Goal: Task Accomplishment & Management: Use online tool/utility

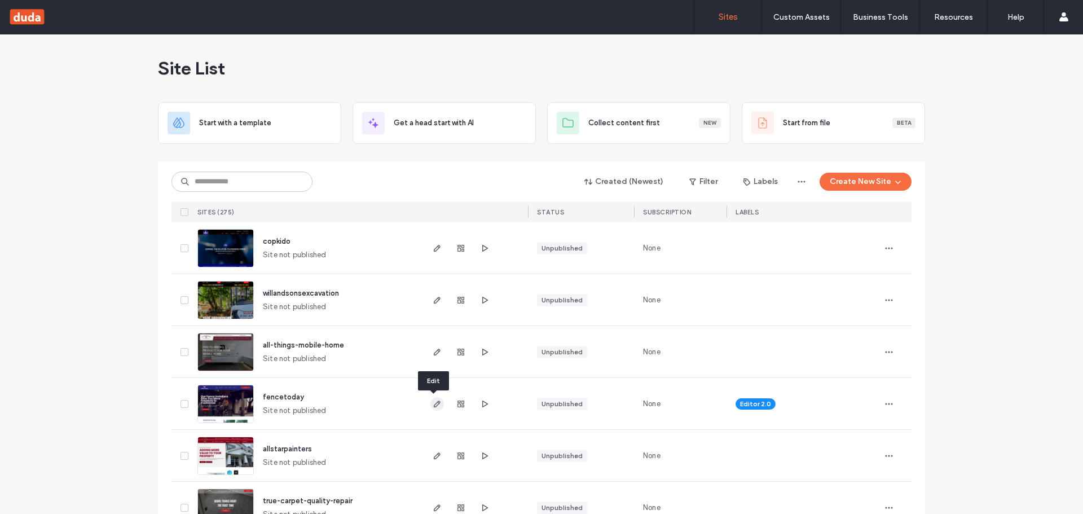
click at [433, 404] on icon "button" at bounding box center [436, 403] width 9 height 9
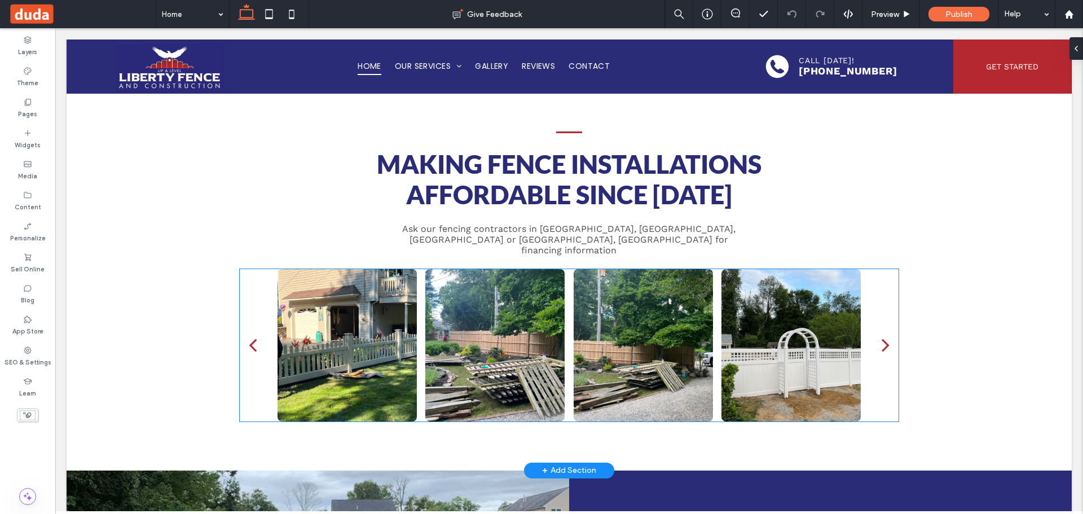
scroll to position [2368, 0]
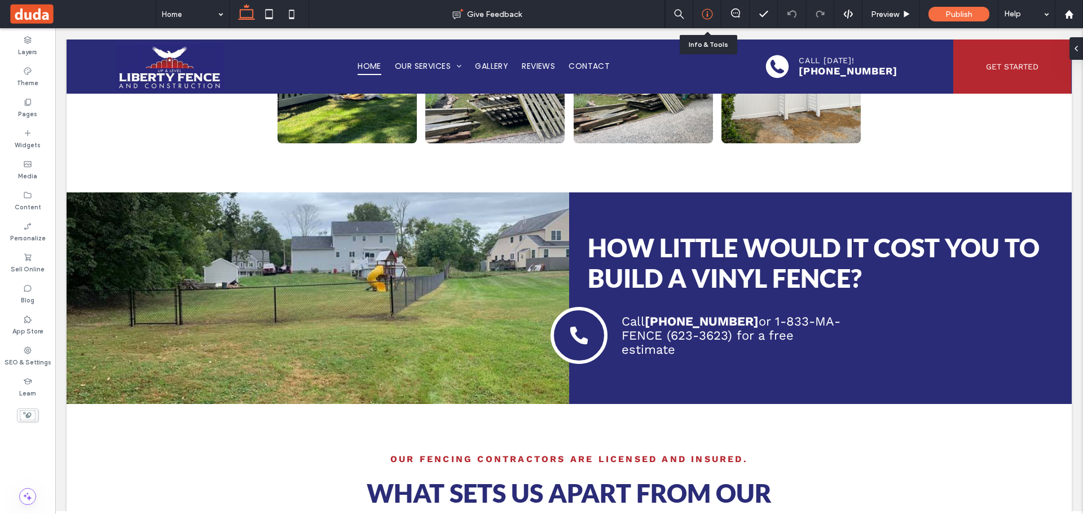
click at [709, 9] on icon at bounding box center [706, 13] width 11 height 11
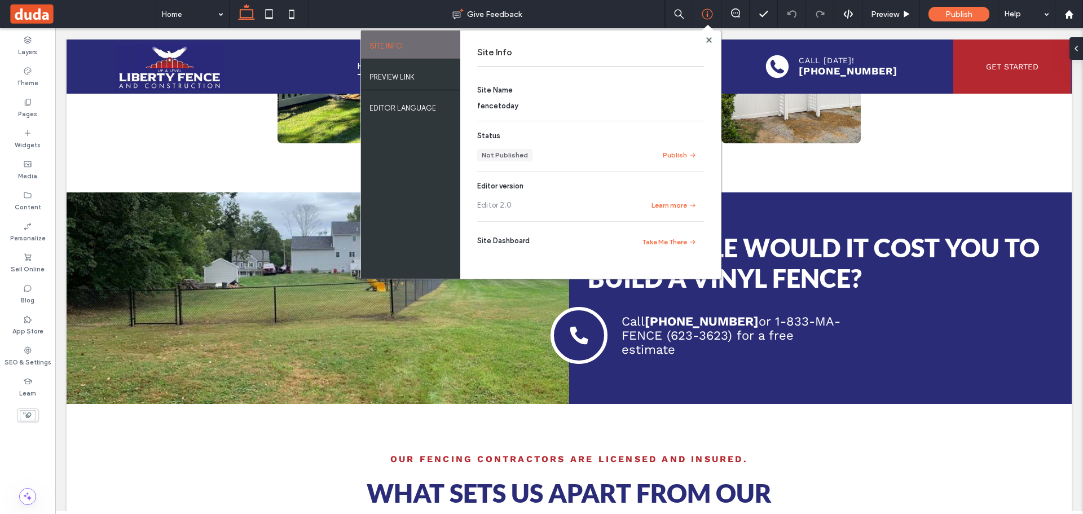
click at [500, 108] on span "fencetoday" at bounding box center [497, 105] width 41 height 8
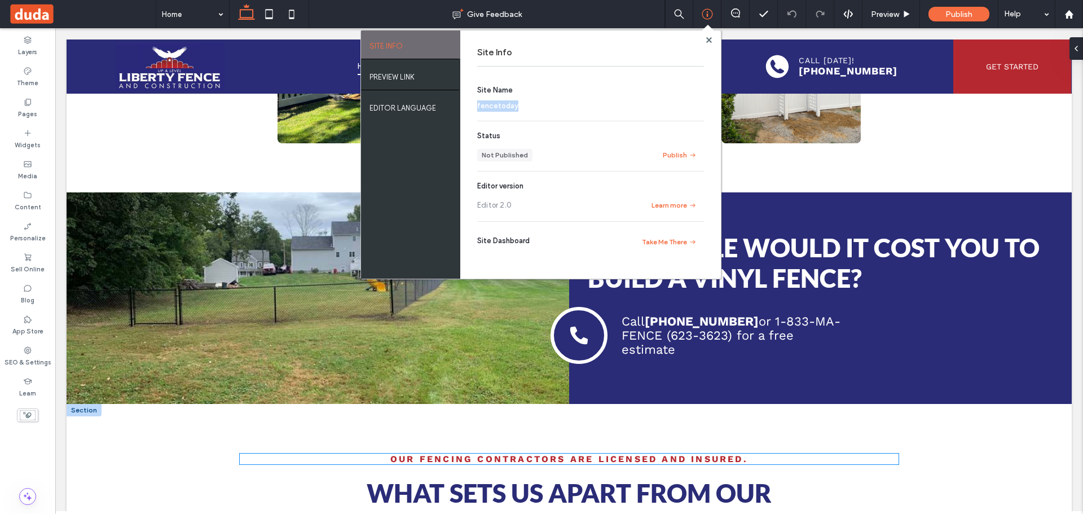
copy span "fencetoday"
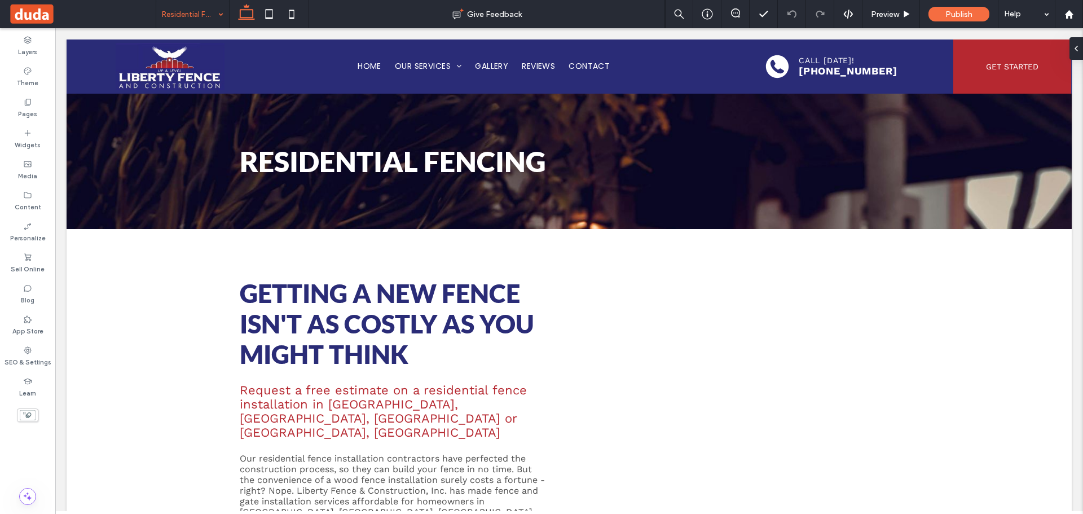
scroll to position [0, 0]
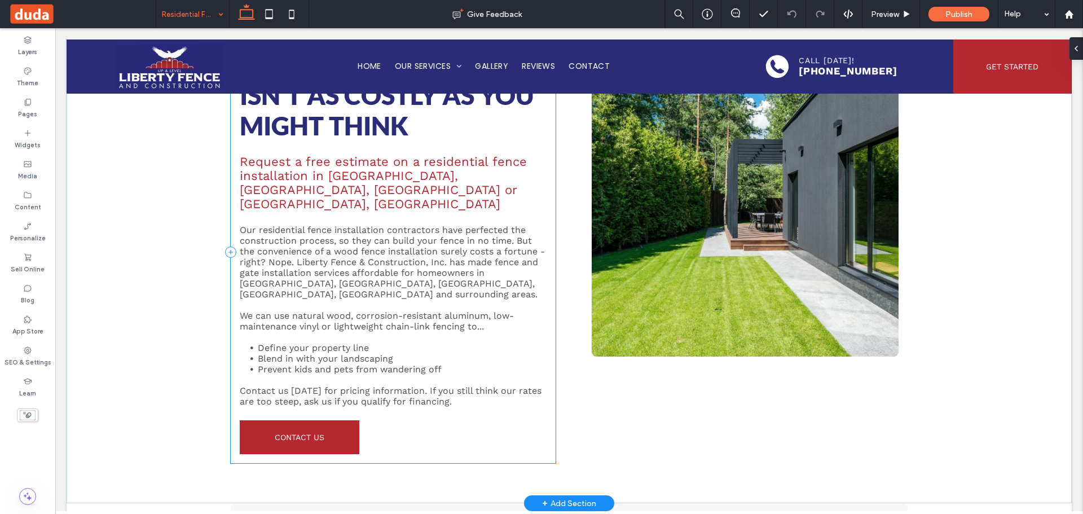
scroll to position [226, 0]
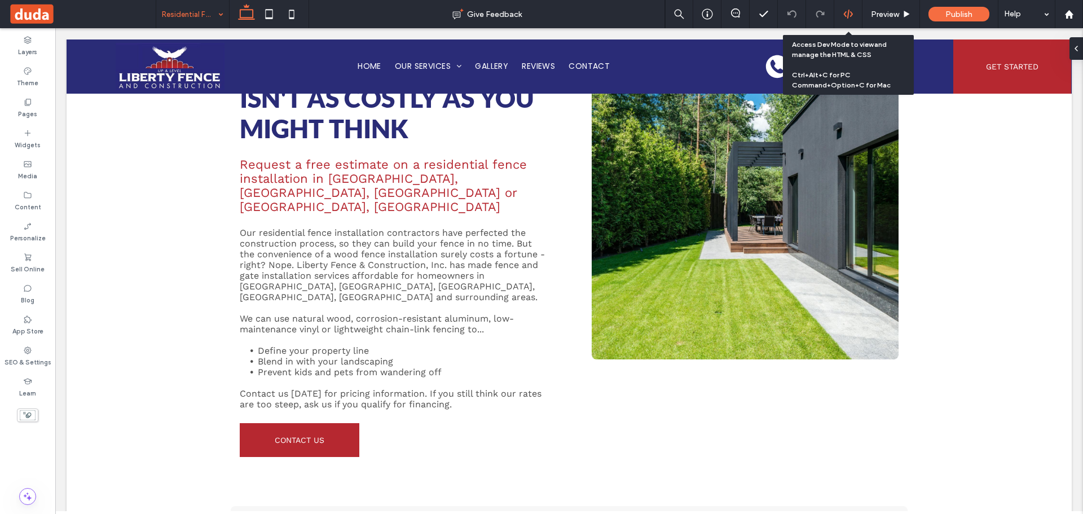
click at [856, 9] on div at bounding box center [848, 14] width 28 height 10
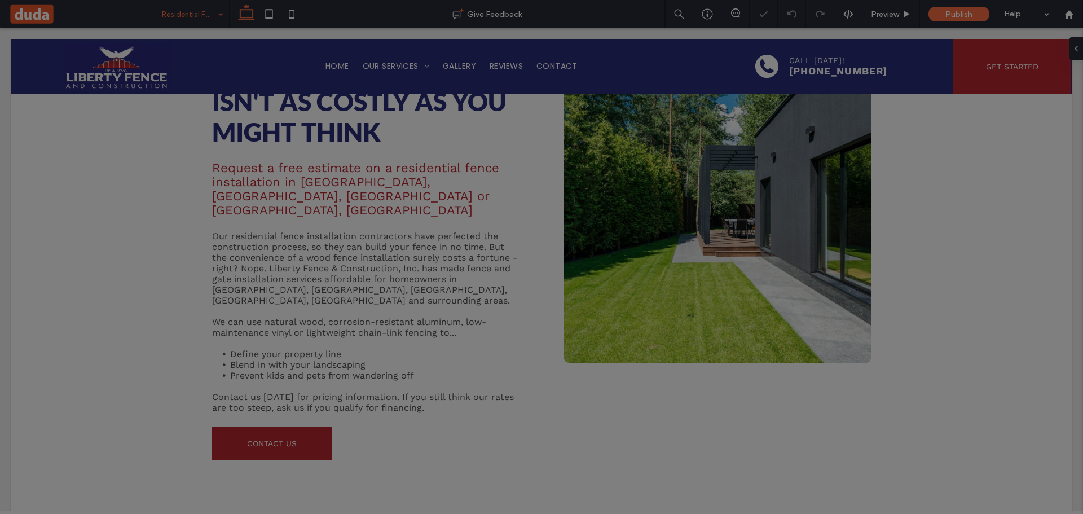
scroll to position [0, 0]
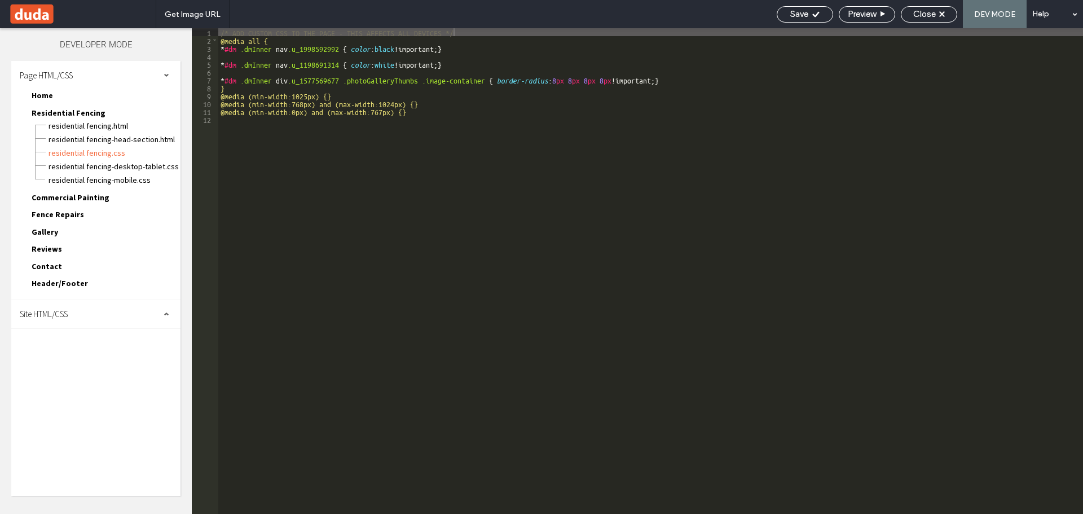
click at [47, 313] on span "Site HTML/CSS" at bounding box center [44, 313] width 48 height 11
click at [71, 358] on span "site.css" at bounding box center [116, 362] width 128 height 11
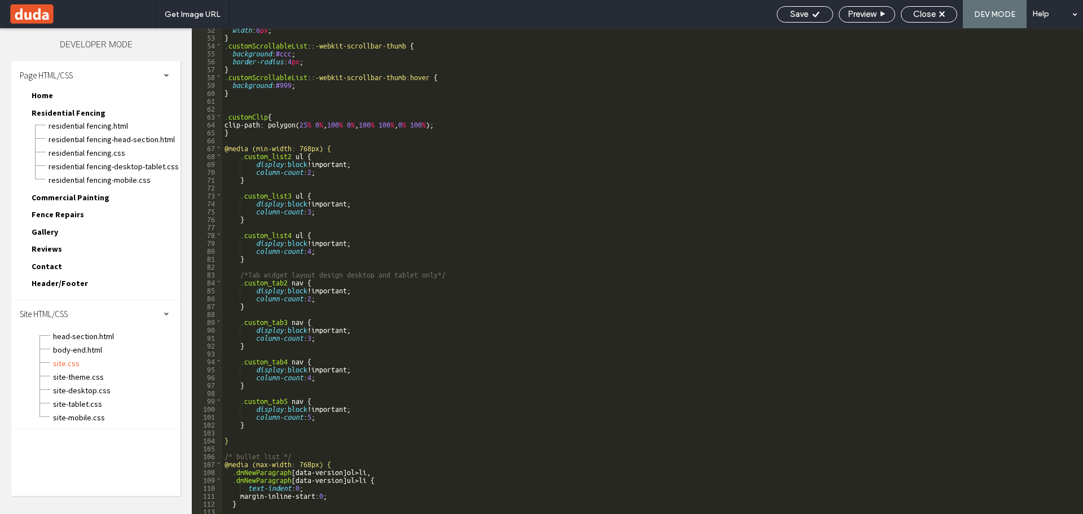
scroll to position [533, 0]
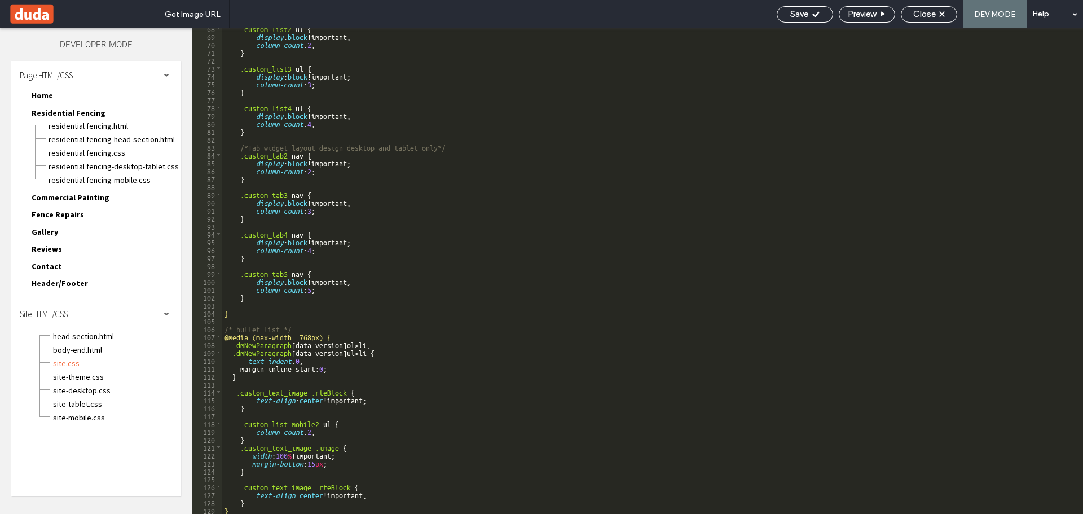
click at [254, 500] on div ".custom_list2 ul { display : block !important; column-count : 2 ; } .custom_lis…" at bounding box center [648, 274] width 852 height 501
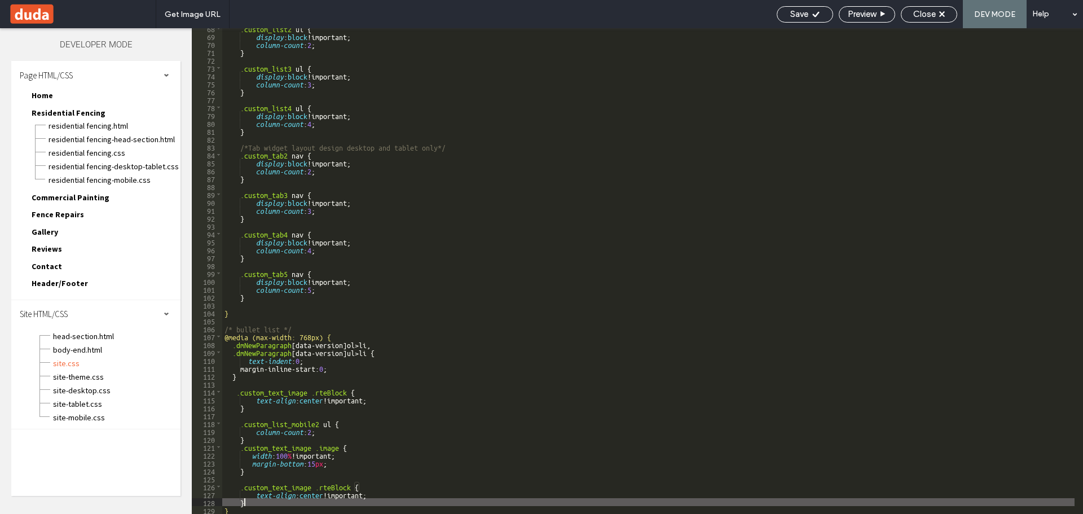
type textarea "**"
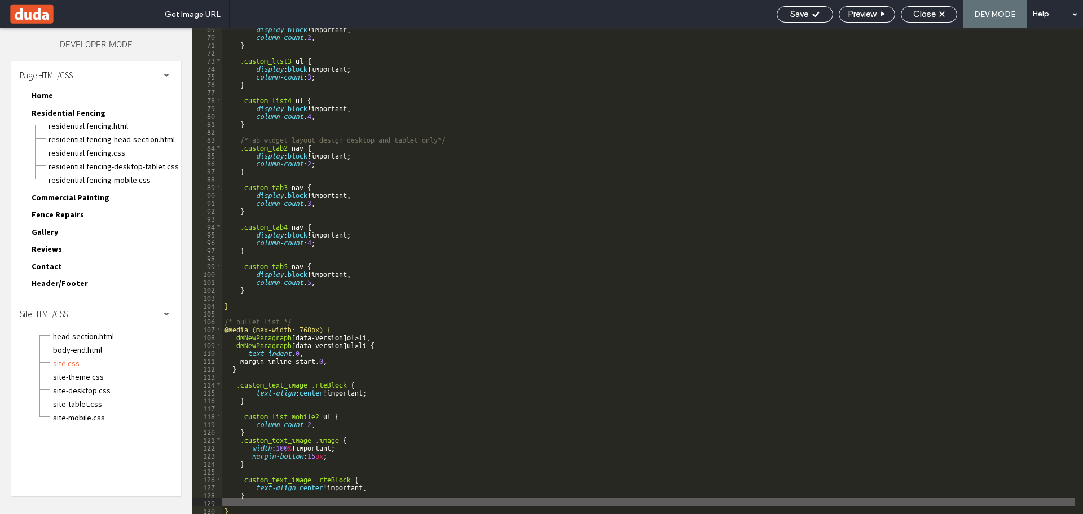
scroll to position [580, 0]
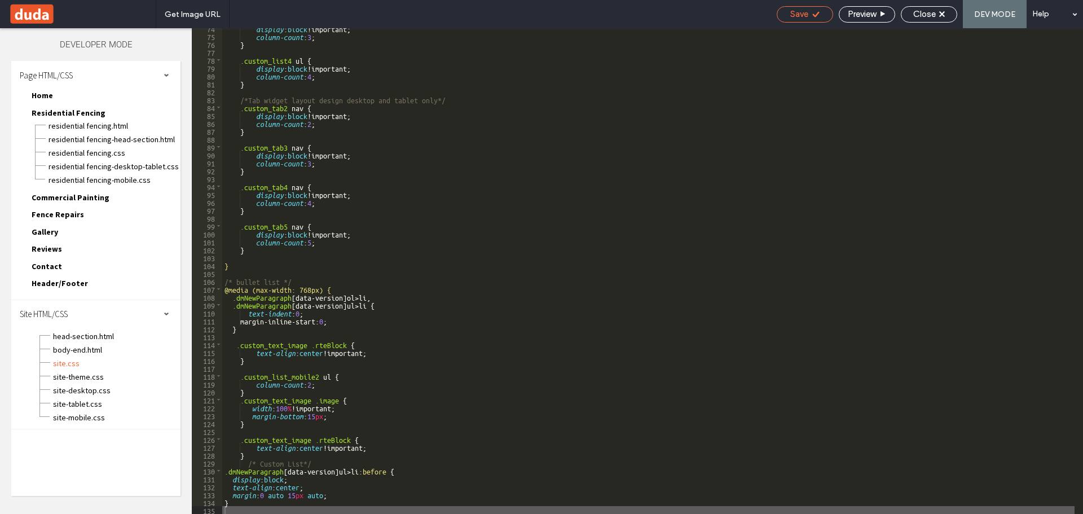
click at [812, 18] on icon at bounding box center [815, 14] width 8 height 8
click at [934, 18] on span "Close" at bounding box center [924, 14] width 23 height 10
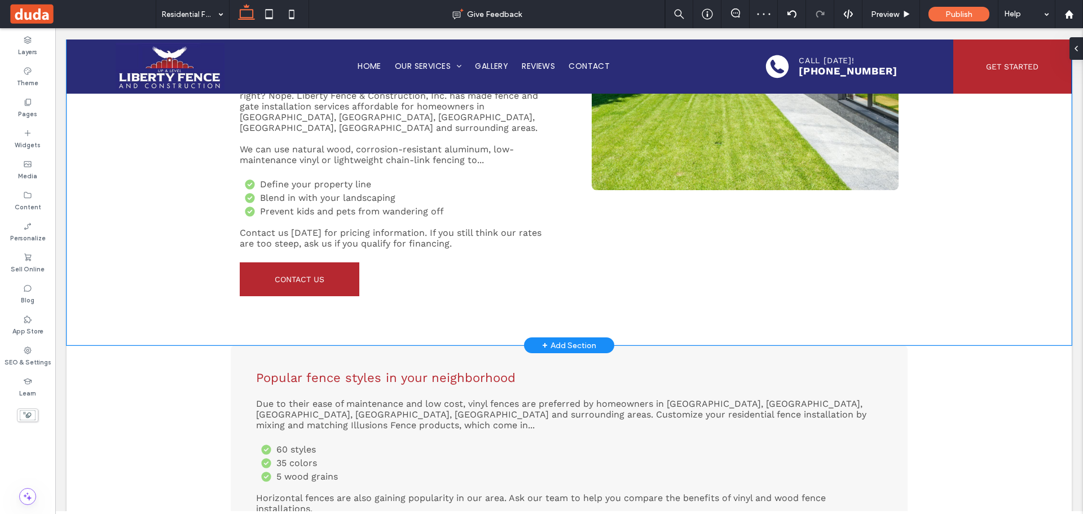
scroll to position [451, 0]
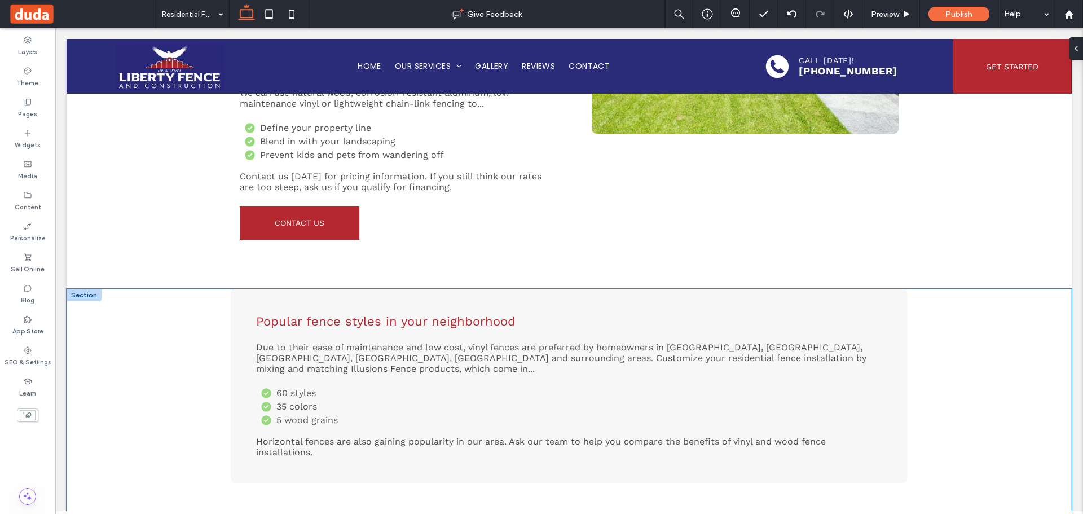
click at [153, 334] on div "Popular fence styles in your neighborhood Due to their ease of maintenance and …" at bounding box center [569, 406] width 1005 height 234
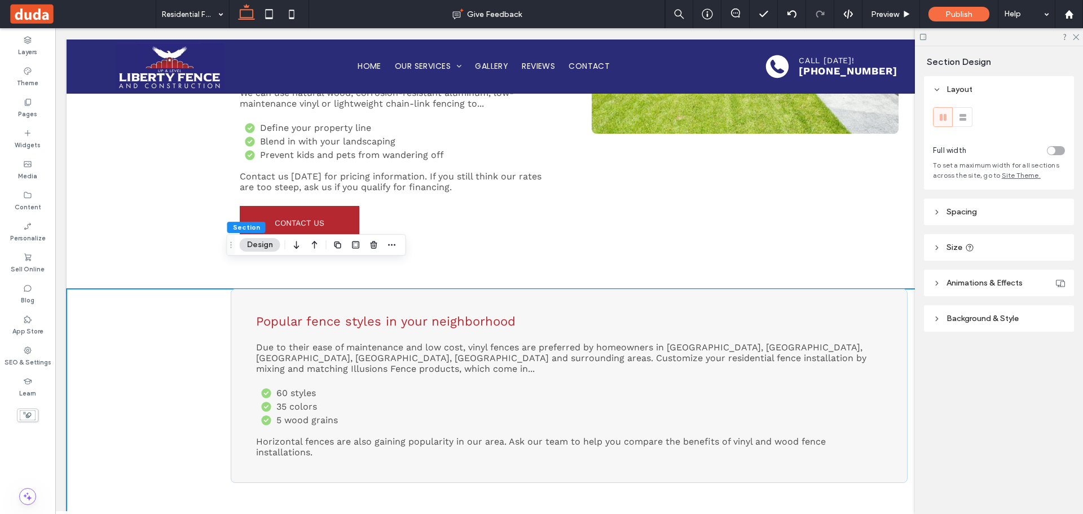
click at [977, 323] on header "Background & Style" at bounding box center [999, 318] width 150 height 26
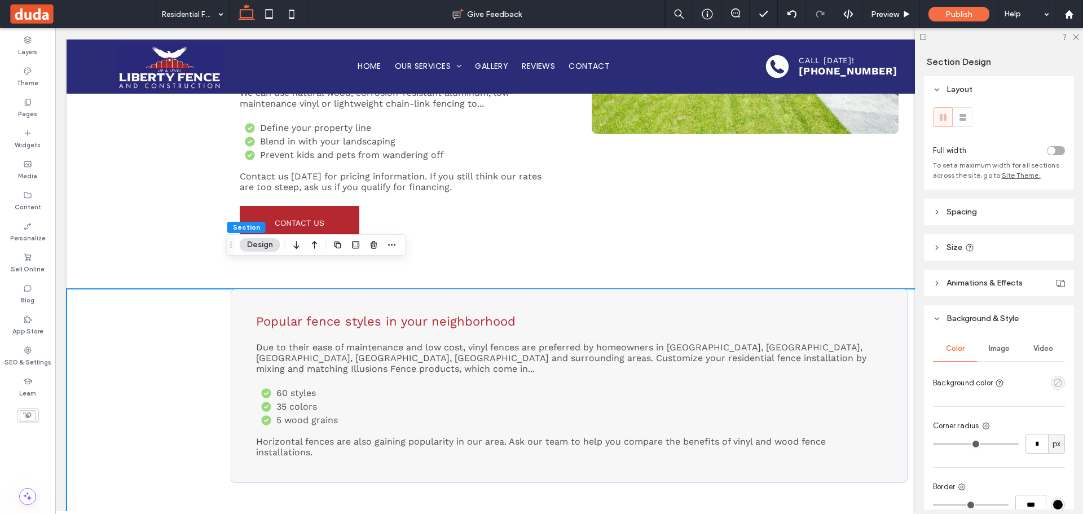
click at [1055, 386] on icon "empty color" at bounding box center [1058, 383] width 10 height 10
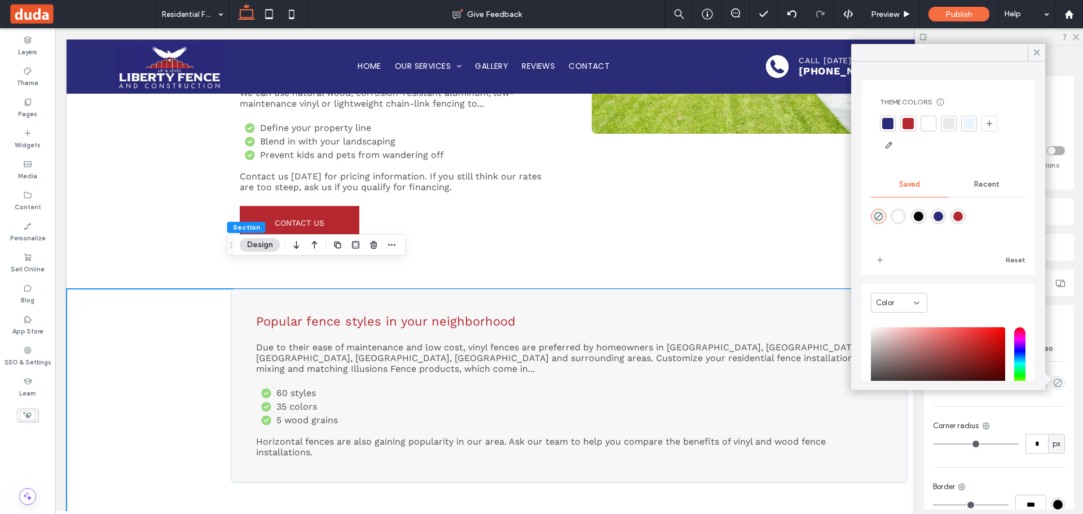
click at [943, 215] on div "rgba(42,44,119,1)" at bounding box center [938, 216] width 10 height 10
type input "*******"
type input "***"
type input "****"
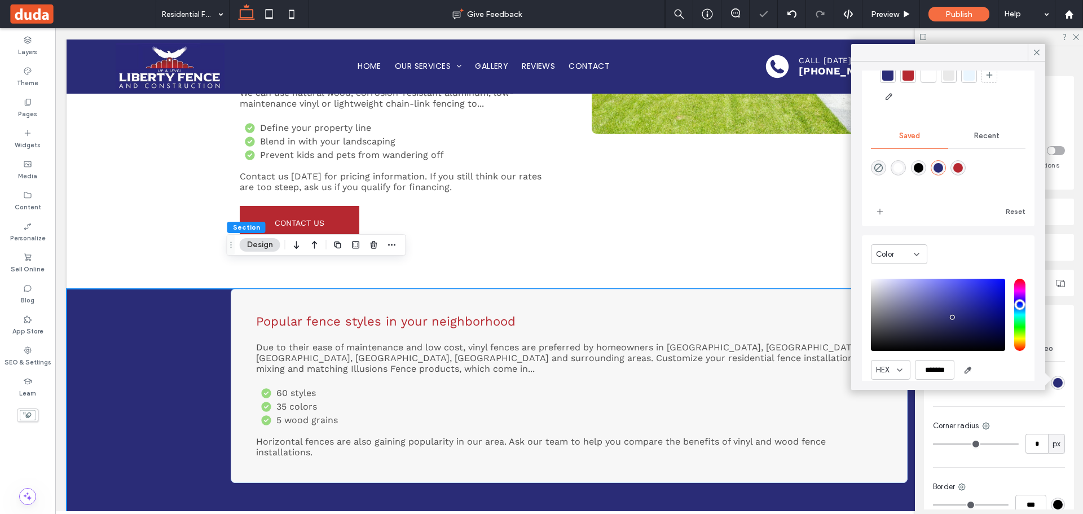
scroll to position [90, 0]
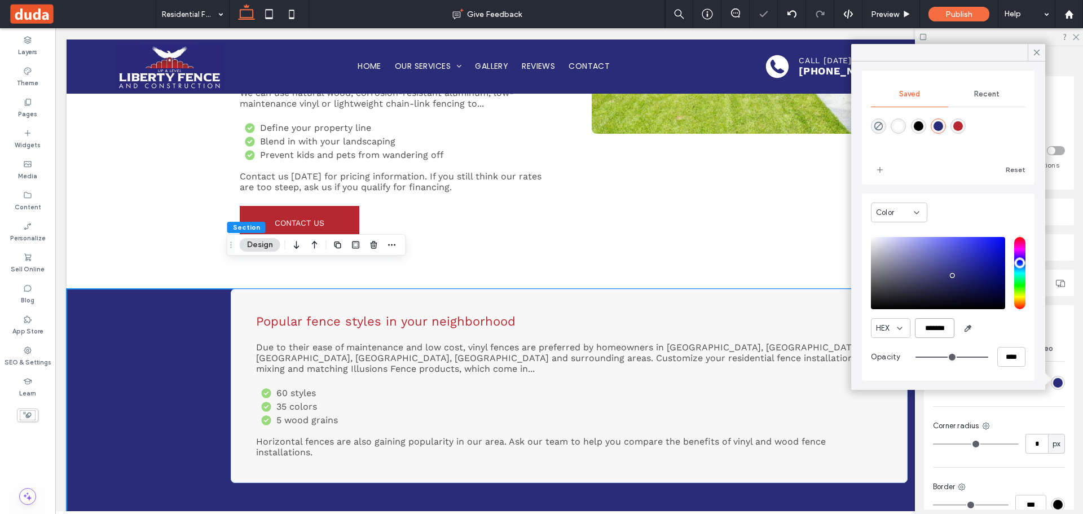
click at [939, 329] on input "*******" at bounding box center [933, 328] width 39 height 20
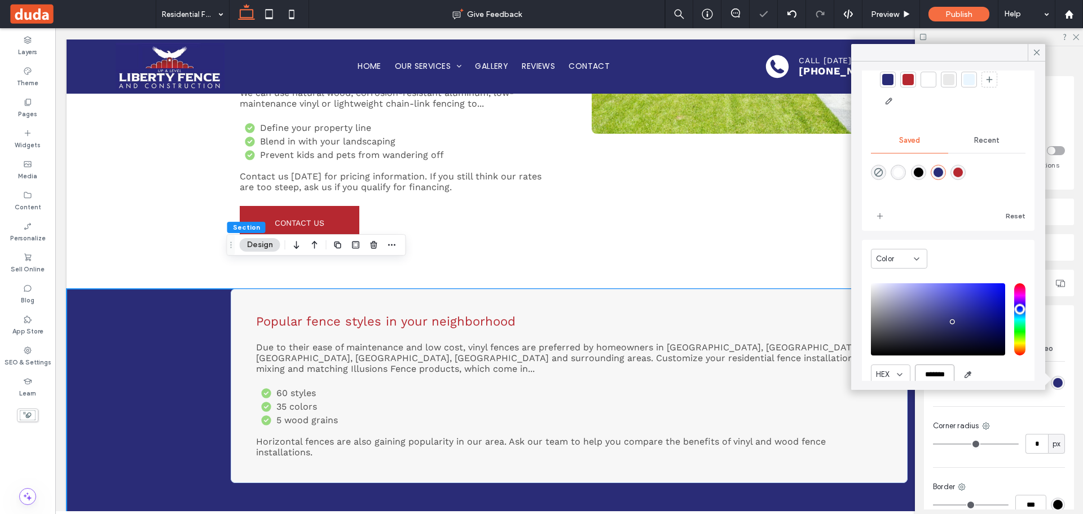
scroll to position [0, 0]
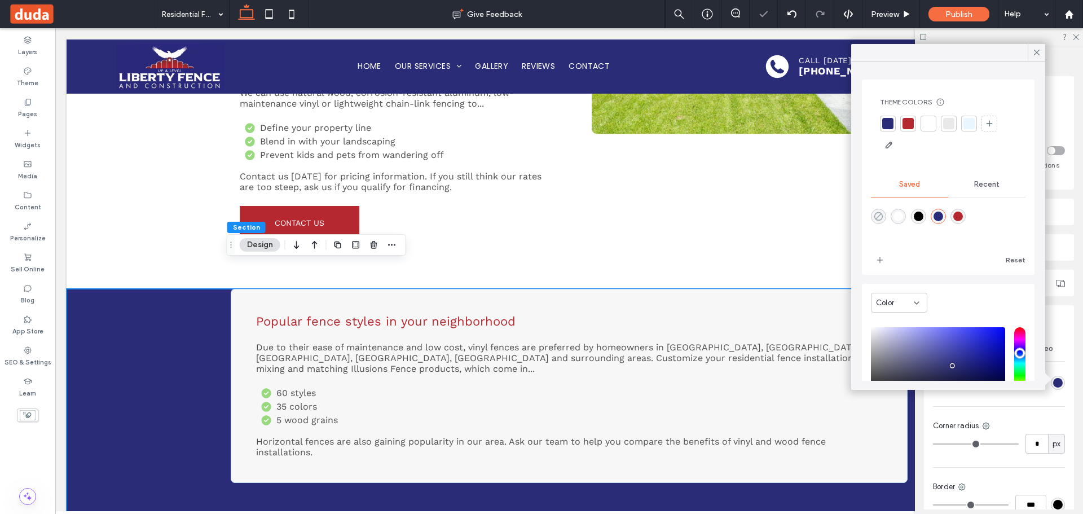
click at [878, 214] on icon "rgba(0,0,0,0)" at bounding box center [878, 216] width 10 height 10
type input "*******"
type input "*"
type input "**"
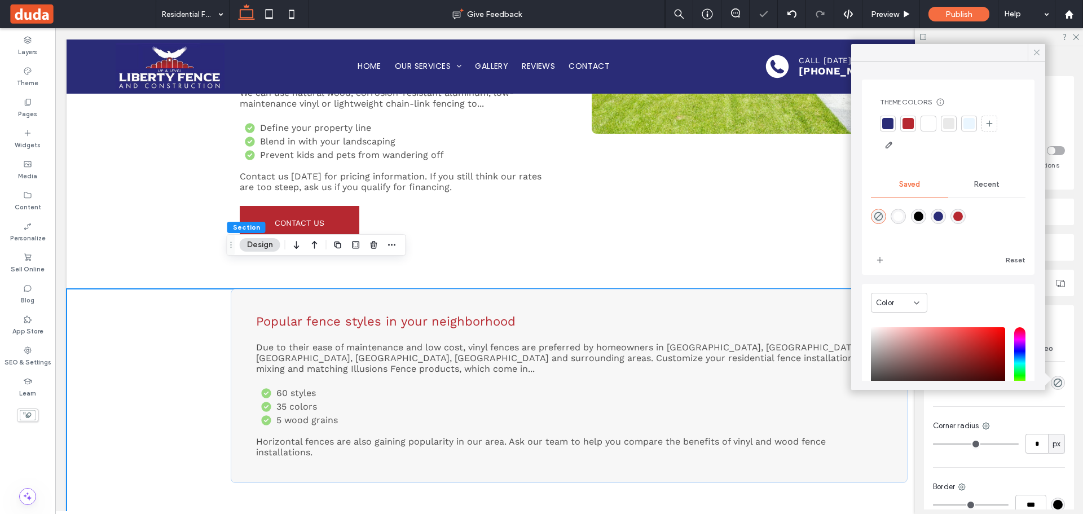
click at [1038, 50] on icon at bounding box center [1036, 52] width 10 height 10
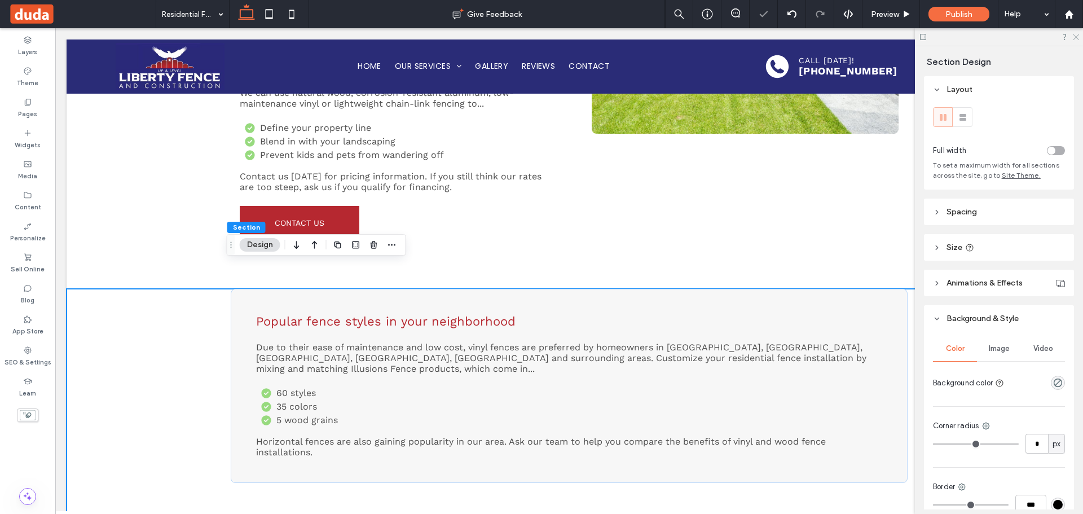
click at [1071, 41] on div at bounding box center [998, 36] width 168 height 17
click at [1071, 38] on icon at bounding box center [1074, 36] width 7 height 7
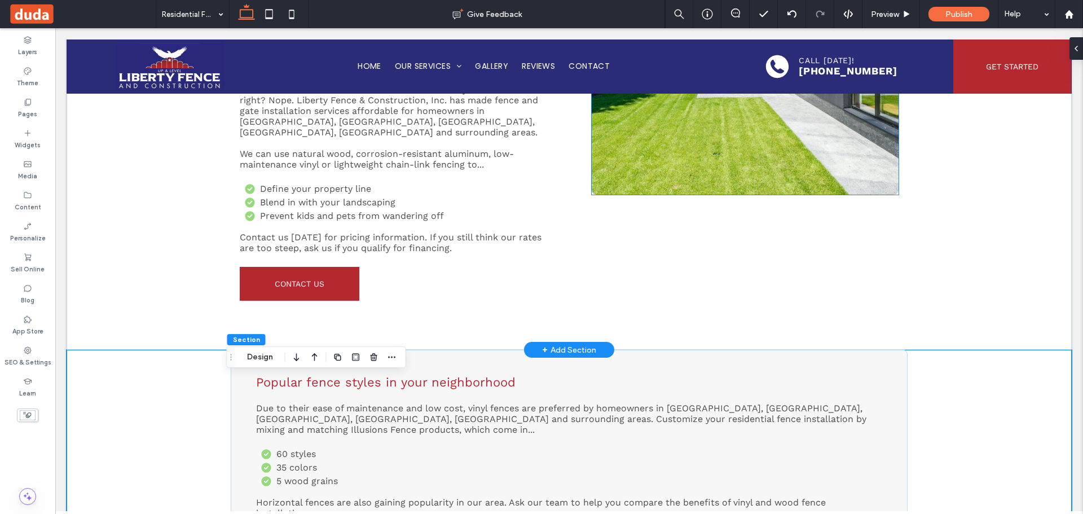
scroll to position [338, 0]
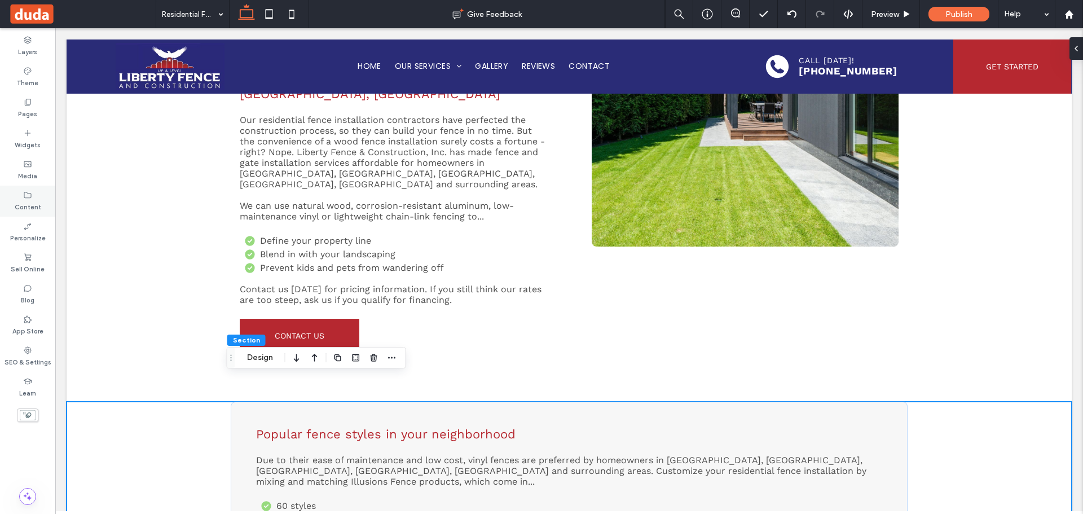
click at [21, 202] on label "Content" at bounding box center [28, 206] width 26 height 12
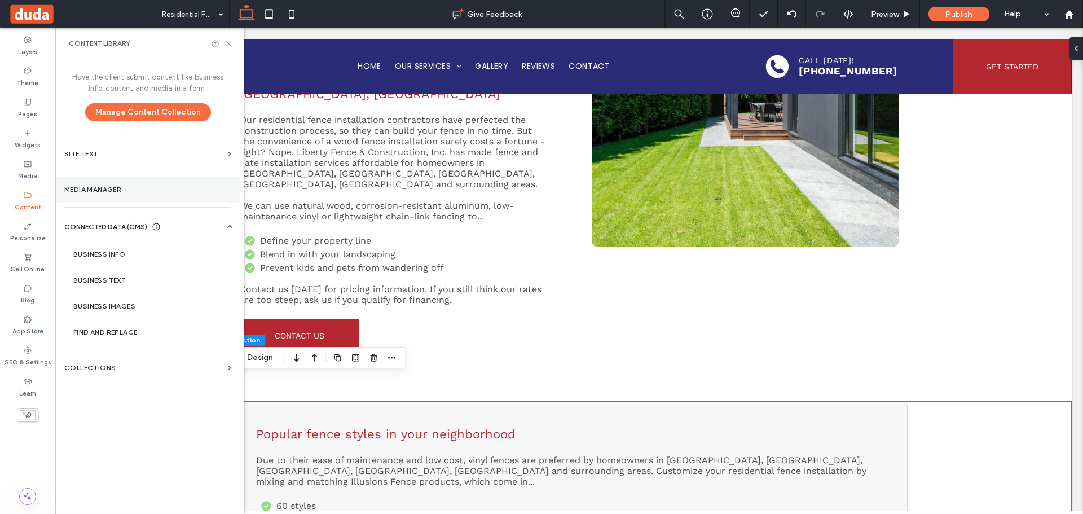
click at [125, 189] on label "Media Manager" at bounding box center [147, 189] width 167 height 8
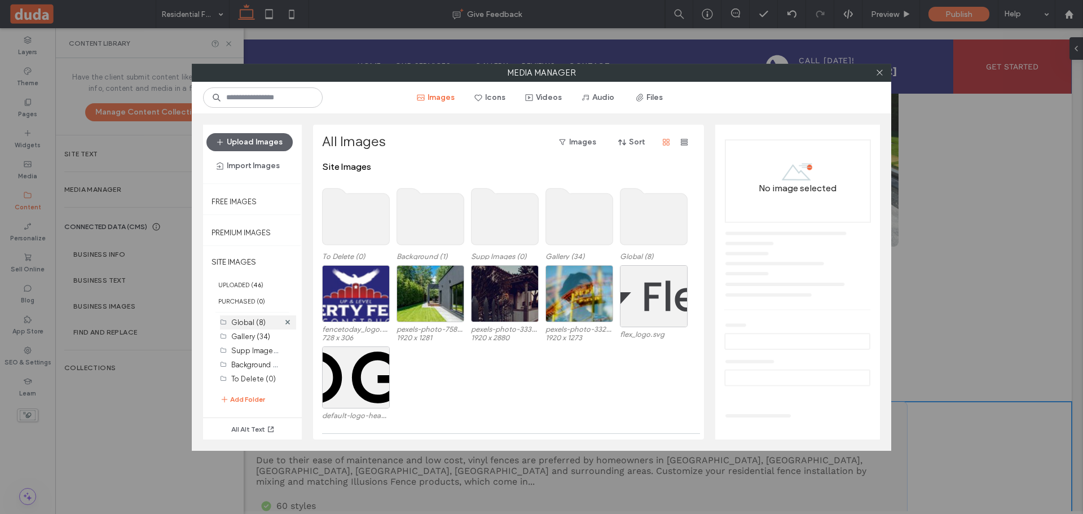
click at [253, 326] on div "Global (8)" at bounding box center [255, 322] width 48 height 12
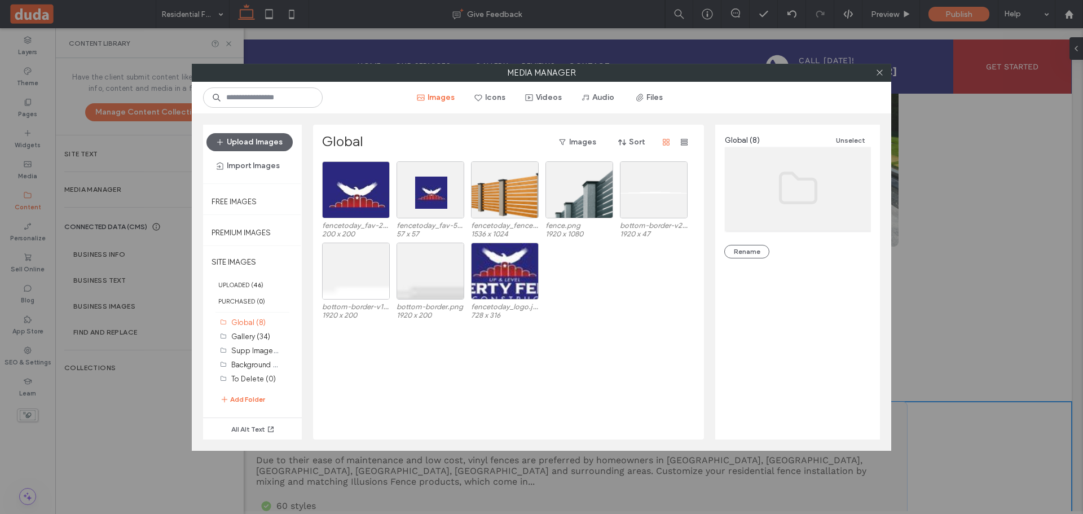
click at [264, 126] on div "Upload Images Import Images" at bounding box center [252, 154] width 99 height 59
click at [264, 139] on button "Upload Images" at bounding box center [249, 142] width 86 height 18
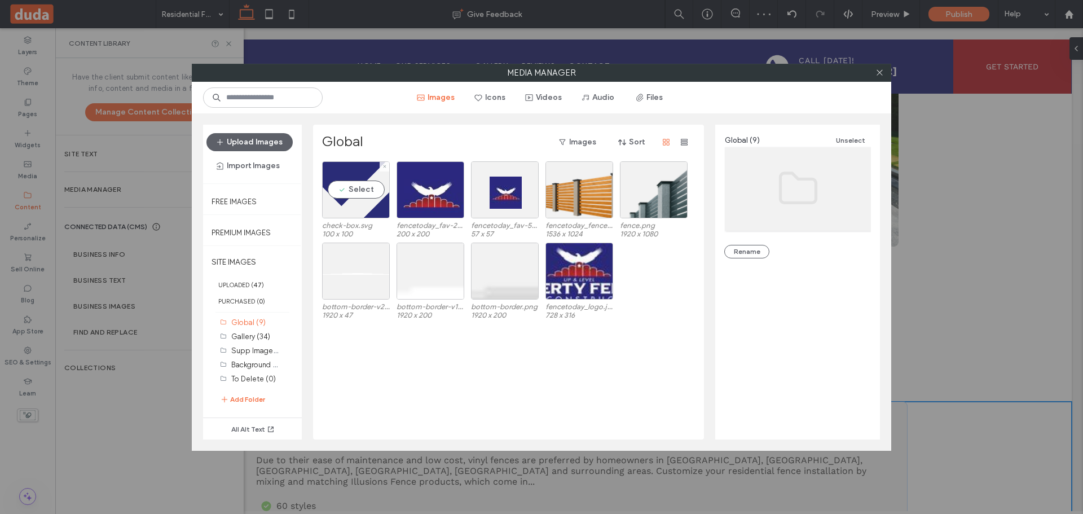
click at [289, 184] on div "Upload Images Import Images" at bounding box center [252, 155] width 99 height 61
click at [383, 199] on div "Select" at bounding box center [356, 189] width 68 height 57
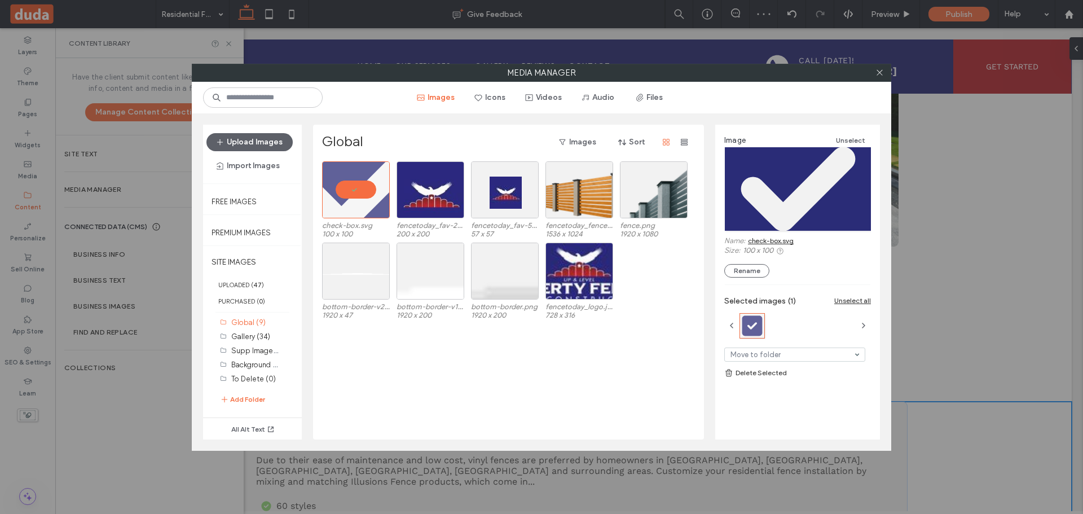
click at [780, 244] on link "check-box.svg" at bounding box center [771, 240] width 46 height 8
click at [878, 73] on icon at bounding box center [879, 72] width 8 height 8
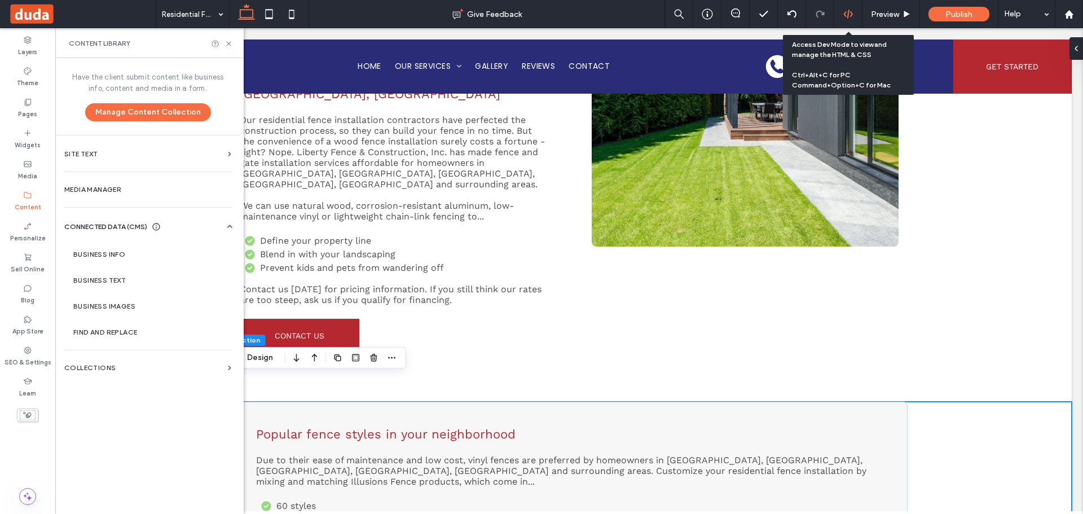
click at [850, 11] on icon at bounding box center [848, 14] width 10 height 10
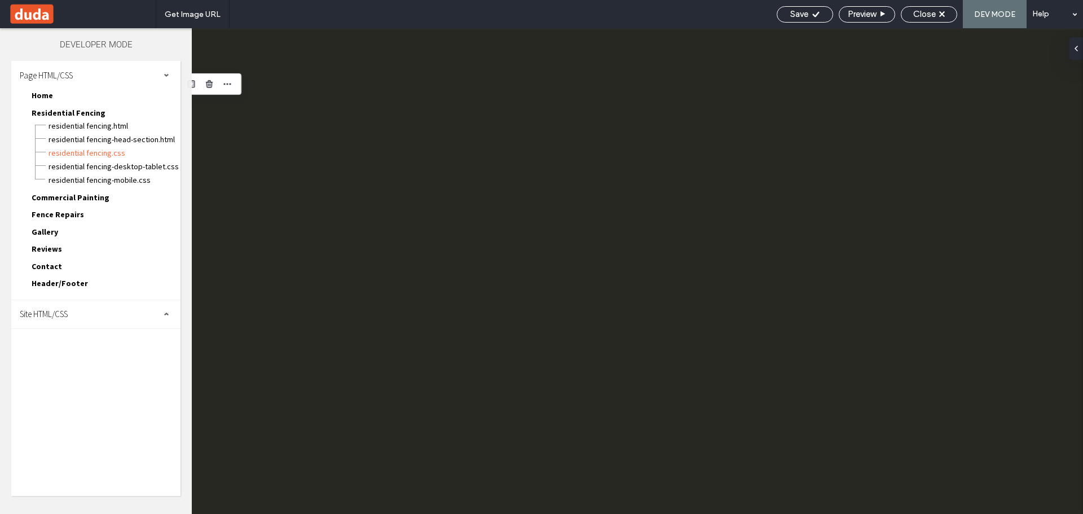
scroll to position [0, 0]
click at [79, 315] on div "Site HTML/CSS" at bounding box center [95, 314] width 169 height 28
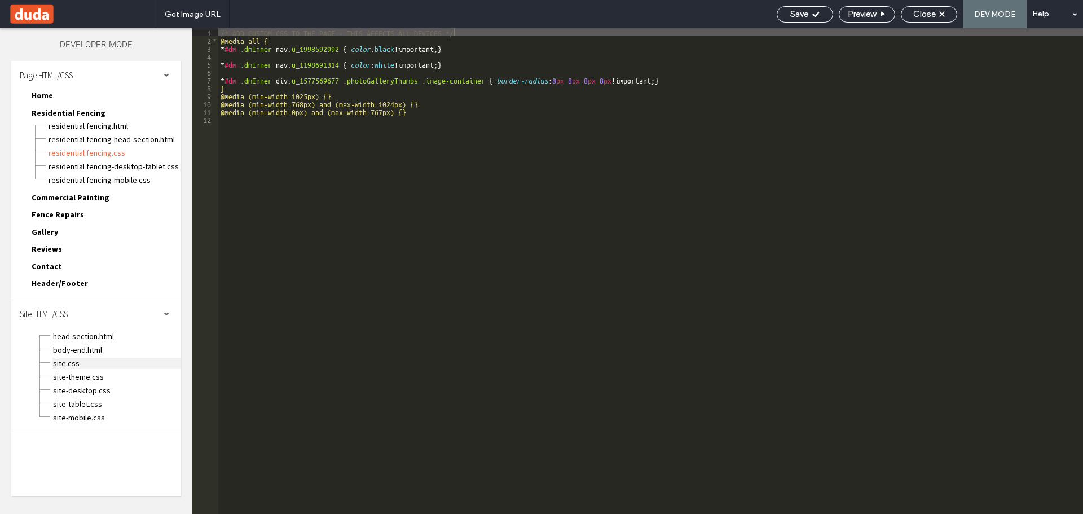
click at [78, 360] on span "site.css" at bounding box center [116, 362] width 128 height 11
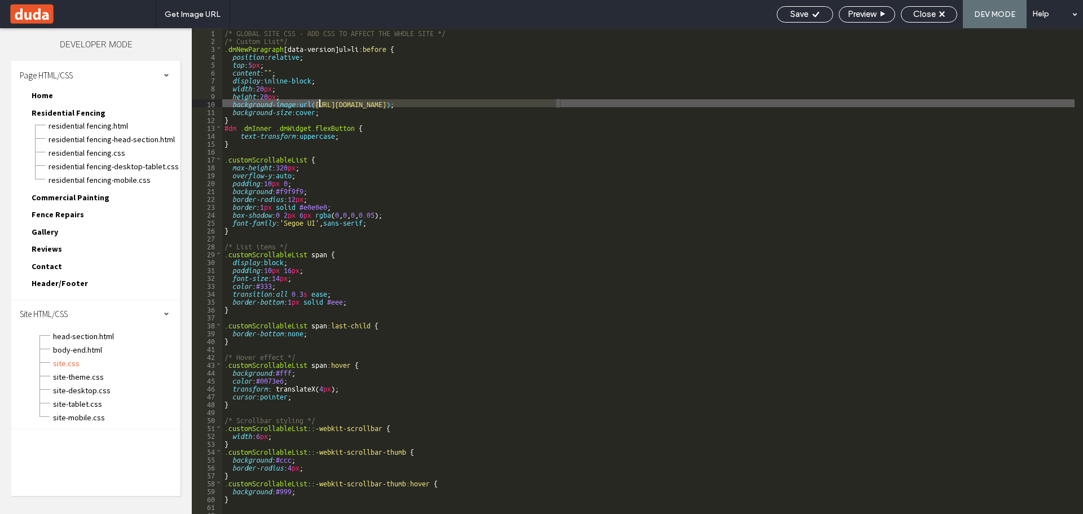
drag, startPoint x: 556, startPoint y: 104, endPoint x: 319, endPoint y: 102, distance: 237.4
click at [319, 103] on div "/* GLOBAL SITE CSS - ADD CSS TO AFFECT THE WHOLE SITE */ /* Custom List*/ .dmNe…" at bounding box center [648, 278] width 852 height 501
click at [820, 12] on div "Save" at bounding box center [804, 14] width 55 height 10
click at [933, 14] on span "Close" at bounding box center [924, 14] width 23 height 10
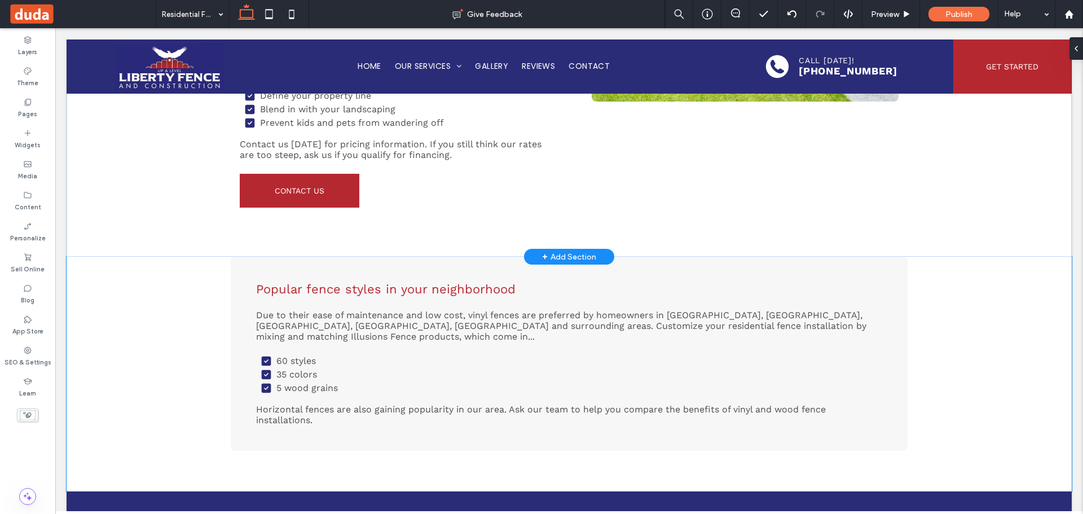
scroll to position [363, 0]
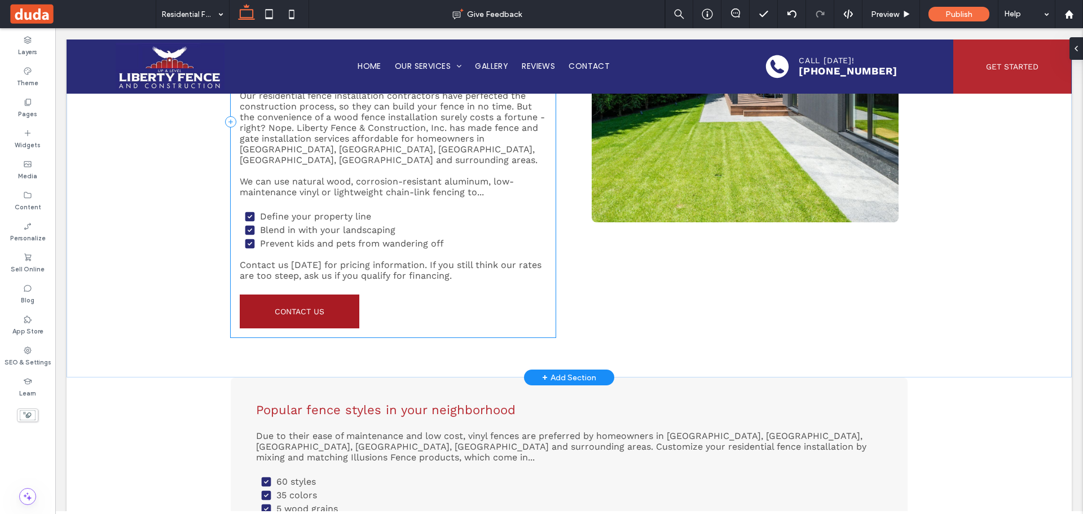
click at [302, 307] on span "Contact Us" at bounding box center [300, 311] width 50 height 9
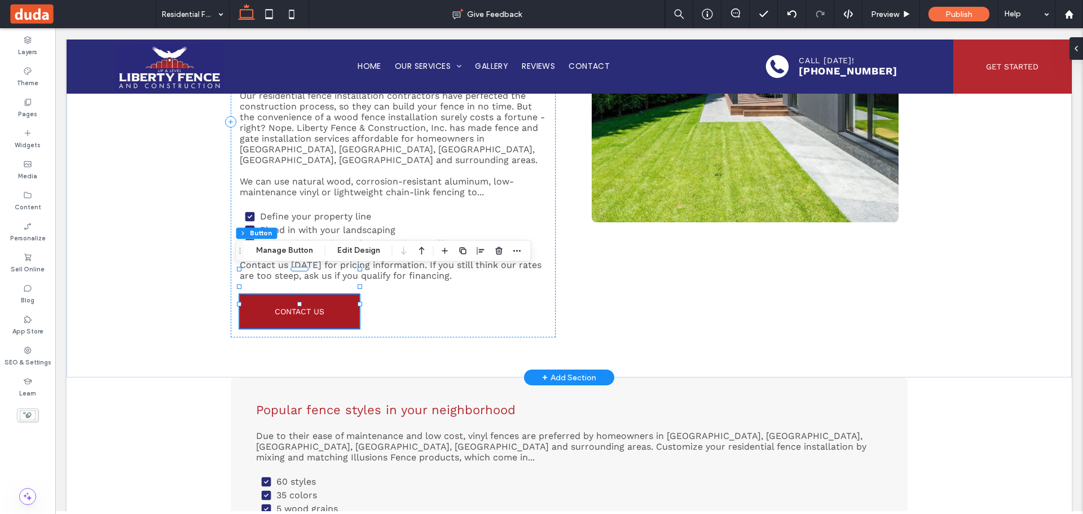
type input "**"
click at [302, 307] on span "Contact Us" at bounding box center [300, 311] width 50 height 9
click at [285, 251] on button "Manage Button" at bounding box center [285, 251] width 72 height 14
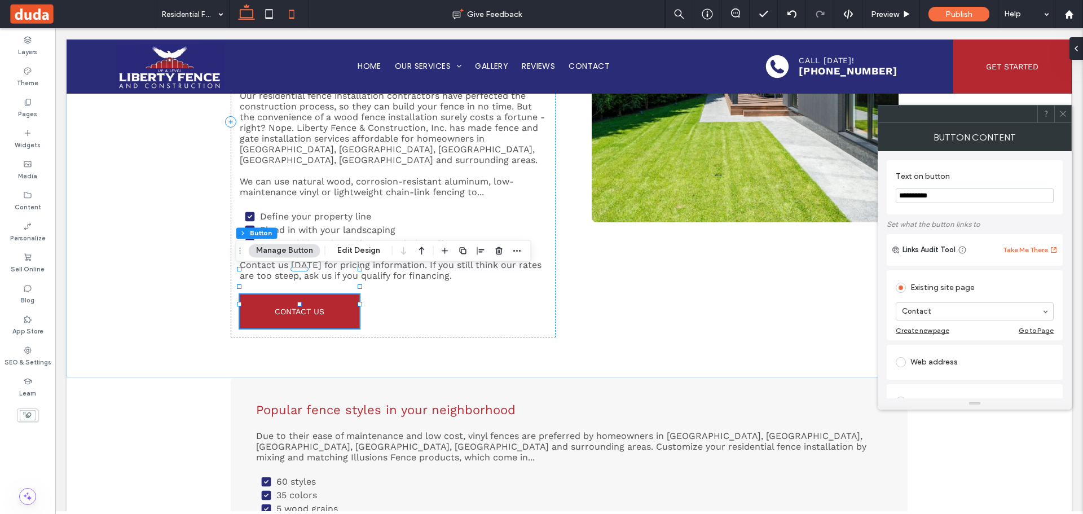
click at [294, 13] on icon at bounding box center [291, 14] width 23 height 23
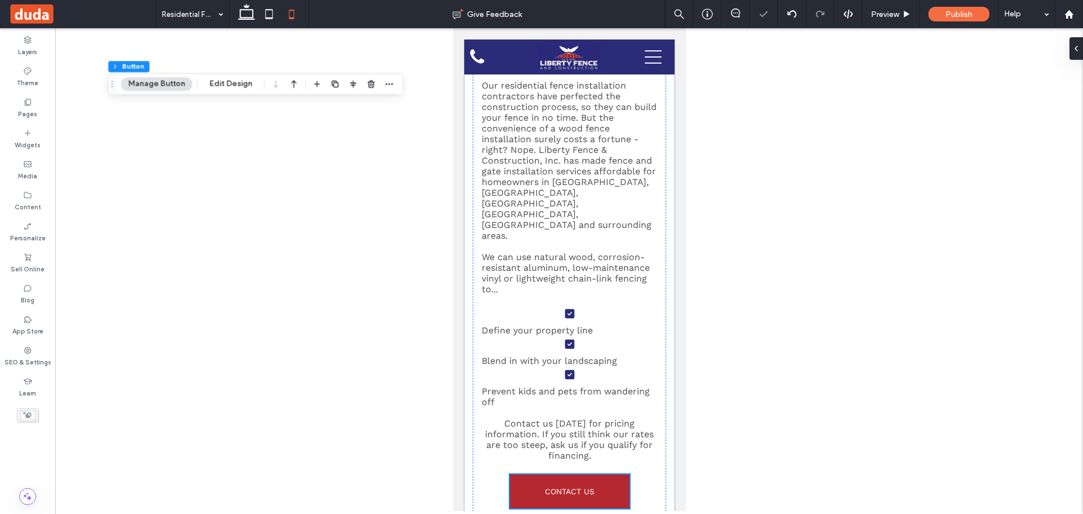
scroll to position [939, 0]
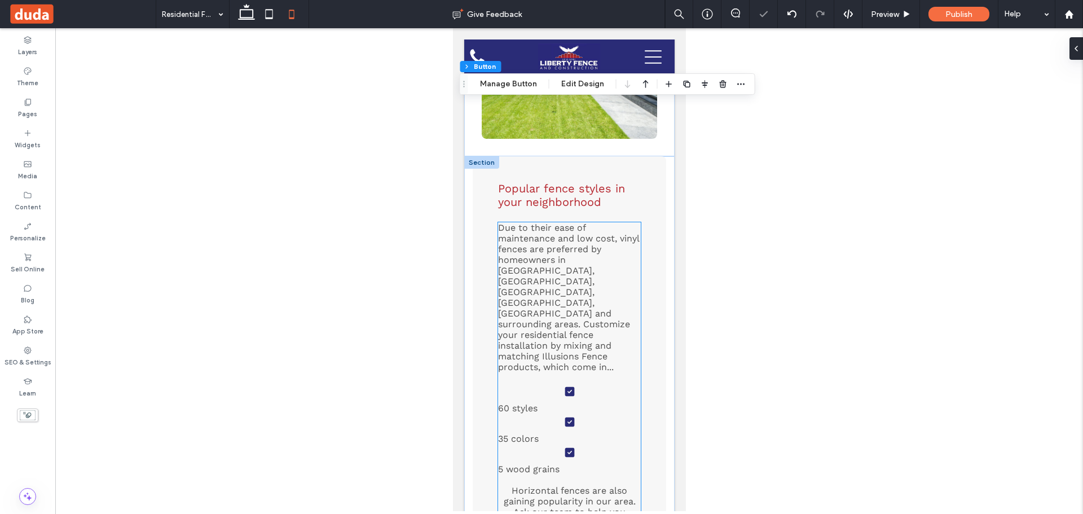
click at [569, 383] on li "60 styles" at bounding box center [568, 398] width 143 height 30
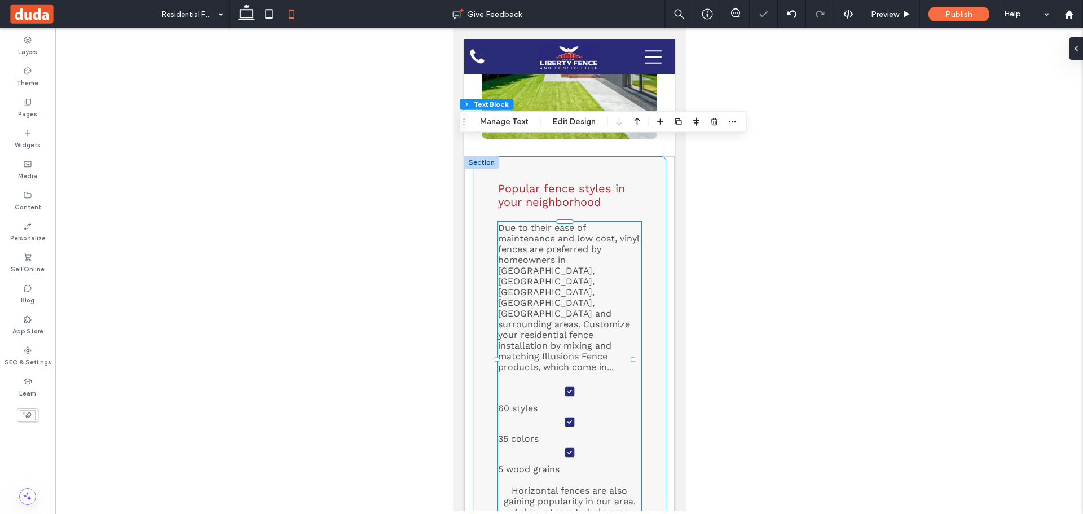
click at [610, 222] on span "Due to their ease of maintenance and low cost, vinyl fences are preferred by ho…" at bounding box center [567, 297] width 141 height 150
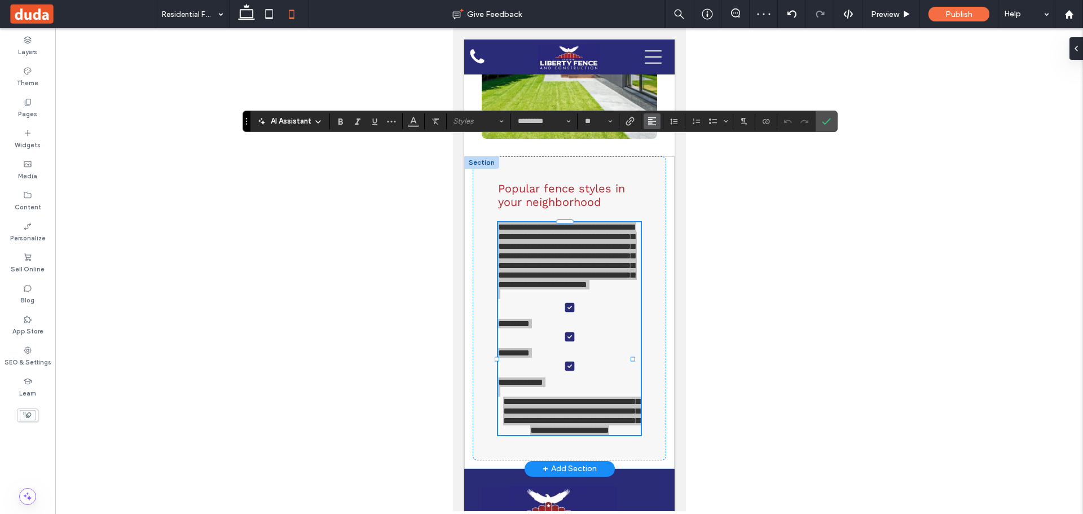
drag, startPoint x: 651, startPoint y: 117, endPoint x: 655, endPoint y: 127, distance: 10.2
click at [652, 120] on use "Alignment" at bounding box center [652, 121] width 8 height 8
click at [662, 152] on use "ui.textEditor.alignment.center" at bounding box center [660, 156] width 8 height 8
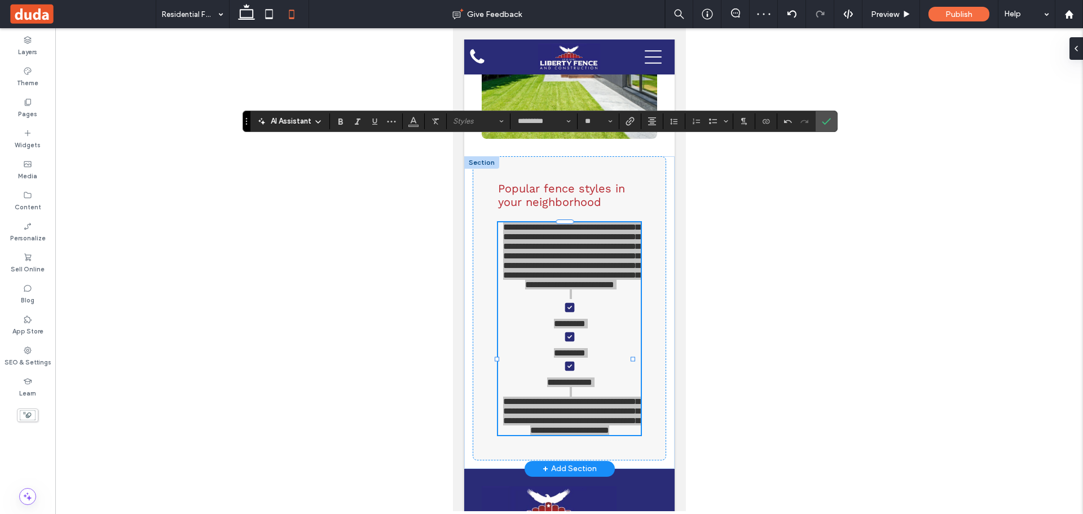
drag, startPoint x: 823, startPoint y: 122, endPoint x: 799, endPoint y: 143, distance: 32.0
click at [824, 122] on icon "Confirm" at bounding box center [825, 121] width 9 height 9
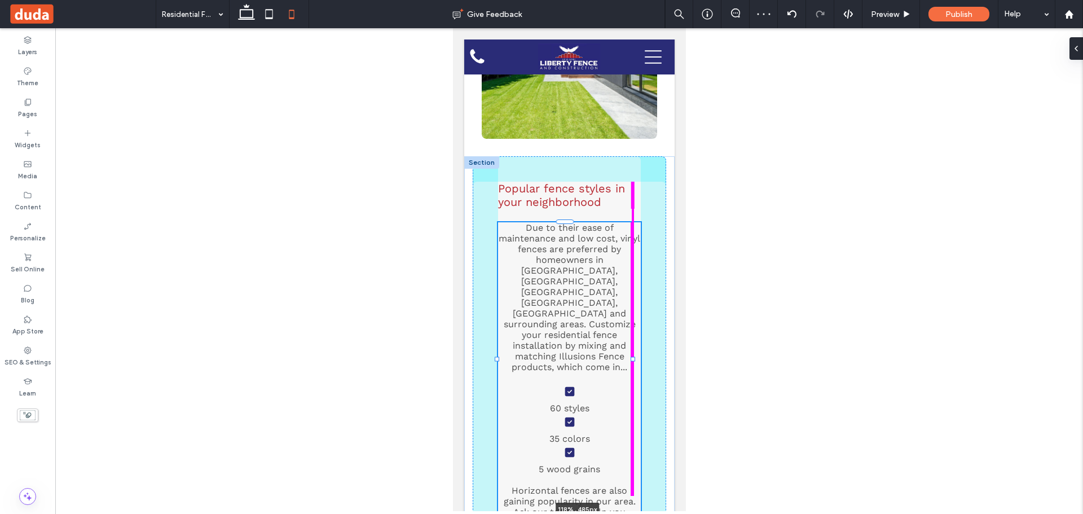
drag, startPoint x: 630, startPoint y: 277, endPoint x: 797, endPoint y: 279, distance: 166.9
click at [685, 279] on html "Home Our Services Residential Fencing Commercial Painting Fence Repairs Gallery…" at bounding box center [568, 163] width 233 height 2148
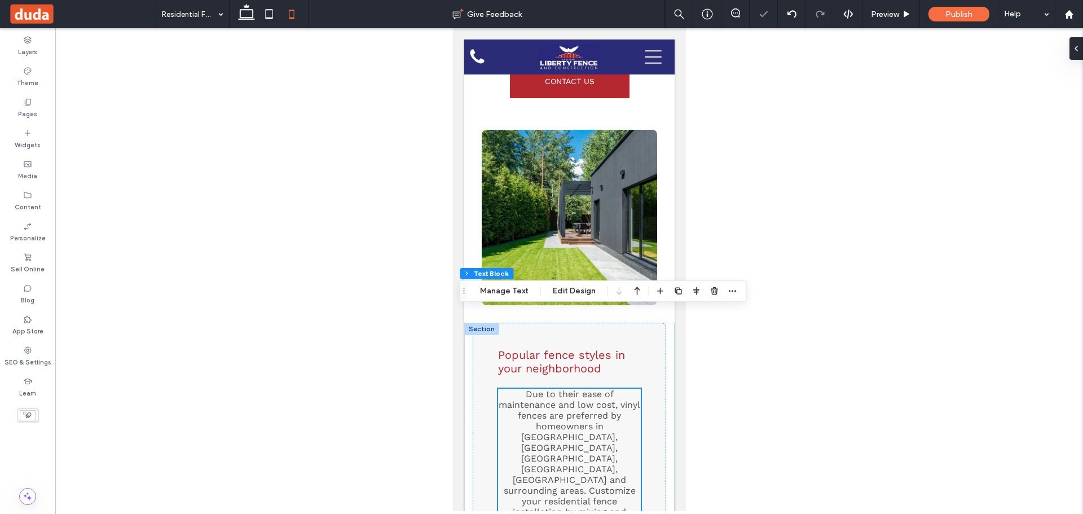
scroll to position [770, 0]
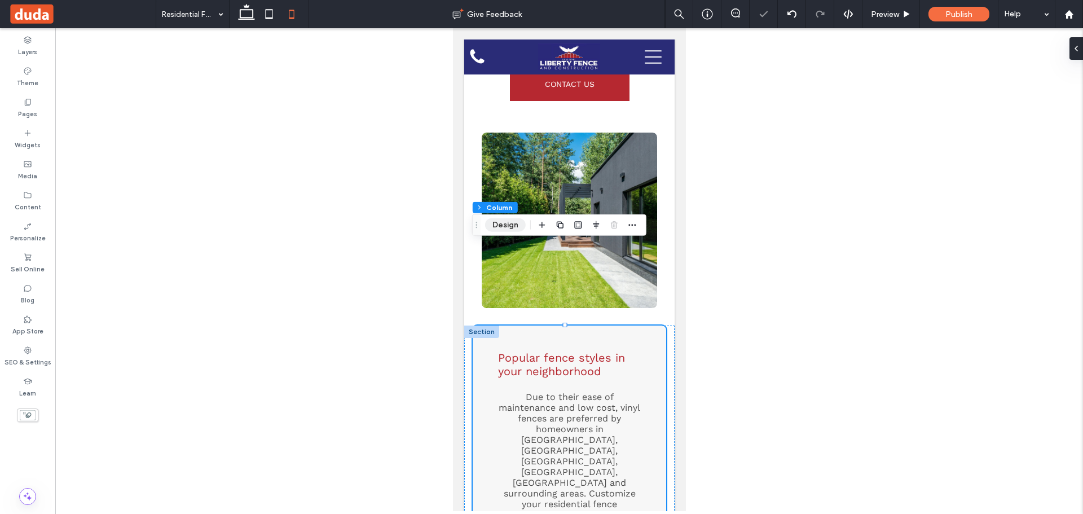
drag, startPoint x: 504, startPoint y: 225, endPoint x: 534, endPoint y: 225, distance: 29.9
click at [506, 225] on button "Design" at bounding box center [505, 225] width 41 height 14
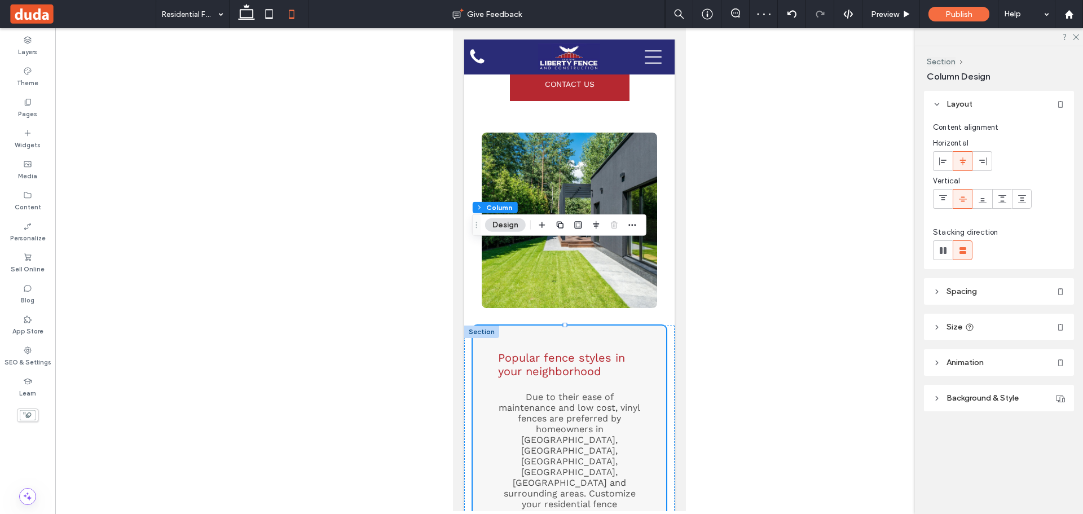
click at [957, 288] on span "Spacing" at bounding box center [961, 291] width 30 height 10
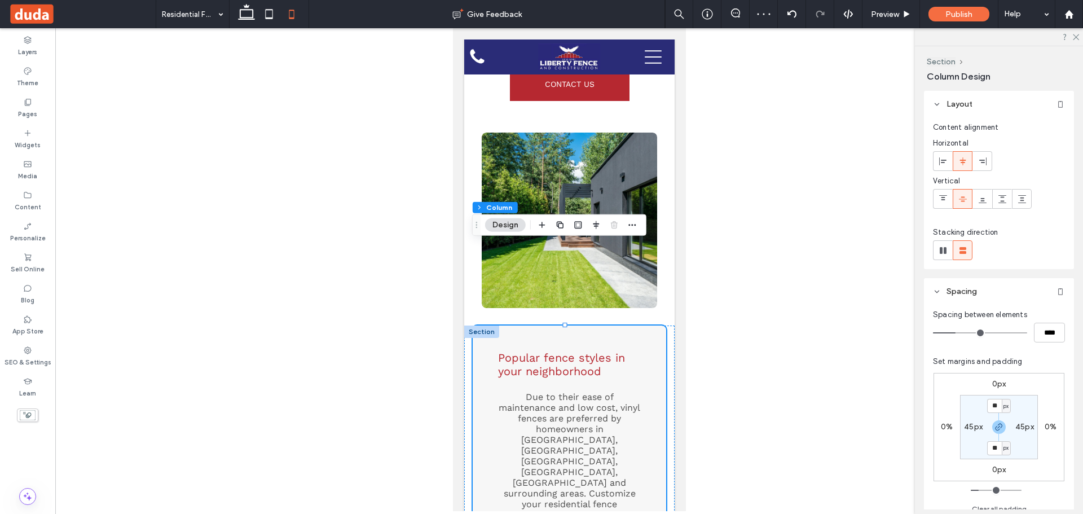
click at [965, 430] on label "45px" at bounding box center [973, 427] width 19 height 10
type input "**"
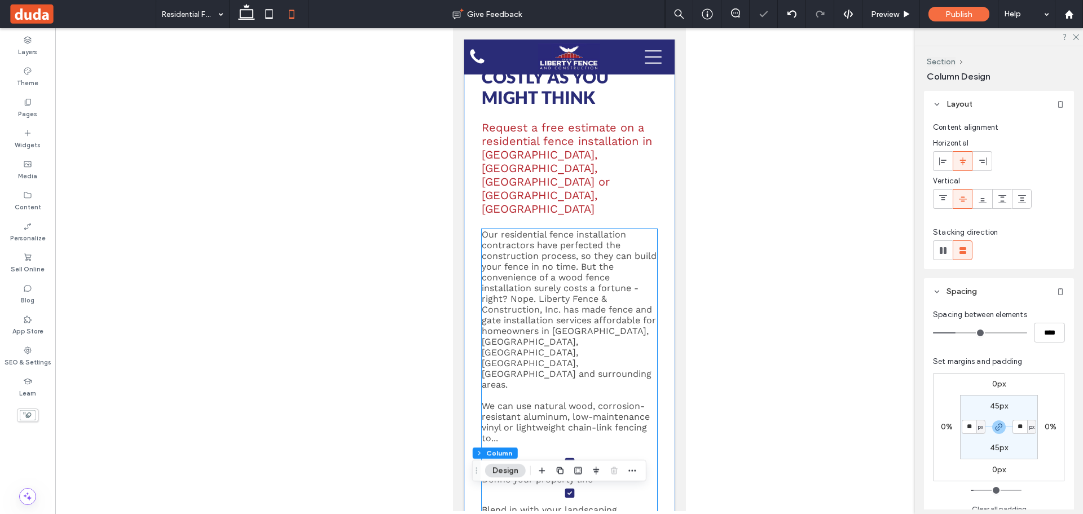
scroll to position [93, 0]
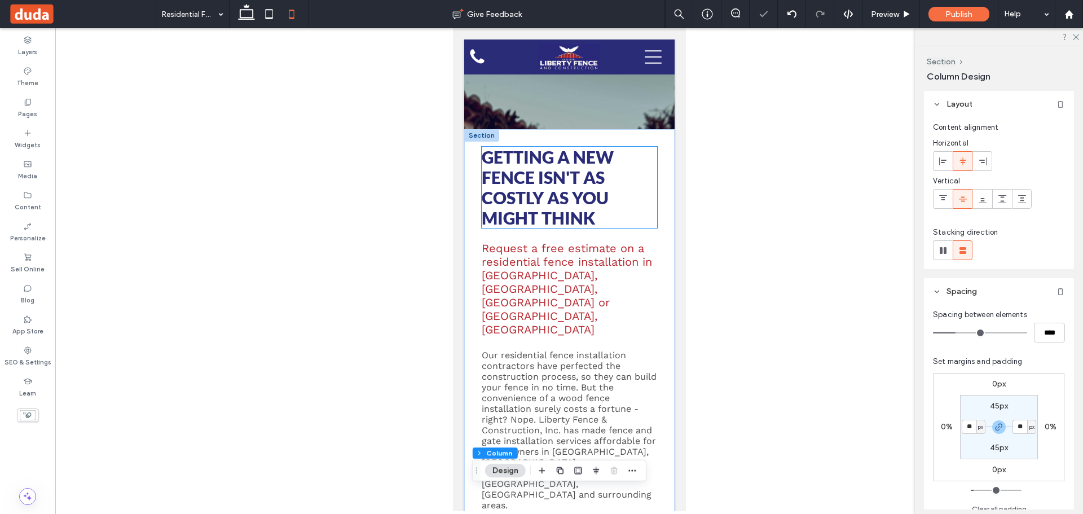
click at [561, 185] on span "Getting a New Fence Isn't as Costly as You Might Think" at bounding box center [547, 187] width 132 height 81
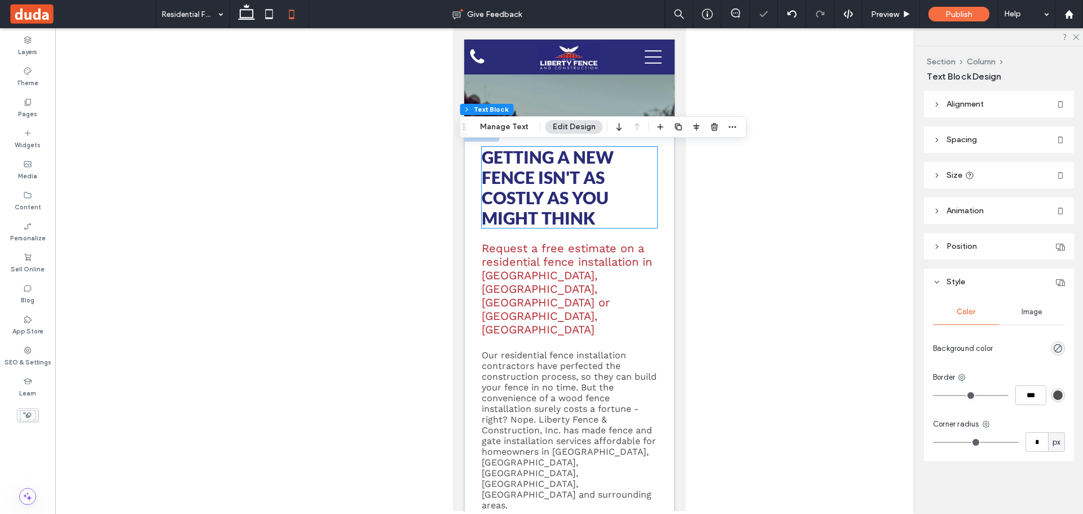
click at [561, 185] on div "Getting a New Fence Isn't as Costly as You Might Think" at bounding box center [568, 187] width 175 height 81
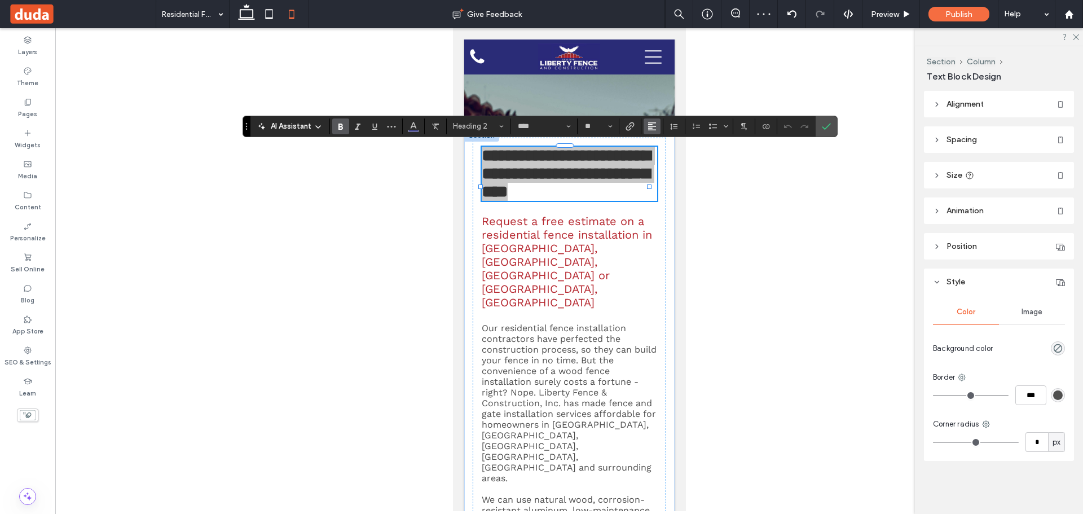
drag, startPoint x: 653, startPoint y: 128, endPoint x: 653, endPoint y: 134, distance: 5.7
click at [653, 129] on icon "Alignment" at bounding box center [651, 126] width 9 height 9
click at [660, 161] on icon "ui.textEditor.alignment.center" at bounding box center [660, 160] width 9 height 9
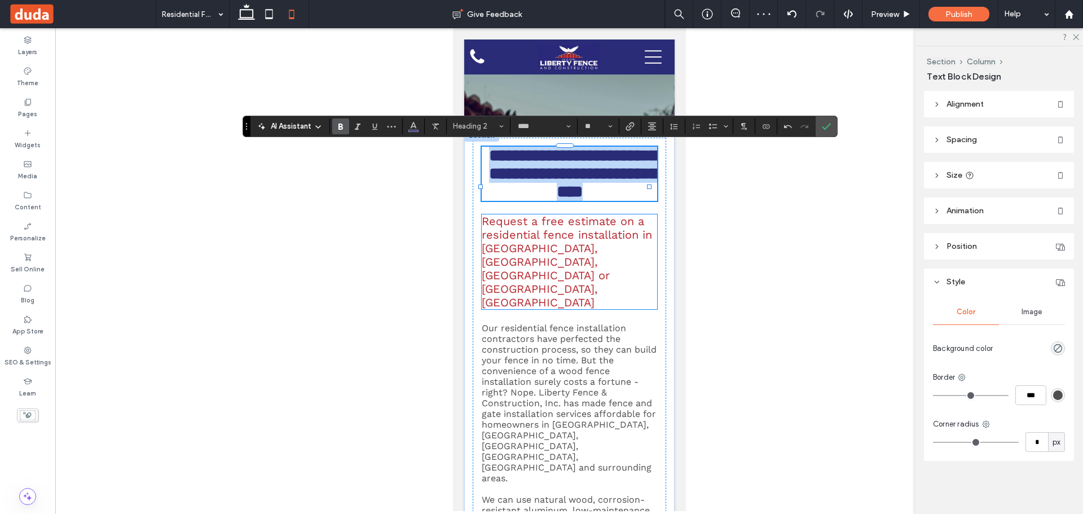
click at [567, 288] on span "Request a free estimate on a residential fence installation in Somerset, Swanse…" at bounding box center [566, 261] width 170 height 95
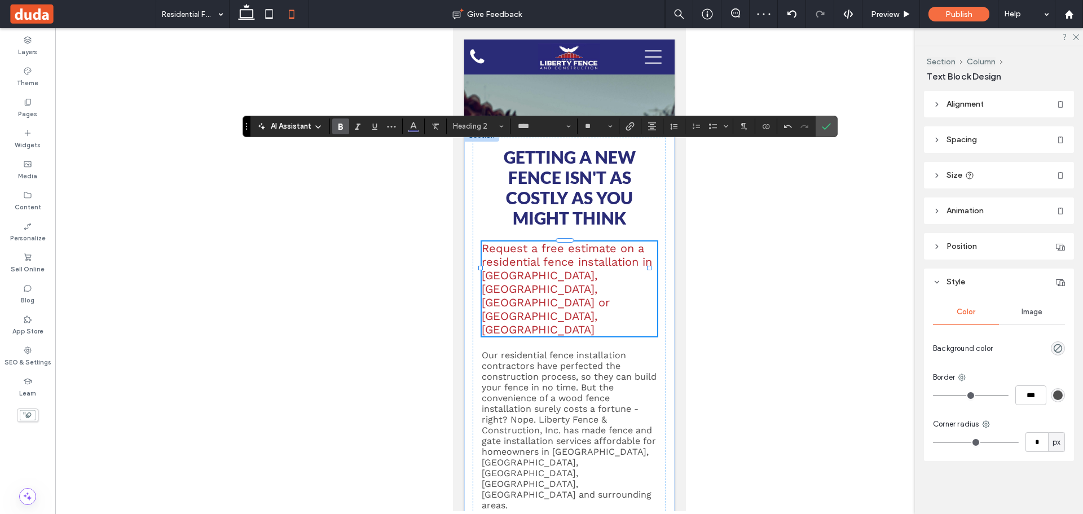
click at [567, 288] on div "Request a free estimate on a residential fence installation in Somerset, Swanse…" at bounding box center [568, 288] width 175 height 95
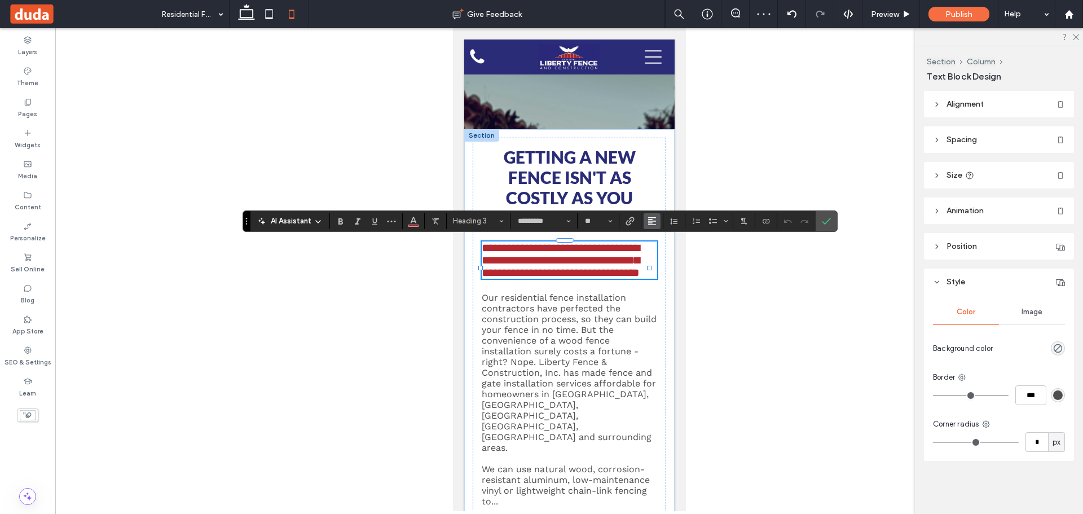
click at [649, 219] on use "Alignment" at bounding box center [652, 221] width 8 height 8
click at [654, 246] on label "ui.textEditor.alignment.left" at bounding box center [662, 239] width 39 height 16
click at [648, 221] on use "Alignment" at bounding box center [652, 221] width 8 height 8
click at [656, 254] on icon "ui.textEditor.alignment.center" at bounding box center [660, 255] width 9 height 9
click at [583, 345] on span "Our residential fence installation contractors have perfected the construction …" at bounding box center [568, 372] width 175 height 161
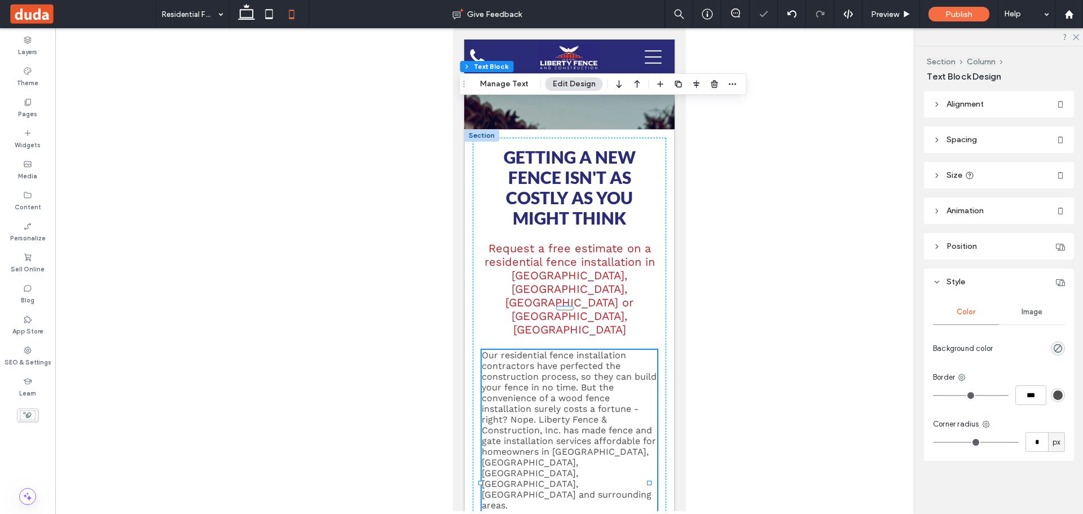
type input "*********"
type input "**"
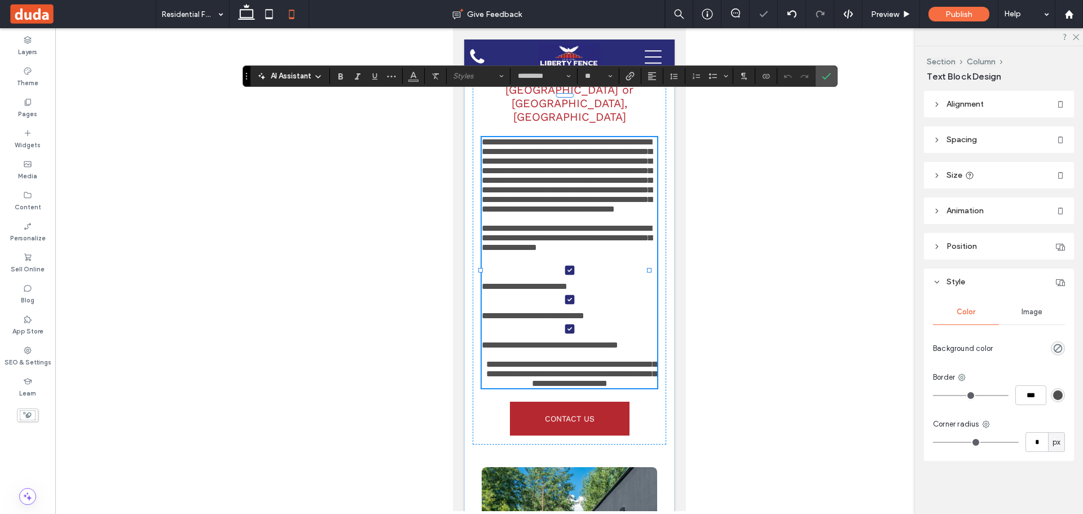
drag, startPoint x: 653, startPoint y: 78, endPoint x: 656, endPoint y: 84, distance: 6.8
click at [654, 80] on icon "Alignment" at bounding box center [651, 76] width 9 height 9
click at [662, 104] on label "ui.textEditor.alignment.center" at bounding box center [662, 111] width 39 height 16
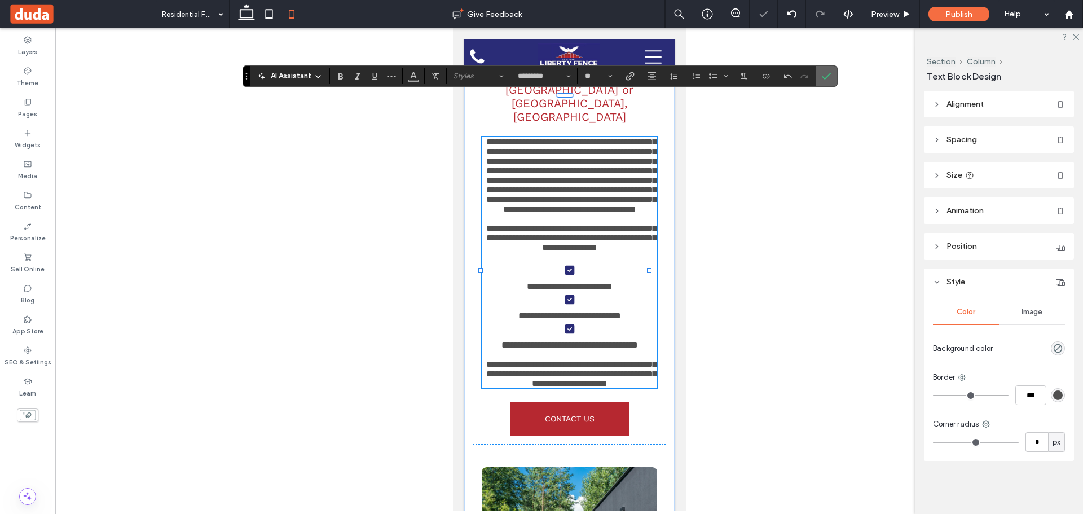
click at [832, 76] on label "Confirm" at bounding box center [826, 76] width 17 height 20
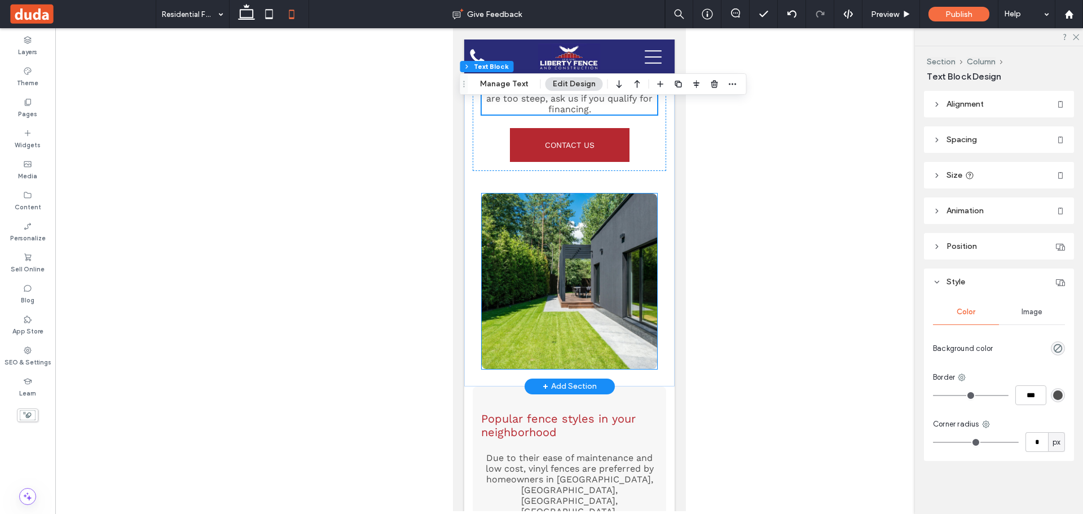
scroll to position [813, 0]
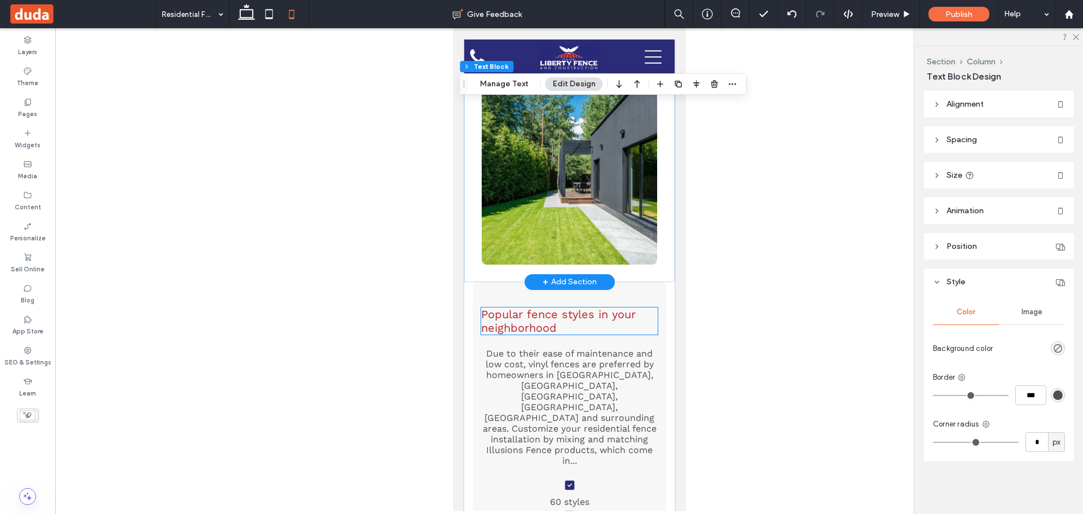
click at [581, 307] on span "Popular fence styles in your neighborhood" at bounding box center [557, 320] width 154 height 27
click at [581, 307] on div "Popular fence styles in your neighborhood" at bounding box center [568, 320] width 176 height 27
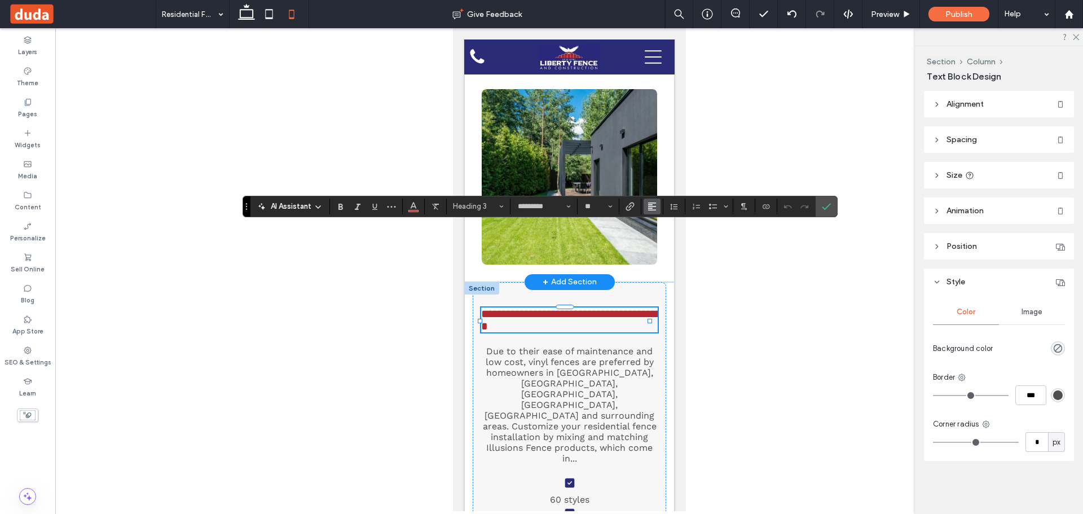
drag, startPoint x: 651, startPoint y: 206, endPoint x: 653, endPoint y: 212, distance: 6.1
click at [651, 207] on icon "Alignment" at bounding box center [651, 206] width 9 height 9
click at [664, 236] on icon "ui.textEditor.alignment.center" at bounding box center [660, 240] width 9 height 9
click at [824, 210] on icon "Confirm" at bounding box center [825, 206] width 9 height 9
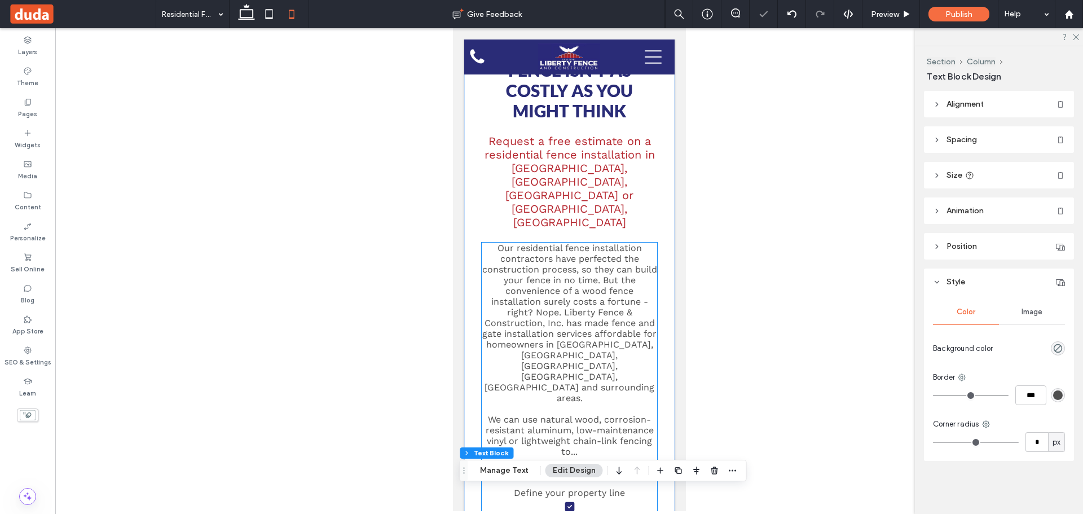
scroll to position [0, 0]
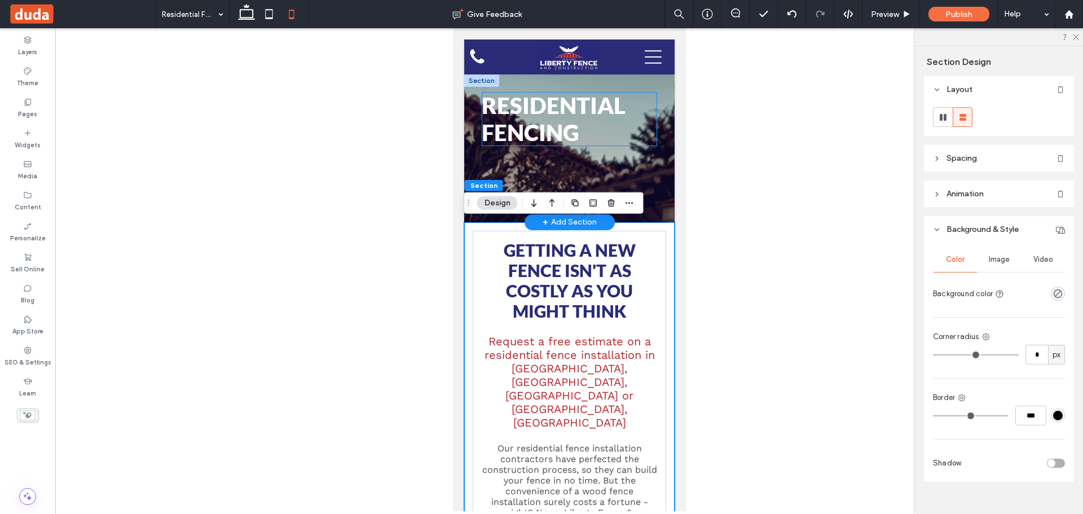
click at [590, 115] on span "Residential Fencing" at bounding box center [553, 119] width 144 height 54
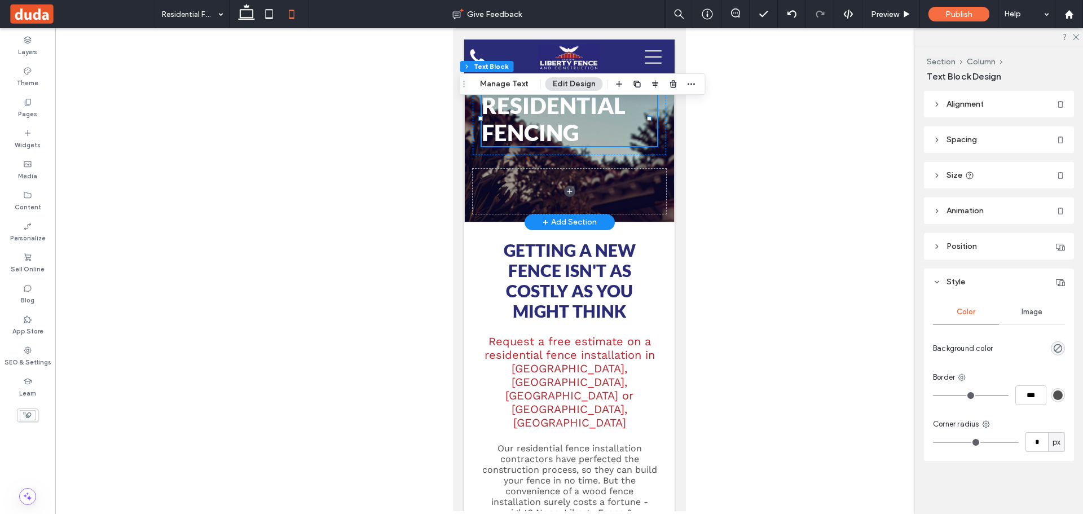
click at [590, 115] on span "Residential Fencing" at bounding box center [553, 119] width 144 height 54
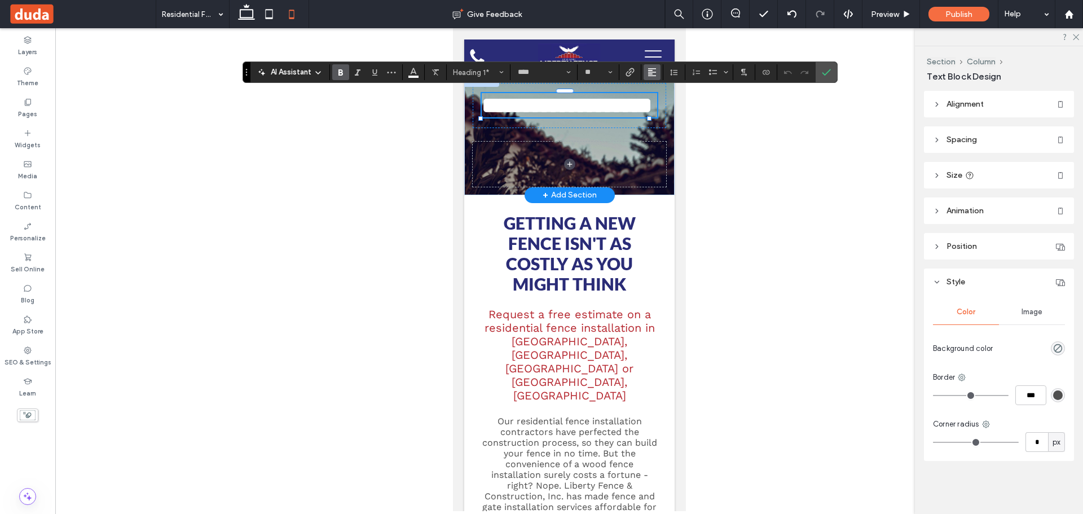
click at [655, 73] on icon "Alignment" at bounding box center [651, 72] width 9 height 9
click at [662, 101] on label "ui.textEditor.alignment.center" at bounding box center [662, 107] width 39 height 16
click at [835, 75] on section at bounding box center [825, 72] width 21 height 20
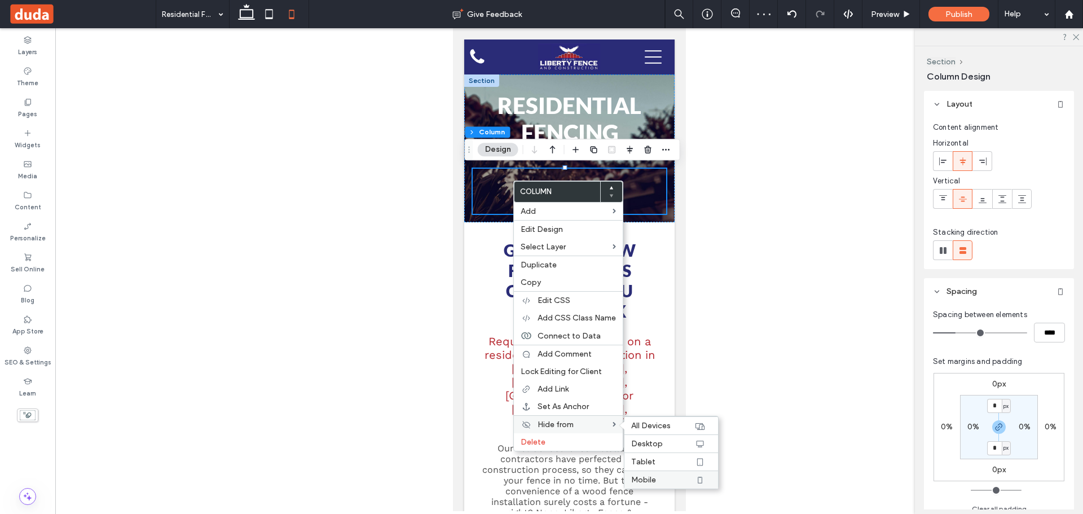
click at [678, 479] on label "Mobile" at bounding box center [662, 480] width 63 height 10
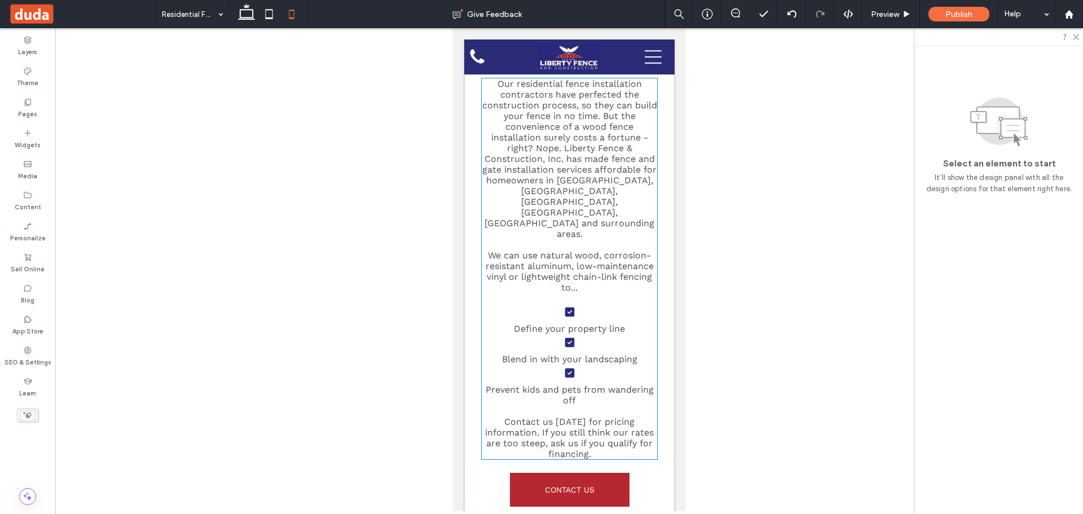
scroll to position [395, 0]
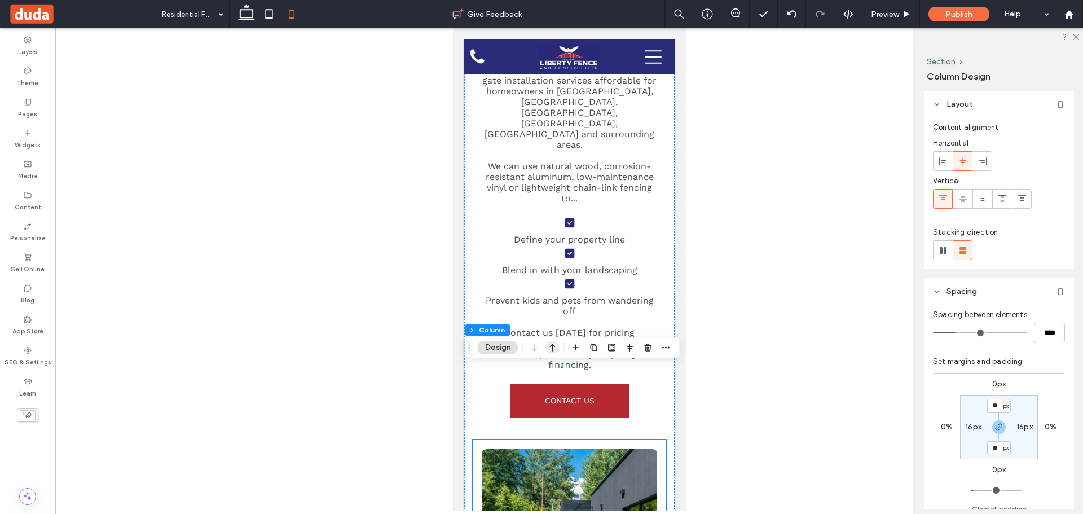
drag, startPoint x: 551, startPoint y: 351, endPoint x: 549, endPoint y: 336, distance: 15.5
click at [551, 351] on icon "button" at bounding box center [553, 347] width 14 height 20
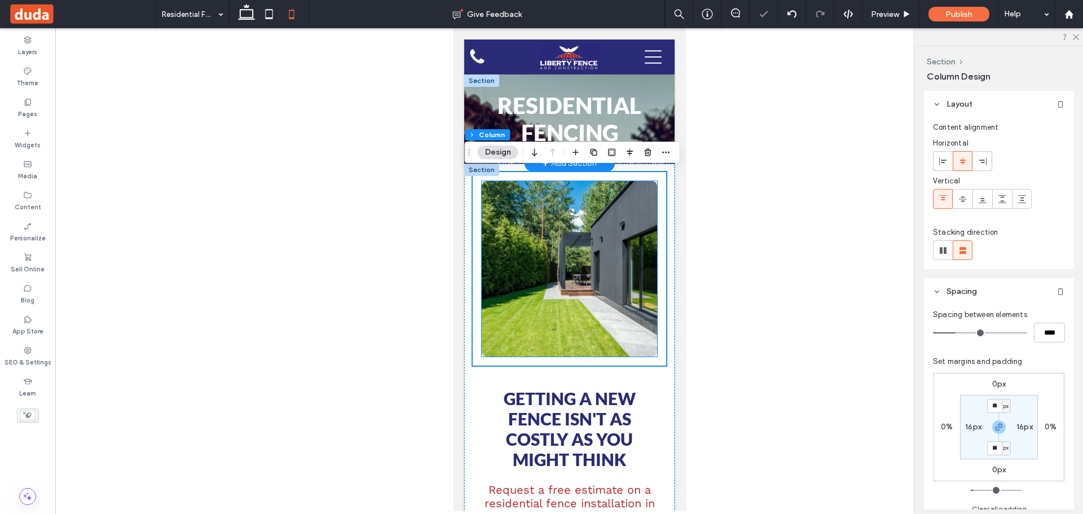
scroll to position [169, 0]
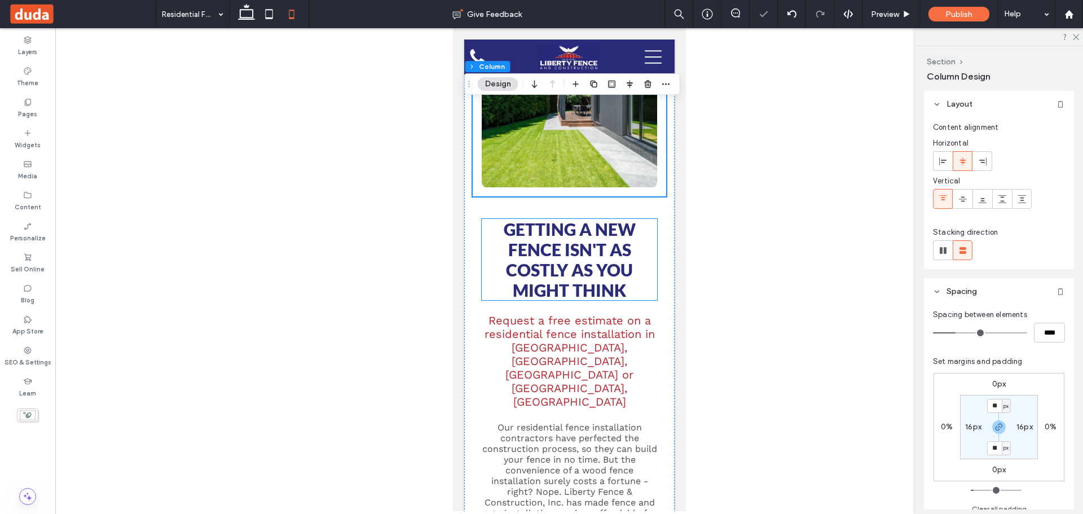
click at [545, 252] on span "Getting a New Fence Isn't as Costly as You Might Think" at bounding box center [569, 259] width 132 height 81
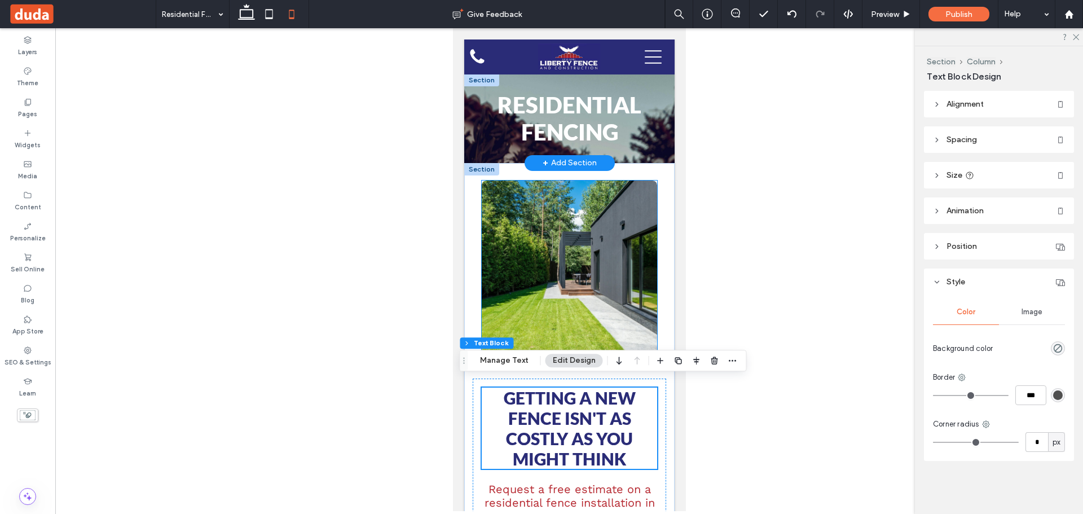
scroll to position [0, 0]
click at [473, 156] on div "Residential Fencing" at bounding box center [568, 118] width 210 height 89
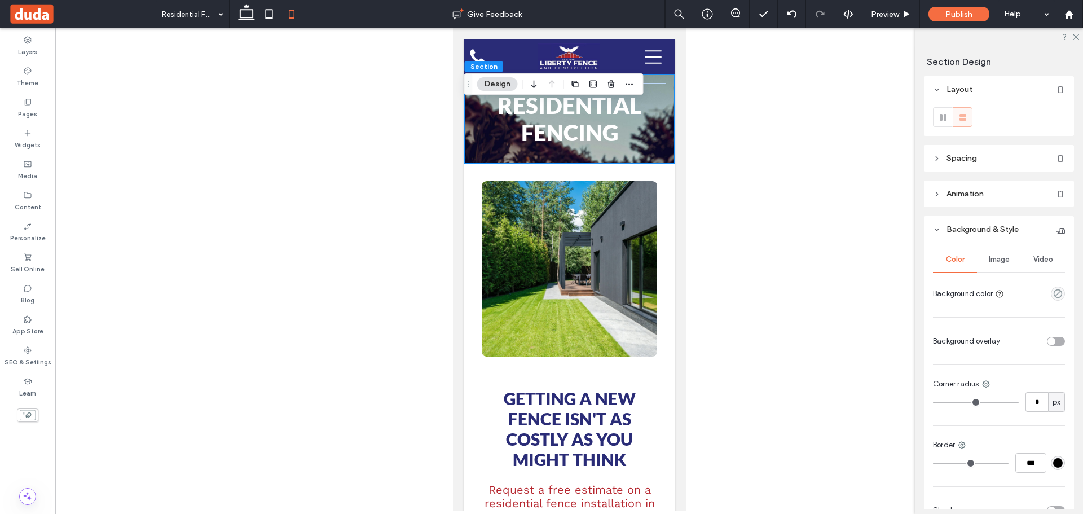
click at [964, 159] on span "Spacing" at bounding box center [961, 158] width 30 height 10
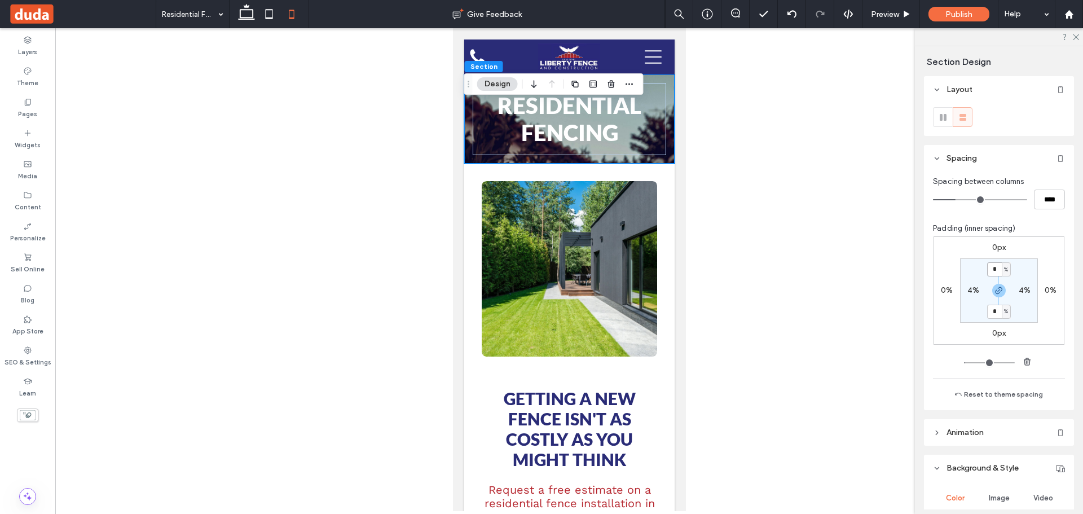
click at [989, 271] on input "*" at bounding box center [994, 269] width 15 height 14
type input "*"
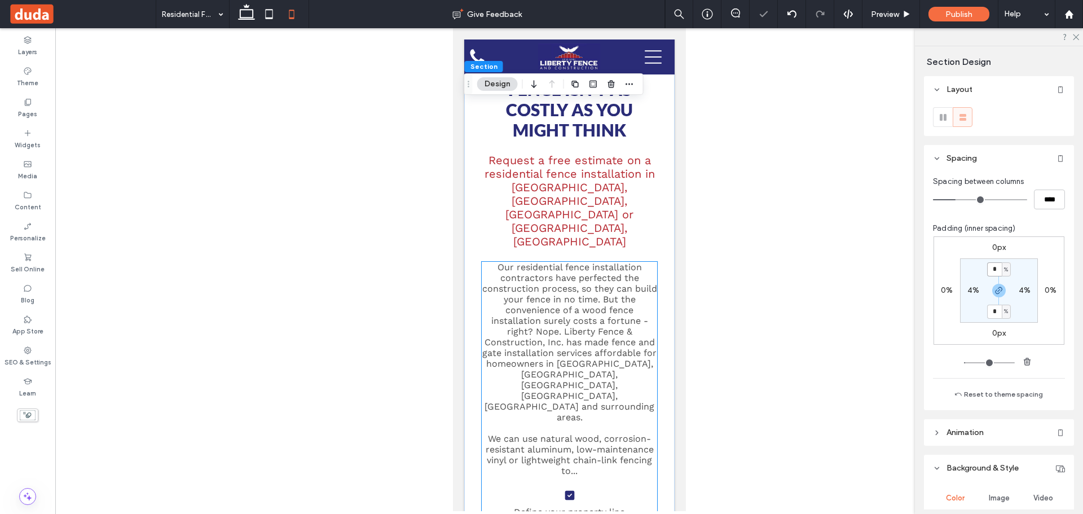
scroll to position [169, 0]
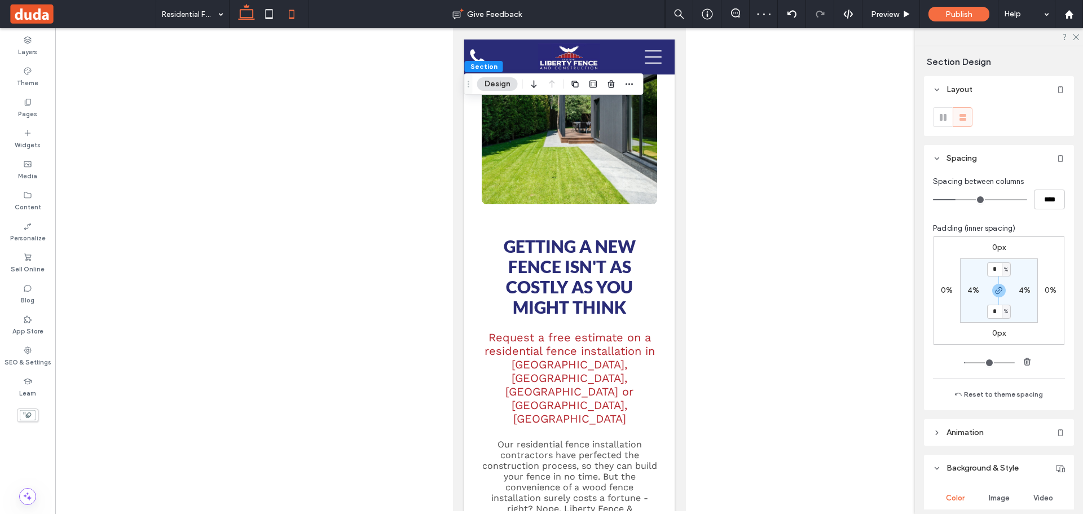
drag, startPoint x: 249, startPoint y: 15, endPoint x: 195, endPoint y: 59, distance: 68.9
click at [249, 15] on icon at bounding box center [246, 14] width 23 height 23
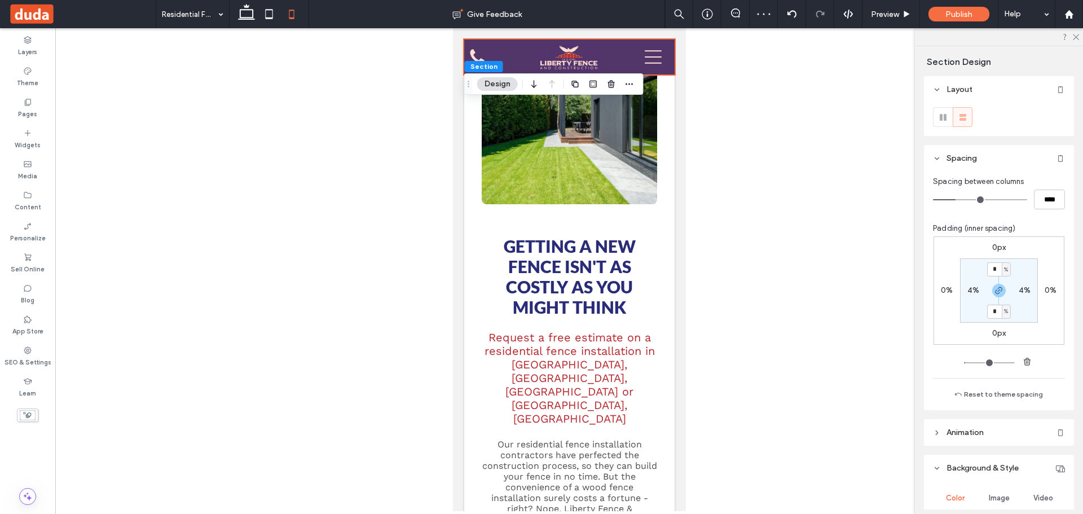
type input "*"
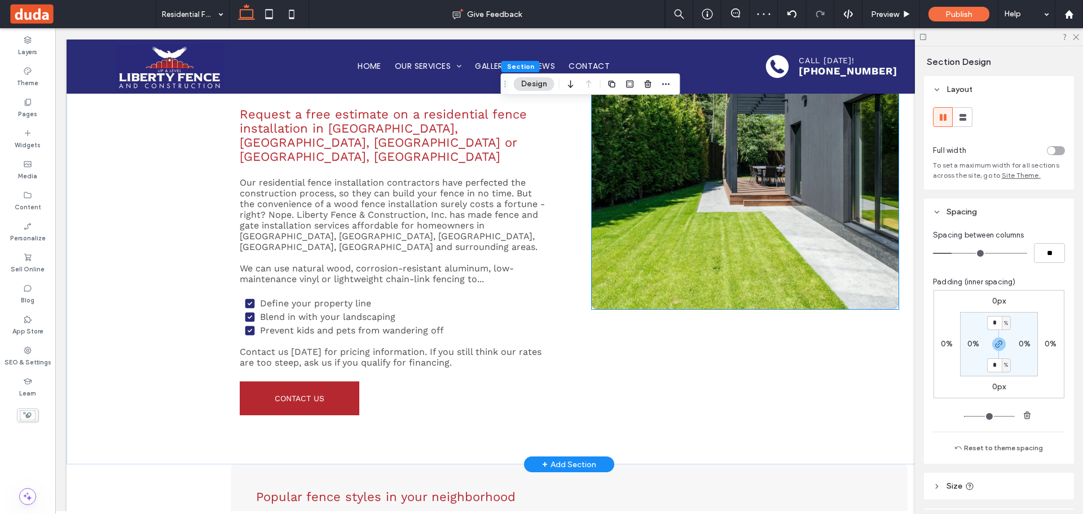
scroll to position [202, 0]
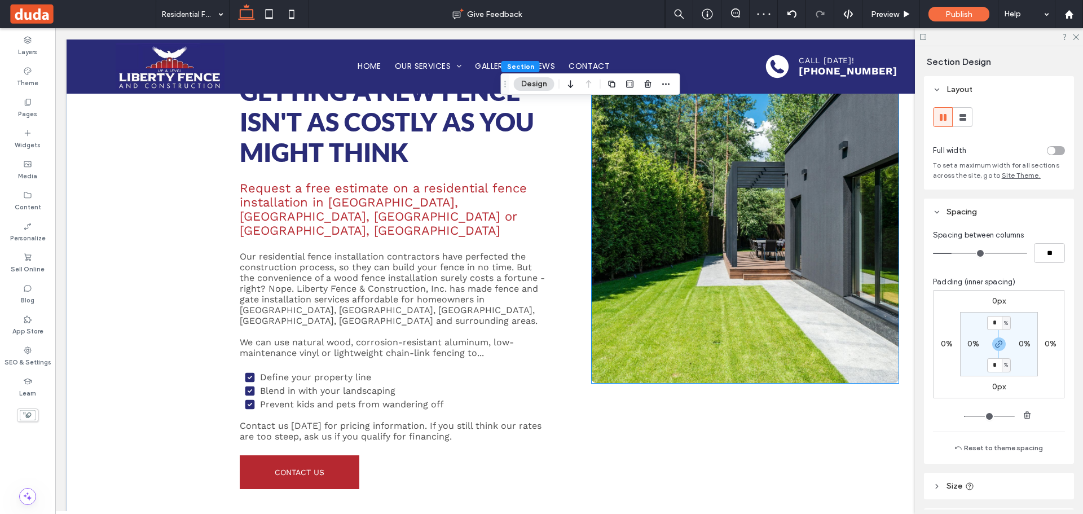
click at [699, 245] on link at bounding box center [744, 229] width 325 height 325
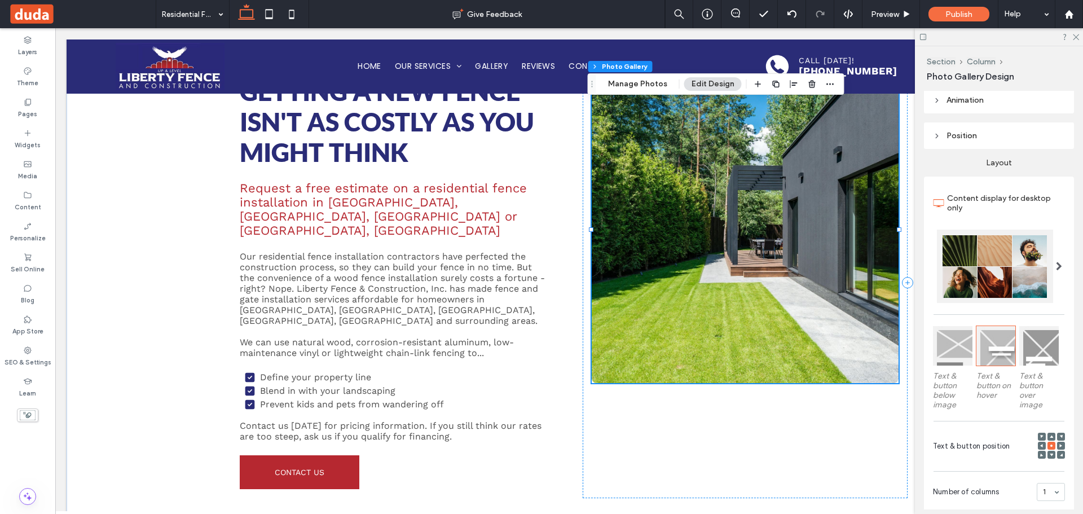
scroll to position [108, 0]
click at [986, 100] on header "Animation" at bounding box center [999, 102] width 150 height 26
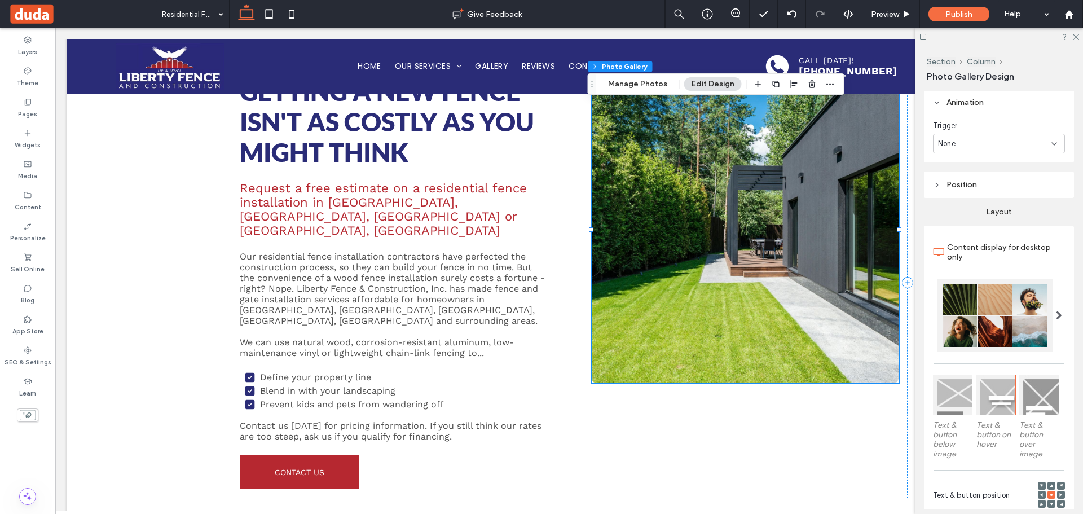
click at [996, 141] on div "None" at bounding box center [994, 143] width 113 height 11
click at [982, 180] on div "Entrance" at bounding box center [995, 183] width 125 height 20
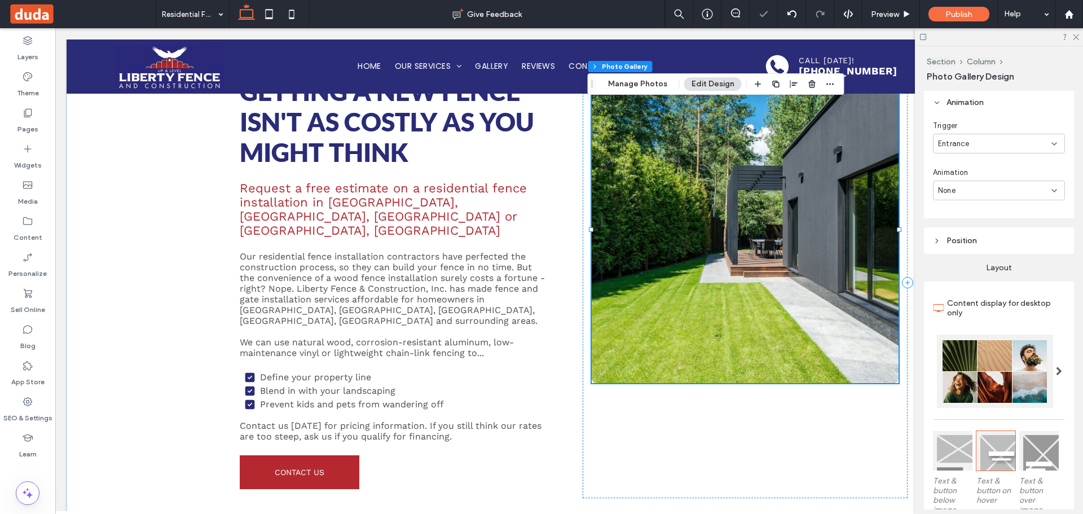
click at [969, 191] on div "None" at bounding box center [994, 190] width 113 height 11
drag, startPoint x: 971, startPoint y: 289, endPoint x: 917, endPoint y: 255, distance: 63.5
click at [970, 289] on div "Flip In" at bounding box center [995, 283] width 125 height 20
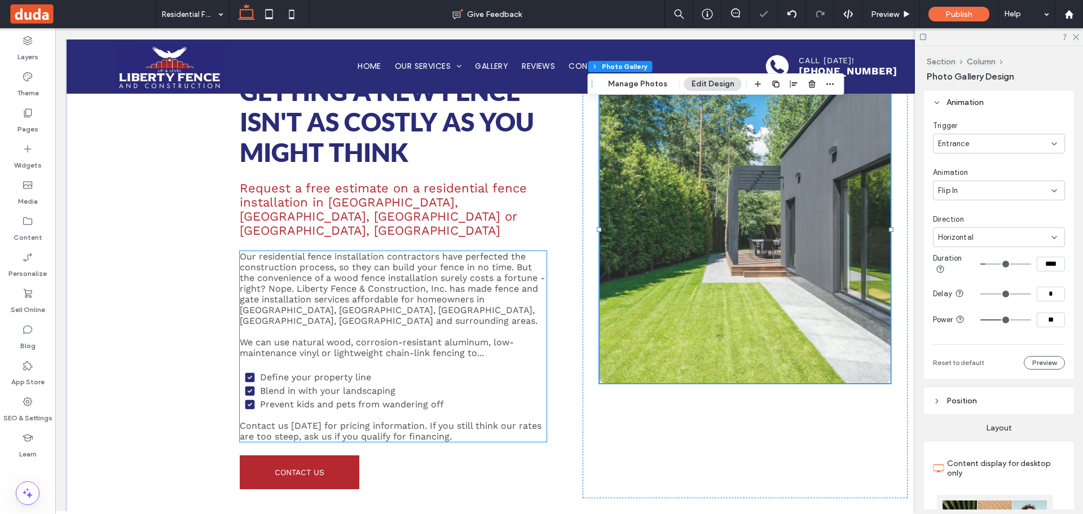
click at [55, 28] on icon at bounding box center [55, 28] width 0 height 0
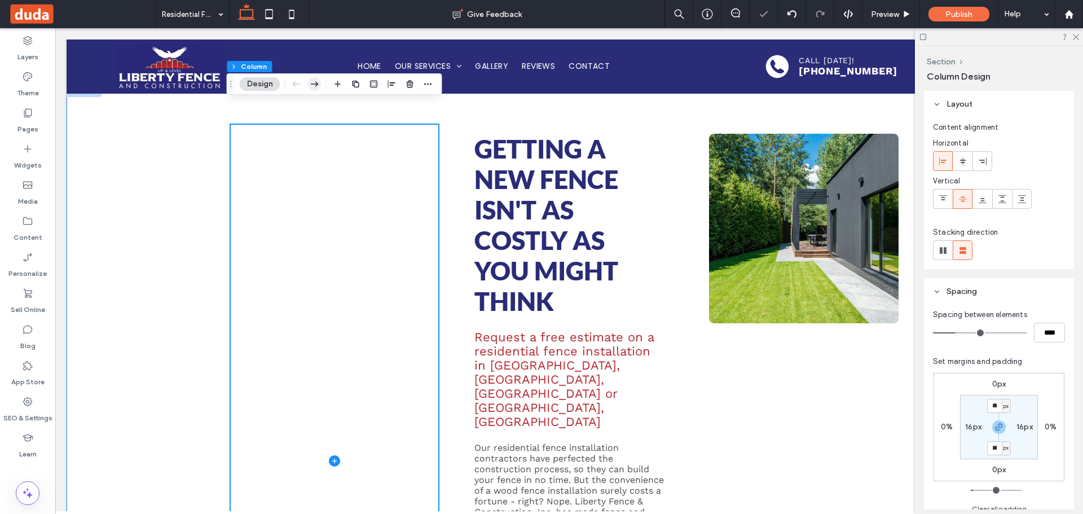
scroll to position [33, 0]
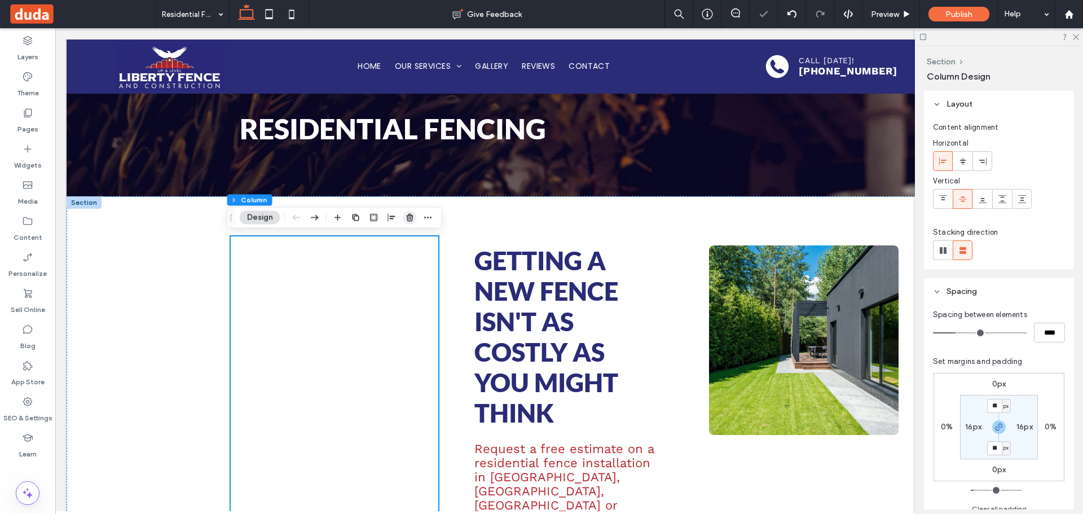
click at [407, 215] on use "button" at bounding box center [409, 217] width 7 height 7
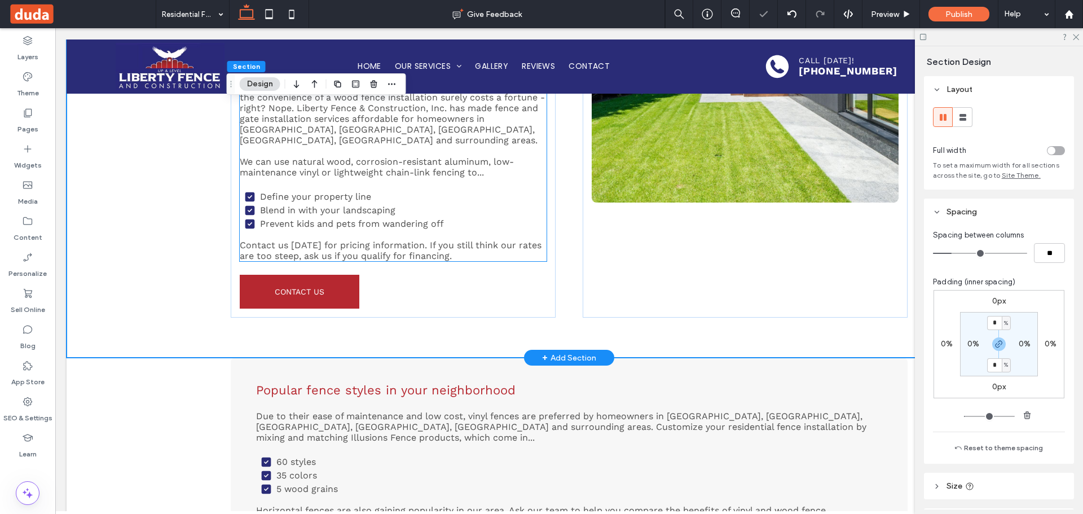
scroll to position [484, 0]
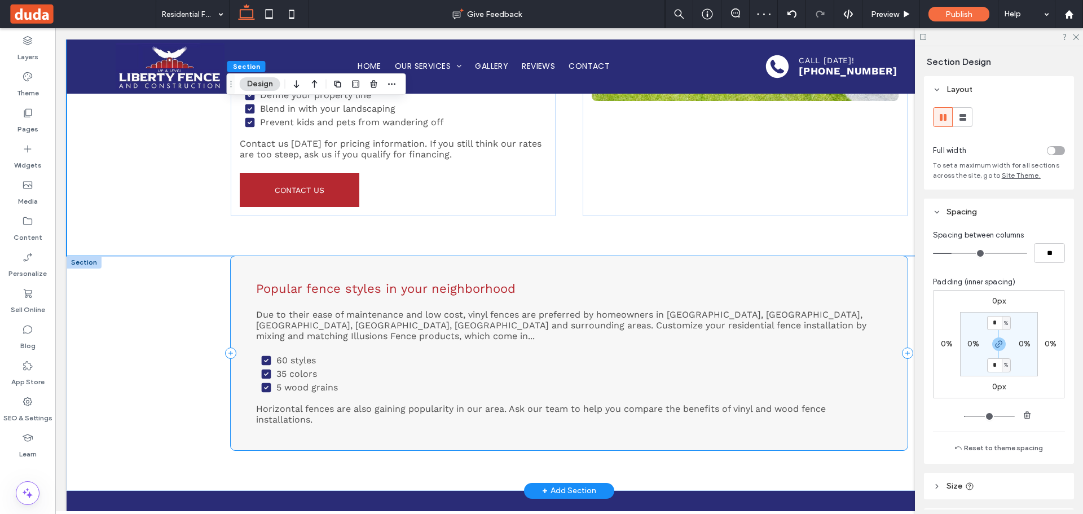
click at [260, 256] on div "Popular fence styles in your neighborhood Due to their ease of maintenance and …" at bounding box center [569, 353] width 677 height 194
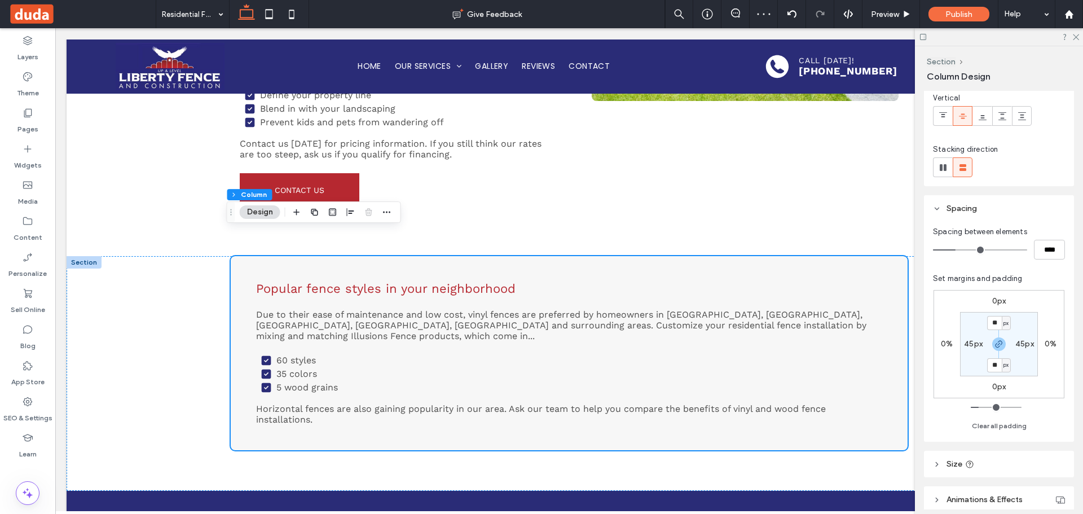
scroll to position [167, 0]
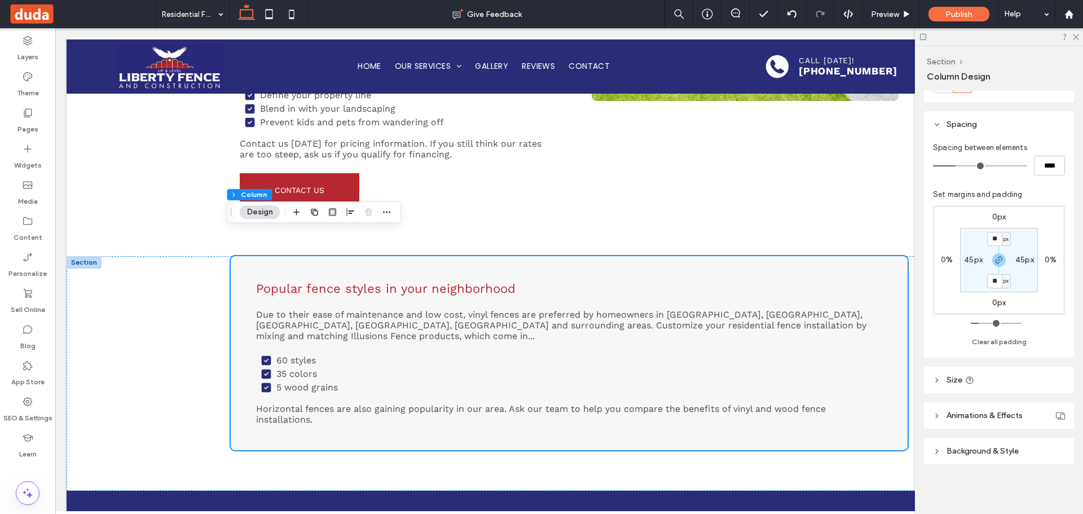
click at [1003, 447] on span "Background & Style" at bounding box center [982, 451] width 72 height 10
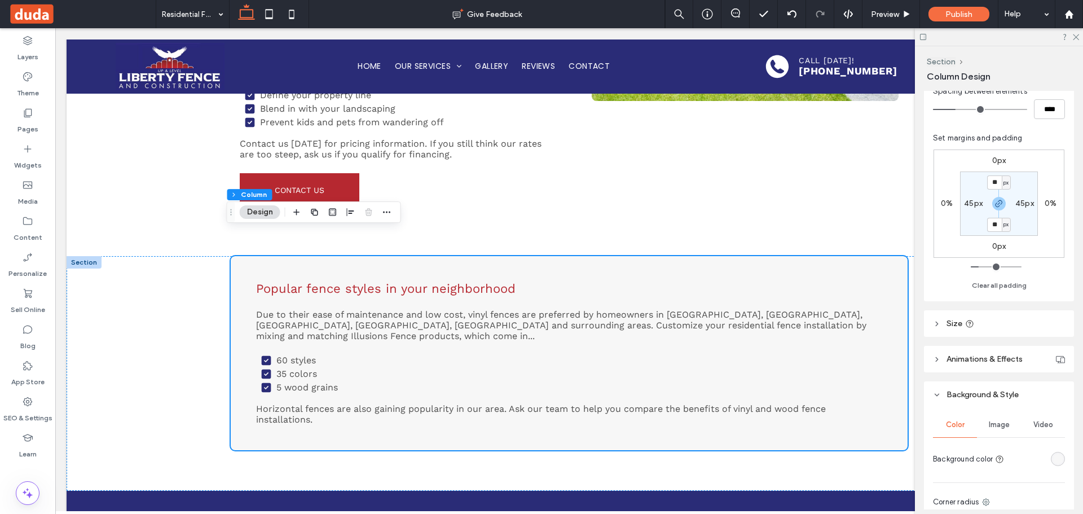
scroll to position [382, 0]
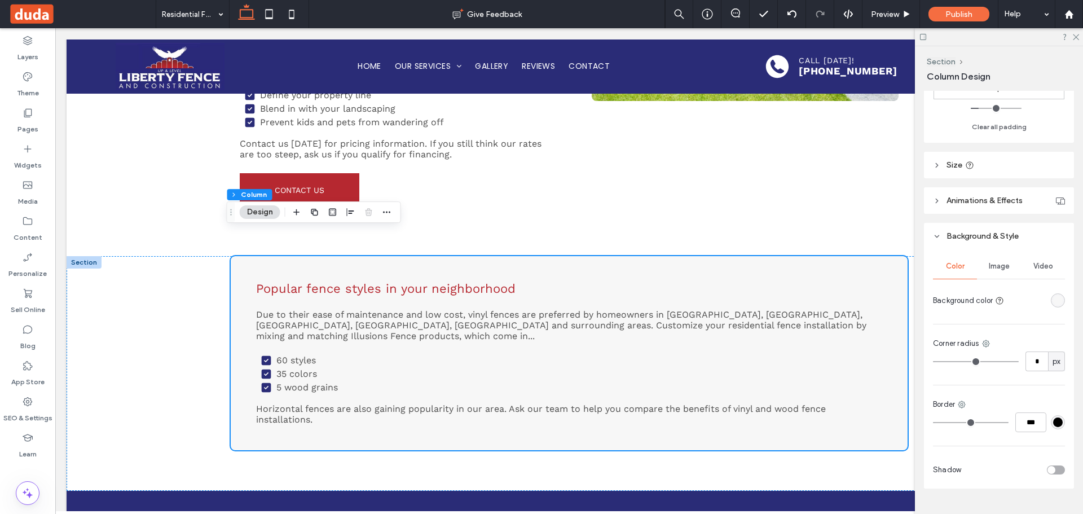
drag, startPoint x: 1053, startPoint y: 469, endPoint x: 1020, endPoint y: 335, distance: 137.6
click at [1053, 467] on div "toggle" at bounding box center [1055, 469] width 18 height 9
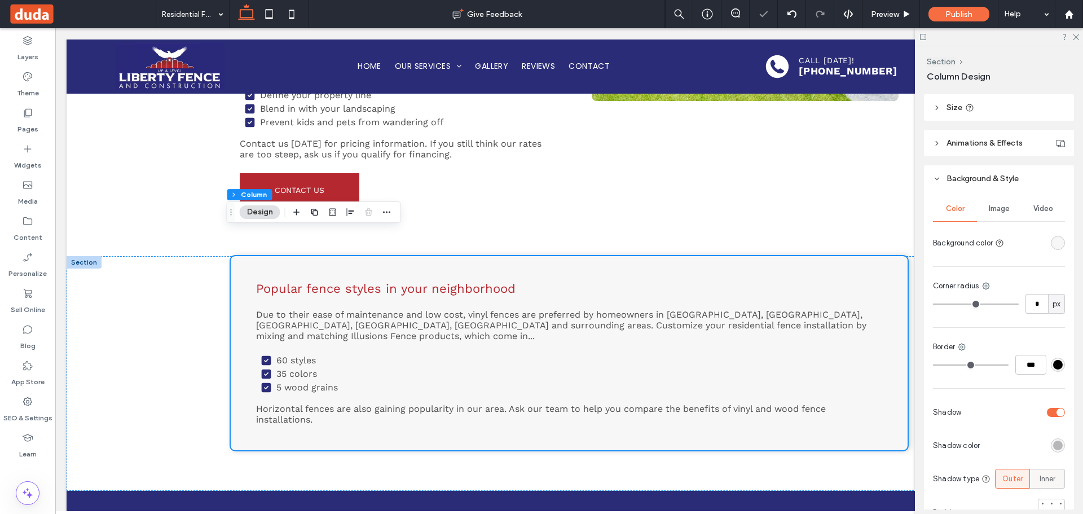
scroll to position [494, 0]
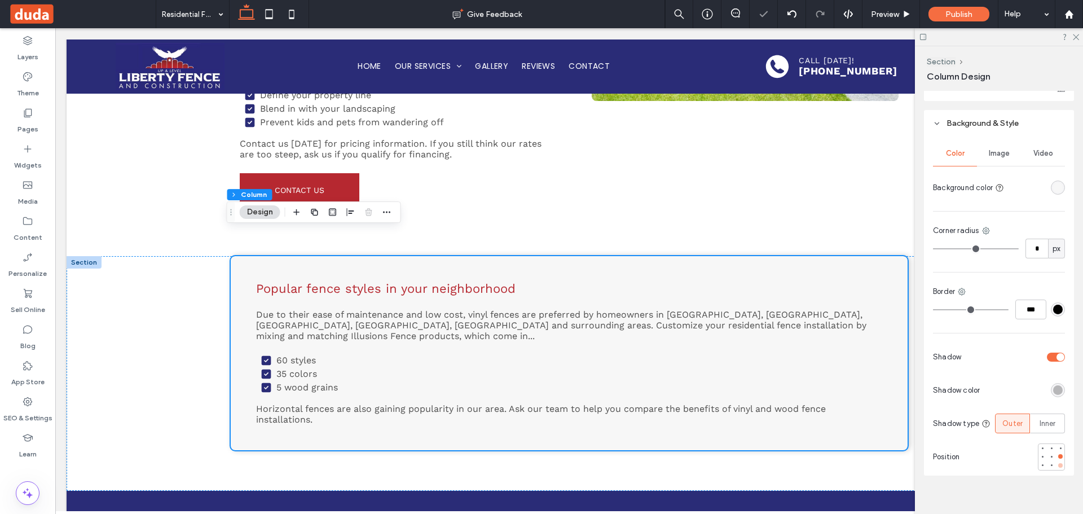
click at [1058, 467] on div at bounding box center [1060, 465] width 5 height 5
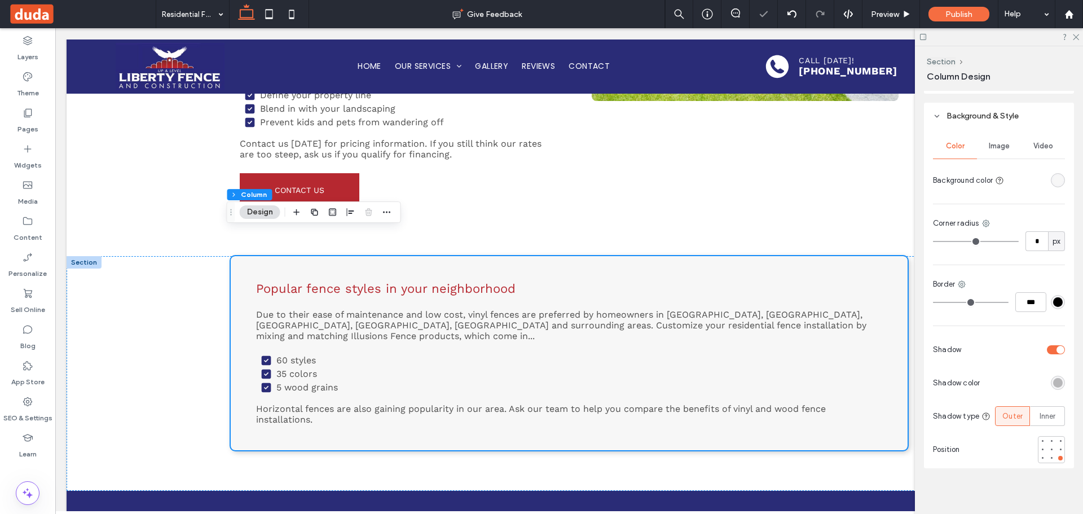
scroll to position [509, 0]
click at [1054, 374] on div "rgba(0, 0, 0, 0.25)" at bounding box center [1058, 379] width 10 height 10
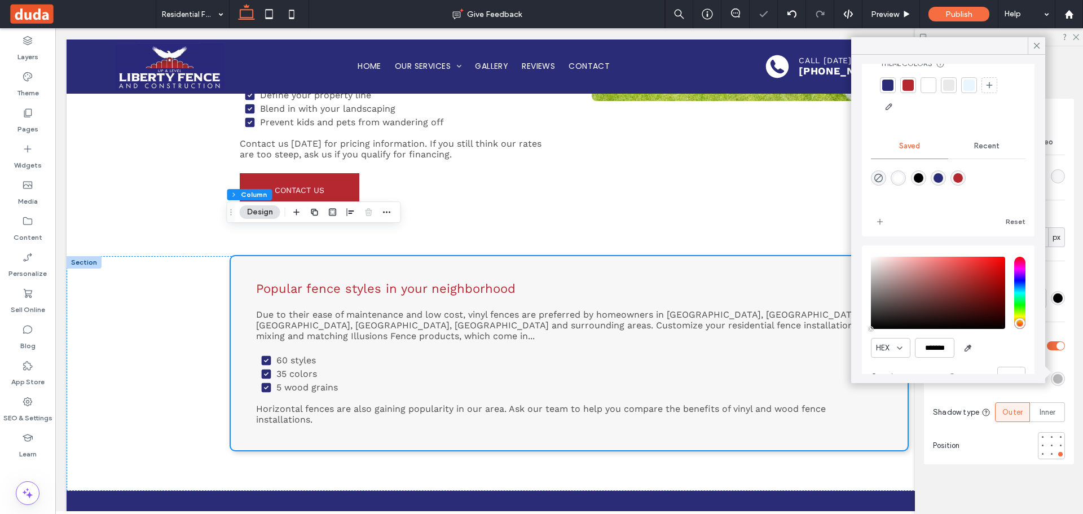
scroll to position [58, 0]
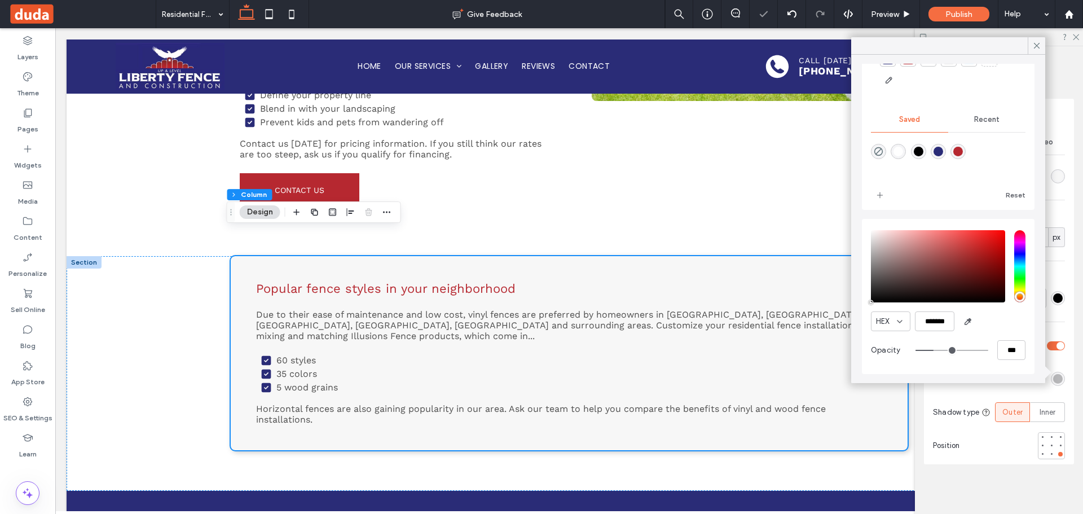
type input "**"
type input "***"
type input "**"
type input "***"
type input "**"
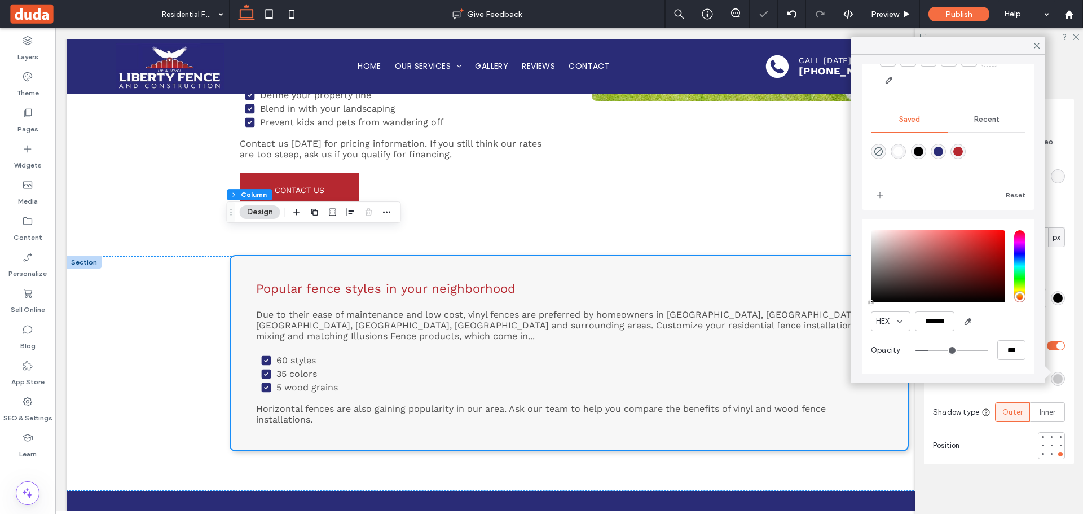
type input "***"
type input "**"
type input "***"
type input "**"
type input "***"
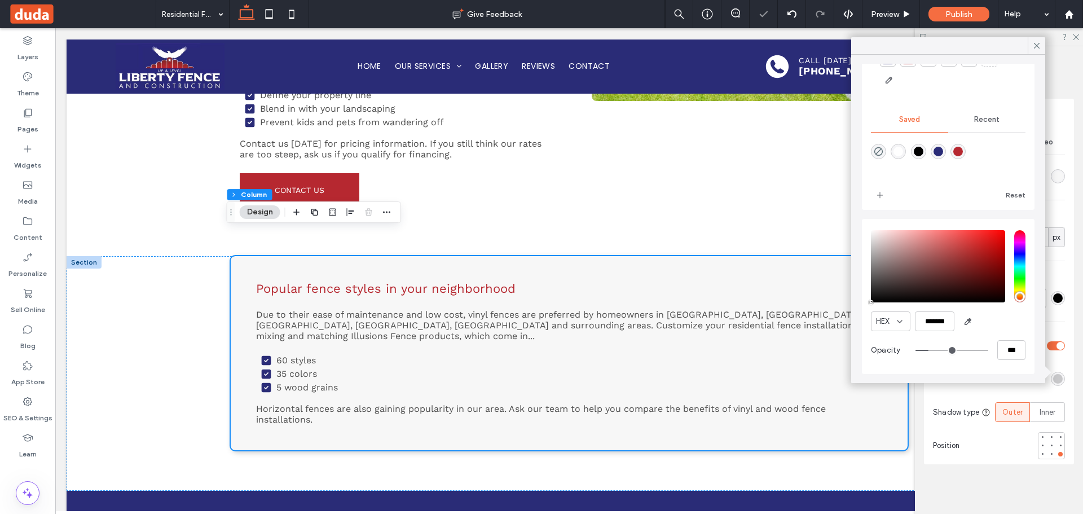
type input "**"
type input "***"
type input "**"
type input "***"
type input "**"
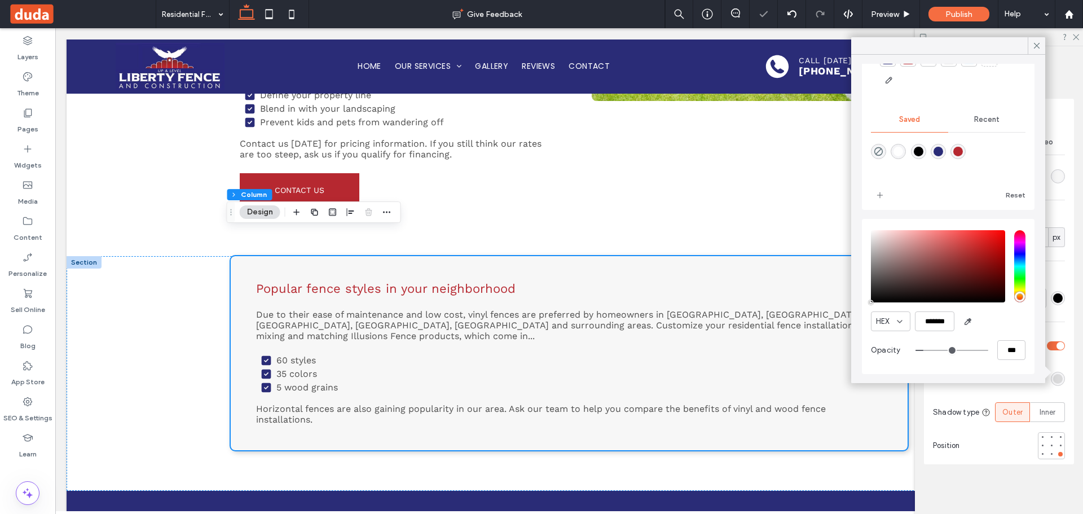
type input "***"
type input "*"
type input "**"
type input "*"
type input "**"
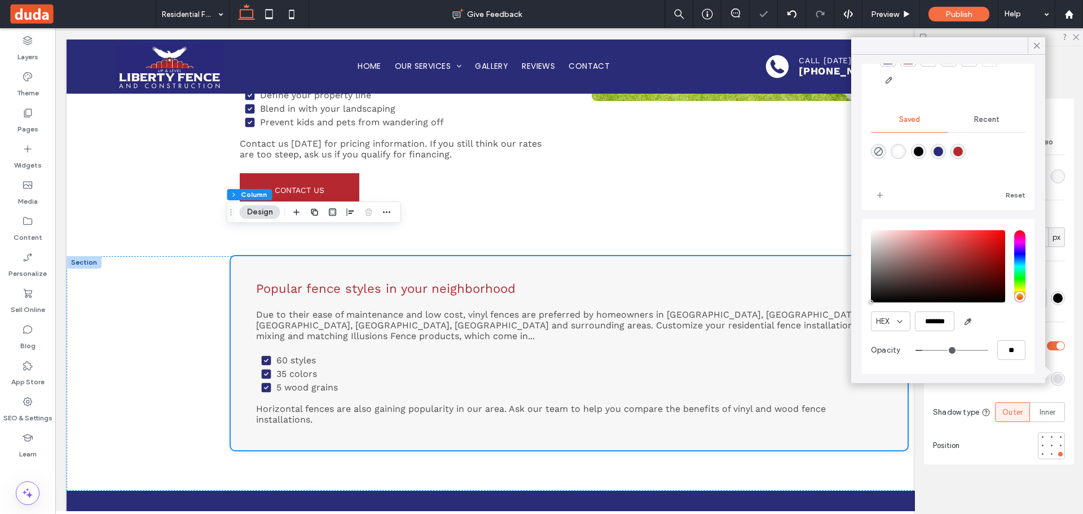
type input "*"
type input "**"
drag, startPoint x: 927, startPoint y: 349, endPoint x: 916, endPoint y: 352, distance: 11.8
type input "*"
click at [916, 351] on input "range" at bounding box center [951, 350] width 73 height 1
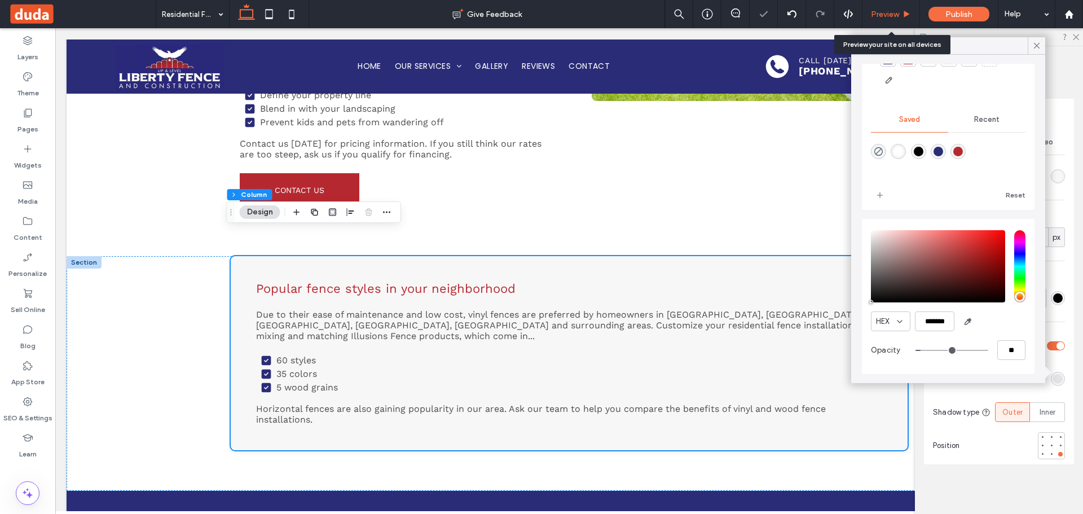
click at [886, 11] on span "Preview" at bounding box center [885, 15] width 28 height 10
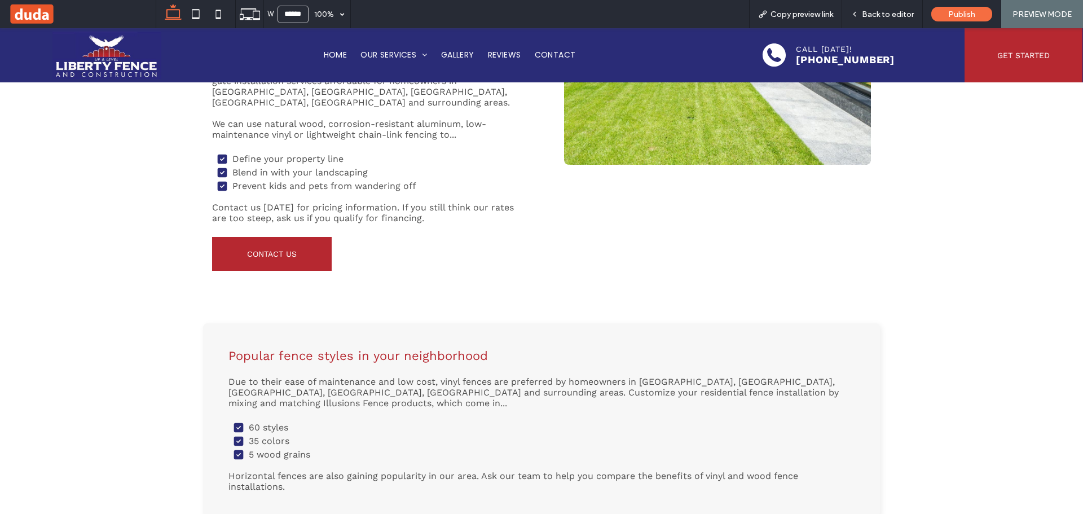
scroll to position [507, 0]
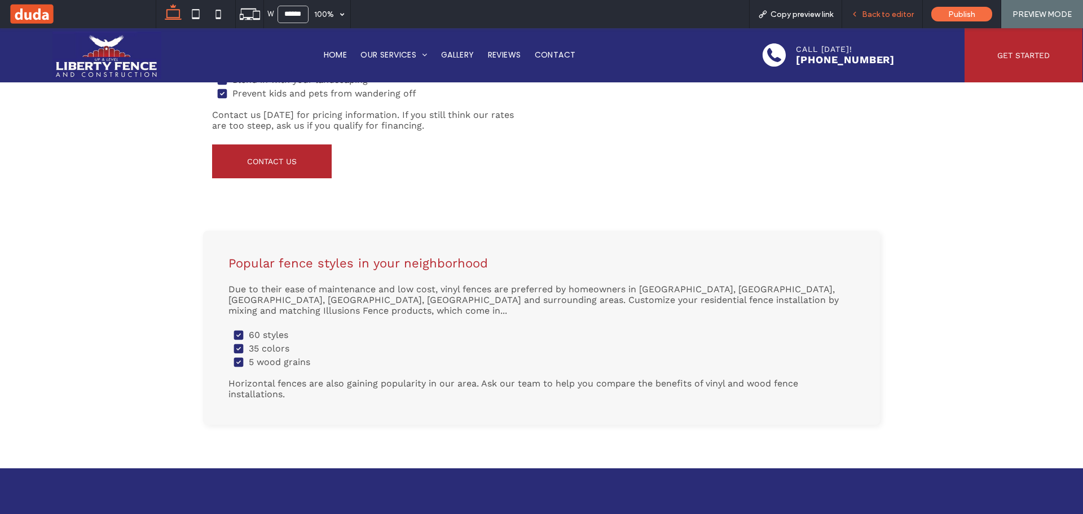
click at [895, 14] on span "Back to editor" at bounding box center [887, 15] width 52 height 10
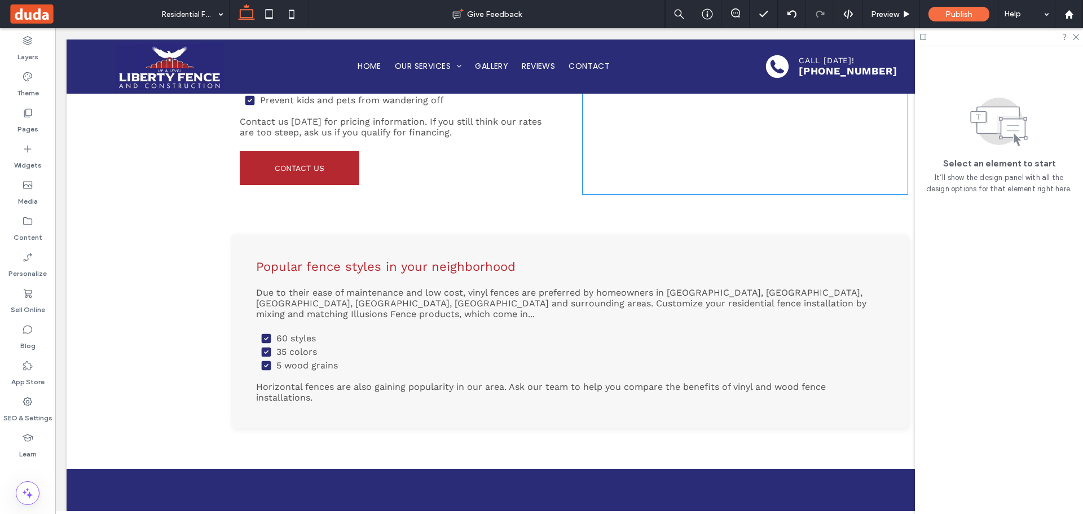
scroll to position [504, 0]
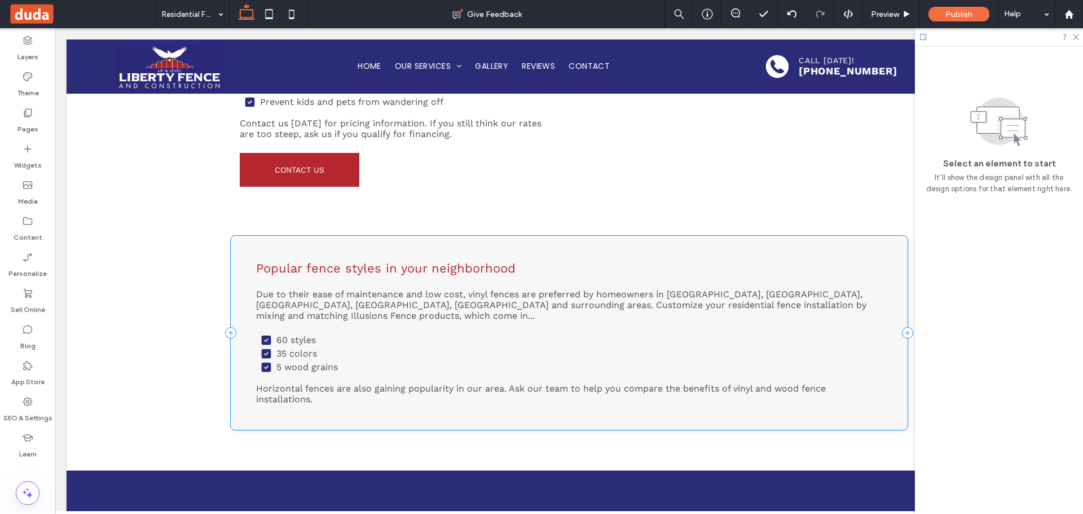
click at [609, 236] on div "Popular fence styles in your neighborhood Due to their ease of maintenance and …" at bounding box center [569, 333] width 677 height 194
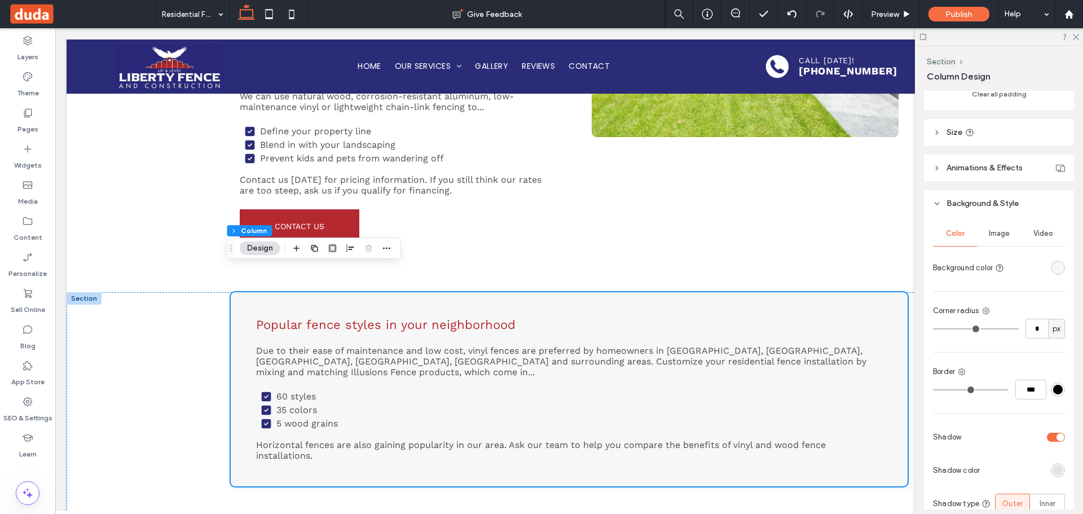
scroll to position [509, 0]
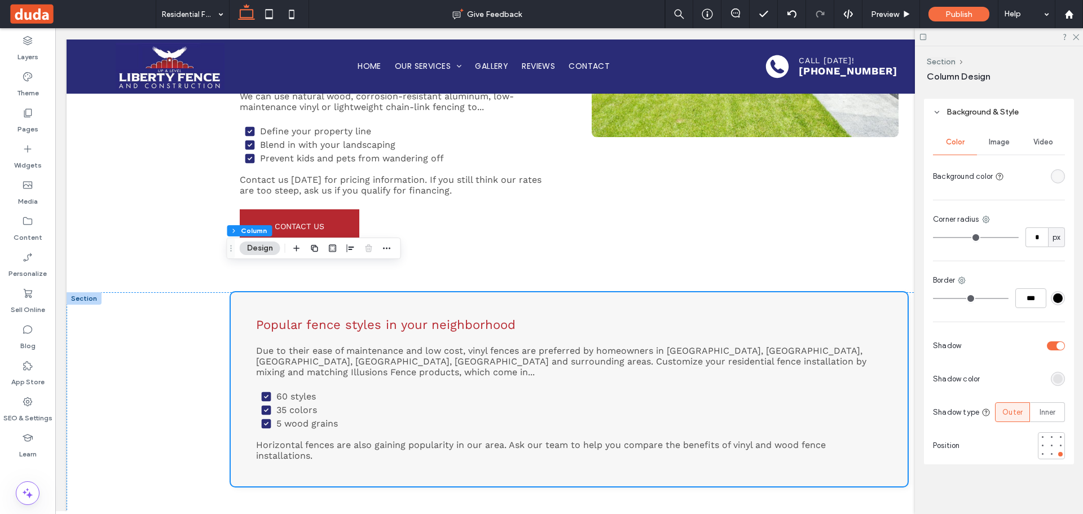
click at [1053, 376] on div "rgba(0, 0, 0, 0.07)" at bounding box center [1058, 379] width 10 height 10
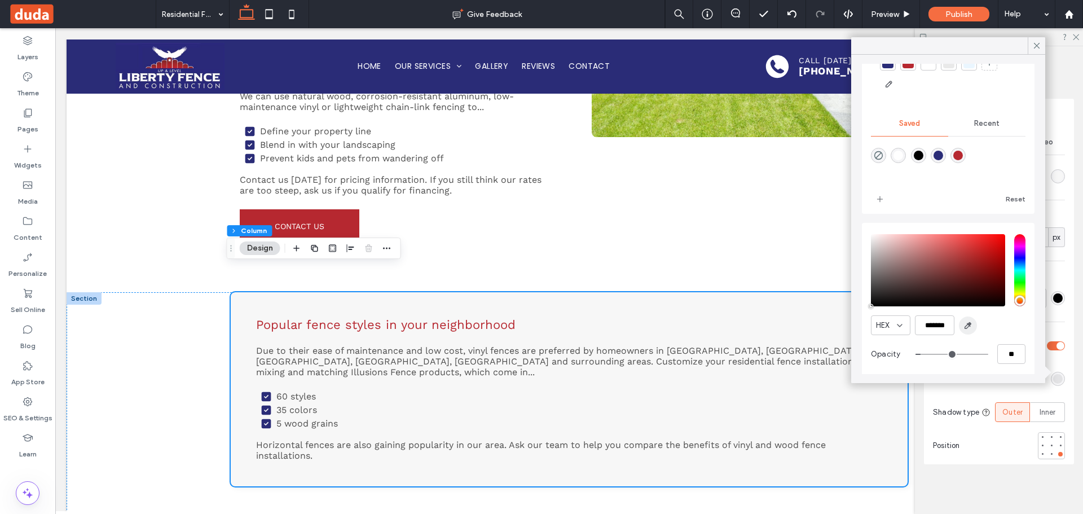
scroll to position [58, 0]
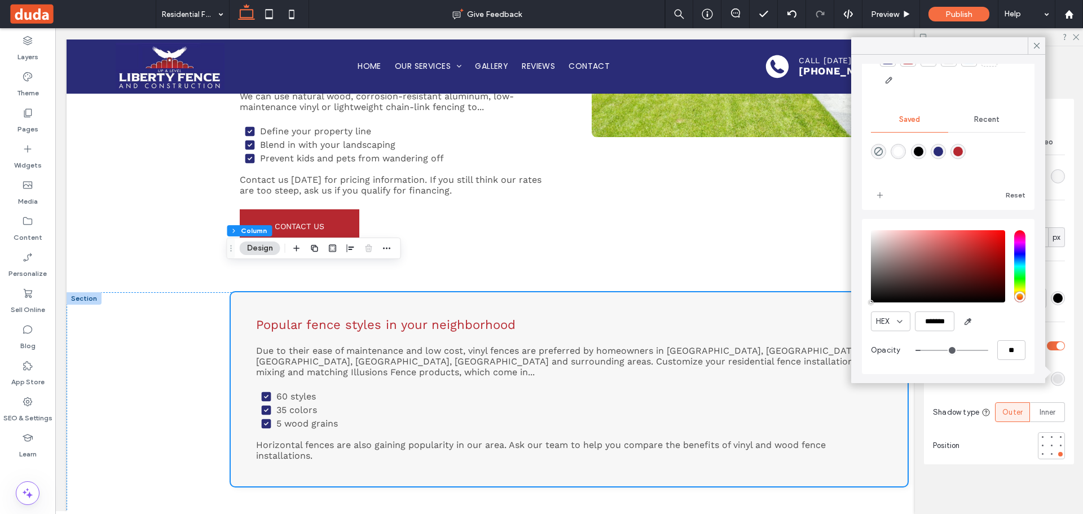
type input "**"
type input "***"
type input "**"
type input "***"
type input "**"
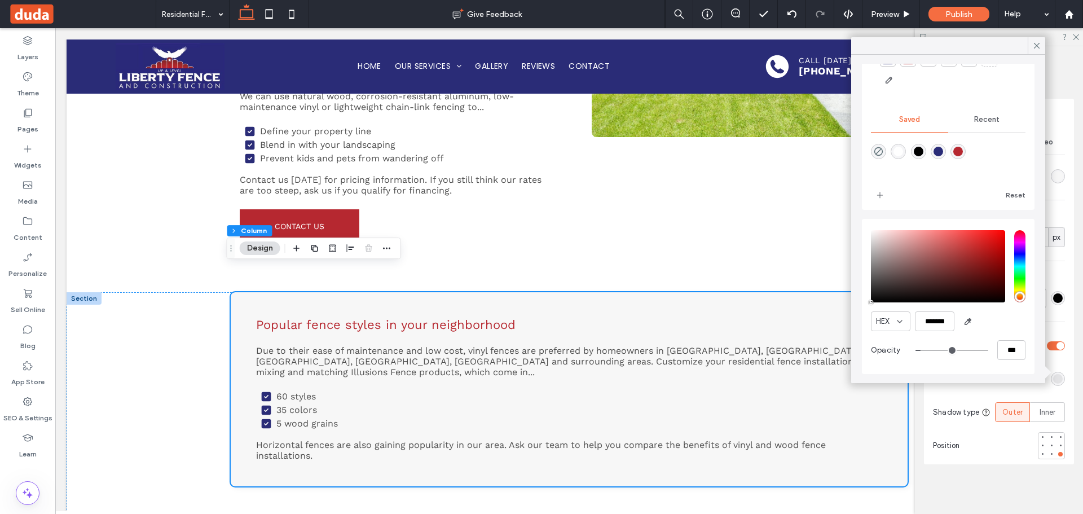
type input "***"
type input "**"
type input "***"
type input "**"
type input "***"
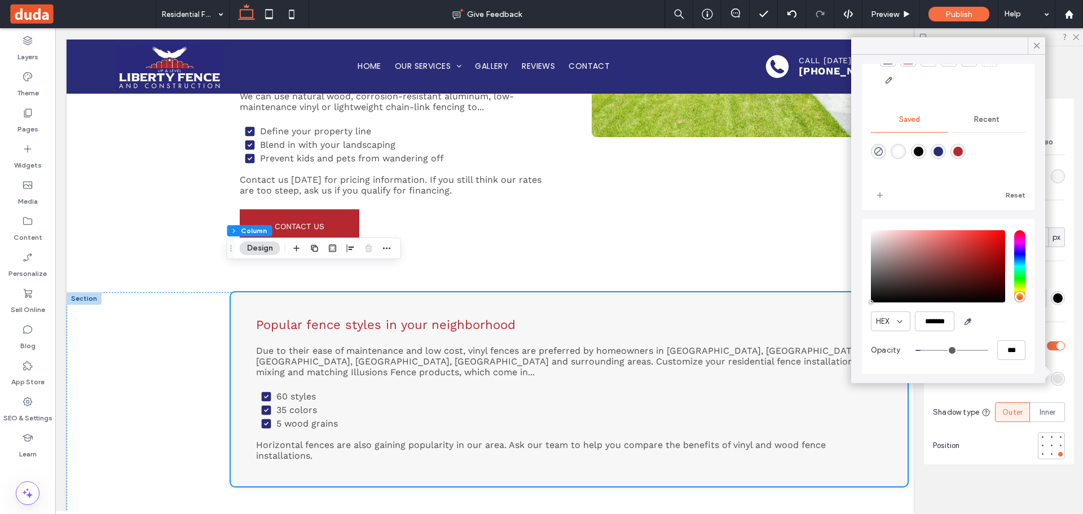
type input "**"
type input "***"
type input "**"
type input "***"
type input "**"
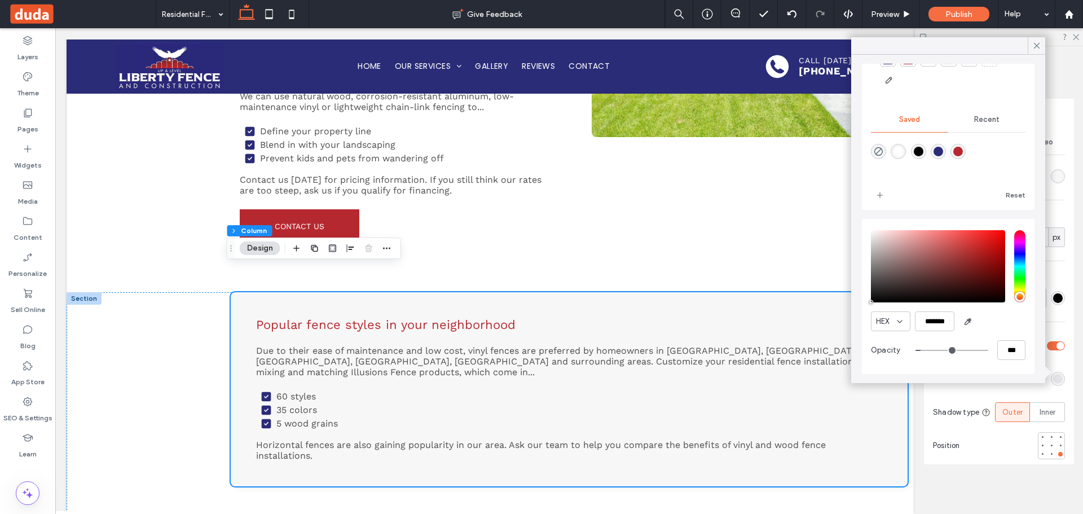
type input "***"
type input "**"
type input "***"
type input "**"
type input "***"
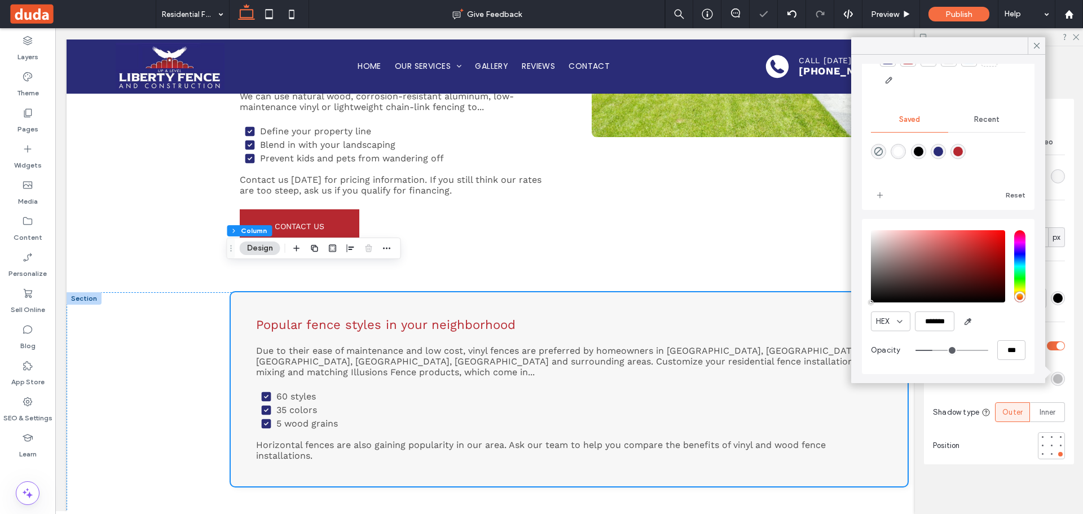
type input "**"
type input "***"
type input "**"
type input "***"
drag, startPoint x: 918, startPoint y: 350, endPoint x: 929, endPoint y: 351, distance: 11.3
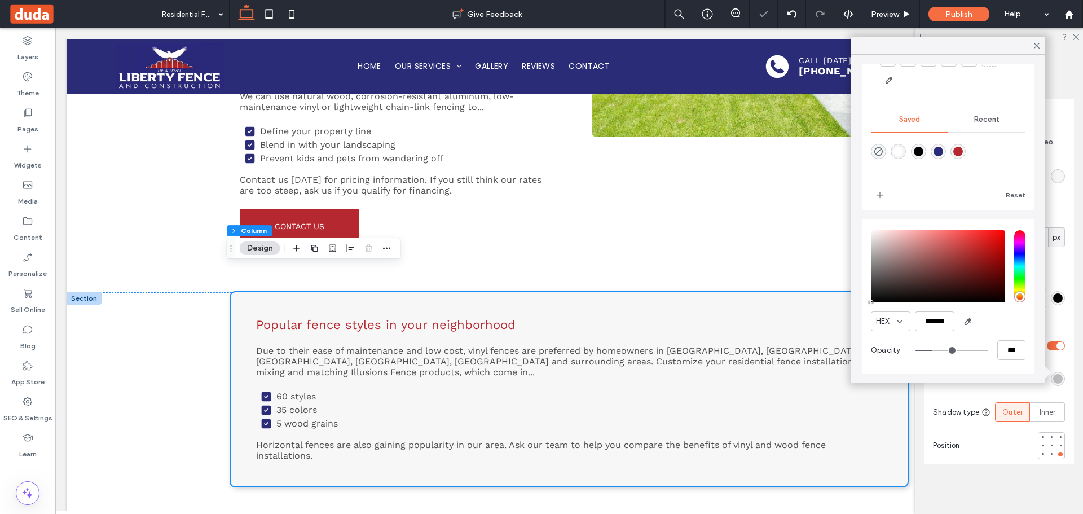
type input "**"
click at [929, 351] on input "range" at bounding box center [951, 350] width 73 height 1
click at [887, 6] on div "Preview" at bounding box center [891, 14] width 58 height 28
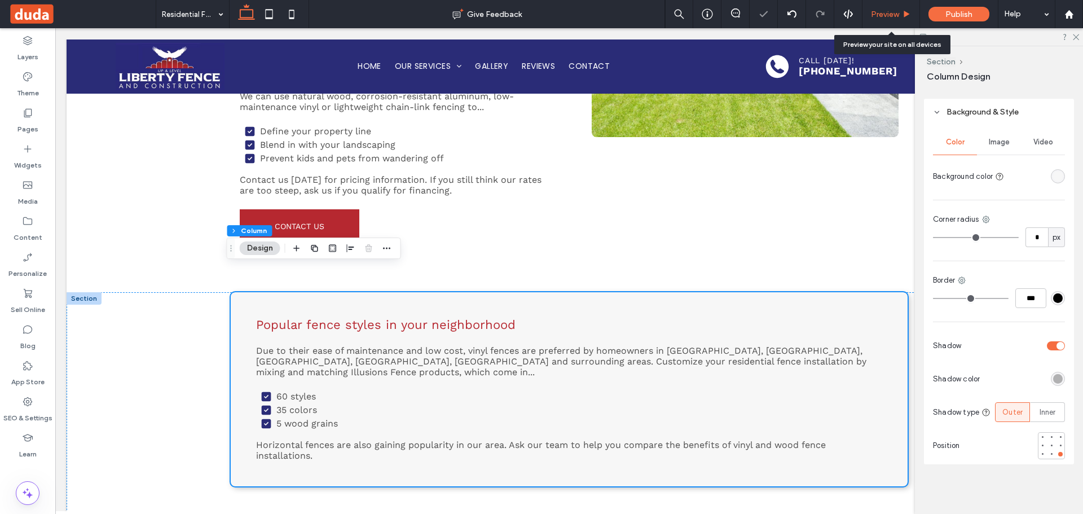
click at [887, 10] on span "Preview" at bounding box center [885, 15] width 28 height 10
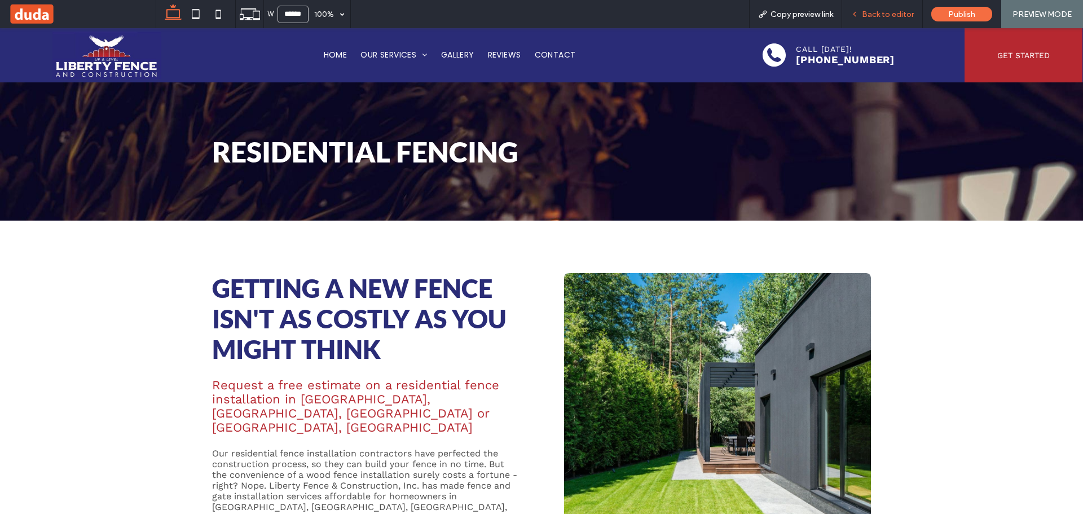
click at [895, 7] on div "Back to editor" at bounding box center [882, 14] width 81 height 28
click at [893, 12] on span "Back to editor" at bounding box center [887, 15] width 52 height 10
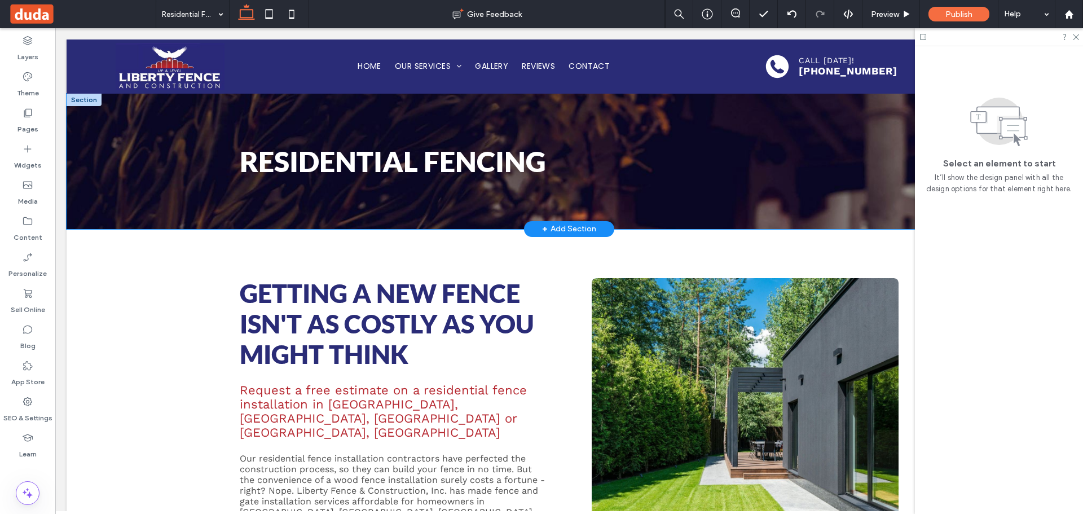
click at [149, 170] on div "Residential Fencing" at bounding box center [569, 161] width 1005 height 135
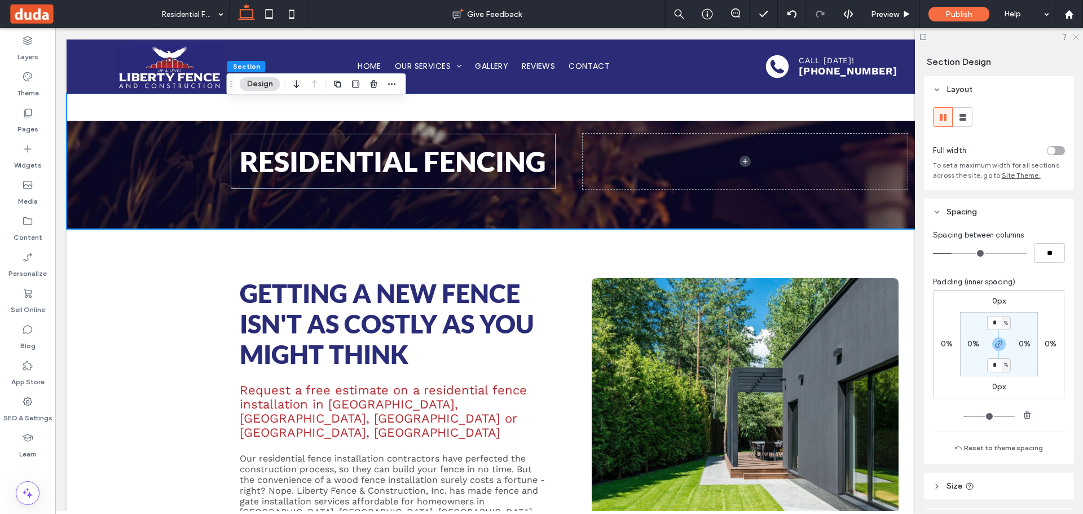
drag, startPoint x: 1072, startPoint y: 38, endPoint x: 850, endPoint y: 32, distance: 222.2
click at [1072, 38] on icon at bounding box center [1074, 36] width 7 height 7
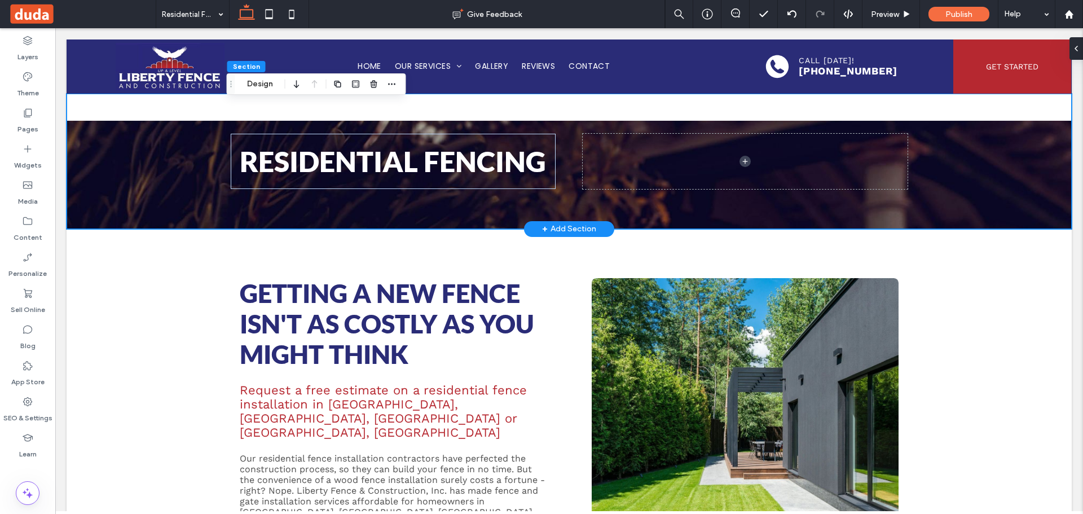
click at [126, 153] on div "Residential Fencing" at bounding box center [569, 161] width 1005 height 135
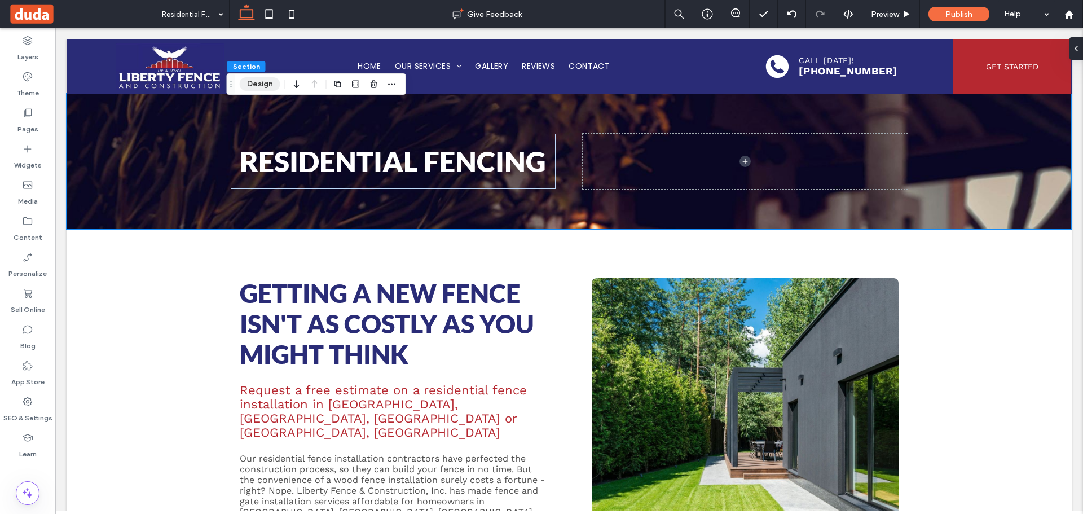
click at [253, 78] on button "Design" at bounding box center [260, 84] width 41 height 14
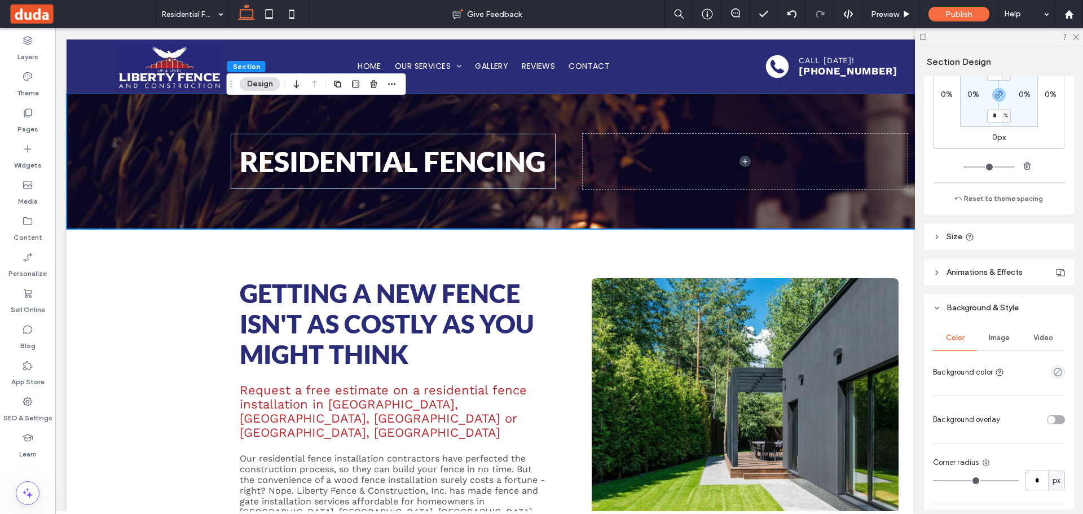
scroll to position [392, 0]
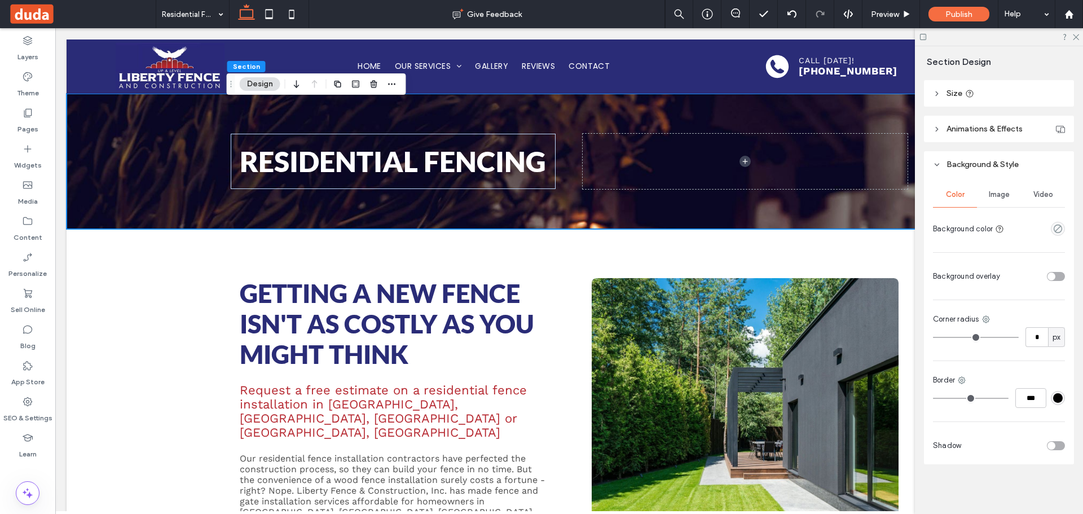
click at [999, 194] on span "Image" at bounding box center [998, 194] width 21 height 9
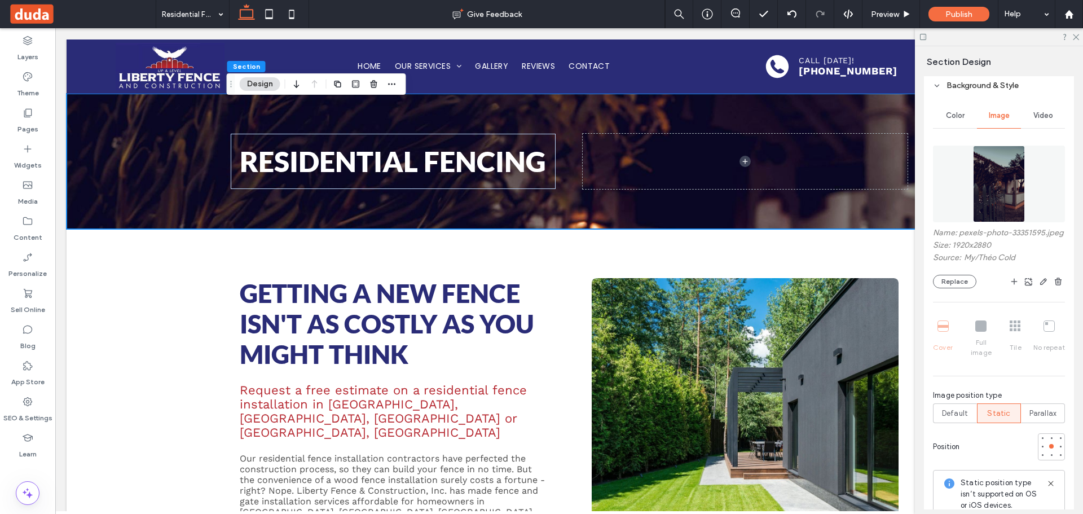
scroll to position [562, 0]
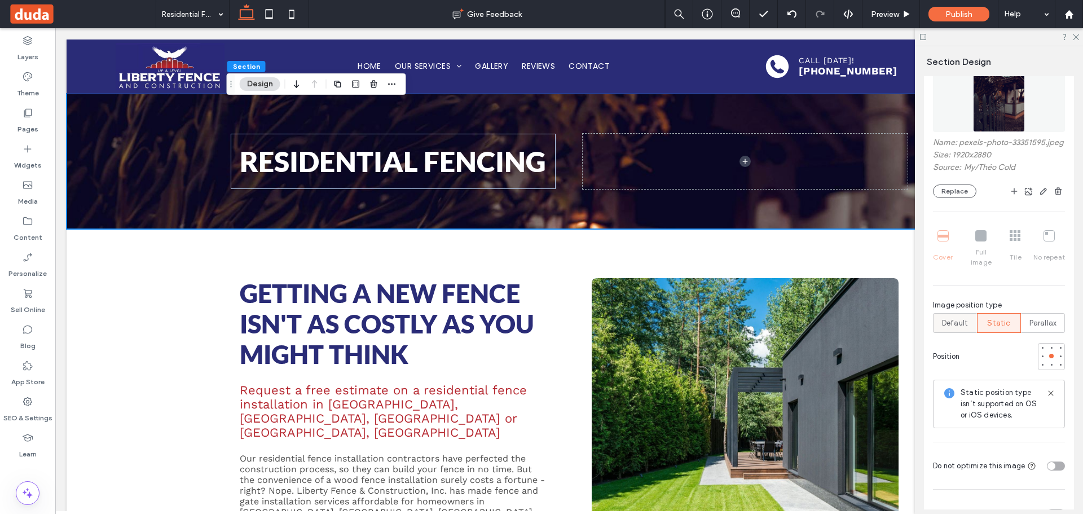
click at [949, 320] on span "Default" at bounding box center [955, 322] width 26 height 11
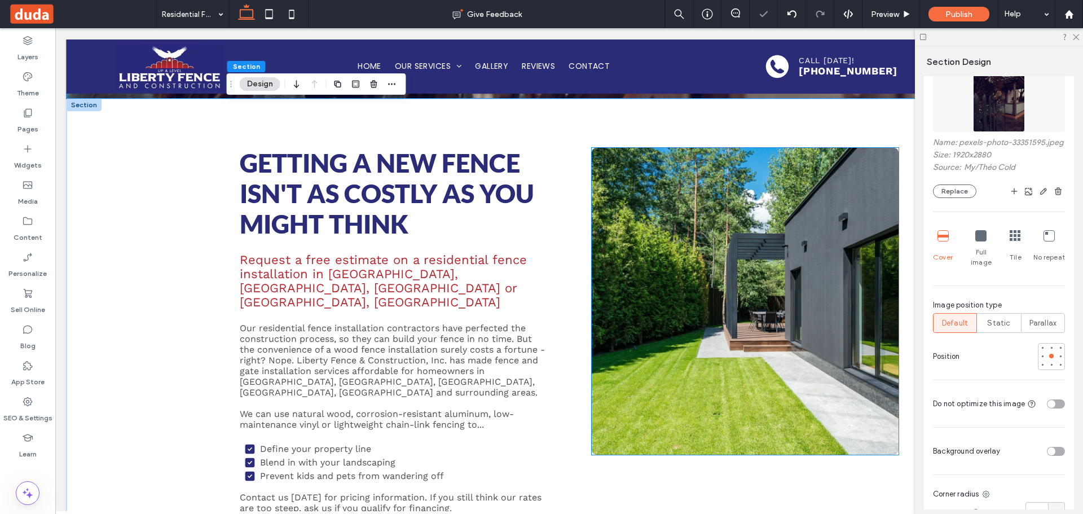
scroll to position [0, 0]
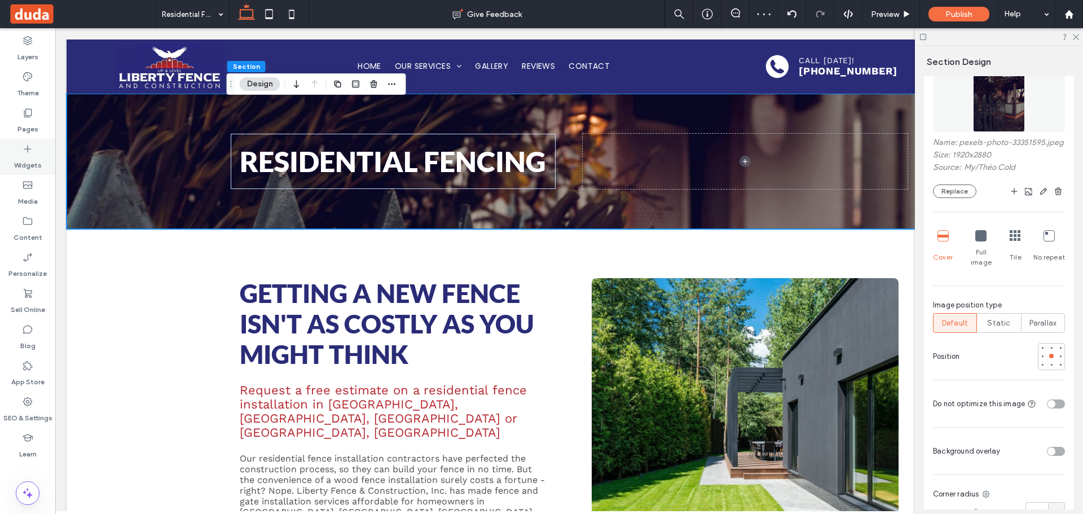
click at [38, 151] on div "Widgets" at bounding box center [27, 157] width 55 height 36
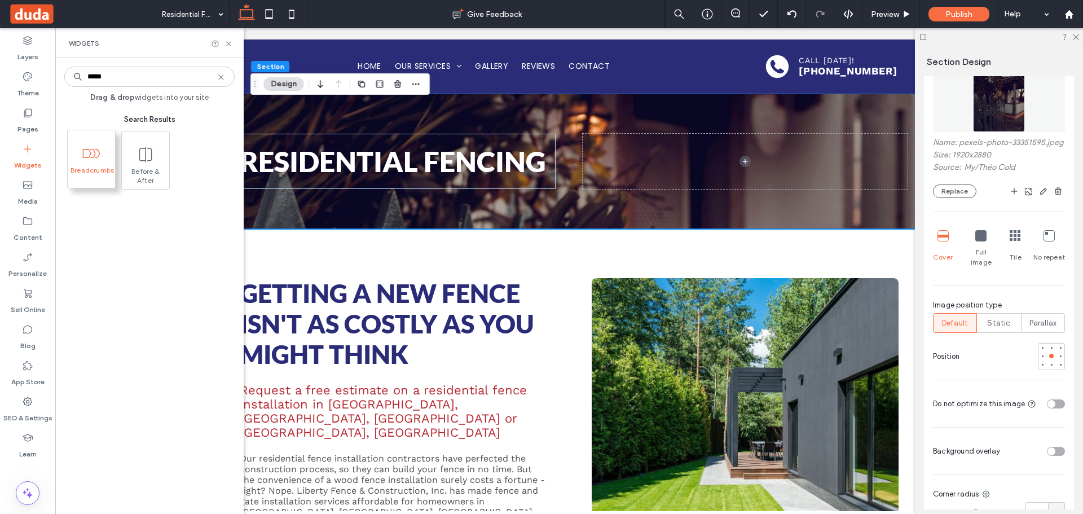
type input "*****"
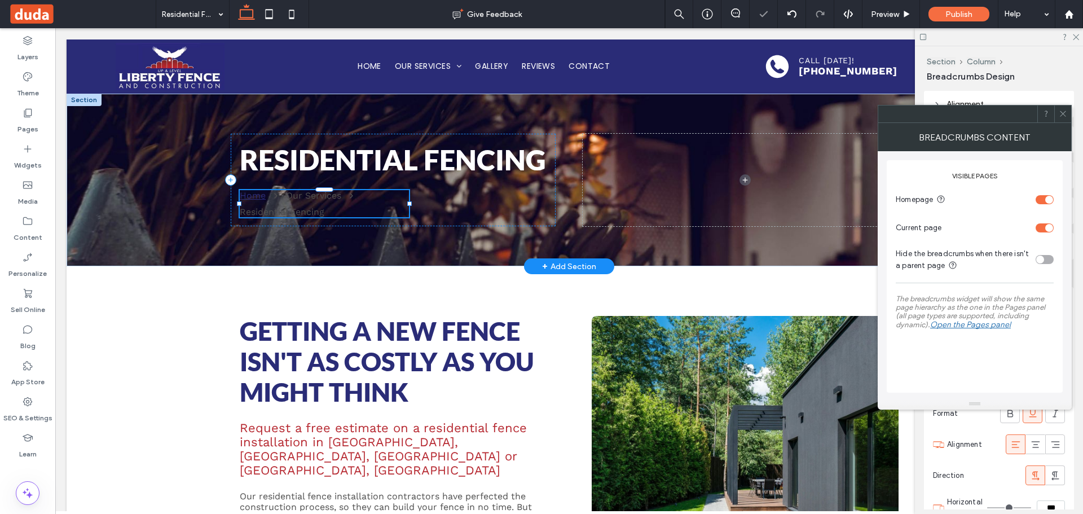
type input "**"
type input "****"
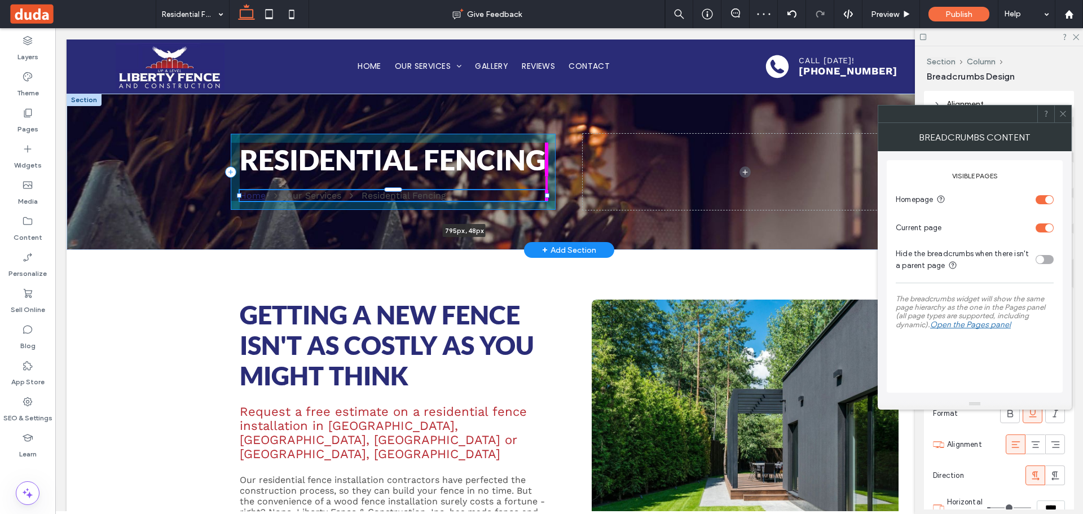
drag, startPoint x: 407, startPoint y: 204, endPoint x: 687, endPoint y: 193, distance: 280.4
click at [687, 193] on div "Residential Fencing Home Our Services Residential Fencing 795px , 48px" at bounding box center [569, 172] width 677 height 157
type input "***"
type input "**"
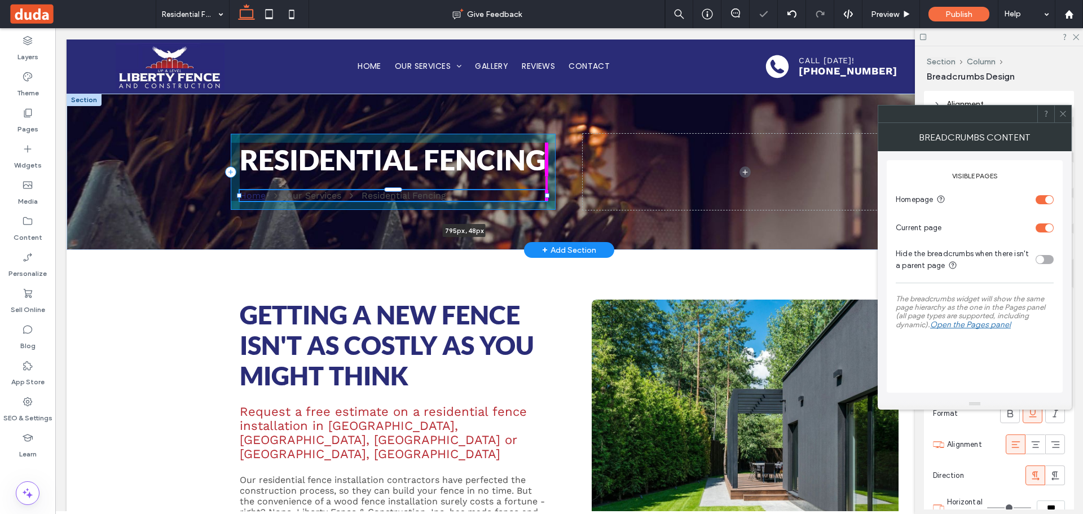
type input "****"
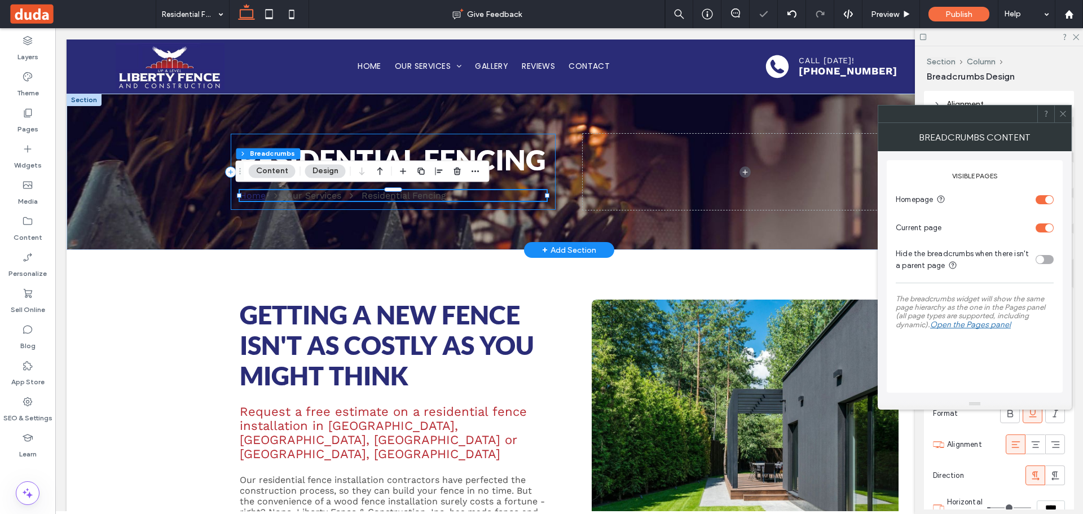
click at [671, 188] on span at bounding box center [744, 172] width 325 height 76
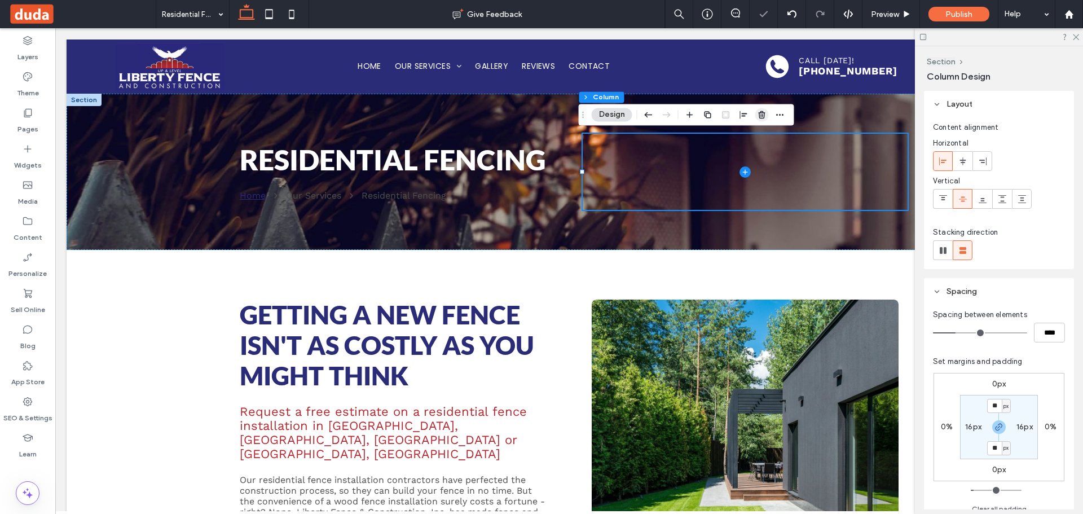
drag, startPoint x: 764, startPoint y: 112, endPoint x: 691, endPoint y: 92, distance: 75.9
click at [764, 112] on icon "button" at bounding box center [761, 114] width 9 height 9
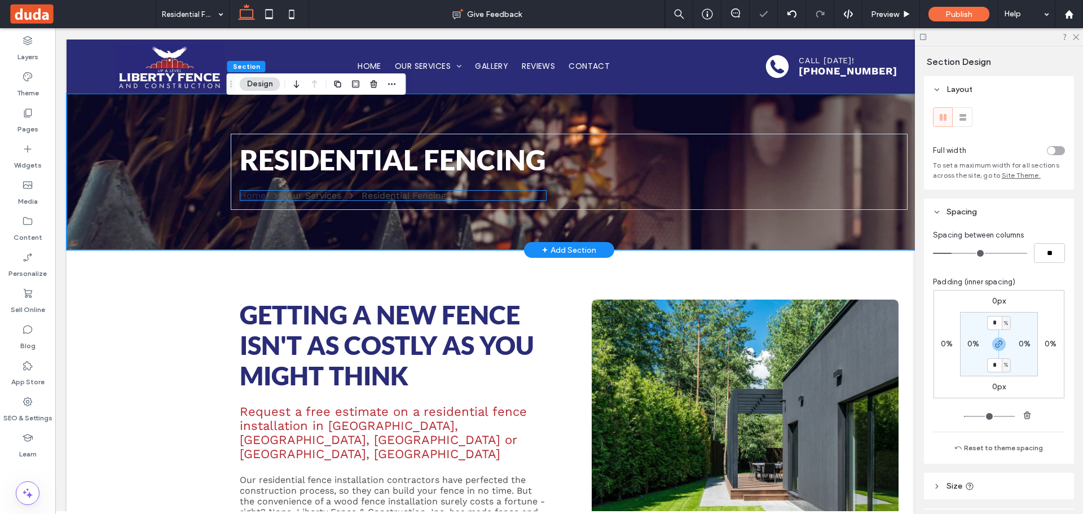
click at [421, 197] on div "Residential Fencing" at bounding box center [403, 195] width 85 height 11
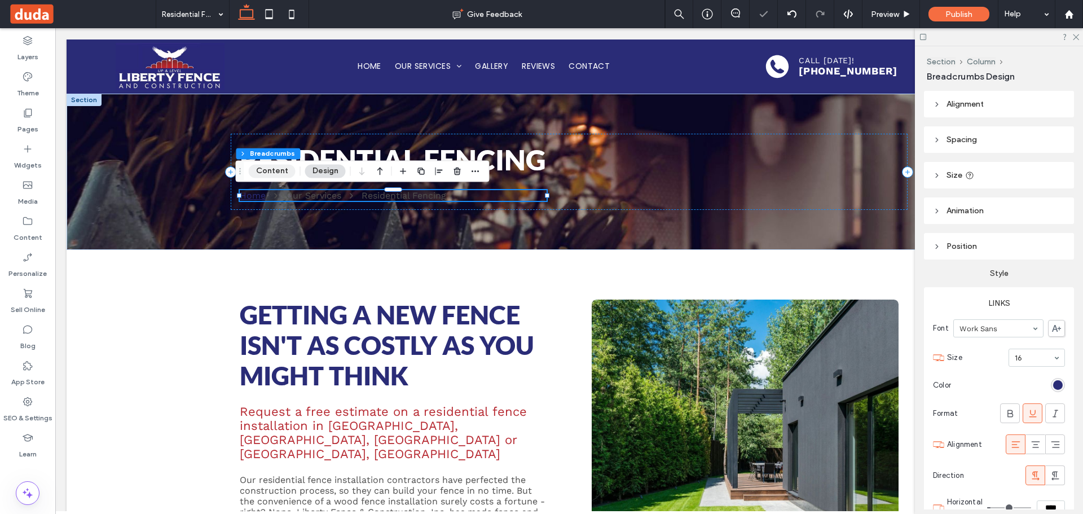
click at [269, 169] on button "Content" at bounding box center [272, 171] width 47 height 14
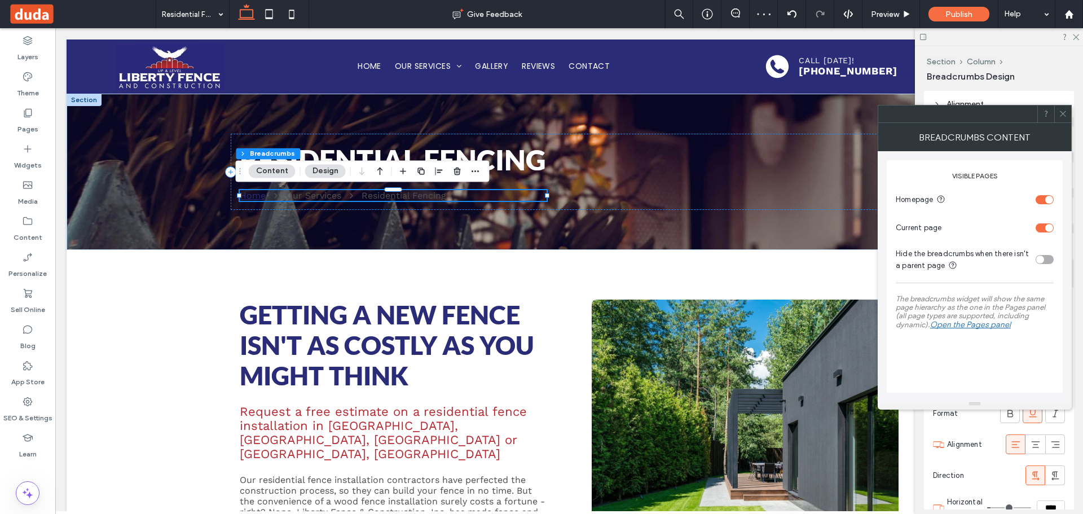
click at [1040, 193] on section "Homepage" at bounding box center [974, 199] width 158 height 28
click at [1040, 204] on section "Homepage" at bounding box center [974, 199] width 158 height 28
click at [1044, 198] on div "toggle" at bounding box center [1044, 199] width 18 height 9
click at [1064, 113] on icon at bounding box center [1062, 113] width 8 height 8
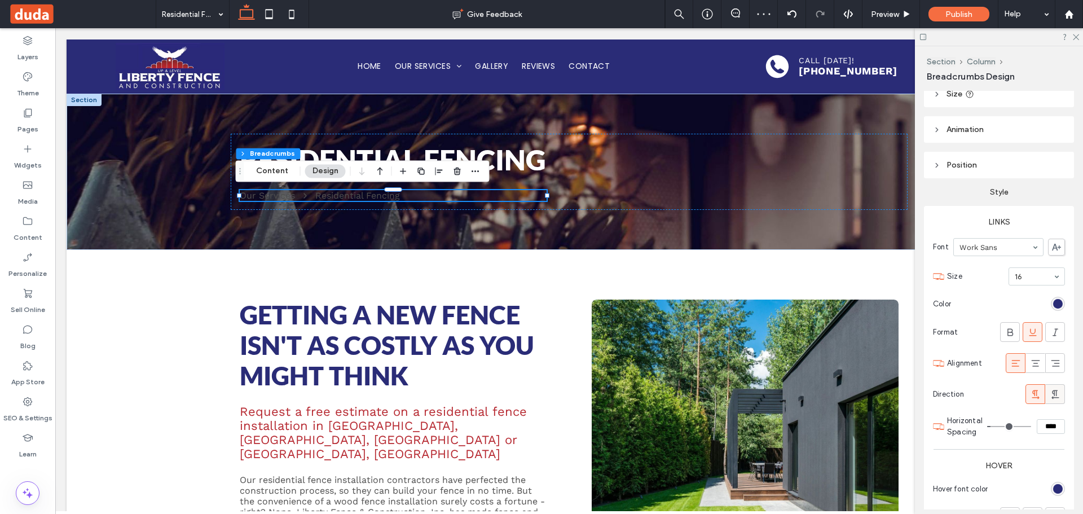
scroll to position [169, 0]
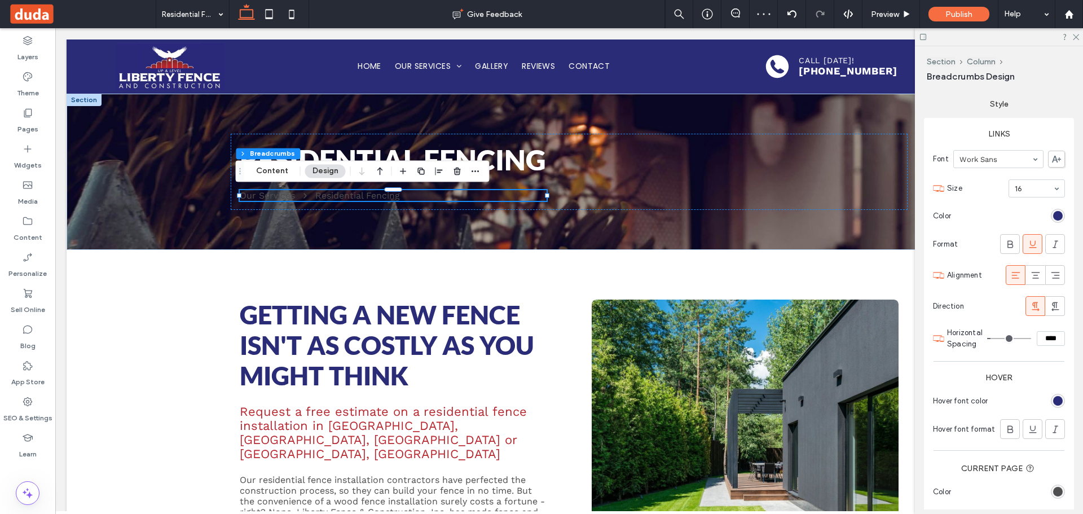
drag, startPoint x: 1046, startPoint y: 215, endPoint x: 1035, endPoint y: 211, distance: 11.8
click at [1050, 214] on div "rgb(42, 44, 119)" at bounding box center [1057, 216] width 14 height 14
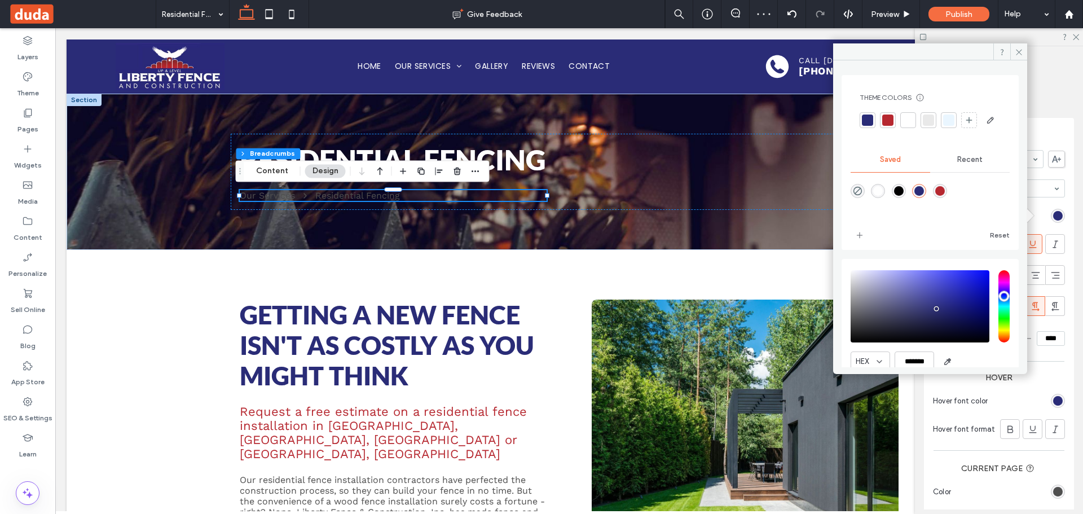
drag, startPoint x: 908, startPoint y: 116, endPoint x: 923, endPoint y: 127, distance: 18.2
click at [910, 118] on div at bounding box center [907, 119] width 11 height 11
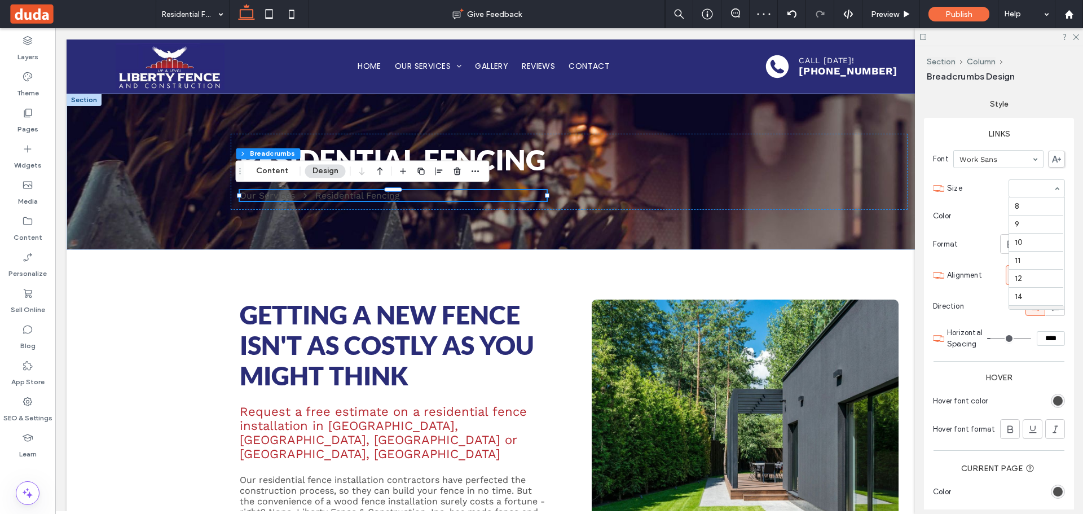
scroll to position [108, 0]
click at [991, 207] on section "Color" at bounding box center [999, 215] width 132 height 25
click at [1053, 401] on div "rgb(79, 79, 79)" at bounding box center [1058, 401] width 10 height 10
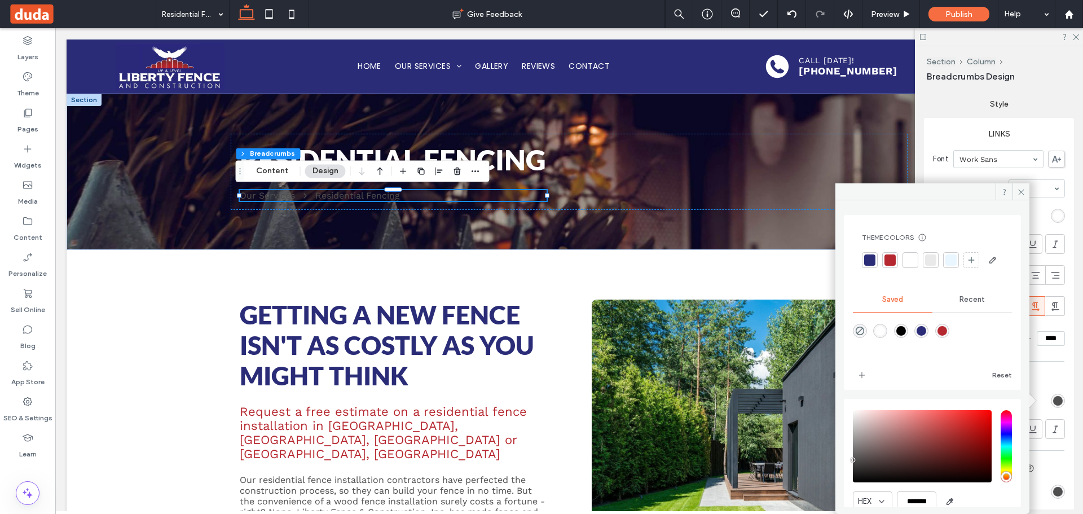
click at [911, 252] on div at bounding box center [910, 260] width 16 height 16
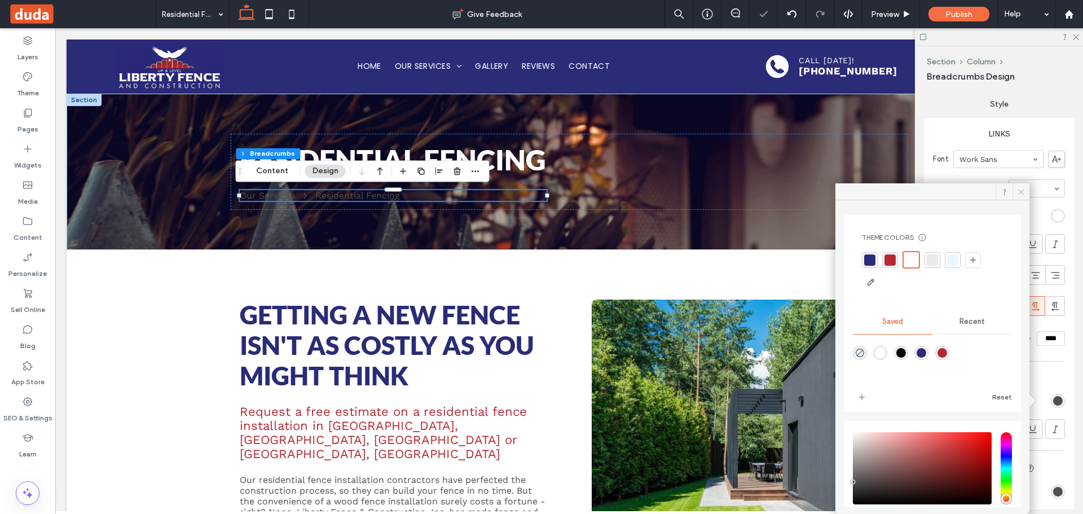
click at [1019, 194] on use at bounding box center [1021, 192] width 6 height 6
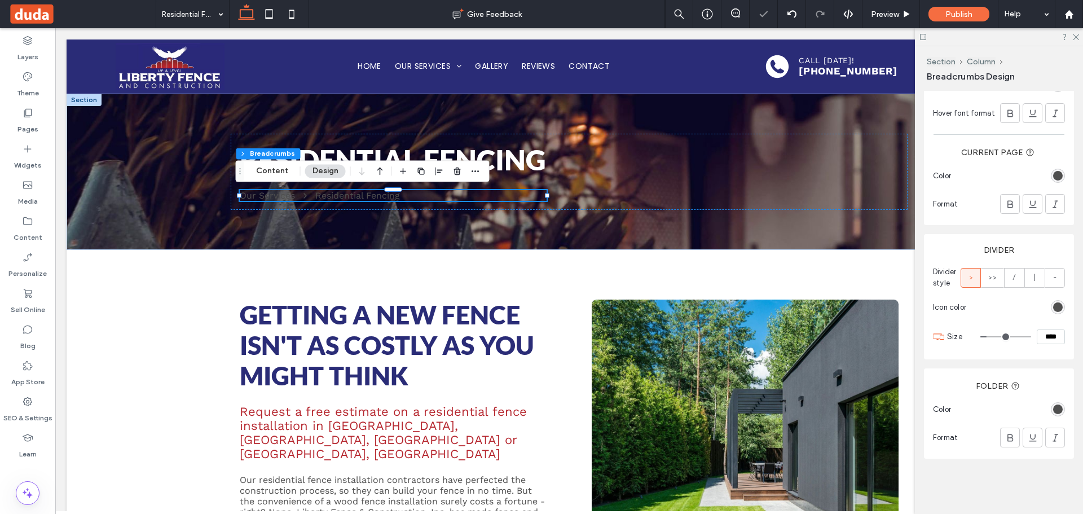
scroll to position [488, 0]
click at [1053, 174] on div "rgb(79, 79, 79)" at bounding box center [1058, 176] width 10 height 10
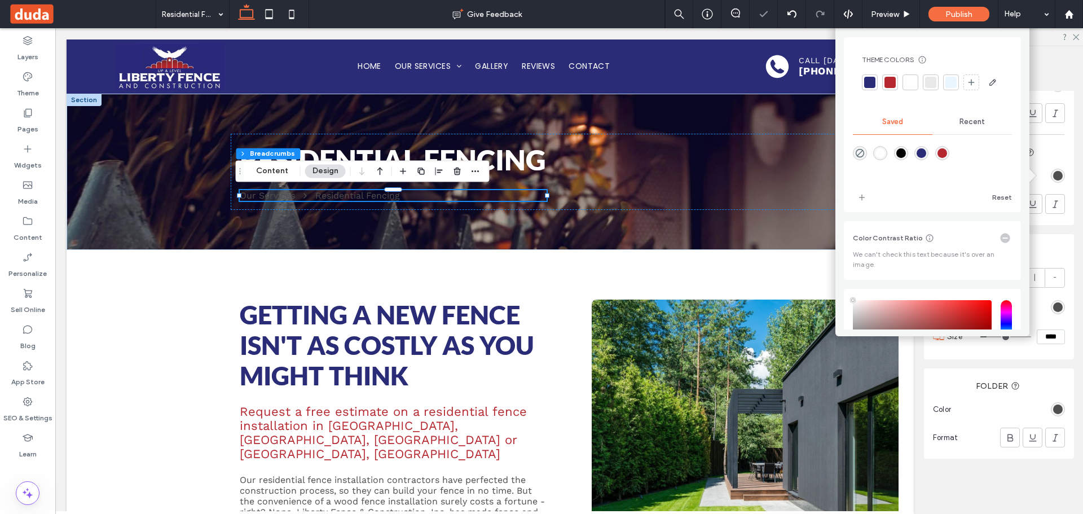
type input "****"
click at [912, 83] on div at bounding box center [909, 82] width 11 height 11
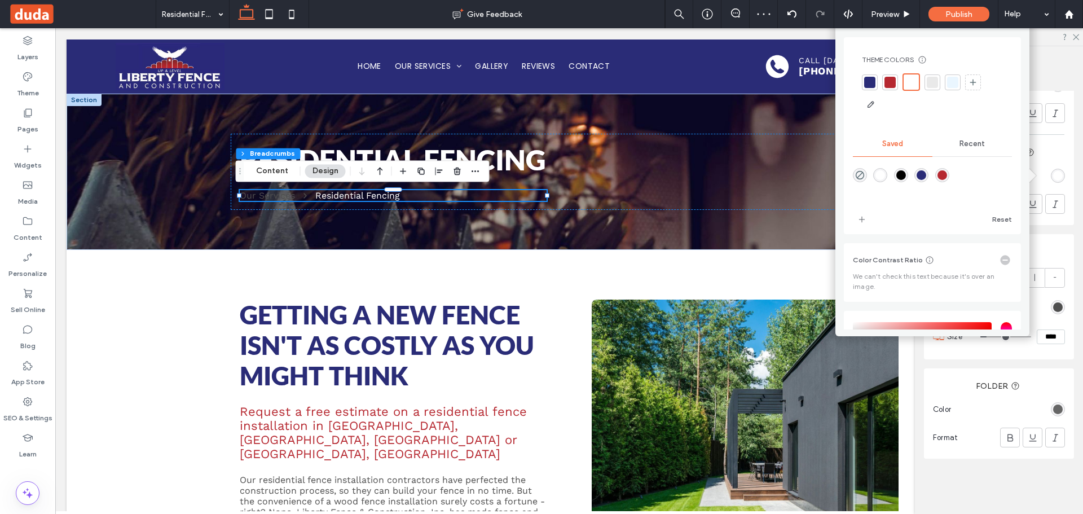
click at [1055, 404] on div "rgb(79, 79, 79)" at bounding box center [1058, 409] width 10 height 10
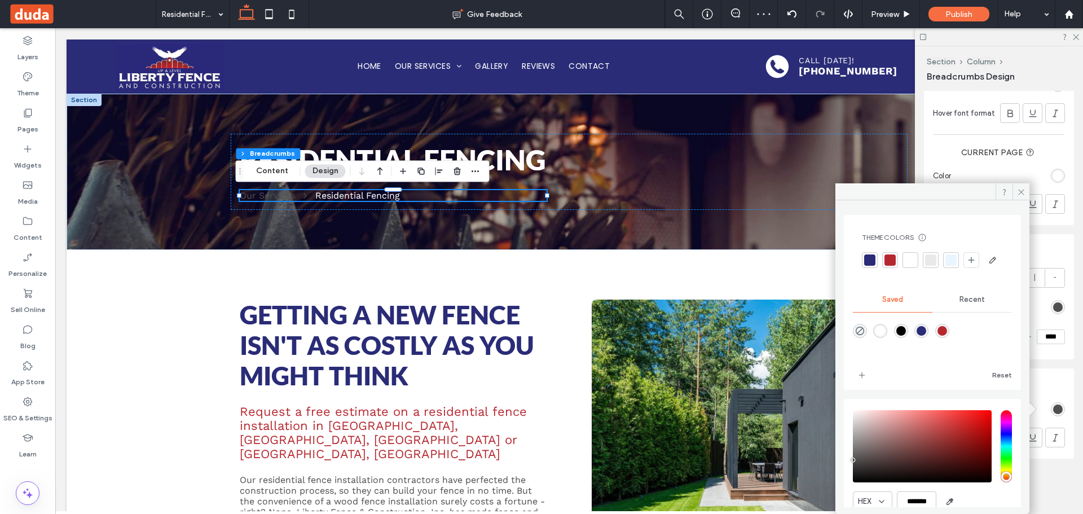
click at [913, 260] on div at bounding box center [909, 259] width 11 height 11
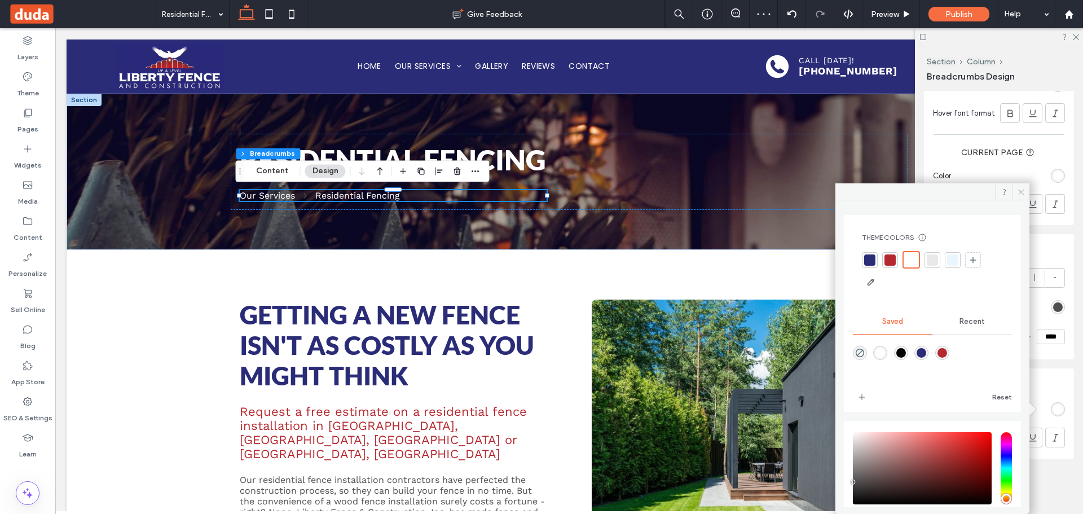
click at [1017, 192] on icon at bounding box center [1021, 192] width 8 height 8
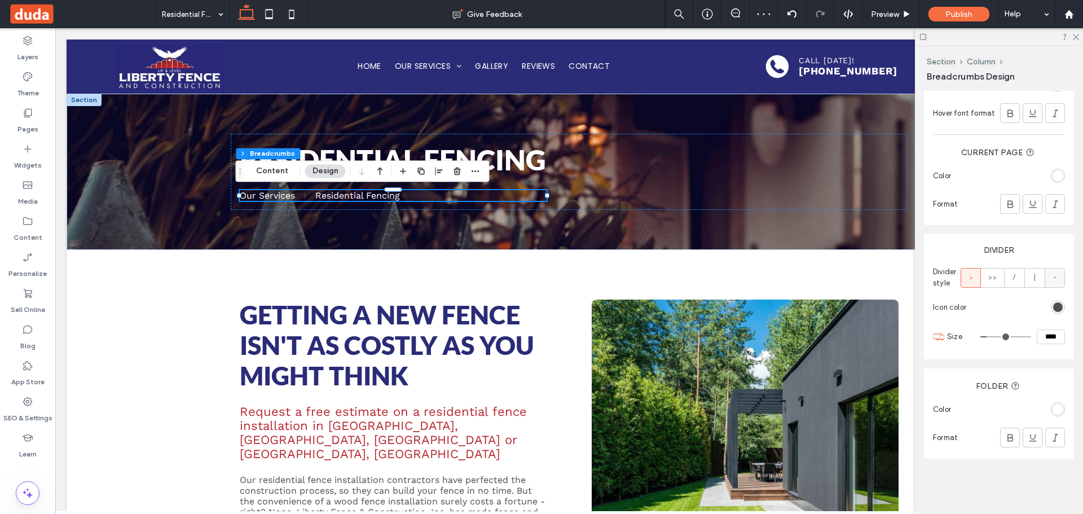
drag, startPoint x: 1054, startPoint y: 303, endPoint x: 1056, endPoint y: 274, distance: 29.4
click at [1054, 302] on div "rgb(79, 79, 79)" at bounding box center [1058, 307] width 10 height 10
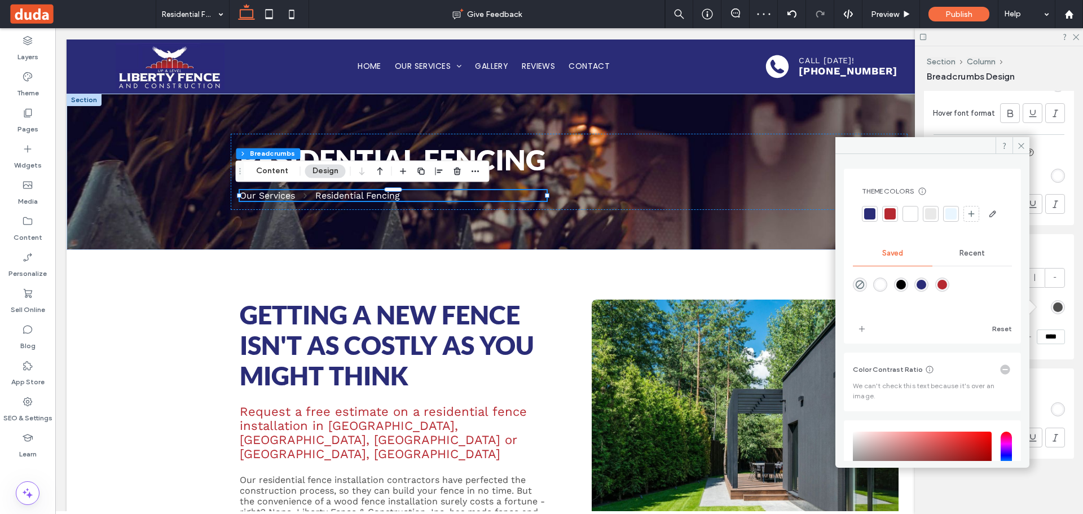
click at [905, 215] on div at bounding box center [909, 213] width 11 height 11
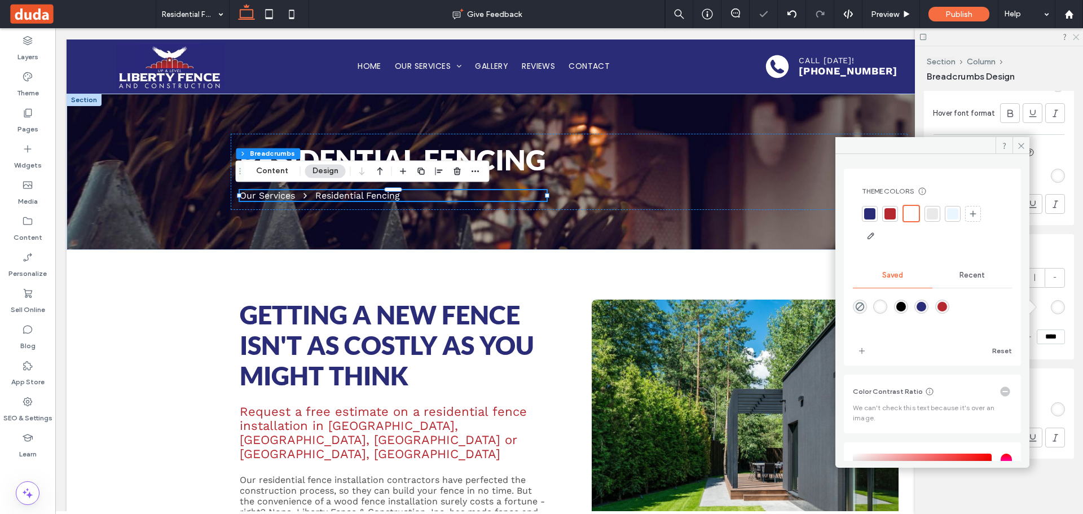
click at [1073, 37] on icon at bounding box center [1074, 36] width 7 height 7
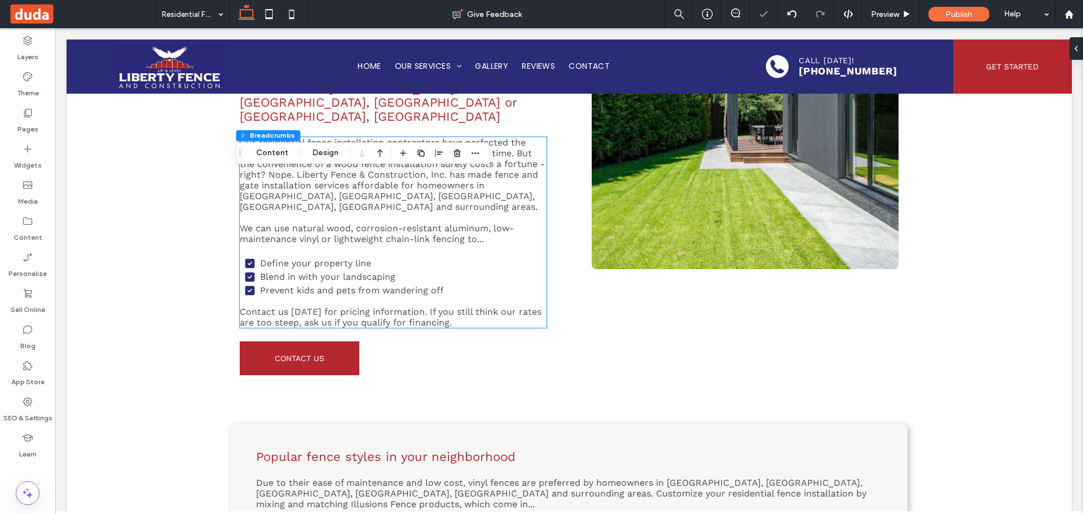
scroll to position [0, 0]
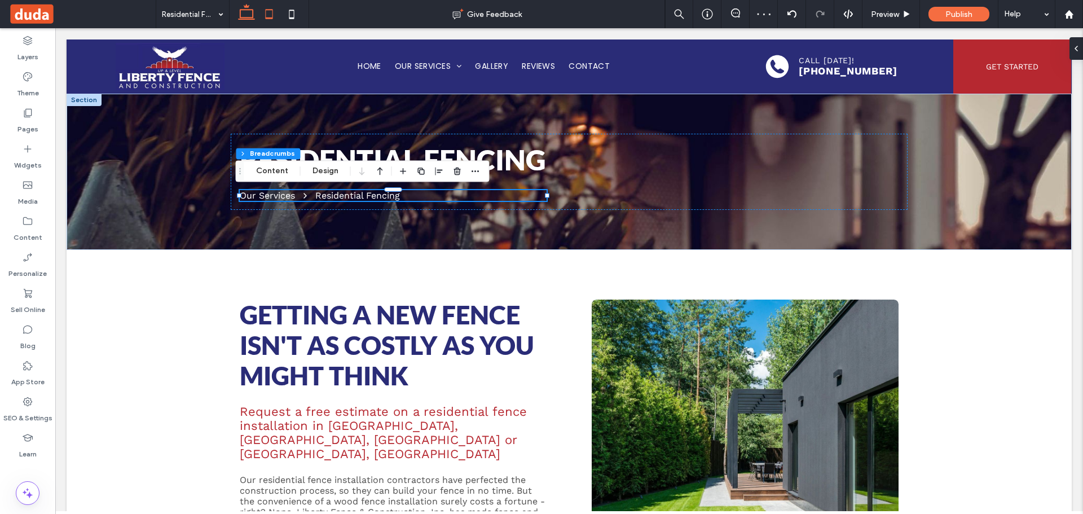
click at [259, 20] on icon at bounding box center [269, 14] width 23 height 23
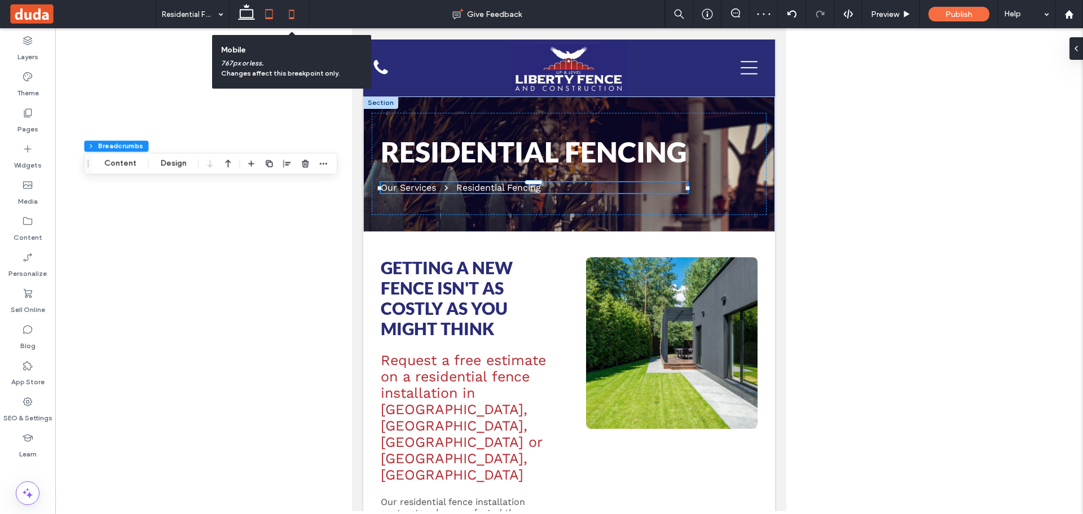
click at [303, 10] on icon at bounding box center [291, 14] width 23 height 23
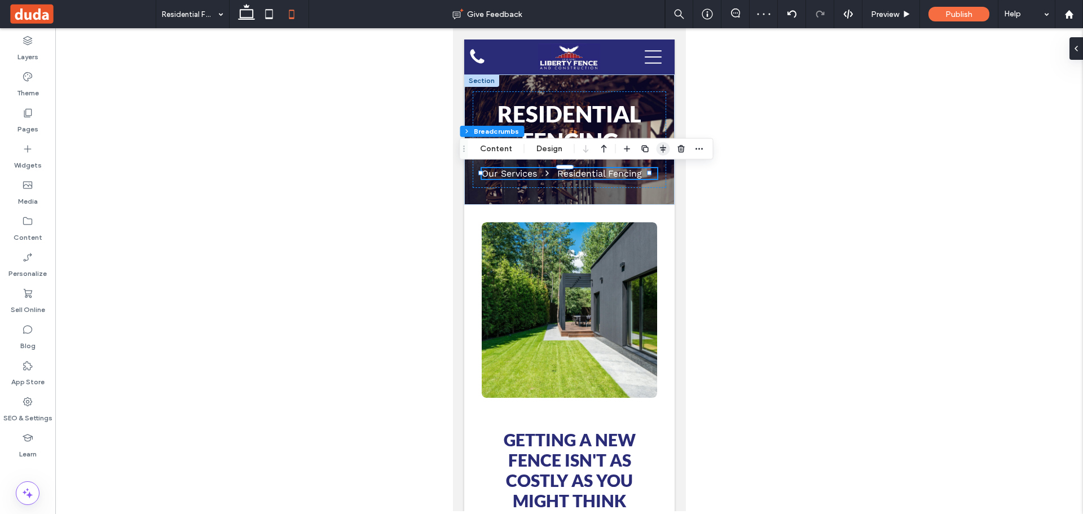
click at [659, 151] on icon "button" at bounding box center [663, 148] width 9 height 9
click at [572, 179] on div "Residential Fencing Our Services Residential Fencing" at bounding box center [568, 139] width 193 height 96
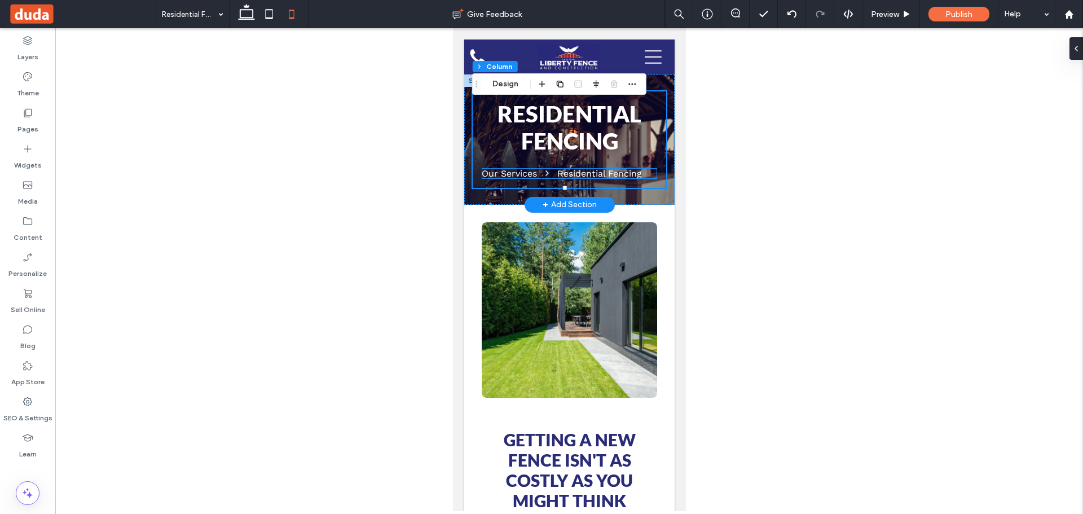
click at [571, 171] on div "Residential Fencing" at bounding box center [598, 173] width 85 height 11
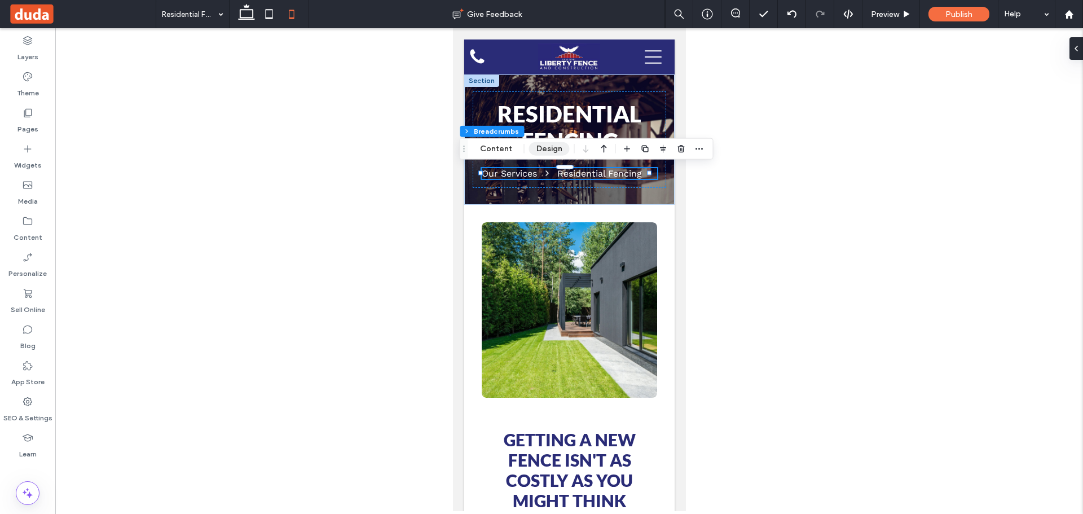
click at [533, 147] on button "Design" at bounding box center [549, 149] width 41 height 14
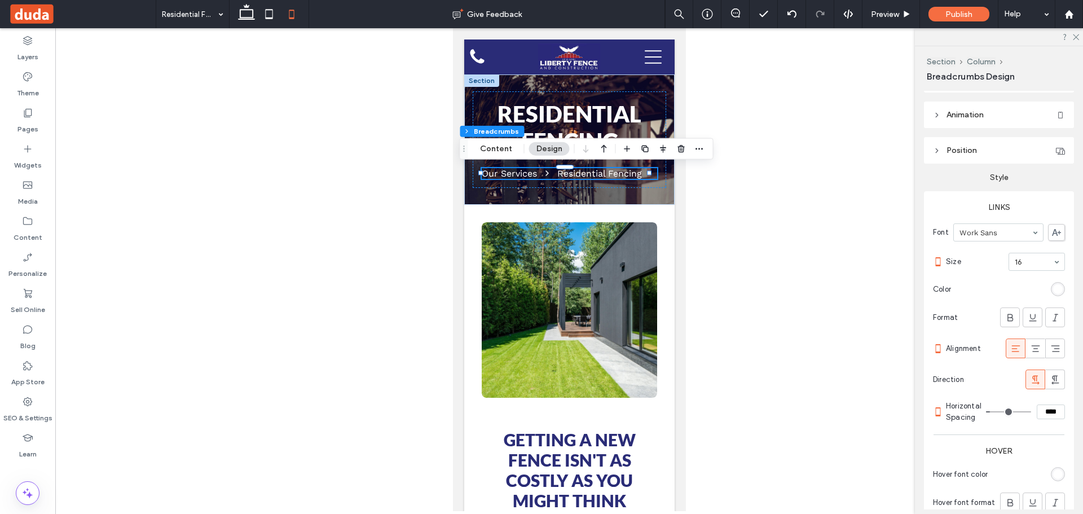
scroll to position [169, 0]
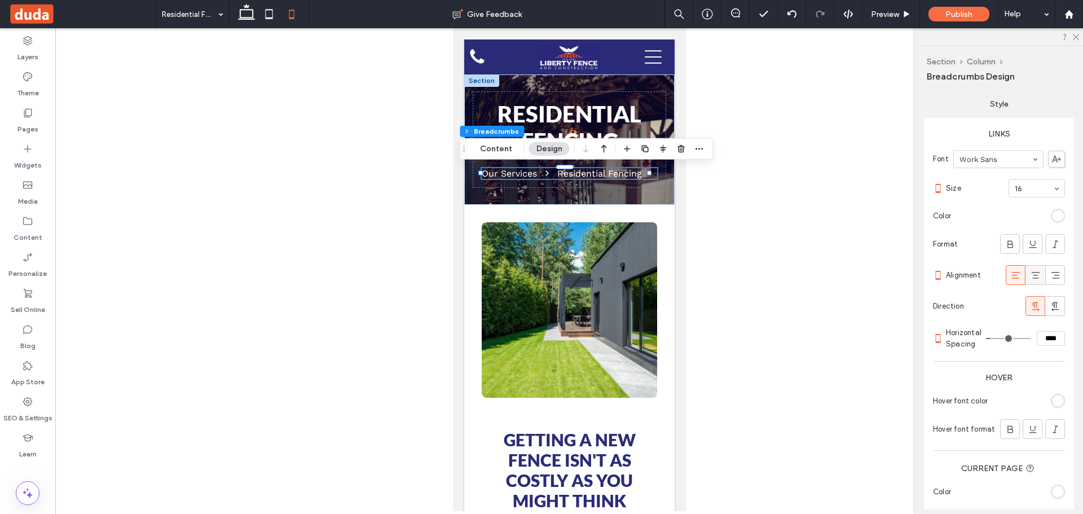
click at [1030, 279] on icon at bounding box center [1035, 274] width 11 height 11
click at [246, 12] on icon at bounding box center [246, 14] width 23 height 23
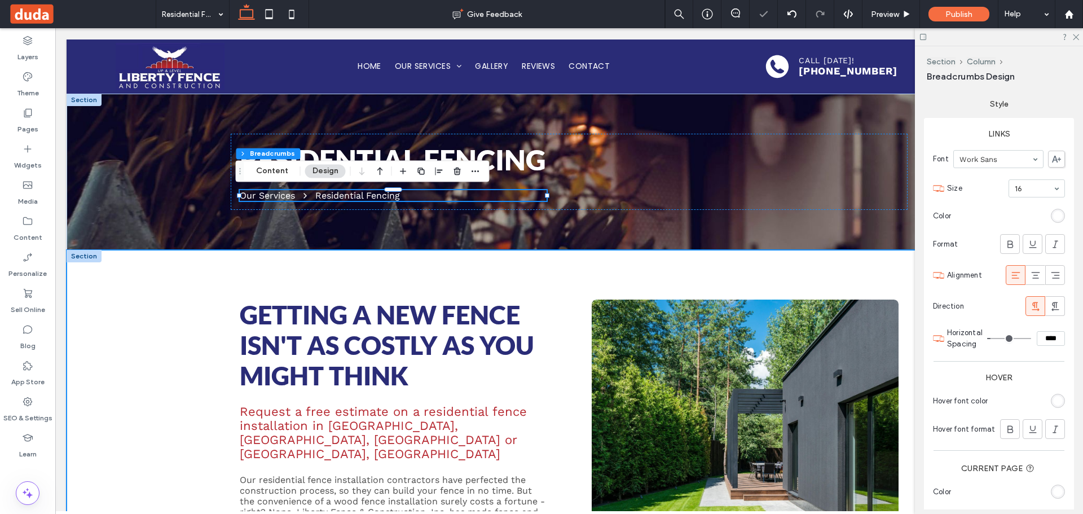
click at [158, 278] on div "Getting a New Fence Isn't as Costly as You Might Think Request a free estimate …" at bounding box center [569, 505] width 1005 height 511
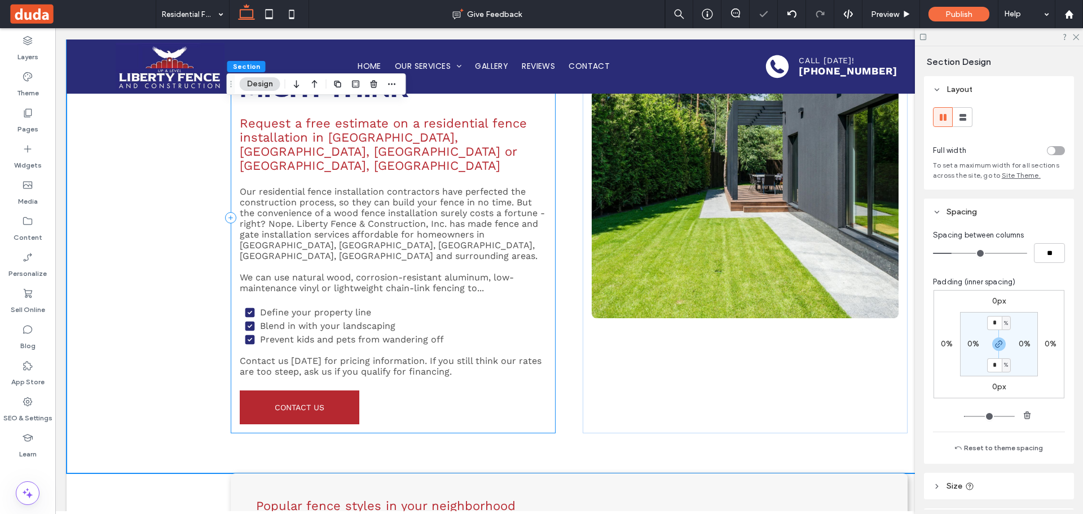
scroll to position [0, 0]
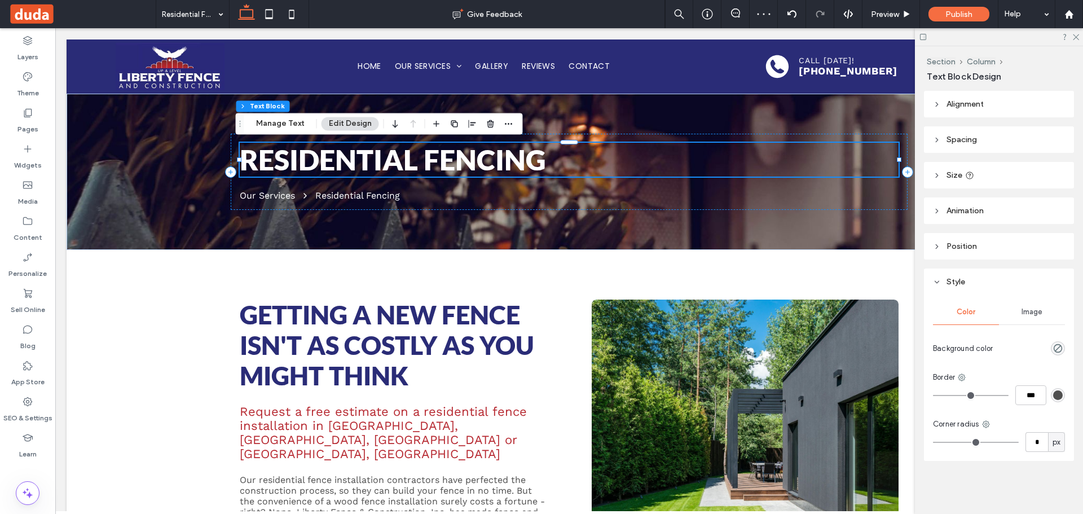
click at [347, 123] on button "Edit Design" at bounding box center [350, 124] width 58 height 14
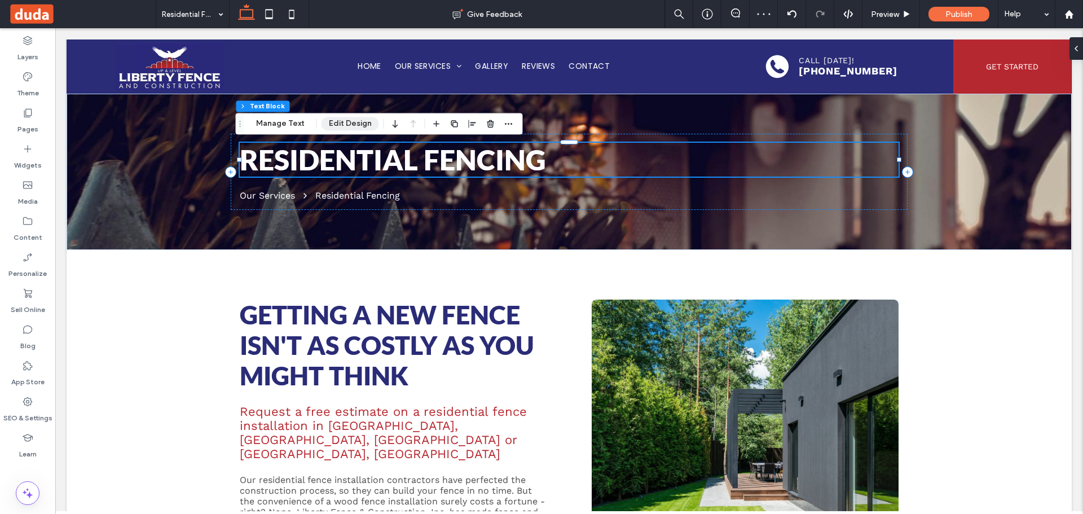
drag, startPoint x: 359, startPoint y: 128, endPoint x: 394, endPoint y: 131, distance: 34.5
click at [359, 127] on button "Edit Design" at bounding box center [350, 124] width 58 height 14
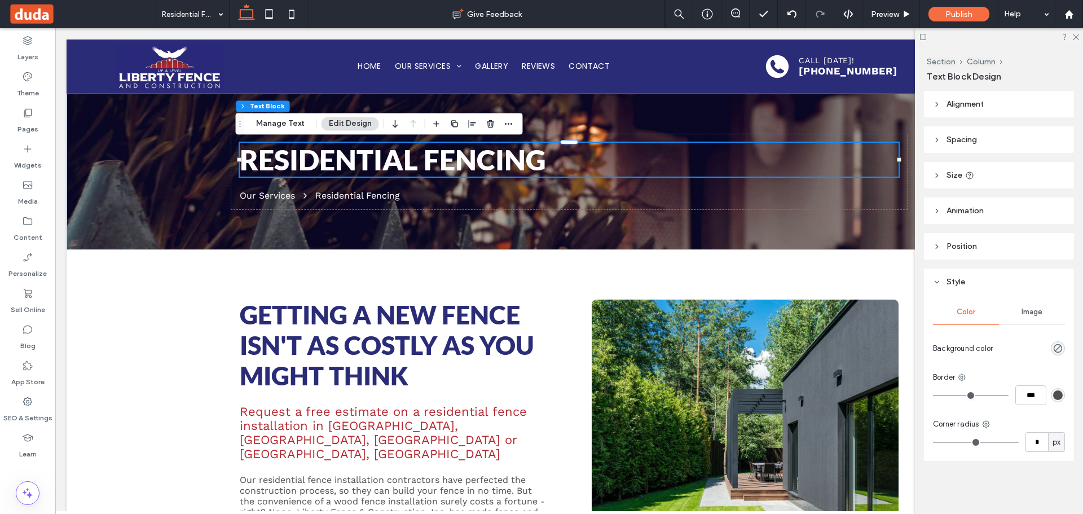
click at [986, 107] on header "Alignment" at bounding box center [999, 104] width 150 height 26
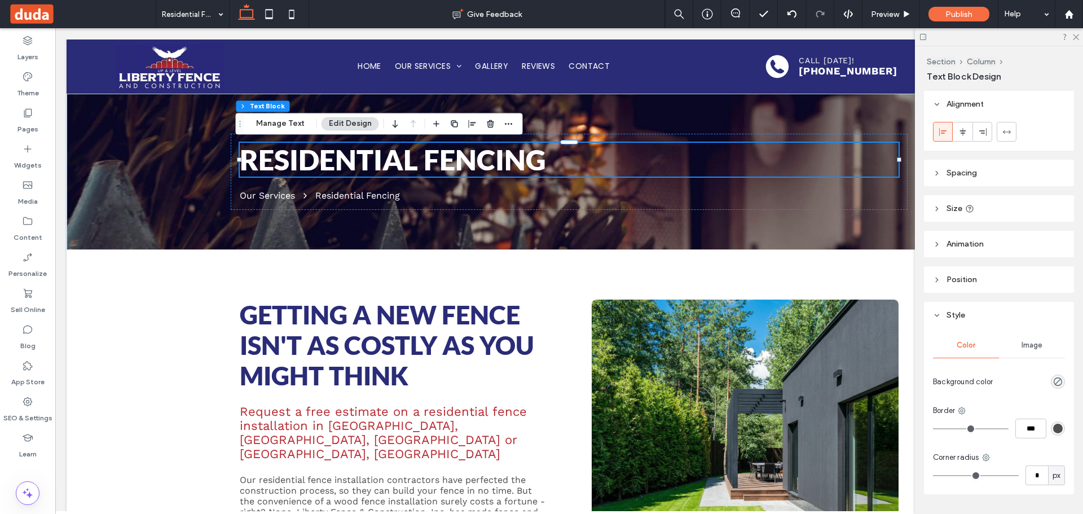
drag, startPoint x: 999, startPoint y: 169, endPoint x: 1000, endPoint y: 179, distance: 10.2
click at [999, 170] on header "Spacing" at bounding box center [999, 173] width 150 height 26
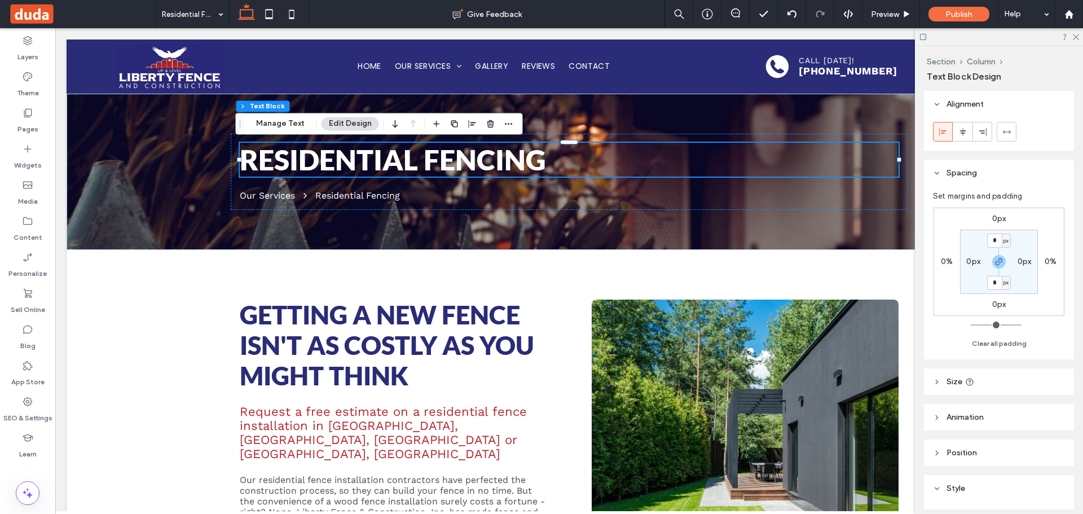
scroll to position [203, 0]
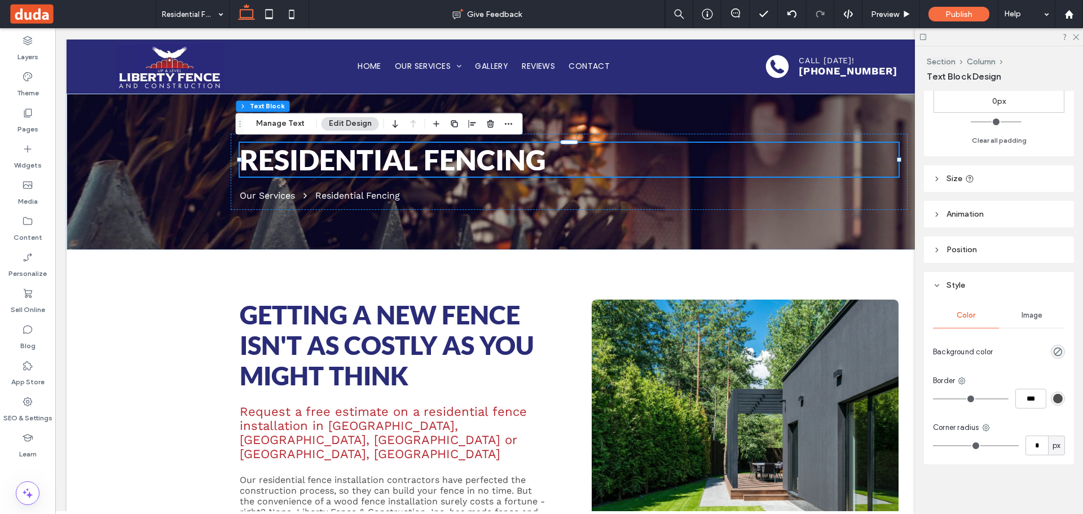
click at [1000, 220] on header "Animation" at bounding box center [999, 214] width 150 height 26
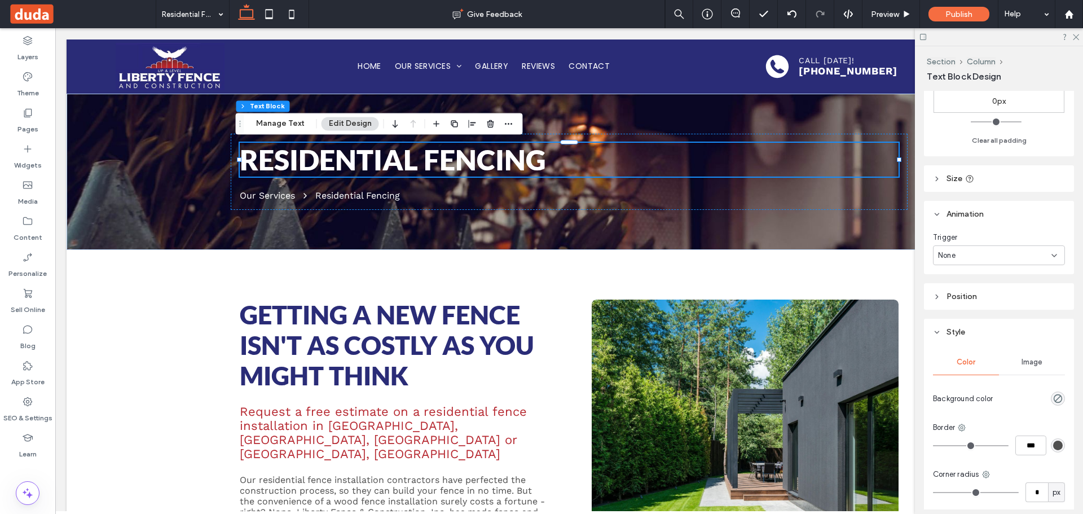
click at [989, 257] on div "None" at bounding box center [994, 255] width 113 height 11
click at [969, 294] on div "Entrance" at bounding box center [995, 295] width 125 height 20
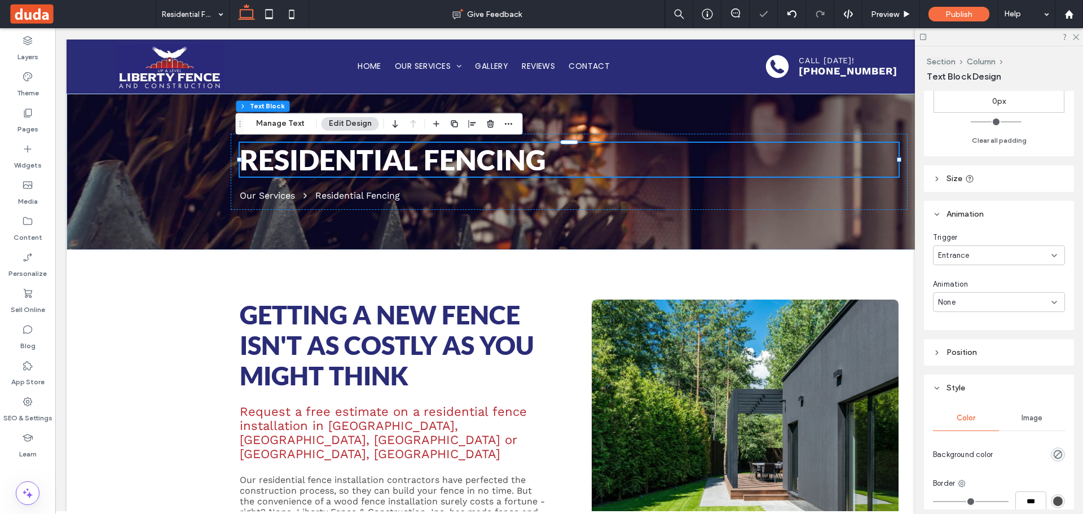
click at [976, 298] on div "None" at bounding box center [994, 302] width 113 height 11
click at [965, 401] on div "Flip In" at bounding box center [995, 404] width 125 height 20
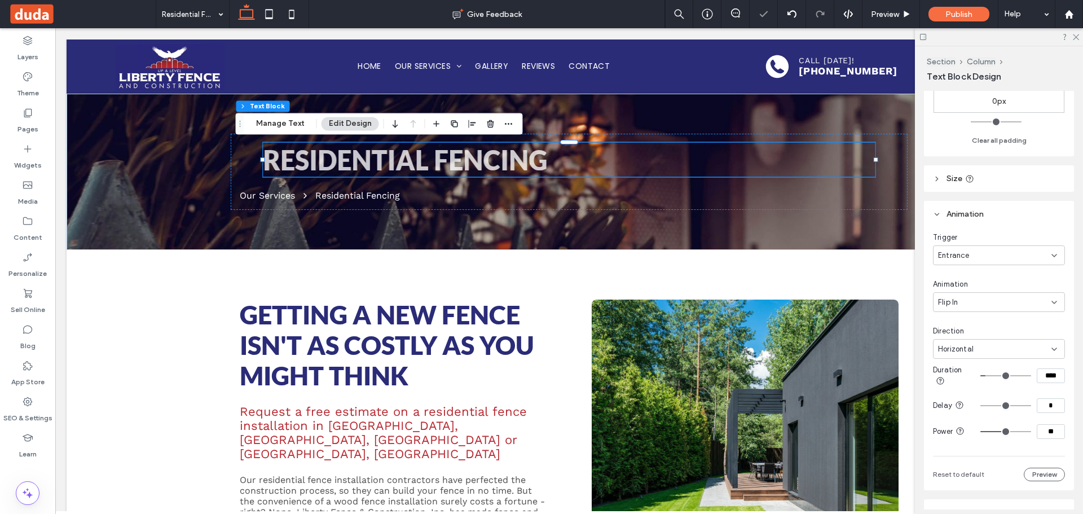
drag, startPoint x: 983, startPoint y: 353, endPoint x: 973, endPoint y: 379, distance: 28.2
click at [981, 360] on div "Trigger Entrance Animation Flip In Direction Horizontal Duration **** Delay * P…" at bounding box center [999, 356] width 132 height 249
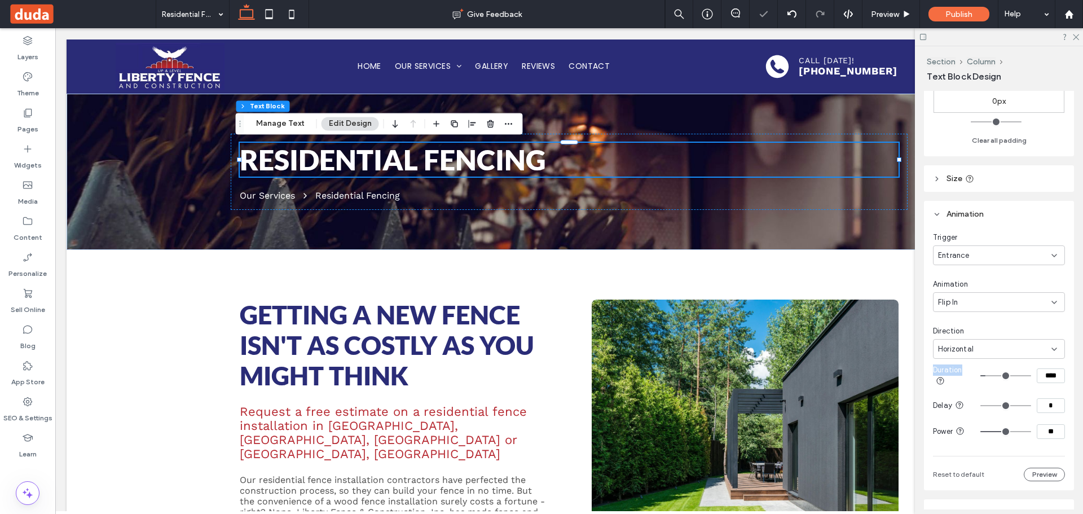
click at [975, 348] on div "Horizontal" at bounding box center [994, 348] width 113 height 11
drag, startPoint x: 964, startPoint y: 381, endPoint x: 932, endPoint y: 378, distance: 31.7
click at [964, 382] on div "Vertical" at bounding box center [995, 388] width 125 height 20
drag, startPoint x: 394, startPoint y: 188, endPoint x: 374, endPoint y: 191, distance: 19.4
click at [393, 188] on div "Residential Fencing Our Services Residential Fencing" at bounding box center [569, 172] width 677 height 76
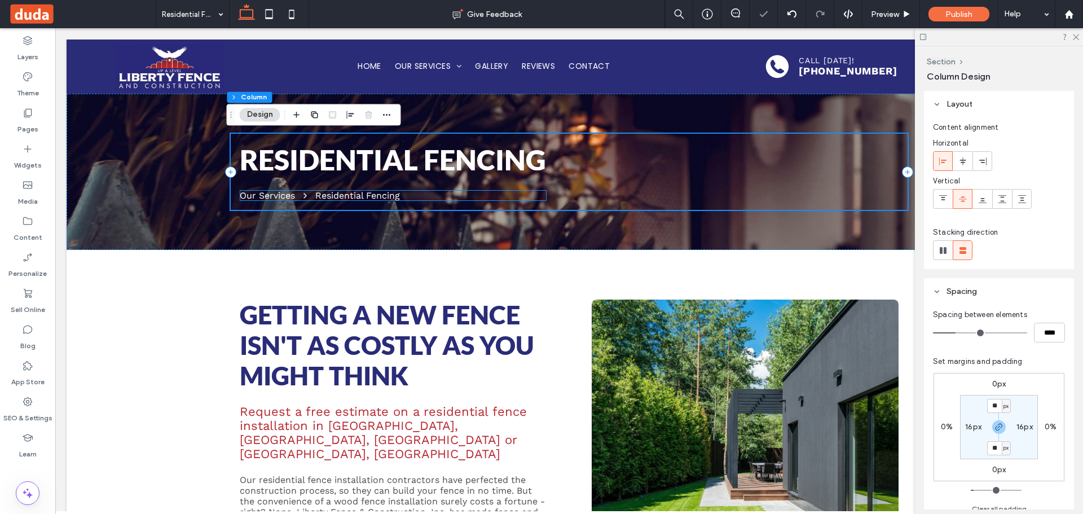
click at [374, 191] on div "Residential Fencing" at bounding box center [357, 195] width 85 height 11
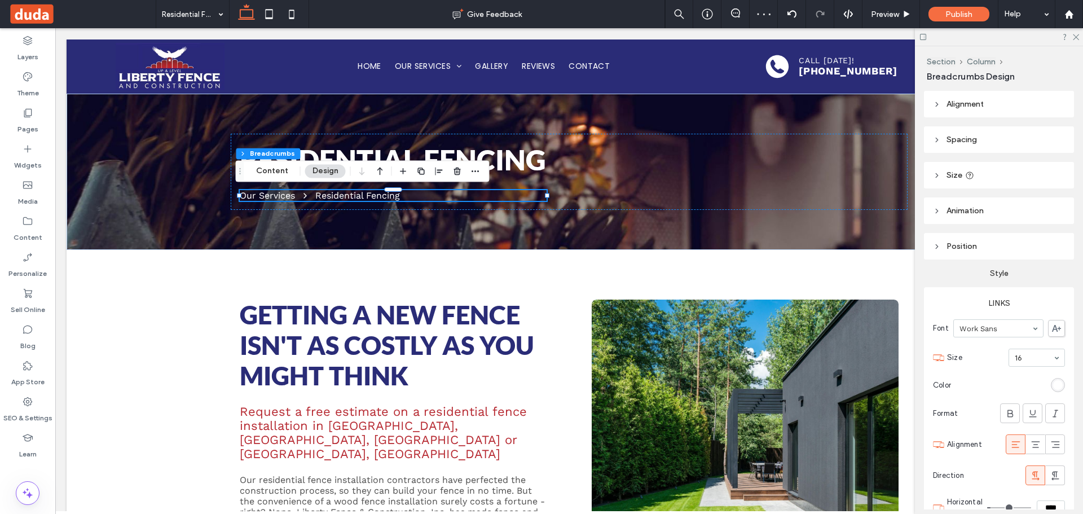
click at [983, 105] on span "Alignment" at bounding box center [964, 104] width 37 height 10
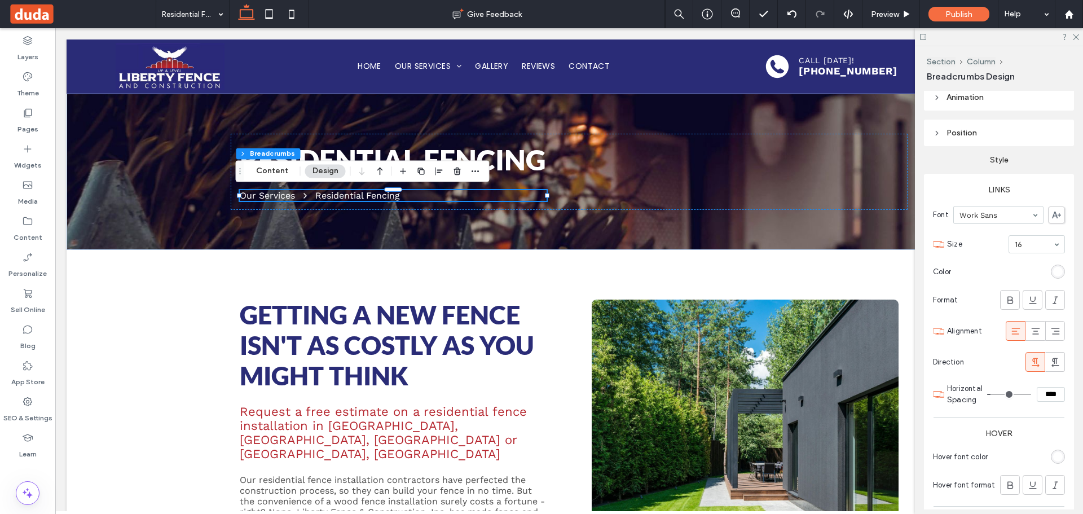
scroll to position [126, 0]
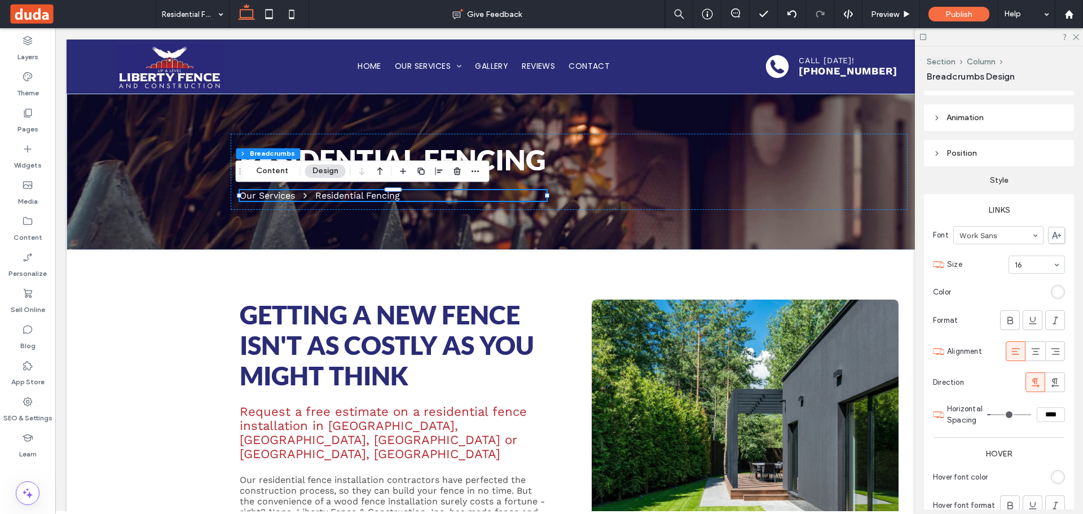
click at [983, 114] on span "Animation" at bounding box center [964, 118] width 37 height 10
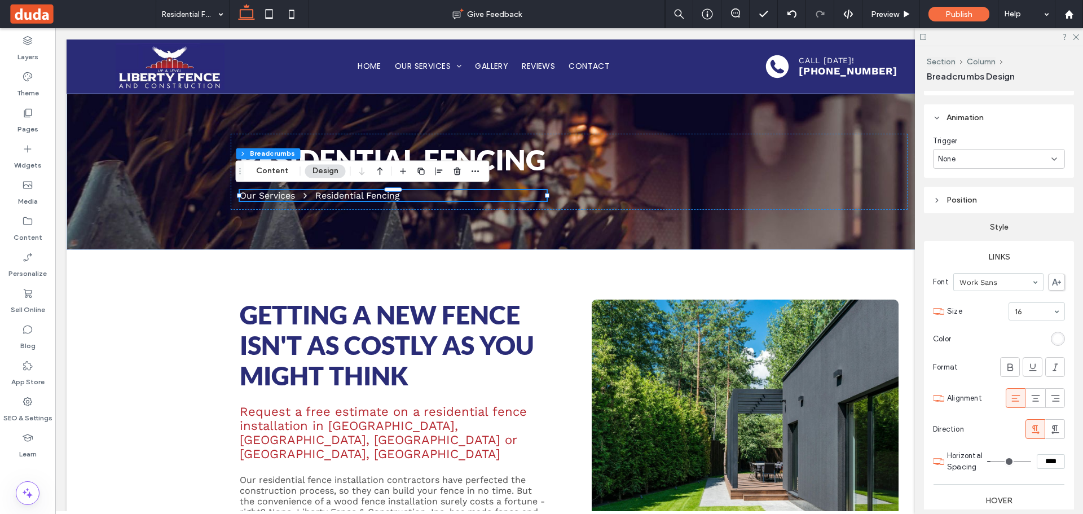
drag, startPoint x: 984, startPoint y: 152, endPoint x: 980, endPoint y: 166, distance: 15.3
click at [984, 152] on div "None" at bounding box center [999, 159] width 132 height 20
click at [970, 193] on div "Entrance" at bounding box center [995, 198] width 125 height 20
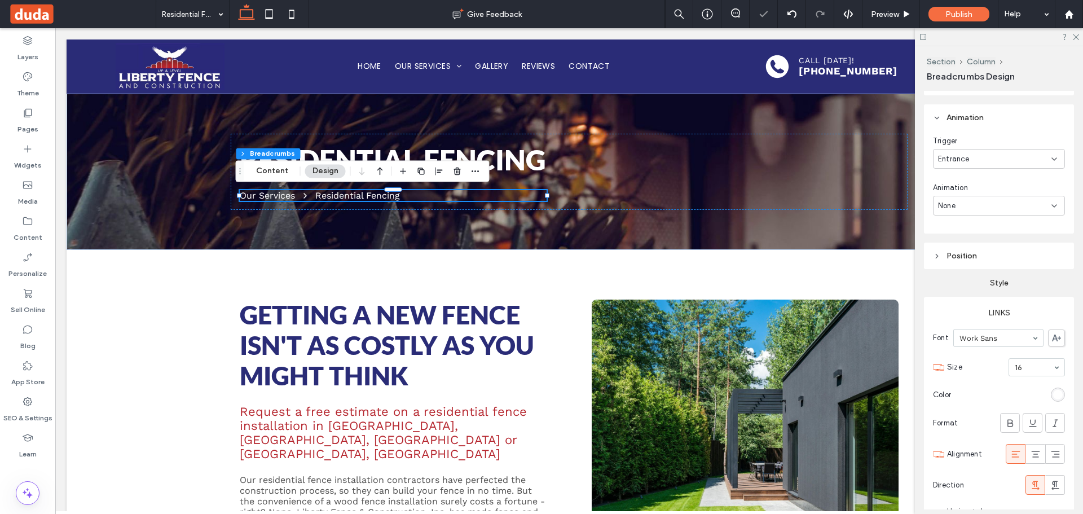
drag, startPoint x: 969, startPoint y: 202, endPoint x: 965, endPoint y: 214, distance: 12.5
click at [968, 206] on div "None" at bounding box center [994, 205] width 113 height 11
click at [958, 234] on div "None" at bounding box center [995, 225] width 125 height 20
drag, startPoint x: 974, startPoint y: 202, endPoint x: 971, endPoint y: 211, distance: 9.5
click at [973, 204] on div "None" at bounding box center [994, 205] width 113 height 11
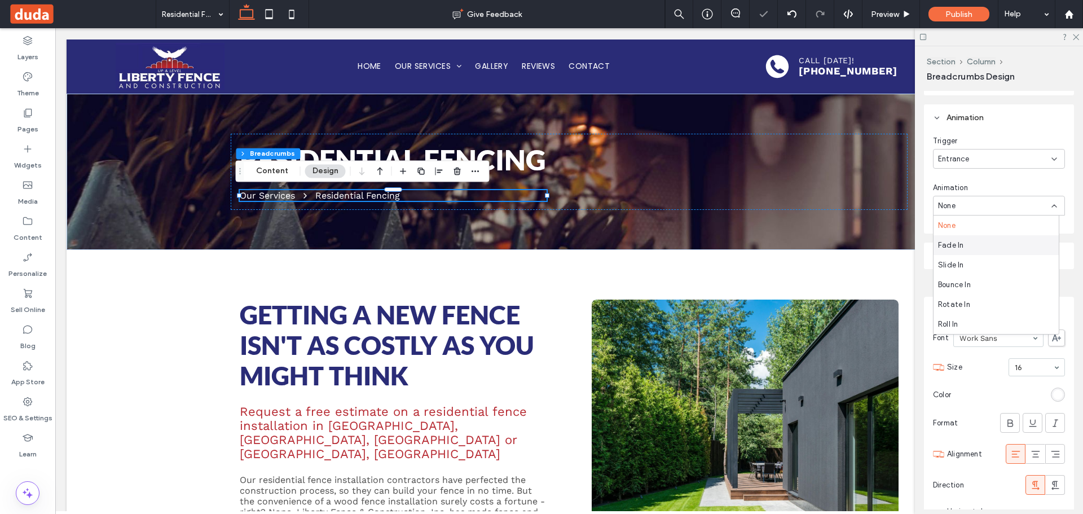
click at [963, 242] on div "Fade In" at bounding box center [995, 245] width 125 height 20
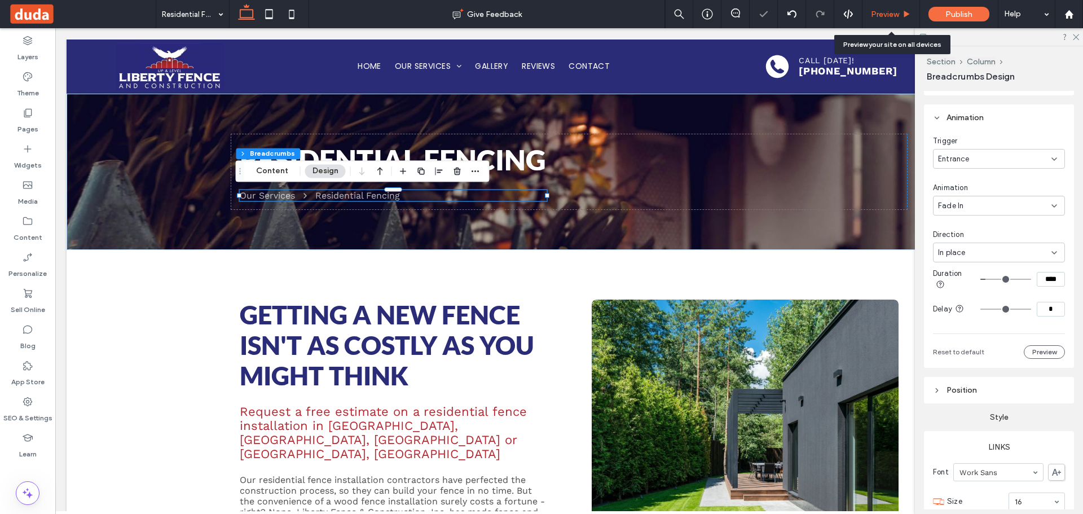
click at [893, 10] on span "Preview" at bounding box center [885, 15] width 28 height 10
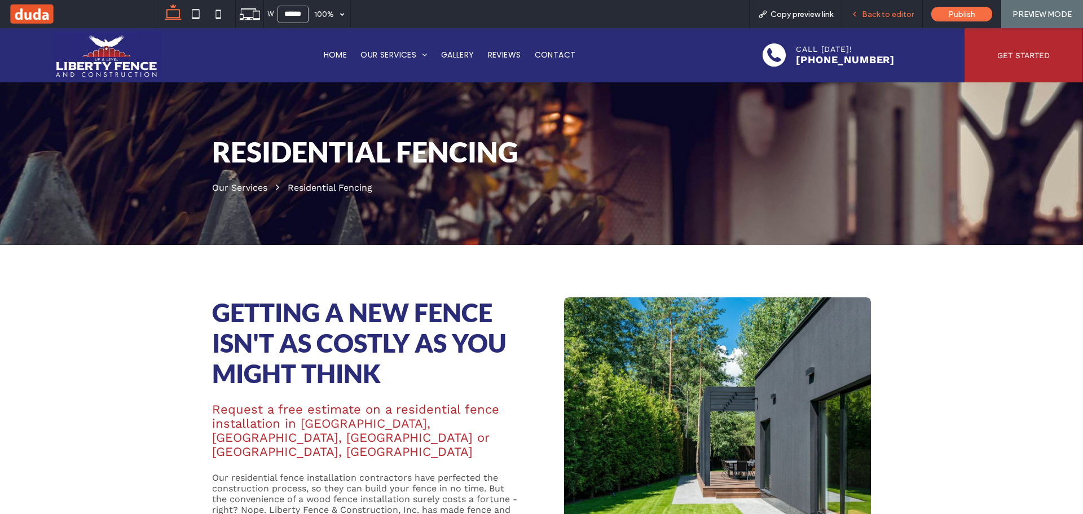
click at [892, 15] on span "Back to editor" at bounding box center [887, 15] width 52 height 10
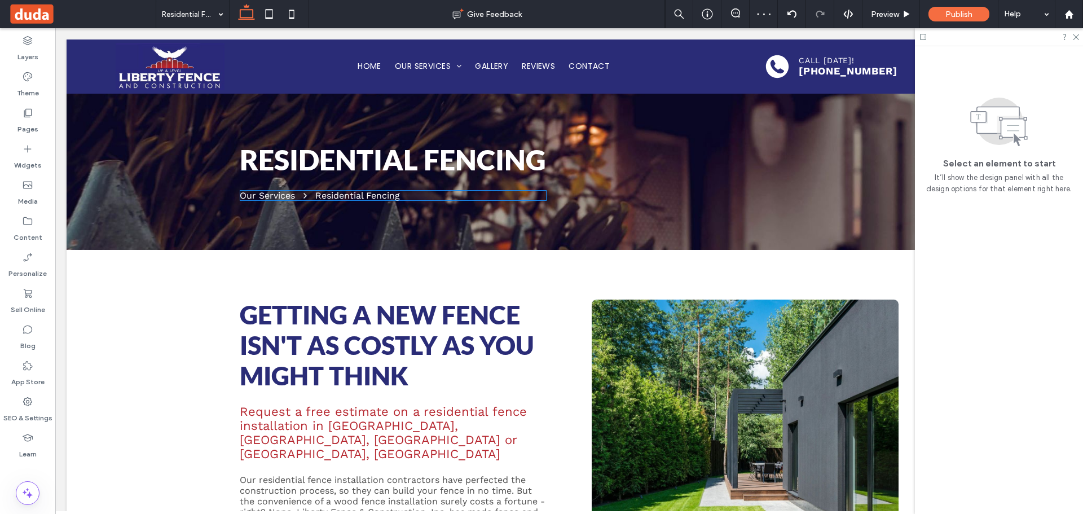
click at [537, 194] on nav "Our Services Residential Fencing" at bounding box center [393, 195] width 307 height 11
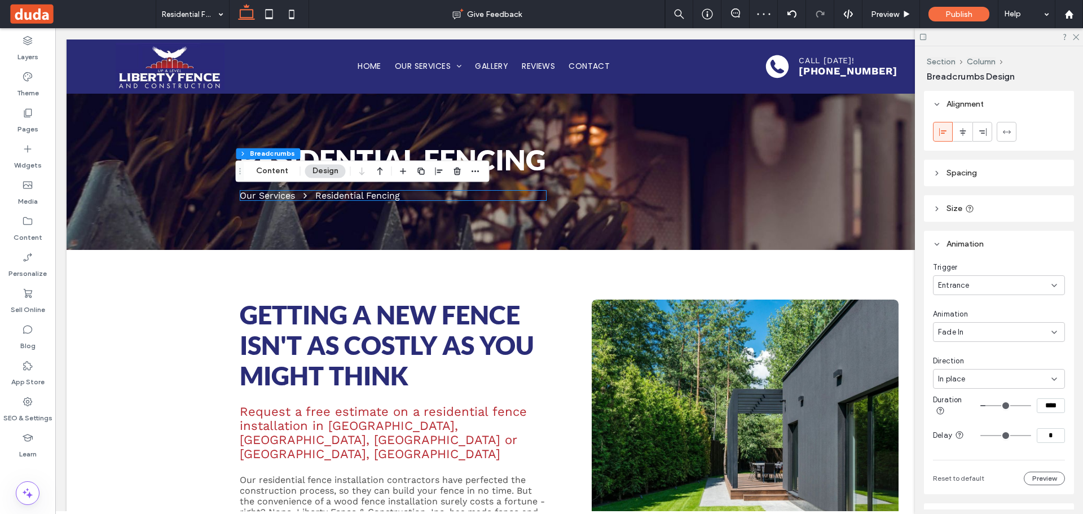
type input "**"
type input "****"
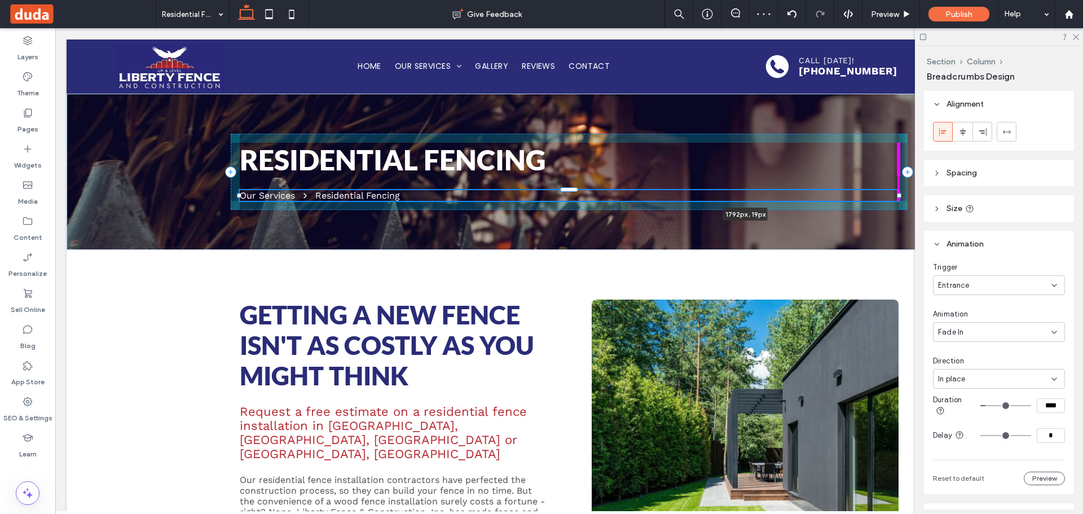
drag, startPoint x: 542, startPoint y: 196, endPoint x: 1247, endPoint y: 219, distance: 705.7
type input "****"
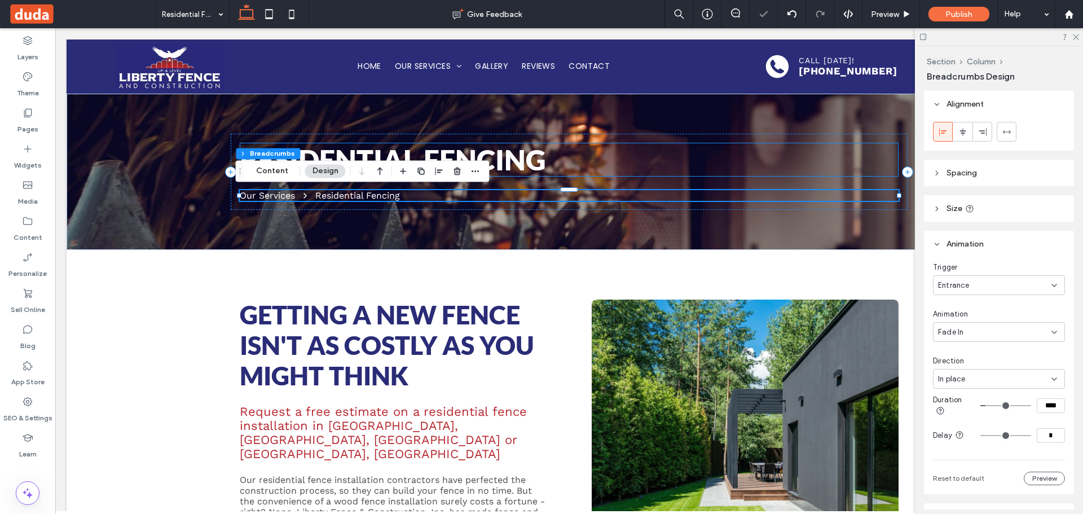
click at [630, 160] on h1 "Residential Fencing" at bounding box center [569, 160] width 659 height 34
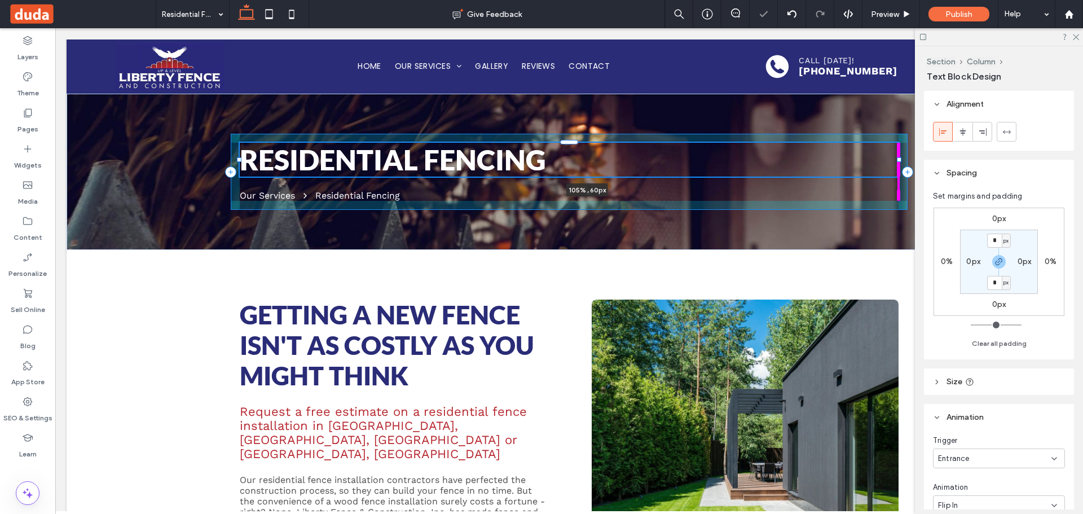
drag, startPoint x: 896, startPoint y: 158, endPoint x: 933, endPoint y: 159, distance: 37.2
click at [933, 159] on div "Residential Fencing 105% , 60px Our Services Residential Fencing" at bounding box center [569, 172] width 1005 height 157
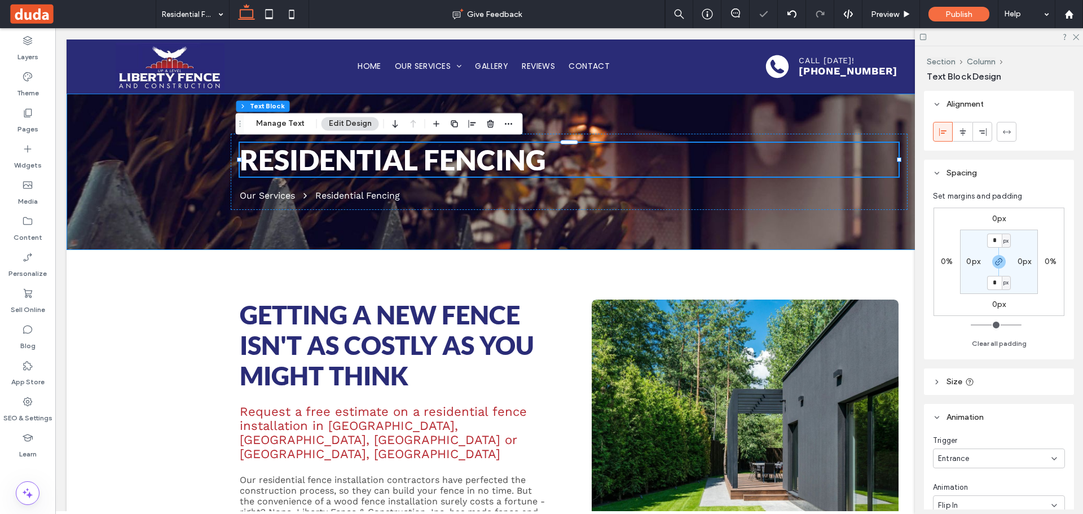
click at [179, 174] on div "Residential Fencing 105% , 60px Our Services Residential Fencing" at bounding box center [569, 172] width 1005 height 157
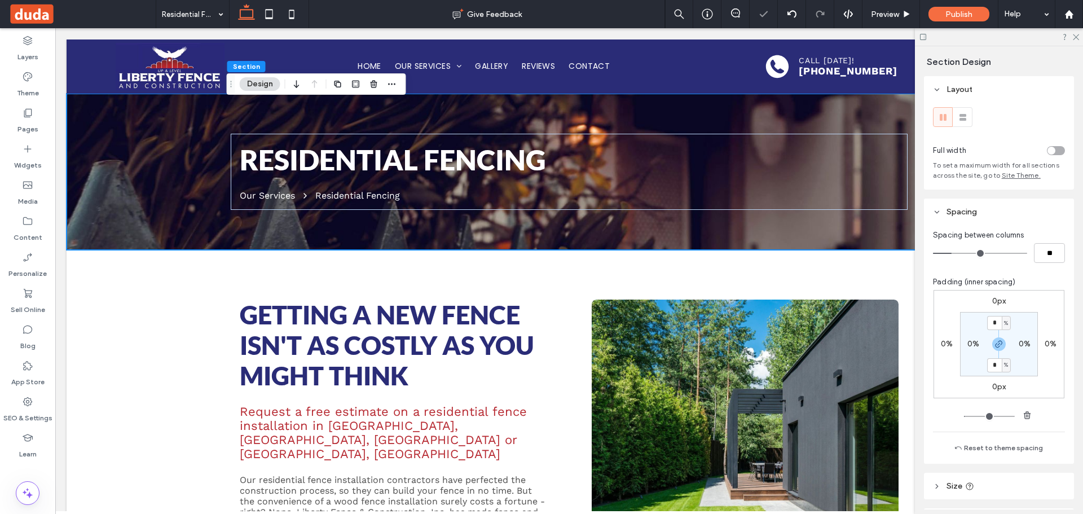
drag, startPoint x: 1077, startPoint y: 33, endPoint x: 1065, endPoint y: 29, distance: 12.7
click at [1076, 33] on icon at bounding box center [1074, 36] width 7 height 7
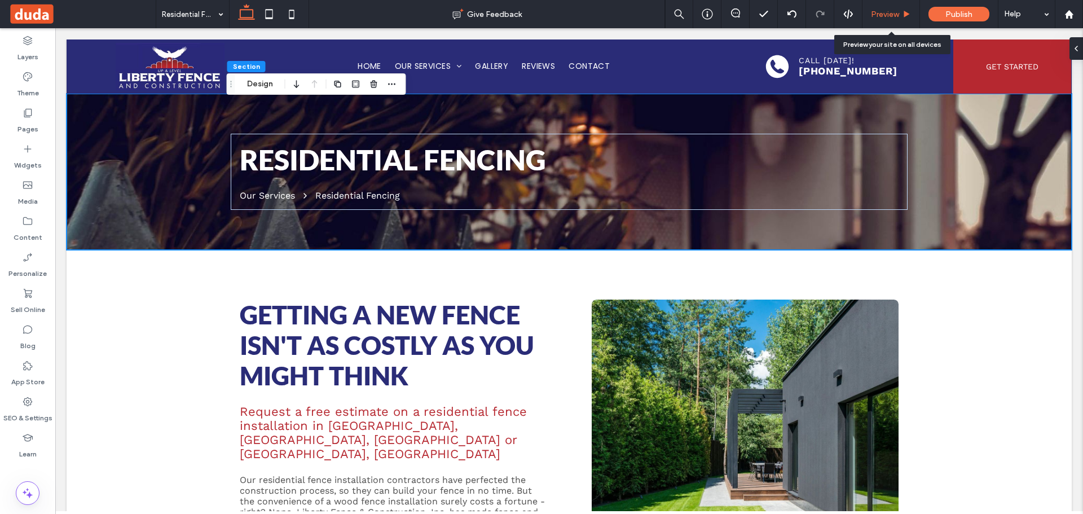
click at [887, 16] on span "Preview" at bounding box center [885, 15] width 28 height 10
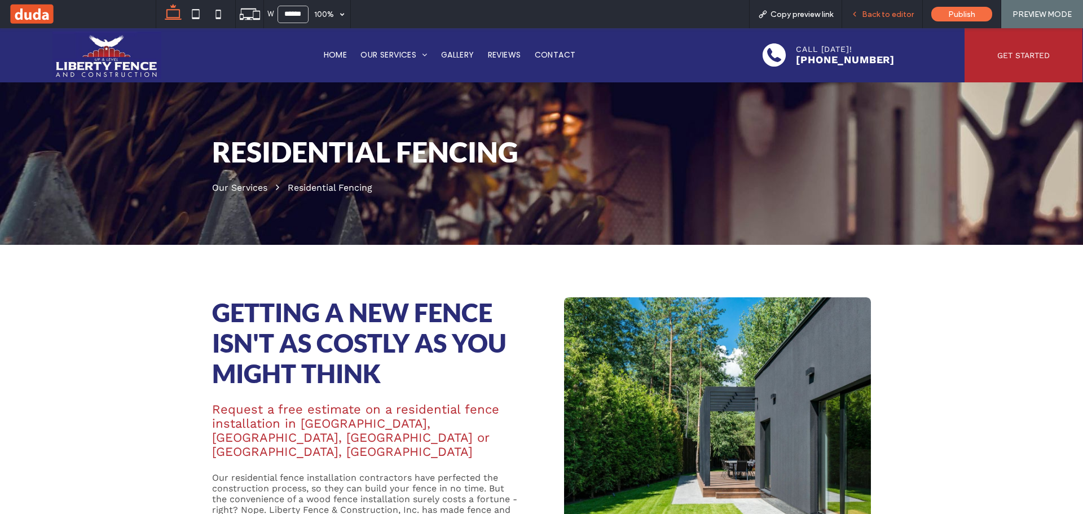
click at [882, 16] on span "Back to editor" at bounding box center [887, 15] width 52 height 10
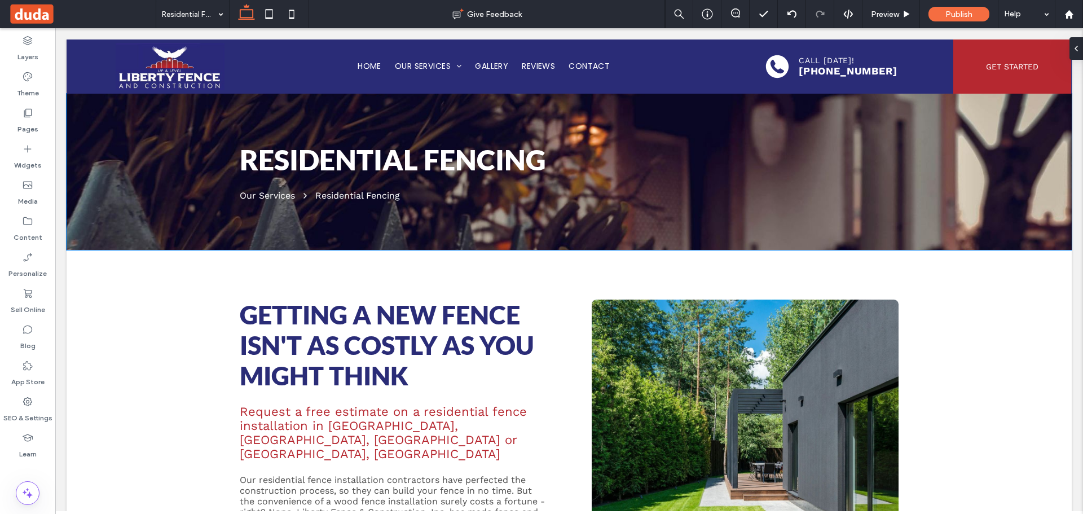
drag, startPoint x: 125, startPoint y: 137, endPoint x: 134, endPoint y: 127, distance: 14.0
click at [126, 136] on div "Residential Fencing Our Services Residential Fencing" at bounding box center [569, 172] width 1005 height 157
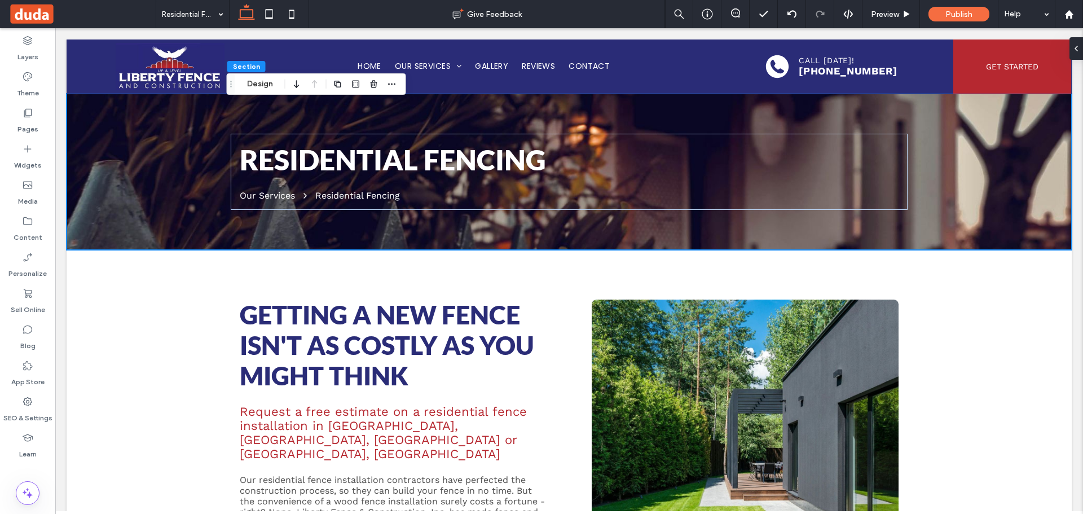
click at [255, 76] on div "Section Design" at bounding box center [316, 83] width 179 height 21
drag, startPoint x: 256, startPoint y: 79, endPoint x: 562, endPoint y: 125, distance: 309.5
click at [256, 79] on button "Design" at bounding box center [260, 84] width 41 height 14
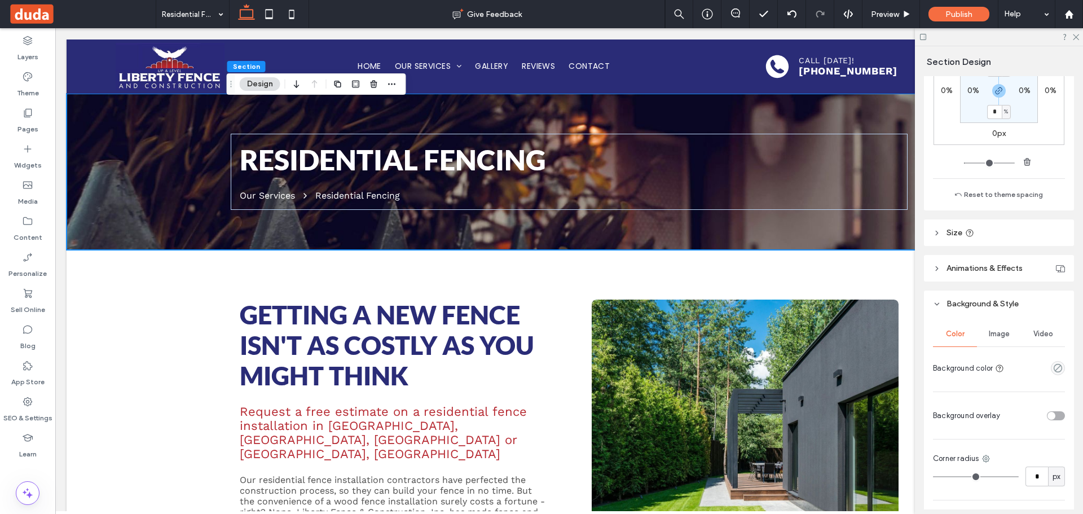
scroll to position [392, 0]
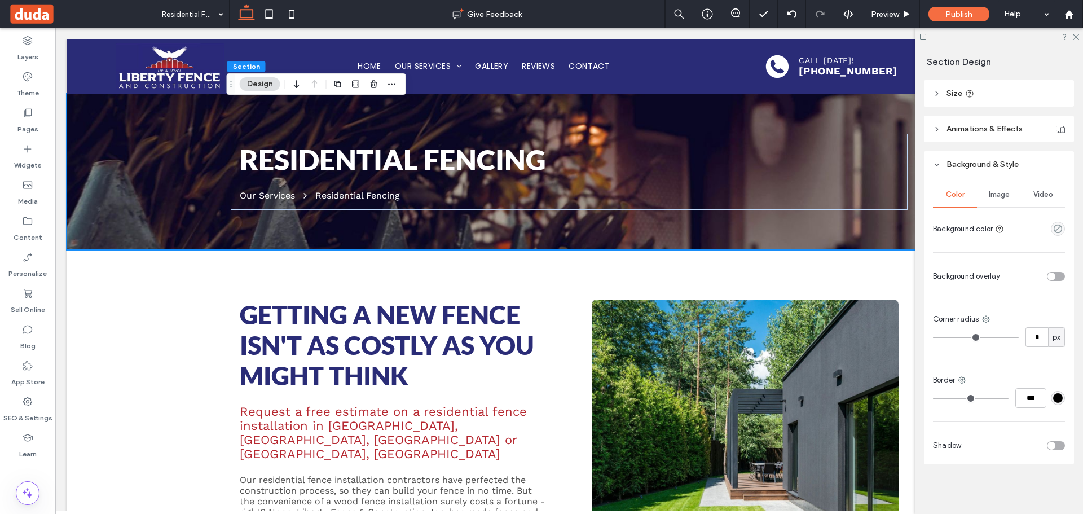
click at [1048, 272] on div "toggle" at bounding box center [1055, 276] width 18 height 9
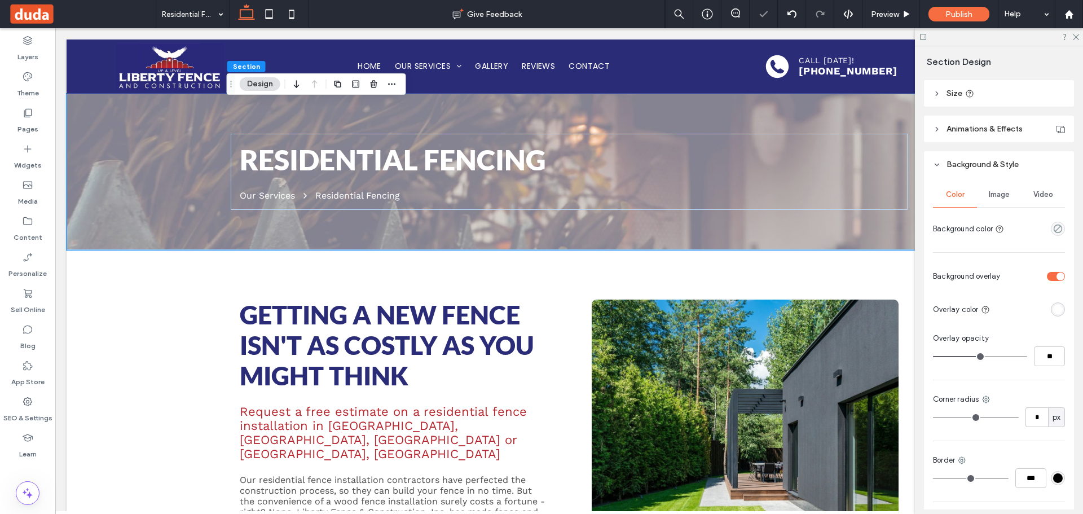
click at [1054, 314] on div "rgba(255, 255, 255, 1)" at bounding box center [1057, 309] width 14 height 14
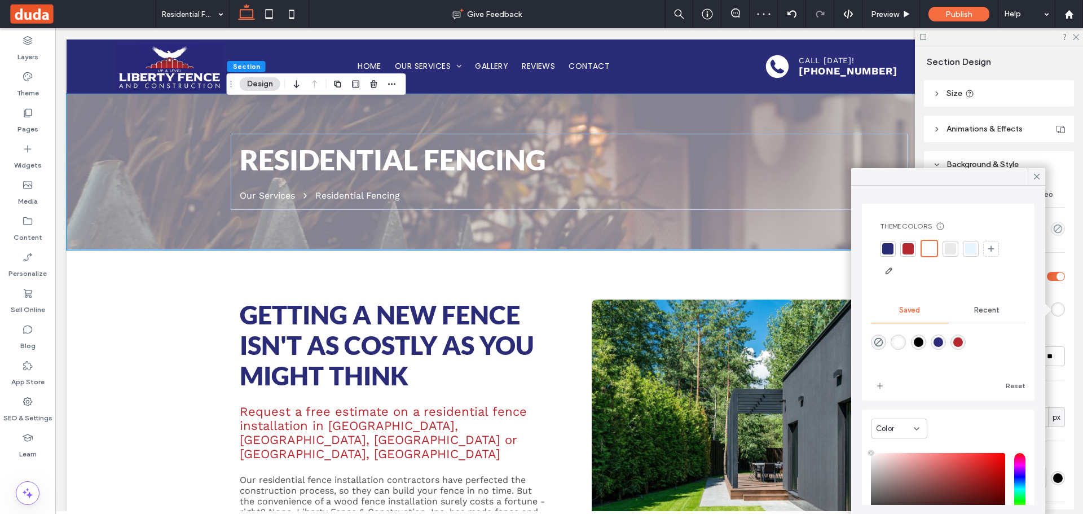
click at [923, 340] on div "rgba(0,0,0,1)" at bounding box center [918, 342] width 10 height 10
type input "*******"
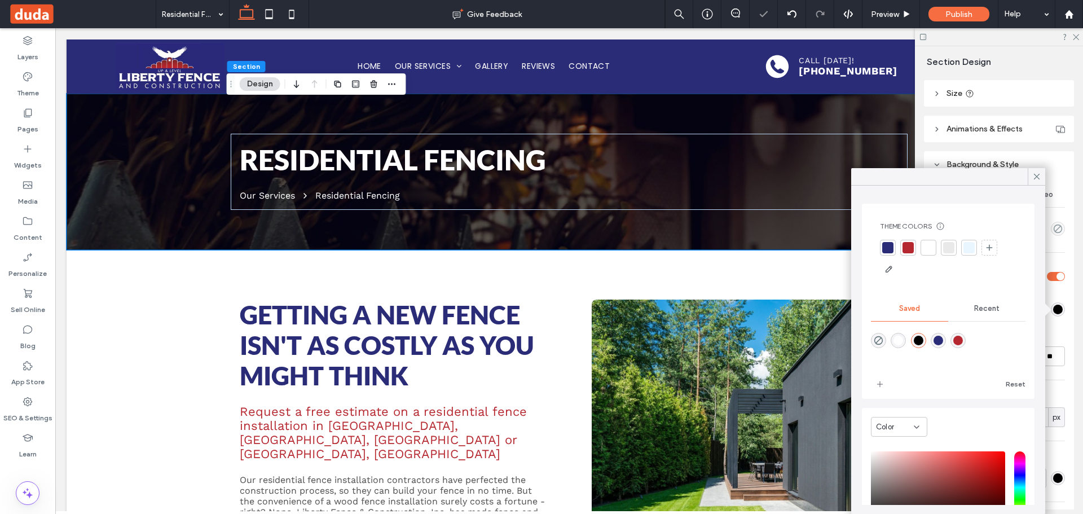
click at [1076, 37] on icon at bounding box center [1074, 36] width 7 height 7
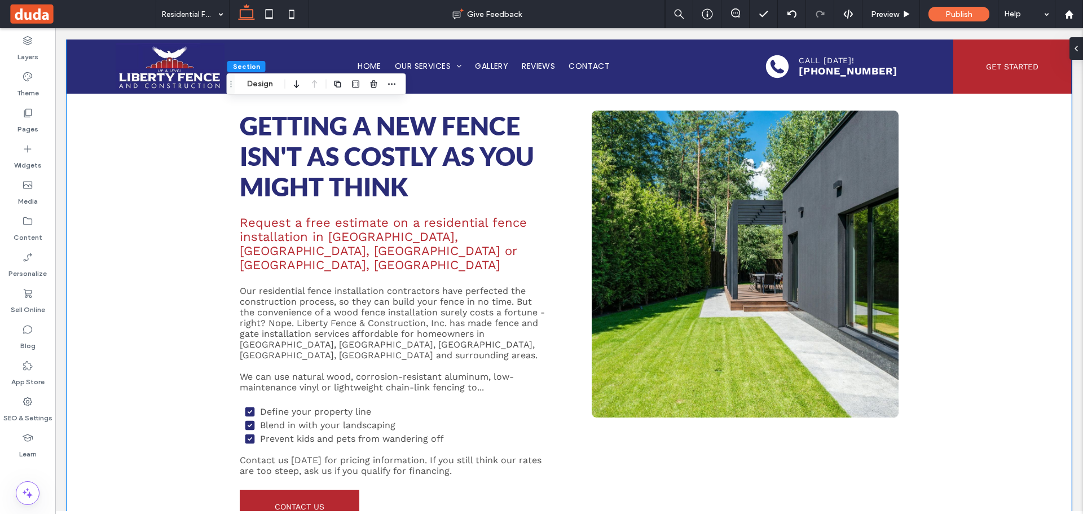
scroll to position [169, 0]
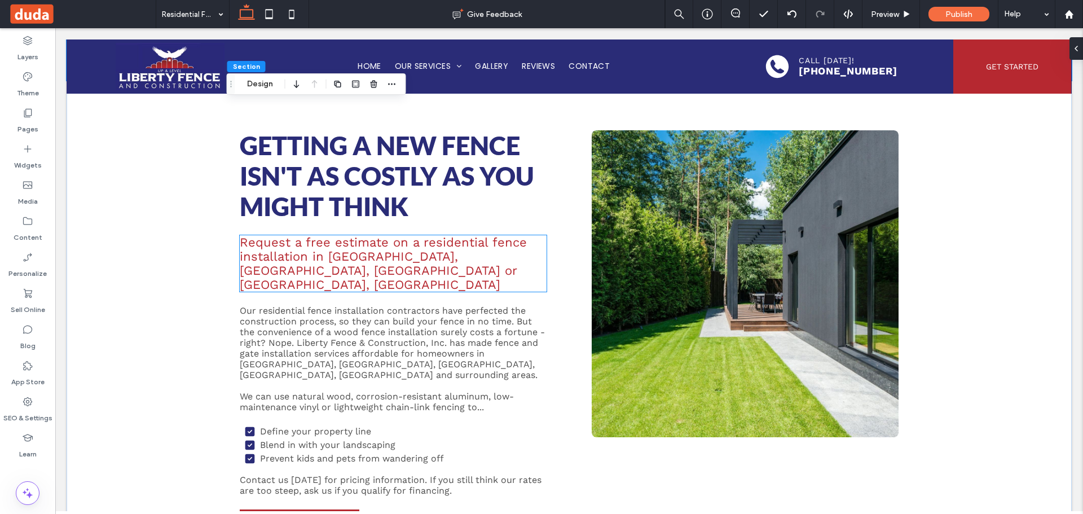
click at [443, 261] on span "Request a free estimate on a residential fence installation in Somerset, Swanse…" at bounding box center [383, 263] width 287 height 56
click at [443, 261] on div "Request a free estimate on a residential fence installation in Somerset, Swanse…" at bounding box center [393, 263] width 307 height 56
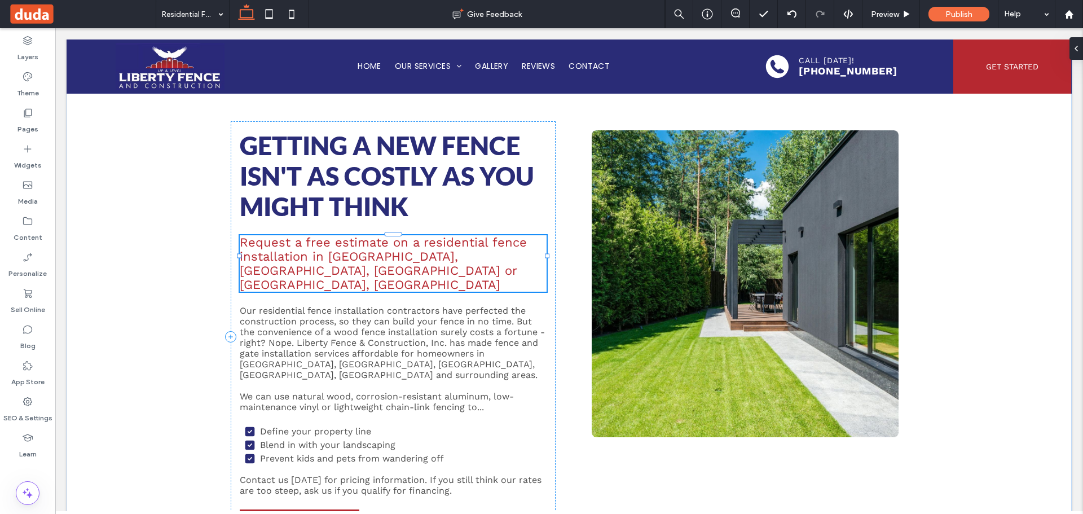
type input "*********"
type input "**"
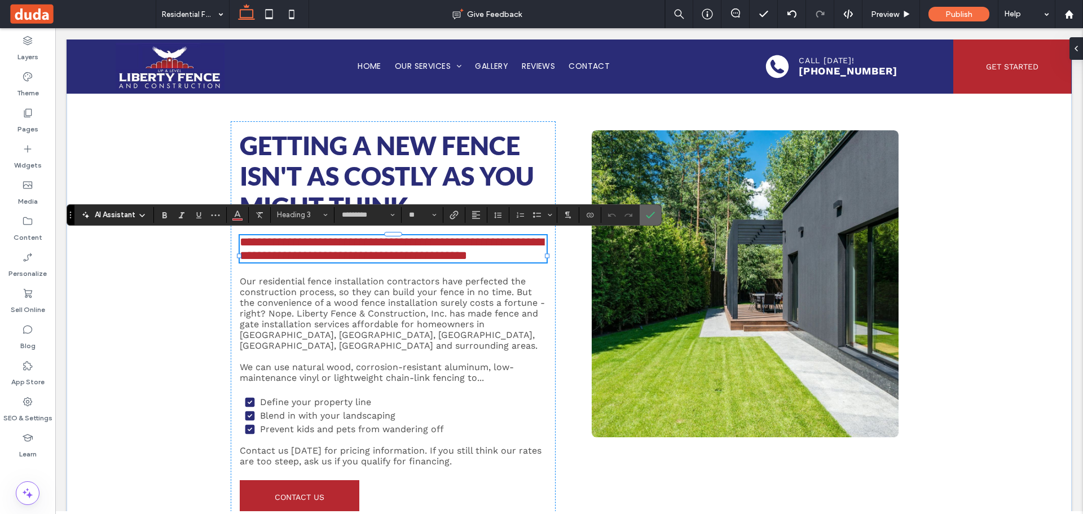
drag, startPoint x: 596, startPoint y: 185, endPoint x: 655, endPoint y: 214, distance: 65.6
click at [655, 214] on label "Confirm" at bounding box center [650, 215] width 17 height 20
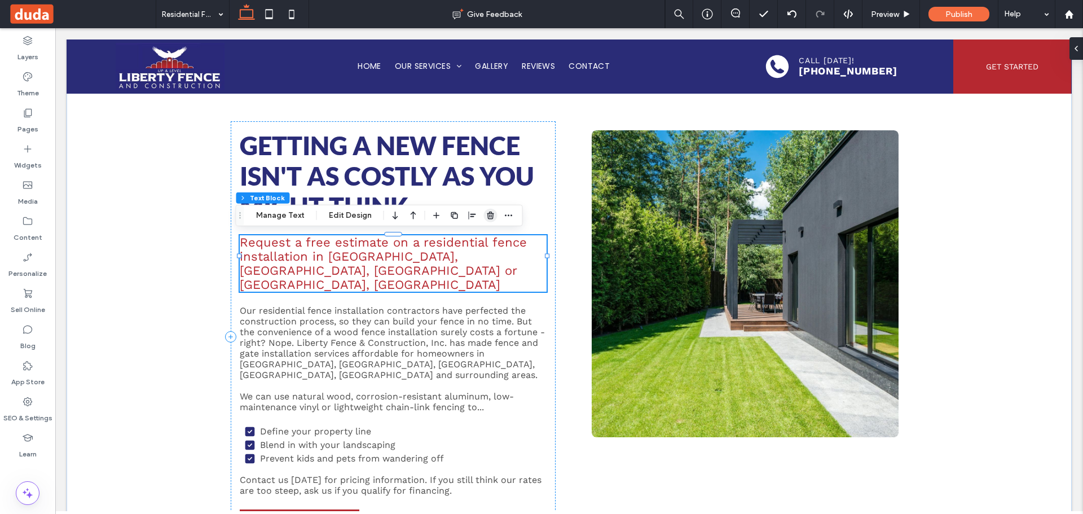
click at [486, 217] on icon "button" at bounding box center [490, 215] width 9 height 9
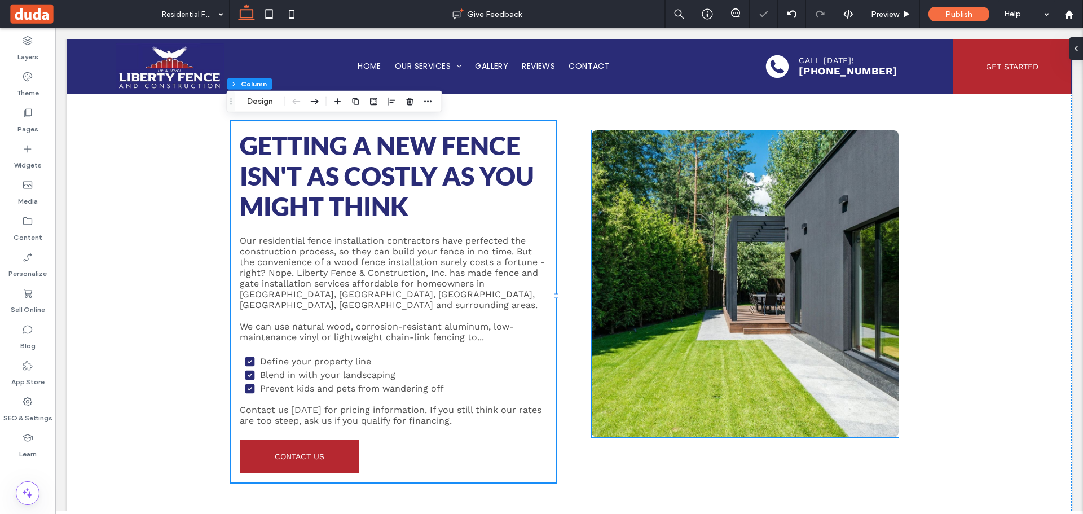
click at [713, 254] on link at bounding box center [744, 283] width 325 height 325
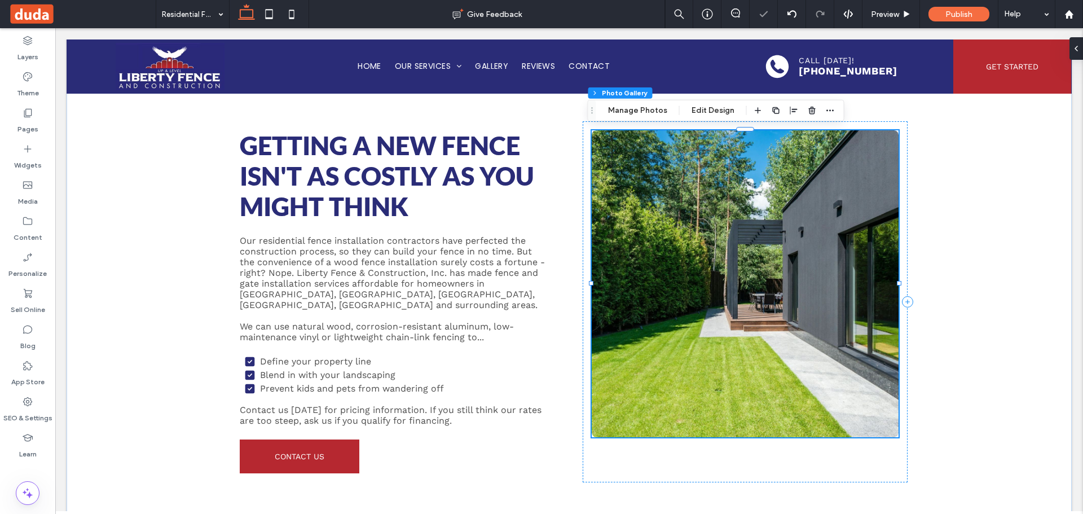
click at [649, 105] on button "Manage Photos" at bounding box center [637, 111] width 74 height 14
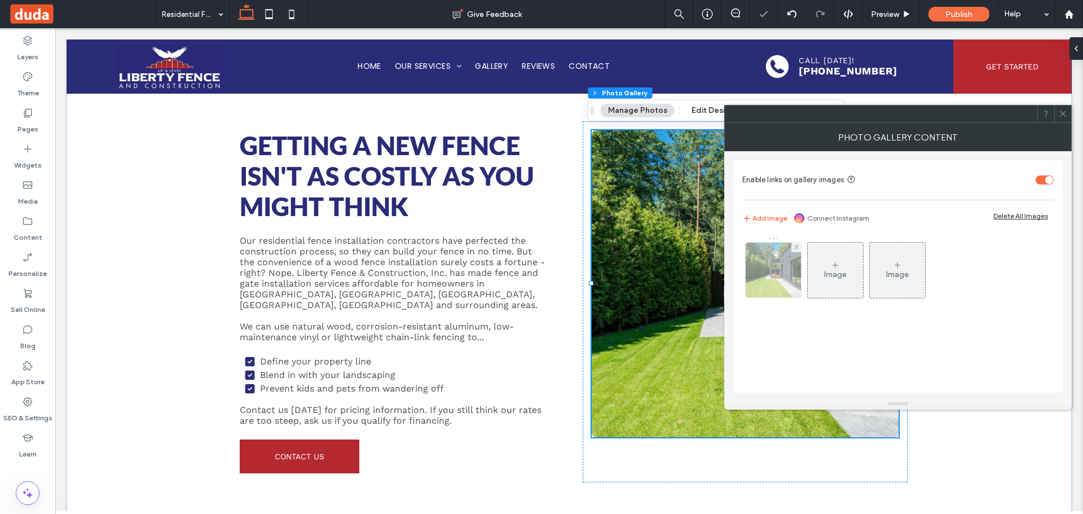
click at [758, 272] on img at bounding box center [773, 269] width 83 height 55
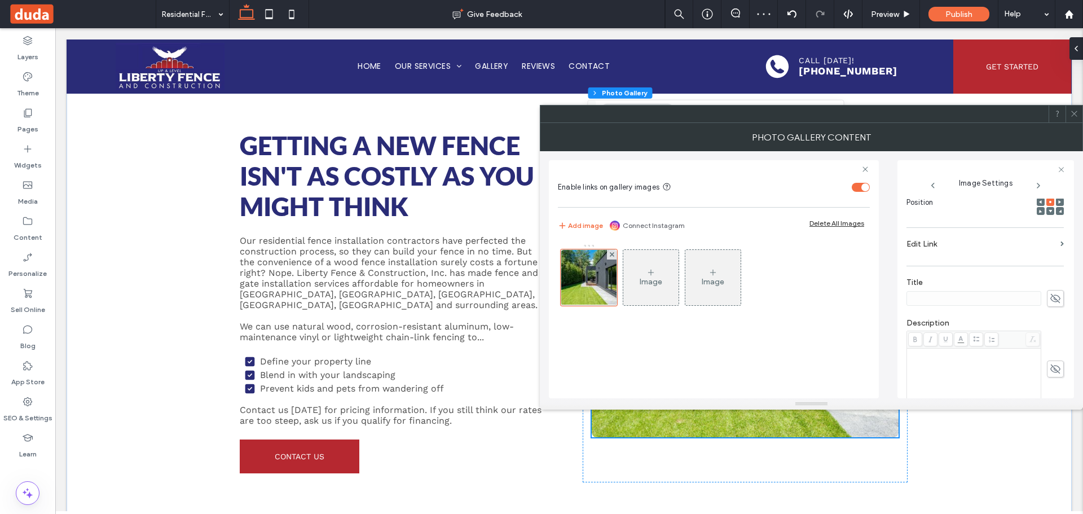
drag, startPoint x: 1048, startPoint y: 299, endPoint x: 1002, endPoint y: 298, distance: 45.1
click at [1049, 299] on icon at bounding box center [1054, 298] width 11 height 12
click at [1002, 298] on input at bounding box center [973, 298] width 135 height 15
paste input "**********"
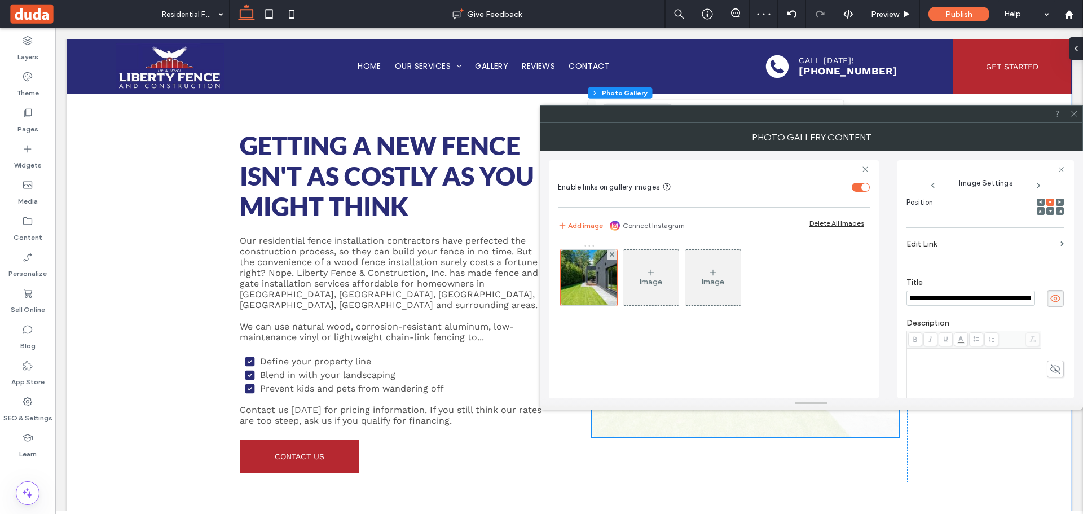
type input "**********"
click at [991, 353] on div "Rich Text Editor" at bounding box center [973, 354] width 131 height 8
click at [1050, 368] on use at bounding box center [1055, 368] width 10 height 7
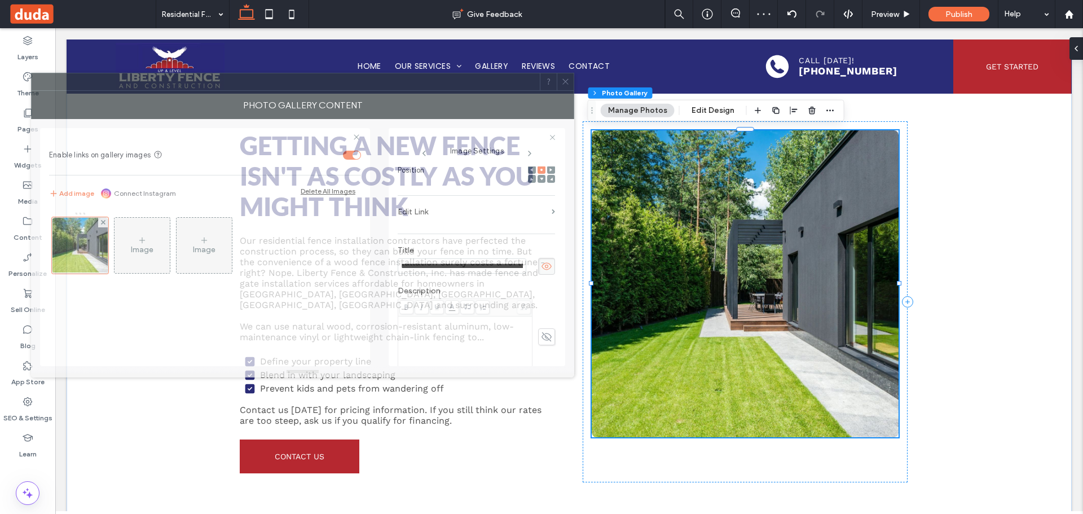
drag, startPoint x: 1023, startPoint y: 114, endPoint x: 563, endPoint y: 90, distance: 460.7
click at [540, 83] on div at bounding box center [286, 81] width 508 height 17
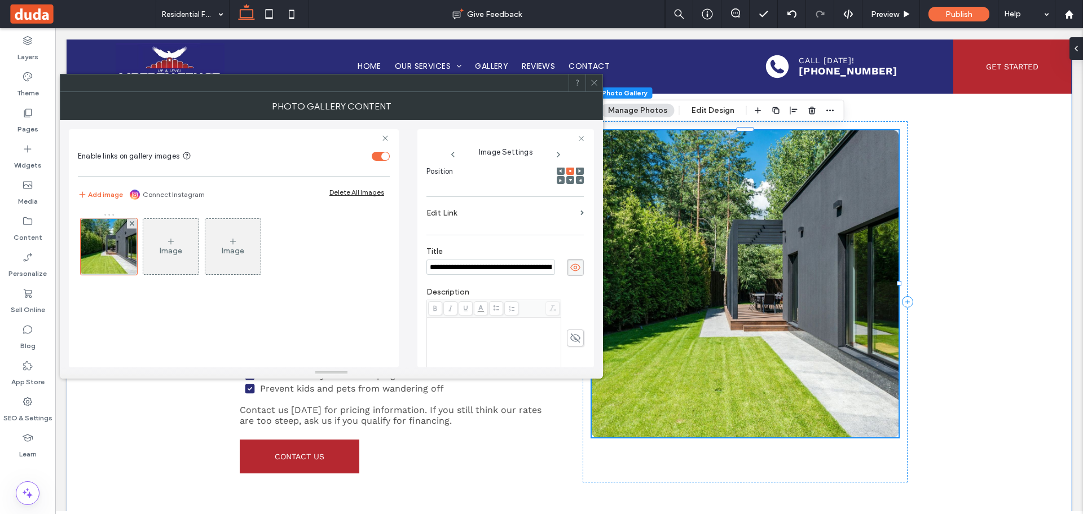
drag, startPoint x: 588, startPoint y: 85, endPoint x: 592, endPoint y: 90, distance: 6.9
click at [588, 86] on div at bounding box center [593, 82] width 17 height 17
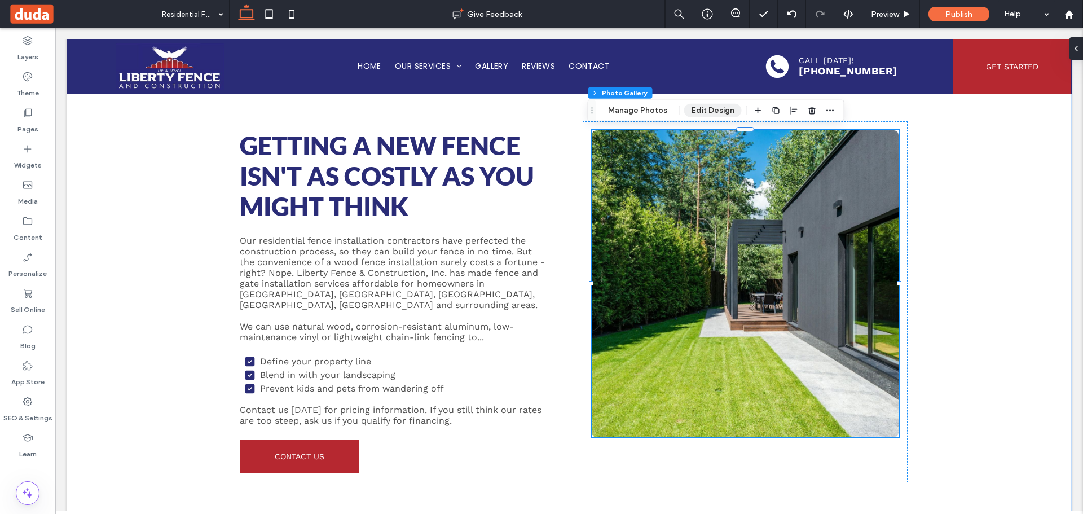
click at [700, 110] on button "Edit Design" at bounding box center [713, 111] width 58 height 14
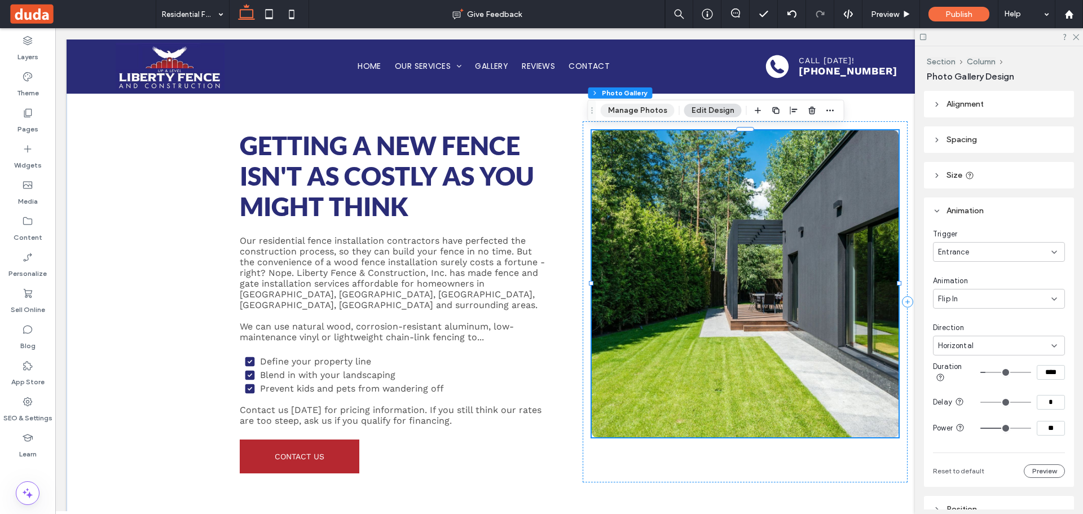
click at [624, 108] on button "Manage Photos" at bounding box center [637, 111] width 74 height 14
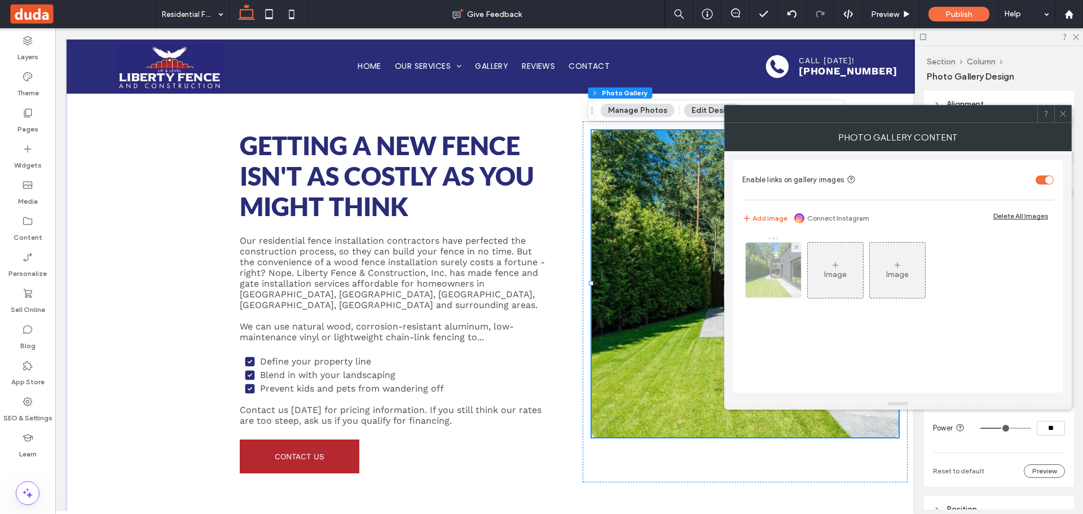
click at [784, 281] on img at bounding box center [773, 269] width 83 height 55
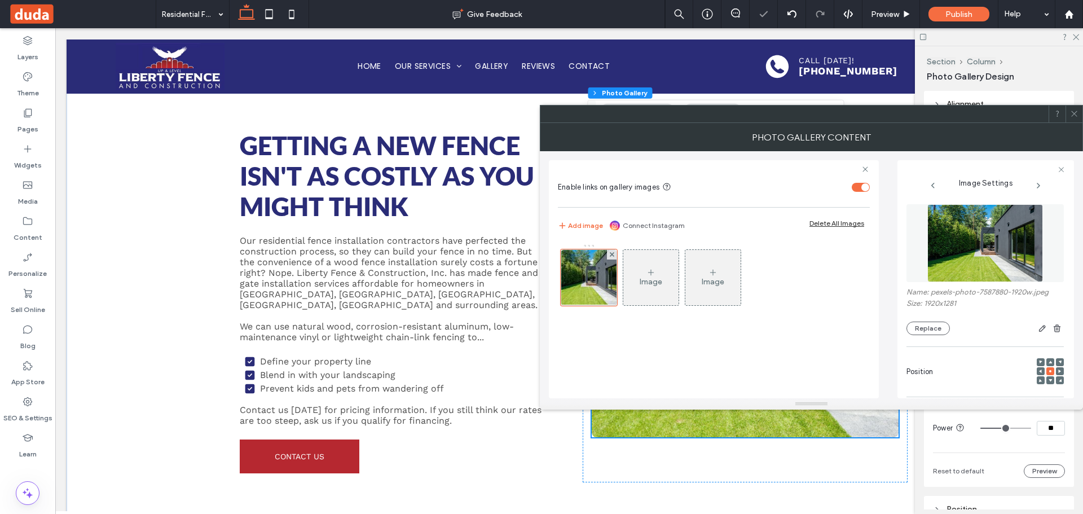
click at [1079, 111] on div at bounding box center [1073, 113] width 17 height 17
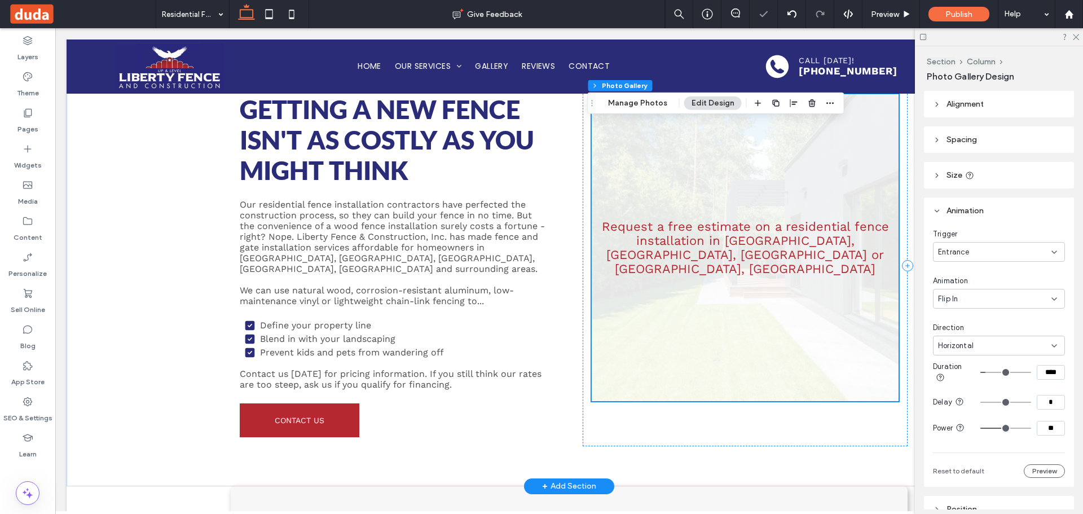
scroll to position [226, 0]
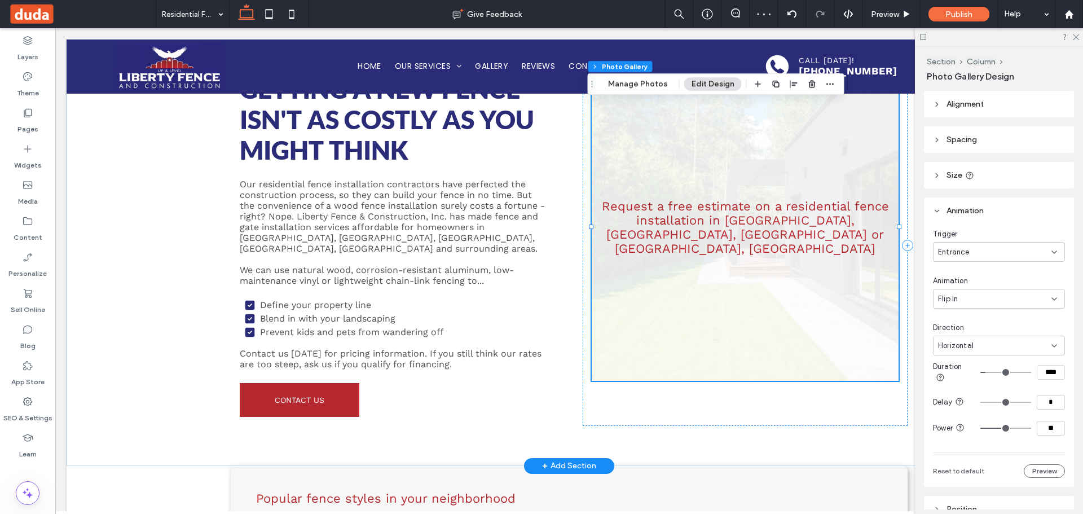
click at [808, 251] on link at bounding box center [744, 226] width 325 height 325
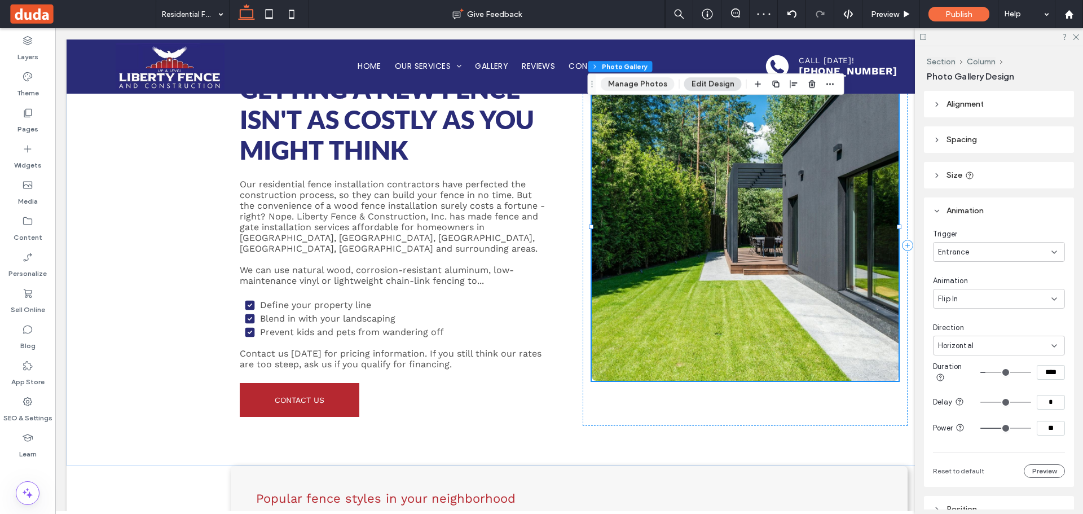
click at [637, 80] on button "Manage Photos" at bounding box center [637, 84] width 74 height 14
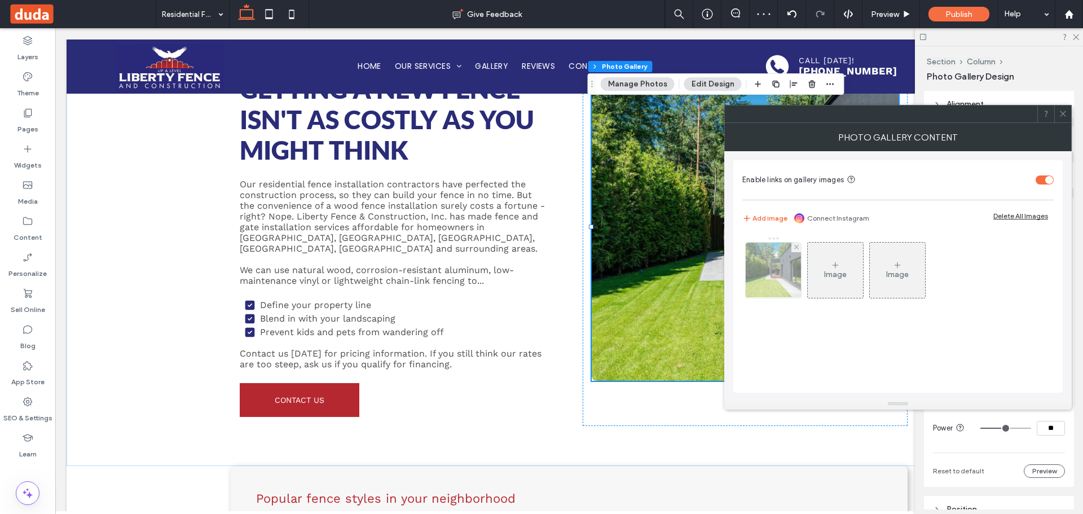
click at [763, 259] on img at bounding box center [773, 269] width 83 height 55
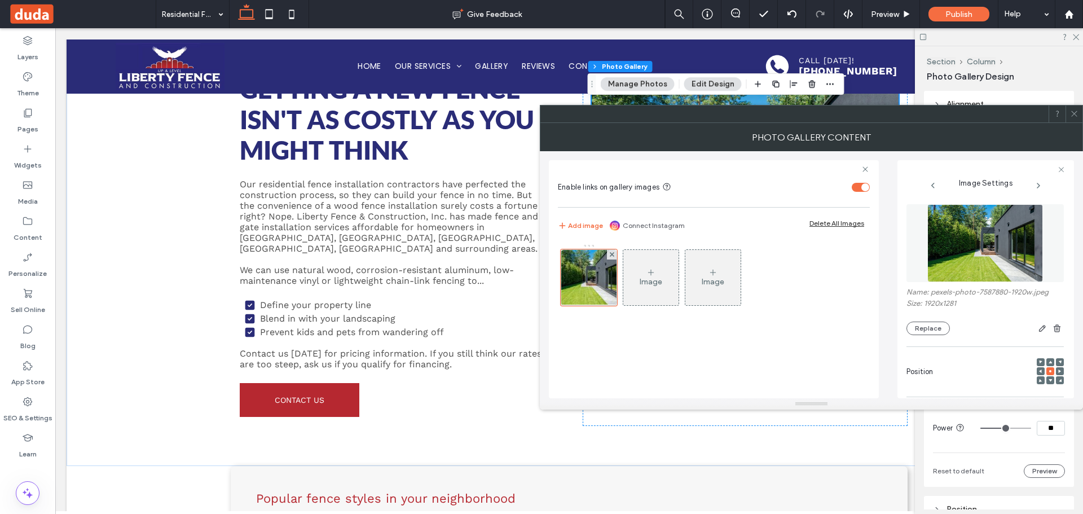
scroll to position [0, 0]
click at [1036, 381] on div at bounding box center [1040, 380] width 8 height 8
click at [1070, 112] on icon at bounding box center [1074, 113] width 8 height 8
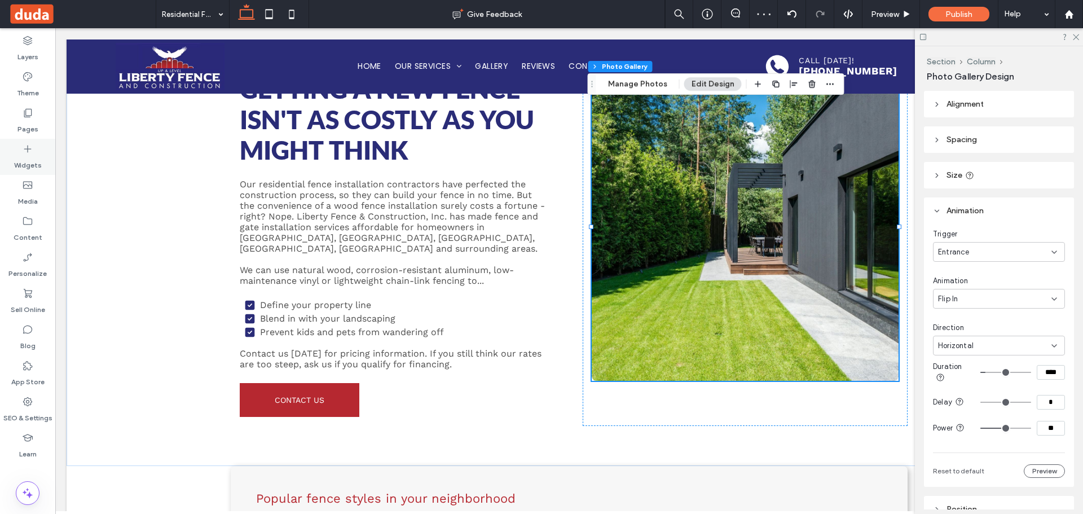
click at [28, 156] on label "Widgets" at bounding box center [28, 162] width 28 height 16
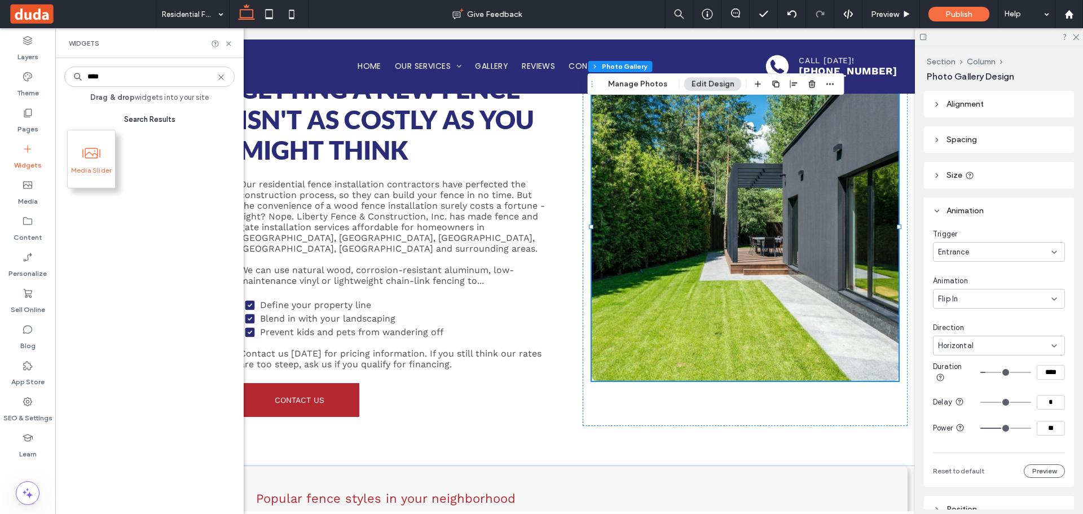
type input "****"
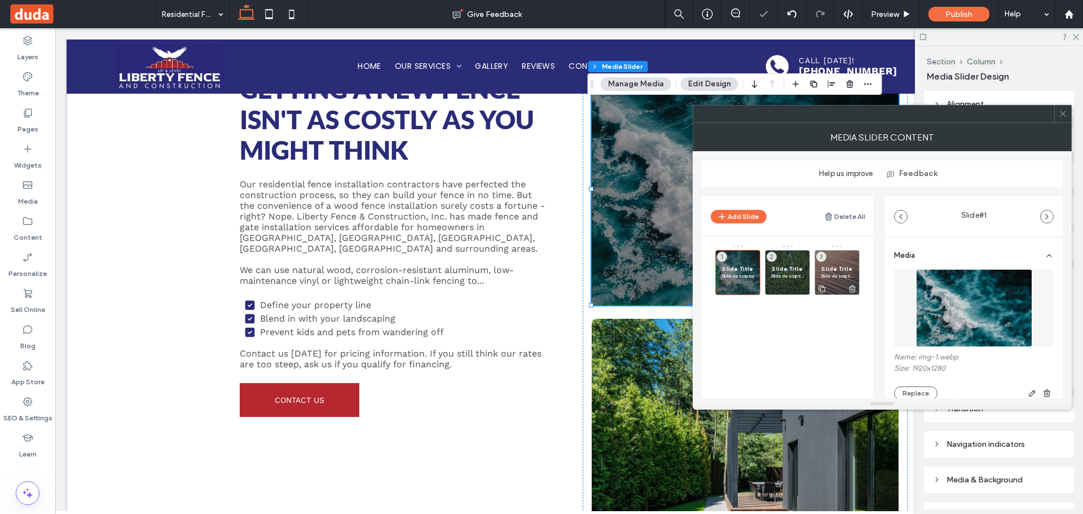
click at [852, 287] on icon at bounding box center [851, 289] width 9 height 10
click at [802, 287] on icon at bounding box center [802, 289] width 9 height 10
click at [735, 268] on span "Slide Title" at bounding box center [737, 268] width 33 height 7
click at [974, 312] on img at bounding box center [974, 308] width 116 height 78
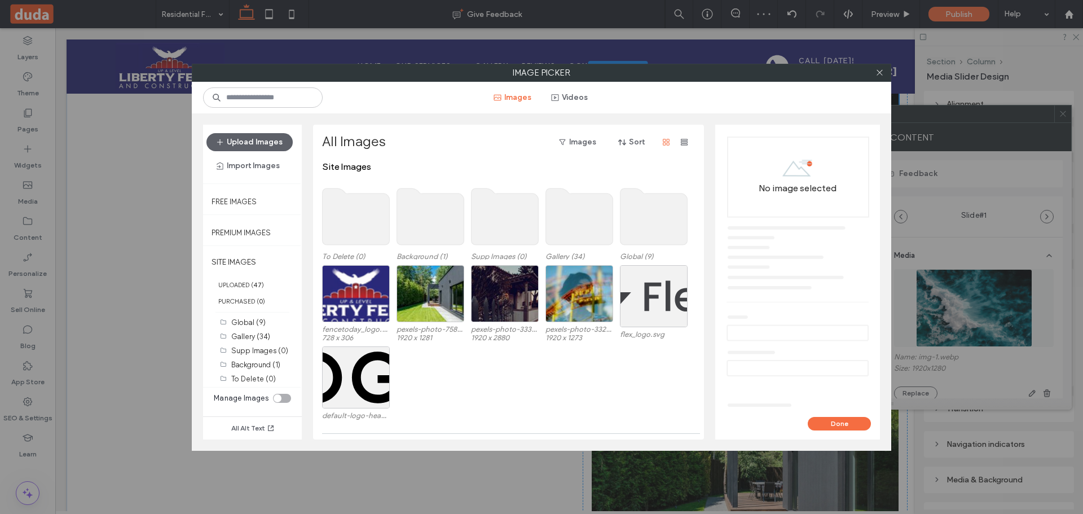
click at [888, 73] on label "Image Picker" at bounding box center [541, 72] width 698 height 17
click at [884, 69] on div at bounding box center [879, 72] width 17 height 17
click at [882, 77] on span at bounding box center [879, 72] width 8 height 17
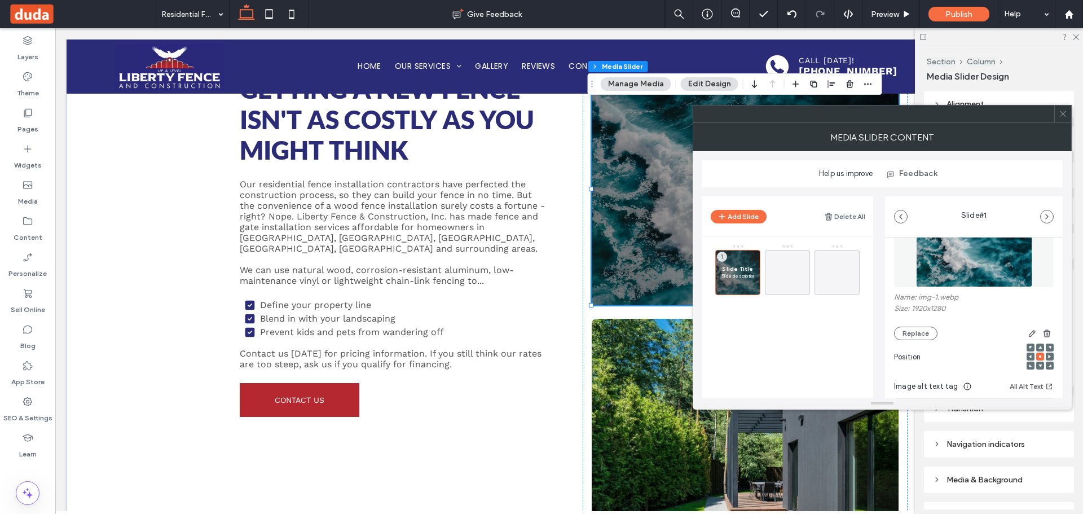
scroll to position [226, 0]
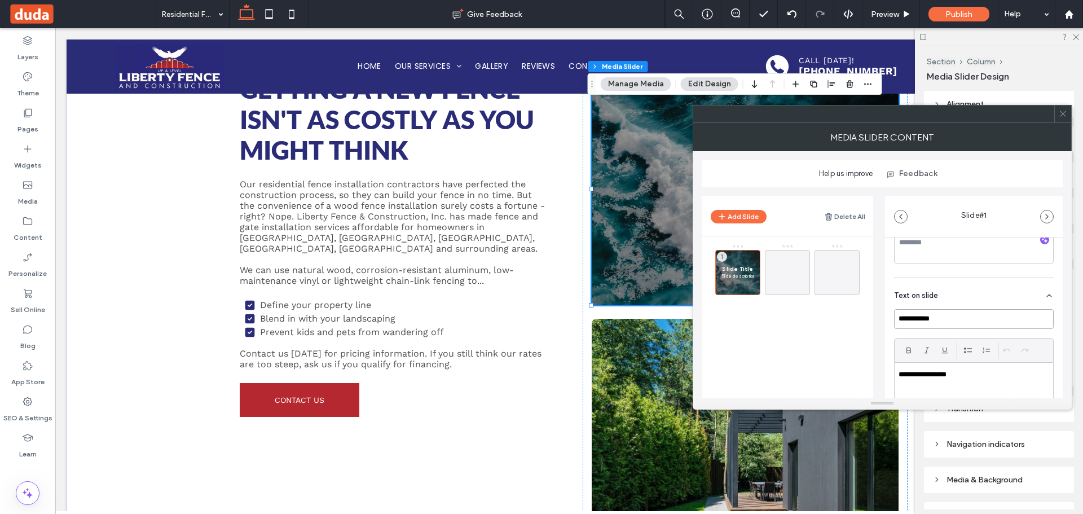
click at [975, 320] on input "**********" at bounding box center [974, 319] width 160 height 20
paste input "**********"
type input "**********"
click at [984, 373] on p "**********" at bounding box center [970, 374] width 144 height 10
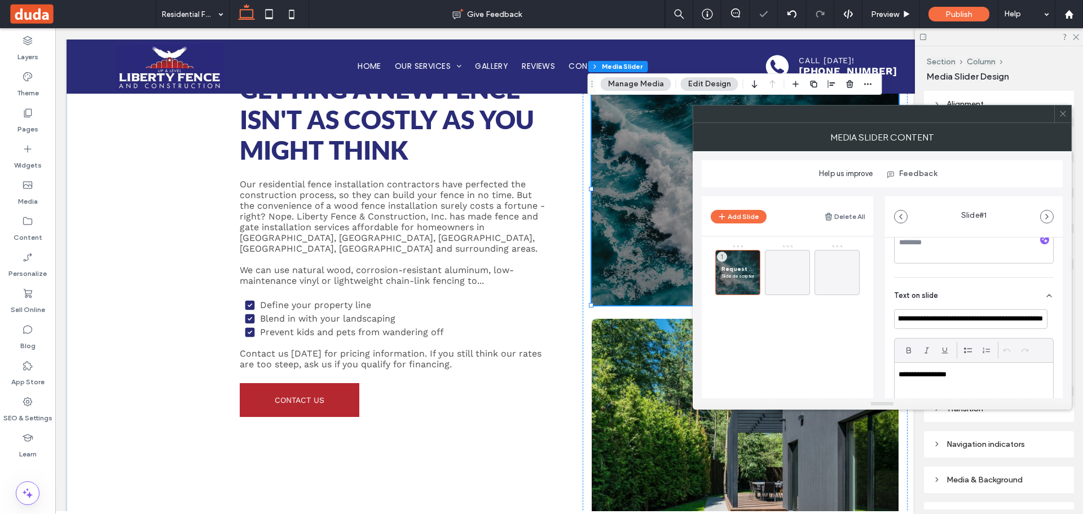
scroll to position [0, 0]
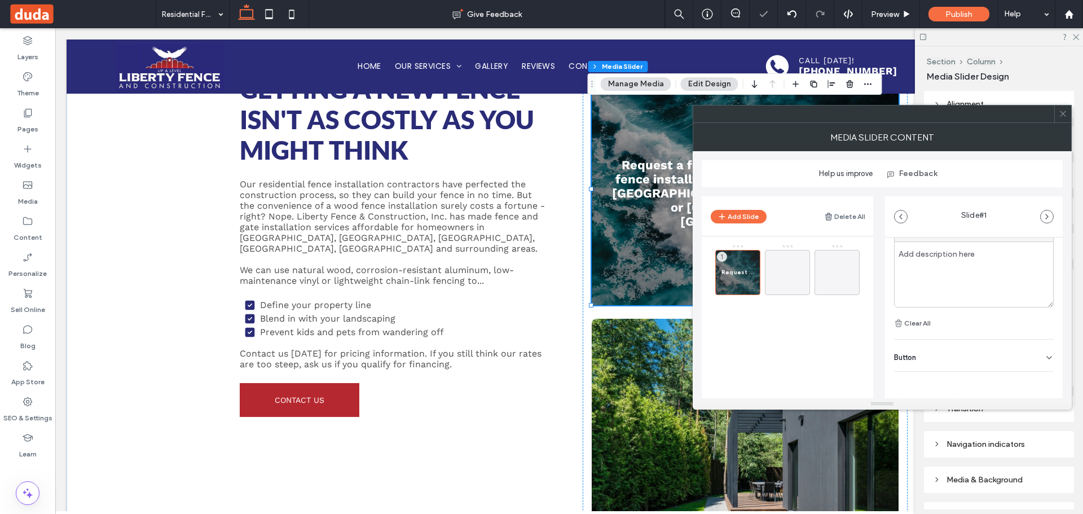
click at [965, 360] on div "Button" at bounding box center [974, 355] width 160 height 32
click at [806, 379] on div "**********" at bounding box center [881, 292] width 361 height 211
drag, startPoint x: 1038, startPoint y: 378, endPoint x: 1035, endPoint y: 363, distance: 14.9
click at [1039, 378] on use at bounding box center [1043, 380] width 9 height 7
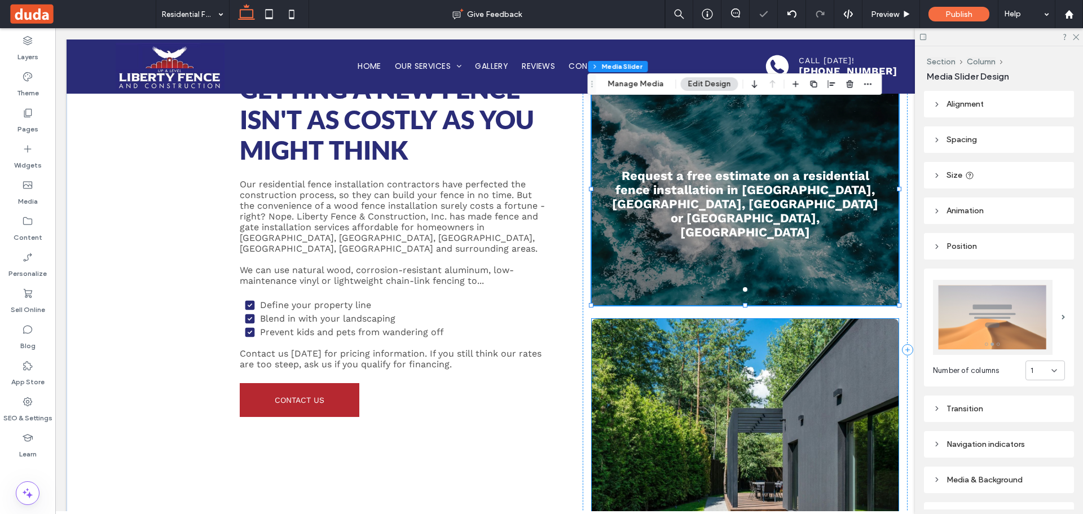
click at [859, 319] on link at bounding box center [744, 472] width 307 height 307
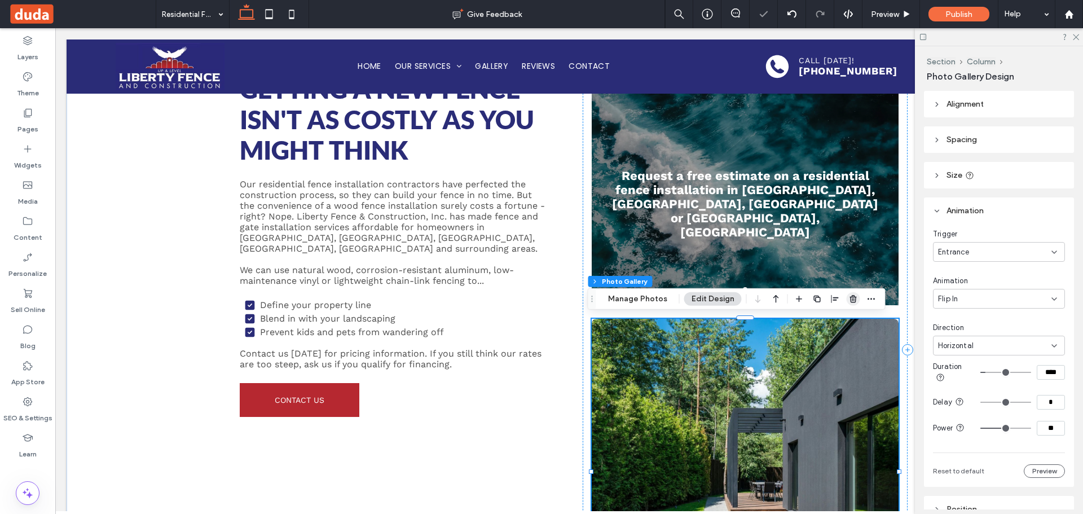
click at [853, 300] on icon "button" at bounding box center [853, 298] width 9 height 9
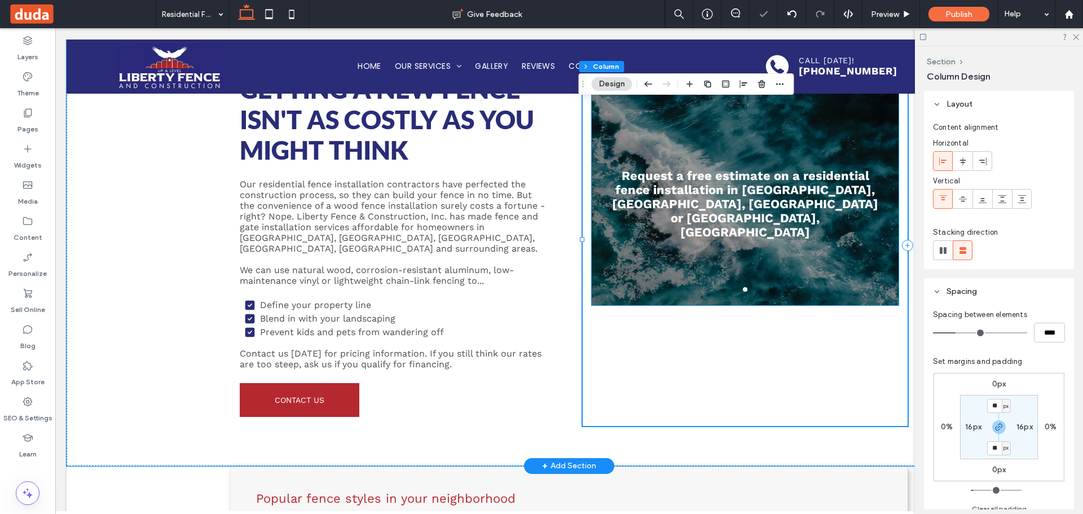
click at [797, 218] on h3 "Request a free estimate on a residential fence installation in [GEOGRAPHIC_DATA…" at bounding box center [745, 204] width 280 height 70
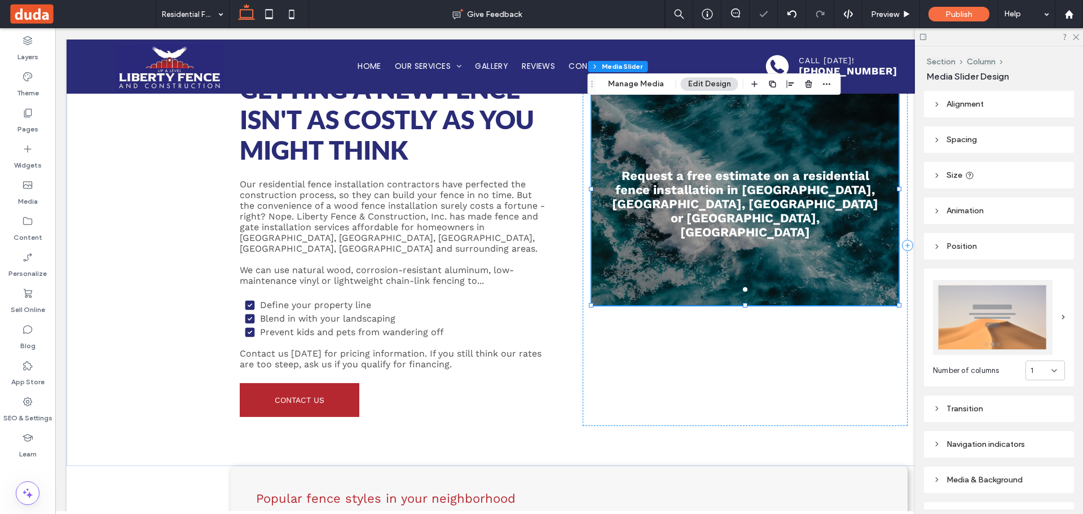
click at [1038, 330] on img at bounding box center [993, 317] width 120 height 75
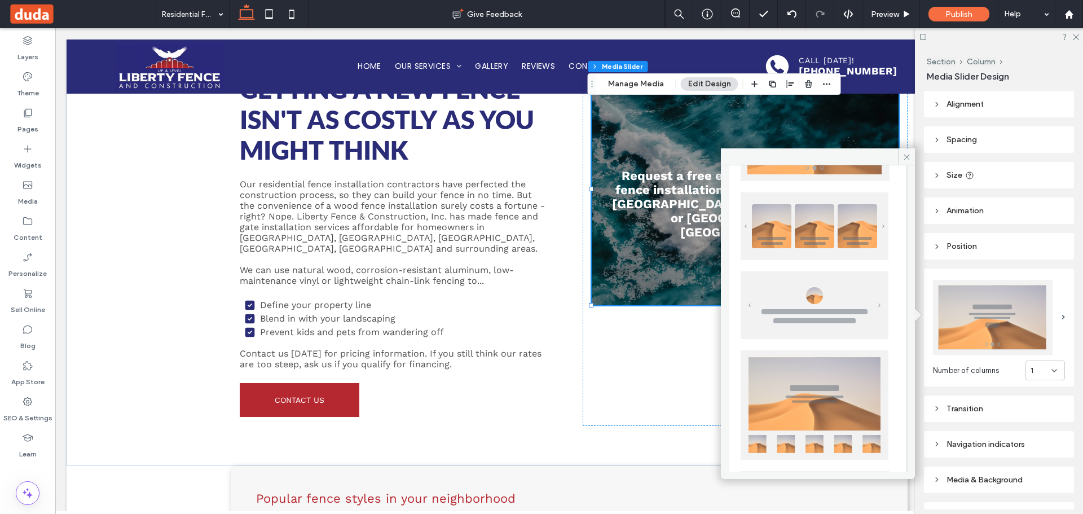
scroll to position [167, 0]
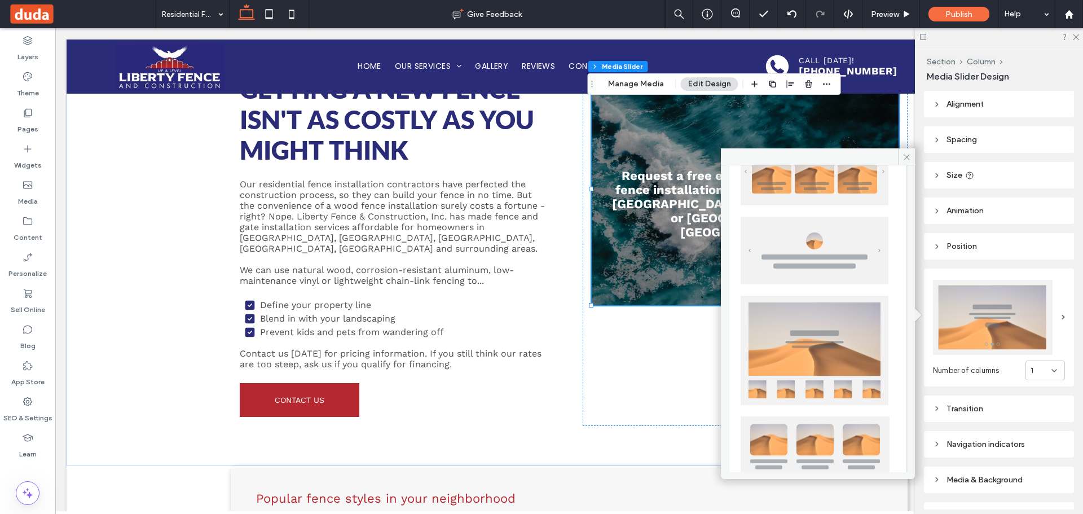
click at [824, 333] on img at bounding box center [814, 349] width 148 height 109
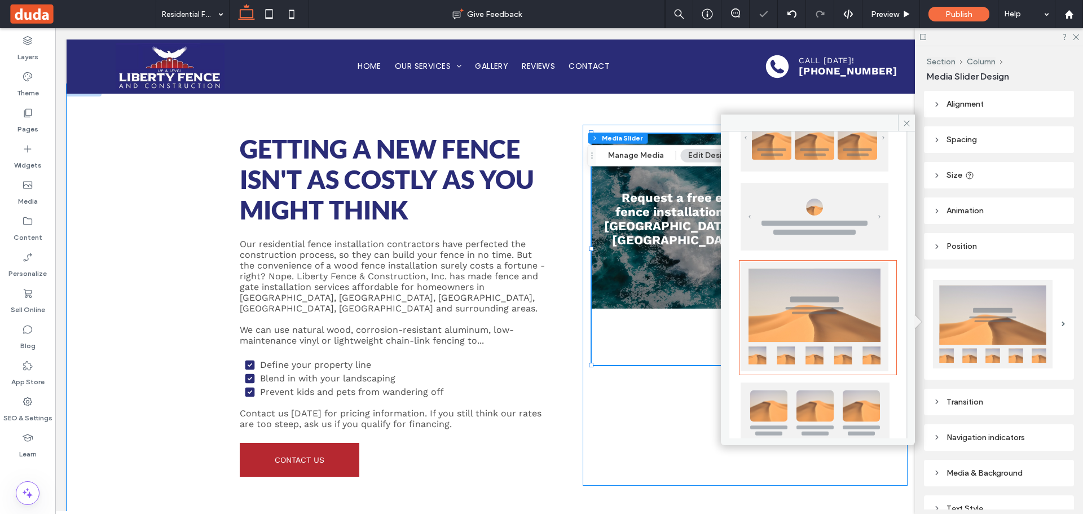
scroll to position [113, 0]
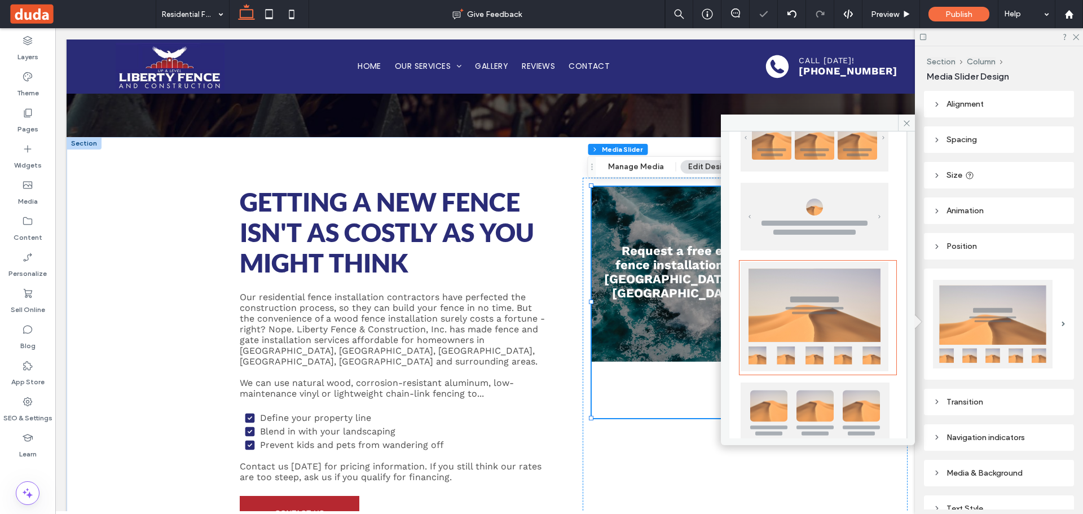
click at [815, 144] on img at bounding box center [814, 138] width 148 height 68
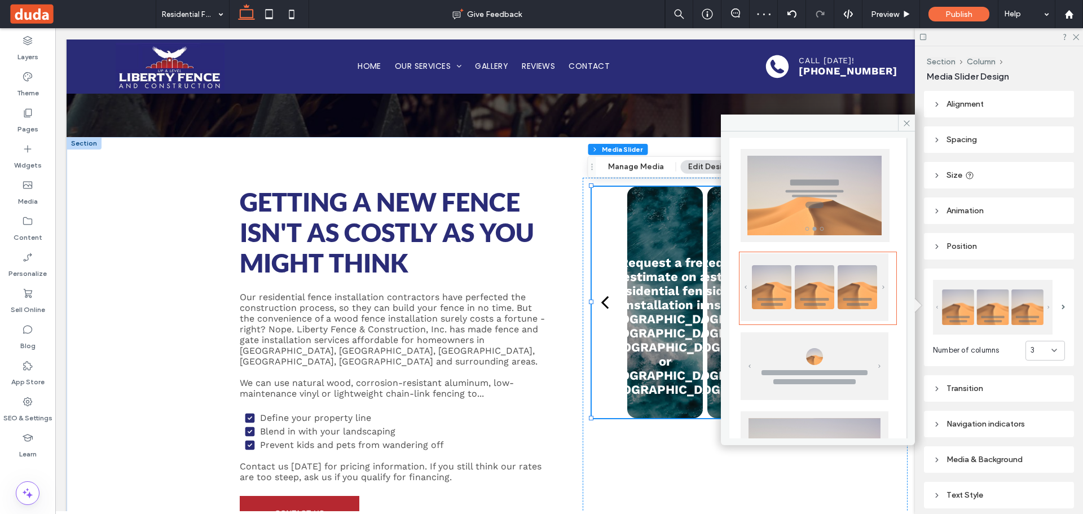
scroll to position [0, 0]
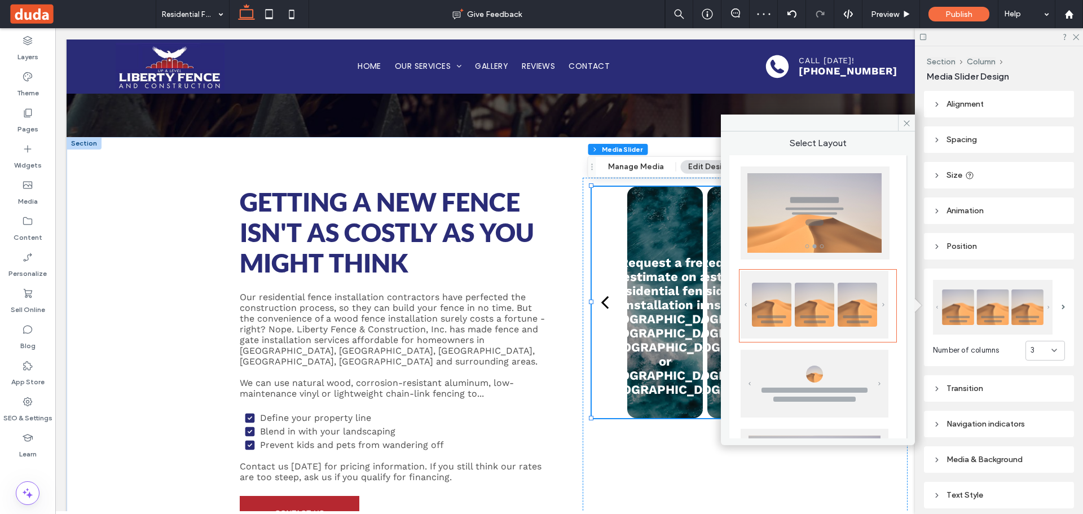
click at [825, 215] on img at bounding box center [814, 212] width 149 height 93
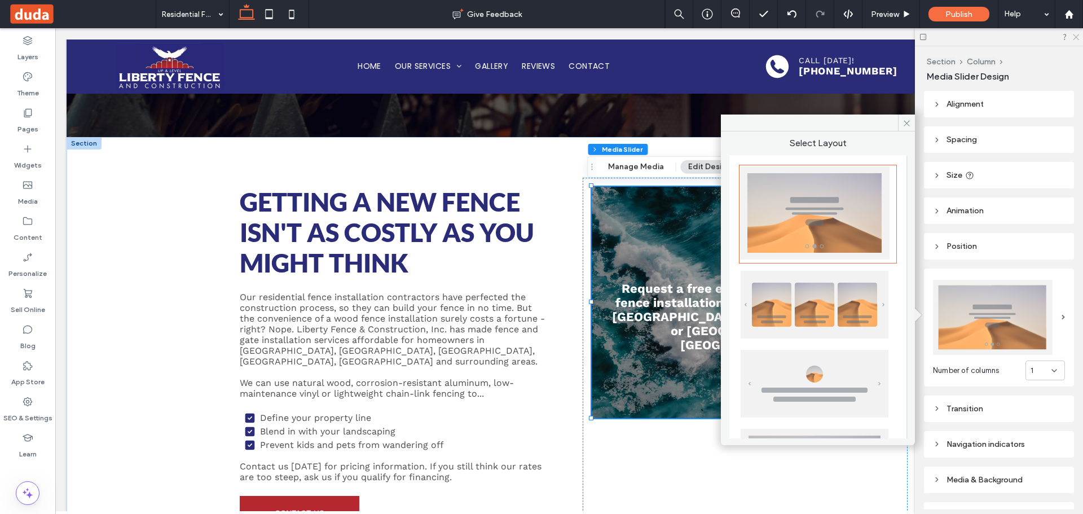
drag, startPoint x: 1074, startPoint y: 37, endPoint x: 997, endPoint y: 9, distance: 82.2
click at [1074, 37] on icon at bounding box center [1074, 36] width 7 height 7
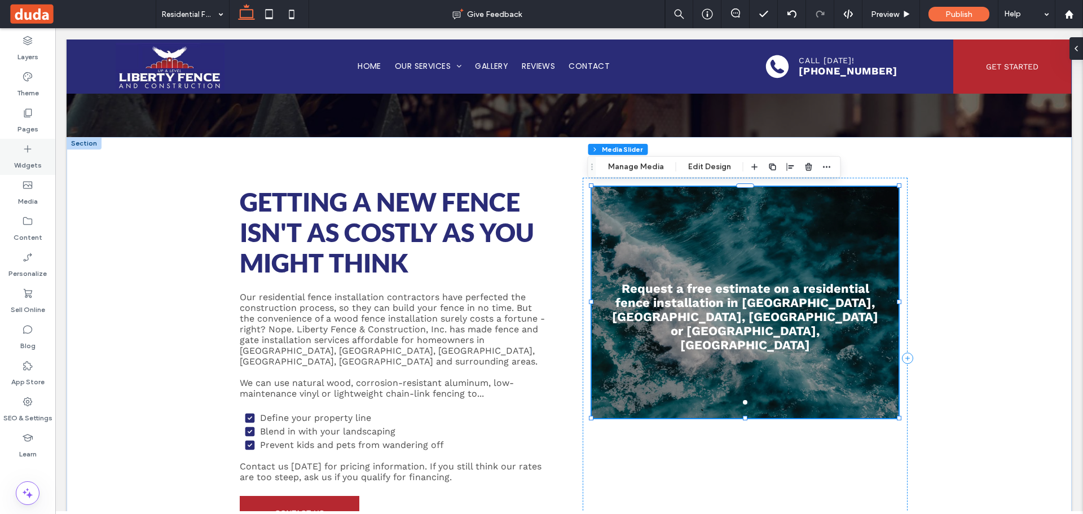
click at [24, 152] on icon at bounding box center [27, 148] width 11 height 11
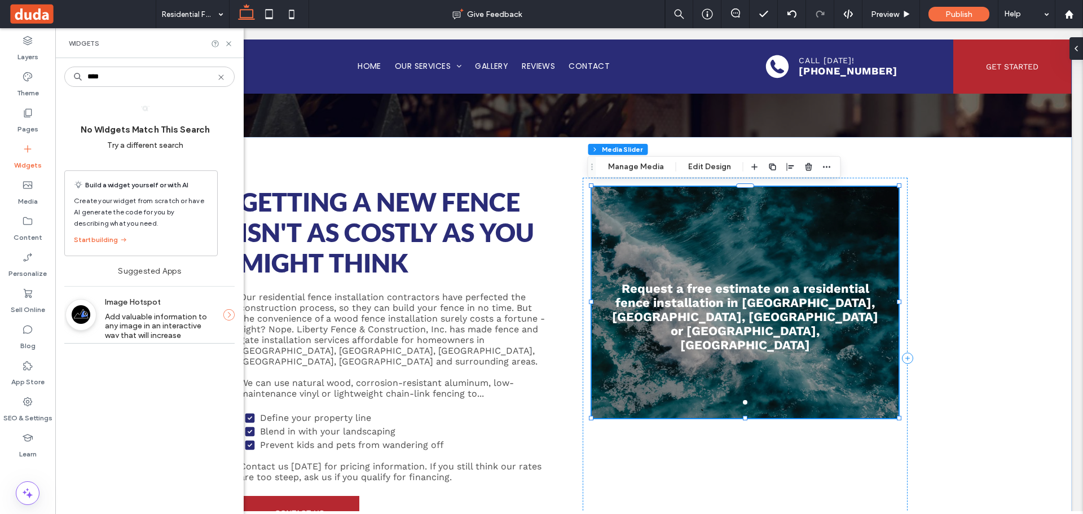
type input "*****"
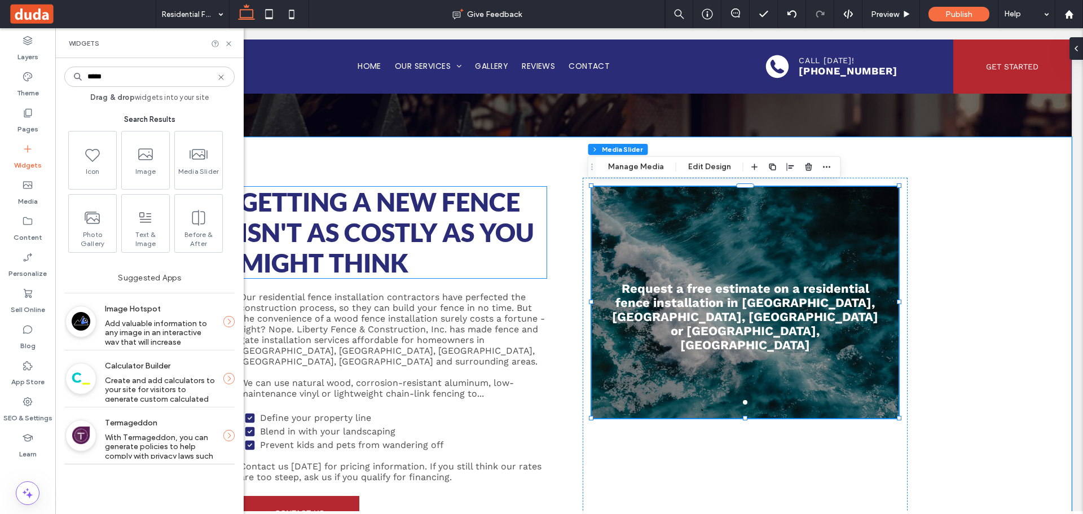
click at [347, 206] on span "Getting a New Fence Isn't as Costly as You Might Think" at bounding box center [387, 232] width 294 height 91
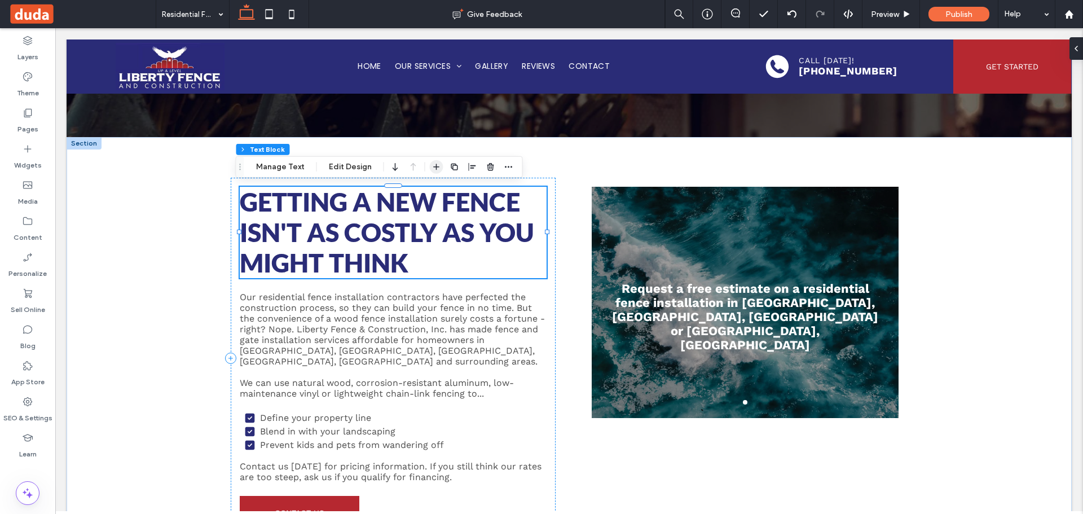
click at [432, 168] on icon "button" at bounding box center [436, 166] width 9 height 9
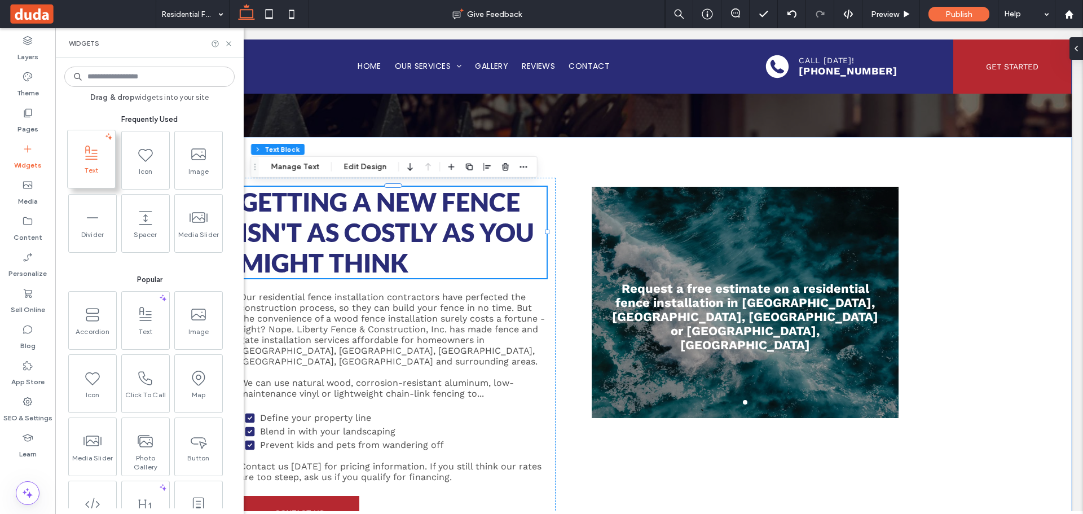
click at [90, 168] on span "Text" at bounding box center [91, 174] width 47 height 16
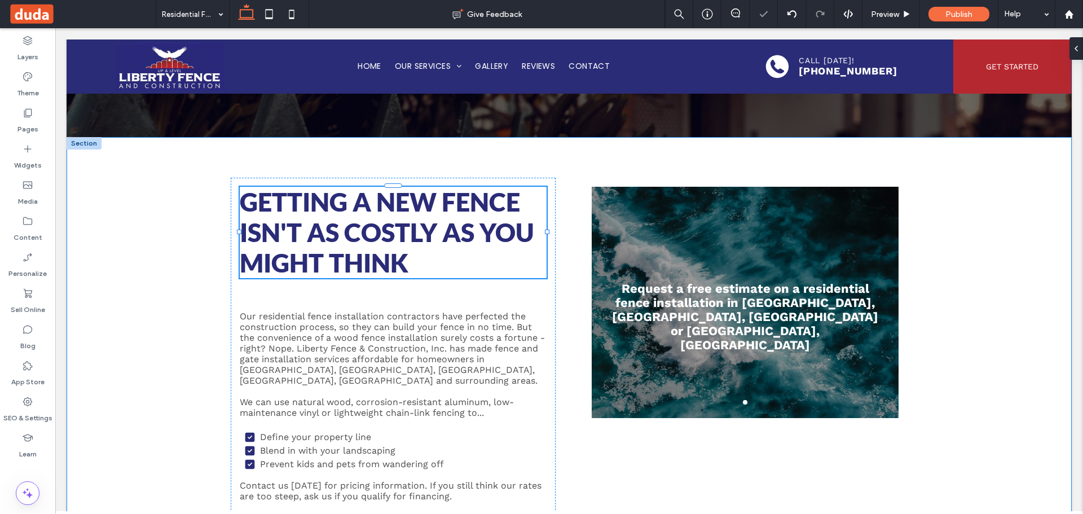
type input "*********"
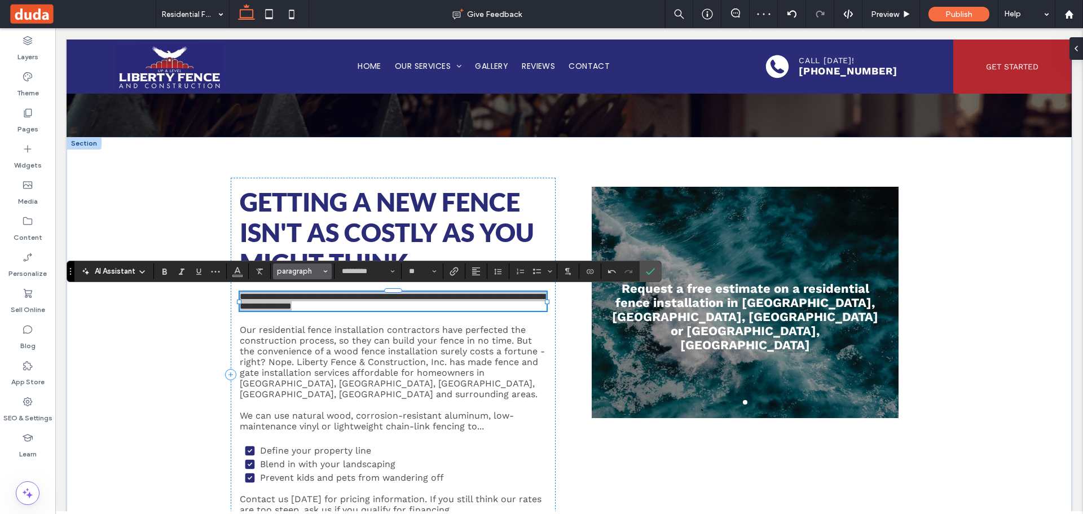
click at [299, 270] on span "paragraph" at bounding box center [299, 271] width 44 height 8
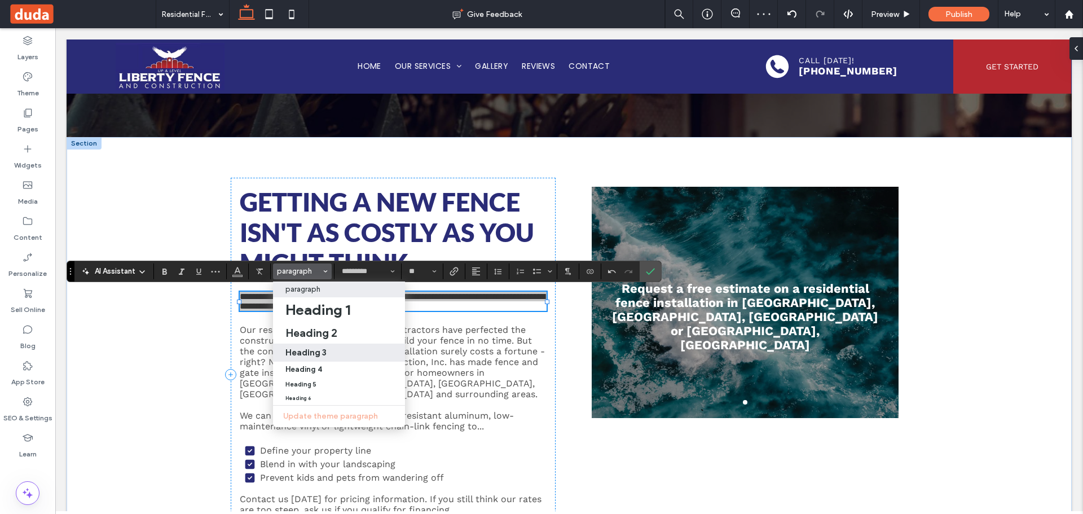
click at [326, 354] on div "Heading 3" at bounding box center [338, 352] width 107 height 11
type input "**"
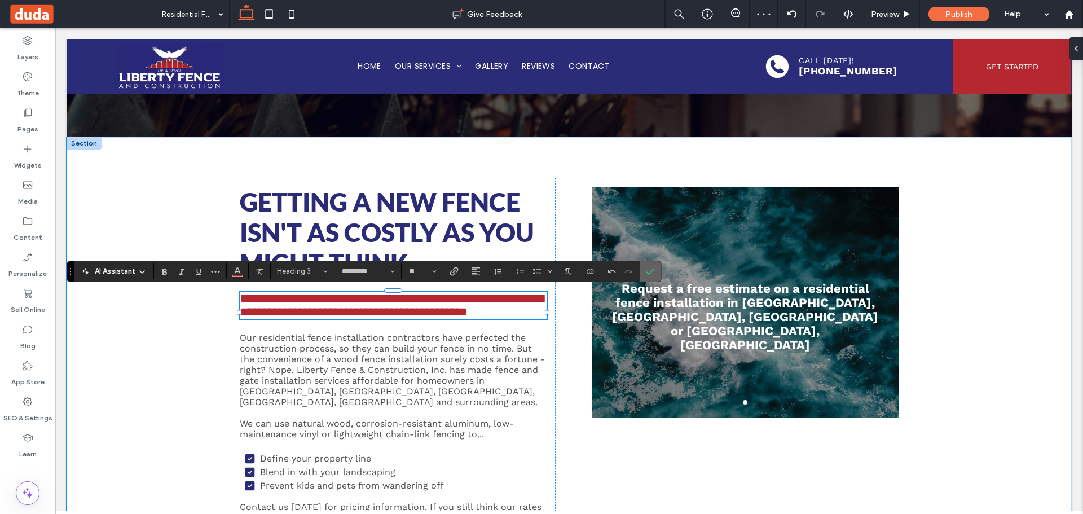
click at [644, 268] on label "Confirm" at bounding box center [650, 271] width 17 height 20
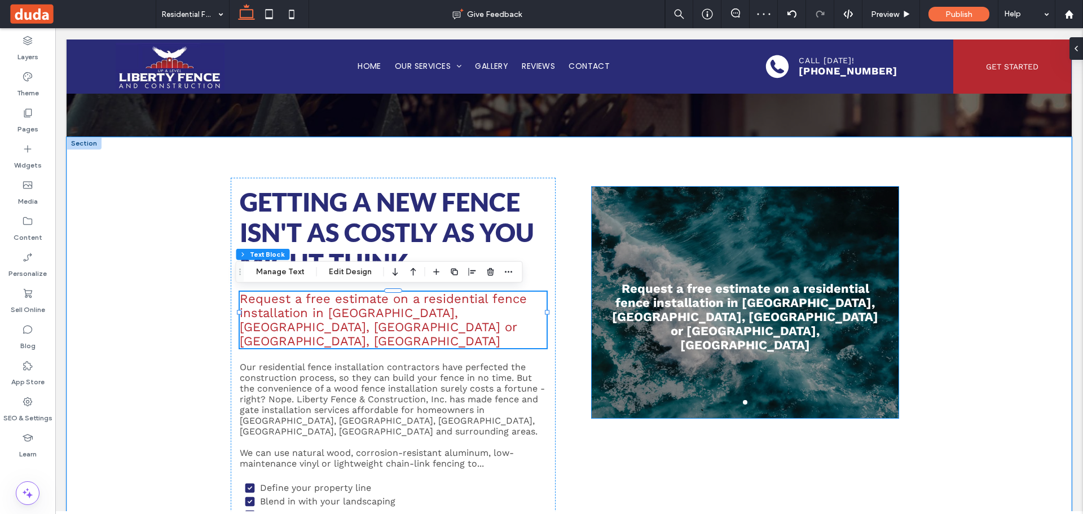
click at [833, 211] on div at bounding box center [744, 302] width 307 height 231
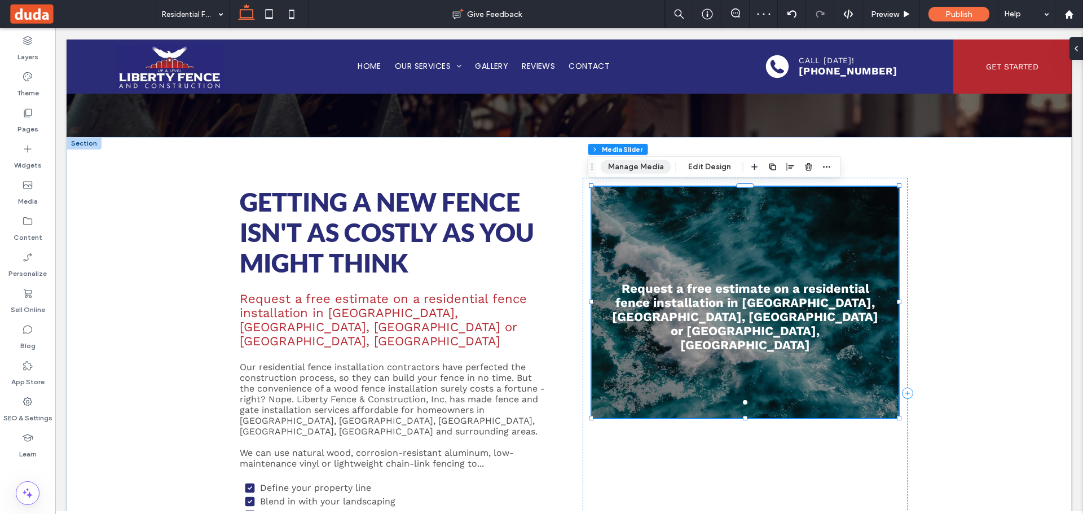
click at [650, 169] on button "Manage Media" at bounding box center [635, 167] width 70 height 14
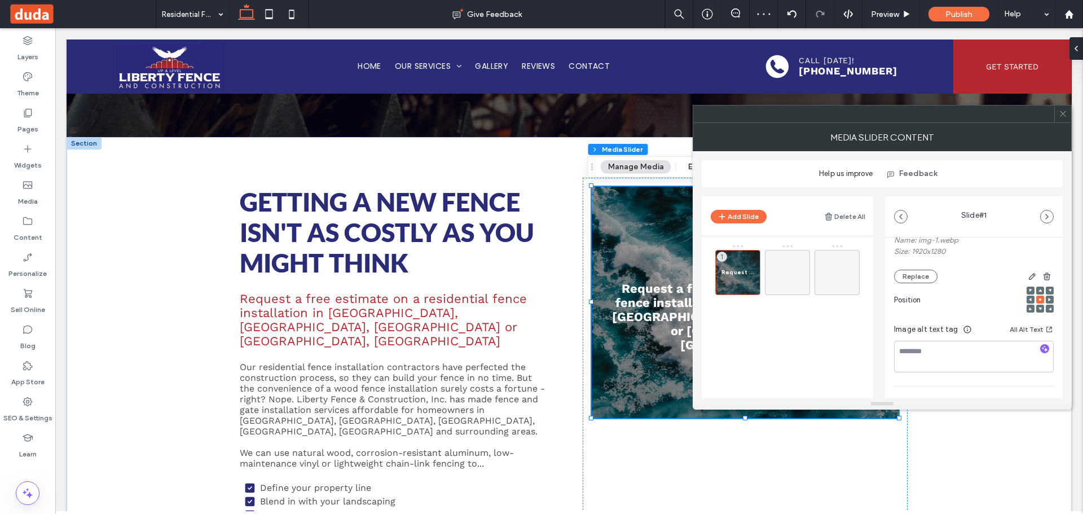
scroll to position [226, 0]
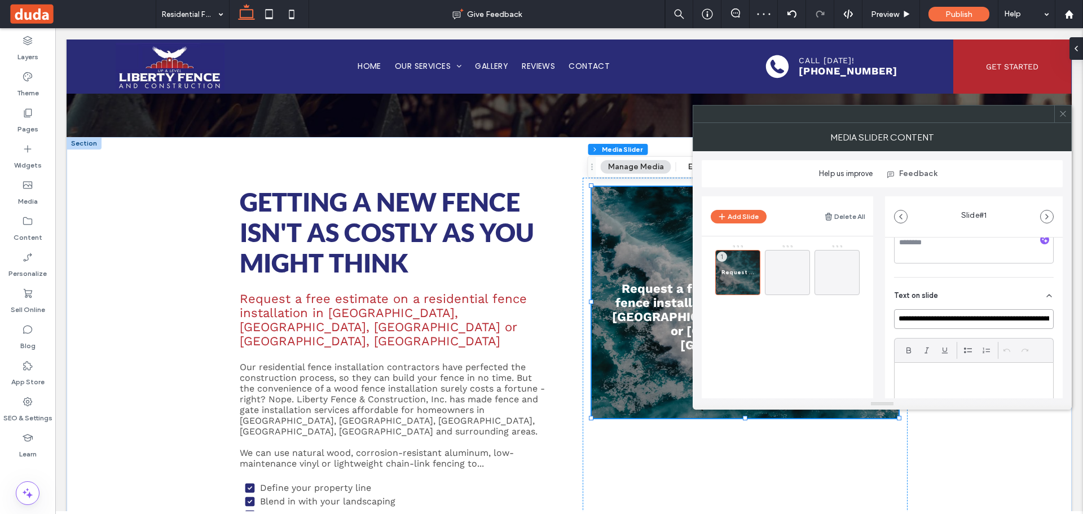
click at [965, 326] on input "**********" at bounding box center [974, 319] width 160 height 20
drag, startPoint x: 1066, startPoint y: 111, endPoint x: 1053, endPoint y: 114, distance: 12.9
click at [1064, 112] on icon at bounding box center [1062, 113] width 8 height 8
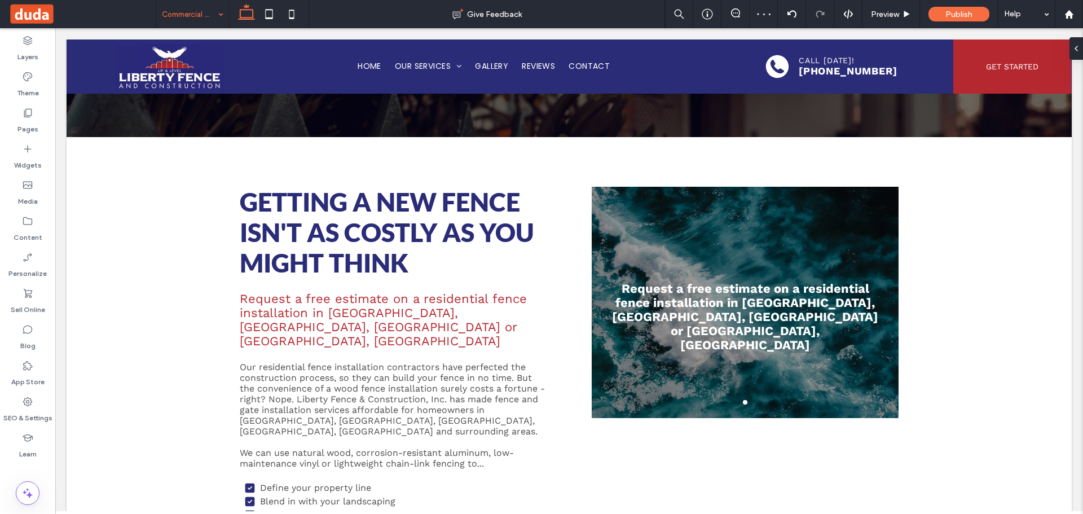
click at [212, 20] on input at bounding box center [190, 14] width 56 height 28
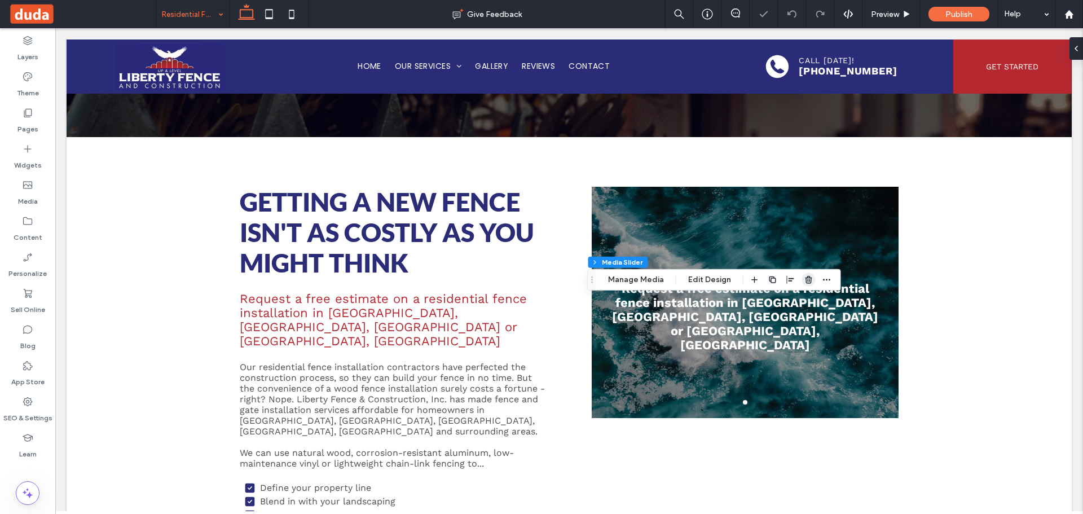
click at [806, 279] on icon "button" at bounding box center [808, 279] width 9 height 9
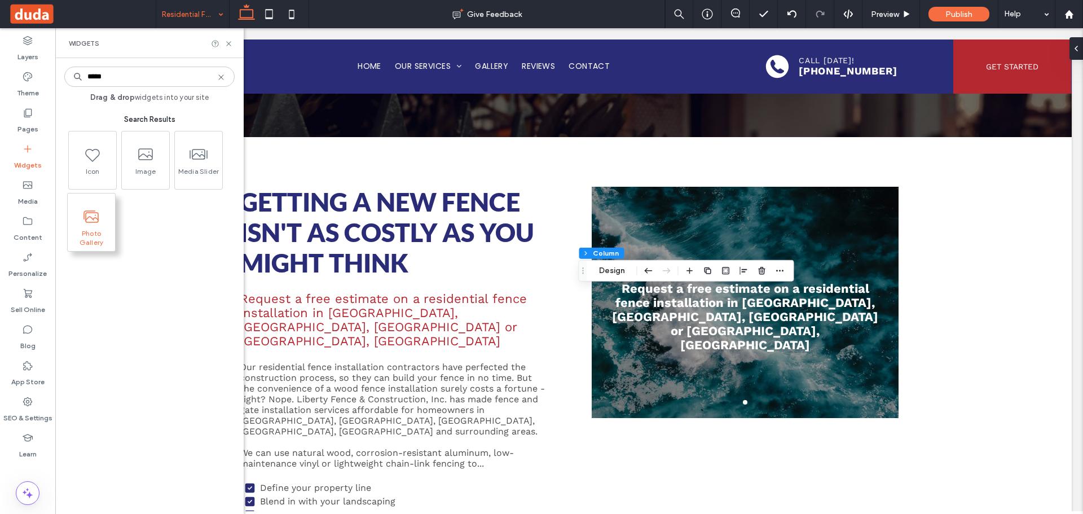
type input "*****"
click at [104, 214] on span at bounding box center [91, 216] width 47 height 25
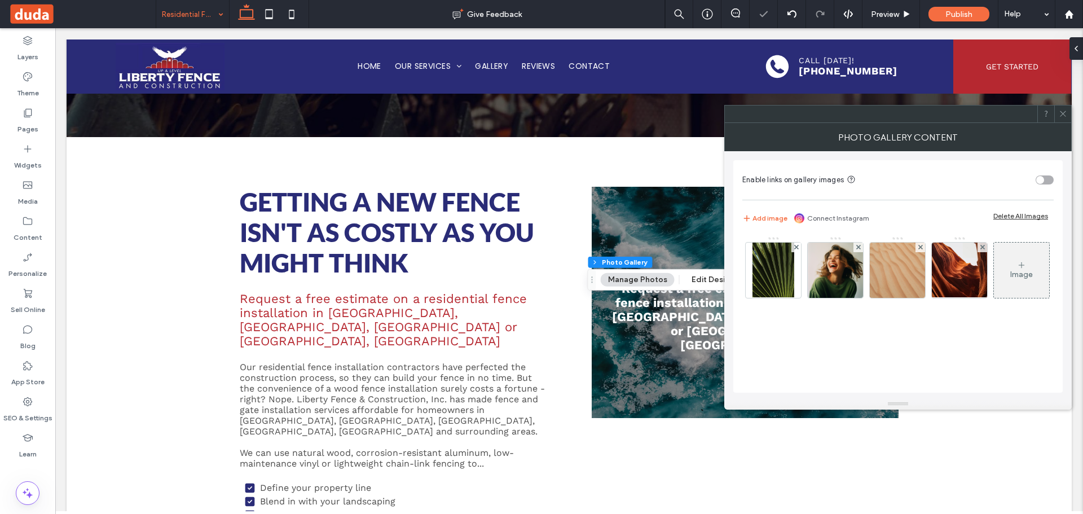
drag, startPoint x: 1023, startPoint y: 217, endPoint x: 932, endPoint y: 250, distance: 97.4
click at [1022, 218] on div "Delete All Images" at bounding box center [1020, 215] width 55 height 8
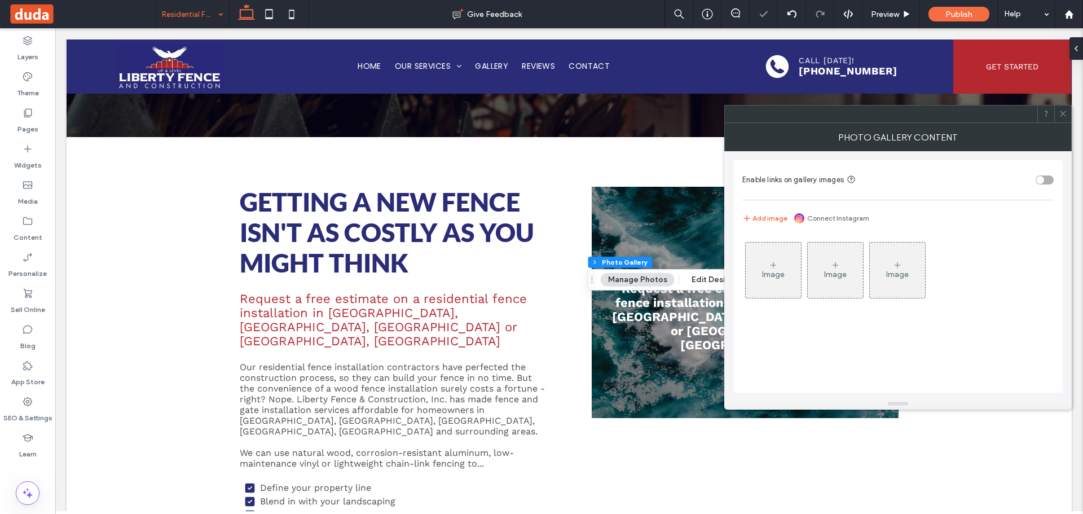
click at [781, 273] on div "Image" at bounding box center [773, 274] width 23 height 10
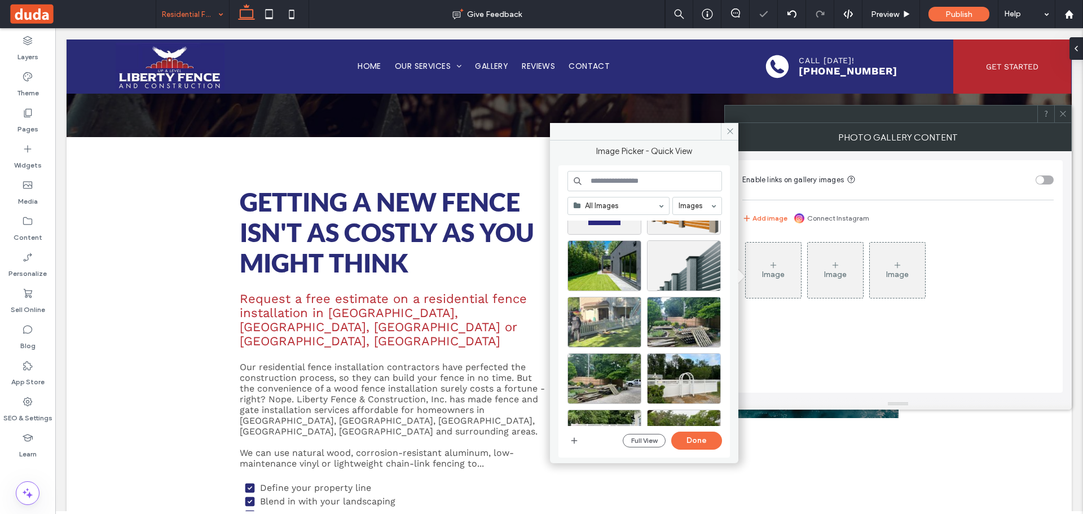
scroll to position [169, 0]
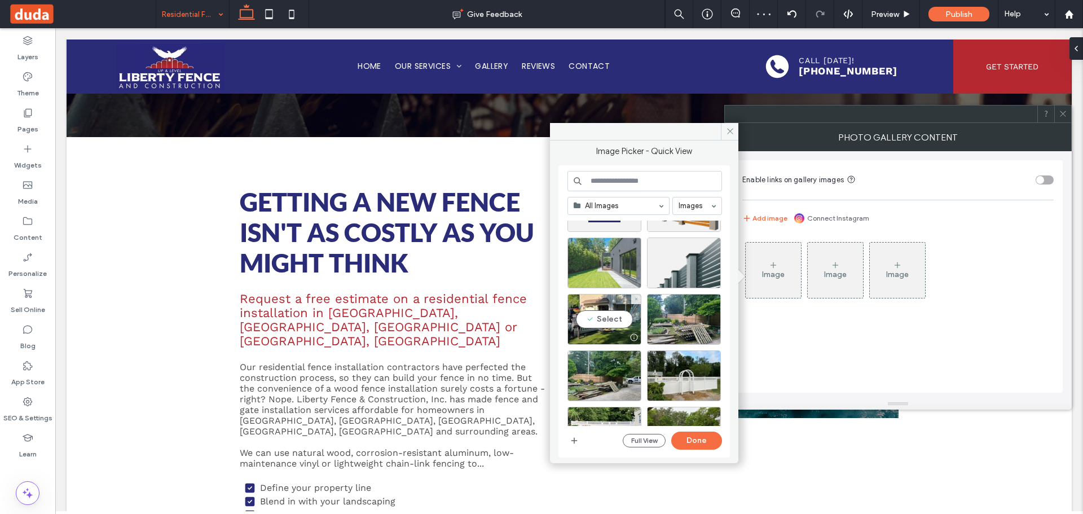
click at [612, 251] on div at bounding box center [604, 262] width 74 height 51
click at [711, 441] on button "Done" at bounding box center [696, 440] width 51 height 18
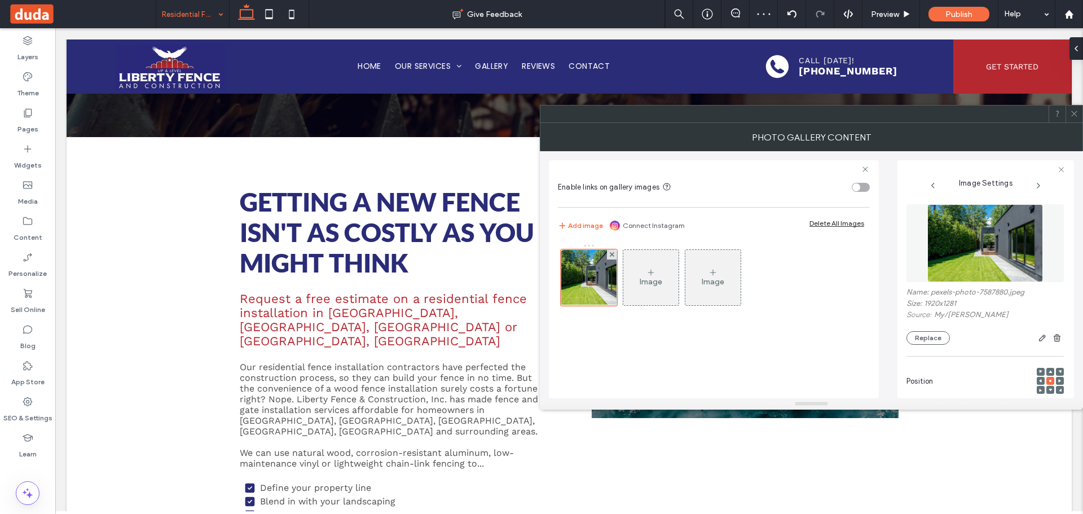
click at [867, 187] on div "toggle" at bounding box center [860, 187] width 18 height 9
drag, startPoint x: 1070, startPoint y: 111, endPoint x: 966, endPoint y: 172, distance: 121.1
click at [1071, 111] on icon at bounding box center [1074, 113] width 8 height 8
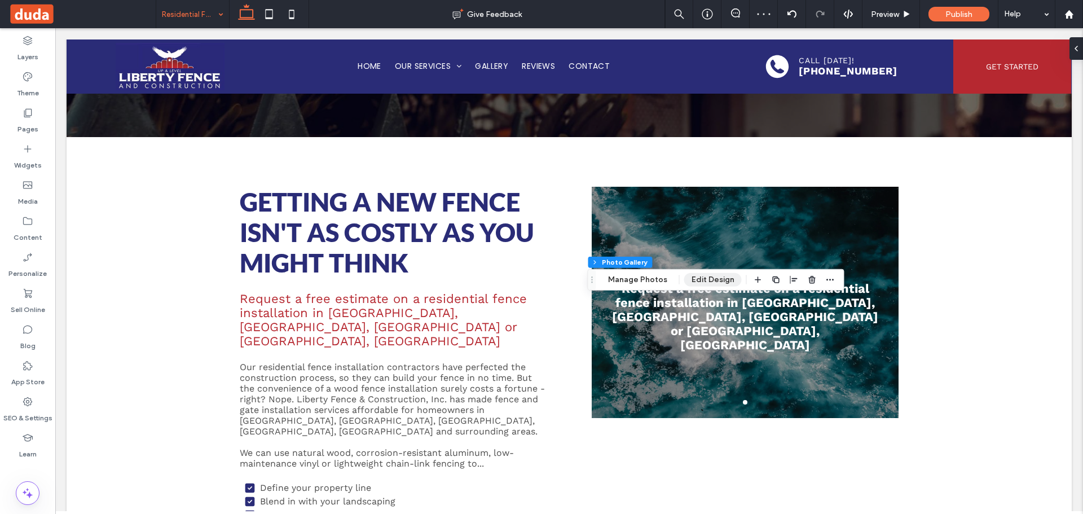
click at [695, 277] on button "Edit Design" at bounding box center [713, 280] width 58 height 14
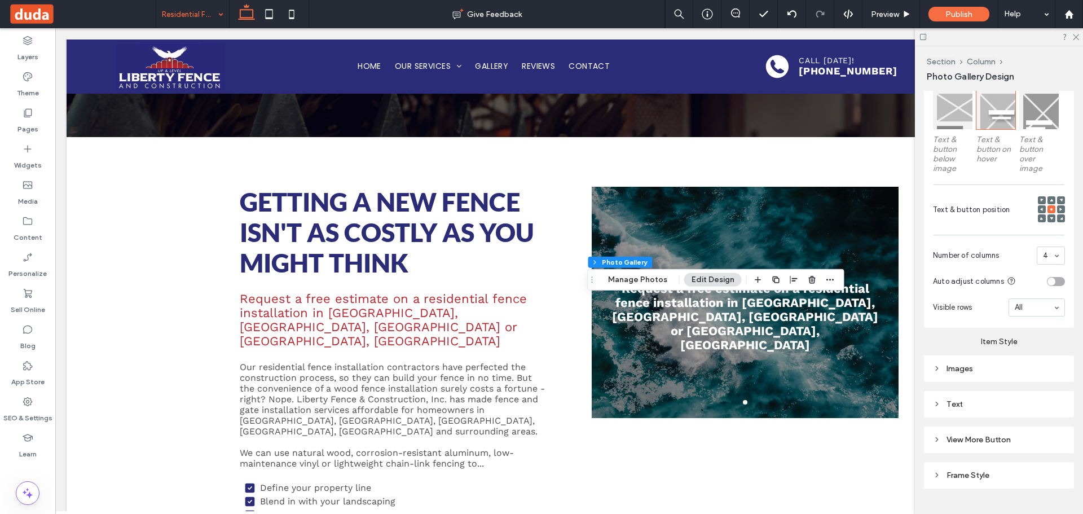
scroll to position [395, 0]
click at [1006, 363] on div "Images" at bounding box center [999, 368] width 132 height 10
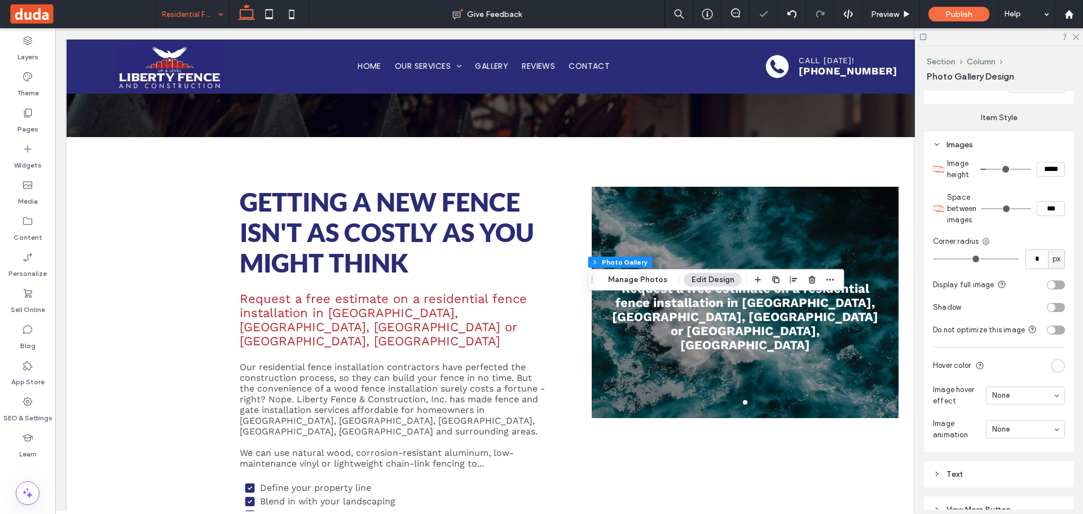
scroll to position [677, 0]
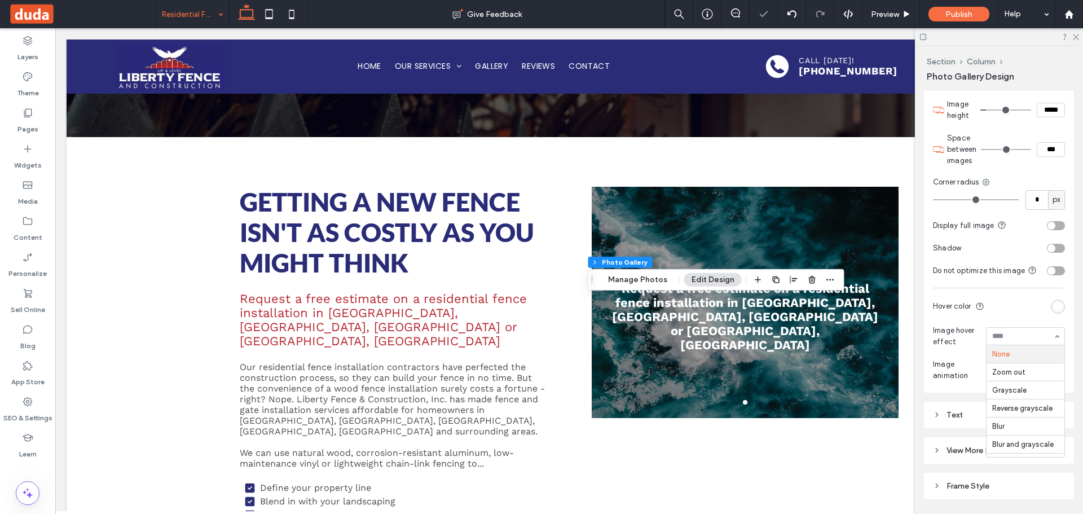
drag, startPoint x: 1013, startPoint y: 343, endPoint x: 1010, endPoint y: 376, distance: 32.8
drag, startPoint x: 1009, startPoint y: 380, endPoint x: 1008, endPoint y: 406, distance: 25.9
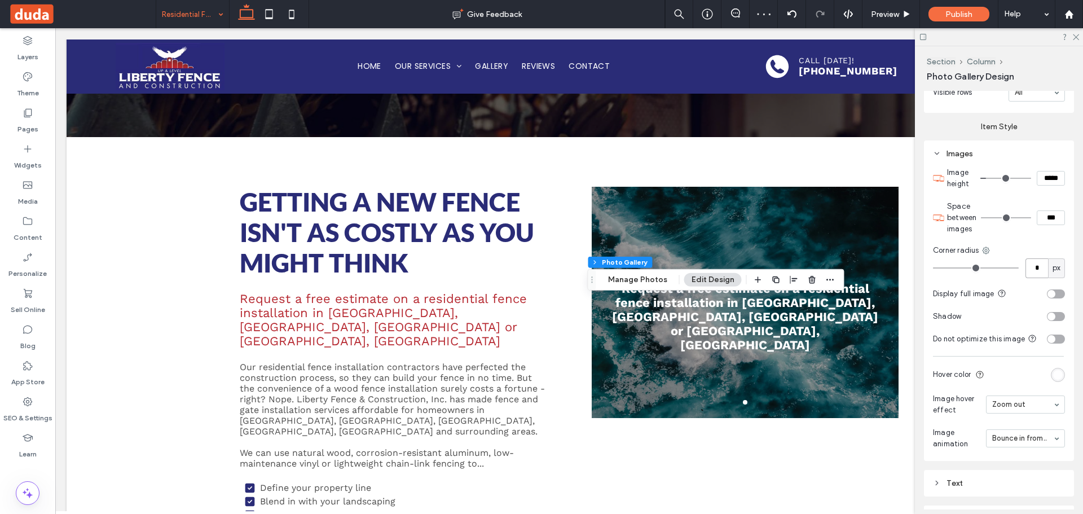
click at [1032, 258] on input "*" at bounding box center [1036, 268] width 23 height 20
type input "**"
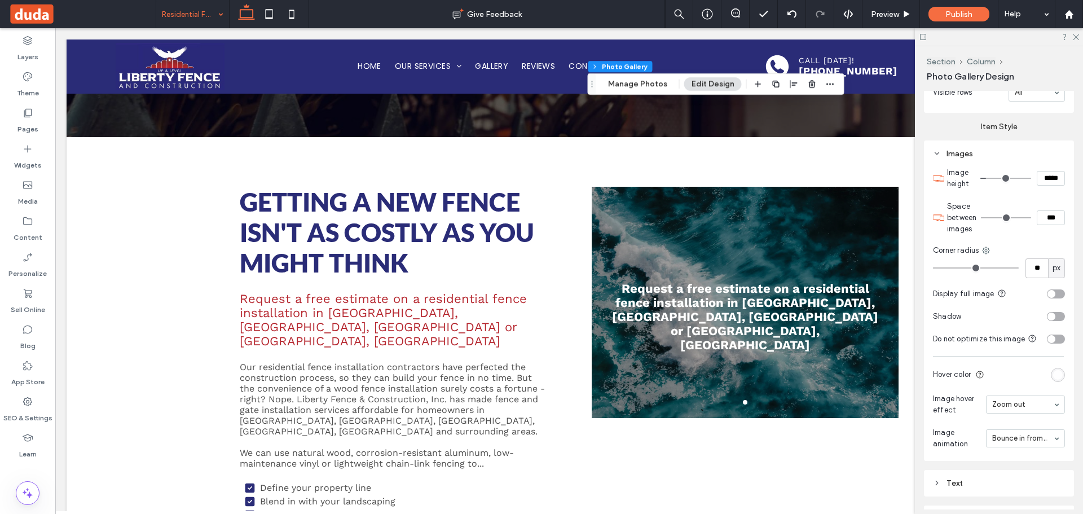
drag, startPoint x: 267, startPoint y: 11, endPoint x: 302, endPoint y: 43, distance: 47.5
click at [267, 11] on icon at bounding box center [269, 14] width 23 height 23
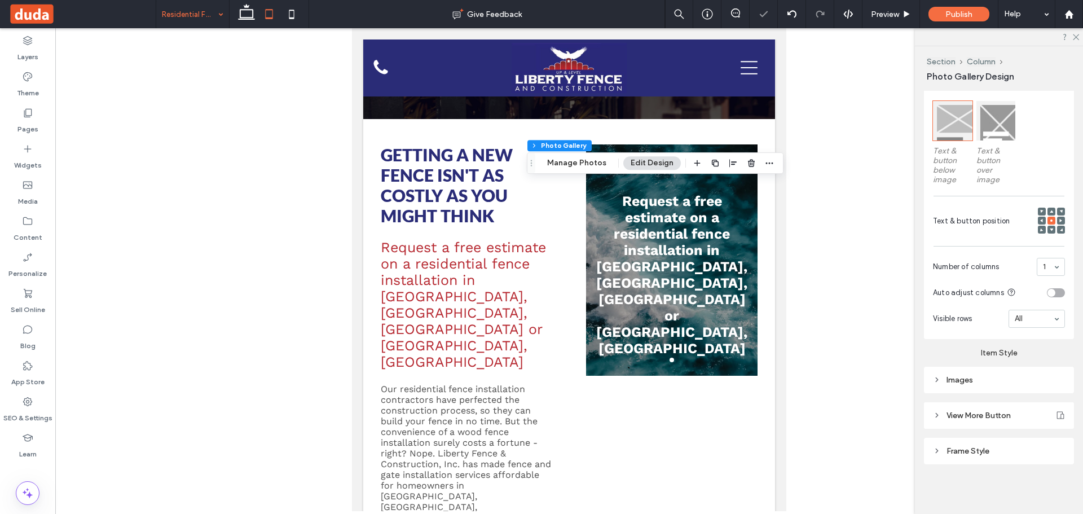
scroll to position [371, 0]
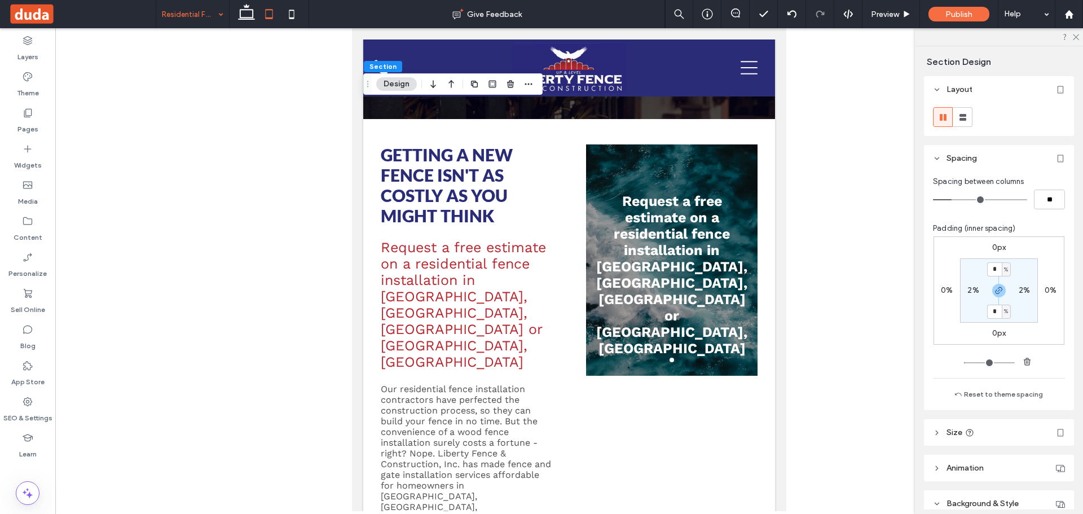
click at [951, 117] on div at bounding box center [942, 117] width 19 height 19
click at [955, 117] on div at bounding box center [962, 117] width 19 height 19
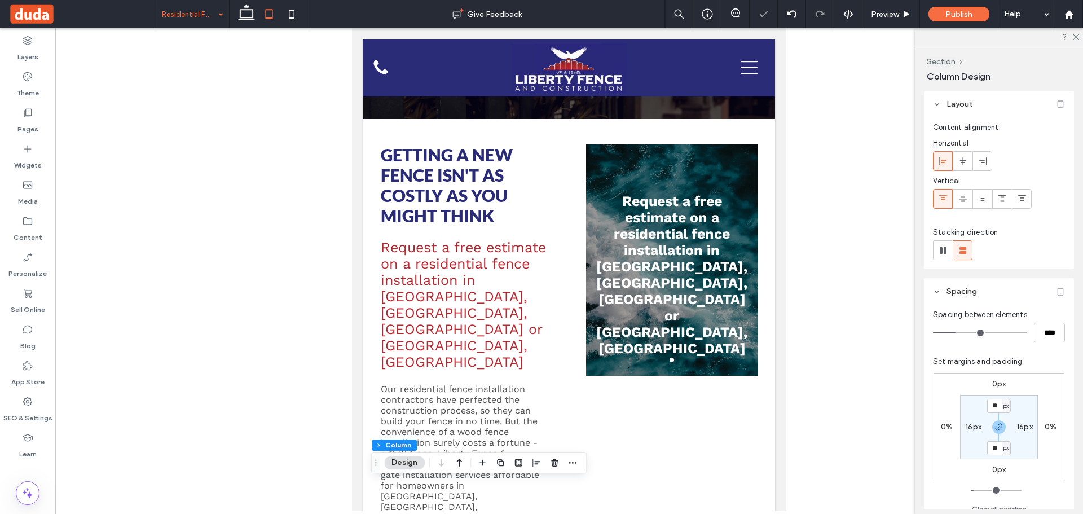
drag, startPoint x: 460, startPoint y: 465, endPoint x: 461, endPoint y: 455, distance: 10.2
click at [460, 461] on icon "button" at bounding box center [459, 462] width 14 height 20
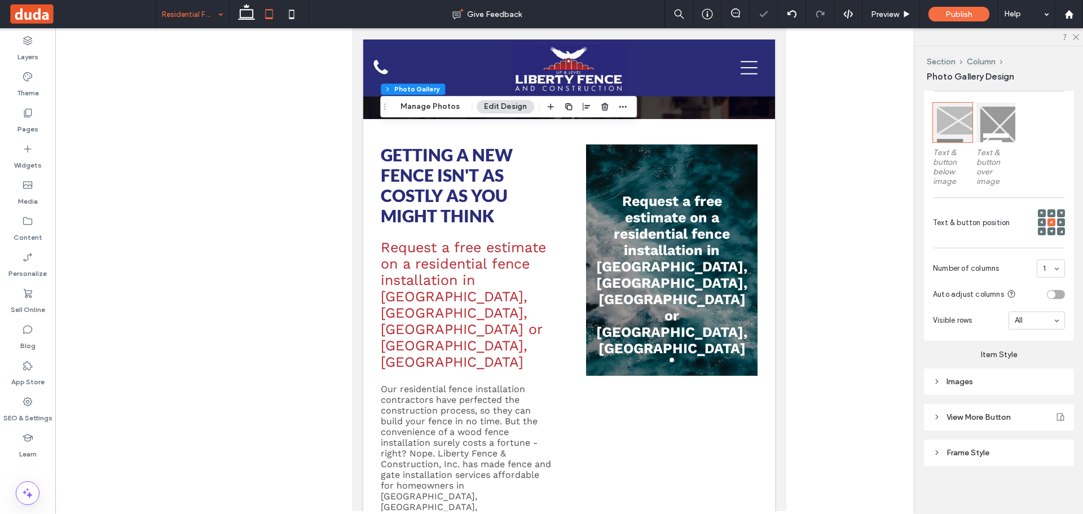
click at [977, 382] on div "Images" at bounding box center [999, 382] width 132 height 10
type input "***"
type input "*****"
type input "***"
type input "*****"
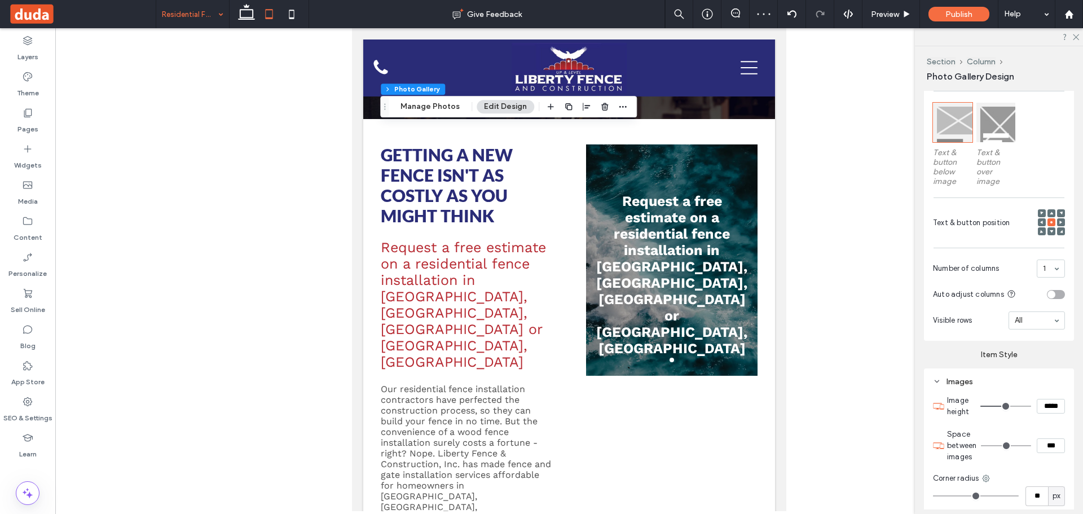
type input "***"
type input "*****"
type input "***"
type input "*****"
type input "***"
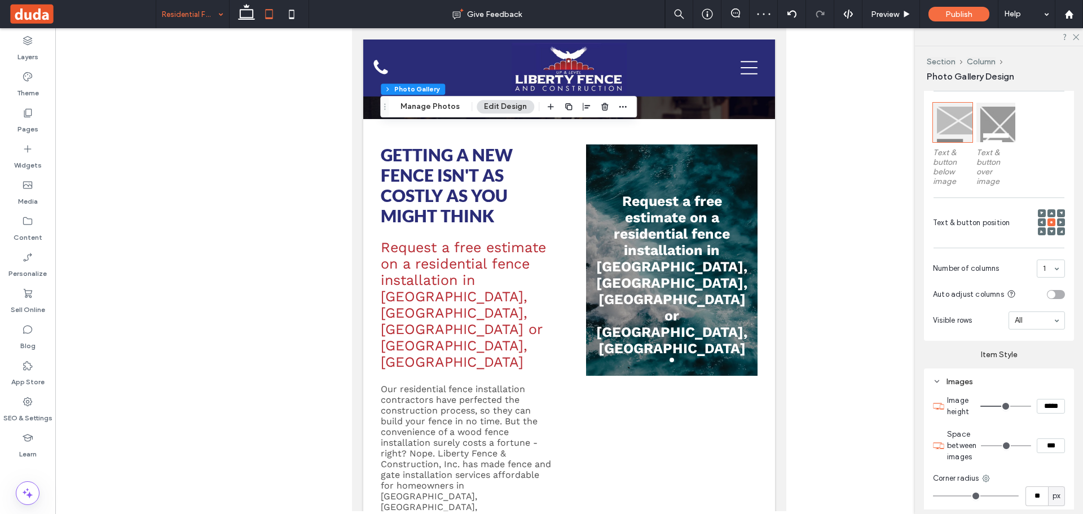
type input "*****"
type input "***"
type input "*****"
type input "***"
type input "*****"
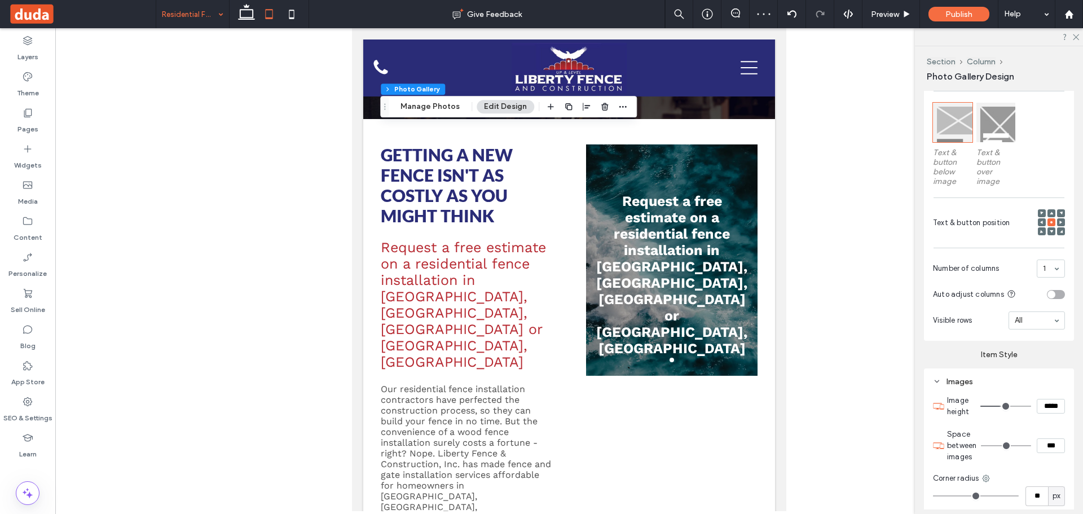
type input "***"
type input "*****"
type input "***"
type input "*****"
type input "***"
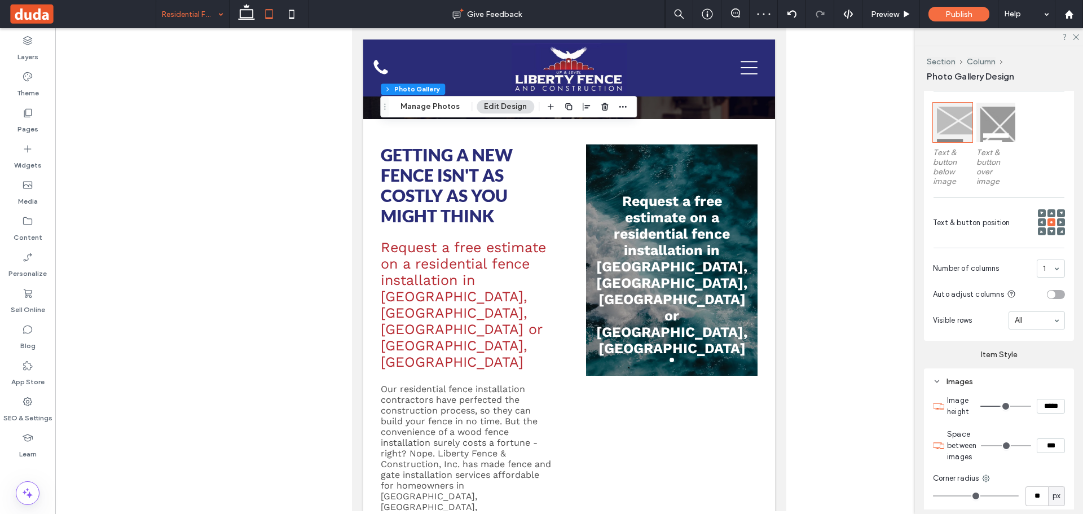
type input "*****"
type input "***"
type input "*****"
drag, startPoint x: 998, startPoint y: 403, endPoint x: 992, endPoint y: 405, distance: 5.9
type input "***"
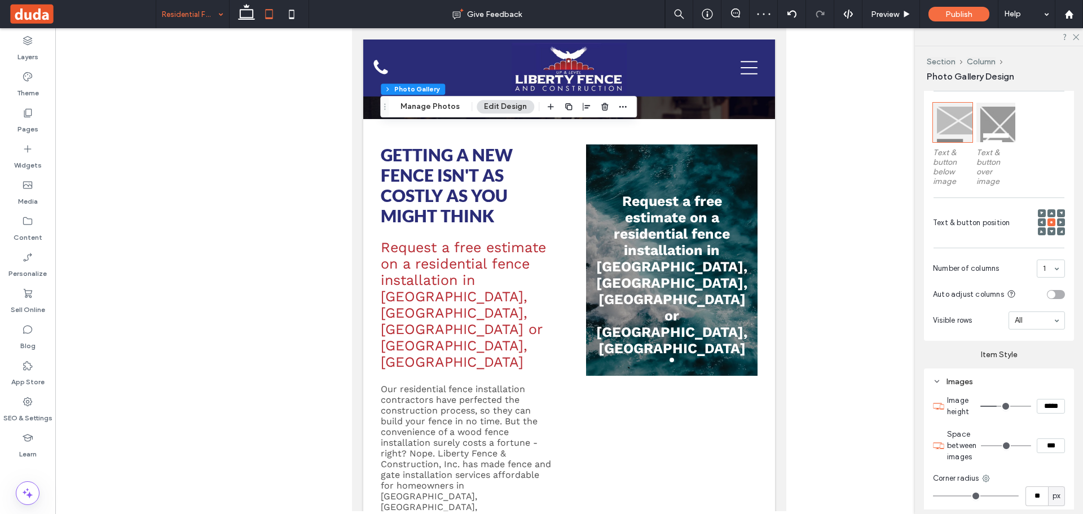
click at [992, 405] on input "range" at bounding box center [1005, 405] width 51 height 1
click at [250, 16] on icon at bounding box center [246, 14] width 23 height 23
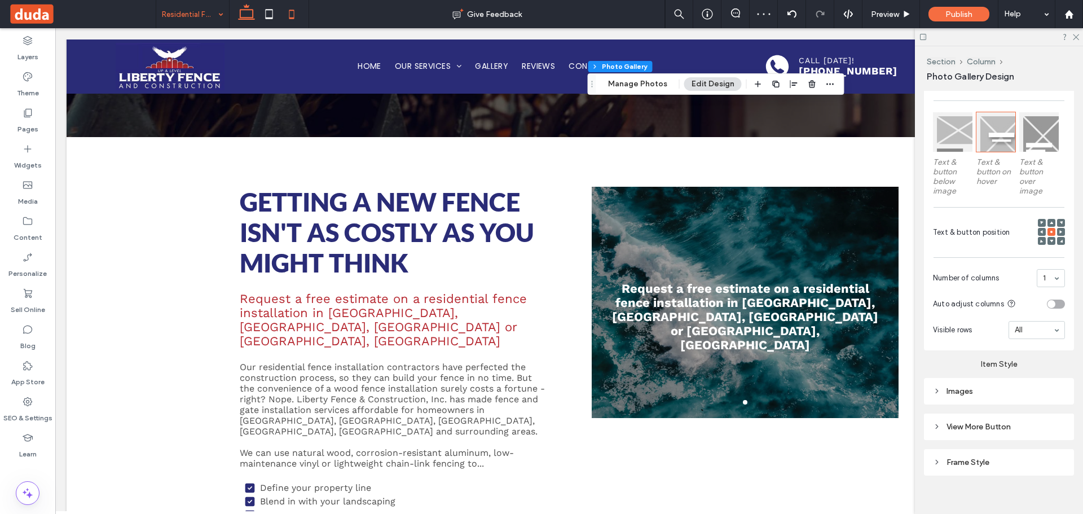
click at [286, 10] on icon at bounding box center [291, 14] width 23 height 23
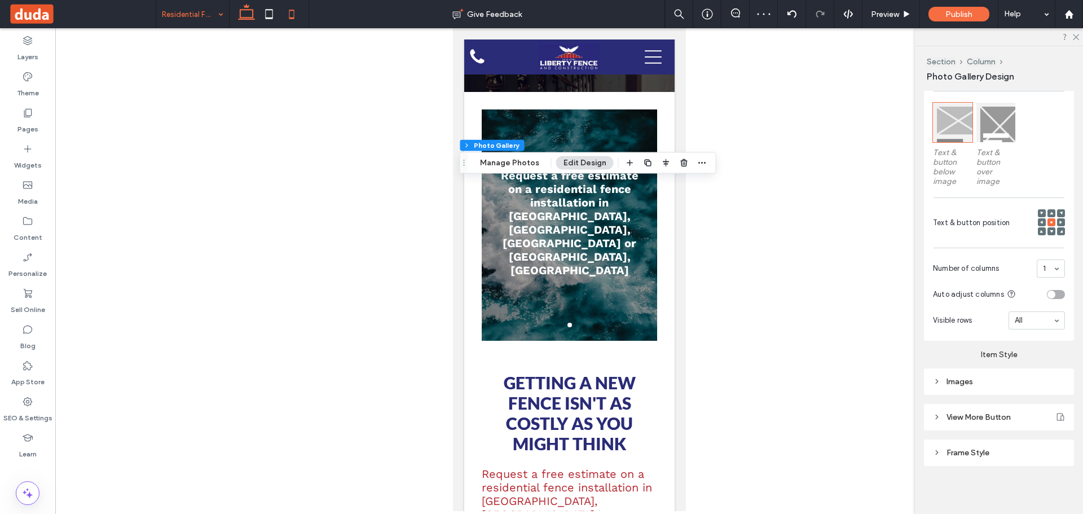
click at [248, 10] on use at bounding box center [246, 12] width 17 height 16
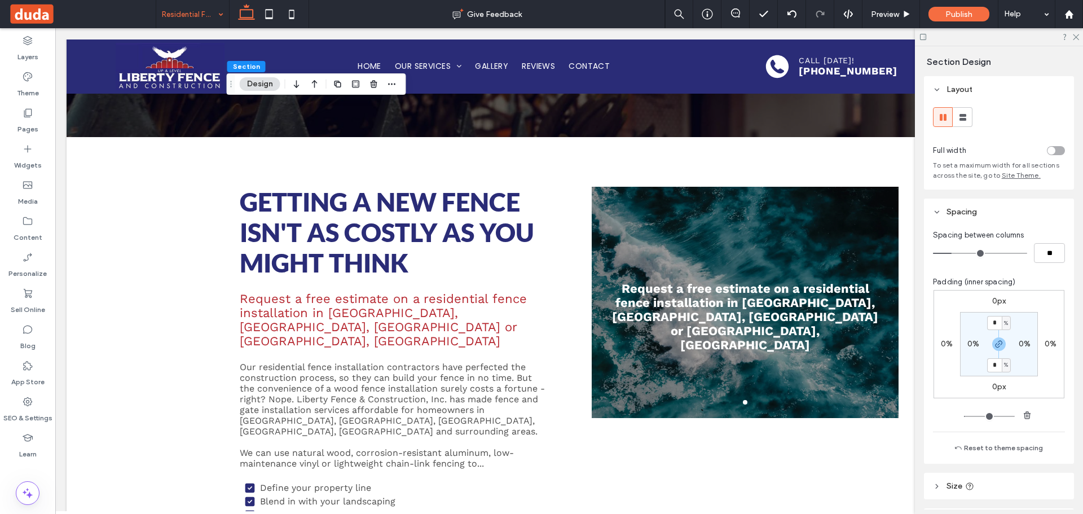
drag, startPoint x: 1075, startPoint y: 39, endPoint x: 1054, endPoint y: 39, distance: 20.3
click at [1072, 39] on icon at bounding box center [1074, 36] width 7 height 7
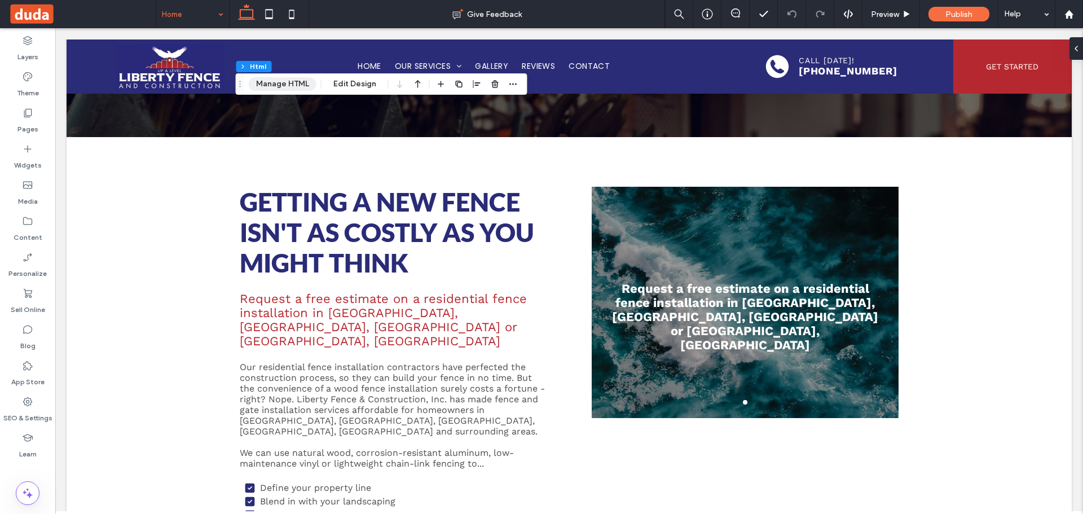
click at [294, 81] on button "Manage HTML" at bounding box center [283, 84] width 68 height 14
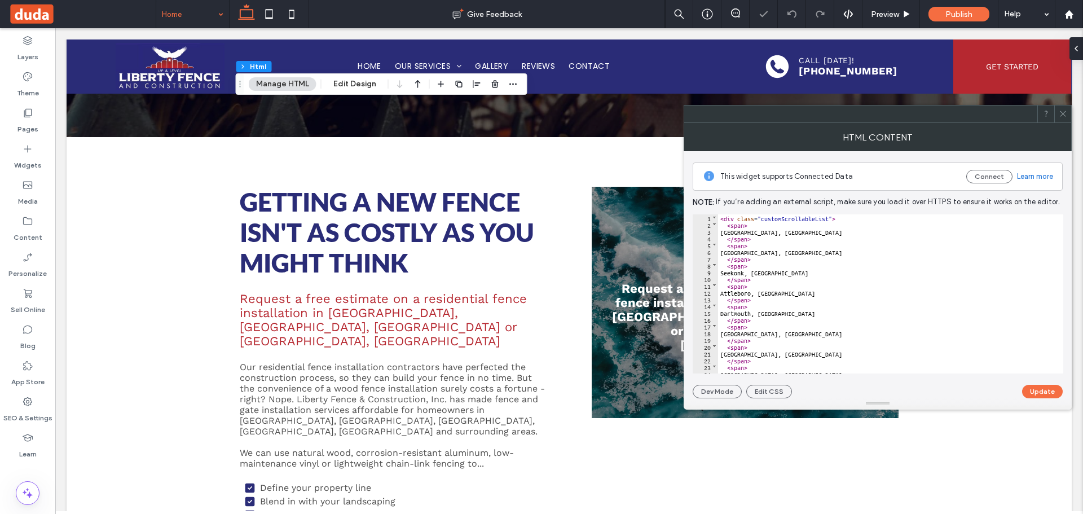
click at [761, 241] on div "< div class = "customScrollableList" > < span > Fall River, MA </ span > < span…" at bounding box center [886, 300] width 337 height 173
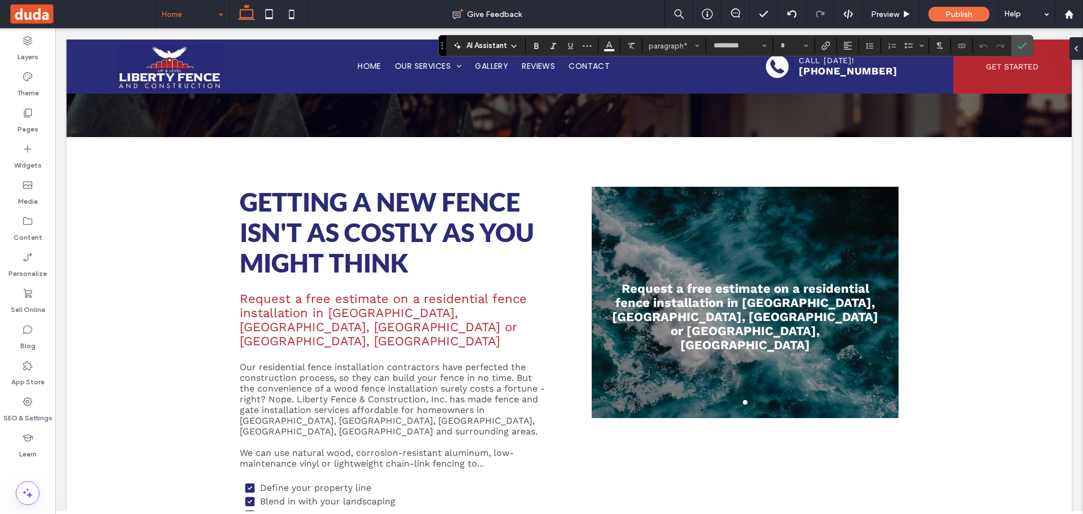
type input "**"
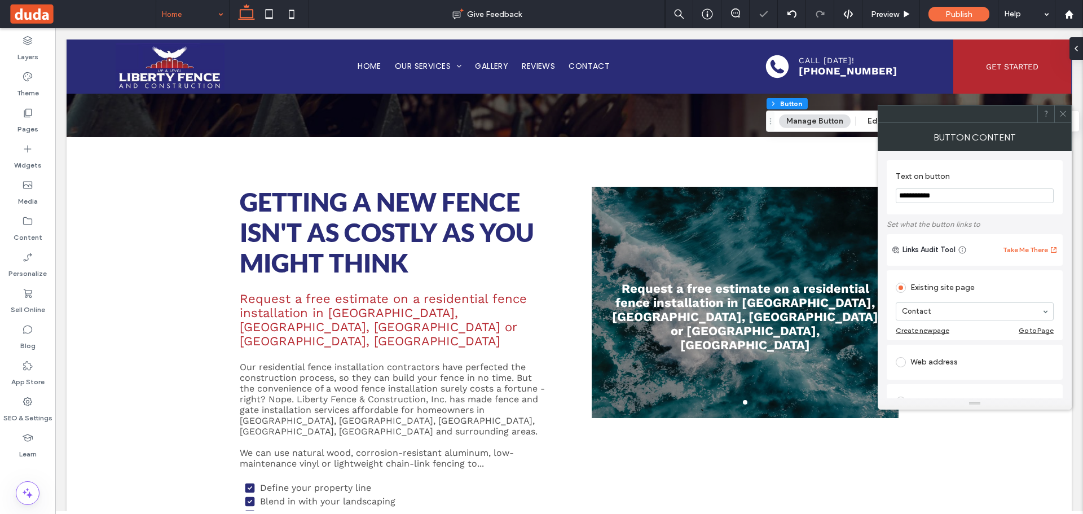
click at [937, 197] on input "**********" at bounding box center [974, 195] width 158 height 15
type input "**********"
click at [1068, 112] on div at bounding box center [1062, 113] width 17 height 17
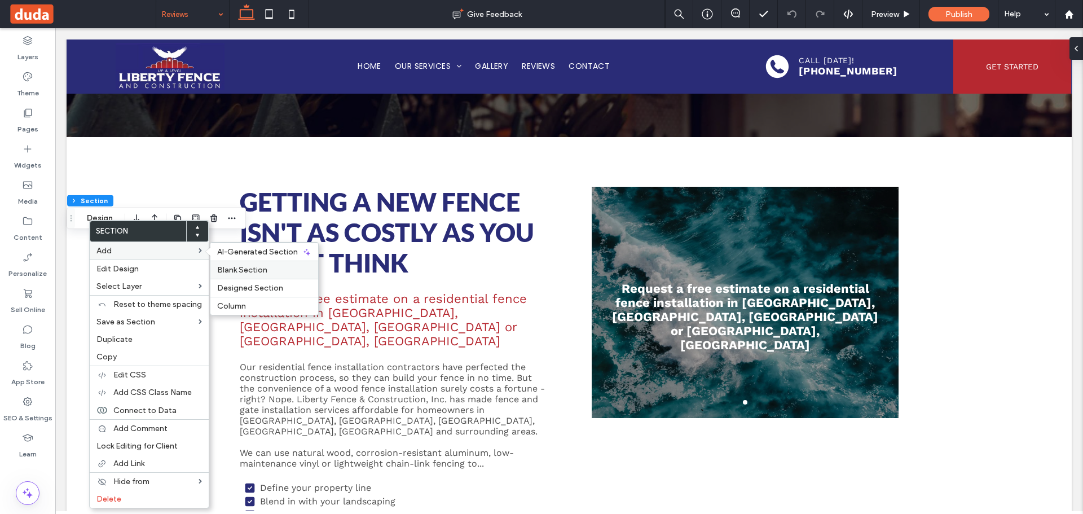
click at [221, 265] on span "Blank Section" at bounding box center [242, 270] width 50 height 10
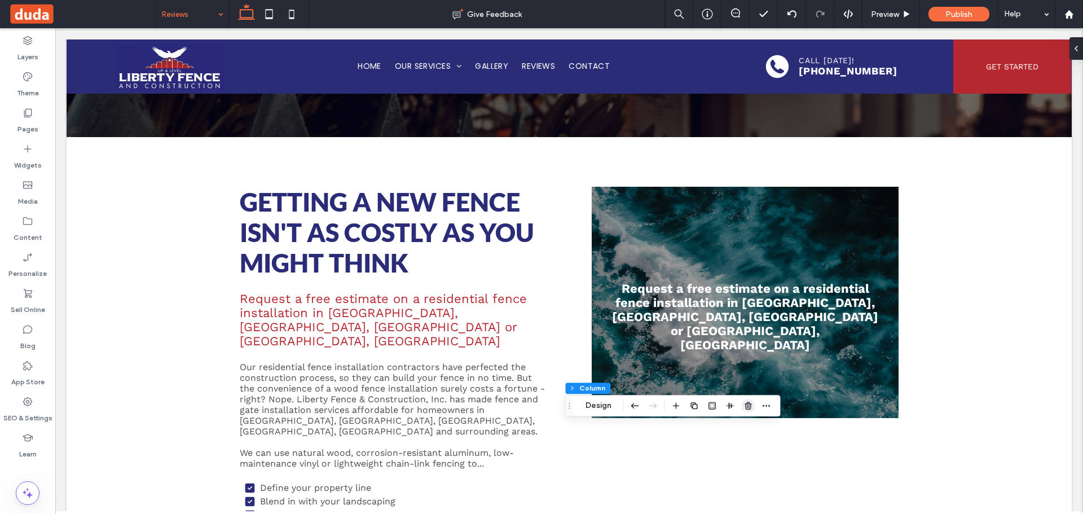
click at [748, 405] on icon "button" at bounding box center [748, 405] width 9 height 9
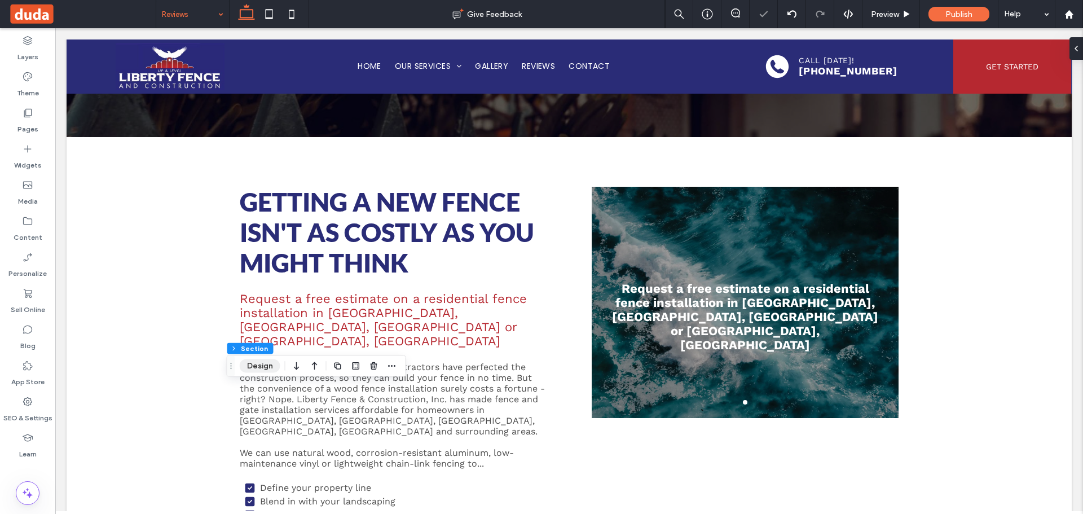
click at [257, 368] on button "Design" at bounding box center [260, 366] width 41 height 14
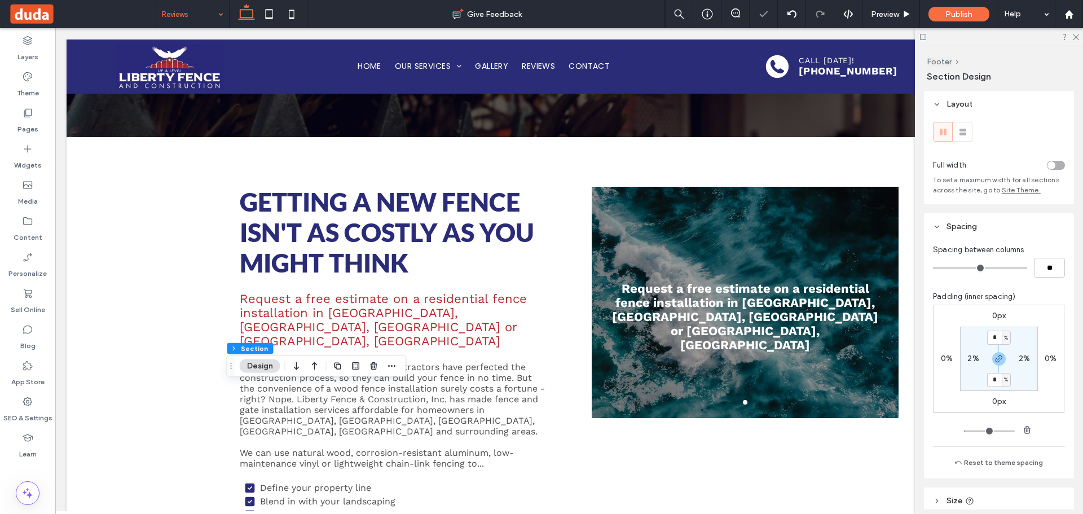
click at [1049, 166] on div "toggle" at bounding box center [1051, 165] width 8 height 8
click at [977, 356] on div "2%" at bounding box center [972, 359] width 25 height 10
click at [973, 358] on label "2%" at bounding box center [972, 359] width 11 height 10
type input "*"
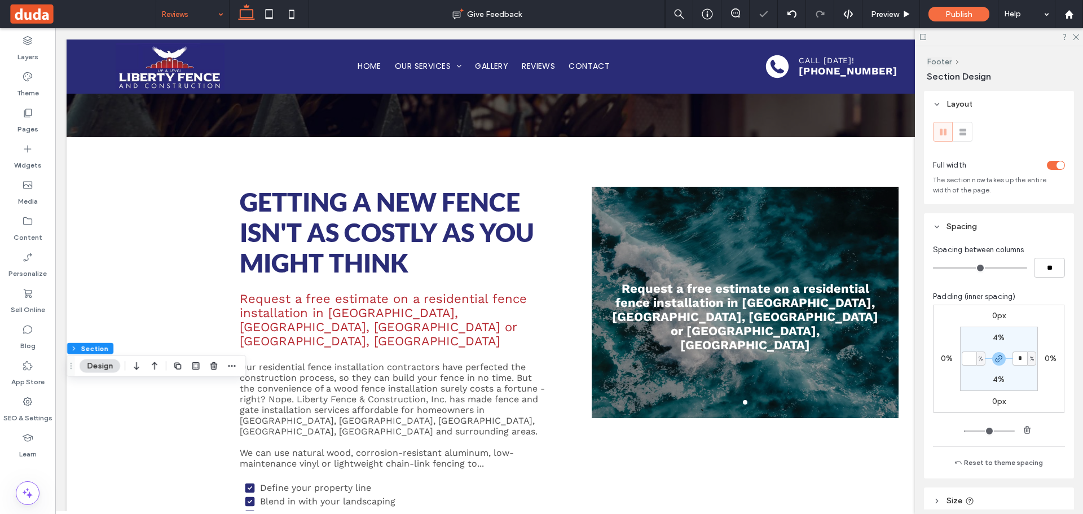
type input "*"
click at [992, 339] on label "4%" at bounding box center [998, 338] width 12 height 10
type input "*"
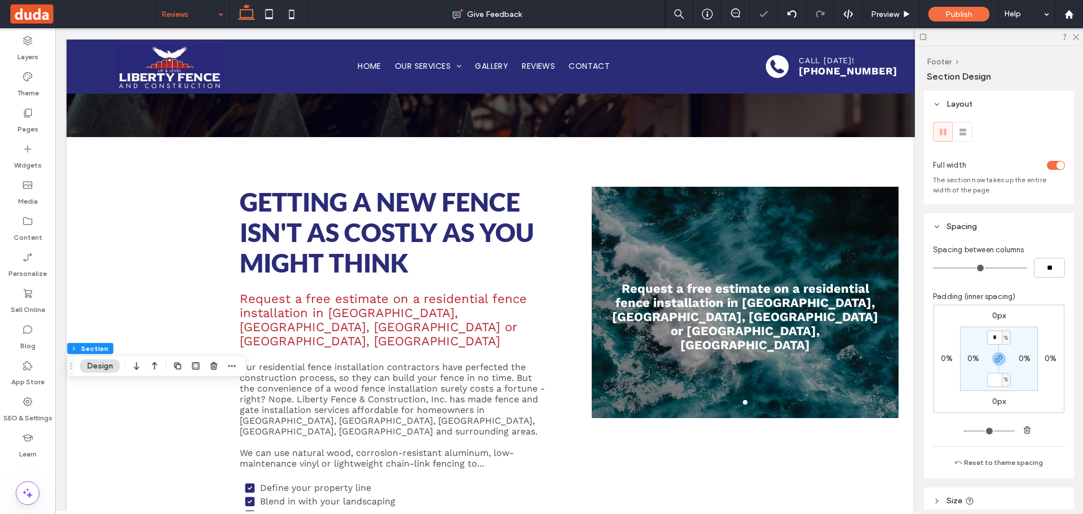
type input "*"
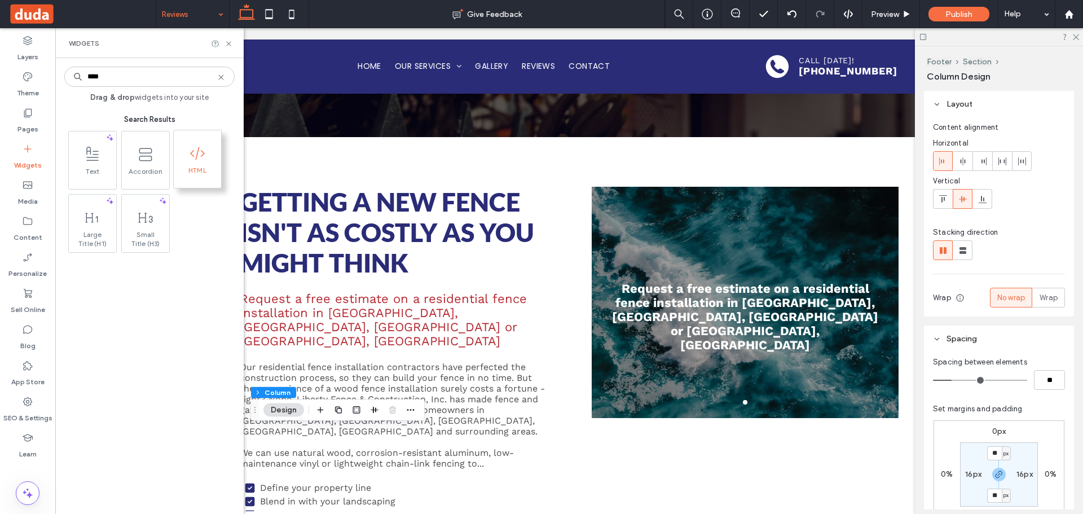
type input "****"
click at [209, 177] on span "HTML" at bounding box center [197, 174] width 47 height 16
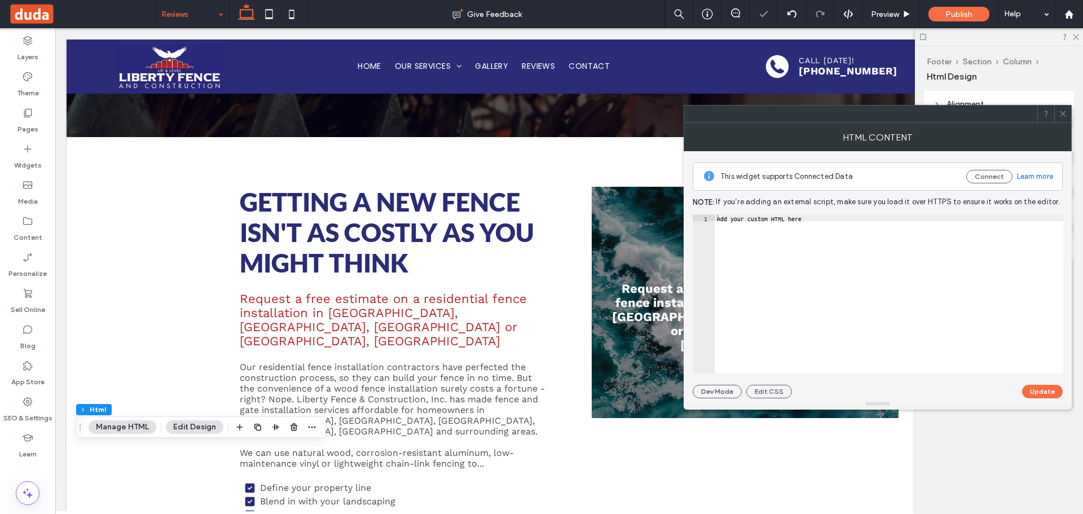
click at [834, 277] on div "Add your custom HTML here" at bounding box center [888, 300] width 348 height 173
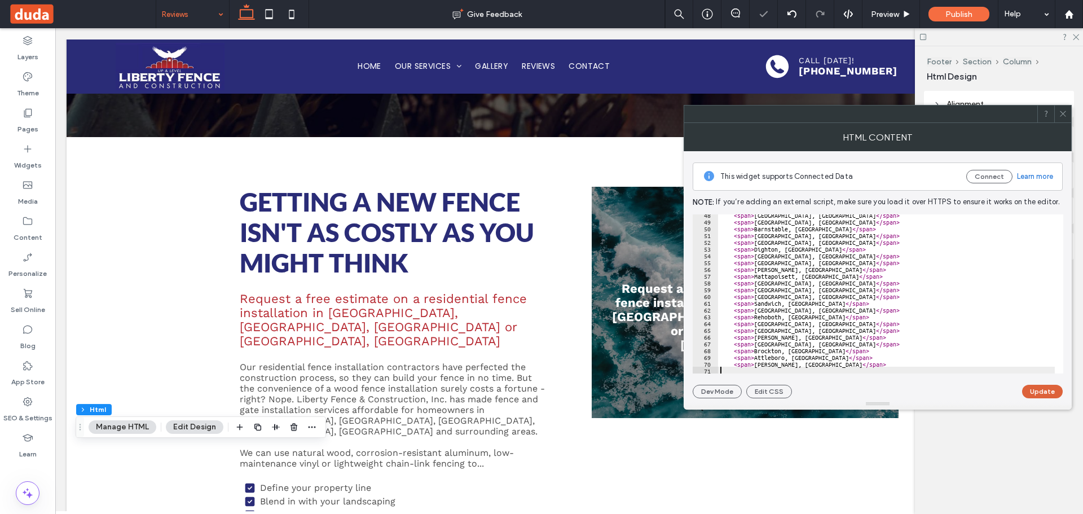
scroll to position [321, 0]
click at [1044, 390] on button "Update" at bounding box center [1042, 392] width 41 height 14
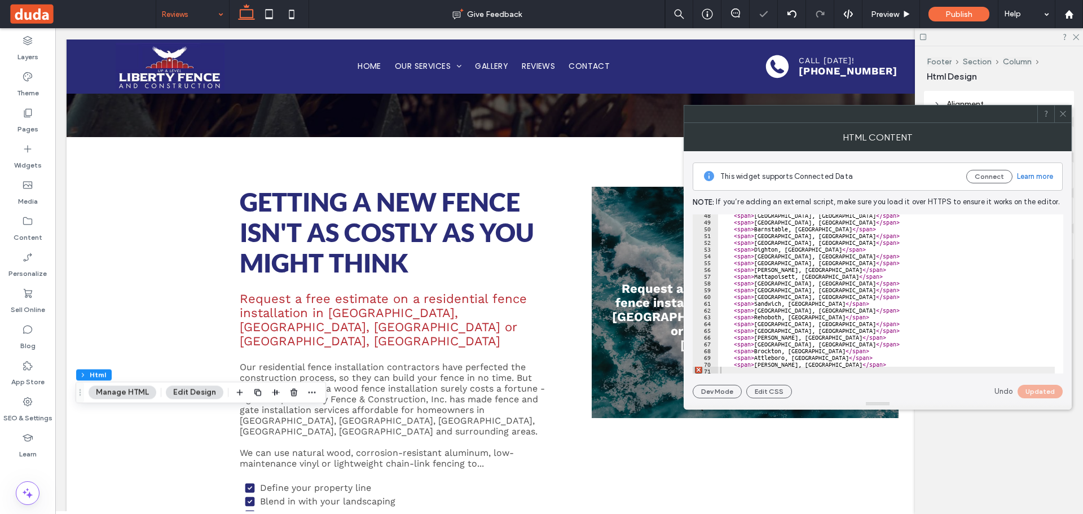
click at [1065, 117] on icon at bounding box center [1062, 113] width 8 height 8
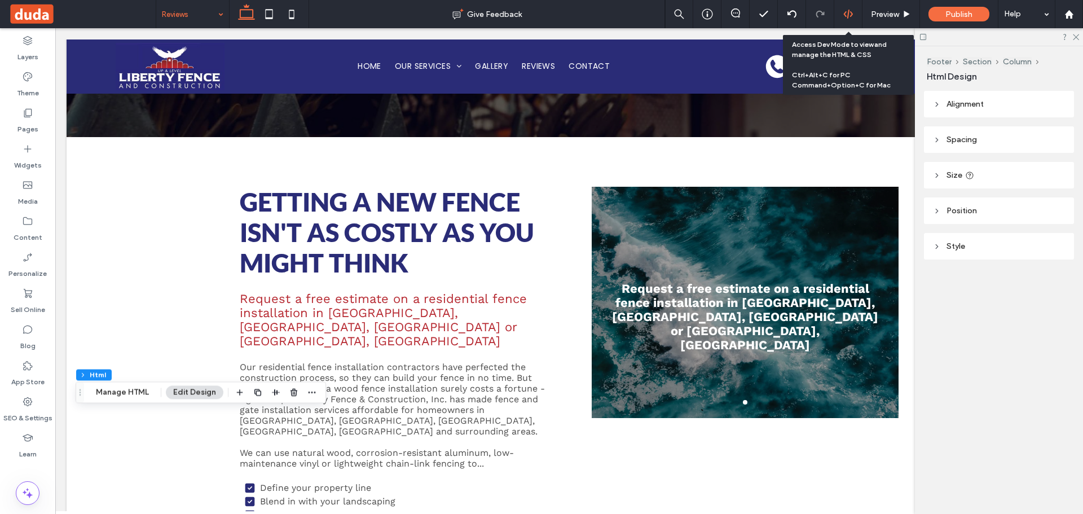
click at [851, 14] on use at bounding box center [847, 14] width 9 height 9
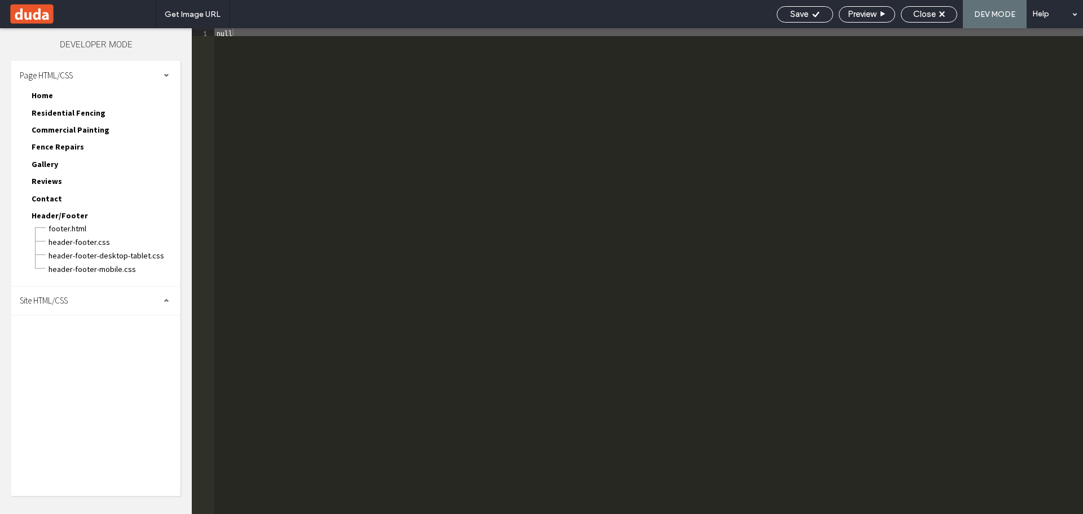
click at [43, 314] on div "Site HTML/CSS" at bounding box center [95, 300] width 169 height 28
click at [61, 348] on span "site.css" at bounding box center [116, 349] width 128 height 11
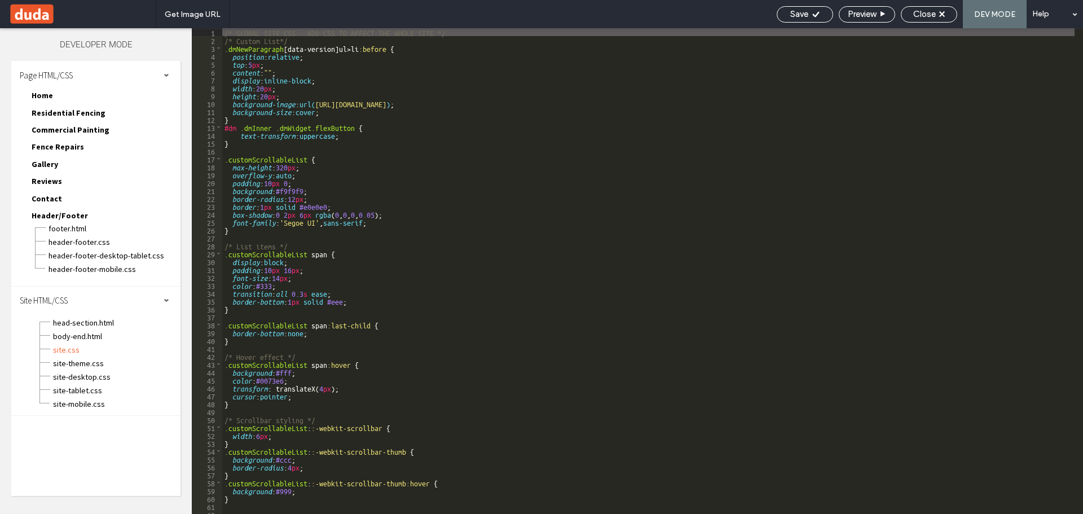
type textarea "**"
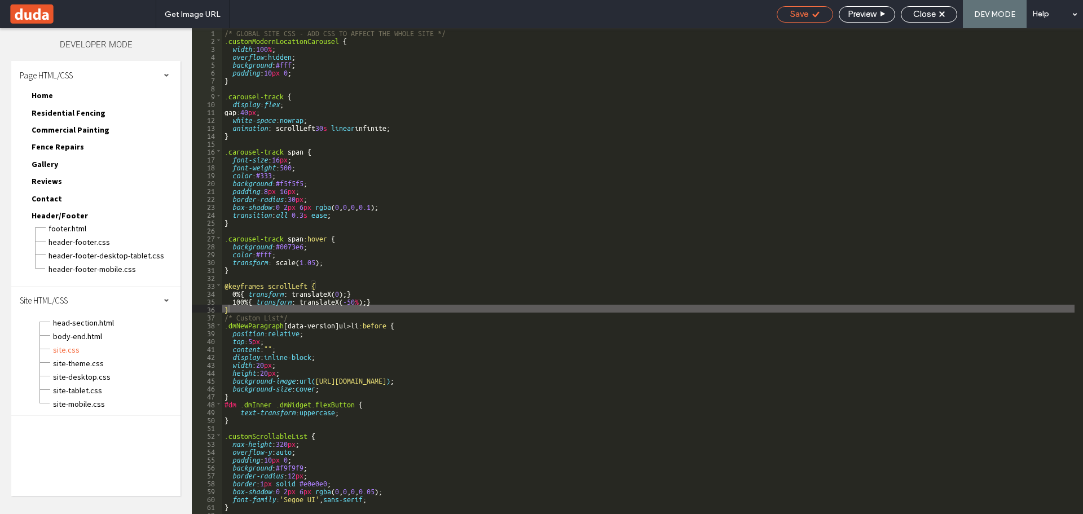
click at [815, 15] on use at bounding box center [815, 14] width 7 height 6
click at [920, 17] on span "Close" at bounding box center [924, 14] width 23 height 10
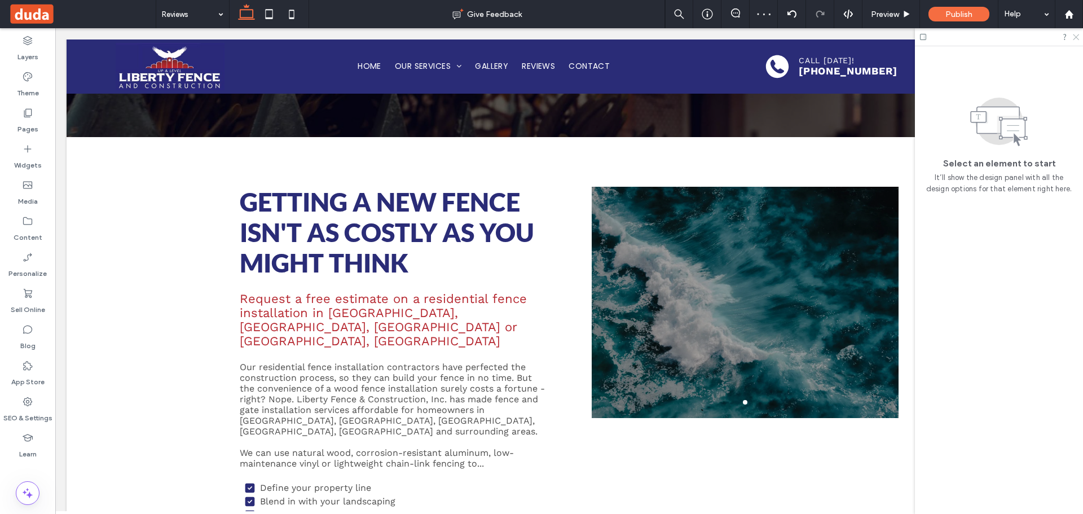
click at [1072, 37] on icon at bounding box center [1074, 36] width 7 height 7
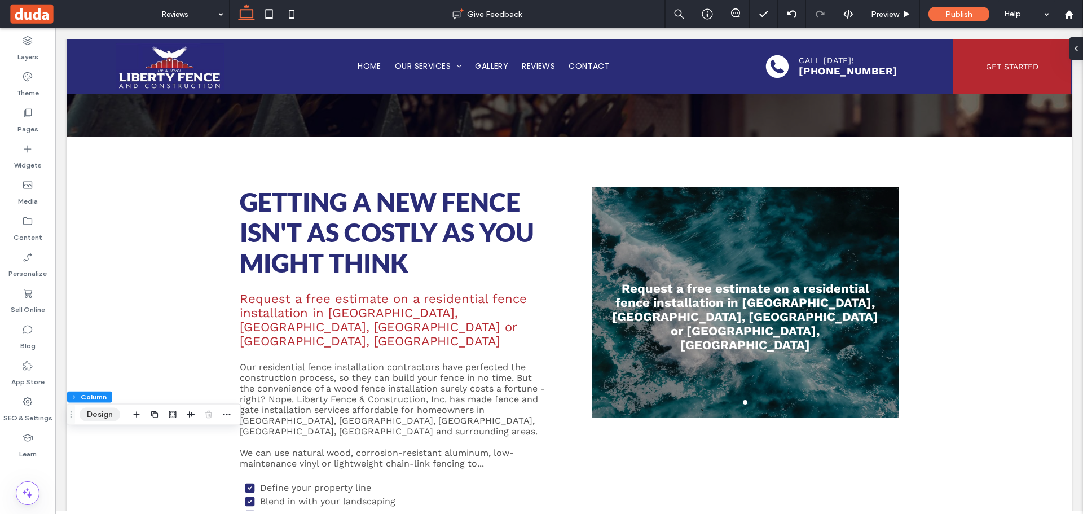
click at [107, 417] on button "Design" at bounding box center [99, 415] width 41 height 14
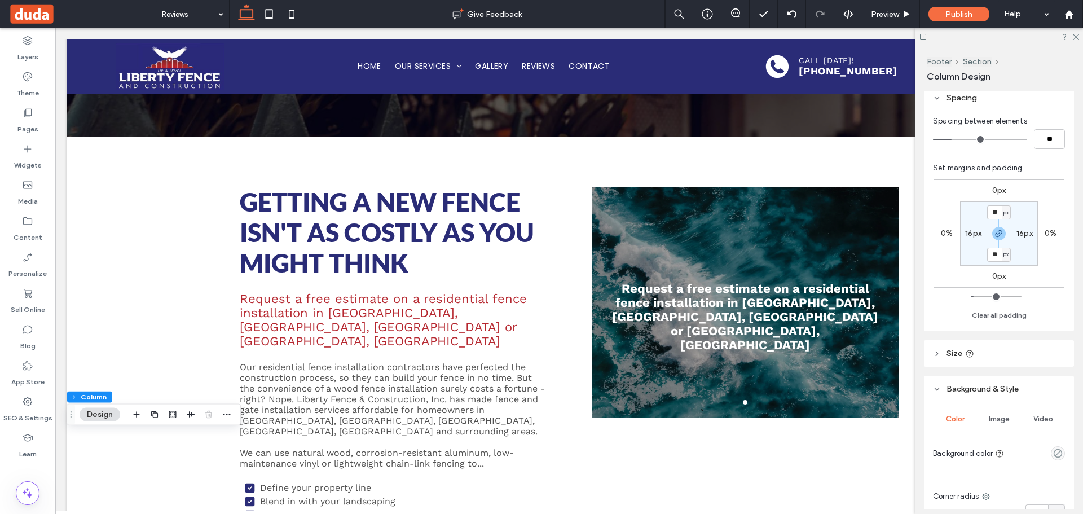
scroll to position [338, 0]
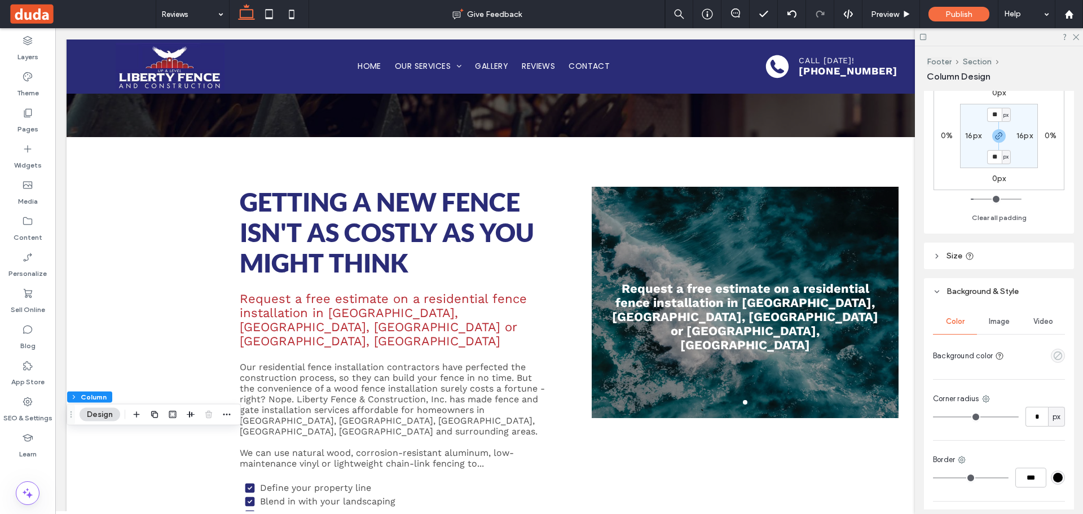
click at [1053, 358] on use "empty color" at bounding box center [1057, 355] width 8 height 8
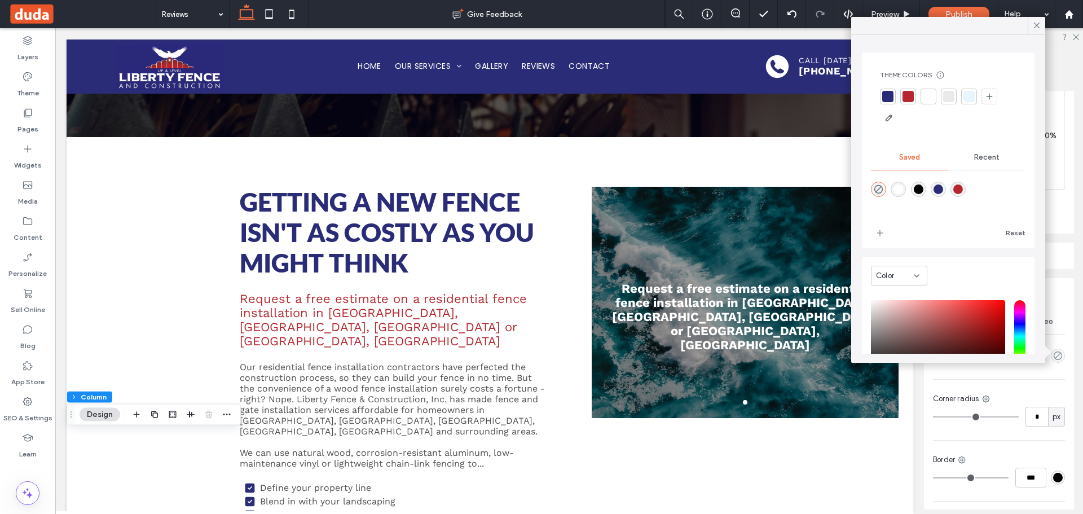
click at [919, 98] on div at bounding box center [948, 108] width 136 height 38
click at [930, 94] on div at bounding box center [927, 96] width 11 height 11
click at [1036, 25] on icon at bounding box center [1036, 25] width 10 height 10
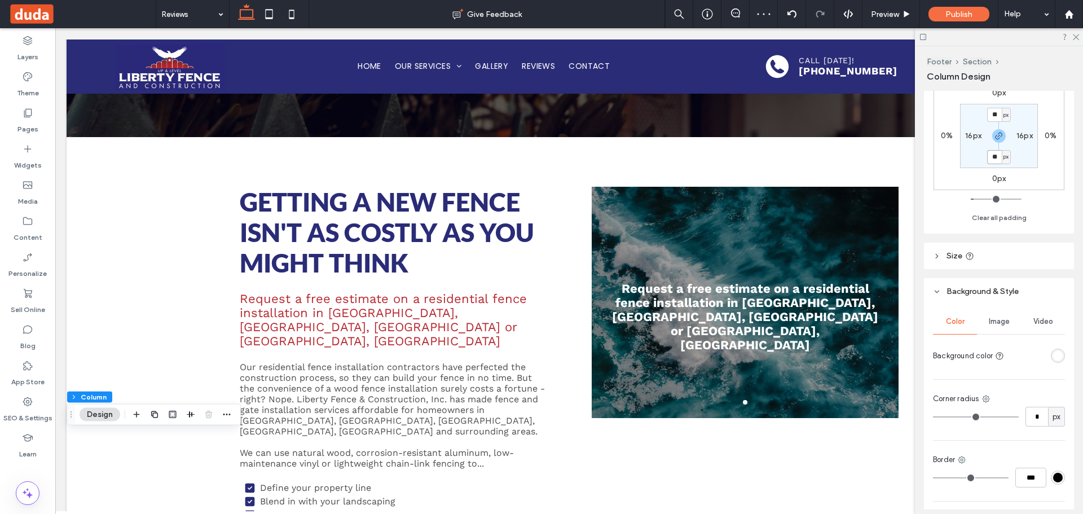
click at [993, 158] on input "**" at bounding box center [994, 157] width 15 height 14
click at [1004, 217] on button "Clear all padding" at bounding box center [998, 218] width 55 height 14
type input "*"
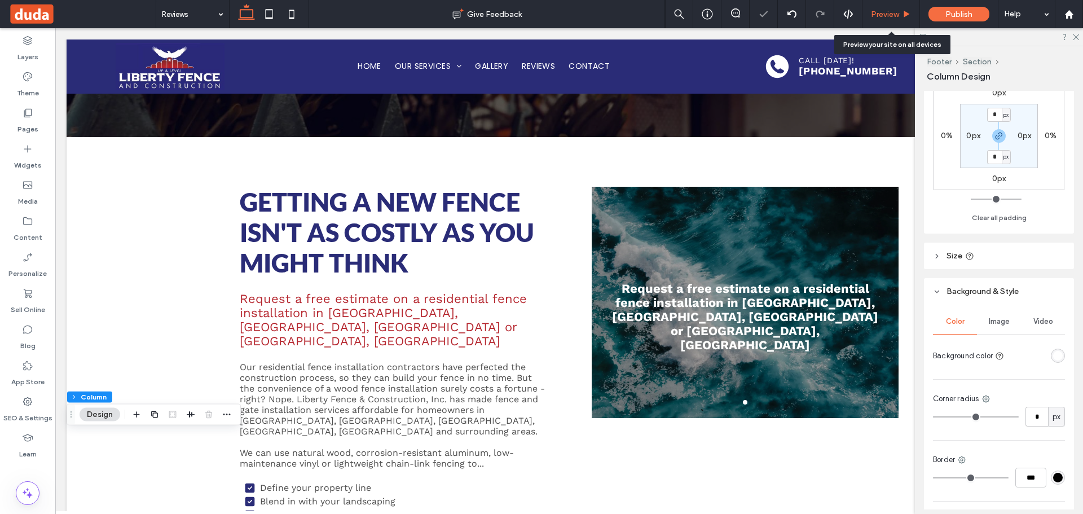
click at [892, 13] on span "Preview" at bounding box center [885, 15] width 28 height 10
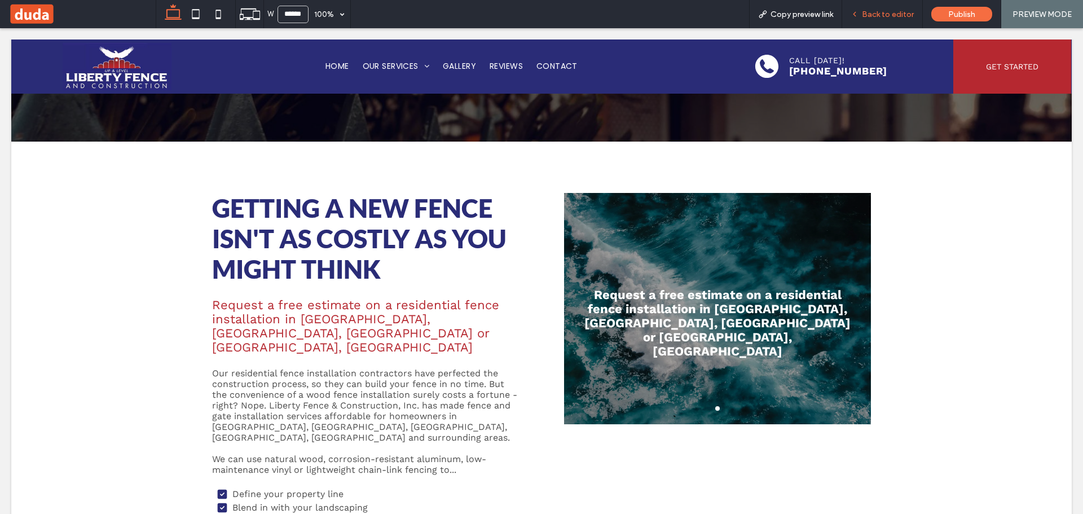
click at [890, 15] on span "Back to editor" at bounding box center [887, 15] width 52 height 10
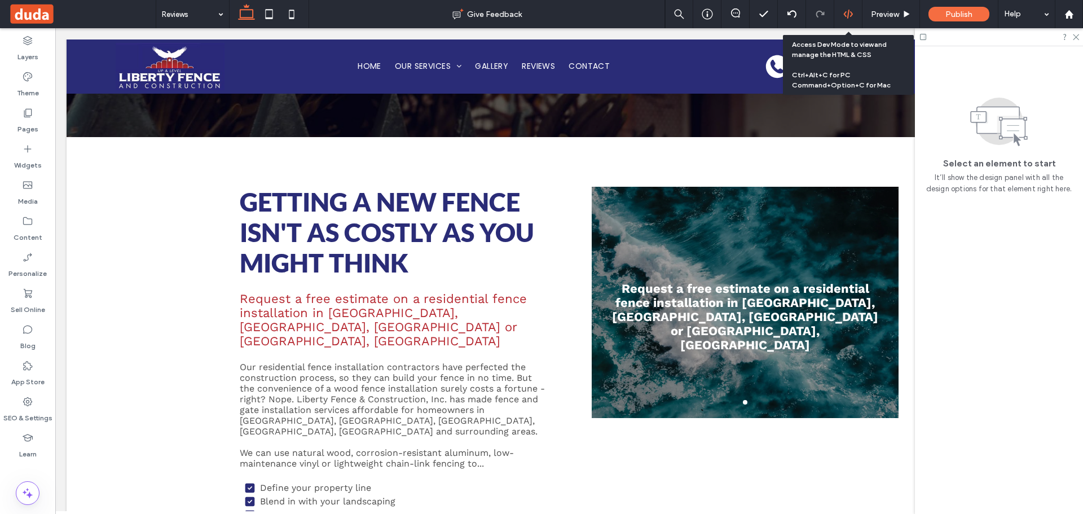
click at [849, 14] on icon at bounding box center [848, 14] width 10 height 10
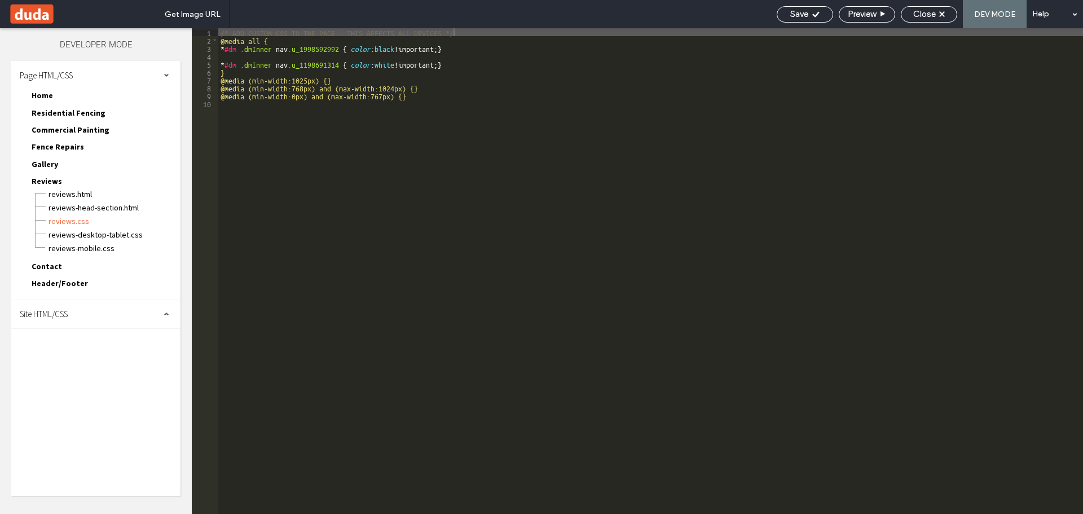
click at [68, 315] on span "Site HTML/CSS" at bounding box center [44, 313] width 48 height 11
click at [72, 363] on span "site.css" at bounding box center [116, 362] width 128 height 11
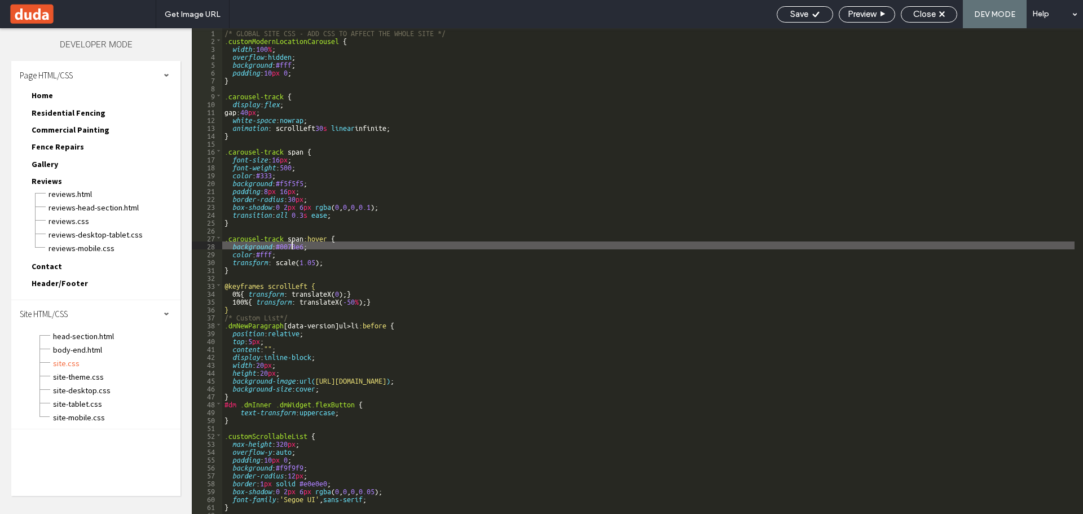
click at [290, 246] on div "/* GLOBAL SITE CSS - ADD CSS TO AFFECT THE WHOLE SITE */ .customModernLocationC…" at bounding box center [648, 278] width 852 height 501
click at [825, 17] on div "Save" at bounding box center [804, 14] width 55 height 10
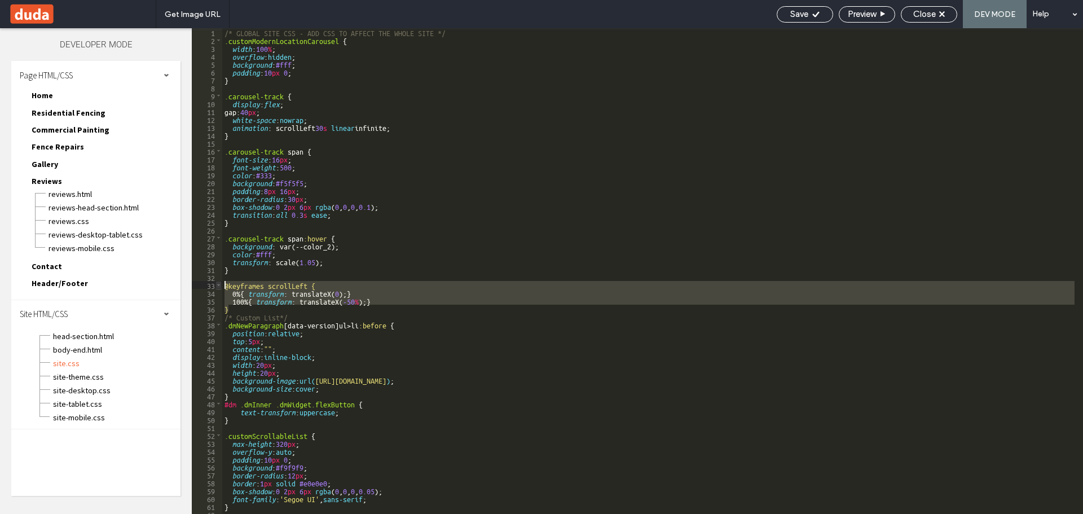
drag, startPoint x: 233, startPoint y: 309, endPoint x: 217, endPoint y: 282, distance: 31.1
click at [217, 282] on div "** 1 2 3 4 5 6 7 8 9 10 11 12 13 14 15 16 17 18 19 20 21 22 23 24 25 26 27 28 2…" at bounding box center [637, 270] width 891 height 485
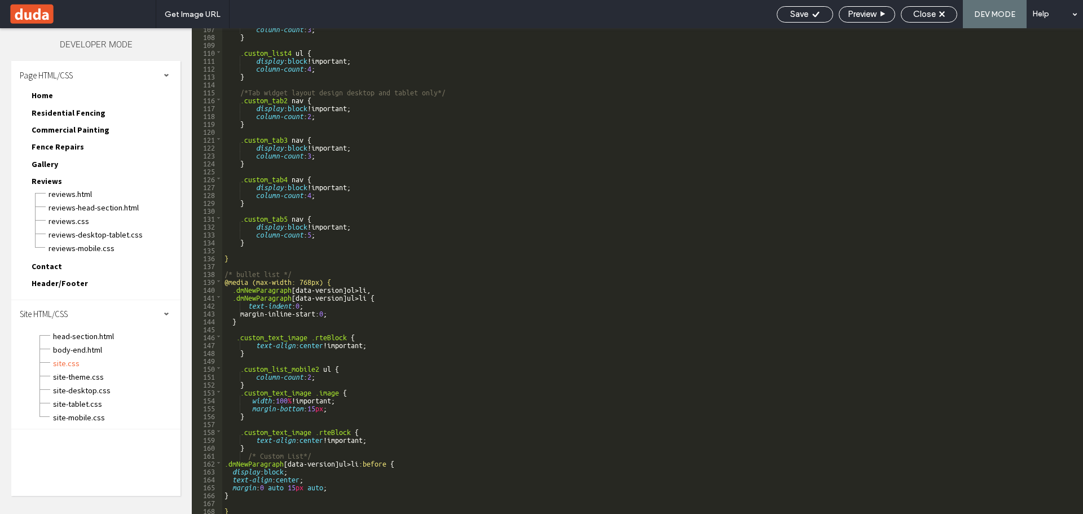
scroll to position [841, 0]
click at [238, 509] on div "column-count : 3 ; } .custom_list4 ul { display : block !important; column-coun…" at bounding box center [648, 274] width 852 height 501
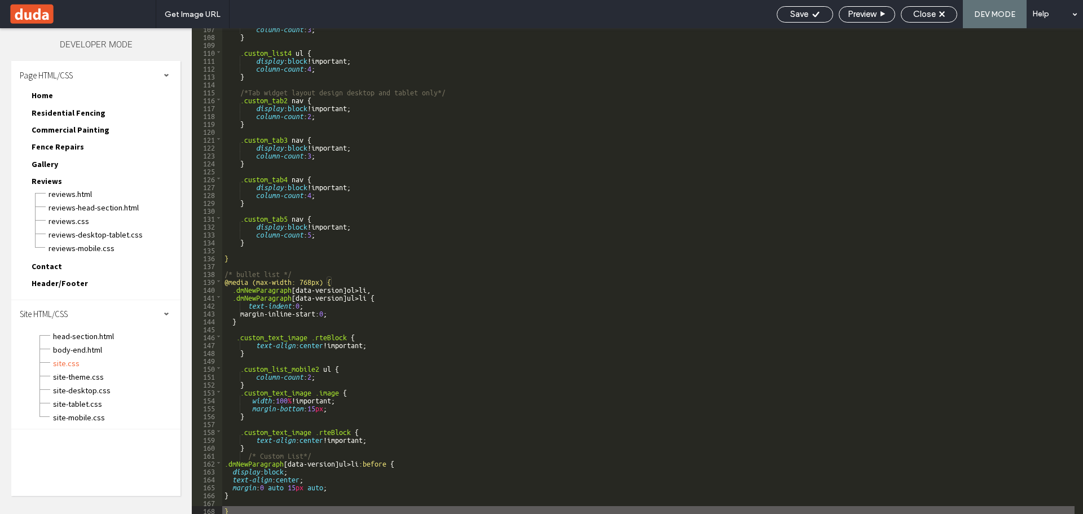
type textarea "**"
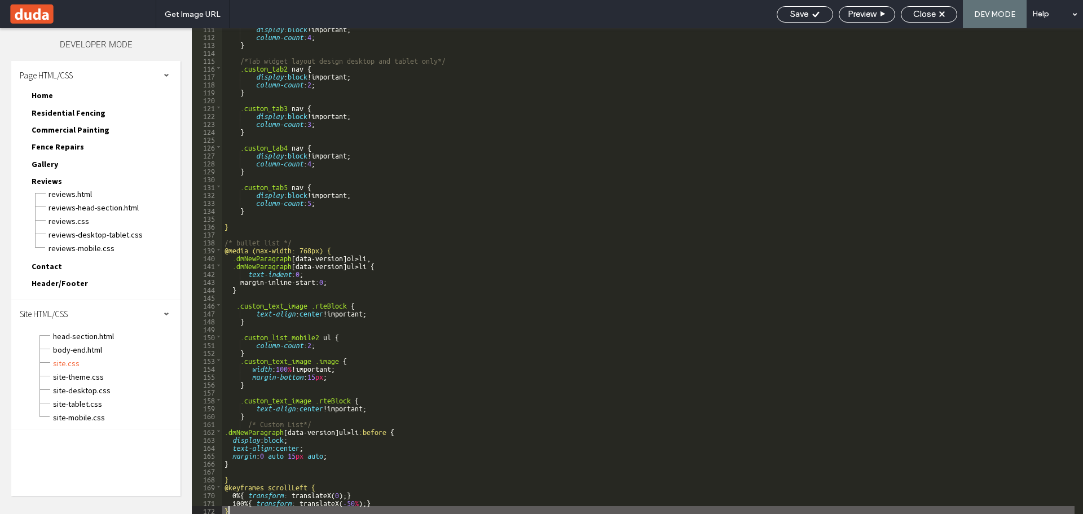
scroll to position [872, 0]
click at [800, 8] on div "Save" at bounding box center [804, 14] width 56 height 16
click at [797, 18] on span "Save" at bounding box center [799, 14] width 18 height 10
click at [935, 11] on span "Close" at bounding box center [924, 14] width 23 height 10
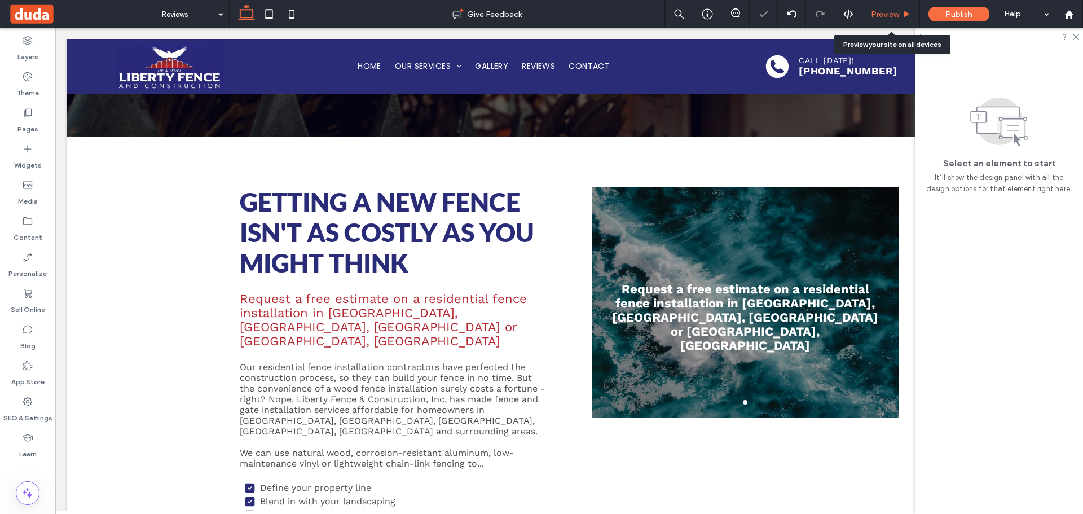
click at [885, 11] on span "Preview" at bounding box center [885, 15] width 28 height 10
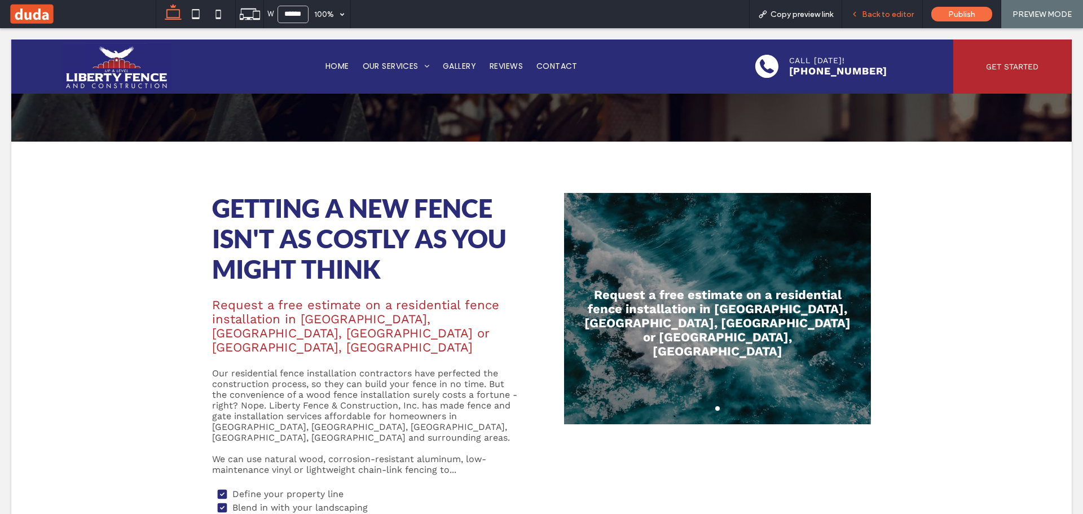
click at [899, 17] on span "Back to editor" at bounding box center [887, 15] width 52 height 10
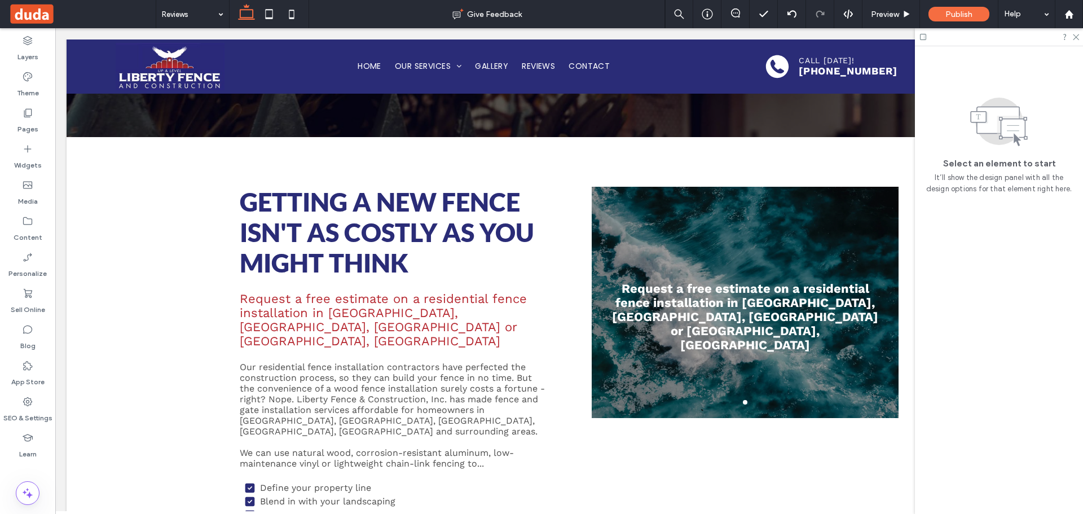
drag, startPoint x: 288, startPoint y: 14, endPoint x: 303, endPoint y: 48, distance: 37.6
click at [287, 14] on icon at bounding box center [291, 14] width 23 height 23
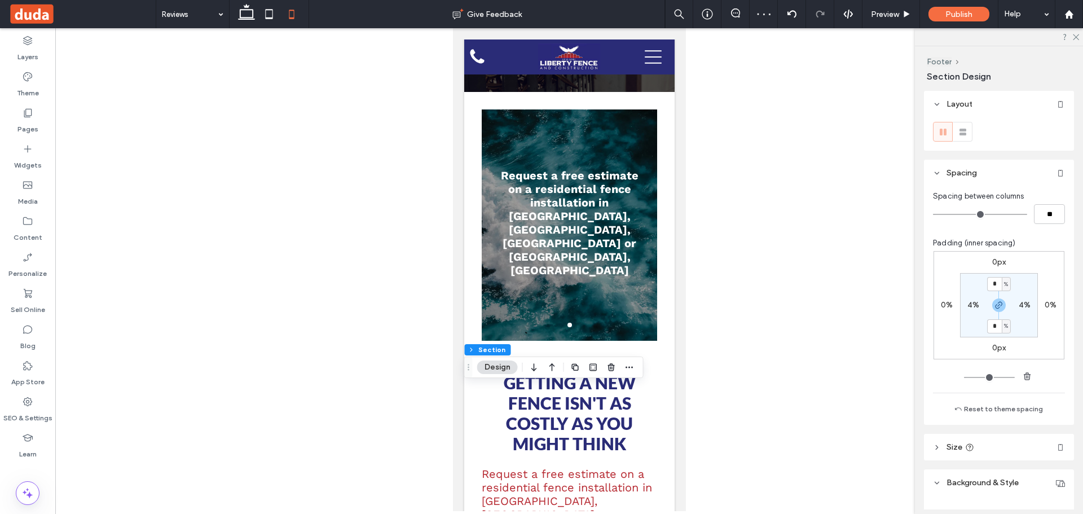
drag, startPoint x: 979, startPoint y: 300, endPoint x: 974, endPoint y: 304, distance: 6.8
click at [977, 301] on div "4%" at bounding box center [972, 305] width 25 height 10
drag, startPoint x: 973, startPoint y: 304, endPoint x: 994, endPoint y: 364, distance: 63.3
click at [972, 307] on label "4%" at bounding box center [973, 305] width 12 height 10
type input "*"
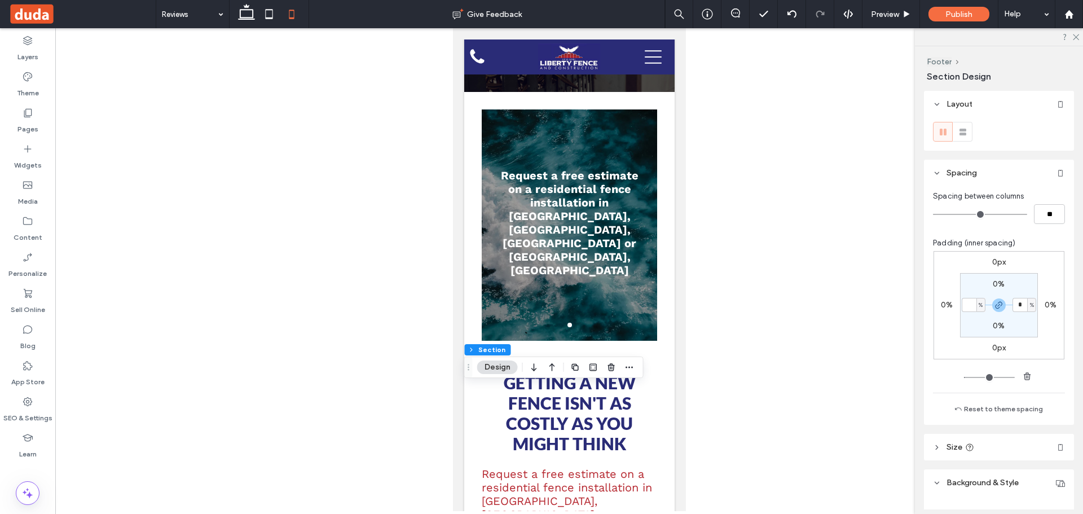
type input "*"
click at [250, 15] on icon at bounding box center [246, 14] width 23 height 23
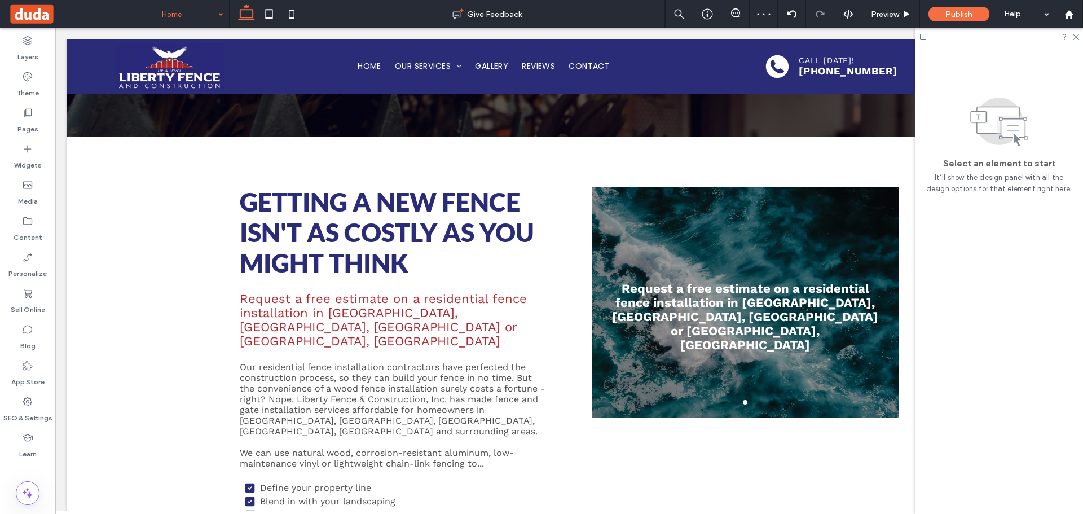
click at [1076, 37] on use at bounding box center [1075, 37] width 6 height 6
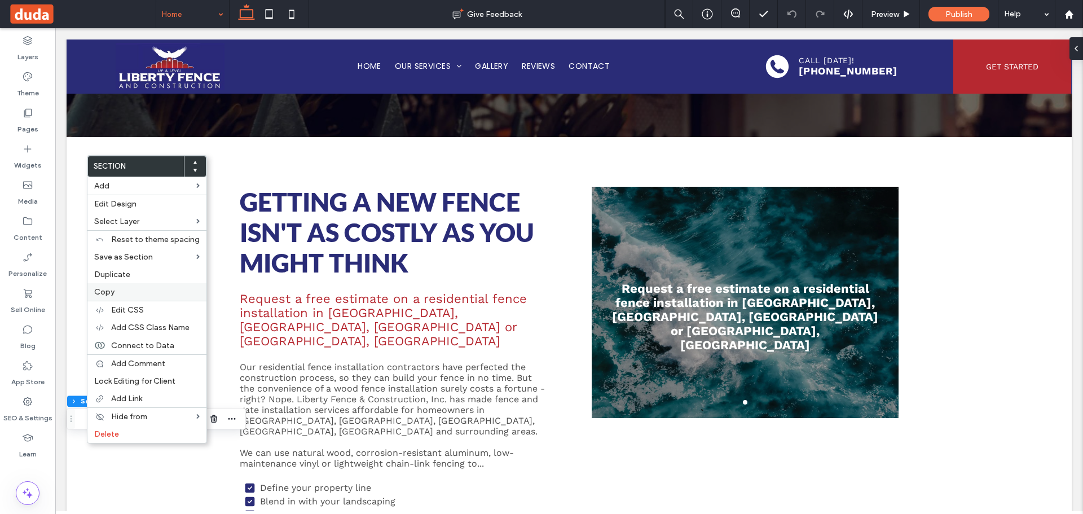
click at [114, 285] on div "Copy" at bounding box center [146, 291] width 119 height 17
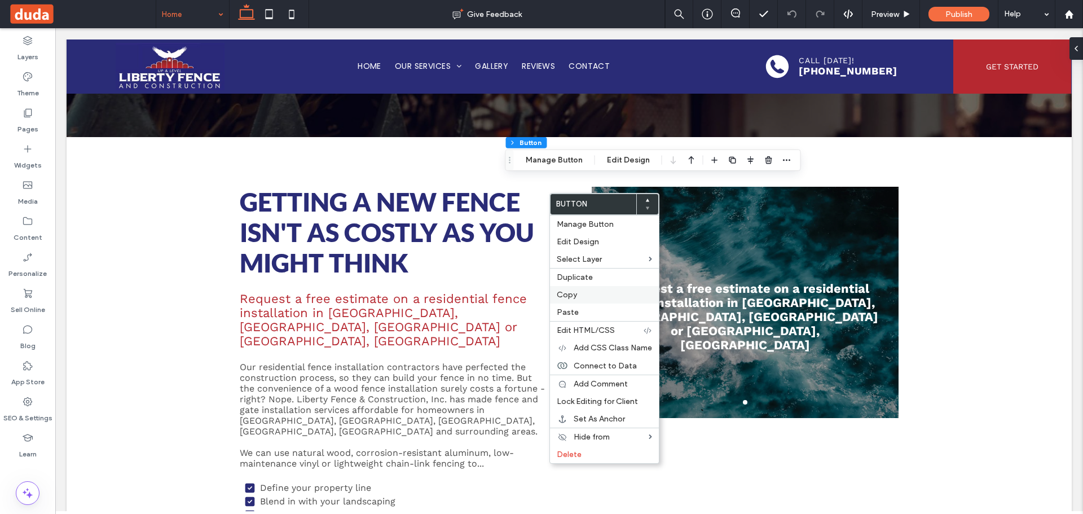
click at [578, 294] on label "Copy" at bounding box center [603, 295] width 95 height 10
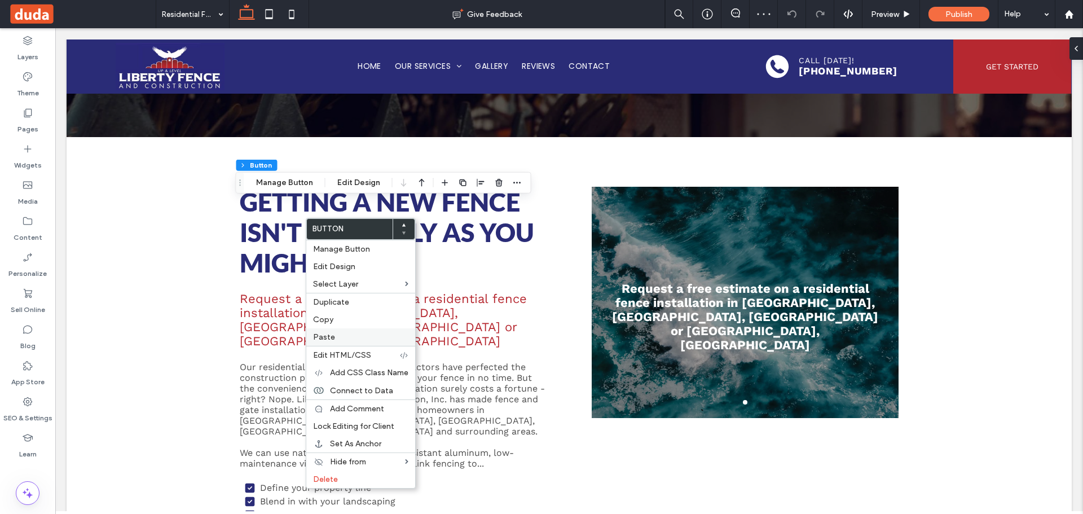
click at [332, 337] on span "Paste" at bounding box center [324, 337] width 22 height 10
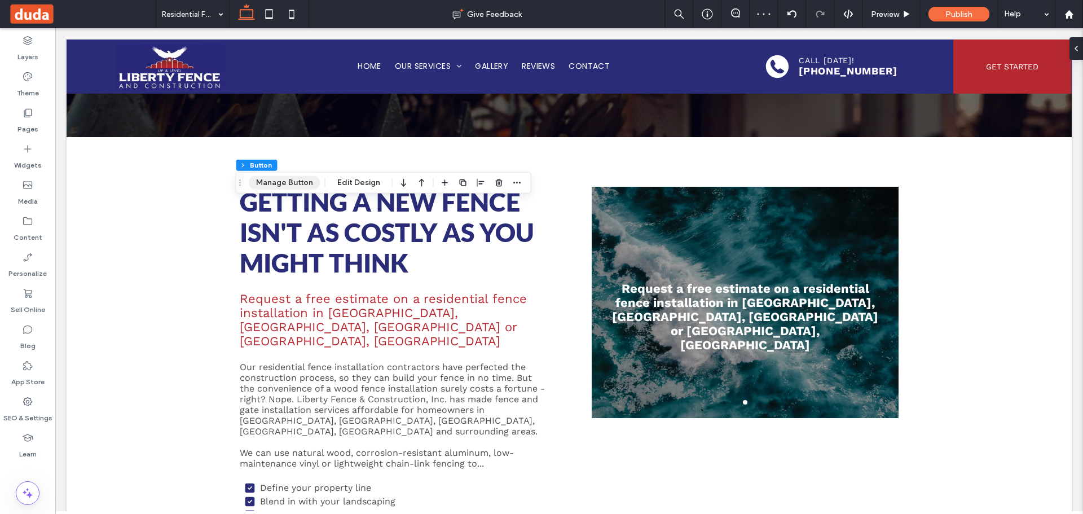
click at [282, 176] on button "Manage Button" at bounding box center [285, 183] width 72 height 14
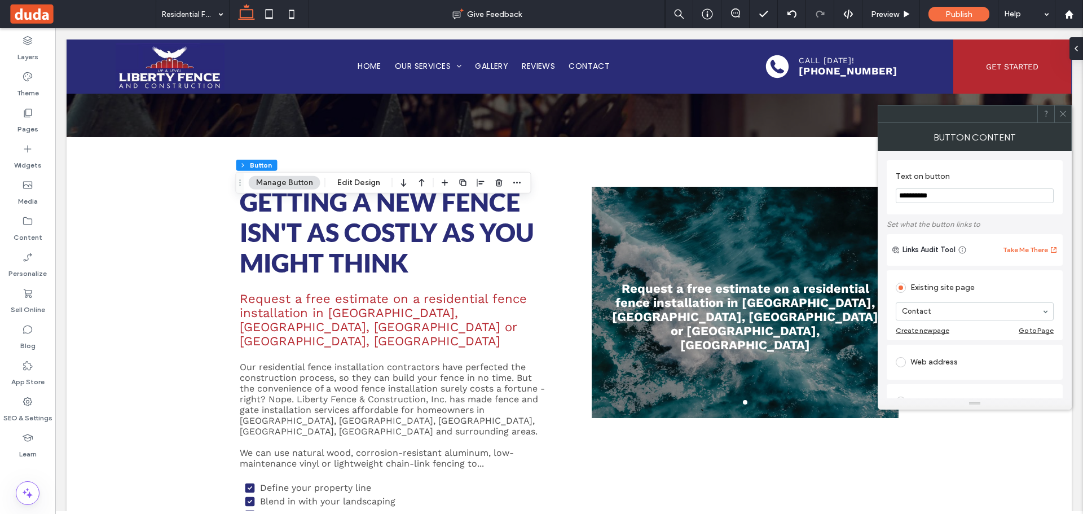
click at [938, 196] on input "**********" at bounding box center [974, 195] width 158 height 15
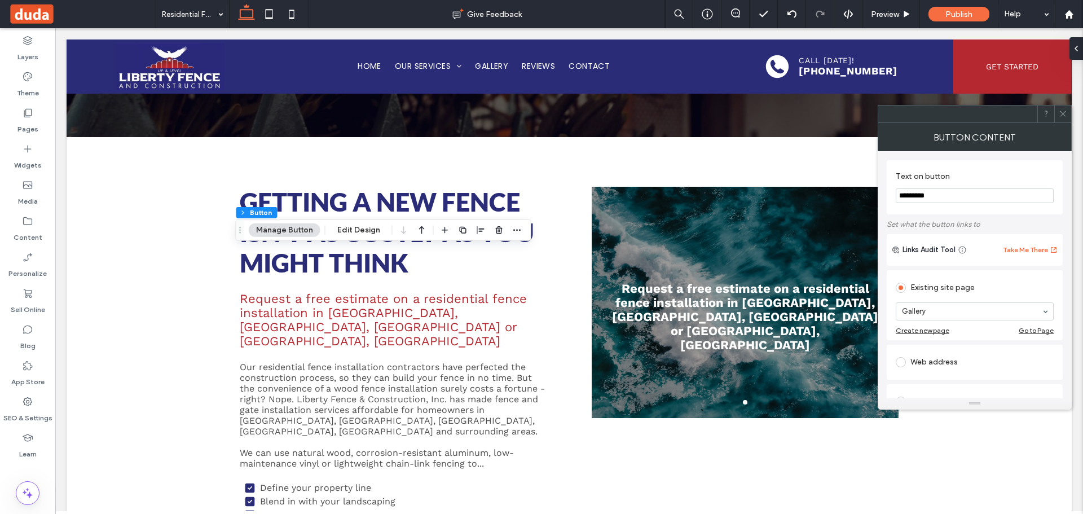
click at [955, 197] on input "*********" at bounding box center [974, 195] width 158 height 15
paste input "*"
type input "**********"
click at [1062, 112] on icon at bounding box center [1062, 113] width 8 height 8
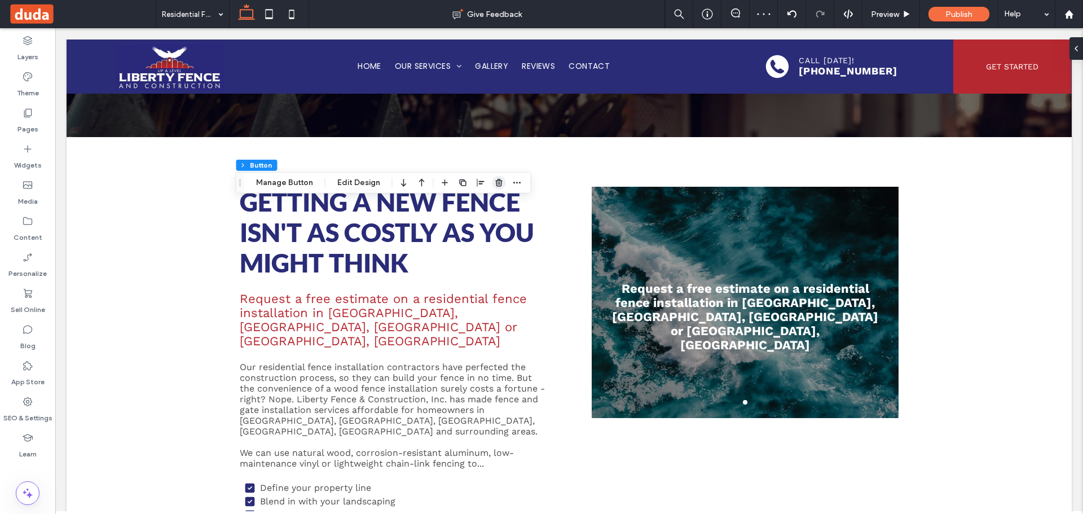
click at [498, 181] on use "button" at bounding box center [498, 182] width 7 height 7
click at [174, 13] on input at bounding box center [190, 14] width 56 height 28
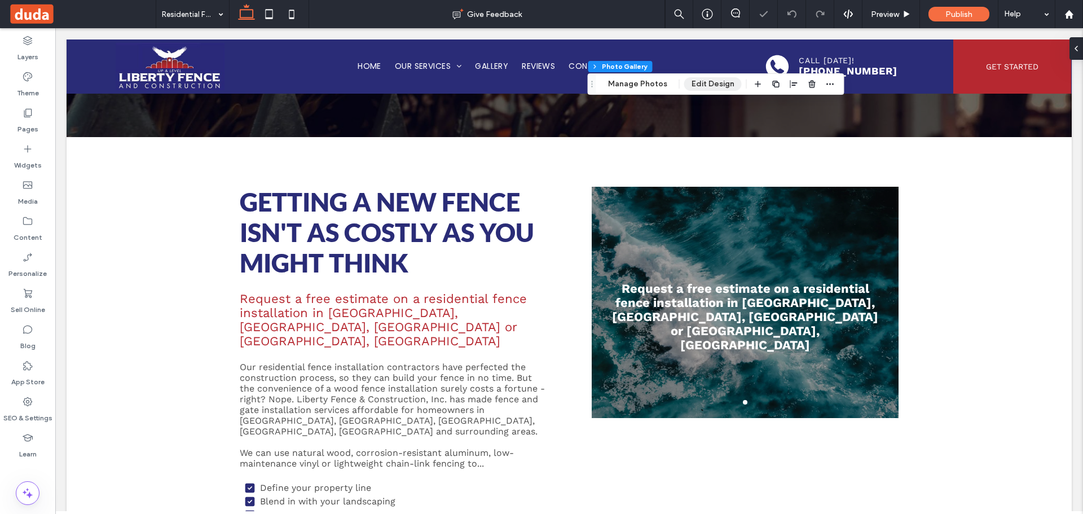
click at [700, 83] on button "Edit Design" at bounding box center [713, 84] width 58 height 14
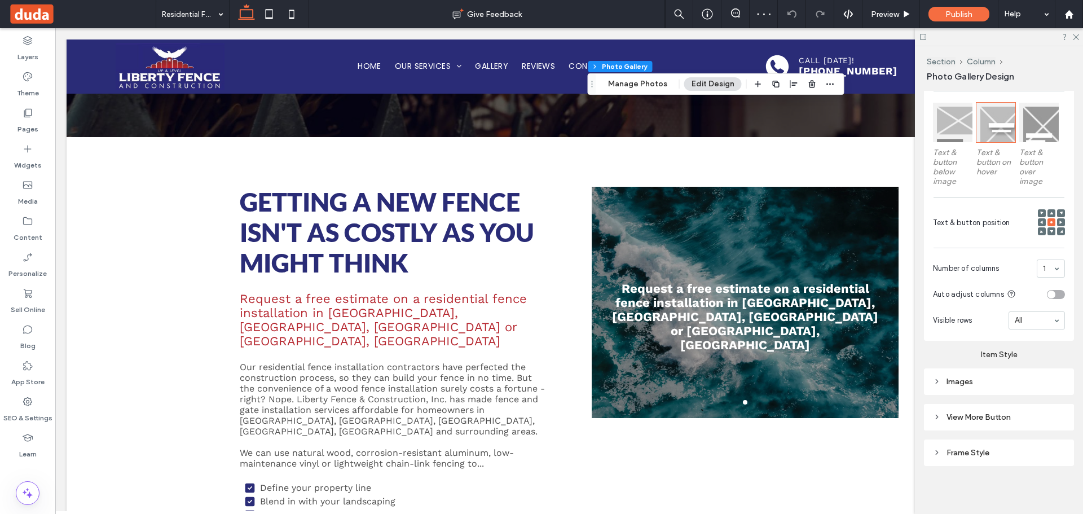
drag, startPoint x: 995, startPoint y: 377, endPoint x: 1012, endPoint y: 355, distance: 27.7
click at [996, 377] on div "Images" at bounding box center [999, 382] width 132 height 10
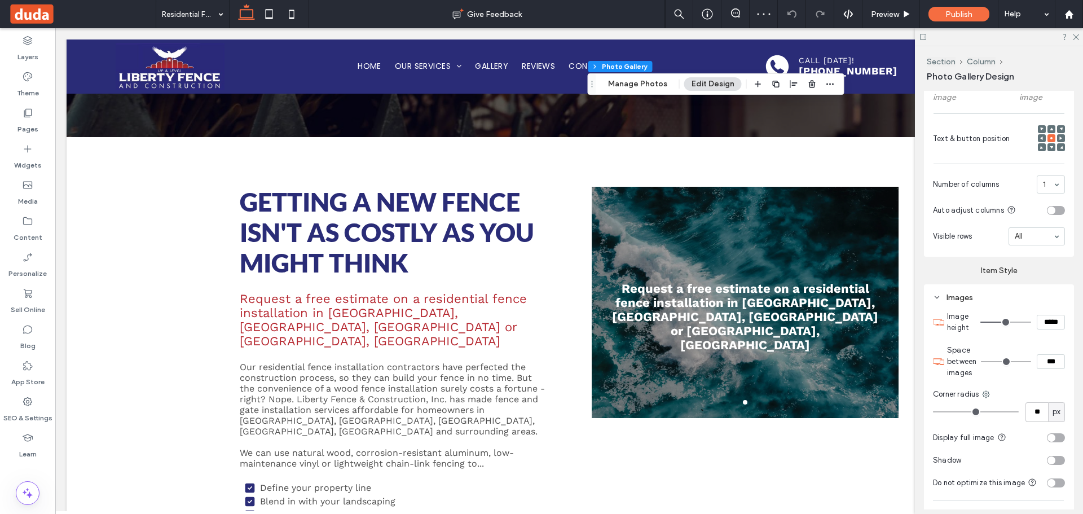
scroll to position [550, 0]
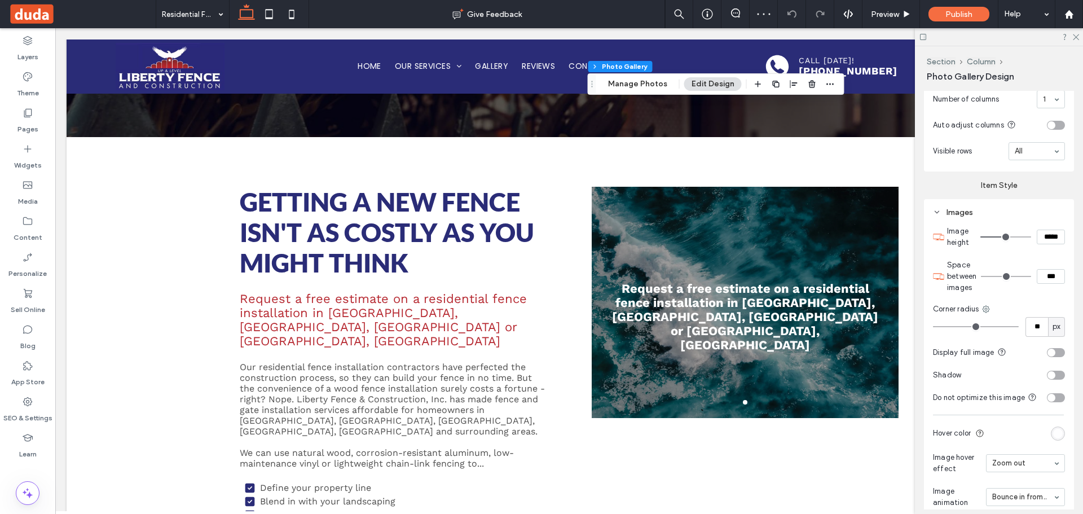
type input "**"
type input "*"
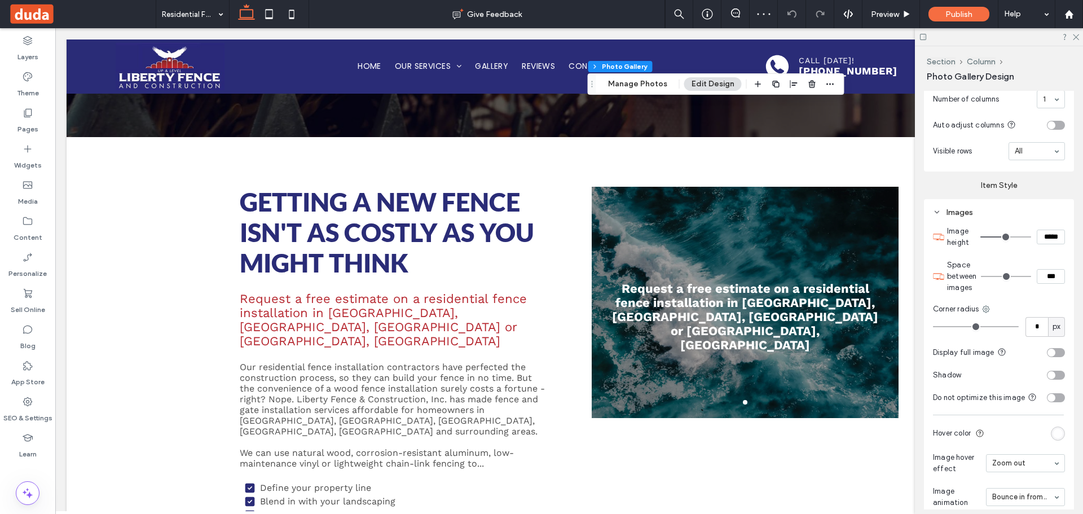
type input "*"
drag, startPoint x: 910, startPoint y: 326, endPoint x: 773, endPoint y: 323, distance: 137.0
type input "*"
click at [933, 326] on input "range" at bounding box center [976, 326] width 86 height 1
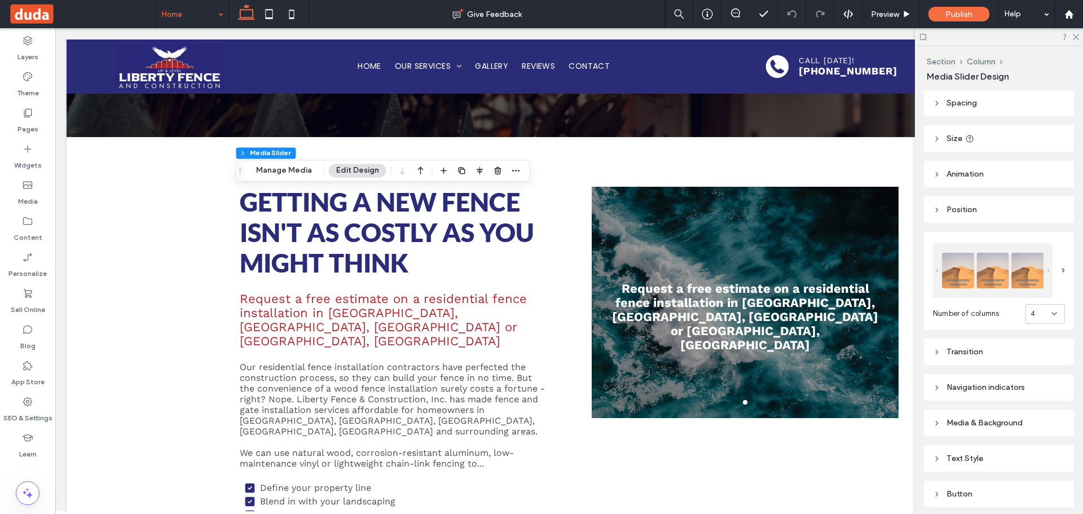
scroll to position [112, 0]
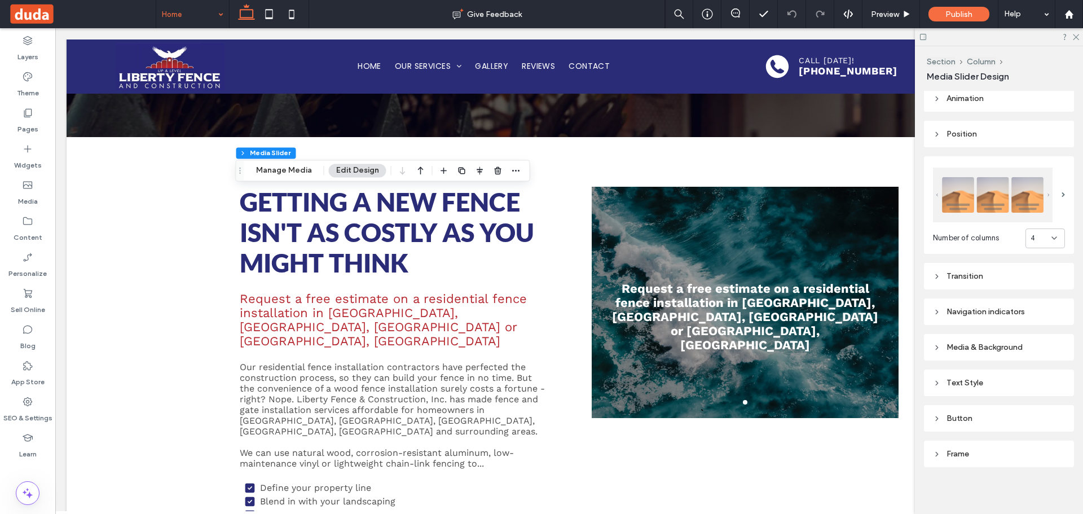
drag, startPoint x: 991, startPoint y: 343, endPoint x: 1000, endPoint y: 330, distance: 16.0
click at [991, 343] on div "Media & Background" at bounding box center [999, 347] width 132 height 10
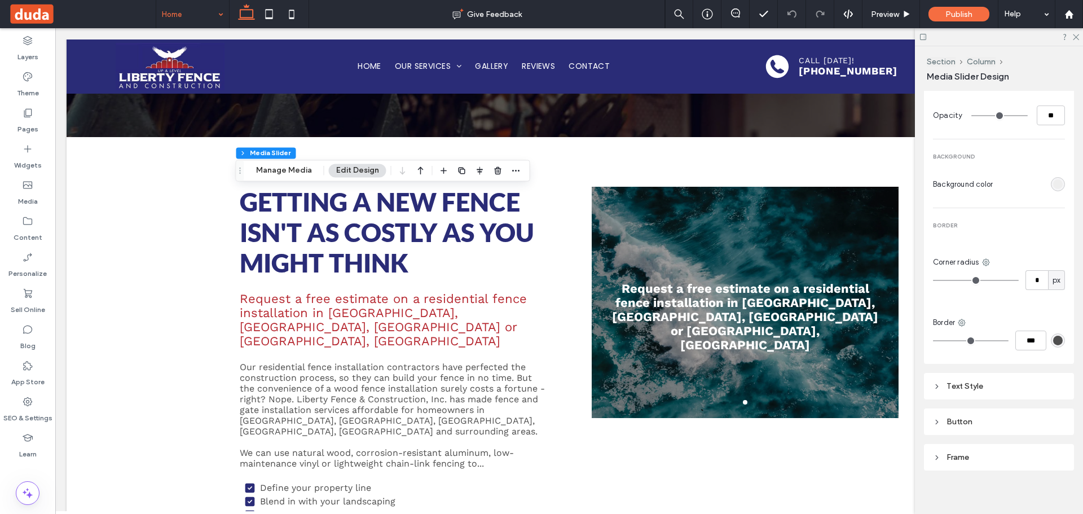
scroll to position [458, 0]
type input "**"
type input "*"
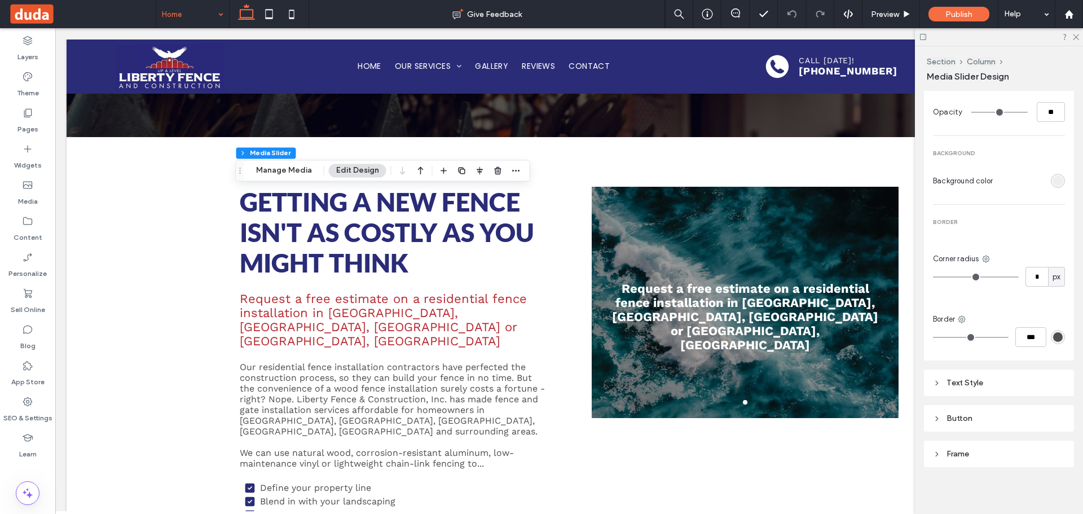
type input "*"
drag, startPoint x: 775, startPoint y: 271, endPoint x: 687, endPoint y: 262, distance: 88.4
type input "*"
click at [933, 276] on input "range" at bounding box center [976, 276] width 86 height 1
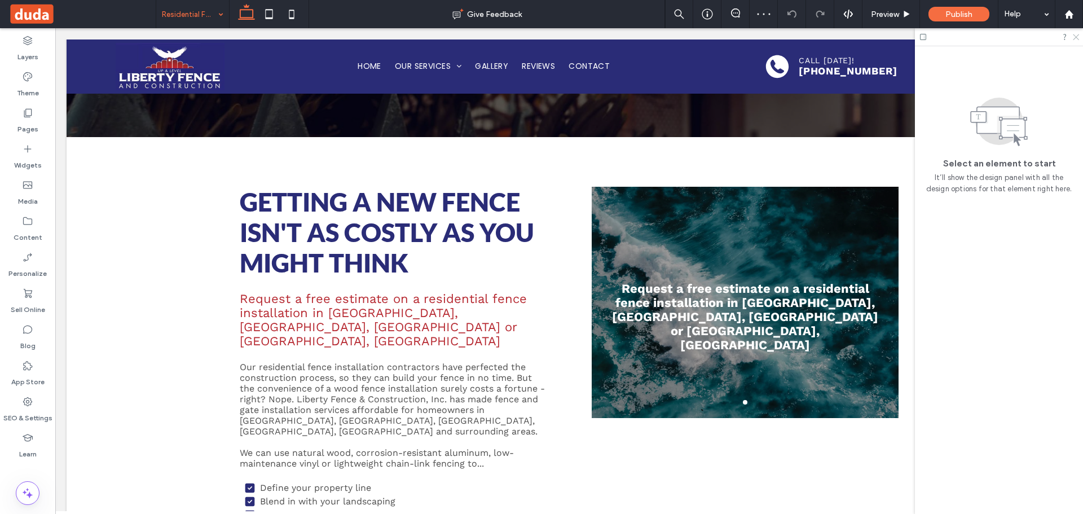
click at [1074, 39] on icon at bounding box center [1074, 36] width 7 height 7
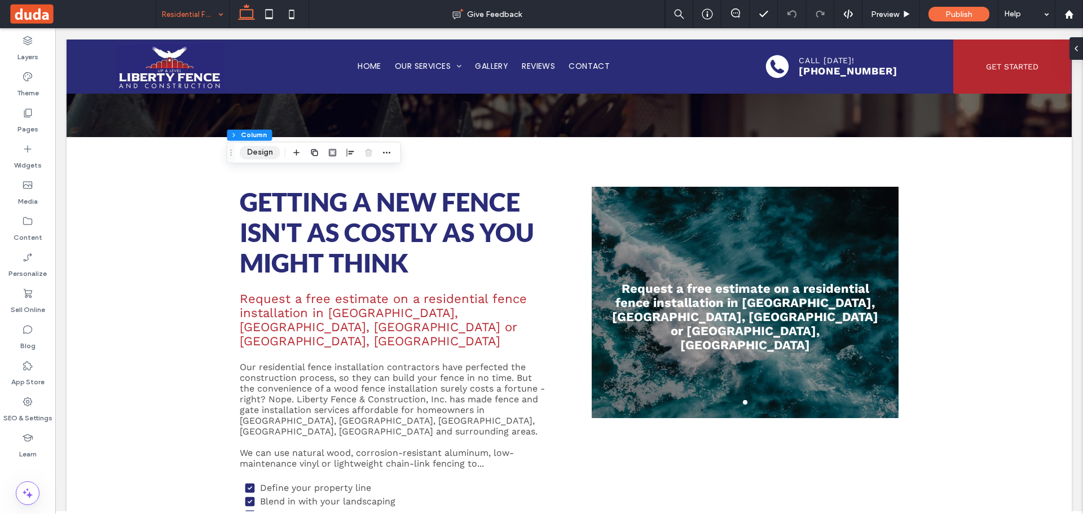
drag, startPoint x: 267, startPoint y: 154, endPoint x: 298, endPoint y: 161, distance: 31.7
click at [268, 154] on button "Design" at bounding box center [260, 152] width 41 height 14
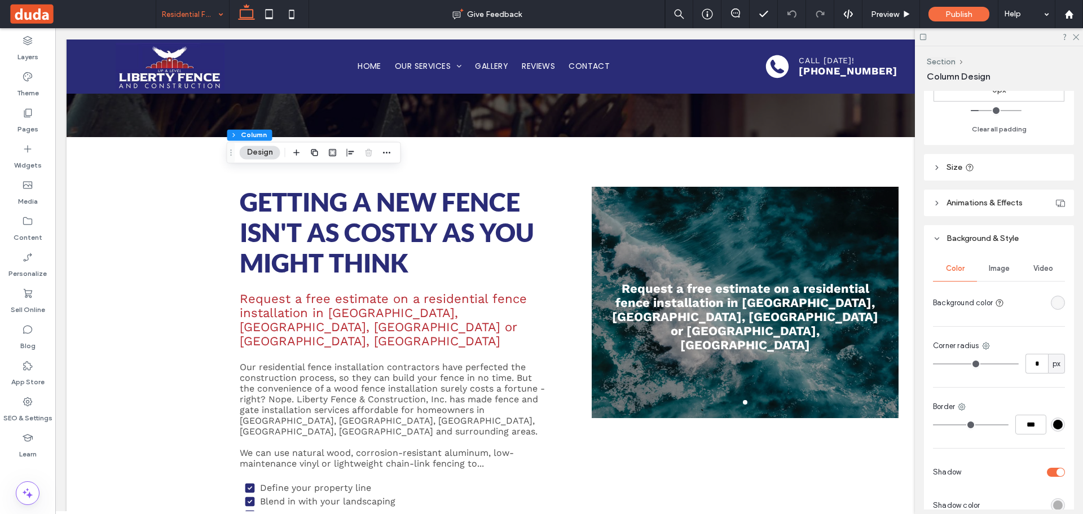
scroll to position [283, 0]
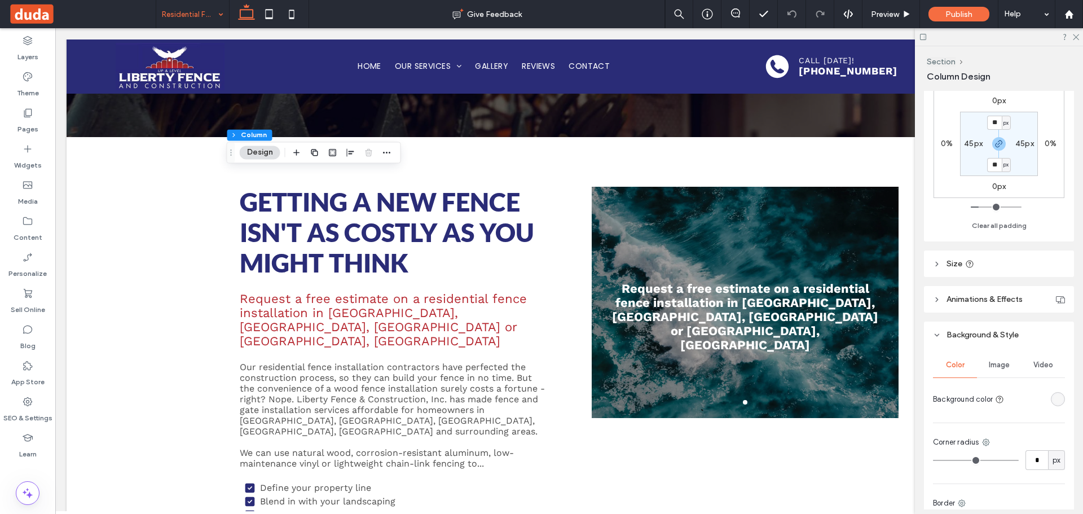
click at [992, 292] on header "Animations & Effects" at bounding box center [999, 299] width 150 height 26
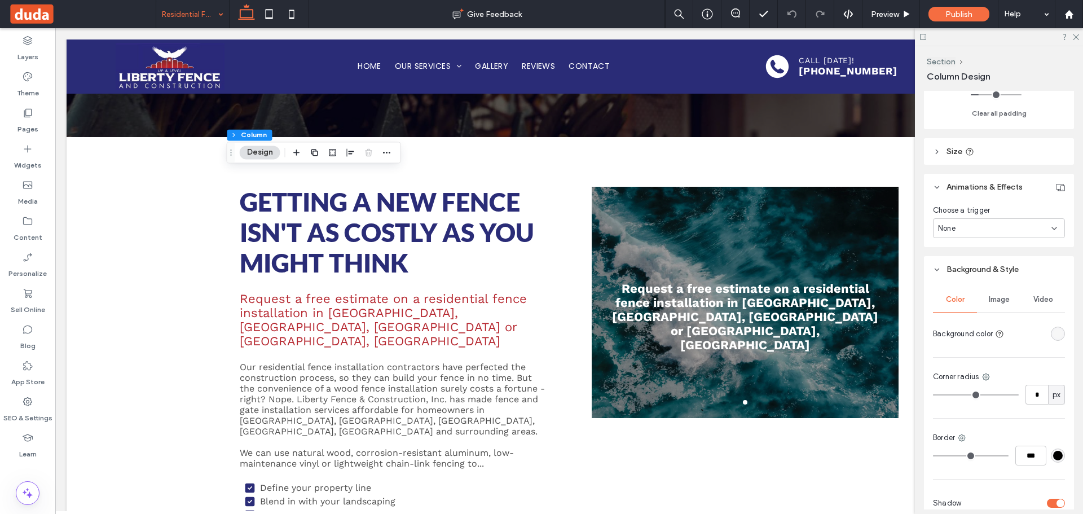
scroll to position [452, 0]
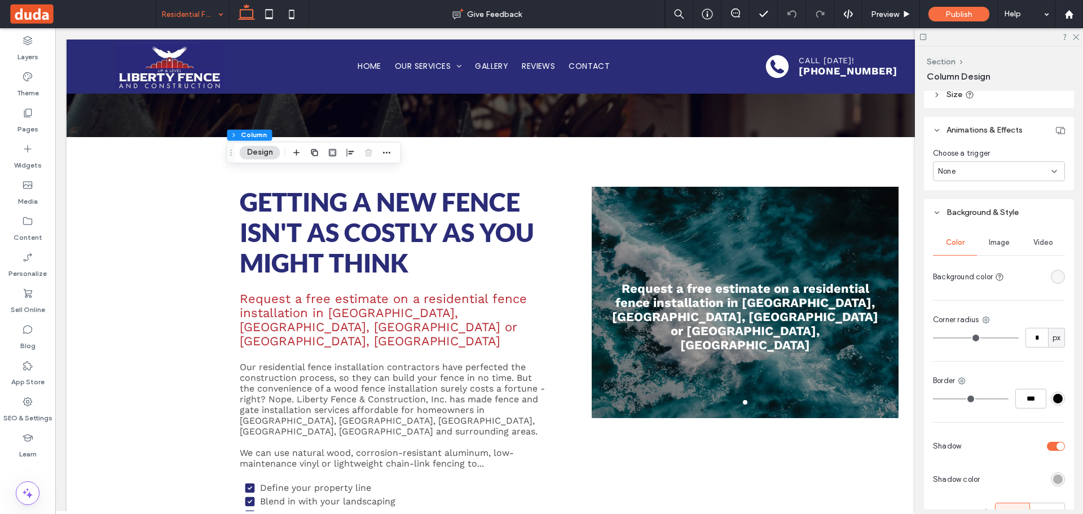
click at [973, 176] on div "None" at bounding box center [994, 171] width 113 height 11
click at [976, 206] on div "Hover" at bounding box center [995, 211] width 125 height 20
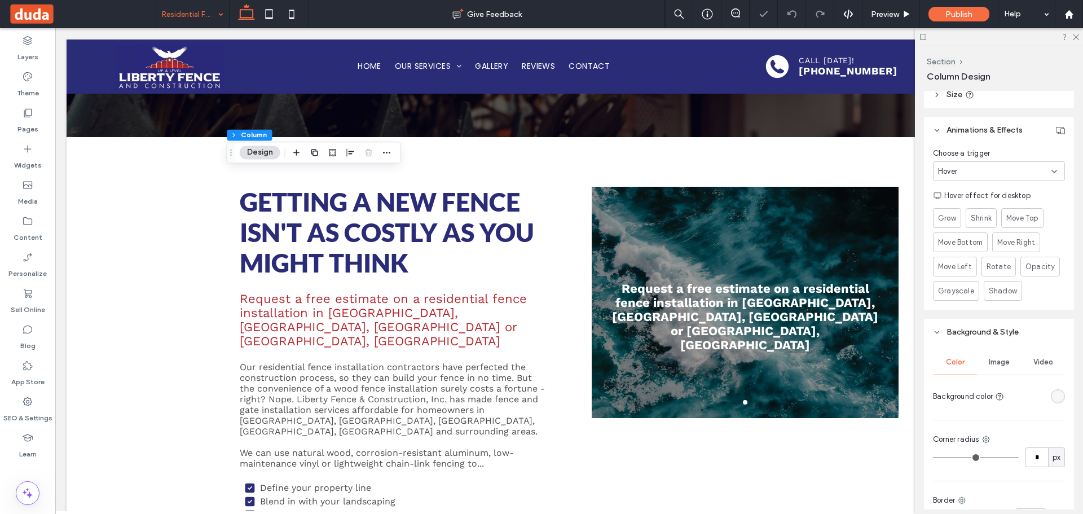
click at [979, 173] on div "Hover" at bounding box center [994, 171] width 113 height 11
click at [976, 227] on div "Entrance" at bounding box center [995, 230] width 125 height 20
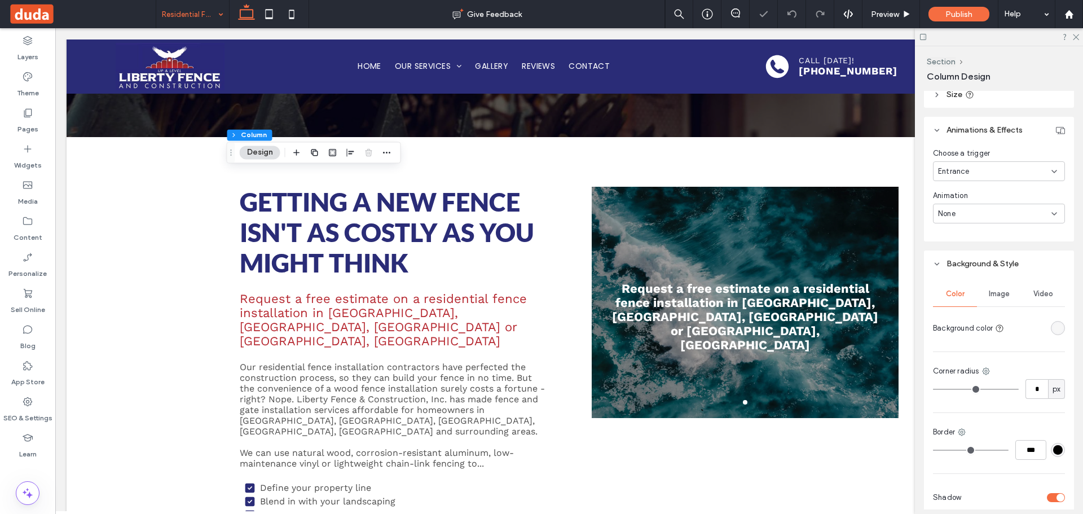
click at [977, 214] on div "None" at bounding box center [994, 213] width 113 height 11
click at [975, 238] on div "Zoom In" at bounding box center [995, 239] width 125 height 20
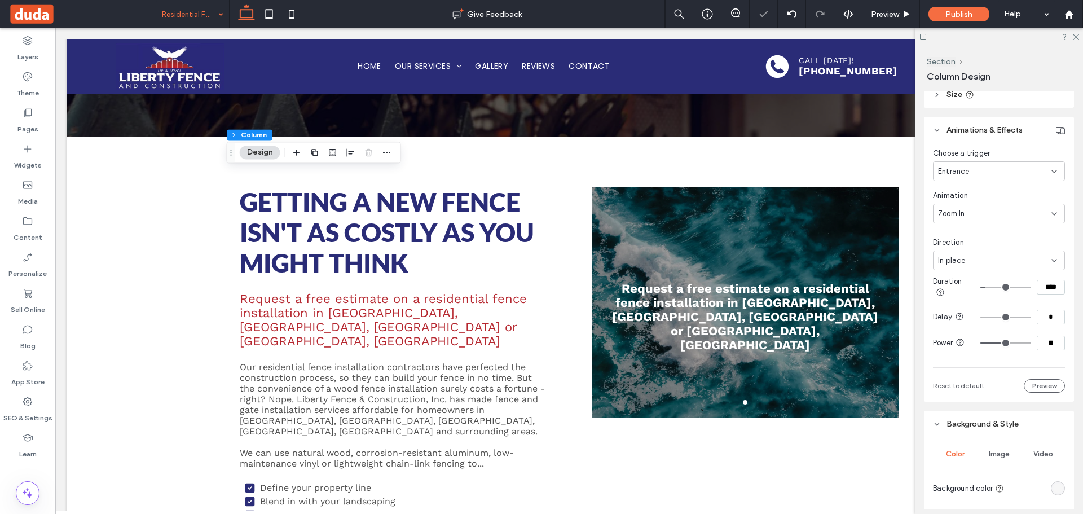
click at [979, 217] on div "Zoom In" at bounding box center [994, 213] width 113 height 11
click at [977, 255] on div "Fade In" at bounding box center [995, 253] width 125 height 20
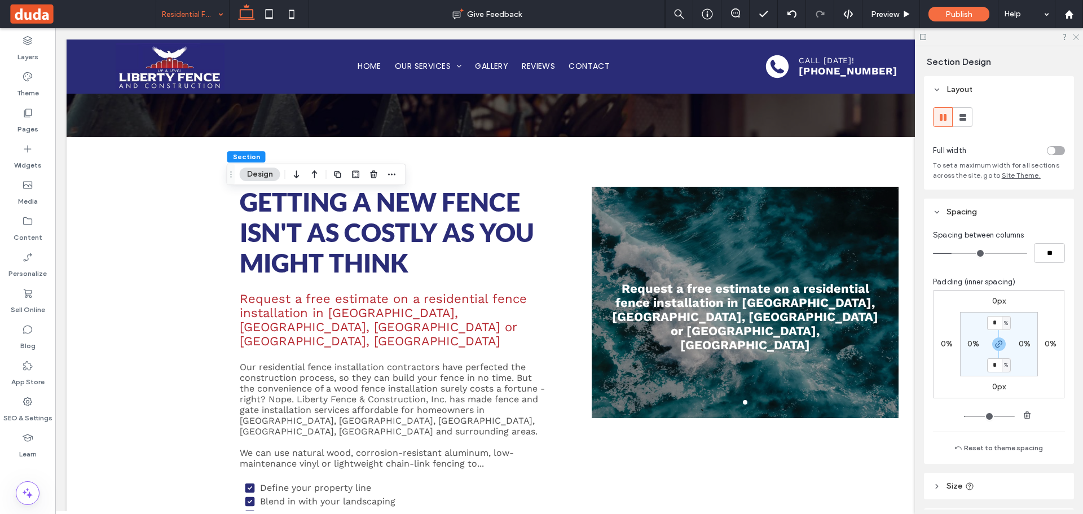
click at [1071, 38] on icon at bounding box center [1074, 36] width 7 height 7
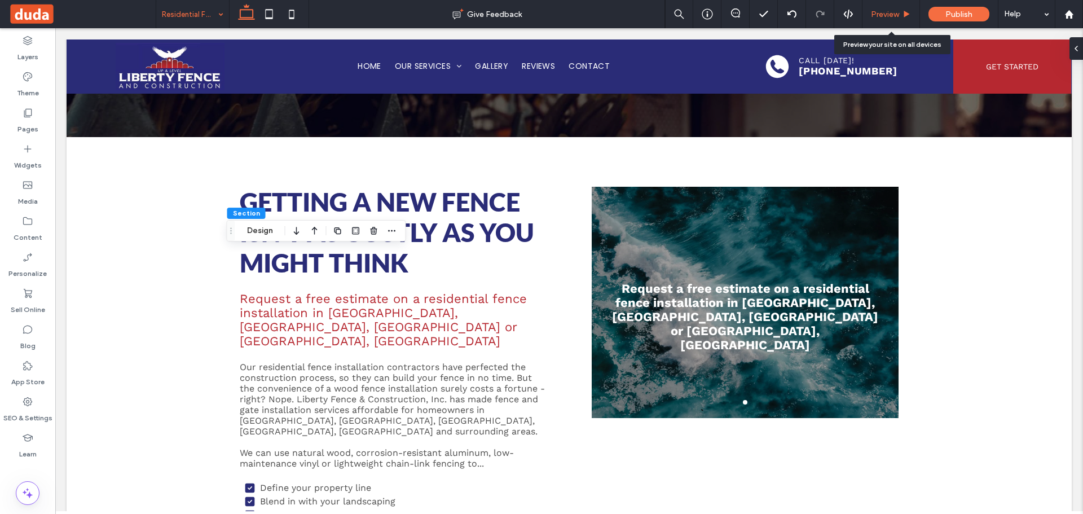
click at [906, 16] on icon at bounding box center [906, 14] width 8 height 8
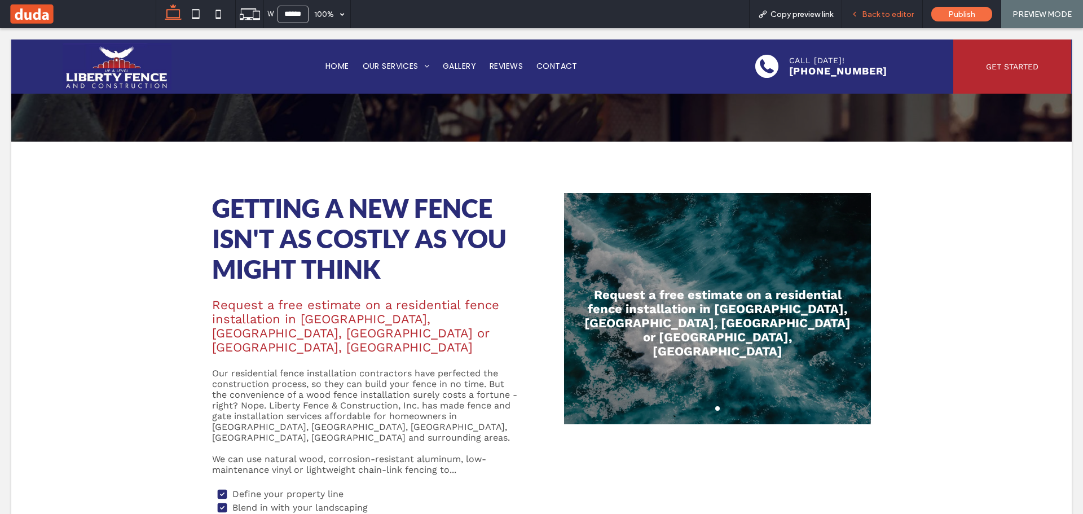
click at [881, 12] on span "Back to editor" at bounding box center [887, 15] width 52 height 10
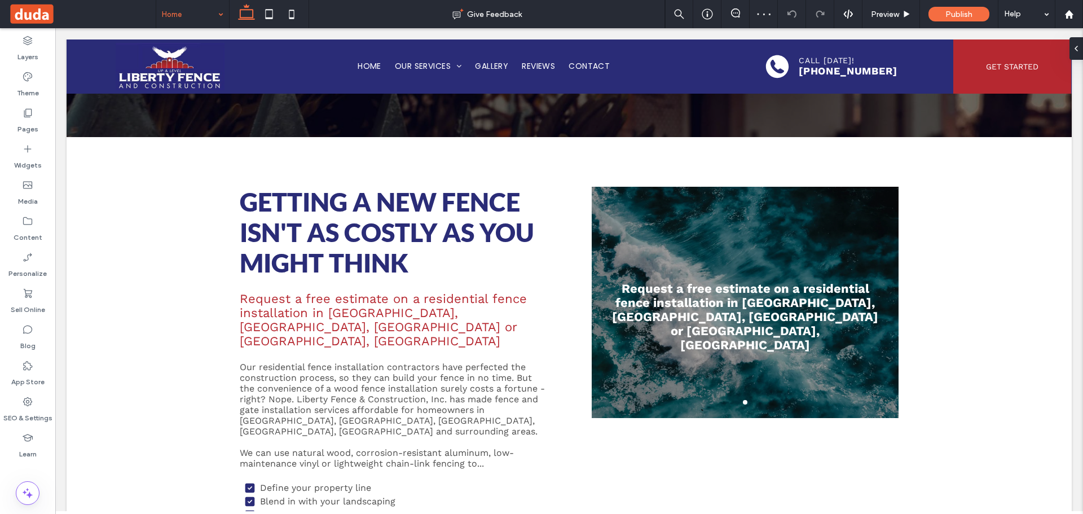
click at [195, 24] on input at bounding box center [190, 14] width 56 height 28
click at [267, 15] on icon at bounding box center [269, 14] width 23 height 23
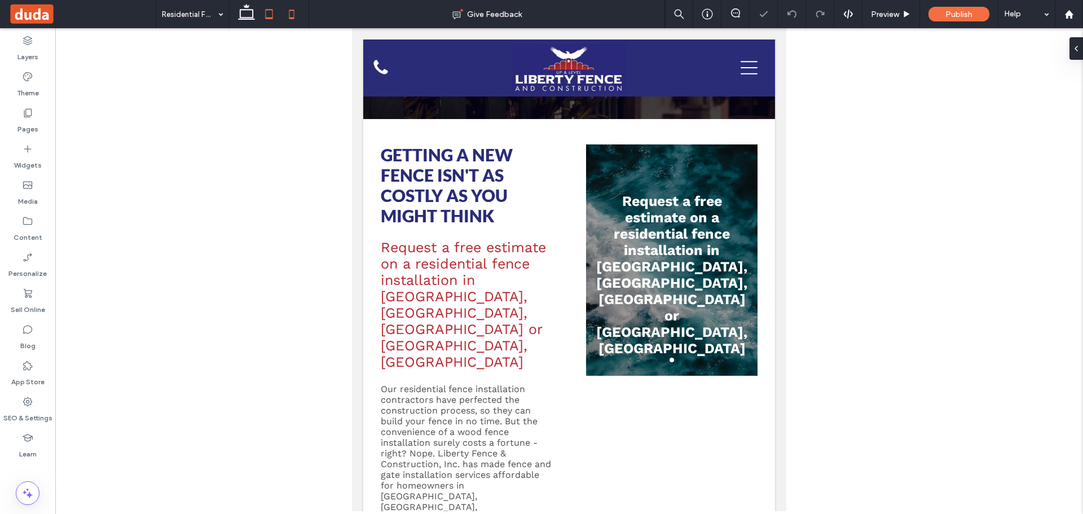
click at [293, 14] on icon at bounding box center [291, 14] width 23 height 23
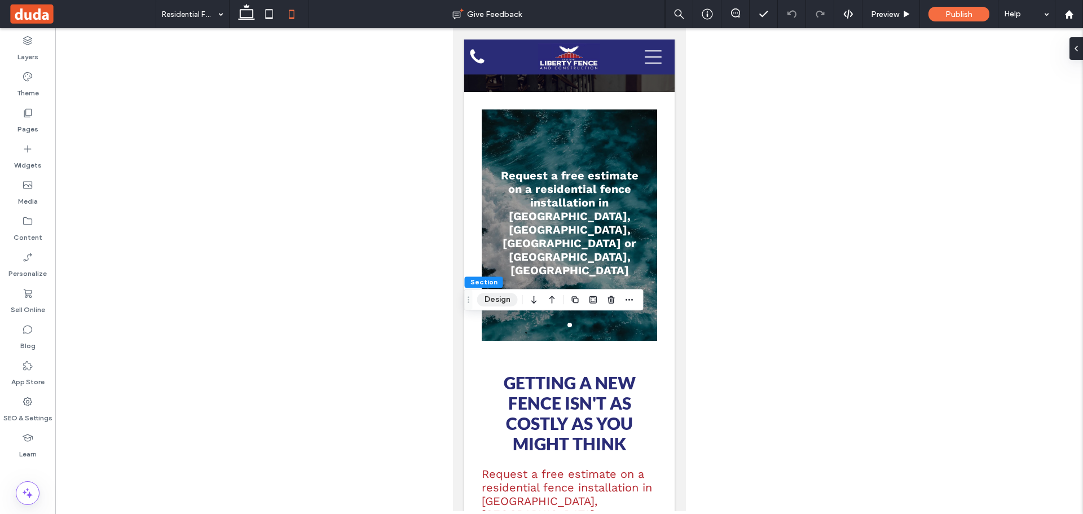
click at [493, 300] on button "Design" at bounding box center [497, 300] width 41 height 14
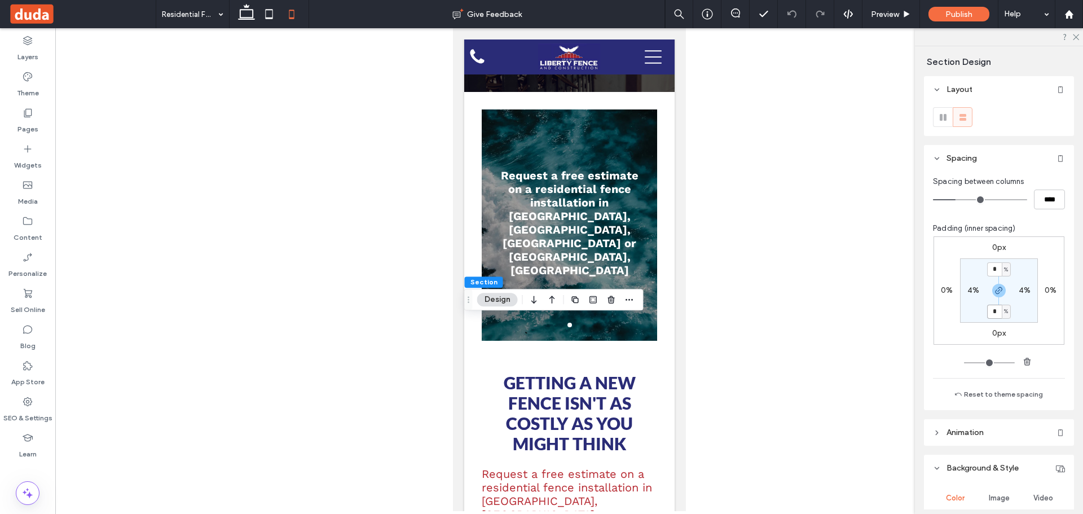
click at [990, 313] on input "*" at bounding box center [994, 311] width 15 height 14
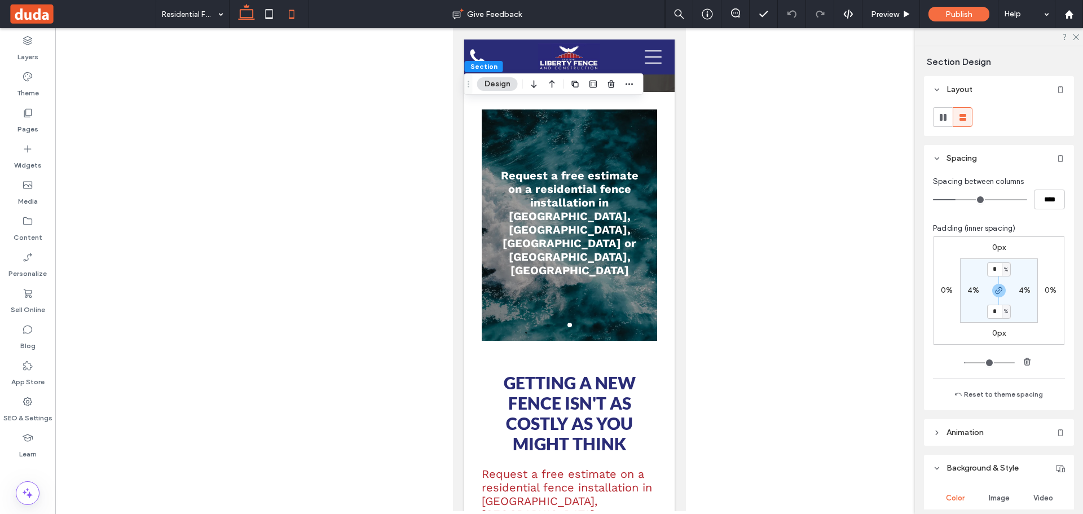
click at [244, 17] on icon at bounding box center [246, 14] width 23 height 23
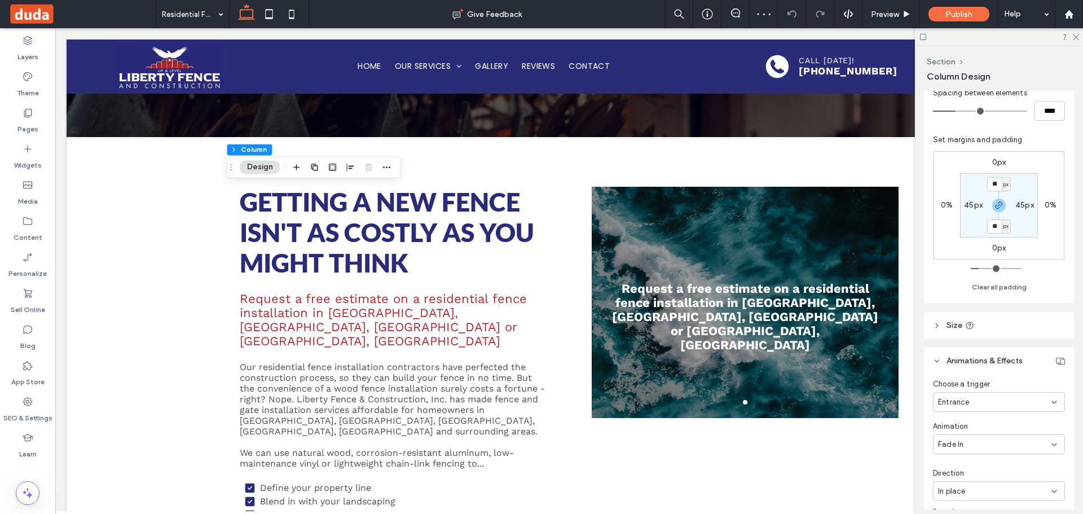
scroll to position [395, 0]
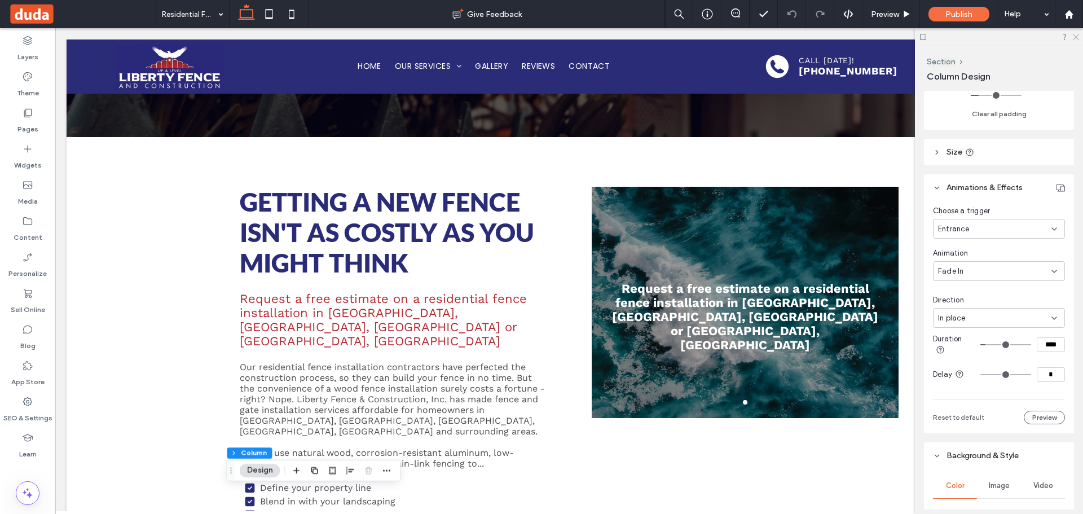
drag, startPoint x: 1077, startPoint y: 36, endPoint x: 1026, endPoint y: 42, distance: 51.2
click at [1076, 36] on icon at bounding box center [1074, 36] width 7 height 7
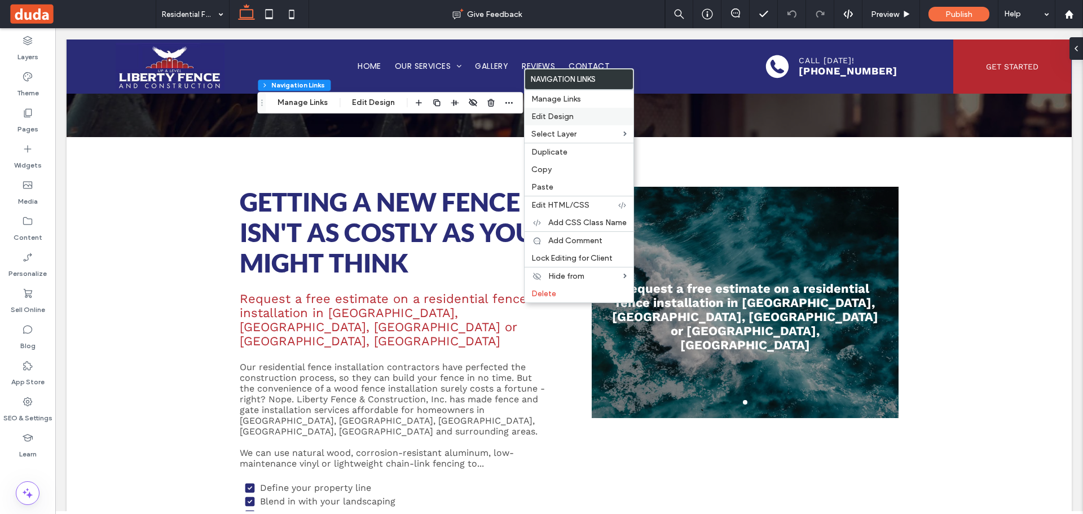
click at [565, 114] on span "Edit Design" at bounding box center [552, 117] width 42 height 10
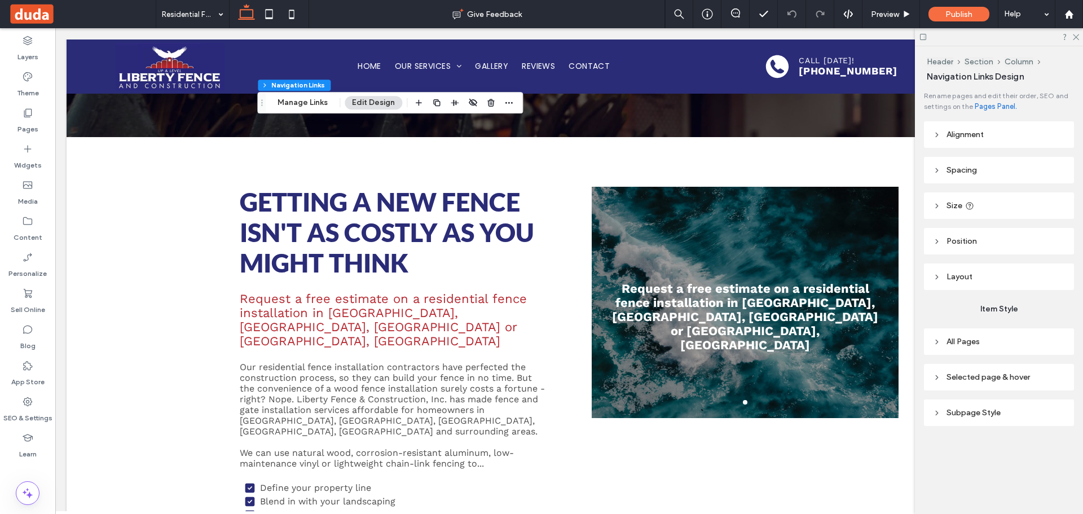
drag, startPoint x: 976, startPoint y: 363, endPoint x: 980, endPoint y: 368, distance: 6.0
click at [977, 364] on div "Rename pages and edit their order, SEO and settings on the Pages Panel. Alignme…" at bounding box center [1002, 281] width 157 height 380
click at [986, 379] on span "Selected page & hover" at bounding box center [987, 377] width 83 height 10
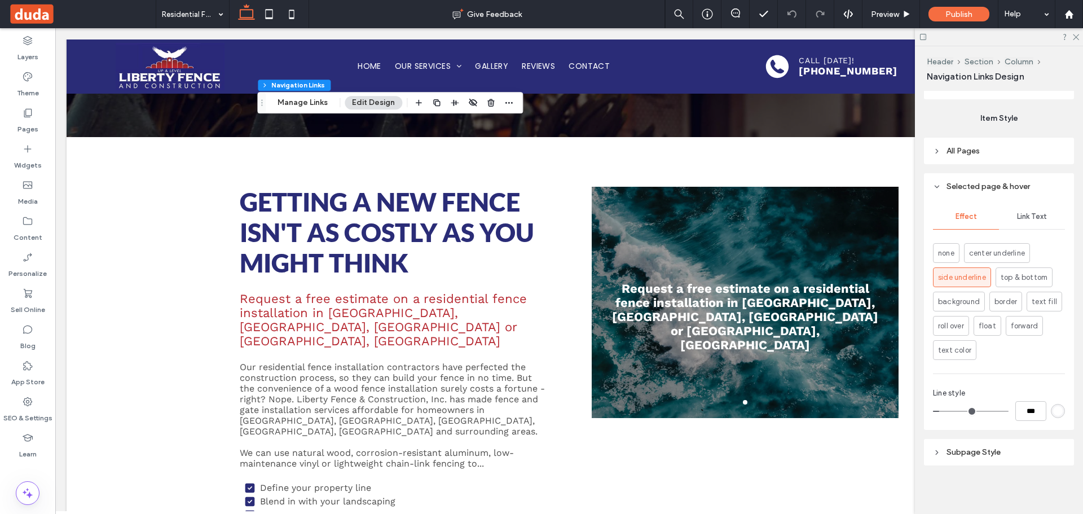
click at [986, 451] on span "Subpage Style" at bounding box center [973, 452] width 54 height 10
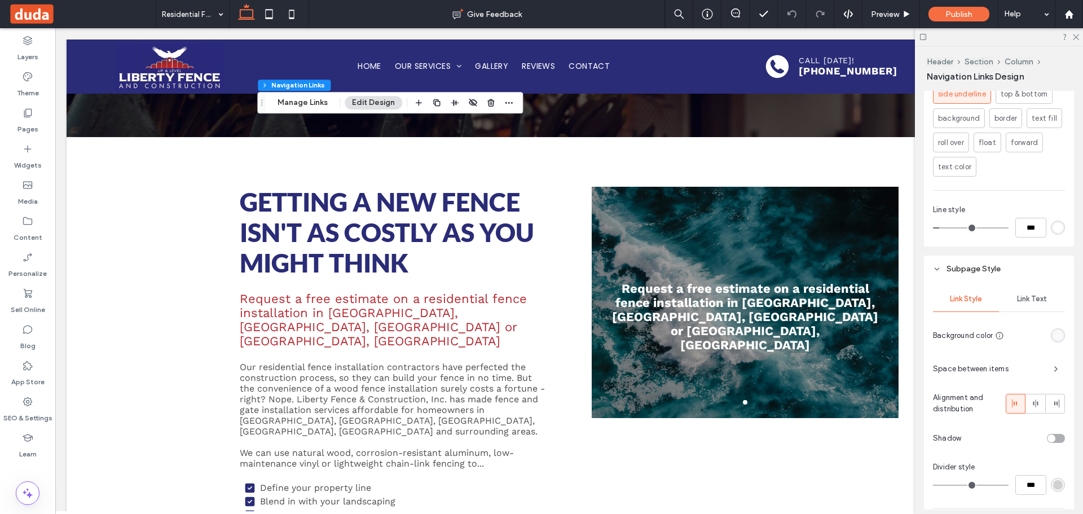
scroll to position [483, 0]
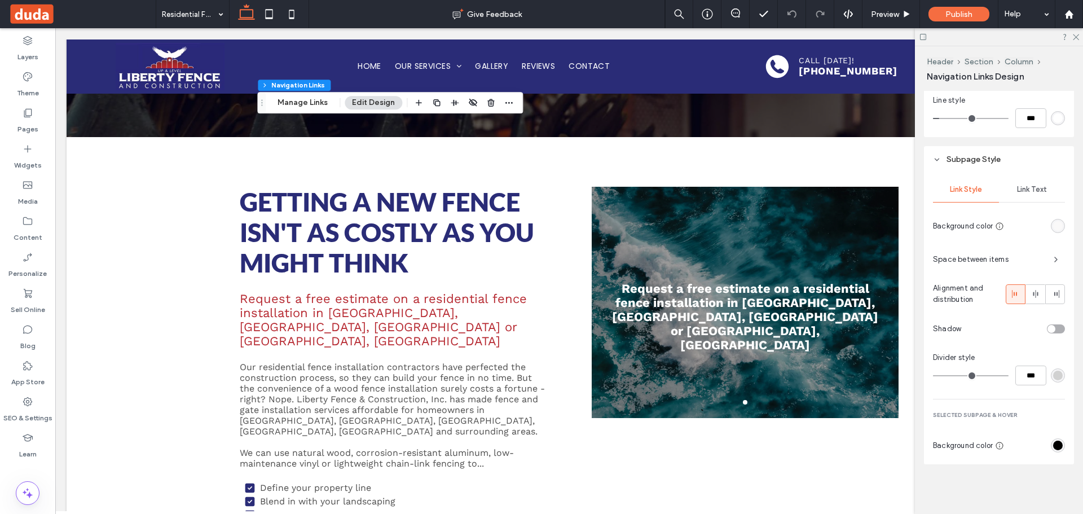
click at [1054, 444] on div "rgb(0, 0, 0)" at bounding box center [1058, 445] width 10 height 10
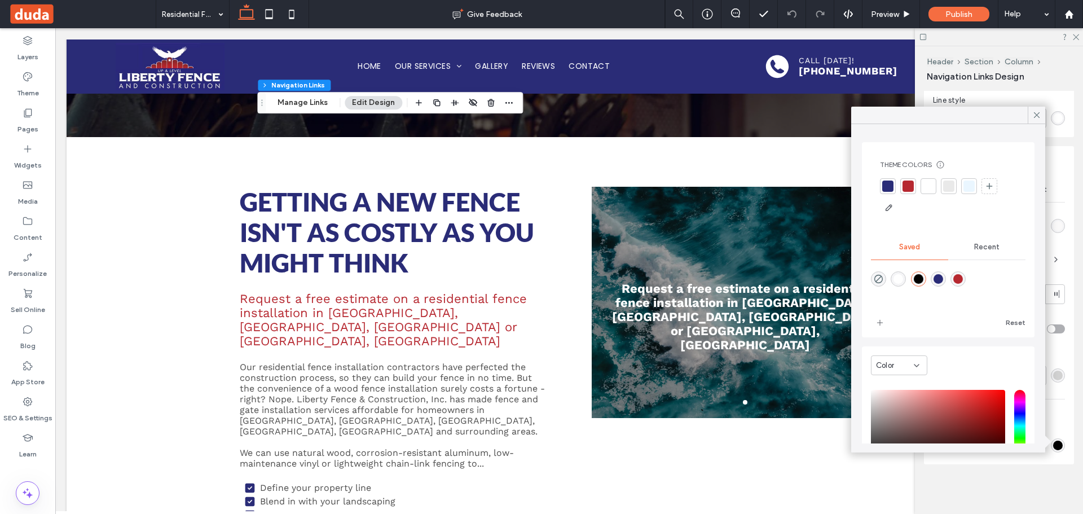
click at [881, 192] on div at bounding box center [888, 186] width 16 height 16
click at [962, 282] on div "rgba(182,40,48,1)" at bounding box center [958, 281] width 10 height 10
type input "*******"
click at [900, 188] on div at bounding box center [908, 186] width 16 height 16
drag, startPoint x: 1034, startPoint y: 117, endPoint x: 1039, endPoint y: 122, distance: 6.8
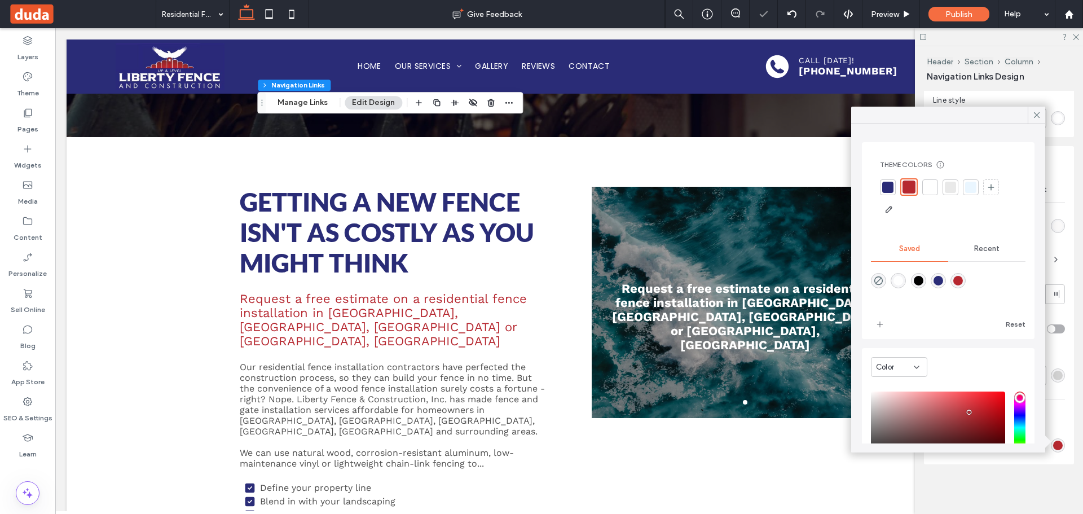
click at [1035, 118] on icon at bounding box center [1036, 115] width 10 height 10
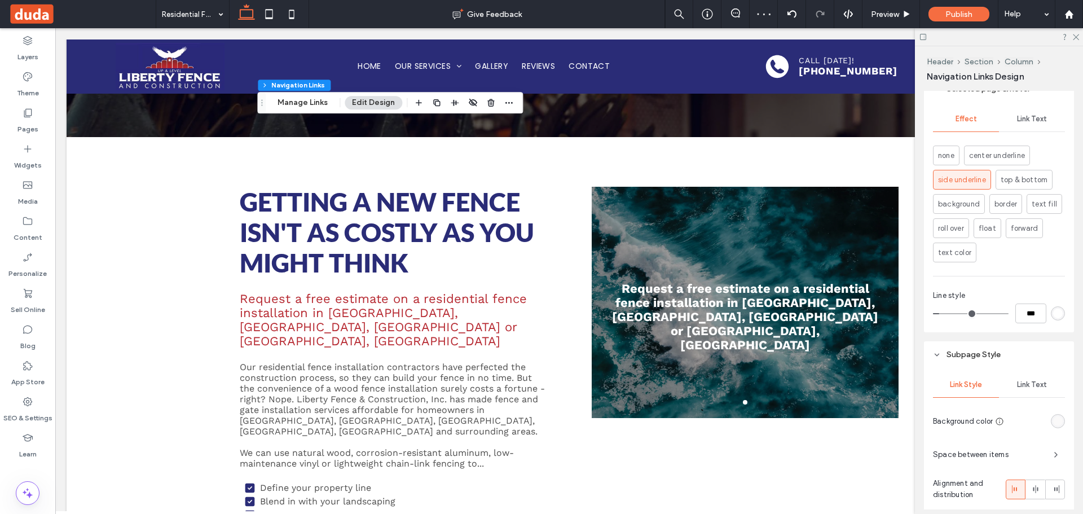
scroll to position [201, 0]
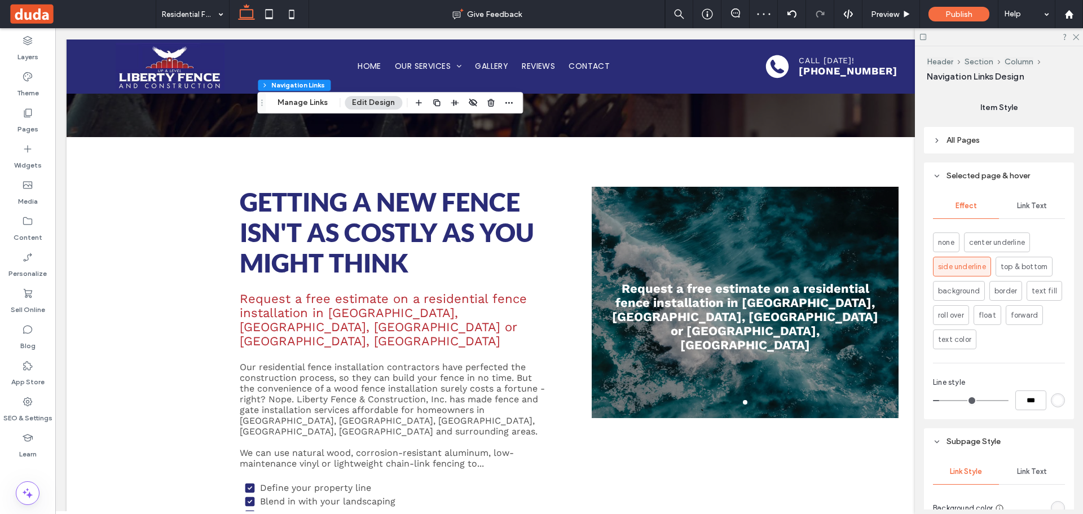
click at [1035, 202] on div "Link Text" at bounding box center [1031, 205] width 66 height 25
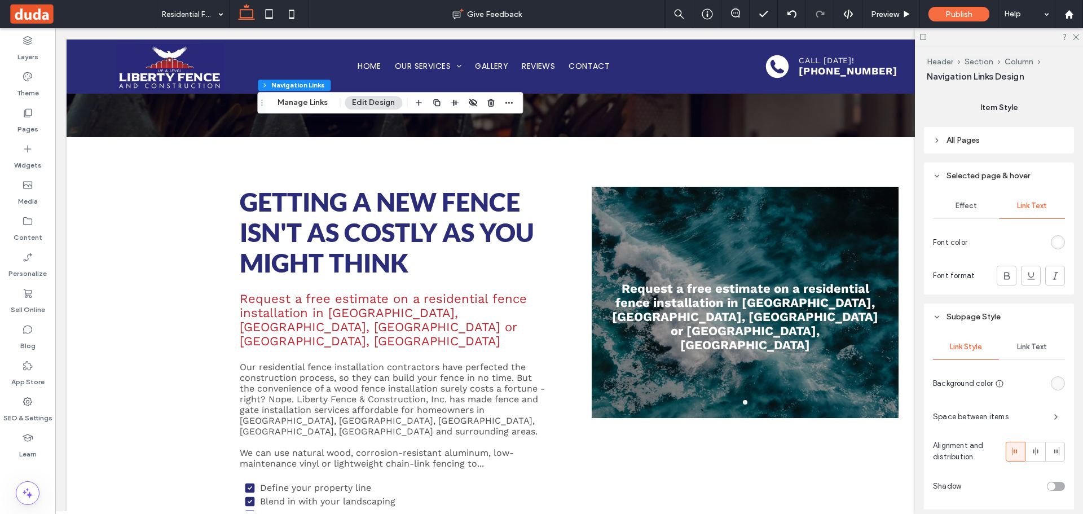
drag, startPoint x: 1051, startPoint y: 240, endPoint x: 1045, endPoint y: 231, distance: 10.5
click at [1053, 239] on div "rgb(255, 255, 255)" at bounding box center [1058, 242] width 10 height 10
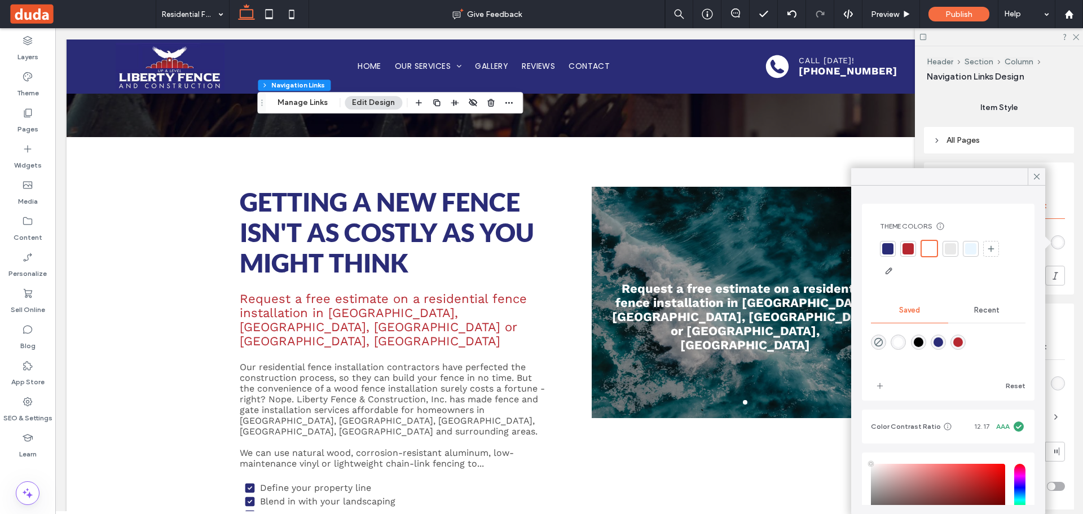
click at [882, 245] on div at bounding box center [887, 248] width 11 height 11
click at [884, 248] on div at bounding box center [888, 248] width 13 height 13
click at [1036, 179] on icon at bounding box center [1036, 176] width 10 height 10
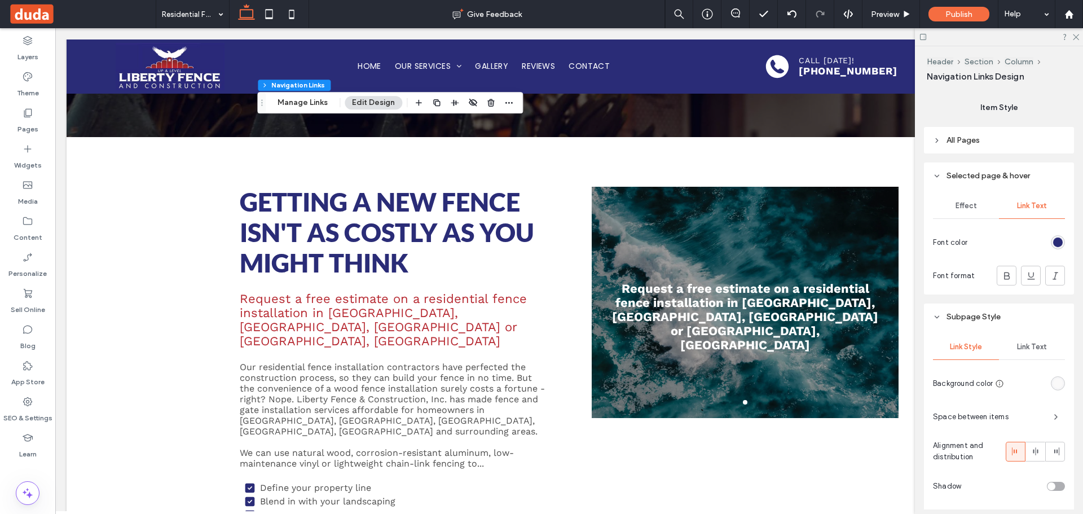
click at [968, 199] on div "Effect" at bounding box center [966, 205] width 66 height 25
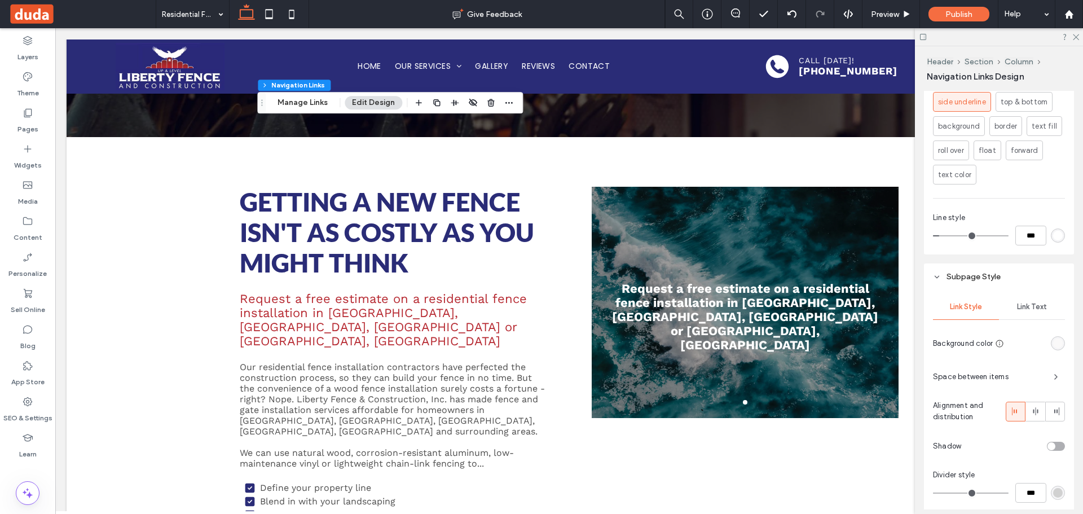
scroll to position [370, 0]
click at [1044, 308] on div "Link Text" at bounding box center [1031, 302] width 66 height 25
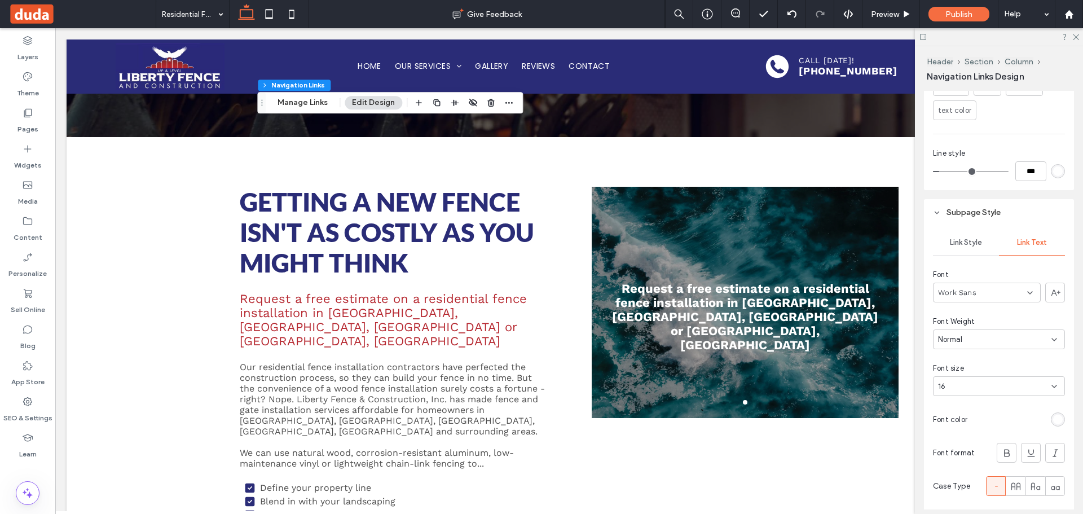
scroll to position [540, 0]
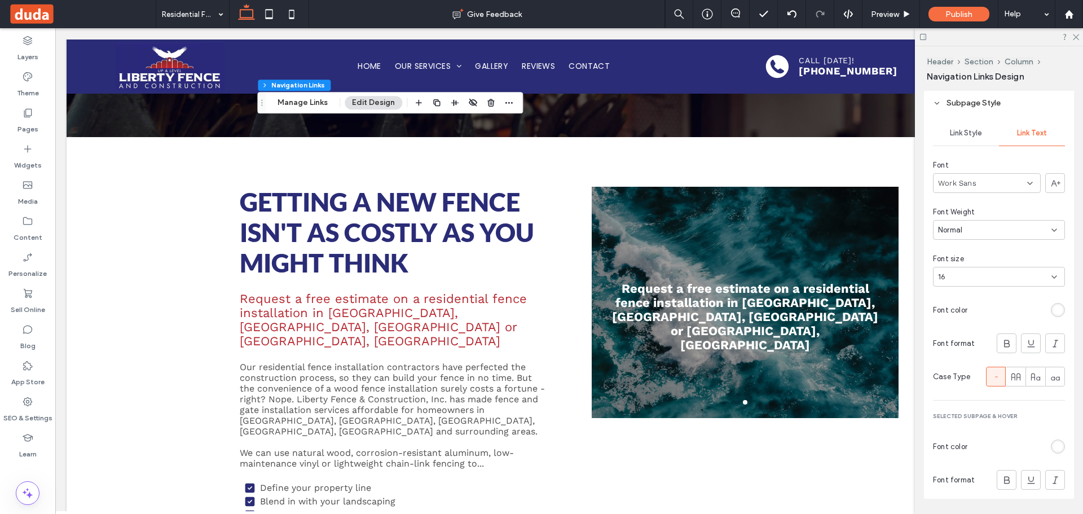
click at [1053, 308] on div "rgb(255, 255, 255)" at bounding box center [1058, 310] width 10 height 10
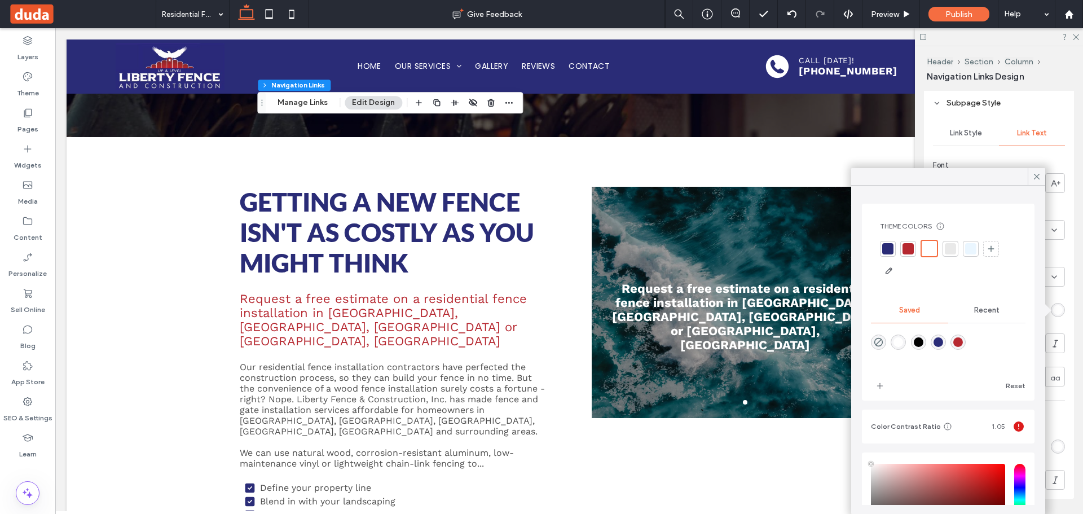
click at [888, 248] on div at bounding box center [887, 248] width 11 height 11
drag, startPoint x: 1034, startPoint y: 176, endPoint x: 1040, endPoint y: 200, distance: 24.9
click at [1034, 176] on icon at bounding box center [1036, 176] width 10 height 10
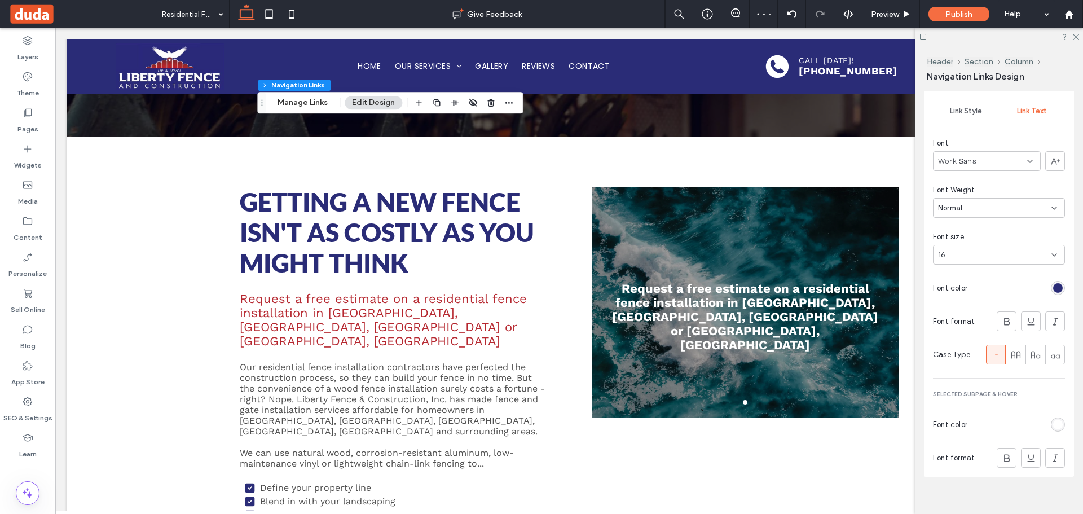
scroll to position [574, 0]
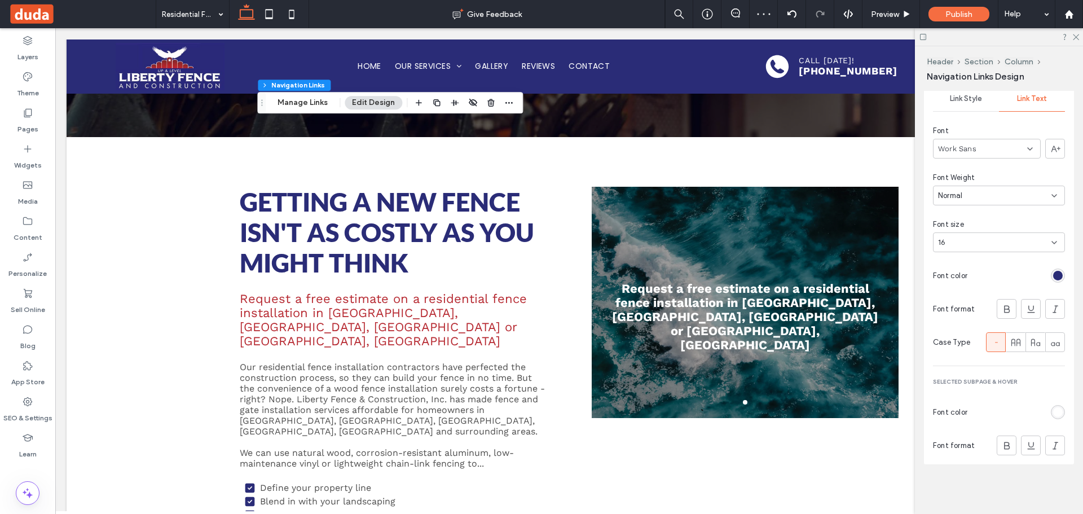
click at [1053, 416] on div "rgb(255, 255, 255)" at bounding box center [1058, 412] width 10 height 10
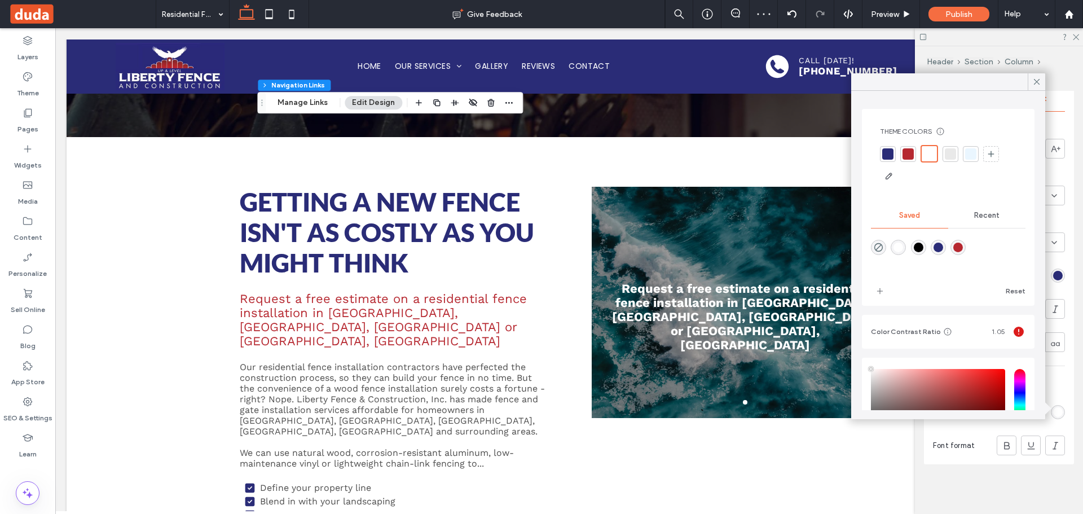
click at [927, 156] on div at bounding box center [928, 153] width 13 height 13
click at [1032, 83] on icon at bounding box center [1036, 82] width 10 height 10
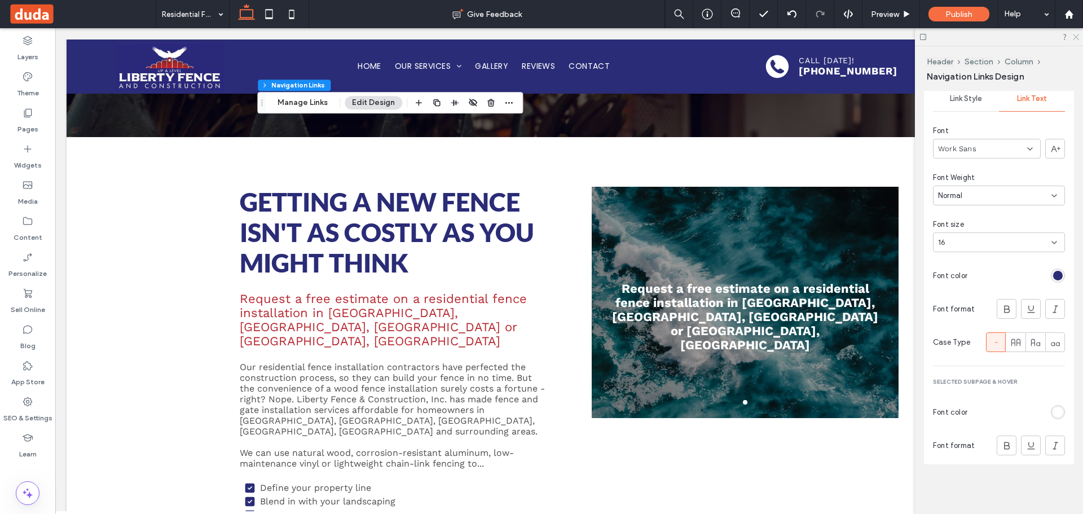
click at [1076, 38] on icon at bounding box center [1074, 36] width 7 height 7
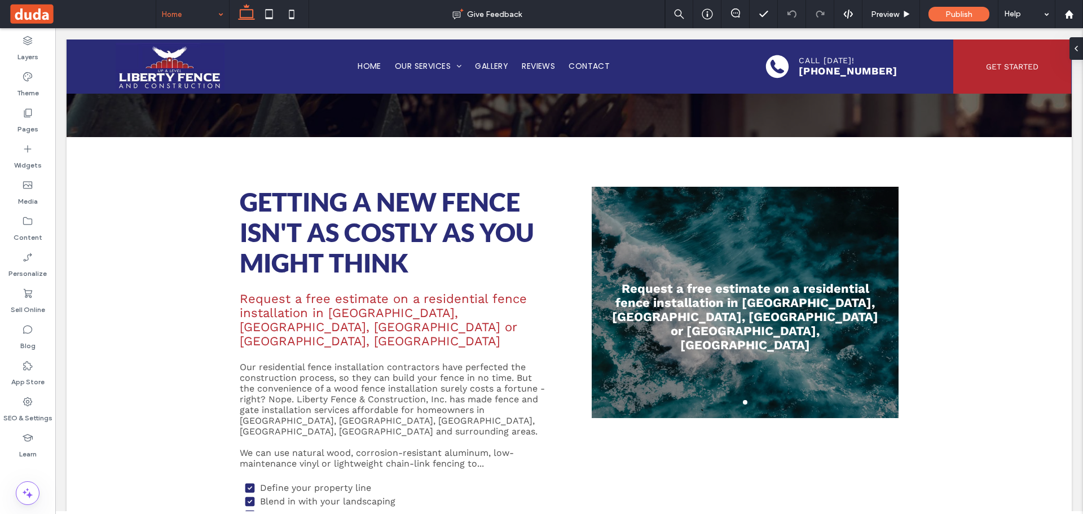
click at [173, 4] on input at bounding box center [190, 14] width 56 height 28
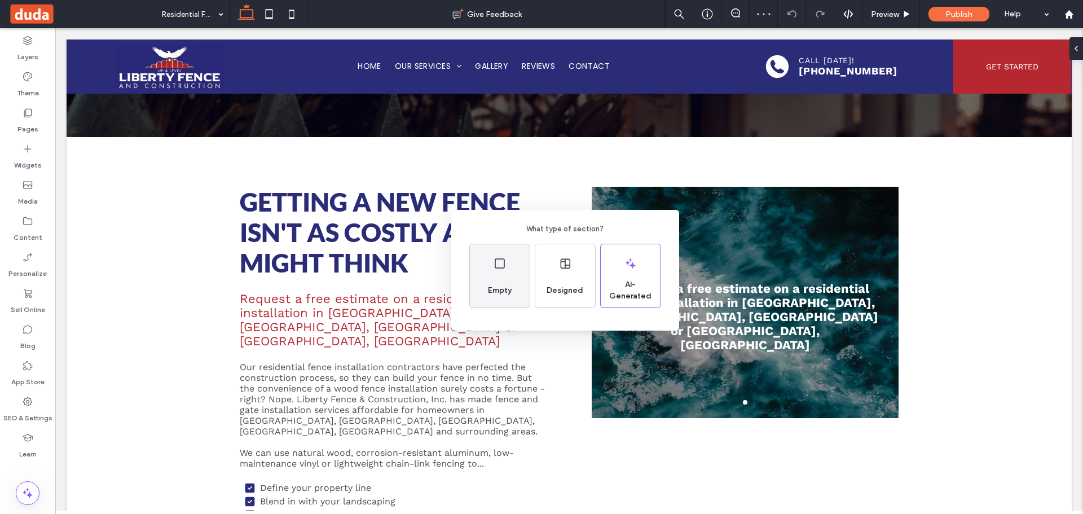
click at [507, 269] on div "Empty" at bounding box center [500, 275] width 60 height 63
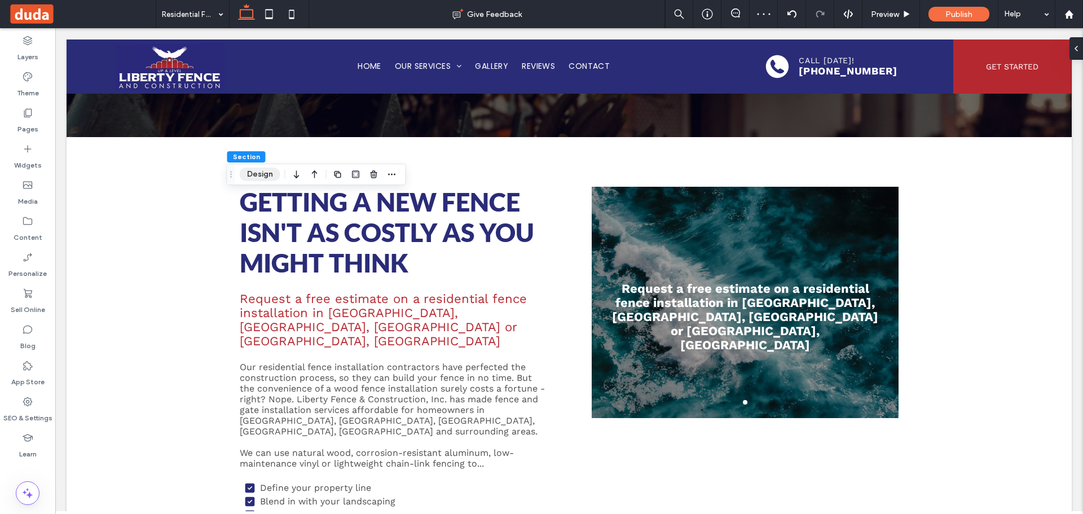
click at [263, 174] on button "Design" at bounding box center [260, 174] width 41 height 14
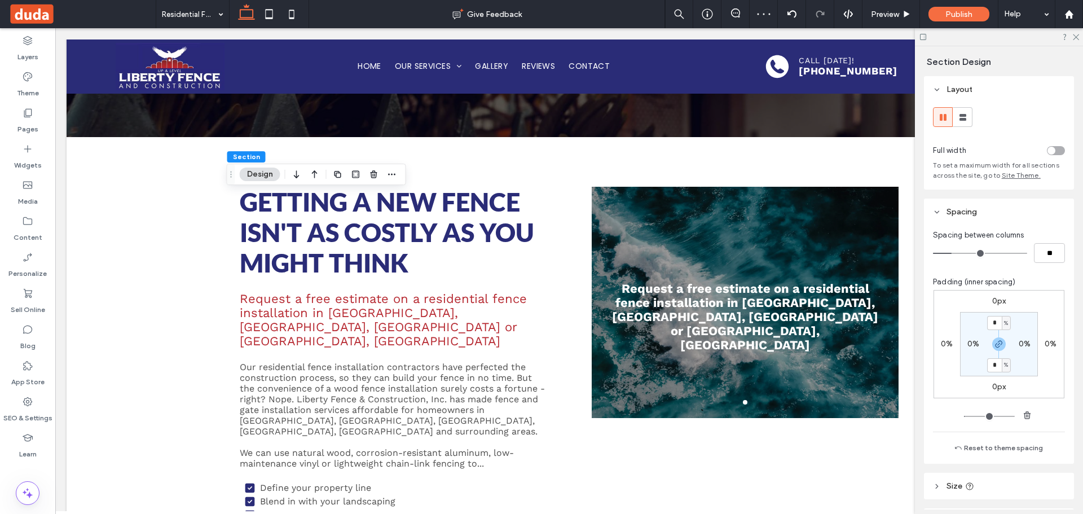
click at [1001, 321] on div "%" at bounding box center [1005, 323] width 9 height 14
click at [988, 324] on input "*" at bounding box center [994, 323] width 15 height 14
type input "*"
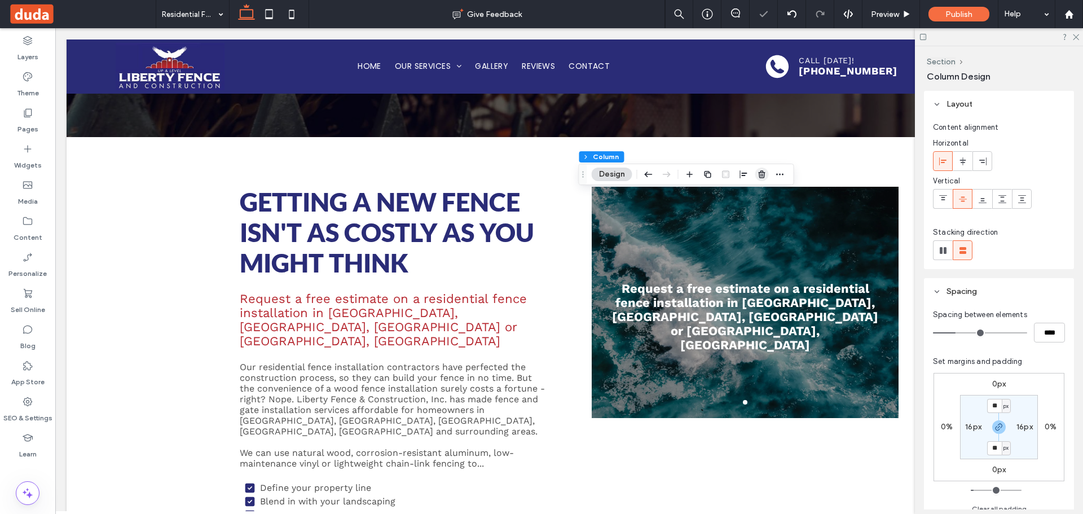
click at [763, 176] on use "button" at bounding box center [761, 173] width 7 height 7
click at [943, 253] on use at bounding box center [942, 250] width 7 height 7
type input "*"
type input "**"
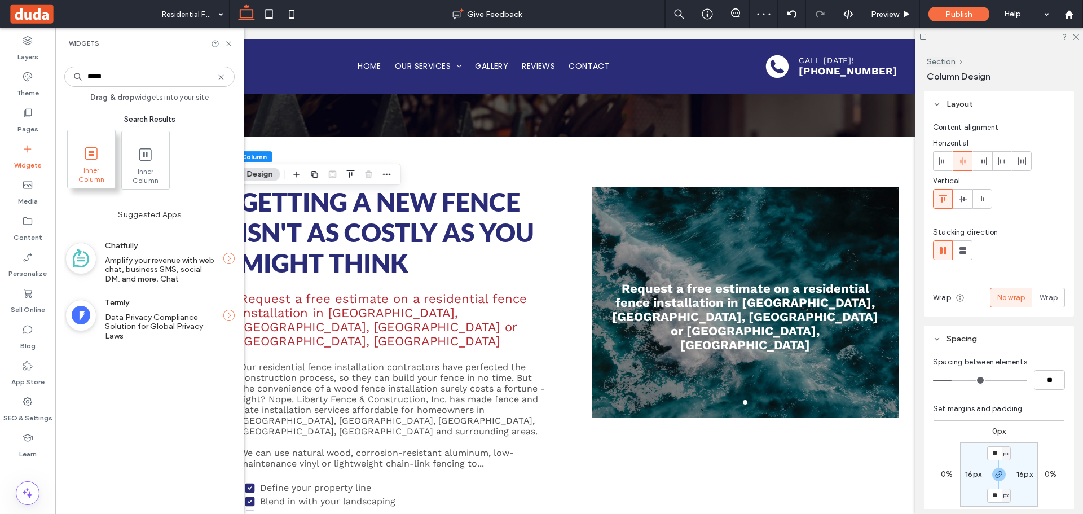
type input "*****"
click at [96, 160] on icon at bounding box center [91, 153] width 18 height 18
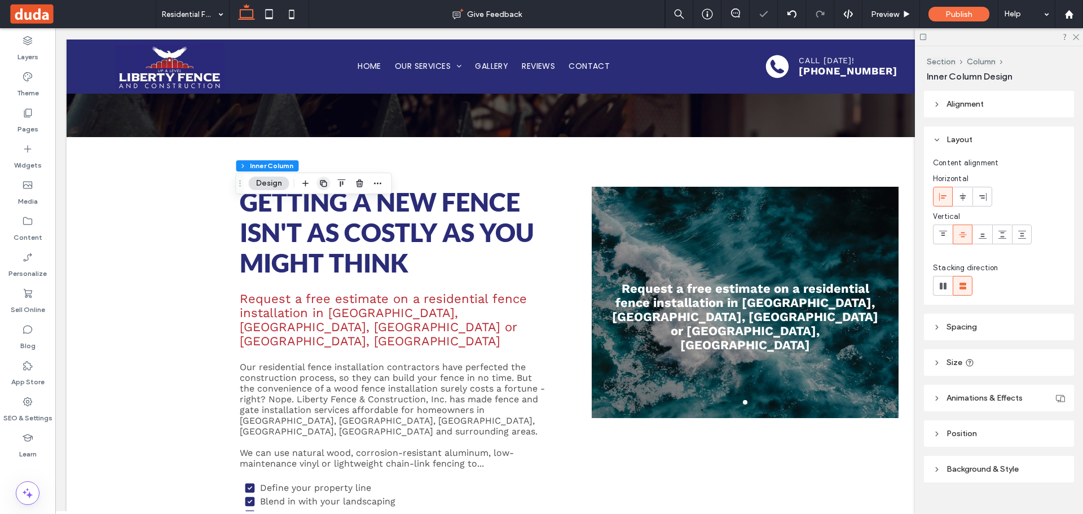
click at [324, 180] on use "button" at bounding box center [323, 183] width 7 height 7
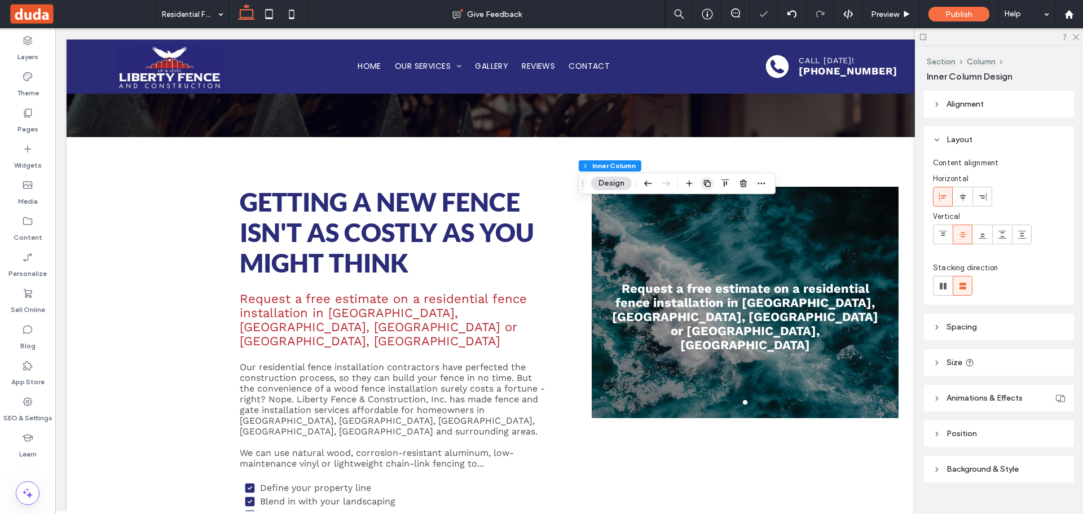
click at [703, 184] on icon "button" at bounding box center [707, 183] width 9 height 9
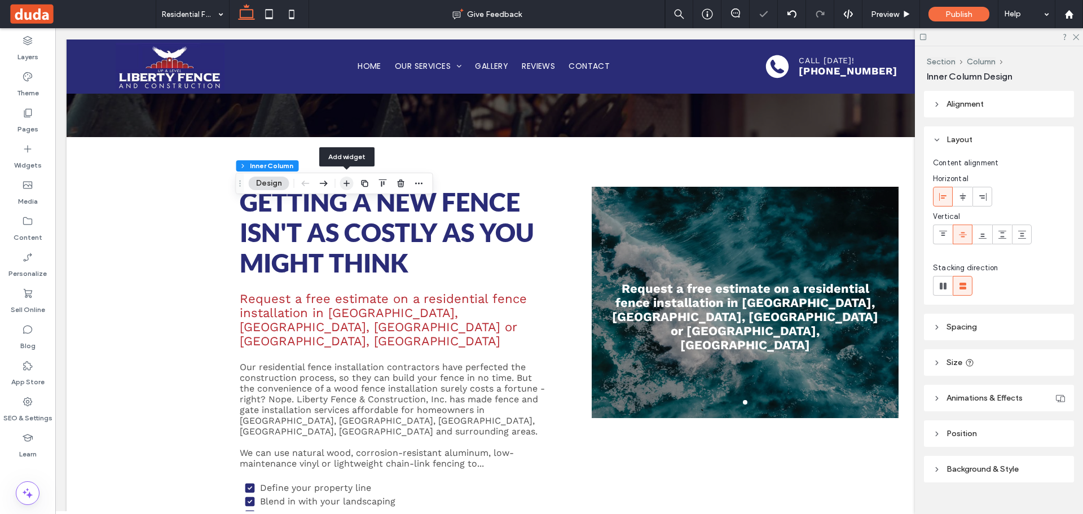
click at [347, 185] on use "button" at bounding box center [346, 183] width 6 height 6
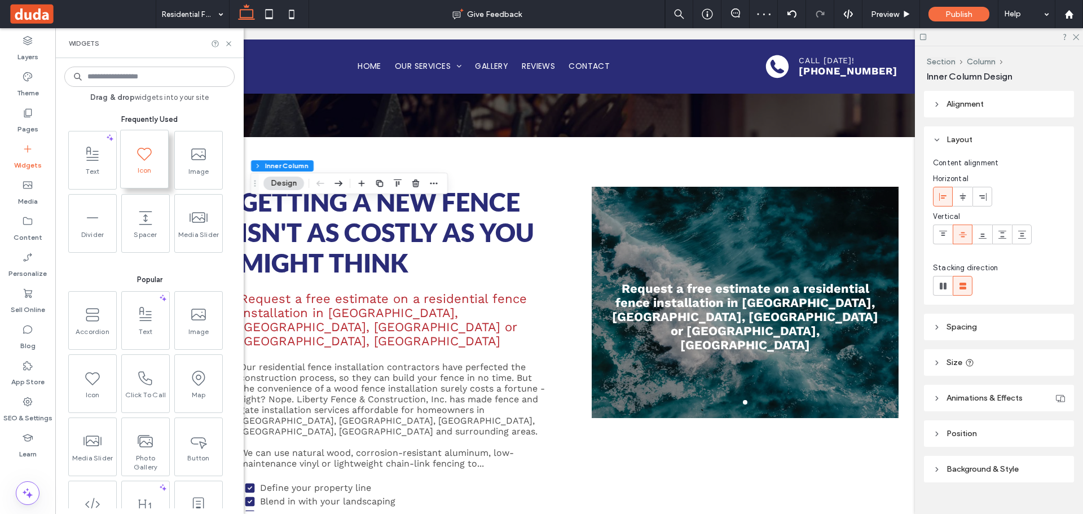
click at [132, 160] on span at bounding box center [144, 152] width 47 height 25
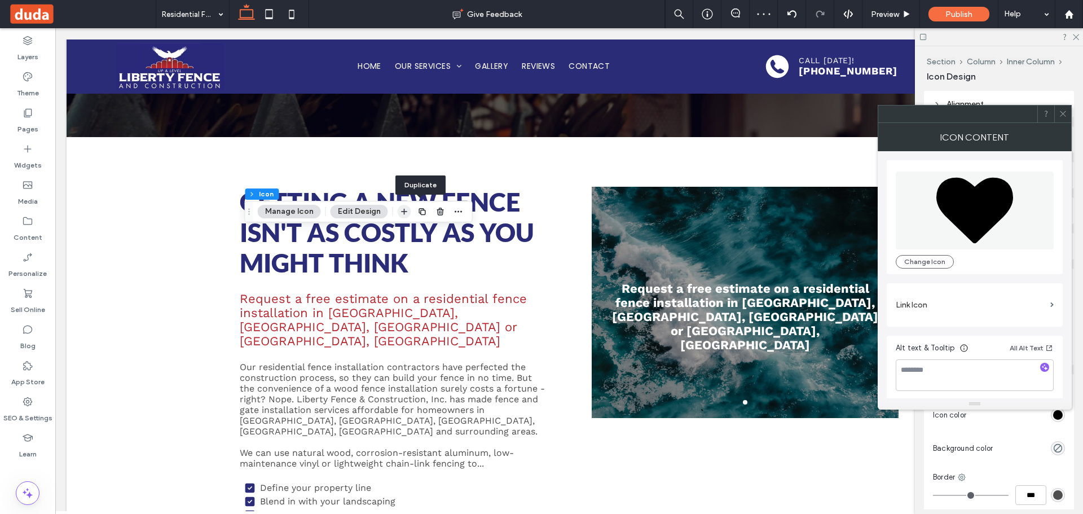
click at [403, 209] on icon "button" at bounding box center [404, 211] width 9 height 9
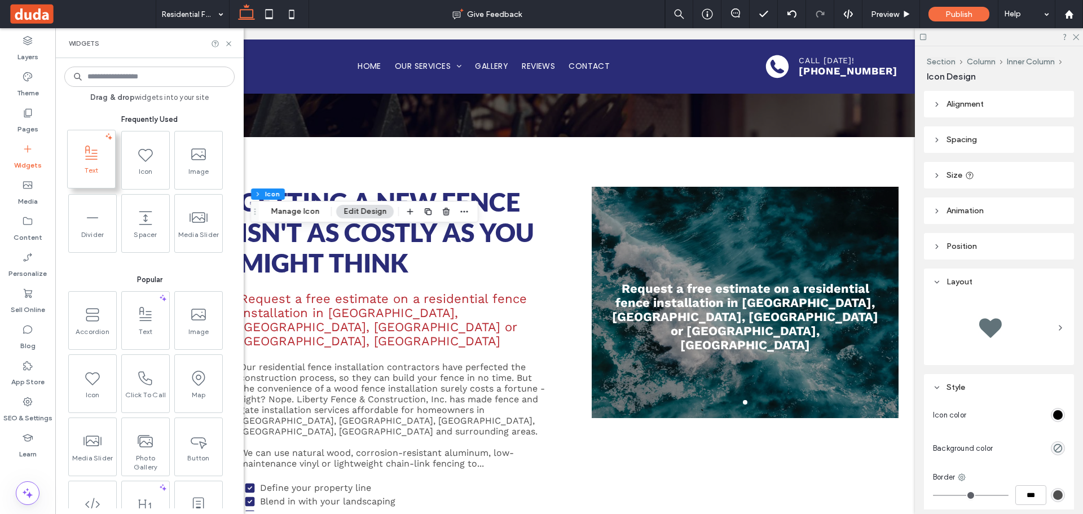
click at [86, 158] on icon at bounding box center [91, 153] width 18 height 18
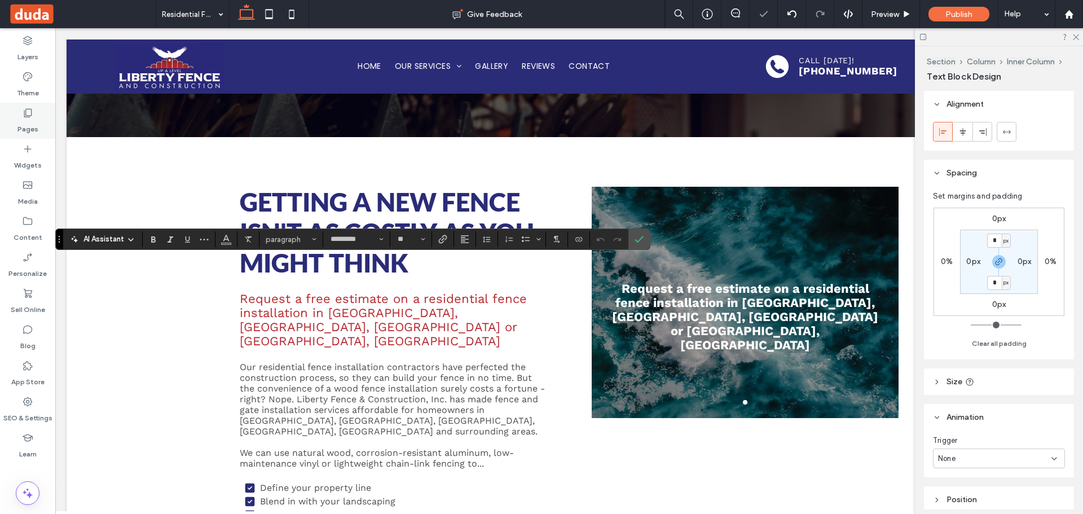
click at [16, 116] on div "Pages" at bounding box center [27, 121] width 55 height 36
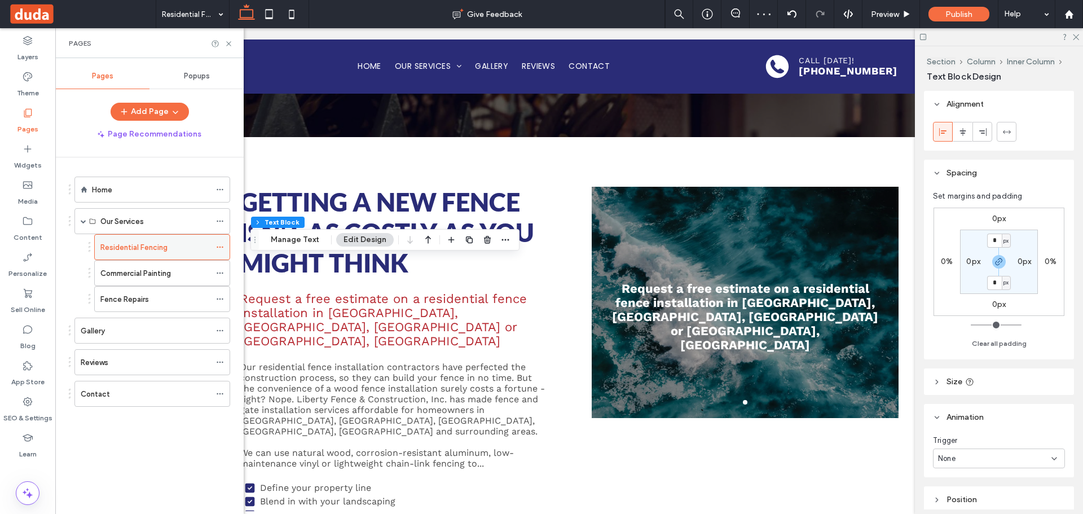
click at [219, 244] on icon at bounding box center [220, 247] width 8 height 8
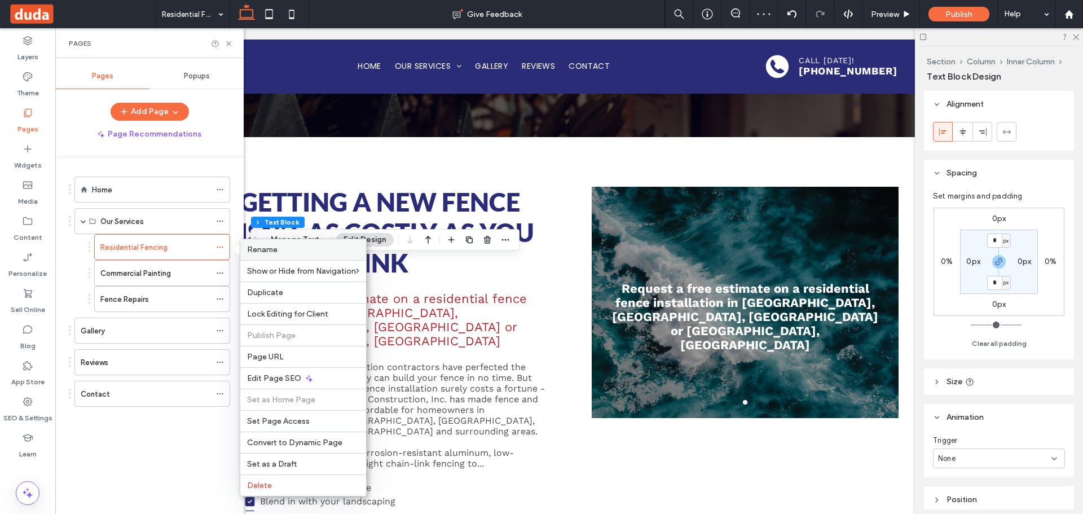
click at [276, 251] on span "Rename" at bounding box center [262, 250] width 30 height 10
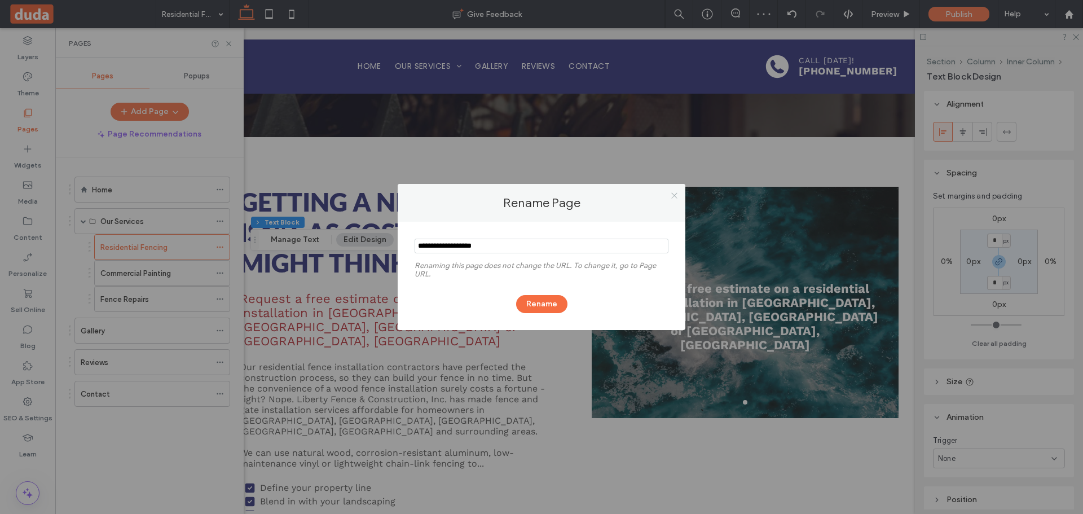
click at [671, 193] on div at bounding box center [673, 195] width 17 height 17
click at [673, 193] on icon at bounding box center [674, 195] width 8 height 8
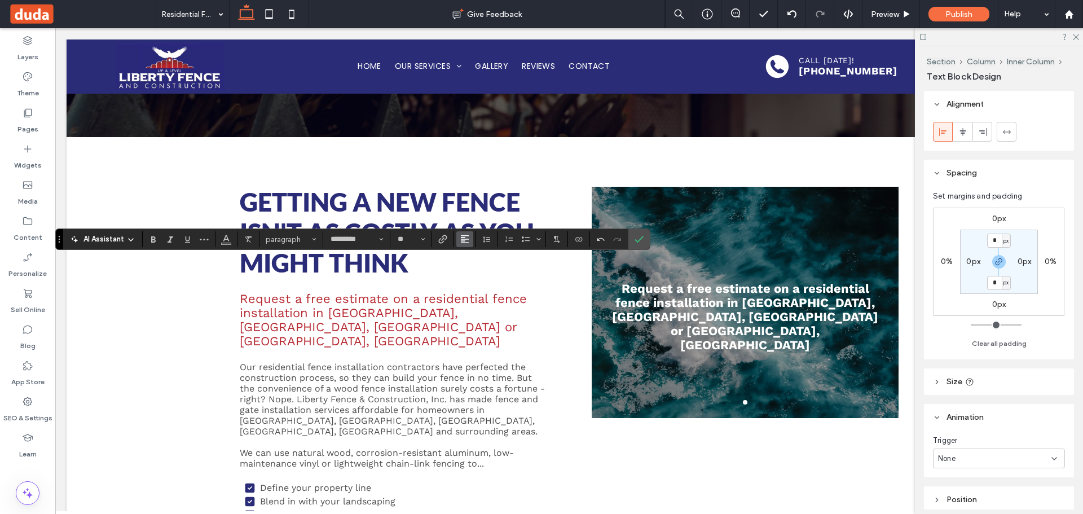
click at [470, 243] on button "Alignment" at bounding box center [464, 239] width 17 height 16
click at [472, 275] on icon "ui.textEditor.alignment.center" at bounding box center [473, 273] width 9 height 9
click at [637, 241] on use "Confirm" at bounding box center [639, 239] width 9 height 7
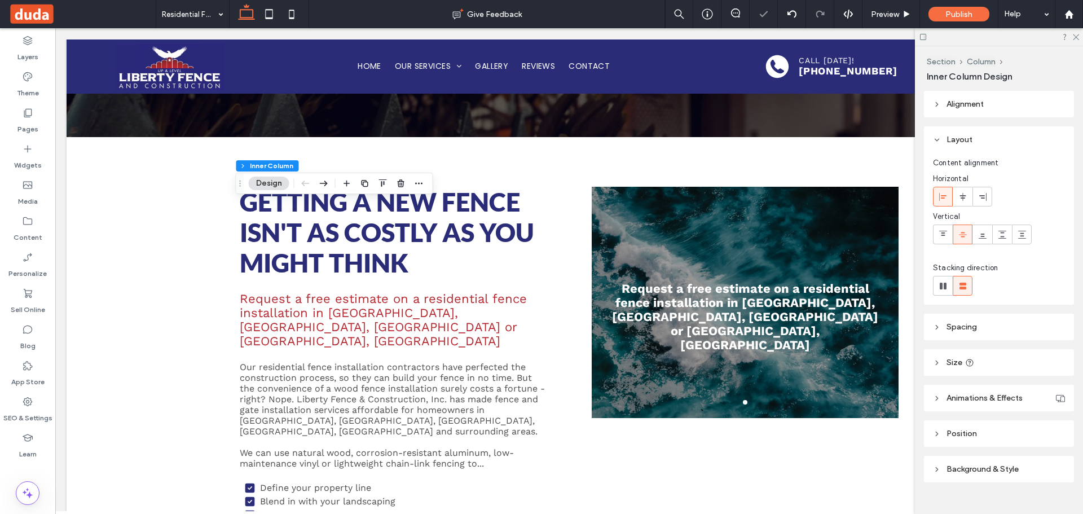
click at [960, 194] on icon at bounding box center [962, 196] width 9 height 9
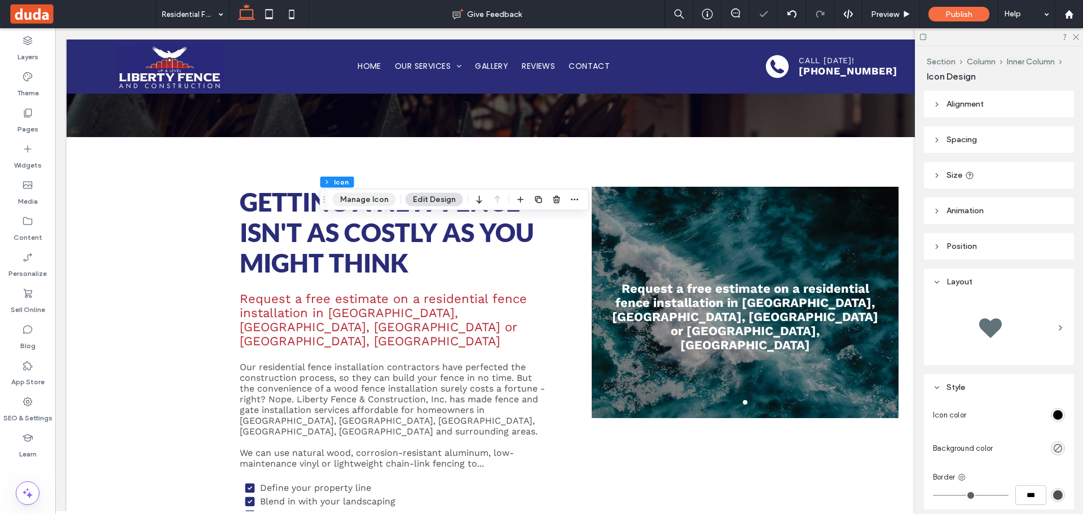
click at [357, 197] on button "Manage Icon" at bounding box center [364, 200] width 63 height 14
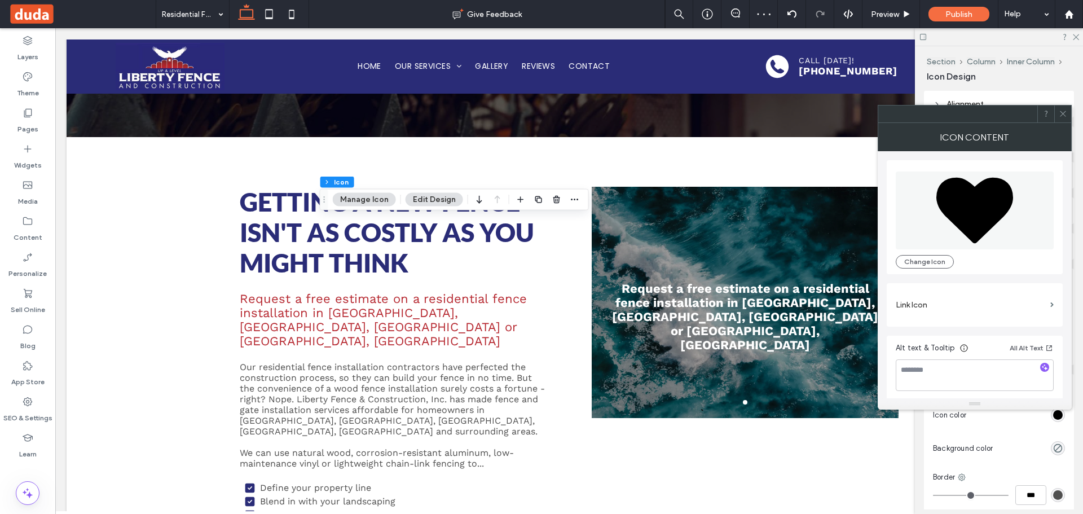
click at [988, 205] on icon at bounding box center [974, 210] width 77 height 66
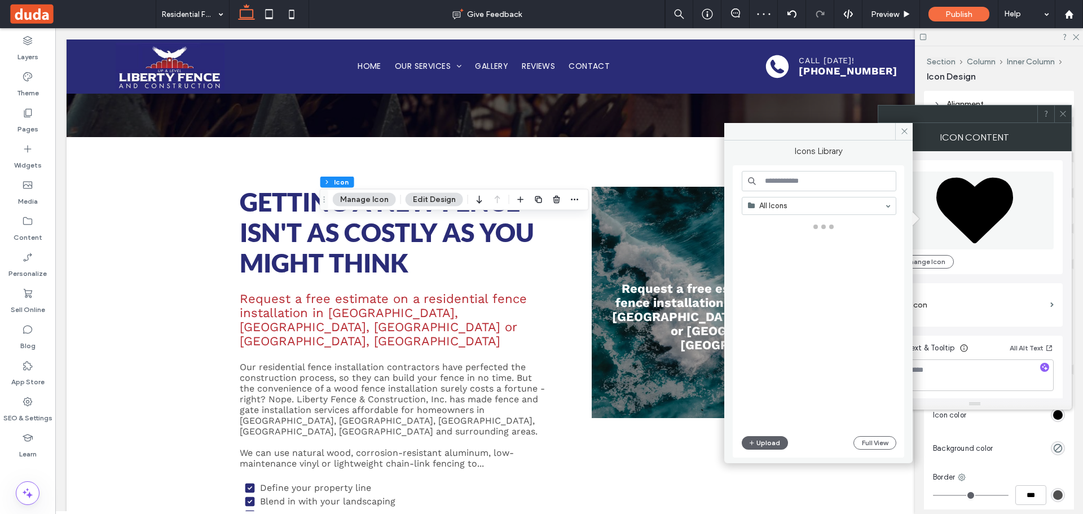
click at [782, 178] on input at bounding box center [818, 181] width 154 height 20
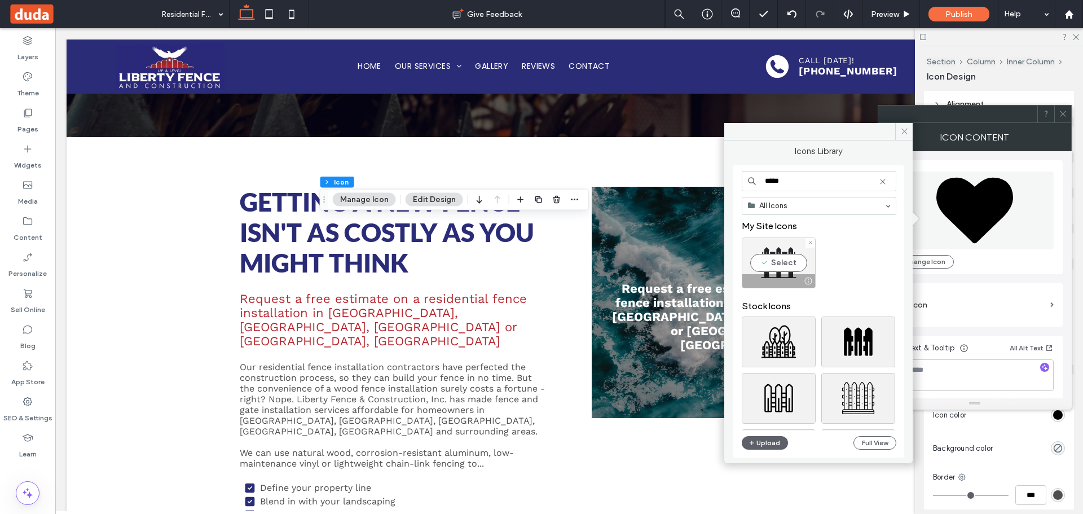
type input "*****"
click at [787, 253] on div "Select" at bounding box center [778, 262] width 74 height 51
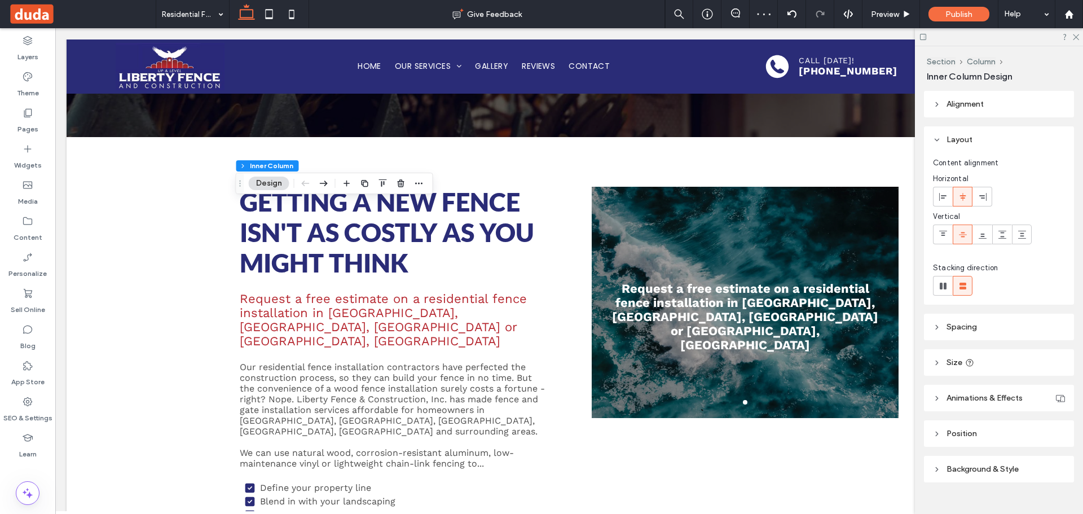
click at [989, 472] on span "Background & Style" at bounding box center [982, 469] width 72 height 10
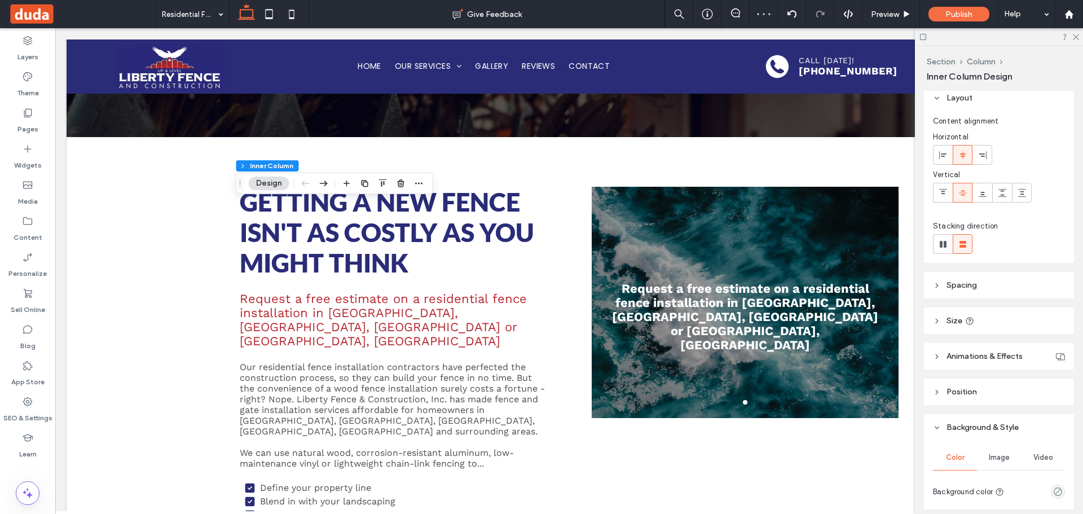
scroll to position [113, 0]
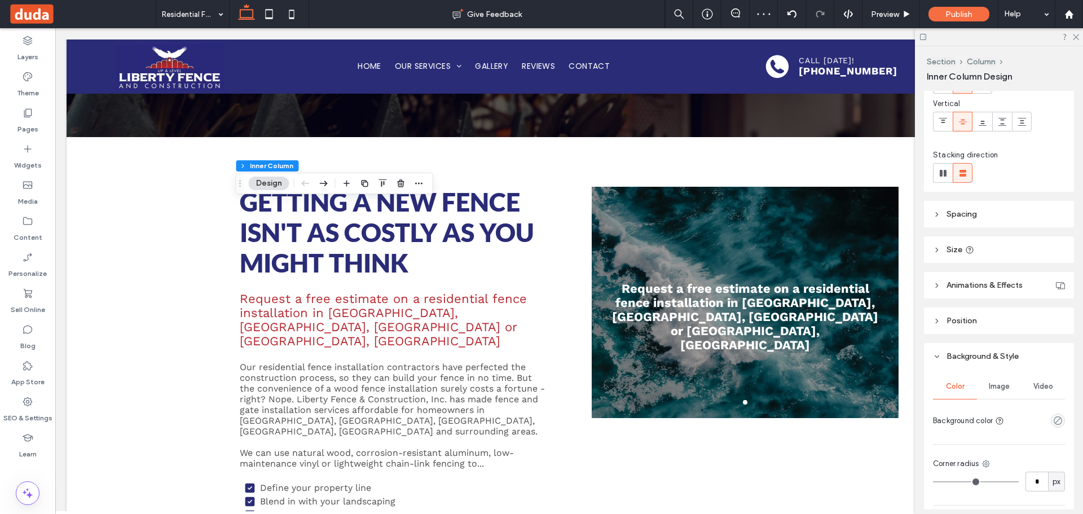
click at [1050, 425] on div "empty color" at bounding box center [1057, 420] width 14 height 14
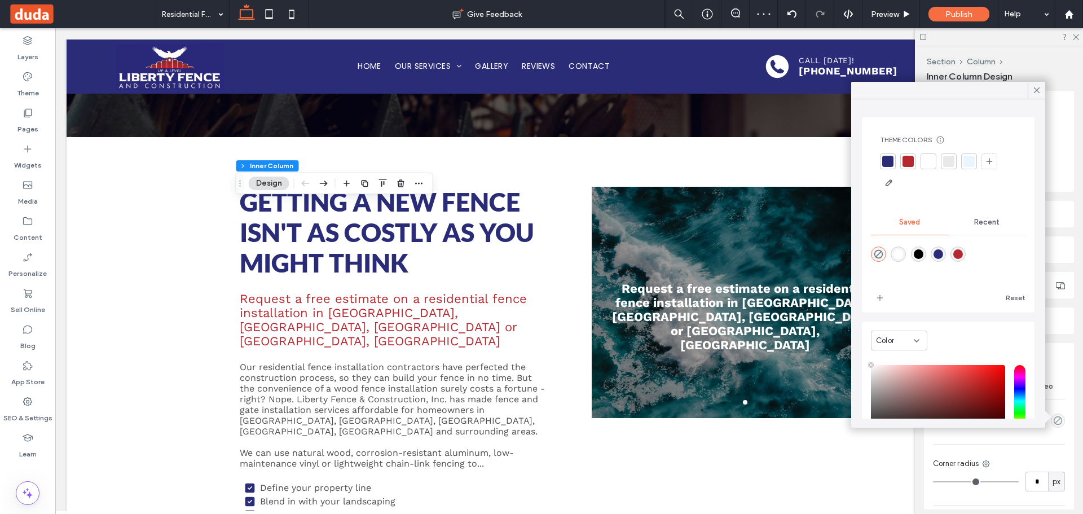
type input "**"
click at [905, 158] on div at bounding box center [907, 161] width 11 height 11
drag, startPoint x: 1035, startPoint y: 86, endPoint x: 1034, endPoint y: 92, distance: 5.7
click at [1035, 90] on icon at bounding box center [1036, 90] width 10 height 10
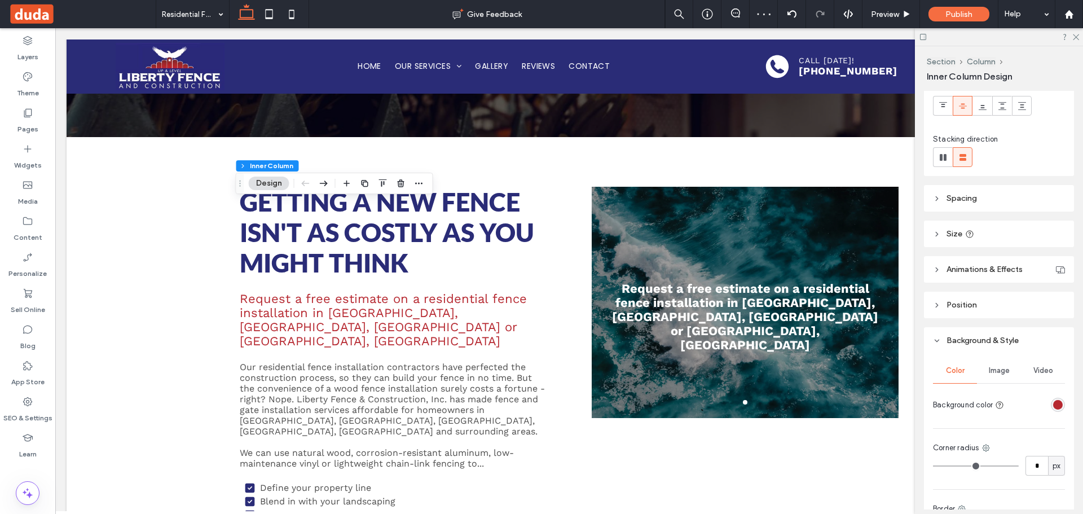
scroll to position [0, 0]
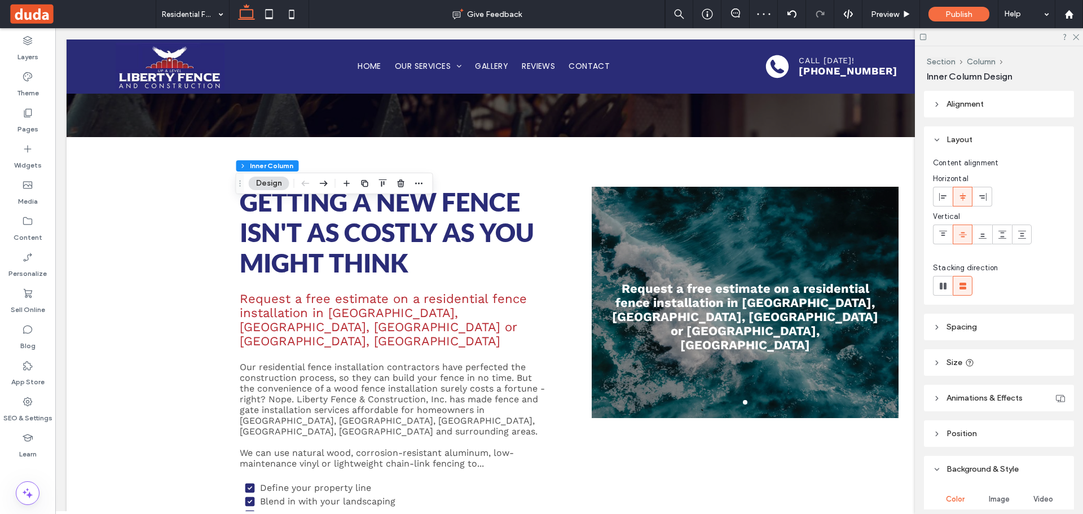
click at [983, 393] on span "Animations & Effects" at bounding box center [984, 398] width 76 height 10
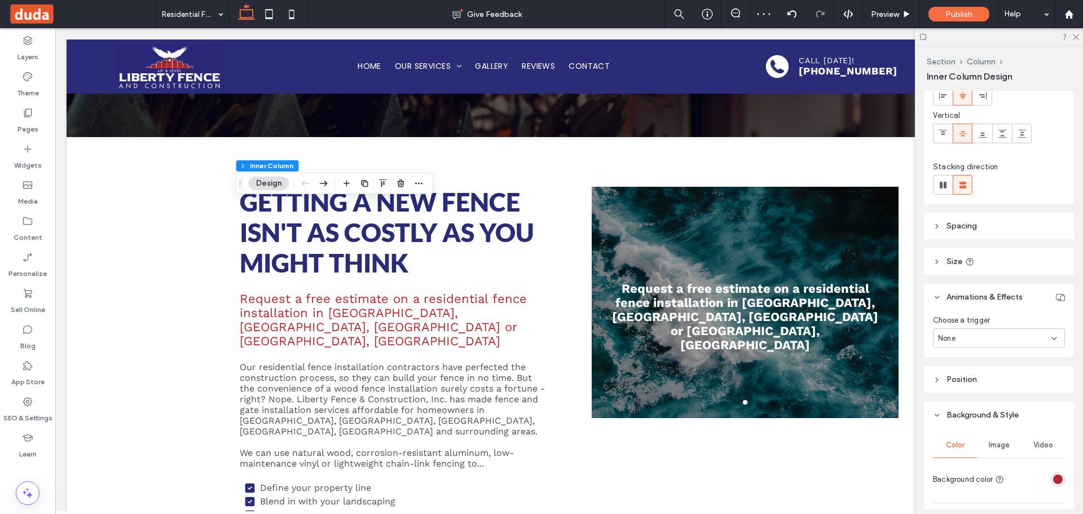
scroll to position [226, 0]
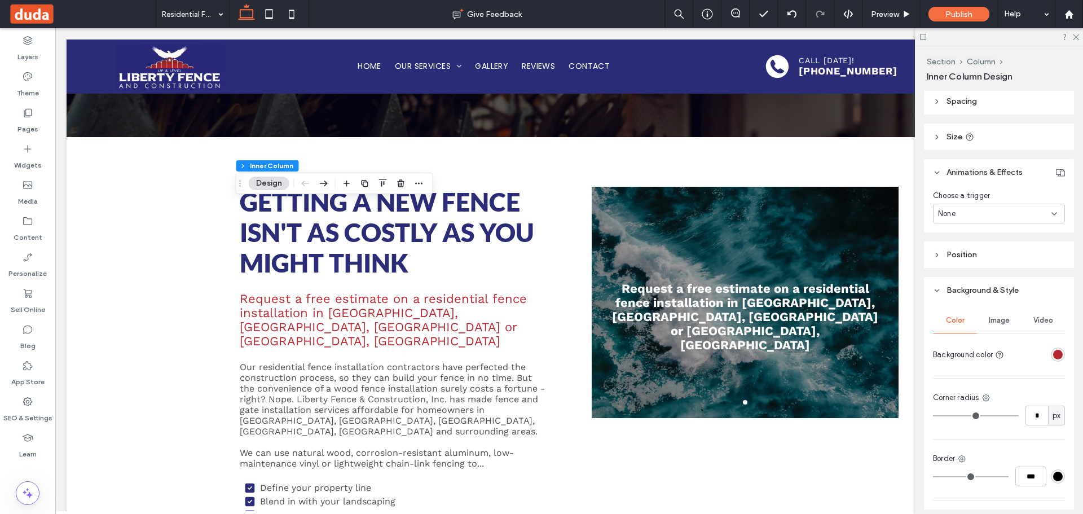
click at [972, 214] on div "None" at bounding box center [994, 213] width 113 height 11
click at [962, 247] on div "Hover" at bounding box center [995, 253] width 125 height 20
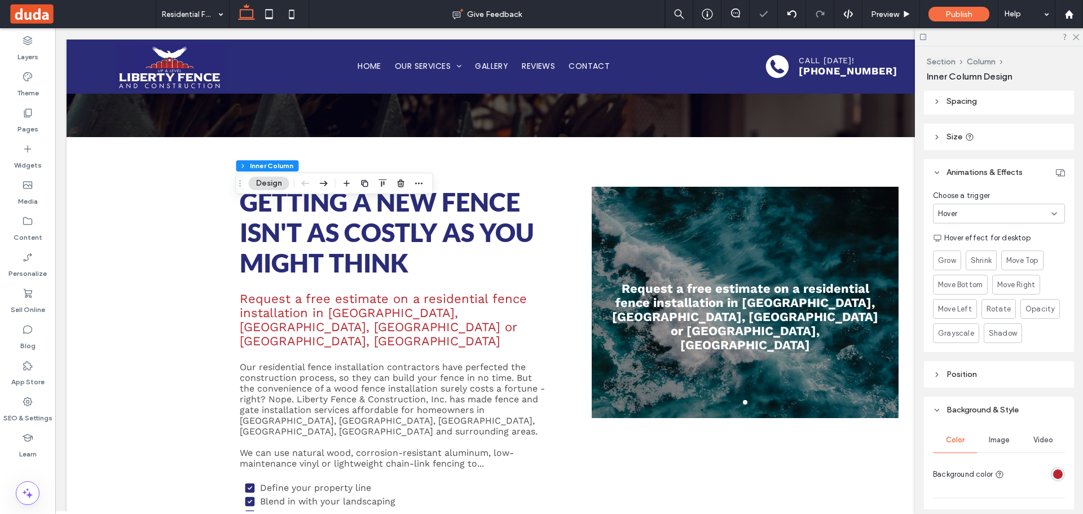
drag, startPoint x: 962, startPoint y: 247, endPoint x: 962, endPoint y: 253, distance: 6.2
click at [962, 250] on div "Grow Shrink Move Top Move Bottom Move Right Move Left Rotate Opacity Grayscale …" at bounding box center [999, 294] width 132 height 97
click at [948, 260] on span "Grow" at bounding box center [946, 260] width 19 height 12
click at [940, 263] on span "Grow" at bounding box center [946, 260] width 19 height 12
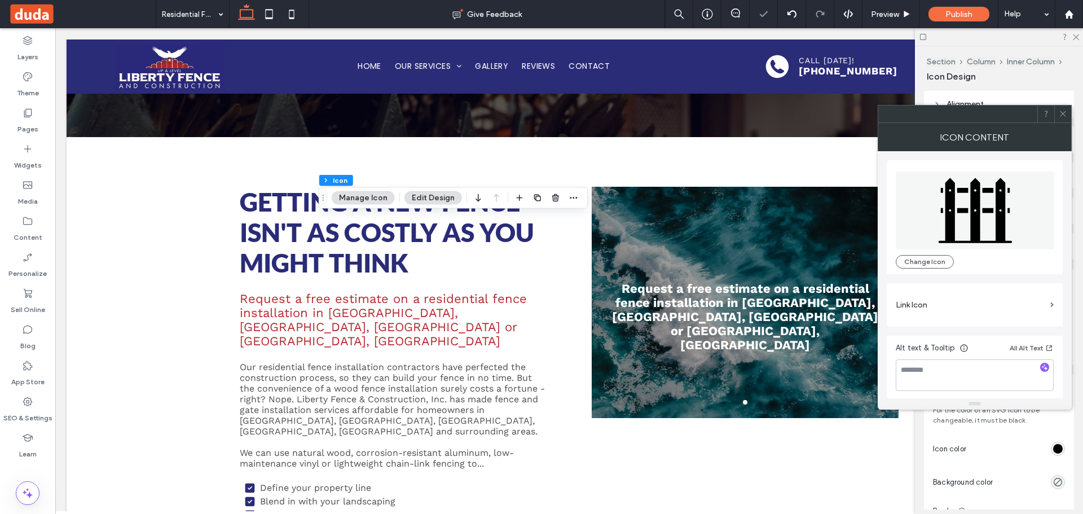
click at [1063, 120] on span at bounding box center [1062, 113] width 8 height 17
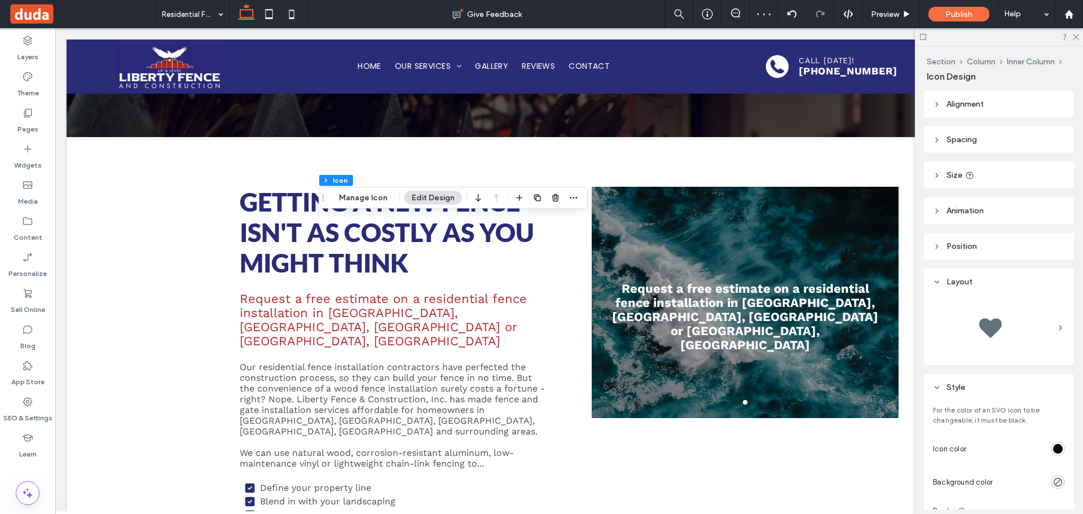
click at [1053, 446] on div "rgb(0, 0, 0)" at bounding box center [1058, 449] width 10 height 10
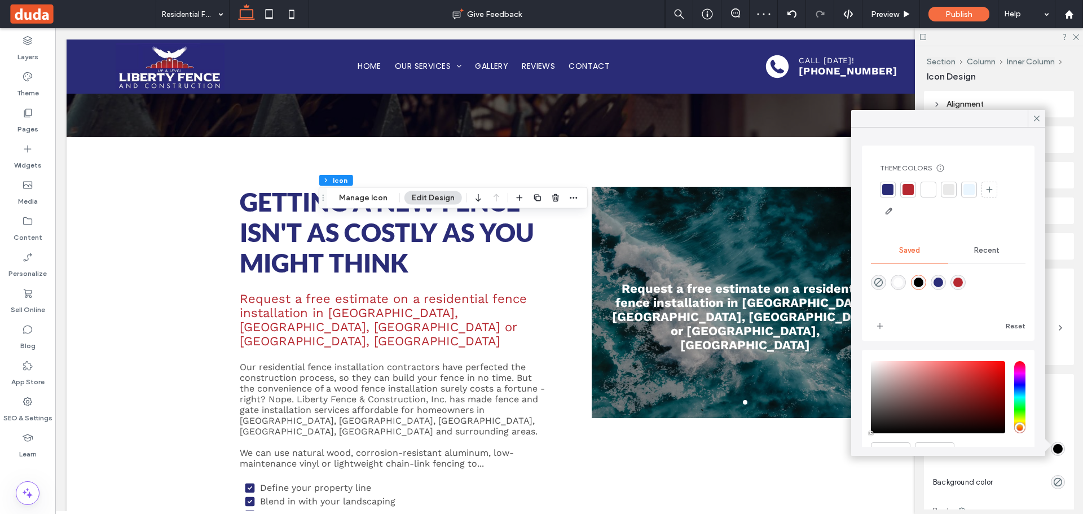
drag, startPoint x: 927, startPoint y: 189, endPoint x: 851, endPoint y: 195, distance: 76.4
click at [927, 189] on div at bounding box center [927, 189] width 11 height 11
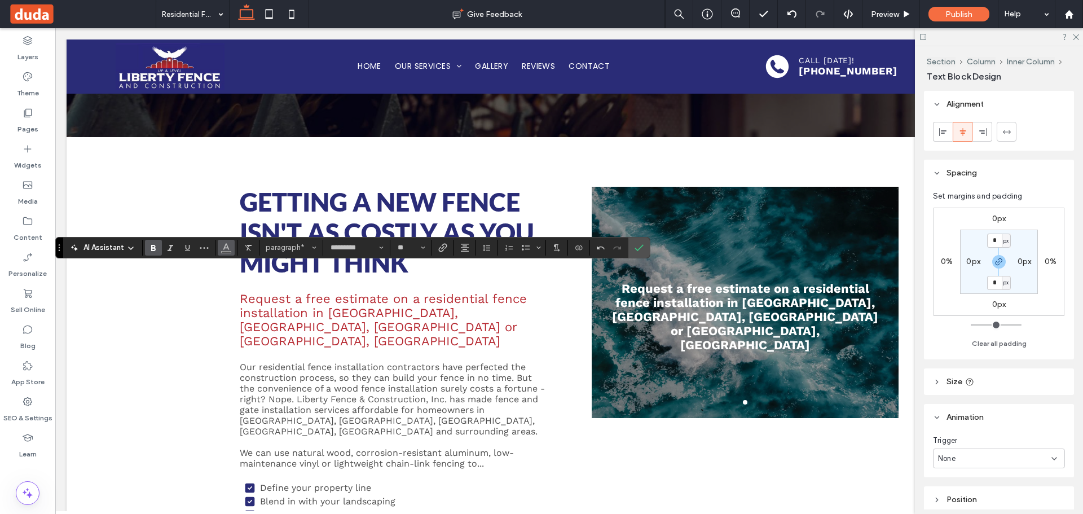
click at [224, 245] on icon "Color" at bounding box center [226, 246] width 9 height 9
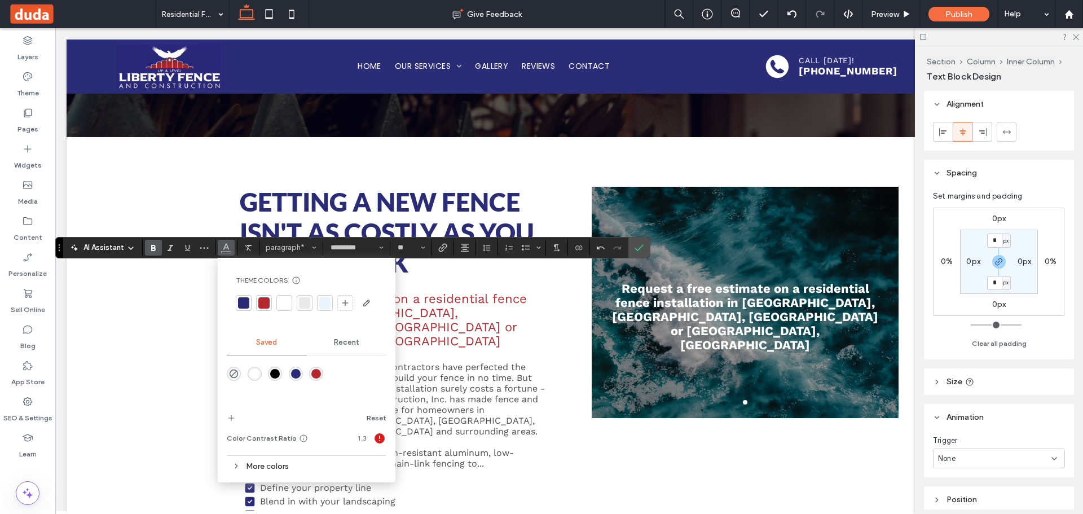
drag, startPoint x: 281, startPoint y: 303, endPoint x: 350, endPoint y: 283, distance: 71.6
click at [281, 302] on div at bounding box center [284, 302] width 11 height 11
click at [643, 249] on label "Confirm" at bounding box center [638, 247] width 17 height 20
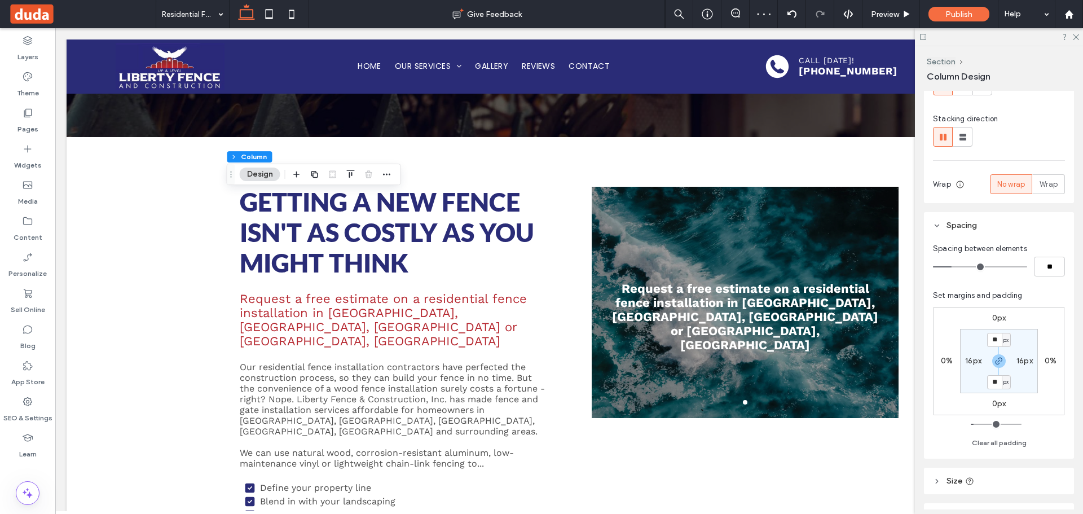
scroll to position [282, 0]
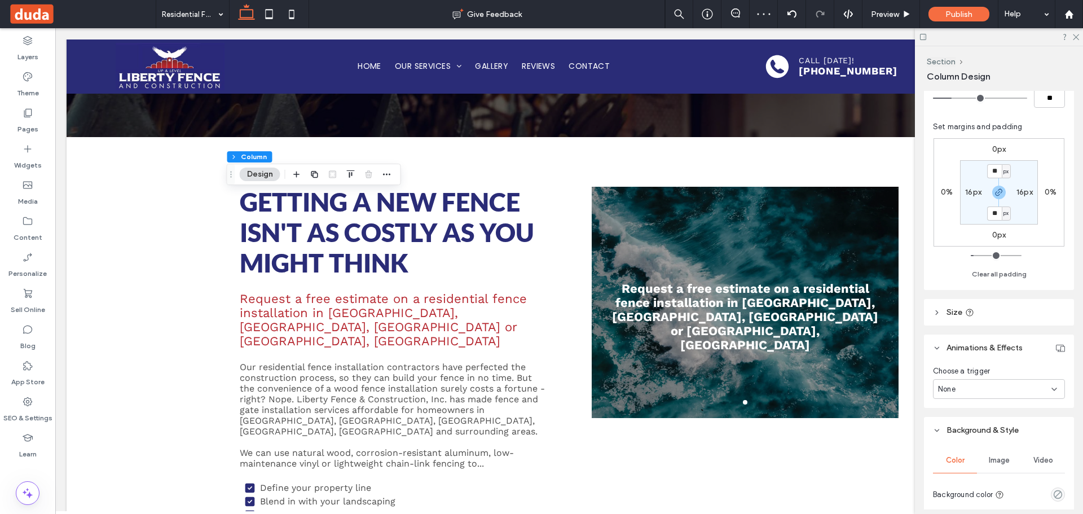
click at [978, 192] on label "16px" at bounding box center [973, 192] width 16 height 10
type input "**"
click at [1001, 173] on label "16px" at bounding box center [999, 171] width 16 height 10
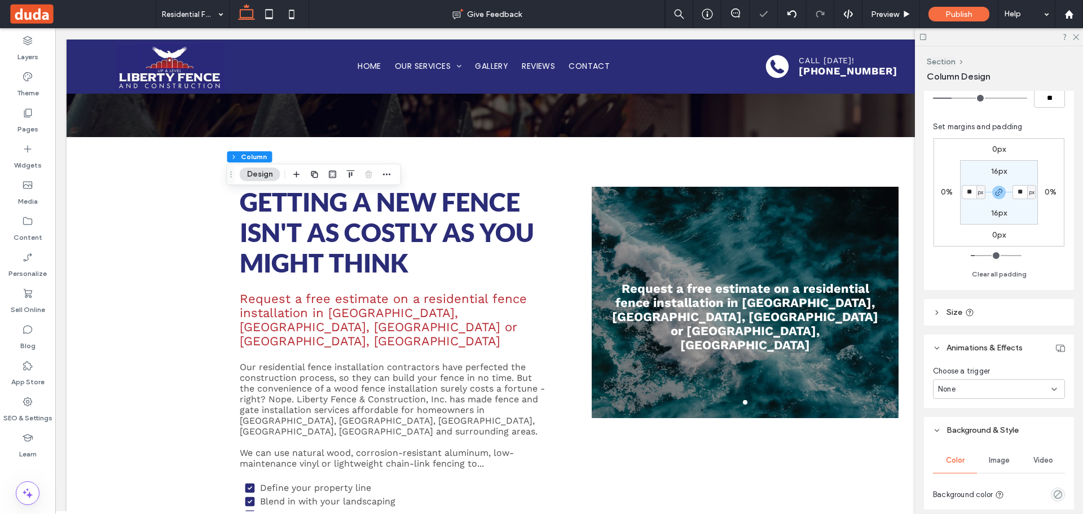
type input "**"
click at [1000, 153] on label "0px" at bounding box center [999, 149] width 14 height 10
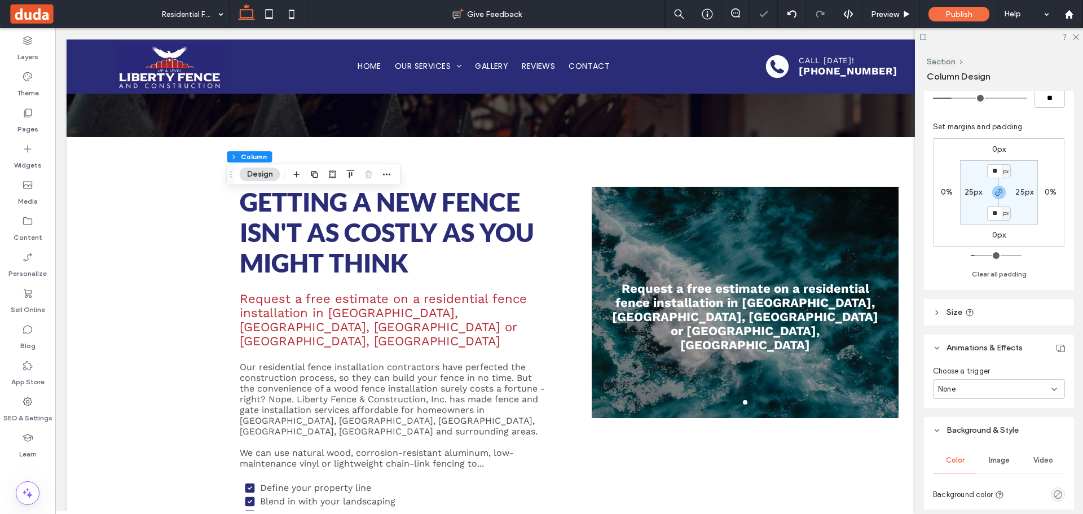
type input "*"
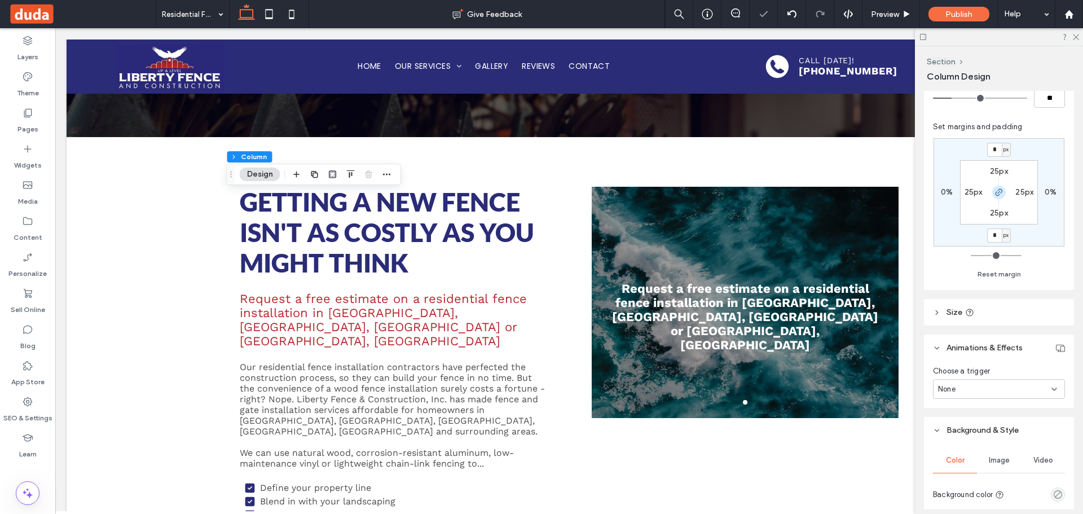
click at [998, 189] on icon "button" at bounding box center [998, 192] width 9 height 9
click at [995, 148] on input "*" at bounding box center [994, 150] width 15 height 14
type input "***"
click at [998, 217] on label "25px" at bounding box center [998, 213] width 18 height 10
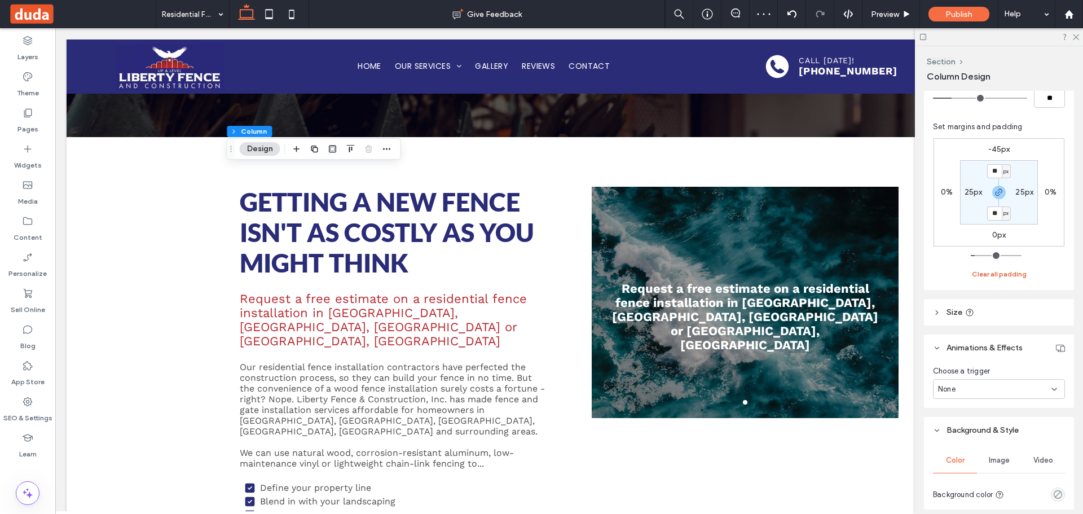
click at [1002, 275] on button "Clear all padding" at bounding box center [998, 274] width 55 height 14
type input "*"
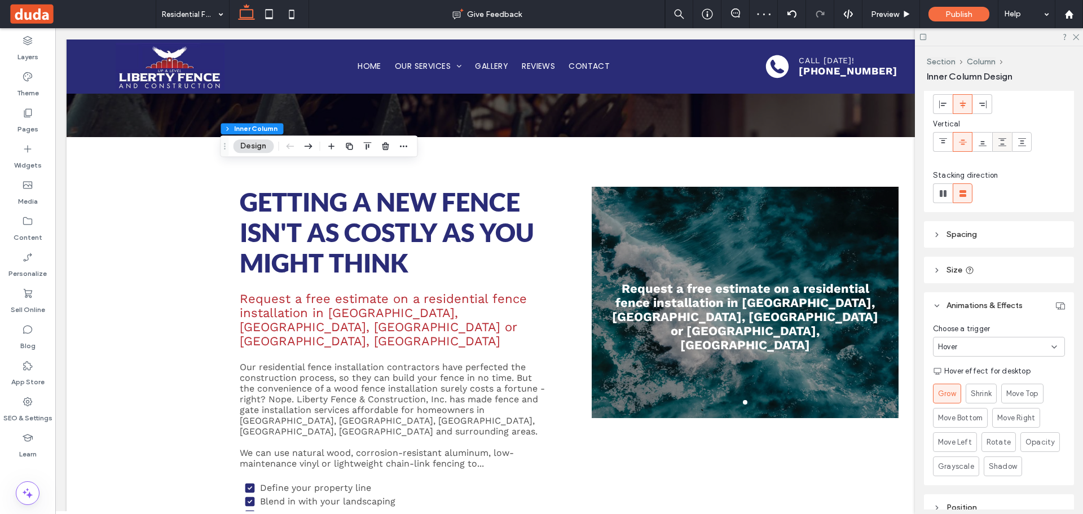
scroll to position [0, 0]
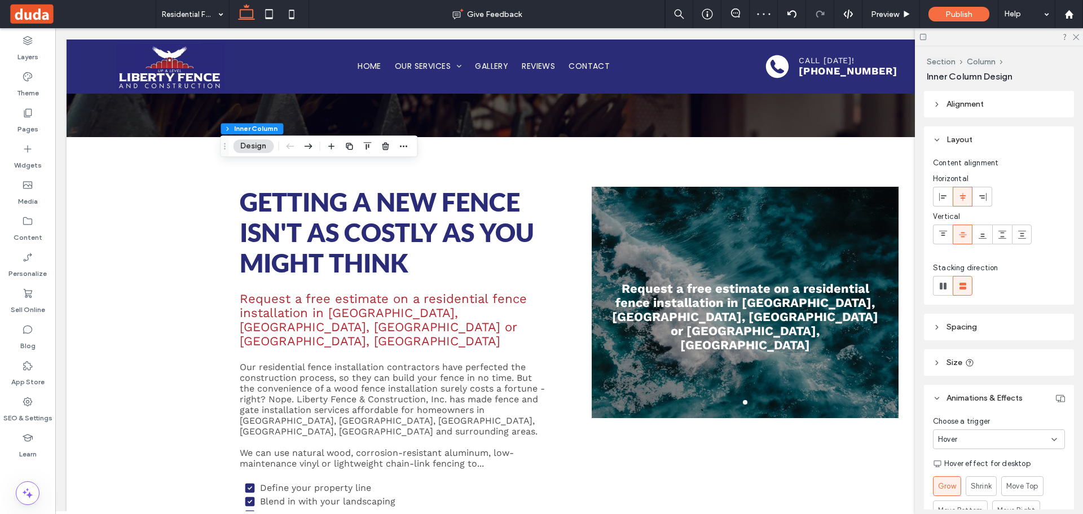
click at [988, 325] on header "Spacing" at bounding box center [999, 326] width 150 height 26
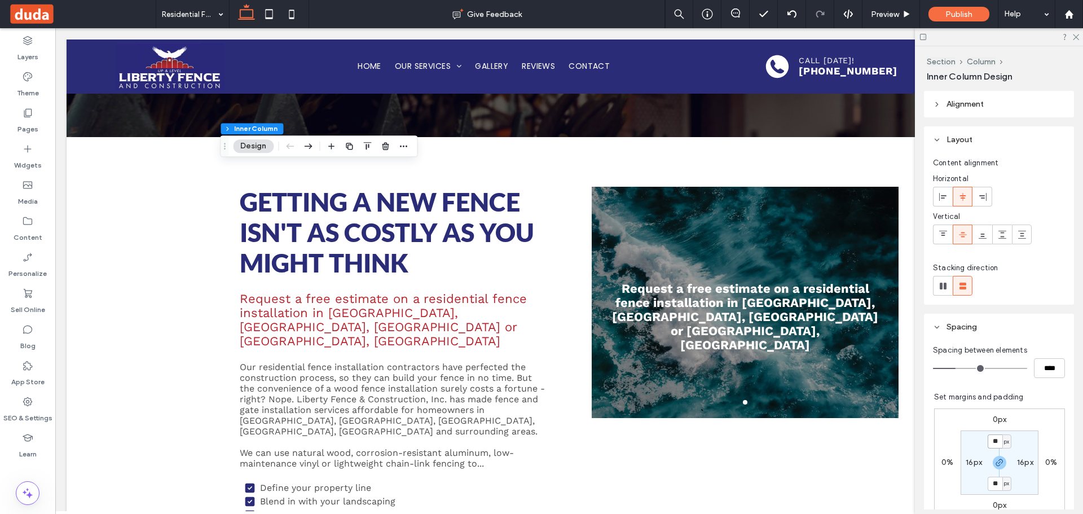
click at [989, 434] on input "**" at bounding box center [994, 441] width 15 height 14
type input "**"
click at [263, 10] on icon at bounding box center [269, 14] width 23 height 23
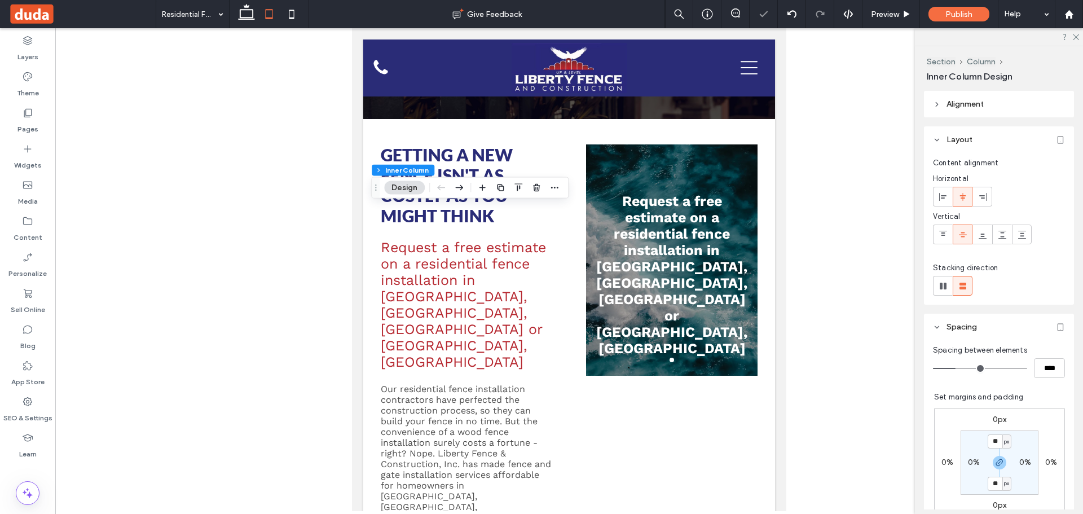
click at [279, 16] on icon at bounding box center [269, 14] width 23 height 23
click at [285, 14] on icon at bounding box center [291, 14] width 23 height 23
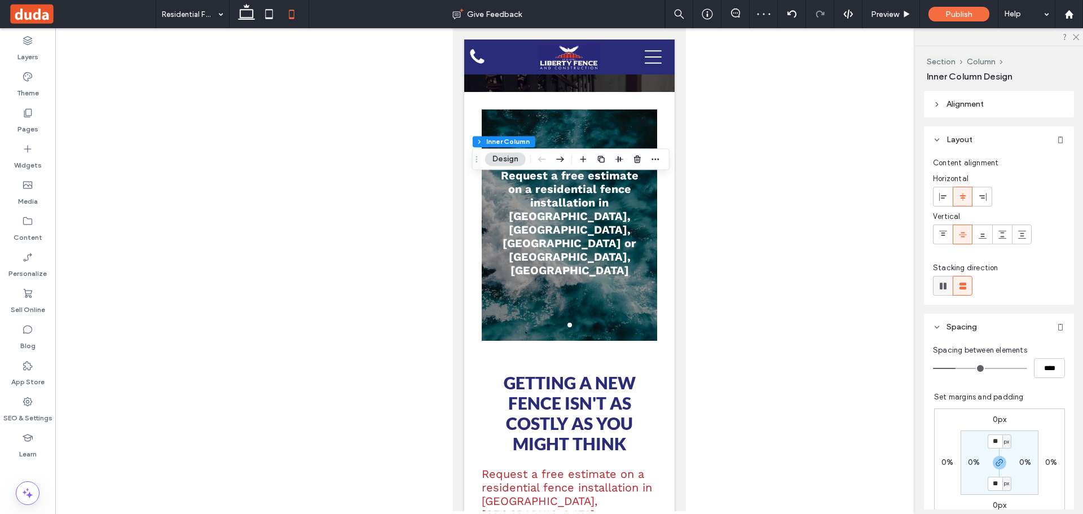
click at [943, 286] on use at bounding box center [942, 285] width 7 height 7
type input "*"
type input "**"
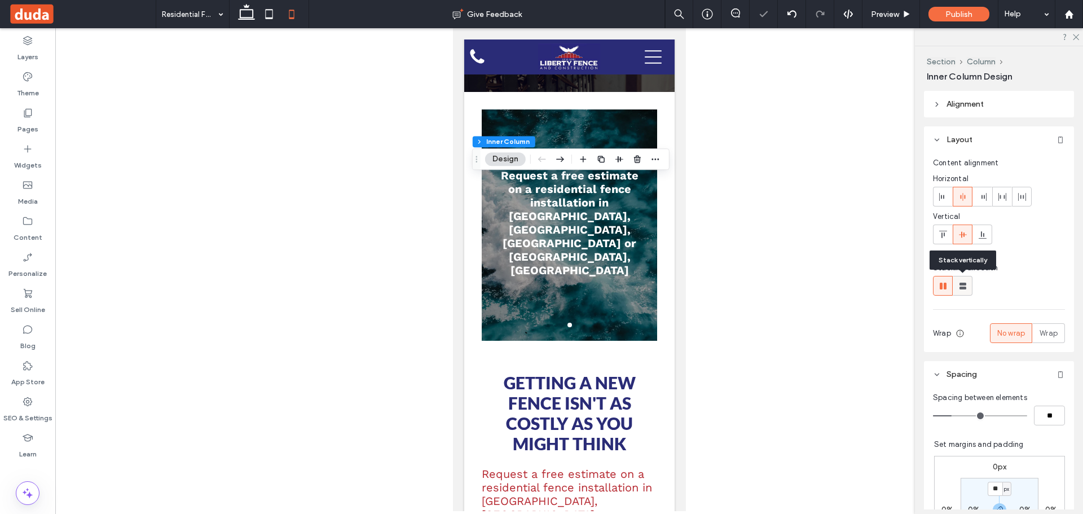
click at [961, 288] on use at bounding box center [962, 285] width 7 height 7
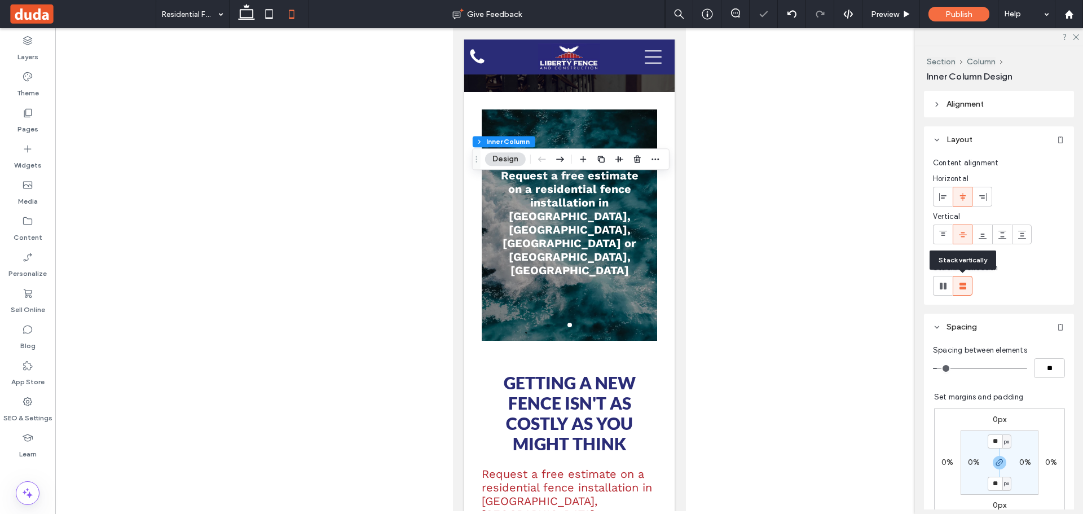
type input "**"
type input "****"
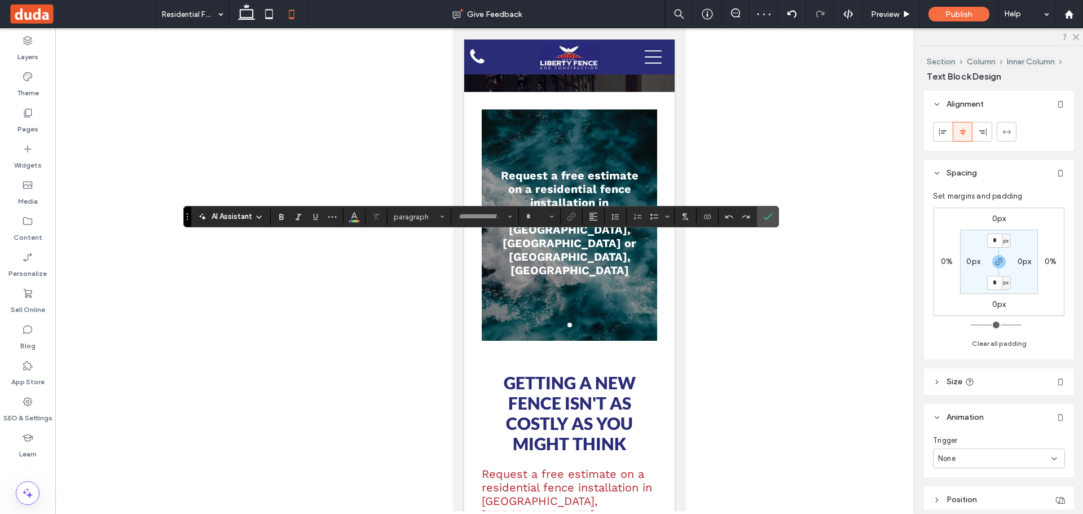
type input "*********"
type input "**"
click at [767, 215] on icon "Confirm" at bounding box center [767, 216] width 9 height 9
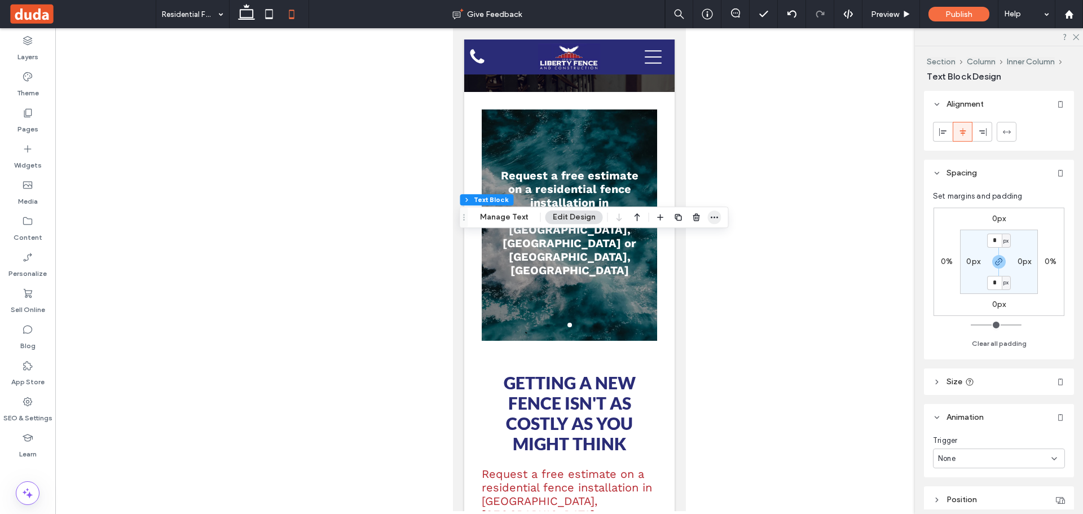
click at [710, 215] on icon "button" at bounding box center [714, 217] width 9 height 9
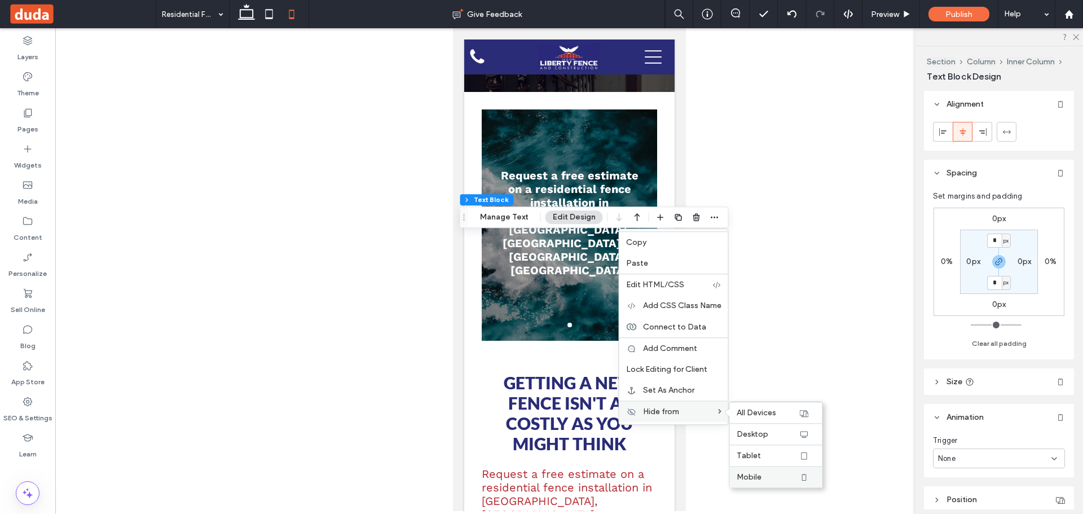
click at [769, 481] on label "Mobile" at bounding box center [767, 477] width 62 height 10
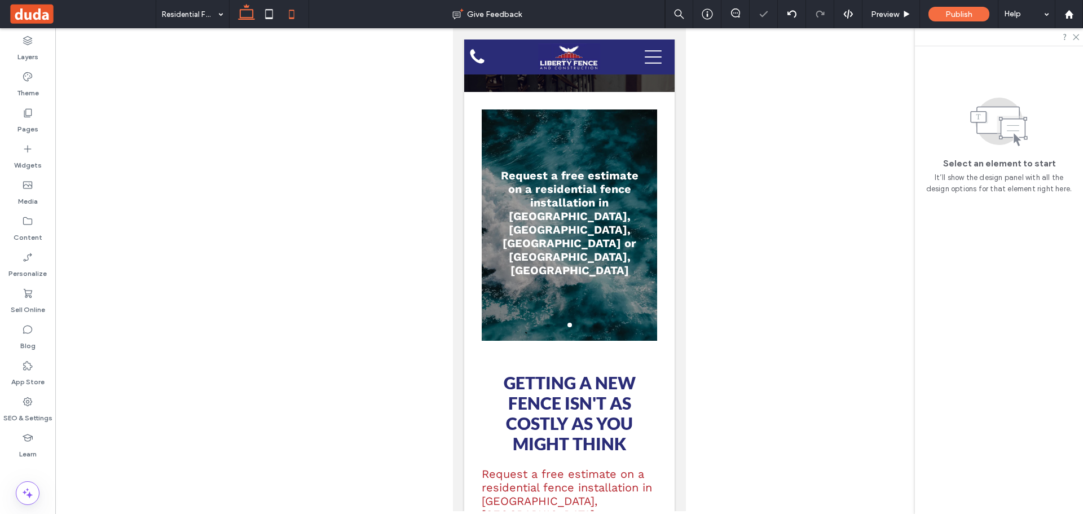
click at [242, 10] on use at bounding box center [246, 12] width 17 height 16
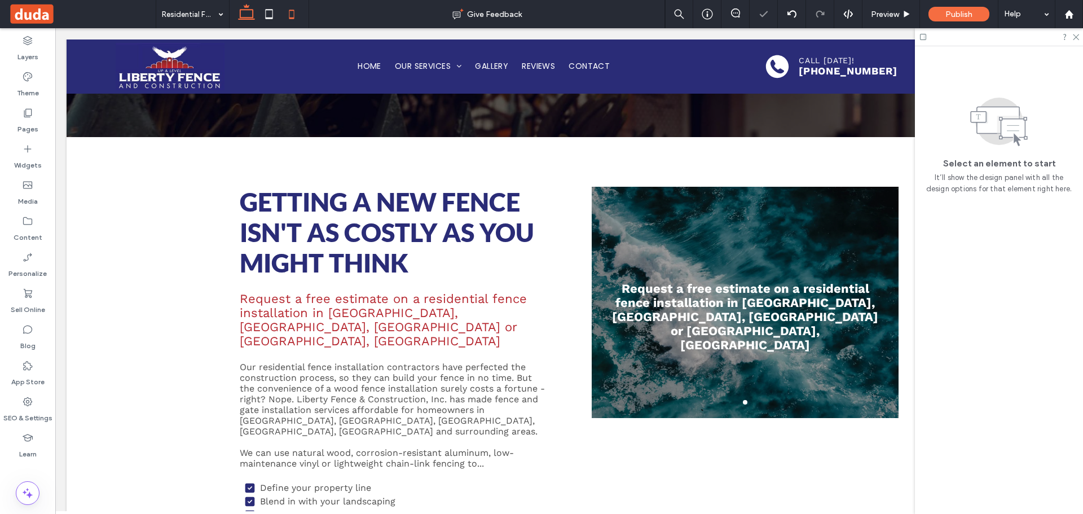
click at [288, 8] on icon at bounding box center [291, 14] width 23 height 23
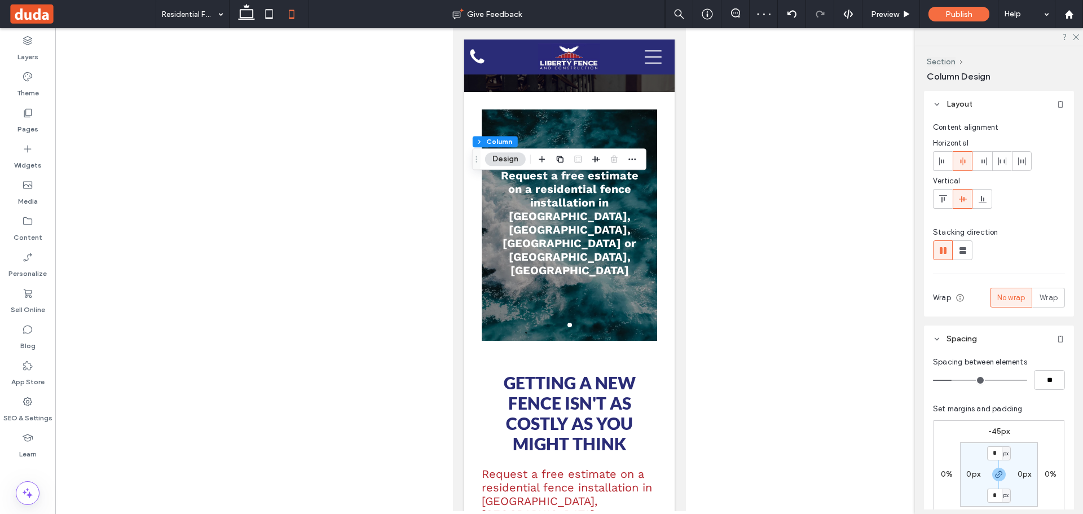
click at [997, 430] on label "-45px" at bounding box center [999, 431] width 22 height 10
type input "*"
type input "***"
click at [249, 14] on icon at bounding box center [246, 14] width 23 height 23
type input "*"
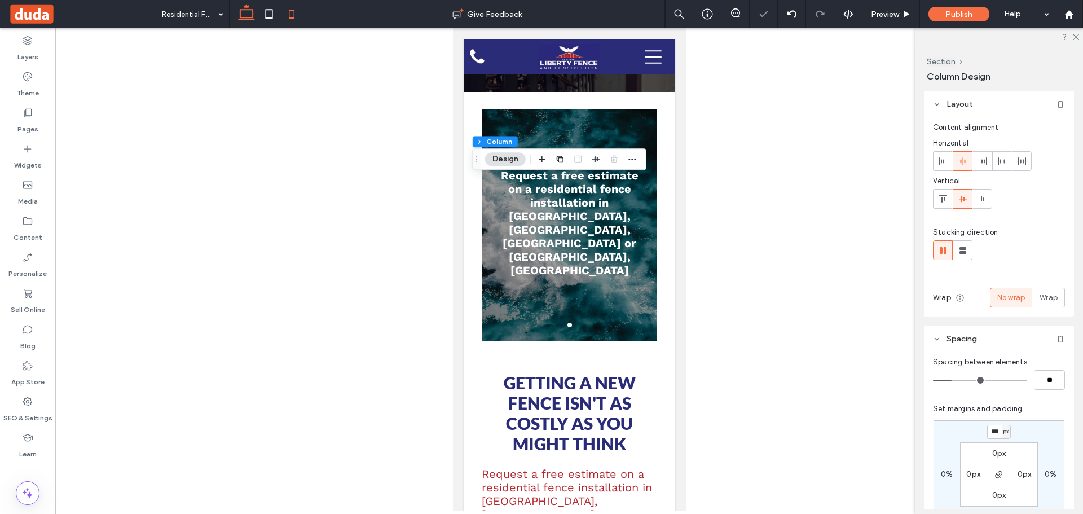
type input "***"
type input "****"
type input "***"
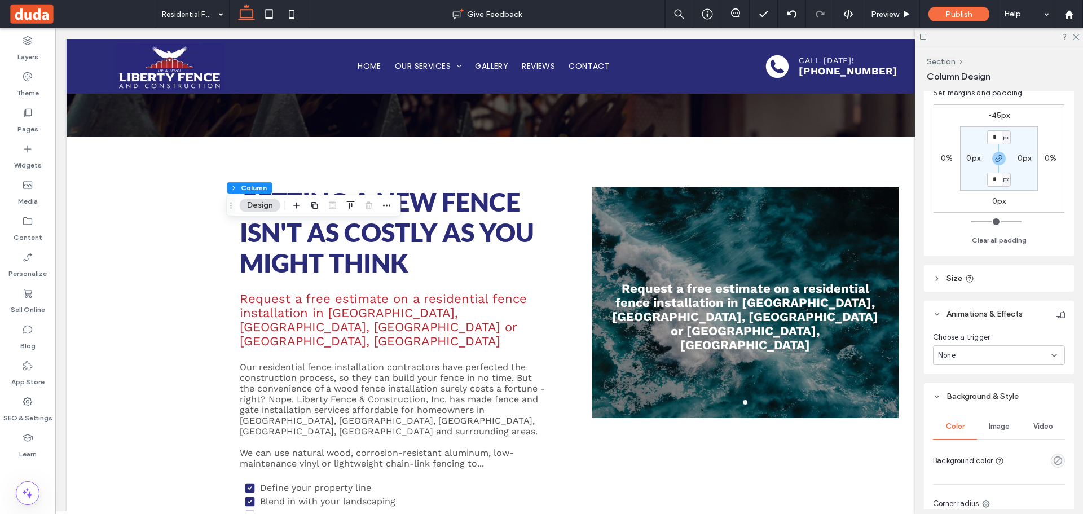
scroll to position [338, 0]
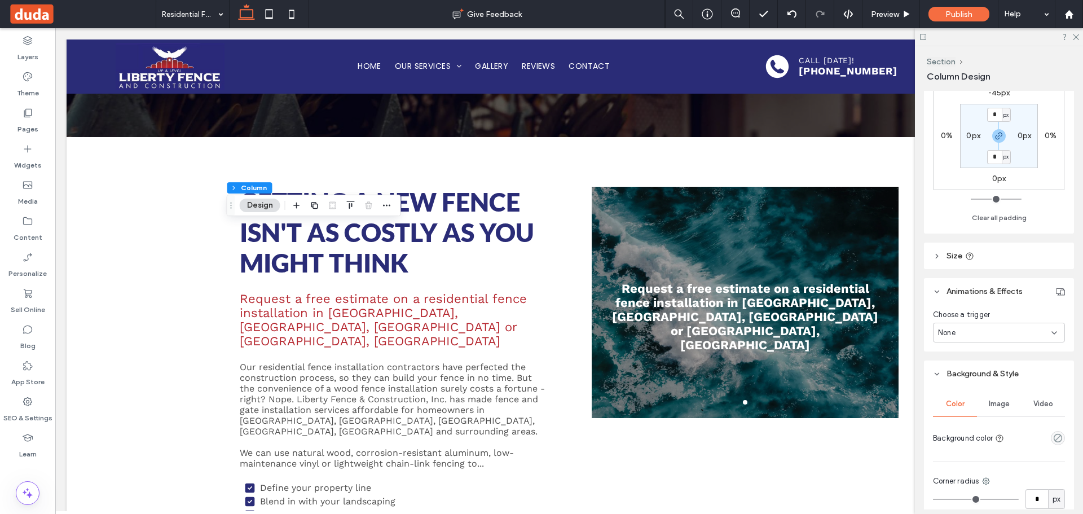
click at [998, 335] on div "None" at bounding box center [994, 332] width 113 height 11
click at [977, 387] on div "Entrance" at bounding box center [995, 392] width 125 height 20
click at [977, 374] on div "None" at bounding box center [994, 374] width 113 height 11
click at [969, 471] on div "Flip In" at bounding box center [995, 476] width 125 height 20
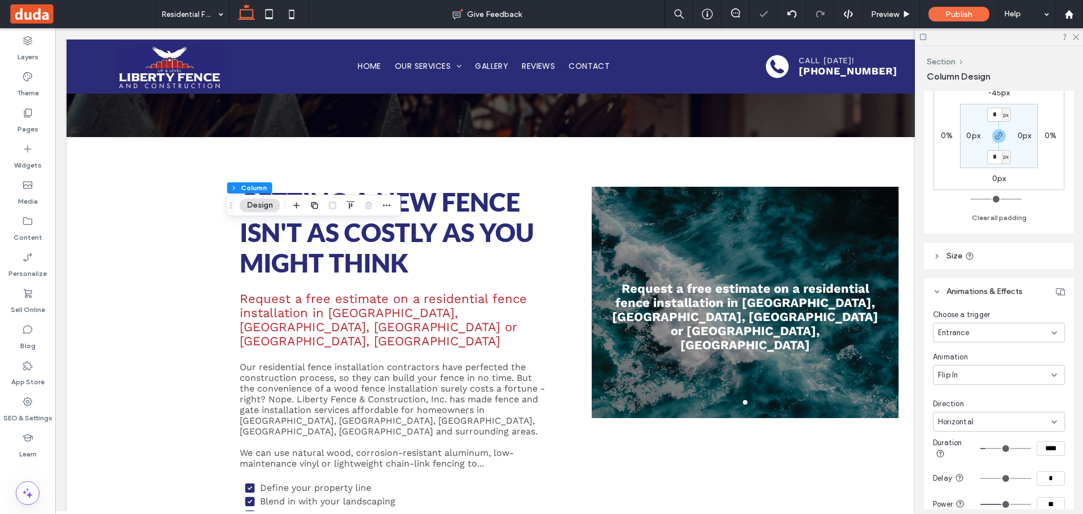
drag, startPoint x: 974, startPoint y: 418, endPoint x: 973, endPoint y: 429, distance: 10.7
click at [974, 420] on div "Horizontal" at bounding box center [994, 421] width 113 height 11
drag, startPoint x: 967, startPoint y: 465, endPoint x: 934, endPoint y: 436, distance: 44.8
click at [966, 463] on div "Vertical" at bounding box center [995, 461] width 125 height 20
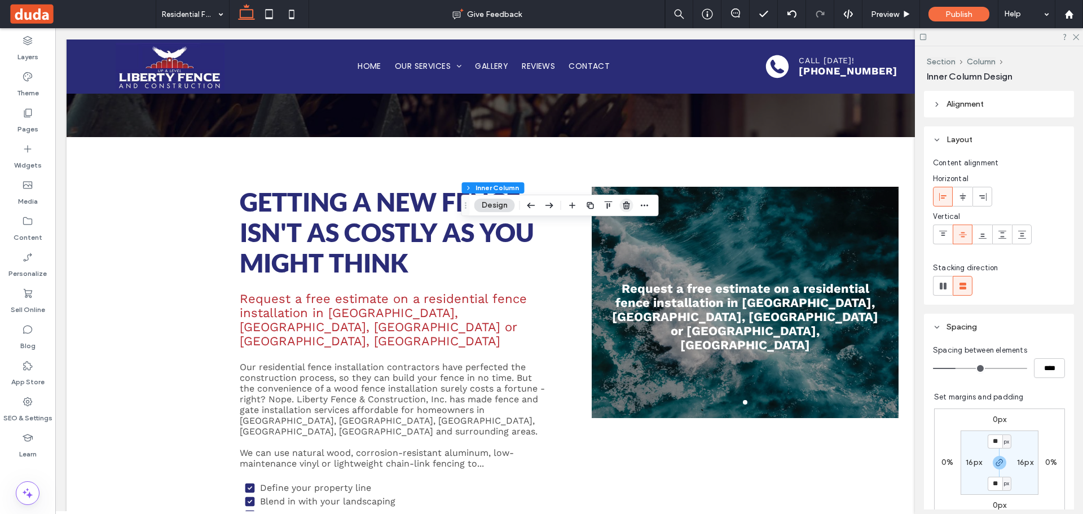
click at [627, 205] on use "button" at bounding box center [625, 204] width 7 height 7
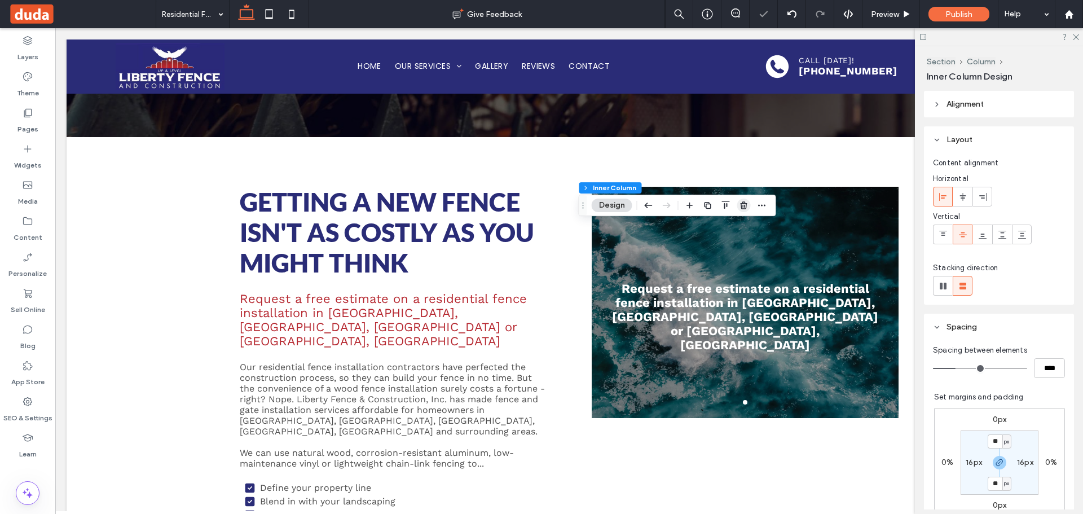
click at [746, 210] on icon "button" at bounding box center [743, 205] width 9 height 9
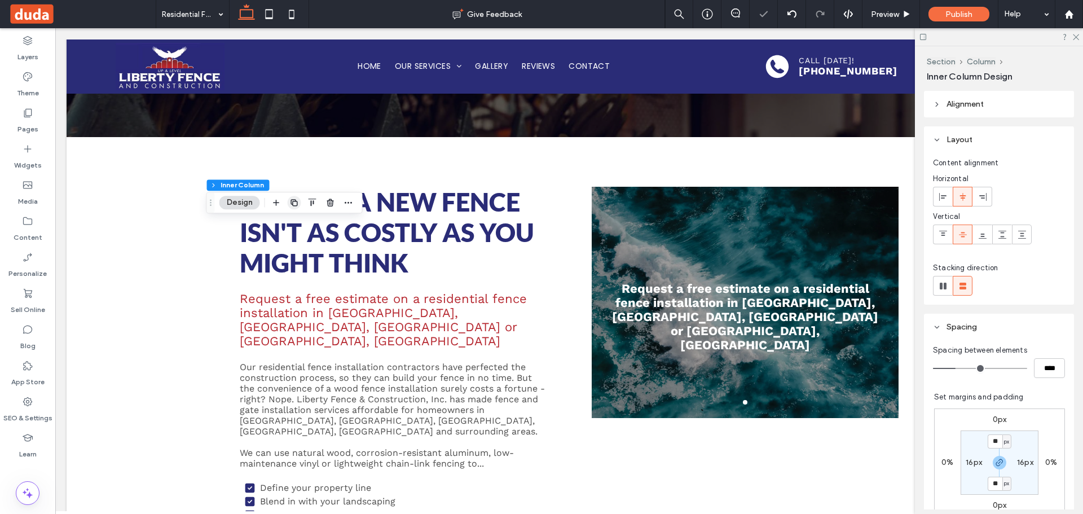
click at [289, 199] on span "button" at bounding box center [295, 203] width 14 height 14
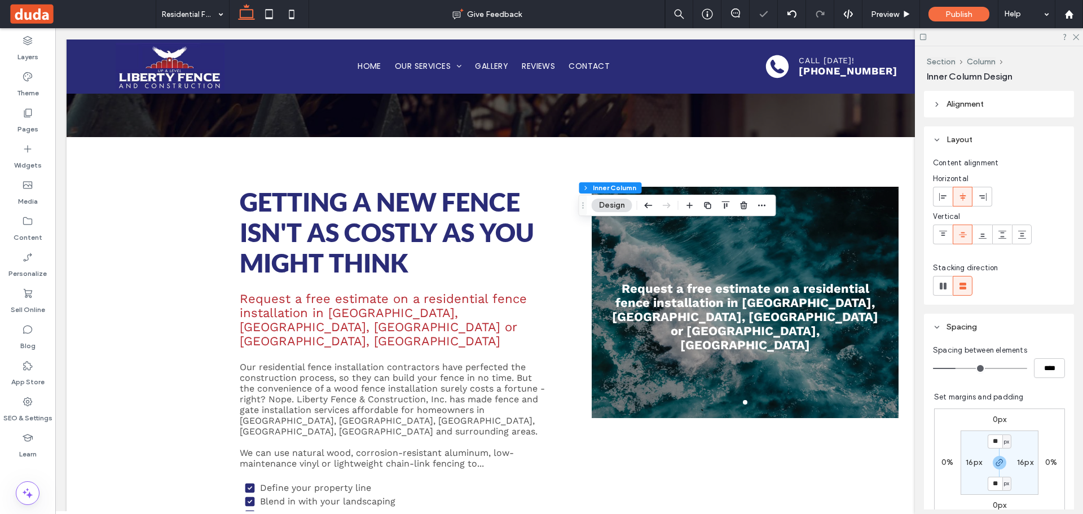
click at [705, 205] on icon "button" at bounding box center [707, 205] width 9 height 9
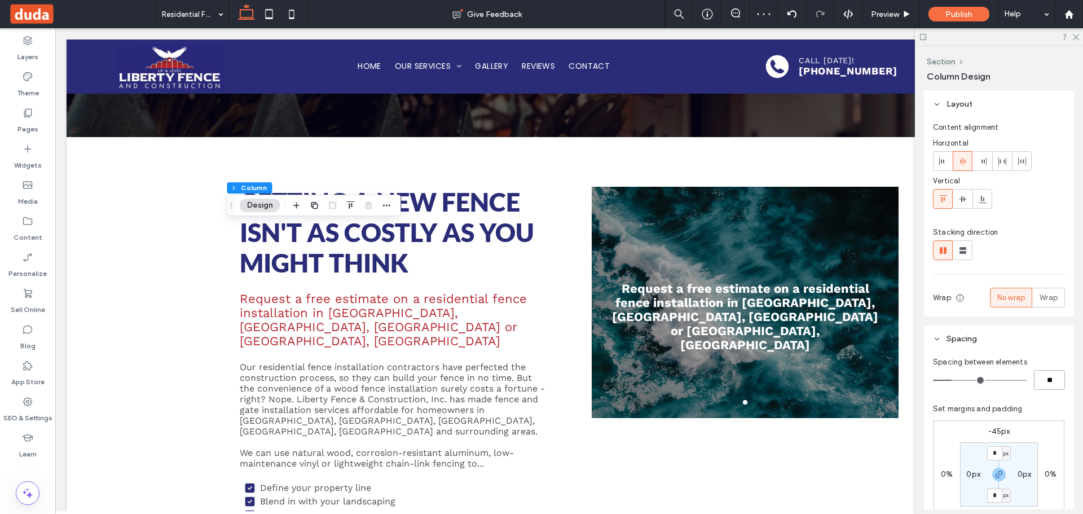
click at [1043, 384] on input "**" at bounding box center [1048, 380] width 31 height 20
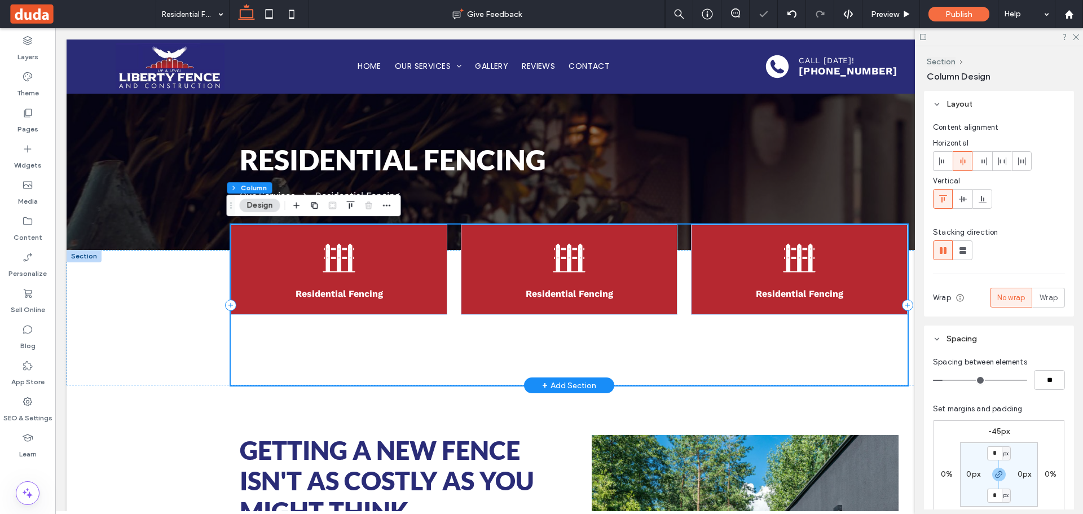
click at [364, 368] on div "Residential Fencing Residential Fencing Residential Fencing" at bounding box center [569, 304] width 677 height 161
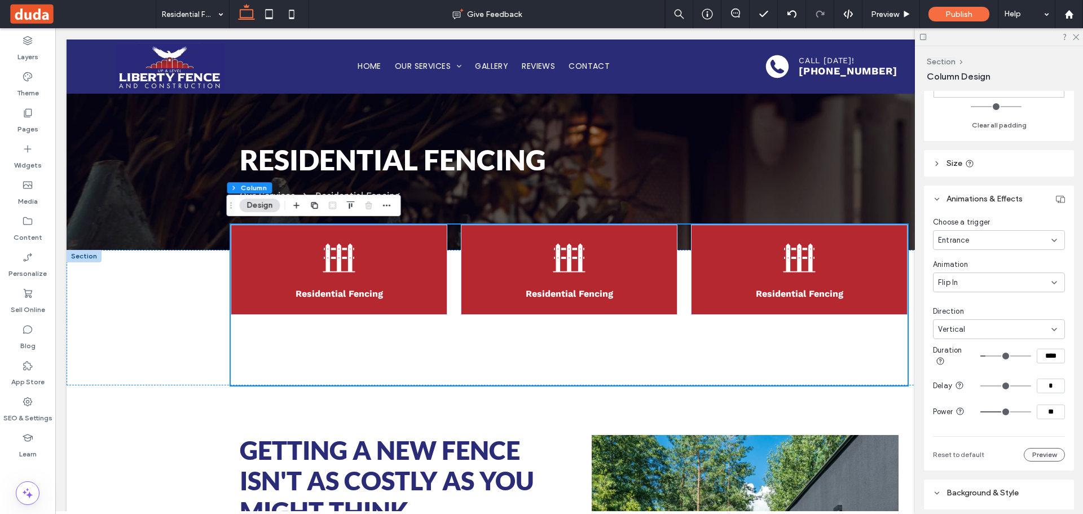
scroll to position [318, 0]
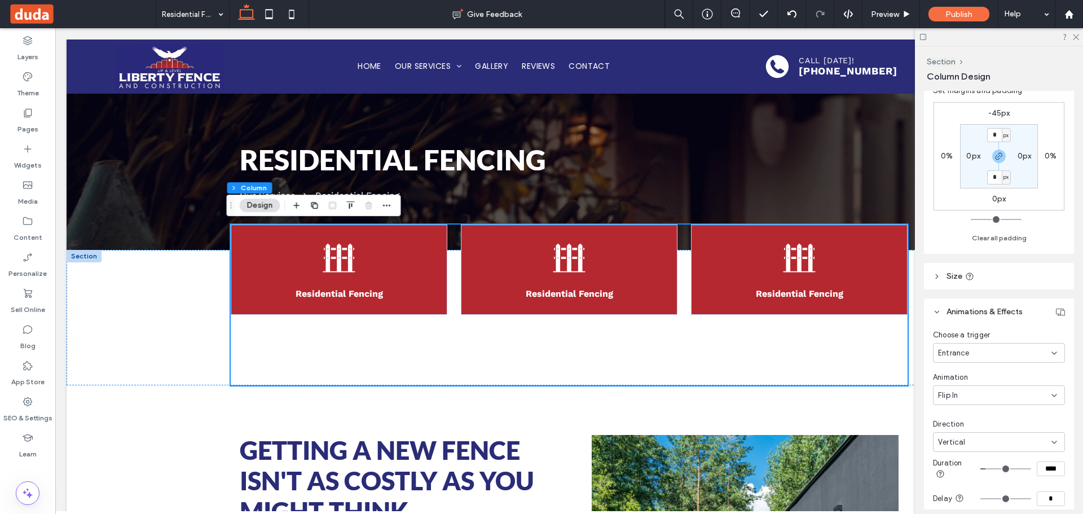
click at [993, 281] on header "Size" at bounding box center [999, 276] width 150 height 26
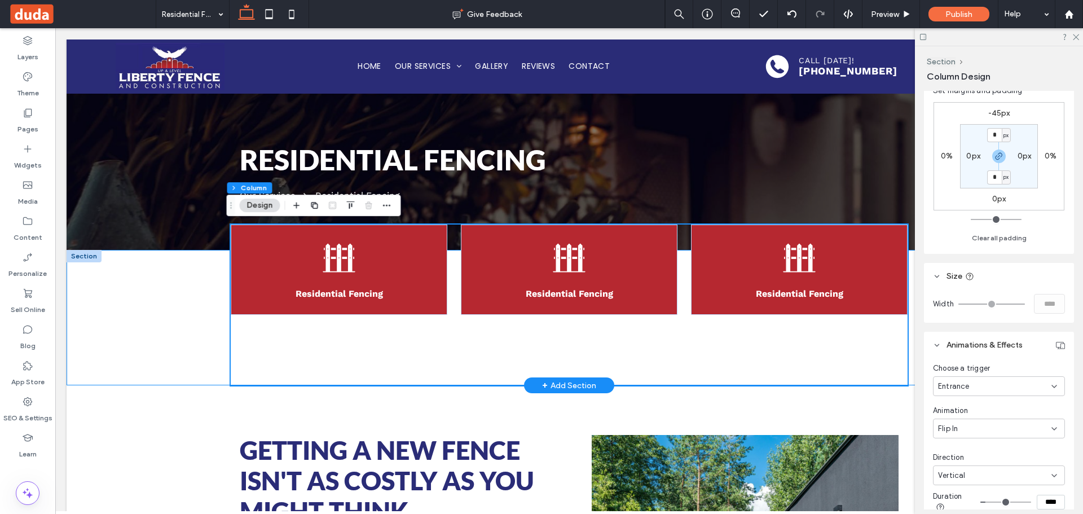
click at [169, 334] on div "Residential Fencing Residential Fencing Residential Fencing" at bounding box center [569, 317] width 1005 height 135
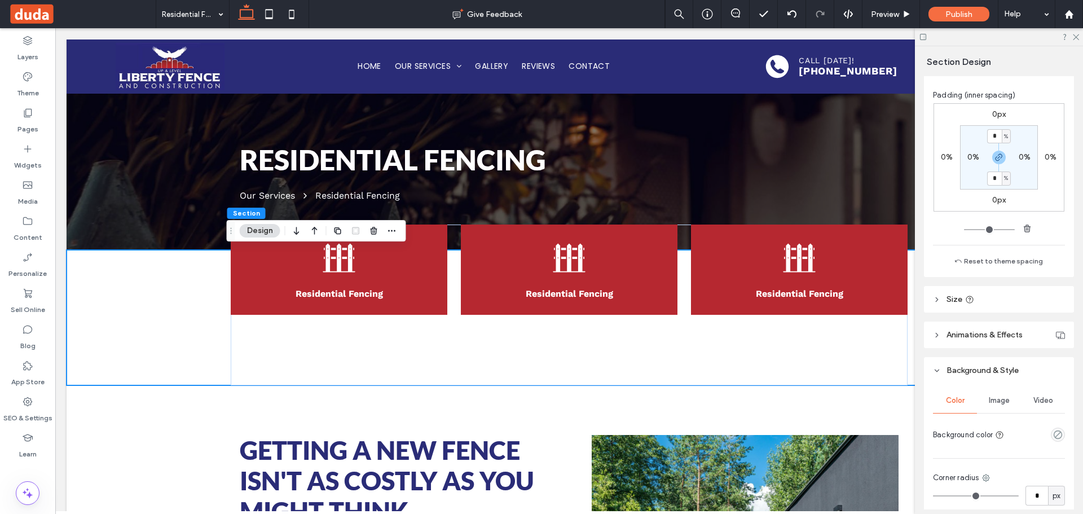
scroll to position [345, 0]
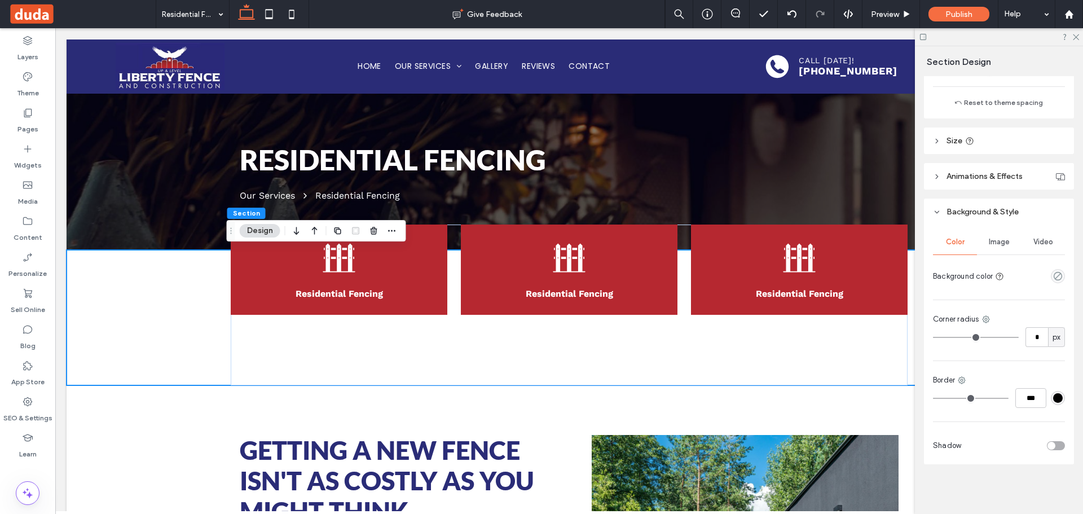
click at [983, 142] on header "Size" at bounding box center [999, 140] width 150 height 26
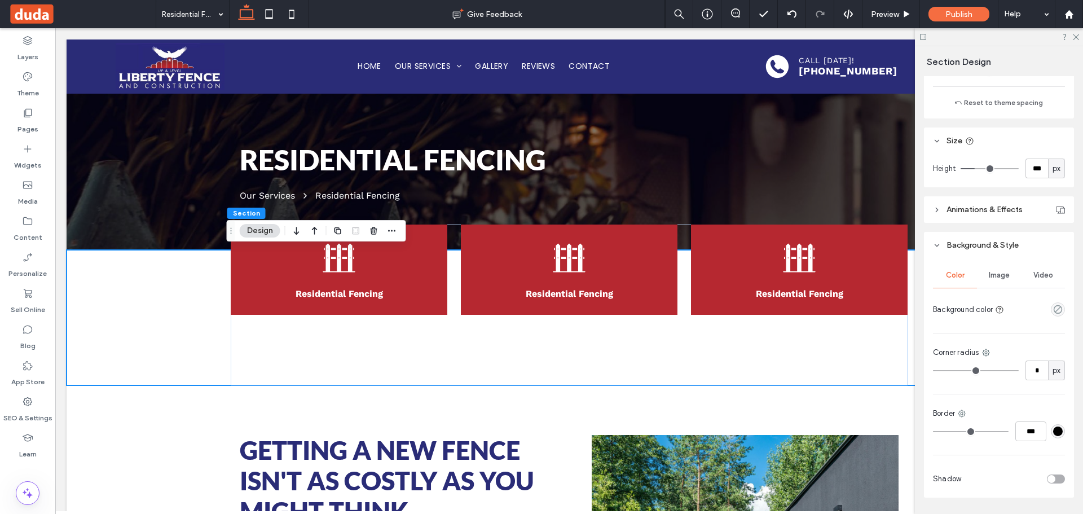
type input "***"
type input "**"
type input "*"
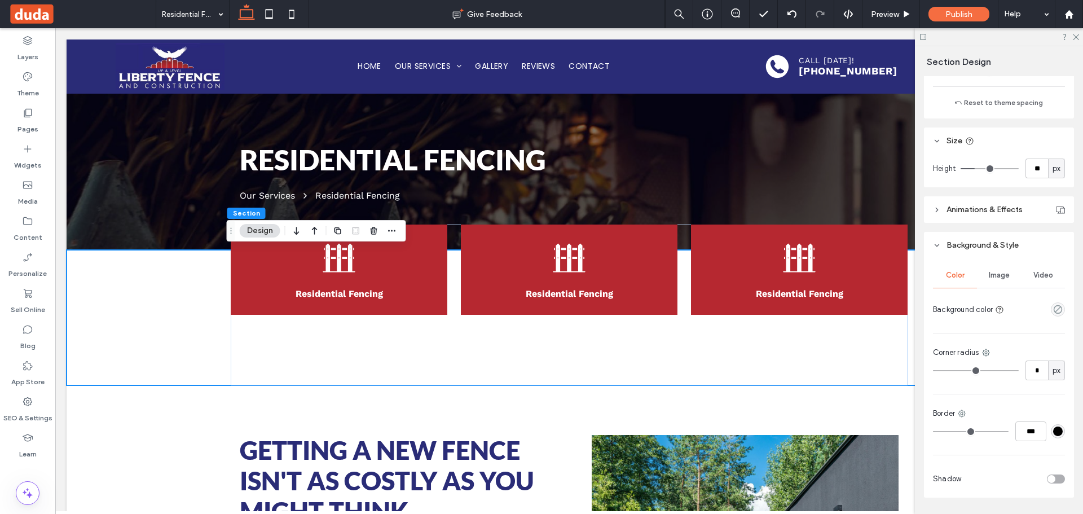
type input "*"
drag, startPoint x: 974, startPoint y: 166, endPoint x: 786, endPoint y: 163, distance: 188.3
type input "*"
click at [960, 168] on input "range" at bounding box center [989, 168] width 58 height 1
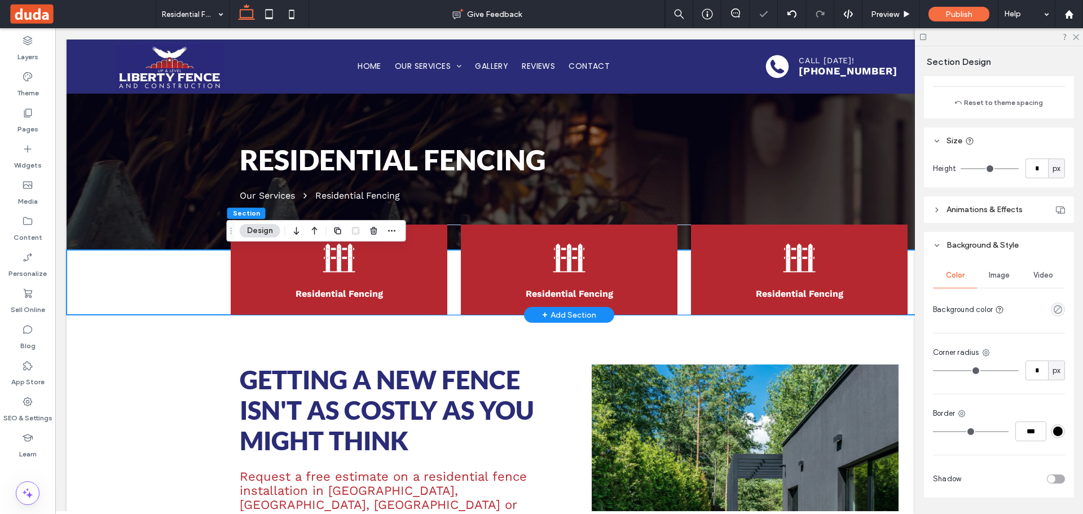
click at [189, 271] on div "Residential Fencing Residential Fencing Residential Fencing" at bounding box center [569, 282] width 1005 height 65
click at [21, 119] on label "Pages" at bounding box center [27, 126] width 21 height 16
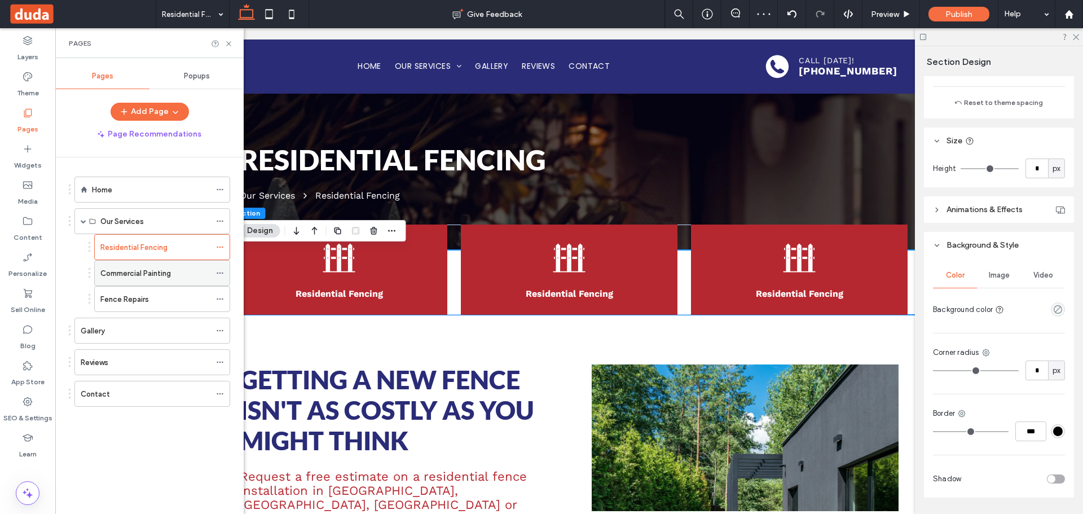
click at [220, 269] on span at bounding box center [220, 272] width 8 height 17
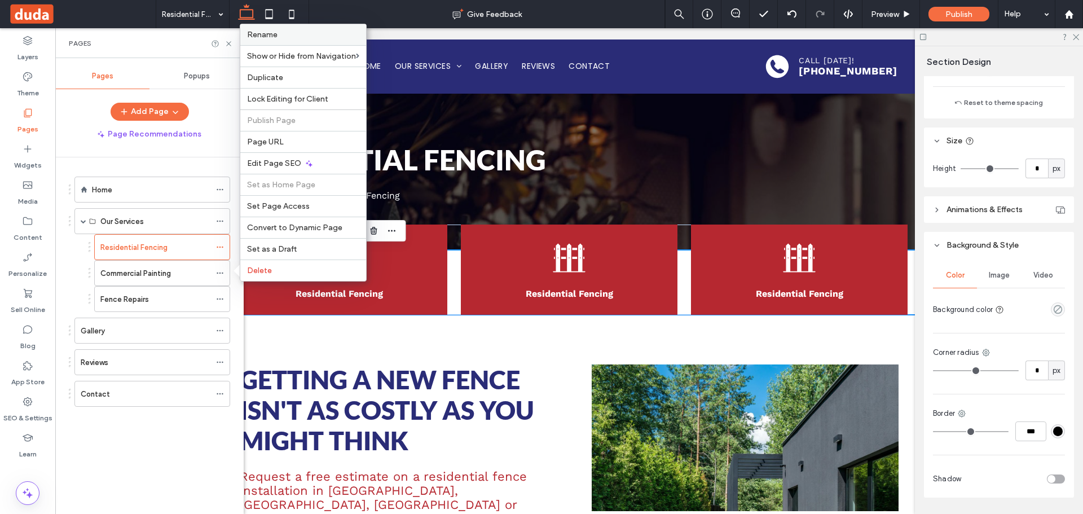
click at [317, 34] on label "Rename" at bounding box center [303, 35] width 112 height 10
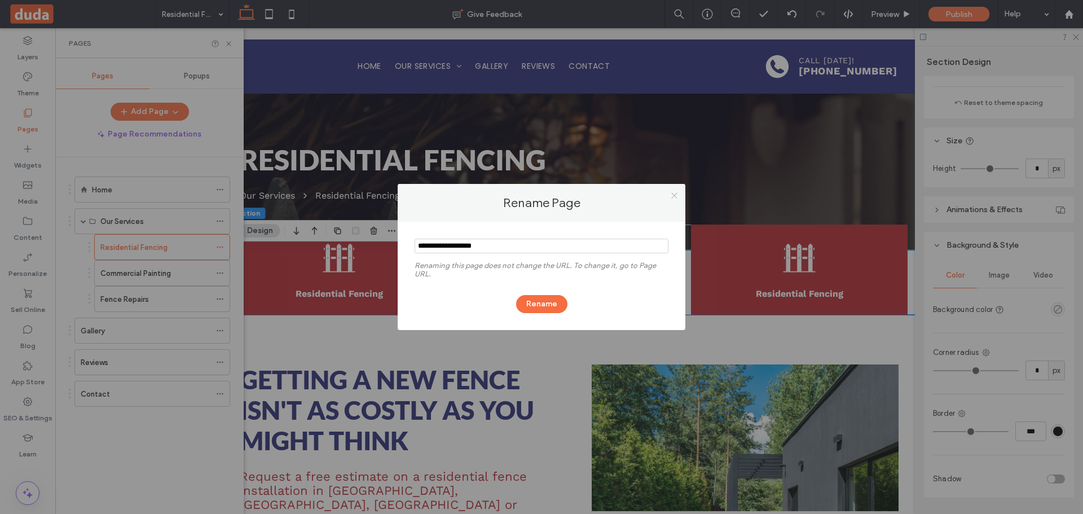
click at [673, 193] on icon at bounding box center [674, 195] width 8 height 8
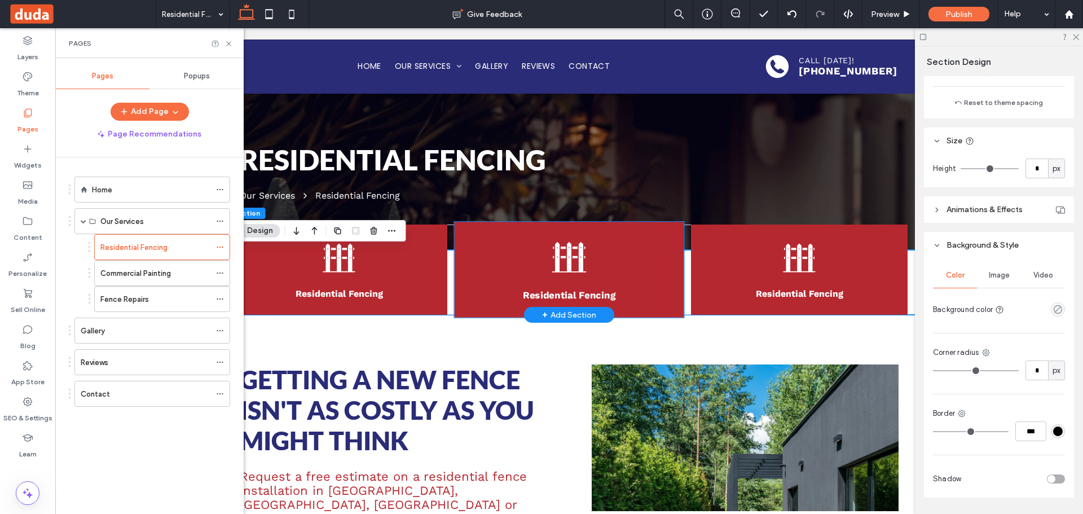
click at [572, 294] on strong "Residential Fencing" at bounding box center [569, 294] width 92 height 11
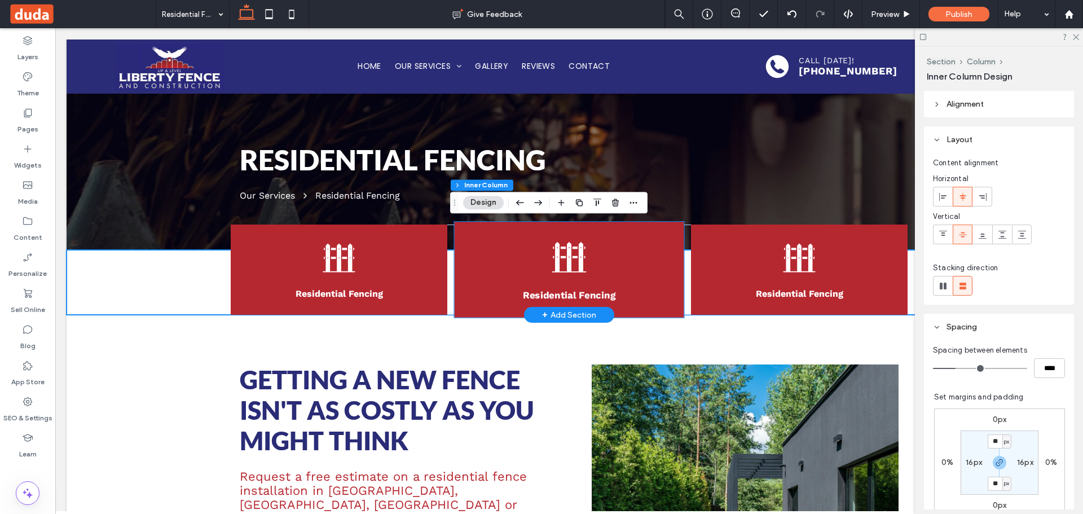
click at [572, 294] on strong "Residential Fencing" at bounding box center [569, 294] width 92 height 11
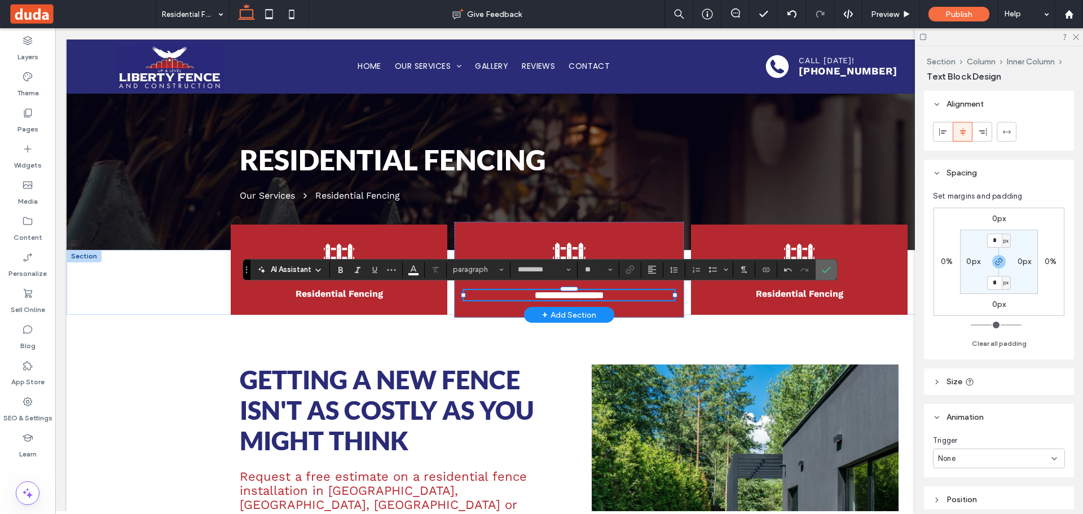
click at [829, 267] on use "Confirm" at bounding box center [825, 269] width 9 height 7
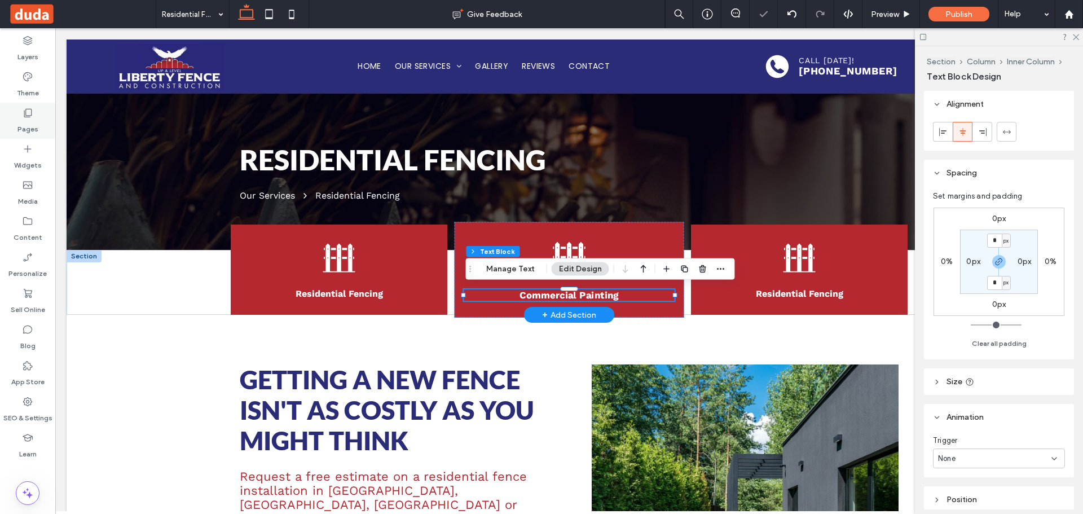
drag, startPoint x: 23, startPoint y: 116, endPoint x: 33, endPoint y: 118, distance: 10.5
click at [23, 116] on icon at bounding box center [27, 112] width 11 height 11
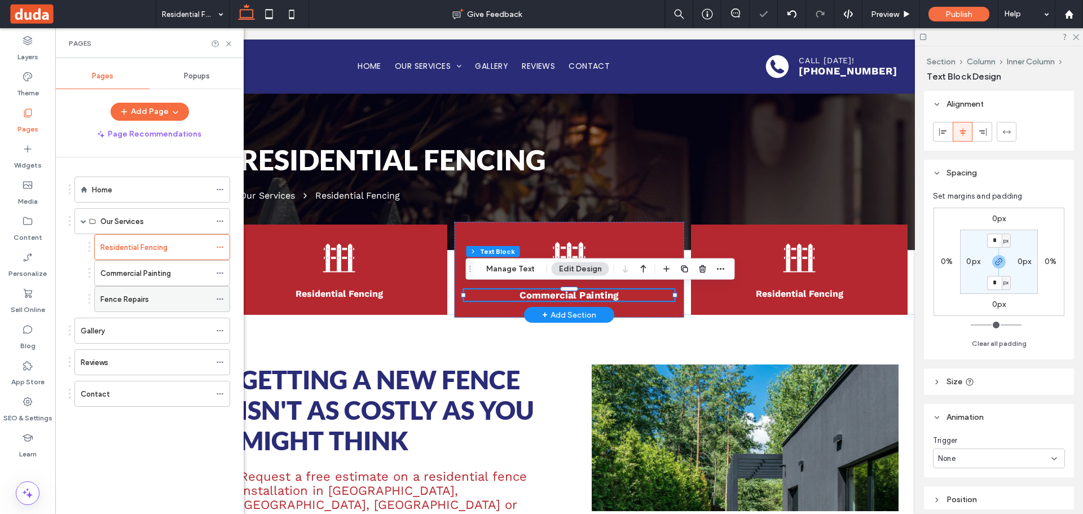
click at [216, 295] on icon at bounding box center [220, 299] width 8 height 8
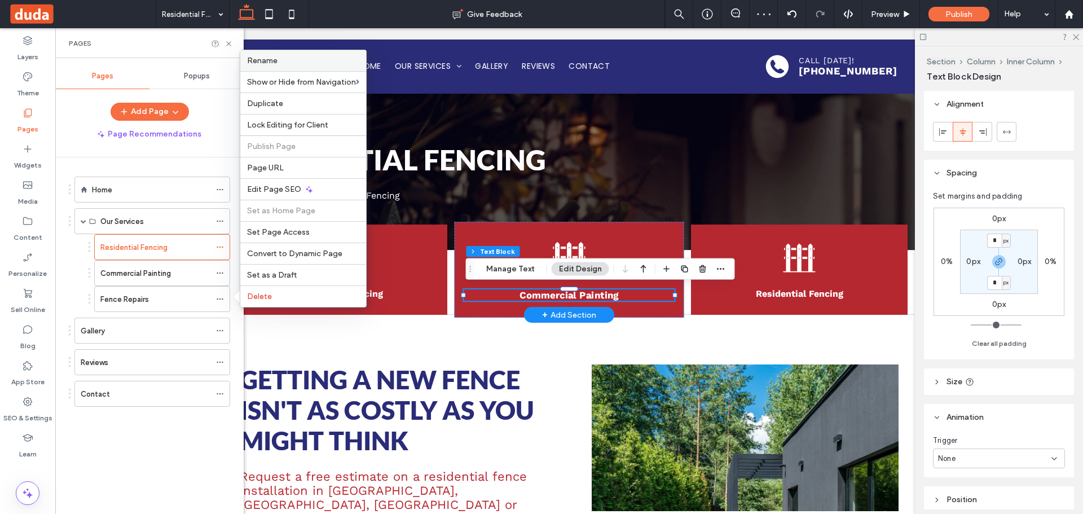
click at [305, 60] on label "Rename" at bounding box center [303, 61] width 112 height 10
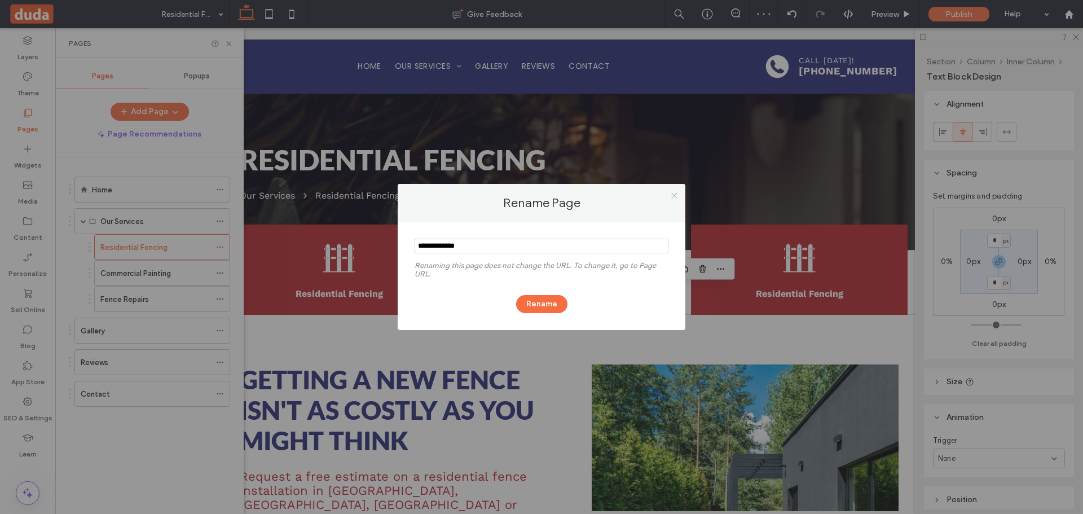
click at [670, 193] on icon at bounding box center [674, 195] width 8 height 8
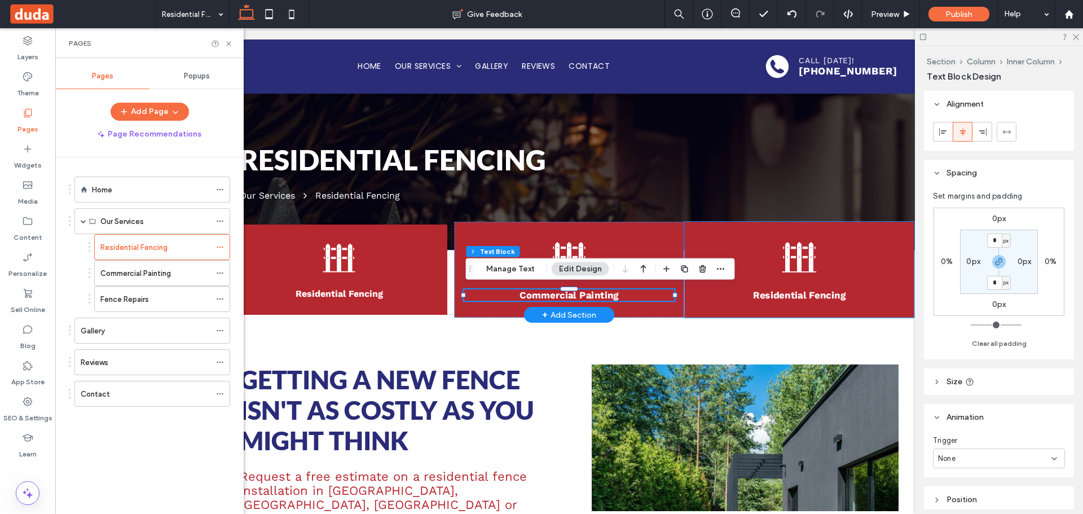
click at [813, 293] on strong "Residential Fencing" at bounding box center [799, 294] width 92 height 11
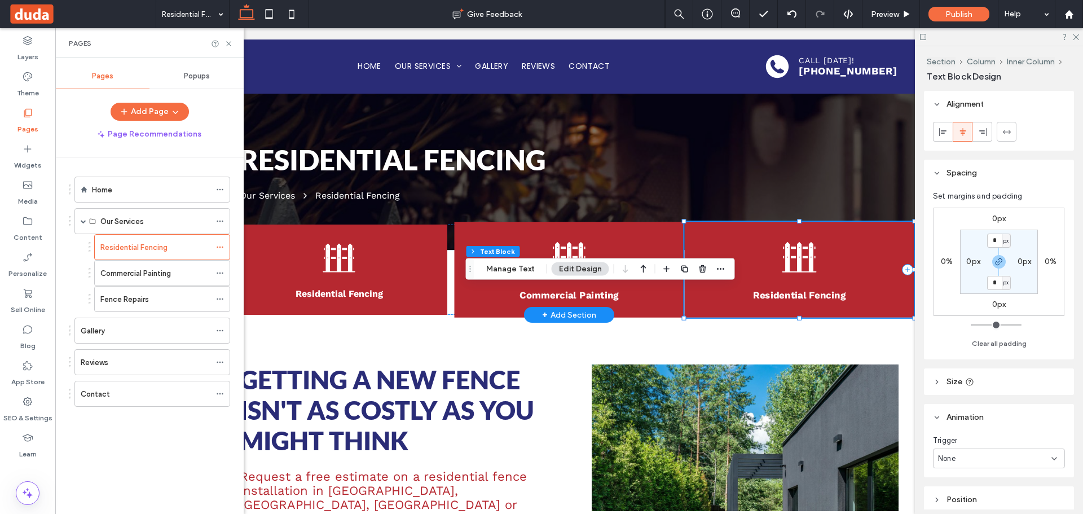
click at [813, 293] on strong "Residential Fencing" at bounding box center [799, 294] width 92 height 11
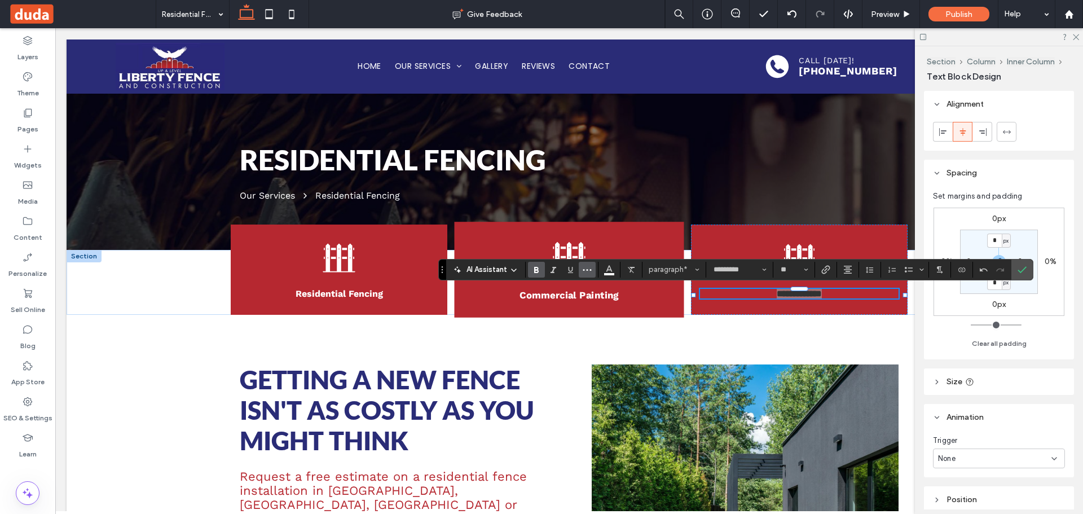
click at [585, 271] on icon "More" at bounding box center [586, 269] width 9 height 9
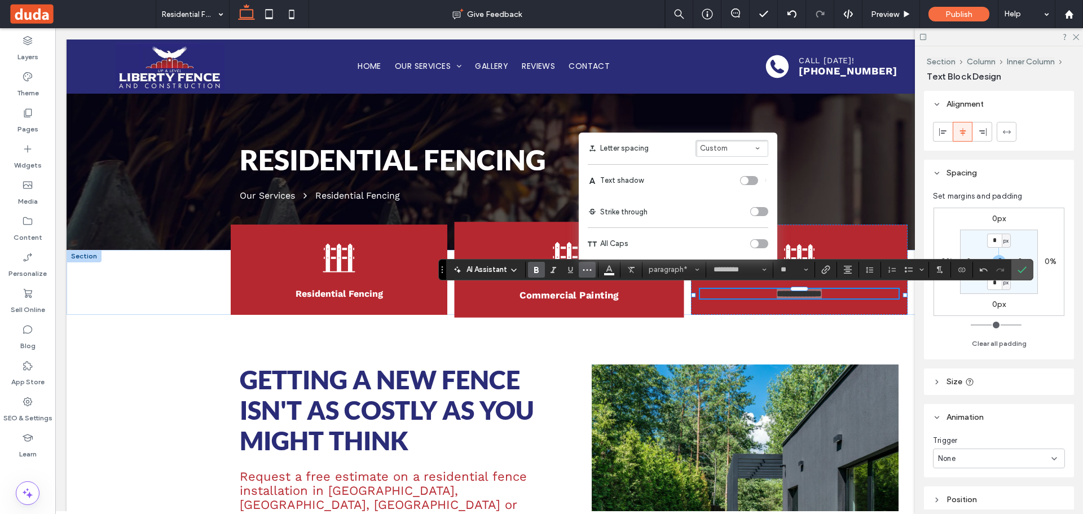
click at [765, 244] on div "toggle" at bounding box center [759, 243] width 18 height 9
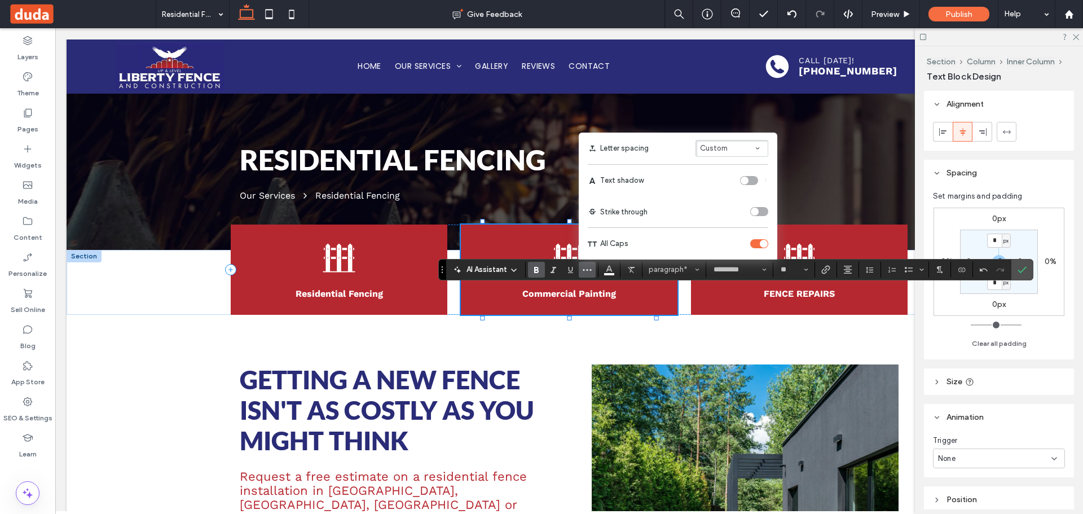
click at [599, 301] on div "Commercial Painting" at bounding box center [569, 269] width 217 height 90
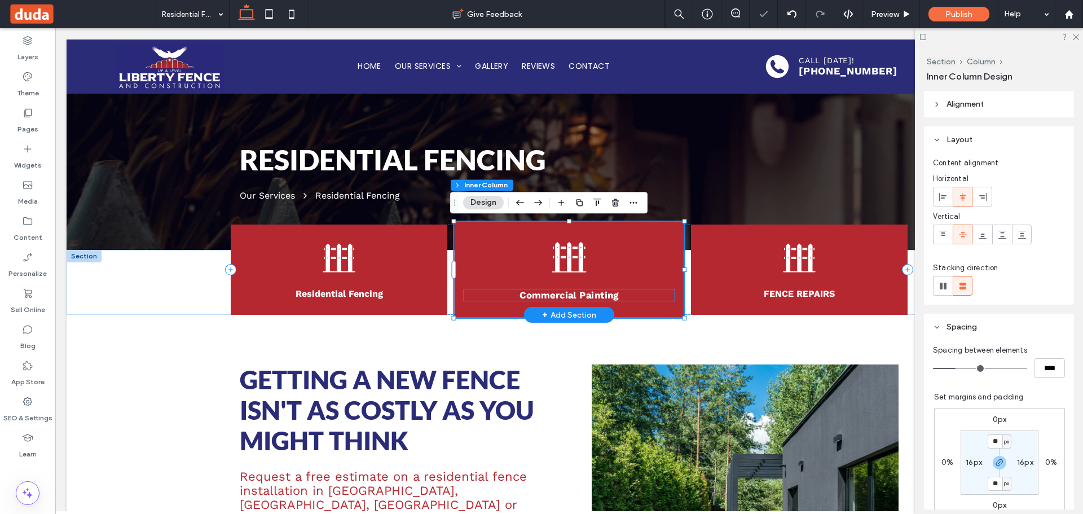
click at [599, 296] on strong "Commercial Painting" at bounding box center [568, 294] width 99 height 11
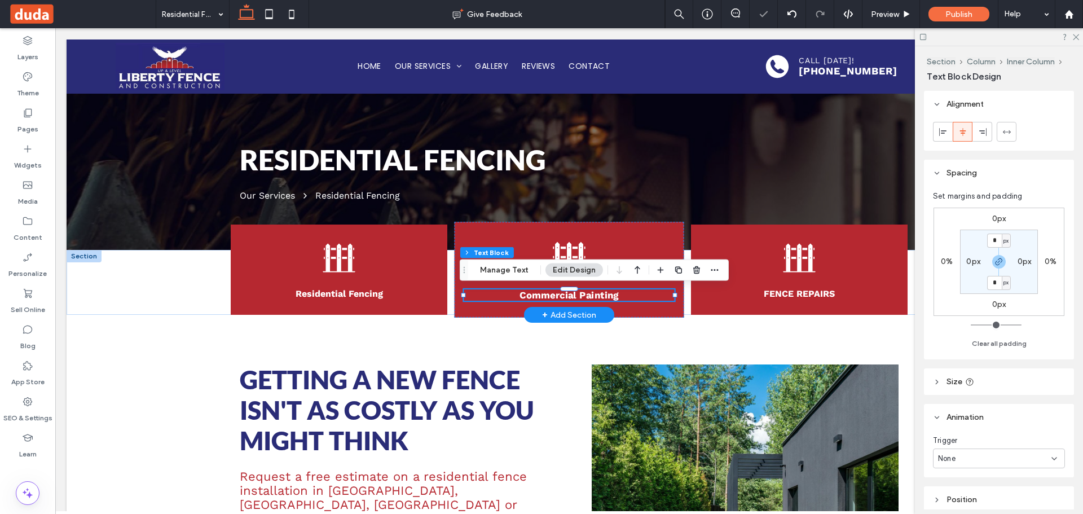
click at [599, 296] on div "Commercial Painting" at bounding box center [568, 294] width 210 height 11
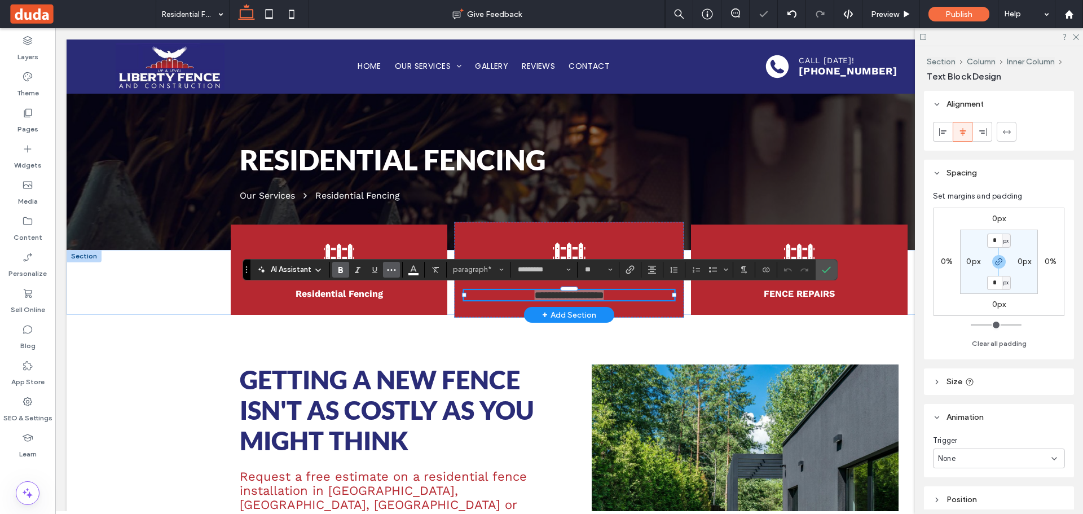
click at [390, 267] on icon "More" at bounding box center [391, 269] width 9 height 9
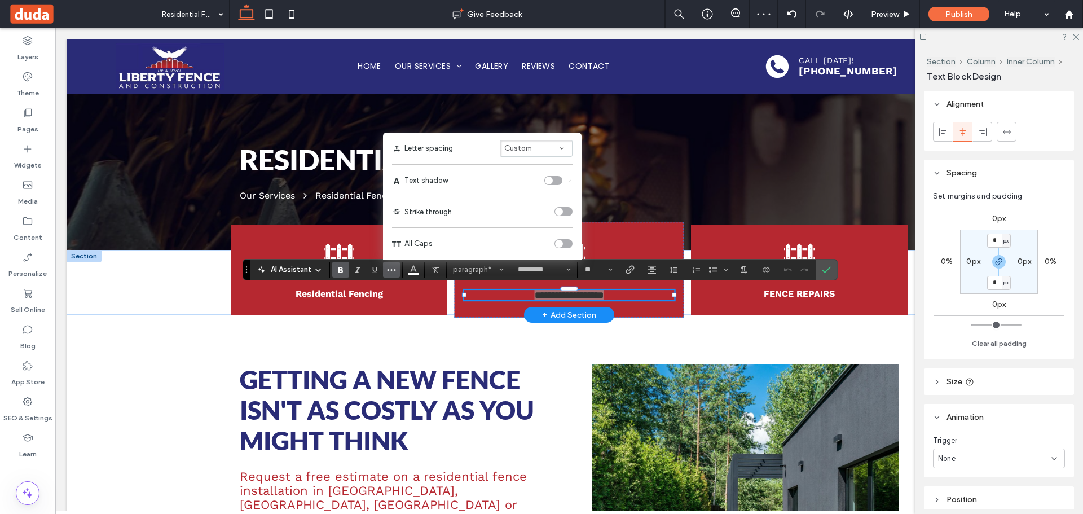
click at [561, 239] on div "toggle" at bounding box center [563, 243] width 18 height 9
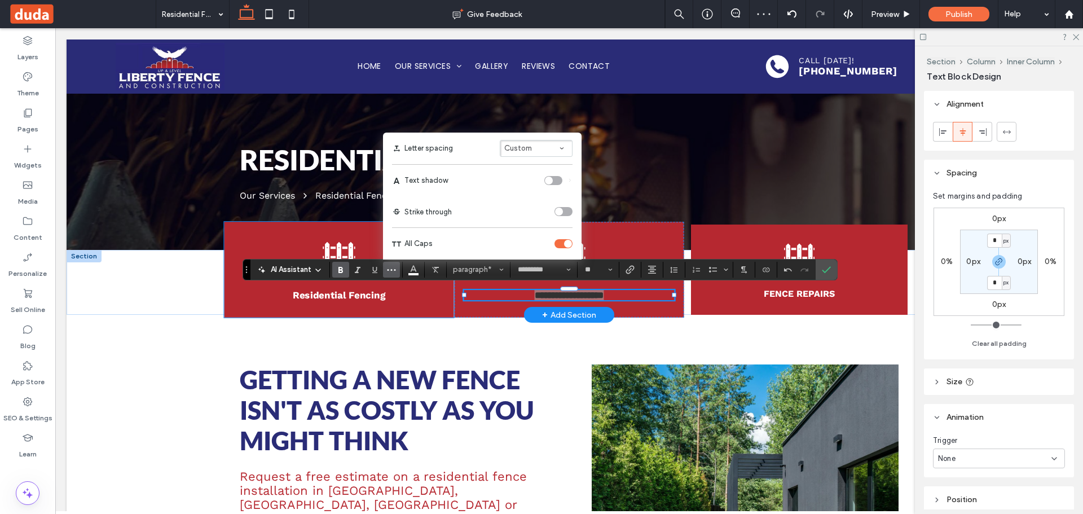
click at [364, 299] on strong "Residential Fencing" at bounding box center [339, 294] width 92 height 11
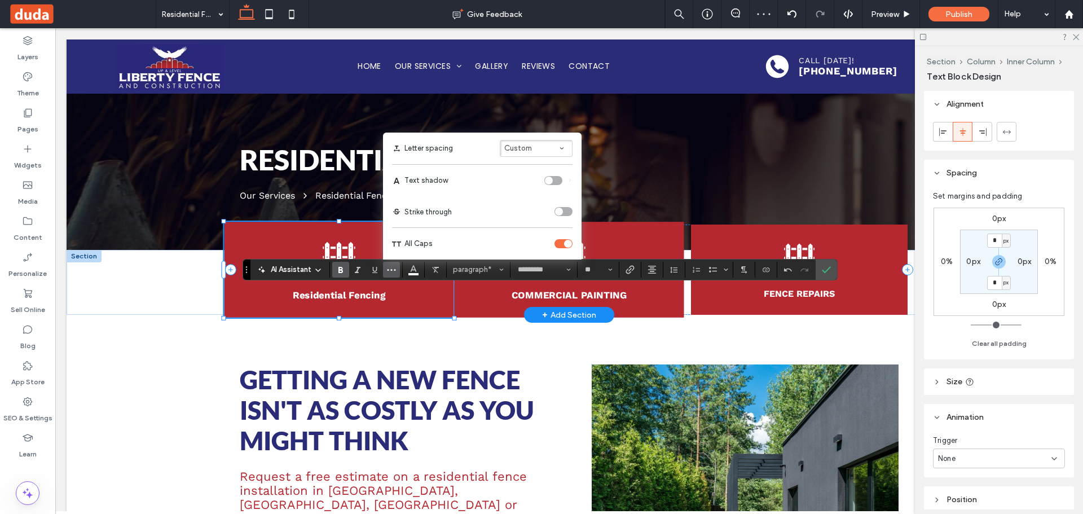
click at [364, 299] on strong "Residential Fencing" at bounding box center [339, 294] width 92 height 11
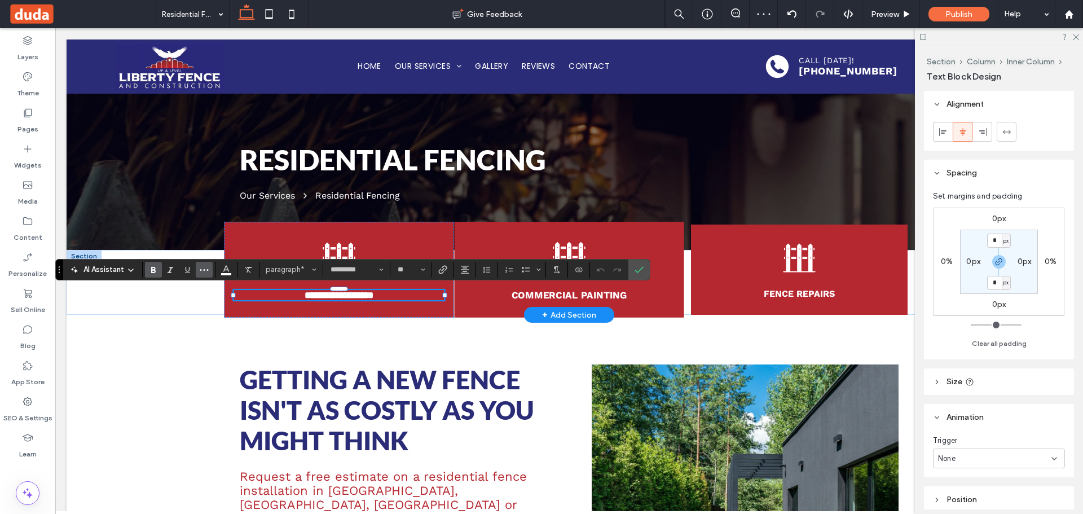
click at [196, 266] on button "More" at bounding box center [204, 270] width 17 height 16
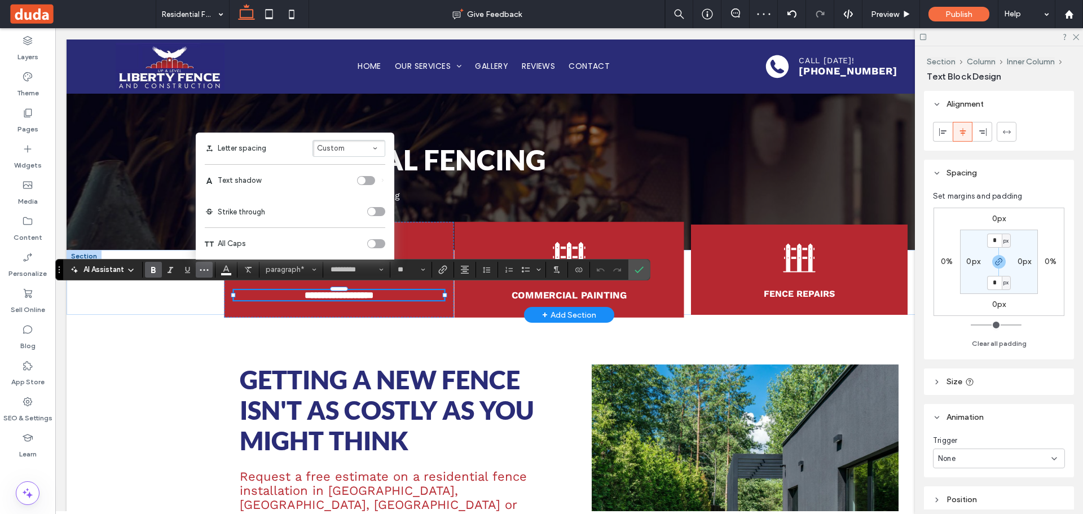
click at [377, 241] on div "toggle" at bounding box center [376, 243] width 18 height 9
drag, startPoint x: 635, startPoint y: 268, endPoint x: 577, endPoint y: 240, distance: 64.8
click at [635, 268] on icon "Confirm" at bounding box center [638, 269] width 9 height 9
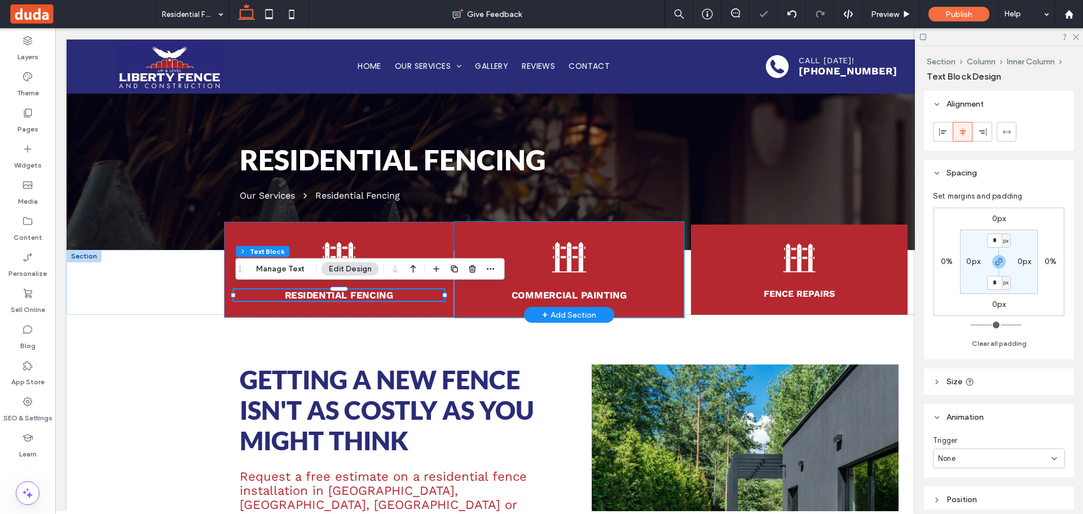
click at [551, 258] on icon at bounding box center [569, 257] width 36 height 36
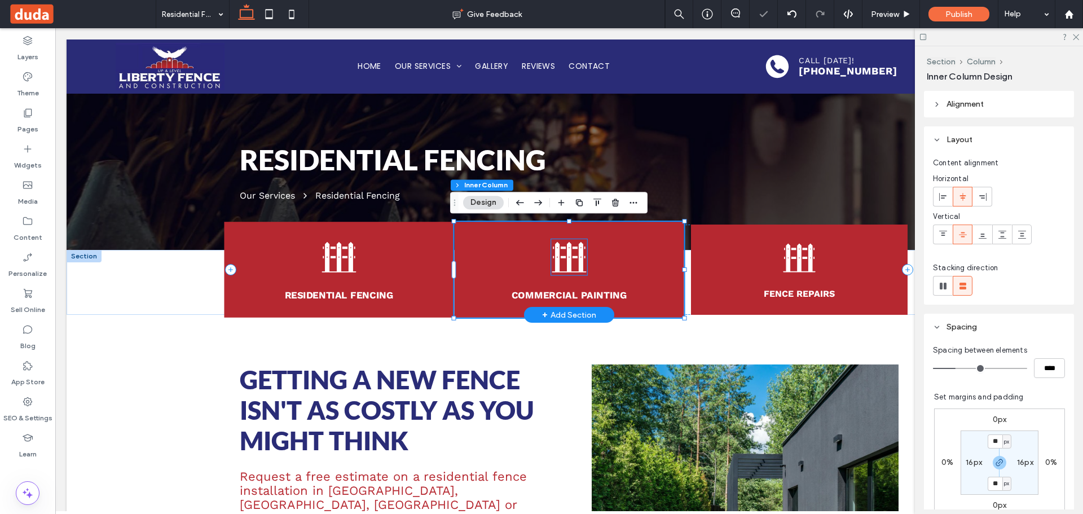
click at [556, 255] on icon at bounding box center [569, 257] width 36 height 36
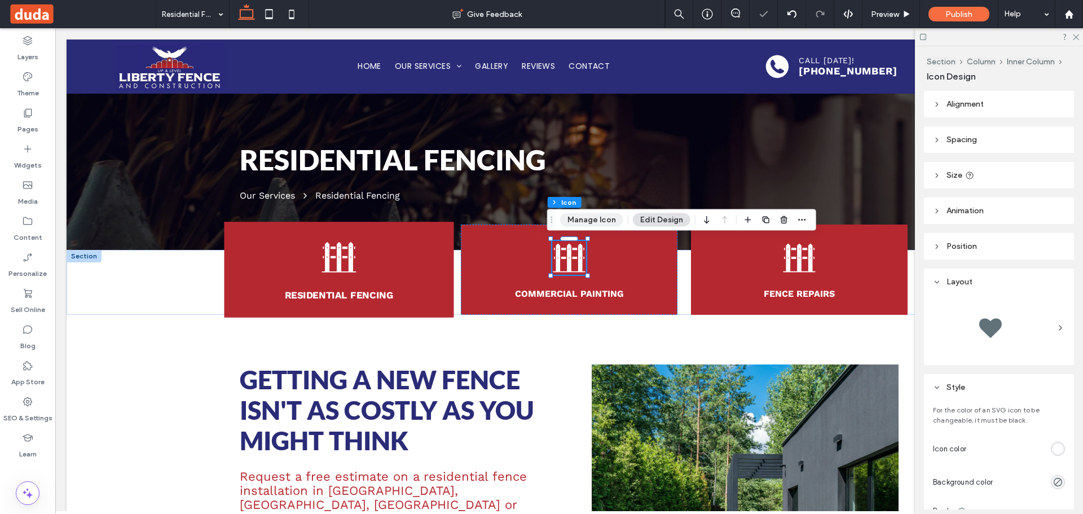
click at [597, 218] on button "Manage Icon" at bounding box center [591, 220] width 63 height 14
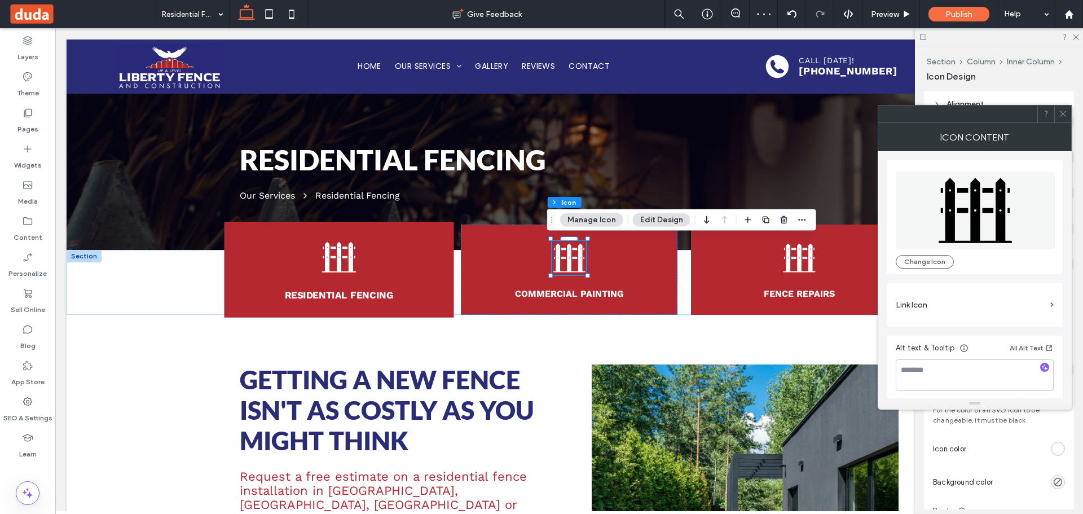
click at [931, 207] on icon at bounding box center [974, 210] width 159 height 78
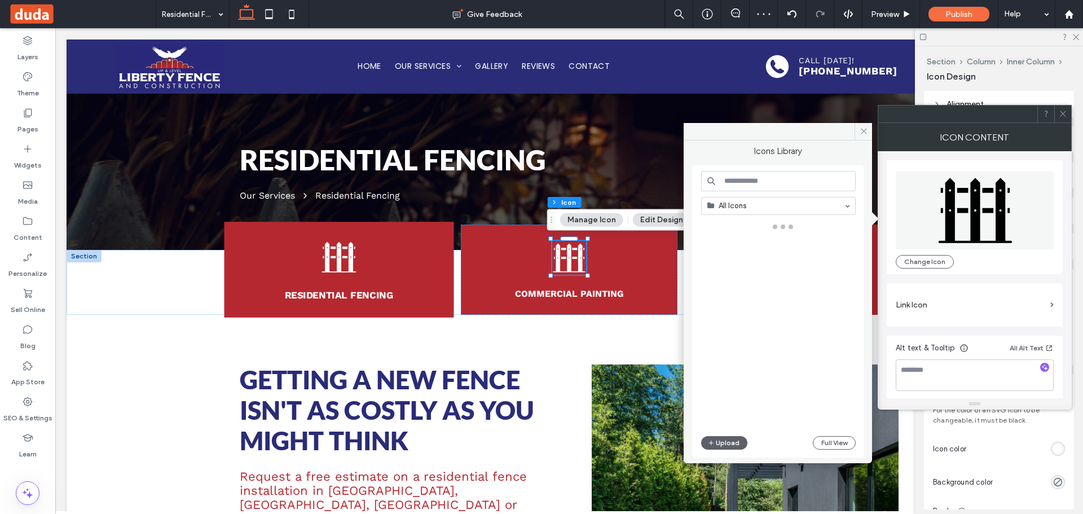
click at [767, 186] on input at bounding box center [778, 181] width 154 height 20
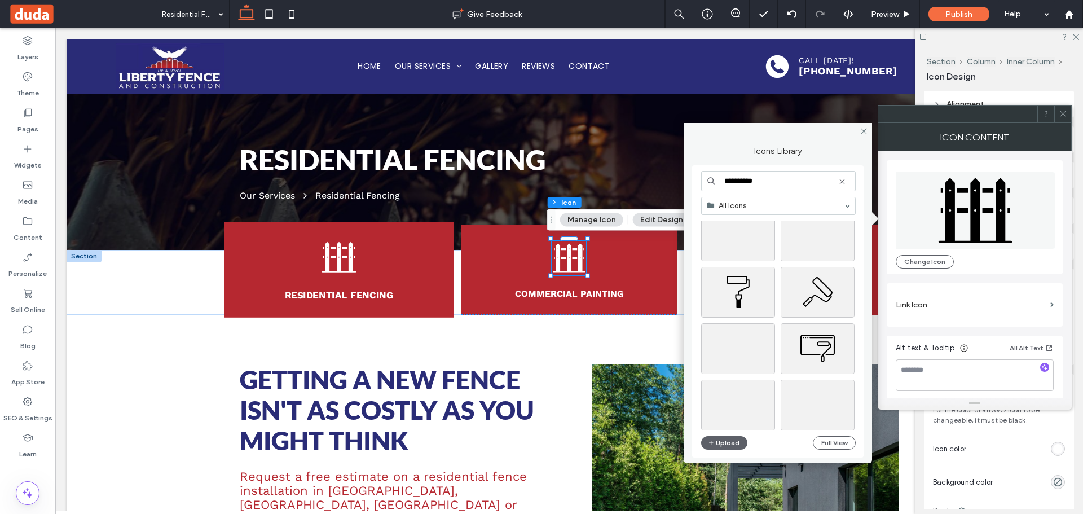
scroll to position [338, 0]
type input "**********"
click at [741, 366] on div "Select" at bounding box center [738, 375] width 74 height 51
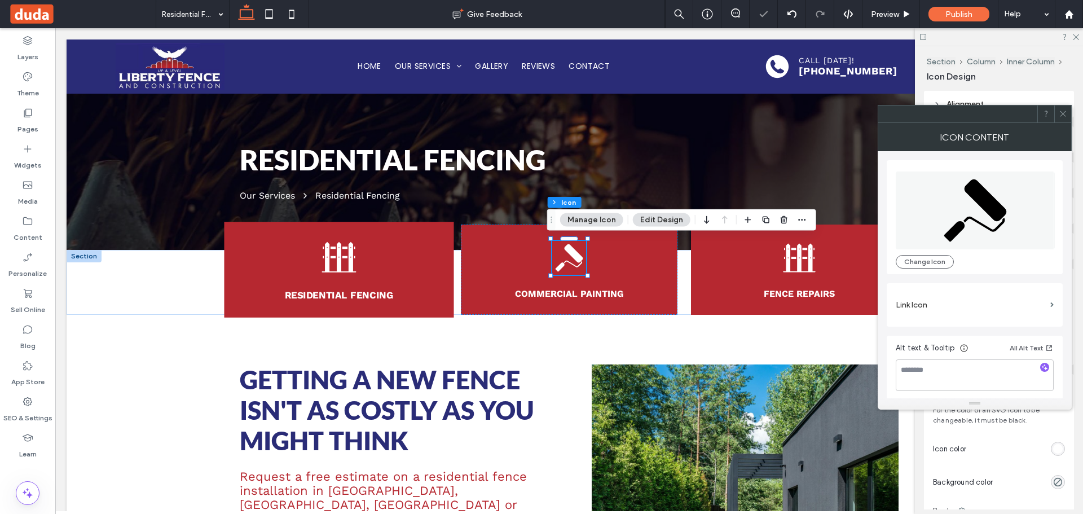
click at [1066, 112] on icon at bounding box center [1062, 113] width 8 height 8
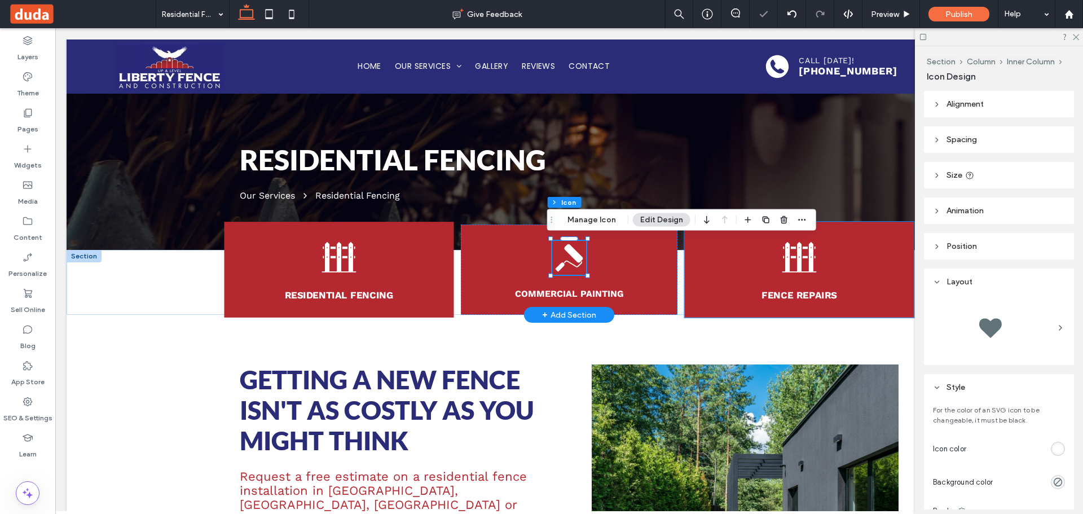
click at [787, 255] on icon at bounding box center [799, 257] width 36 height 36
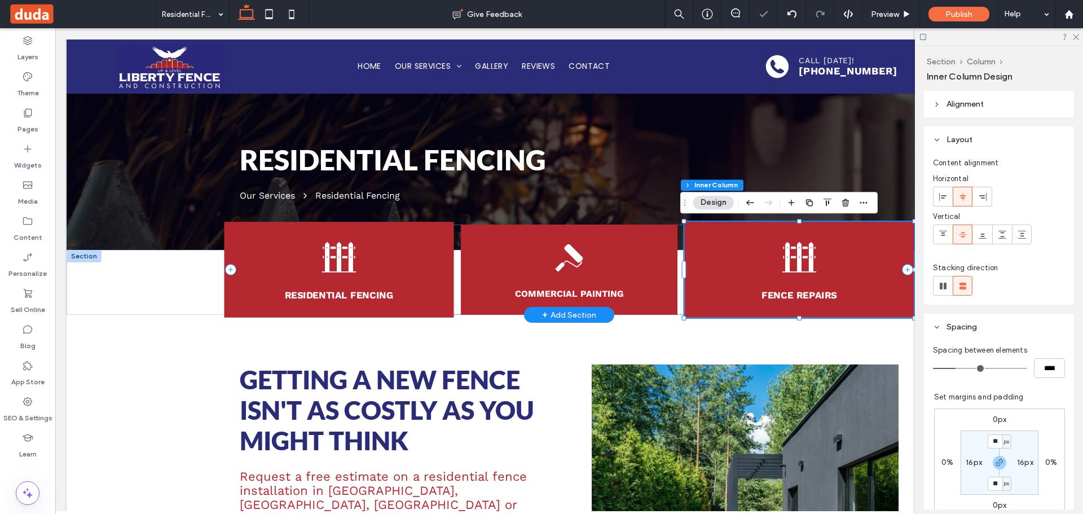
click at [787, 255] on icon at bounding box center [799, 257] width 36 height 36
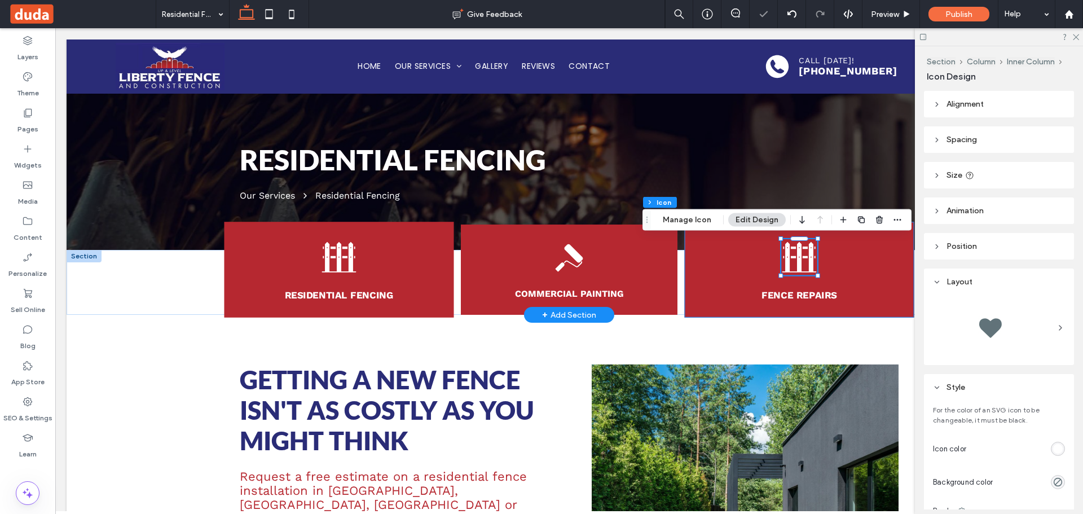
click at [787, 255] on icon at bounding box center [799, 257] width 36 height 36
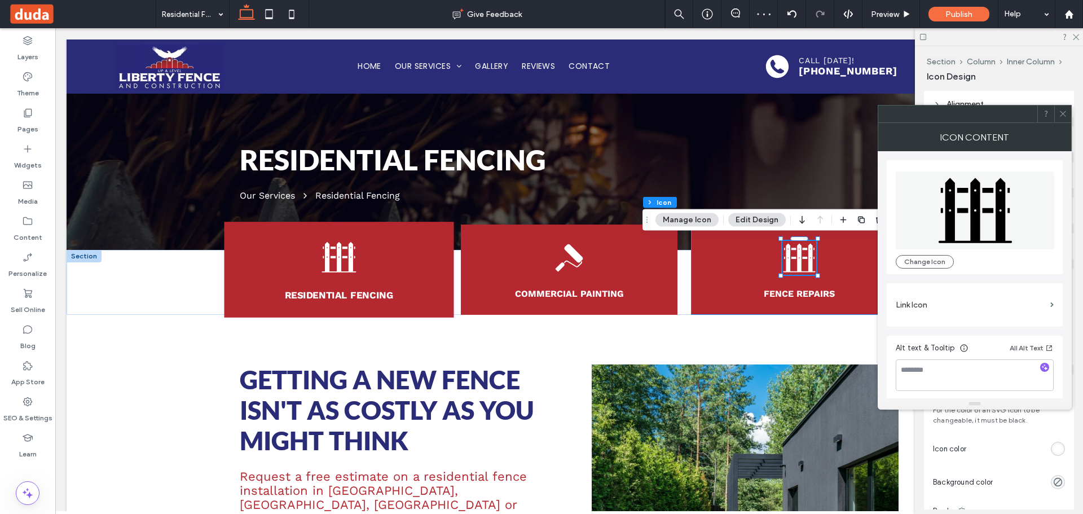
drag, startPoint x: 1014, startPoint y: 201, endPoint x: 959, endPoint y: 180, distance: 58.3
click at [1013, 201] on icon at bounding box center [974, 210] width 159 height 78
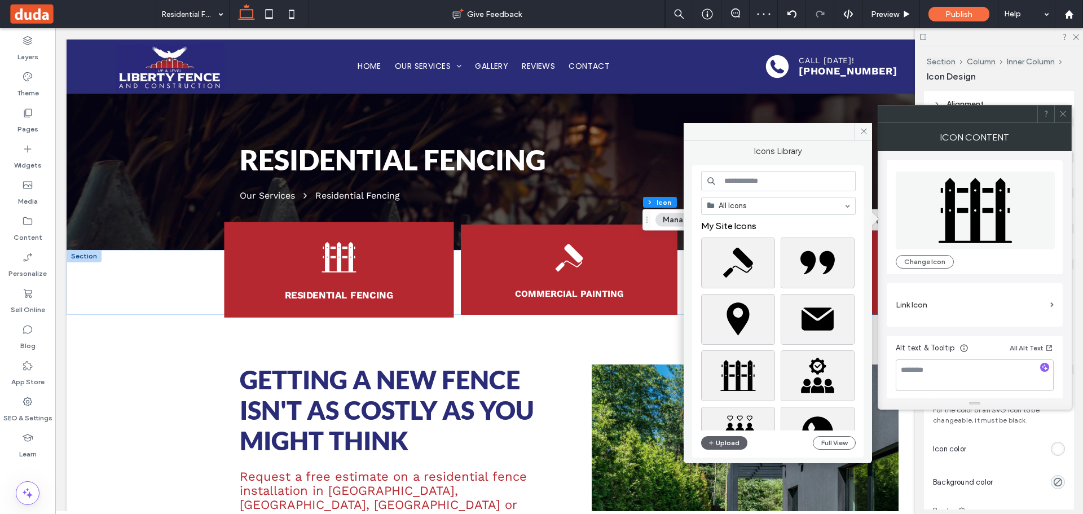
click at [810, 185] on input at bounding box center [778, 181] width 154 height 20
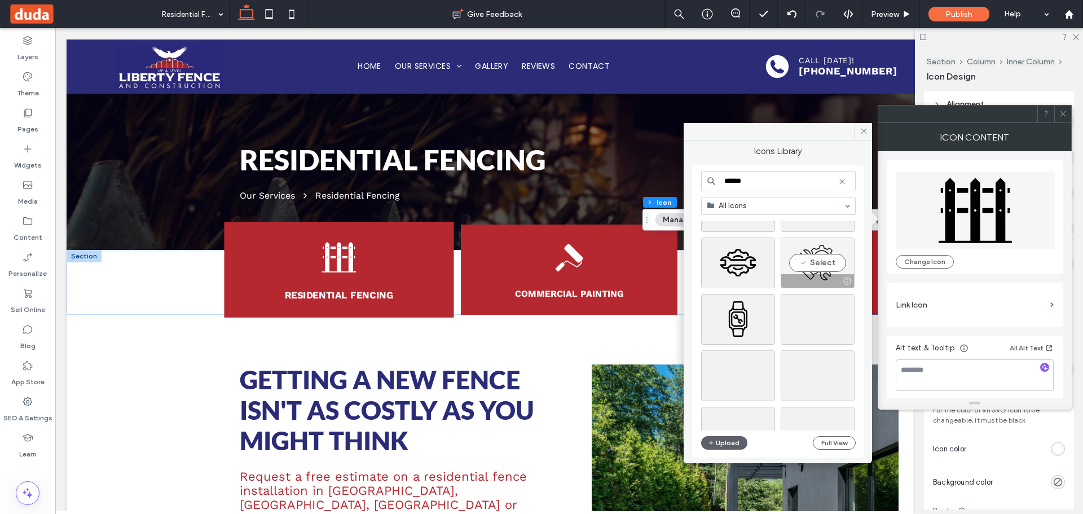
scroll to position [395, 0]
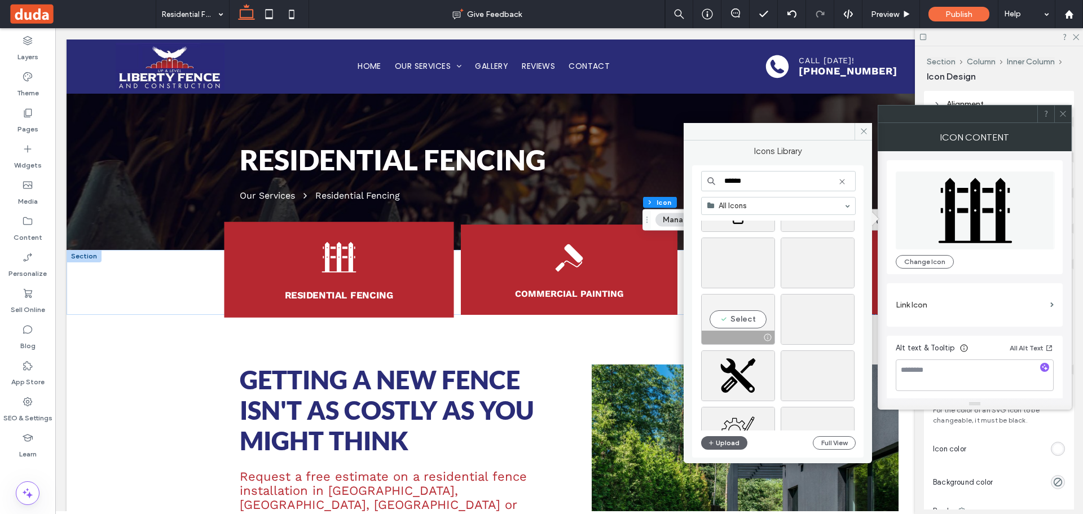
type input "******"
click at [745, 318] on div "Select" at bounding box center [738, 319] width 74 height 51
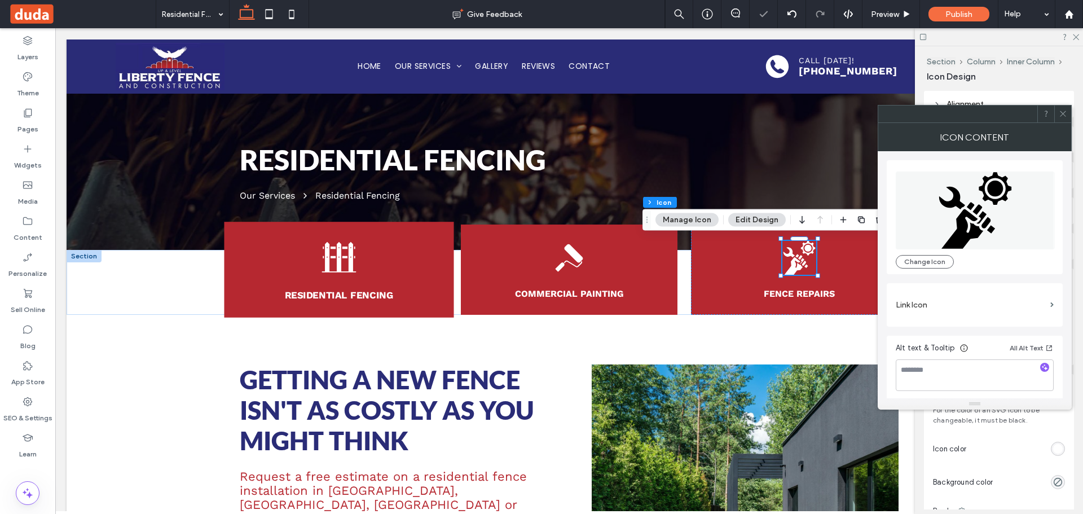
click at [1061, 113] on icon at bounding box center [1062, 113] width 8 height 8
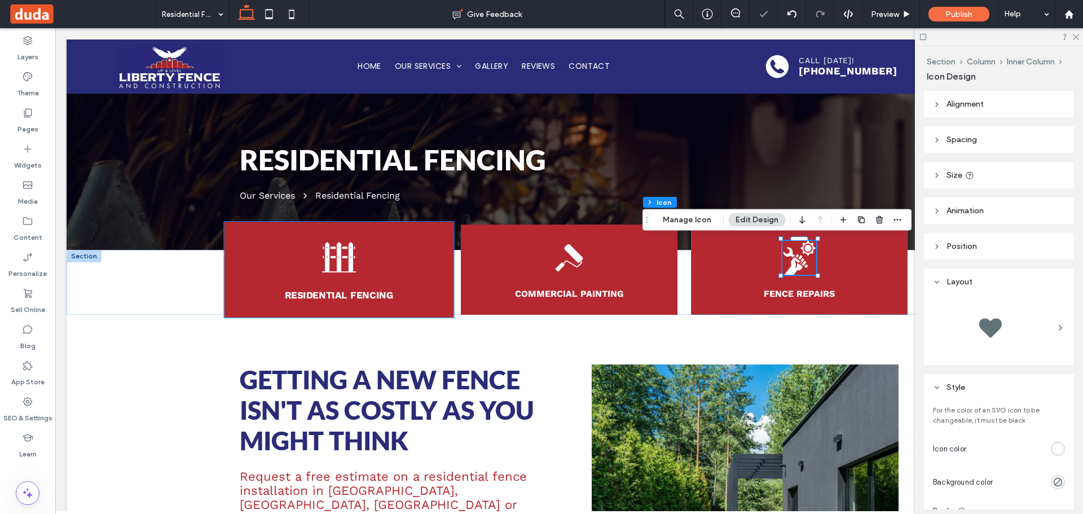
click at [248, 253] on div "Residential Fencing" at bounding box center [338, 270] width 229 height 96
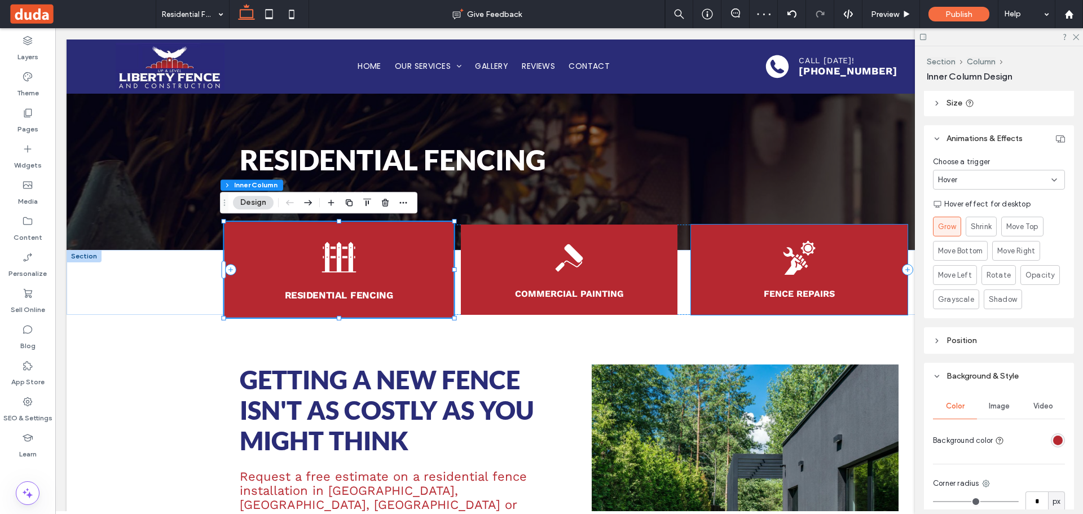
scroll to position [451, 0]
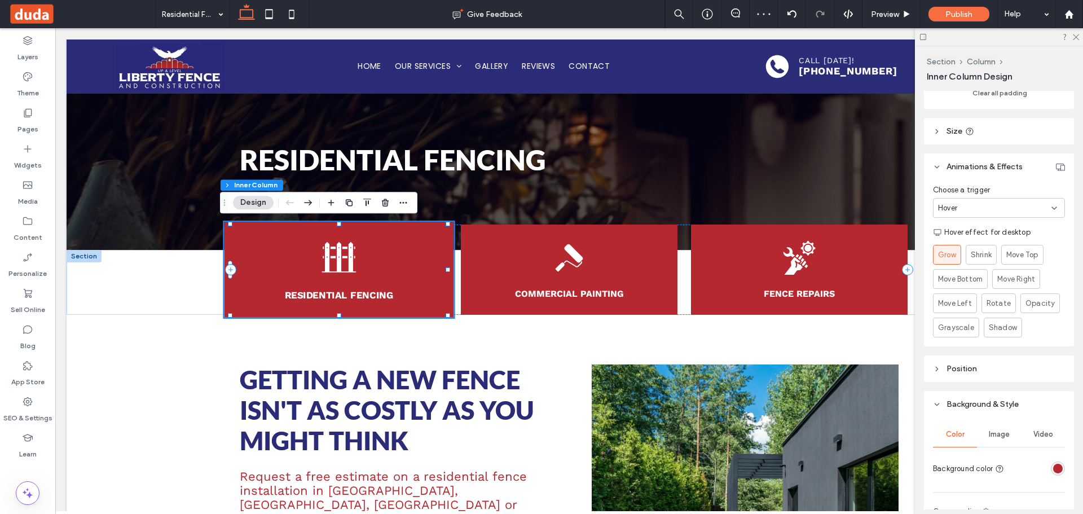
click at [380, 233] on div "Residential Fencing" at bounding box center [338, 270] width 229 height 96
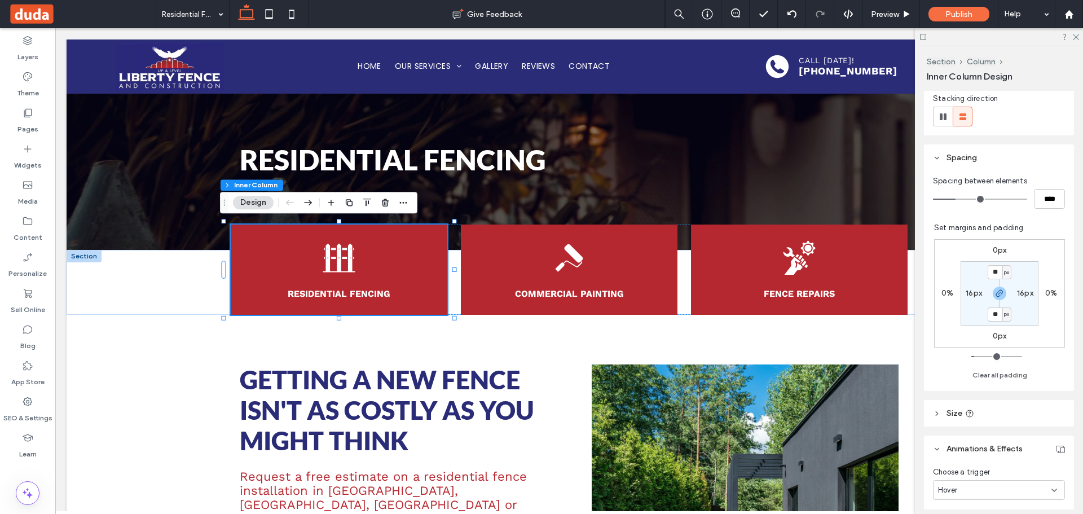
scroll to position [0, 0]
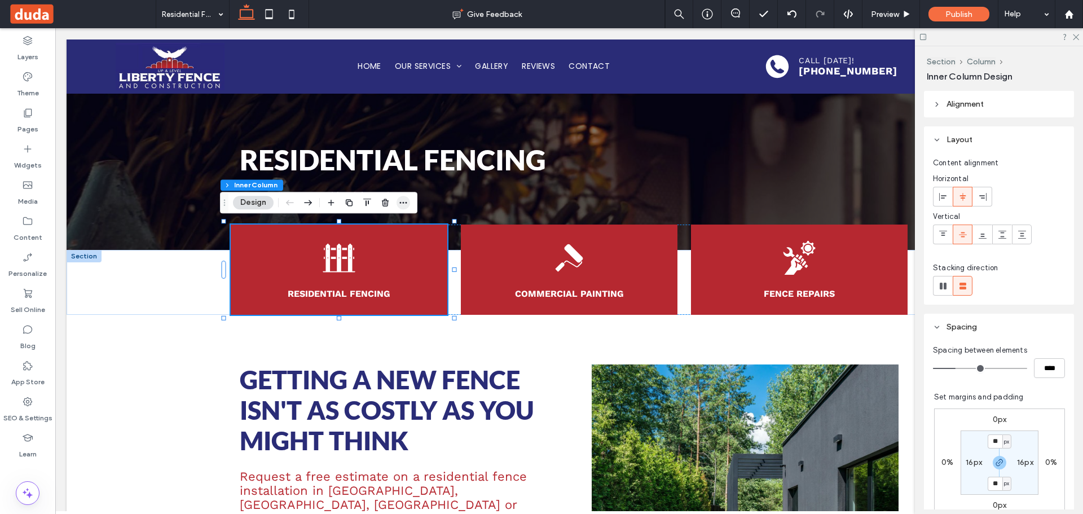
click at [399, 201] on icon "button" at bounding box center [403, 202] width 9 height 9
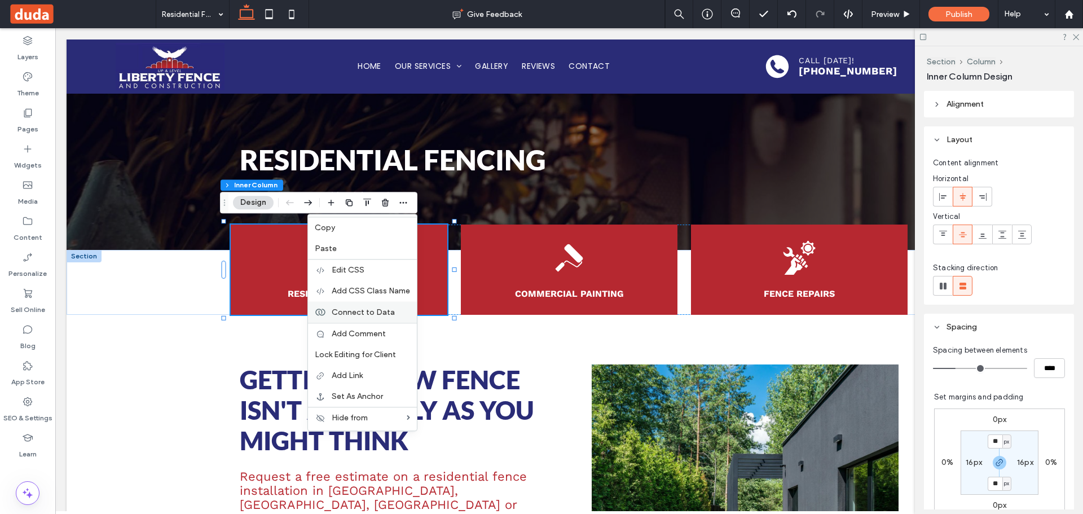
click at [385, 311] on span "Connect to Data" at bounding box center [363, 312] width 63 height 10
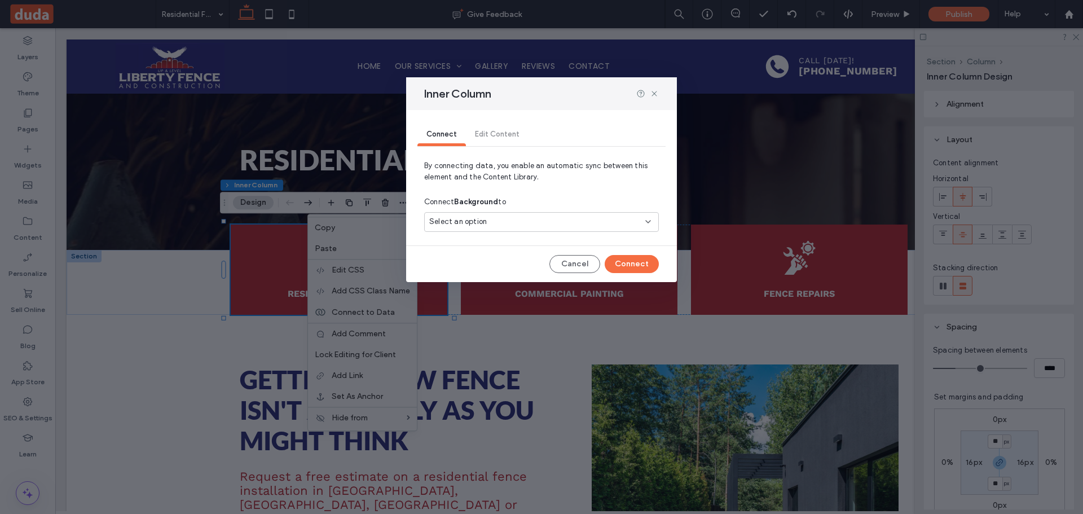
click at [486, 217] on div "Select an option" at bounding box center [534, 221] width 211 height 11
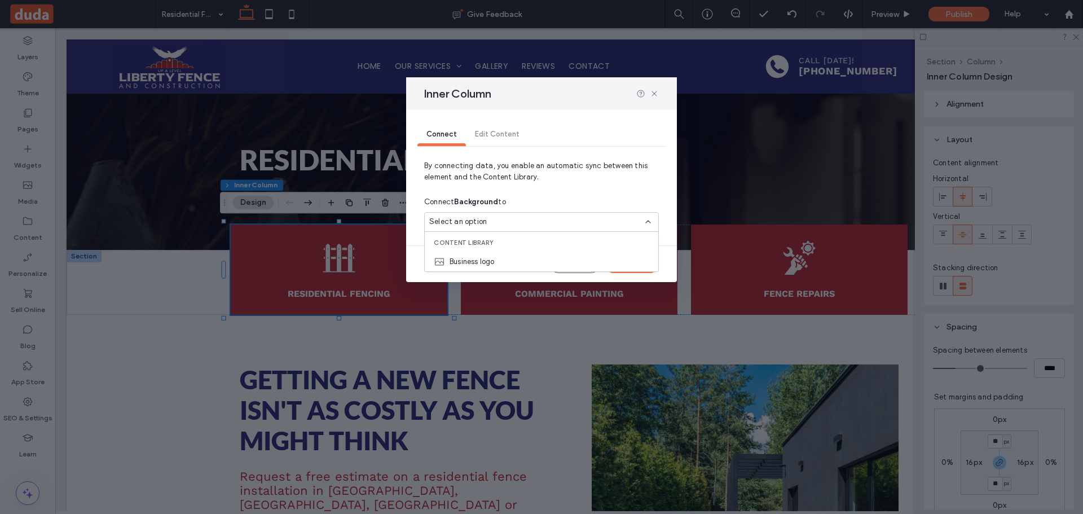
click at [659, 96] on div "Inner Column" at bounding box center [541, 93] width 271 height 33
click at [649, 99] on div "Inner Column" at bounding box center [541, 93] width 271 height 33
click at [575, 250] on div "Connect Edit Content By connecting data, you enable an automatic sync between t…" at bounding box center [541, 196] width 271 height 172
click at [576, 263] on button "Cancel" at bounding box center [574, 264] width 51 height 18
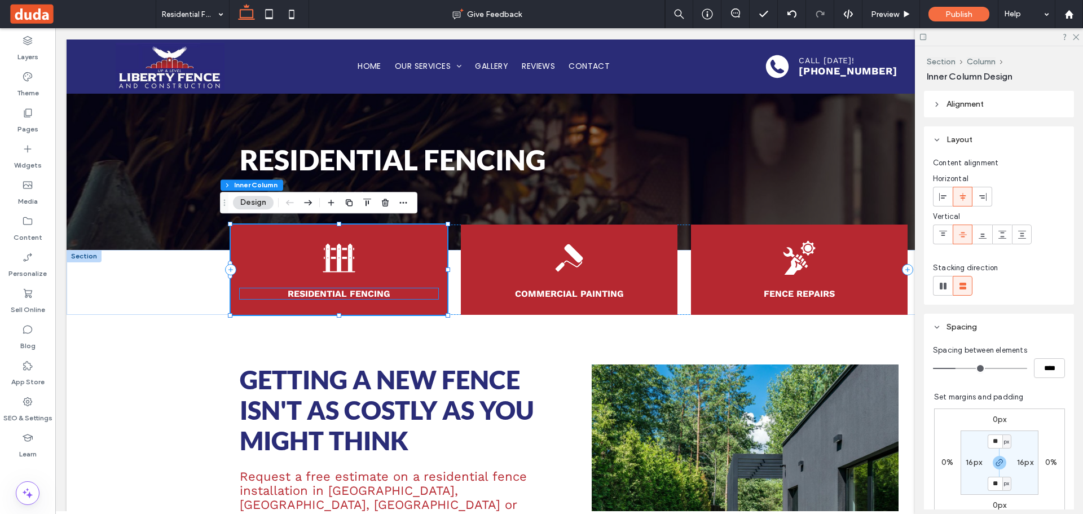
click at [382, 295] on strong "Residential Fencing" at bounding box center [339, 293] width 103 height 11
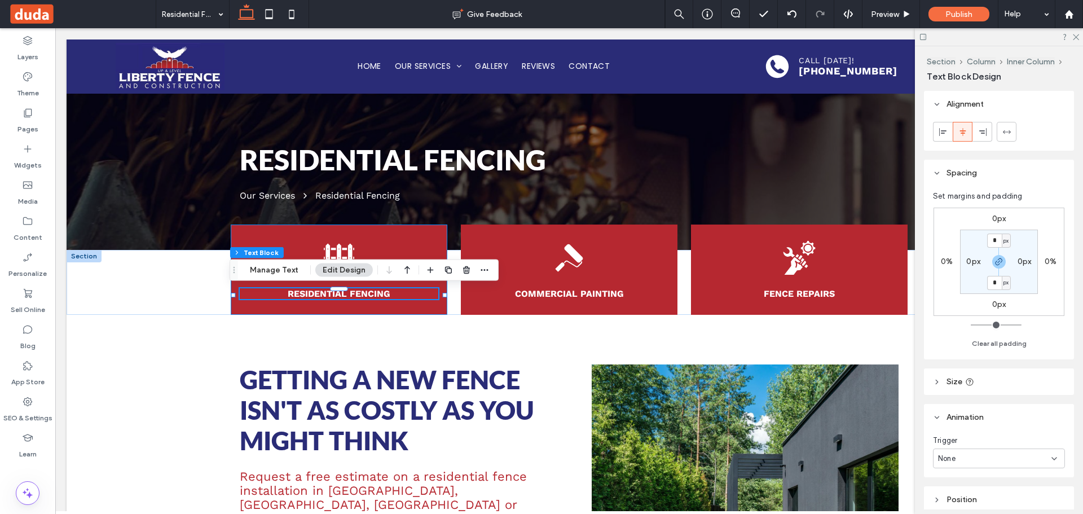
click at [411, 239] on div "Residential Fencing" at bounding box center [339, 269] width 217 height 90
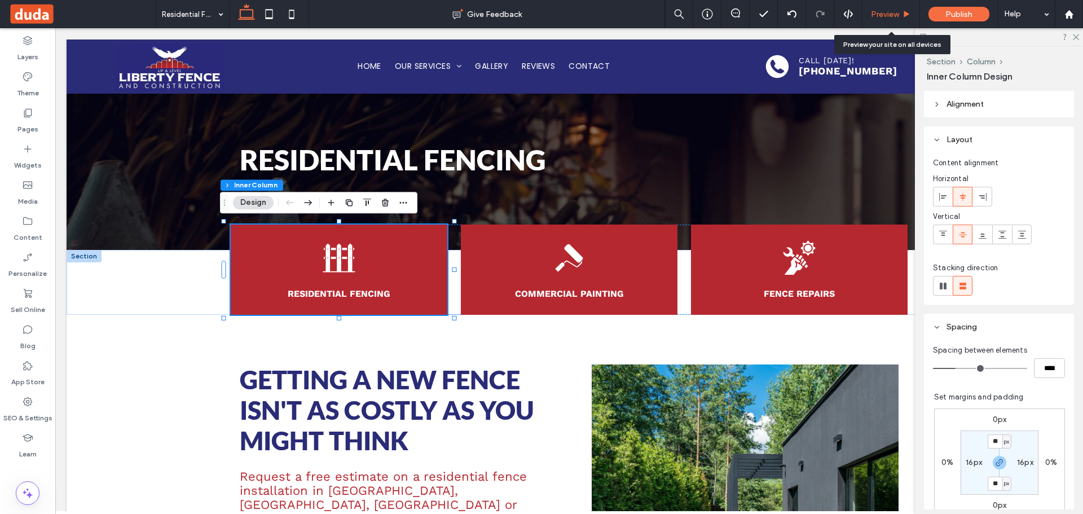
click at [884, 11] on span "Preview" at bounding box center [885, 15] width 28 height 10
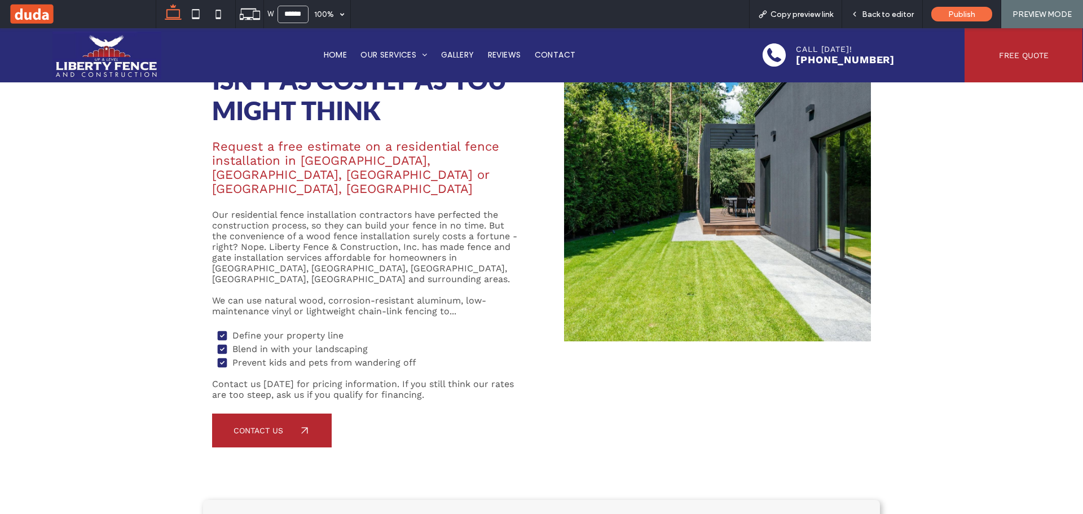
scroll to position [56, 0]
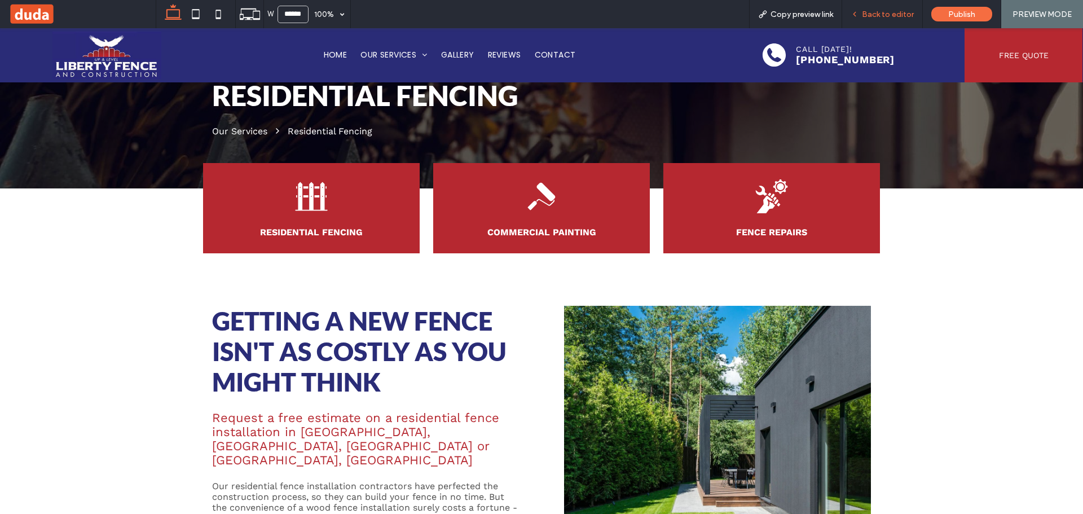
click at [885, 17] on span "Back to editor" at bounding box center [887, 15] width 52 height 10
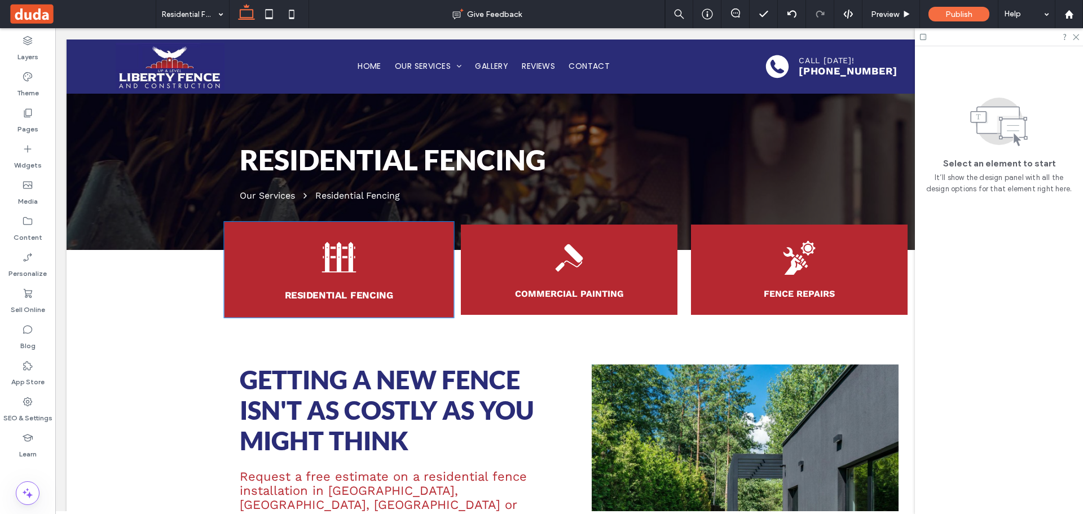
click at [332, 254] on icon at bounding box center [339, 257] width 36 height 36
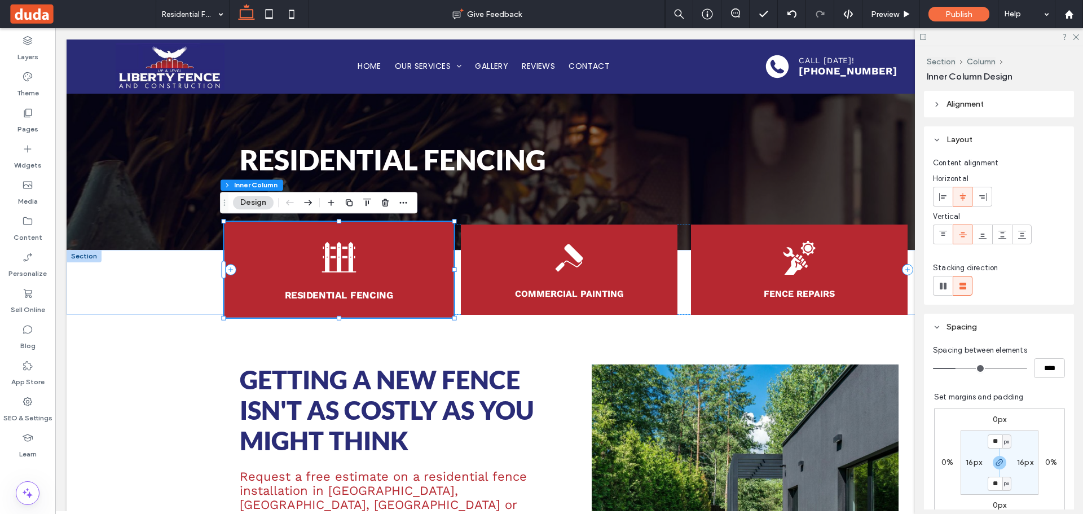
click at [332, 254] on icon at bounding box center [339, 257] width 36 height 36
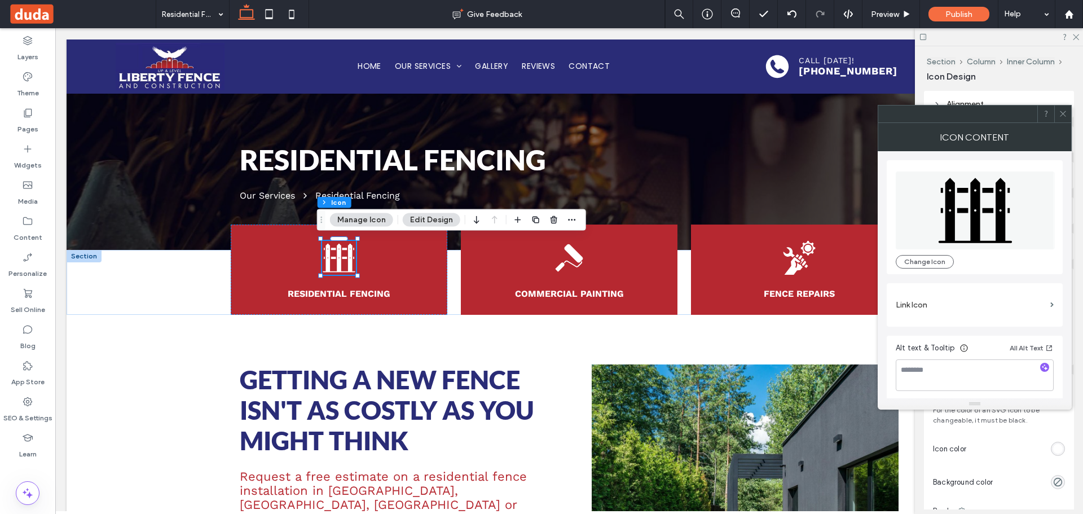
click at [430, 223] on button "Edit Design" at bounding box center [432, 220] width 58 height 14
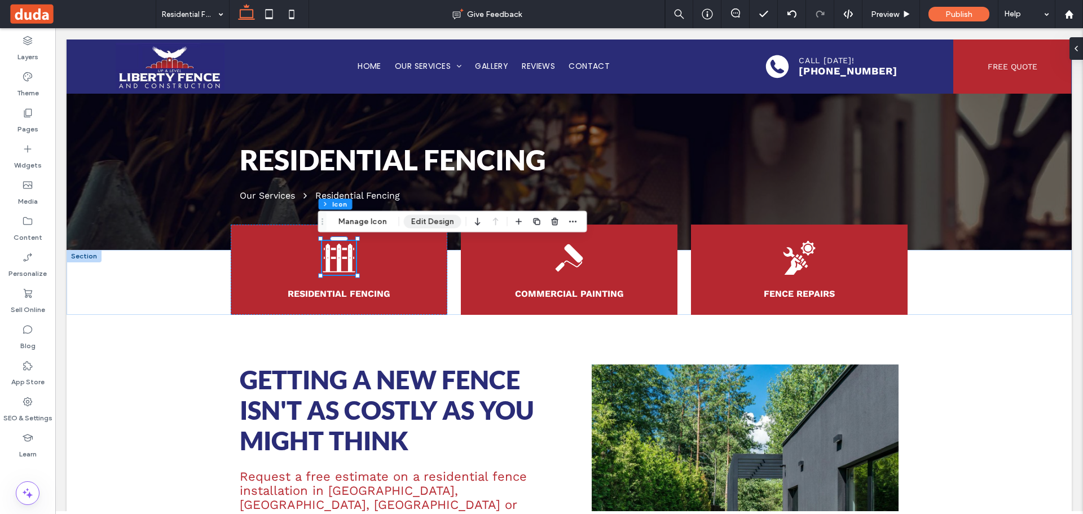
click at [430, 223] on button "Edit Design" at bounding box center [433, 222] width 58 height 14
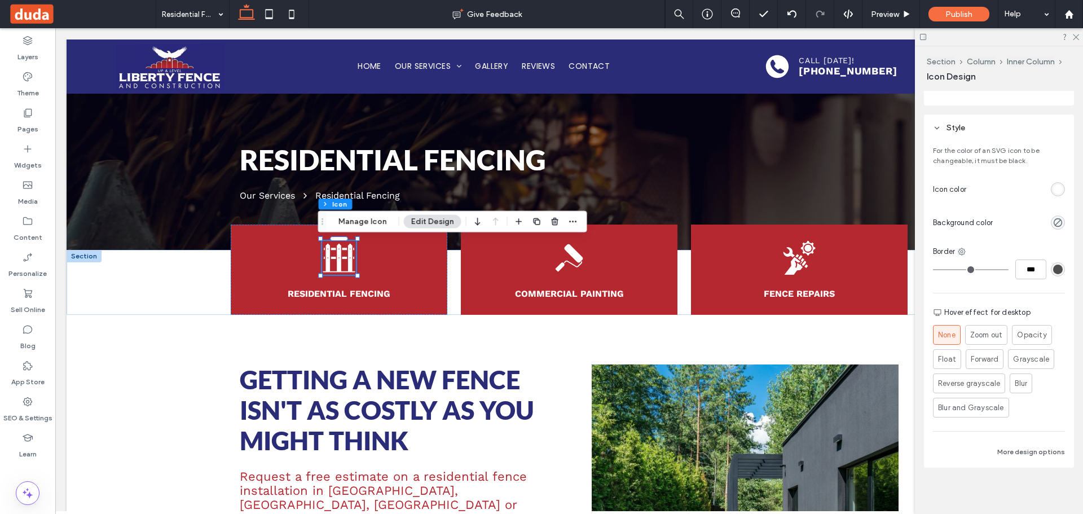
scroll to position [263, 0]
click at [986, 324] on div "Zoom out" at bounding box center [986, 331] width 34 height 20
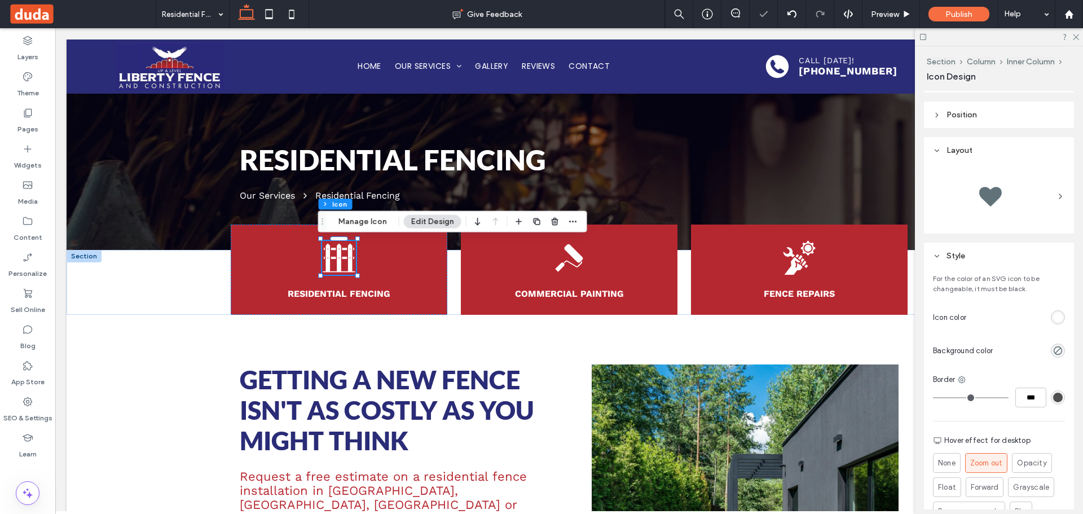
scroll to position [0, 0]
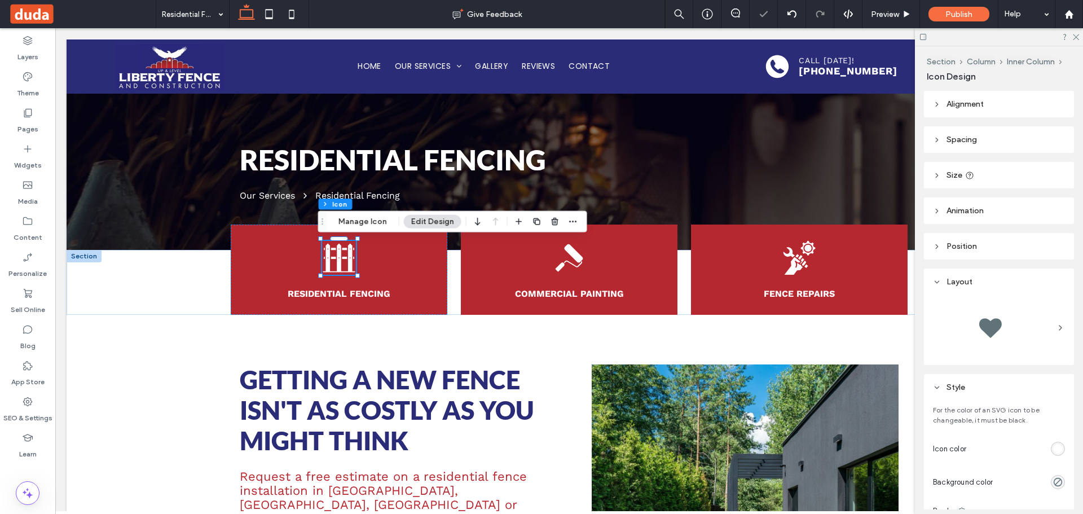
click at [1049, 335] on div at bounding box center [999, 327] width 132 height 56
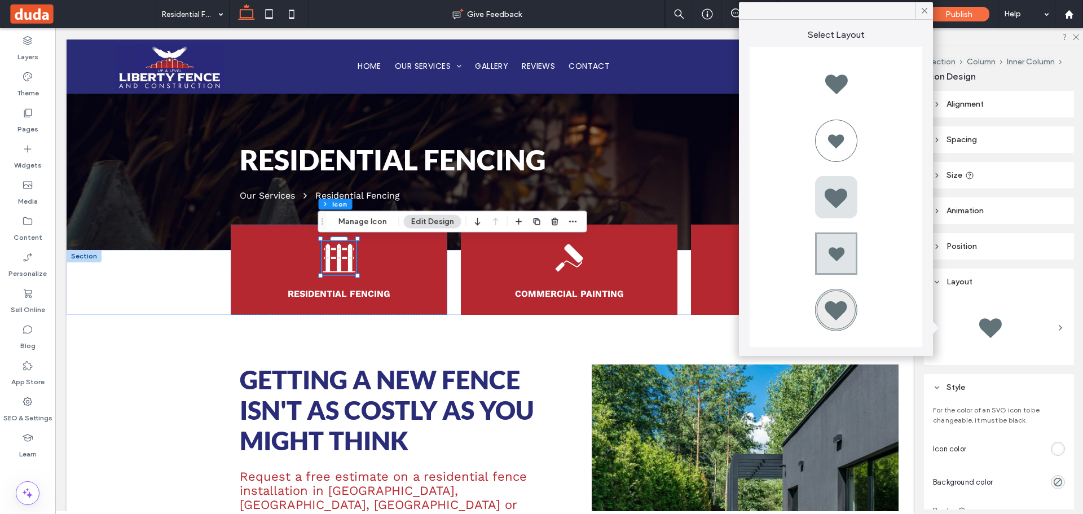
click at [923, 8] on icon at bounding box center [924, 11] width 10 height 10
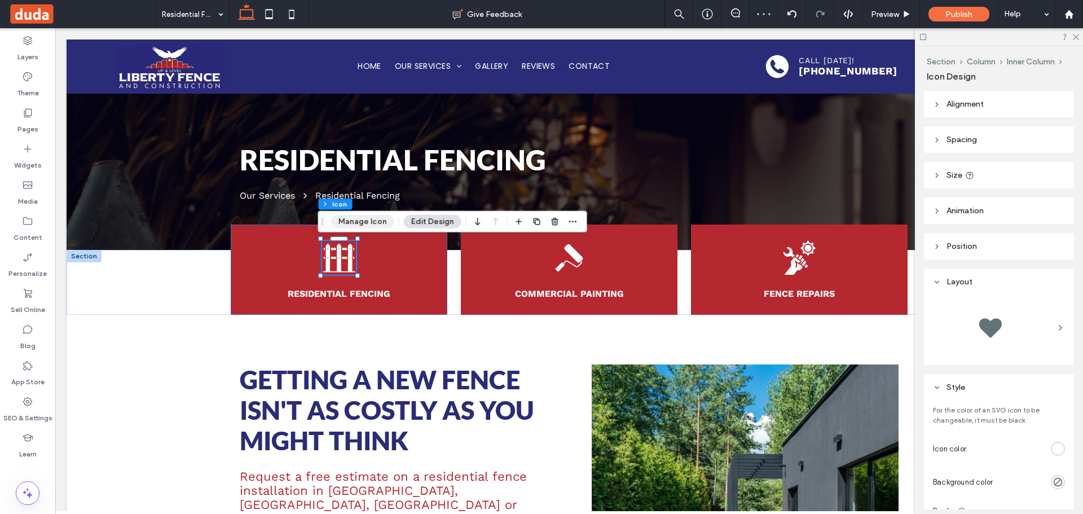
click at [374, 221] on button "Manage Icon" at bounding box center [362, 222] width 63 height 14
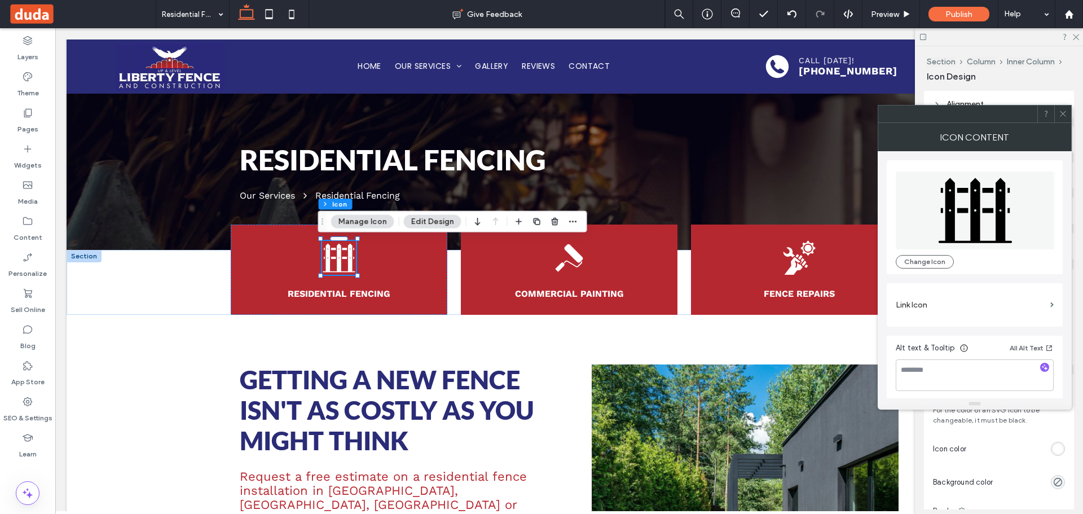
click at [1039, 295] on label "Link Icon" at bounding box center [970, 304] width 150 height 21
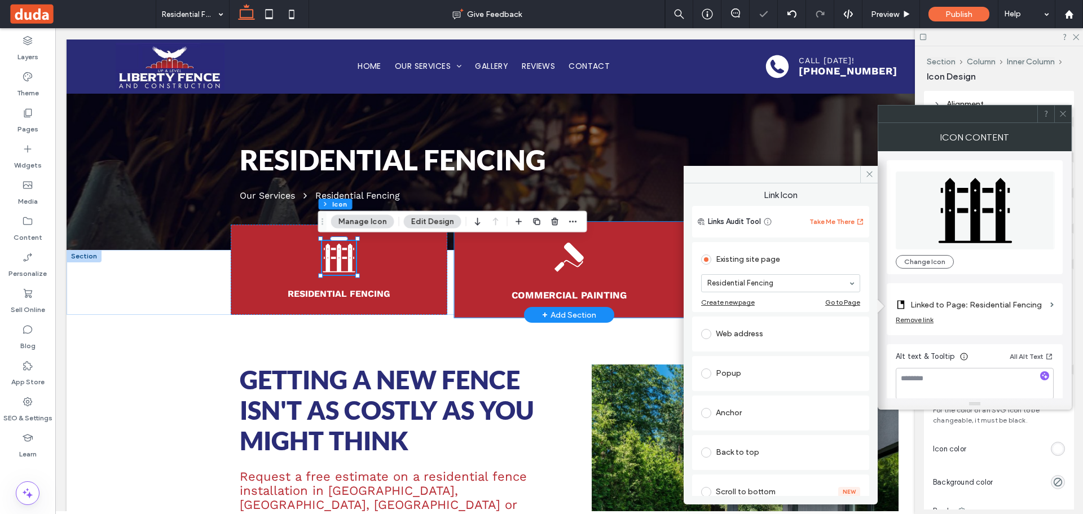
click at [565, 255] on icon at bounding box center [569, 257] width 36 height 36
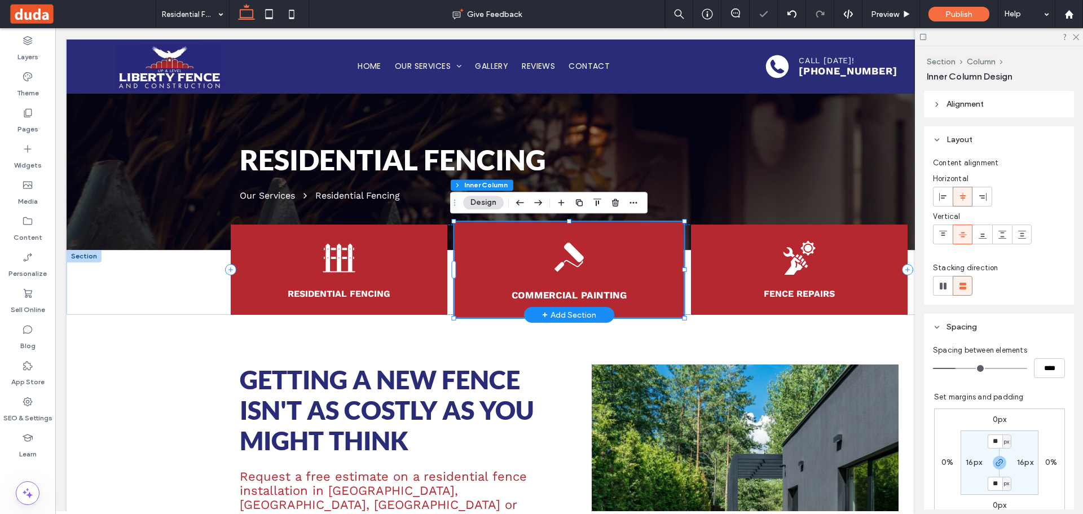
click at [565, 255] on icon at bounding box center [569, 257] width 36 height 36
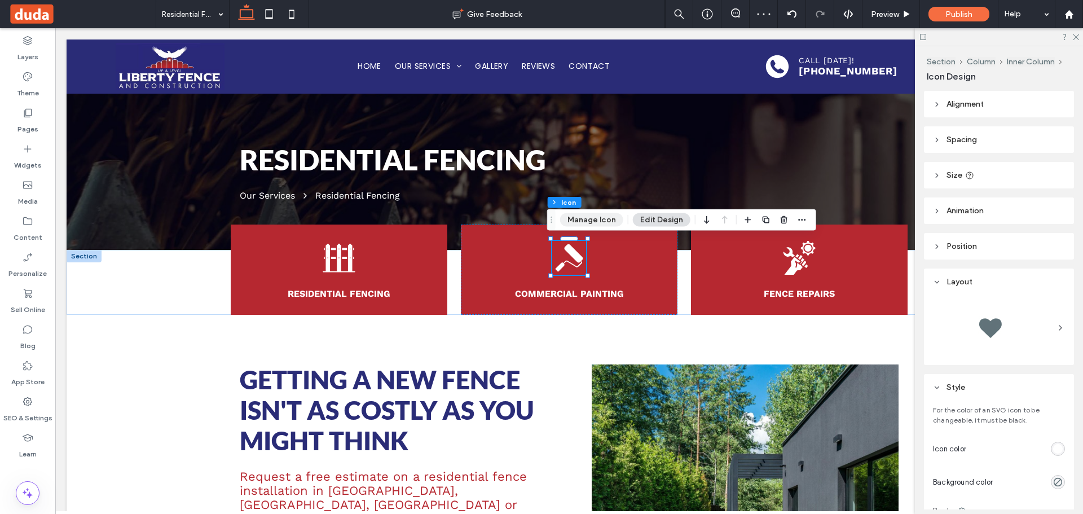
drag, startPoint x: 594, startPoint y: 217, endPoint x: 797, endPoint y: 229, distance: 203.3
click at [594, 216] on button "Manage Icon" at bounding box center [591, 220] width 63 height 14
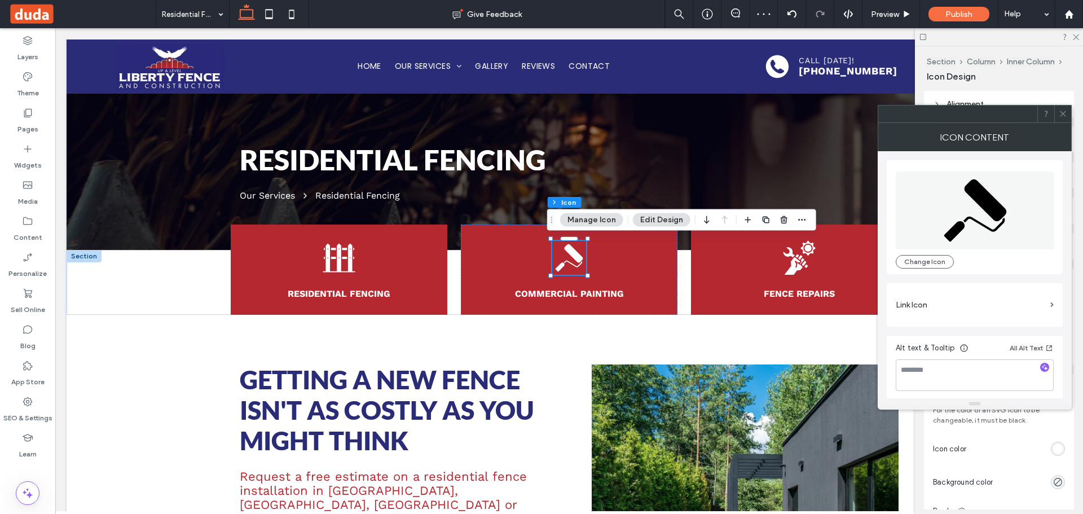
click at [998, 295] on label "Link Icon" at bounding box center [970, 304] width 150 height 21
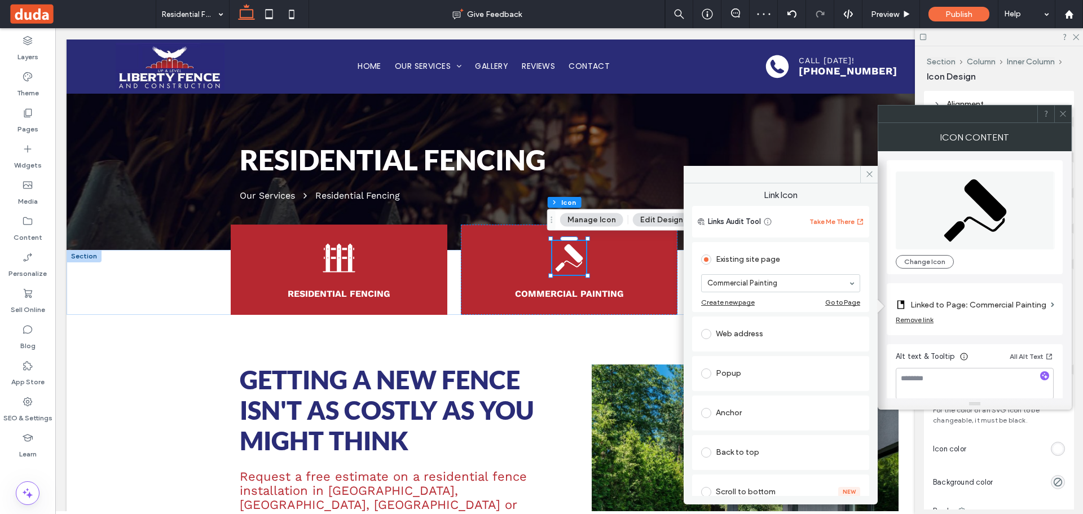
click at [648, 216] on button "Edit Design" at bounding box center [662, 220] width 58 height 14
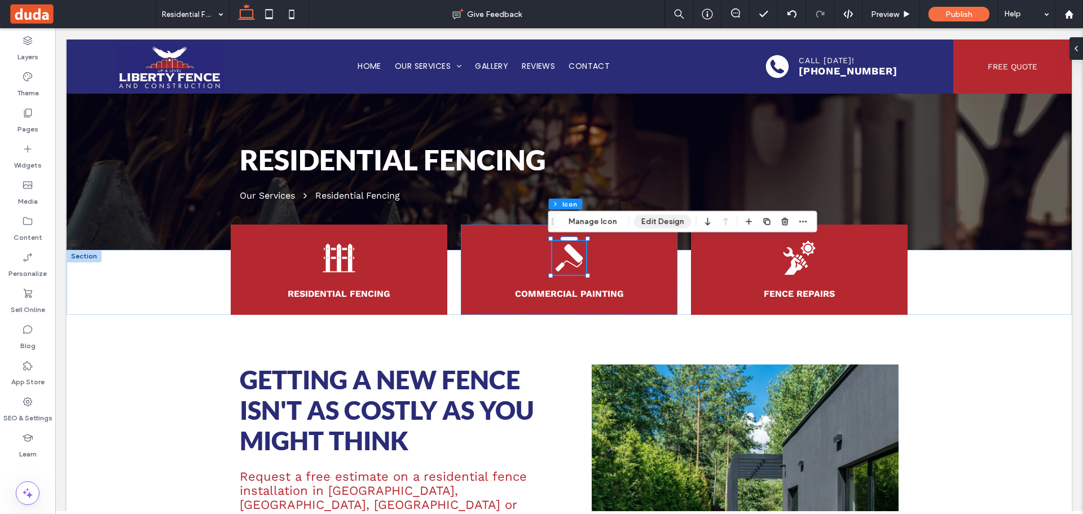
click at [648, 216] on button "Edit Design" at bounding box center [663, 222] width 58 height 14
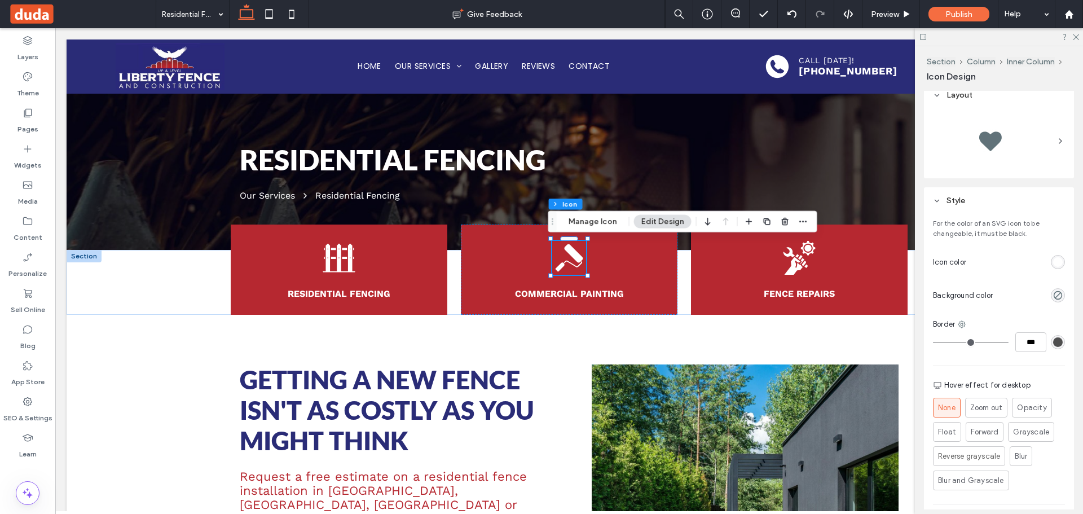
scroll to position [263, 0]
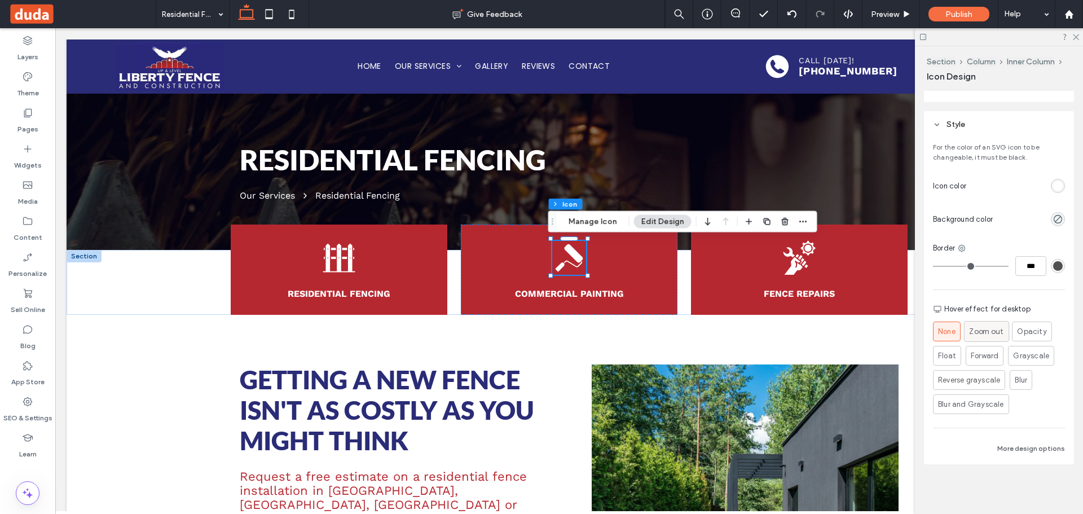
click at [989, 334] on span "Zoom out" at bounding box center [986, 331] width 34 height 12
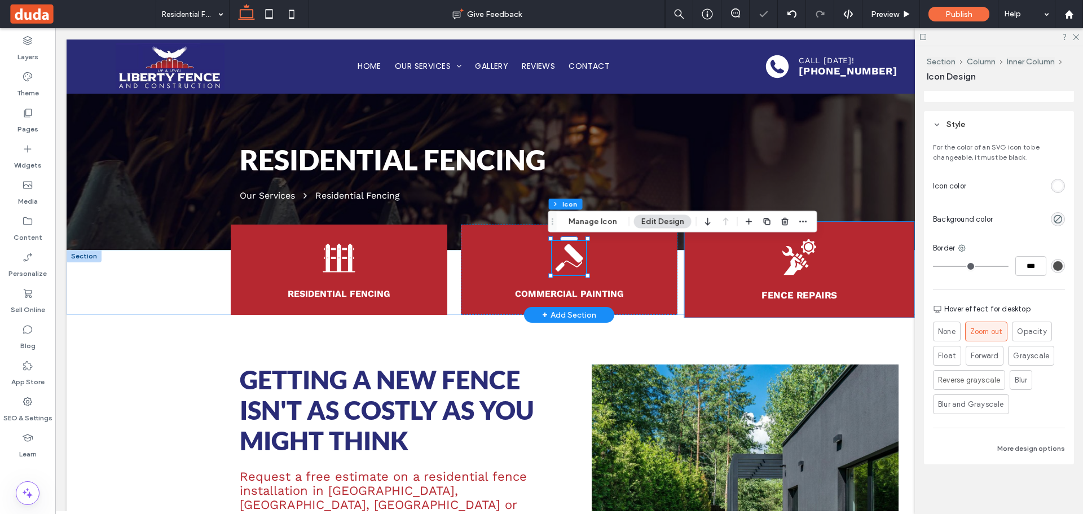
click at [800, 254] on icon at bounding box center [799, 257] width 36 height 36
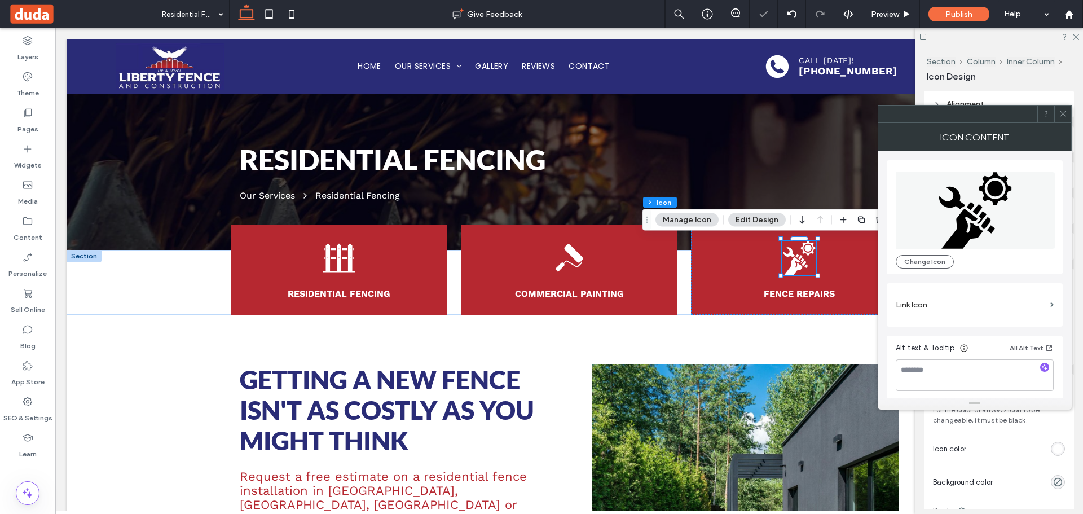
drag, startPoint x: 1036, startPoint y: 298, endPoint x: 949, endPoint y: 307, distance: 86.7
click at [1035, 299] on label "Link Icon" at bounding box center [970, 304] width 150 height 21
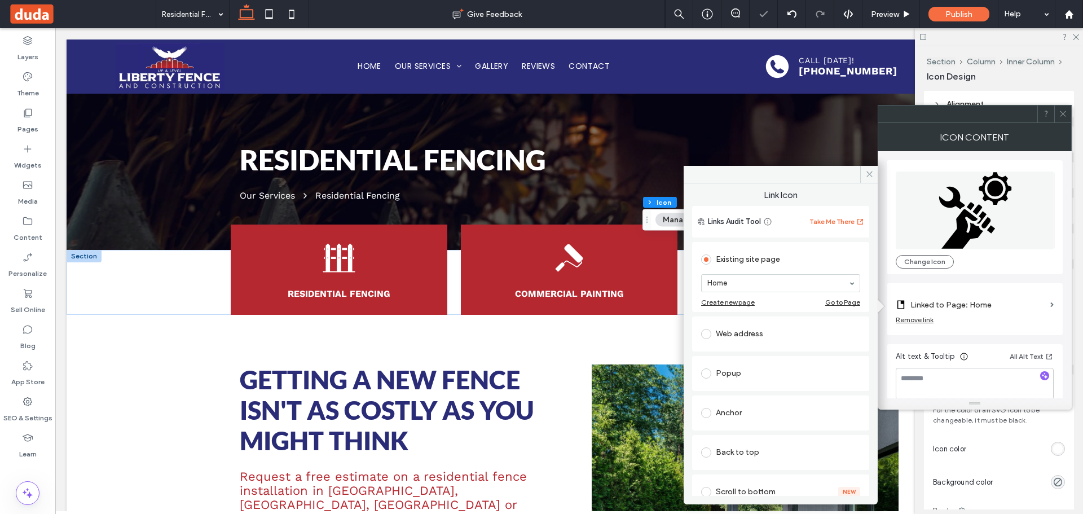
drag, startPoint x: 779, startPoint y: 282, endPoint x: 769, endPoint y: 288, distance: 11.9
click at [1059, 112] on icon at bounding box center [1062, 113] width 8 height 8
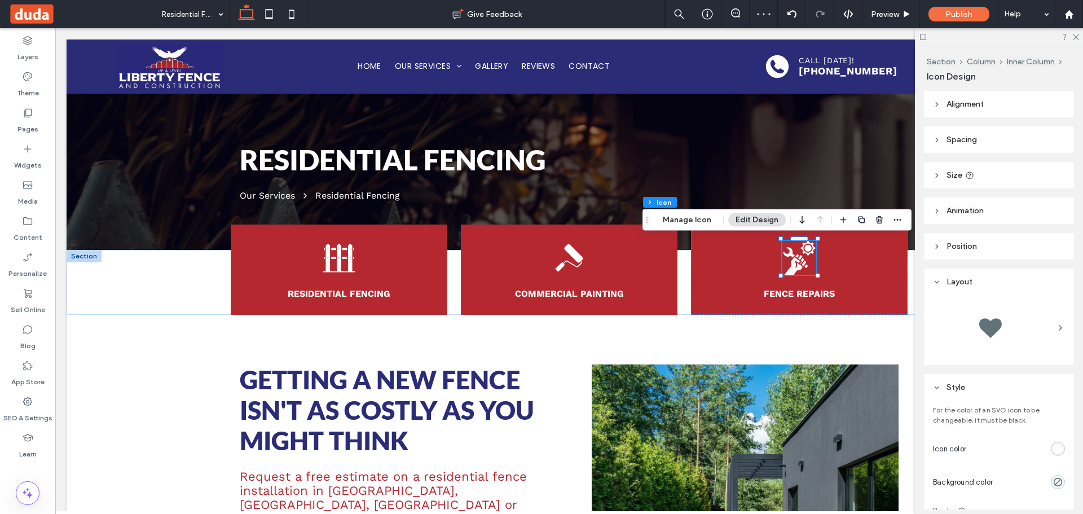
click at [758, 219] on button "Edit Design" at bounding box center [757, 220] width 58 height 14
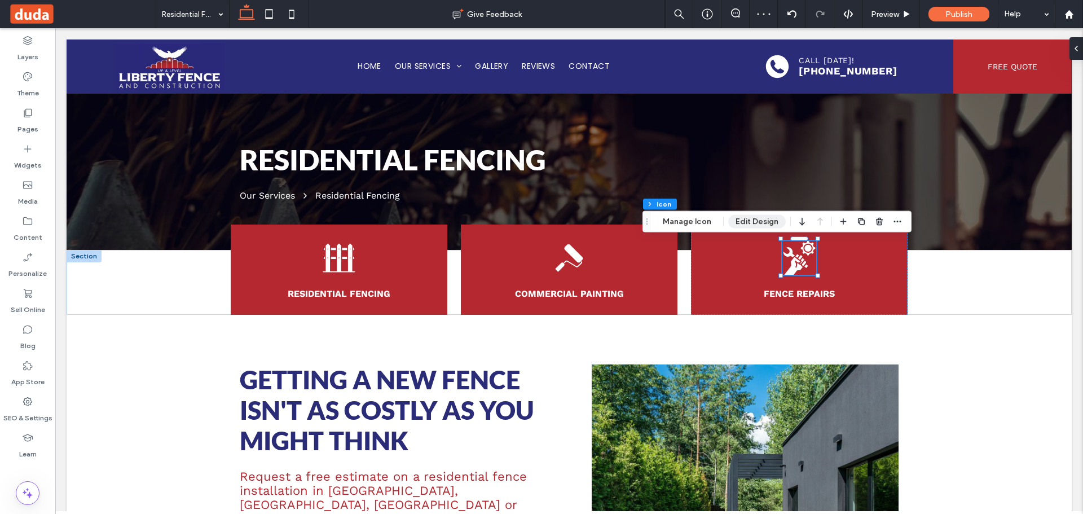
click at [758, 219] on button "Edit Design" at bounding box center [757, 222] width 58 height 14
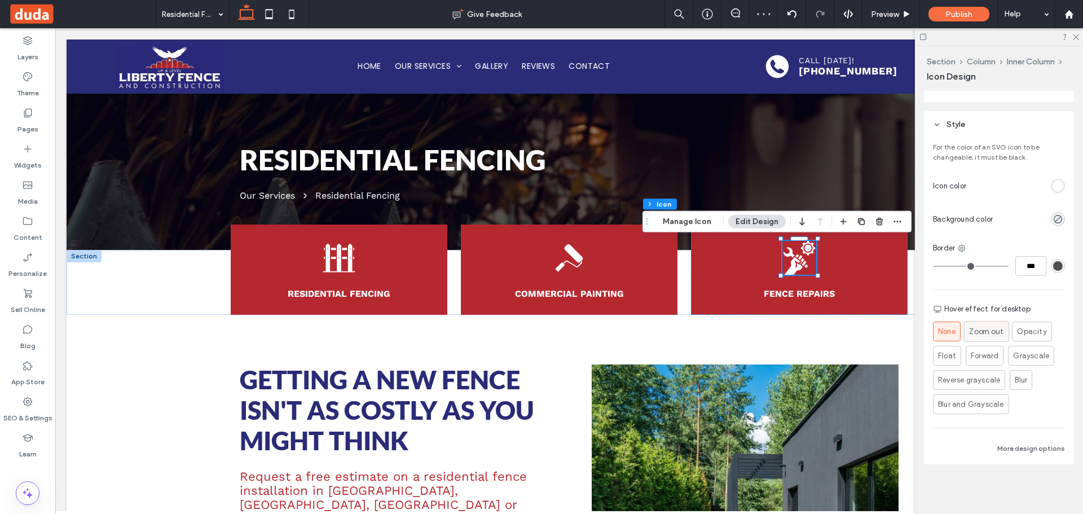
click at [986, 328] on span "Zoom out" at bounding box center [986, 331] width 34 height 12
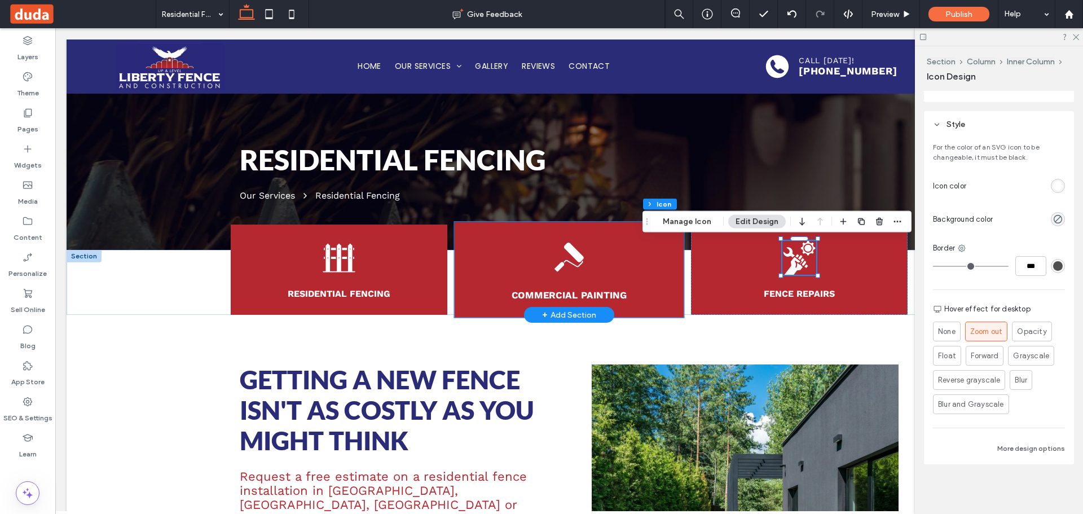
click at [671, 259] on div "Commercial Painting" at bounding box center [568, 270] width 229 height 96
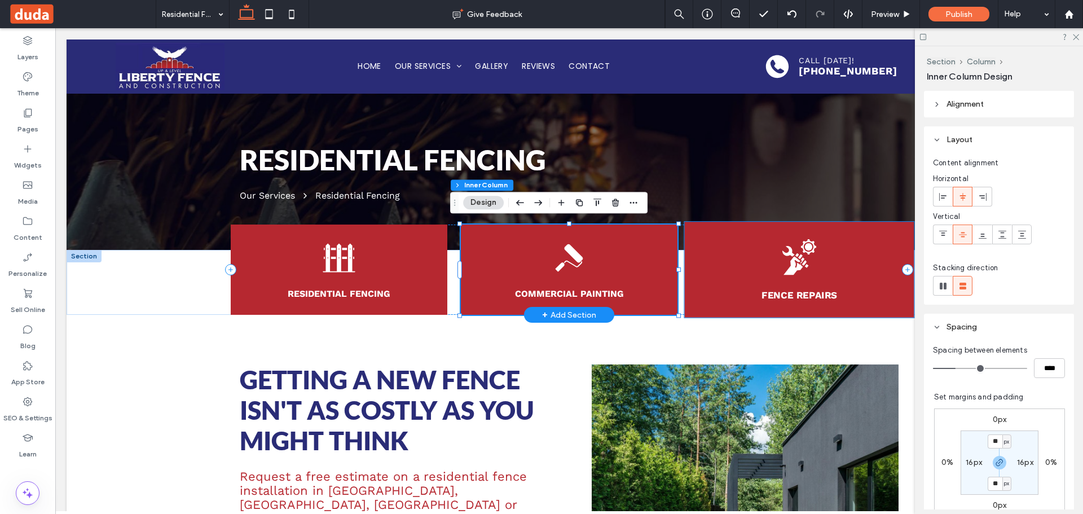
click at [693, 255] on div "Fence Repairs" at bounding box center [798, 270] width 229 height 96
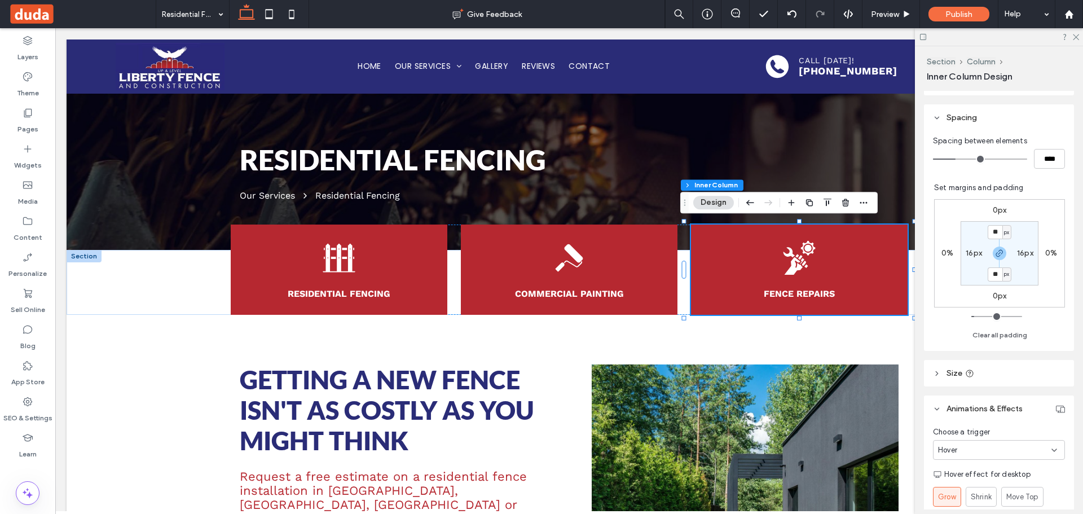
scroll to position [338, 0]
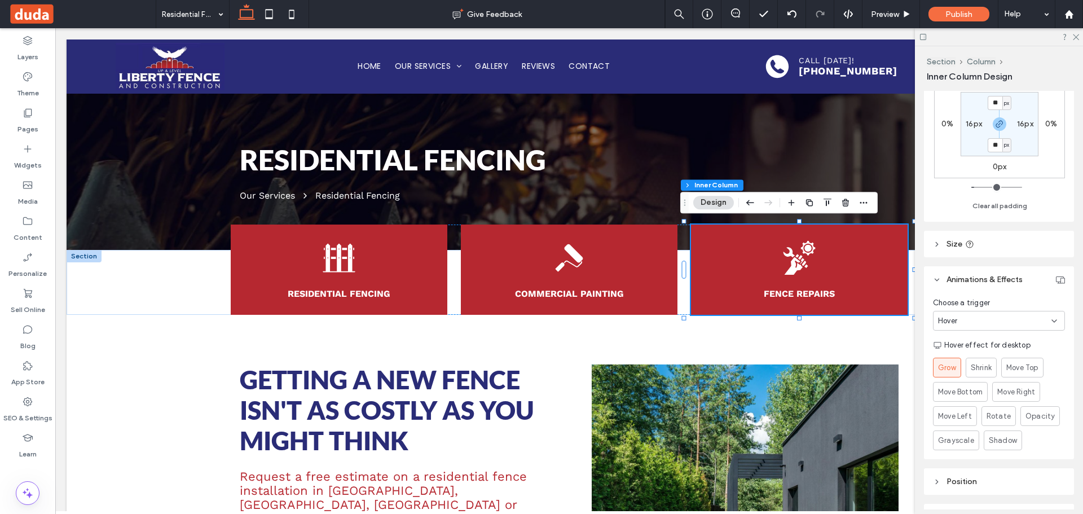
drag, startPoint x: 984, startPoint y: 320, endPoint x: 975, endPoint y: 327, distance: 11.7
click at [983, 320] on div "Hover" at bounding box center [994, 320] width 113 height 11
click at [970, 337] on div "None" at bounding box center [995, 340] width 125 height 20
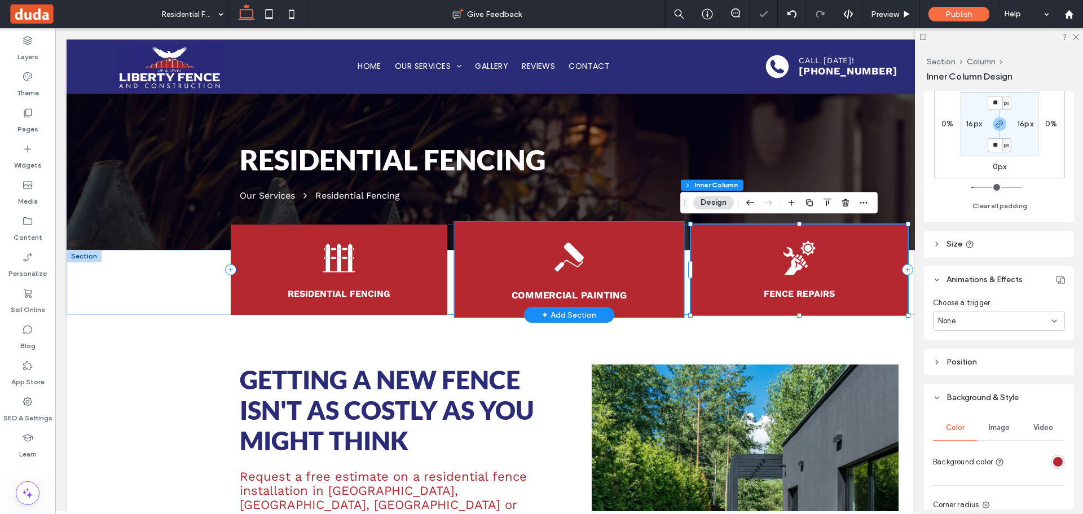
click at [634, 231] on div "Commercial Painting" at bounding box center [568, 270] width 229 height 96
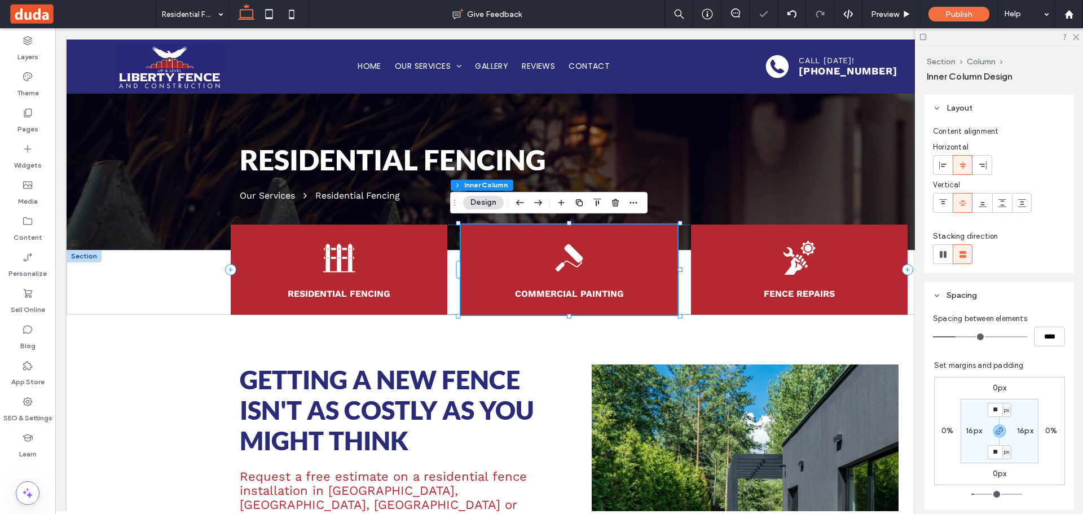
scroll to position [282, 0]
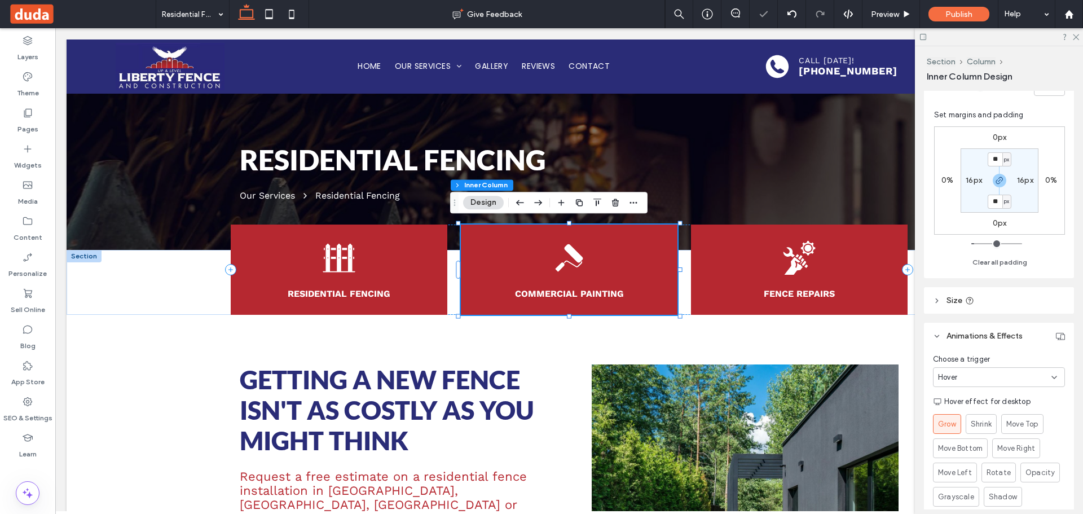
drag, startPoint x: 998, startPoint y: 378, endPoint x: 994, endPoint y: 385, distance: 7.7
click at [997, 382] on div "Hover" at bounding box center [994, 377] width 113 height 11
click at [975, 398] on div "None" at bounding box center [995, 397] width 125 height 20
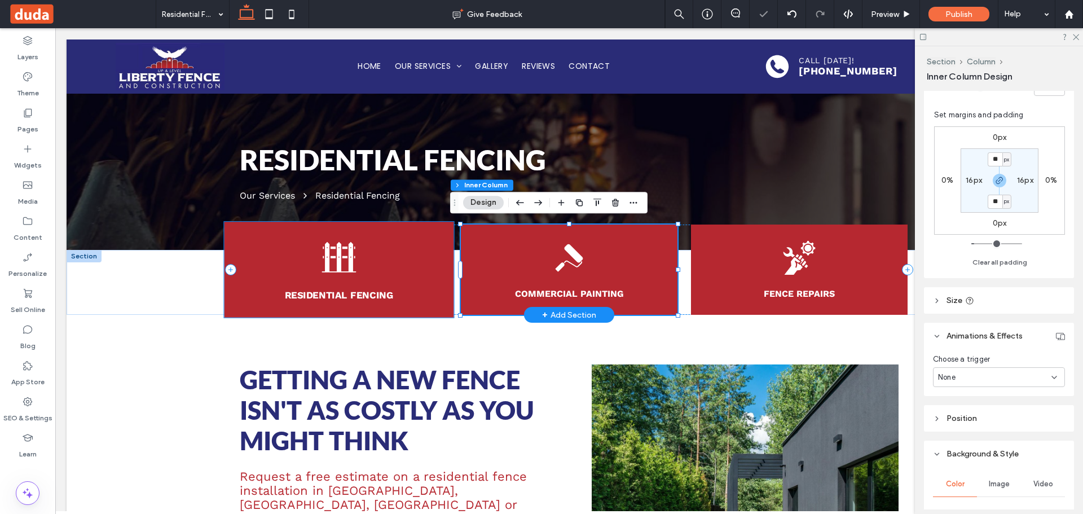
click at [417, 245] on div "Residential Fencing" at bounding box center [338, 270] width 229 height 96
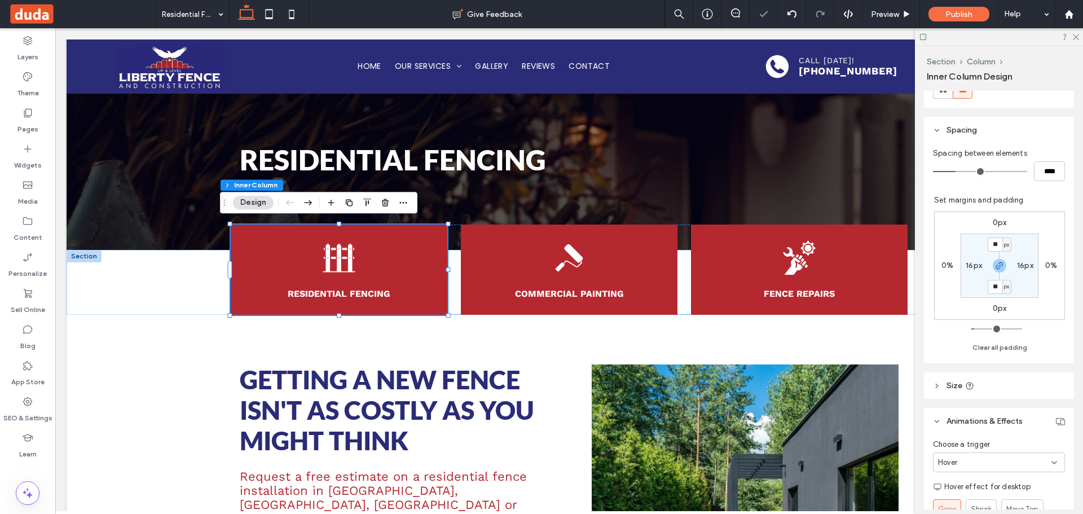
scroll to position [451, 0]
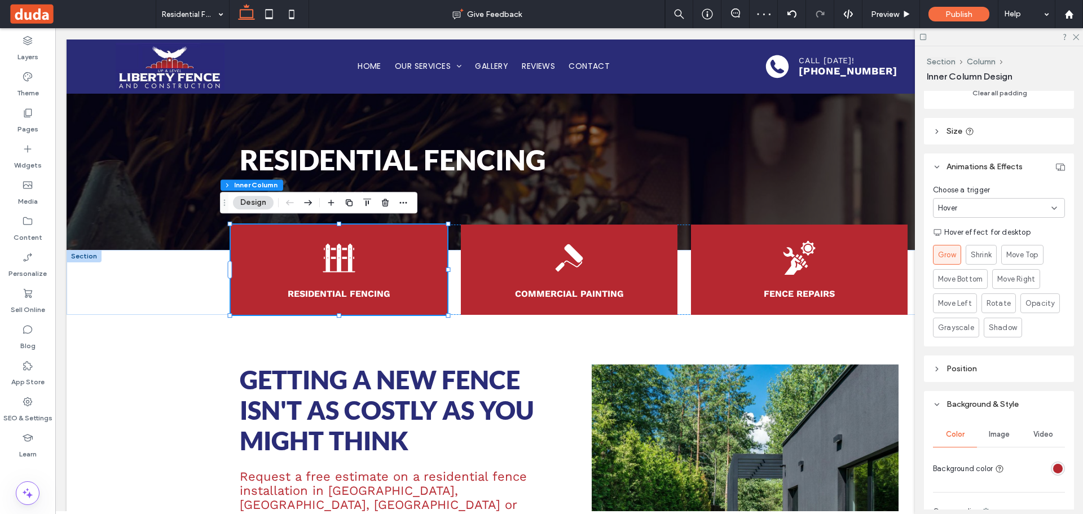
click at [982, 215] on div "Hover" at bounding box center [999, 208] width 132 height 20
click at [974, 225] on div "None" at bounding box center [995, 228] width 125 height 20
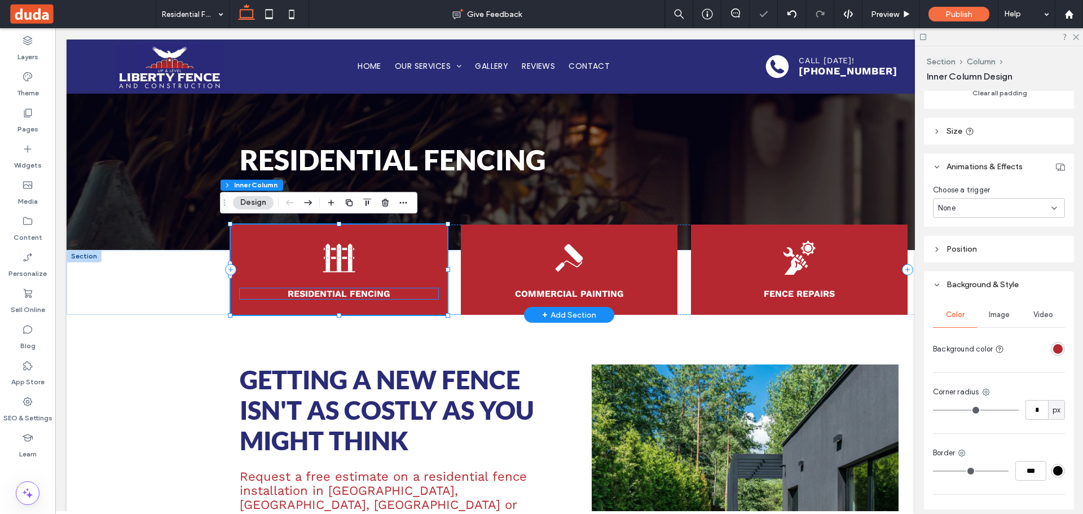
click at [379, 295] on strong "Residential Fencing" at bounding box center [339, 293] width 103 height 11
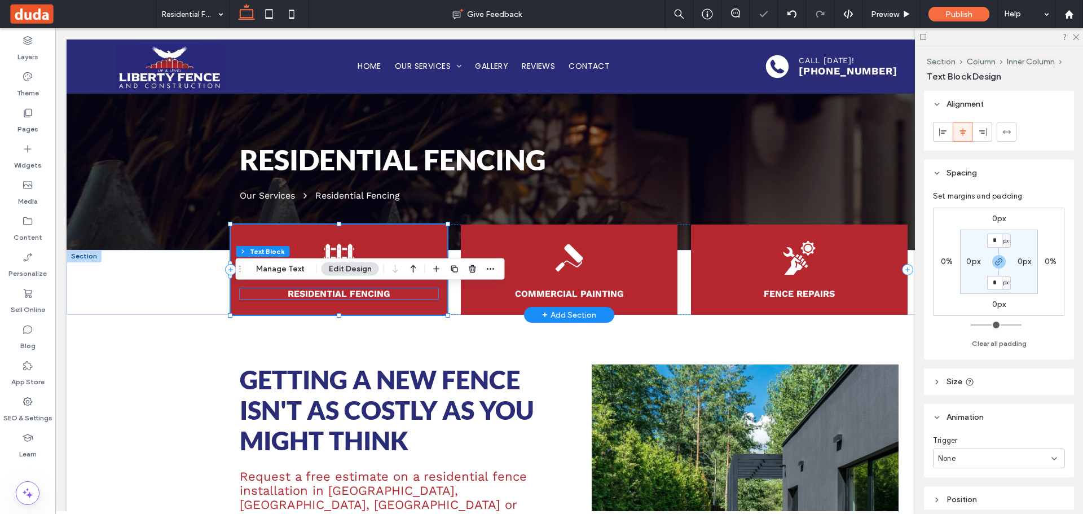
click at [379, 295] on div "Residential Fencing" at bounding box center [339, 293] width 198 height 11
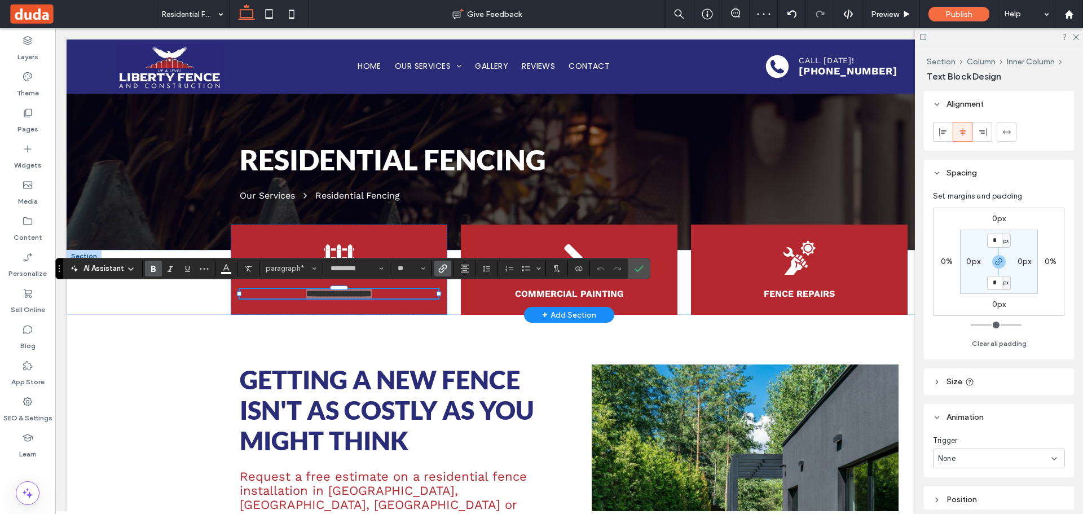
click at [448, 268] on label "Link" at bounding box center [442, 268] width 17 height 16
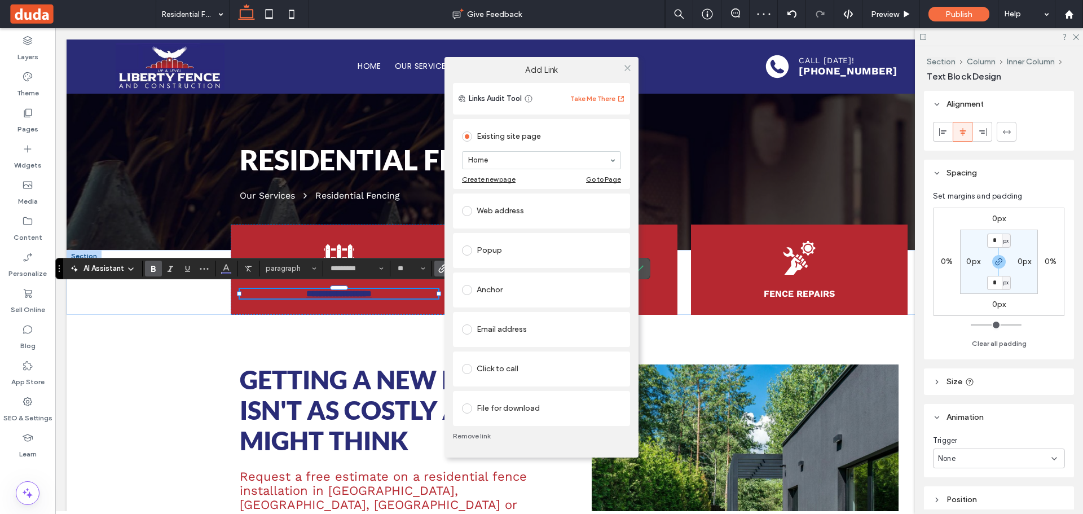
click at [514, 151] on div "Home" at bounding box center [541, 160] width 159 height 18
click at [630, 68] on icon at bounding box center [627, 68] width 8 height 8
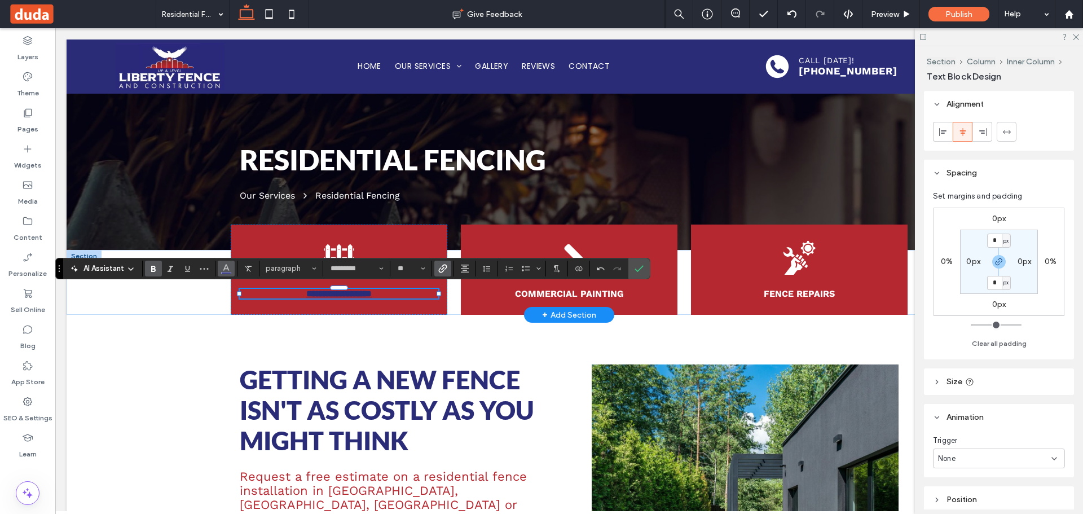
click at [226, 263] on icon "Color" at bounding box center [226, 267] width 9 height 9
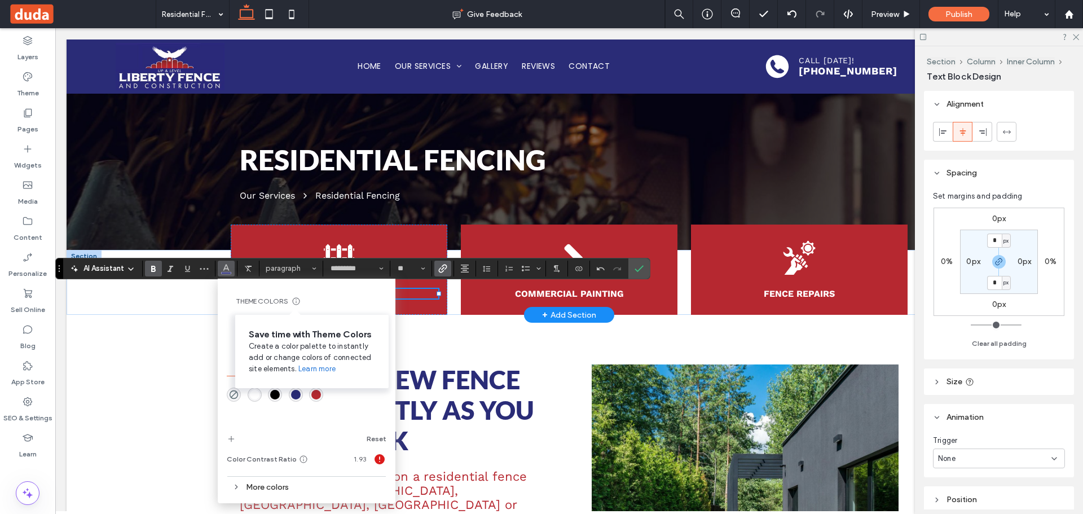
click at [289, 325] on div "Save time with Theme Colors Create a color palette to instantly add or change c…" at bounding box center [311, 351] width 153 height 73
click at [288, 323] on div "Save time with Theme Colors Create a color palette to instantly add or change c…" at bounding box center [311, 351] width 153 height 73
click at [280, 324] on div at bounding box center [285, 323] width 11 height 11
click at [630, 268] on label "Confirm" at bounding box center [638, 268] width 17 height 20
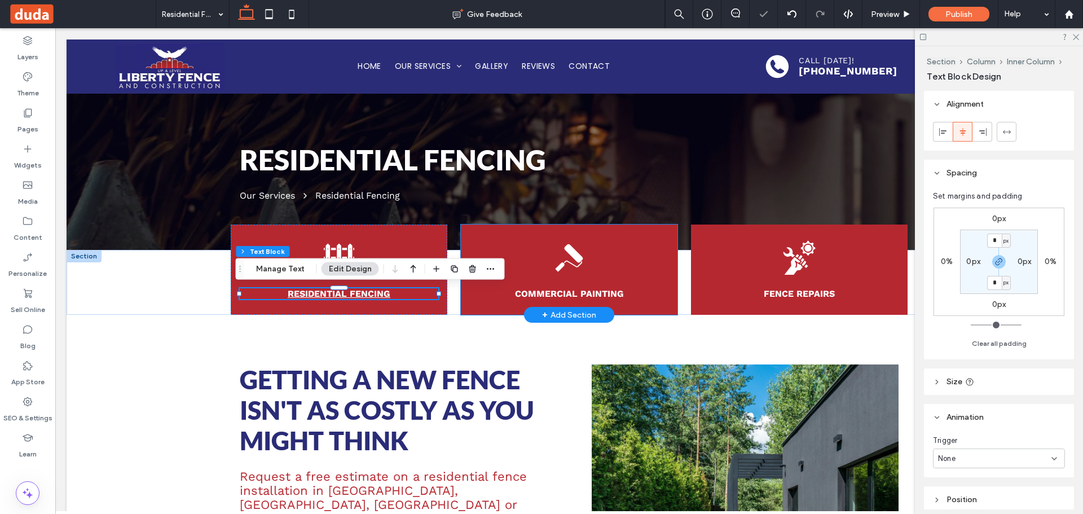
click at [594, 288] on strong "Commercial Painting" at bounding box center [569, 293] width 109 height 11
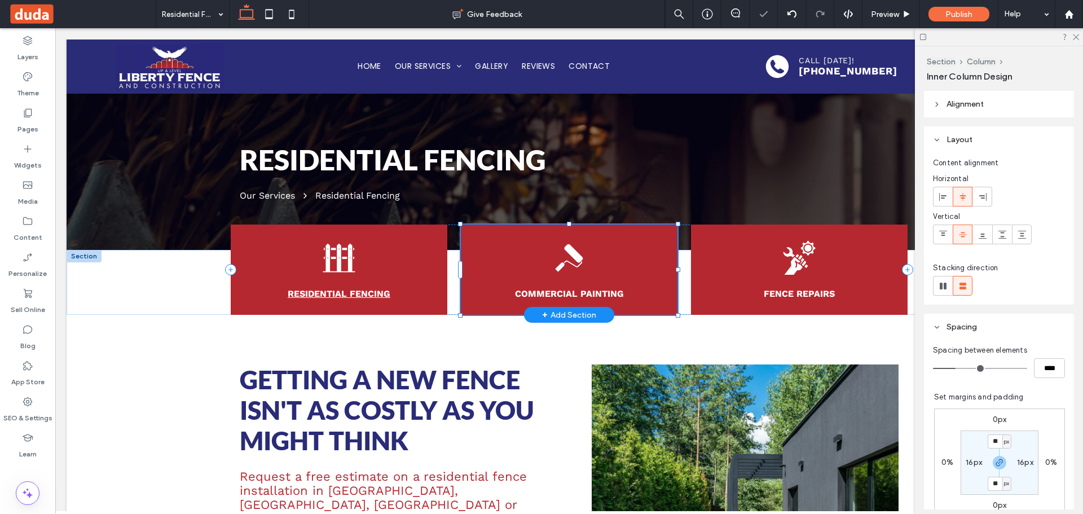
click at [594, 288] on strong "Commercial Painting" at bounding box center [569, 293] width 109 height 11
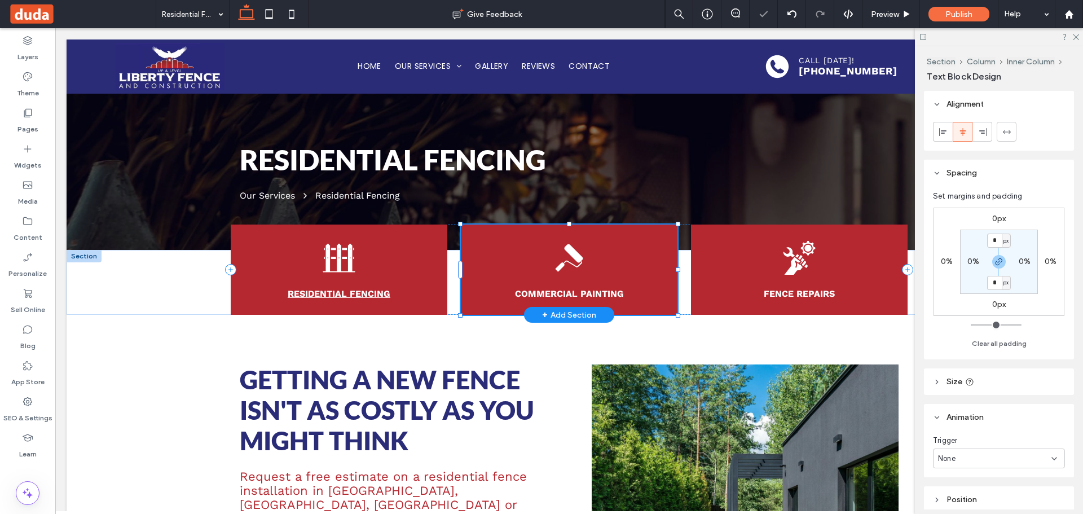
type input "*********"
type input "**"
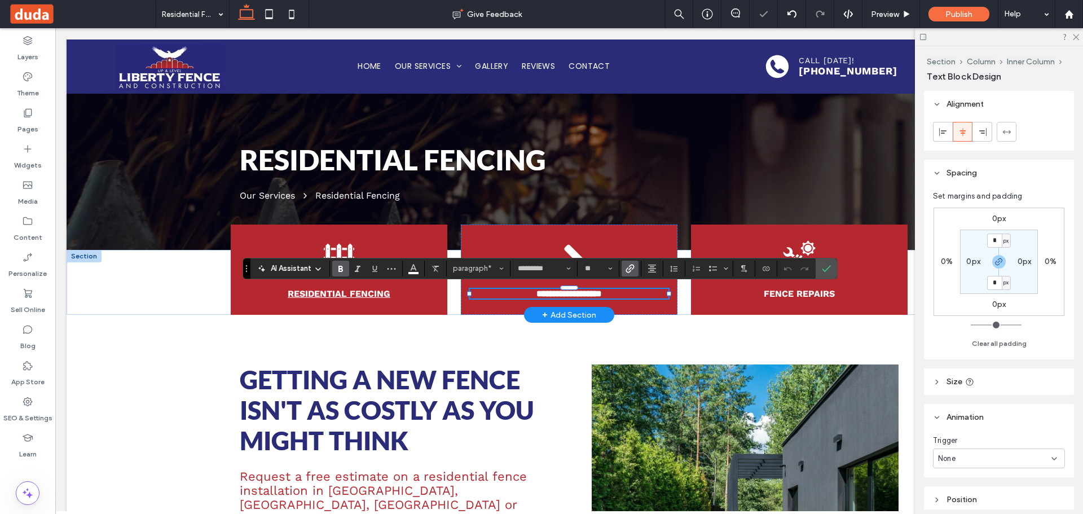
click at [624, 270] on label "Link" at bounding box center [629, 268] width 17 height 16
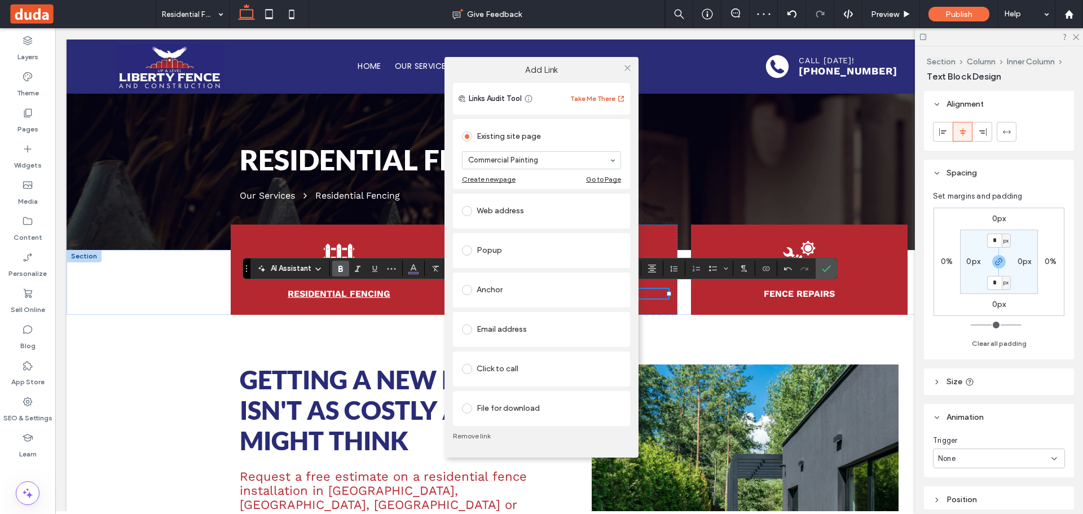
drag, startPoint x: 530, startPoint y: 211, endPoint x: 593, endPoint y: 95, distance: 131.9
click at [629, 70] on icon at bounding box center [627, 68] width 8 height 8
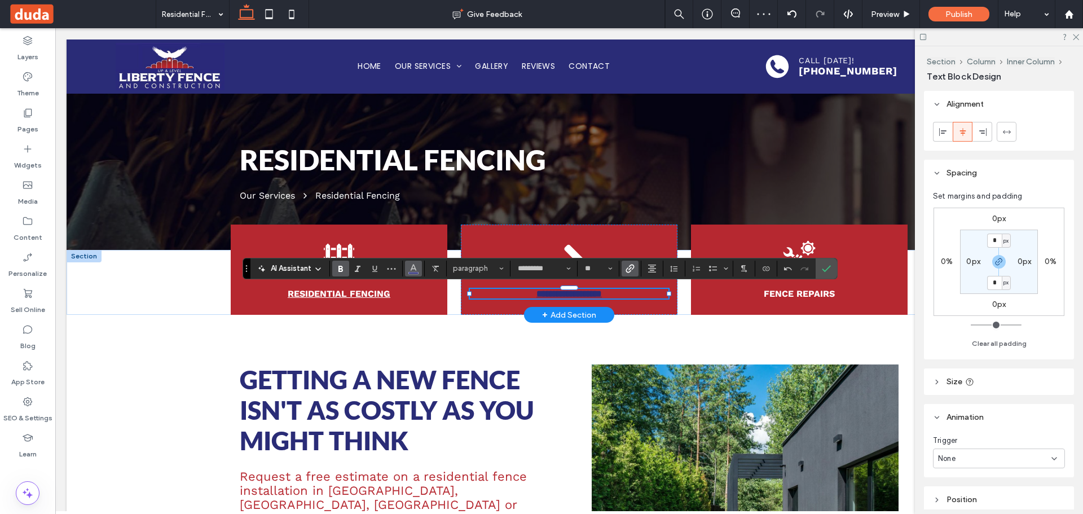
click at [417, 269] on icon "Color" at bounding box center [413, 267] width 9 height 9
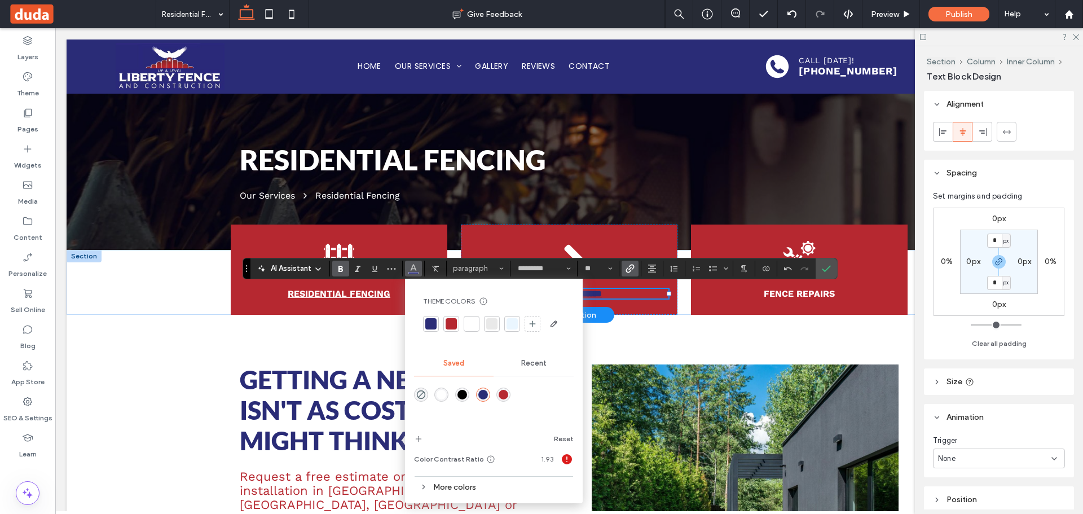
click at [460, 320] on div at bounding box center [494, 324] width 142 height 18
click at [476, 317] on div at bounding box center [471, 324] width 16 height 16
click at [788, 301] on div "Fence Repairs" at bounding box center [799, 269] width 217 height 90
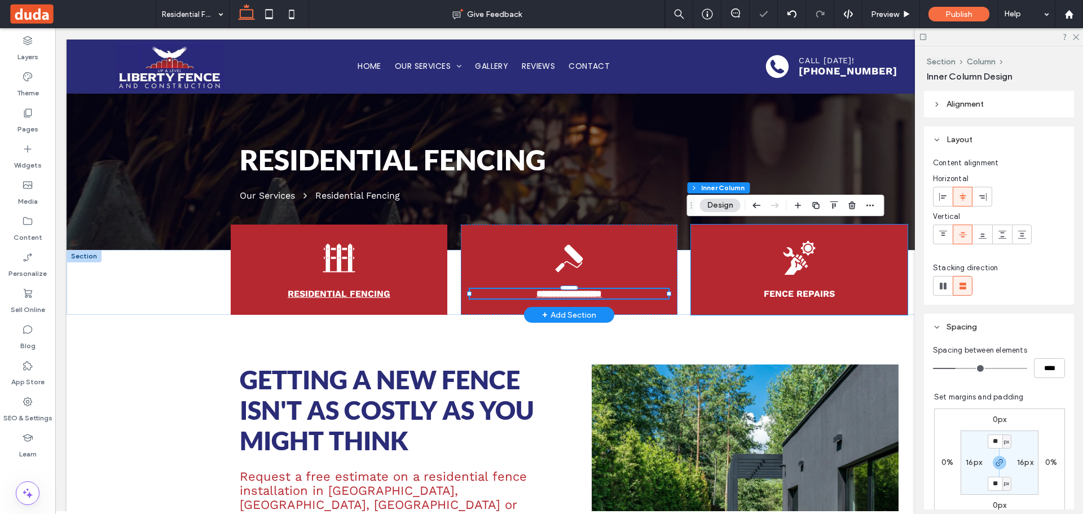
click at [788, 301] on div "Fence Repairs" at bounding box center [799, 269] width 217 height 90
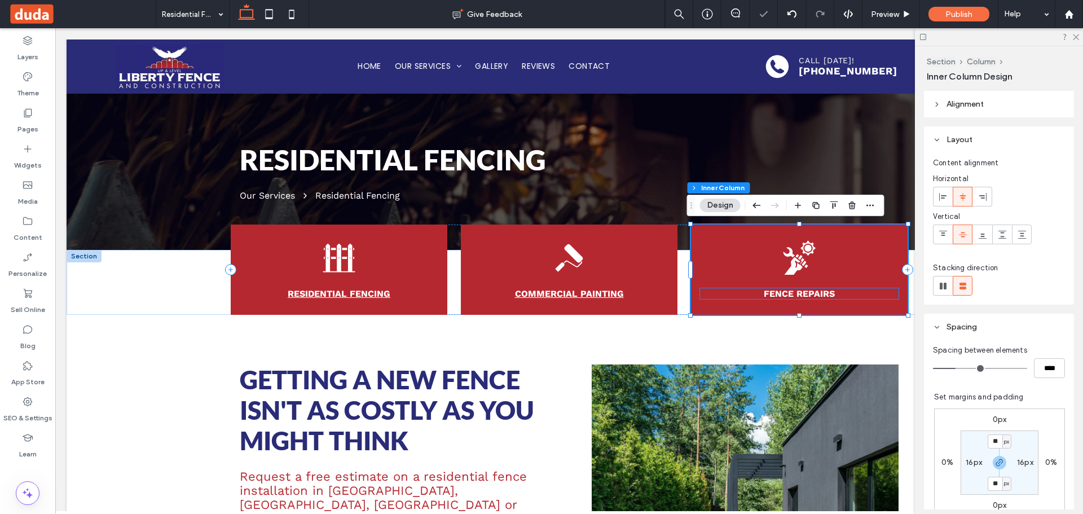
click at [792, 292] on strong "Fence Repairs" at bounding box center [798, 293] width 71 height 11
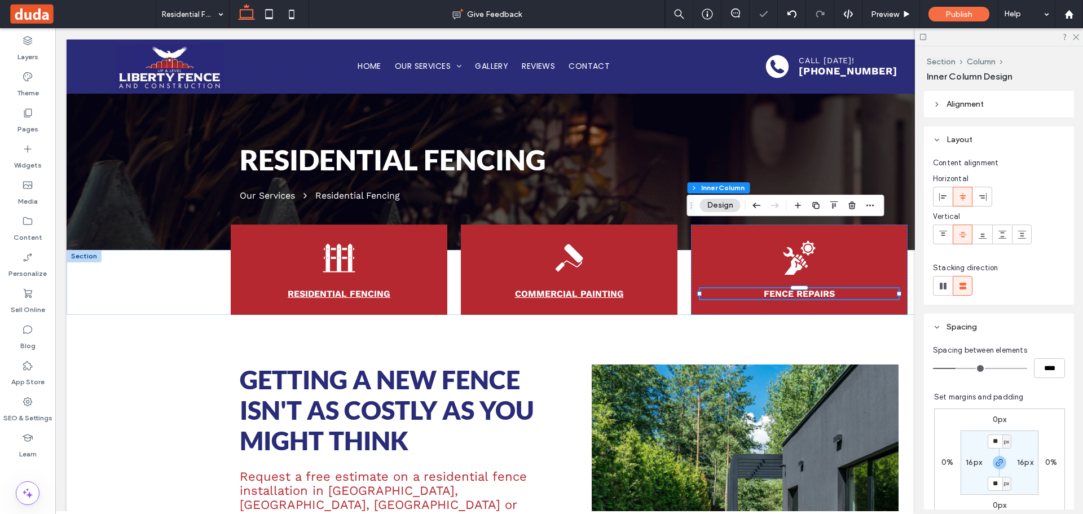
click at [792, 292] on div "Fence Repairs" at bounding box center [799, 293] width 198 height 11
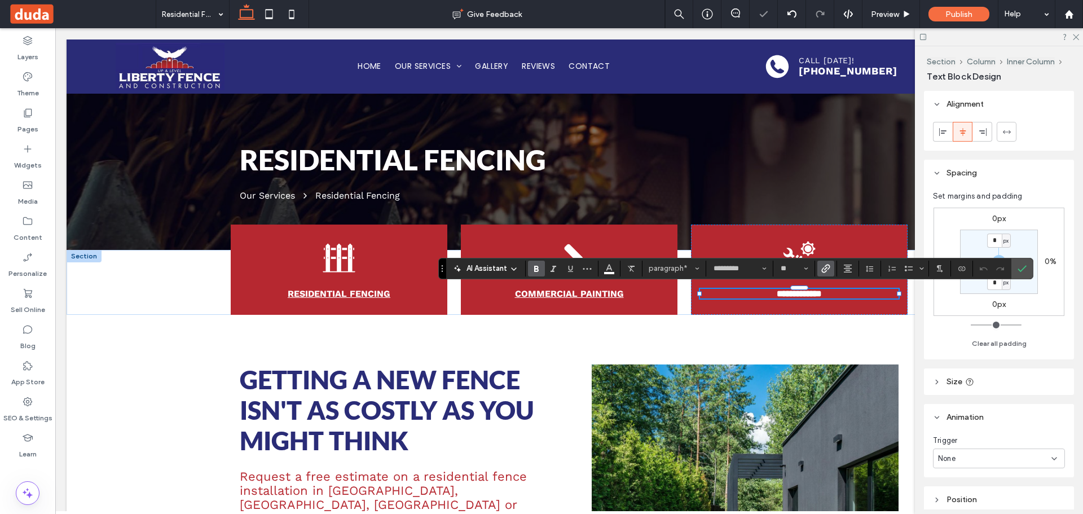
click at [825, 268] on use "Link" at bounding box center [825, 268] width 8 height 8
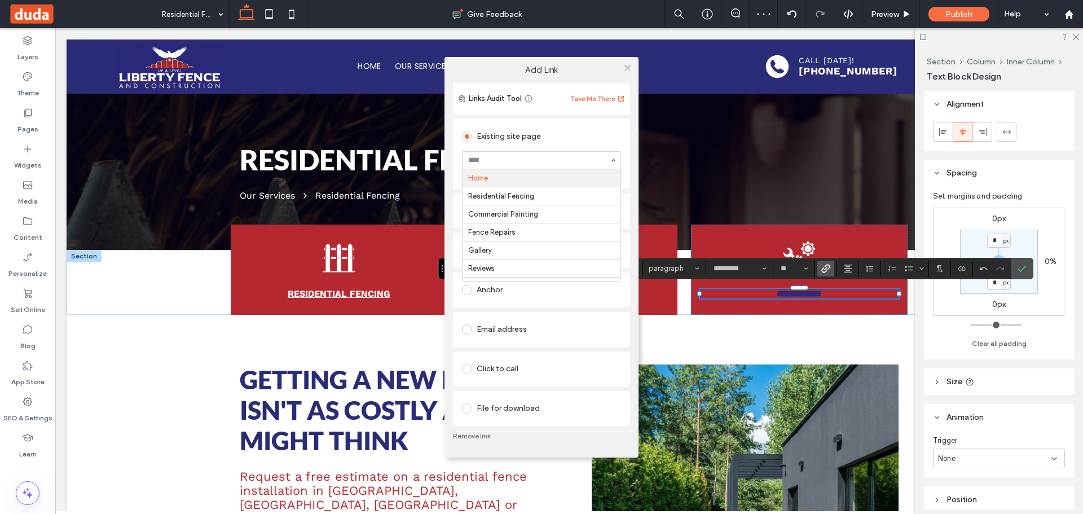
drag, startPoint x: 575, startPoint y: 156, endPoint x: 534, endPoint y: 188, distance: 52.1
click at [629, 67] on icon at bounding box center [627, 68] width 8 height 8
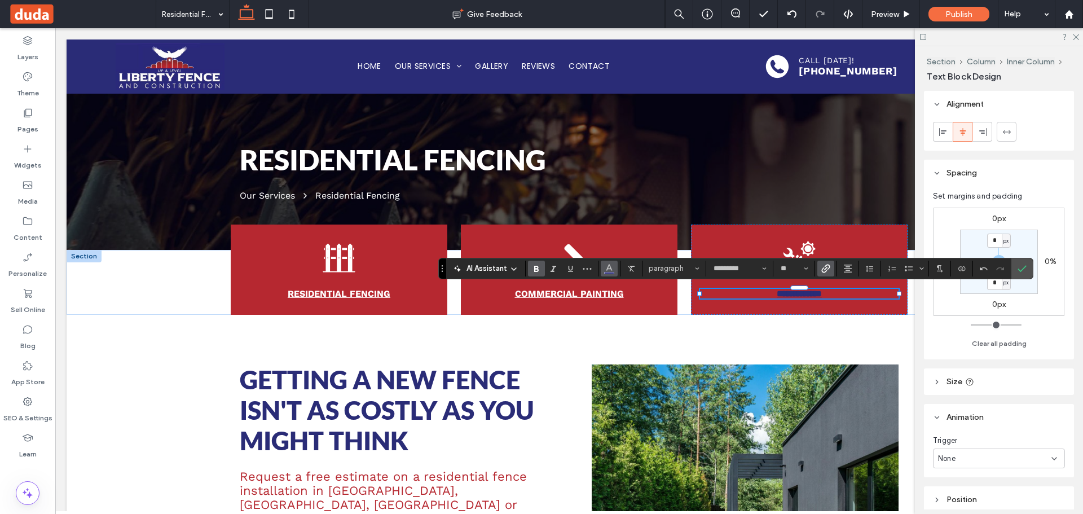
click at [609, 265] on use "Color" at bounding box center [609, 267] width 6 height 6
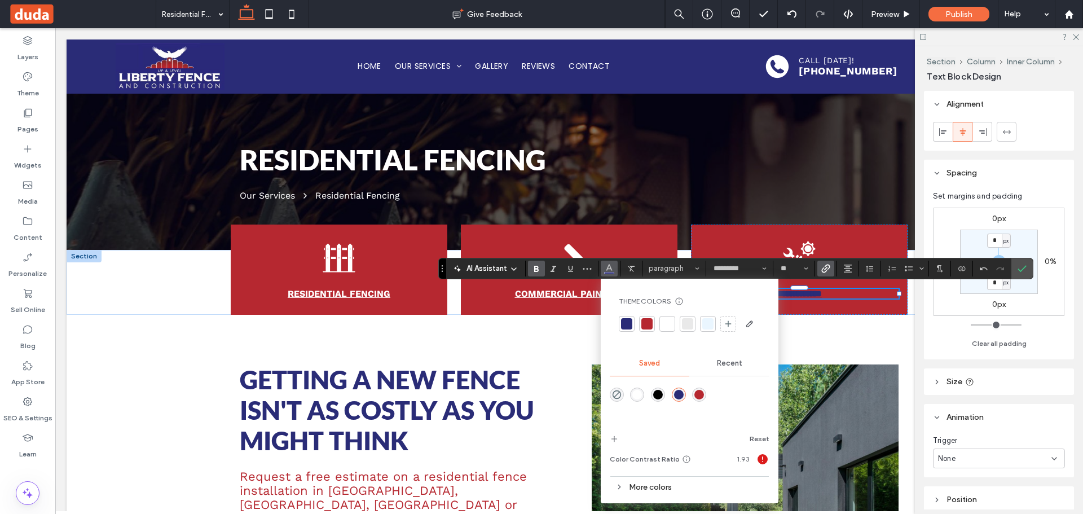
click at [664, 318] on div at bounding box center [666, 323] width 11 height 11
click at [36, 46] on div "Layers" at bounding box center [27, 48] width 55 height 36
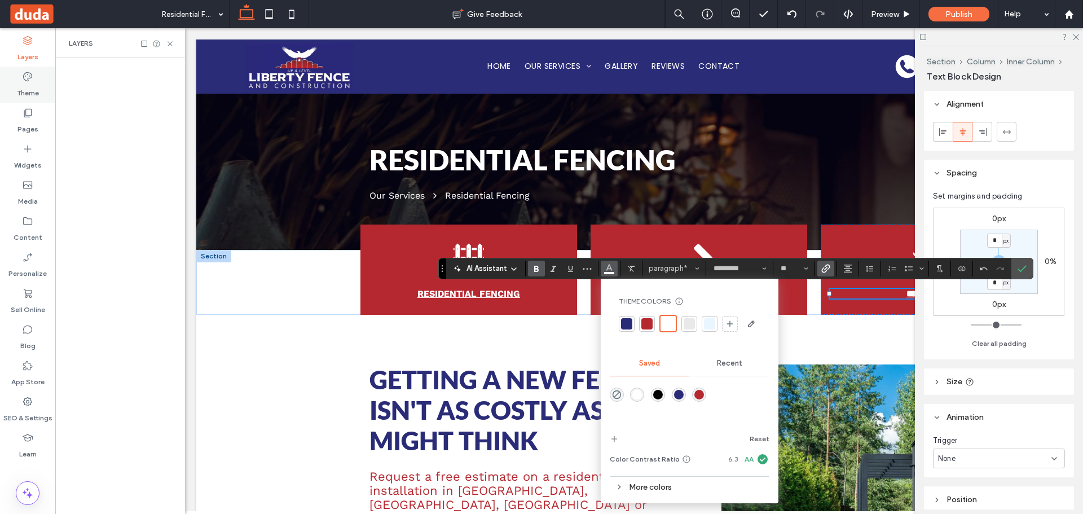
scroll to position [0, 298]
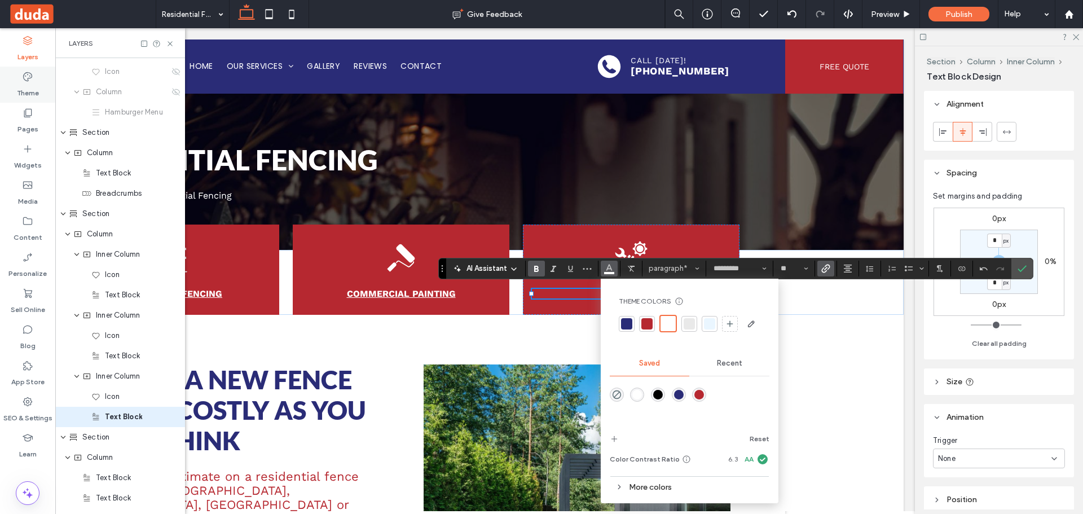
click at [25, 76] on icon at bounding box center [27, 76] width 11 height 11
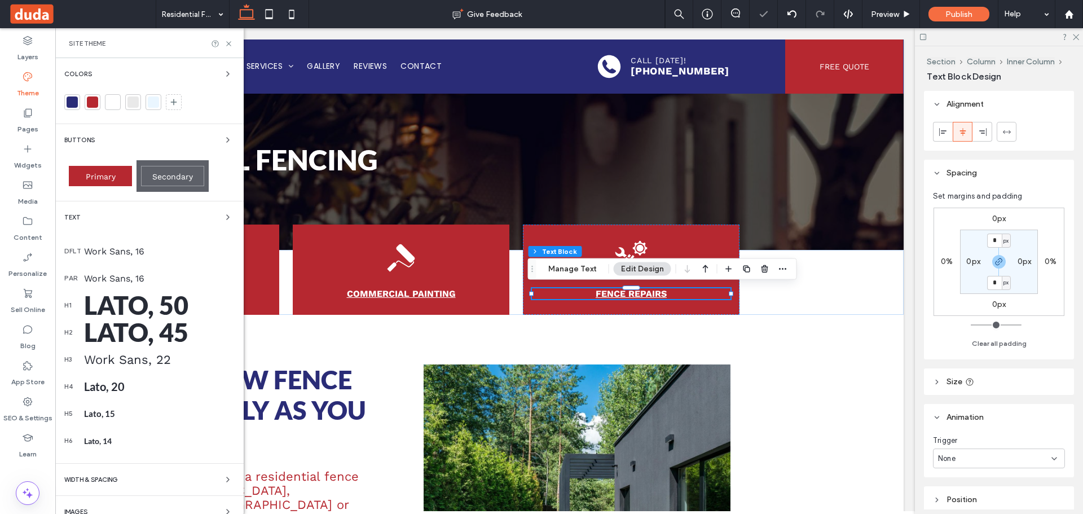
scroll to position [0, 168]
click at [126, 250] on div "Work Sans, 16" at bounding box center [159, 251] width 151 height 11
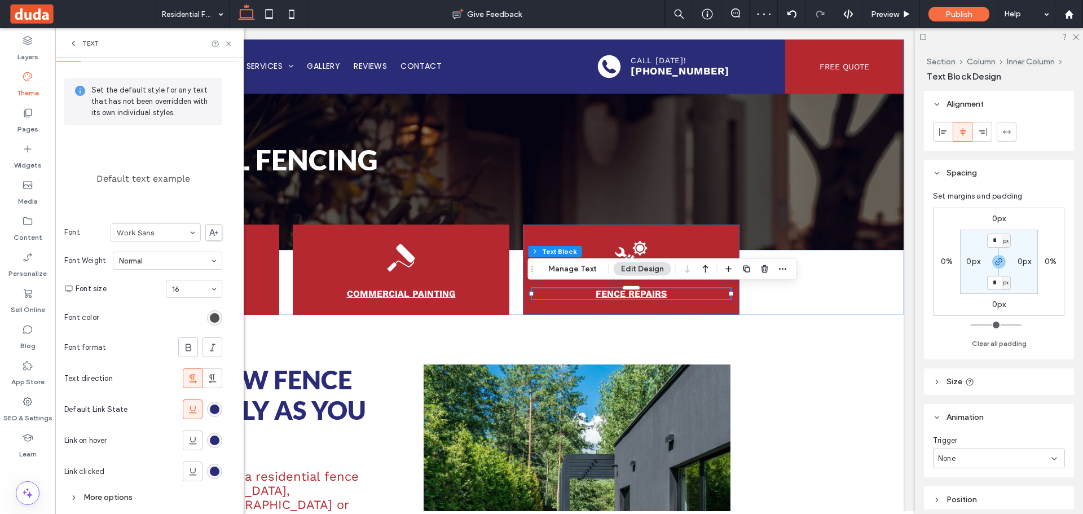
scroll to position [47, 0]
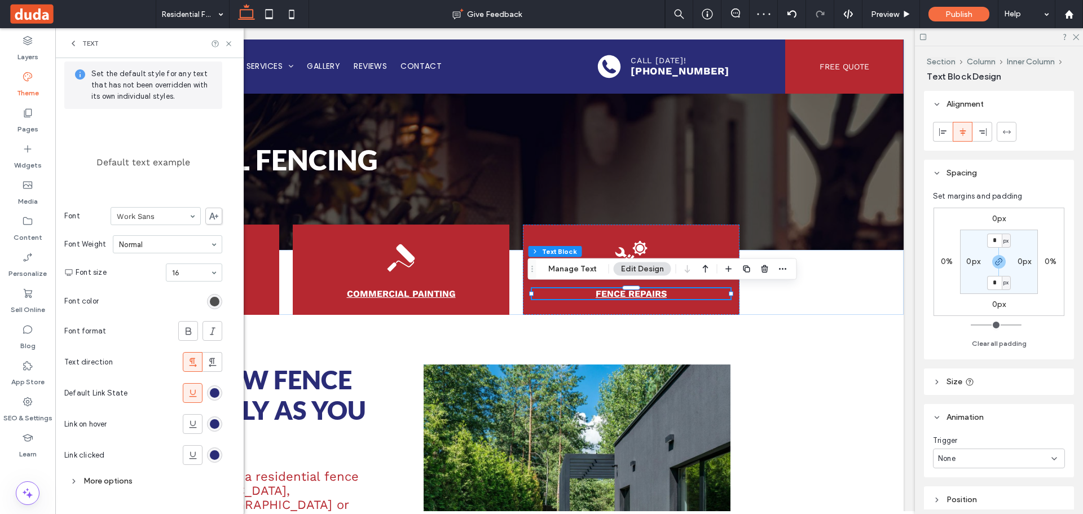
click at [195, 389] on icon at bounding box center [192, 392] width 11 height 11
drag, startPoint x: 230, startPoint y: 46, endPoint x: 346, endPoint y: 20, distance: 118.6
click at [230, 46] on icon at bounding box center [228, 43] width 8 height 8
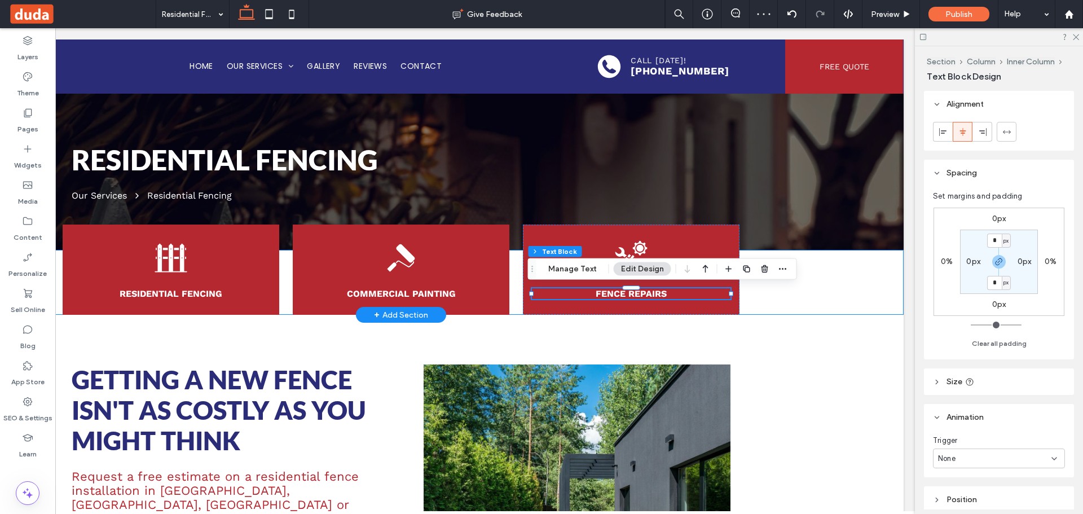
click at [823, 289] on div "Residential Fencing Commercial Painting Fence Repairs" at bounding box center [401, 282] width 1005 height 65
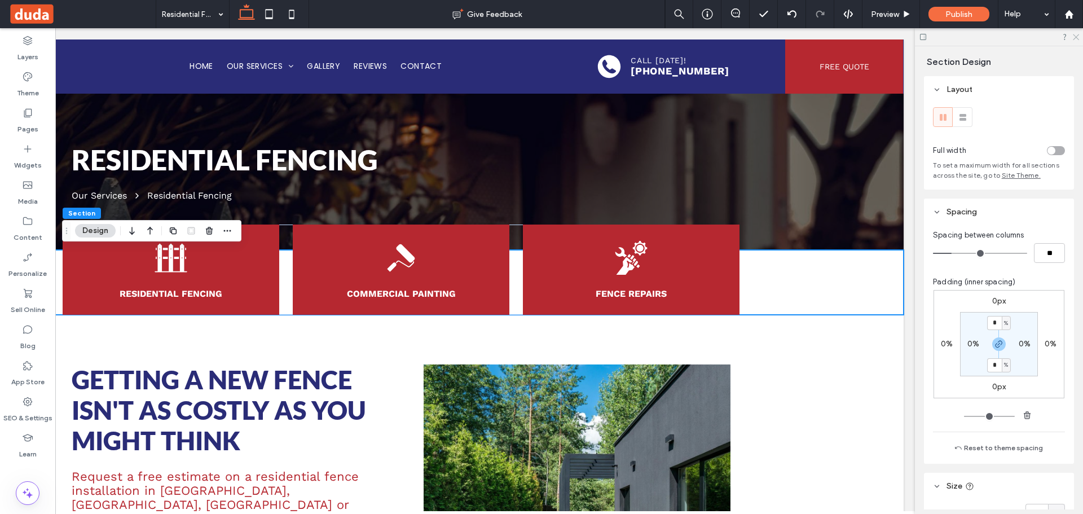
click at [1073, 37] on icon at bounding box center [1074, 36] width 7 height 7
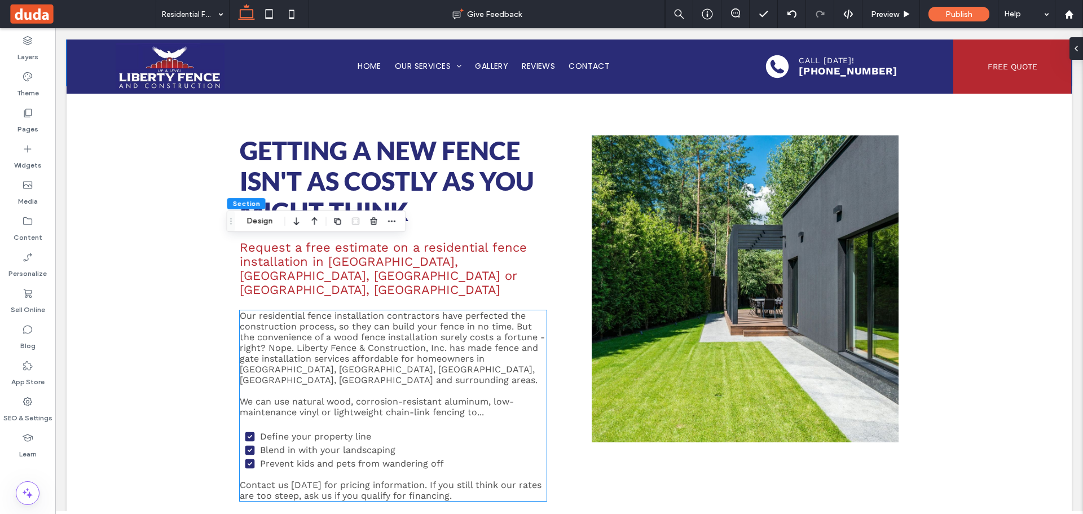
scroll to position [0, 0]
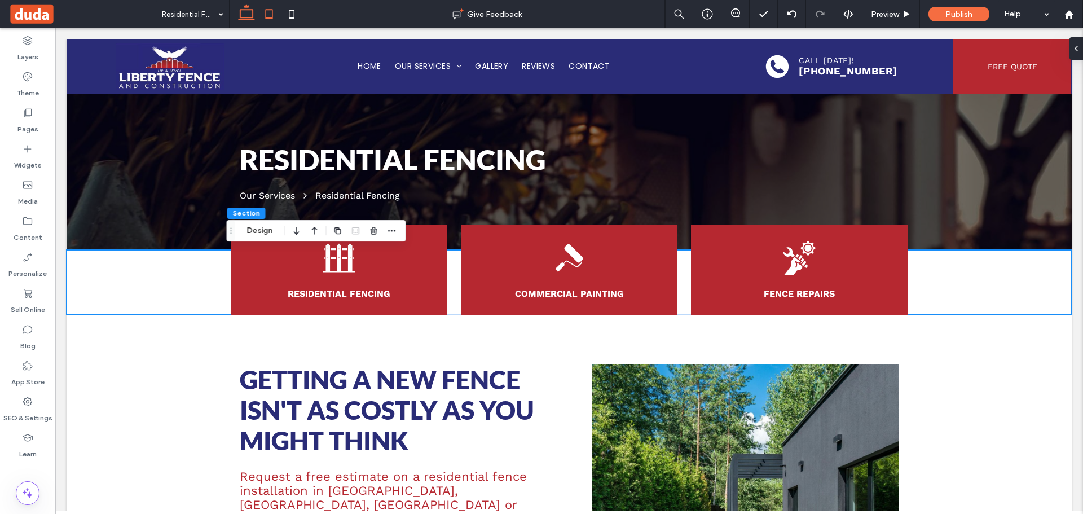
click at [268, 10] on use at bounding box center [269, 14] width 7 height 10
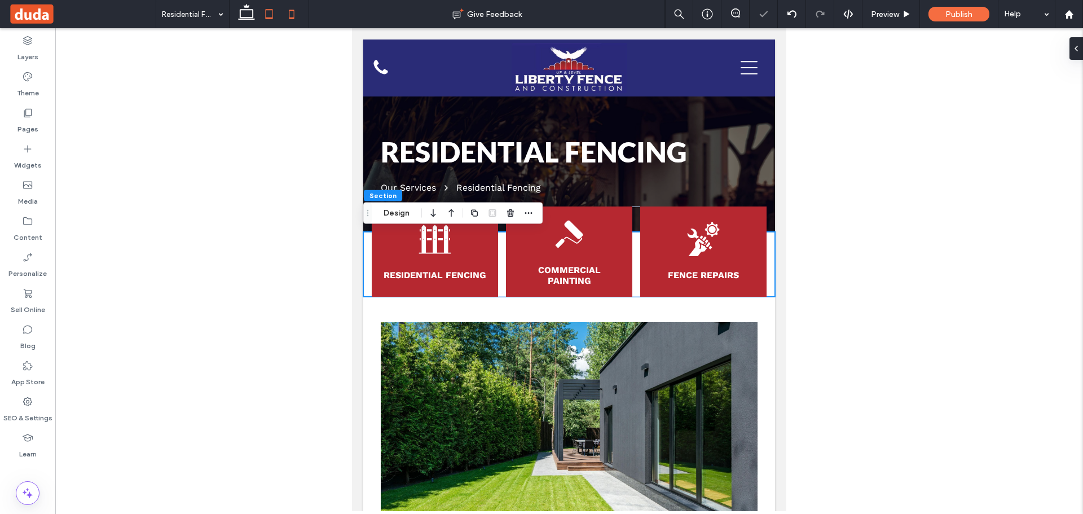
click at [298, 14] on icon at bounding box center [291, 14] width 23 height 23
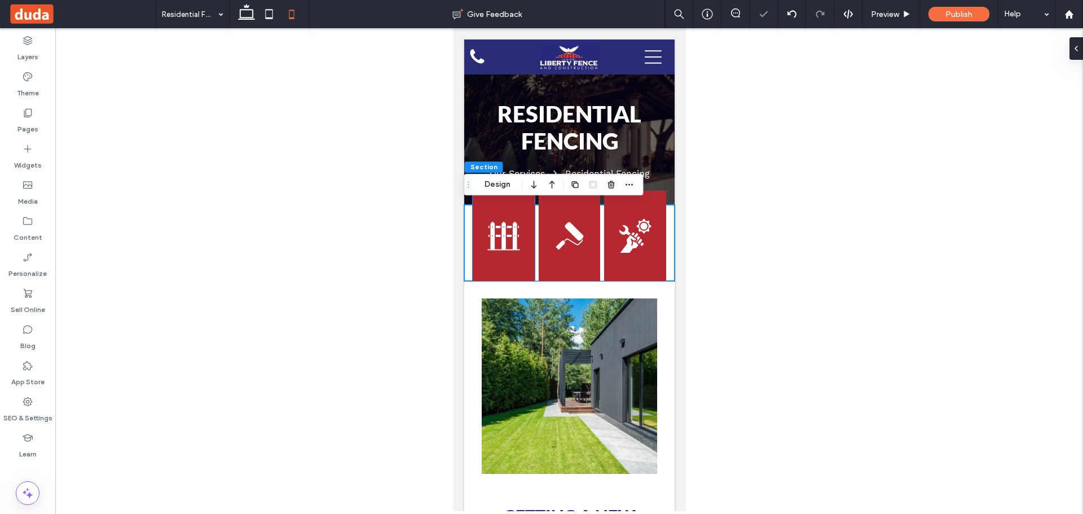
click at [509, 263] on div "Residential Fencing" at bounding box center [503, 236] width 62 height 90
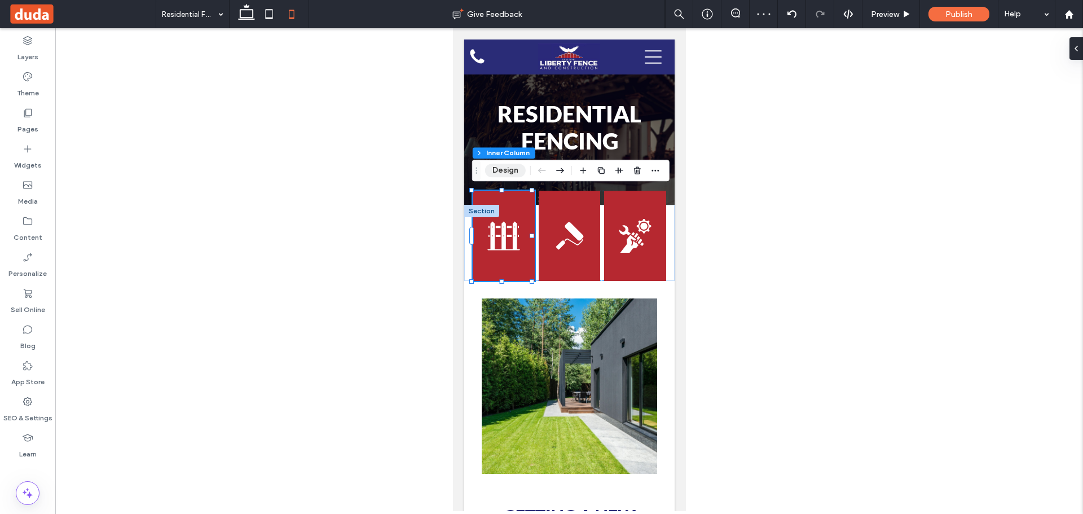
click at [501, 171] on button "Design" at bounding box center [505, 171] width 41 height 14
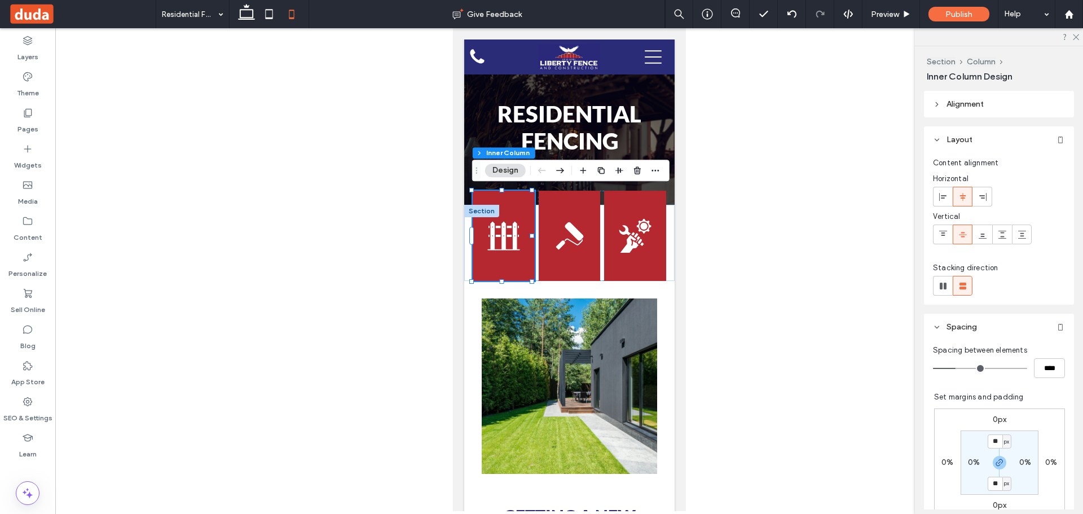
scroll to position [477, 0]
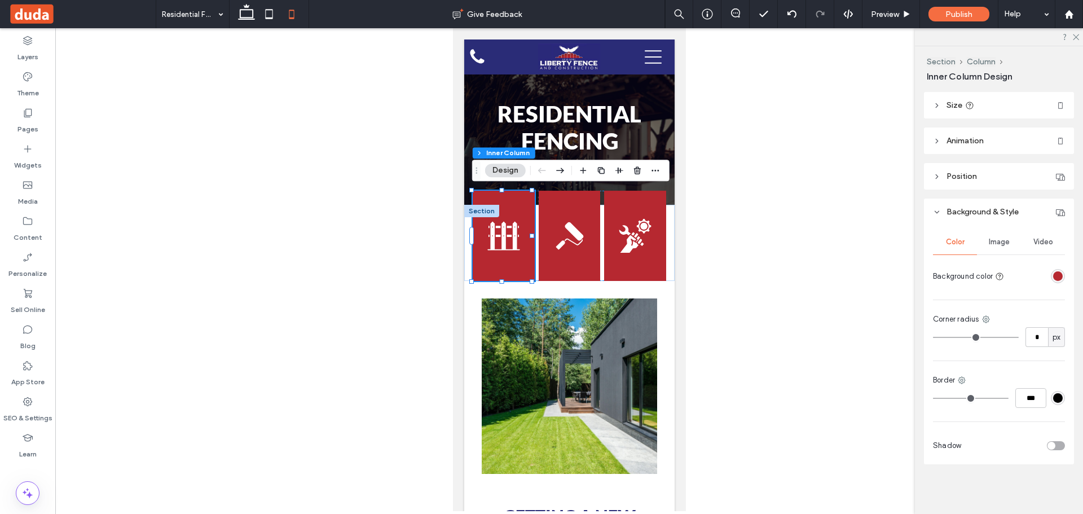
click at [977, 104] on header "Size" at bounding box center [999, 105] width 150 height 26
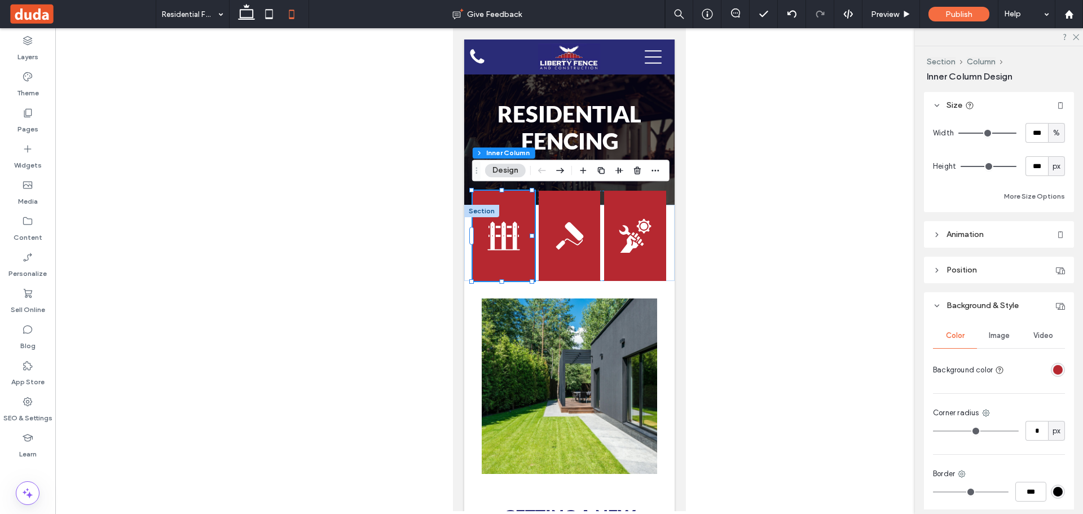
type input "***"
type input "**"
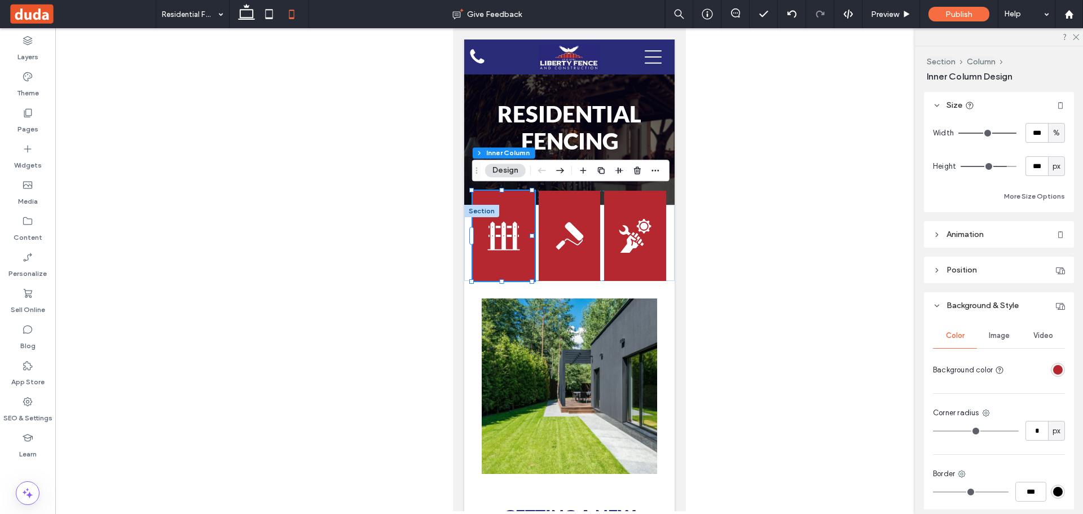
type input "**"
type input "*"
drag, startPoint x: 998, startPoint y: 167, endPoint x: 712, endPoint y: 185, distance: 287.0
type input "*"
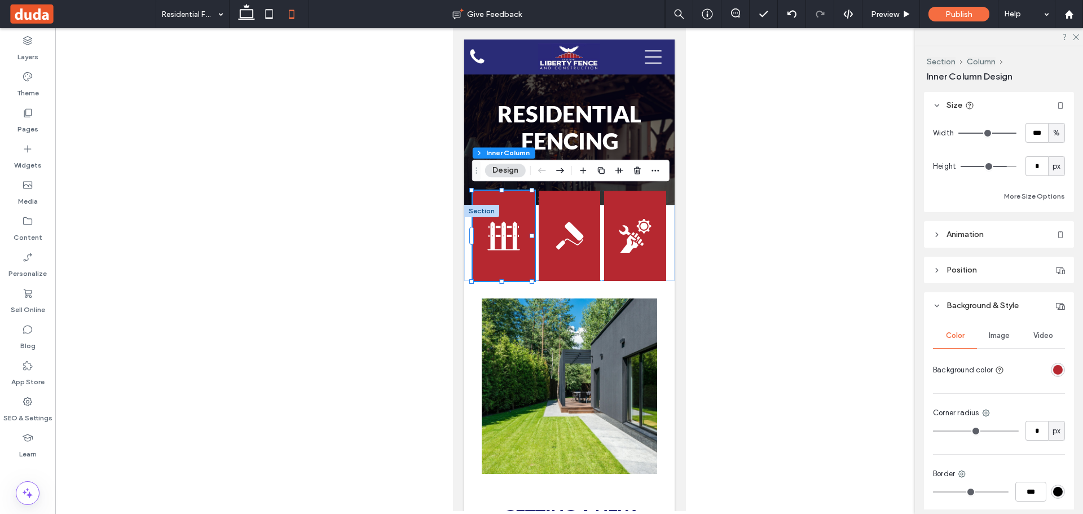
click at [960, 167] on input "range" at bounding box center [988, 166] width 56 height 1
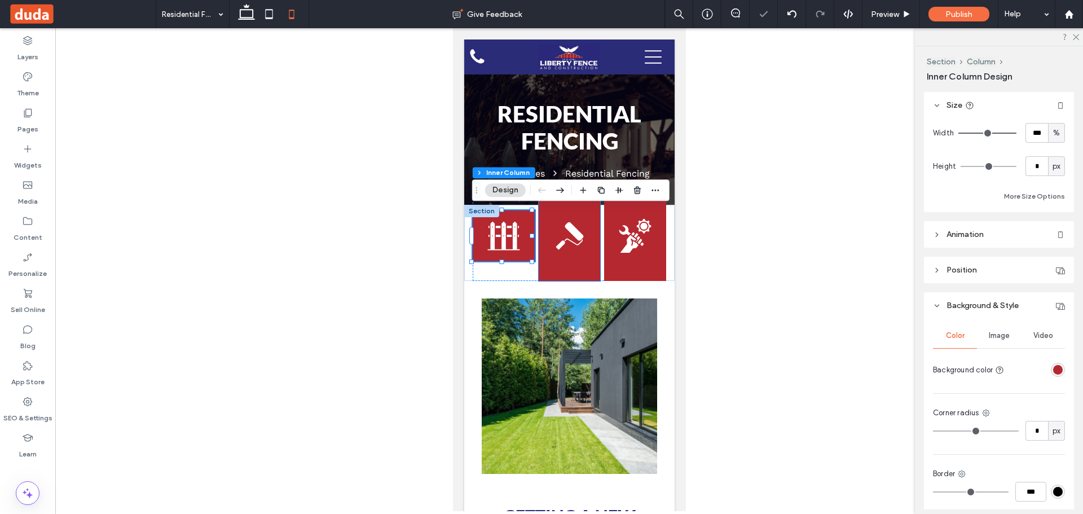
click at [573, 257] on div "Commercial Painting" at bounding box center [569, 236] width 62 height 90
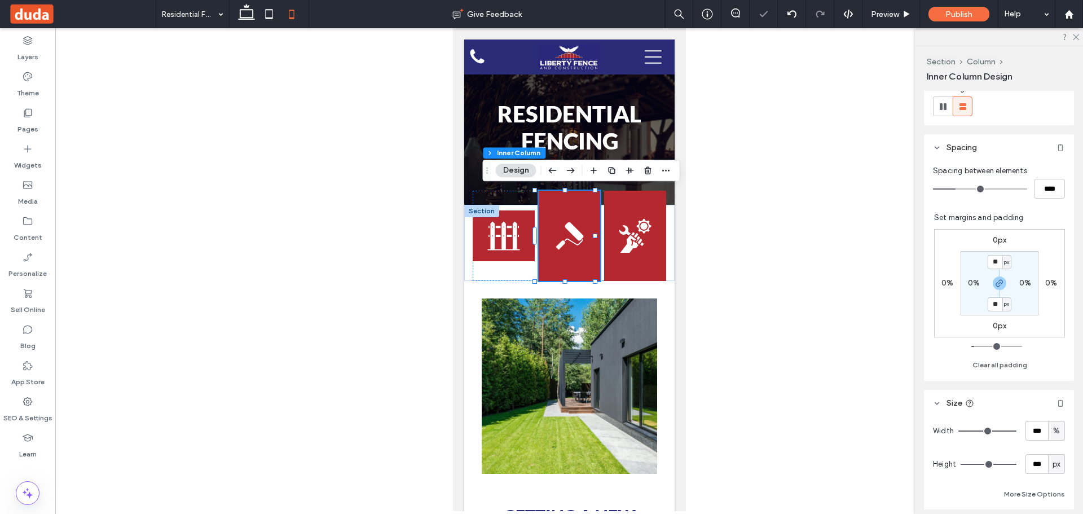
scroll to position [395, 0]
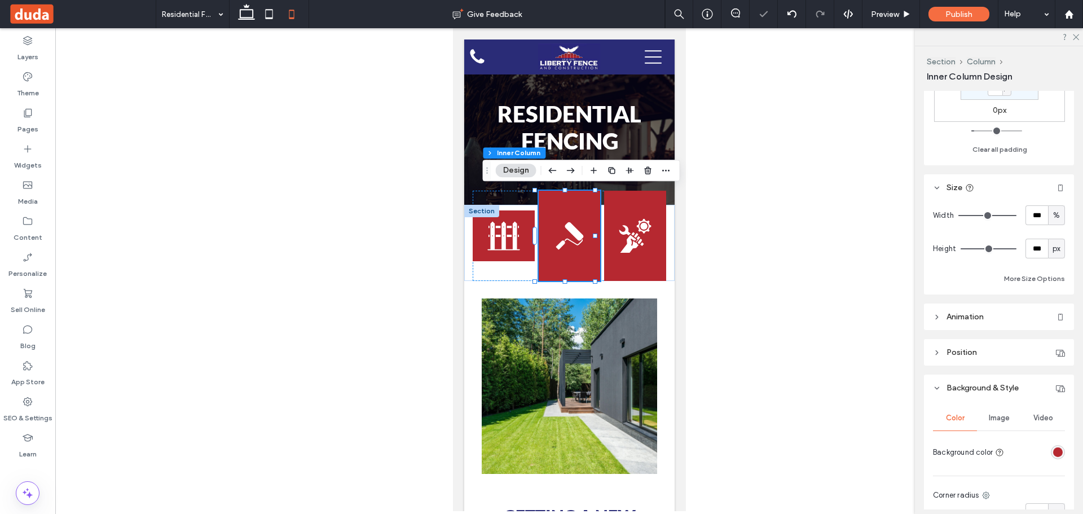
type input "***"
type input "**"
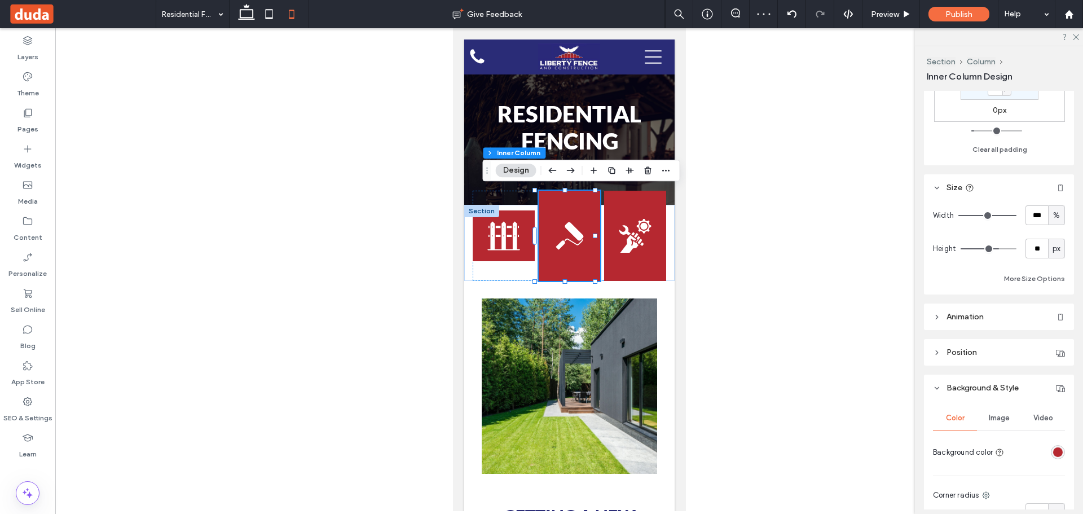
type input "**"
type input "*"
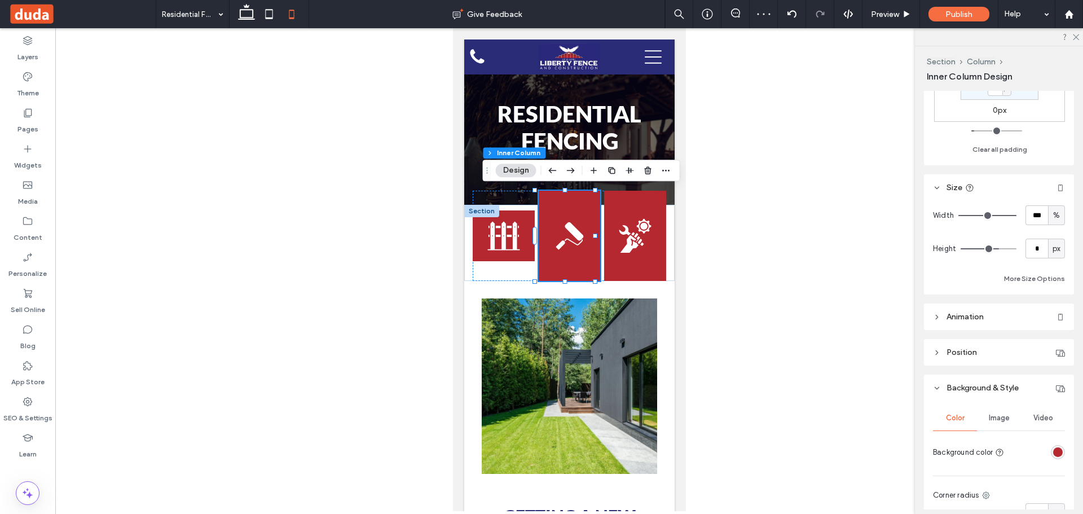
drag, startPoint x: 993, startPoint y: 245, endPoint x: 743, endPoint y: 248, distance: 250.3
type input "*"
click at [960, 248] on input "range" at bounding box center [988, 248] width 56 height 1
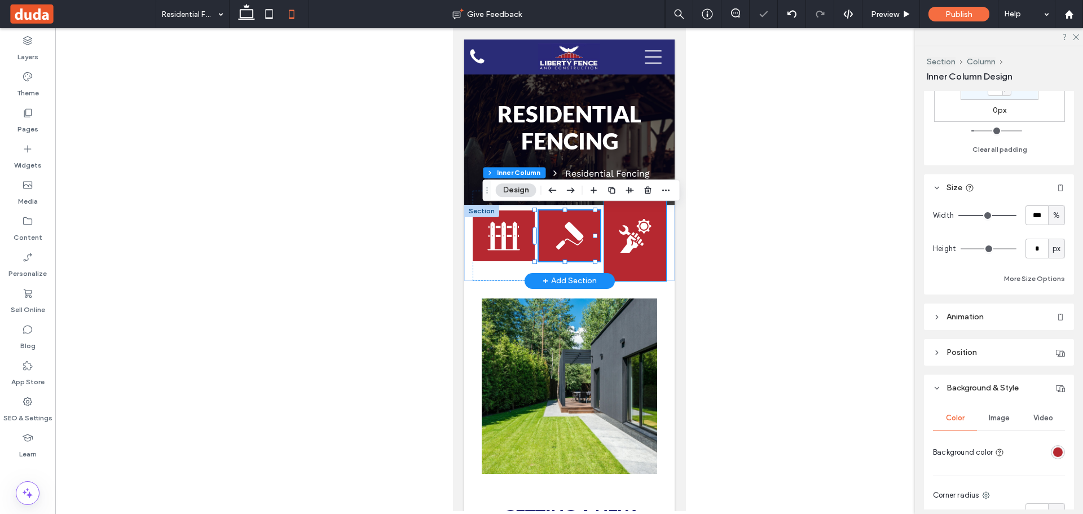
click at [617, 271] on div "Fence Repairs" at bounding box center [634, 236] width 62 height 90
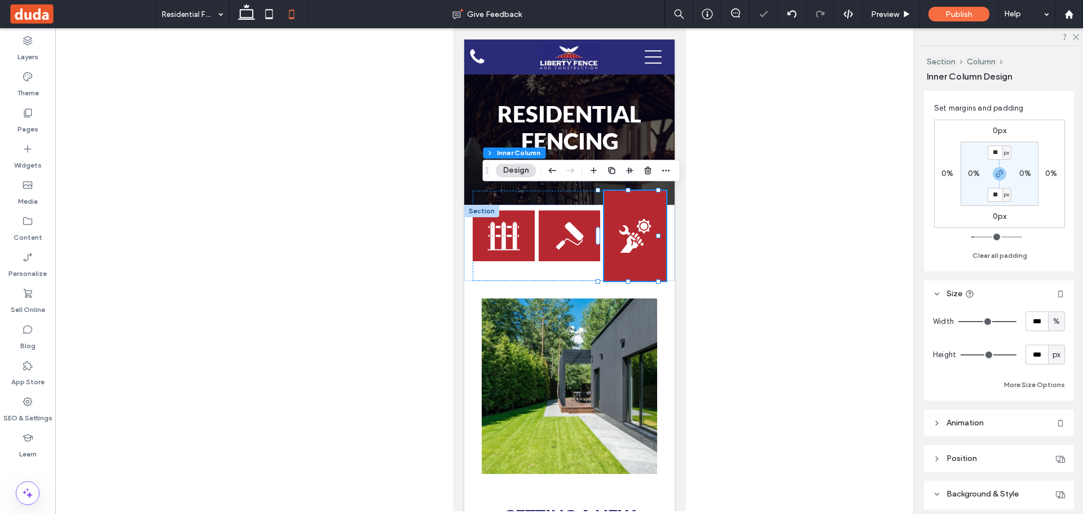
scroll to position [507, 0]
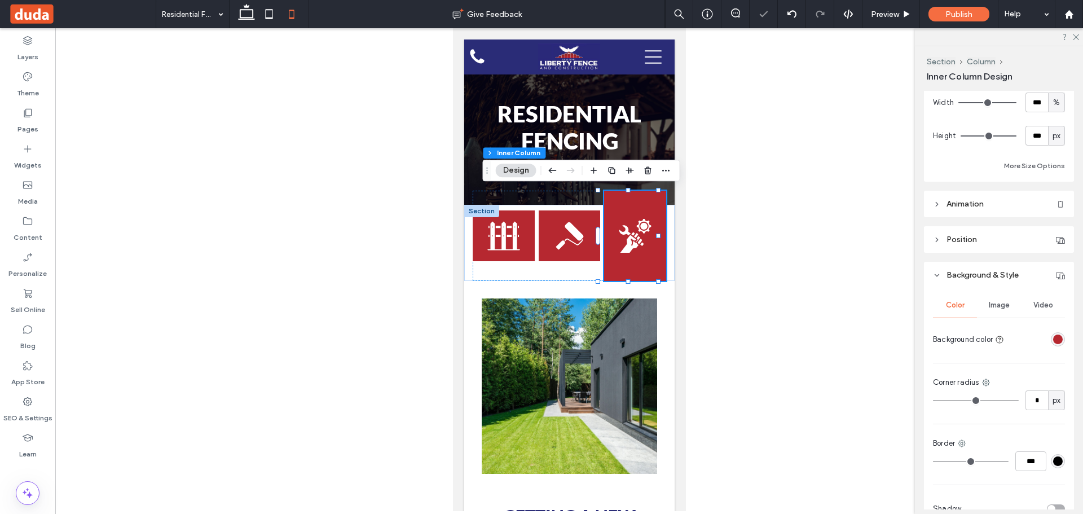
type input "***"
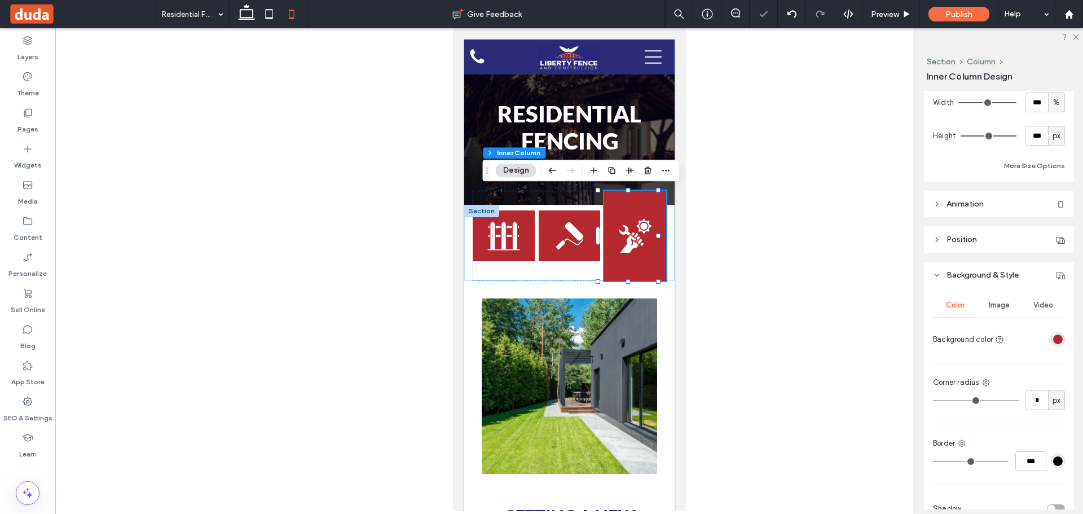
type input "***"
type input "**"
type input "*"
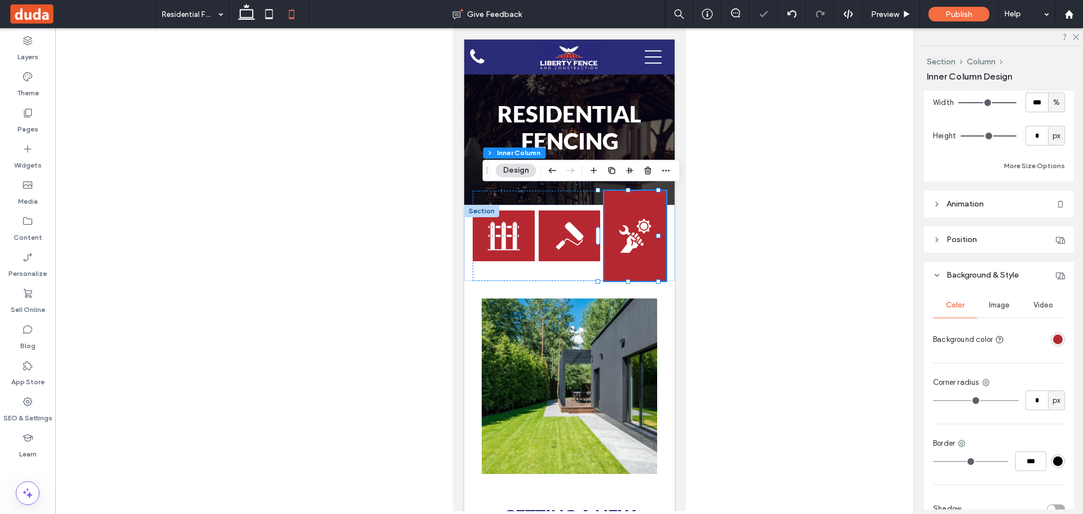
drag, startPoint x: 992, startPoint y: 135, endPoint x: 776, endPoint y: 126, distance: 215.6
click at [960, 135] on input "range" at bounding box center [988, 135] width 56 height 1
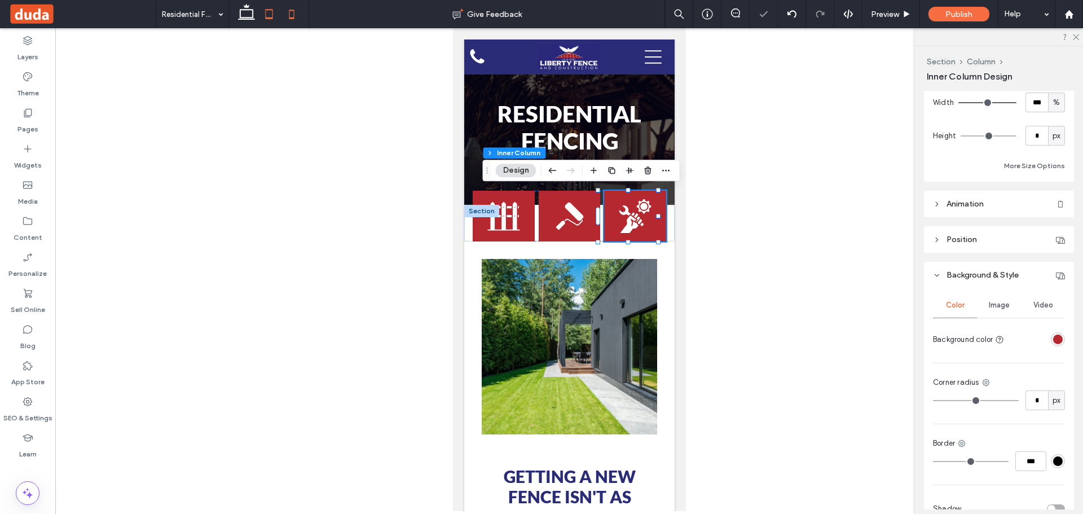
click at [266, 10] on use at bounding box center [269, 14] width 7 height 10
type input "***"
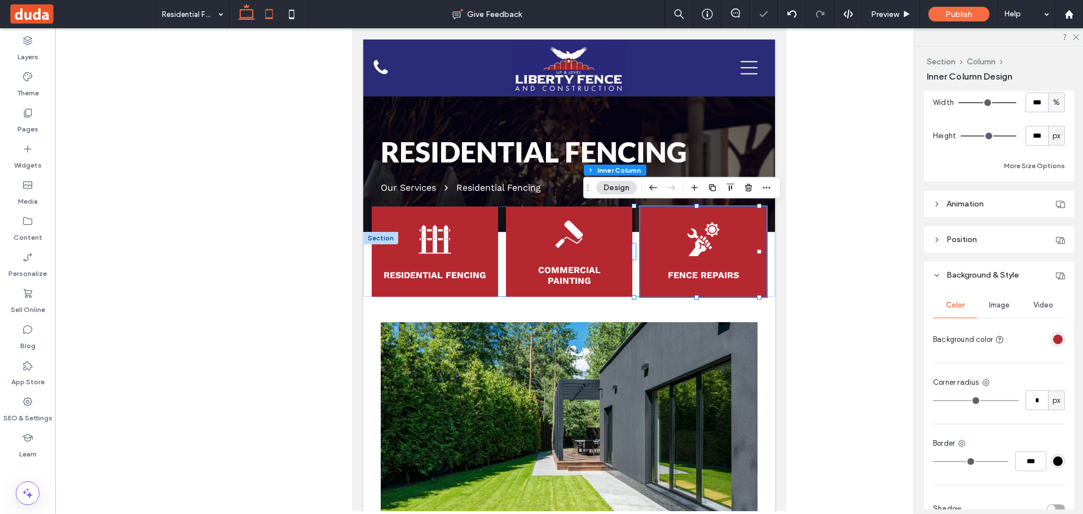
click at [242, 10] on use at bounding box center [246, 12] width 17 height 16
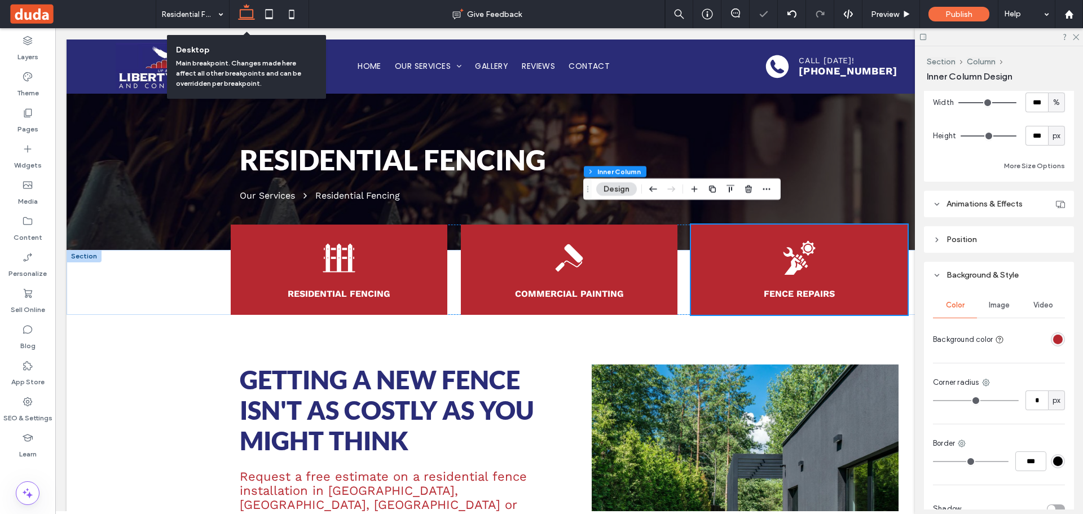
scroll to position [16, 0]
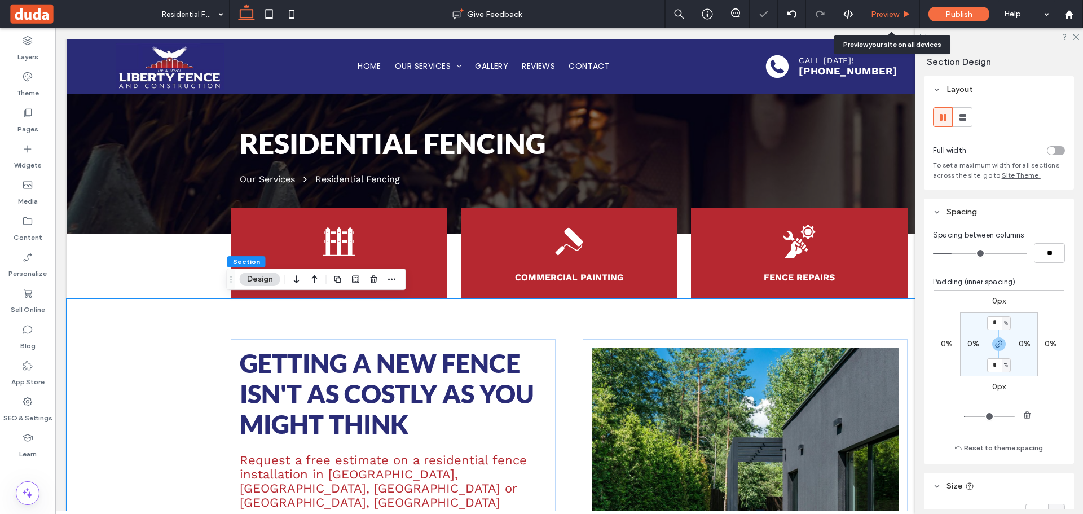
click at [873, 14] on span "Preview" at bounding box center [885, 15] width 28 height 10
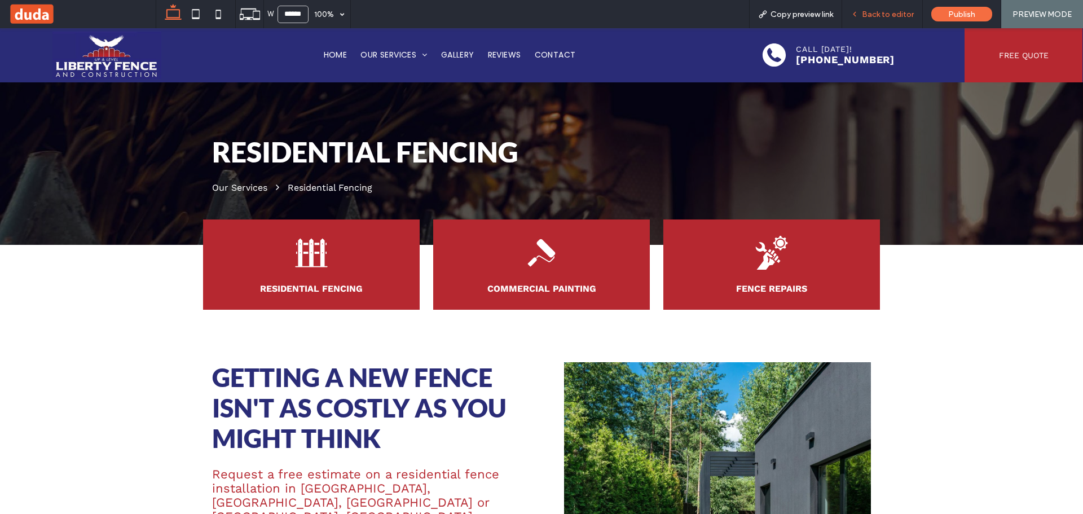
drag, startPoint x: 894, startPoint y: 15, endPoint x: 777, endPoint y: 25, distance: 117.7
click at [894, 15] on span "Back to editor" at bounding box center [887, 15] width 52 height 10
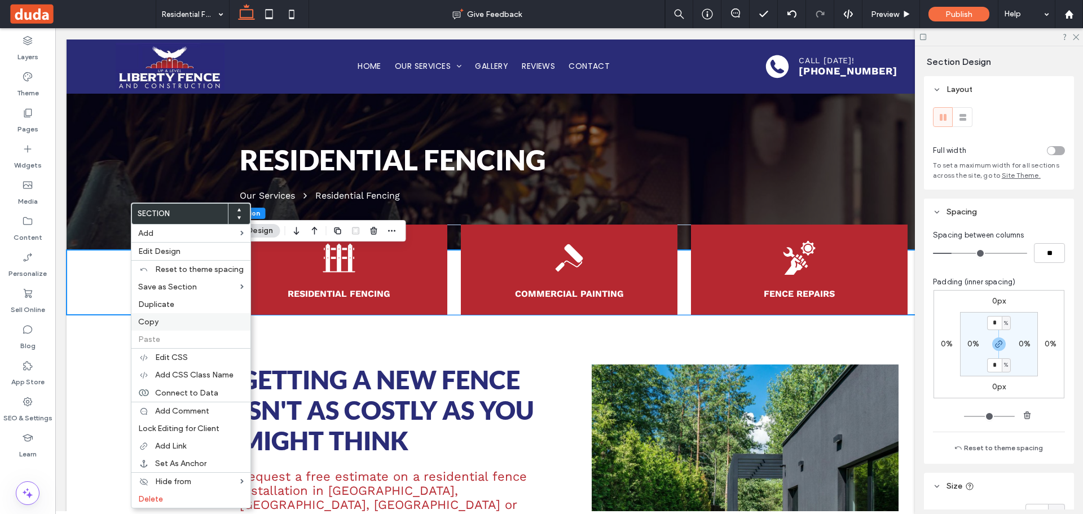
click at [167, 316] on div "Copy" at bounding box center [190, 321] width 119 height 17
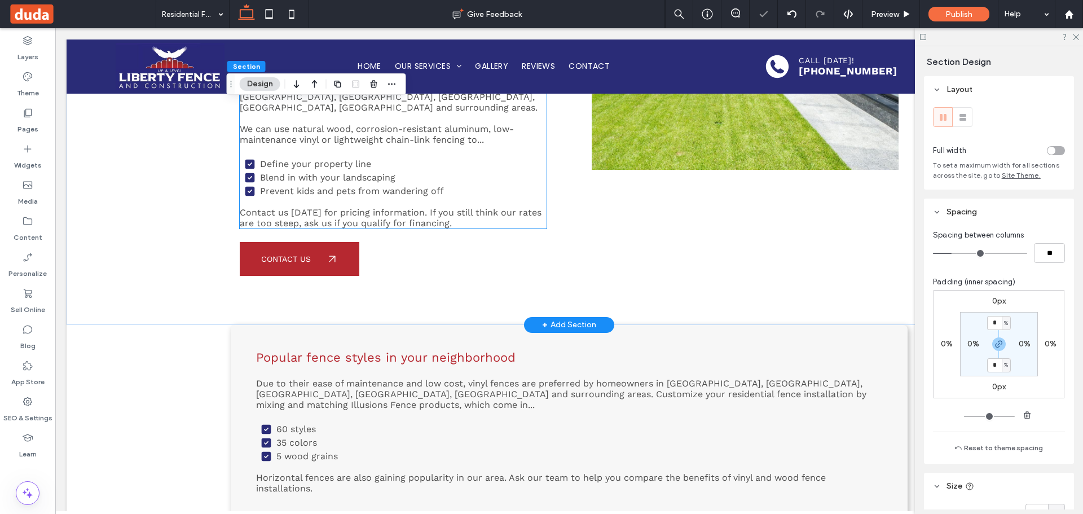
scroll to position [507, 0]
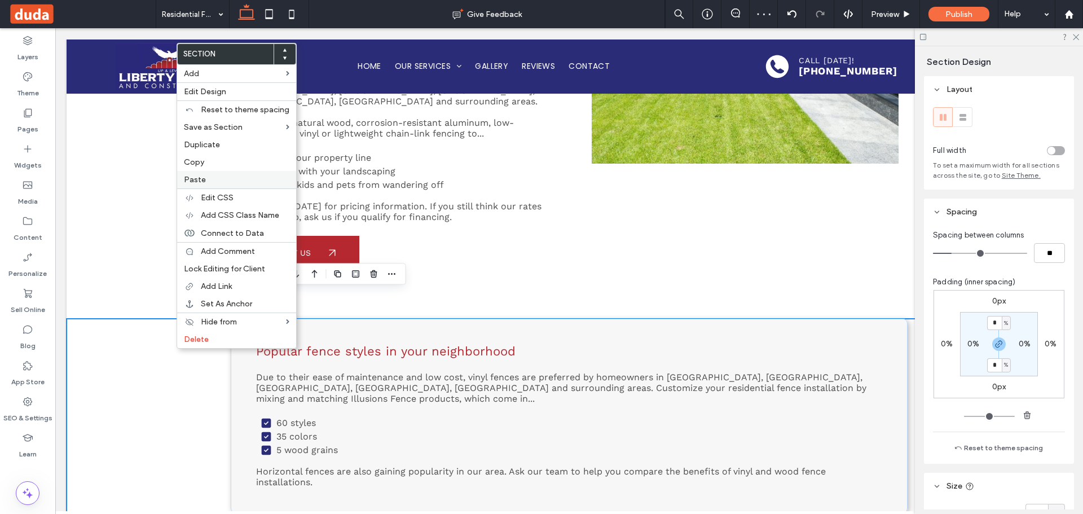
click at [198, 183] on span "Paste" at bounding box center [195, 180] width 22 height 10
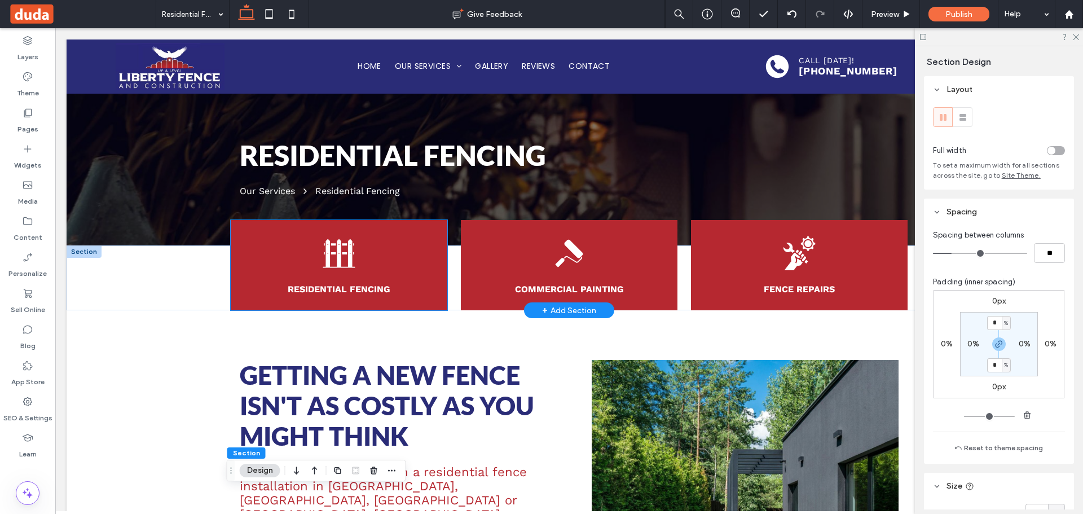
scroll to position [0, 0]
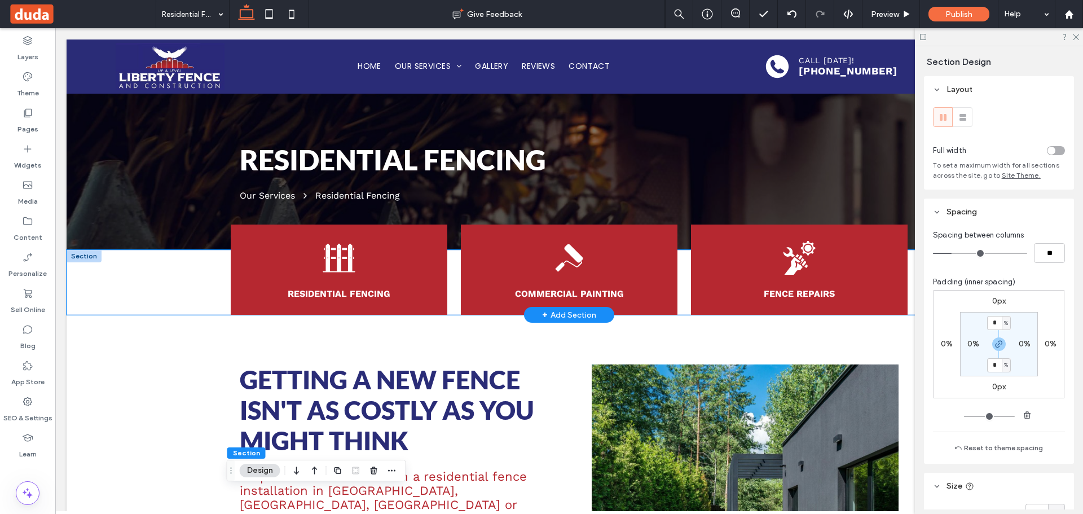
click at [165, 282] on div "Residential Fencing Commercial Painting Fence Repairs" at bounding box center [569, 282] width 1005 height 65
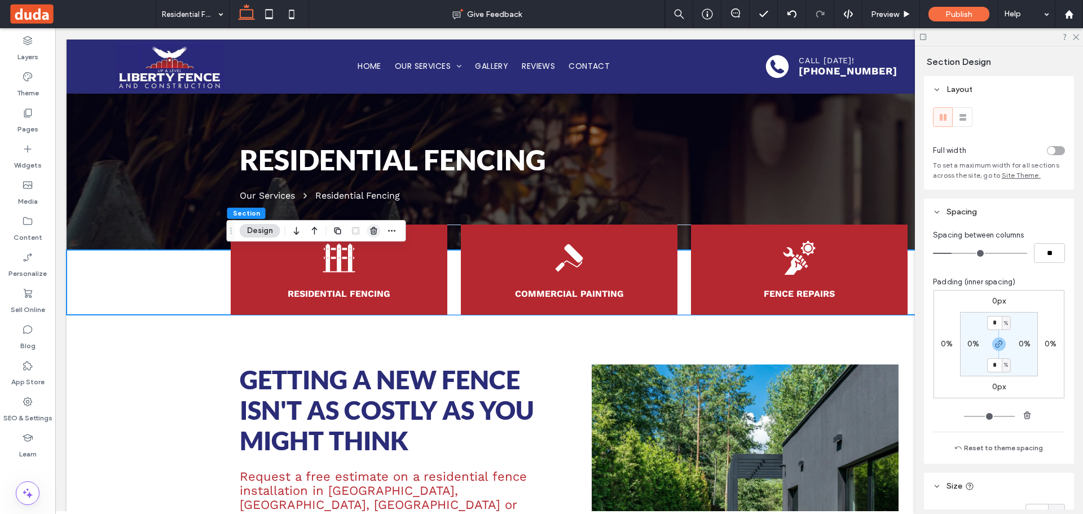
click at [370, 231] on icon "button" at bounding box center [373, 230] width 9 height 9
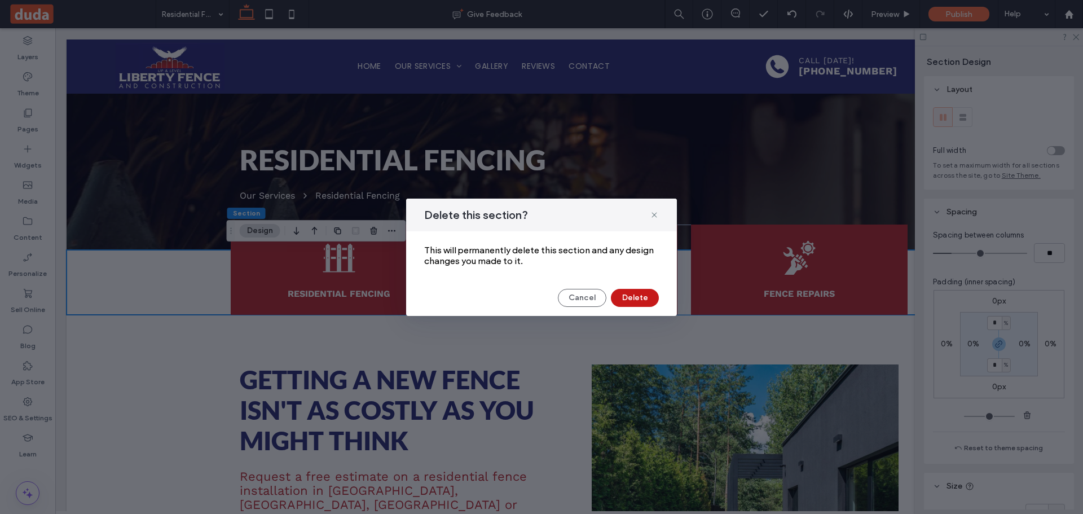
click at [648, 298] on button "Delete" at bounding box center [635, 298] width 48 height 18
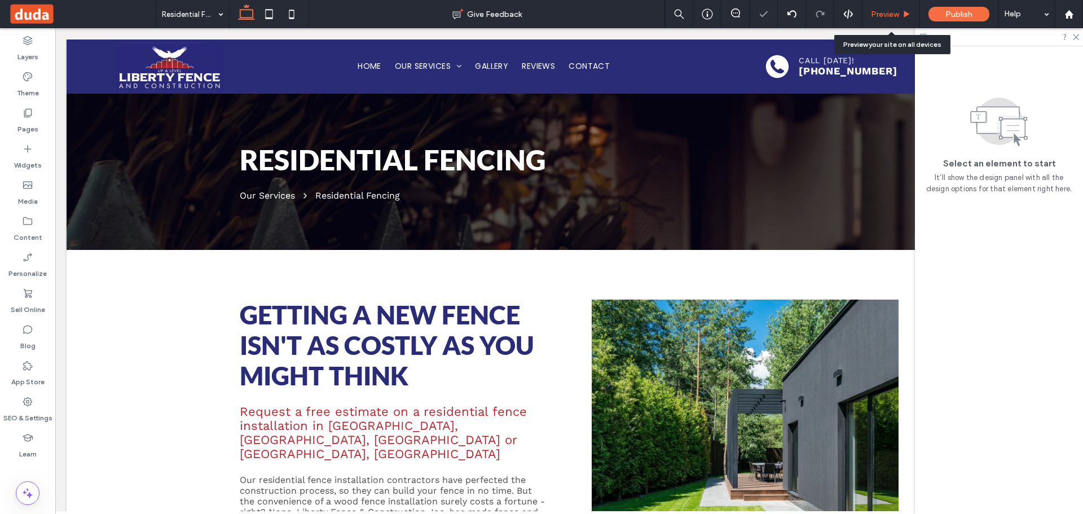
click at [883, 20] on div "Preview" at bounding box center [891, 14] width 58 height 28
click at [885, 11] on span "Preview" at bounding box center [885, 15] width 28 height 10
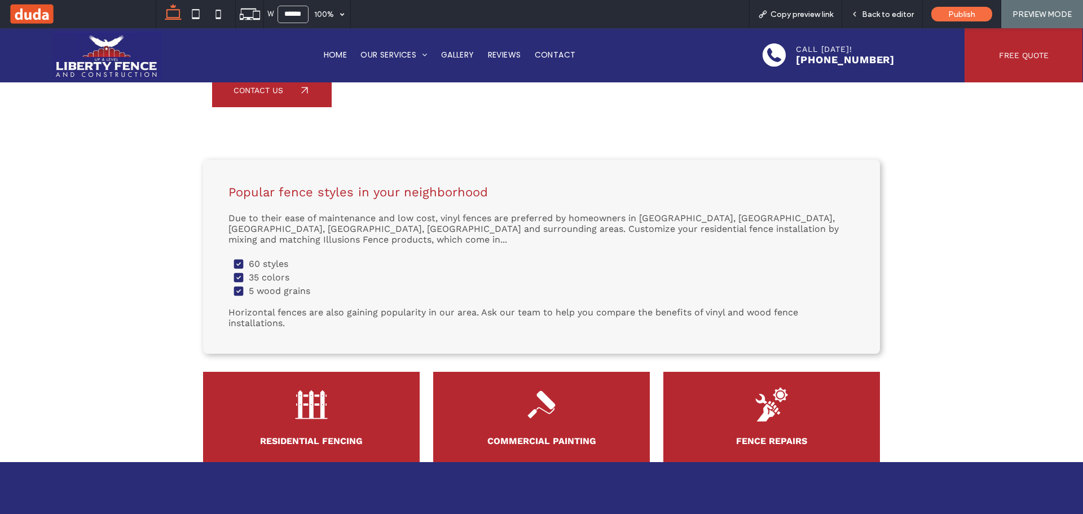
scroll to position [620, 0]
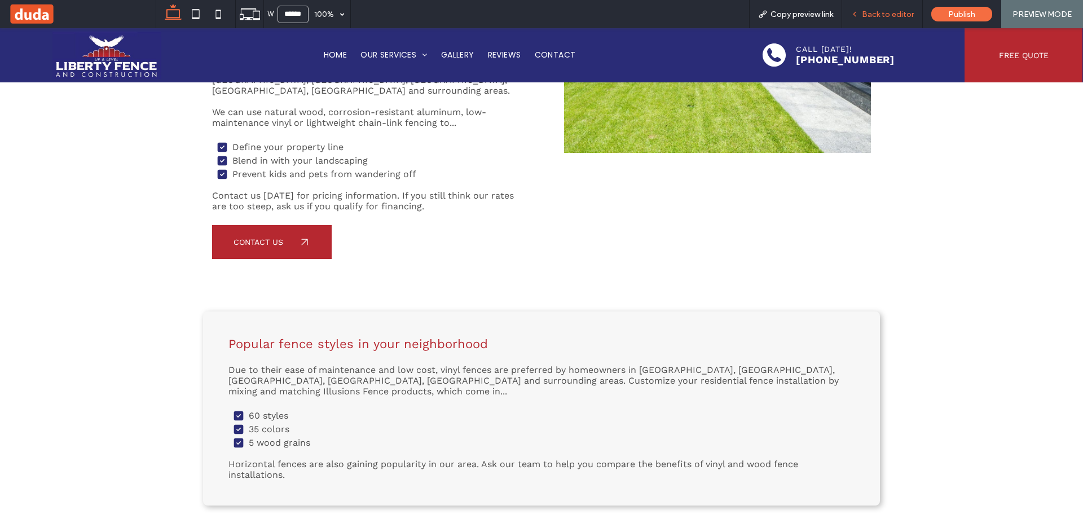
click at [899, 13] on span "Back to editor" at bounding box center [887, 15] width 52 height 10
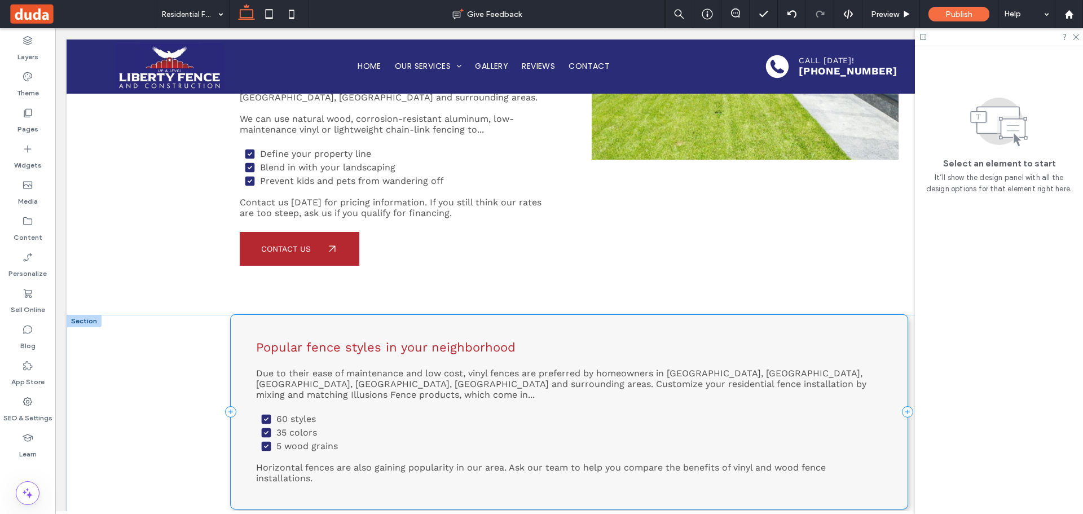
scroll to position [444, 0]
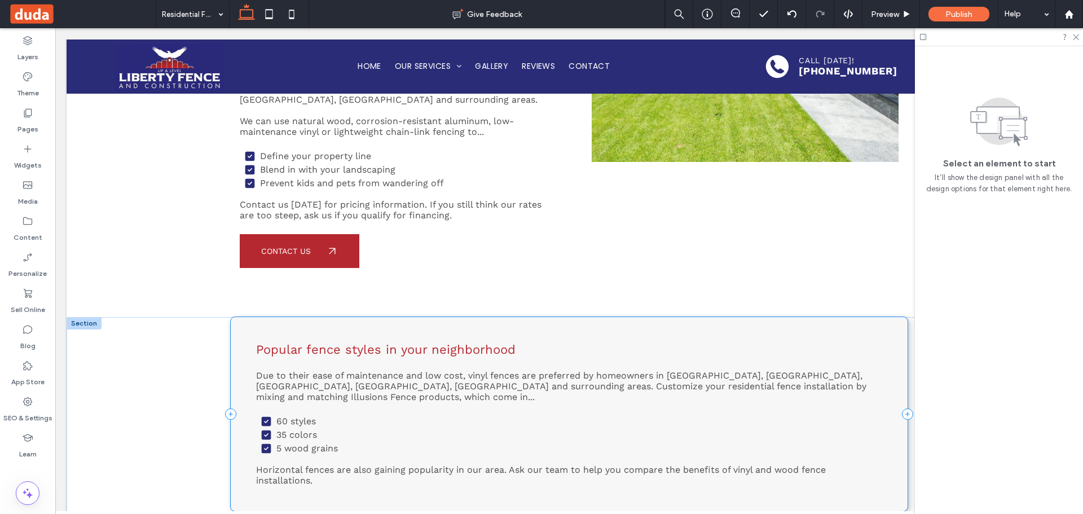
click at [249, 317] on div "Popular fence styles in your neighborhood Due to their ease of maintenance and …" at bounding box center [569, 414] width 677 height 194
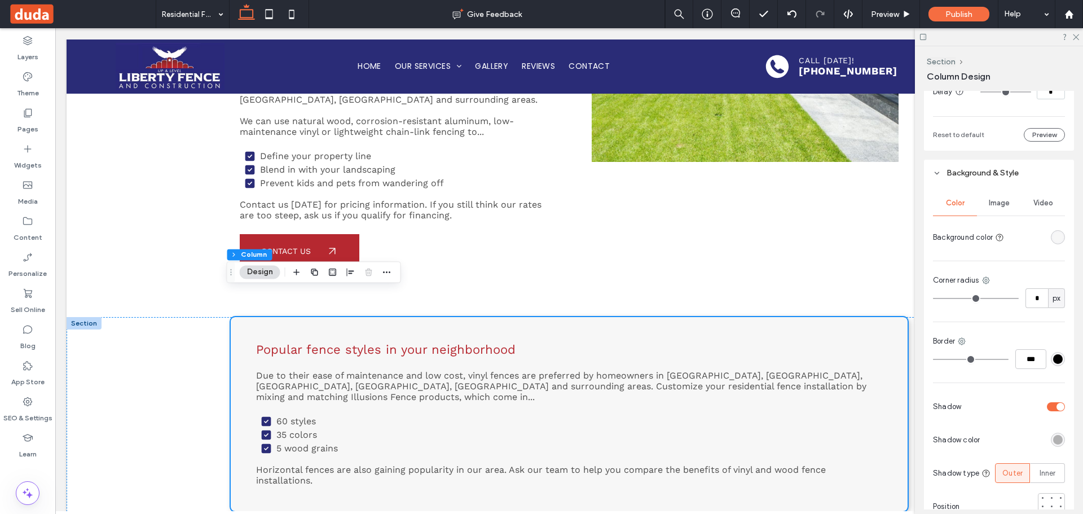
scroll to position [775, 0]
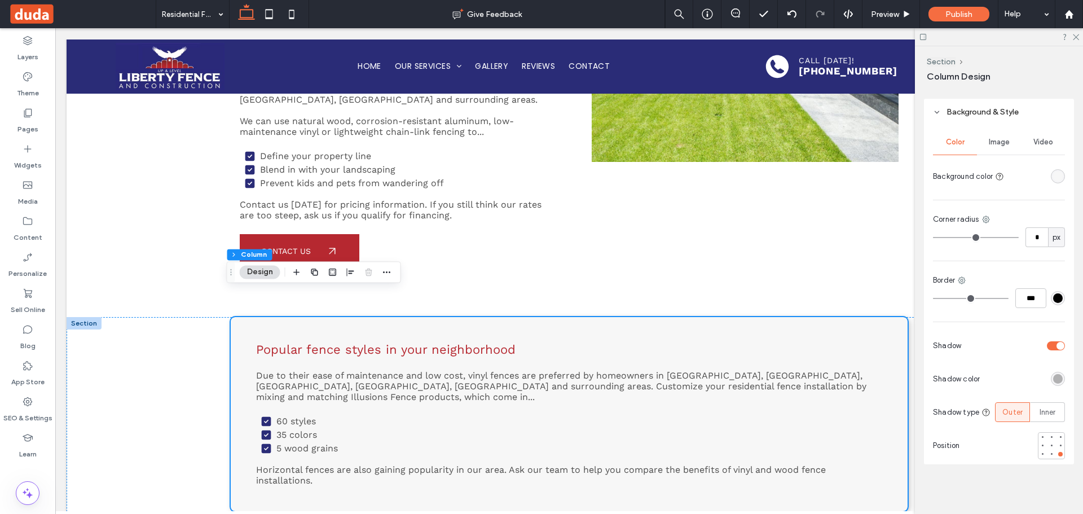
type input "*"
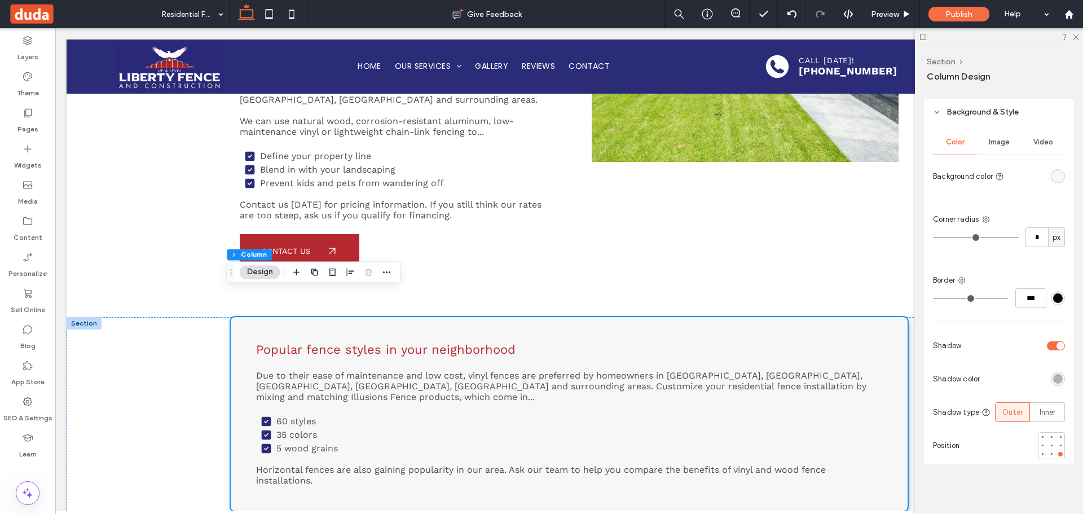
type input "*"
drag, startPoint x: 941, startPoint y: 238, endPoint x: 734, endPoint y: 234, distance: 207.0
type input "*"
click at [933, 237] on input "range" at bounding box center [976, 237] width 86 height 1
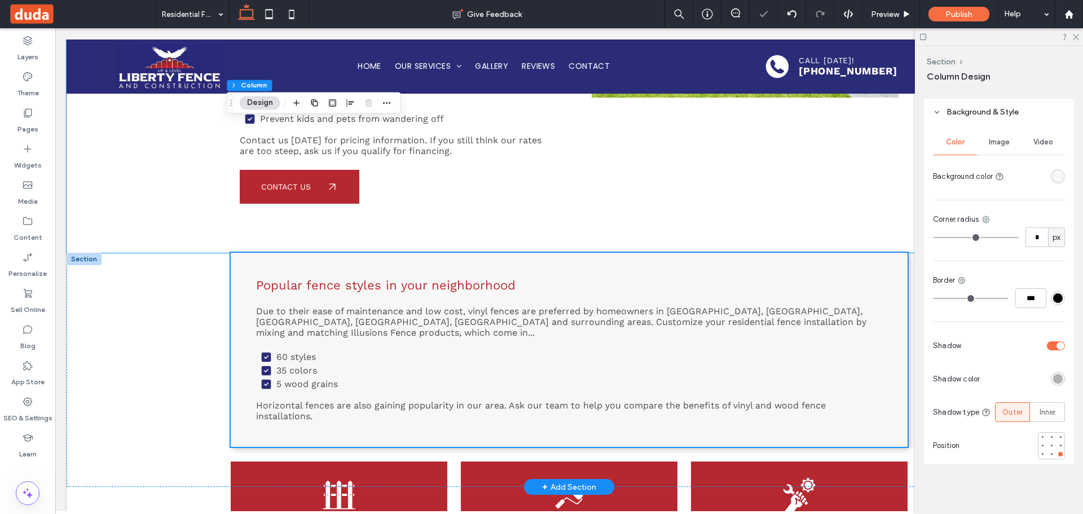
scroll to position [613, 0]
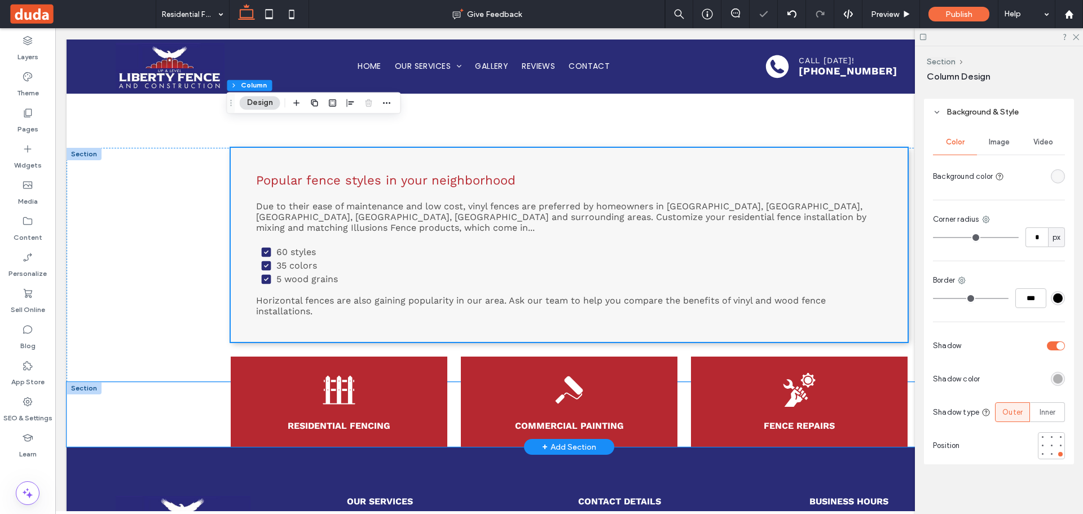
click at [189, 382] on div "Residential Fencing Commercial Painting Fence Repairs" at bounding box center [569, 414] width 1005 height 65
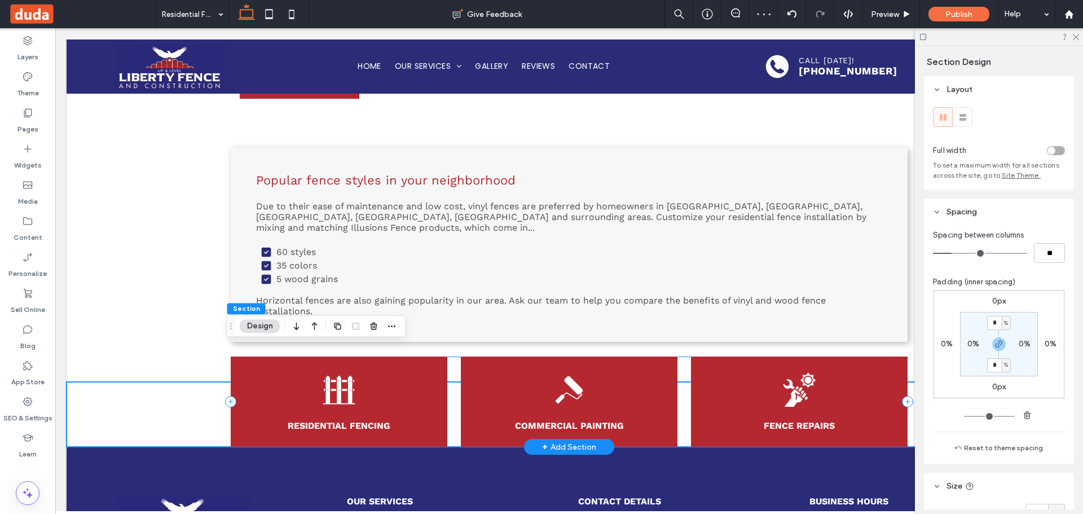
click at [453, 374] on div "Residential Fencing Commercial Painting Fence Repairs" at bounding box center [569, 401] width 677 height 90
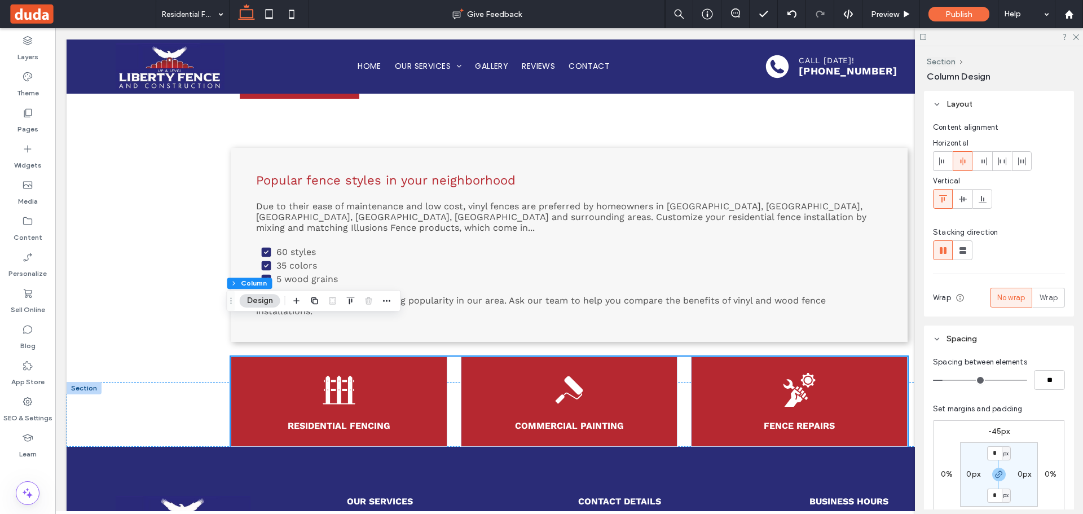
drag, startPoint x: 997, startPoint y: 425, endPoint x: 996, endPoint y: 415, distance: 9.7
click at [996, 425] on div "-45px 0% 0px 0% * px 0px * px 0px" at bounding box center [998, 474] width 131 height 108
click at [995, 427] on label "-45px" at bounding box center [999, 431] width 22 height 10
type input "*"
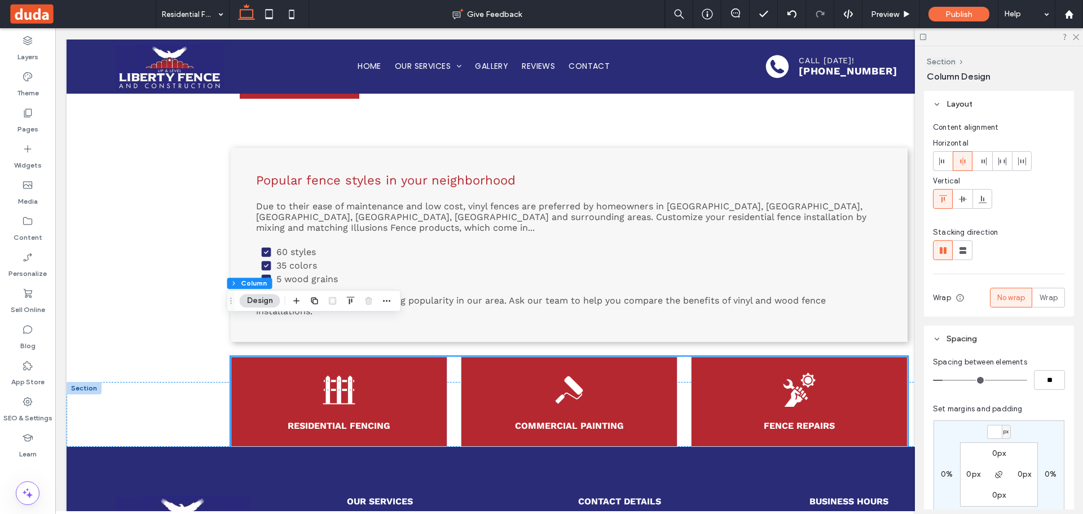
type input "*"
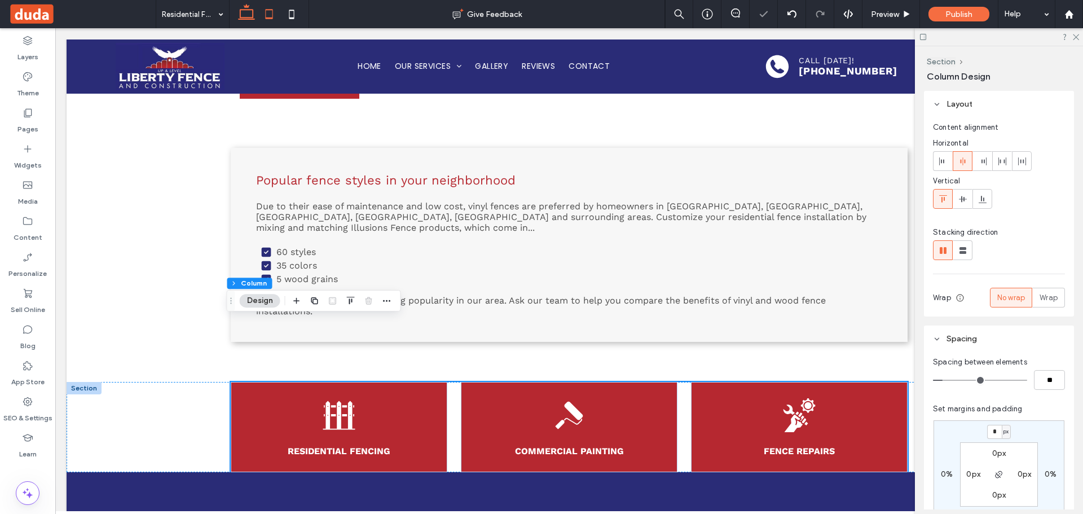
click at [269, 15] on icon at bounding box center [269, 14] width 23 height 23
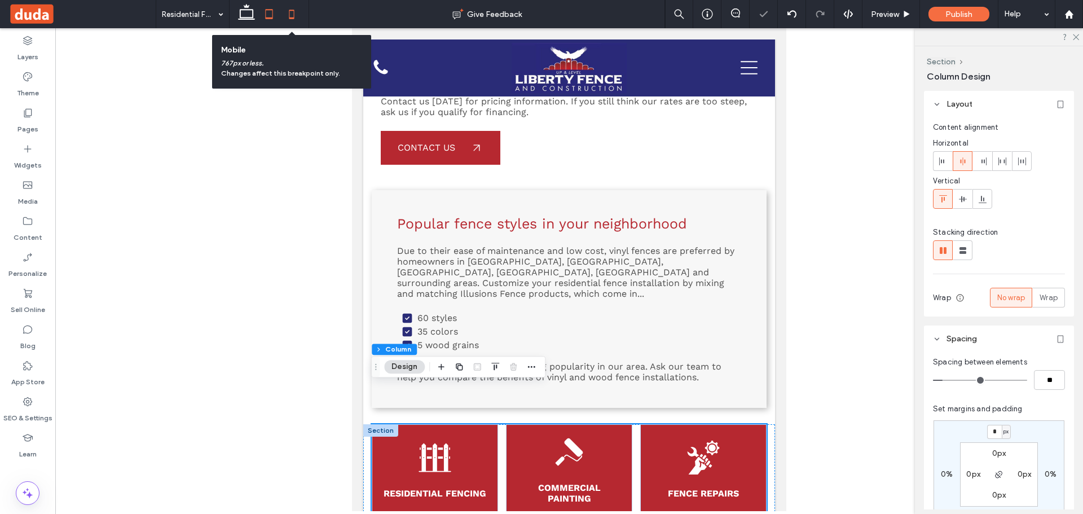
click at [294, 21] on icon at bounding box center [291, 14] width 23 height 23
type input "*"
type input "**"
type input "***"
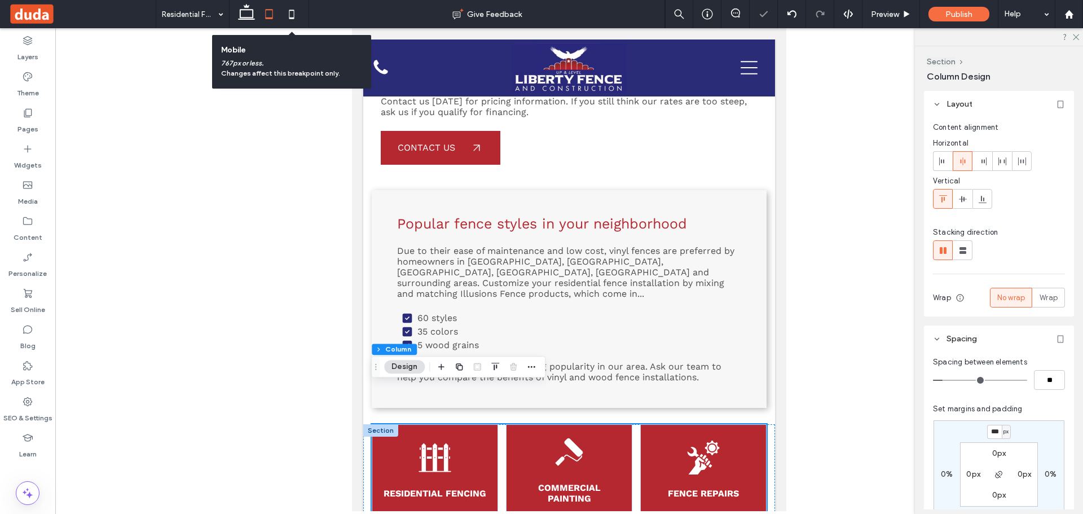
scroll to position [1081, 0]
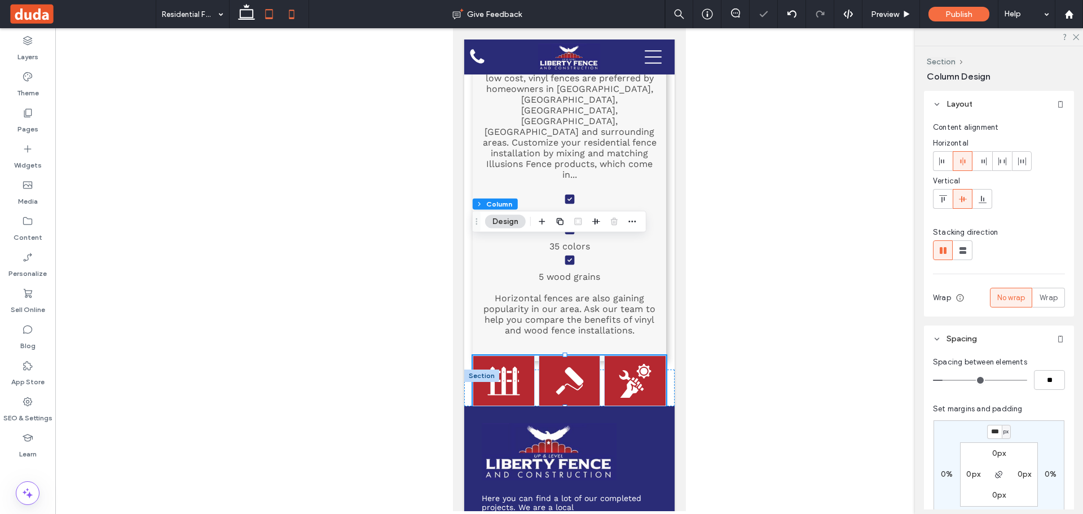
click at [258, 17] on icon at bounding box center [269, 14] width 23 height 23
type input "*"
type input "***"
type input "****"
type input "*"
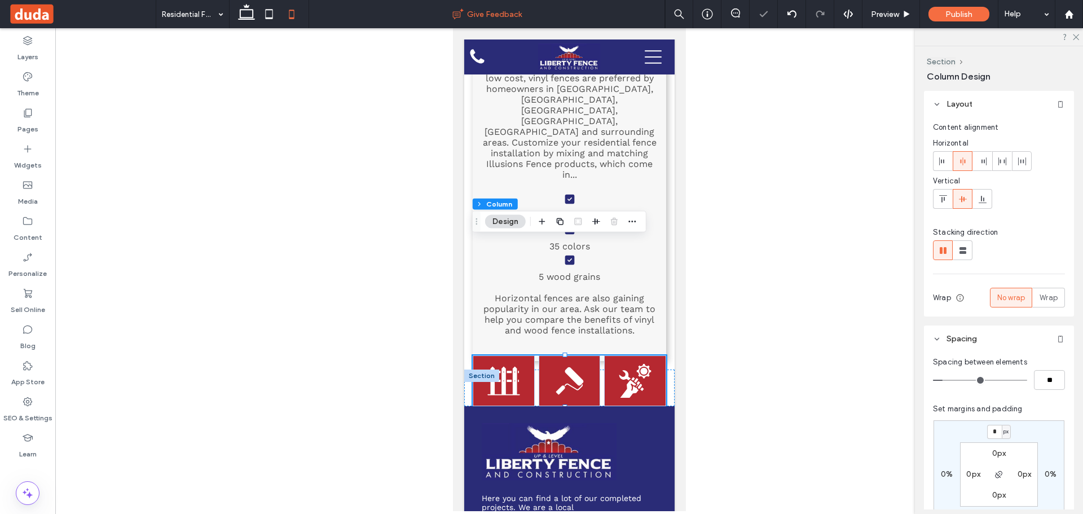
scroll to position [865, 0]
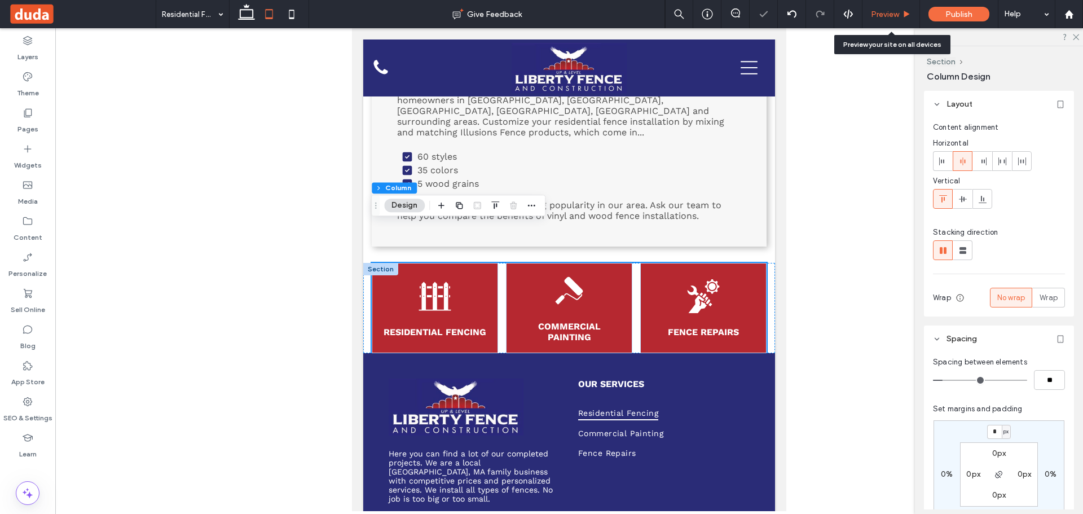
click at [881, 13] on span "Preview" at bounding box center [885, 15] width 28 height 10
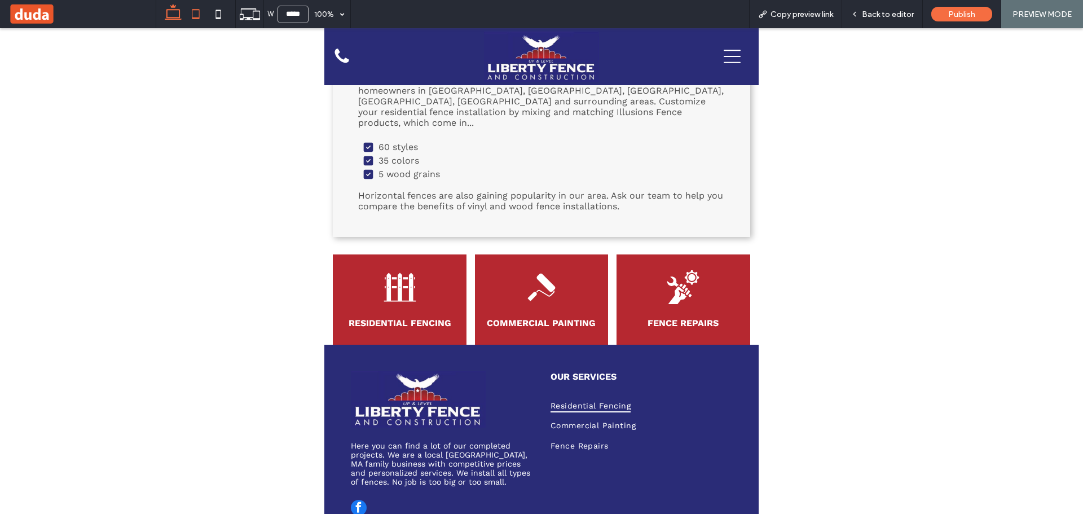
click at [173, 12] on icon at bounding box center [173, 14] width 23 height 23
type input "******"
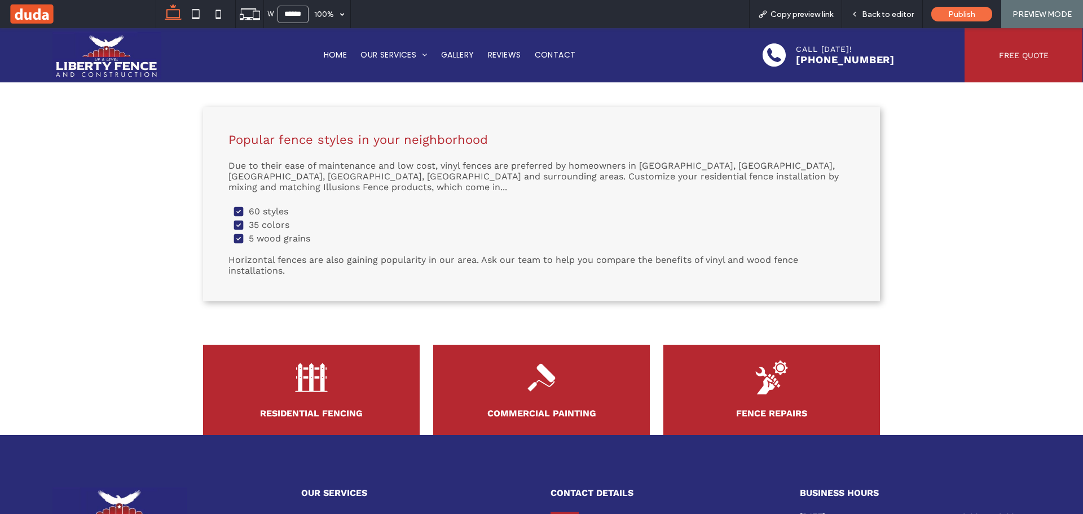
scroll to position [567, 0]
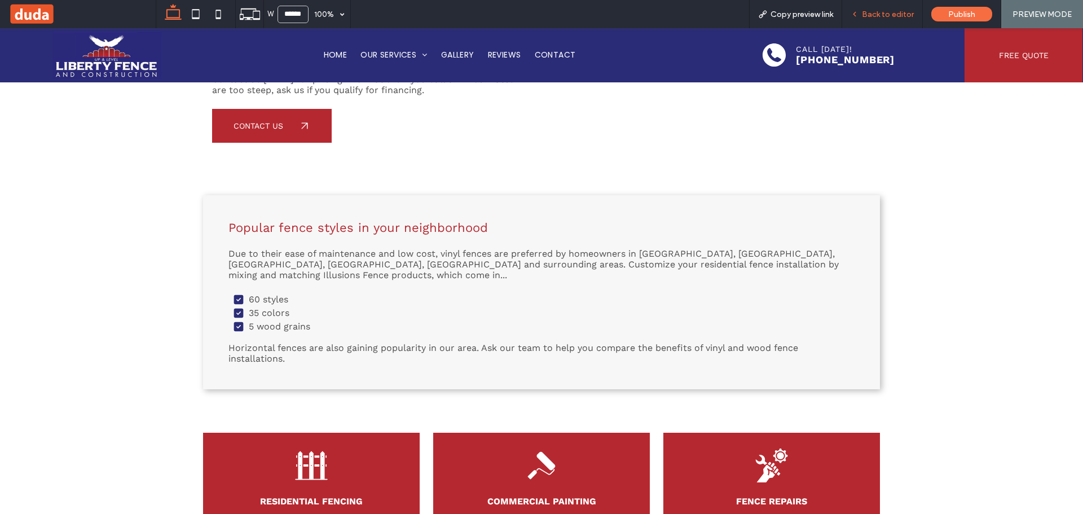
click at [905, 13] on span "Back to editor" at bounding box center [887, 15] width 52 height 10
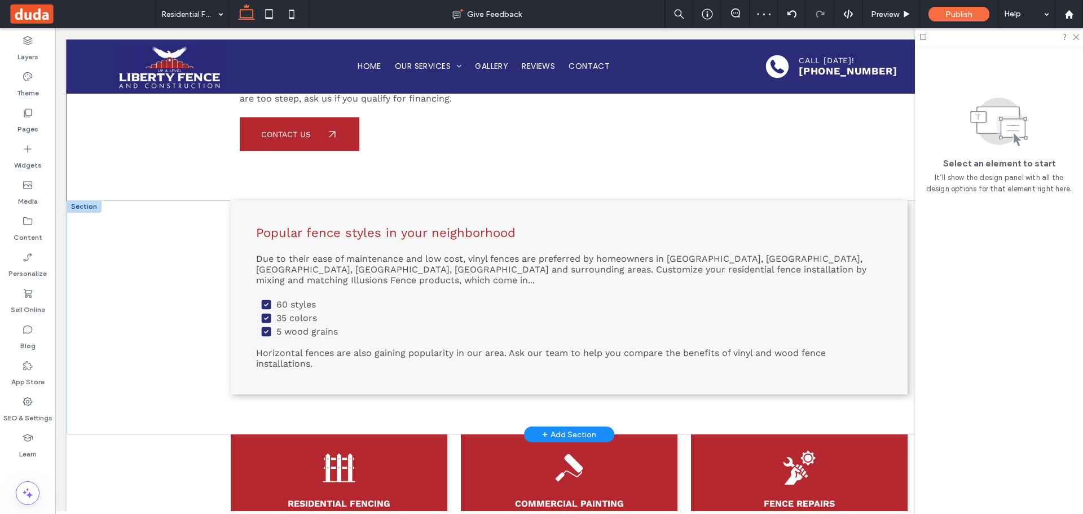
scroll to position [560, 0]
click at [385, 201] on div "Popular fence styles in your neighborhood Due to their ease of maintenance and …" at bounding box center [569, 298] width 677 height 194
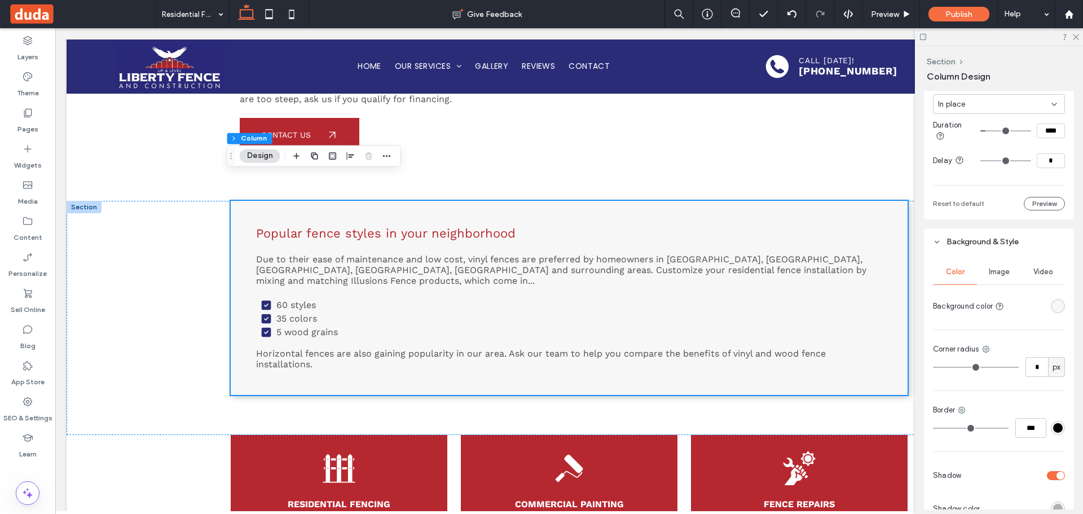
scroll to position [775, 0]
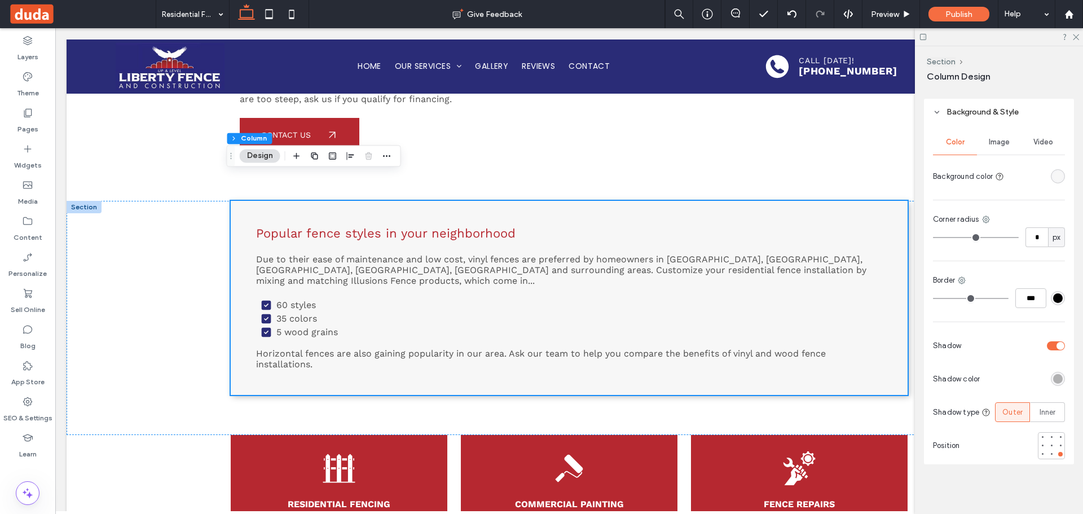
click at [1046, 348] on div at bounding box center [1014, 345] width 99 height 20
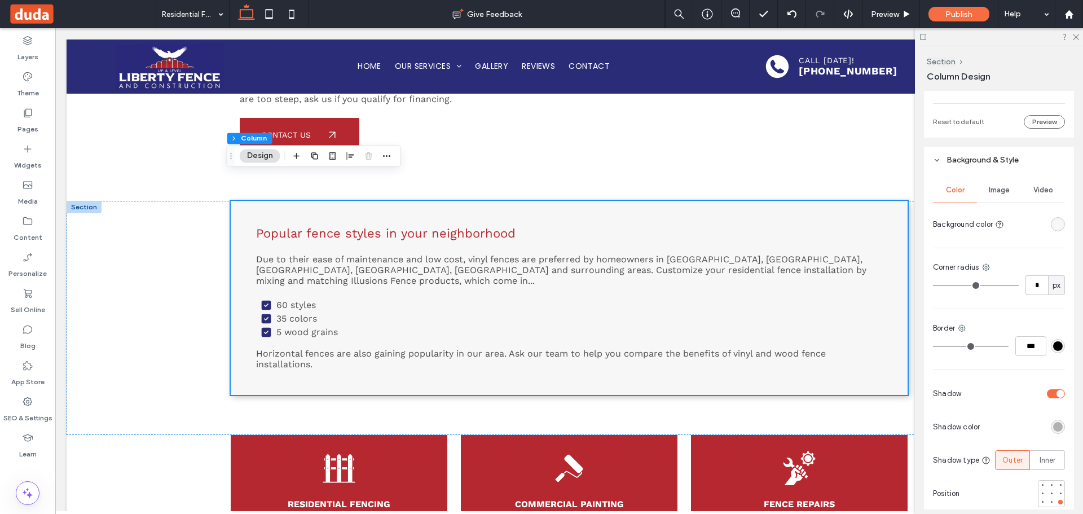
scroll to position [662, 0]
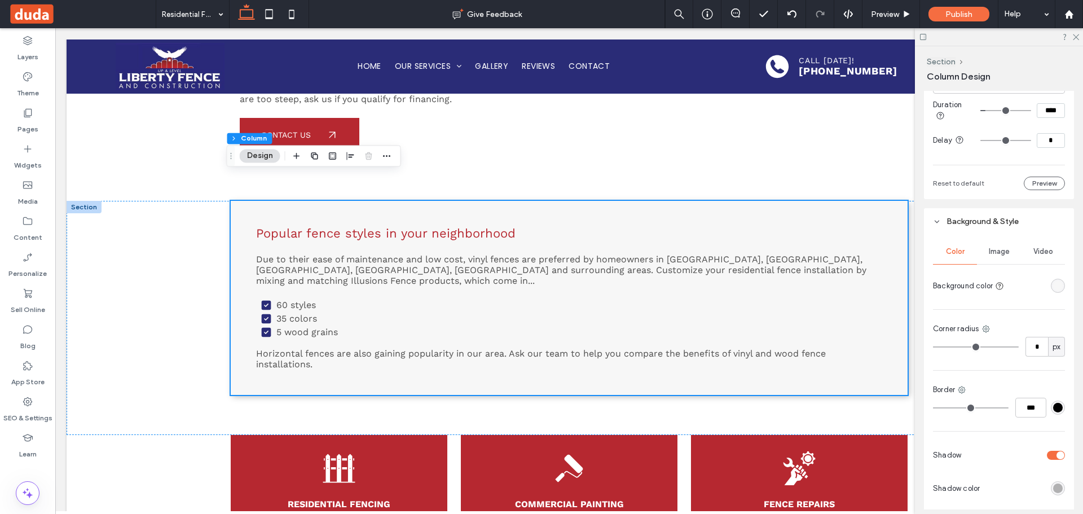
click at [1048, 457] on div "toggle" at bounding box center [1055, 454] width 18 height 9
click at [1021, 407] on input "***" at bounding box center [1030, 407] width 31 height 20
type input "*"
type input "***"
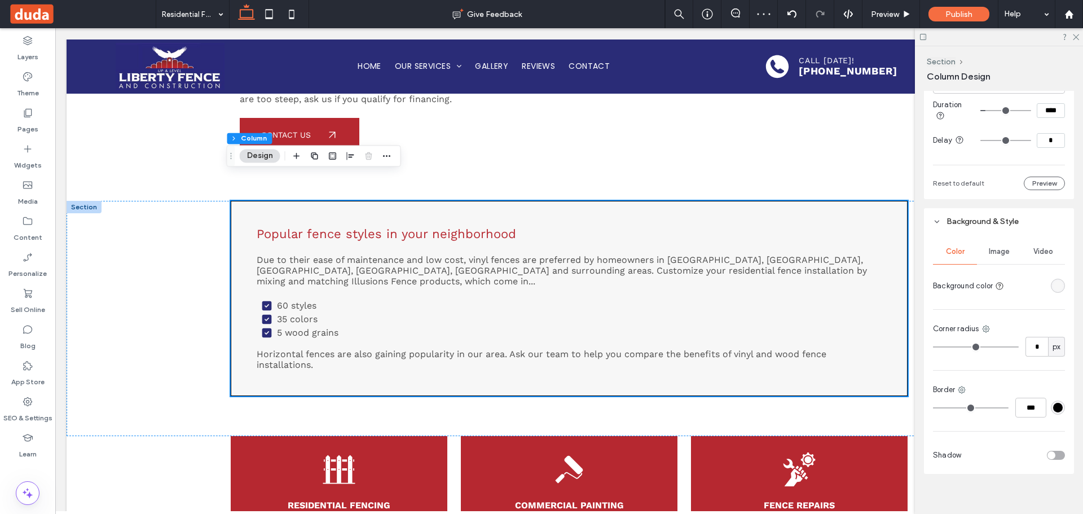
click at [1053, 406] on div "#000000" at bounding box center [1058, 408] width 10 height 10
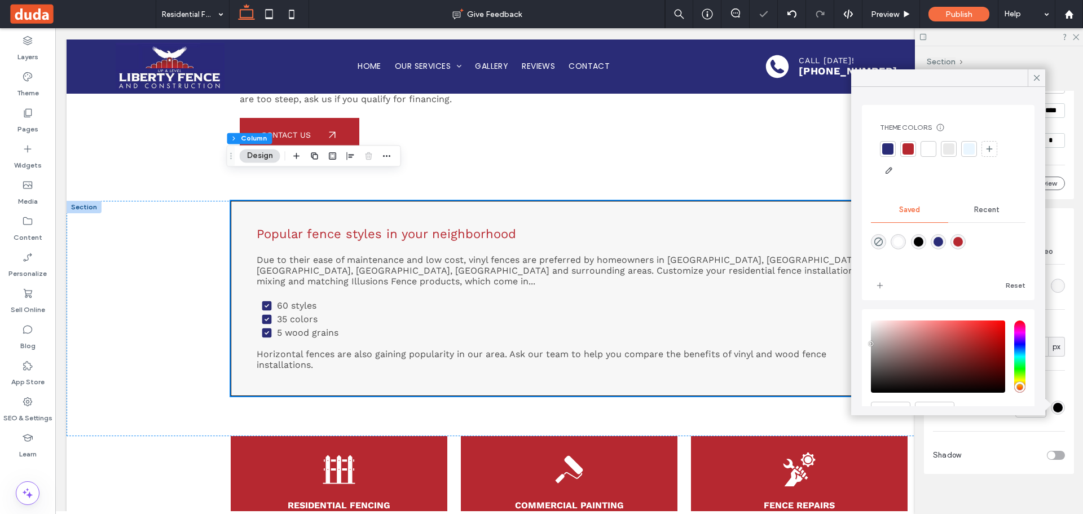
type input "*******"
drag, startPoint x: 879, startPoint y: 346, endPoint x: 856, endPoint y: 335, distance: 25.0
click at [856, 335] on div "Theme Colors Save time with Theme Colors Create a color palette to instantly ad…" at bounding box center [948, 251] width 194 height 328
click at [1032, 73] on icon at bounding box center [1036, 78] width 10 height 10
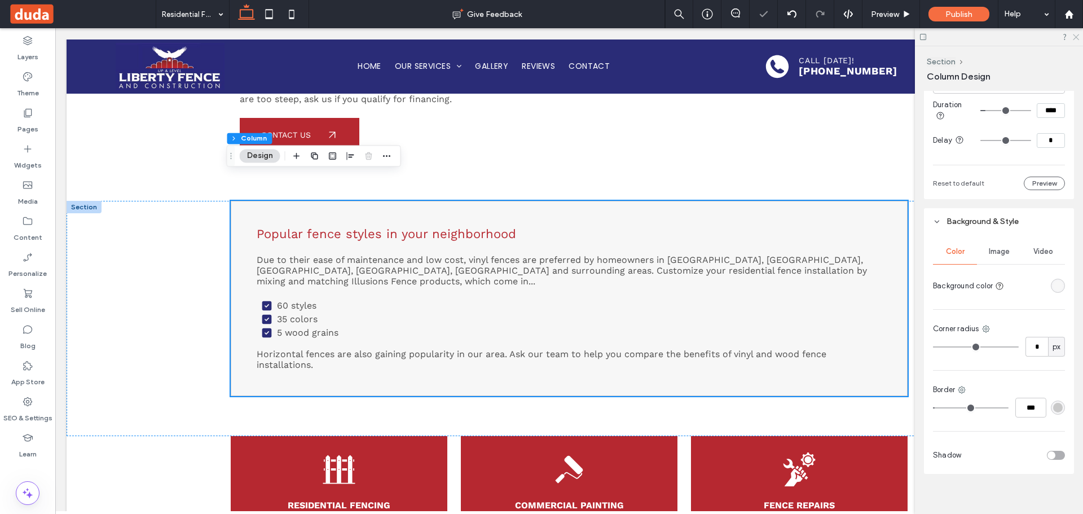
click at [1072, 39] on icon at bounding box center [1074, 36] width 7 height 7
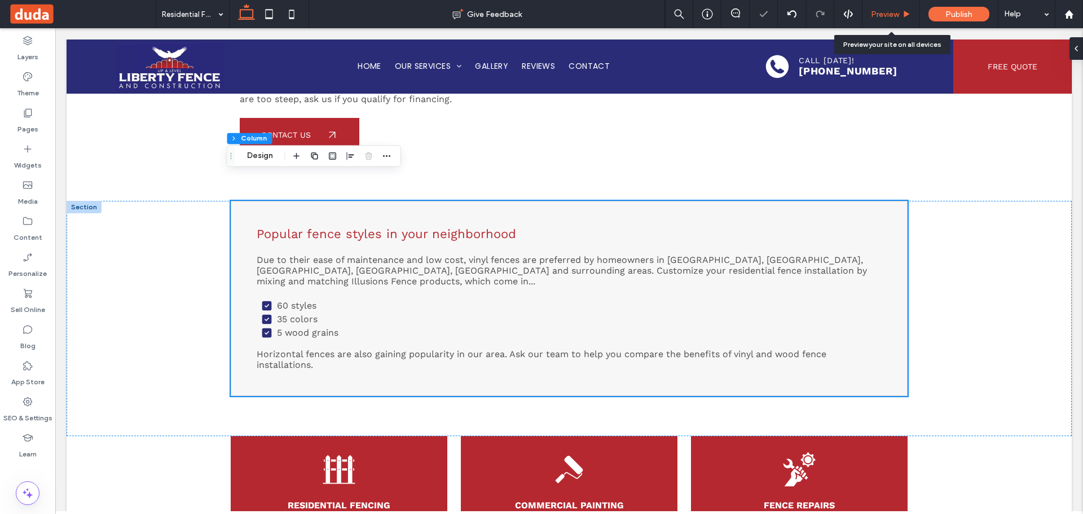
click at [894, 11] on span "Preview" at bounding box center [885, 15] width 28 height 10
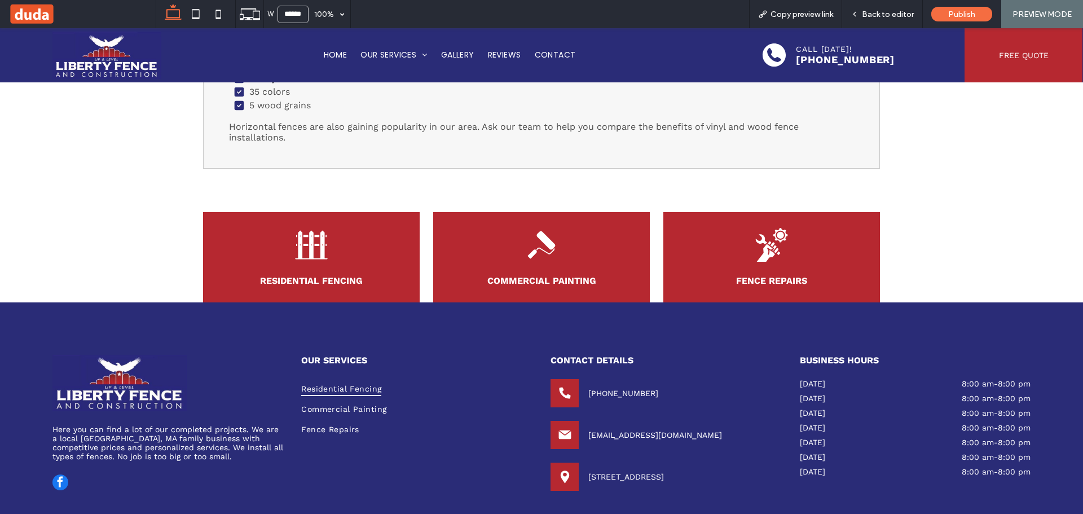
scroll to position [338, 0]
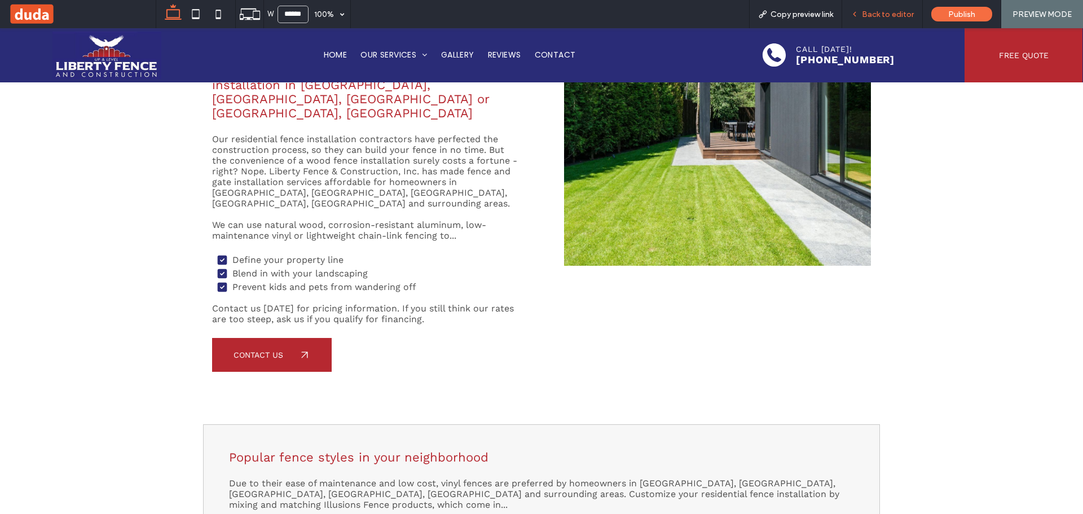
click at [885, 14] on span "Back to editor" at bounding box center [887, 15] width 52 height 10
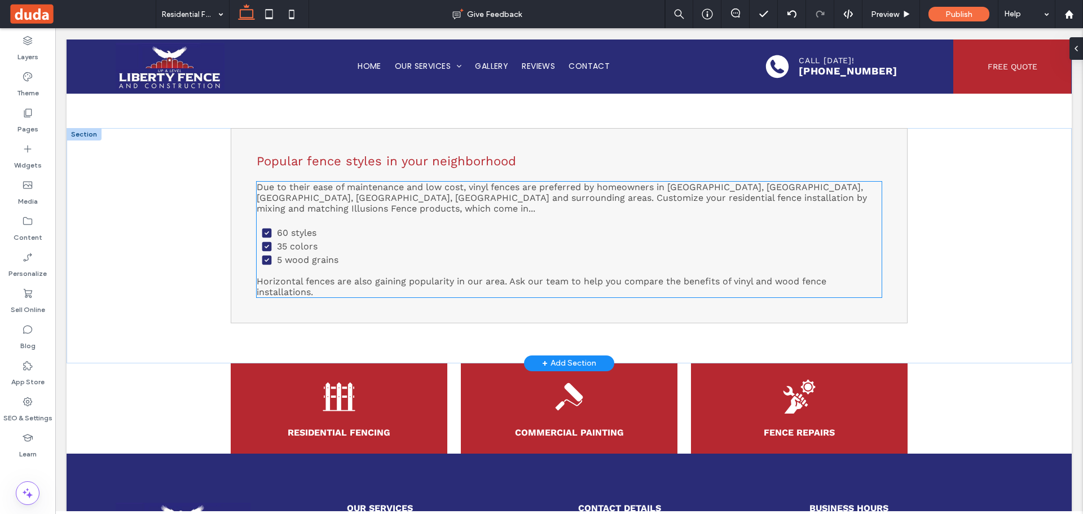
scroll to position [632, 0]
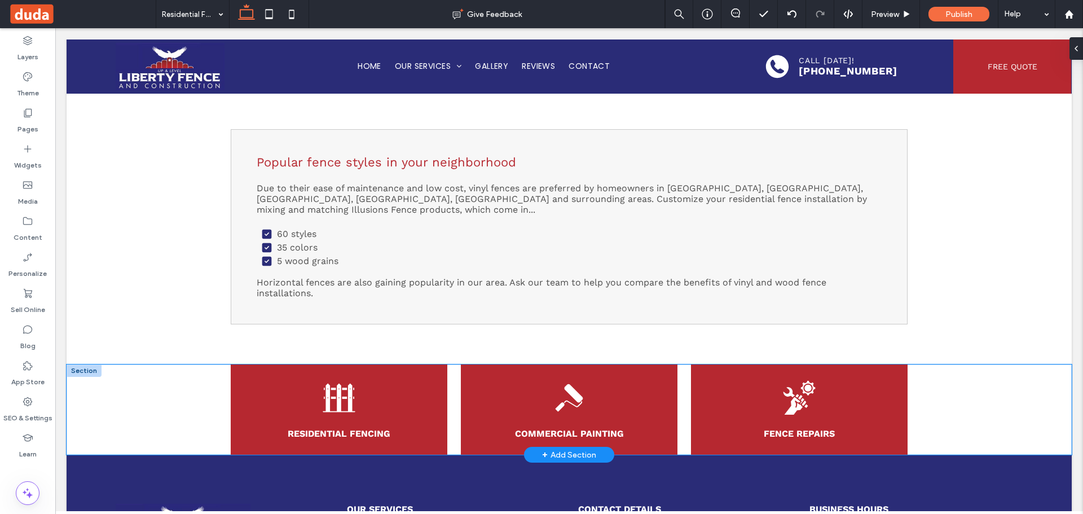
click at [188, 364] on div "Residential Fencing Commercial Painting Fence Repairs" at bounding box center [569, 409] width 1005 height 90
click at [315, 307] on icon "button" at bounding box center [315, 308] width 14 height 20
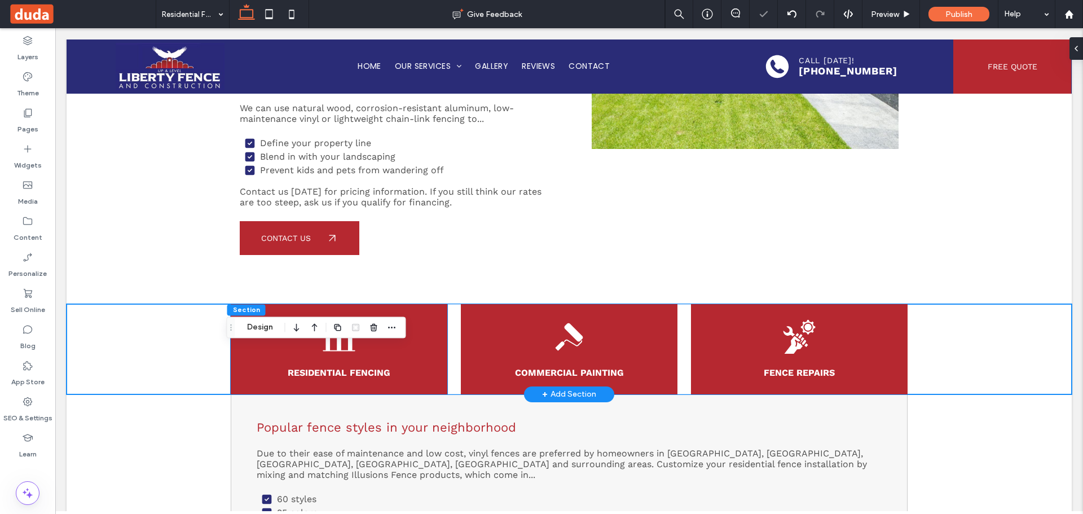
scroll to position [576, 0]
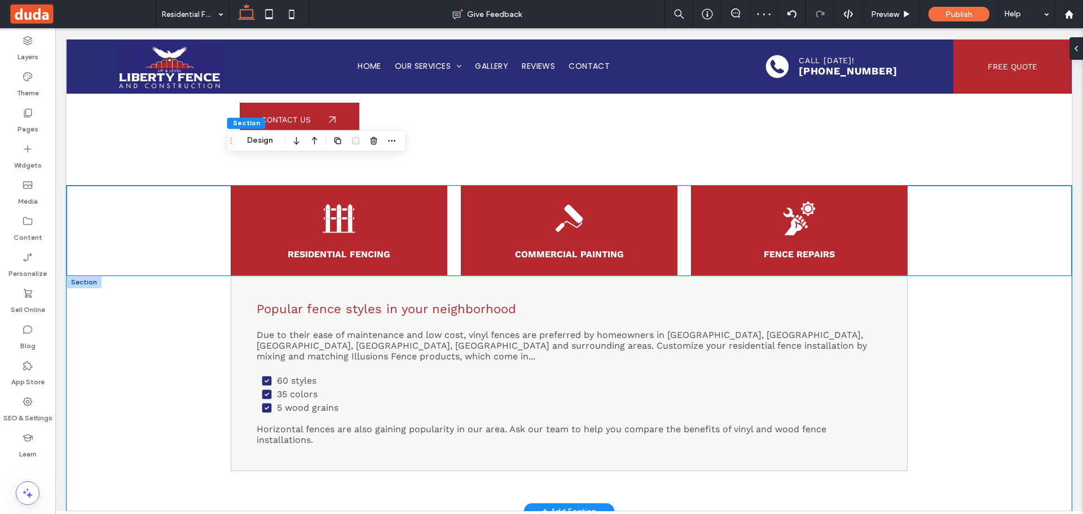
click at [175, 352] on div "Popular fence styles in your neighborhood Due to their ease of maintenance and …" at bounding box center [569, 393] width 1005 height 235
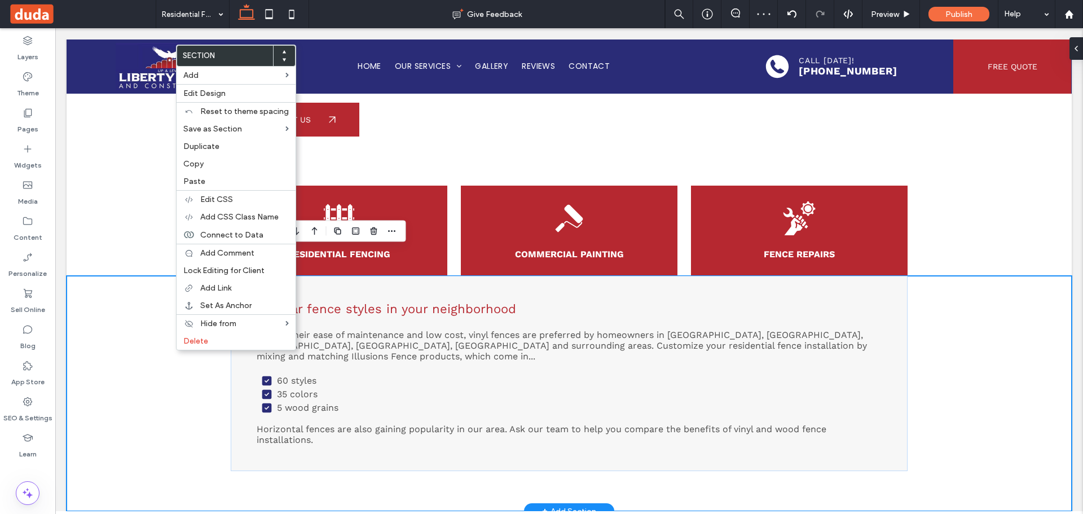
click at [114, 289] on div "Popular fence styles in your neighborhood Due to their ease of maintenance and …" at bounding box center [569, 393] width 1005 height 235
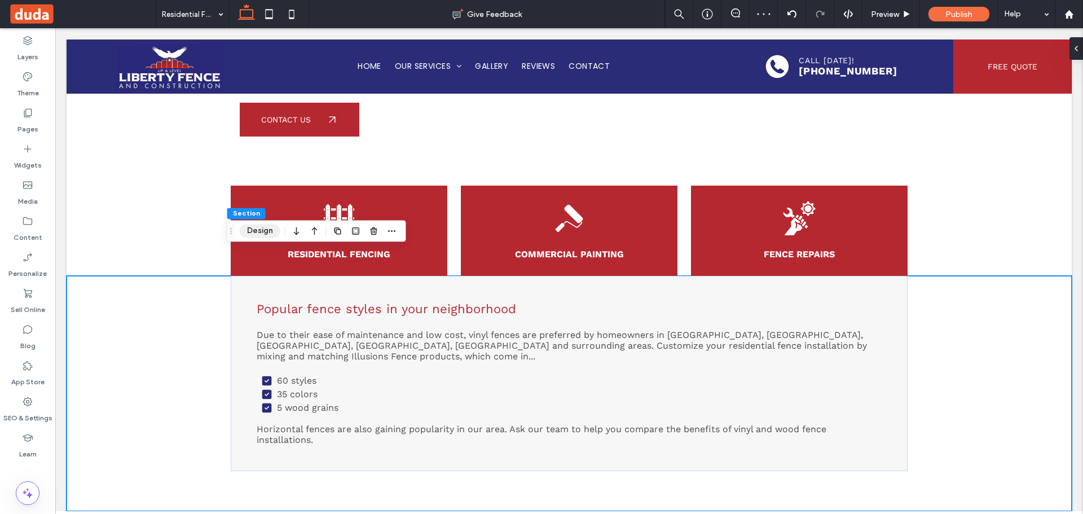
click at [253, 228] on button "Design" at bounding box center [260, 231] width 41 height 14
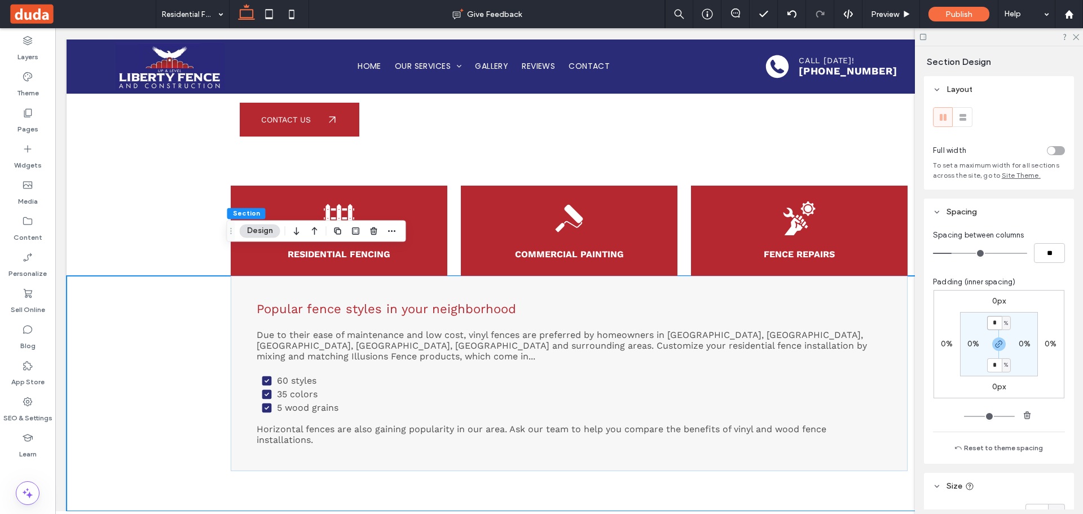
click at [987, 322] on input "*" at bounding box center [994, 323] width 15 height 14
type input "*"
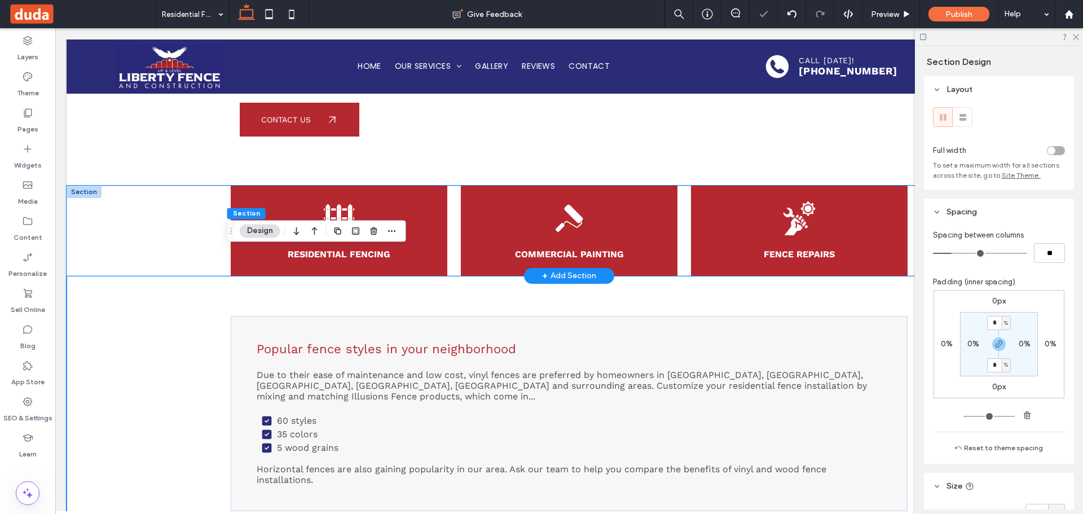
click at [166, 209] on div "Residential Fencing Commercial Painting Fence Repairs" at bounding box center [569, 230] width 1005 height 90
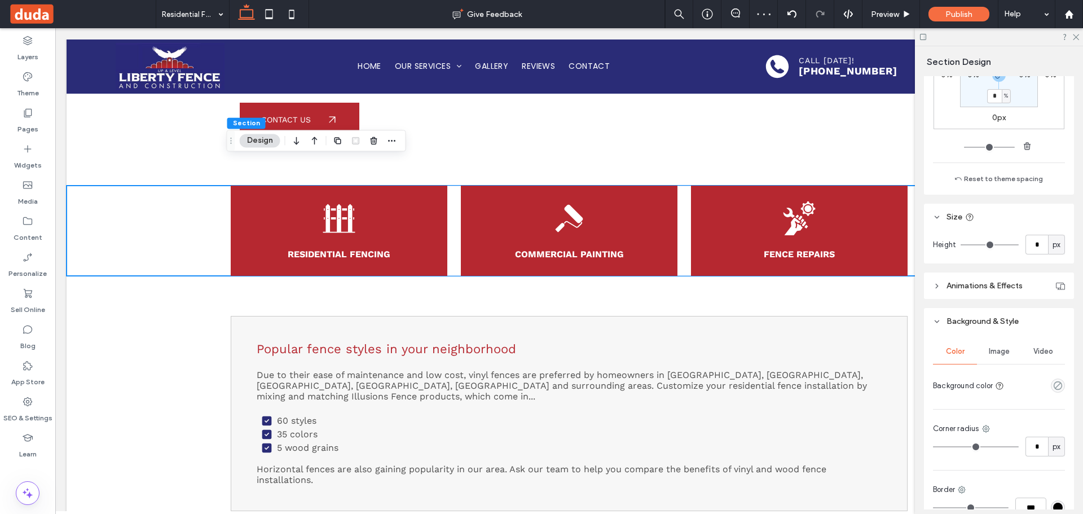
scroll to position [282, 0]
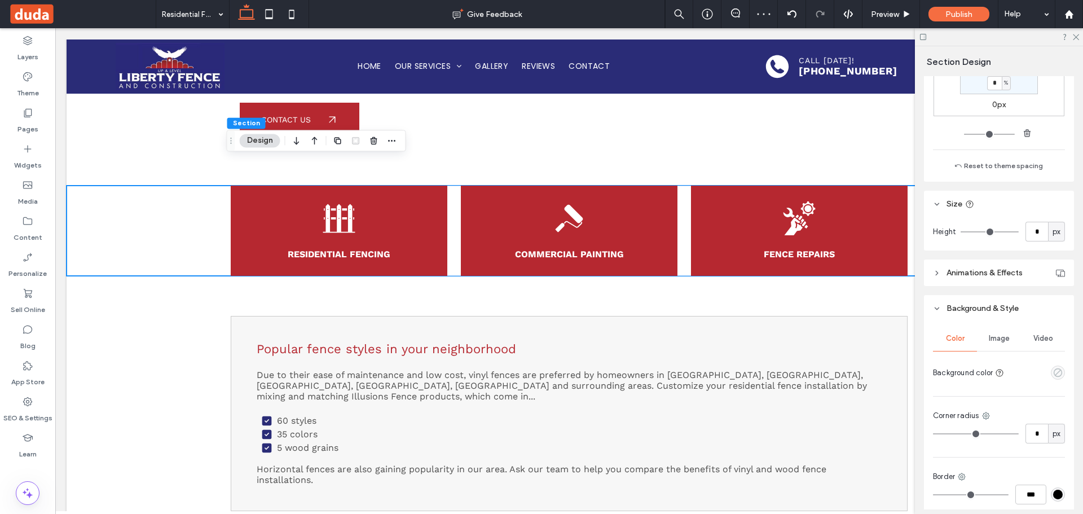
click at [1053, 370] on icon "empty color" at bounding box center [1058, 373] width 10 height 10
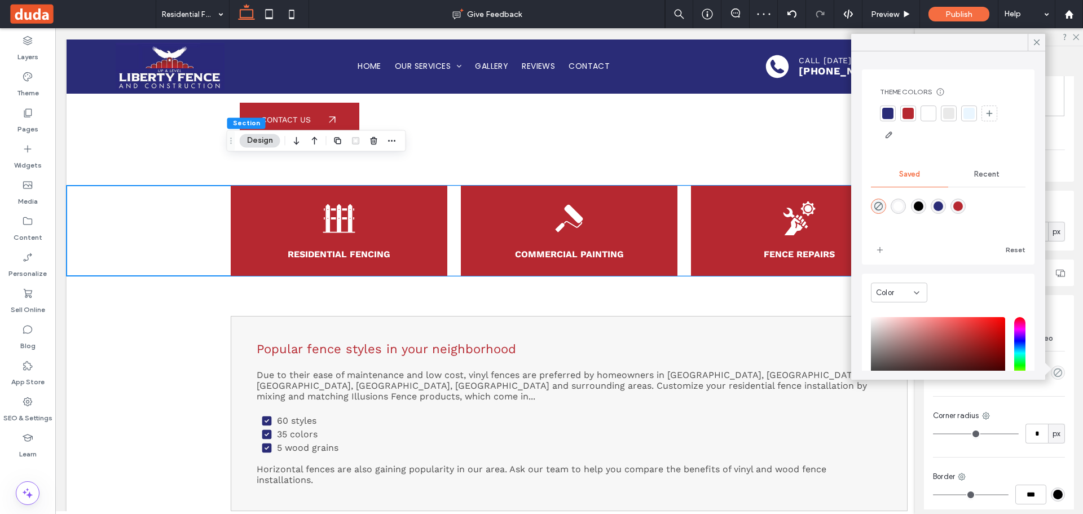
click at [951, 115] on div at bounding box center [948, 113] width 11 height 11
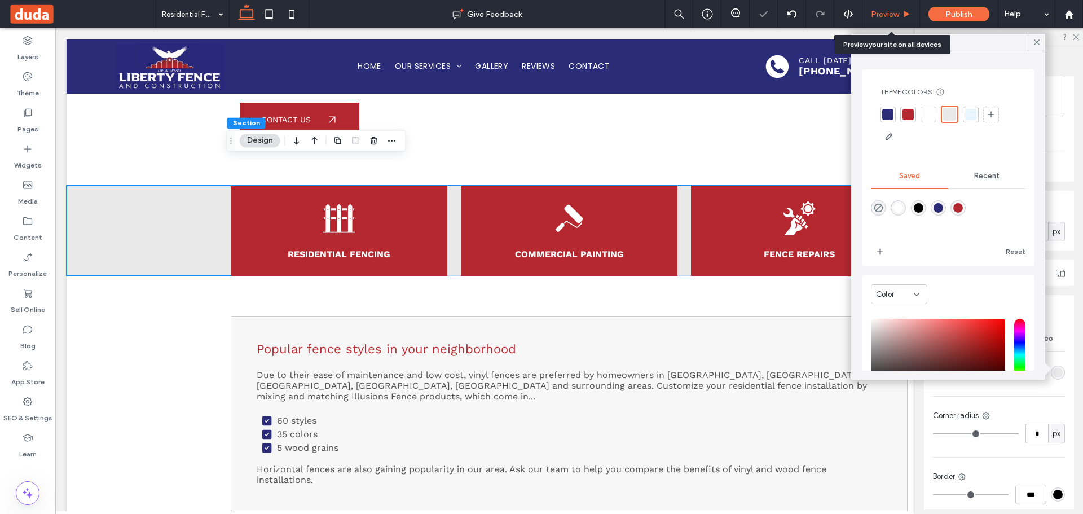
click at [889, 16] on span "Preview" at bounding box center [885, 15] width 28 height 10
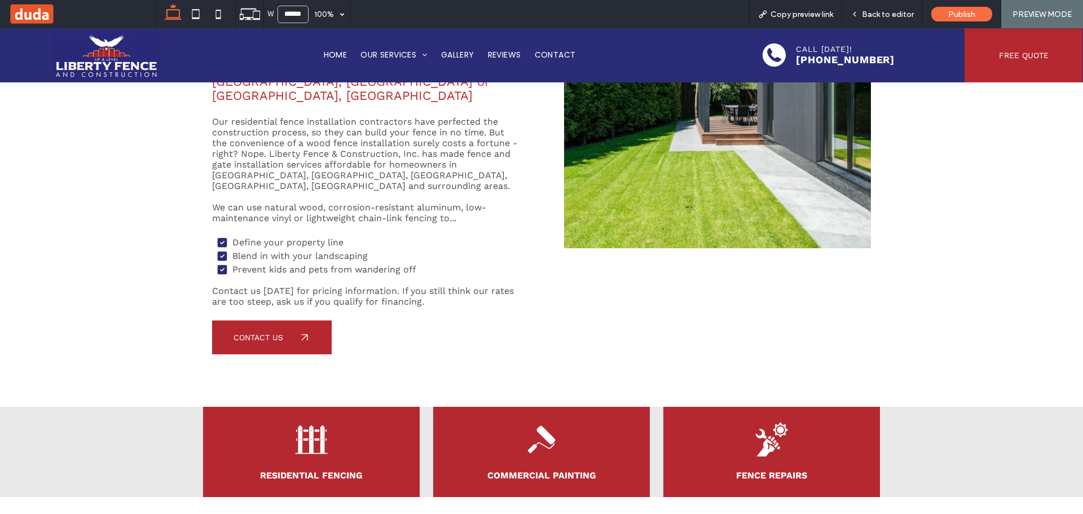
scroll to position [338, 0]
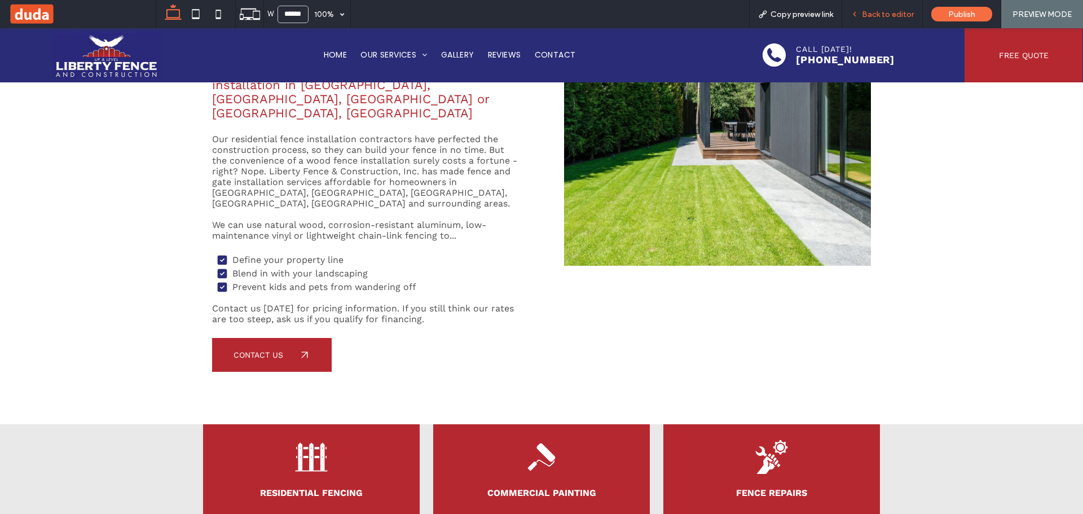
drag, startPoint x: 880, startPoint y: 17, endPoint x: 566, endPoint y: 109, distance: 326.7
click at [880, 17] on span "Back to editor" at bounding box center [887, 15] width 52 height 10
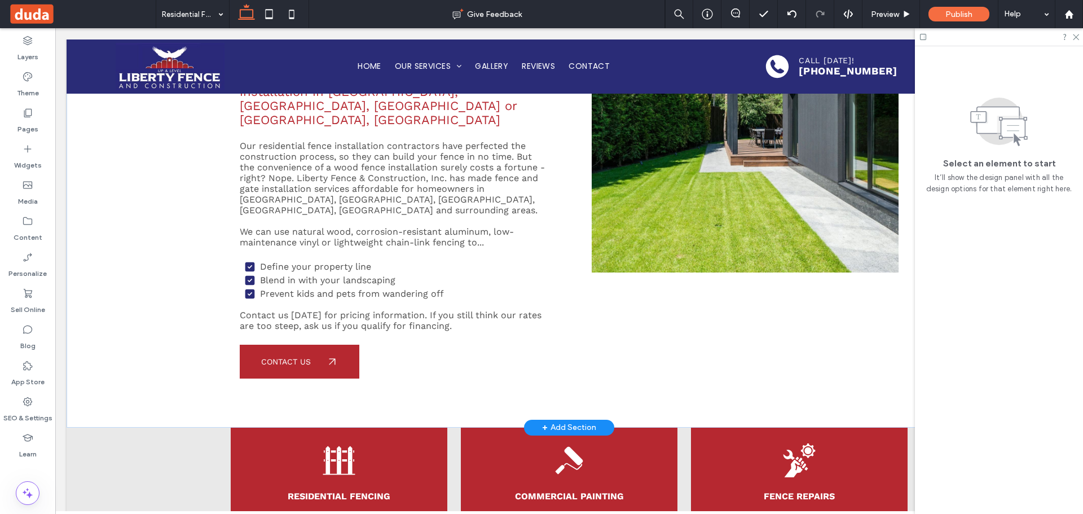
scroll to position [332, 0]
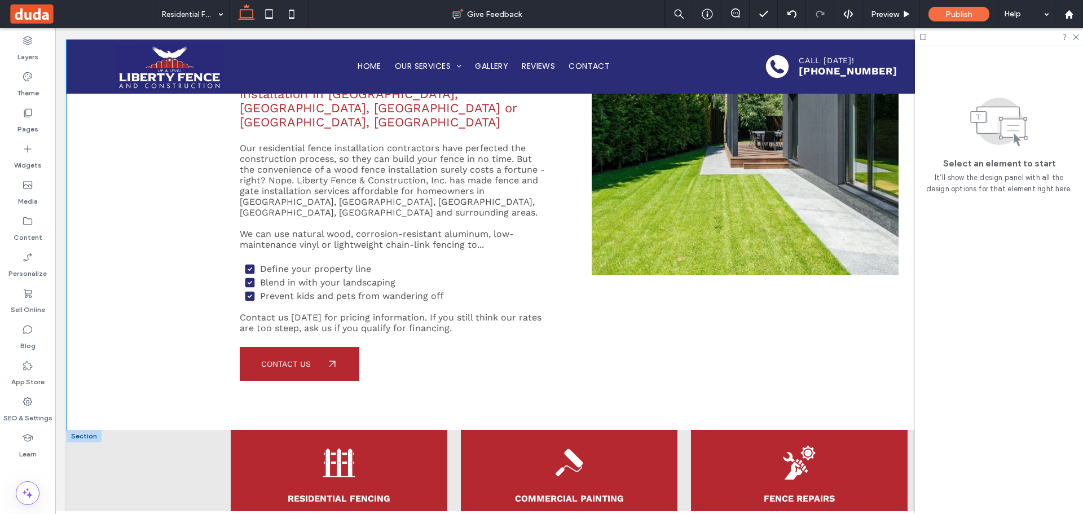
click at [194, 430] on div "Residential Fencing Commercial Painting Fence Repairs" at bounding box center [569, 475] width 1005 height 90
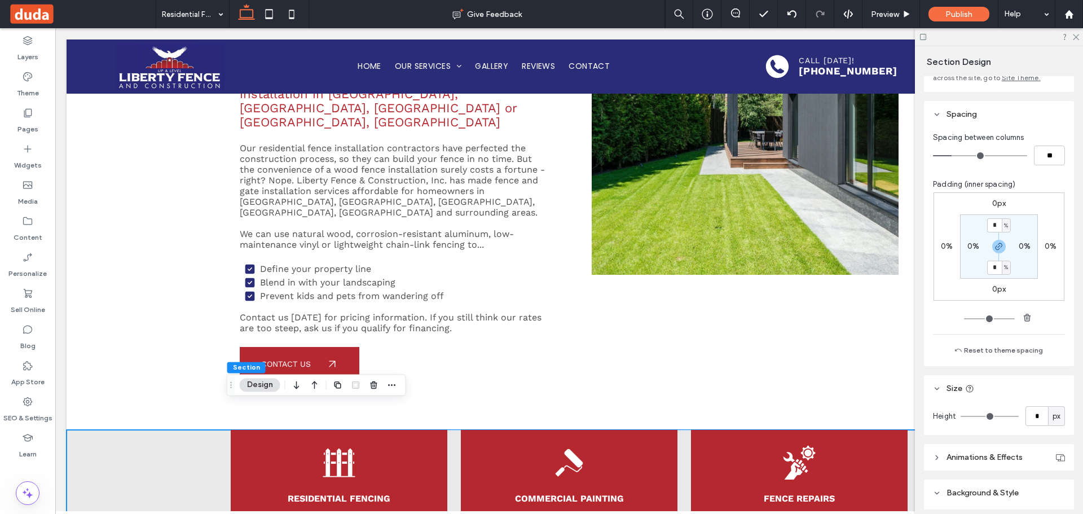
scroll to position [226, 0]
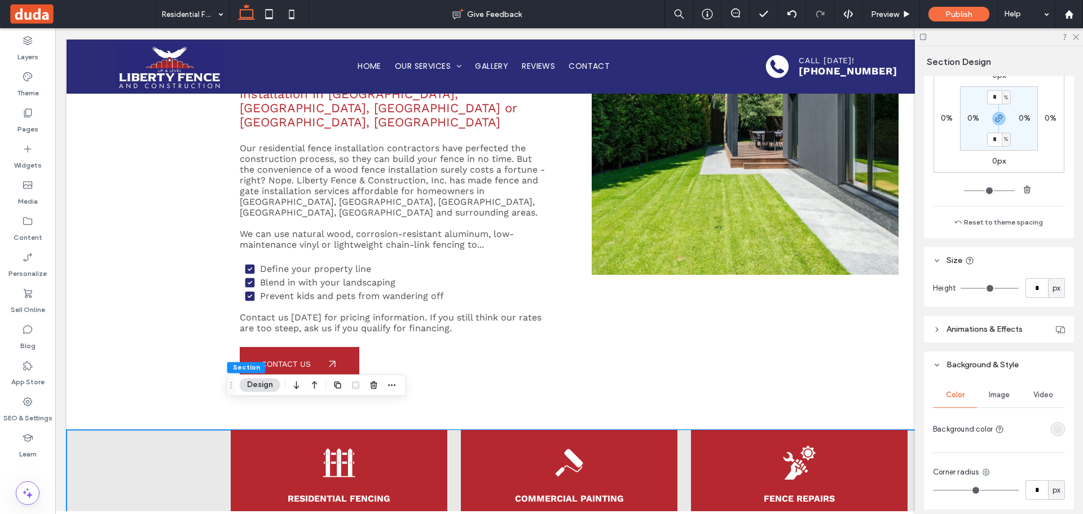
click at [1053, 429] on div "rgba(233, 233, 233, 1)" at bounding box center [1058, 429] width 10 height 10
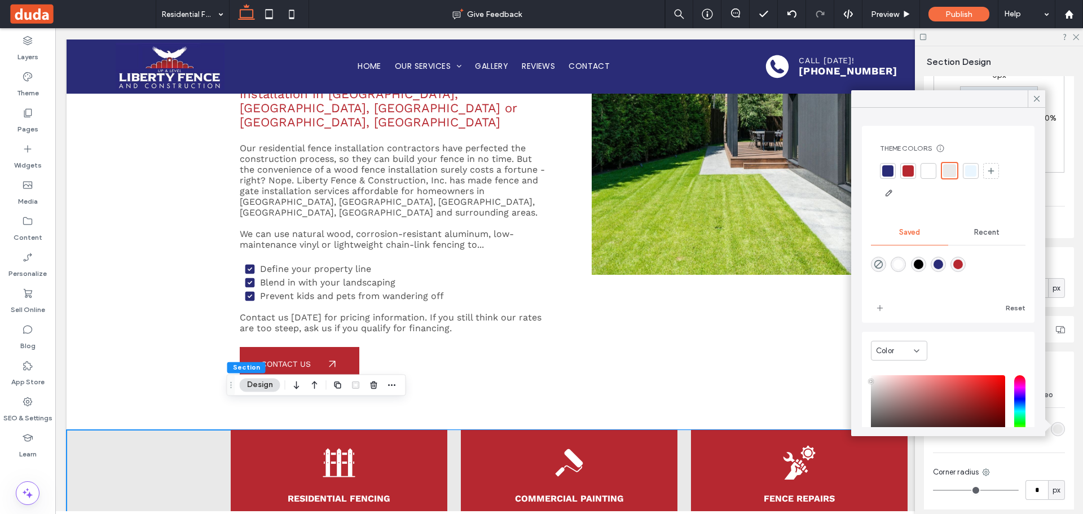
click at [933, 170] on div at bounding box center [927, 170] width 11 height 11
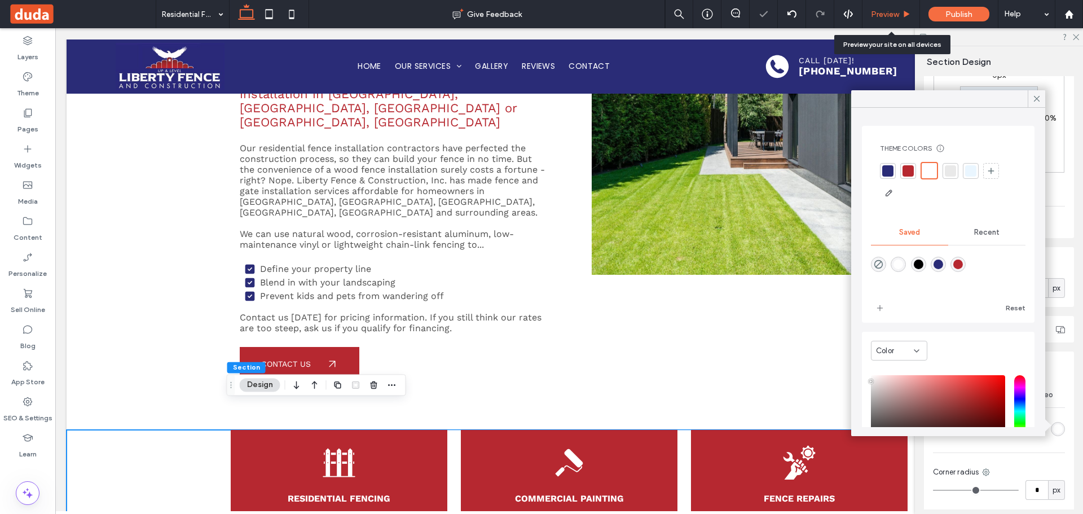
click at [899, 10] on div "Preview" at bounding box center [890, 15] width 57 height 10
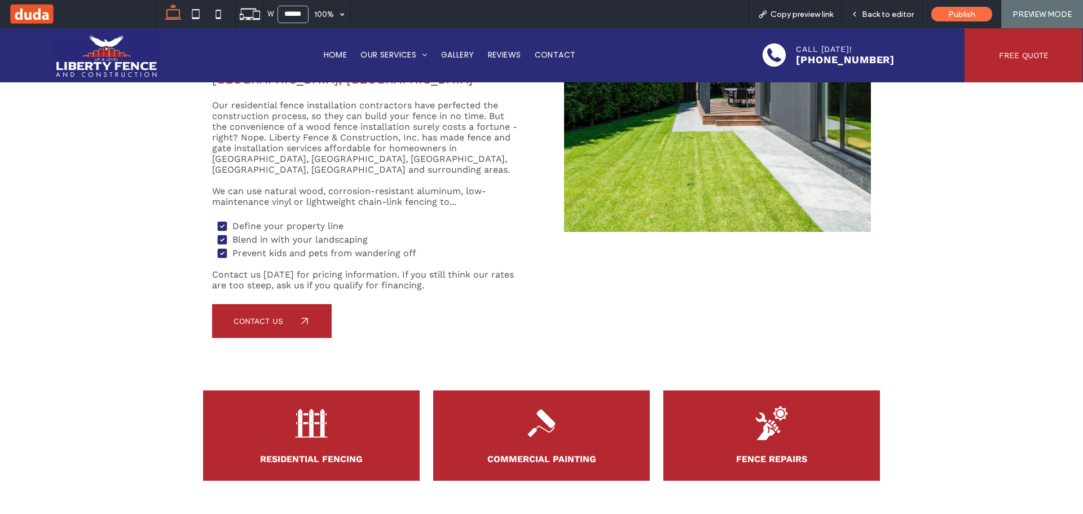
scroll to position [389, 0]
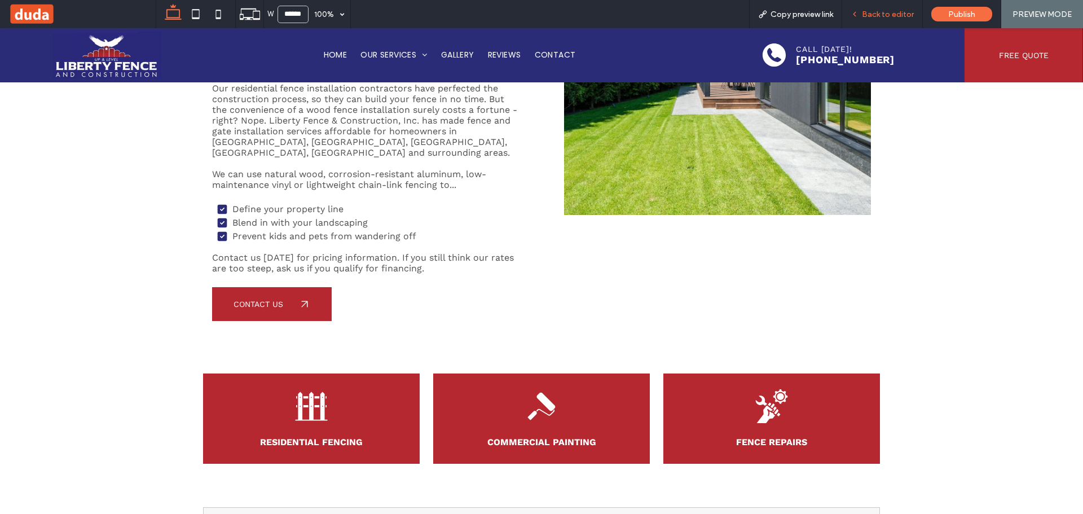
click at [880, 17] on span "Back to editor" at bounding box center [887, 15] width 52 height 10
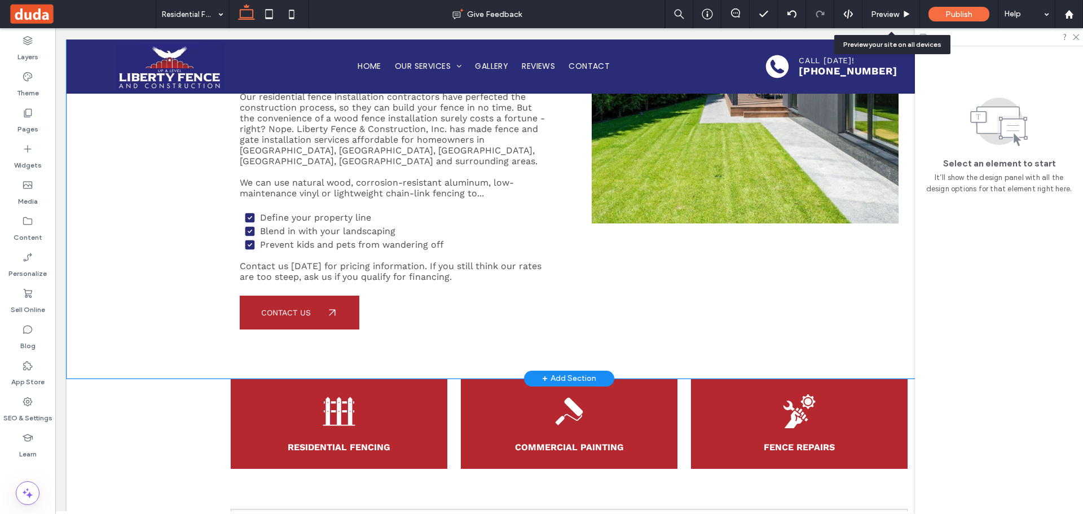
scroll to position [382, 0]
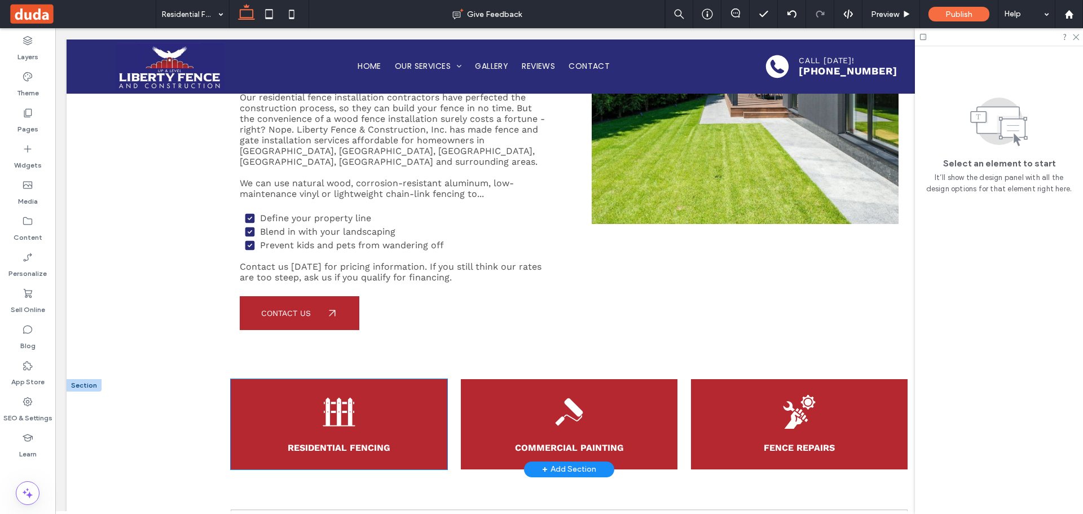
click at [421, 383] on div "Residential Fencing" at bounding box center [339, 424] width 217 height 90
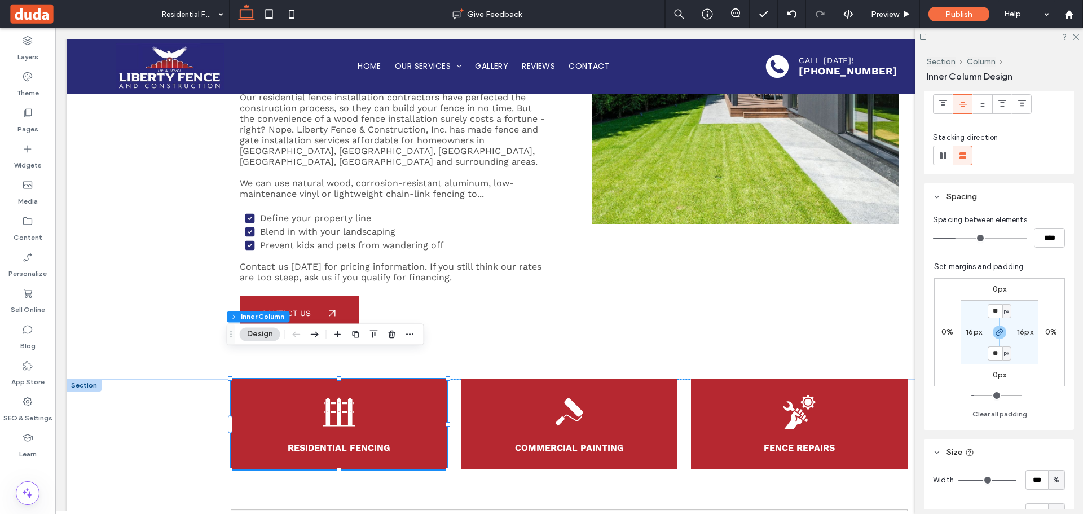
scroll to position [451, 0]
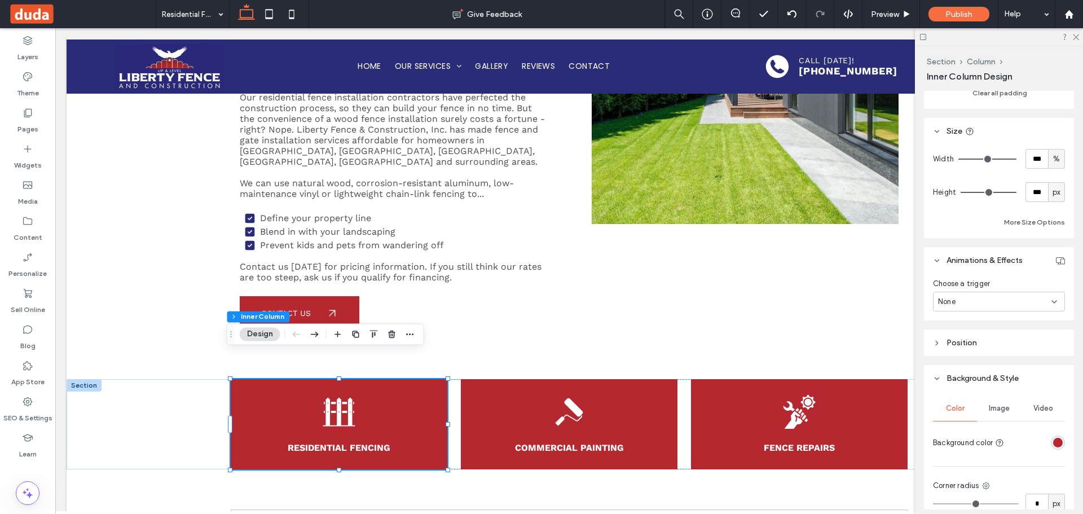
click at [1050, 442] on div "rgba(182,40,48,1)" at bounding box center [1057, 442] width 14 height 14
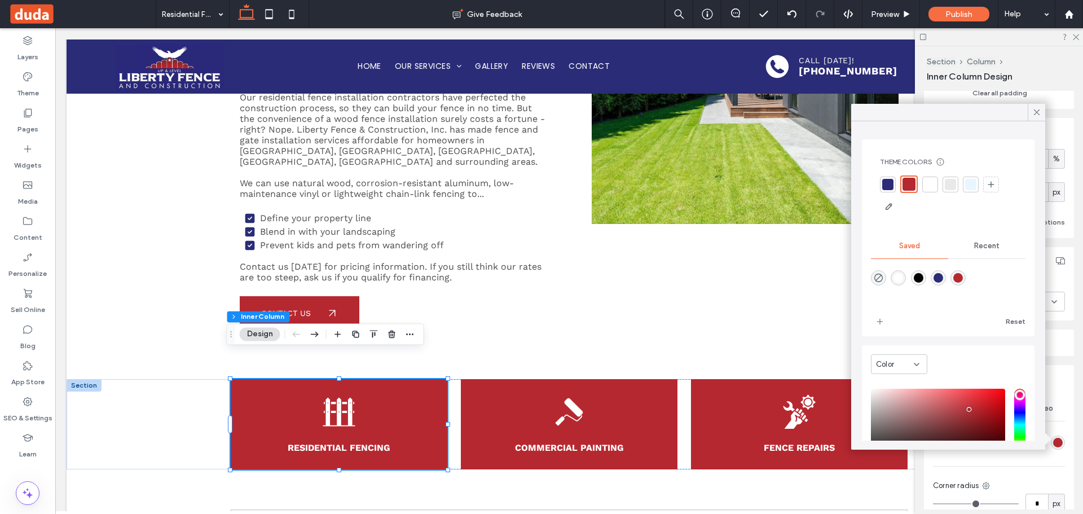
click at [886, 183] on div at bounding box center [887, 184] width 11 height 11
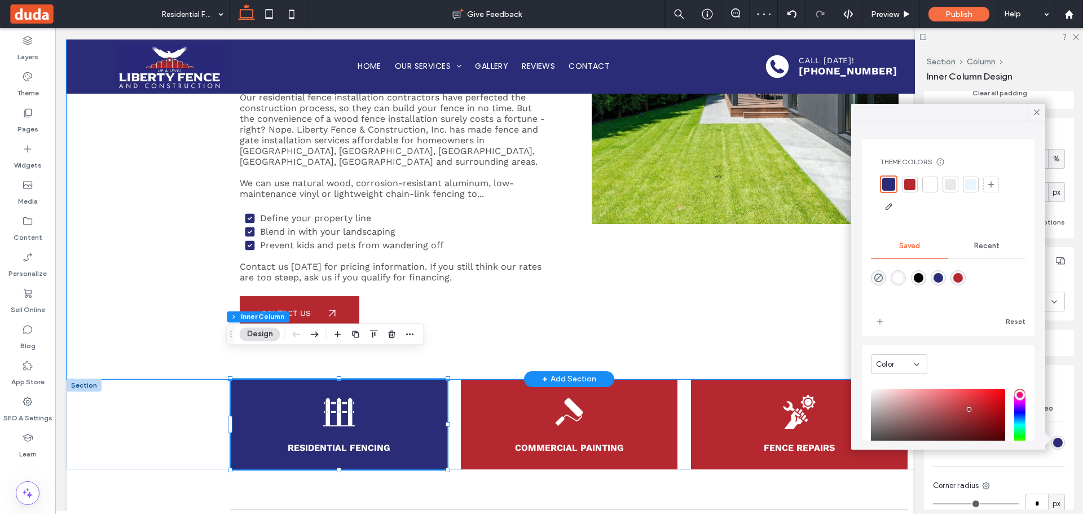
click at [125, 230] on div "Getting a New Fence Isn't as Costly as You Might Think Request a free estimate …" at bounding box center [569, 123] width 1005 height 511
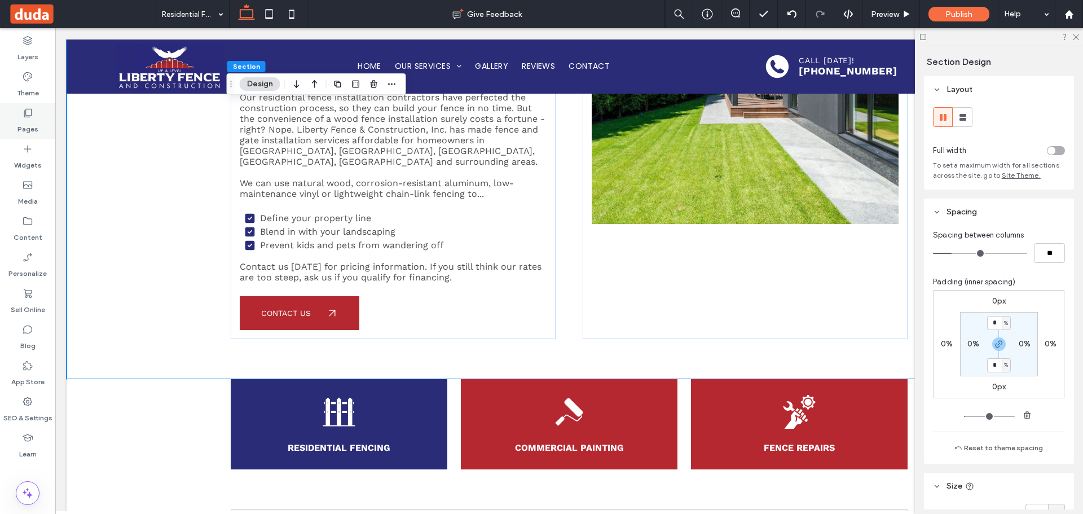
click at [24, 109] on icon at bounding box center [27, 112] width 11 height 11
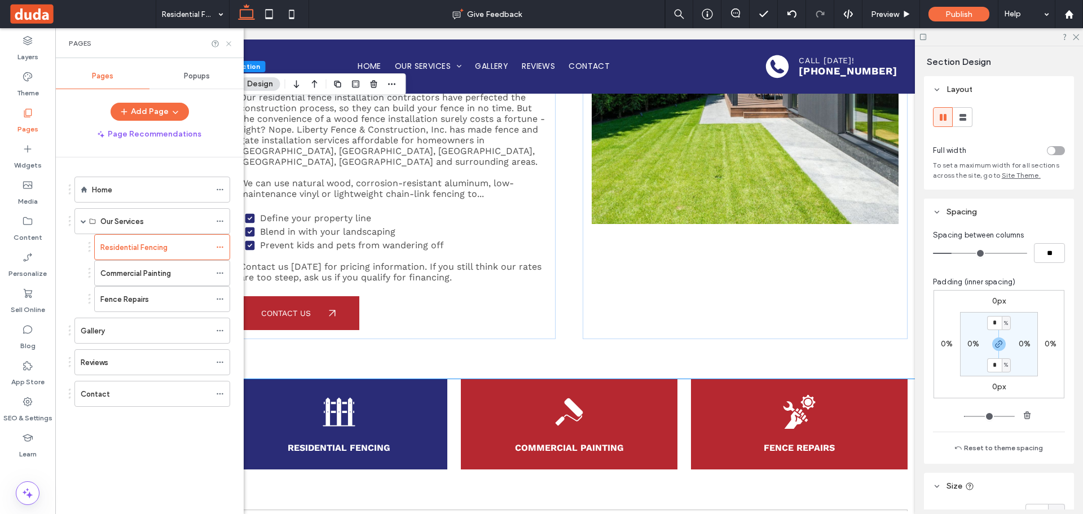
drag, startPoint x: 226, startPoint y: 39, endPoint x: 179, endPoint y: 85, distance: 65.8
click at [226, 39] on icon at bounding box center [228, 43] width 8 height 8
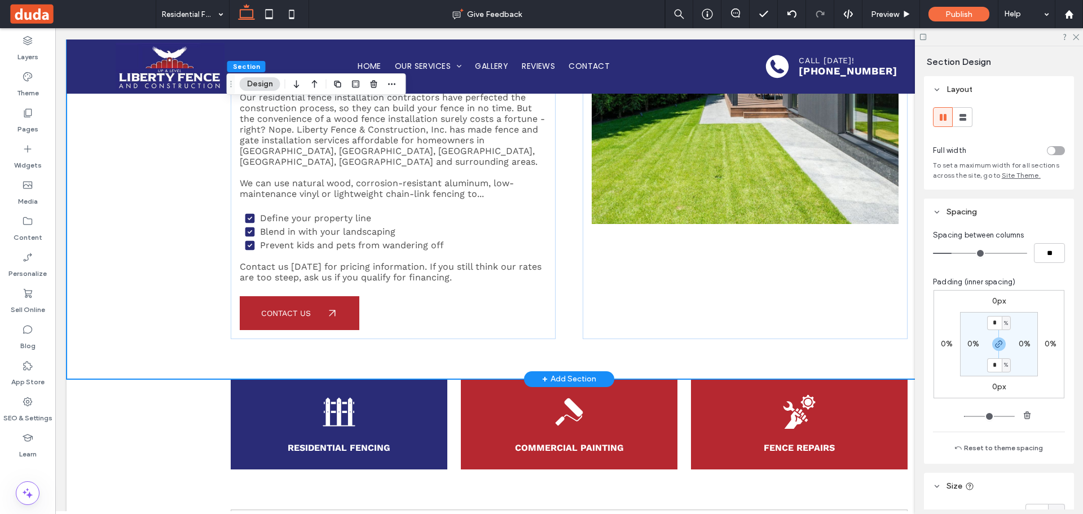
scroll to position [0, 0]
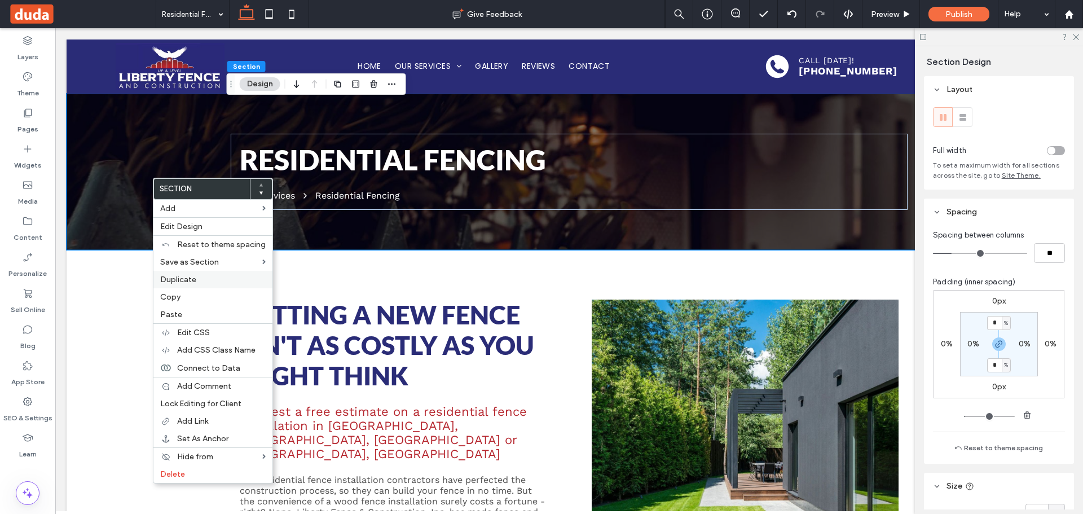
click at [177, 297] on span "Copy" at bounding box center [170, 297] width 20 height 10
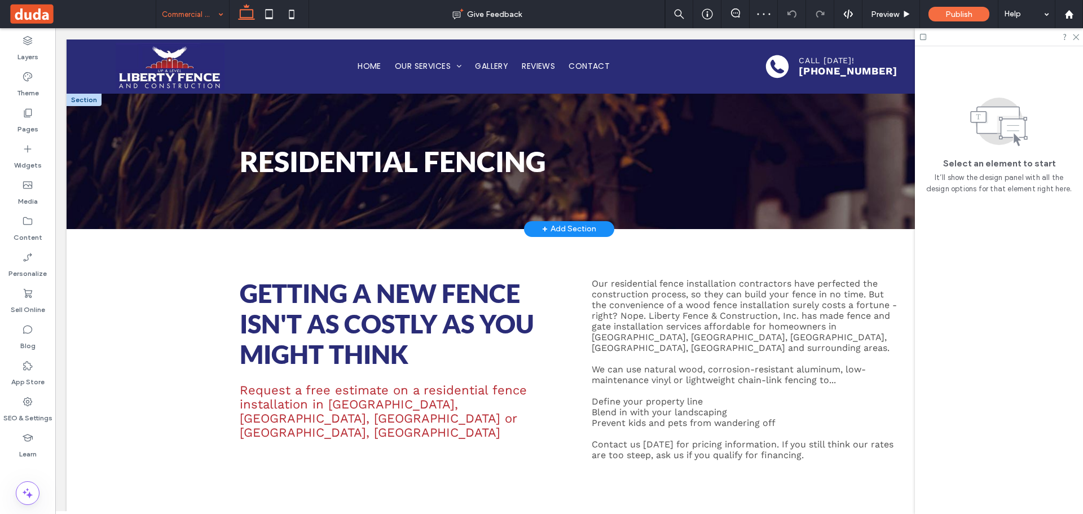
drag, startPoint x: 160, startPoint y: 125, endPoint x: 116, endPoint y: 135, distance: 45.6
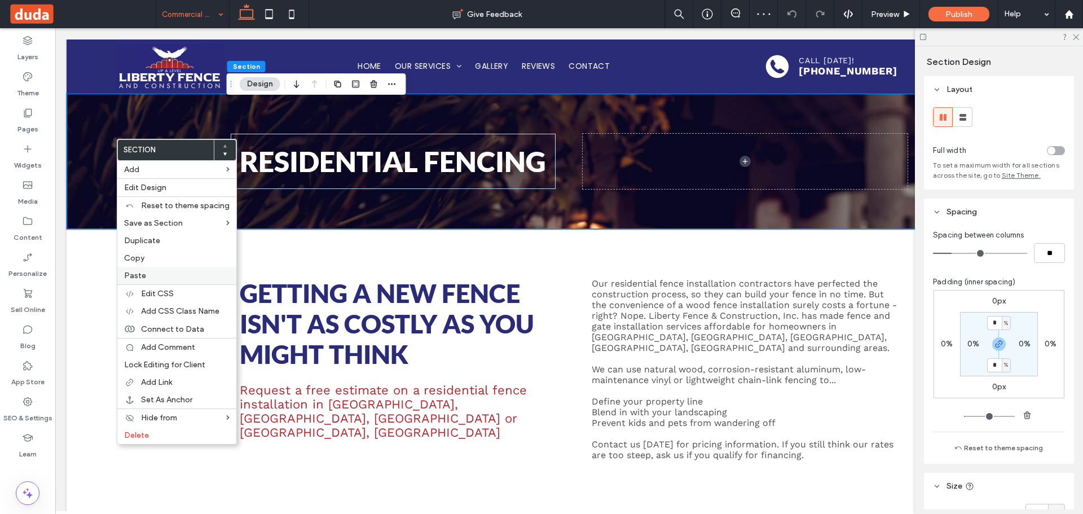
click at [158, 281] on div "Paste" at bounding box center [176, 275] width 119 height 17
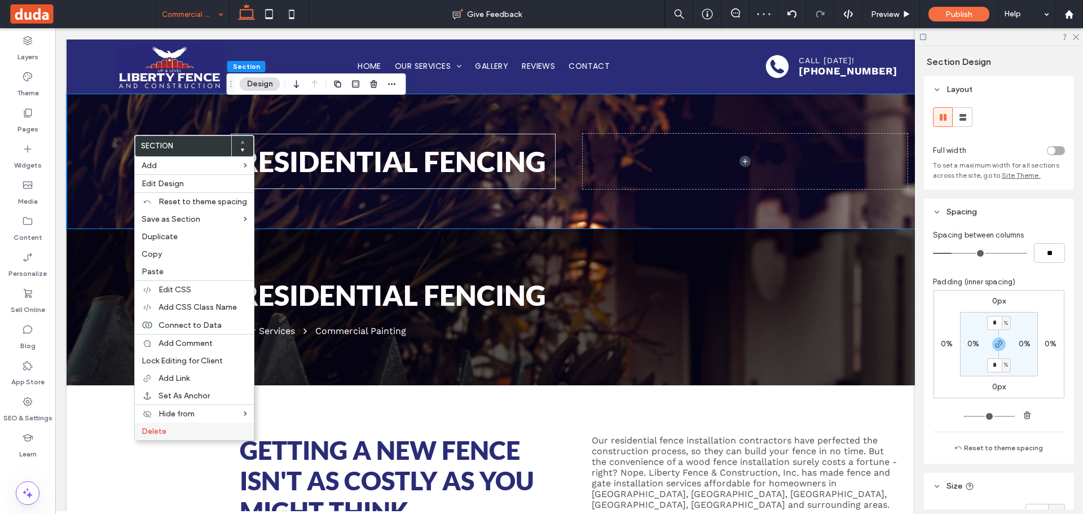
click at [171, 431] on label "Delete" at bounding box center [194, 431] width 105 height 10
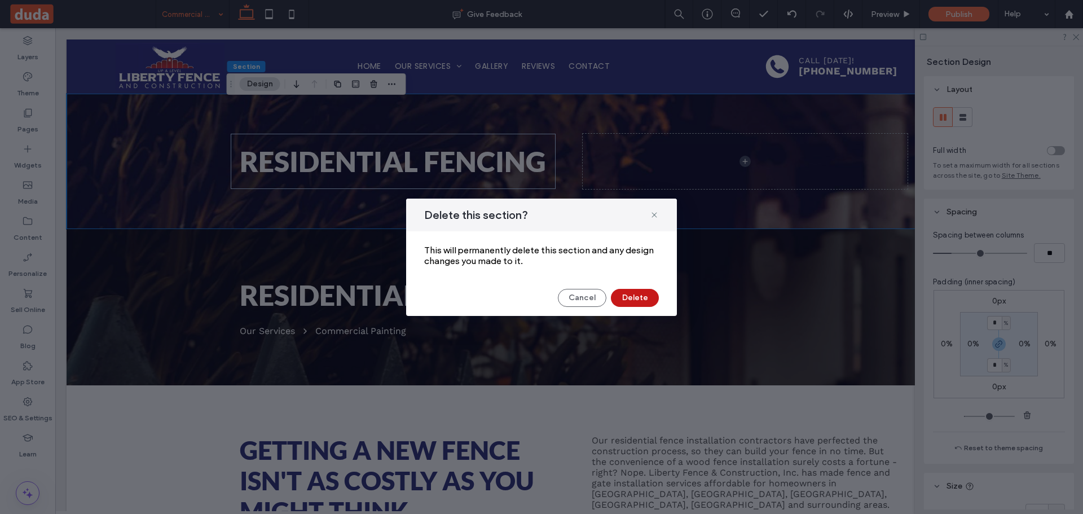
drag, startPoint x: 639, startPoint y: 300, endPoint x: 478, endPoint y: 227, distance: 177.1
click at [639, 300] on button "Delete" at bounding box center [635, 298] width 48 height 18
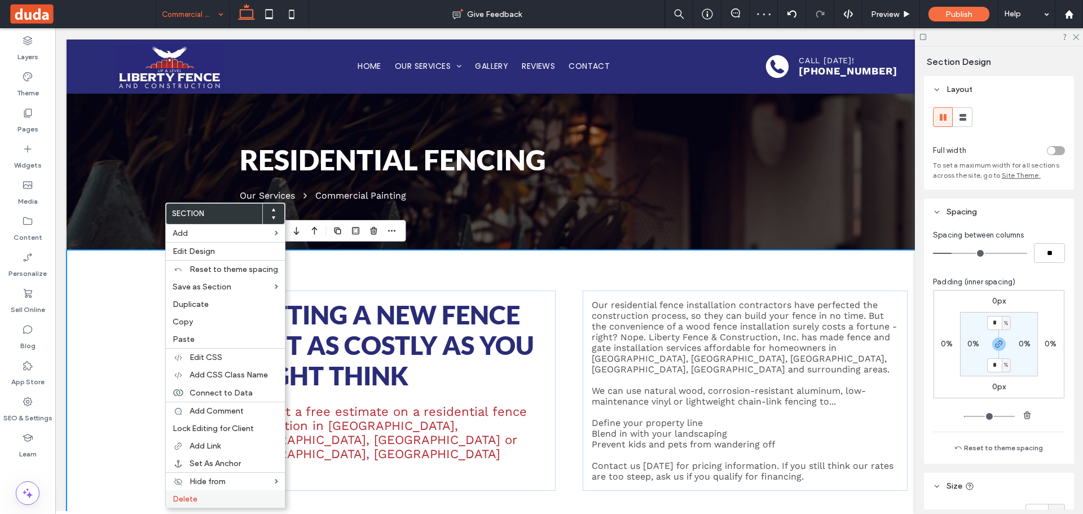
click at [204, 498] on label "Delete" at bounding box center [225, 499] width 105 height 10
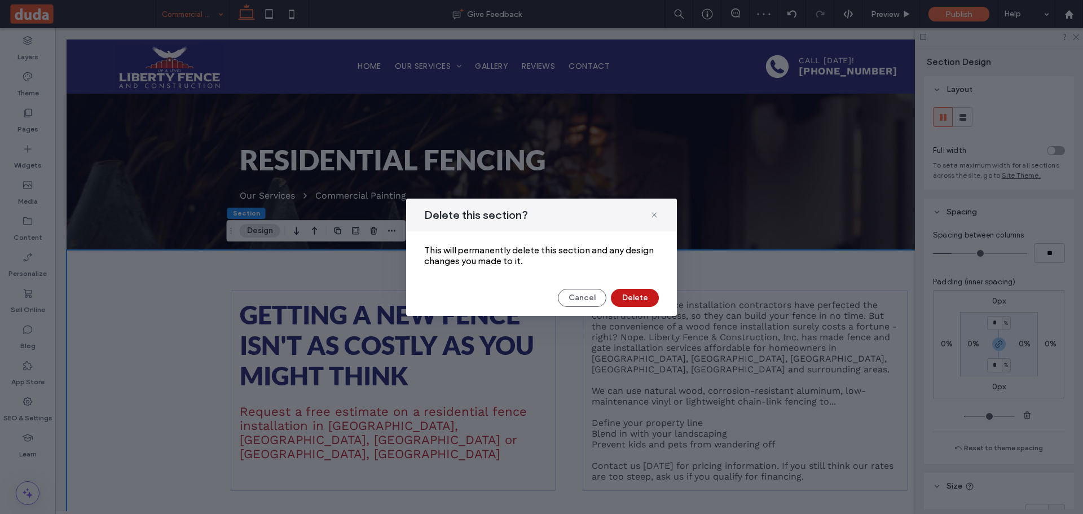
click at [622, 290] on button "Delete" at bounding box center [635, 298] width 48 height 18
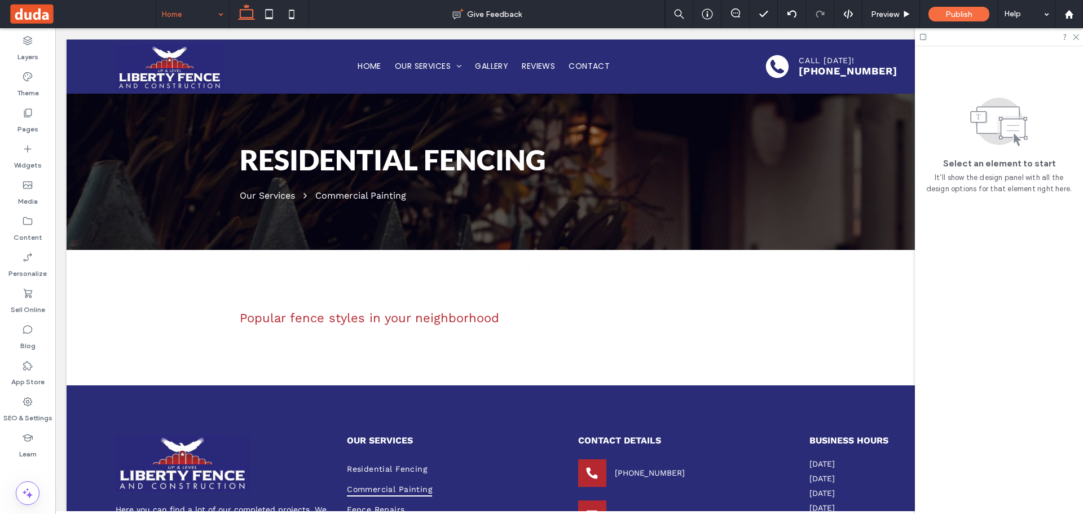
click at [170, 16] on div at bounding box center [541, 257] width 1083 height 514
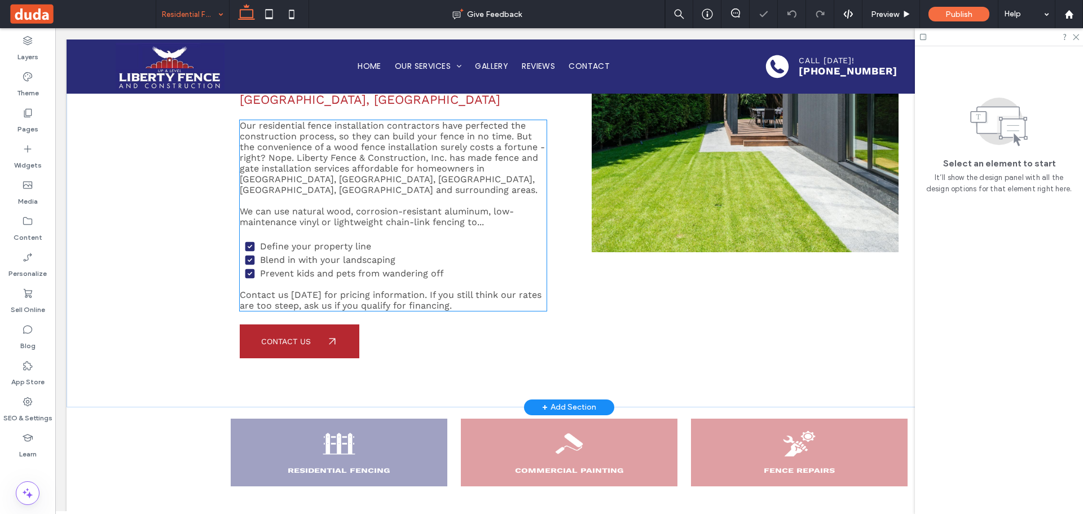
scroll to position [113, 0]
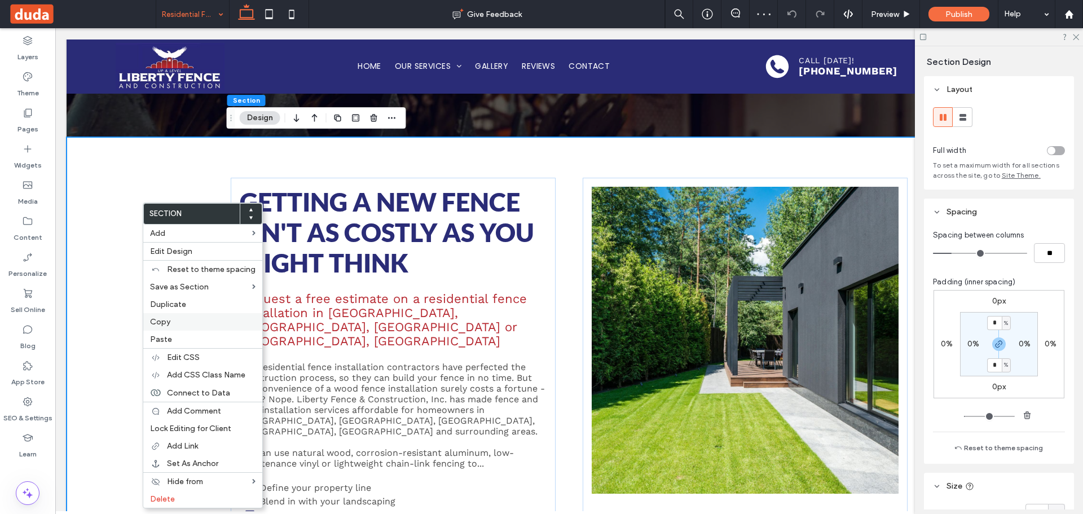
click at [183, 321] on label "Copy" at bounding box center [202, 322] width 105 height 10
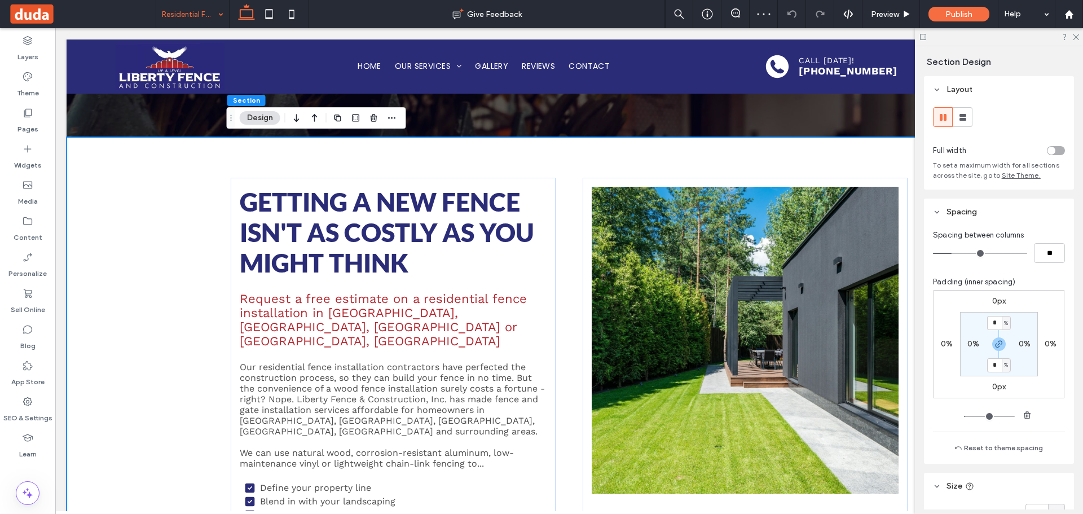
drag, startPoint x: 202, startPoint y: 12, endPoint x: 198, endPoint y: 17, distance: 6.4
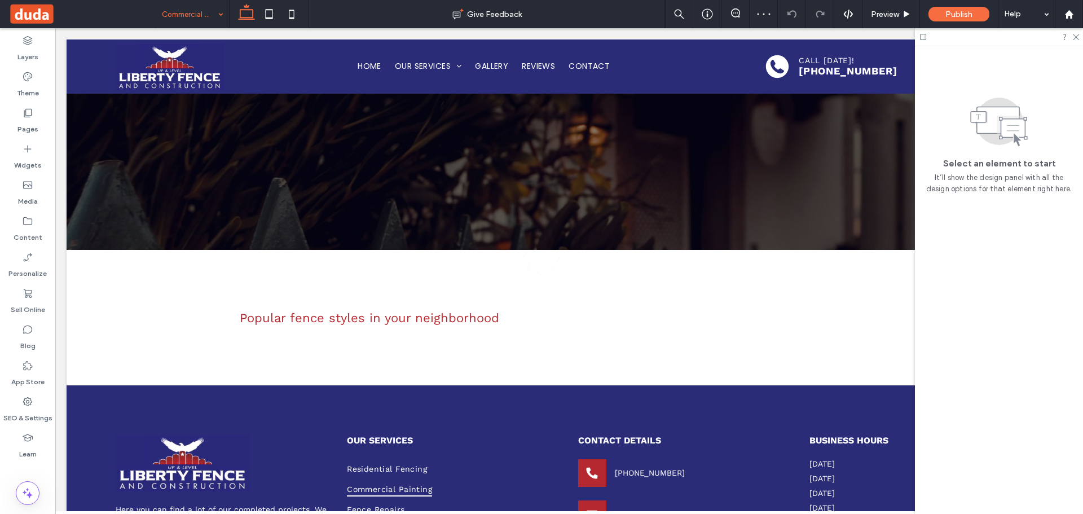
scroll to position [0, 0]
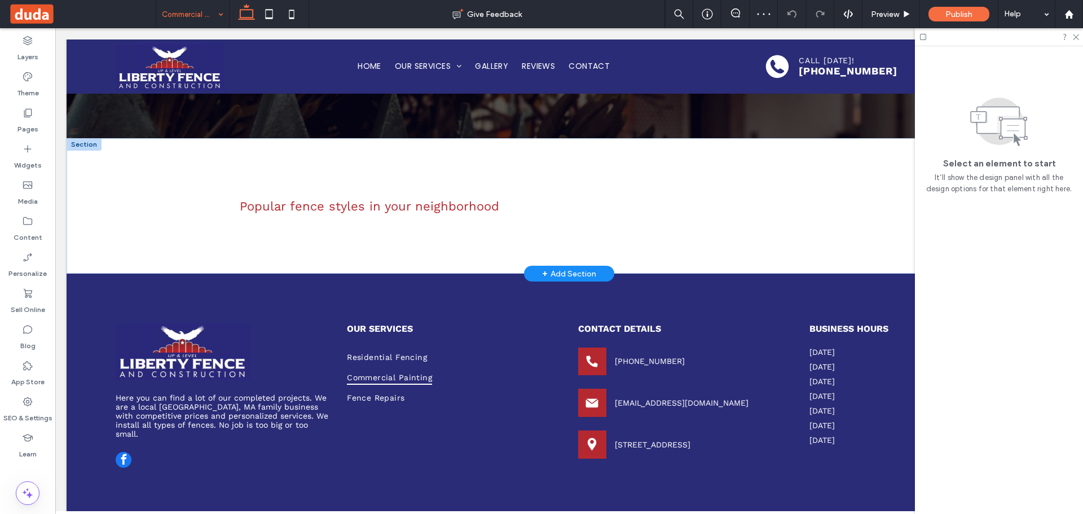
scroll to position [113, 0]
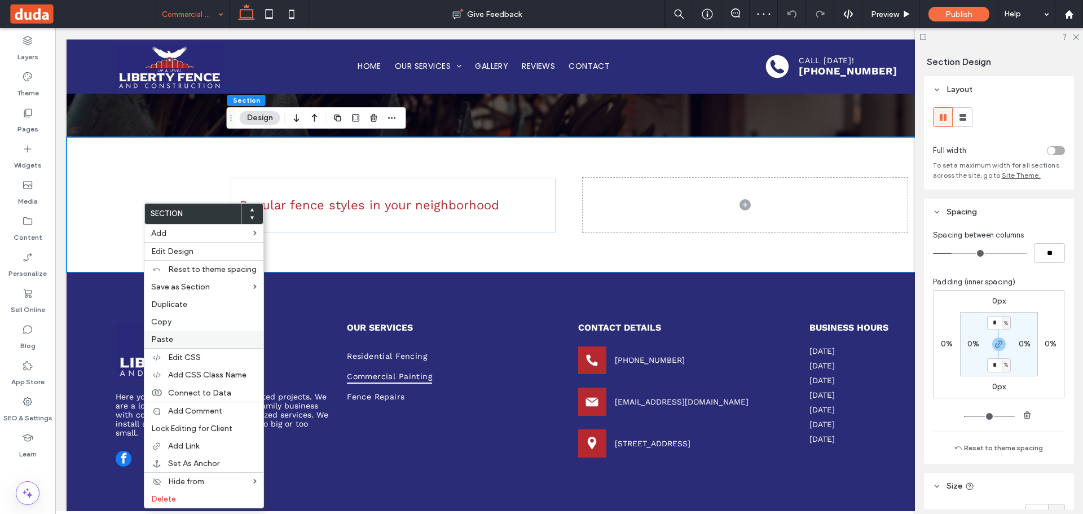
click at [179, 338] on label "Paste" at bounding box center [203, 339] width 105 height 10
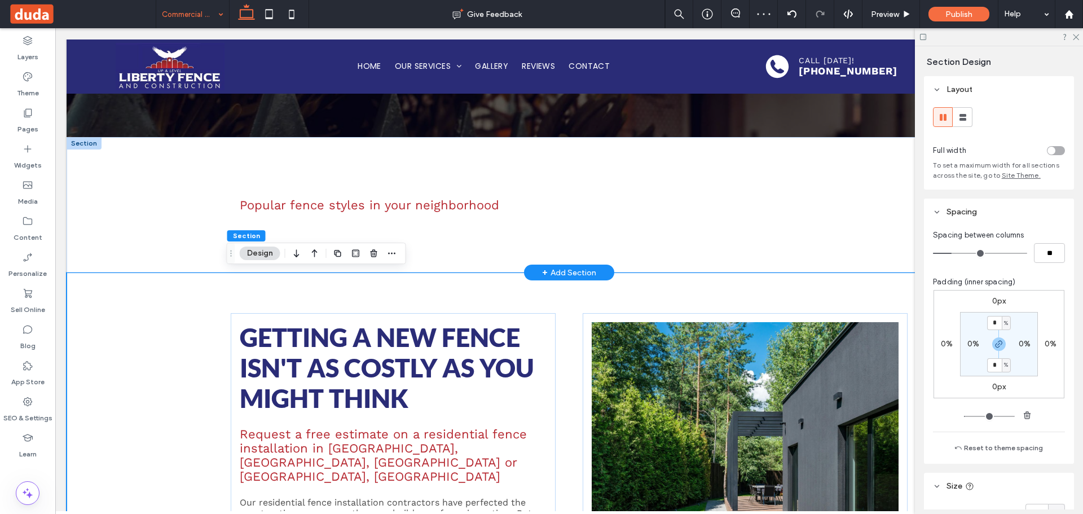
click at [195, 192] on div "Popular fence styles in your neighborhood" at bounding box center [569, 204] width 1005 height 135
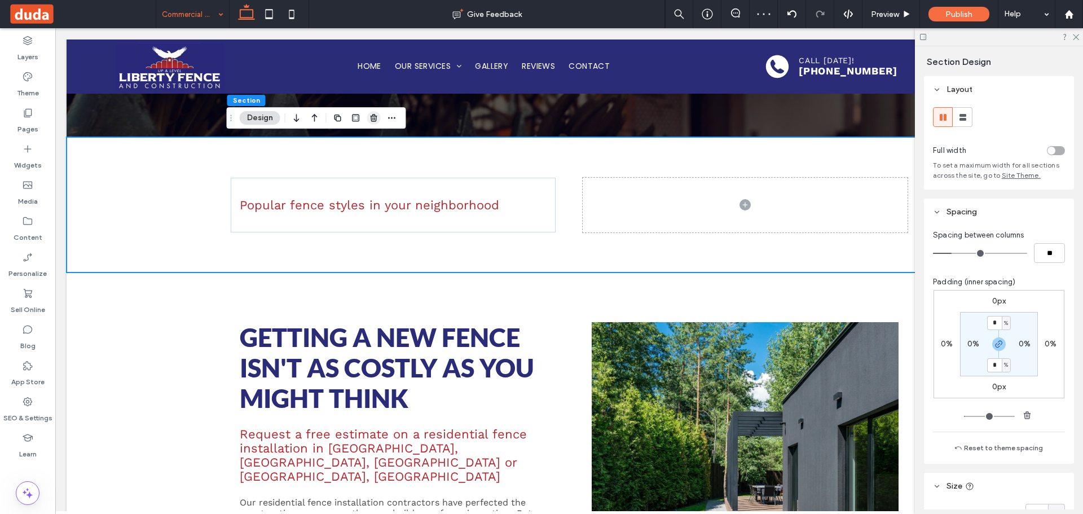
click at [367, 117] on span "button" at bounding box center [374, 118] width 14 height 14
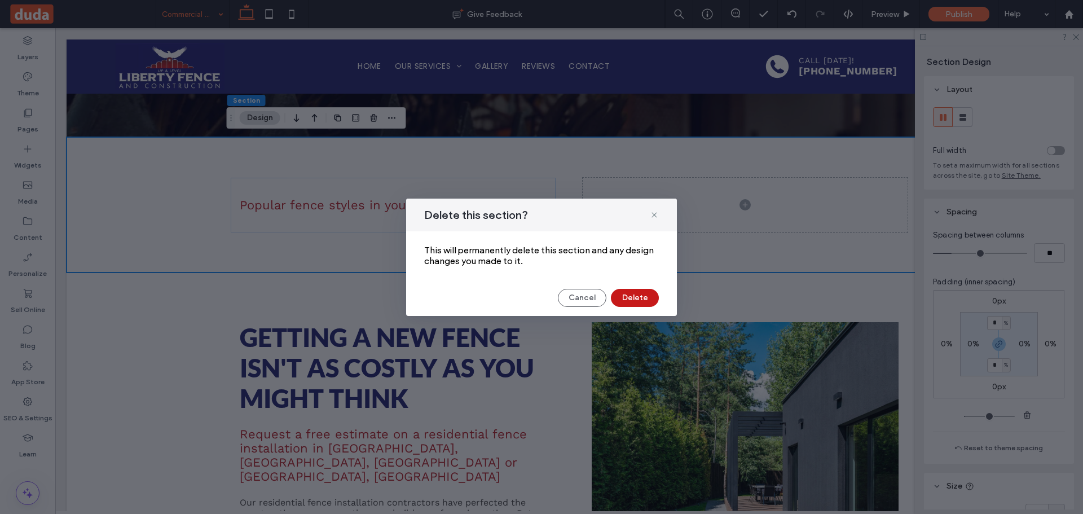
click at [631, 295] on button "Delete" at bounding box center [635, 298] width 48 height 18
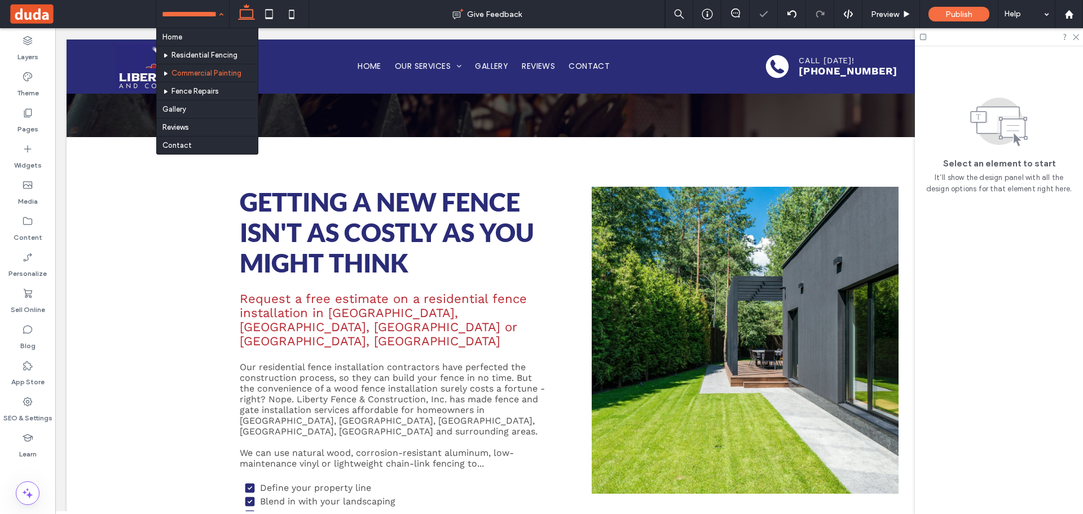
drag, startPoint x: 170, startPoint y: 15, endPoint x: 173, endPoint y: 24, distance: 10.2
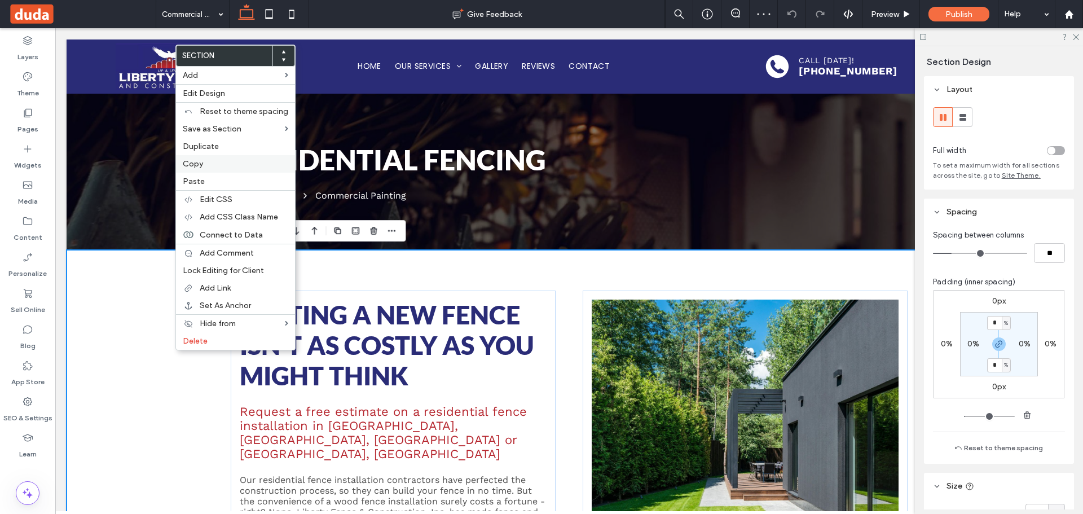
click at [201, 162] on span "Copy" at bounding box center [193, 164] width 20 height 10
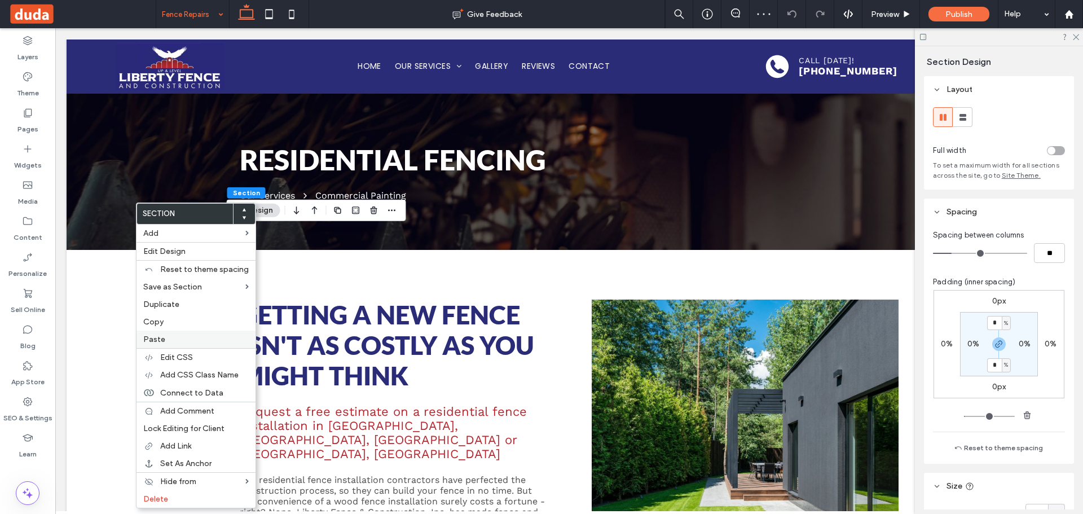
click at [158, 335] on span "Paste" at bounding box center [154, 339] width 22 height 10
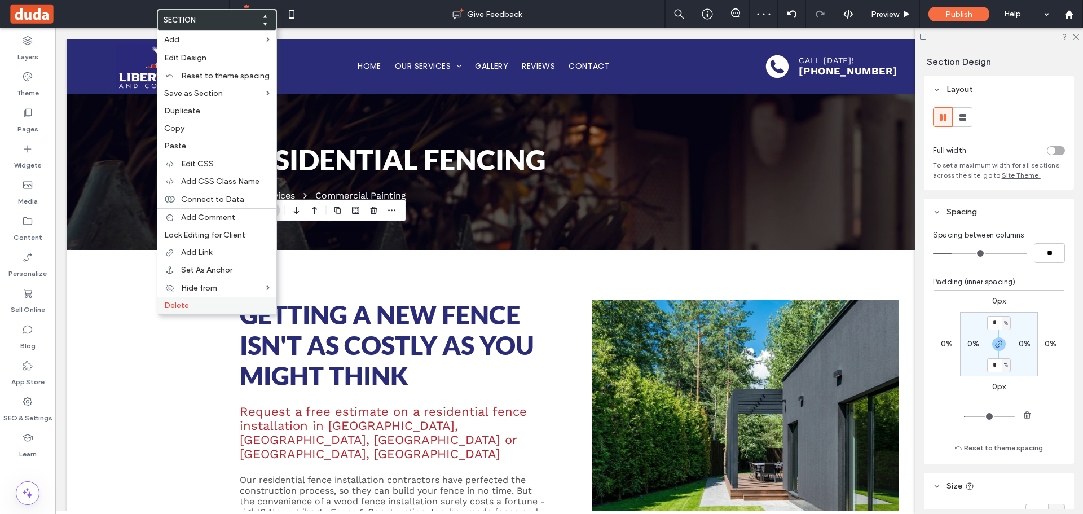
click at [170, 307] on span "Delete" at bounding box center [176, 306] width 25 height 10
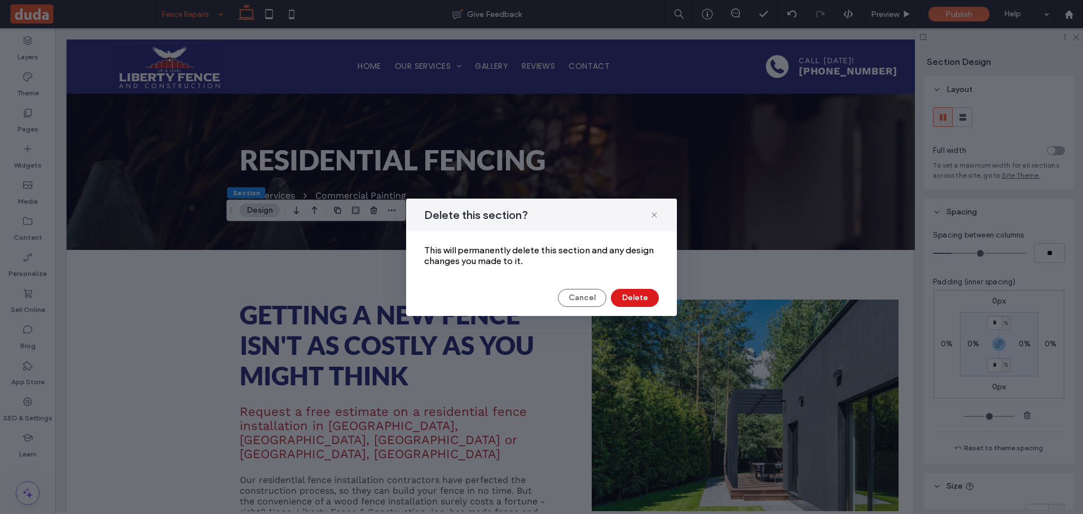
click at [615, 289] on div "Cancel Delete" at bounding box center [541, 298] width 235 height 18
click at [620, 294] on button "Delete" at bounding box center [635, 298] width 48 height 18
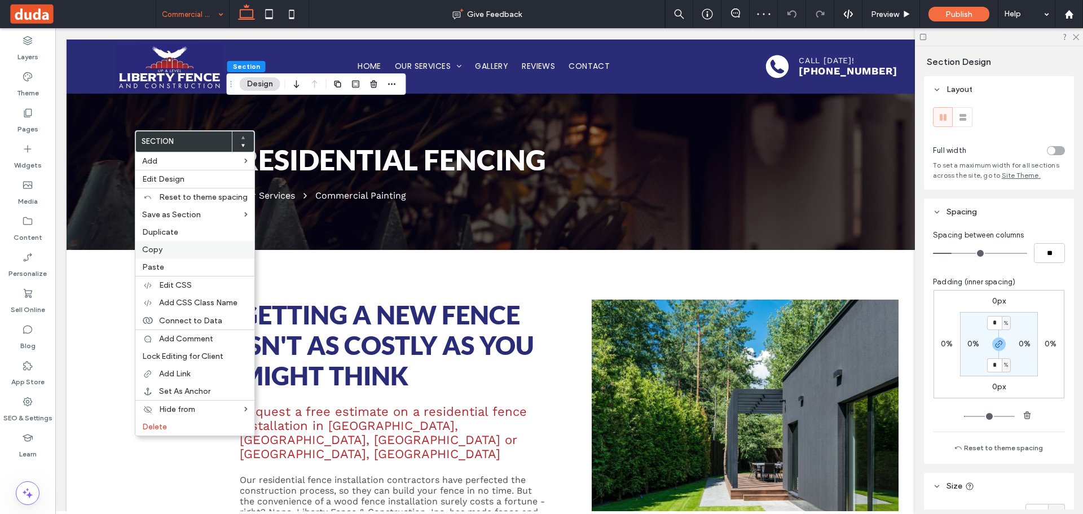
click at [170, 246] on label "Copy" at bounding box center [194, 250] width 105 height 10
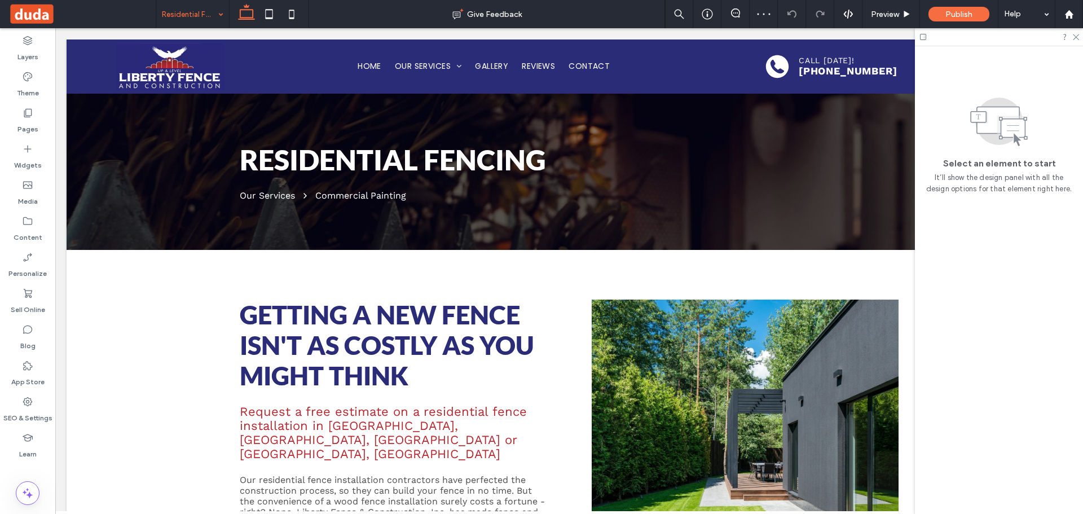
click at [195, 17] on input at bounding box center [190, 14] width 56 height 28
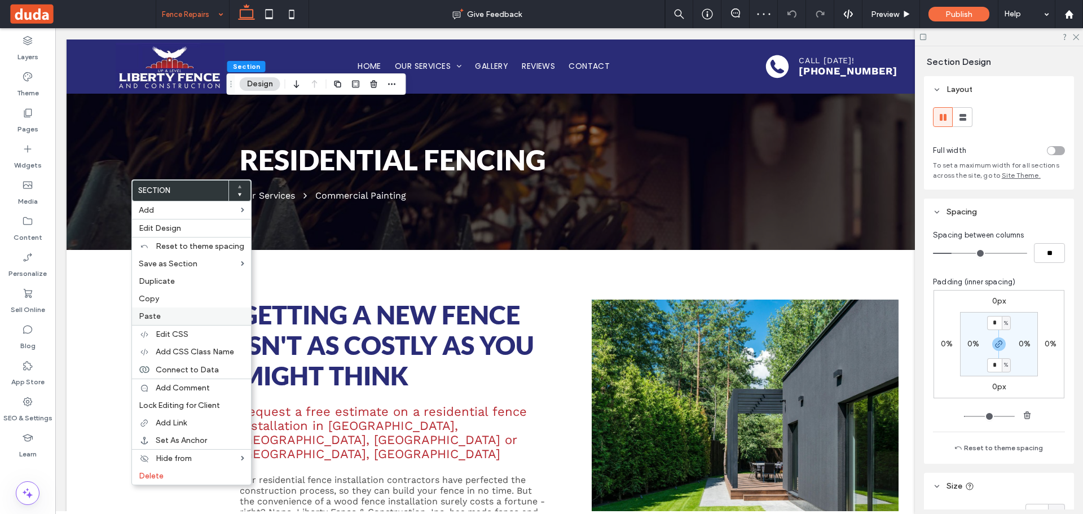
click at [165, 312] on label "Paste" at bounding box center [191, 316] width 105 height 10
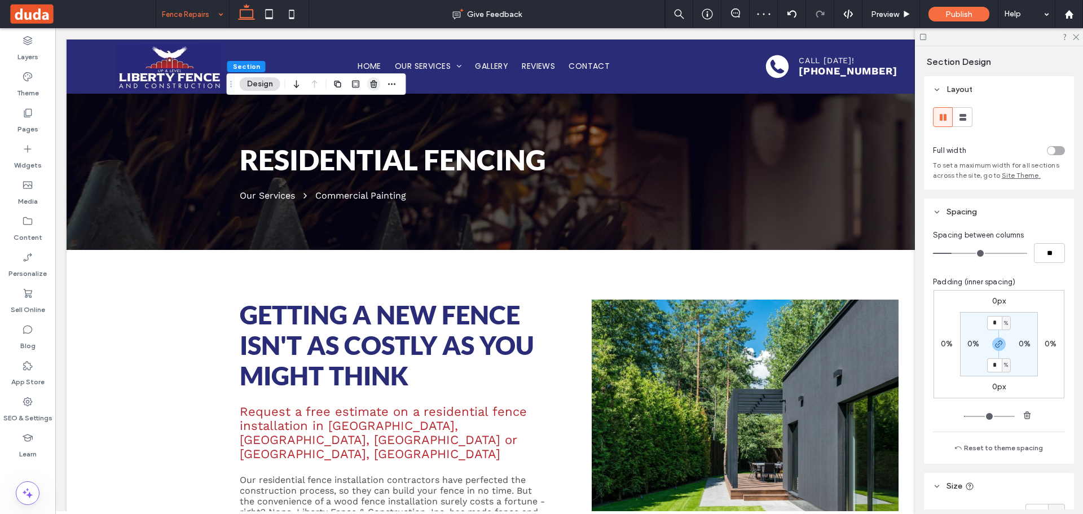
click at [364, 82] on div at bounding box center [365, 84] width 68 height 20
click at [368, 82] on span "button" at bounding box center [374, 84] width 14 height 14
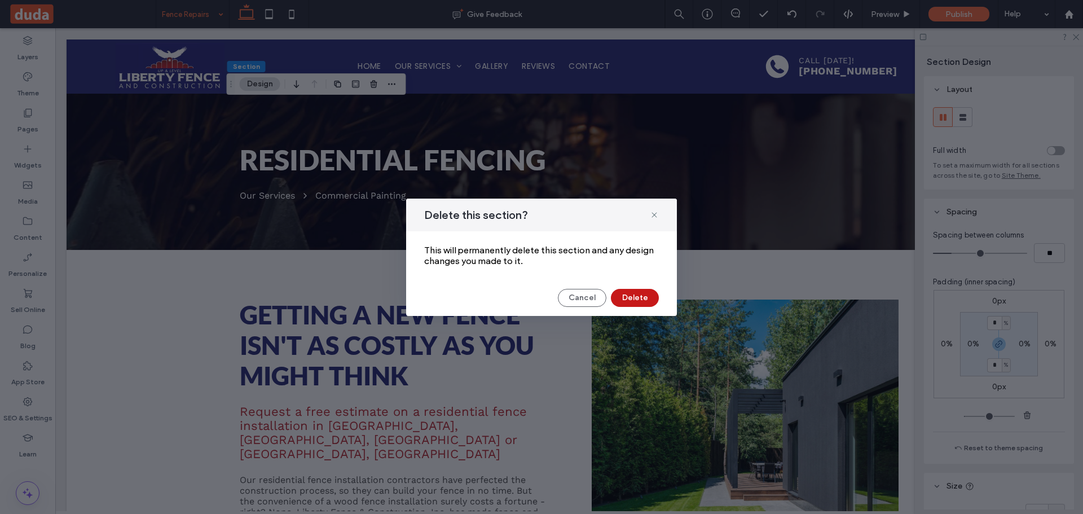
click at [631, 293] on button "Delete" at bounding box center [635, 298] width 48 height 18
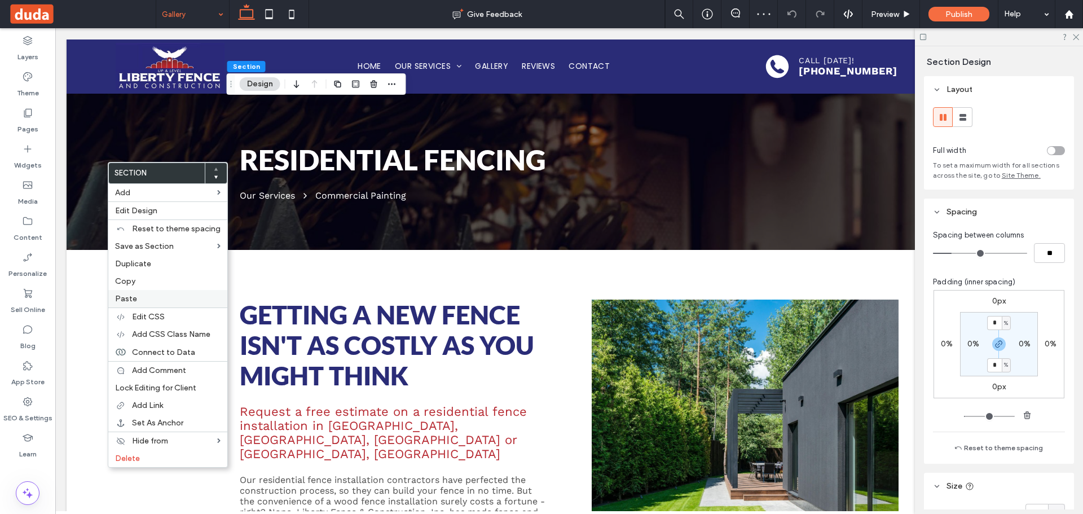
click at [148, 300] on label "Paste" at bounding box center [167, 299] width 105 height 10
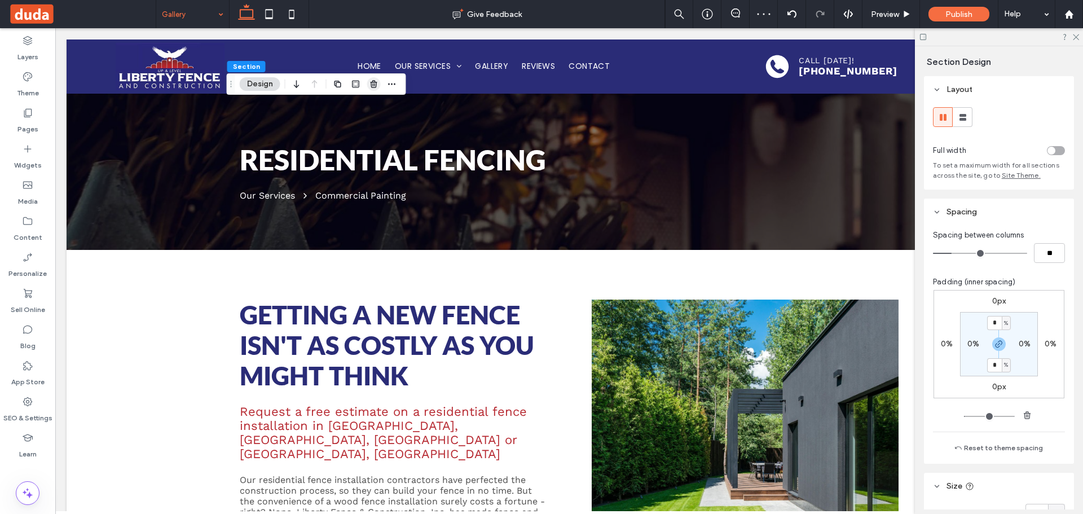
click at [371, 82] on use "button" at bounding box center [373, 83] width 7 height 7
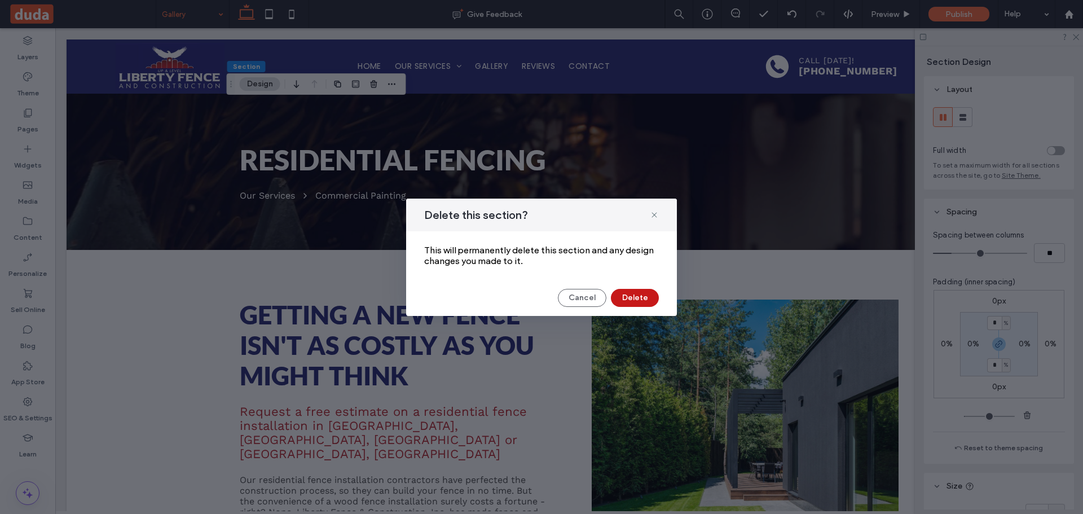
click at [643, 299] on button "Delete" at bounding box center [635, 298] width 48 height 18
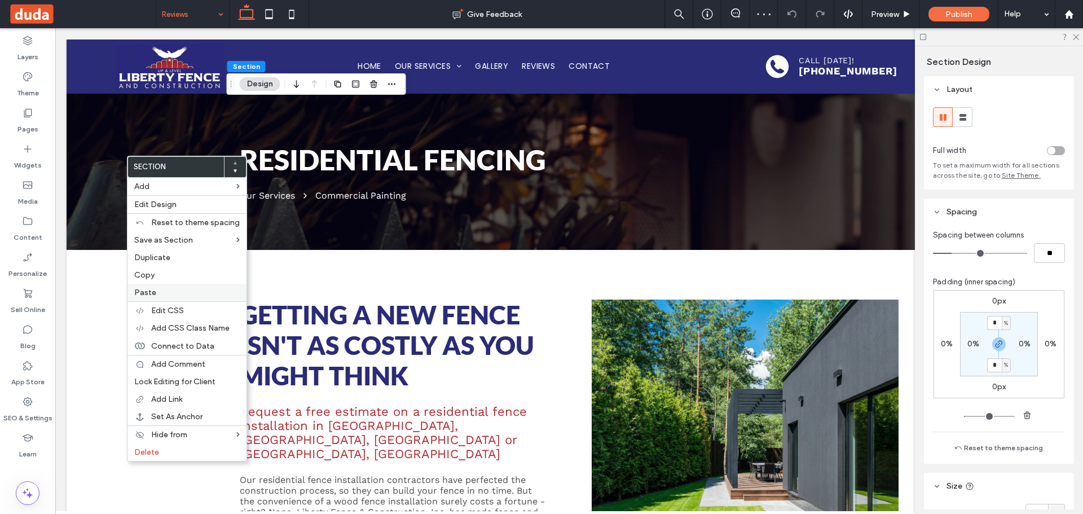
drag, startPoint x: 160, startPoint y: 291, endPoint x: 187, endPoint y: 279, distance: 29.8
click at [161, 290] on label "Paste" at bounding box center [186, 293] width 105 height 10
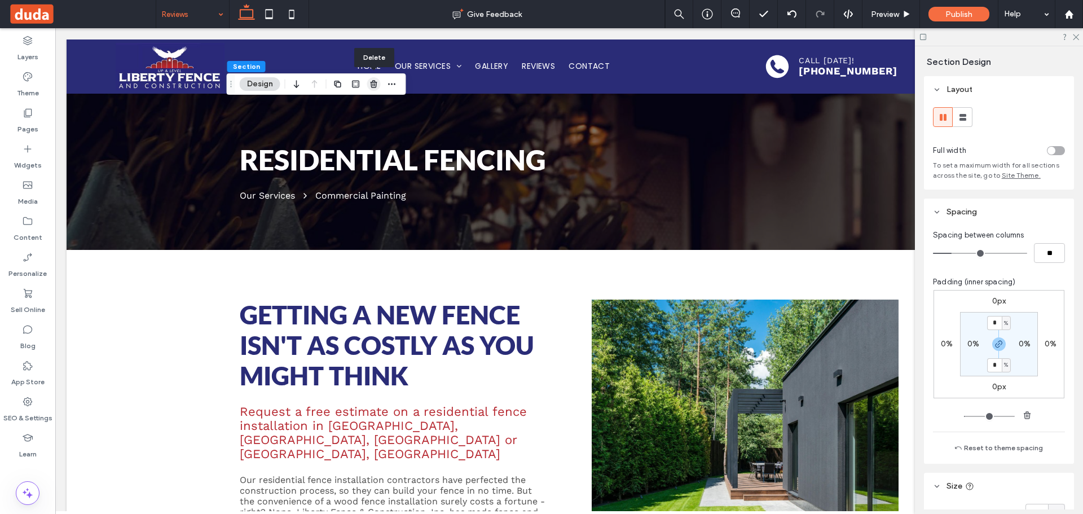
click at [377, 79] on span "button" at bounding box center [374, 84] width 14 height 14
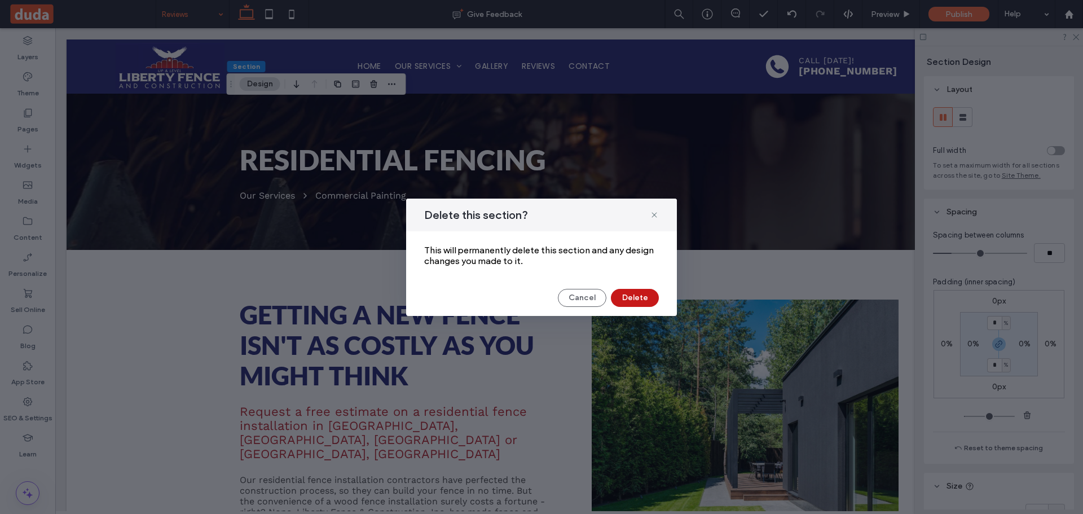
click at [624, 296] on button "Delete" at bounding box center [635, 298] width 48 height 18
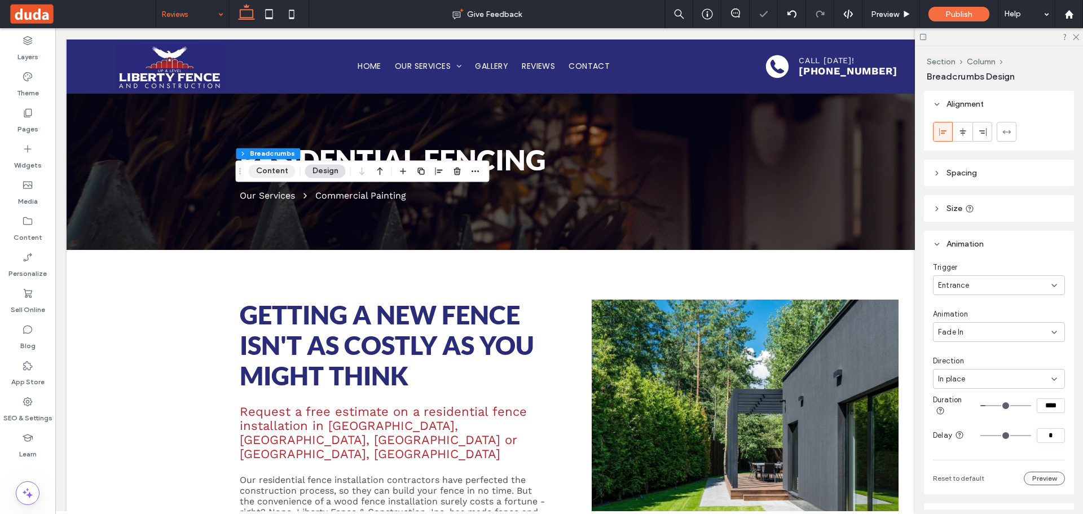
click at [263, 166] on button "Content" at bounding box center [272, 171] width 47 height 14
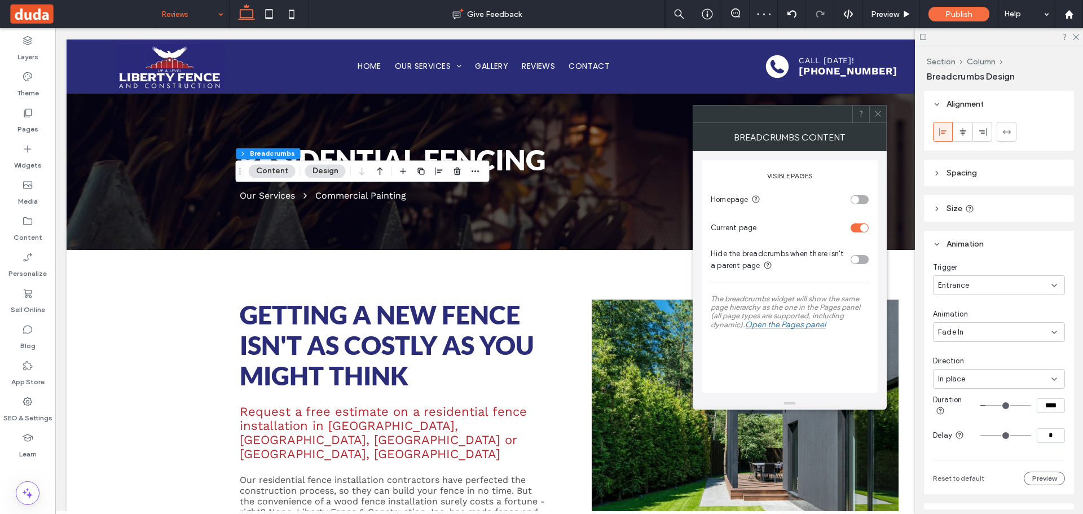
click at [864, 202] on div "toggle" at bounding box center [859, 199] width 18 height 9
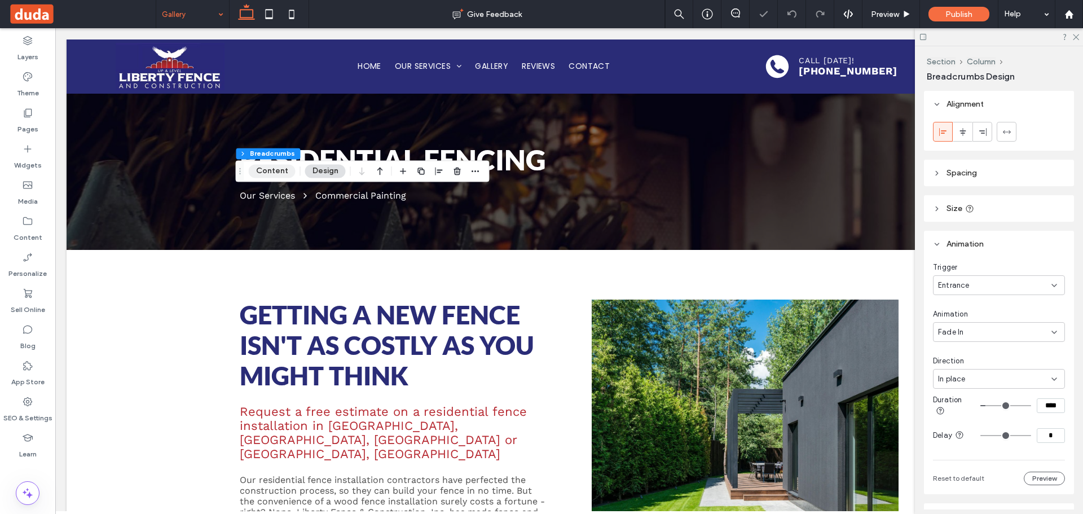
click at [276, 172] on button "Content" at bounding box center [272, 171] width 47 height 14
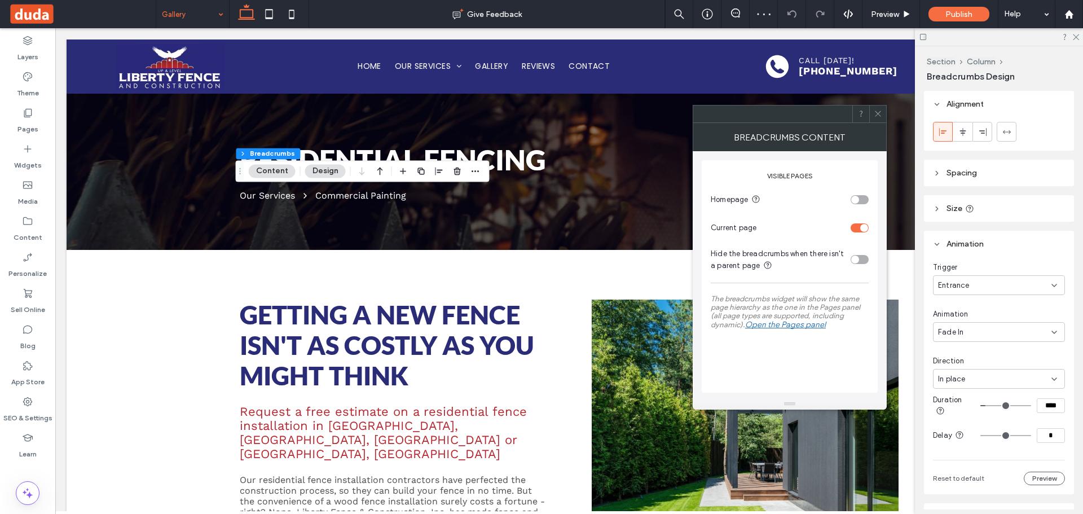
click at [859, 198] on div "toggle" at bounding box center [859, 199] width 18 height 9
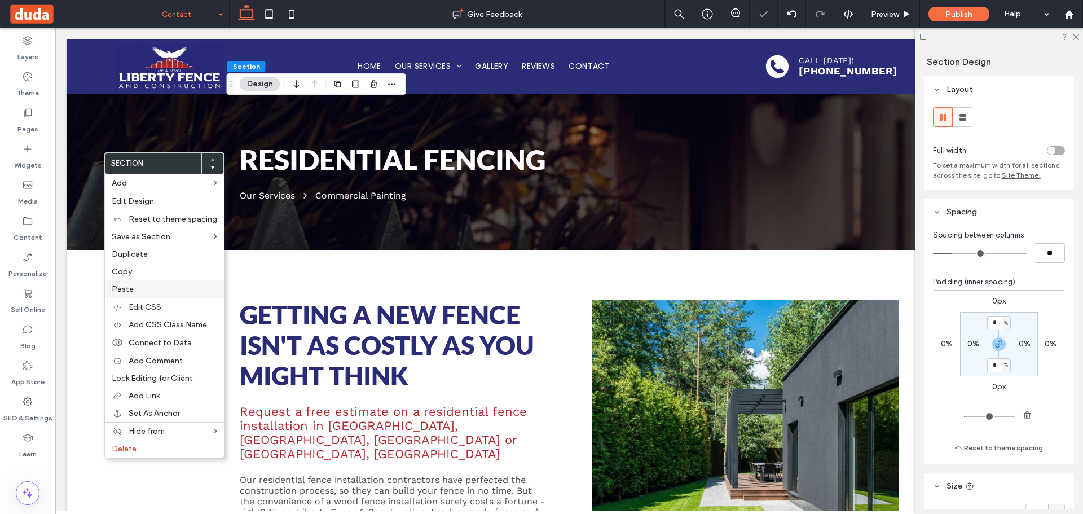
click at [125, 288] on span "Paste" at bounding box center [123, 289] width 22 height 10
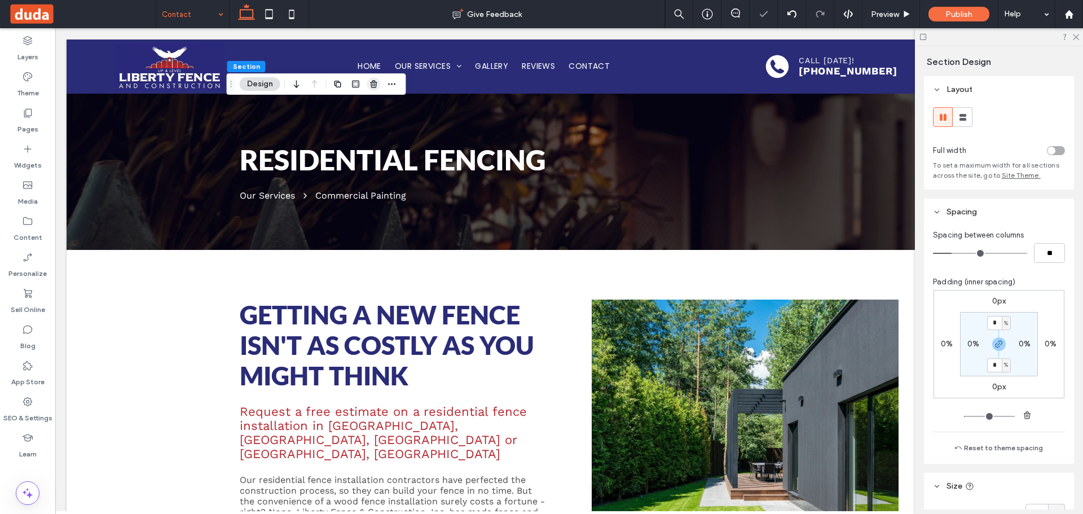
click at [377, 86] on icon "button" at bounding box center [373, 83] width 9 height 9
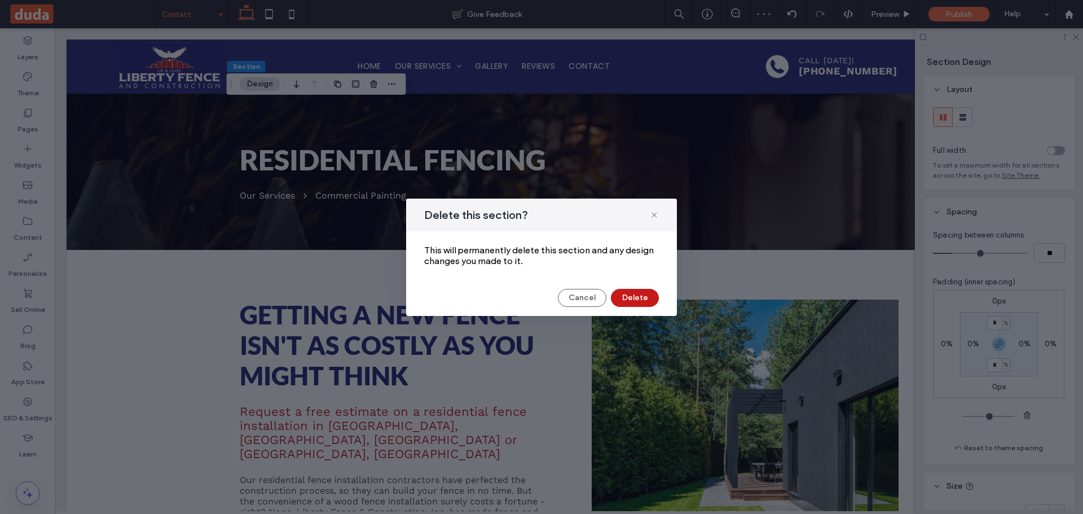
click at [621, 293] on button "Delete" at bounding box center [635, 298] width 48 height 18
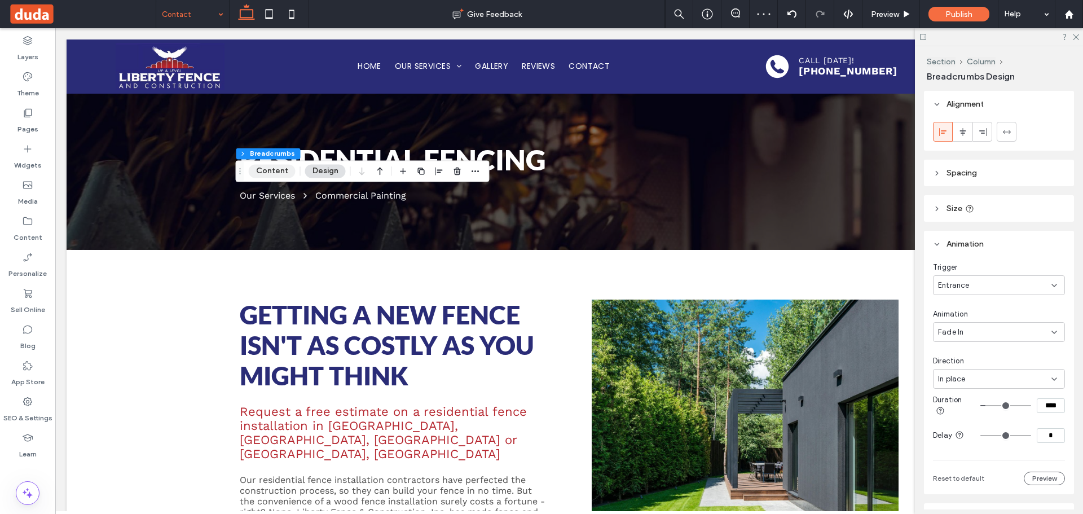
click at [273, 173] on button "Content" at bounding box center [272, 171] width 47 height 14
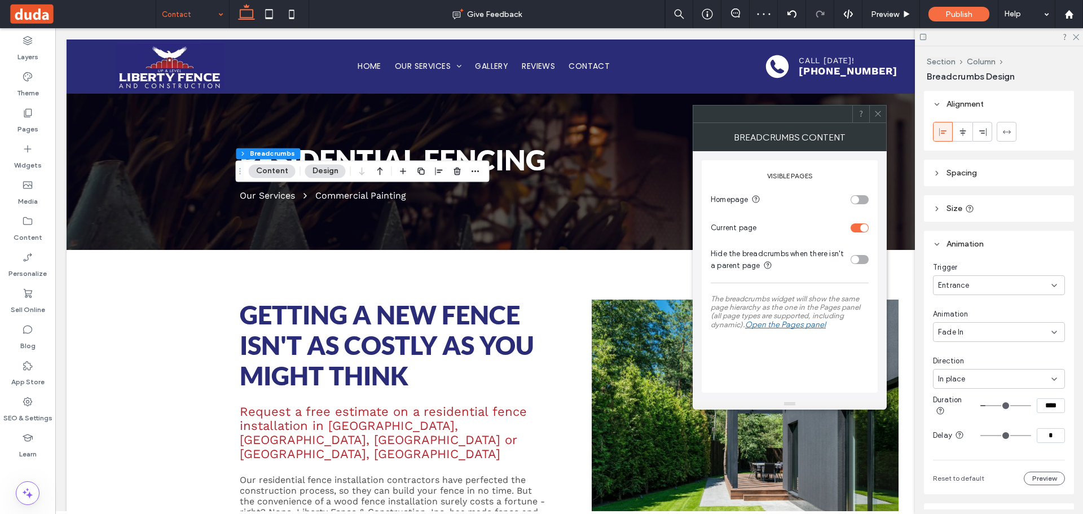
drag, startPoint x: 861, startPoint y: 200, endPoint x: 876, endPoint y: 130, distance: 72.0
click at [861, 200] on div "toggle" at bounding box center [859, 199] width 18 height 9
click at [874, 117] on icon at bounding box center [877, 113] width 8 height 8
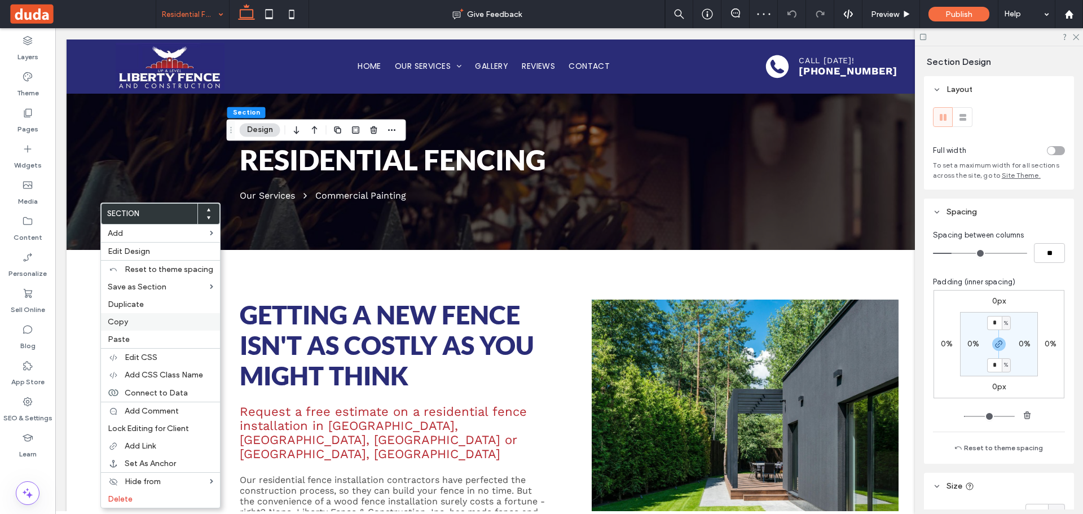
click at [125, 322] on span "Copy" at bounding box center [118, 322] width 20 height 10
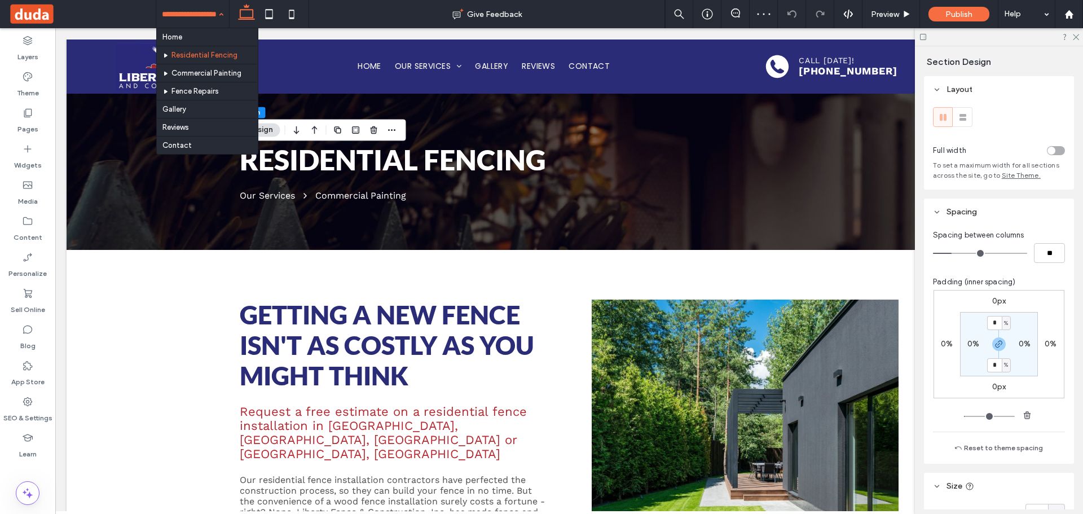
drag, startPoint x: 198, startPoint y: 69, endPoint x: 209, endPoint y: 100, distance: 33.0
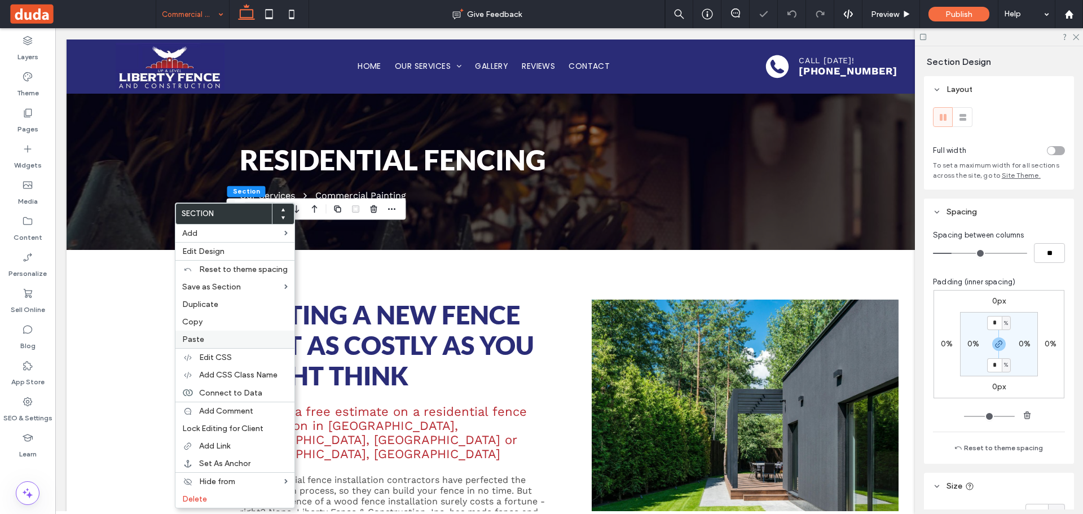
click at [209, 335] on label "Paste" at bounding box center [234, 339] width 105 height 10
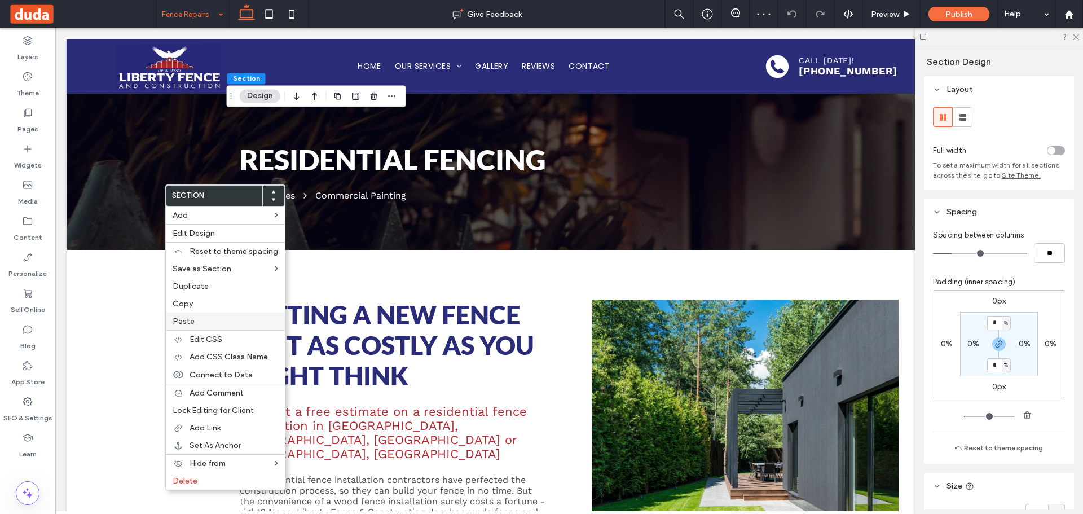
click at [193, 319] on label "Paste" at bounding box center [225, 321] width 105 height 10
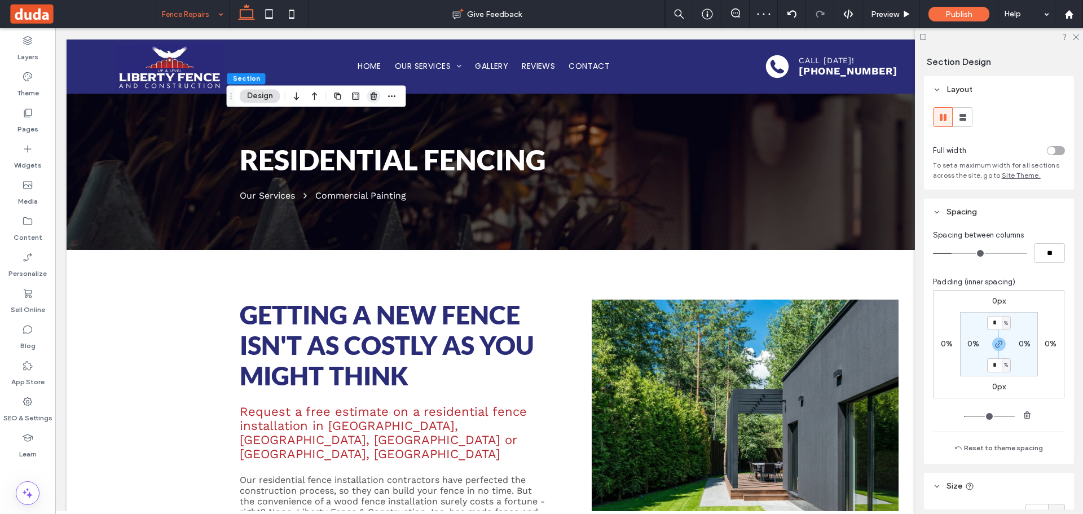
click at [379, 95] on span "button" at bounding box center [374, 96] width 14 height 14
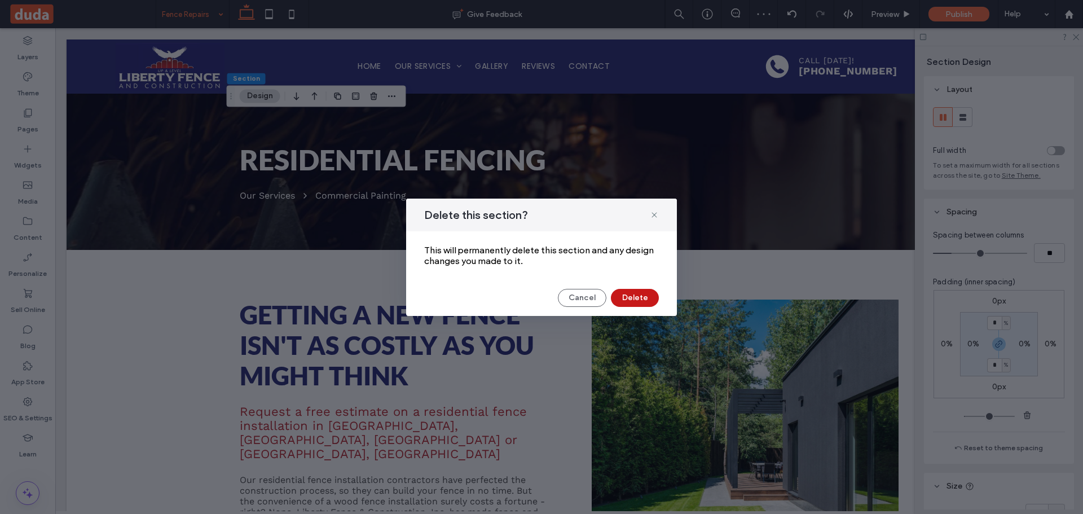
click at [623, 289] on button "Delete" at bounding box center [635, 298] width 48 height 18
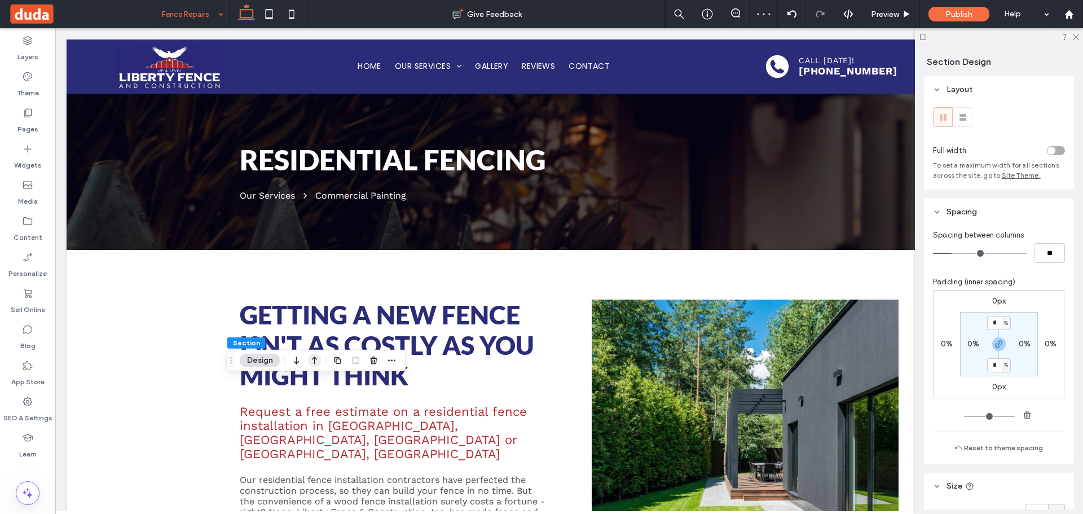
drag, startPoint x: 311, startPoint y: 360, endPoint x: 299, endPoint y: 210, distance: 151.0
click at [310, 359] on icon "button" at bounding box center [315, 360] width 14 height 20
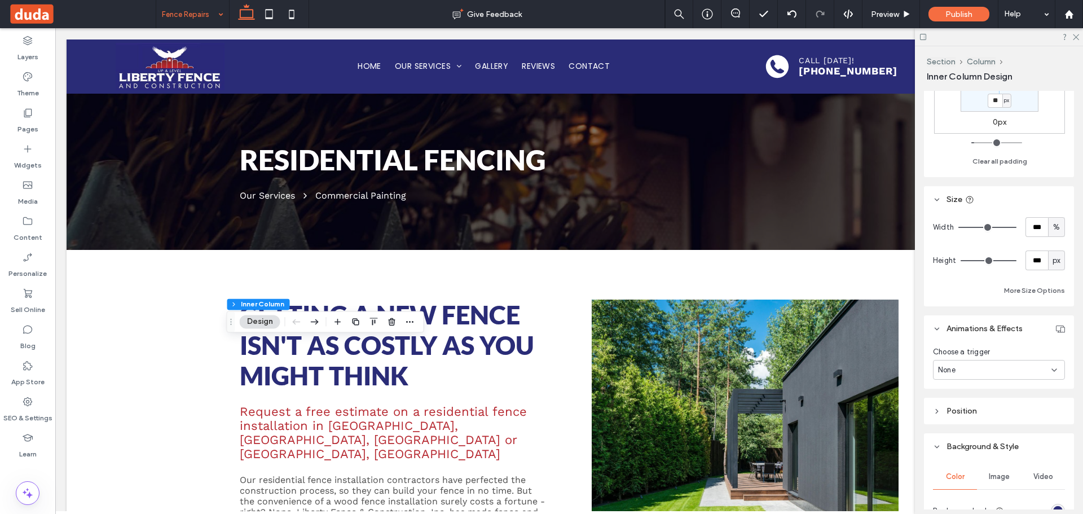
scroll to position [395, 0]
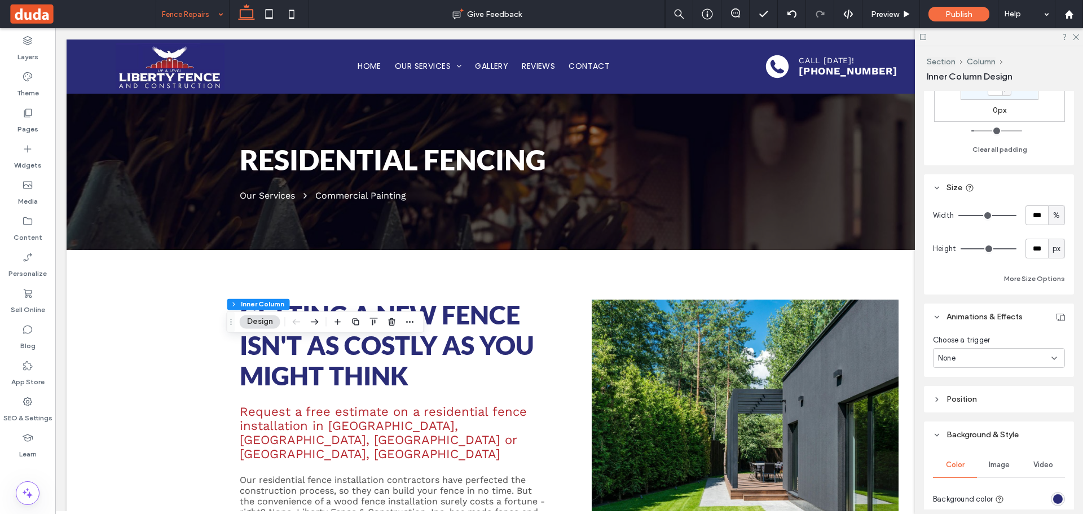
click at [1053, 495] on div "rgba(42,44,119,1)" at bounding box center [1058, 499] width 10 height 10
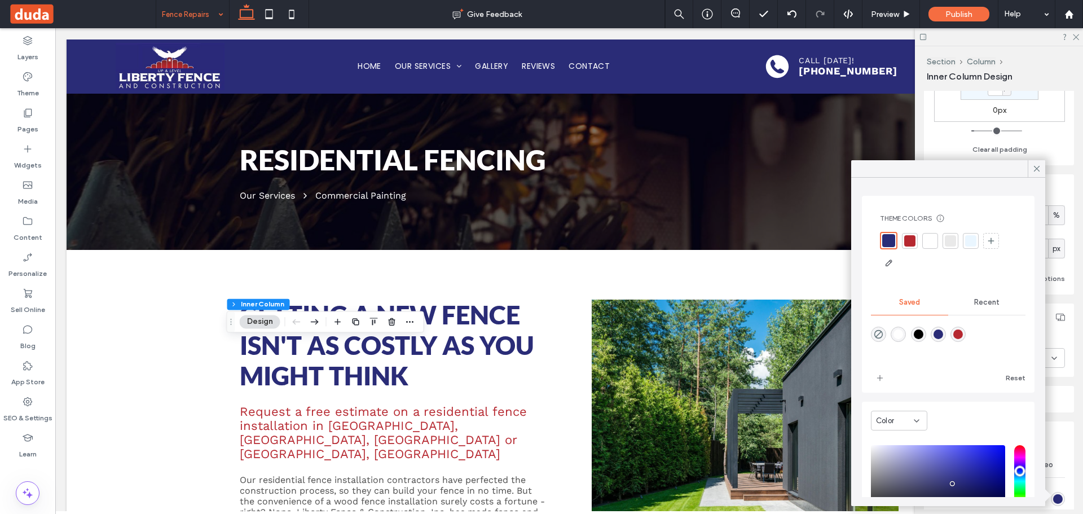
click at [905, 237] on div at bounding box center [909, 240] width 11 height 11
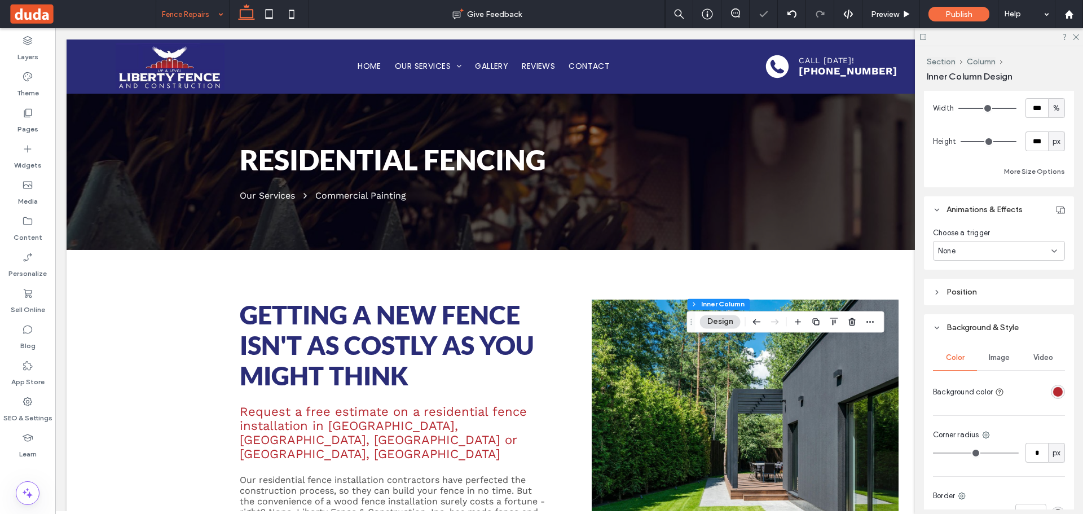
scroll to position [507, 0]
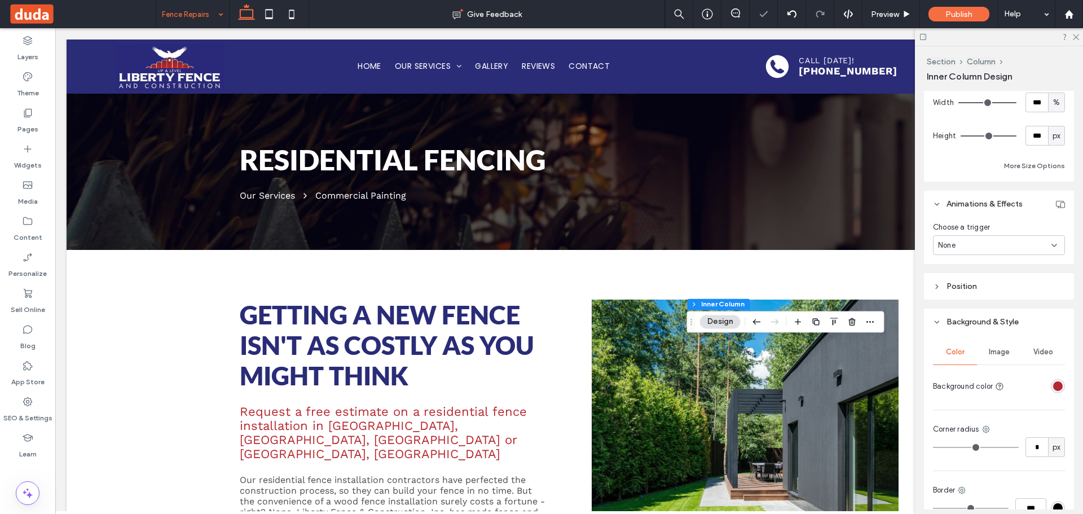
click at [1053, 382] on div "rgba(182,40,48,1)" at bounding box center [1058, 386] width 10 height 10
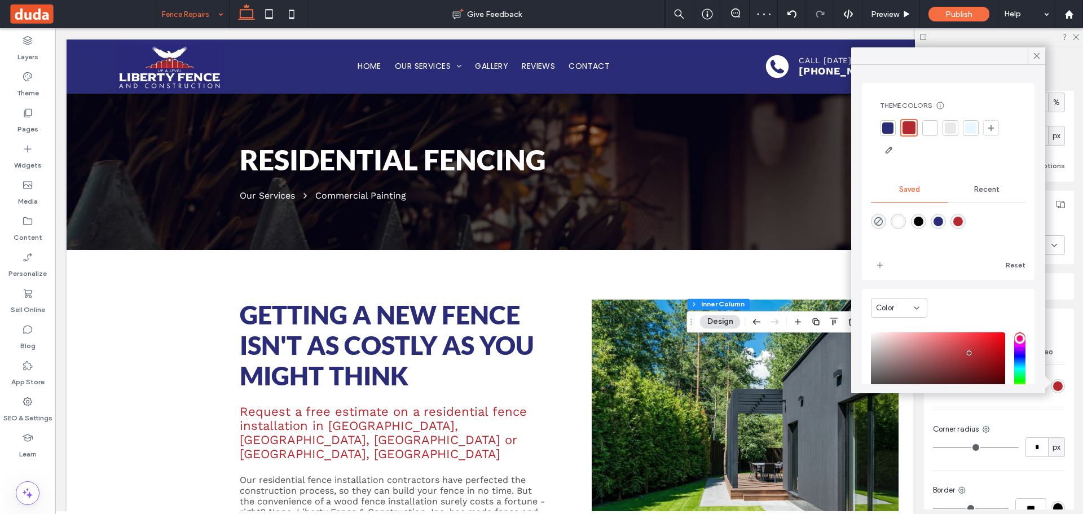
drag, startPoint x: 886, startPoint y: 126, endPoint x: 855, endPoint y: 127, distance: 30.5
click at [885, 126] on div at bounding box center [887, 127] width 11 height 11
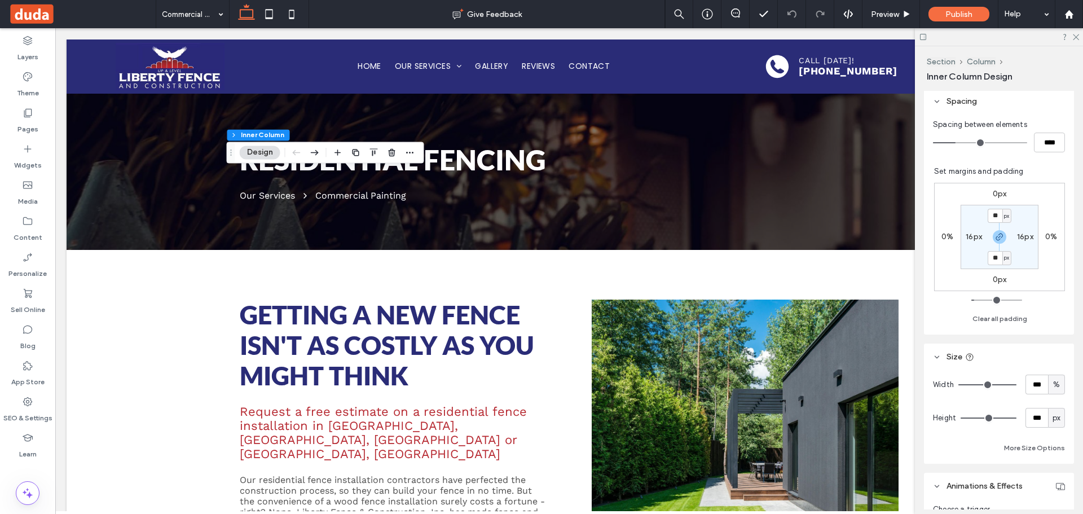
scroll to position [564, 0]
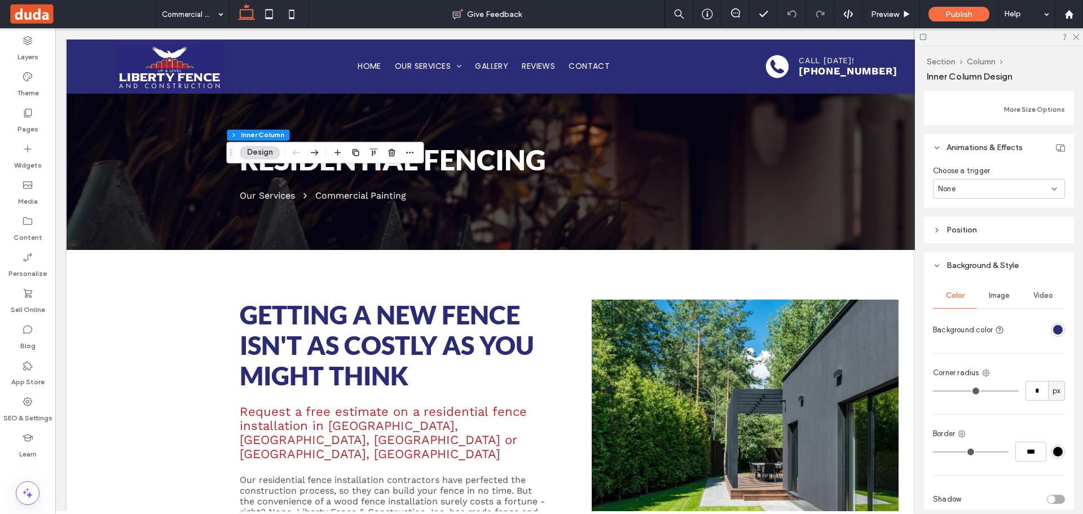
click at [1053, 326] on div "rgba(42,44,119,1)" at bounding box center [1058, 330] width 10 height 10
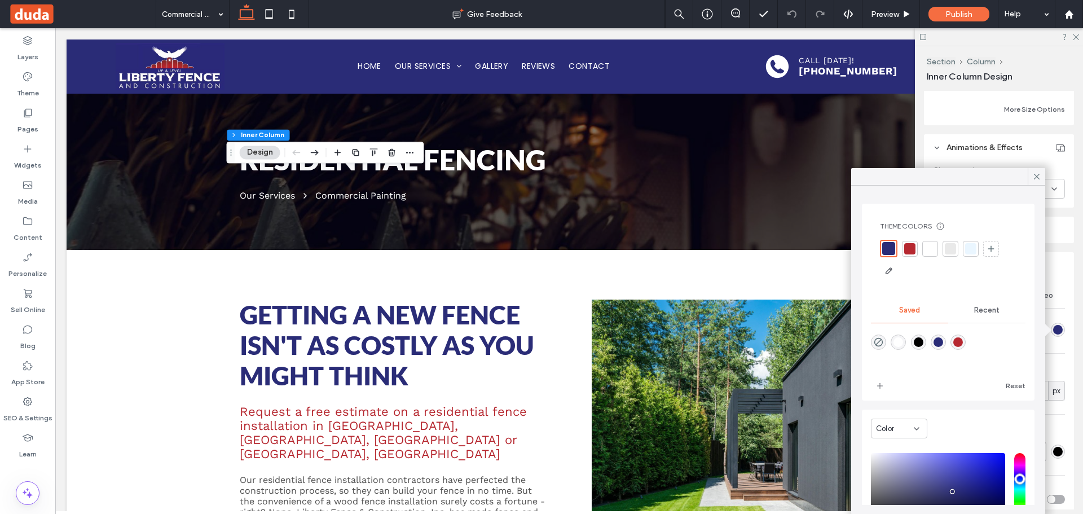
click at [912, 246] on div at bounding box center [909, 248] width 11 height 11
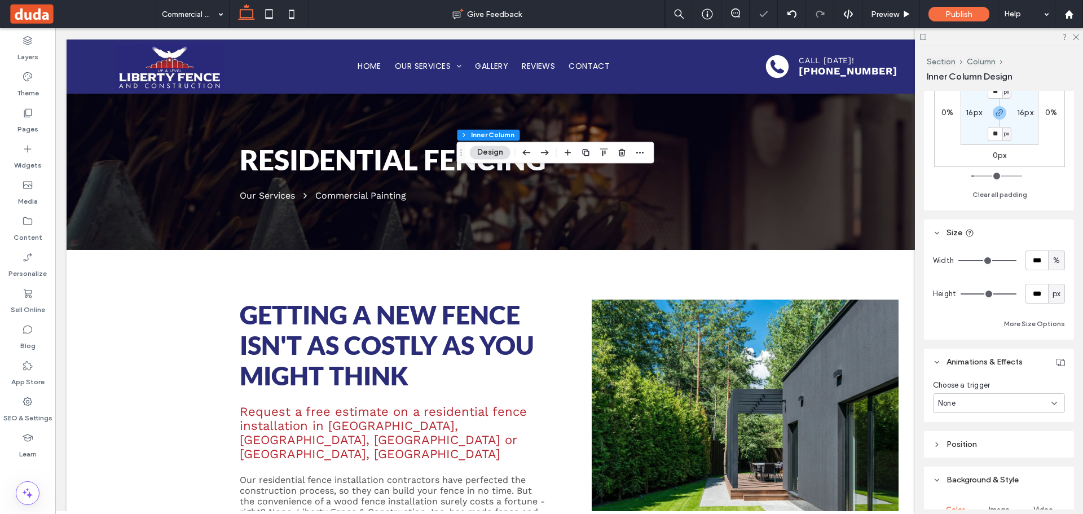
scroll to position [507, 0]
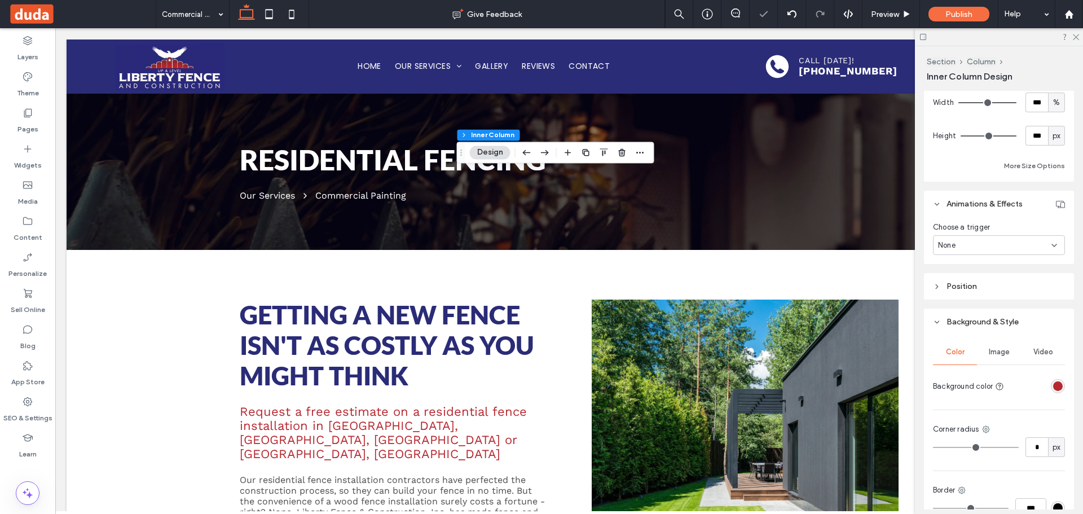
click at [1053, 383] on div "rgba(182,40,48,1)" at bounding box center [1058, 386] width 10 height 10
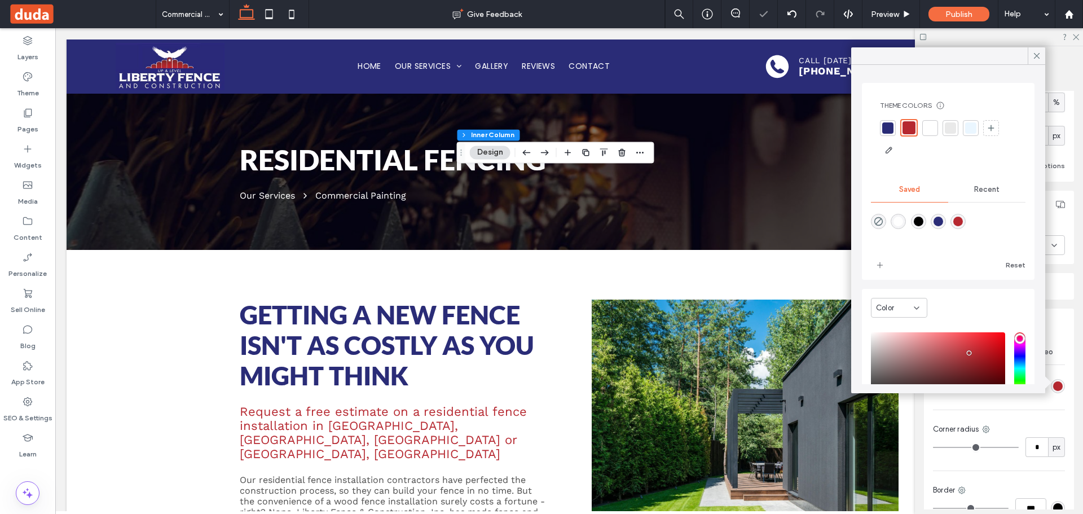
click at [886, 132] on div at bounding box center [887, 127] width 11 height 11
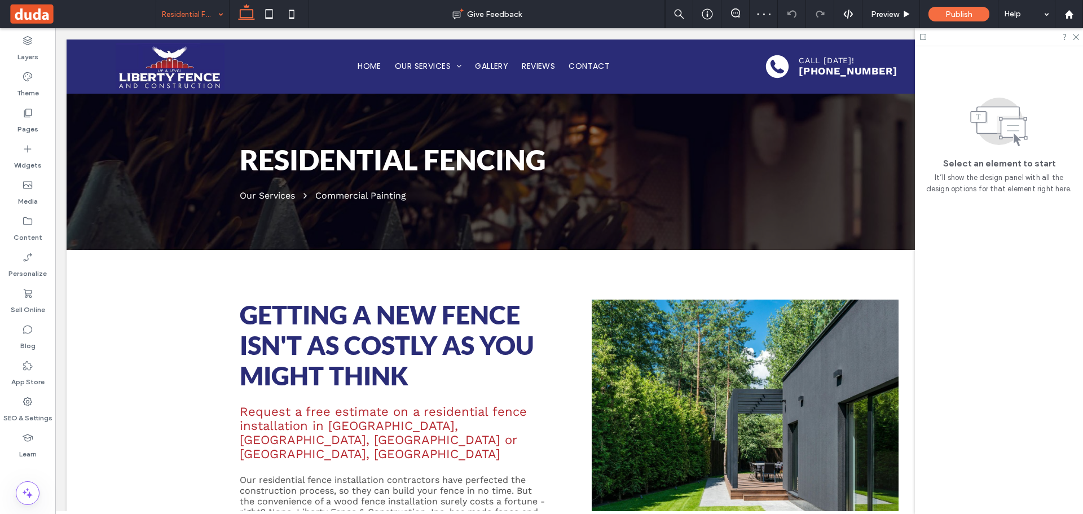
drag, startPoint x: 211, startPoint y: 21, endPoint x: 207, endPoint y: 27, distance: 7.7
click at [211, 21] on input at bounding box center [190, 14] width 56 height 28
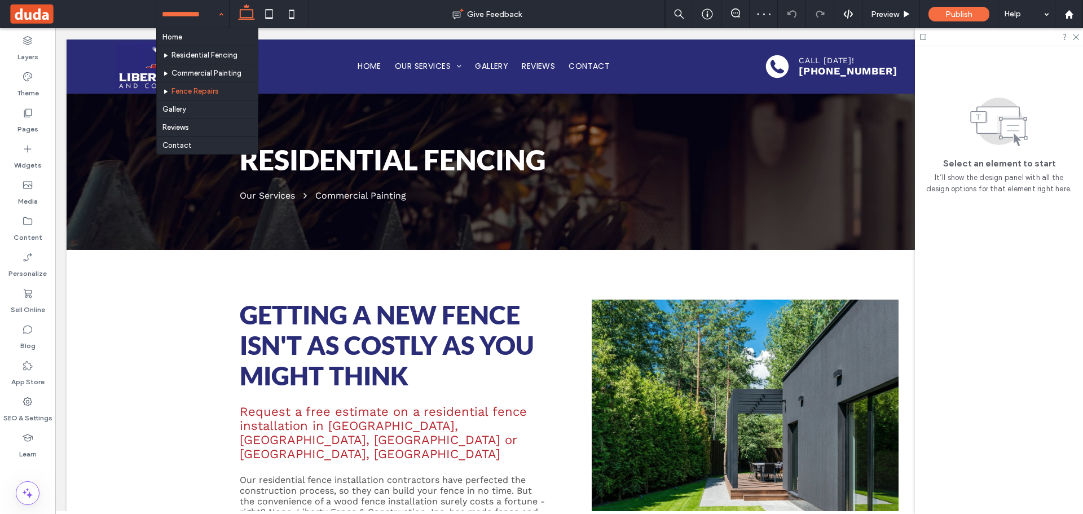
click at [198, 6] on input at bounding box center [190, 14] width 56 height 28
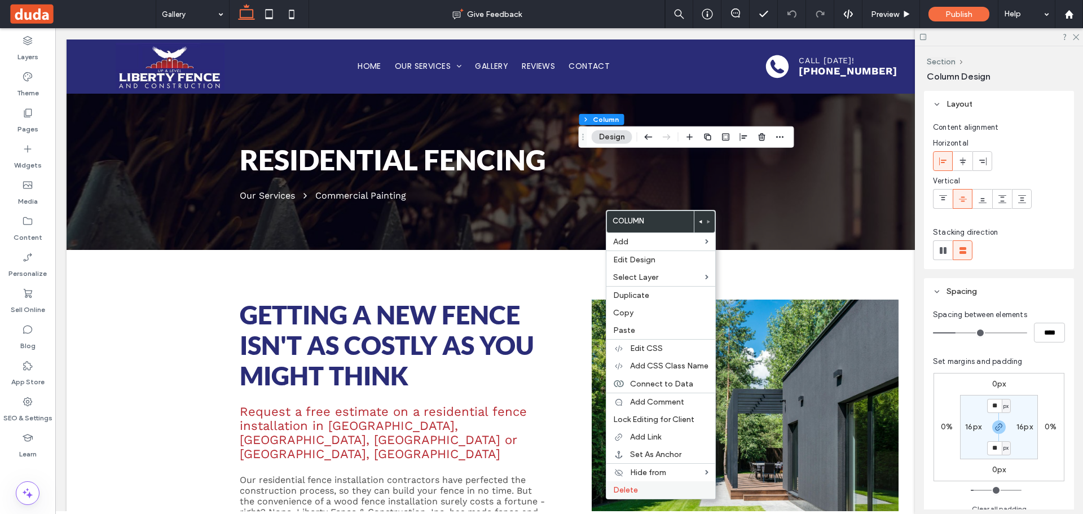
click at [632, 494] on div "Delete" at bounding box center [660, 489] width 109 height 17
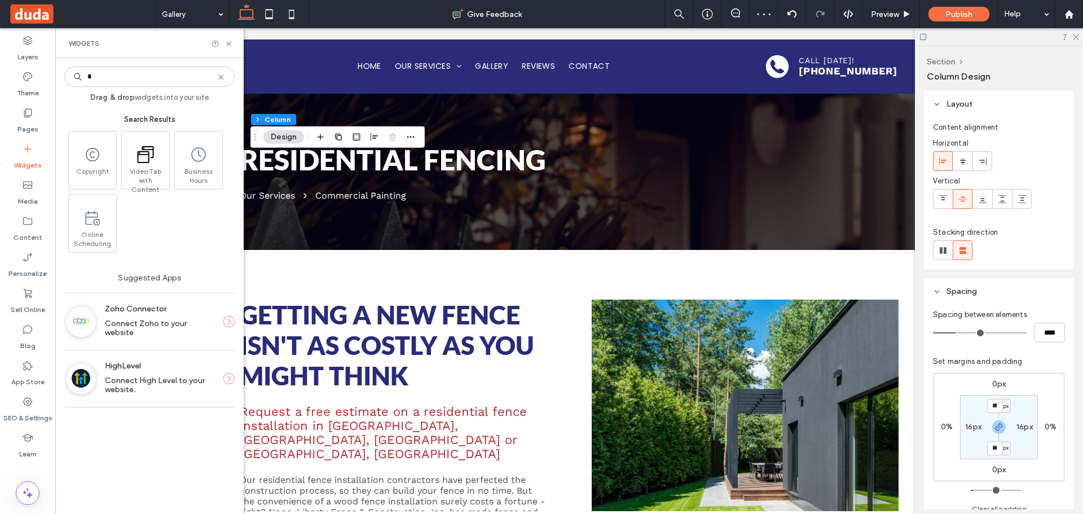
type input "*"
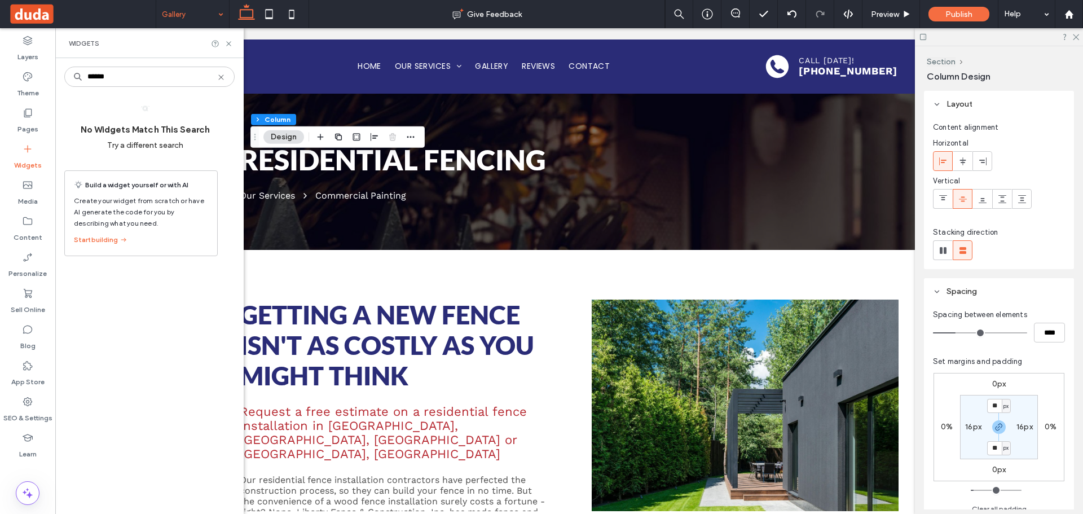
type input "******"
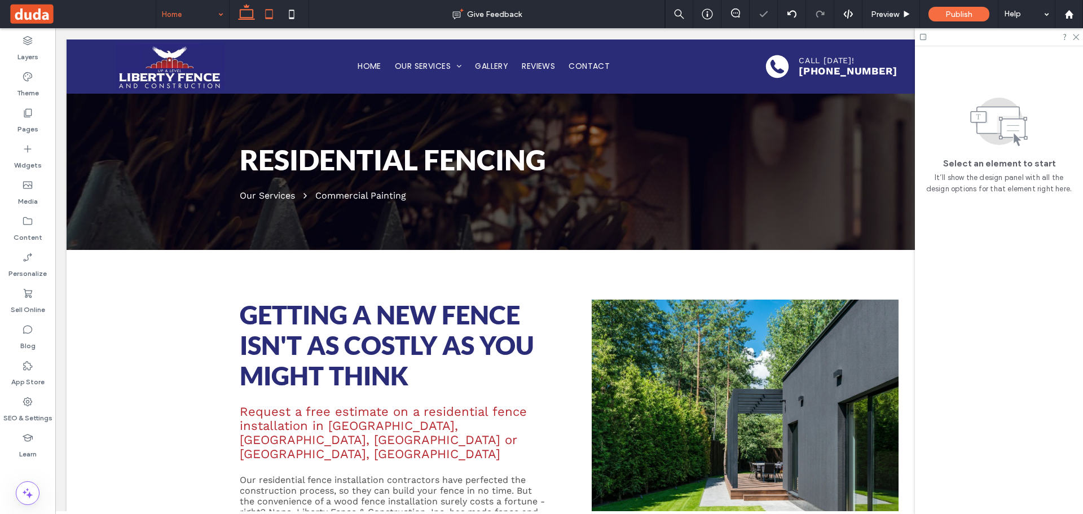
click at [266, 13] on use at bounding box center [269, 14] width 7 height 10
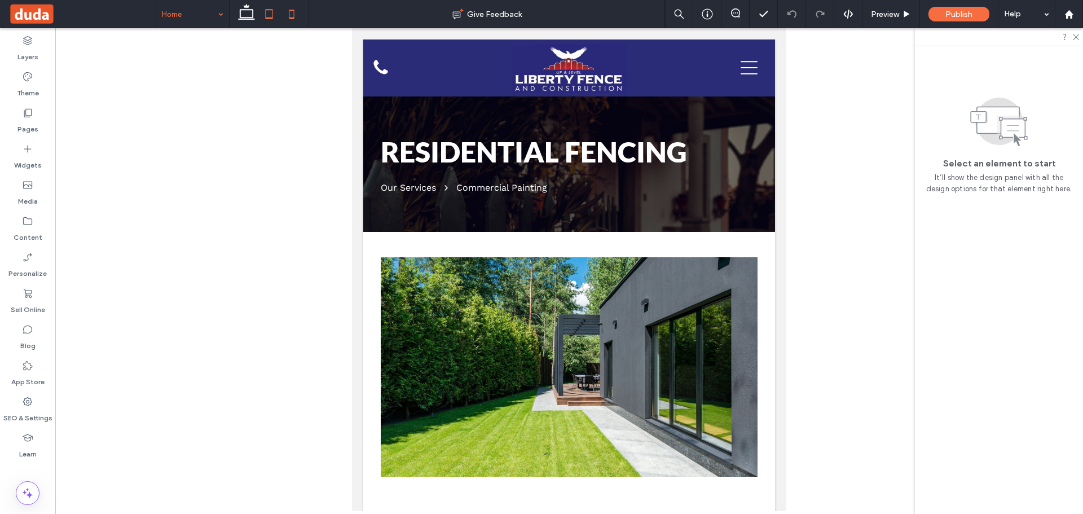
click at [294, 7] on icon at bounding box center [291, 14] width 23 height 23
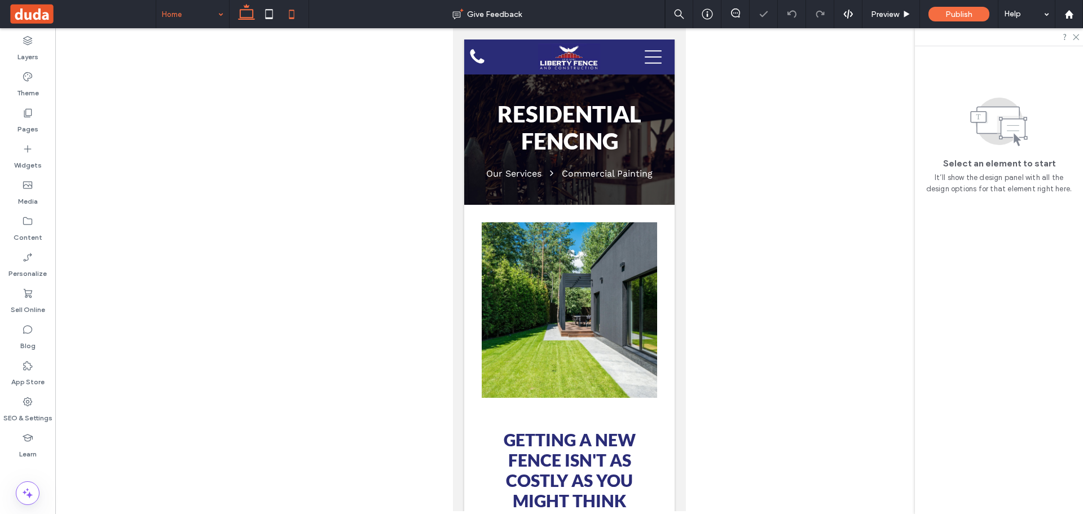
click at [251, 9] on icon at bounding box center [246, 14] width 23 height 23
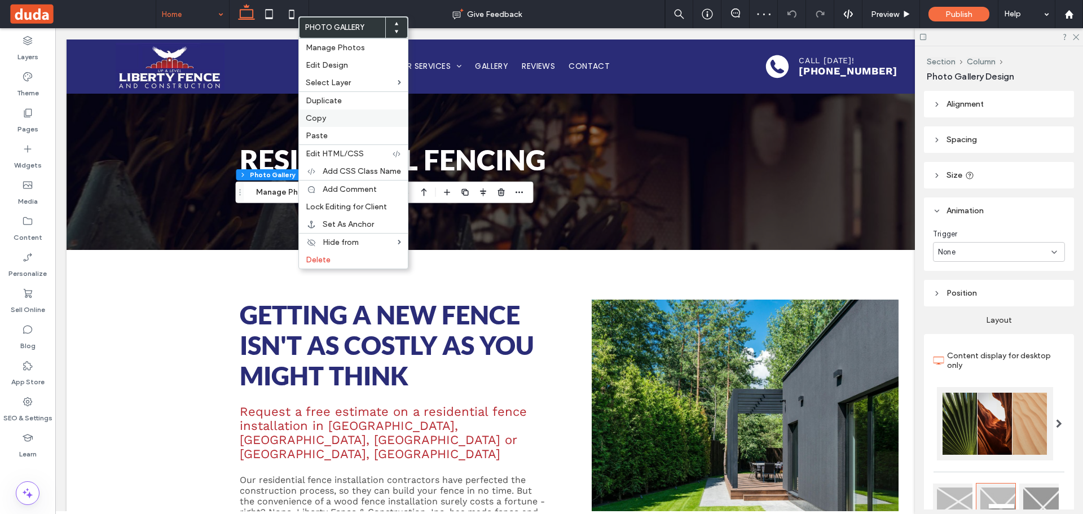
click at [322, 121] on span "Copy" at bounding box center [316, 118] width 20 height 10
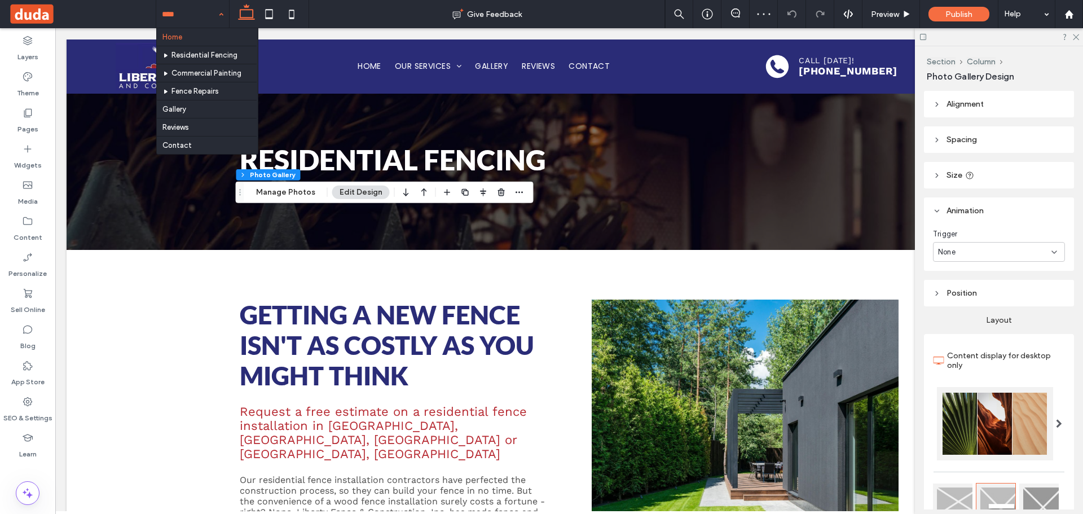
drag, startPoint x: 182, startPoint y: 13, endPoint x: 194, endPoint y: 75, distance: 63.2
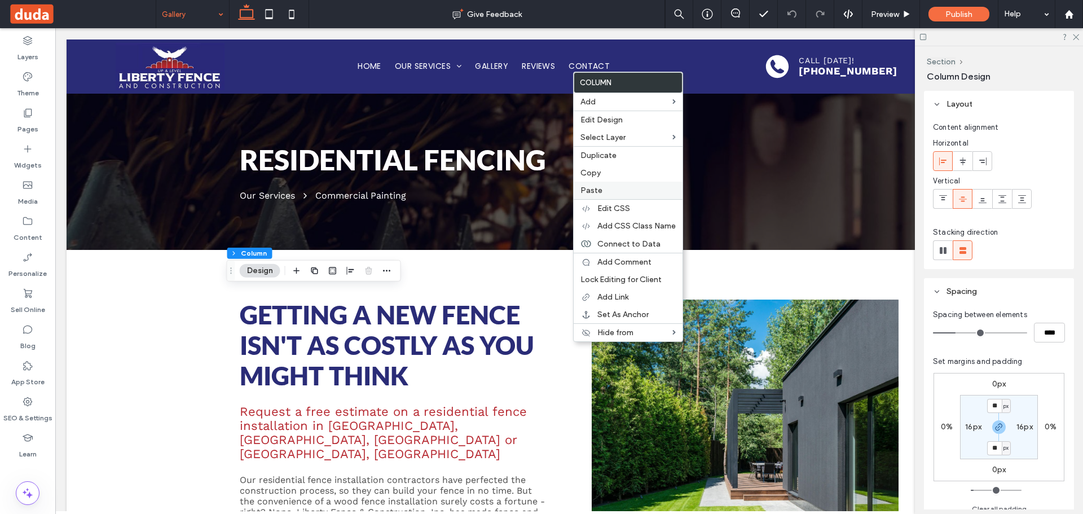
click at [589, 192] on span "Paste" at bounding box center [591, 190] width 22 height 10
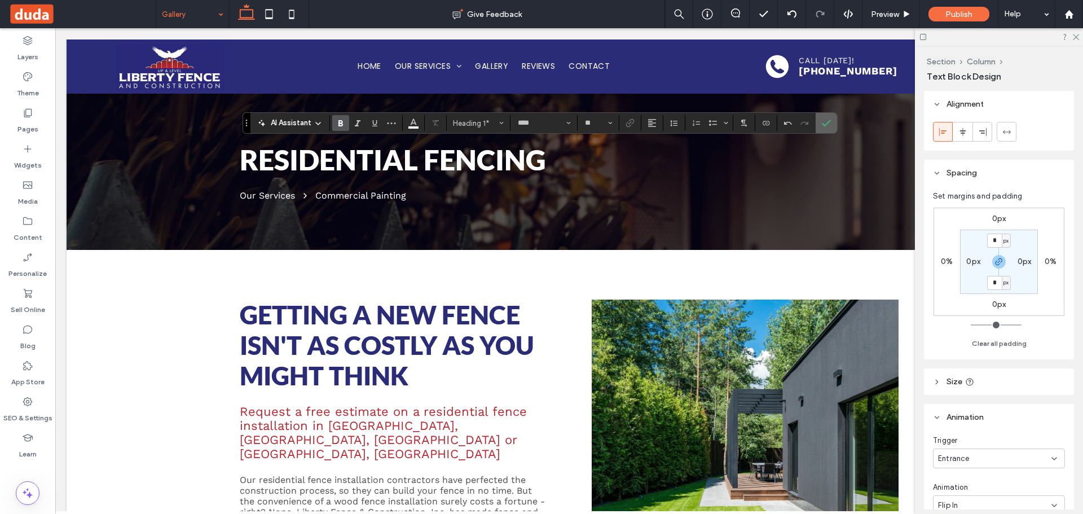
click at [827, 123] on icon "Confirm" at bounding box center [825, 122] width 9 height 9
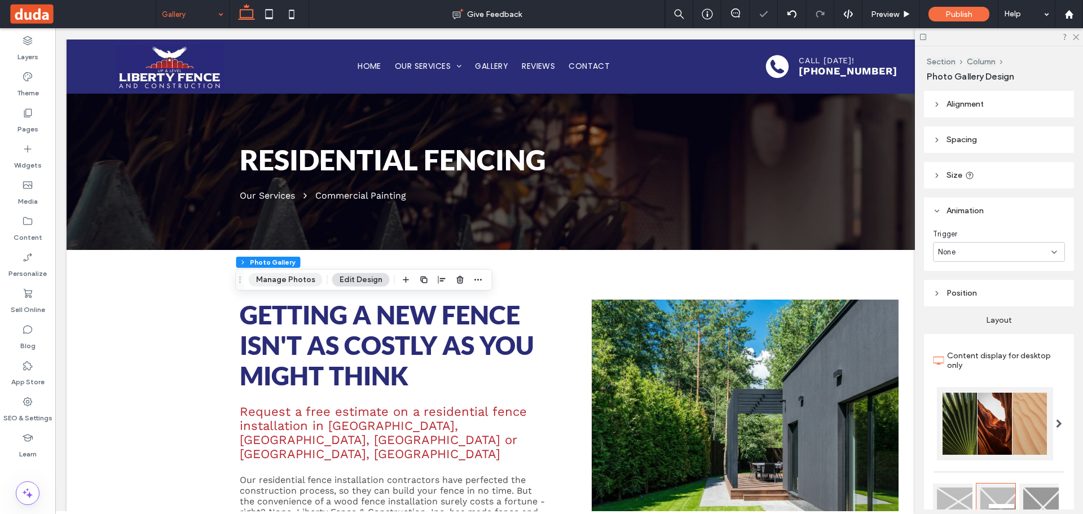
click at [290, 280] on button "Manage Photos" at bounding box center [286, 280] width 74 height 14
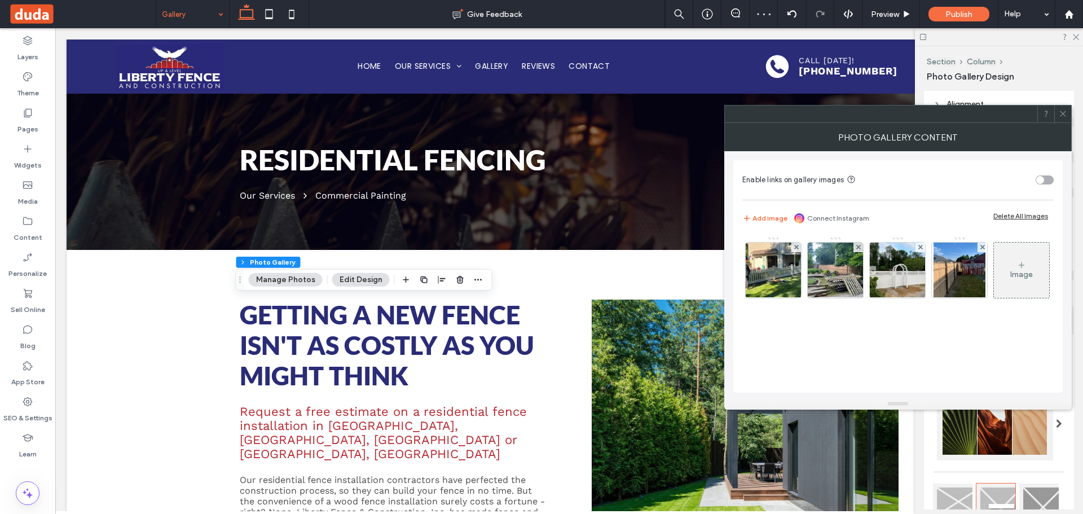
click at [1044, 215] on div "Delete All Images" at bounding box center [1020, 215] width 55 height 8
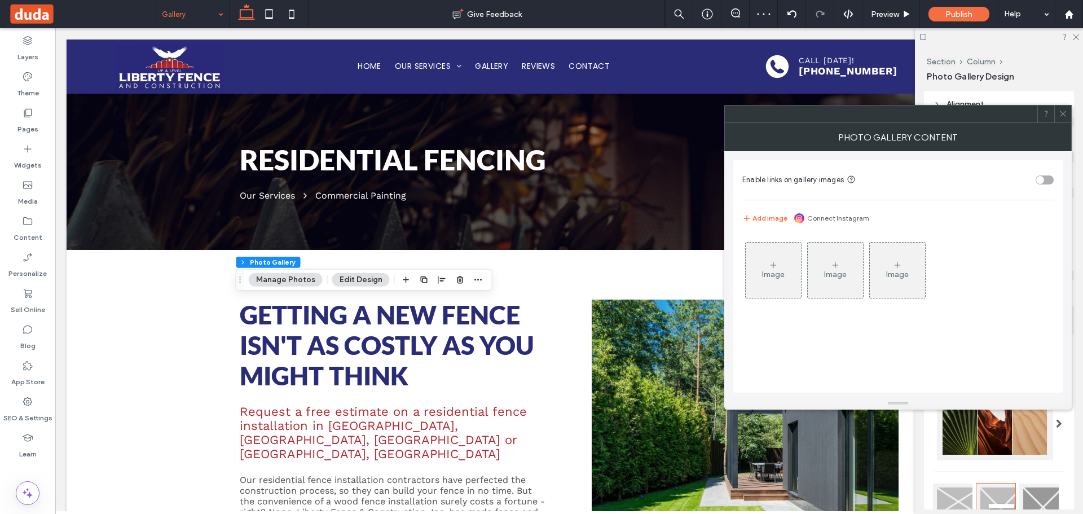
click at [785, 260] on div "Image" at bounding box center [772, 270] width 55 height 53
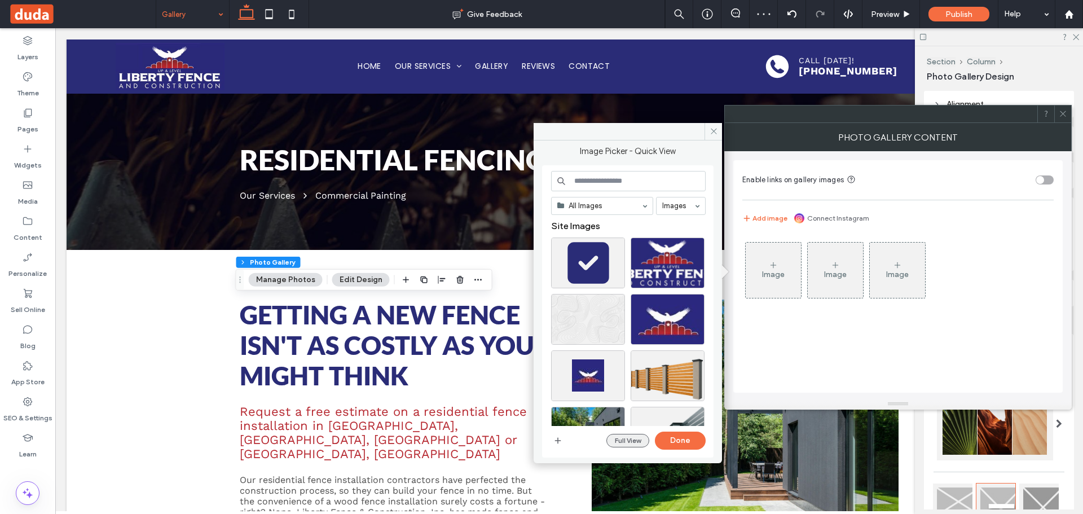
click at [630, 443] on button "Full View" at bounding box center [627, 441] width 43 height 14
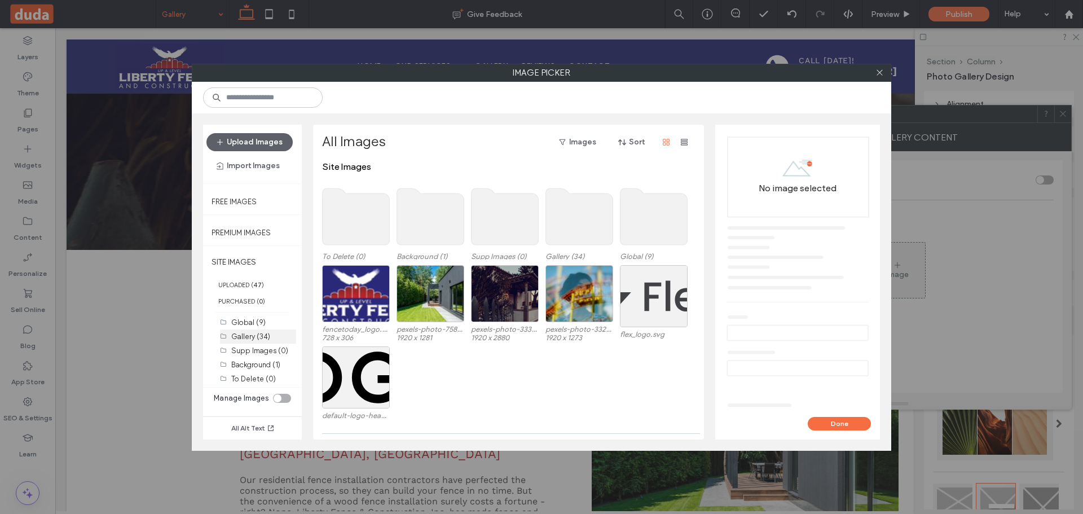
click at [250, 331] on div "Gallery (34)" at bounding box center [263, 336] width 65 height 12
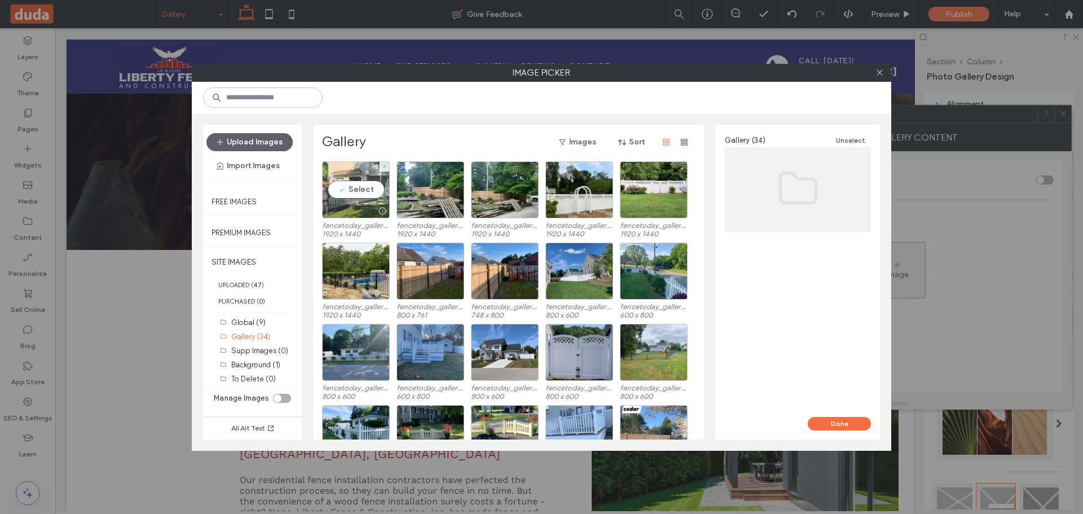
click at [352, 193] on div "Select" at bounding box center [356, 189] width 68 height 57
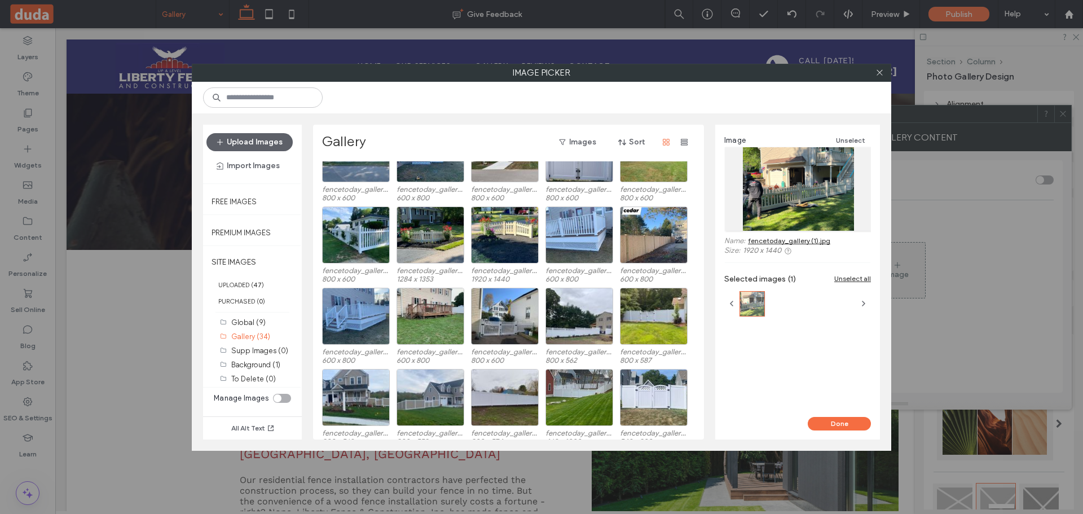
scroll to position [290, 0]
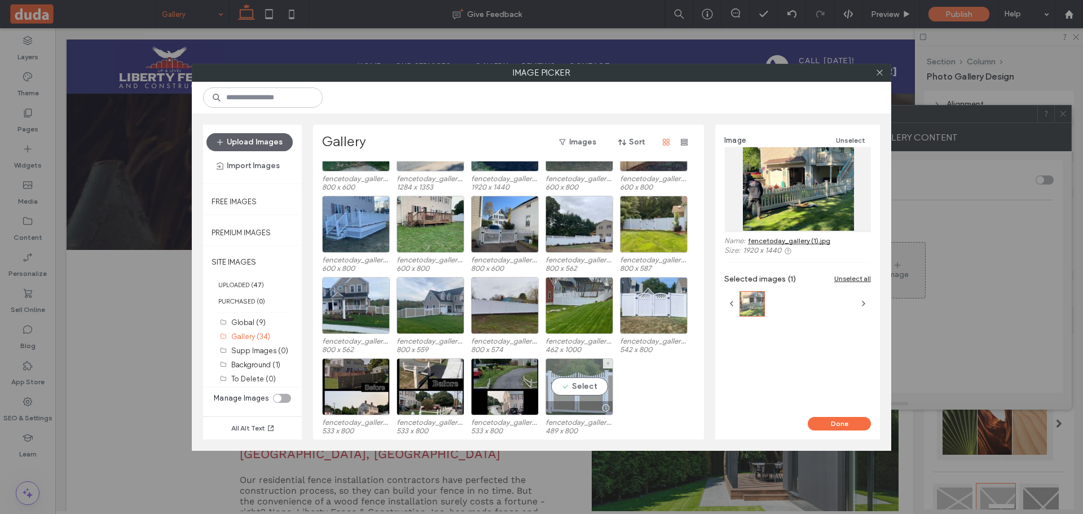
click at [563, 392] on div "Select" at bounding box center [579, 386] width 68 height 57
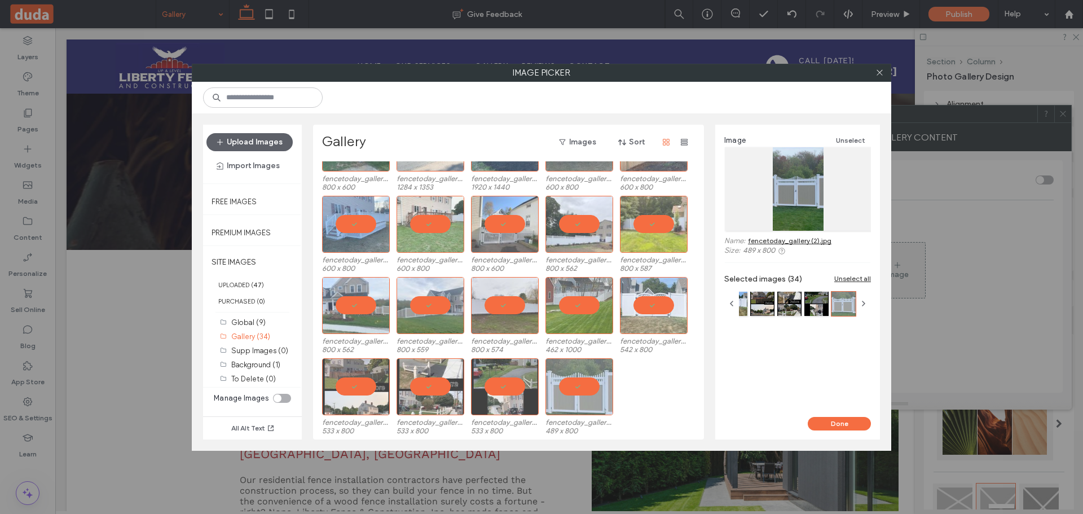
click at [850, 424] on button "Done" at bounding box center [838, 424] width 63 height 14
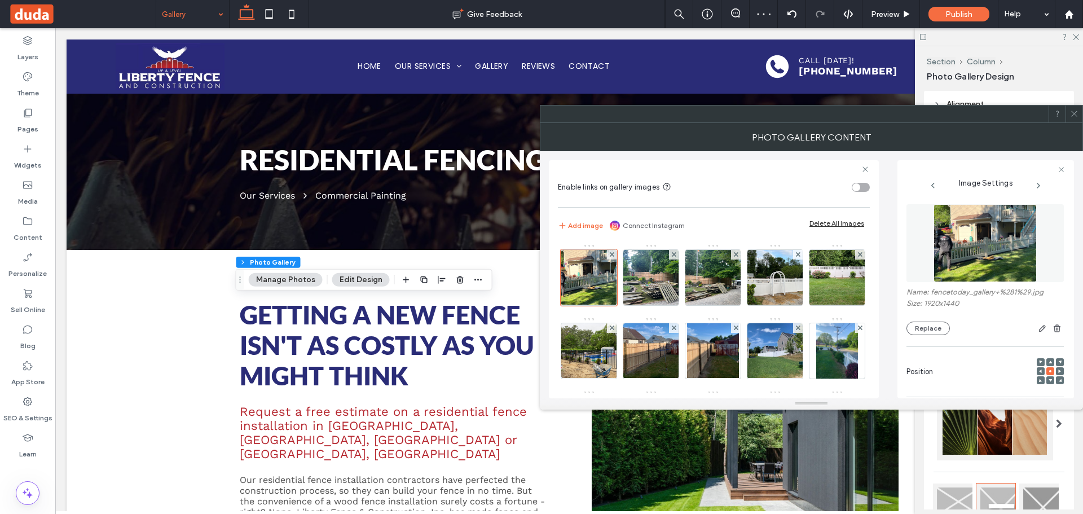
drag, startPoint x: 1068, startPoint y: 112, endPoint x: 637, endPoint y: 159, distance: 433.9
click at [1067, 113] on div at bounding box center [1073, 113] width 17 height 17
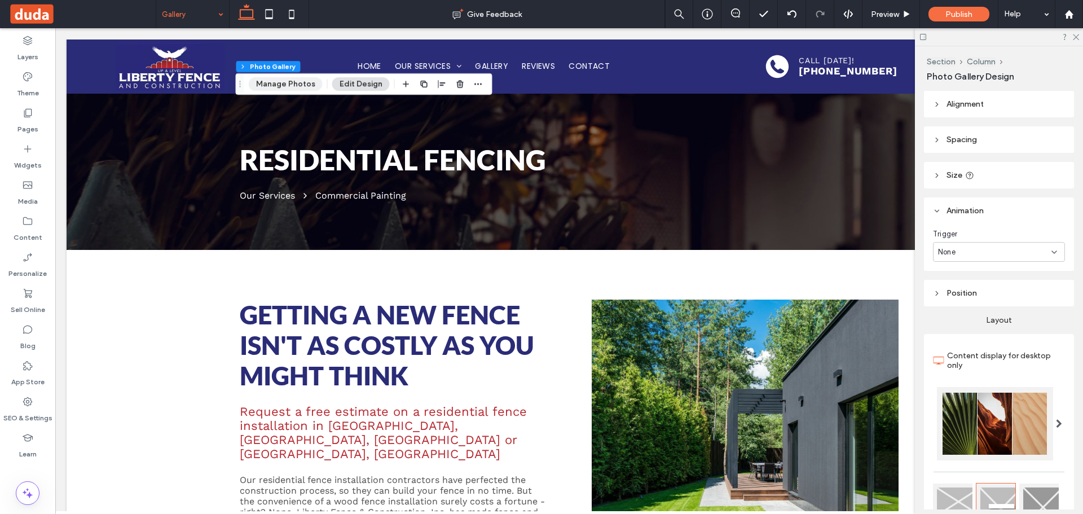
click at [286, 87] on button "Manage Photos" at bounding box center [286, 84] width 74 height 14
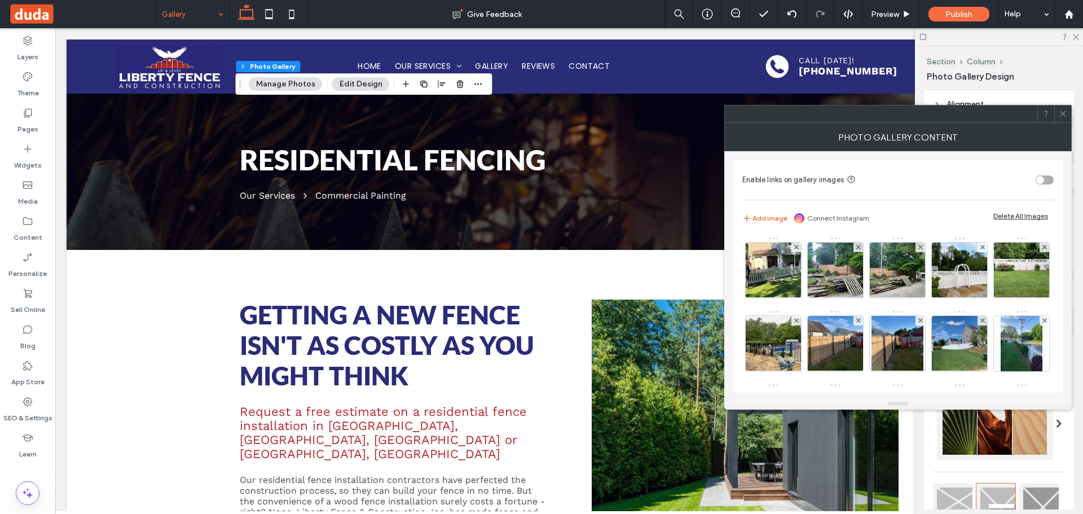
click at [363, 90] on div "Section Column Photo Gallery Manage Photos Edit Design" at bounding box center [364, 83] width 257 height 21
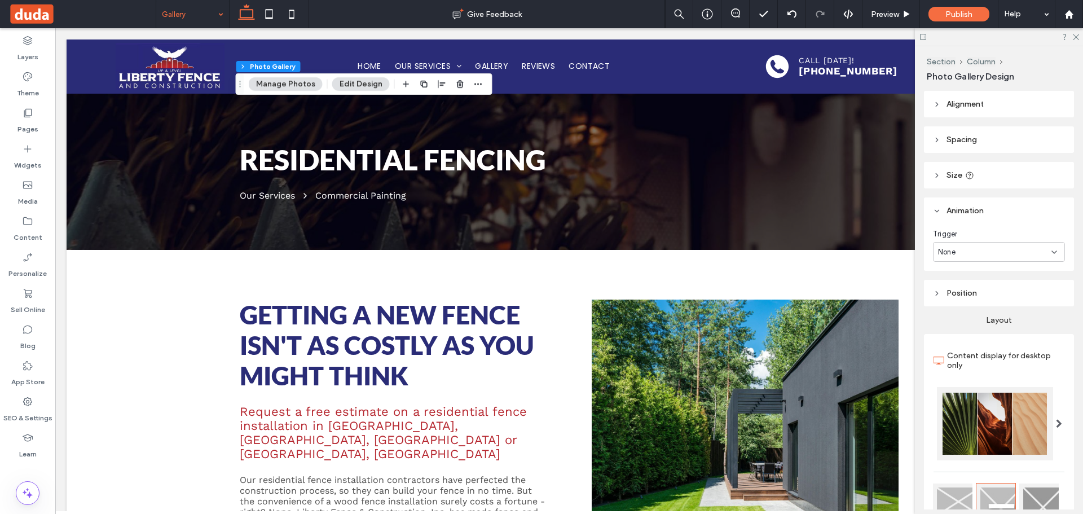
click at [362, 86] on button "Edit Design" at bounding box center [361, 84] width 58 height 14
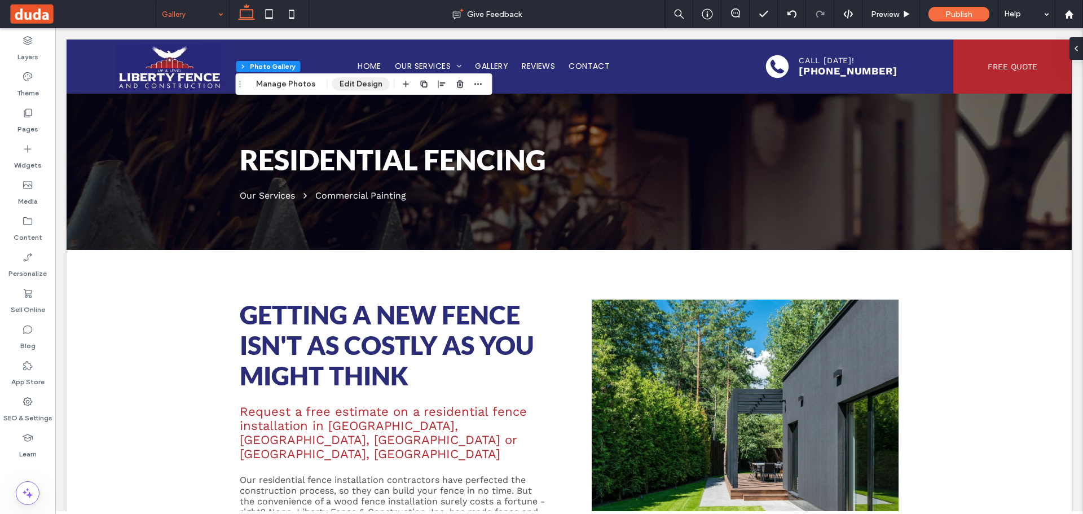
click at [347, 79] on button "Edit Design" at bounding box center [361, 84] width 58 height 14
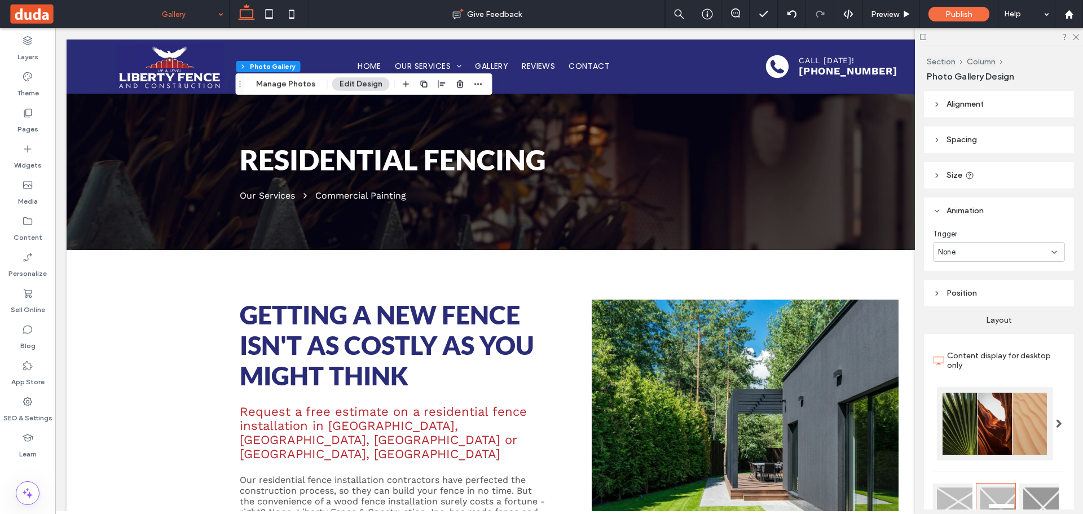
drag, startPoint x: 1042, startPoint y: 413, endPoint x: 936, endPoint y: 364, distance: 117.3
click at [1047, 413] on div at bounding box center [1058, 423] width 23 height 73
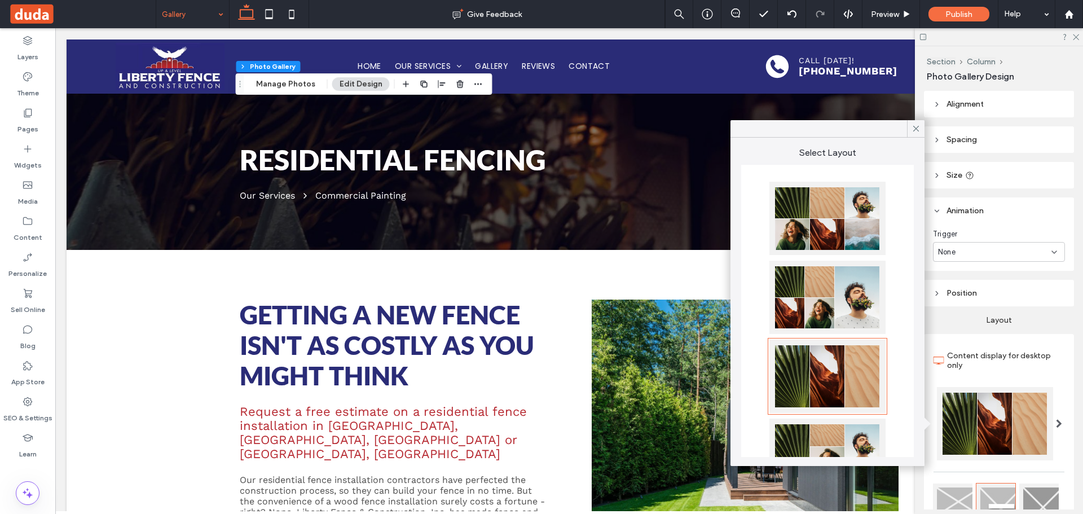
click at [827, 200] on div at bounding box center [827, 218] width 116 height 73
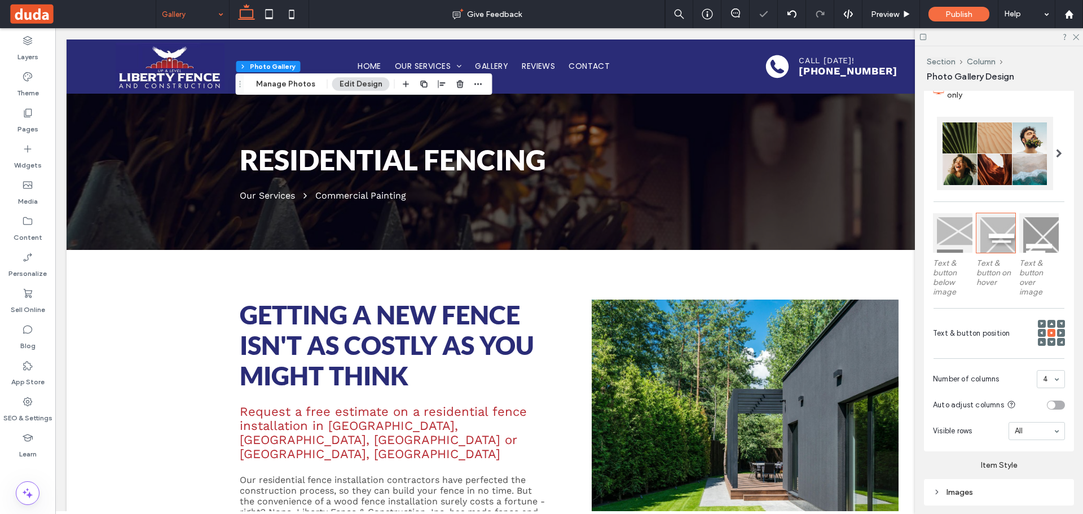
scroll to position [381, 0]
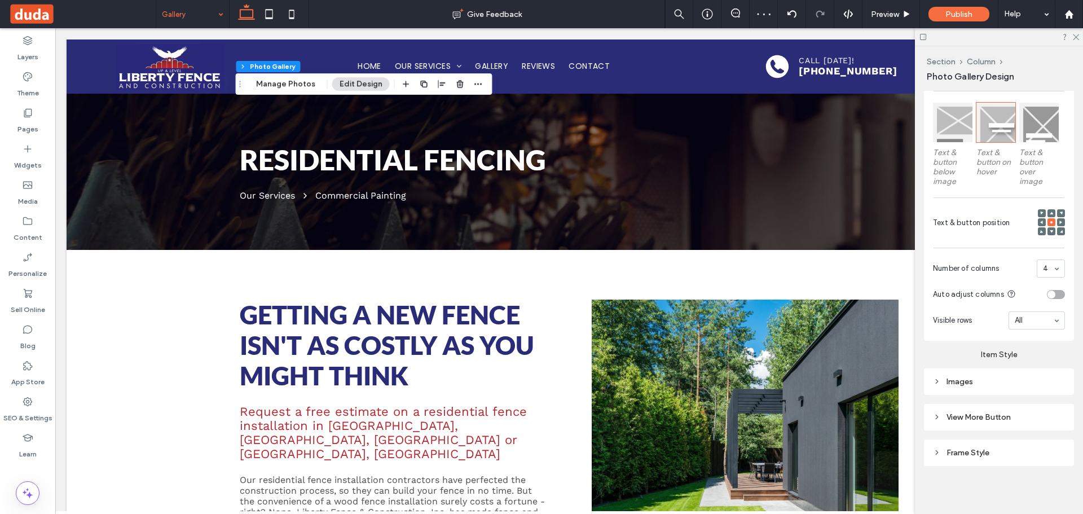
click at [1003, 379] on div "Images" at bounding box center [999, 382] width 132 height 10
click at [1044, 442] on input "****" at bounding box center [1050, 445] width 28 height 15
click at [268, 15] on icon at bounding box center [269, 14] width 23 height 23
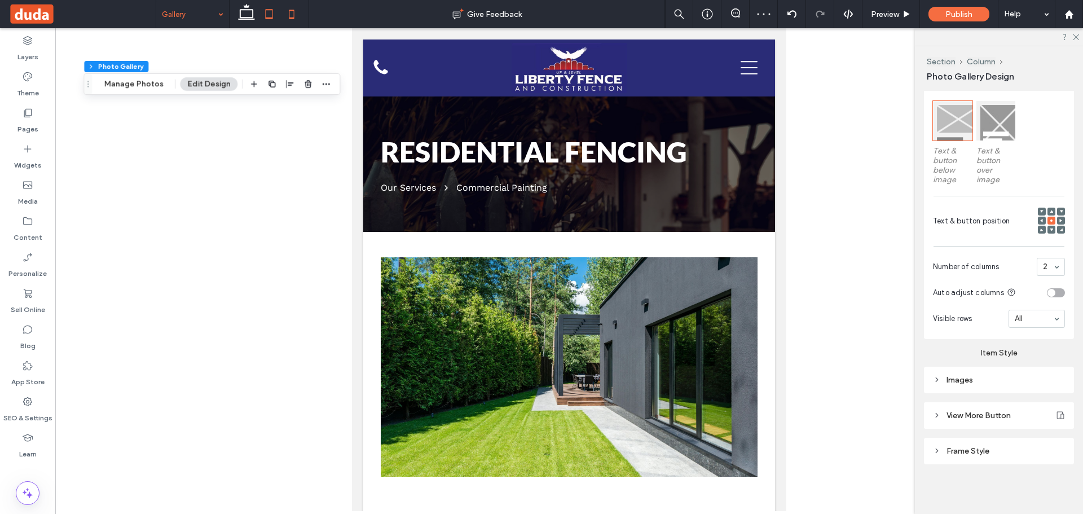
scroll to position [371, 0]
click at [293, 12] on icon at bounding box center [291, 14] width 23 height 23
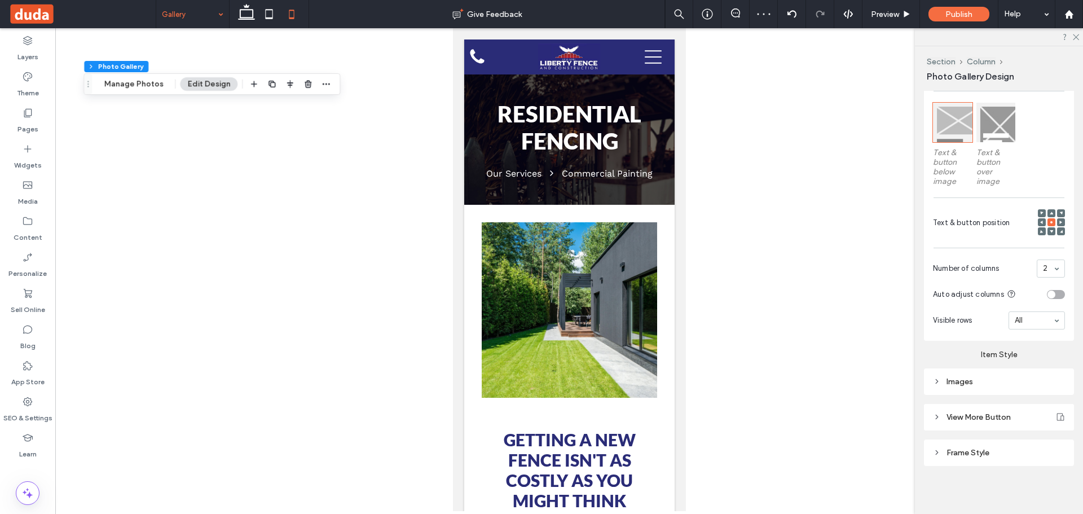
scroll to position [381, 0]
click at [243, 15] on icon at bounding box center [246, 14] width 23 height 23
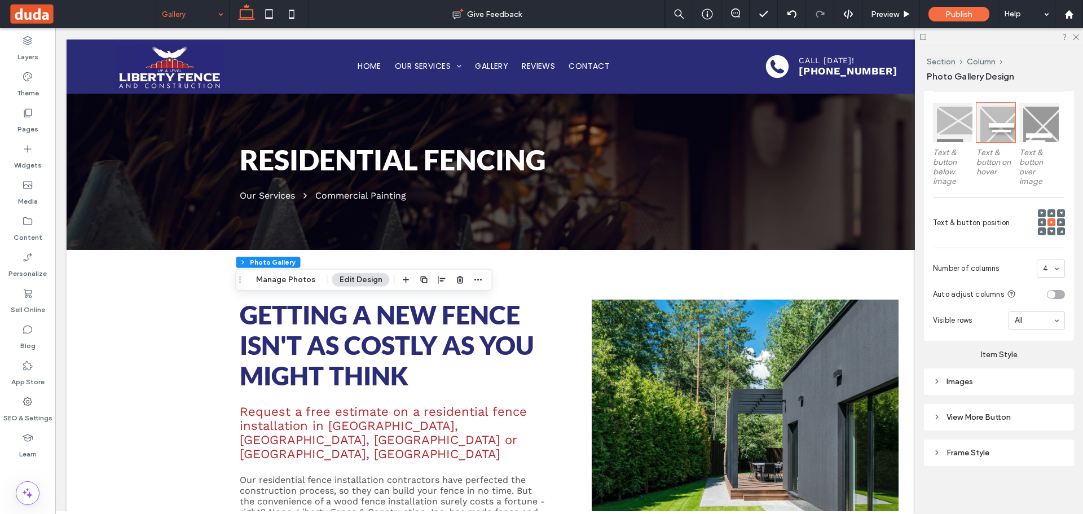
click at [1075, 32] on div at bounding box center [998, 36] width 168 height 17
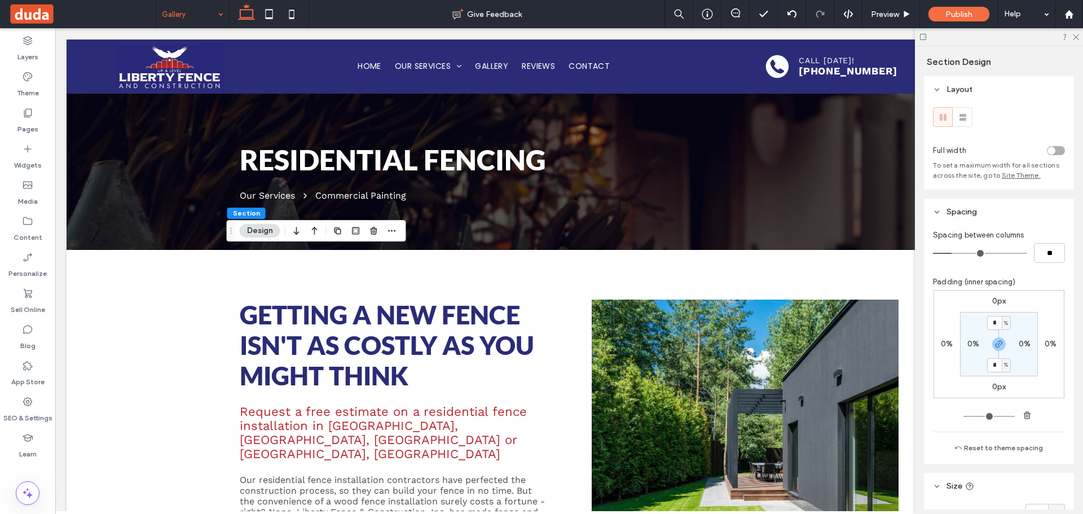
scroll to position [338, 0]
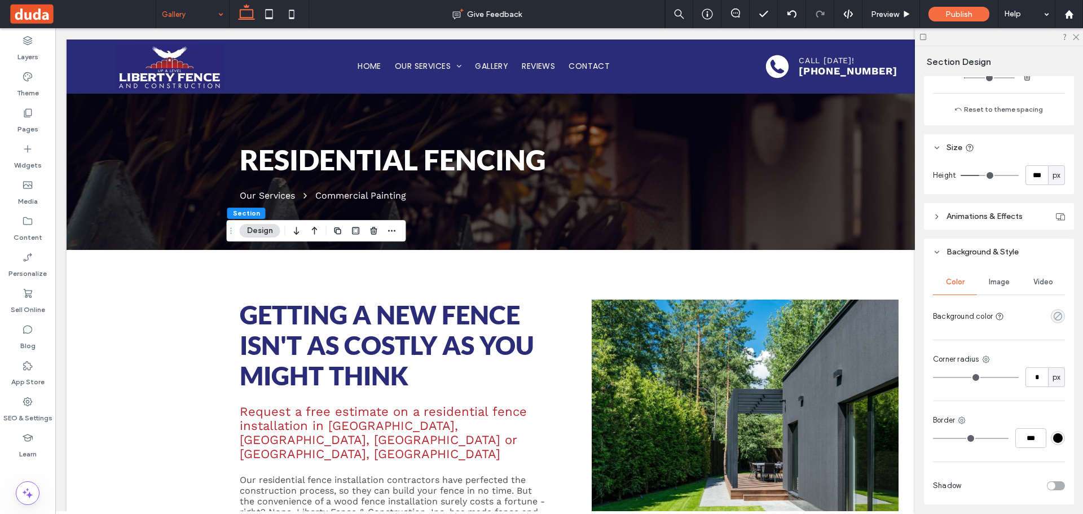
click at [1054, 315] on icon "rgba(0, 0, 0, 0)" at bounding box center [1058, 316] width 10 height 10
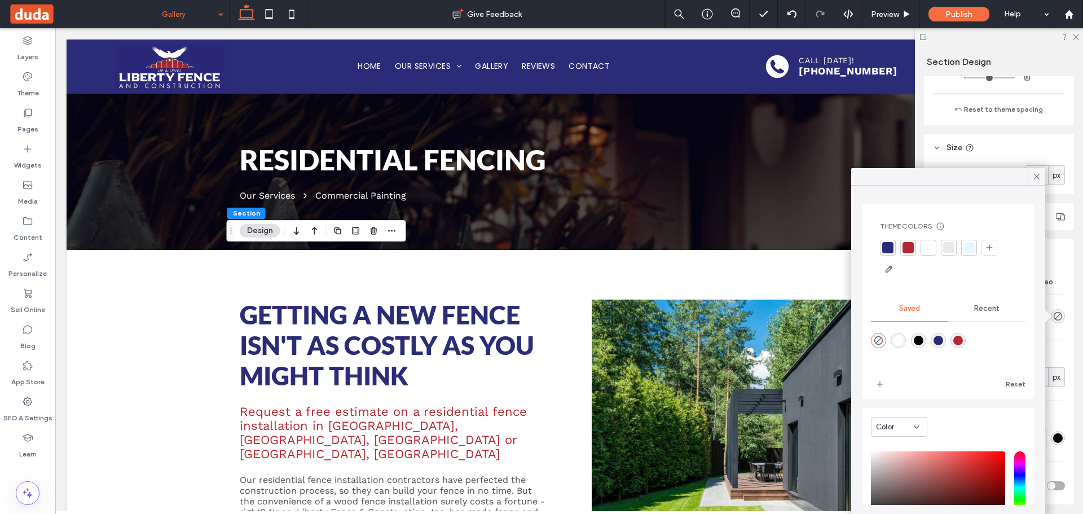
click at [921, 242] on div at bounding box center [928, 248] width 16 height 16
click at [269, 14] on icon at bounding box center [269, 14] width 23 height 23
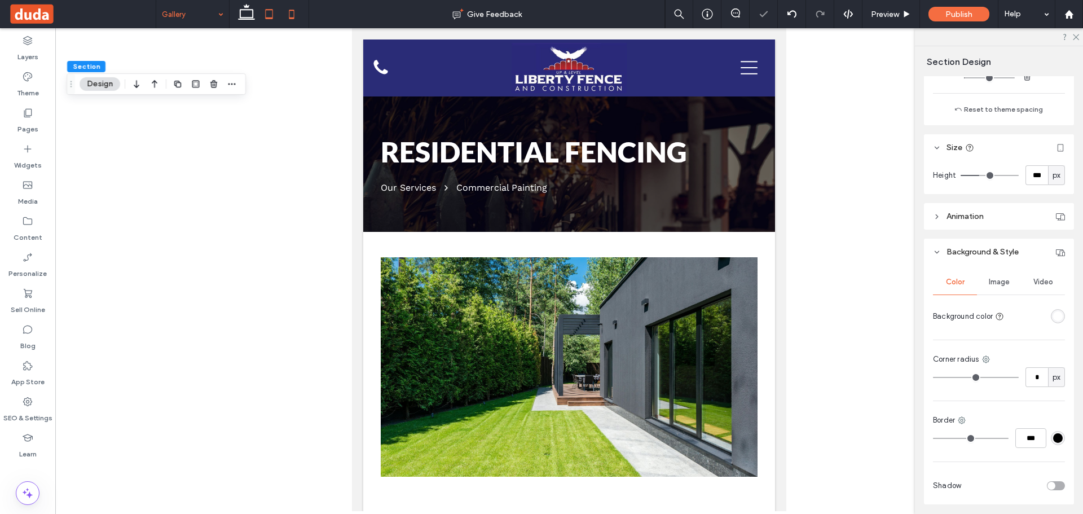
click at [295, 17] on icon at bounding box center [291, 14] width 23 height 23
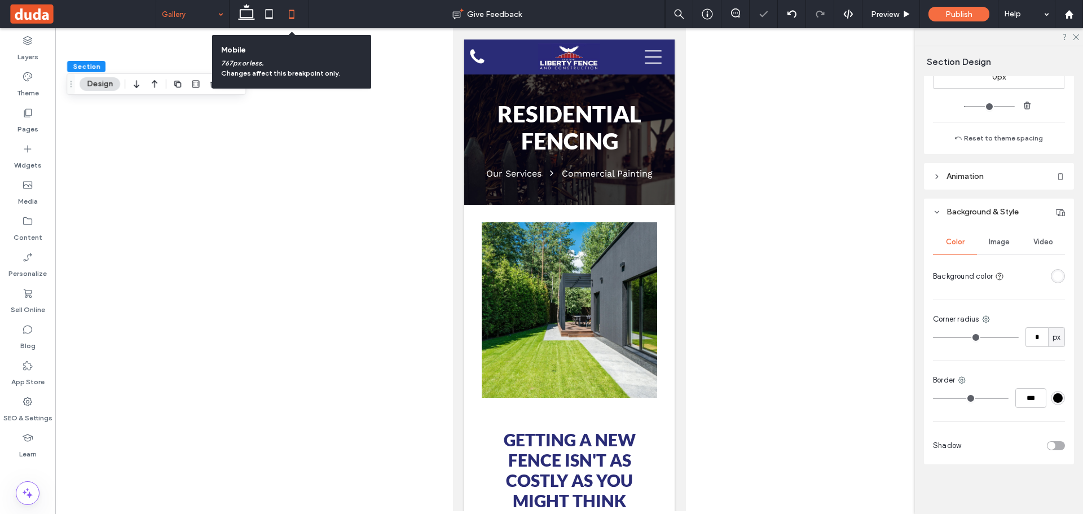
scroll to position [256, 0]
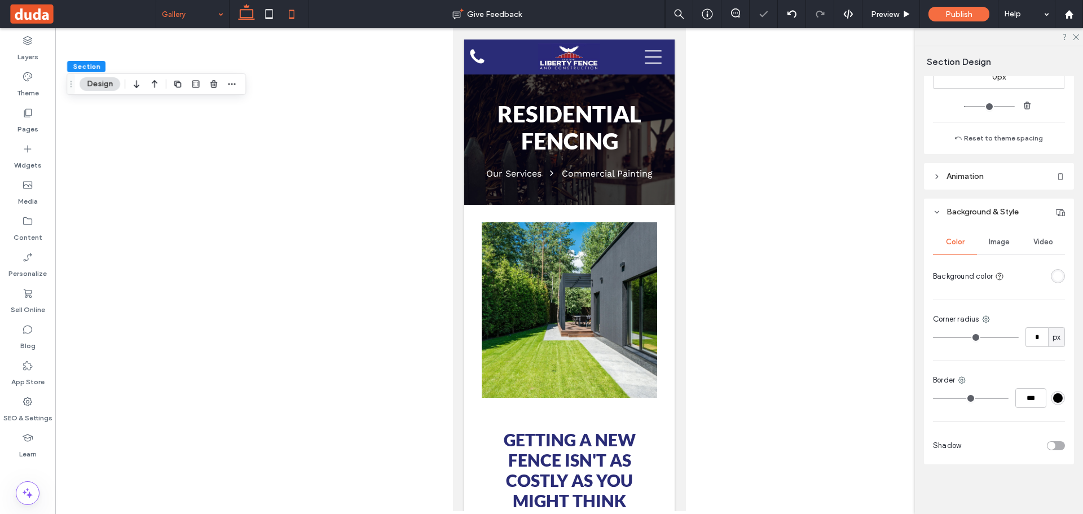
click at [249, 14] on icon at bounding box center [246, 14] width 23 height 23
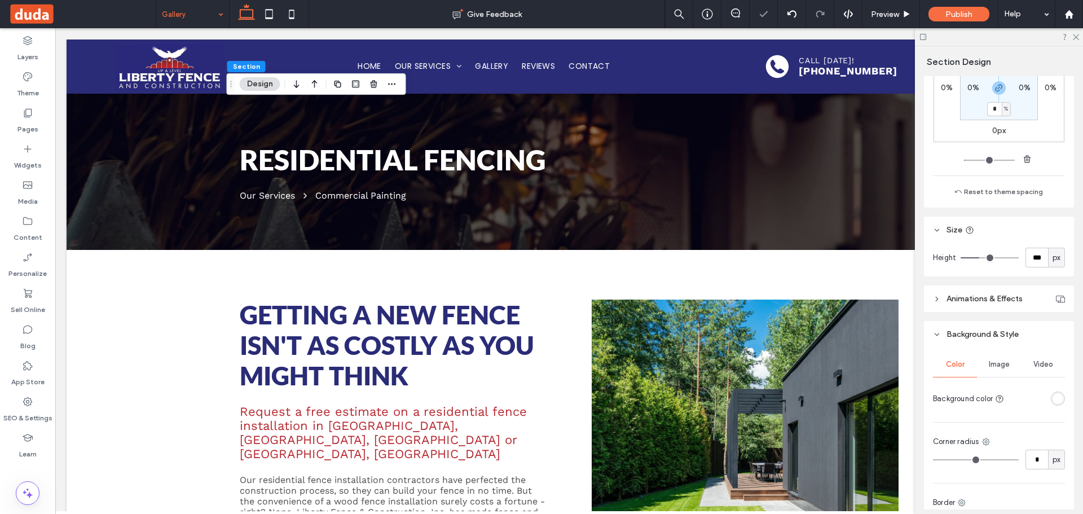
scroll to position [338, 0]
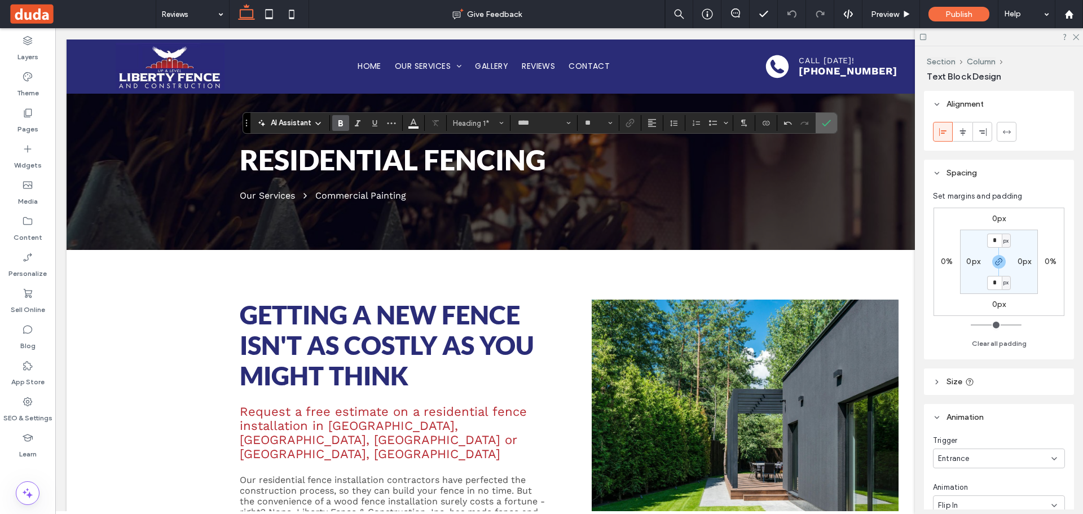
click at [826, 123] on icon "Confirm" at bounding box center [825, 122] width 9 height 9
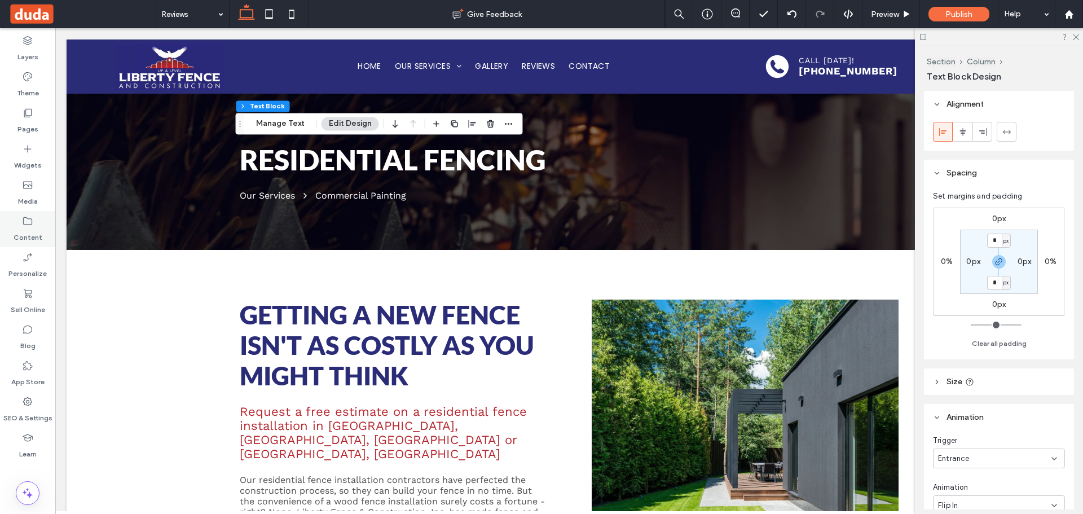
click at [33, 223] on div "Content" at bounding box center [27, 229] width 55 height 36
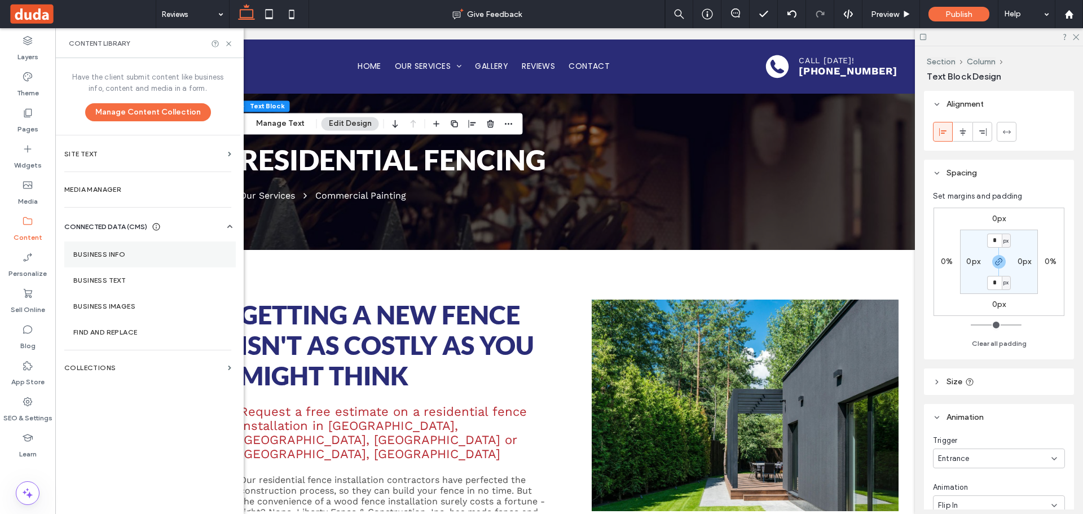
click at [108, 251] on label "Business Info" at bounding box center [149, 254] width 153 height 8
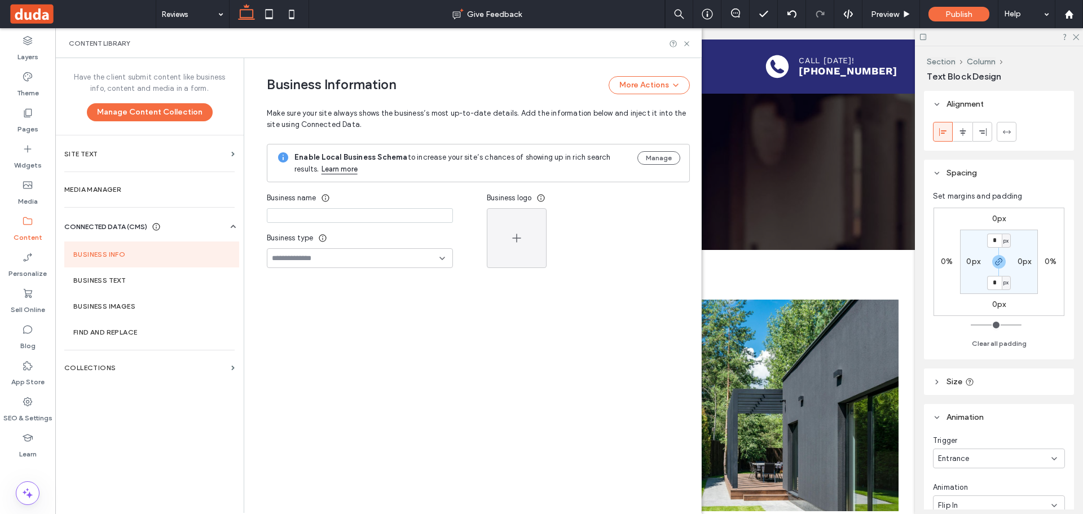
type input "**********"
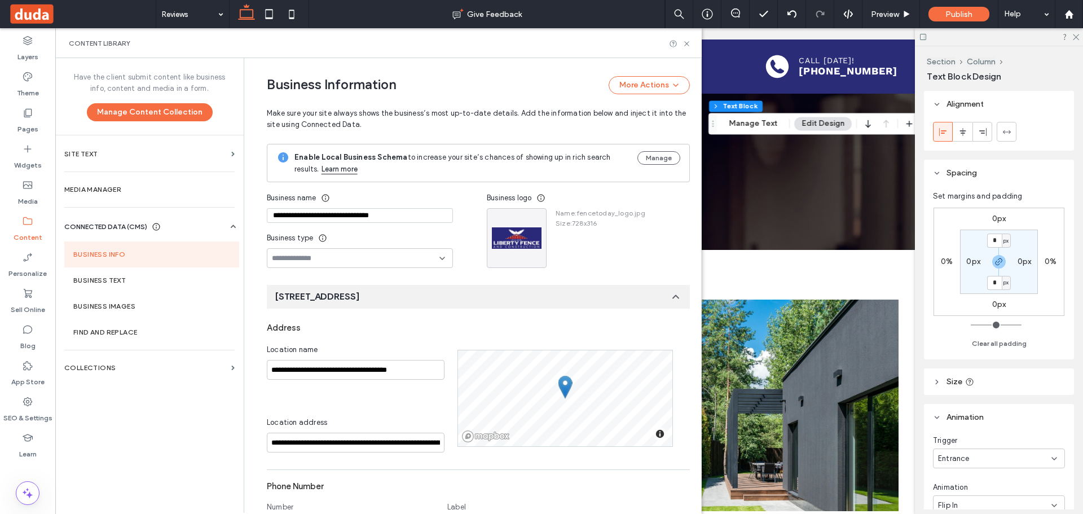
click at [365, 215] on input "**********" at bounding box center [360, 215] width 186 height 15
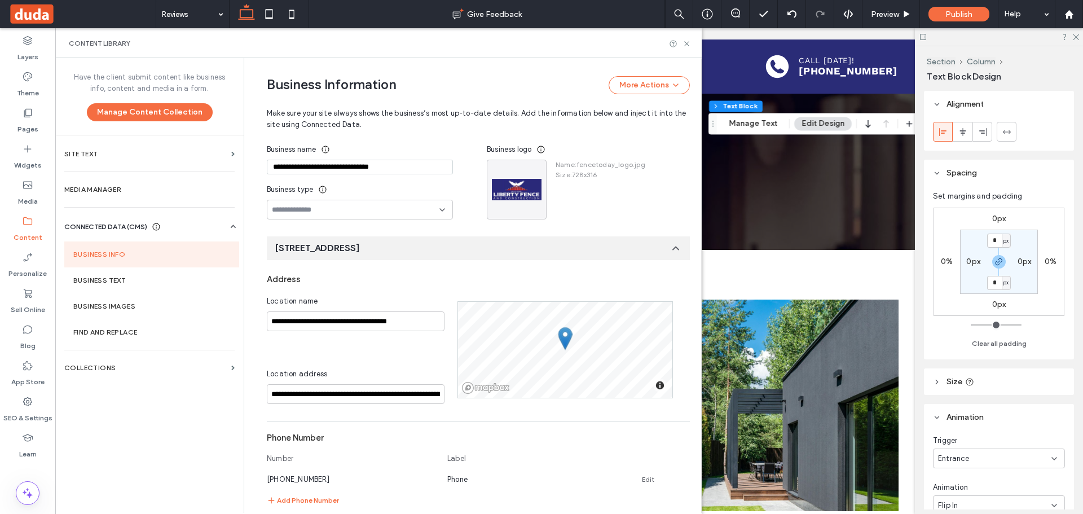
scroll to position [169, 0]
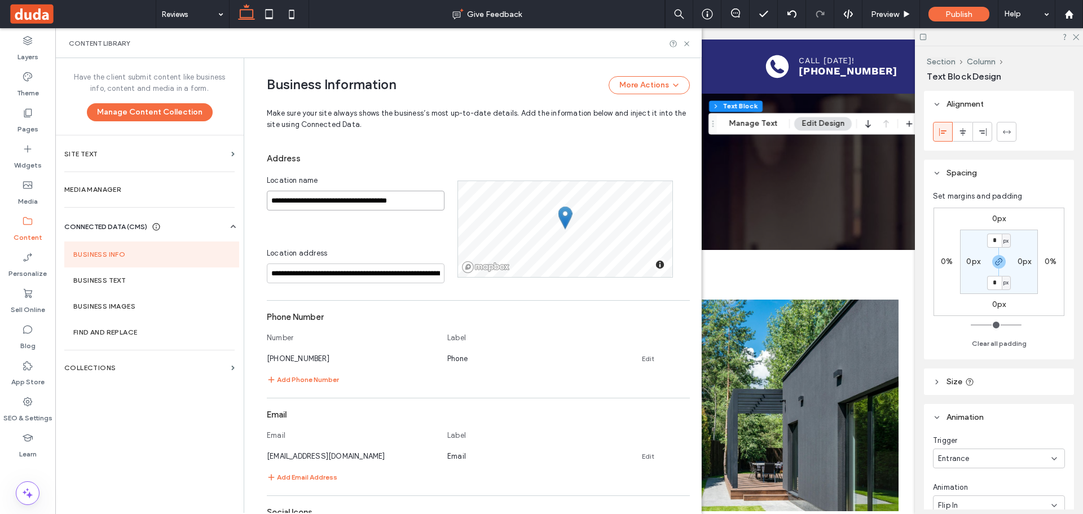
drag, startPoint x: 391, startPoint y: 200, endPoint x: 298, endPoint y: 200, distance: 93.0
click at [298, 200] on input "**********" at bounding box center [356, 201] width 178 height 20
drag, startPoint x: 687, startPoint y: 46, endPoint x: 1032, endPoint y: 48, distance: 345.1
click at [687, 46] on icon at bounding box center [686, 43] width 8 height 8
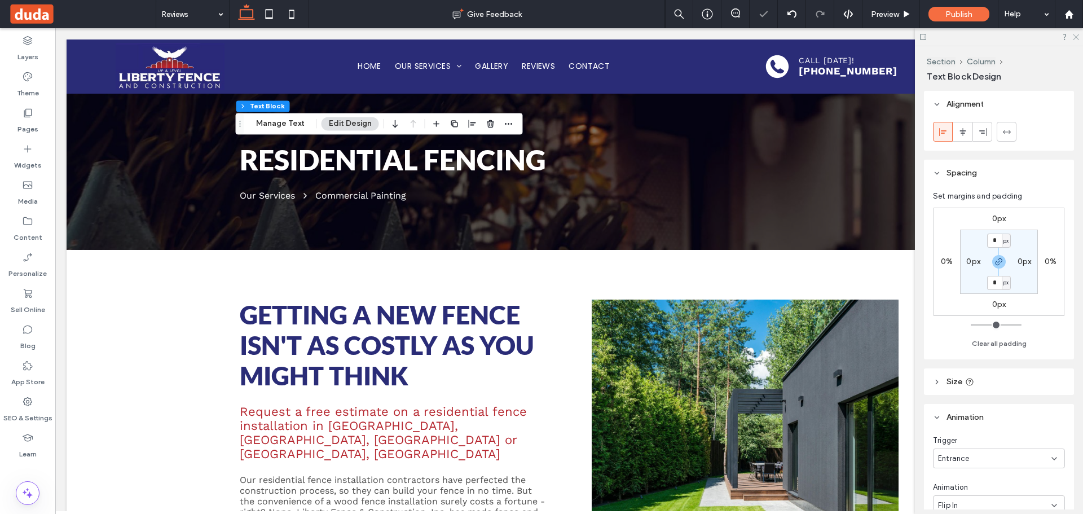
click at [1075, 37] on icon at bounding box center [1074, 36] width 7 height 7
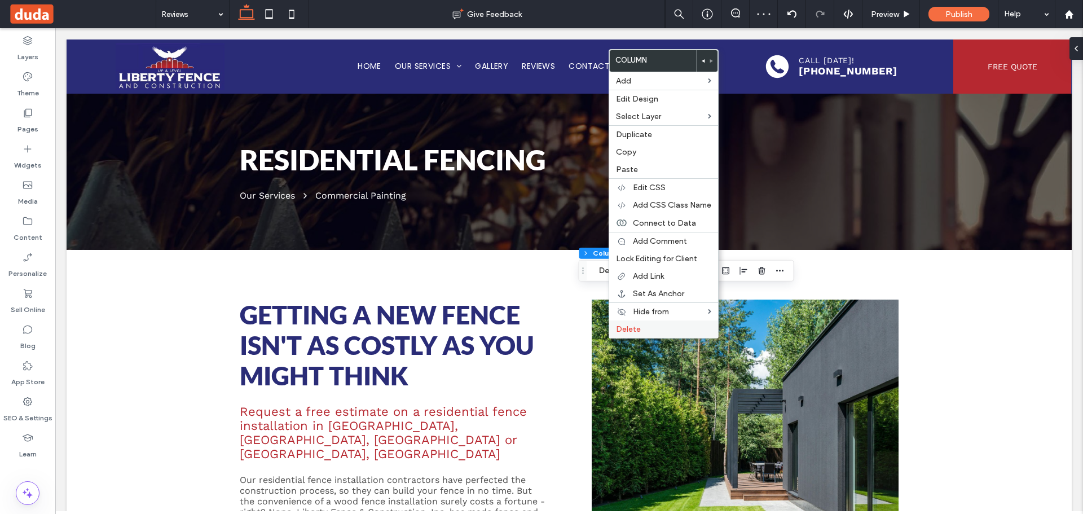
click at [622, 332] on span "Delete" at bounding box center [628, 329] width 25 height 10
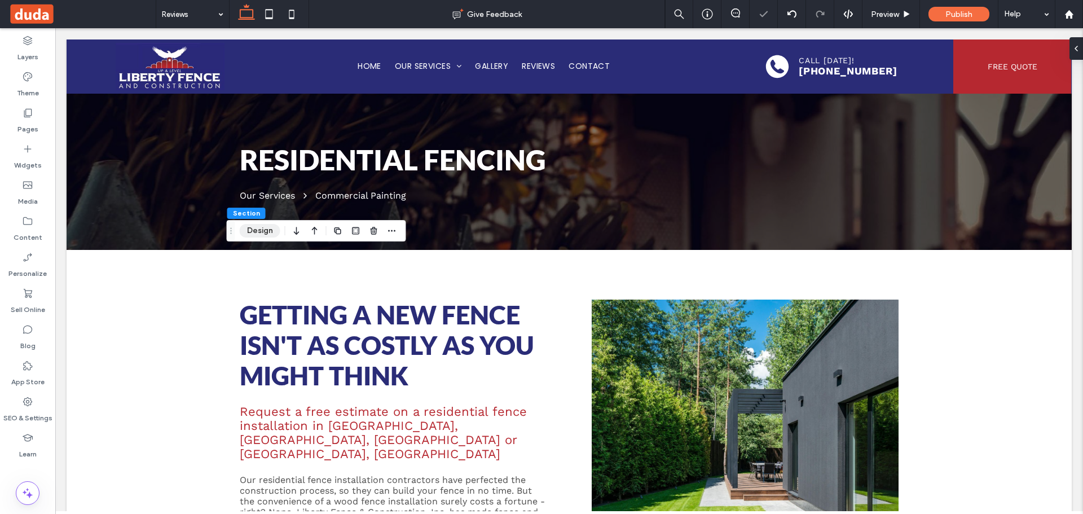
click at [262, 232] on button "Design" at bounding box center [260, 231] width 41 height 14
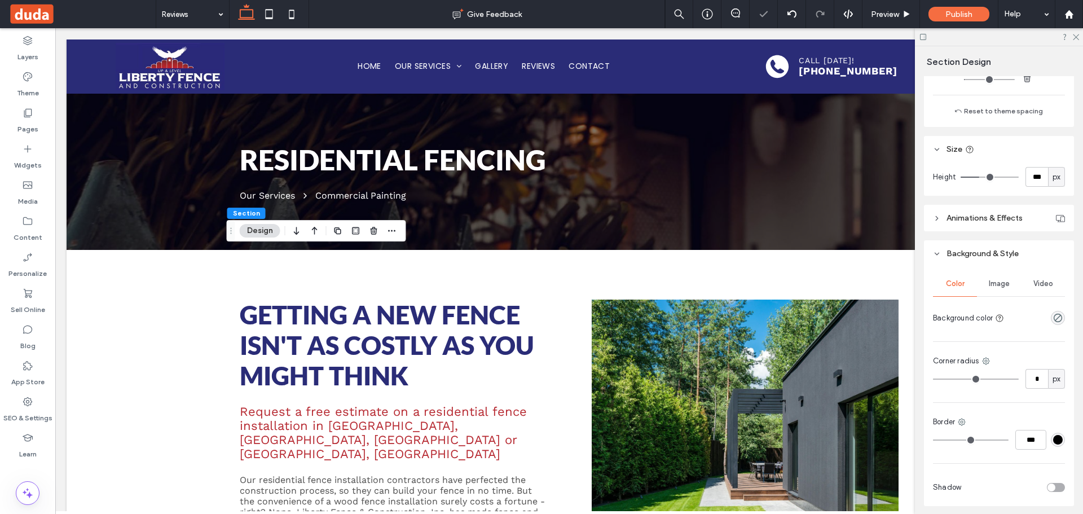
scroll to position [338, 0]
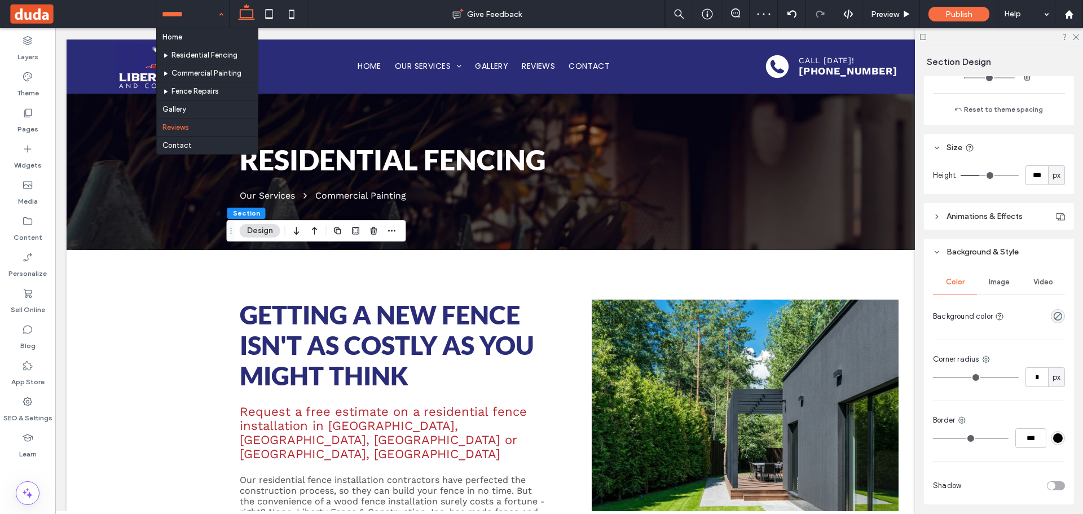
drag, startPoint x: 195, startPoint y: 16, endPoint x: 194, endPoint y: 60, distance: 43.4
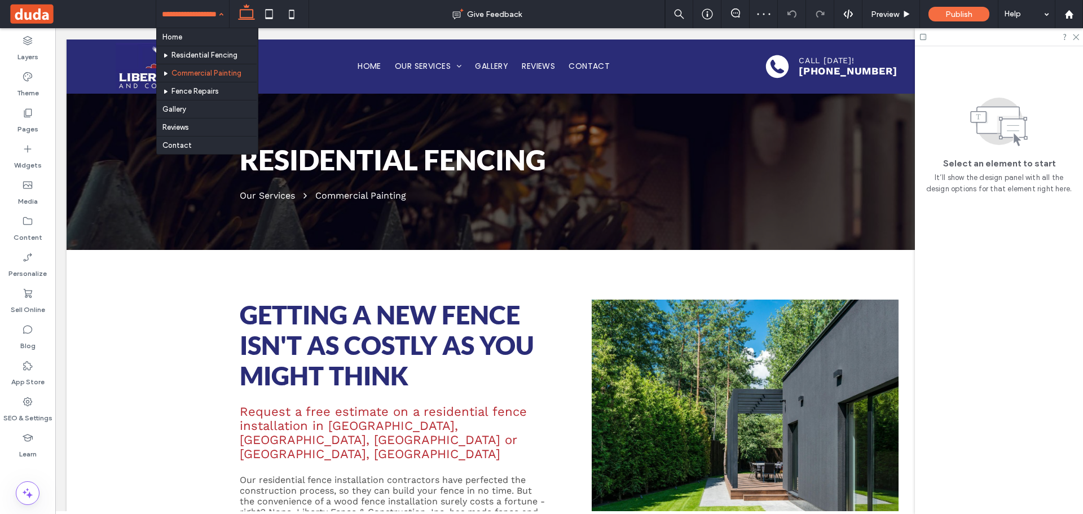
click at [176, 7] on input at bounding box center [190, 14] width 56 height 28
click at [187, 46] on div "Home Residential Fencing Commercial Painting Fence Repairs Gallery Reviews Cont…" at bounding box center [207, 91] width 101 height 126
click at [209, 12] on input at bounding box center [190, 14] width 56 height 28
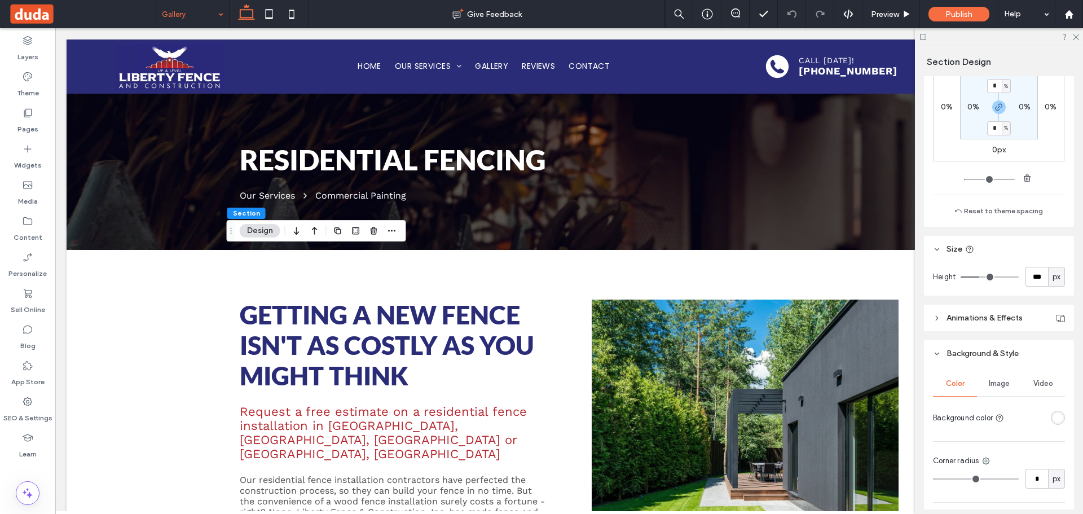
scroll to position [378, 0]
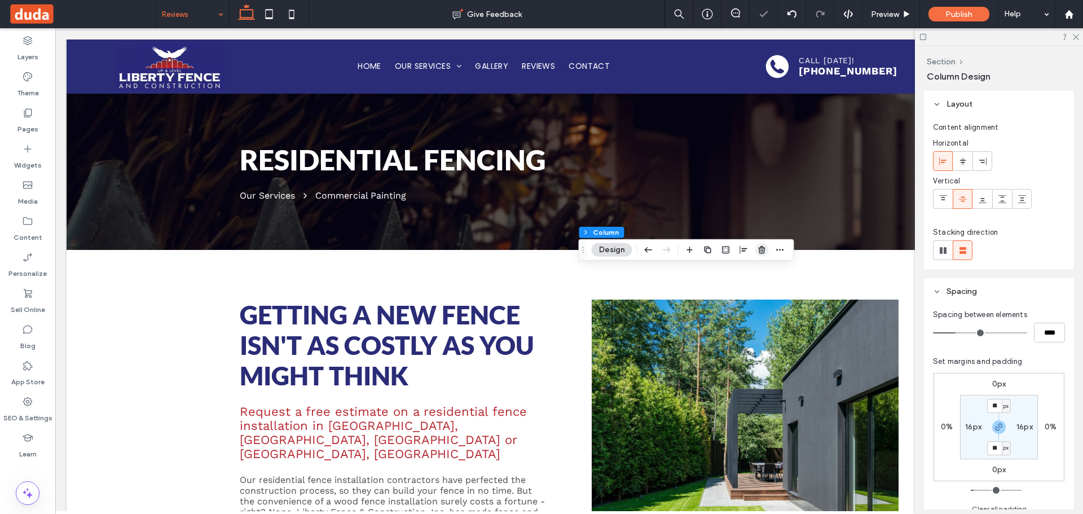
click at [765, 249] on icon "button" at bounding box center [761, 249] width 9 height 9
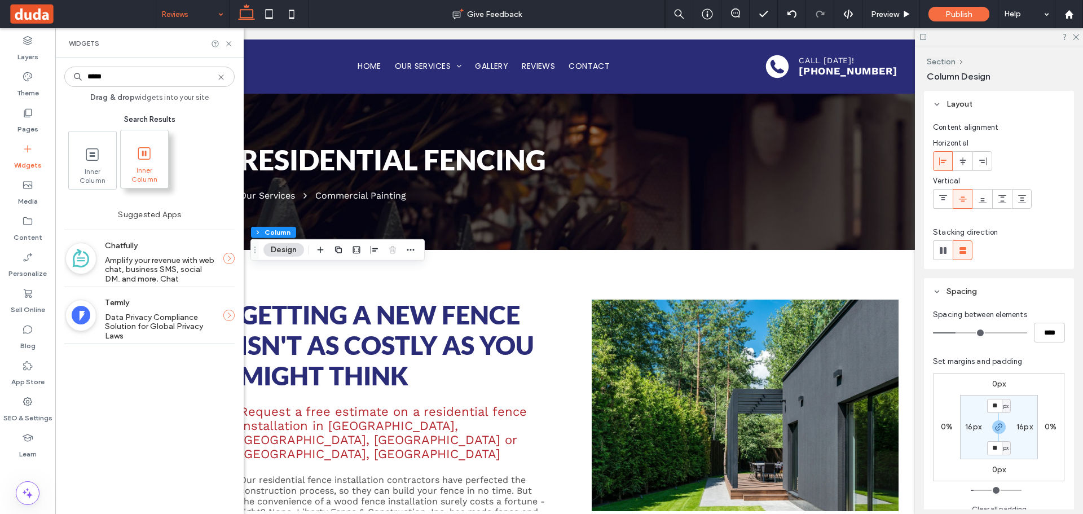
type input "*****"
click at [135, 164] on span at bounding box center [144, 152] width 47 height 25
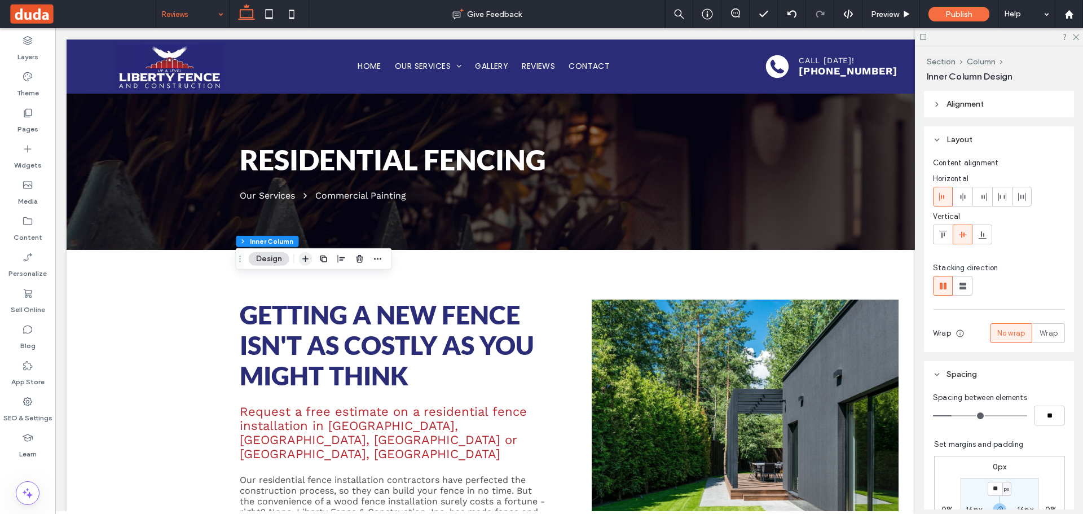
click at [309, 263] on span "button" at bounding box center [306, 259] width 14 height 14
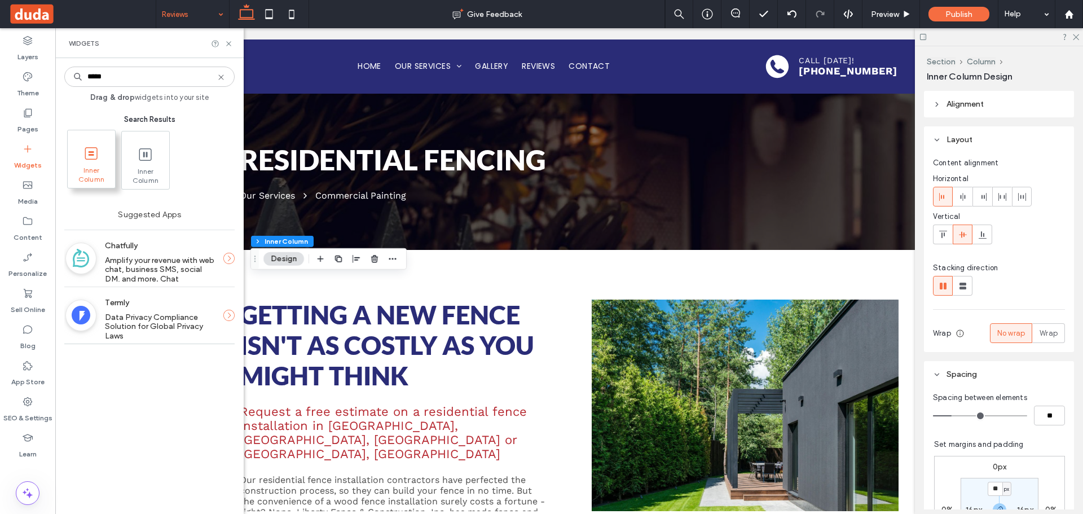
type input "*****"
click at [95, 160] on icon at bounding box center [91, 153] width 18 height 18
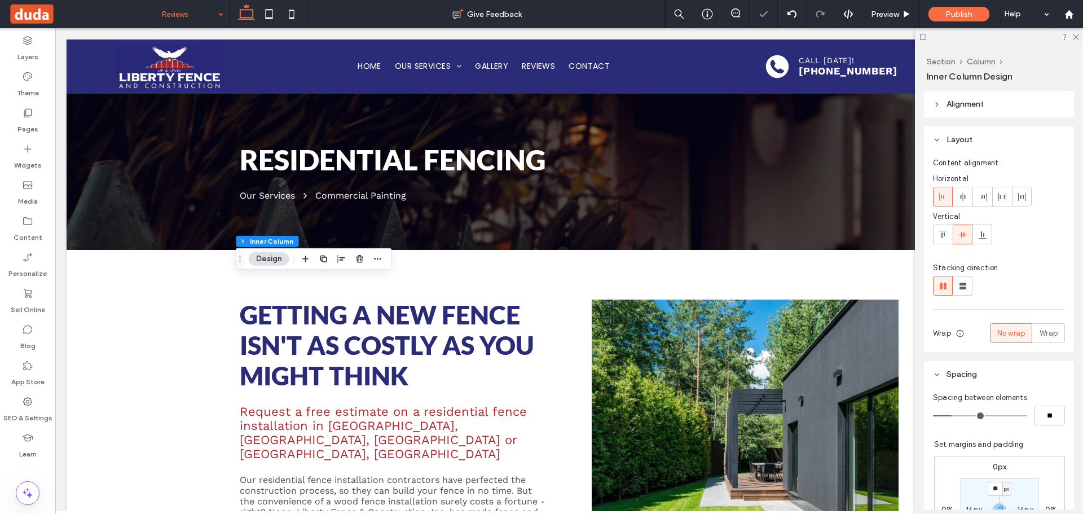
click at [965, 103] on span "Alignment" at bounding box center [964, 104] width 37 height 10
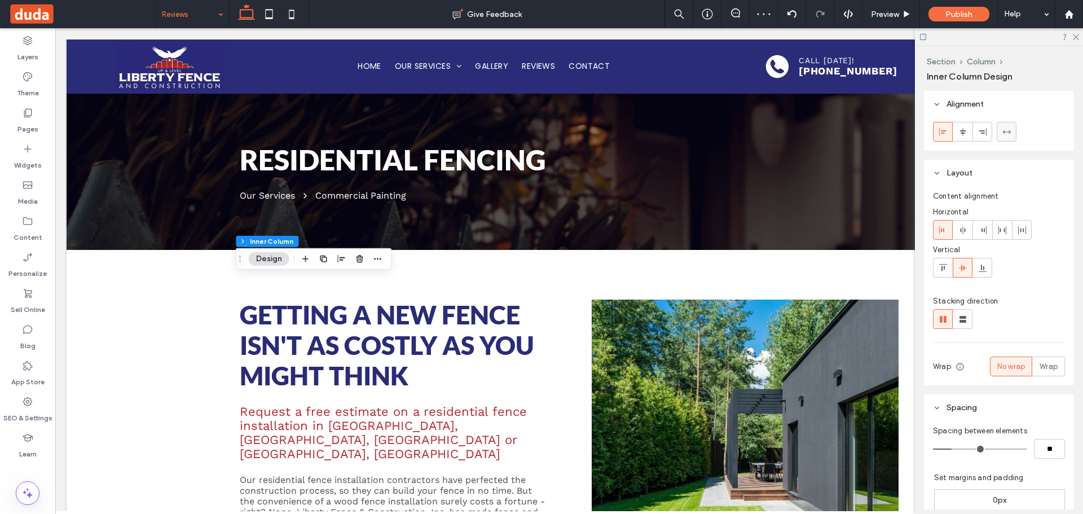
click at [1005, 134] on icon at bounding box center [1006, 131] width 9 height 9
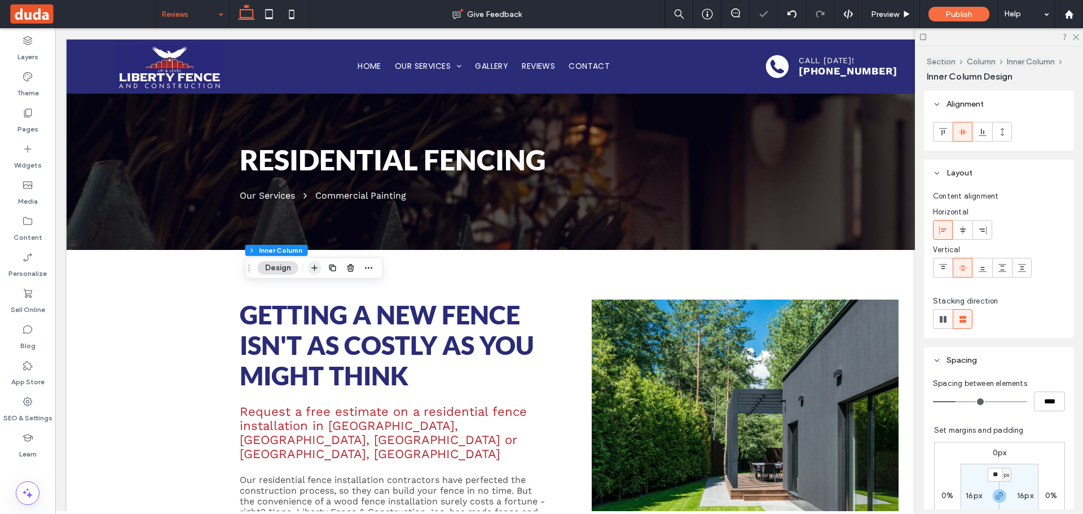
click at [317, 271] on icon "button" at bounding box center [314, 267] width 9 height 9
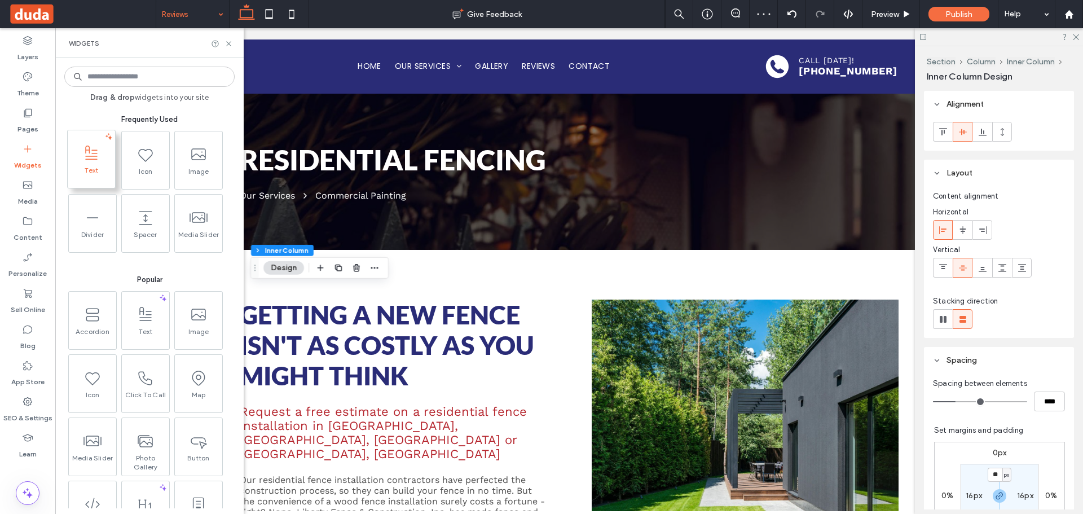
click at [99, 171] on span "Text" at bounding box center [91, 174] width 47 height 16
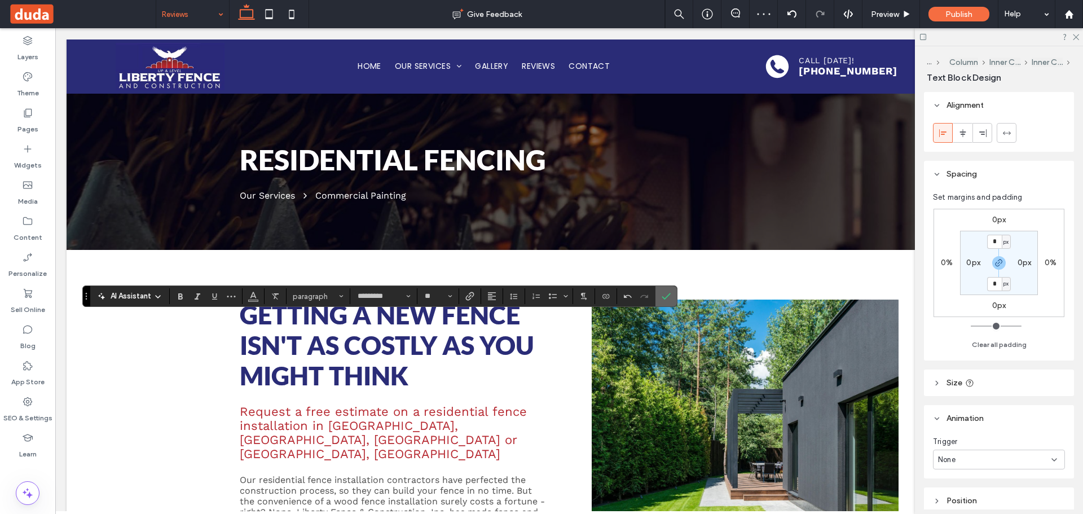
click at [676, 293] on section at bounding box center [665, 296] width 21 height 20
click at [664, 293] on icon "Confirm" at bounding box center [665, 295] width 9 height 9
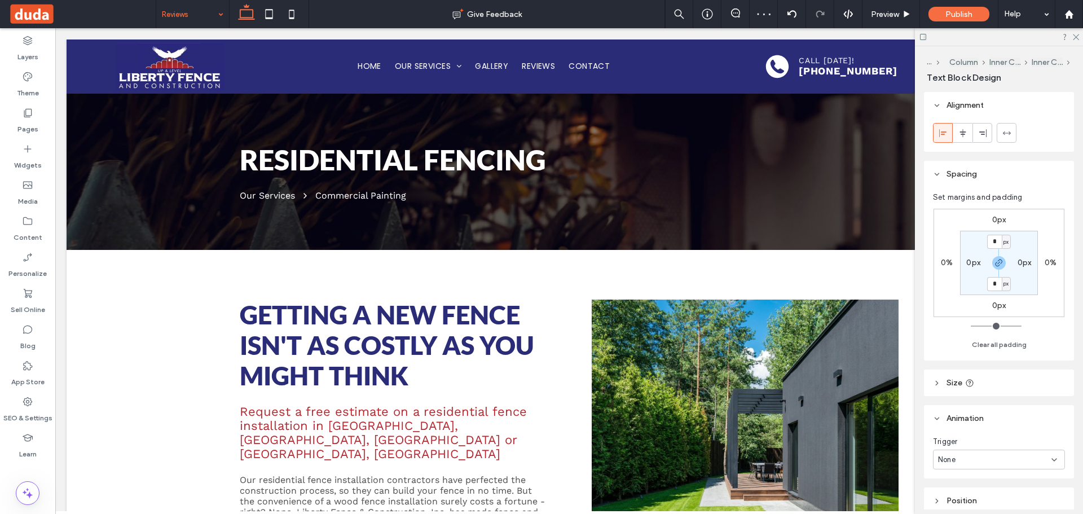
type input "*********"
type input "**"
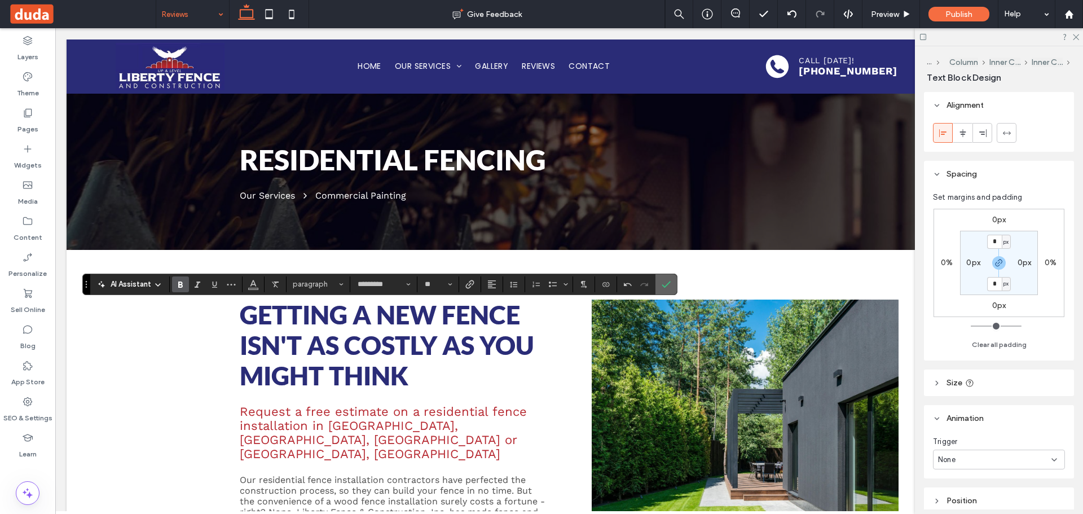
click at [666, 290] on span "Confirm" at bounding box center [665, 284] width 9 height 19
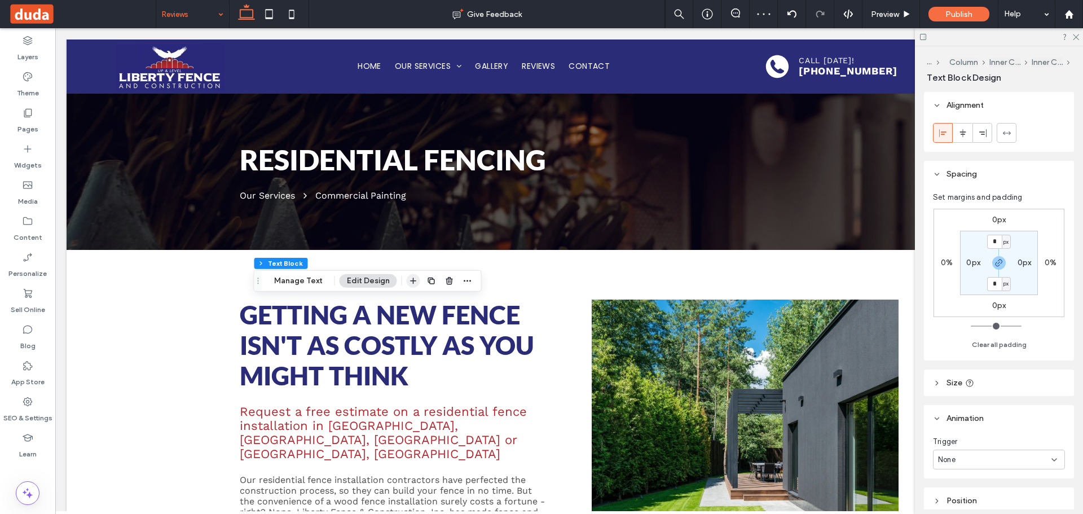
click at [412, 280] on icon "button" at bounding box center [413, 280] width 9 height 9
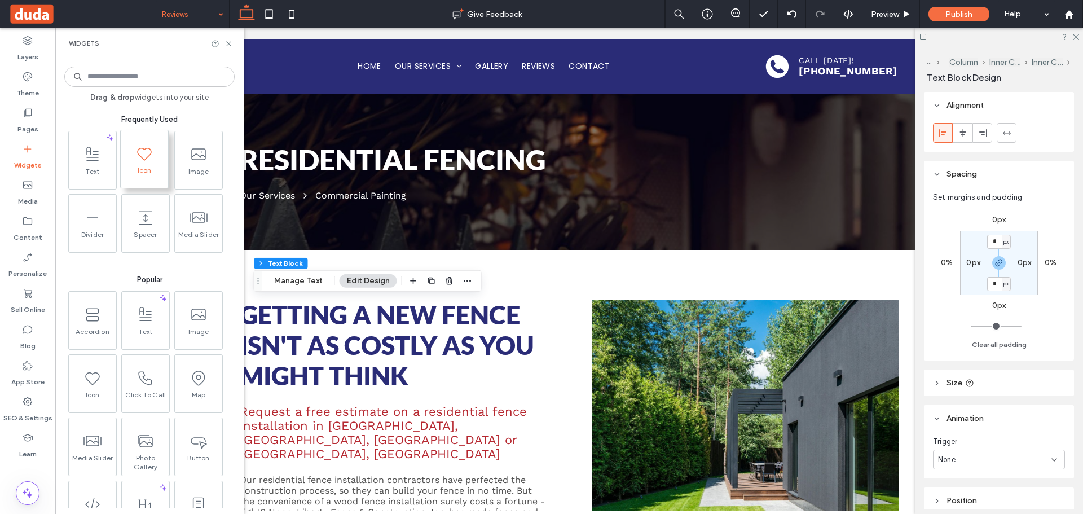
click at [151, 164] on span at bounding box center [144, 152] width 47 height 25
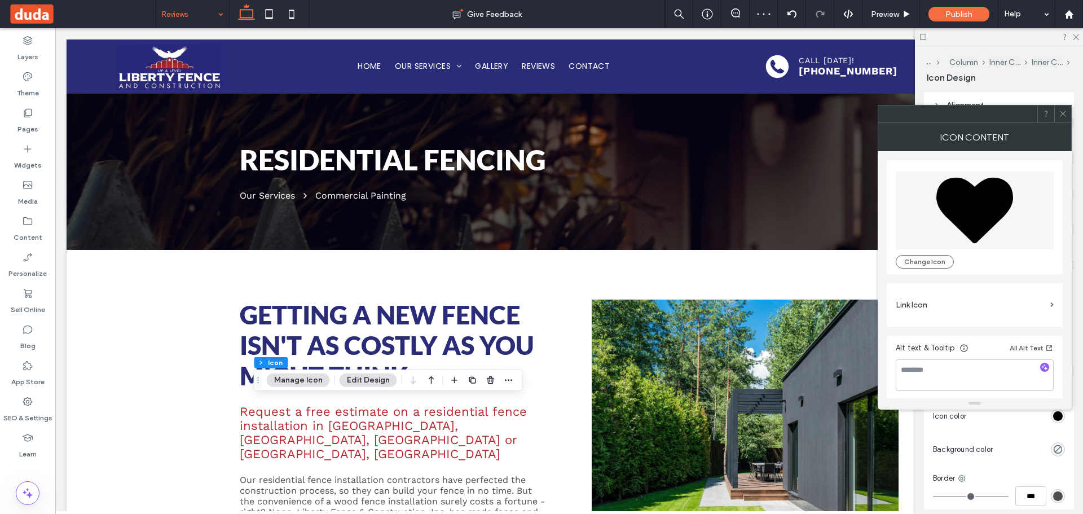
click at [962, 215] on icon at bounding box center [974, 210] width 77 height 66
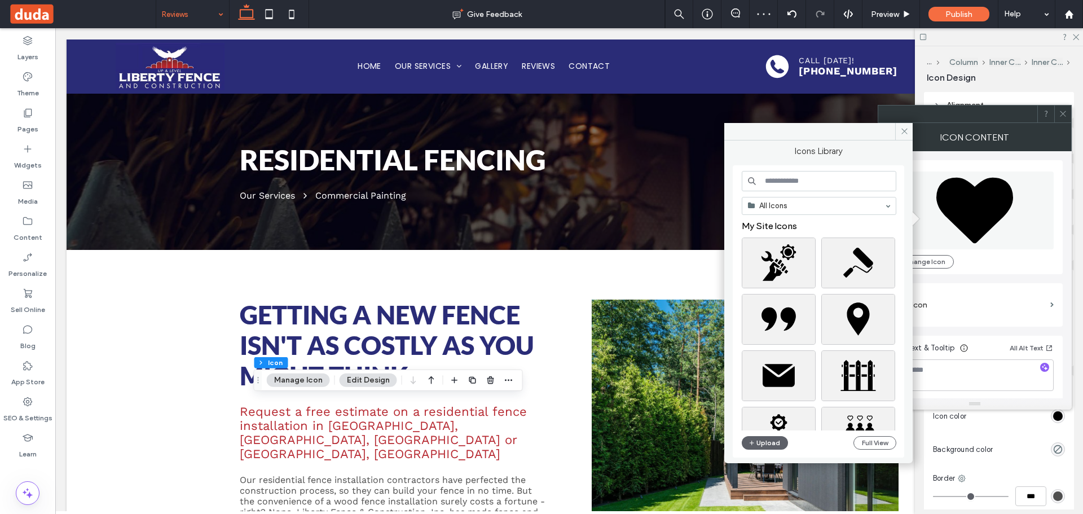
click at [799, 183] on input at bounding box center [818, 181] width 154 height 20
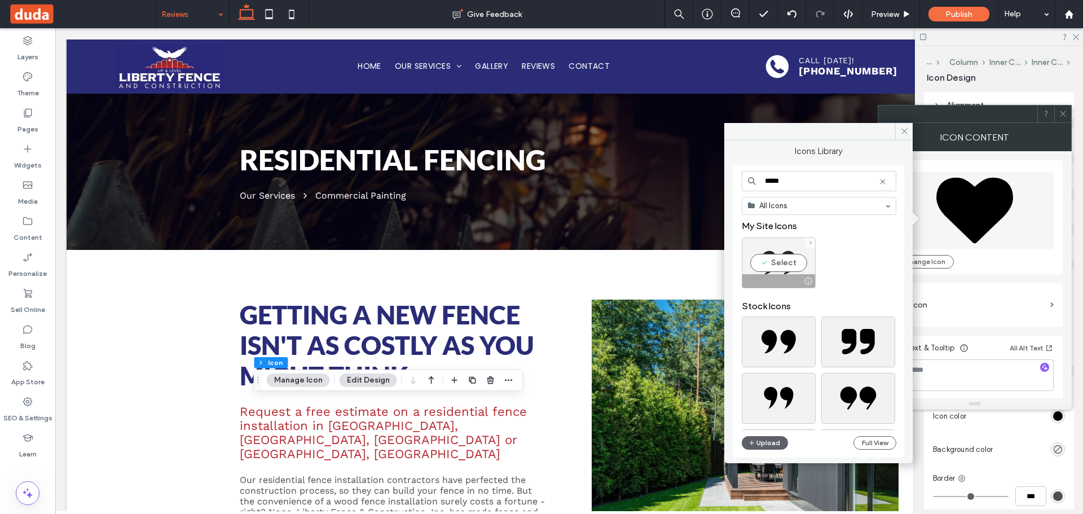
type input "*****"
click at [792, 264] on div "Select" at bounding box center [778, 262] width 74 height 51
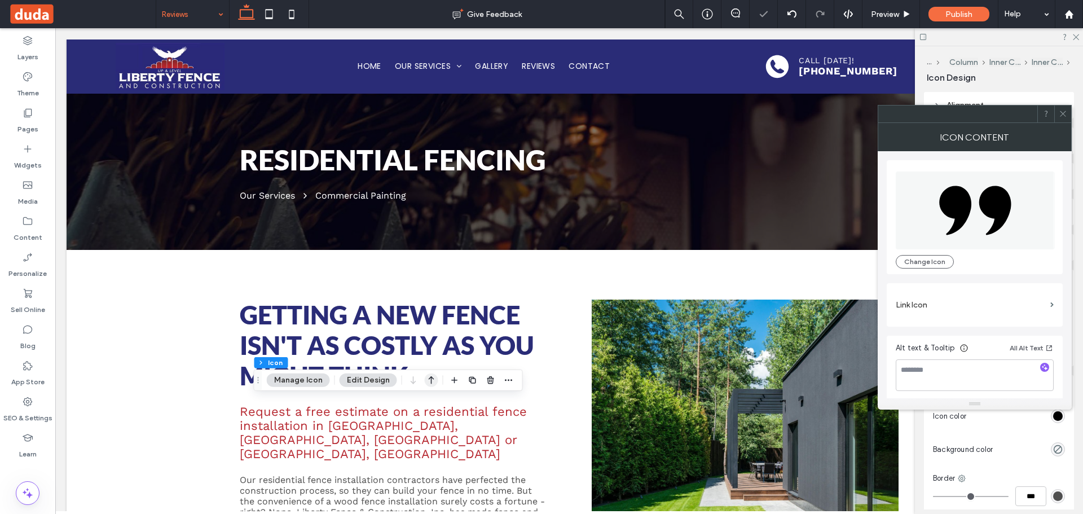
click at [428, 380] on icon "button" at bounding box center [432, 380] width 14 height 20
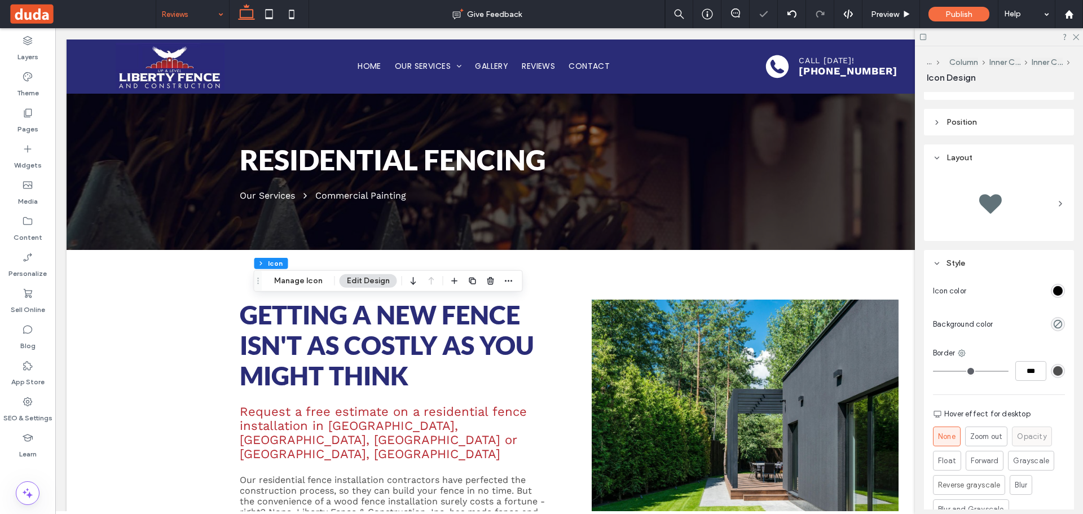
scroll to position [230, 0]
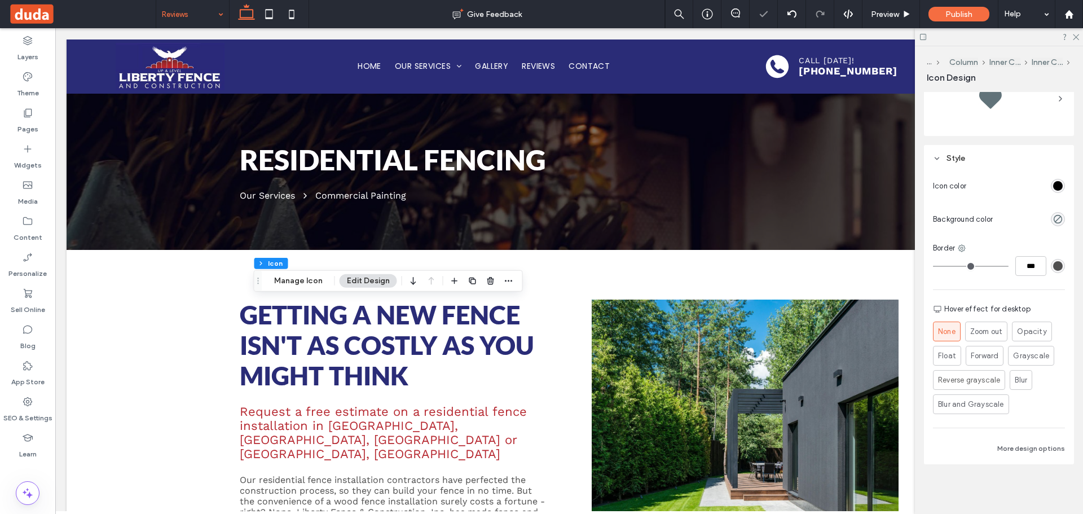
click at [1056, 187] on div "rgb(0, 0, 0)" at bounding box center [1058, 186] width 10 height 10
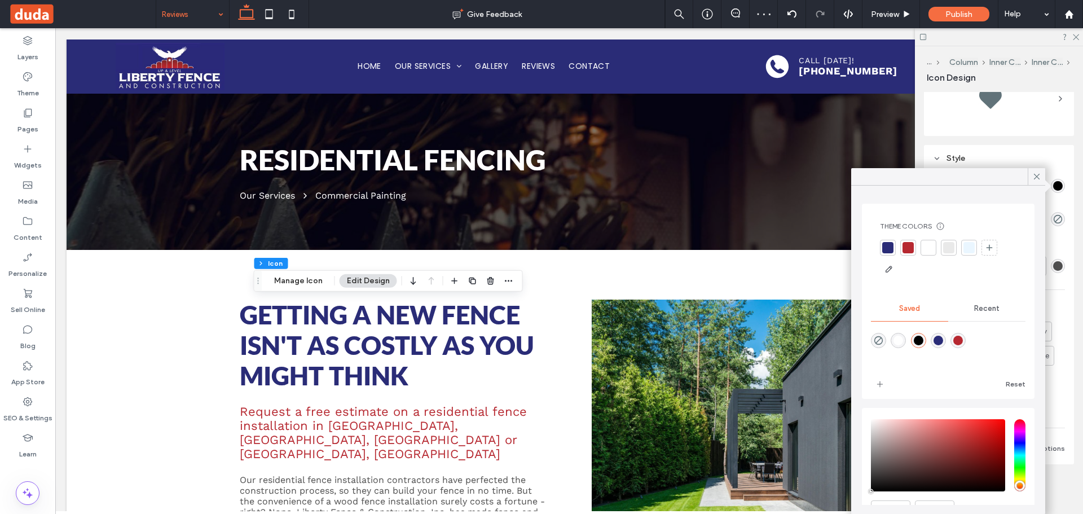
click at [907, 246] on div at bounding box center [907, 247] width 11 height 11
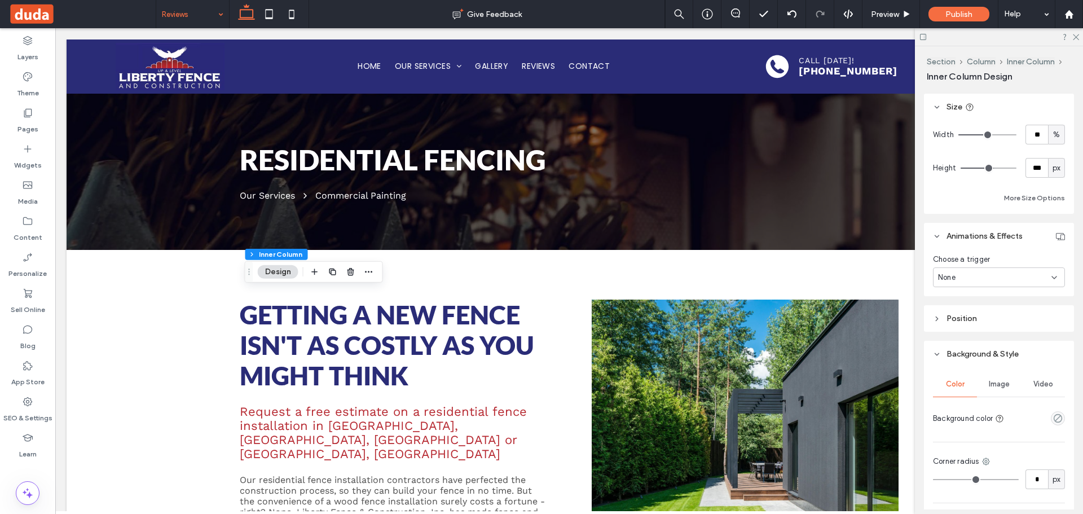
scroll to position [564, 0]
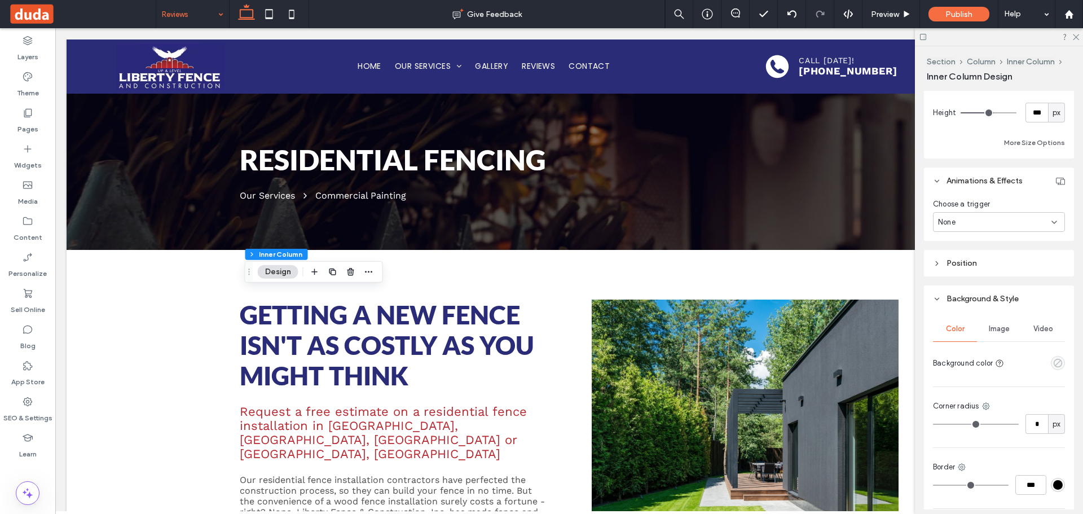
click at [1053, 361] on icon "empty color" at bounding box center [1058, 363] width 10 height 10
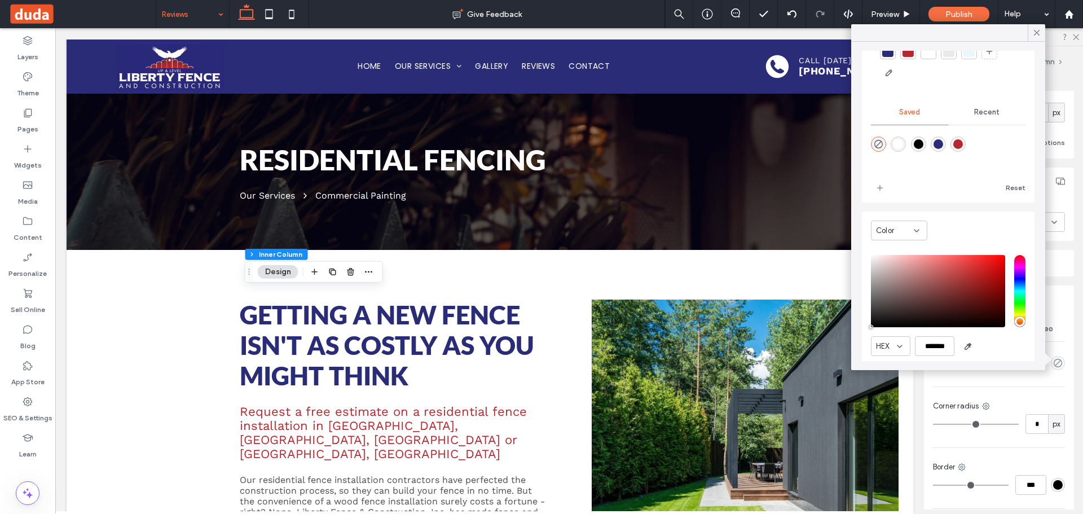
scroll to position [90, 0]
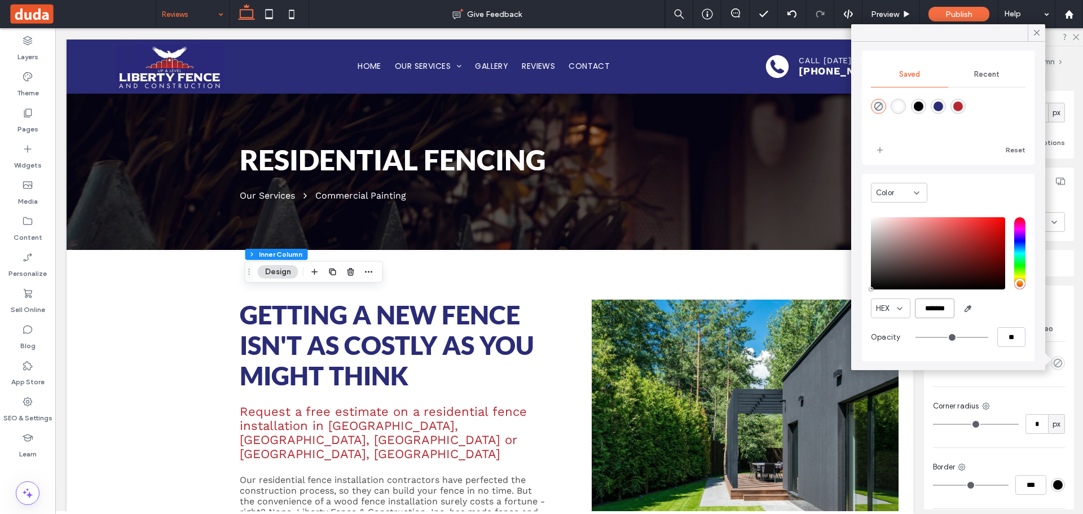
click at [932, 307] on input "*******" at bounding box center [933, 308] width 39 height 20
type input "*******"
type input "***"
type input "****"
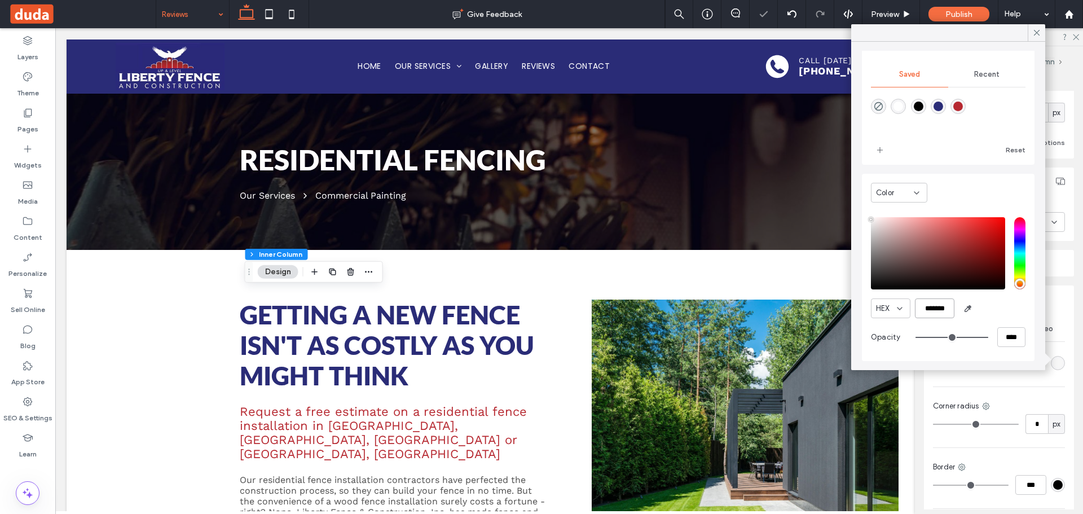
type input "*******"
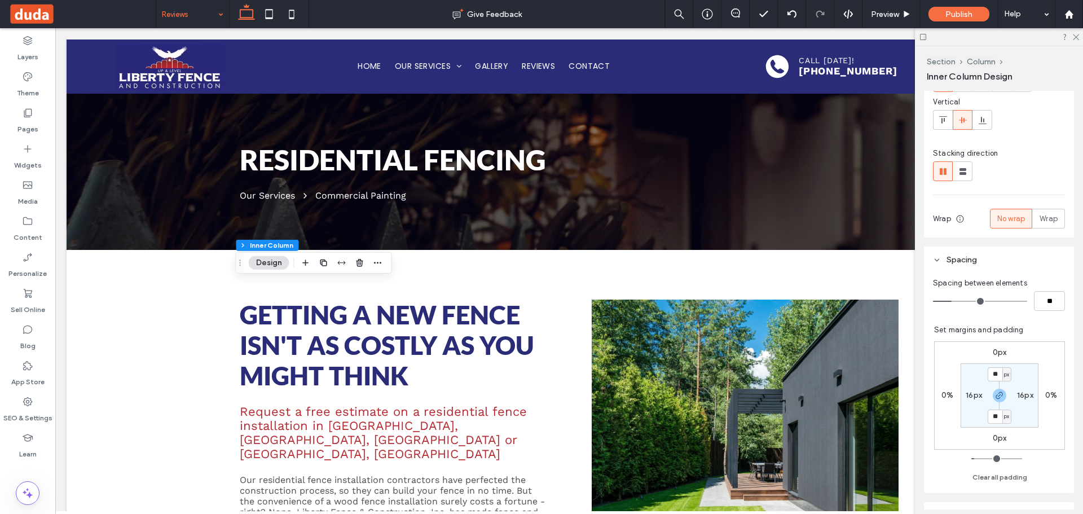
scroll to position [226, 0]
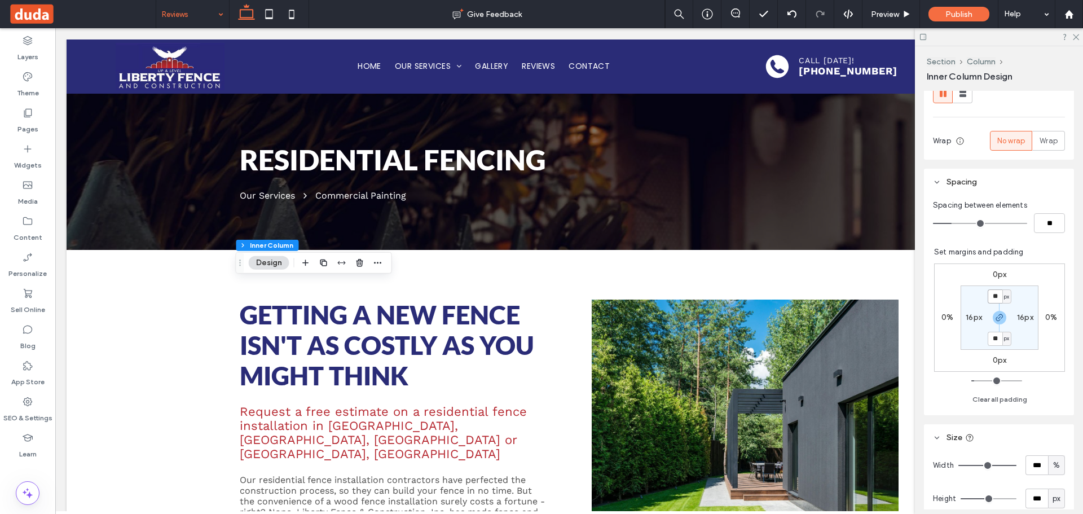
click at [991, 298] on input "**" at bounding box center [994, 296] width 15 height 14
click at [998, 395] on button "Clear all padding" at bounding box center [999, 399] width 55 height 14
type input "*"
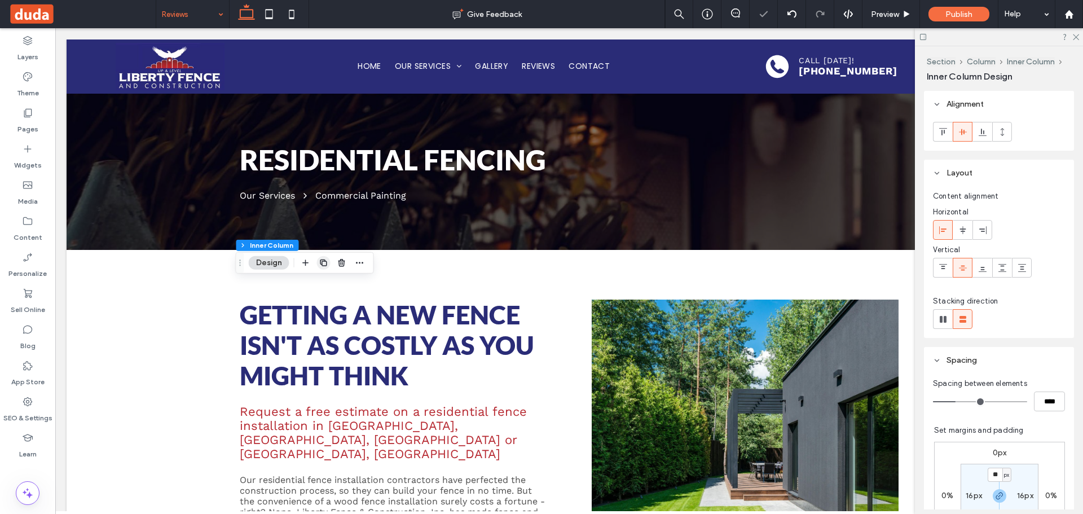
click at [321, 258] on icon "button" at bounding box center [323, 262] width 9 height 9
click at [264, 20] on icon at bounding box center [269, 14] width 23 height 23
type input "*"
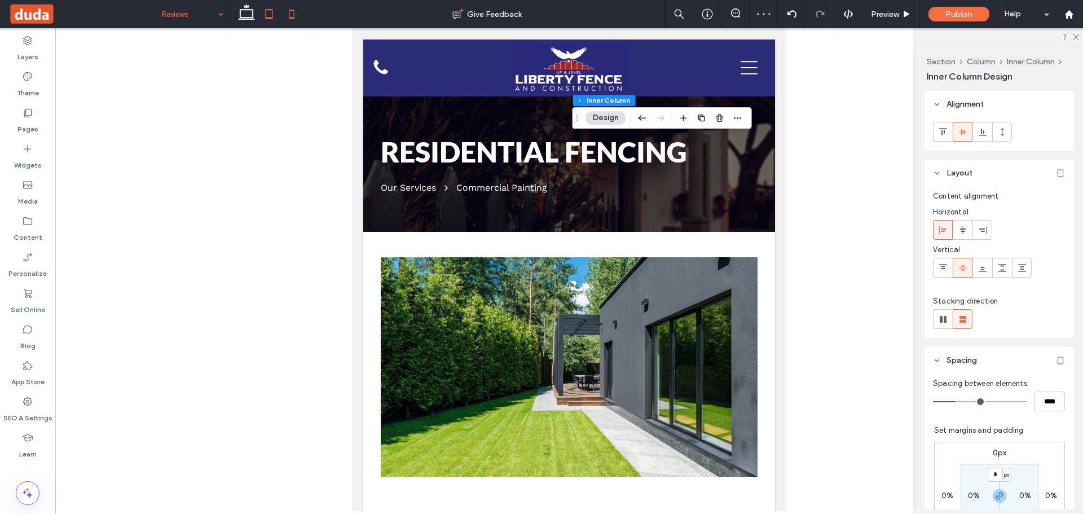
click at [291, 10] on use at bounding box center [291, 14] width 5 height 9
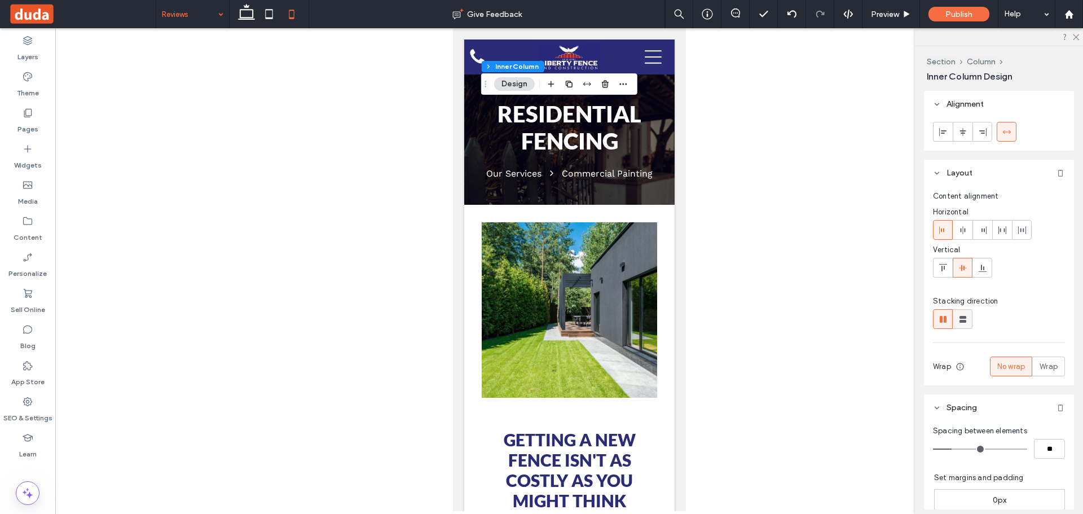
click at [965, 320] on use at bounding box center [962, 319] width 7 height 7
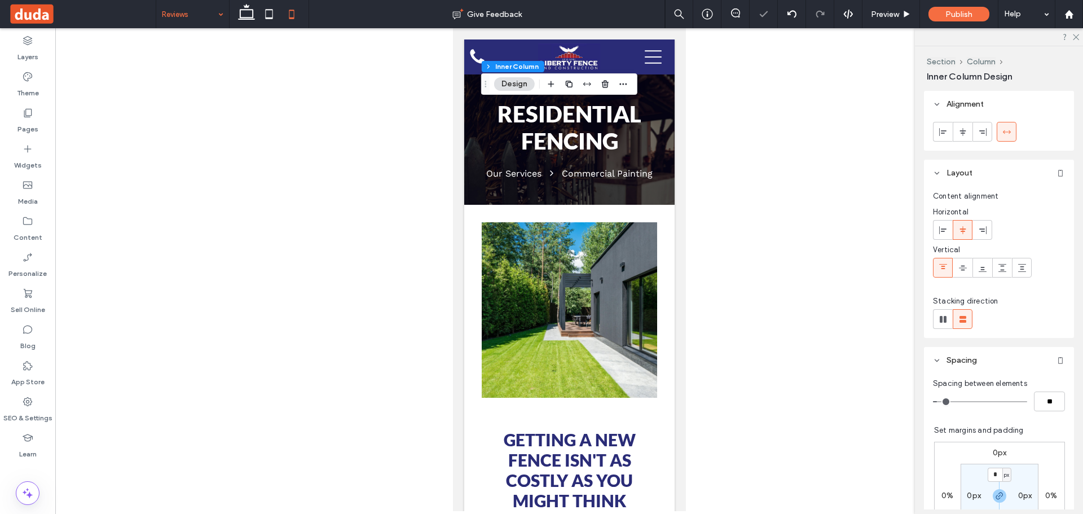
type input "**"
type input "****"
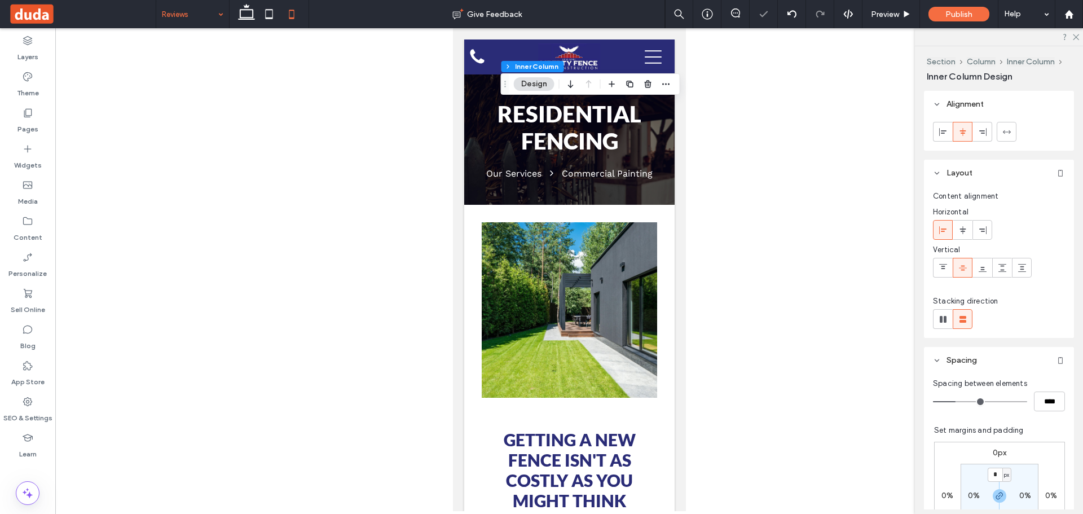
drag, startPoint x: 1008, startPoint y: 134, endPoint x: 869, endPoint y: 169, distance: 143.7
click at [1008, 134] on icon at bounding box center [1006, 131] width 9 height 9
type input "***"
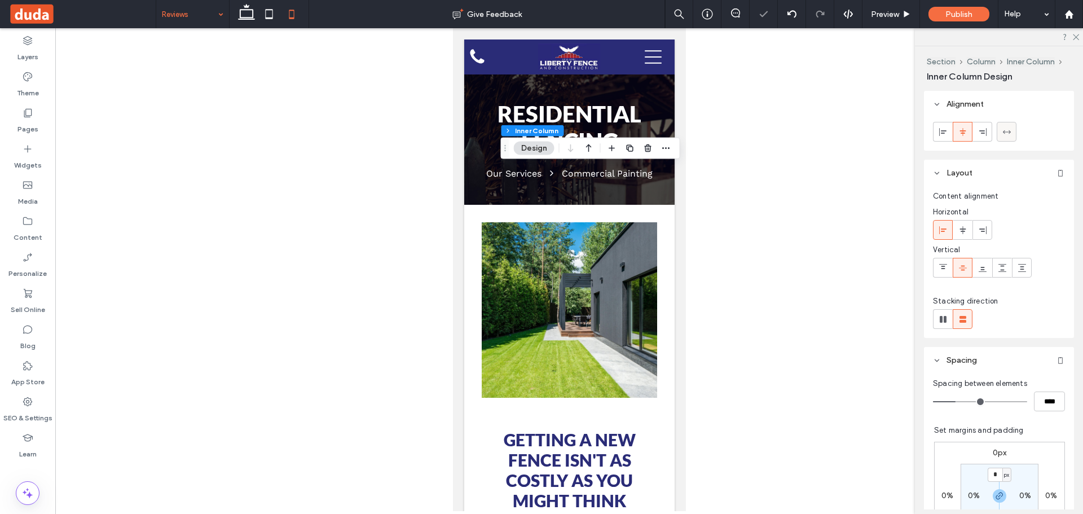
click at [1011, 132] on div at bounding box center [1006, 131] width 19 height 19
type input "***"
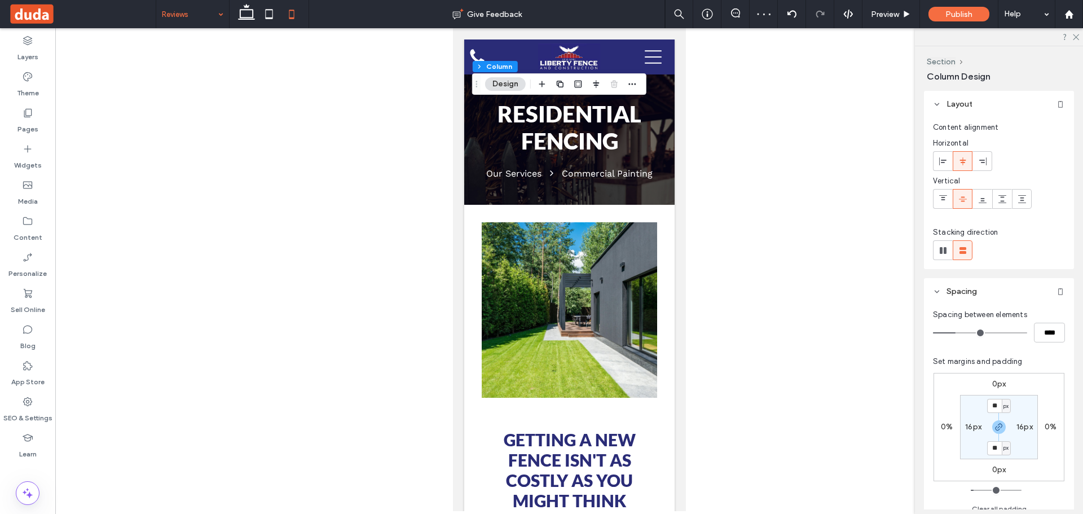
click at [974, 425] on label "16px" at bounding box center [973, 427] width 16 height 10
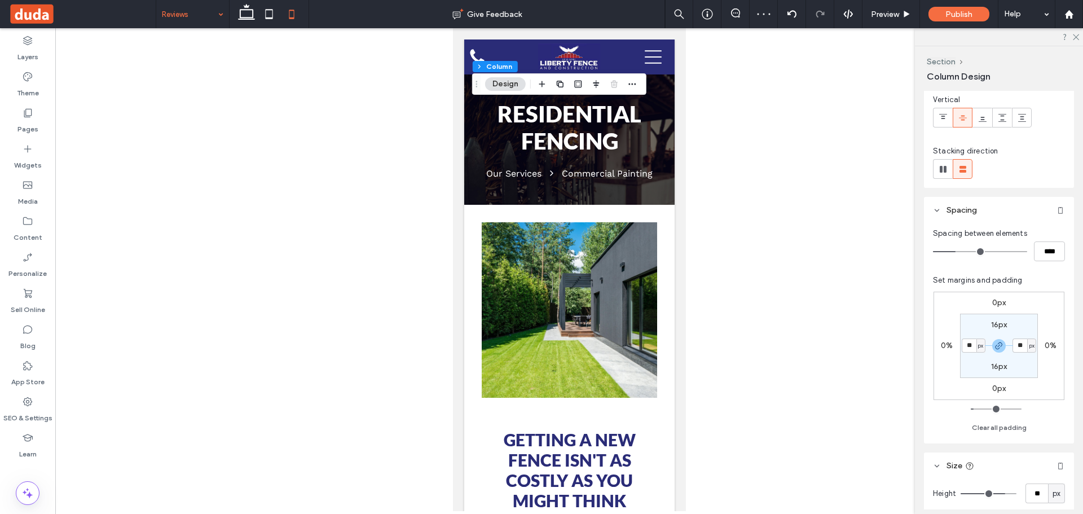
scroll to position [169, 0]
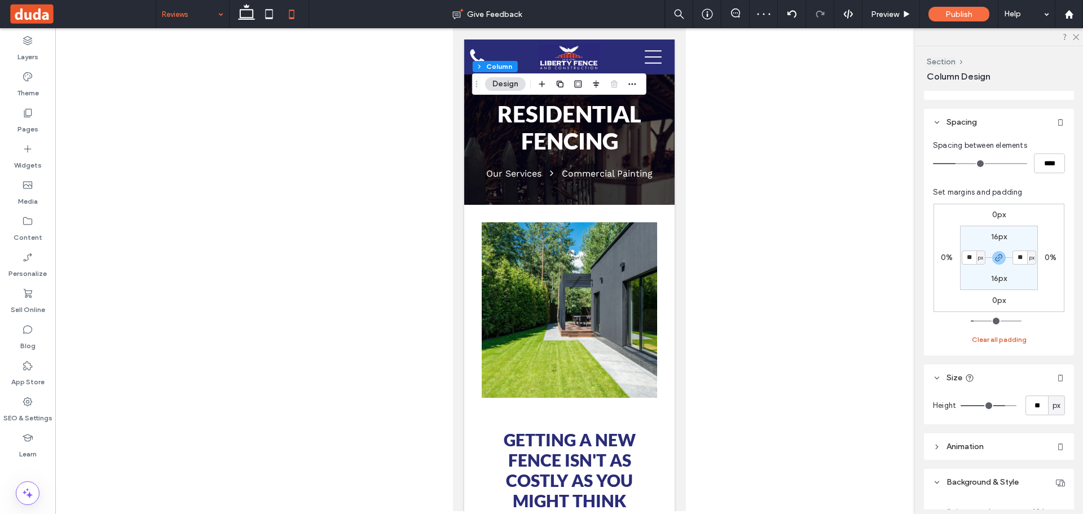
click at [1001, 341] on button "Clear all padding" at bounding box center [998, 340] width 55 height 14
type input "*"
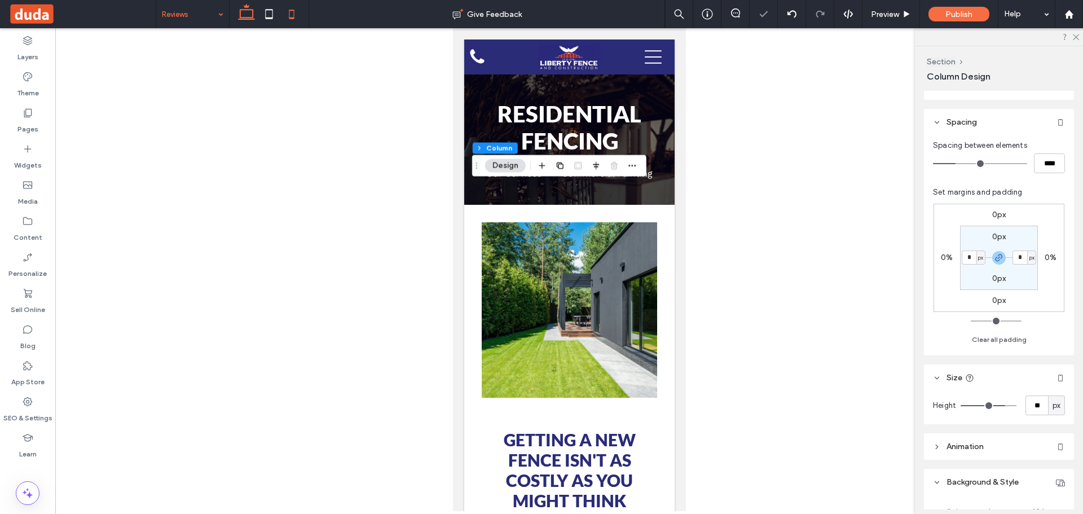
click at [253, 21] on icon at bounding box center [246, 14] width 23 height 23
type input "**"
type input "***"
type input "****"
type input "**"
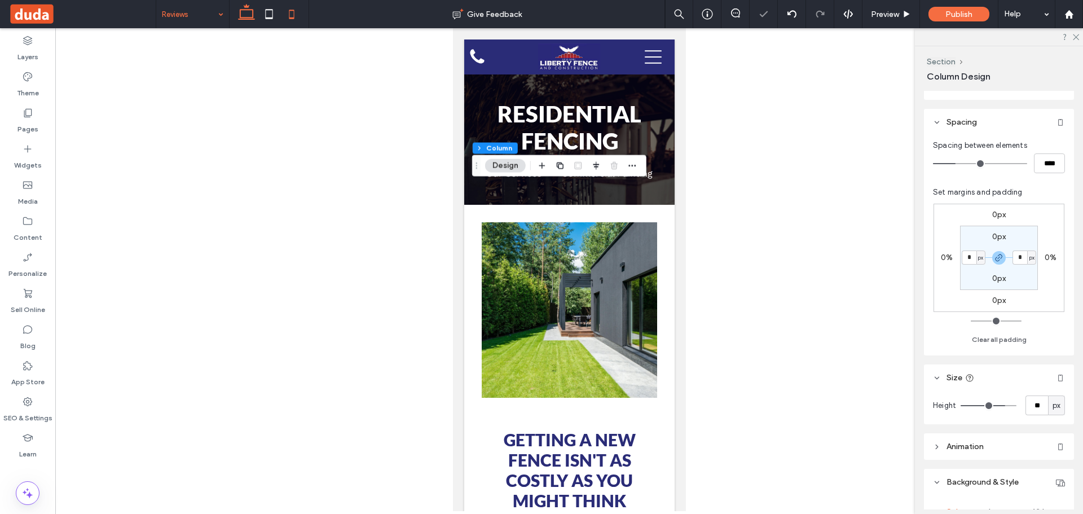
type input "**"
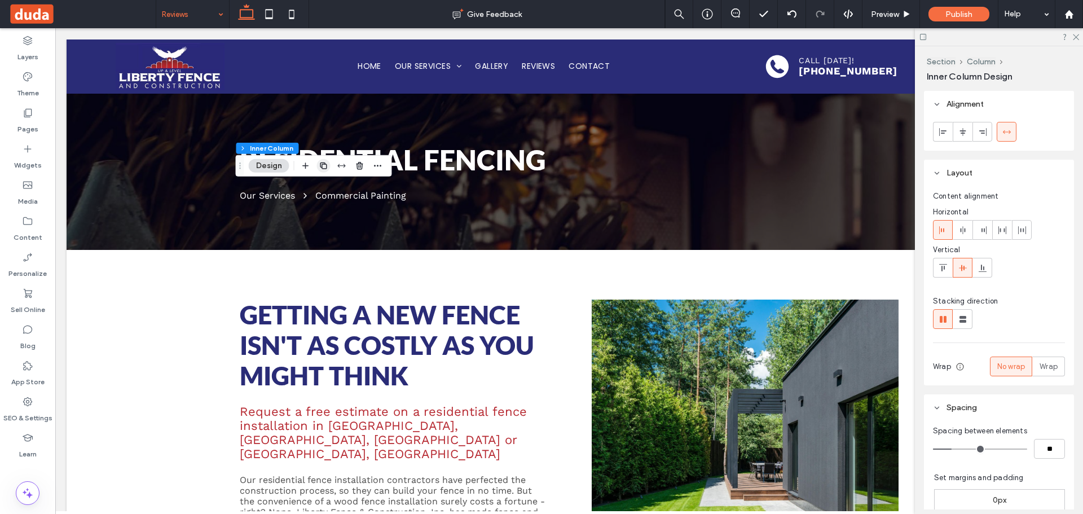
click at [325, 164] on use "button" at bounding box center [323, 165] width 7 height 7
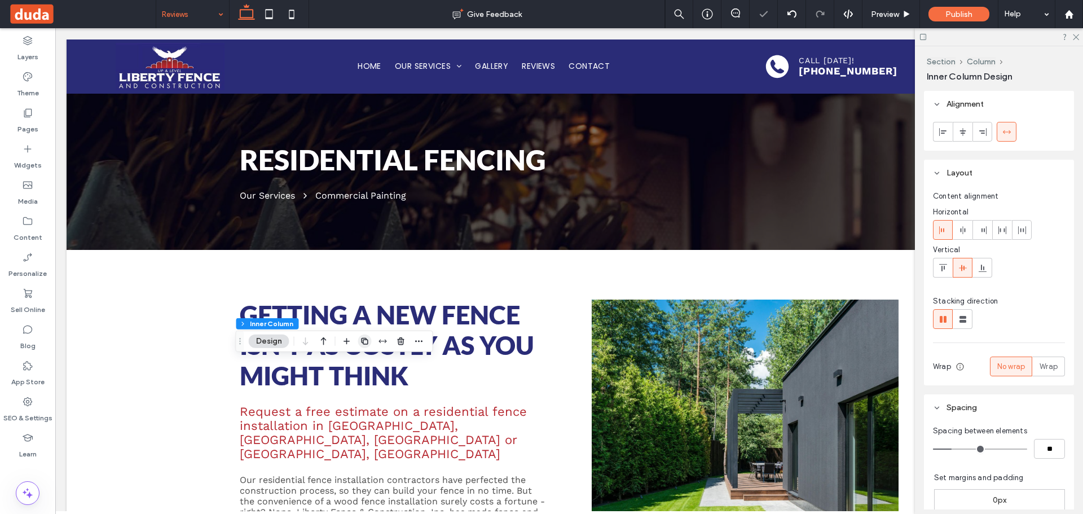
drag, startPoint x: 360, startPoint y: 338, endPoint x: 363, endPoint y: 328, distance: 10.4
click at [360, 338] on icon "button" at bounding box center [364, 341] width 9 height 9
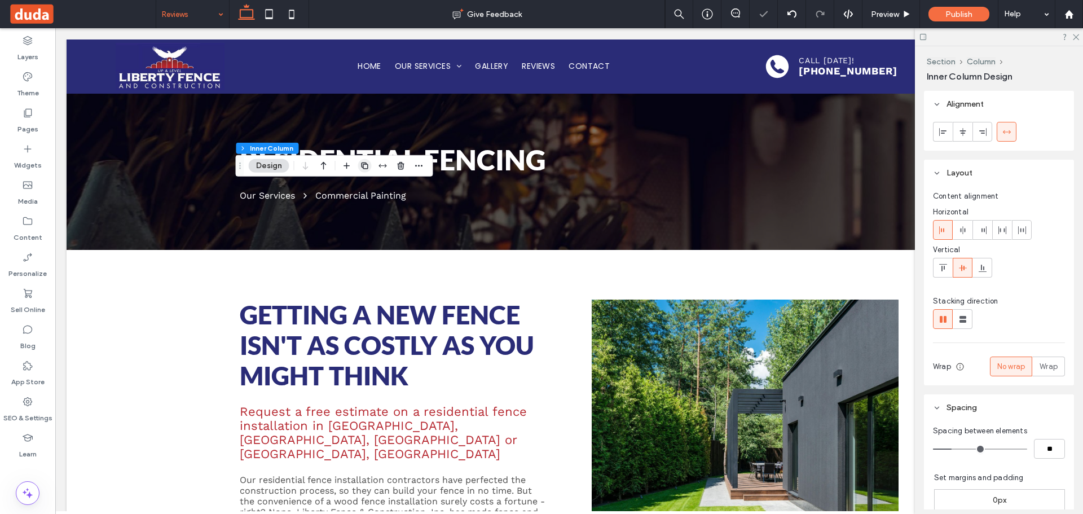
click at [368, 167] on use "button" at bounding box center [364, 165] width 7 height 7
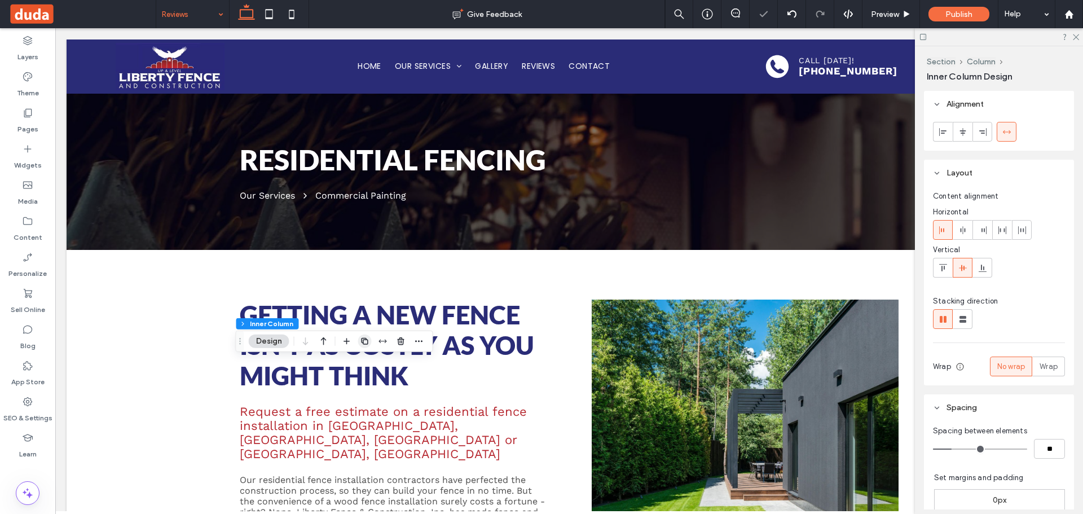
click at [366, 340] on icon "button" at bounding box center [364, 341] width 9 height 9
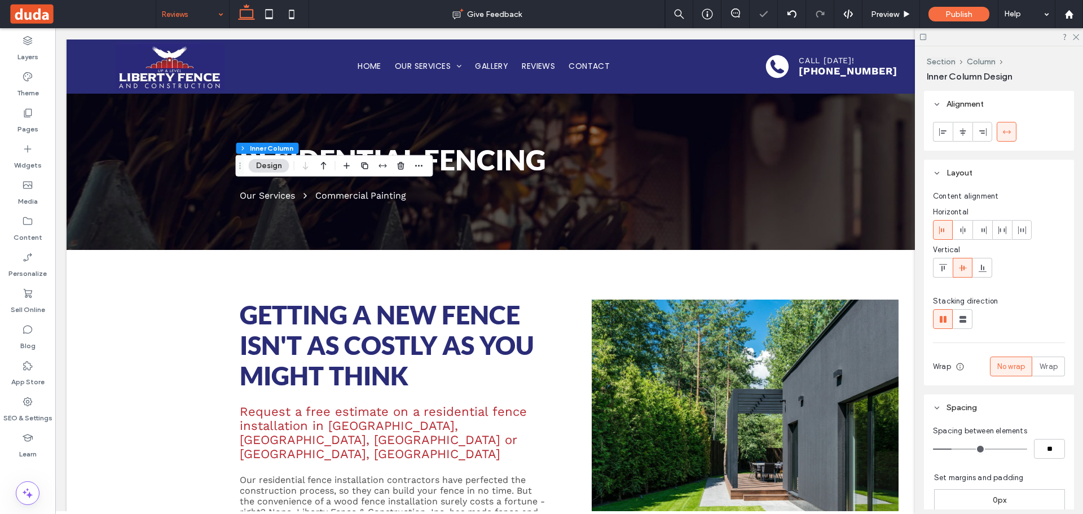
click at [363, 164] on icon "button" at bounding box center [364, 165] width 9 height 9
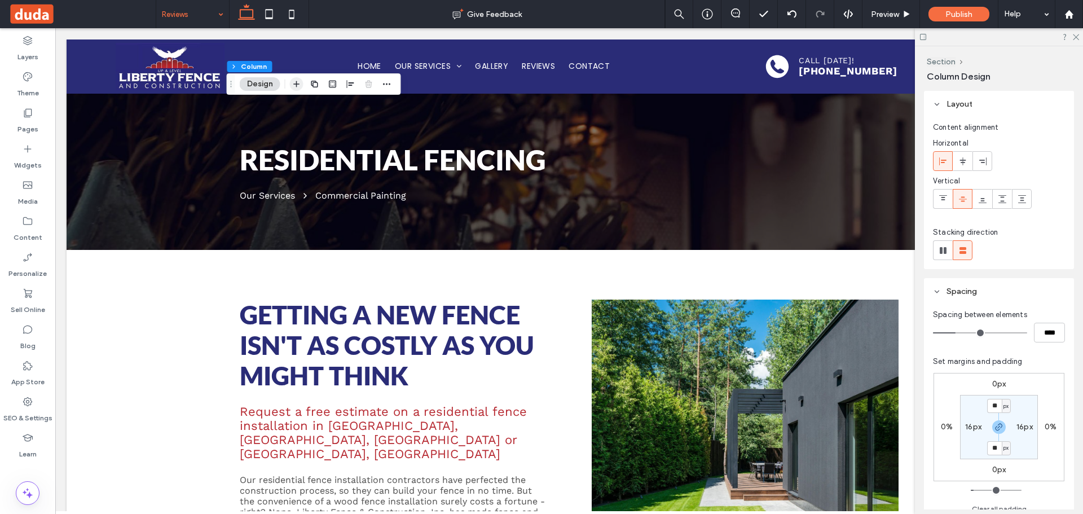
click at [297, 78] on span "button" at bounding box center [297, 84] width 14 height 14
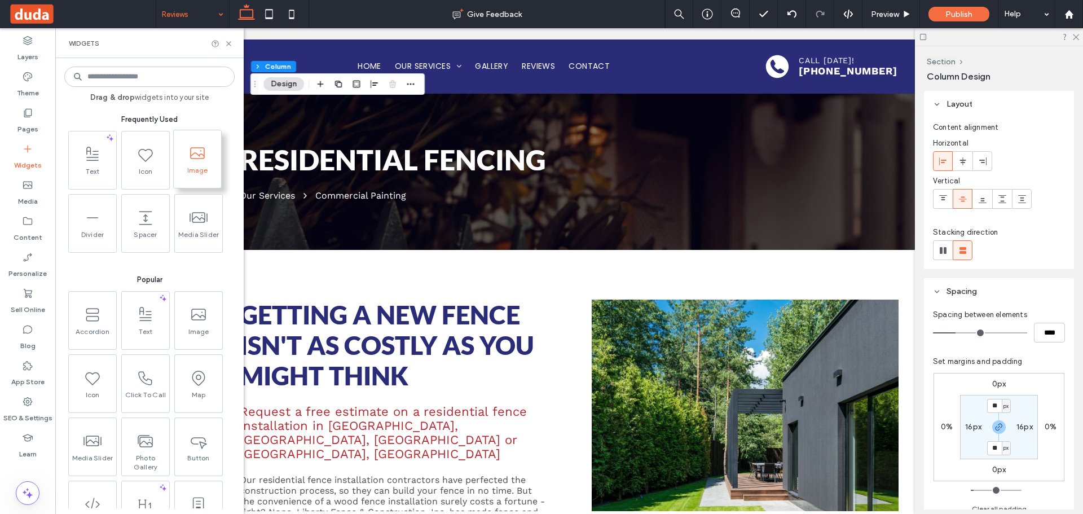
click at [189, 169] on span "Image" at bounding box center [197, 174] width 47 height 16
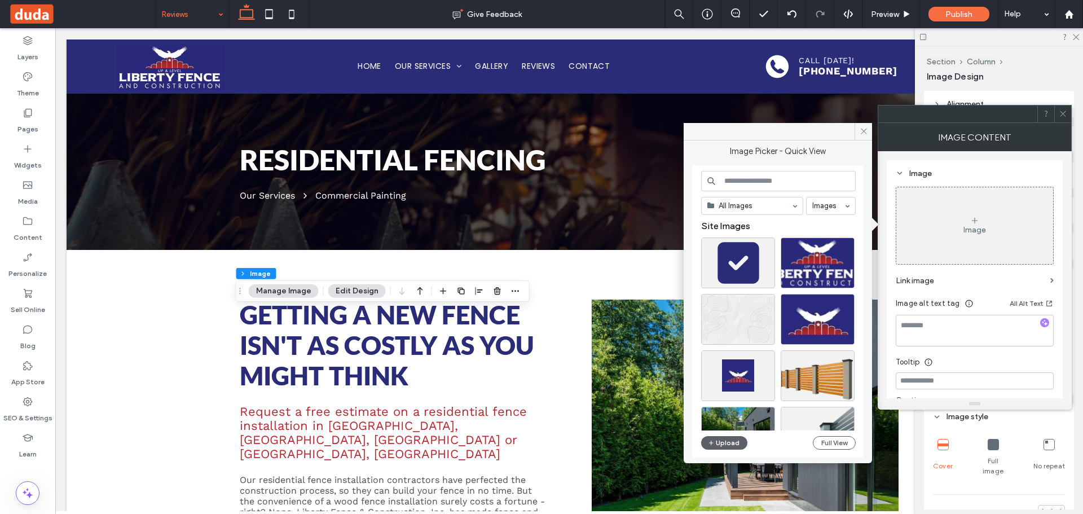
click at [943, 213] on div "Image" at bounding box center [974, 225] width 157 height 74
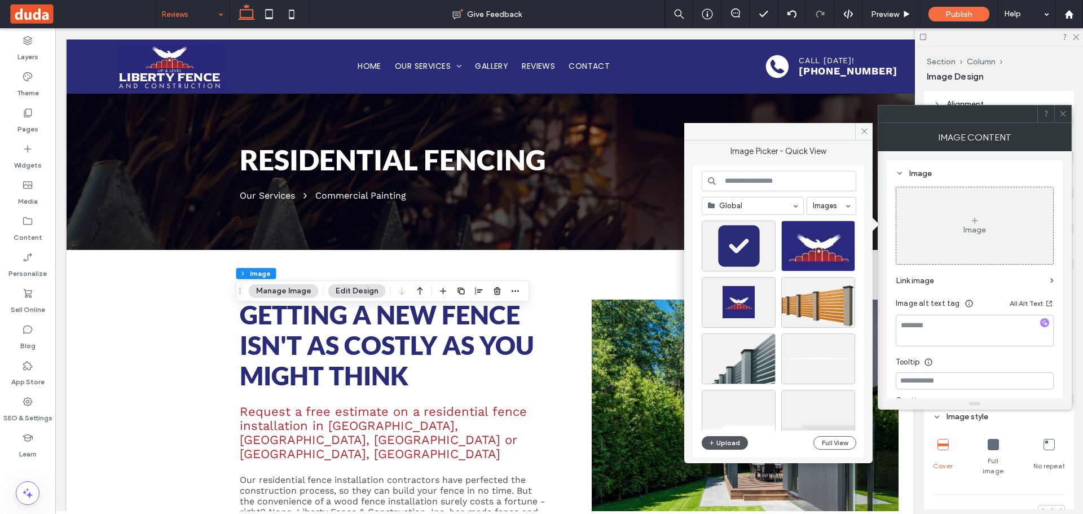
click at [718, 441] on button "Upload" at bounding box center [724, 443] width 46 height 14
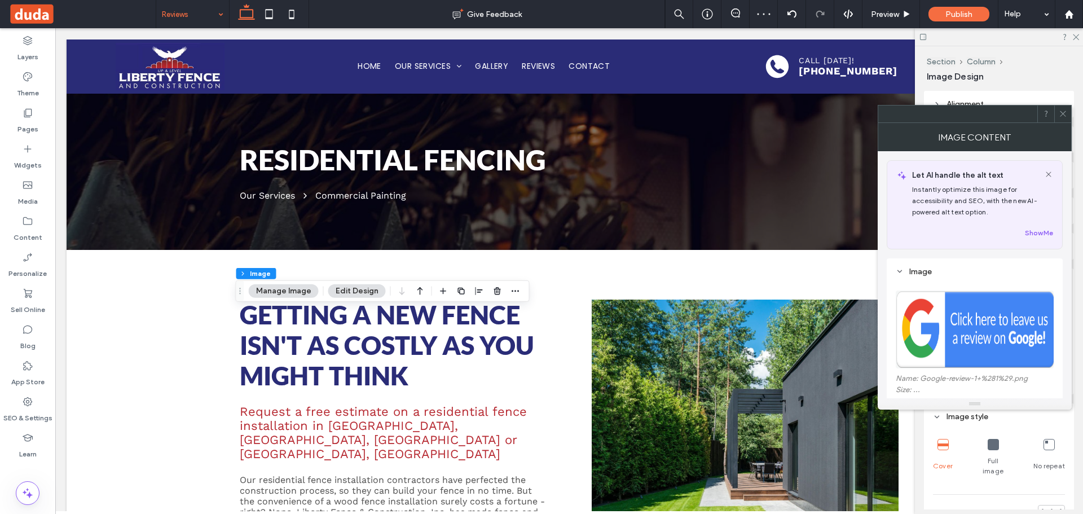
click at [1069, 112] on div at bounding box center [1062, 113] width 17 height 17
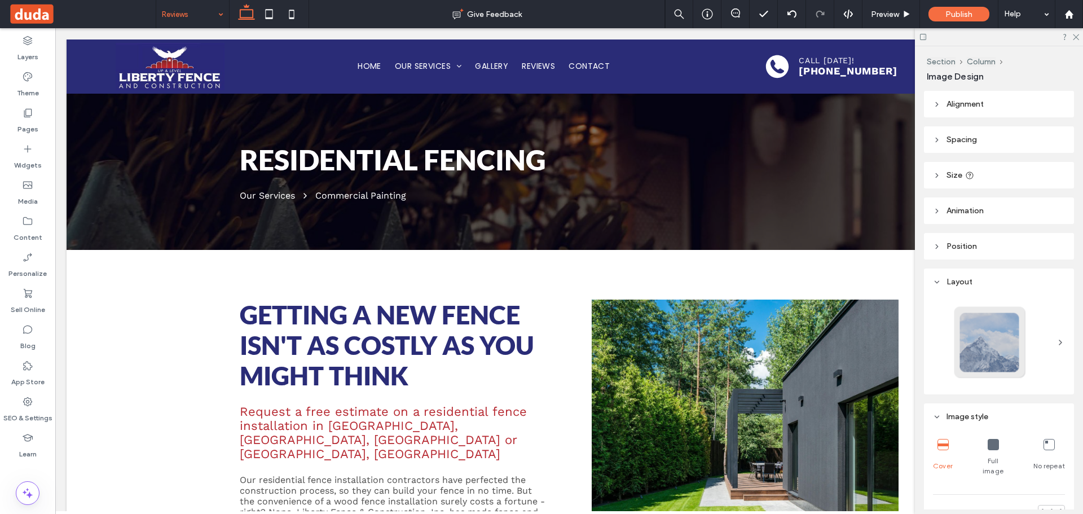
type input "**"
type input "****"
type input "**"
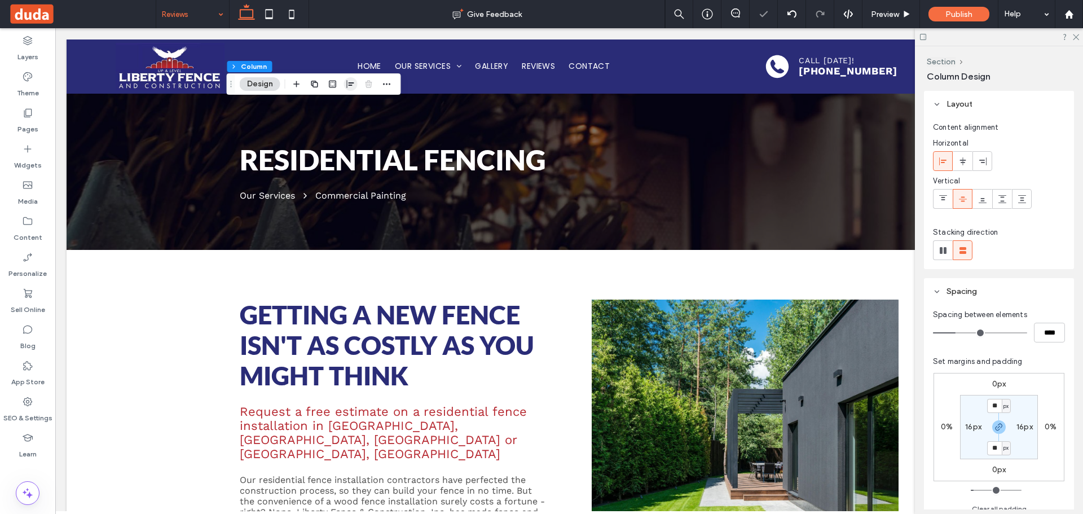
click at [350, 85] on icon "button" at bounding box center [350, 83] width 9 height 9
click at [350, 104] on icon "center" at bounding box center [350, 105] width 9 height 9
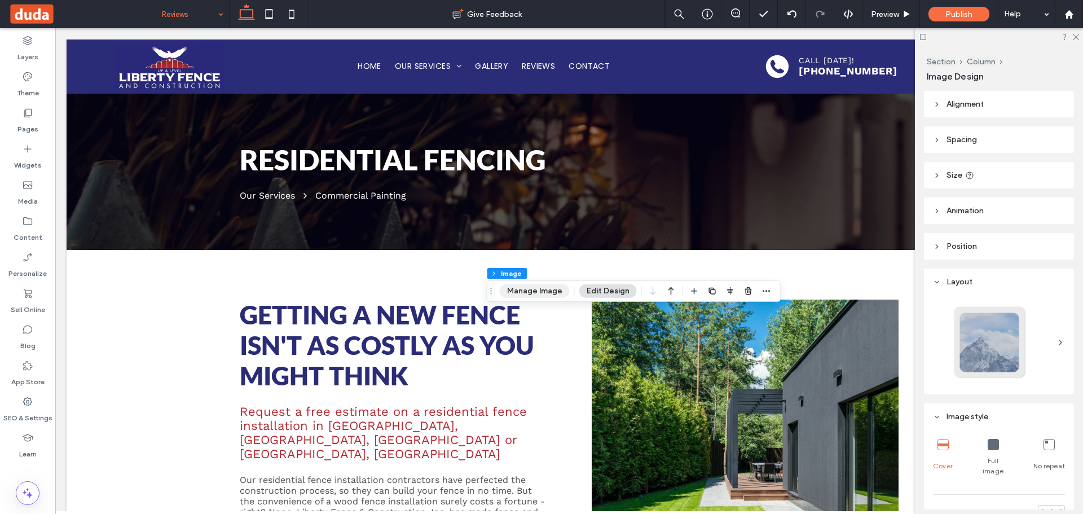
click at [528, 285] on button "Manage Image" at bounding box center [535, 291] width 70 height 14
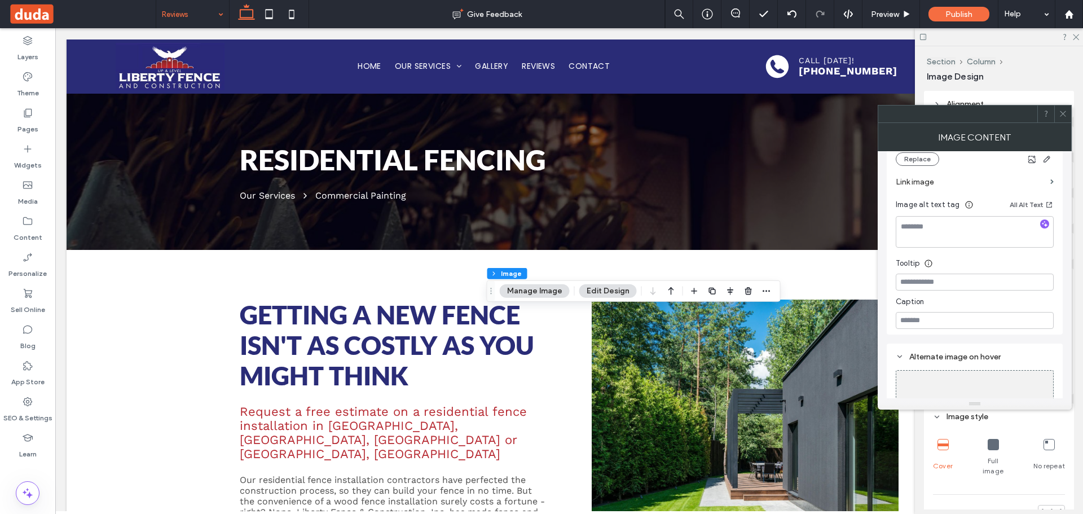
scroll to position [282, 0]
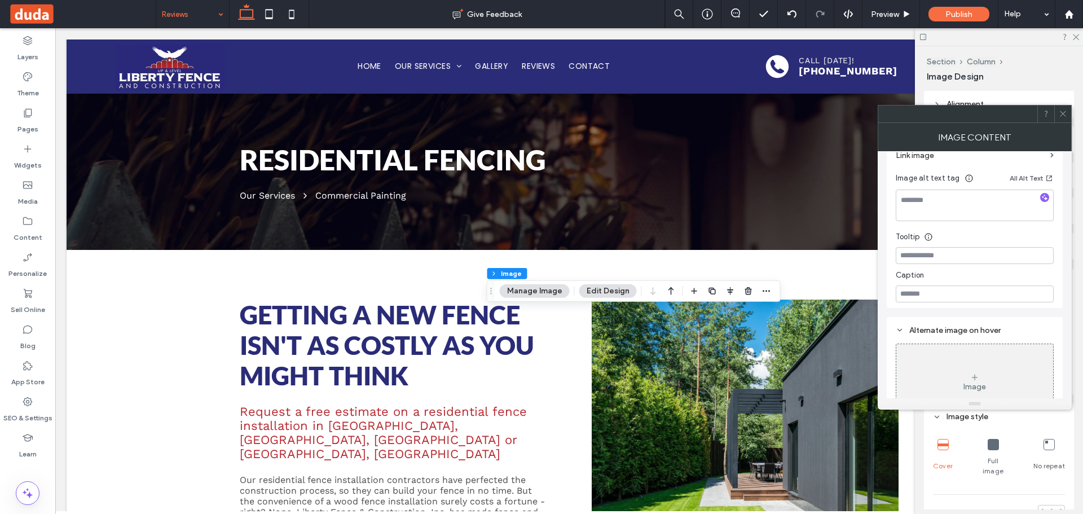
click at [1041, 160] on label "Link image" at bounding box center [970, 155] width 150 height 21
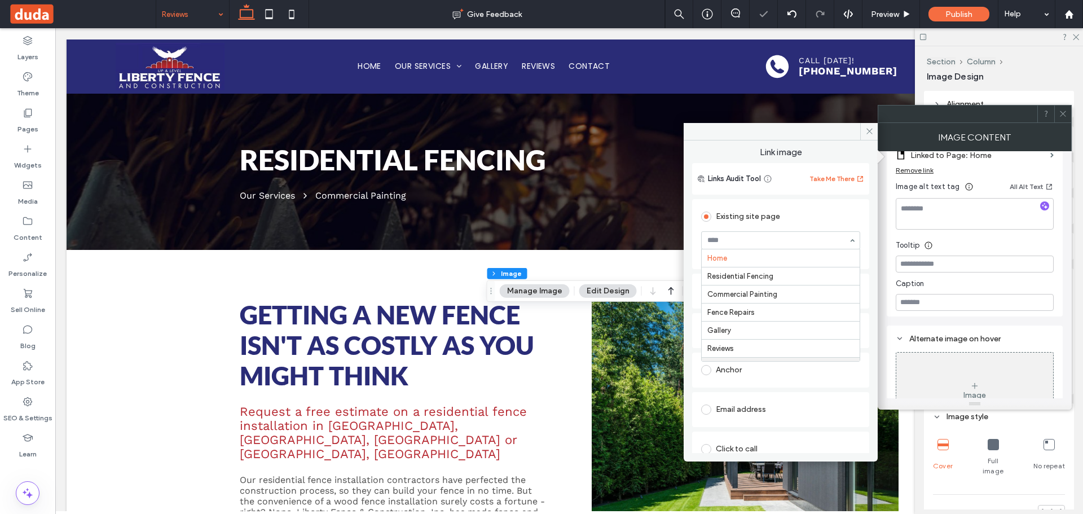
click at [776, 388] on div "Existing site page Home Residential Fencing Commercial Painting Fence Repairs G…" at bounding box center [780, 351] width 177 height 309
click at [753, 297] on div "Web address" at bounding box center [780, 291] width 159 height 18
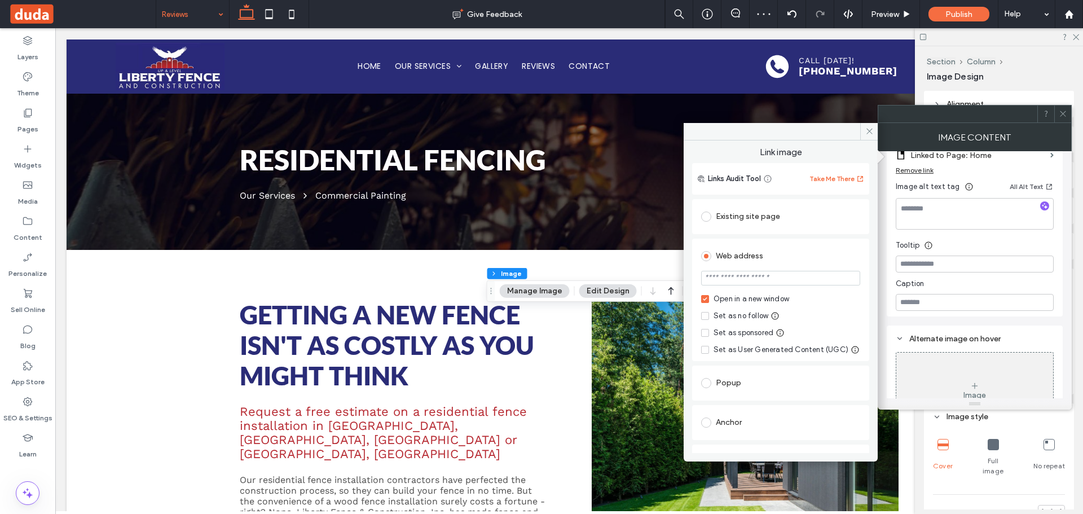
click at [767, 281] on input "url" at bounding box center [780, 278] width 159 height 15
paste input "**********"
drag, startPoint x: 826, startPoint y: 276, endPoint x: 1046, endPoint y: 292, distance: 221.0
click at [1046, 292] on div "**********" at bounding box center [974, 266] width 194 height 286
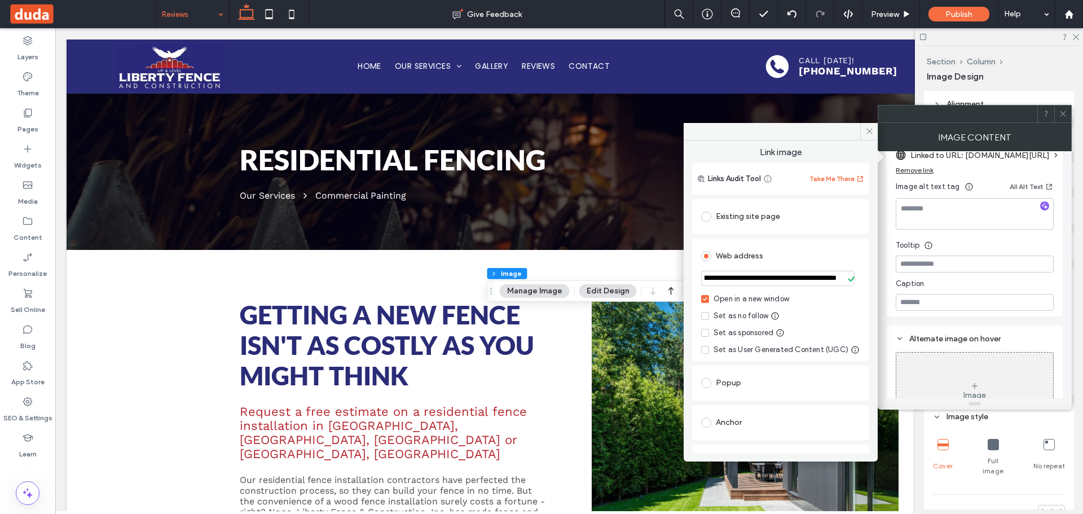
click at [789, 277] on input "**********" at bounding box center [777, 278] width 153 height 15
drag, startPoint x: 723, startPoint y: 277, endPoint x: 940, endPoint y: 286, distance: 217.8
click at [940, 286] on div "**********" at bounding box center [974, 266] width 194 height 286
paste input "url"
type input "**********"
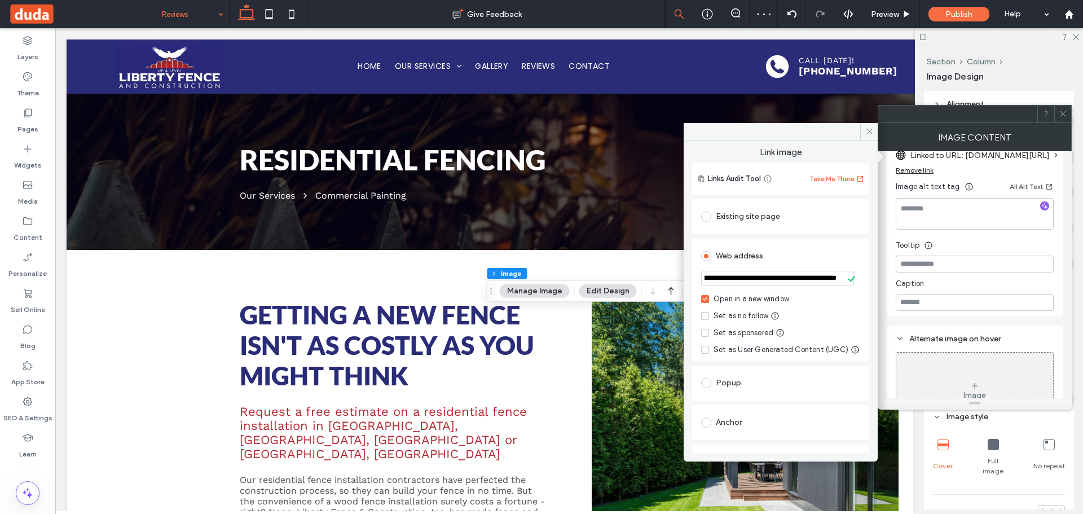
scroll to position [0, 0]
drag, startPoint x: 1064, startPoint y: 109, endPoint x: 1049, endPoint y: 112, distance: 16.1
click at [1062, 109] on span at bounding box center [1062, 113] width 8 height 17
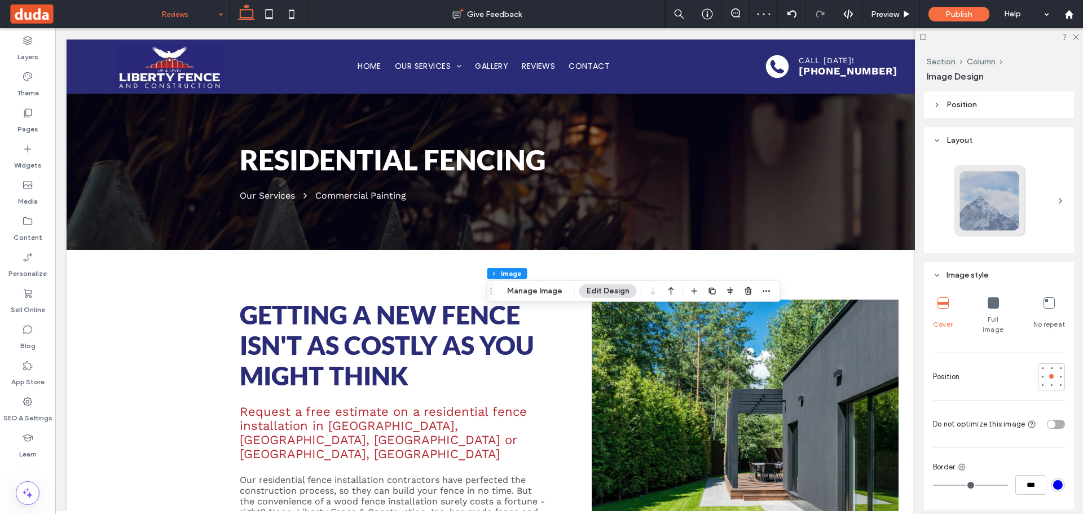
scroll to position [395, 0]
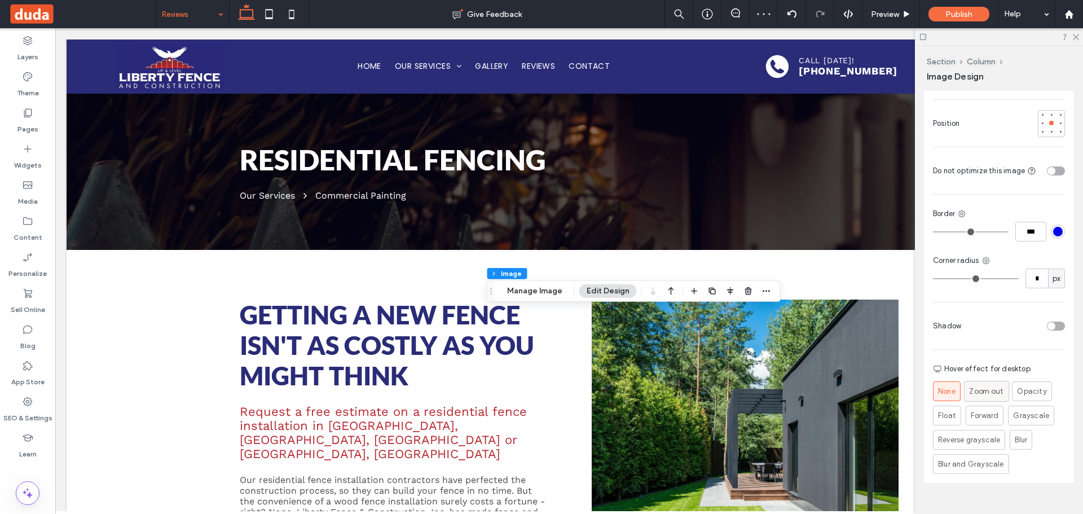
click at [988, 385] on span "Zoom out" at bounding box center [986, 391] width 34 height 12
click at [291, 15] on icon at bounding box center [291, 14] width 23 height 23
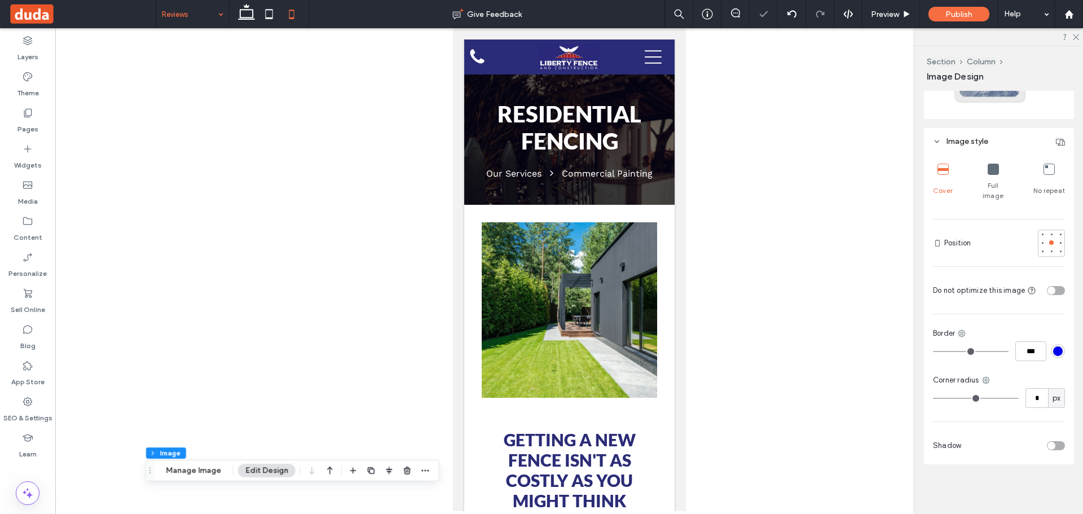
type input "***"
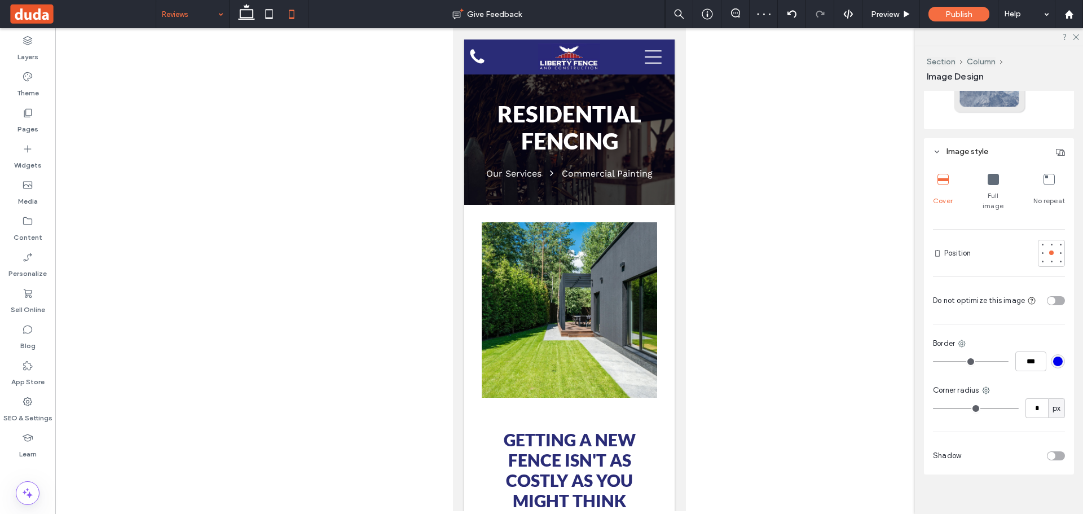
type input "***"
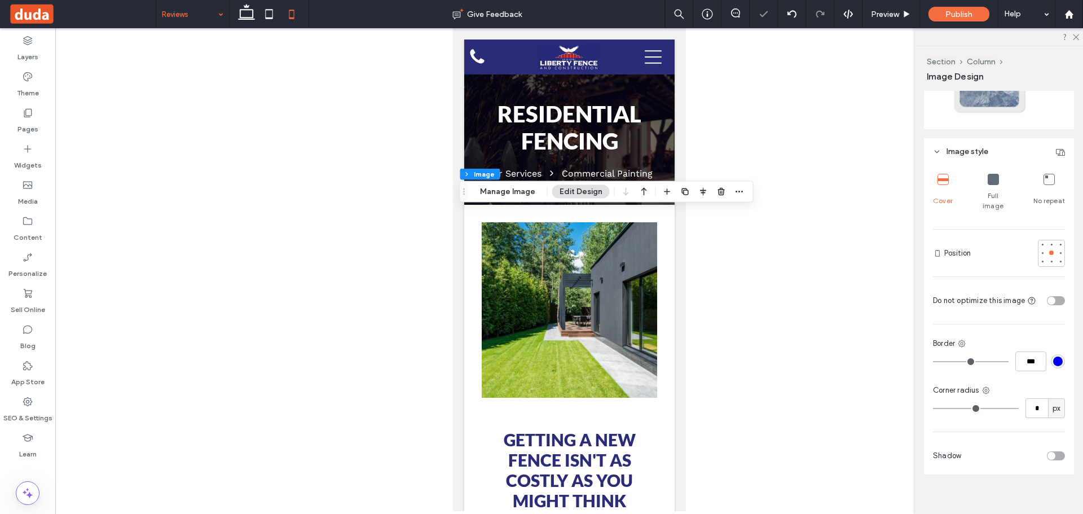
click at [987, 181] on icon at bounding box center [992, 179] width 11 height 11
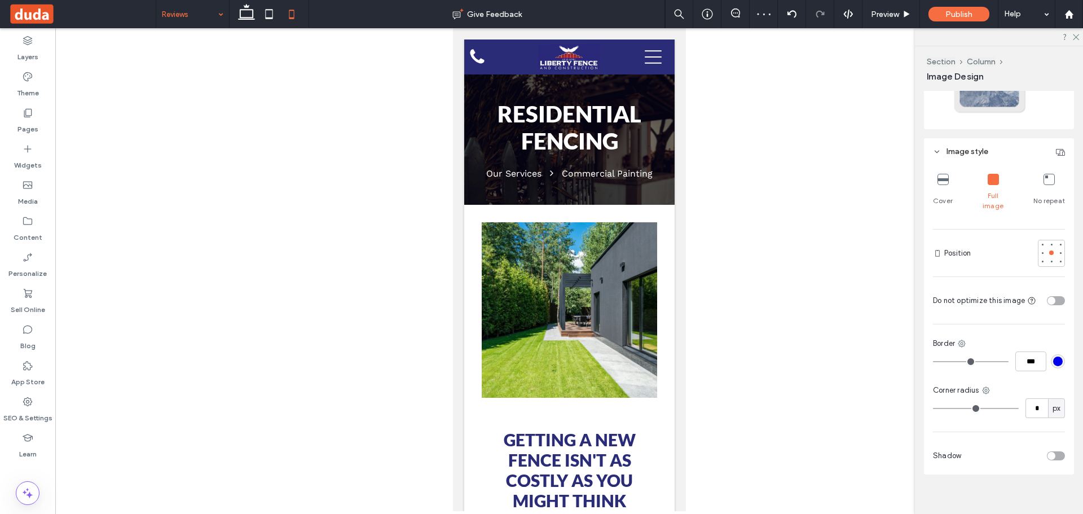
type input "**"
type input "****"
type input "**"
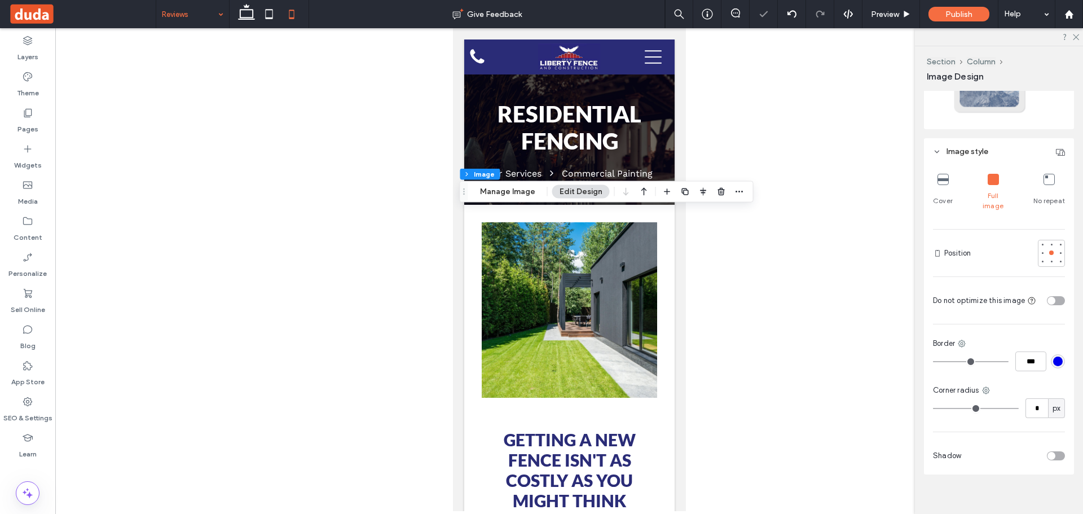
click at [944, 180] on icon at bounding box center [942, 179] width 11 height 11
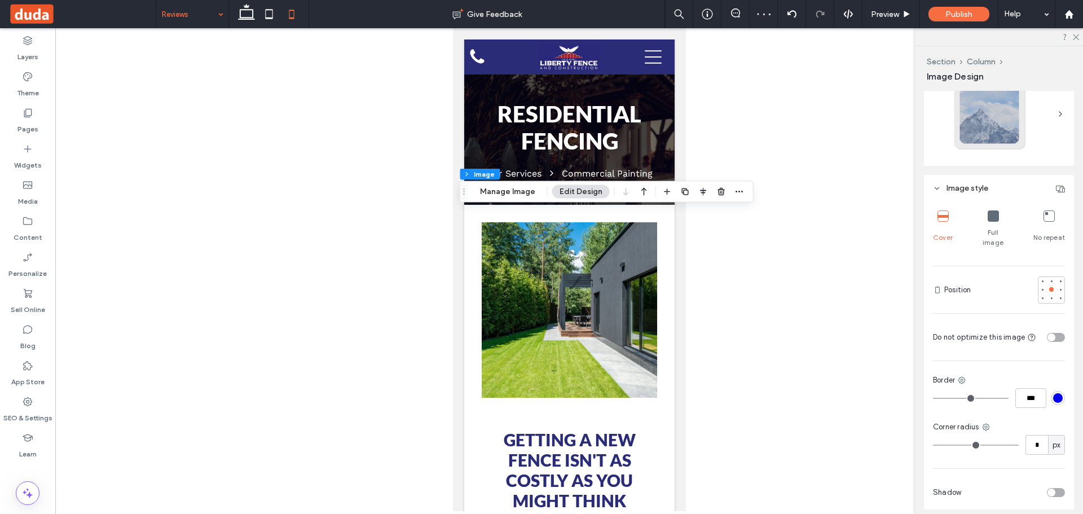
scroll to position [209, 0]
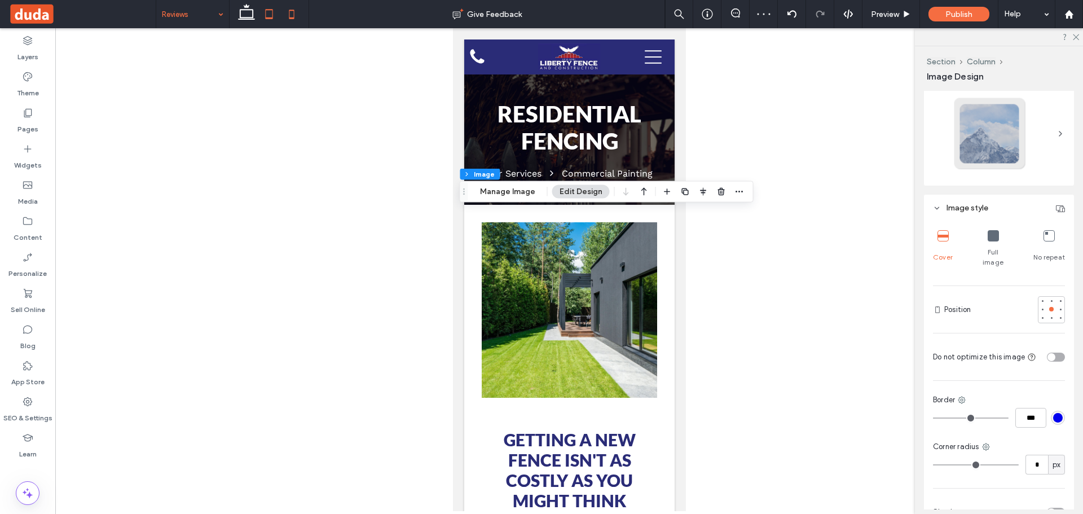
click at [263, 14] on icon at bounding box center [269, 14] width 23 height 23
type input "**"
type input "****"
type input "**"
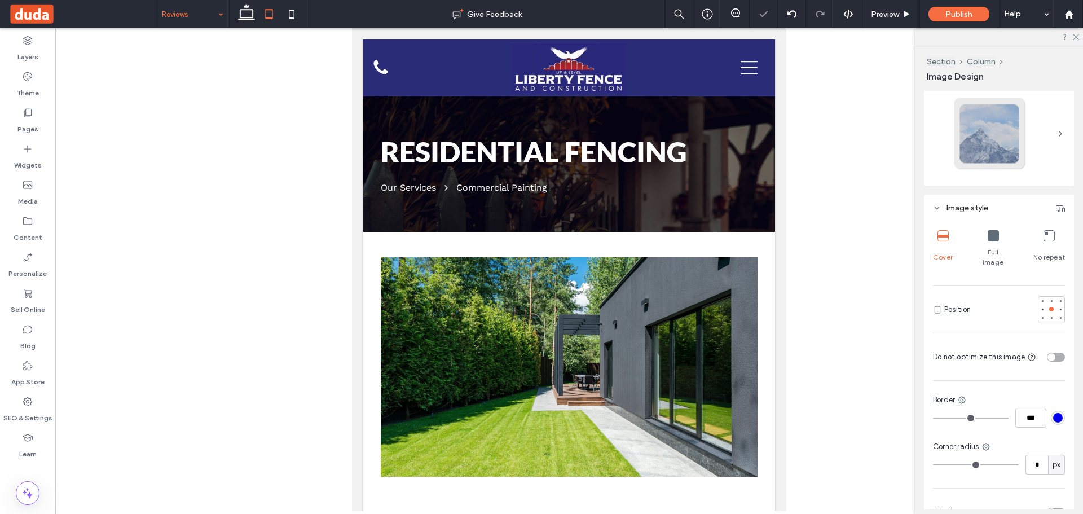
type input "**"
type input "****"
click at [246, 16] on icon at bounding box center [246, 14] width 23 height 23
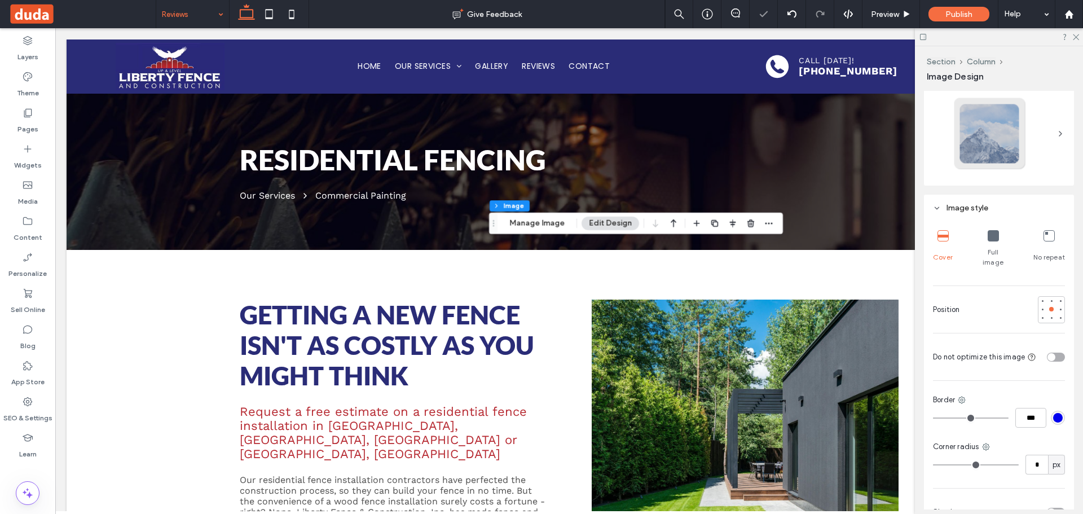
type input "**"
type input "****"
drag, startPoint x: 293, startPoint y: 11, endPoint x: 314, endPoint y: 45, distance: 40.2
click at [293, 11] on use at bounding box center [291, 14] width 5 height 9
type input "**"
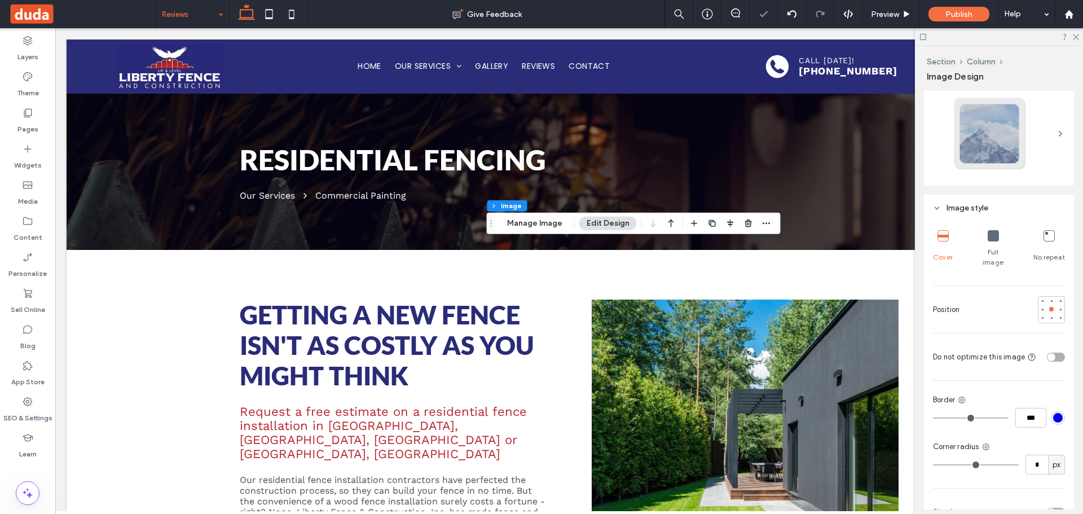
type input "****"
type input "**"
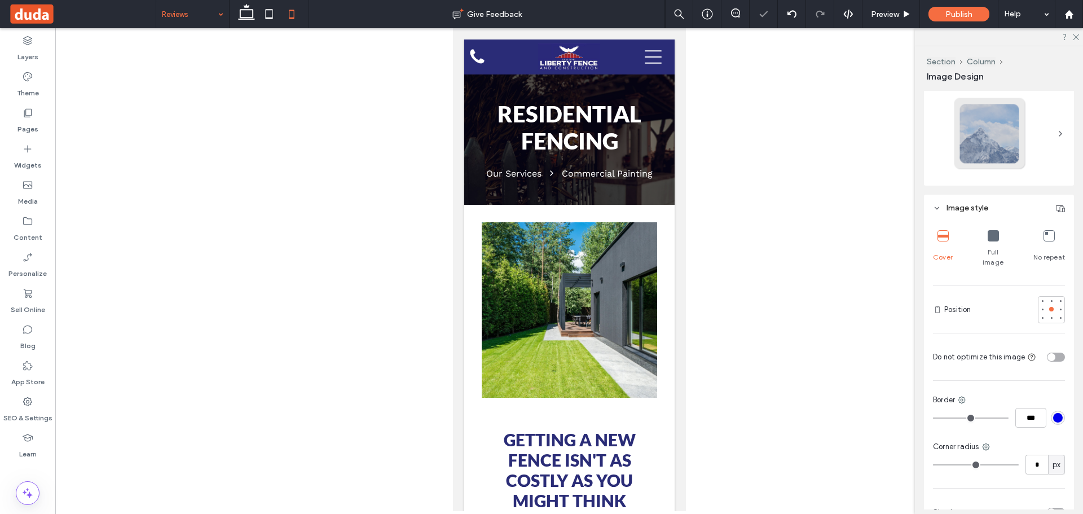
type input "**"
type input "****"
type input "**"
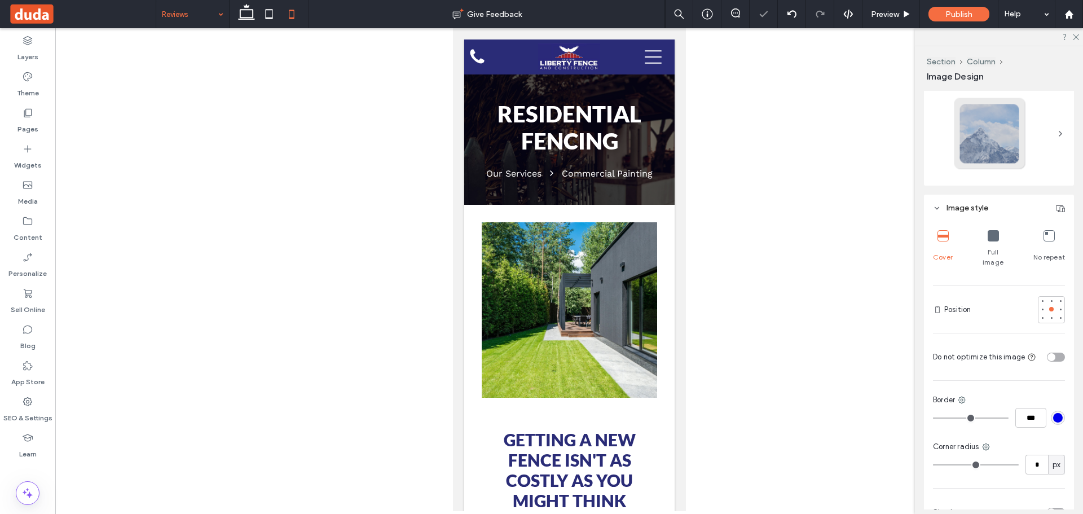
type input "**"
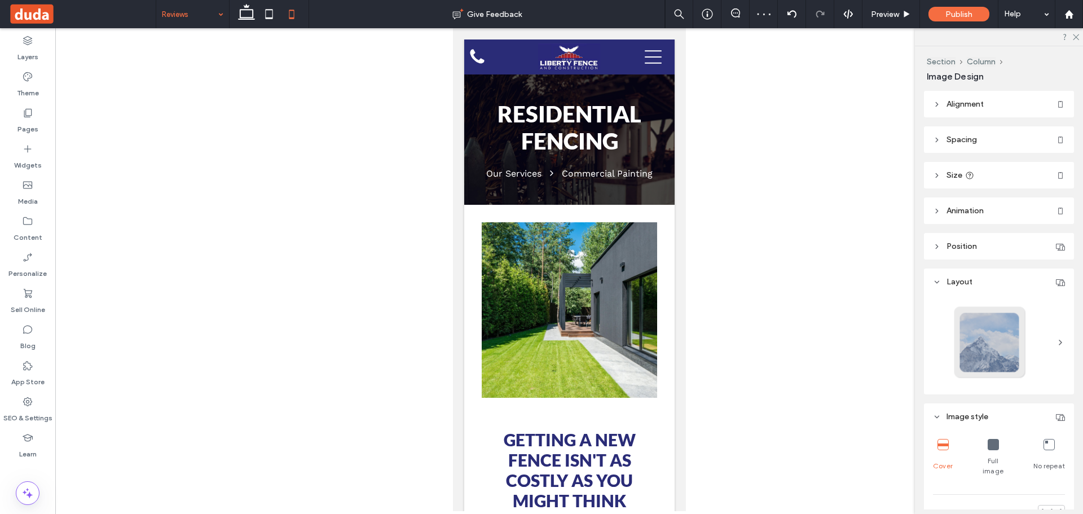
type input "**"
type input "****"
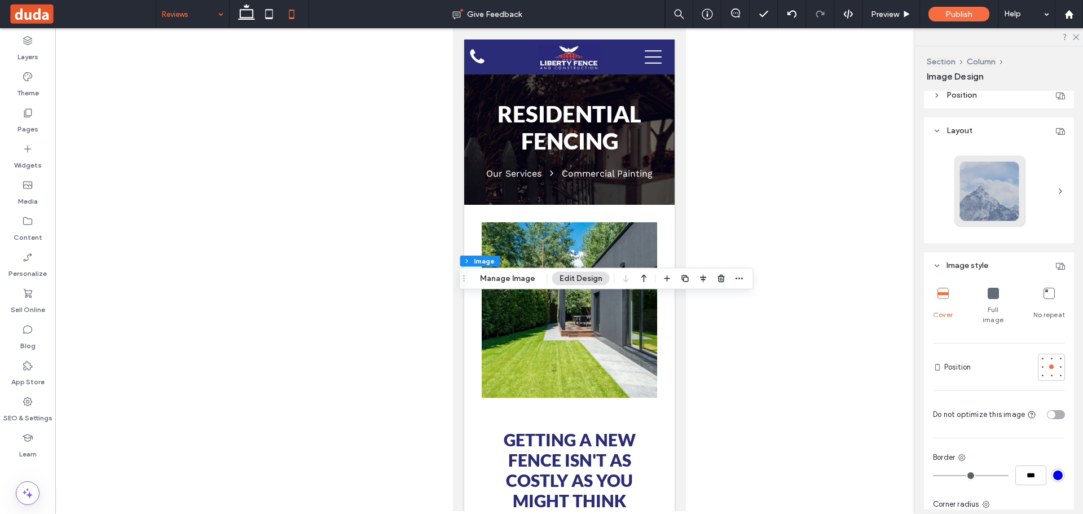
scroll to position [265, 0]
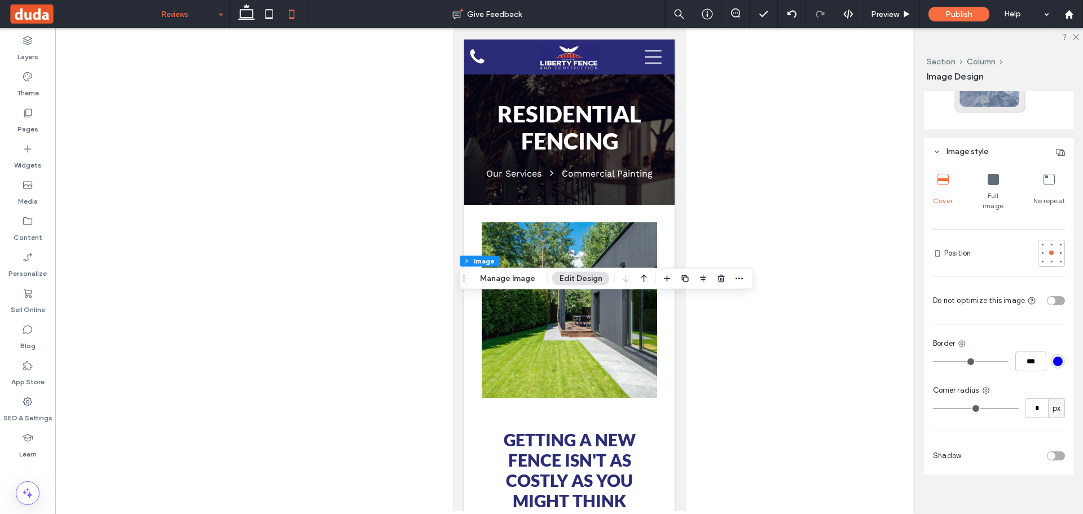
click at [1043, 181] on icon at bounding box center [1048, 179] width 11 height 11
click at [987, 185] on div at bounding box center [992, 180] width 11 height 12
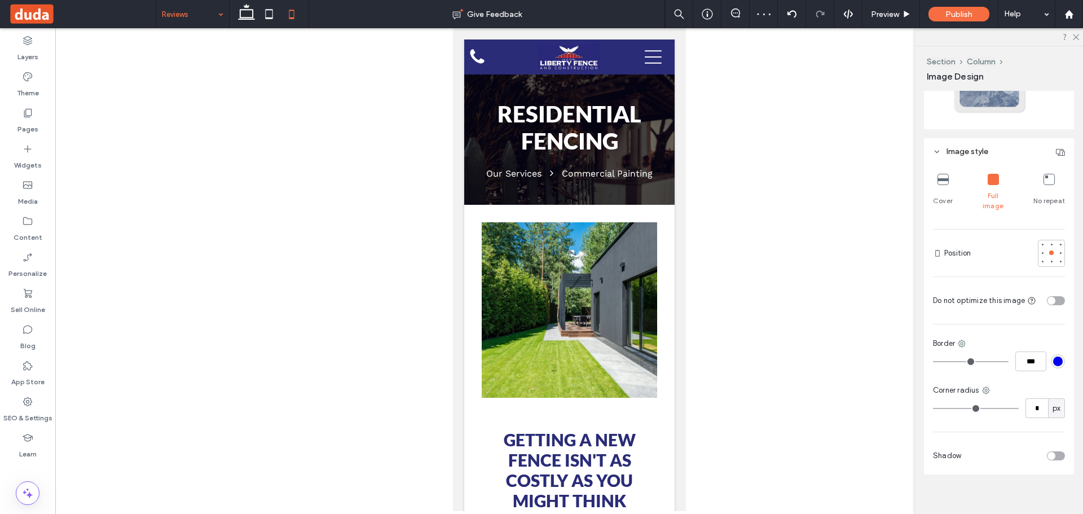
type input "**"
type input "****"
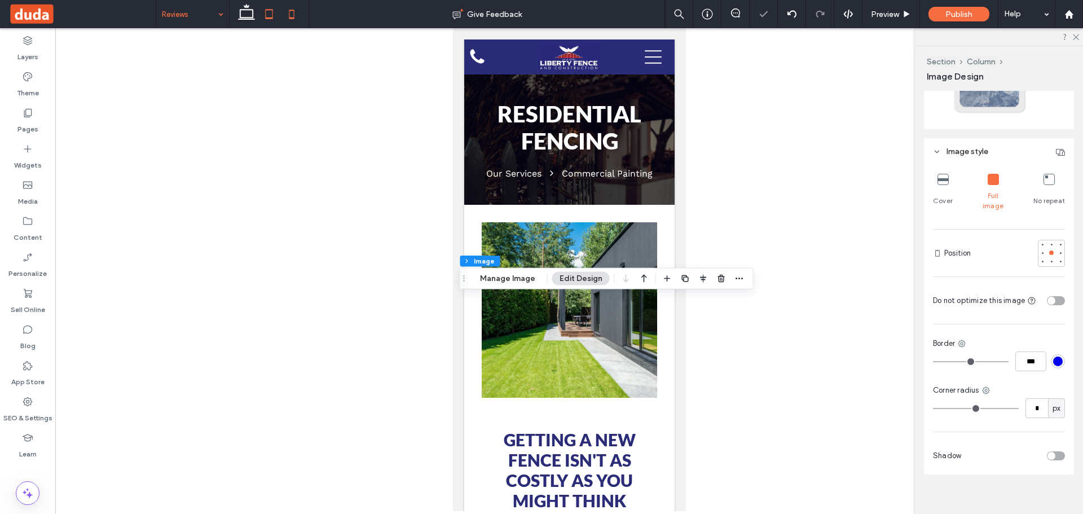
click at [279, 8] on icon at bounding box center [269, 14] width 23 height 23
type input "**"
type input "****"
type input "**"
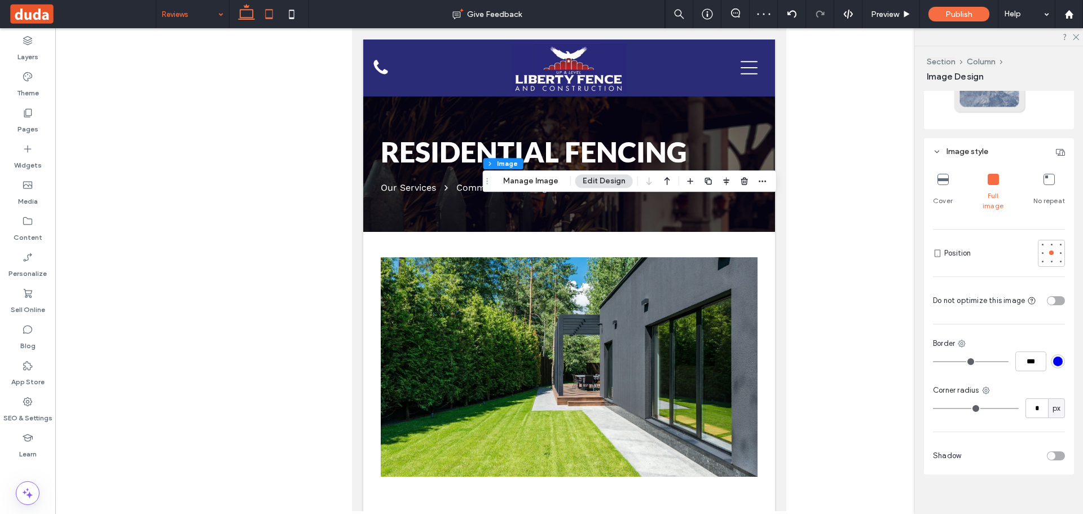
click at [243, 8] on icon at bounding box center [246, 14] width 23 height 23
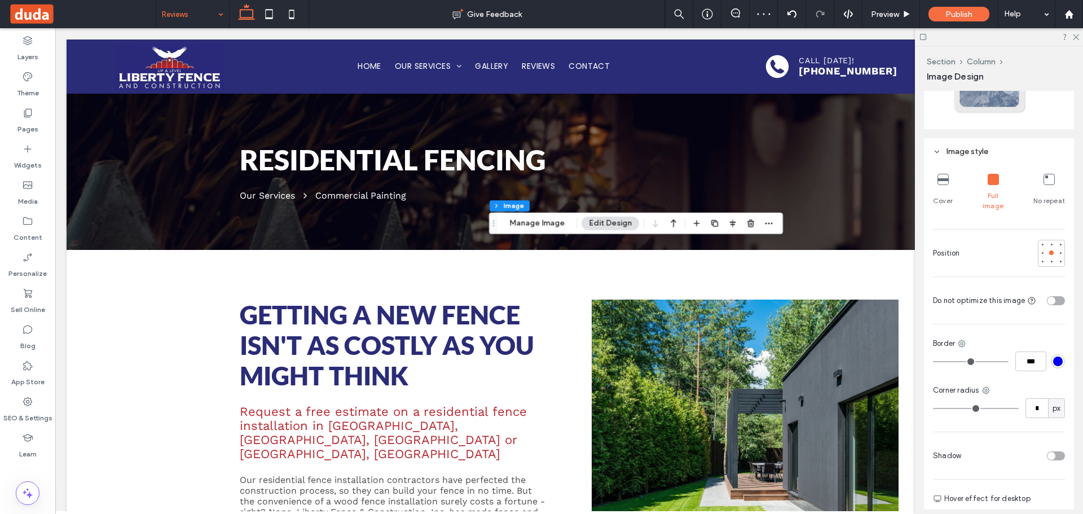
type input "**"
type input "****"
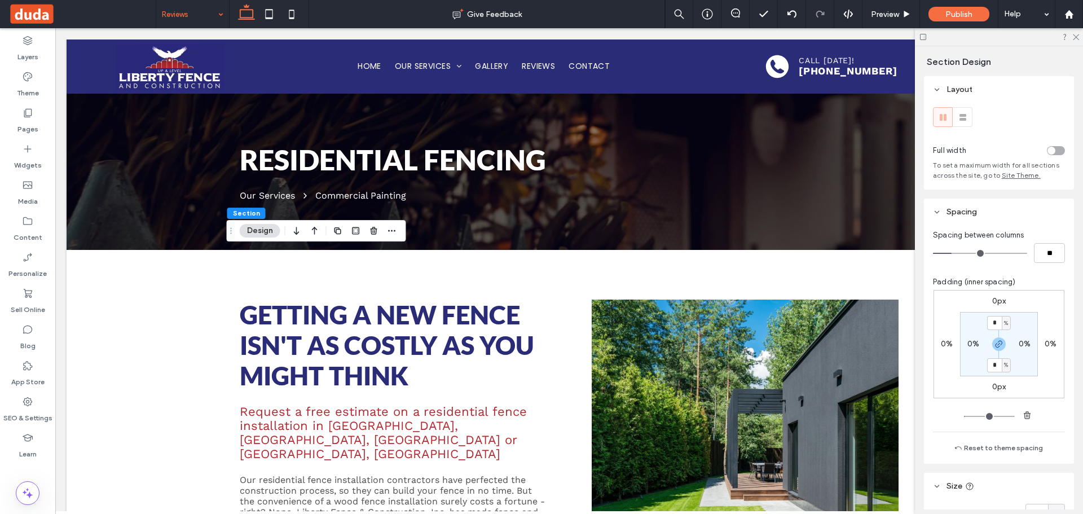
click at [1070, 37] on div at bounding box center [998, 36] width 168 height 17
click at [1075, 38] on icon at bounding box center [1074, 36] width 7 height 7
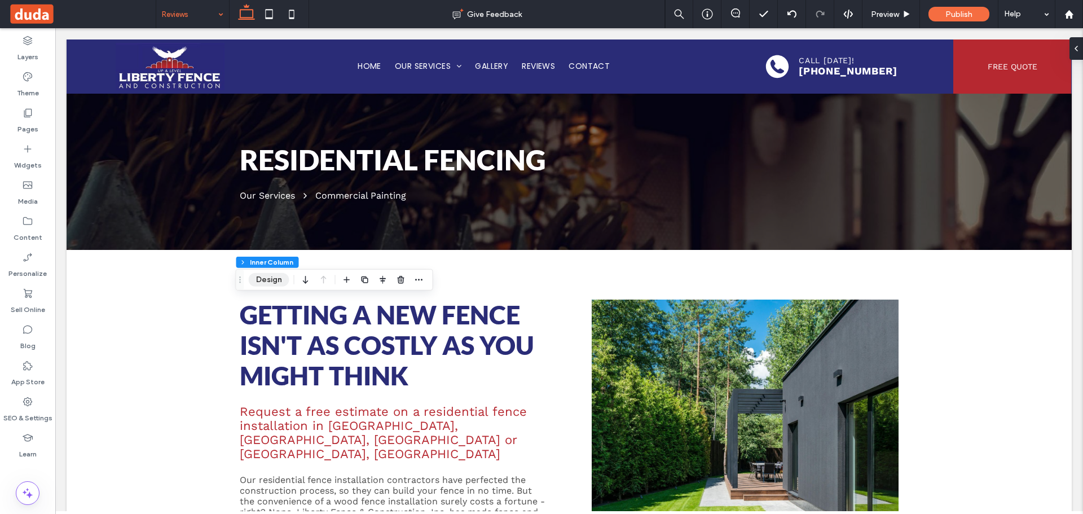
click at [279, 279] on button "Design" at bounding box center [269, 280] width 41 height 14
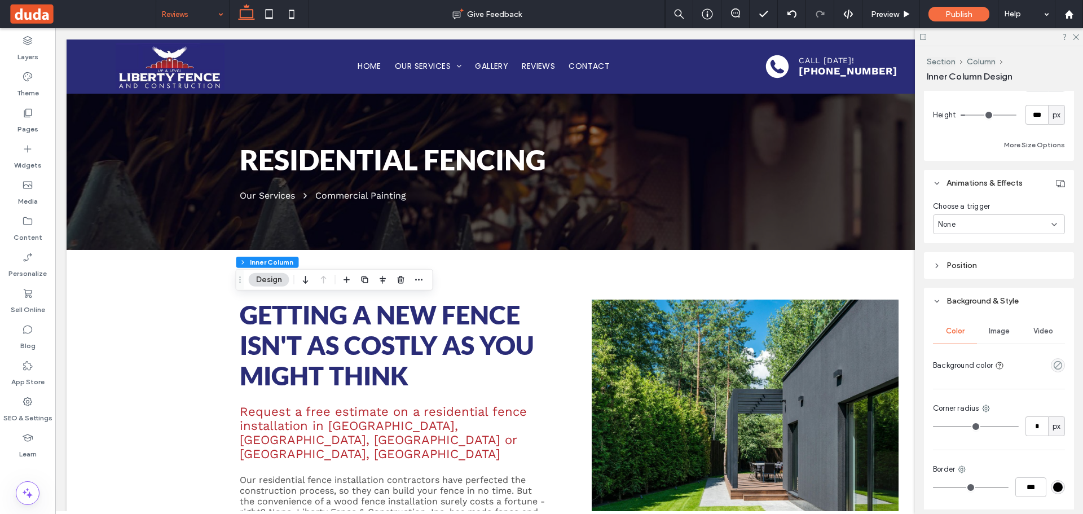
scroll to position [620, 0]
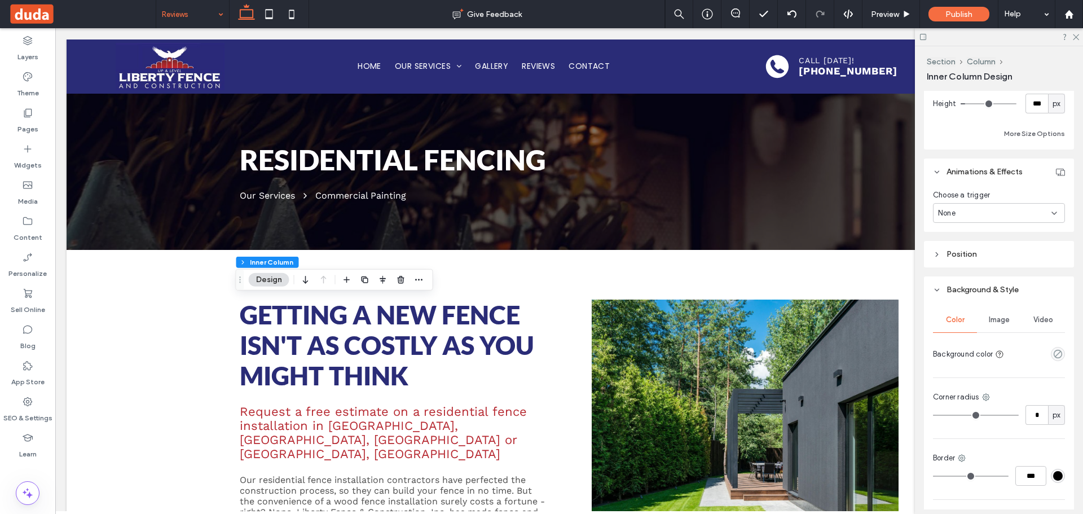
click at [989, 213] on div "None" at bounding box center [994, 212] width 113 height 11
click at [985, 268] on div "Entrance" at bounding box center [995, 272] width 125 height 20
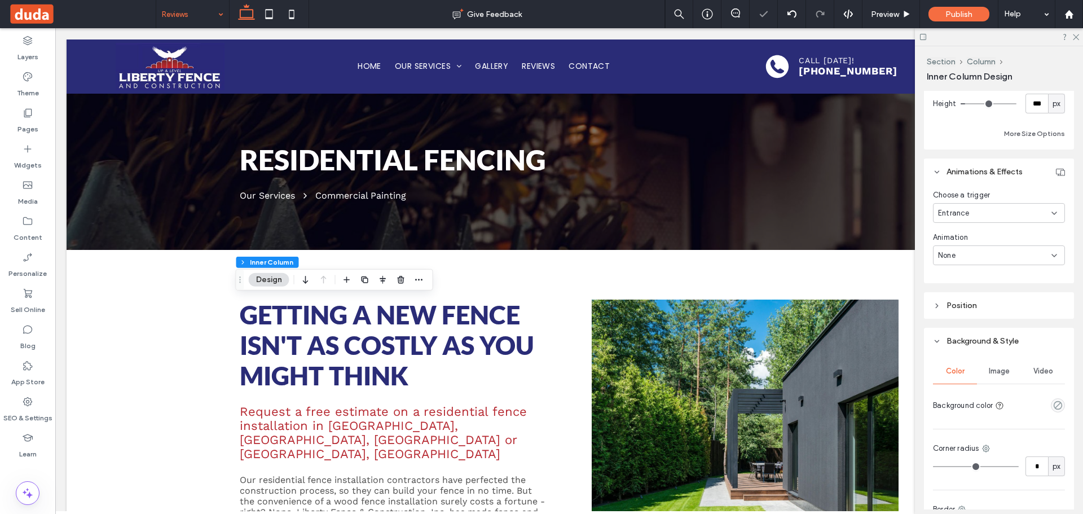
click at [983, 258] on div "None" at bounding box center [994, 255] width 113 height 11
click at [977, 291] on div "Fade In" at bounding box center [995, 295] width 125 height 20
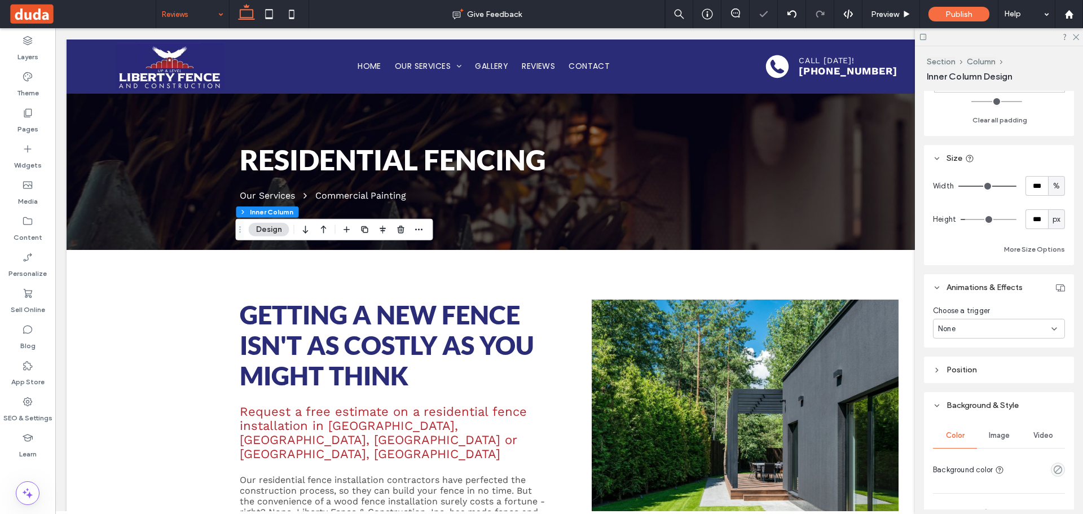
scroll to position [507, 0]
click at [979, 330] on div "None" at bounding box center [994, 325] width 113 height 11
click at [966, 379] on div "Entrance" at bounding box center [995, 385] width 125 height 20
drag, startPoint x: 970, startPoint y: 368, endPoint x: 971, endPoint y: 377, distance: 9.0
click at [970, 372] on div "None" at bounding box center [994, 368] width 113 height 11
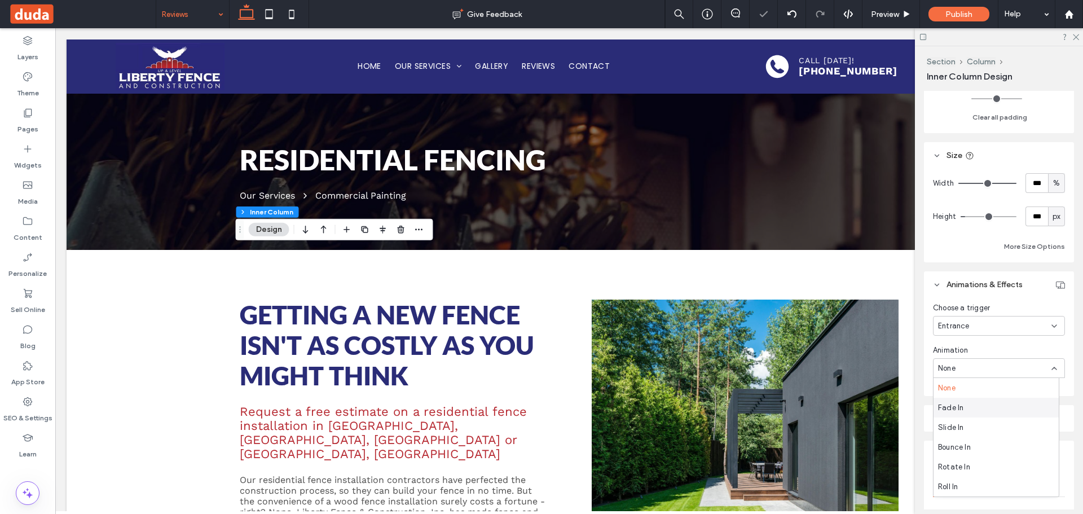
click at [969, 403] on div "Fade In" at bounding box center [995, 407] width 125 height 20
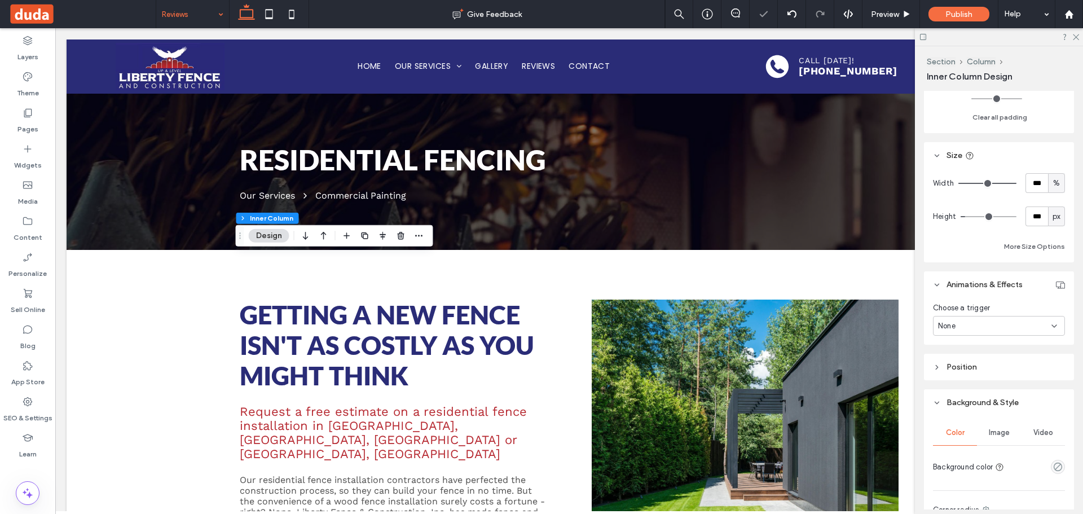
drag, startPoint x: 982, startPoint y: 320, endPoint x: 982, endPoint y: 331, distance: 10.7
click at [982, 322] on div "None" at bounding box center [994, 325] width 113 height 11
click at [979, 363] on div "Hover" at bounding box center [995, 365] width 125 height 20
click at [987, 326] on div "Hover" at bounding box center [994, 325] width 113 height 11
click at [979, 381] on div "Entrance" at bounding box center [995, 385] width 125 height 20
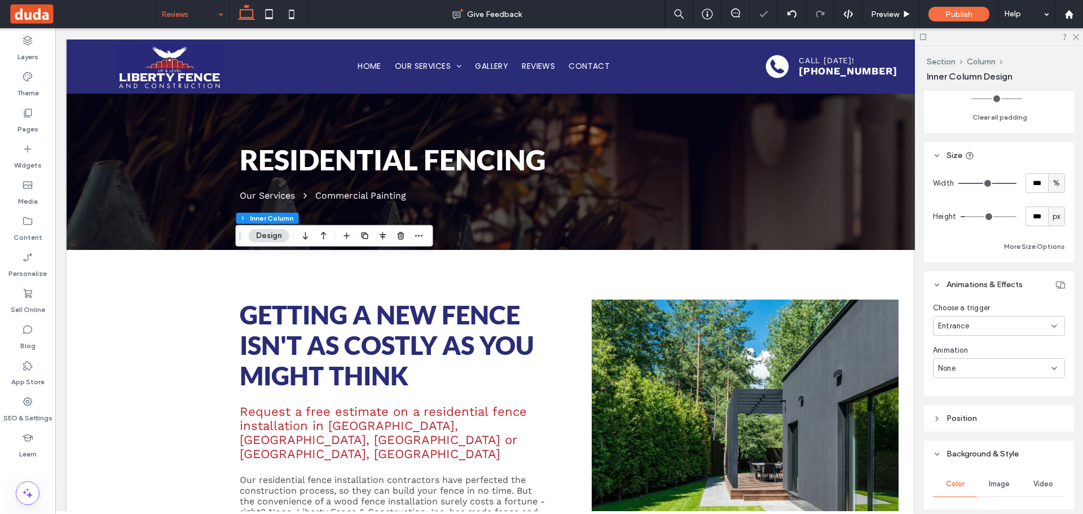
drag, startPoint x: 979, startPoint y: 367, endPoint x: 979, endPoint y: 373, distance: 6.2
click at [979, 368] on div "None" at bounding box center [994, 368] width 113 height 11
drag, startPoint x: 975, startPoint y: 410, endPoint x: 935, endPoint y: 391, distance: 44.6
click at [974, 410] on div "Fade In" at bounding box center [995, 407] width 125 height 20
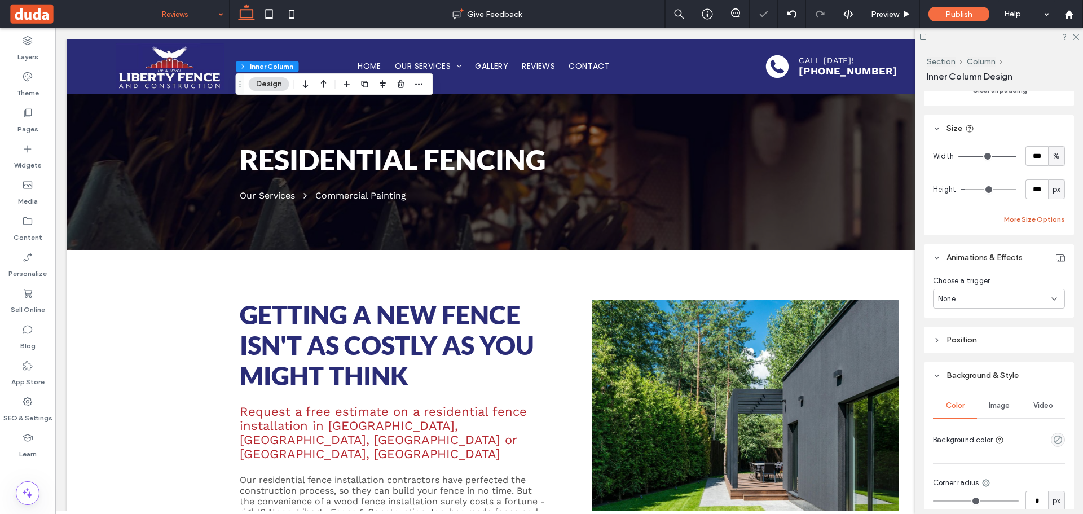
scroll to position [620, 0]
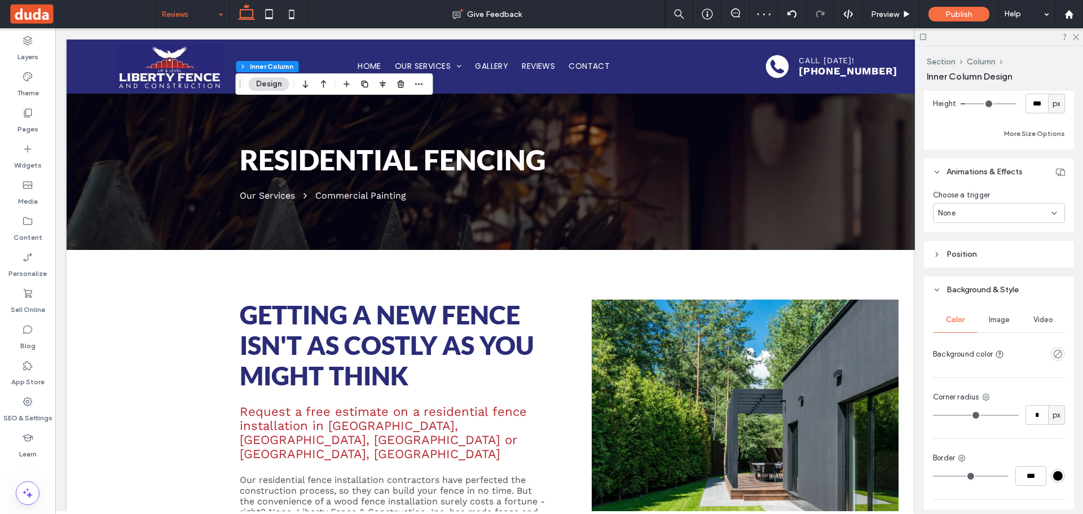
click at [986, 210] on div "None" at bounding box center [994, 212] width 113 height 11
click at [983, 267] on div "Entrance" at bounding box center [995, 272] width 125 height 20
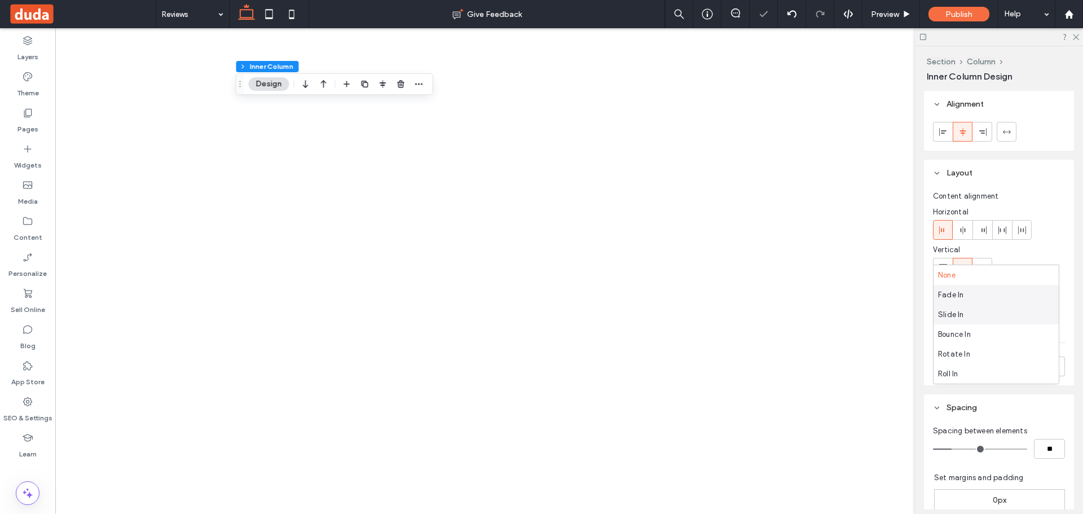
click at [978, 301] on div "Fade In" at bounding box center [995, 295] width 125 height 20
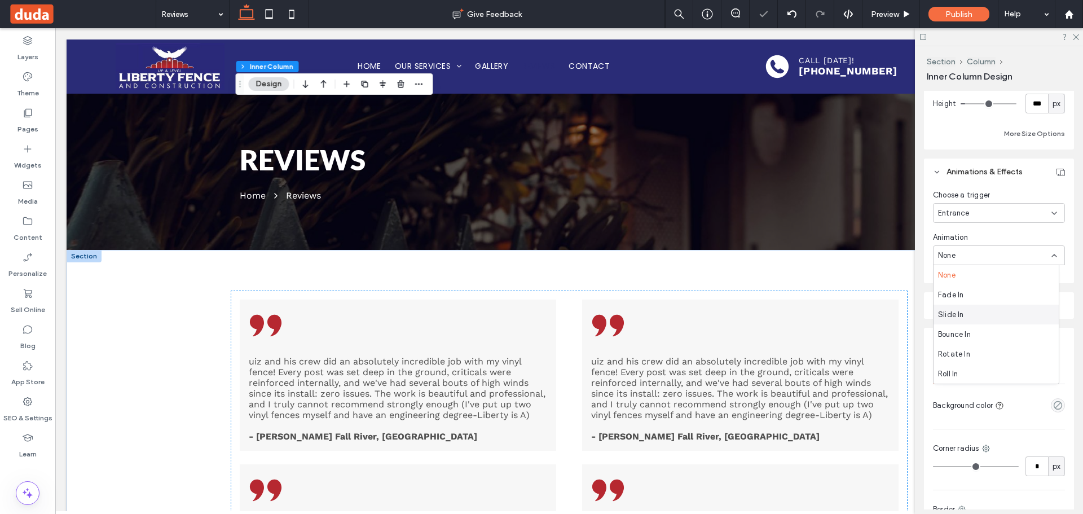
scroll to position [733, 0]
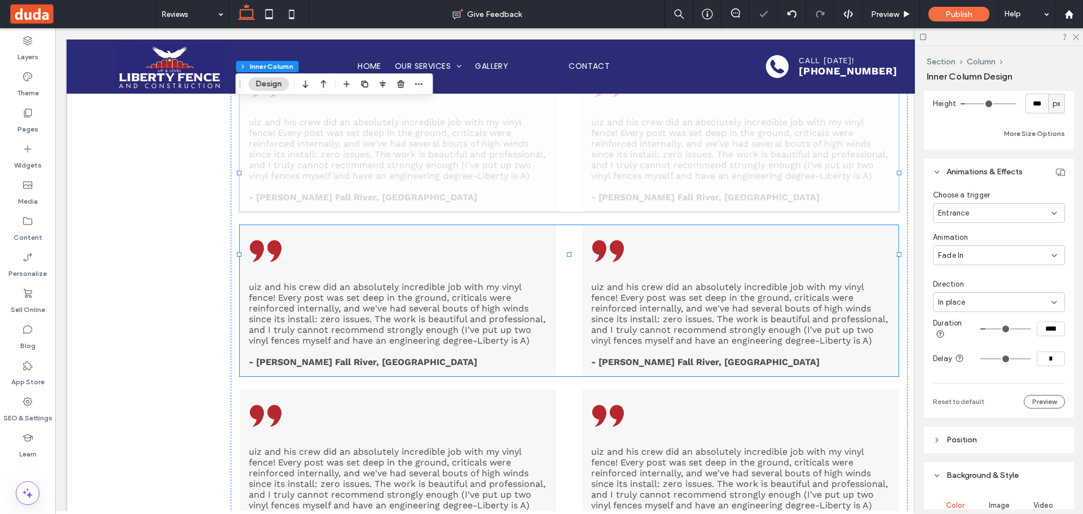
click at [565, 299] on div "uiz and his crew did an absolutely incredible job with my vinyl fence! Every po…" at bounding box center [569, 300] width 659 height 151
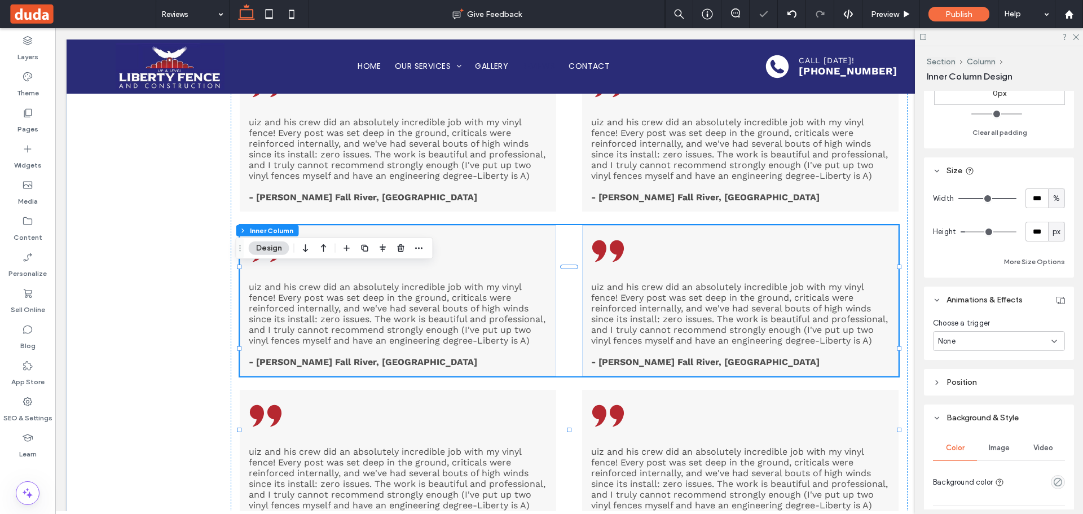
scroll to position [507, 0]
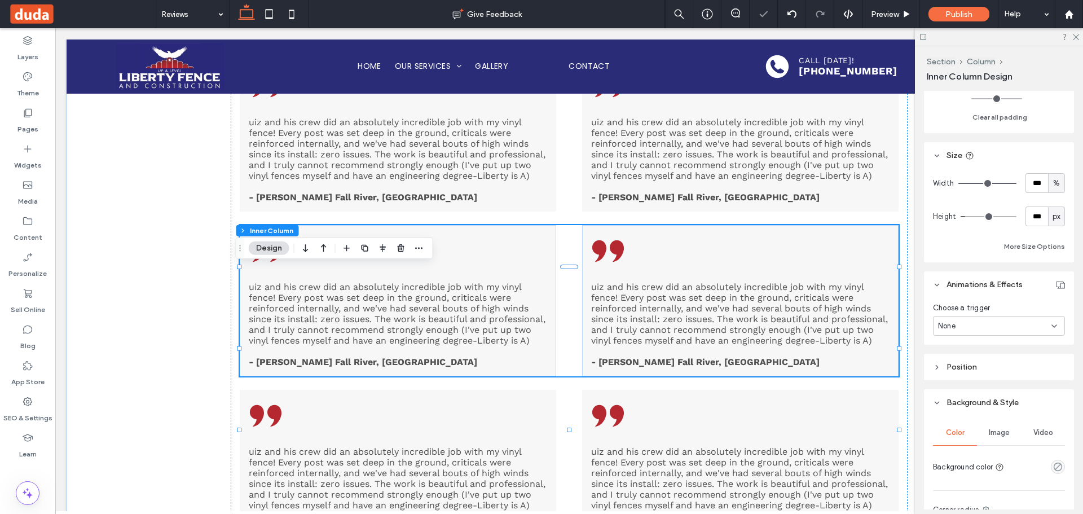
click at [984, 325] on div "None" at bounding box center [994, 325] width 113 height 11
click at [982, 364] on div "Hover" at bounding box center [995, 365] width 125 height 20
click at [972, 322] on div "Hover" at bounding box center [994, 325] width 113 height 11
click at [965, 385] on span "Entrance" at bounding box center [954, 384] width 32 height 11
click at [978, 364] on div "None" at bounding box center [994, 368] width 113 height 11
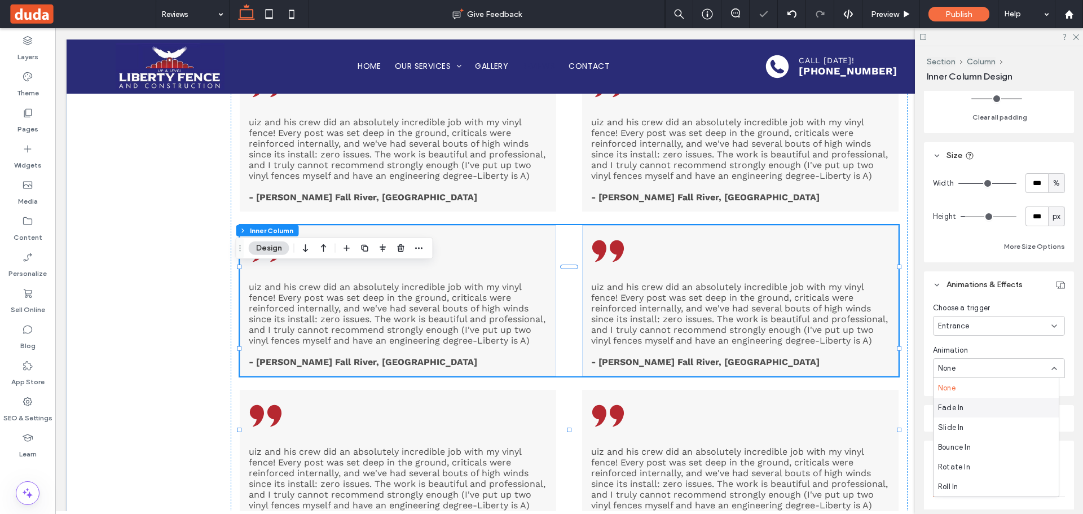
click at [978, 410] on div "Fade In" at bounding box center [995, 407] width 125 height 20
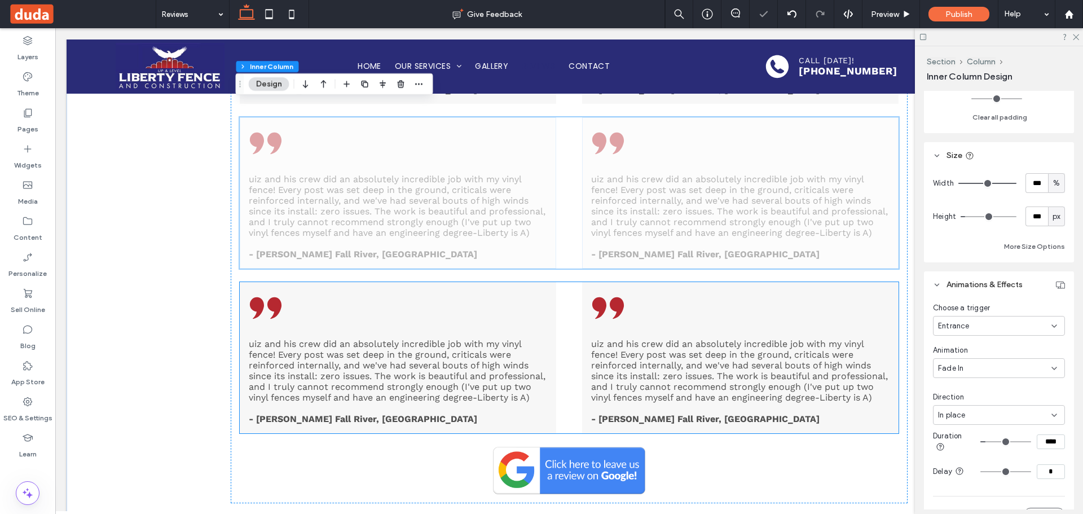
scroll to position [902, 0]
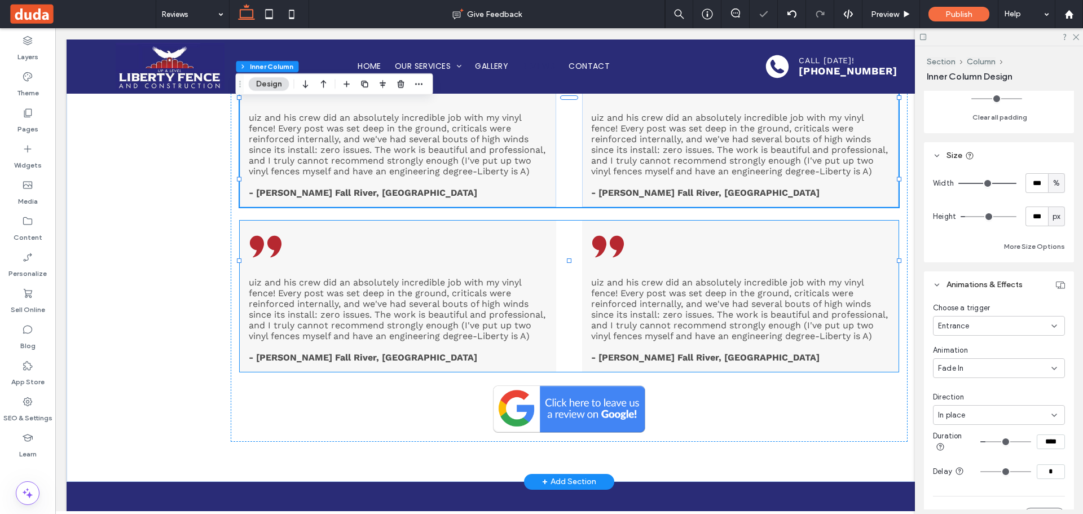
click at [576, 314] on div "uiz and his crew did an absolutely incredible job with my vinyl fence! Every po…" at bounding box center [569, 295] width 659 height 151
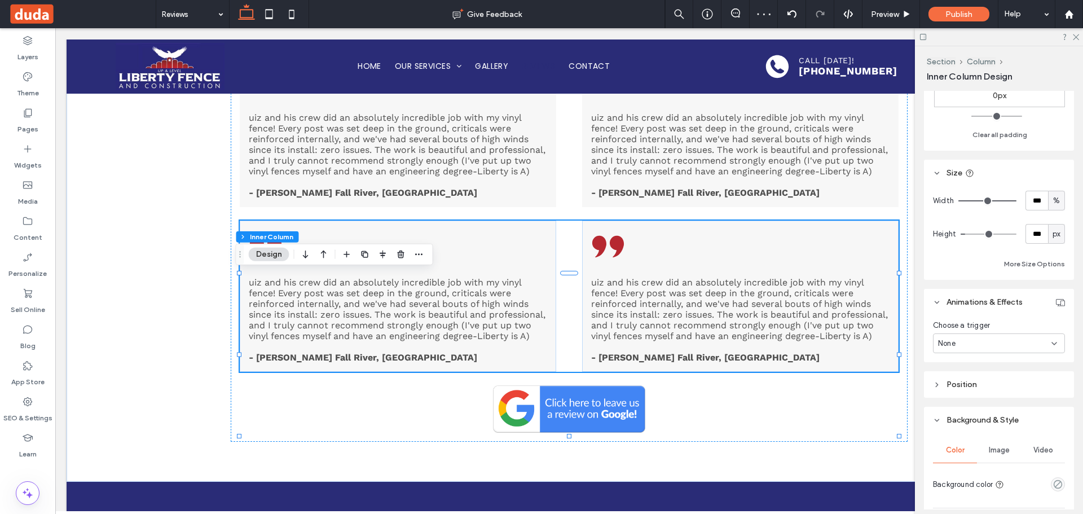
scroll to position [564, 0]
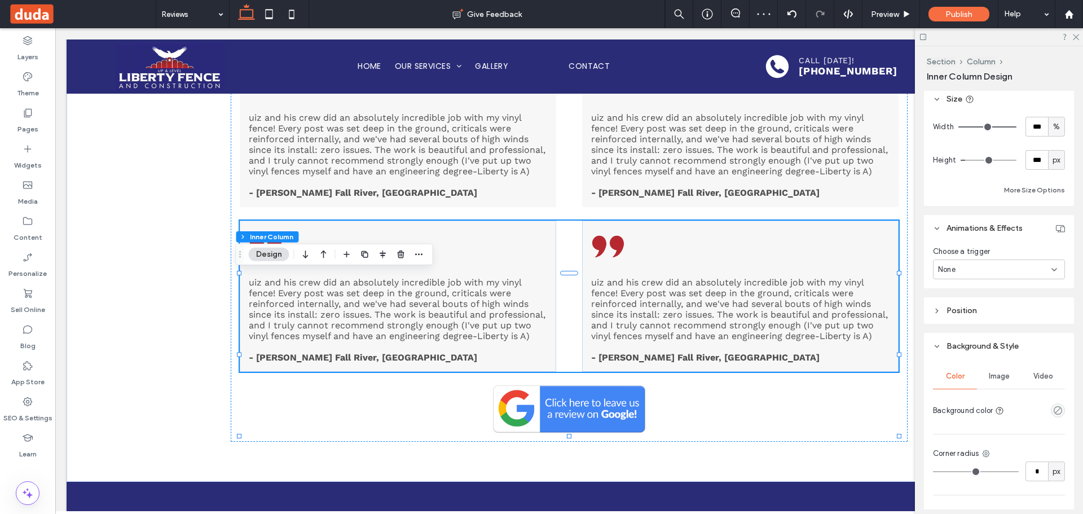
click at [987, 264] on div "None" at bounding box center [994, 269] width 113 height 11
click at [978, 325] on div "Entrance" at bounding box center [995, 329] width 125 height 20
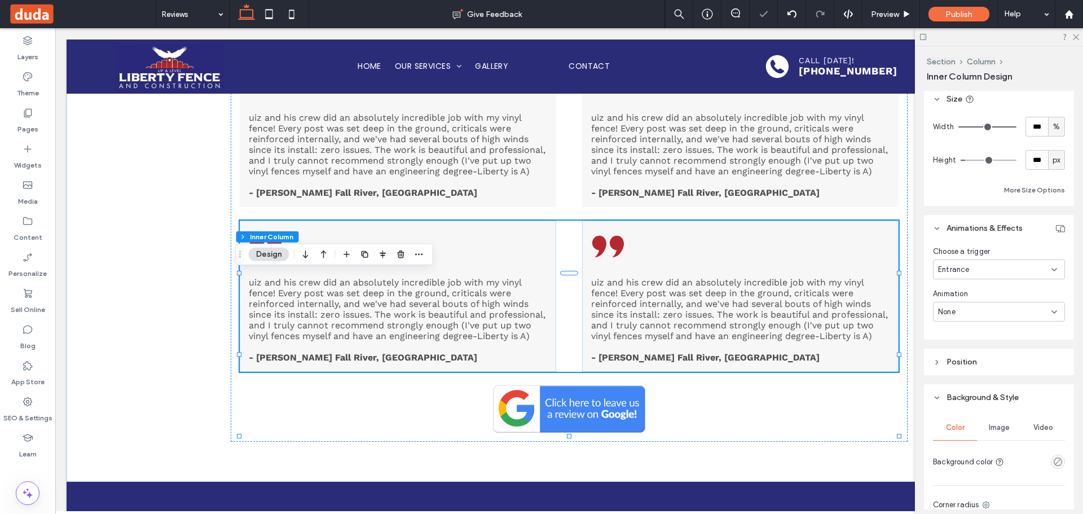
click at [982, 304] on div "None" at bounding box center [999, 312] width 132 height 20
drag, startPoint x: 974, startPoint y: 354, endPoint x: 966, endPoint y: 319, distance: 36.5
click at [974, 354] on div "Fade In" at bounding box center [995, 351] width 125 height 20
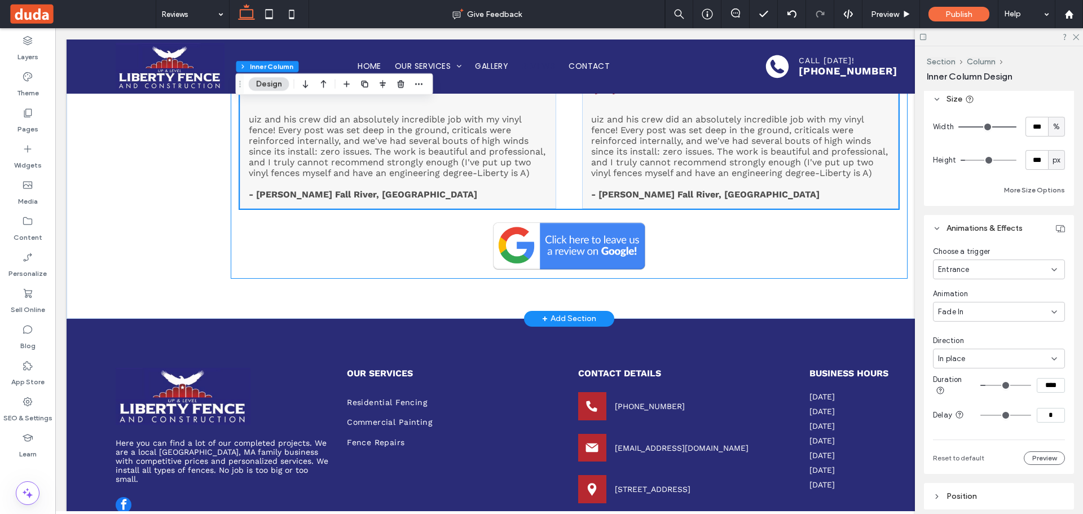
scroll to position [1184, 0]
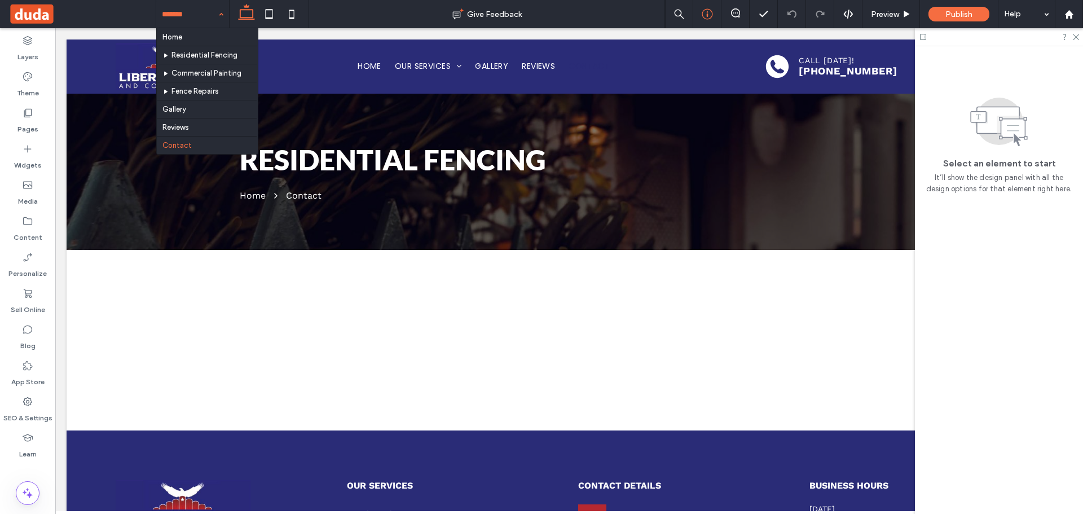
click at [719, 12] on div at bounding box center [707, 13] width 28 height 11
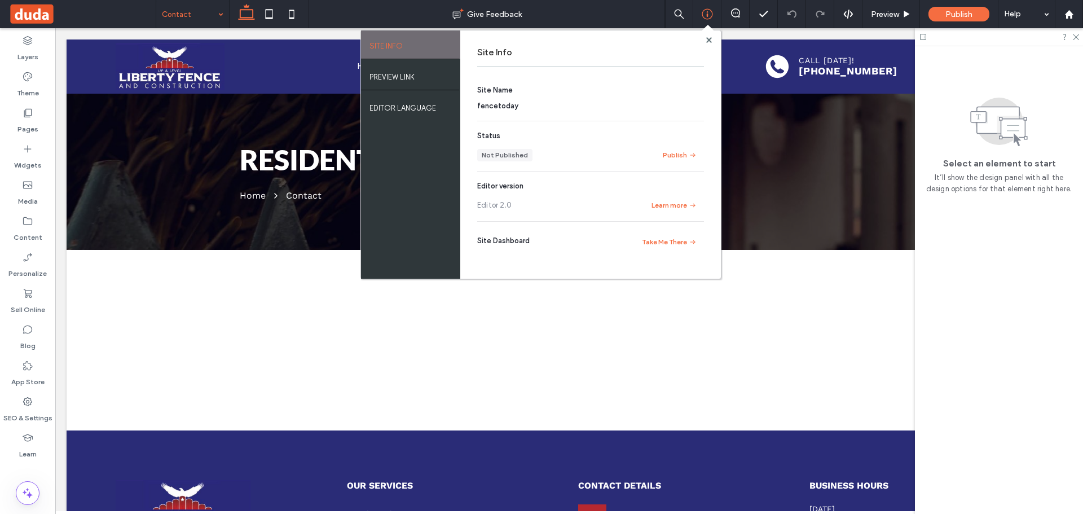
click at [503, 105] on span "fencetoday" at bounding box center [497, 105] width 41 height 8
copy span "fencetoday"
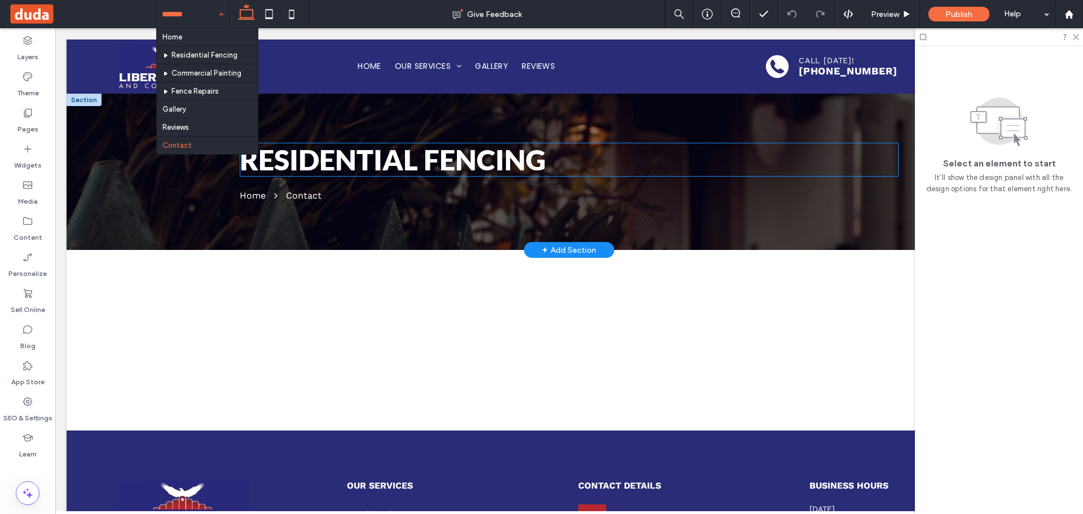
click at [492, 154] on span "Residential Fencing" at bounding box center [393, 160] width 306 height 34
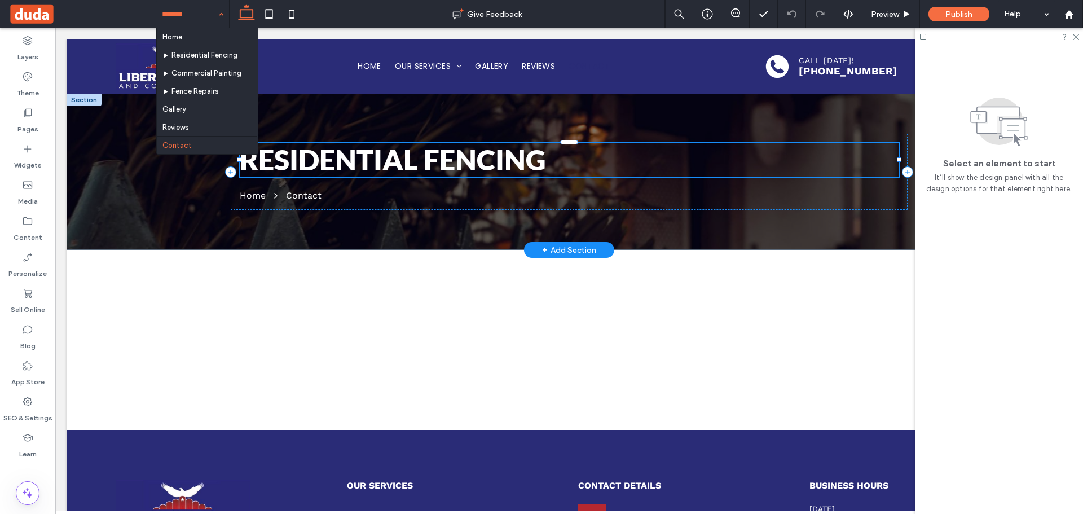
click at [492, 154] on div "Residential Fencing" at bounding box center [569, 160] width 659 height 34
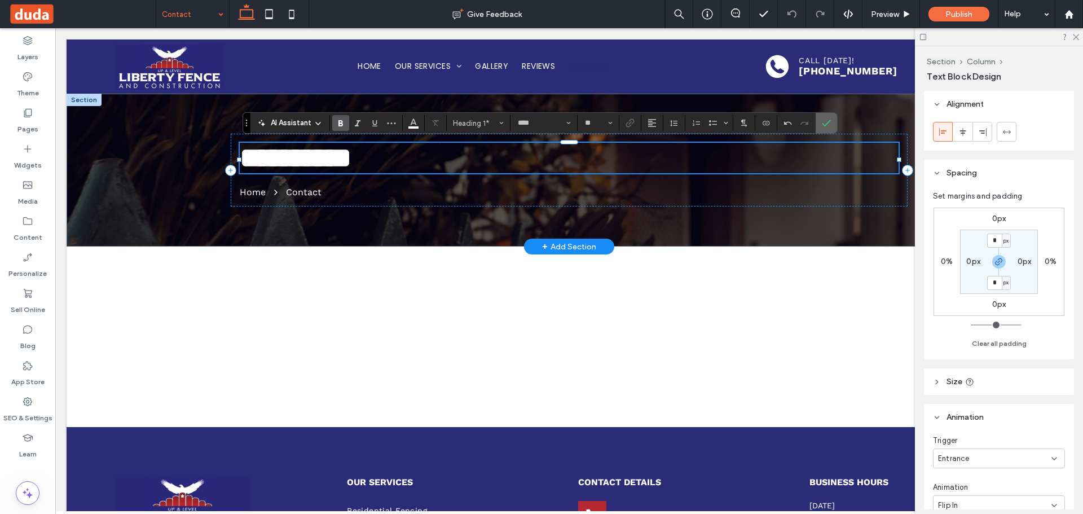
click at [824, 124] on icon "Confirm" at bounding box center [825, 122] width 9 height 9
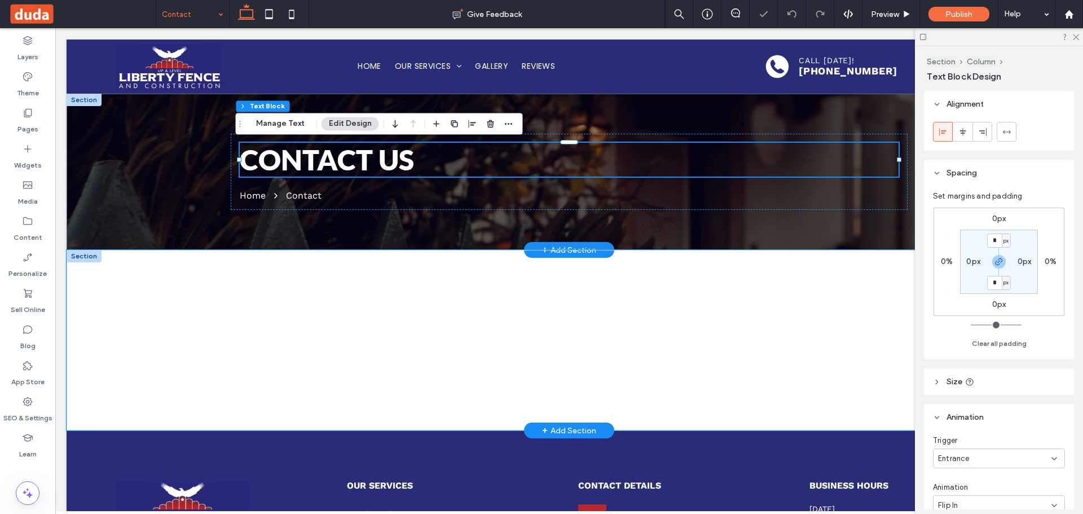
click at [176, 282] on div at bounding box center [569, 340] width 1005 height 180
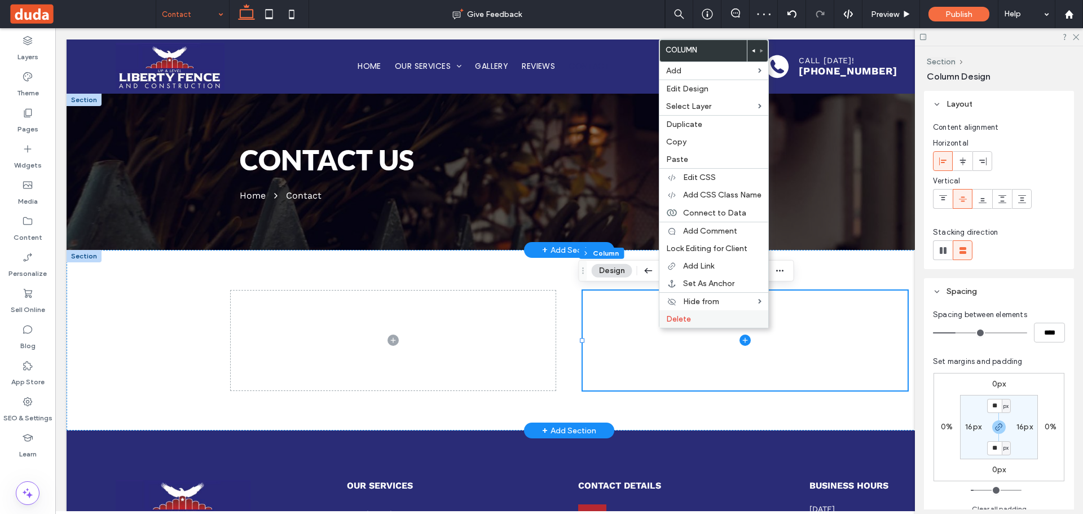
drag, startPoint x: 669, startPoint y: 321, endPoint x: 601, endPoint y: 282, distance: 78.8
click at [669, 321] on span "Delete" at bounding box center [678, 319] width 25 height 10
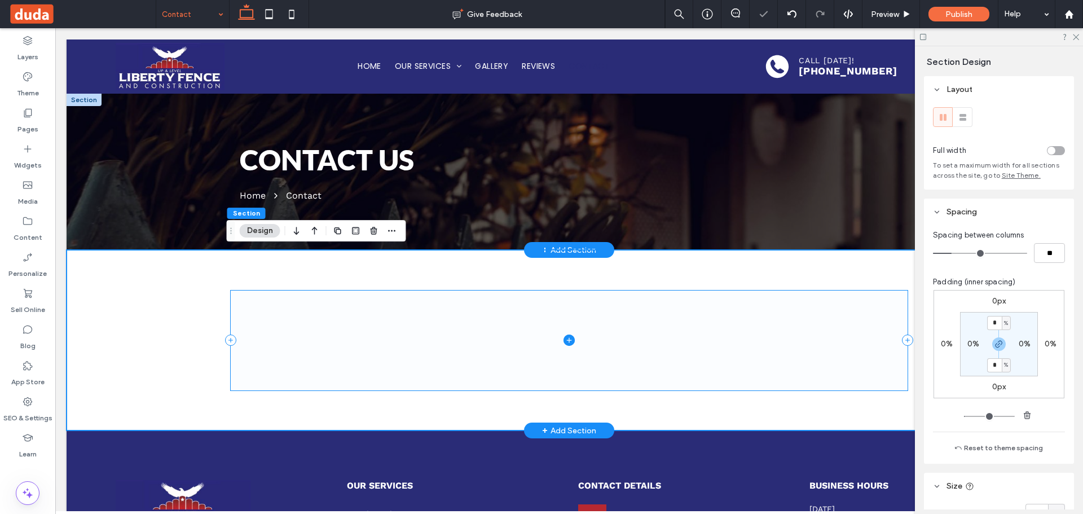
click at [514, 319] on span at bounding box center [569, 340] width 677 height 100
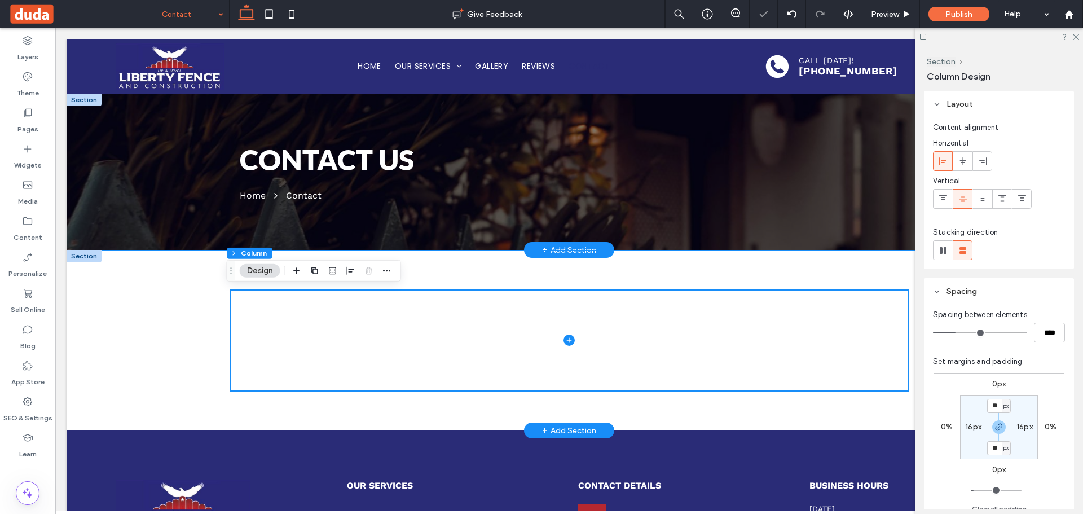
click at [119, 322] on div at bounding box center [569, 340] width 1005 height 180
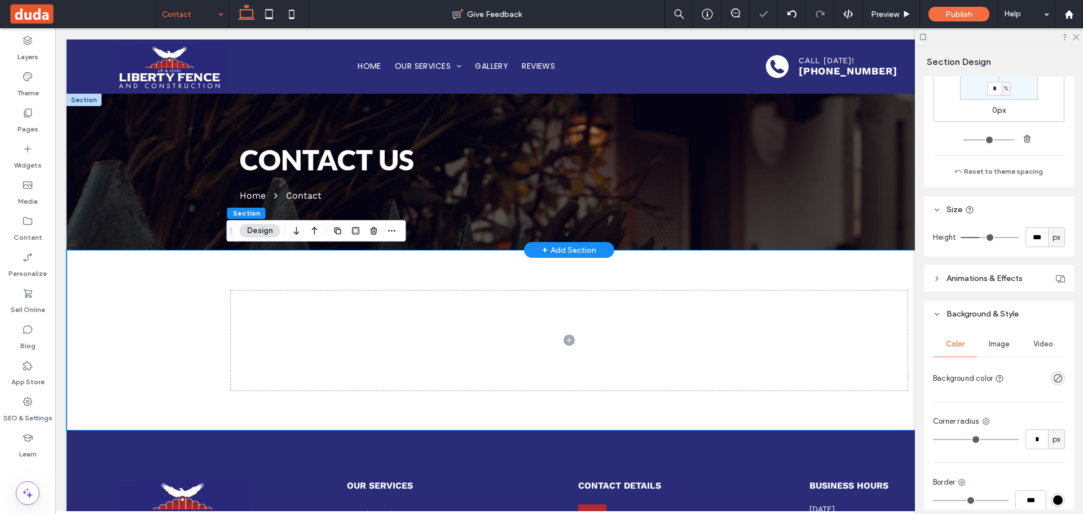
scroll to position [378, 0]
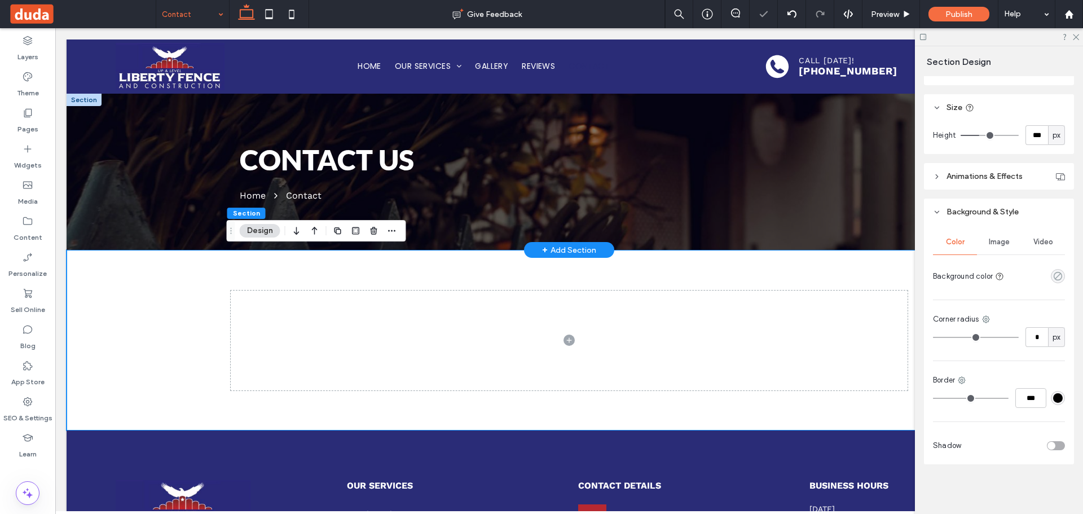
click at [1053, 279] on icon "rgba(0, 0, 0, 0)" at bounding box center [1058, 276] width 10 height 10
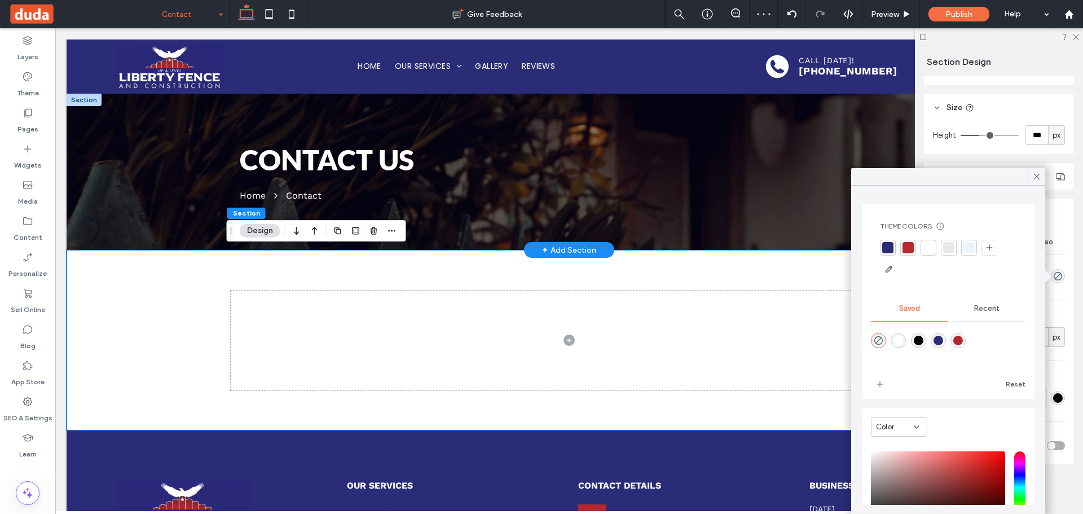
click at [927, 249] on div at bounding box center [927, 247] width 11 height 11
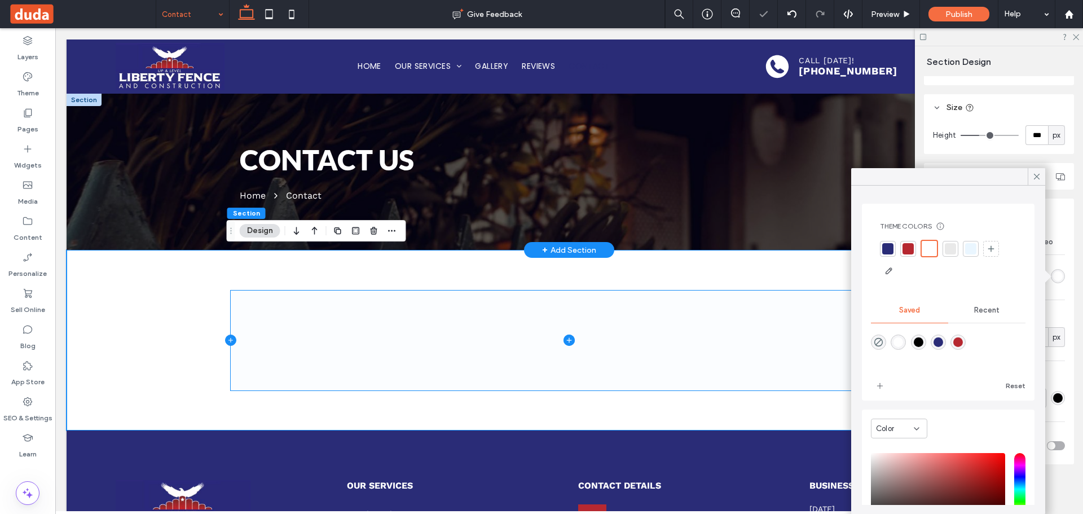
click at [230, 339] on icon at bounding box center [230, 340] width 1 height 5
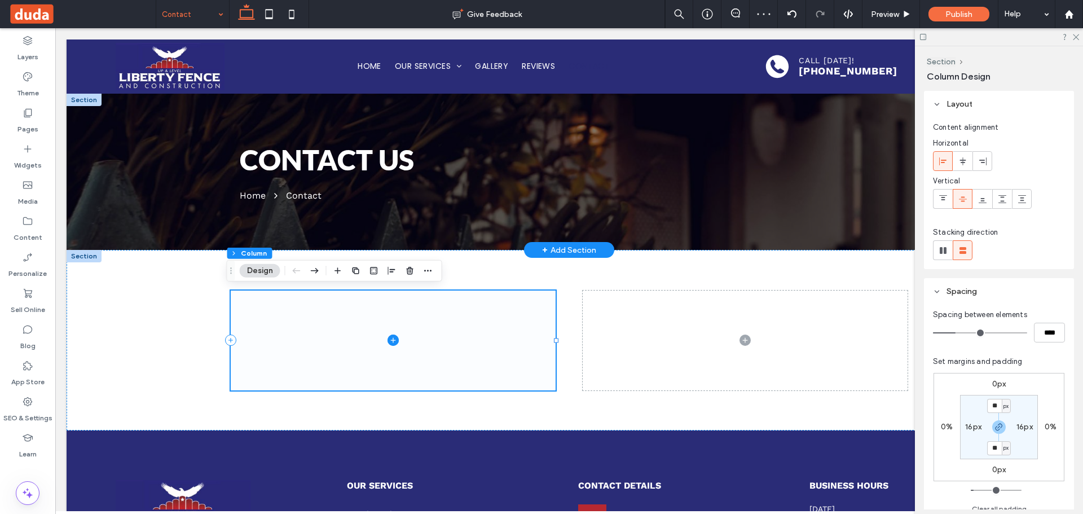
click at [390, 335] on icon at bounding box center [392, 339] width 11 height 11
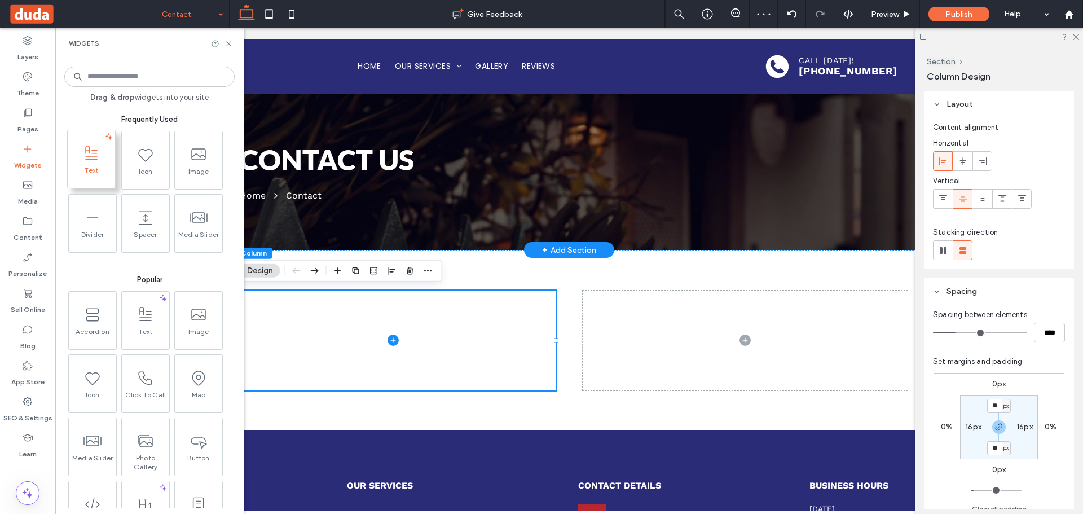
click at [95, 168] on span "Text" at bounding box center [91, 174] width 47 height 16
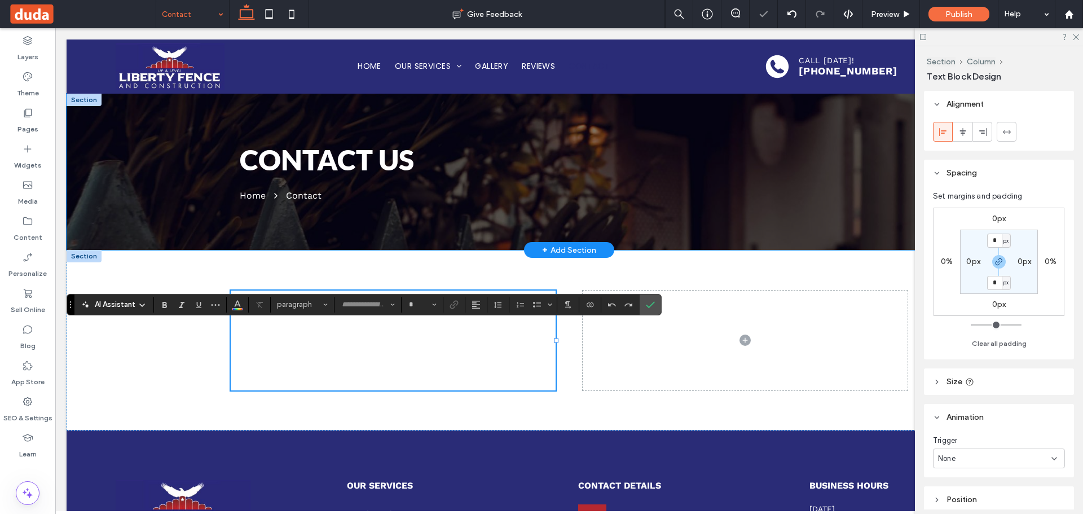
type input "*********"
type input "**"
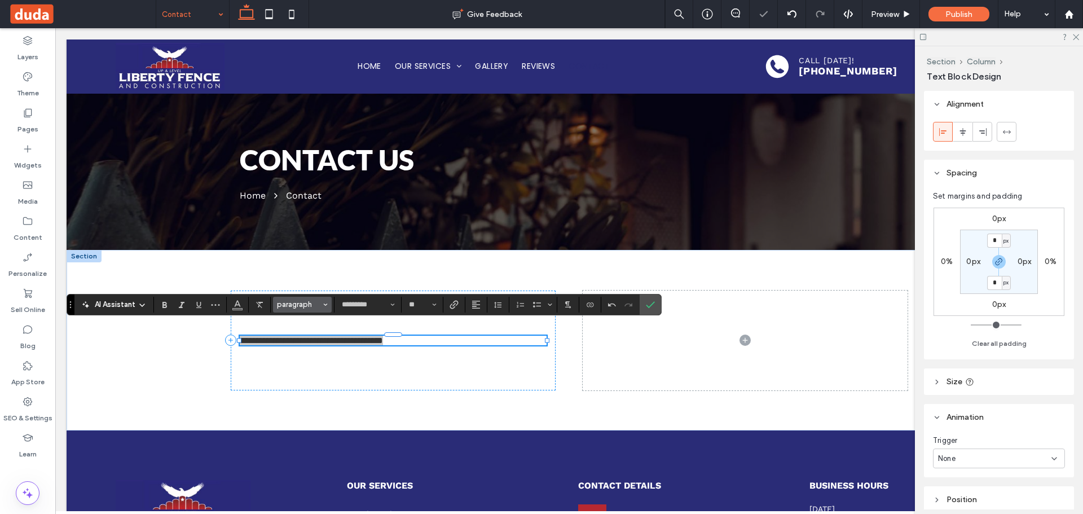
click at [301, 301] on span "paragraph" at bounding box center [299, 304] width 44 height 8
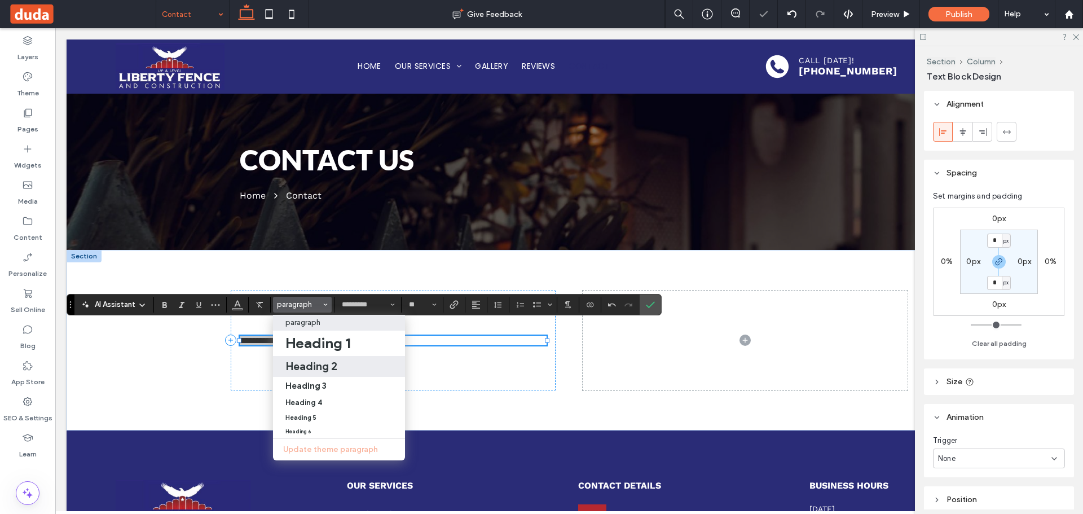
click at [325, 372] on h2 "Heading 2" at bounding box center [311, 366] width 52 height 14
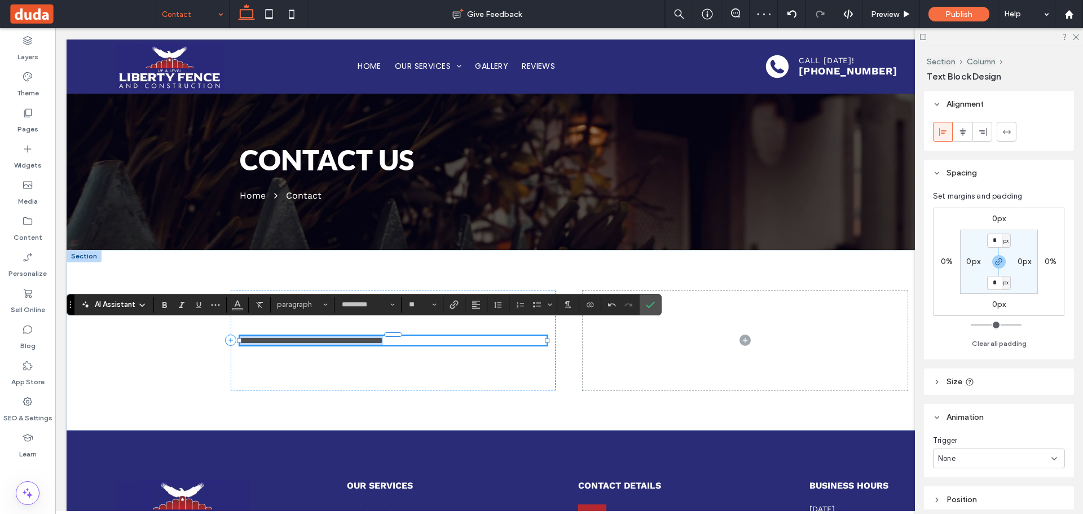
type input "****"
type input "**"
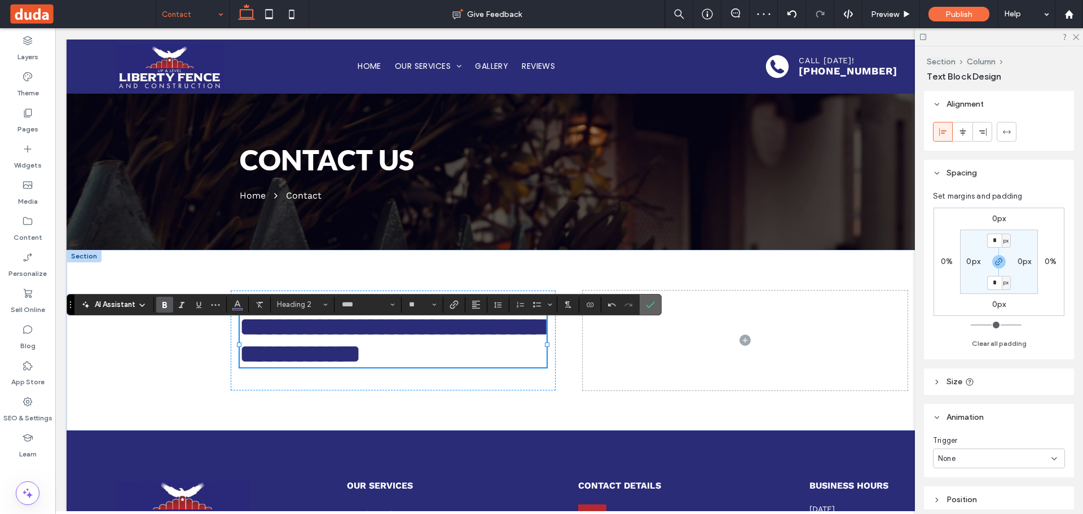
click at [653, 305] on icon "Confirm" at bounding box center [650, 304] width 9 height 9
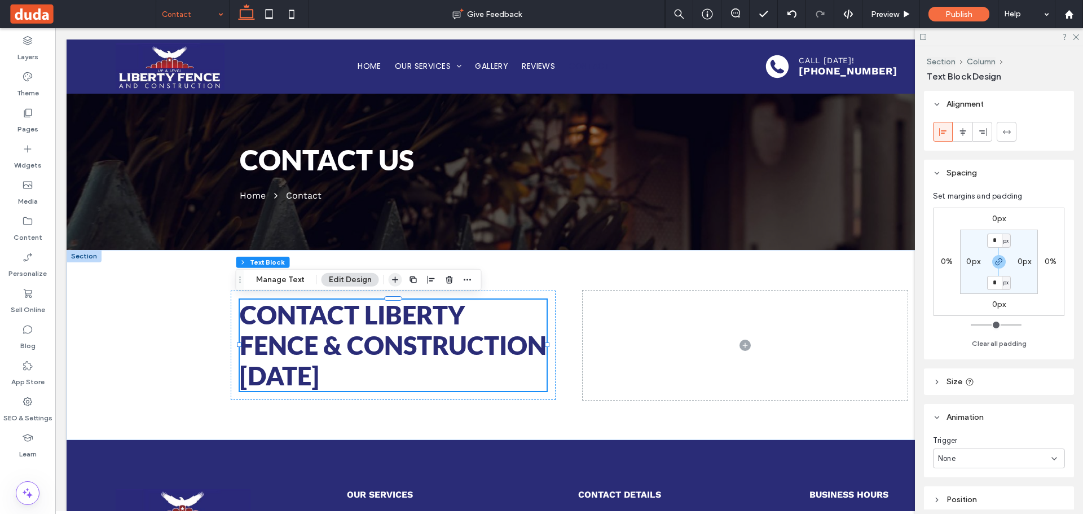
click at [395, 276] on icon "button" at bounding box center [395, 279] width 9 height 9
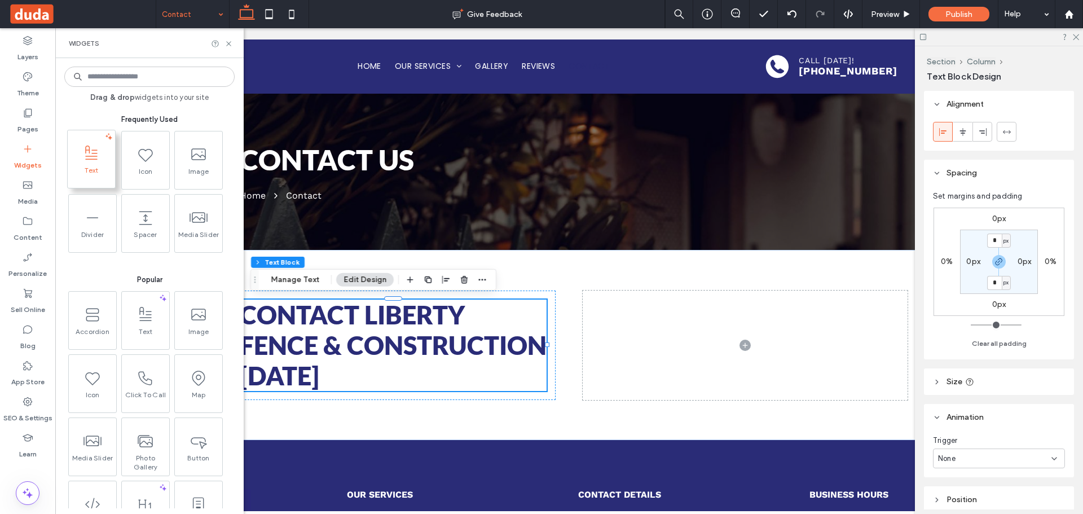
click at [88, 166] on span "Text" at bounding box center [91, 174] width 47 height 16
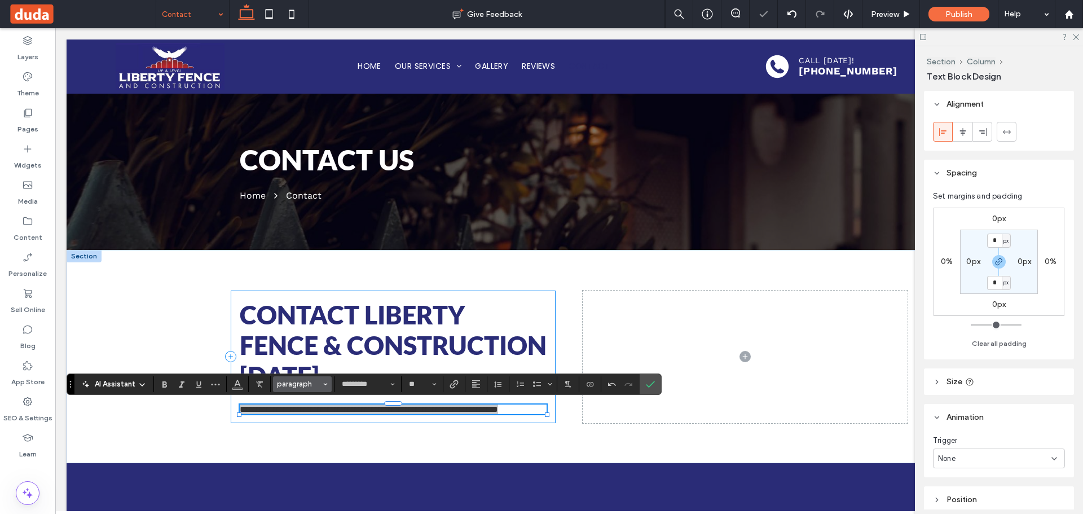
drag, startPoint x: 307, startPoint y: 378, endPoint x: 251, endPoint y: 344, distance: 65.6
click at [307, 378] on button "paragraph" at bounding box center [302, 384] width 59 height 16
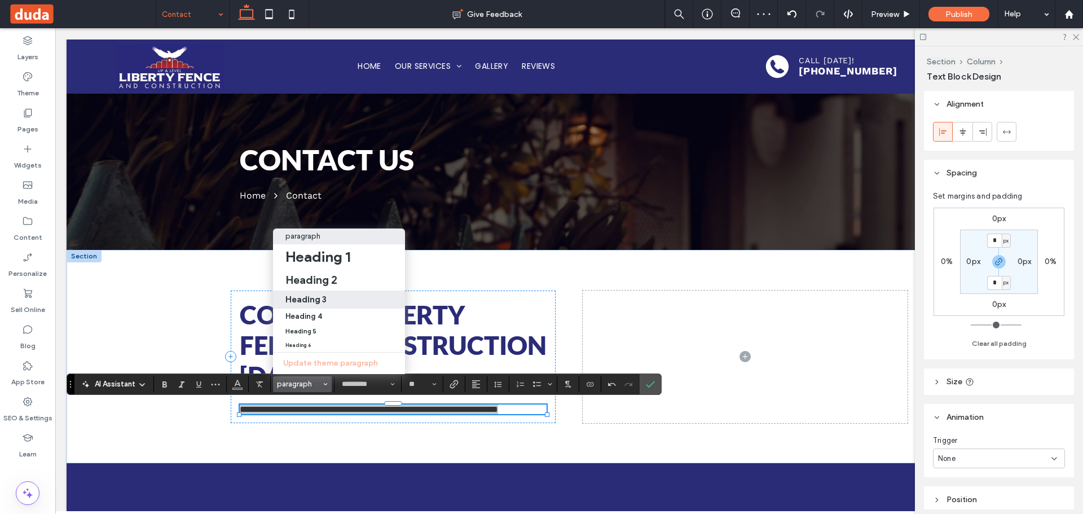
drag, startPoint x: 339, startPoint y: 292, endPoint x: 443, endPoint y: 337, distance: 112.6
click at [339, 294] on div "Heading 3" at bounding box center [338, 299] width 107 height 11
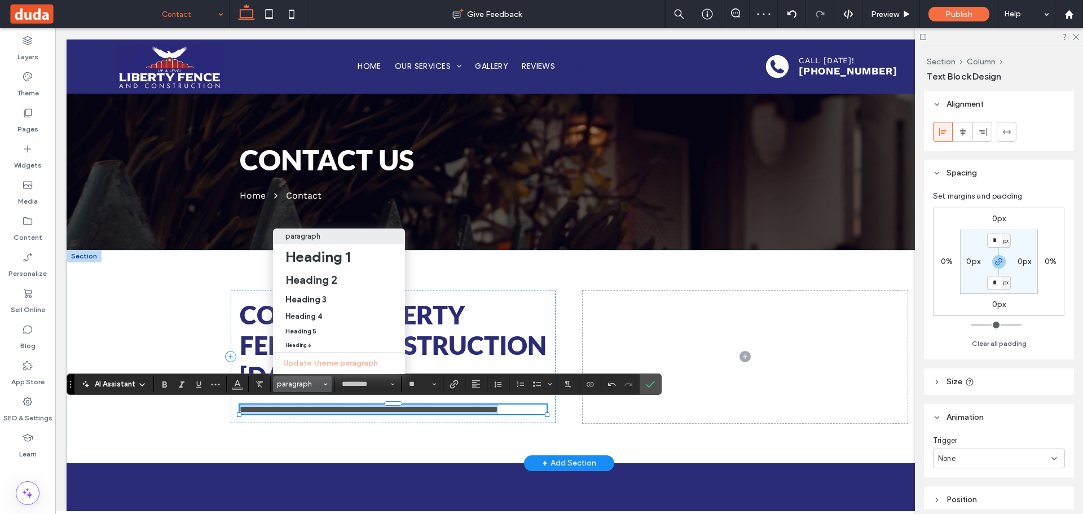
type input "**"
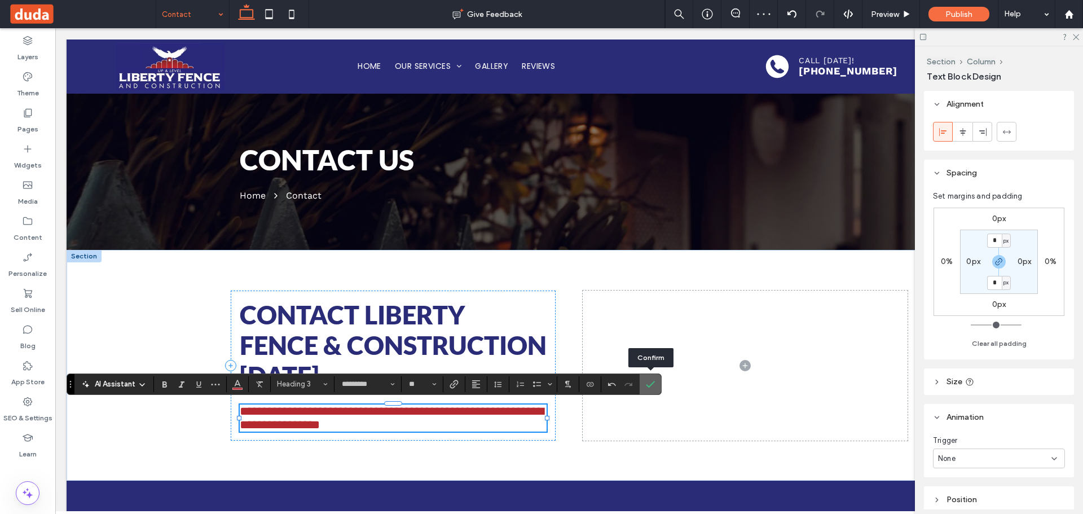
drag, startPoint x: 639, startPoint y: 383, endPoint x: 556, endPoint y: 342, distance: 93.3
click at [639, 383] on section at bounding box center [649, 384] width 21 height 20
click at [657, 387] on label "Confirm" at bounding box center [650, 384] width 17 height 20
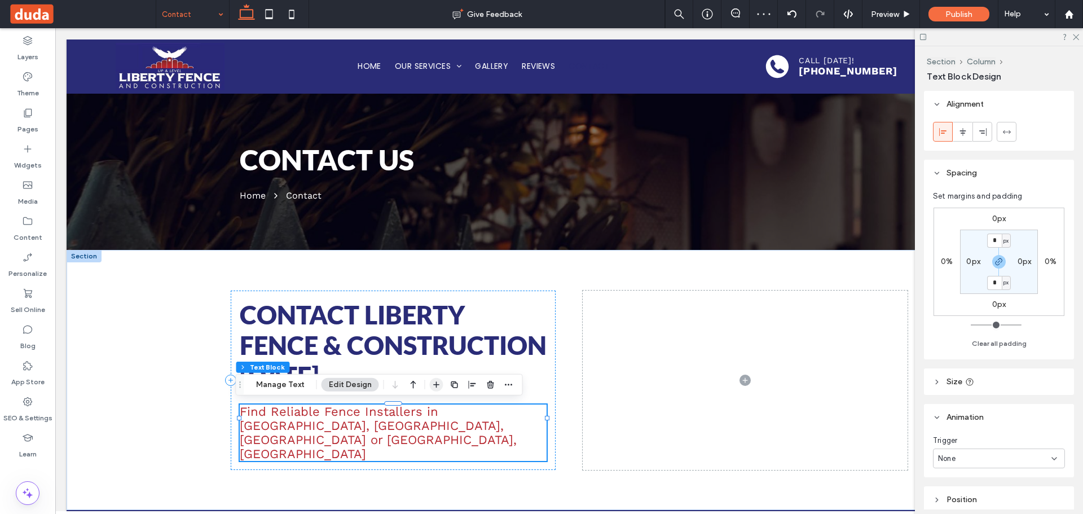
click at [435, 385] on use "button" at bounding box center [436, 384] width 6 height 6
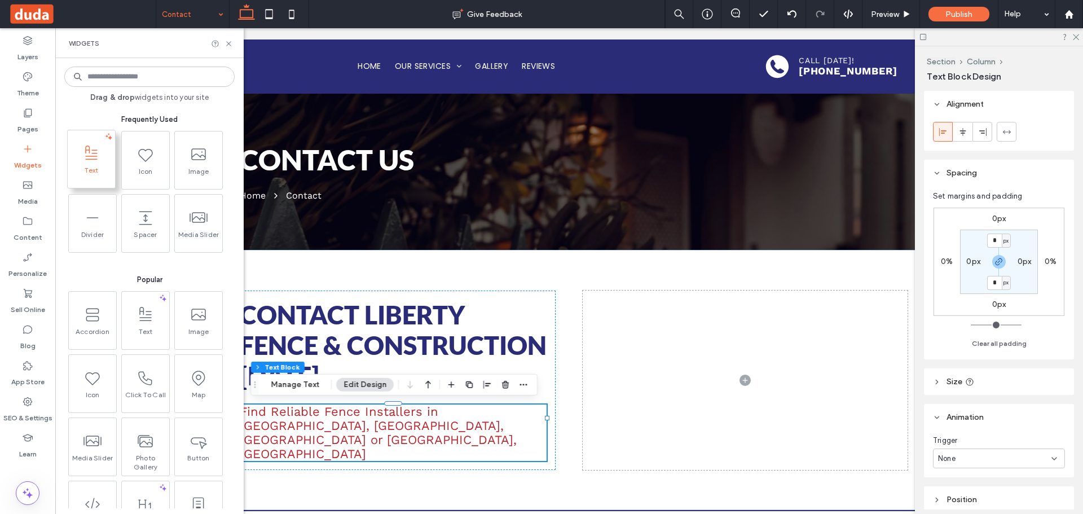
click at [88, 156] on use at bounding box center [91, 152] width 12 height 14
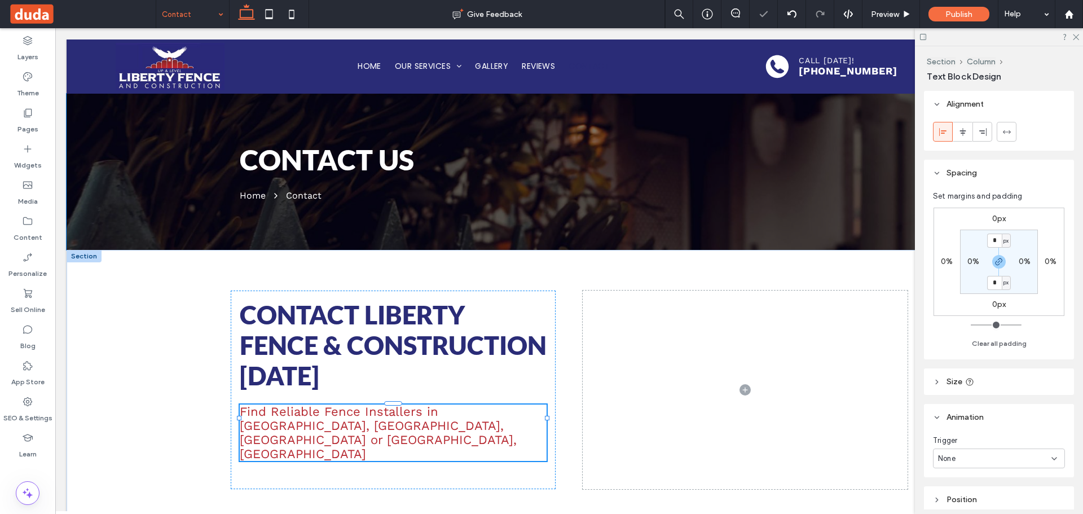
type input "*********"
type input "**"
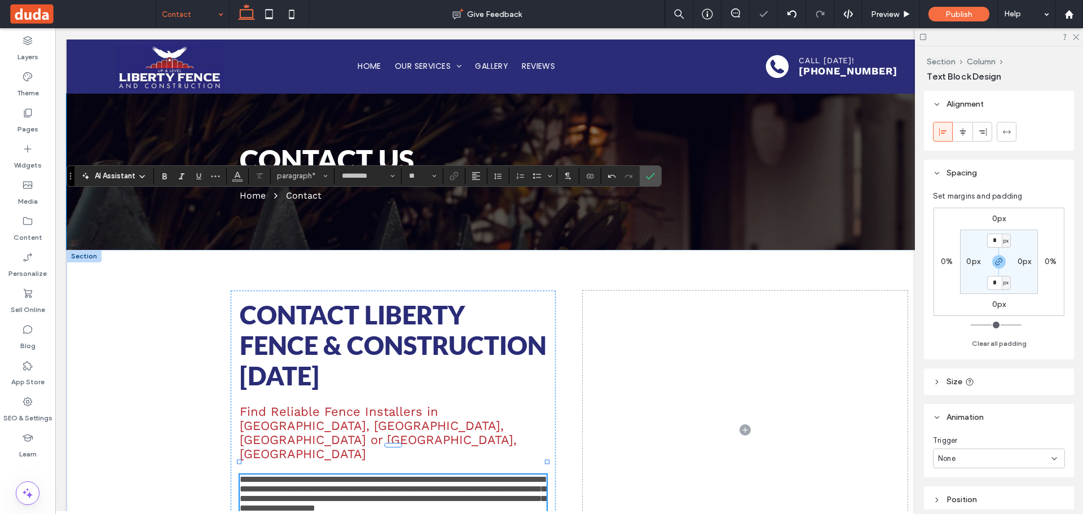
scroll to position [250, 0]
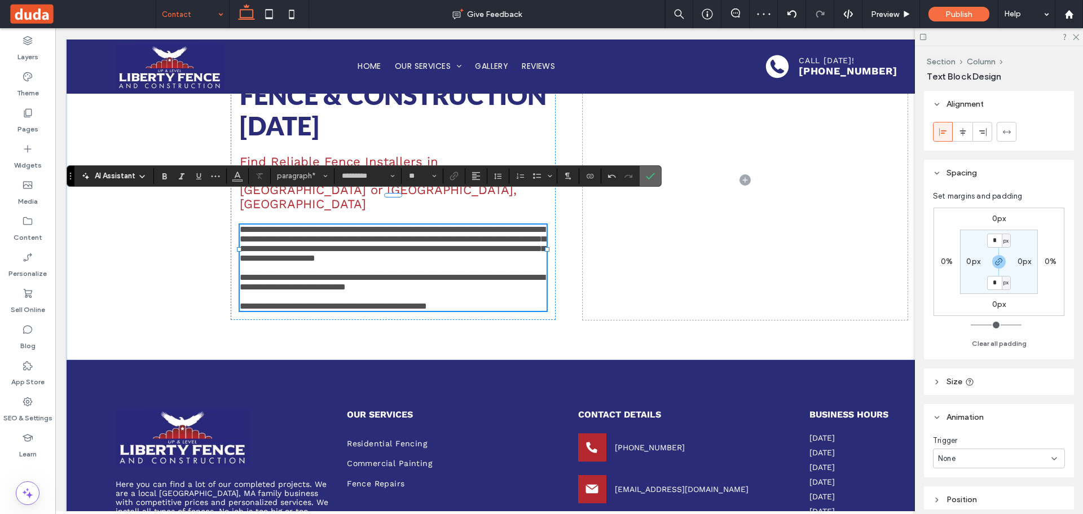
drag, startPoint x: 649, startPoint y: 174, endPoint x: 566, endPoint y: 228, distance: 99.0
click at [649, 174] on icon "Confirm" at bounding box center [650, 175] width 9 height 9
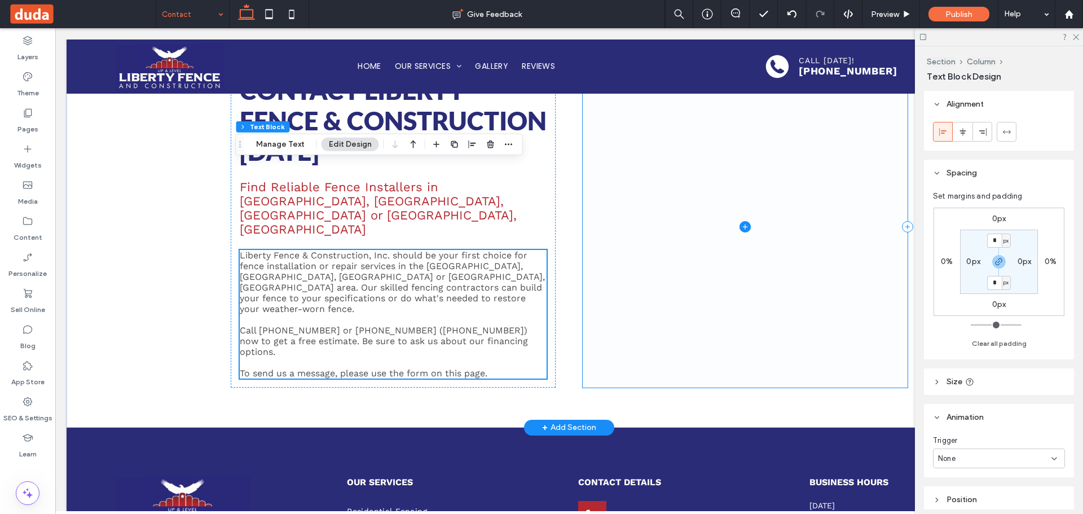
scroll to position [169, 0]
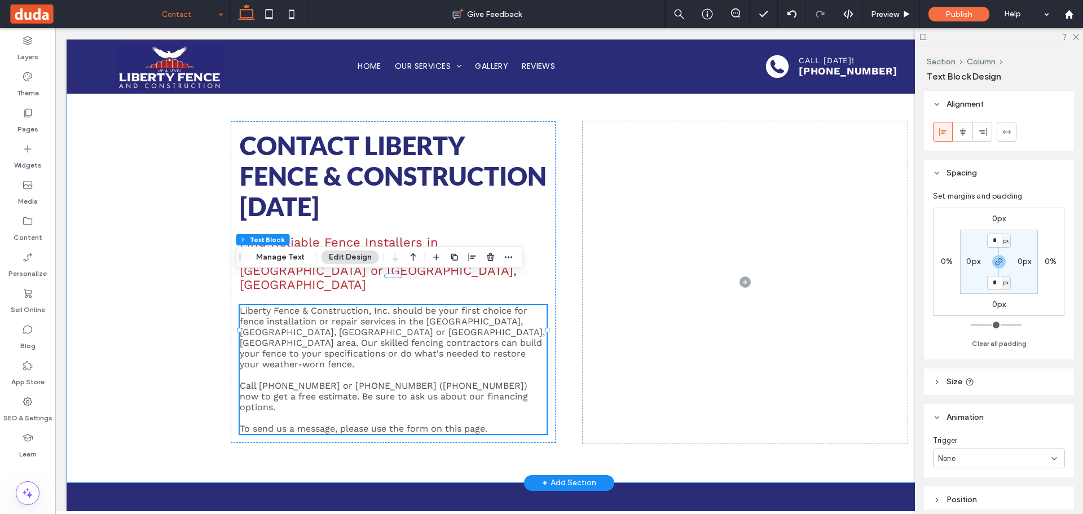
click at [123, 288] on div "Contact Liberty Fence & Construction today Find Reliable Fence Installers in So…" at bounding box center [569, 282] width 1005 height 402
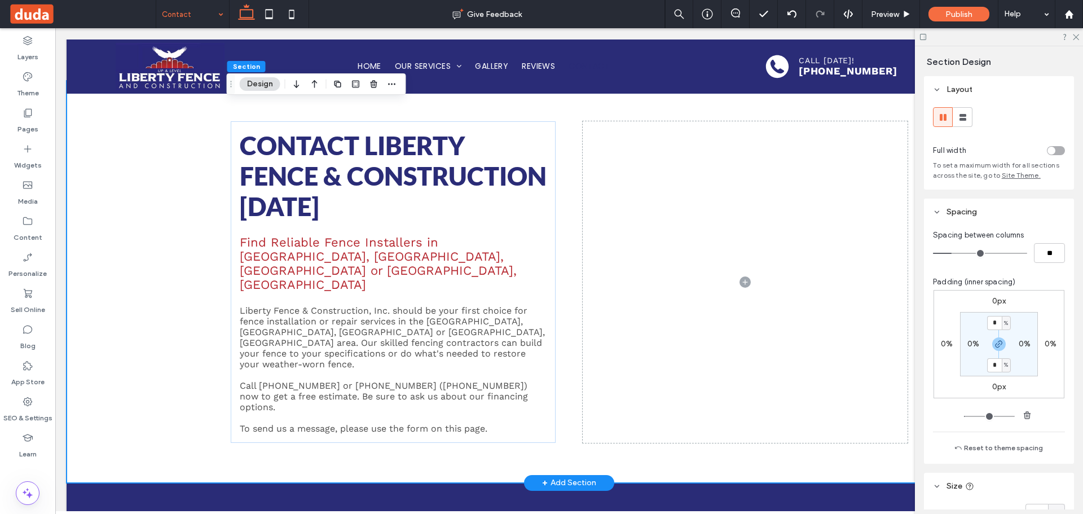
click at [548, 476] on div "+ Add Section" at bounding box center [569, 482] width 54 height 12
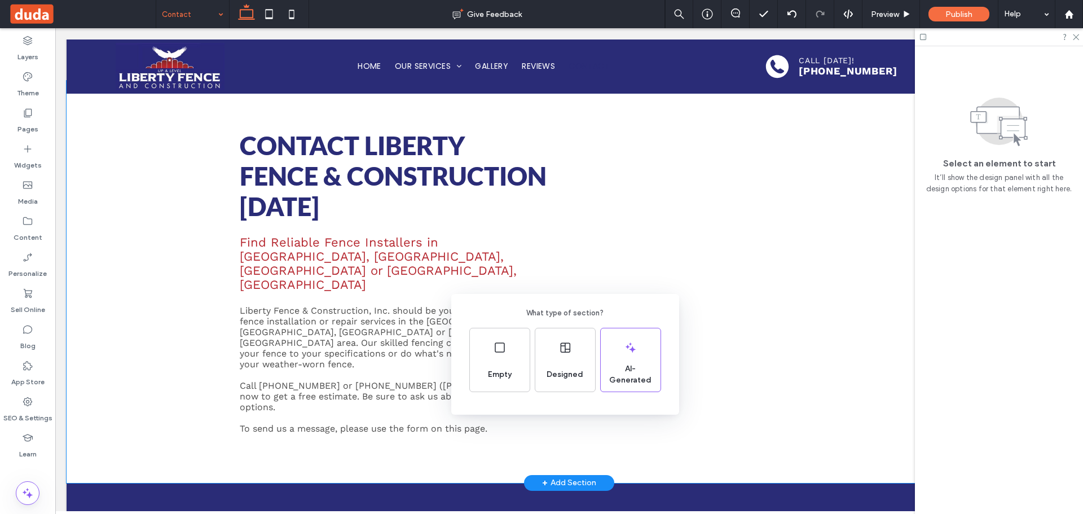
click at [152, 317] on div "What type of section? Empty Designed AI-Generated" at bounding box center [541, 284] width 1083 height 569
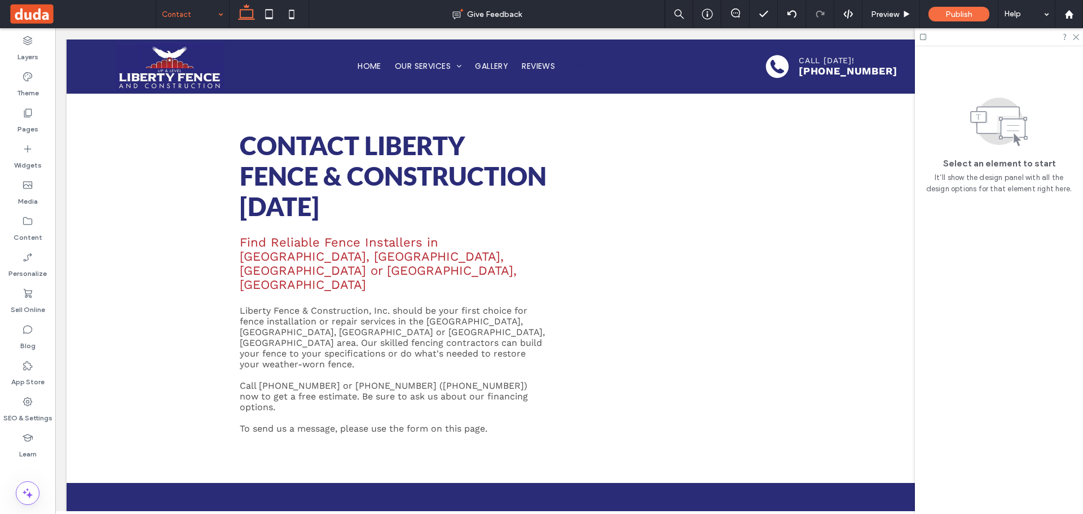
click at [571, 476] on div "+ Add Section" at bounding box center [569, 482] width 54 height 12
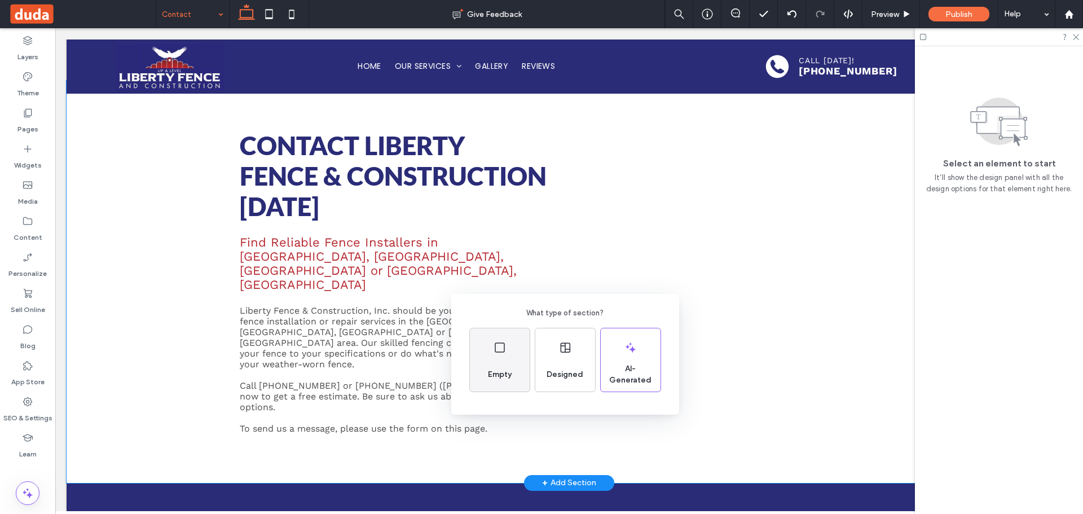
click at [496, 370] on span "Empty" at bounding box center [499, 374] width 33 height 11
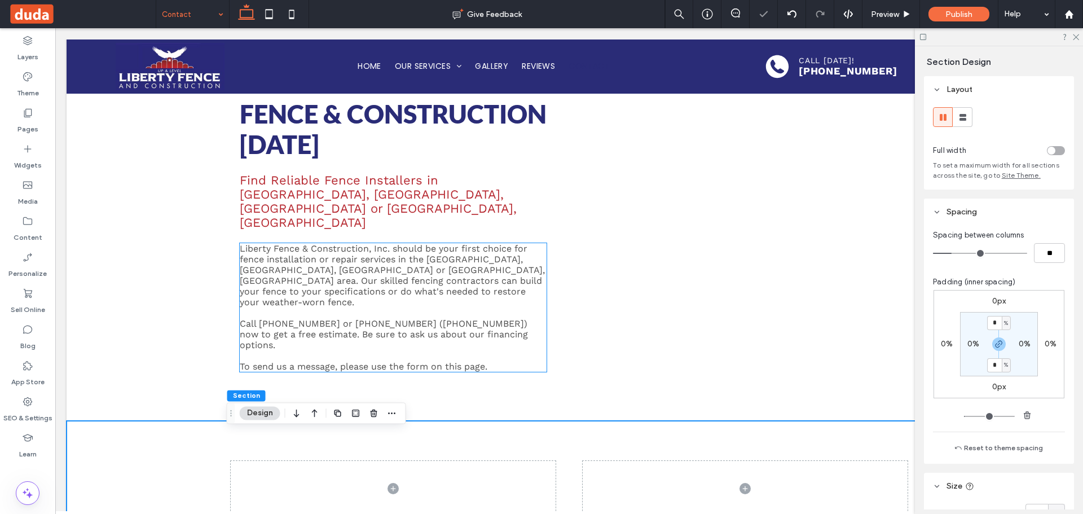
scroll to position [338, 0]
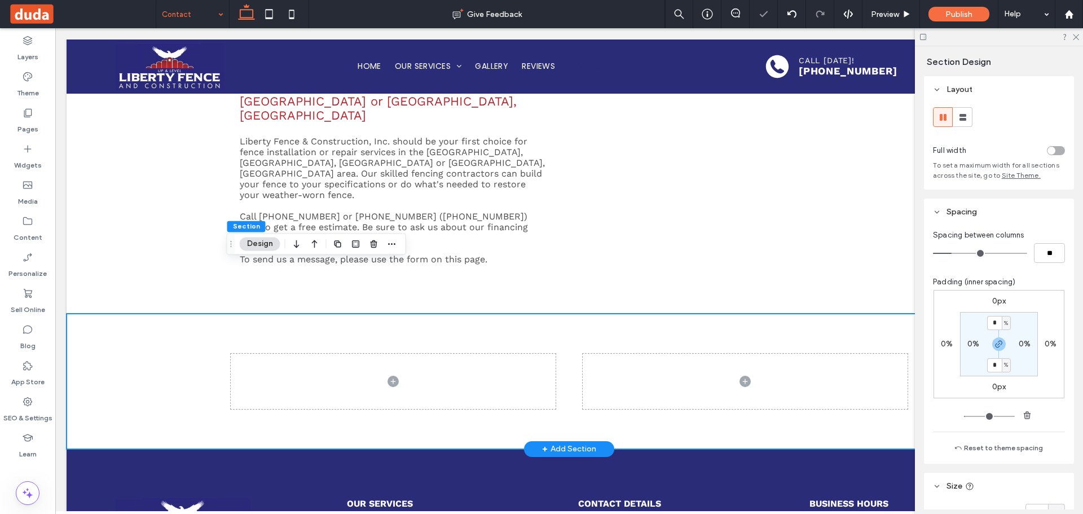
click at [605, 313] on div at bounding box center [569, 380] width 677 height 135
click at [31, 187] on icon at bounding box center [27, 184] width 11 height 11
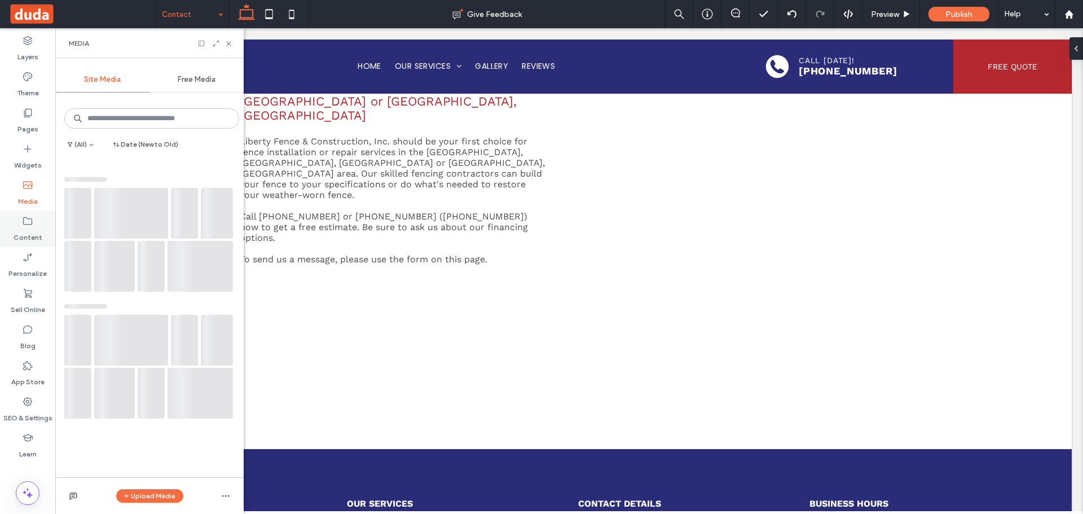
click at [31, 219] on use at bounding box center [27, 221] width 9 height 8
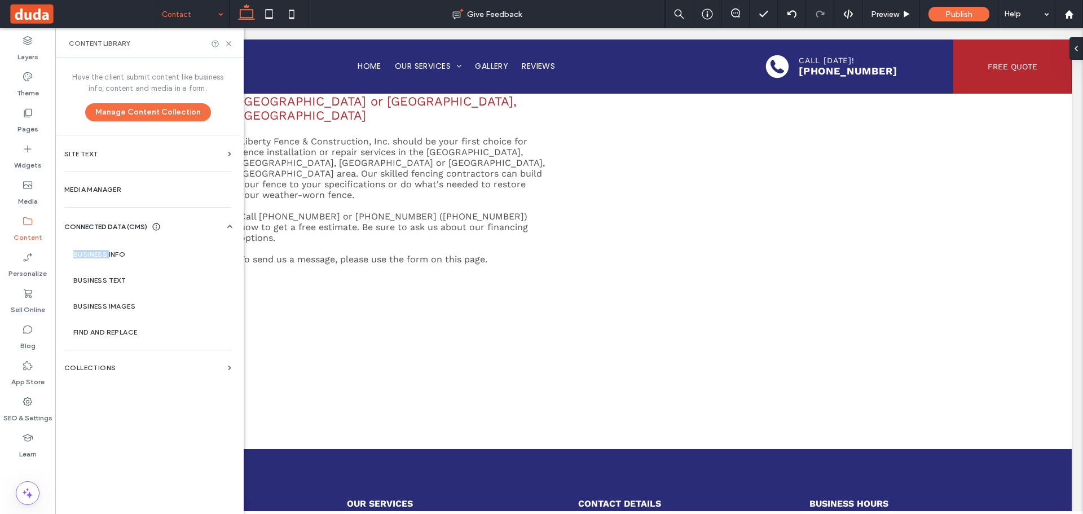
click at [87, 256] on label "Business Info" at bounding box center [149, 254] width 153 height 8
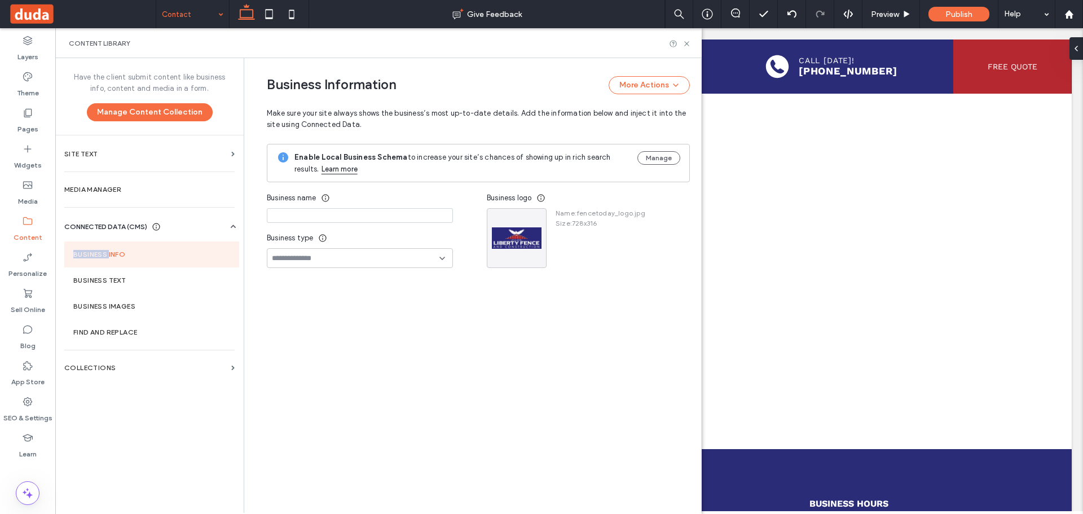
type input "**********"
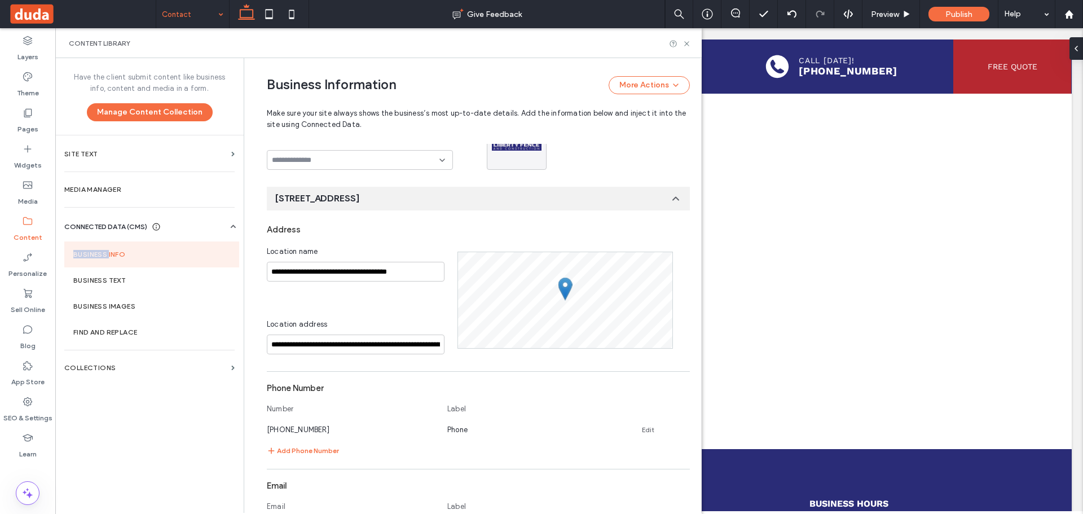
scroll to position [115, 0]
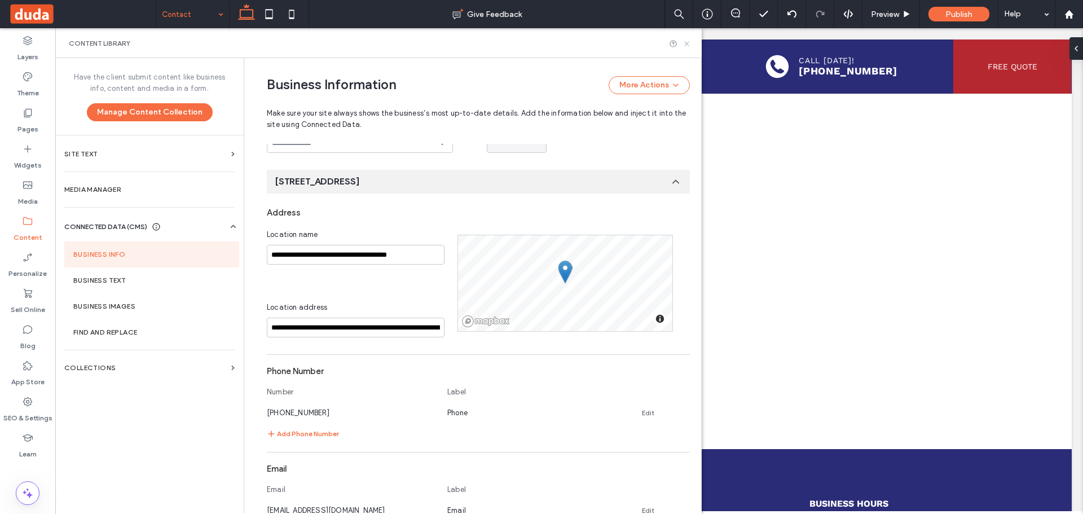
click at [689, 41] on icon at bounding box center [686, 43] width 8 height 8
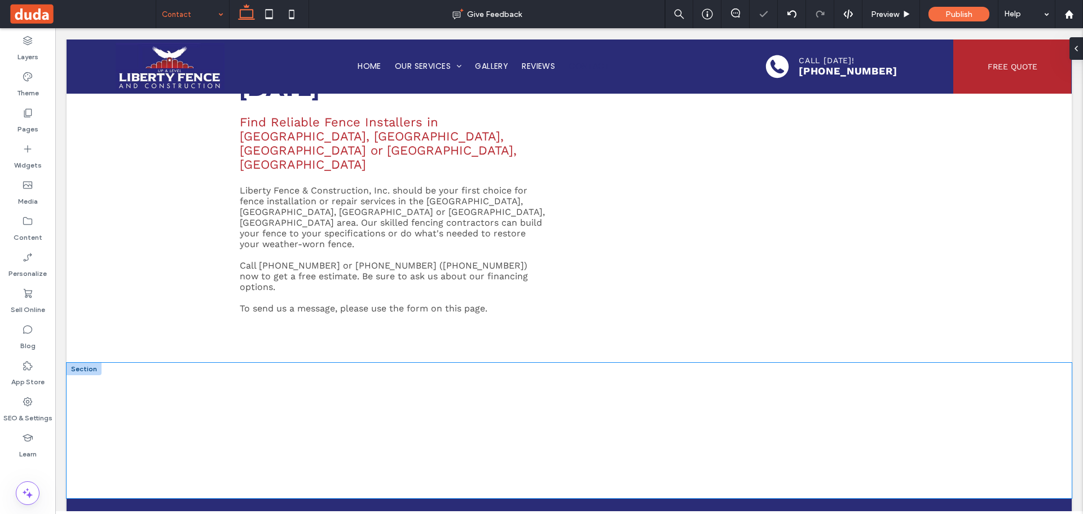
scroll to position [451, 0]
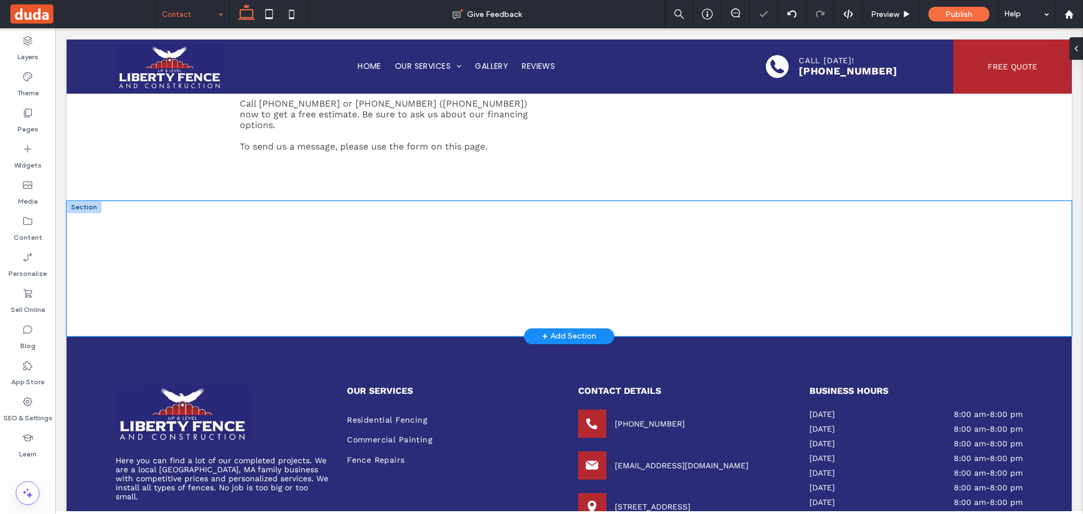
click at [409, 201] on div at bounding box center [569, 268] width 677 height 135
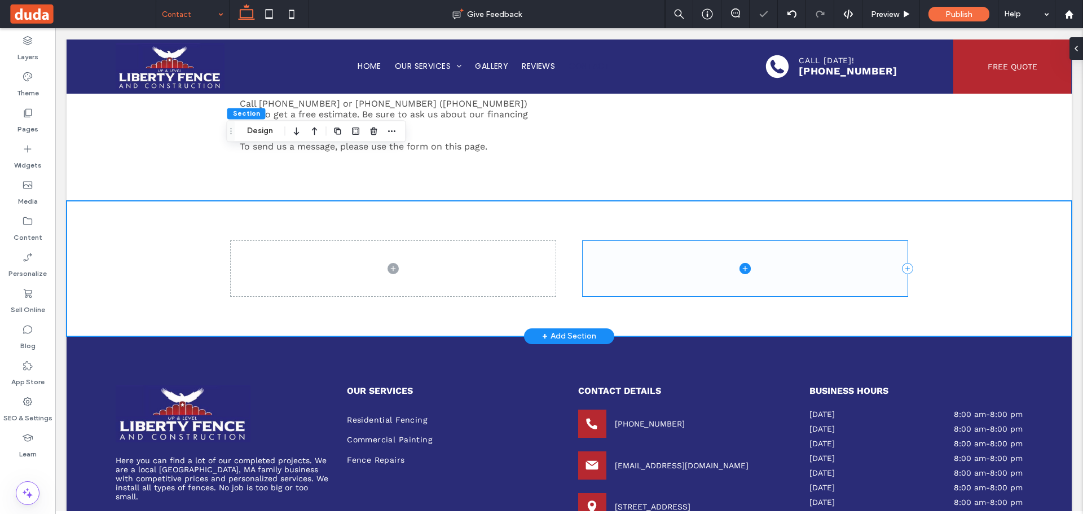
click at [666, 241] on span at bounding box center [744, 268] width 325 height 55
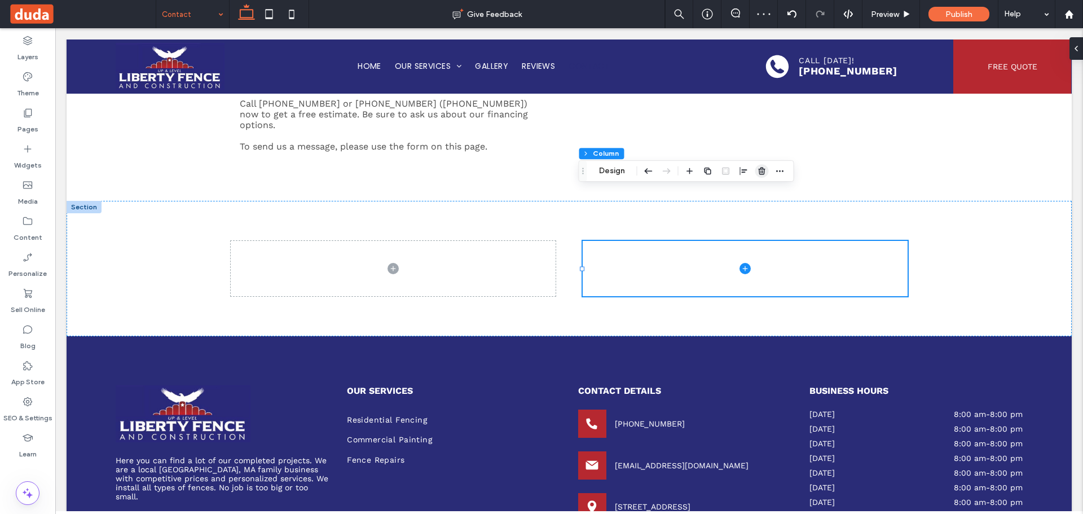
drag, startPoint x: 761, startPoint y: 173, endPoint x: 221, endPoint y: 157, distance: 539.8
click at [761, 173] on use "button" at bounding box center [761, 170] width 7 height 7
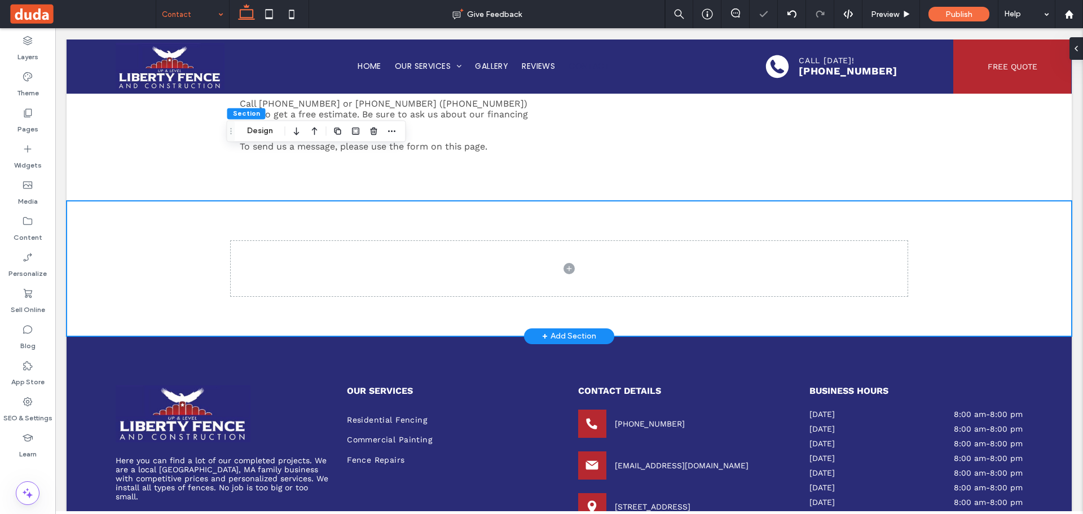
click at [143, 201] on div at bounding box center [569, 268] width 1005 height 135
click at [250, 135] on button "Design" at bounding box center [260, 131] width 41 height 14
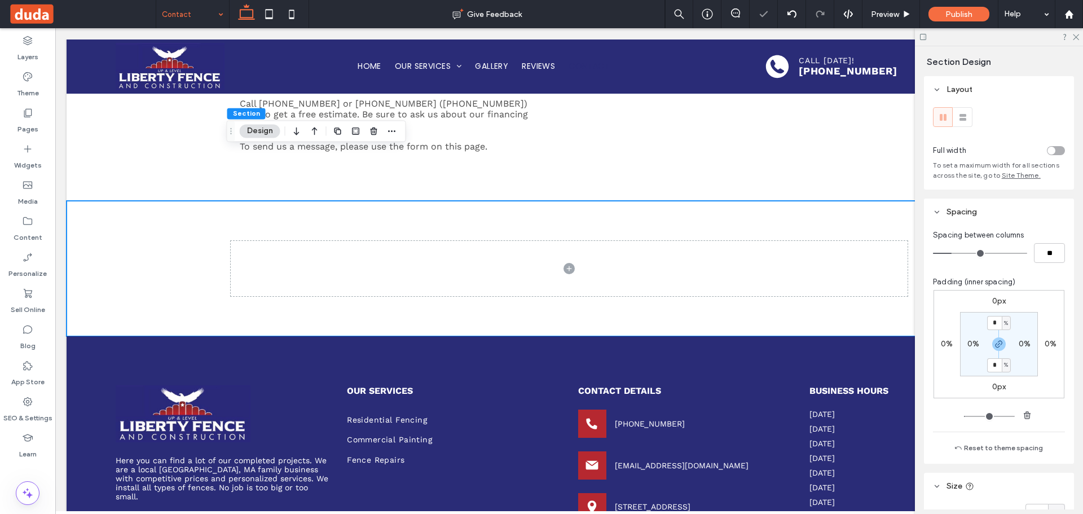
click at [1047, 150] on div "toggle" at bounding box center [1051, 151] width 8 height 8
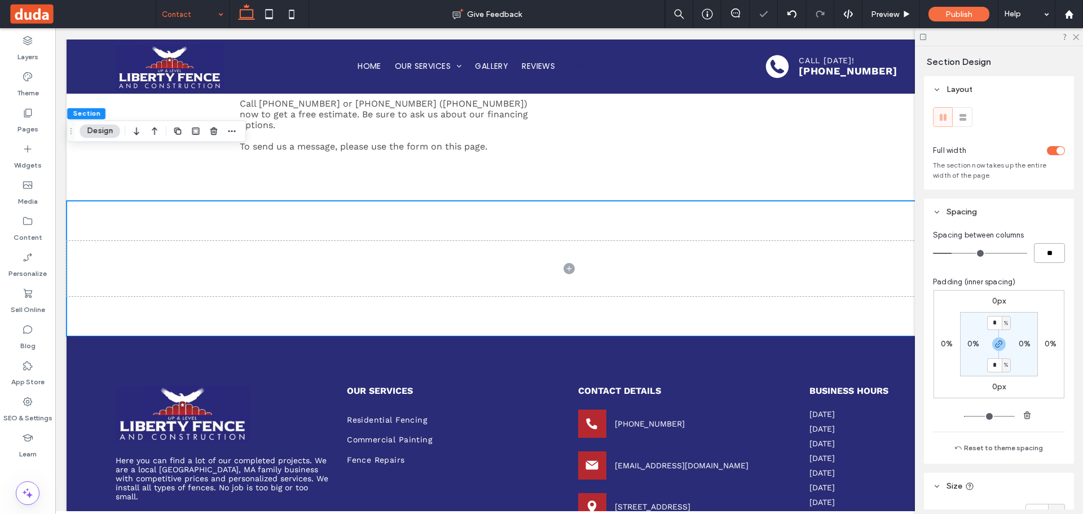
click at [1041, 254] on input "**" at bounding box center [1048, 253] width 31 height 20
click at [994, 322] on input "*" at bounding box center [994, 323] width 15 height 14
click at [998, 440] on div "Spacing between columns ** Padding (inner spacing) 0px 0% 0px 0% * % 0% * % 0% …" at bounding box center [999, 344] width 150 height 238
click at [999, 445] on button "Reset to theme spacing" at bounding box center [999, 448] width 104 height 14
click at [992, 317] on input "*" at bounding box center [994, 323] width 15 height 14
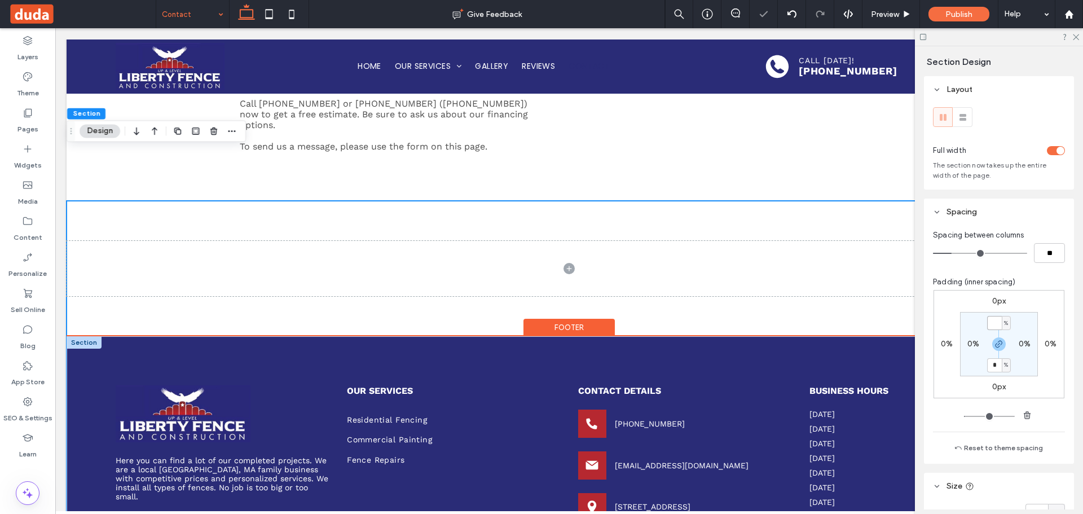
type input "*"
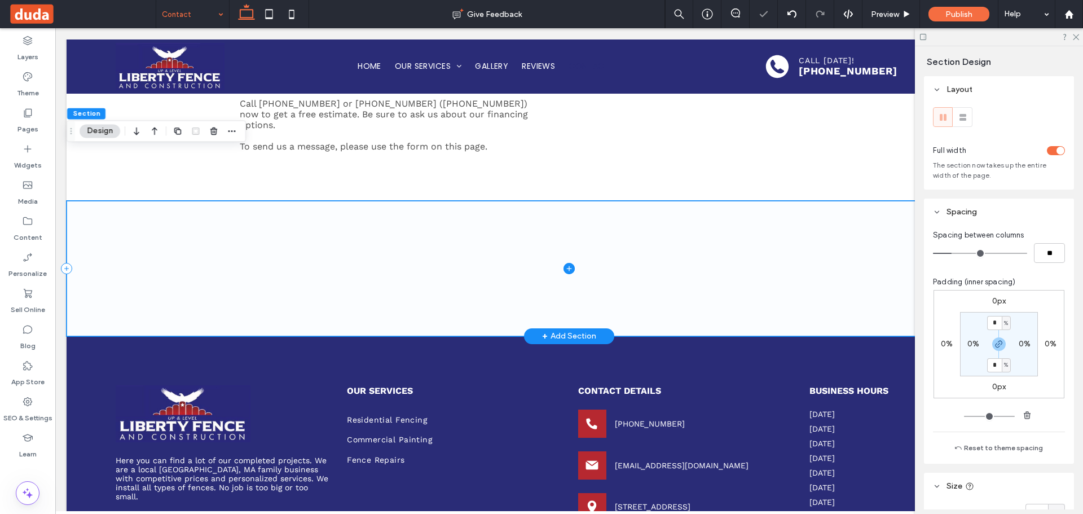
click at [557, 215] on span at bounding box center [569, 268] width 1005 height 135
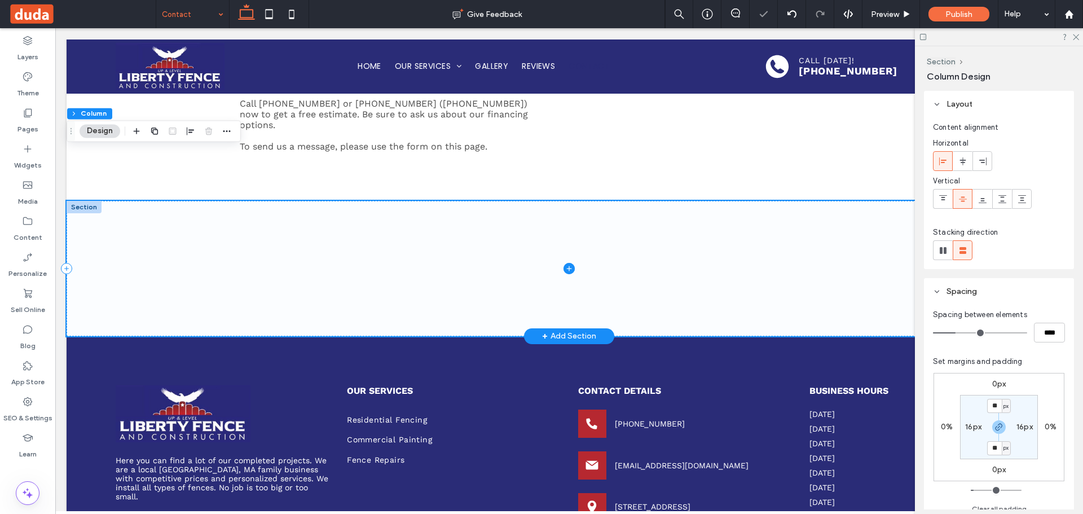
click at [563, 263] on icon at bounding box center [568, 268] width 11 height 11
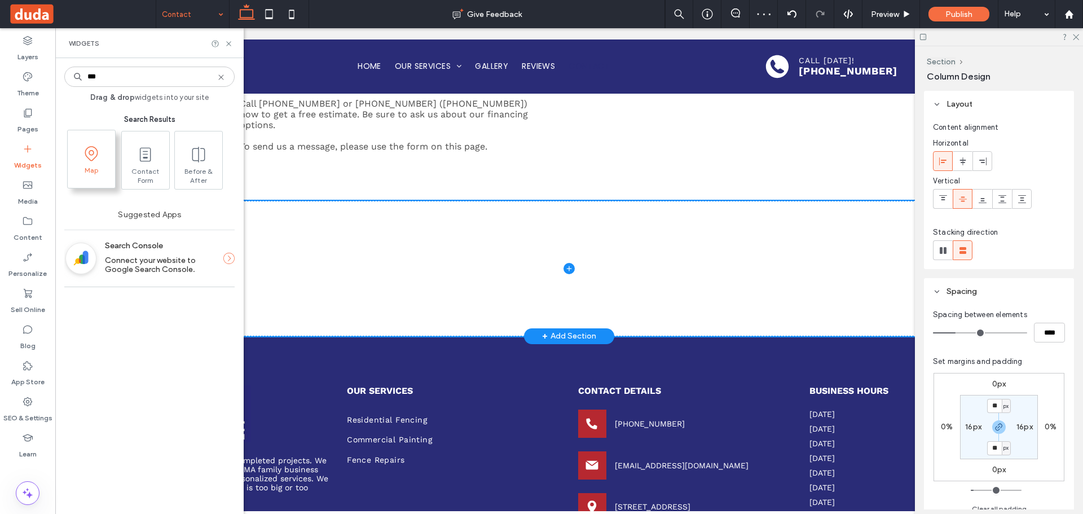
type input "***"
click at [89, 166] on span "Map" at bounding box center [91, 174] width 47 height 16
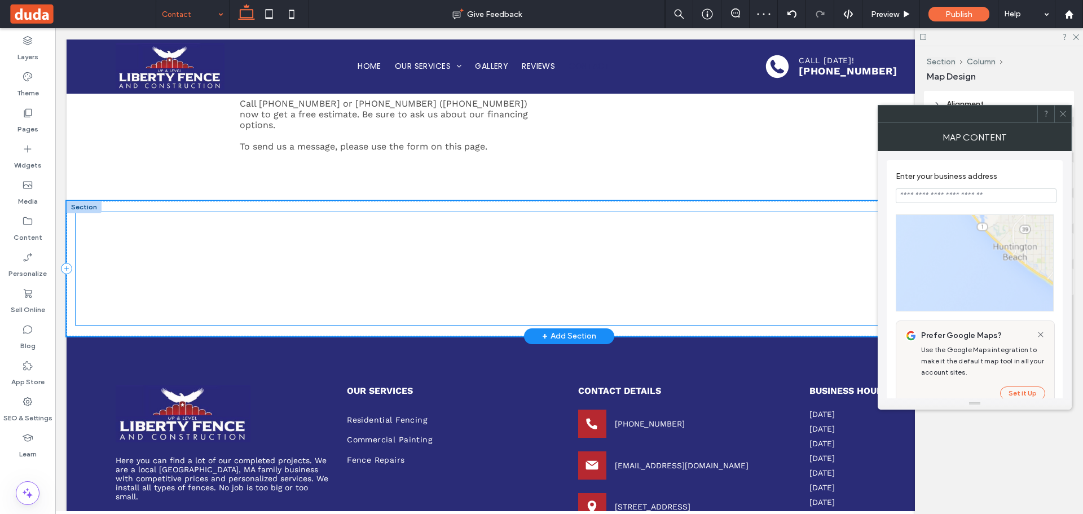
type input "**********"
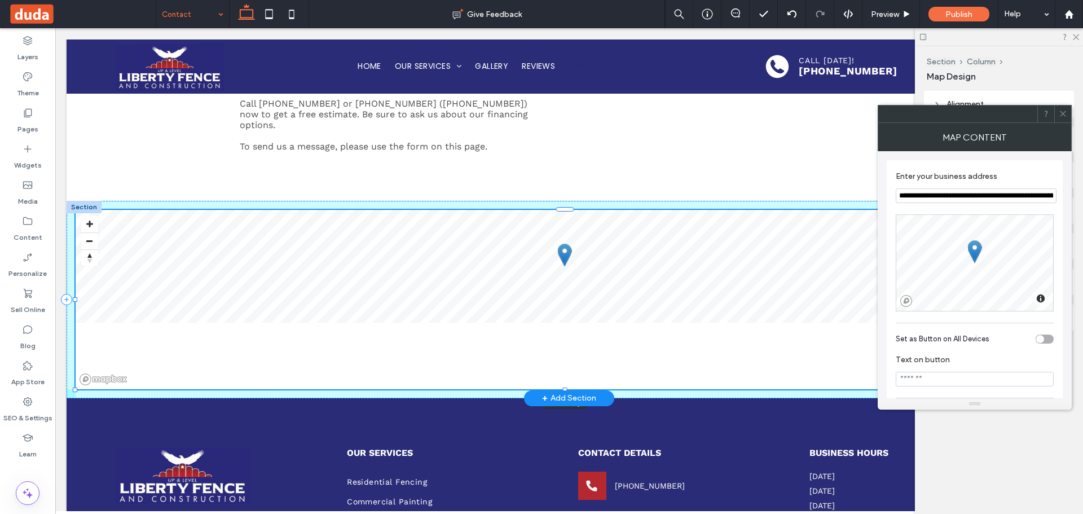
drag, startPoint x: 563, startPoint y: 274, endPoint x: 566, endPoint y: 307, distance: 33.4
click at [566, 307] on div "© Mapbox © OpenStreetMap Improve this map 100% , 318px" at bounding box center [569, 299] width 1005 height 197
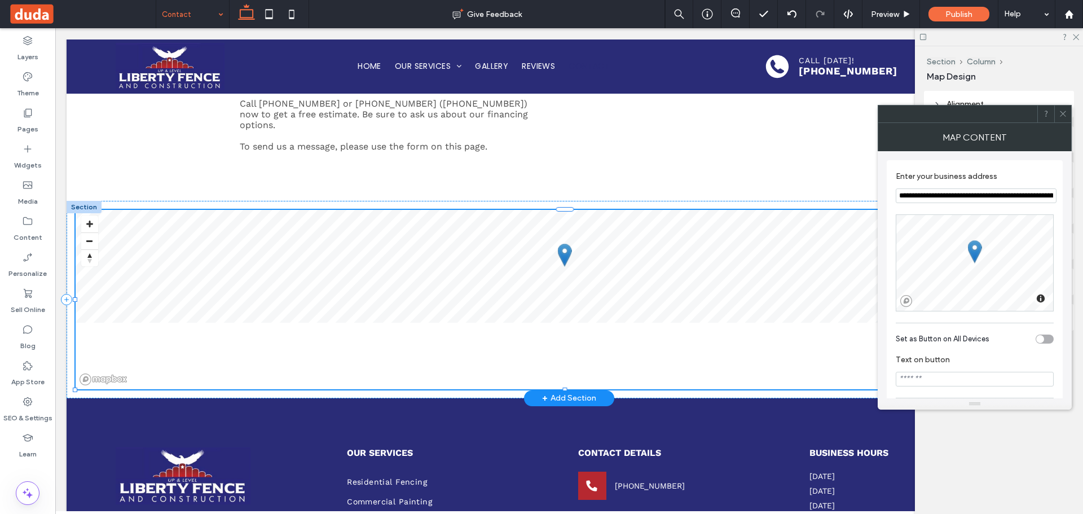
type input "***"
click at [422, 201] on div "© Mapbox © OpenStreetMap Improve this map 100% , 318px" at bounding box center [569, 299] width 1005 height 197
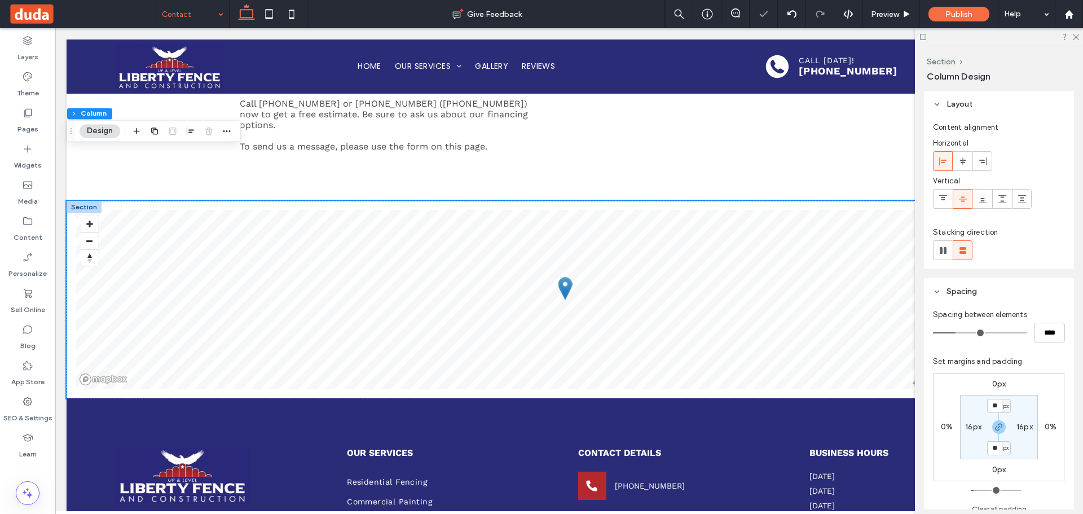
drag, startPoint x: 970, startPoint y: 421, endPoint x: 971, endPoint y: 432, distance: 11.9
click at [970, 421] on section "** px 16px ** px 16px" at bounding box center [999, 427] width 78 height 64
click at [968, 425] on label "16px" at bounding box center [973, 427] width 16 height 10
type input "*"
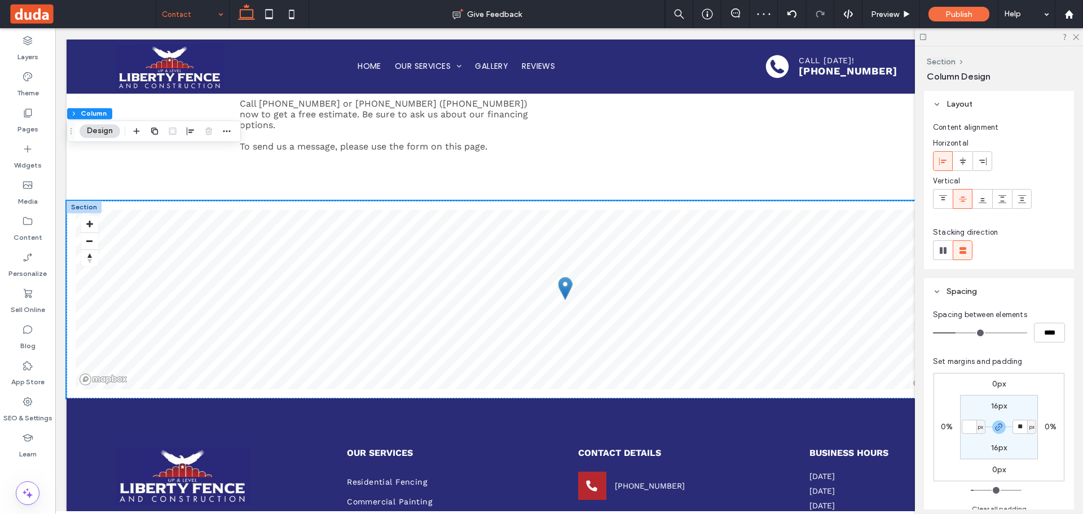
type input "*"
click at [996, 404] on label "16px" at bounding box center [999, 406] width 16 height 10
type input "**"
type input "*"
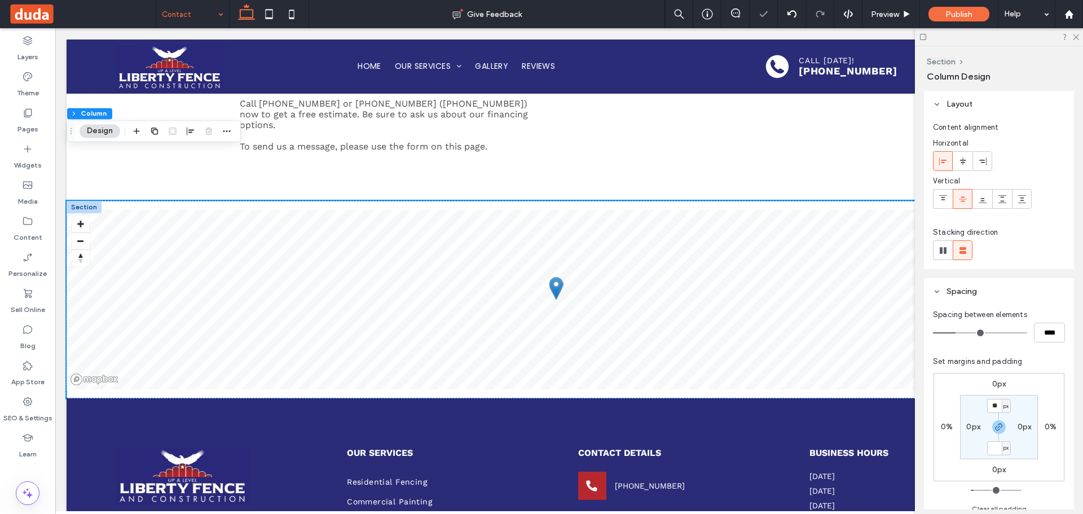
type input "*"
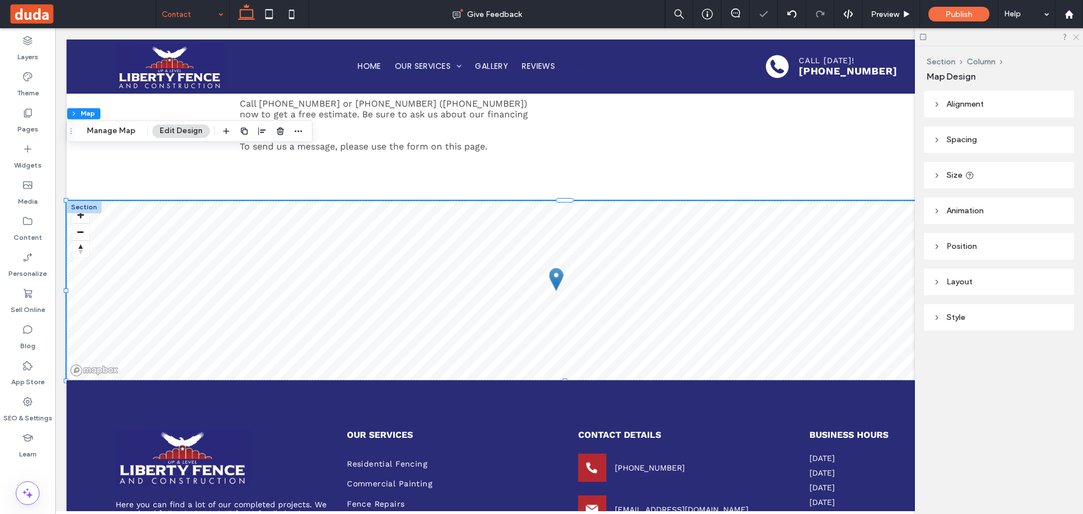
click at [1075, 37] on icon at bounding box center [1074, 36] width 7 height 7
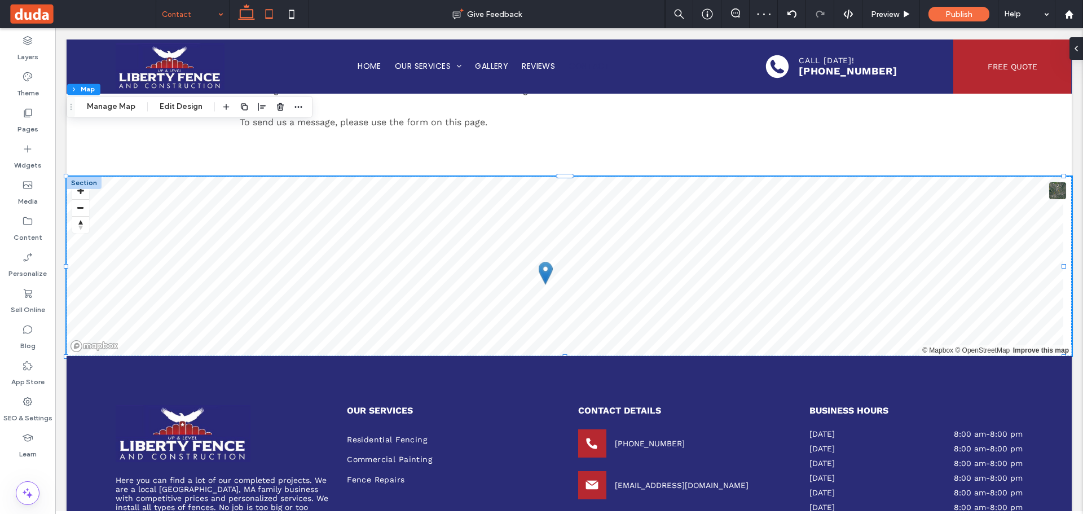
drag, startPoint x: 267, startPoint y: 11, endPoint x: 272, endPoint y: 25, distance: 15.5
click at [267, 11] on icon at bounding box center [269, 14] width 23 height 23
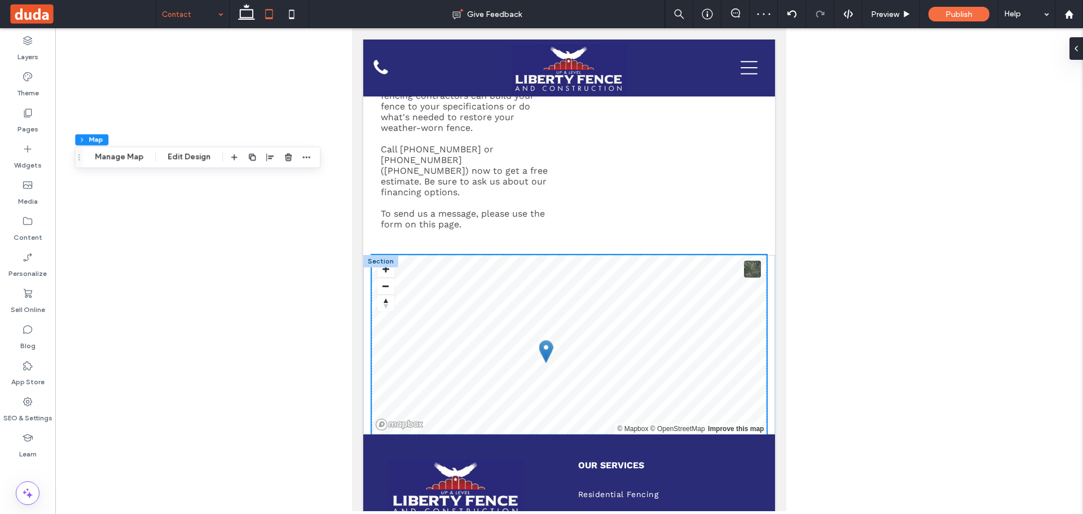
scroll to position [462, 0]
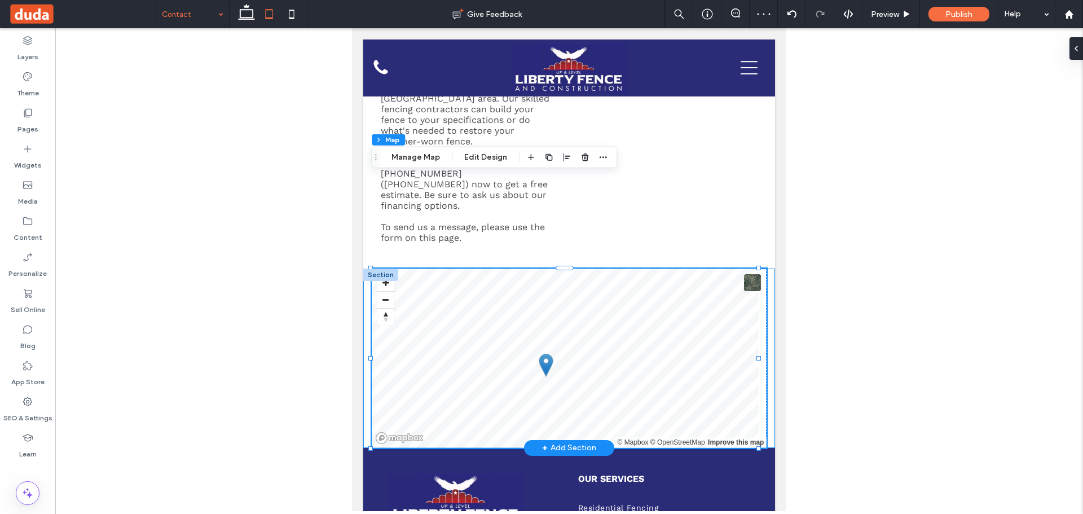
click at [364, 268] on div "© Mapbox © OpenStreetMap Improve this map" at bounding box center [569, 357] width 412 height 179
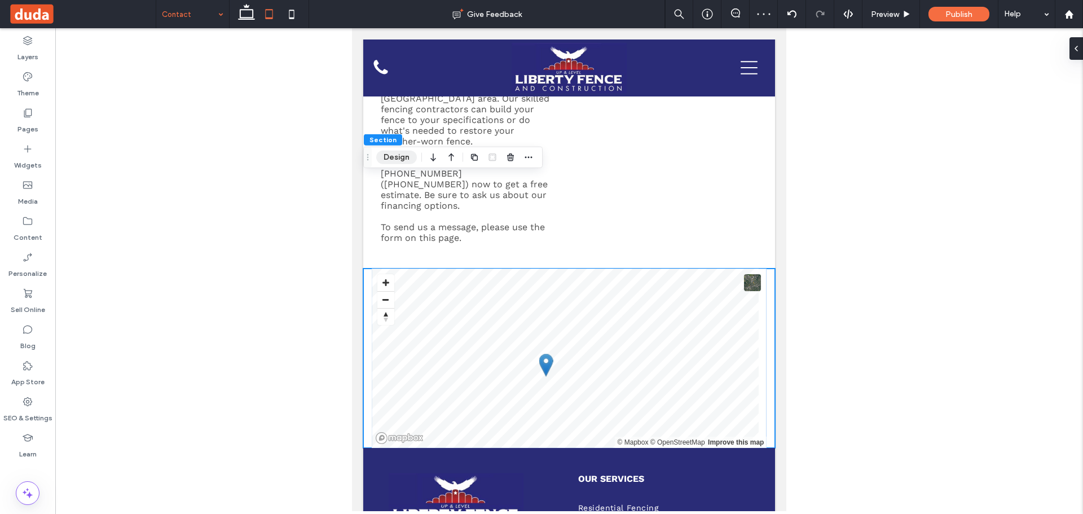
click at [387, 156] on button "Design" at bounding box center [396, 158] width 41 height 14
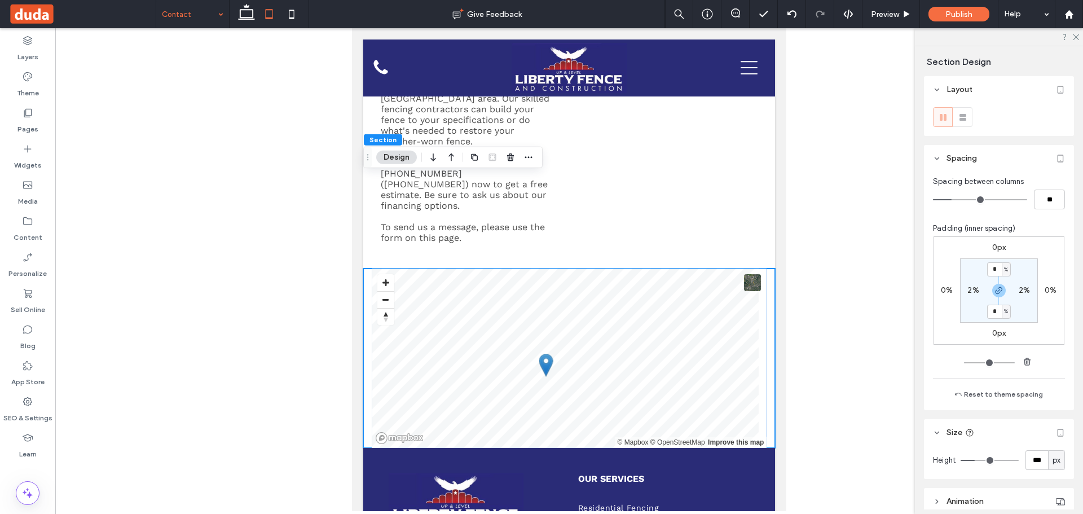
click at [972, 295] on section "* % 2% * % 2%" at bounding box center [999, 290] width 78 height 64
click at [970, 292] on label "2%" at bounding box center [972, 290] width 11 height 10
type input "*"
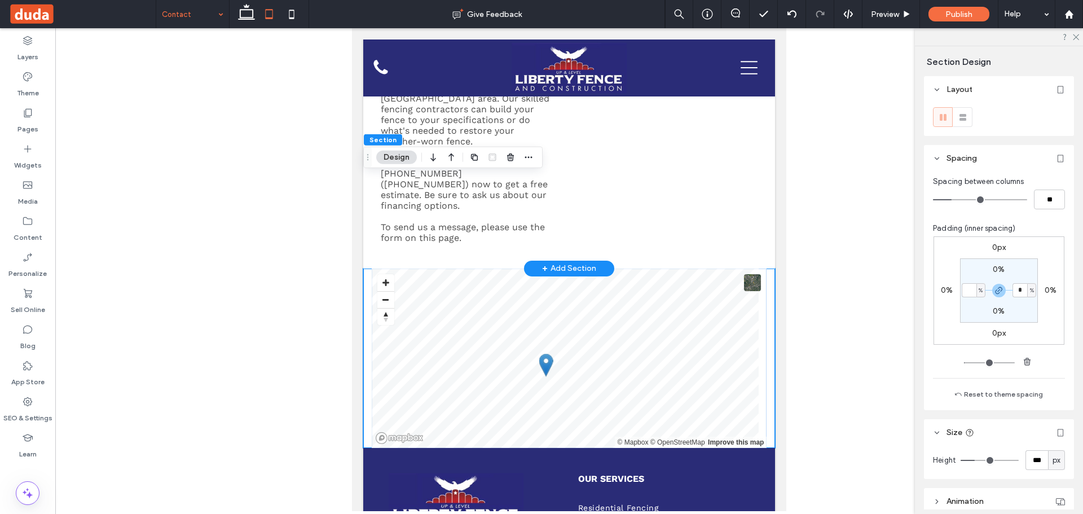
type input "*"
click at [291, 13] on icon at bounding box center [291, 14] width 23 height 23
type input "*"
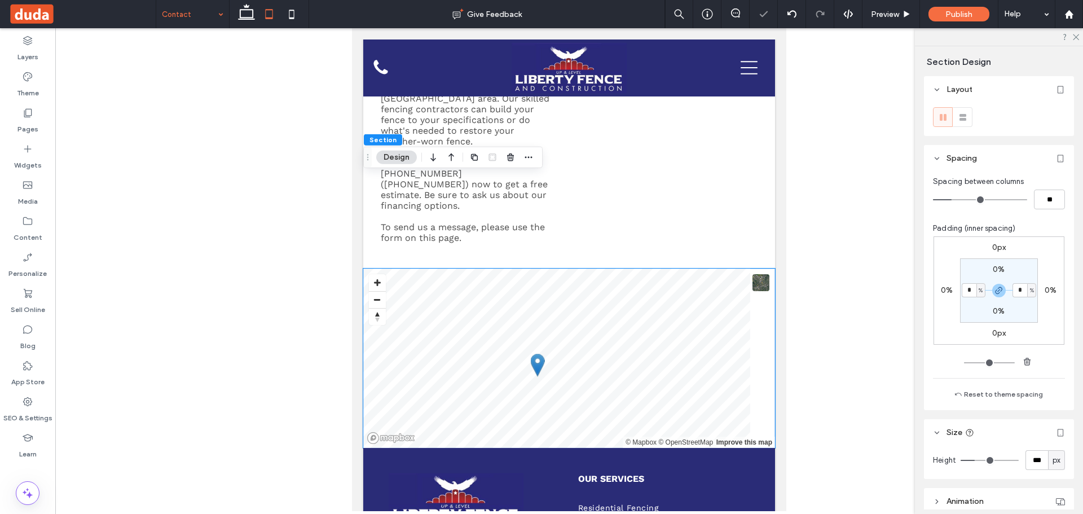
scroll to position [420, 0]
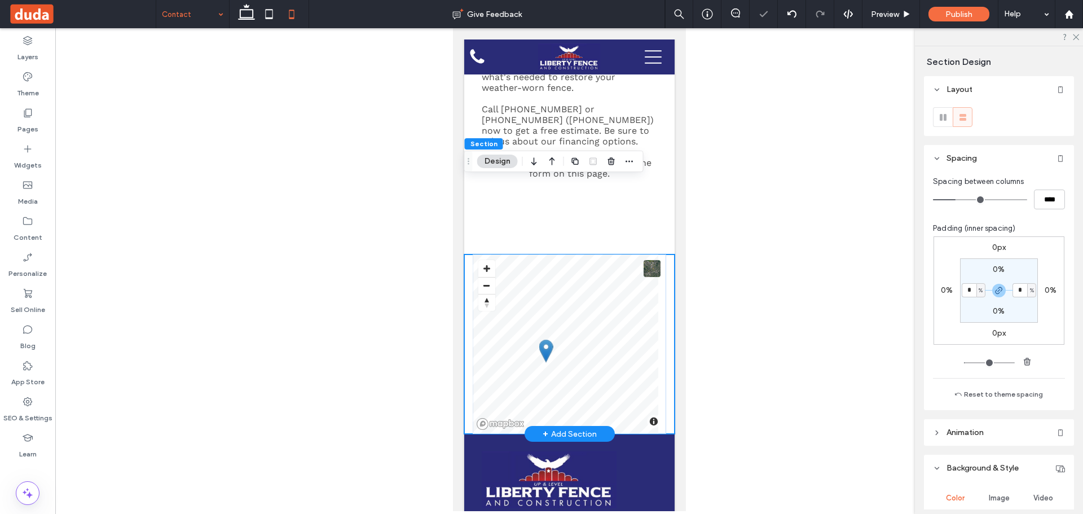
click at [469, 254] on div "© Mapbox © OpenStreetMap Improve this map" at bounding box center [568, 343] width 210 height 179
click at [966, 294] on input "*" at bounding box center [968, 290] width 15 height 14
type input "*"
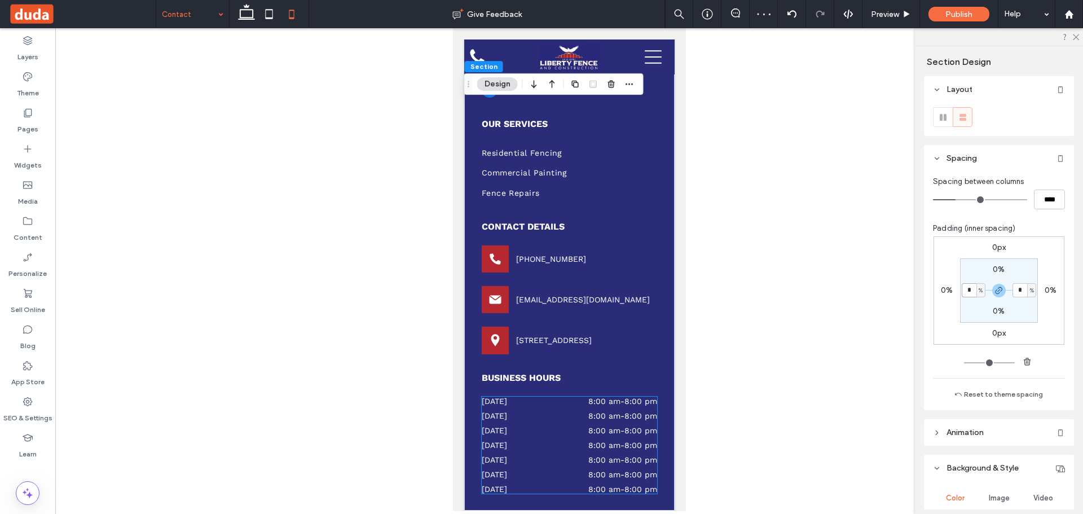
scroll to position [977, 0]
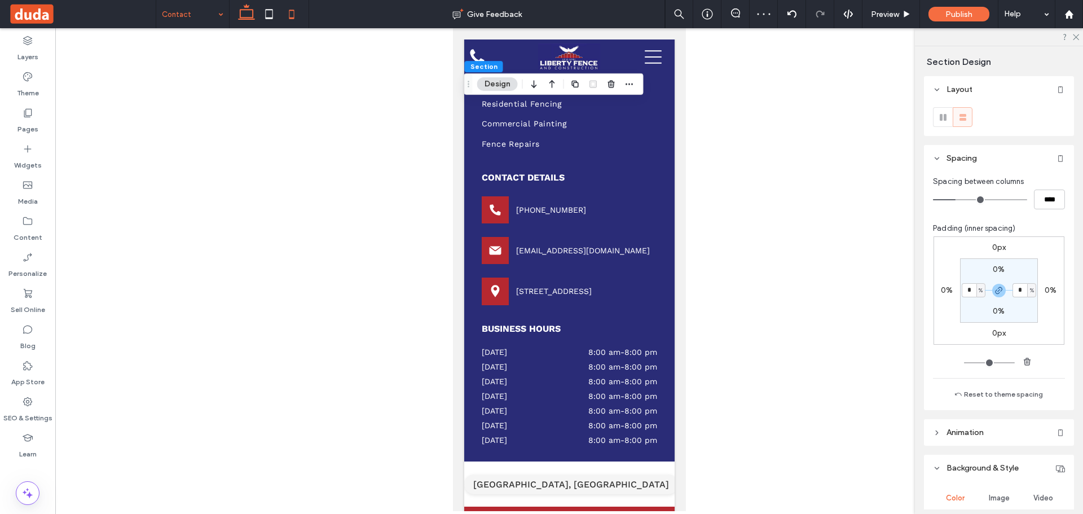
click at [241, 11] on use at bounding box center [246, 12] width 17 height 16
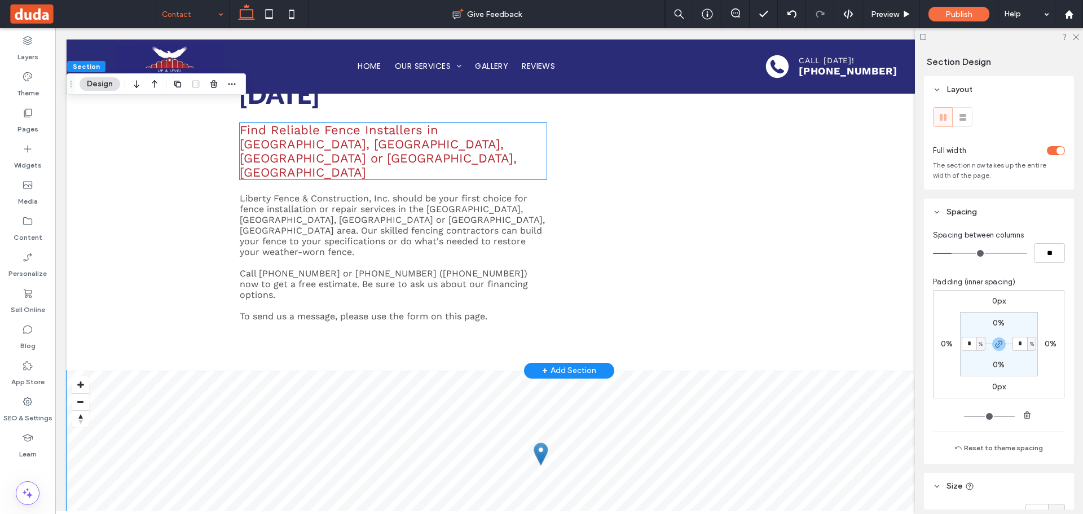
scroll to position [202, 0]
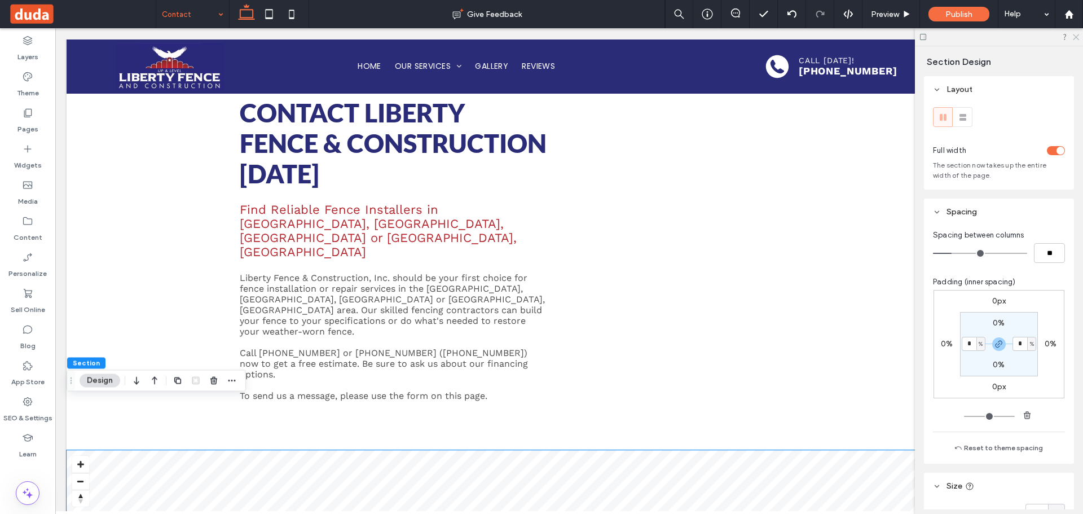
drag, startPoint x: 1075, startPoint y: 39, endPoint x: 921, endPoint y: 35, distance: 154.0
click at [1075, 39] on icon at bounding box center [1074, 36] width 7 height 7
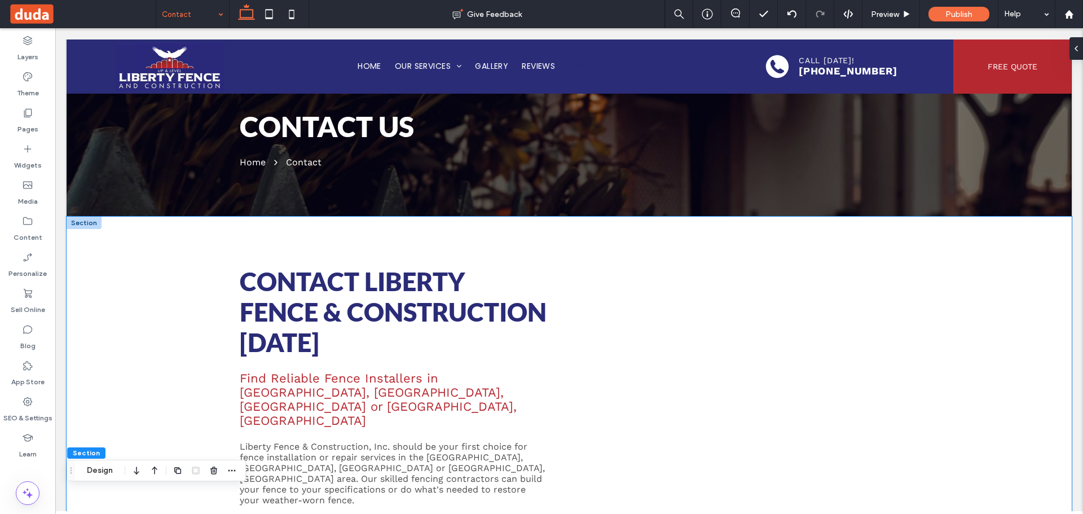
scroll to position [33, 0]
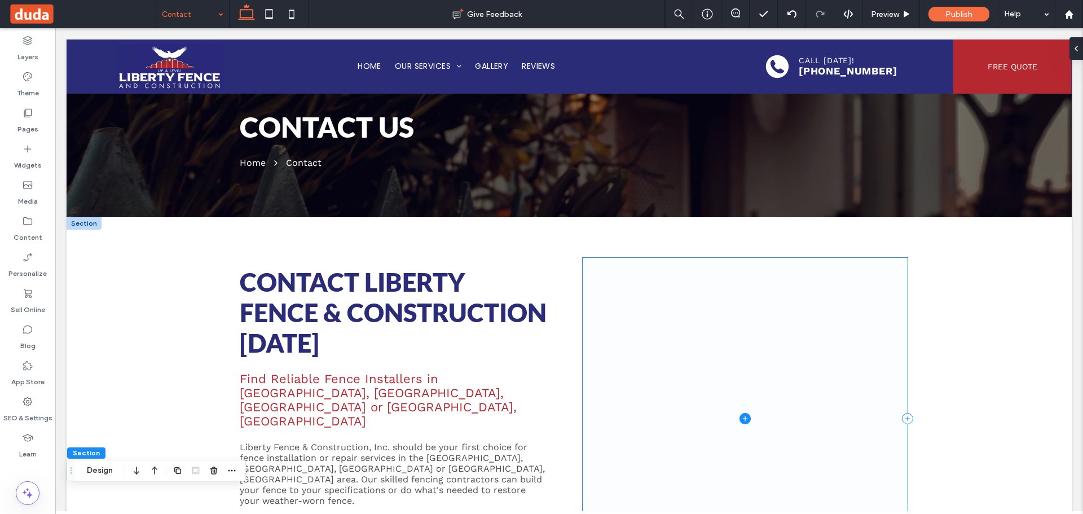
click at [737, 399] on span at bounding box center [744, 418] width 325 height 321
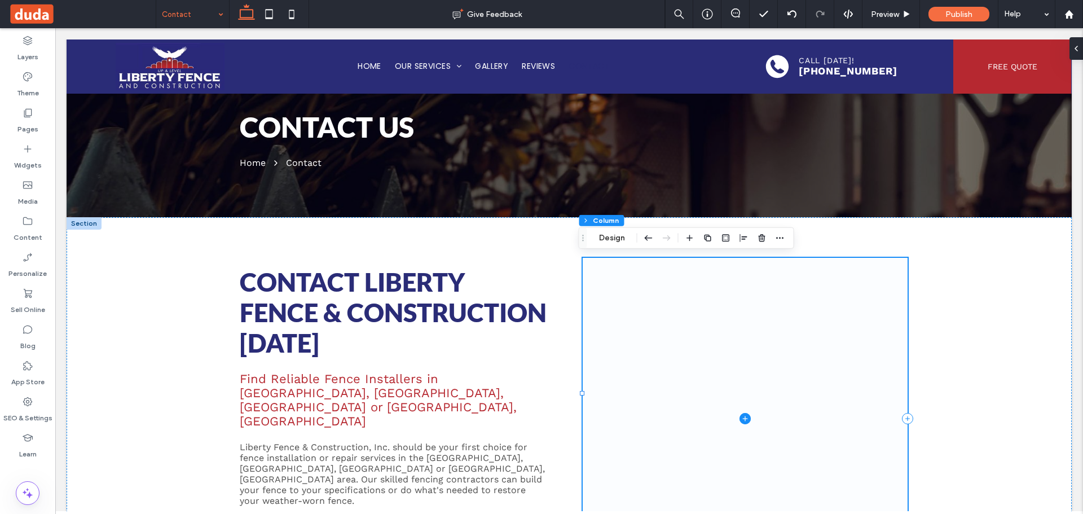
click at [739, 413] on icon at bounding box center [744, 418] width 11 height 11
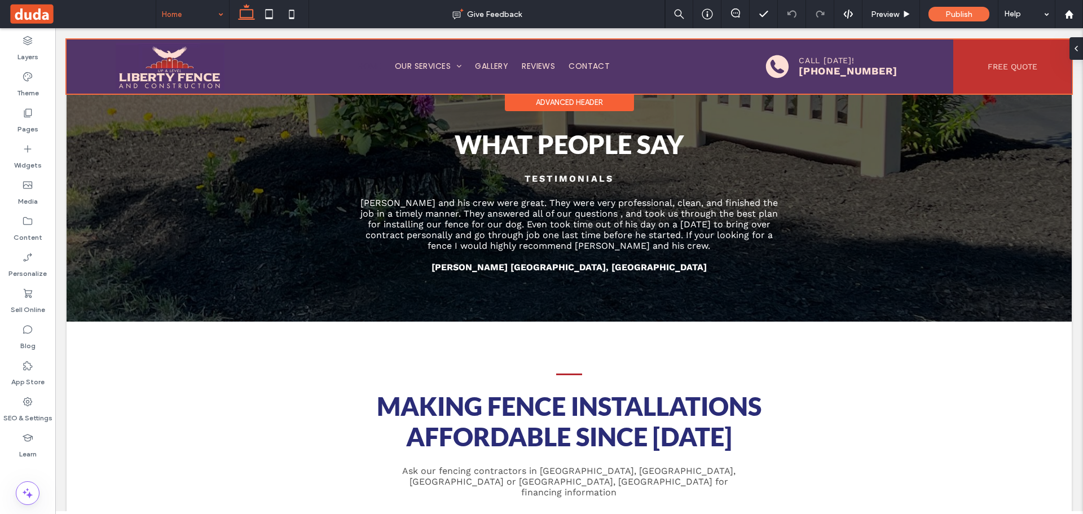
scroll to position [1861, 0]
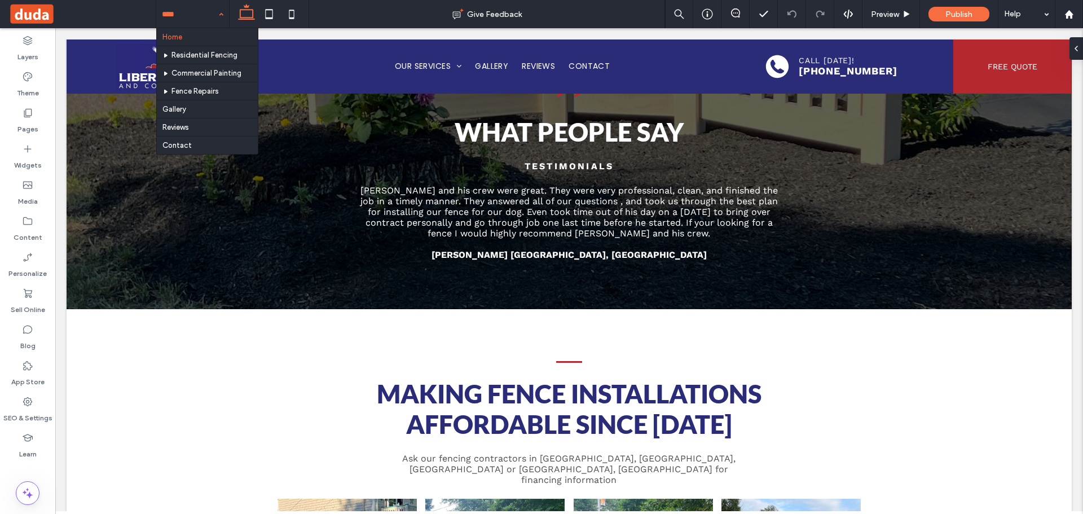
click at [198, 20] on input at bounding box center [190, 14] width 56 height 28
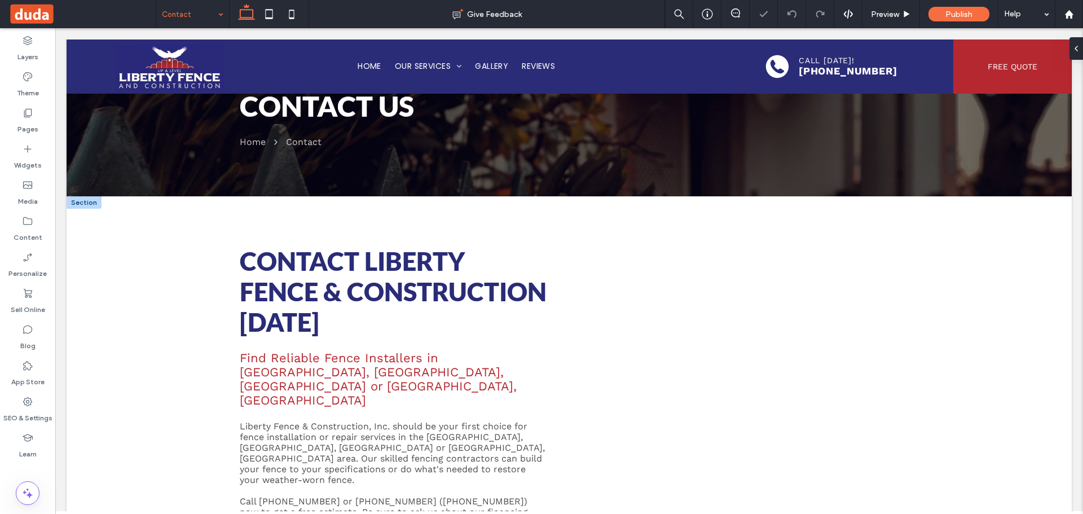
scroll to position [56, 0]
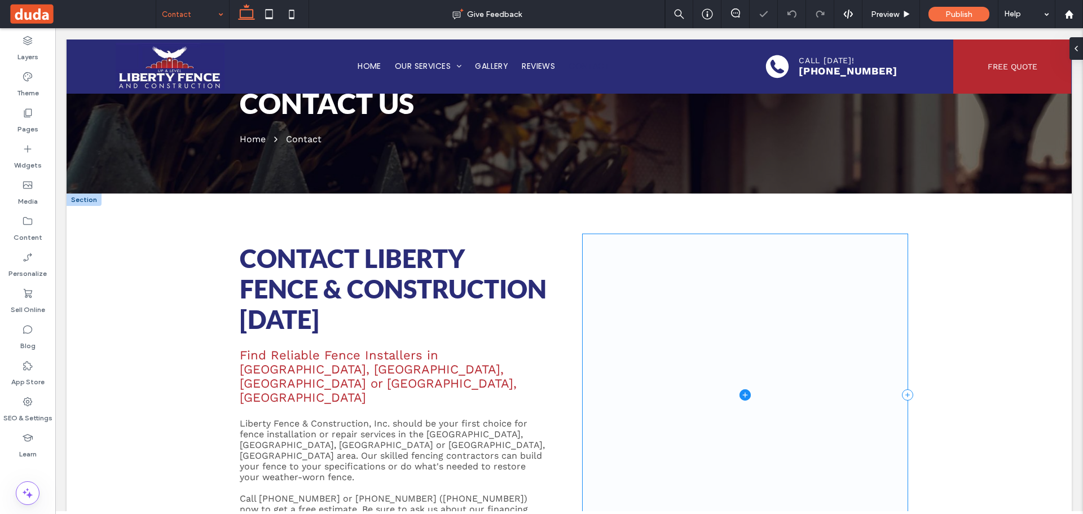
click at [739, 389] on icon at bounding box center [744, 394] width 11 height 11
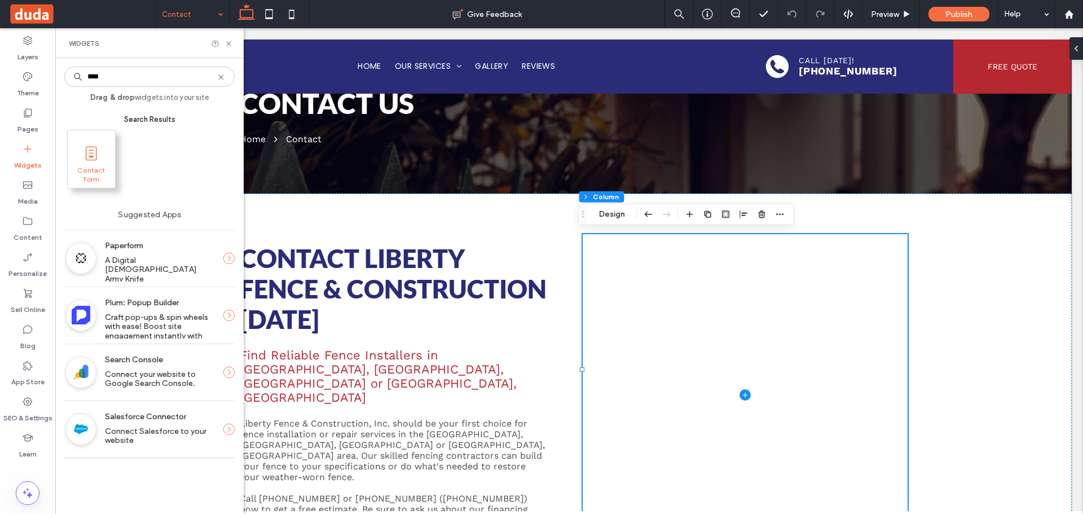
type input "****"
click at [93, 146] on icon at bounding box center [91, 153] width 18 height 18
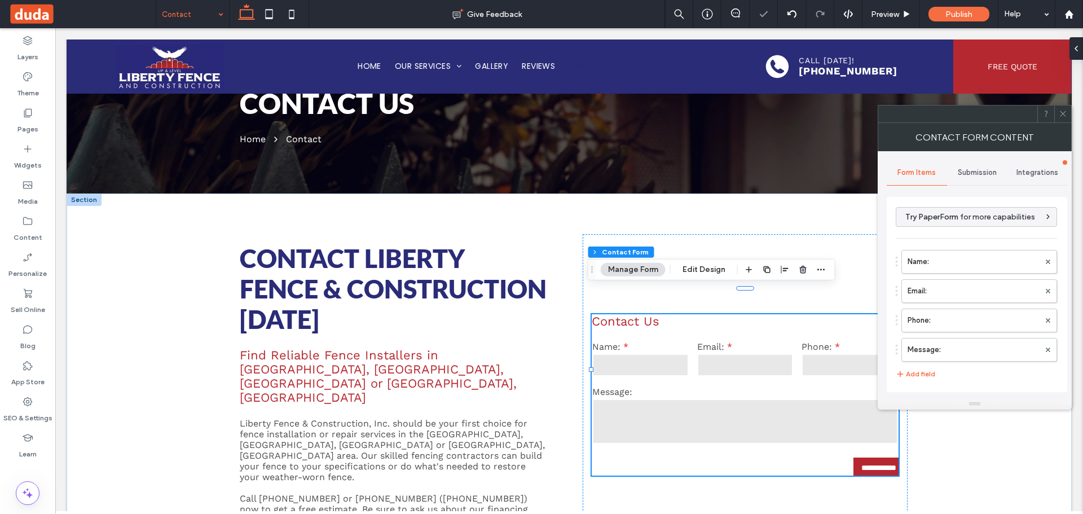
type input "*"
type input "***"
type input "*"
type input "***"
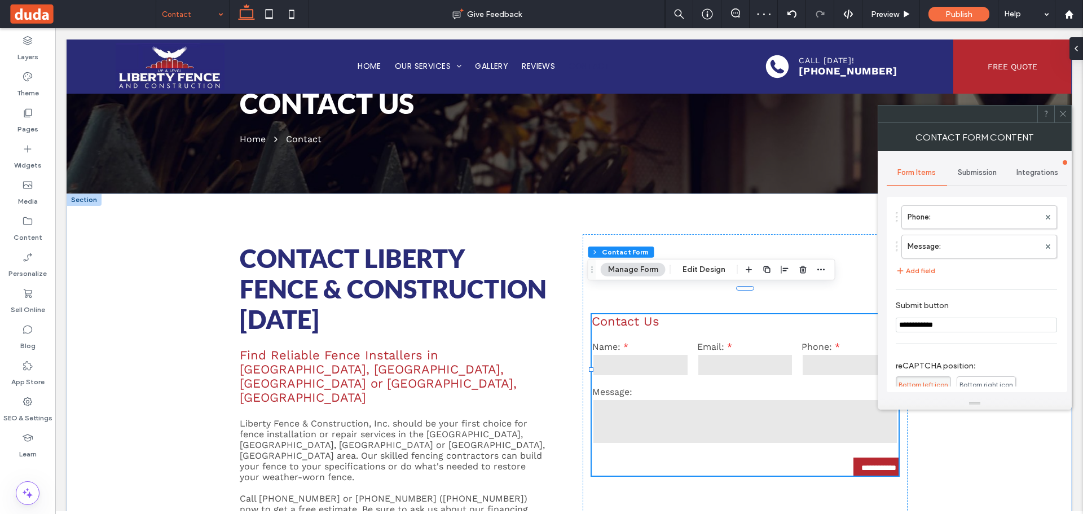
scroll to position [226, 0]
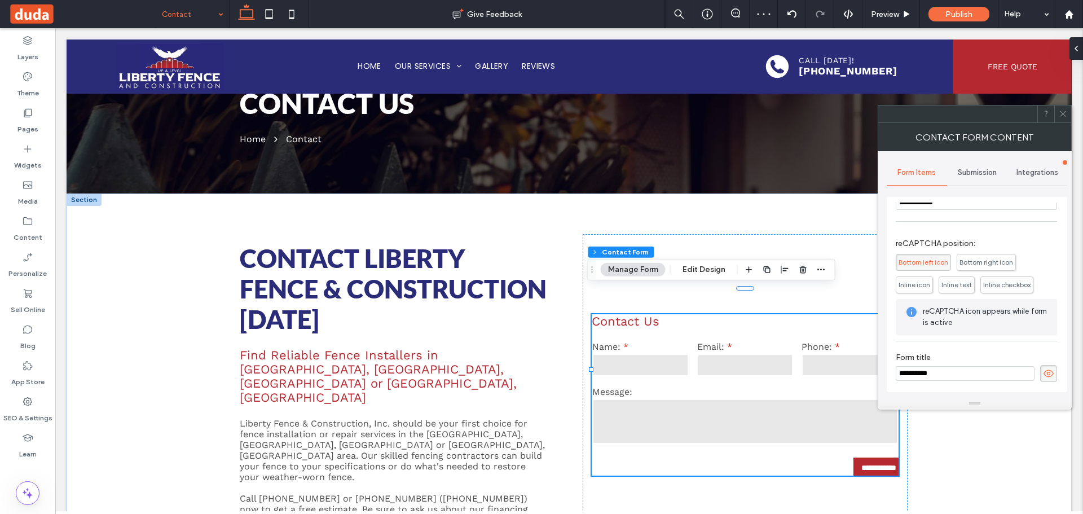
click at [1042, 367] on icon at bounding box center [1047, 373] width 11 height 12
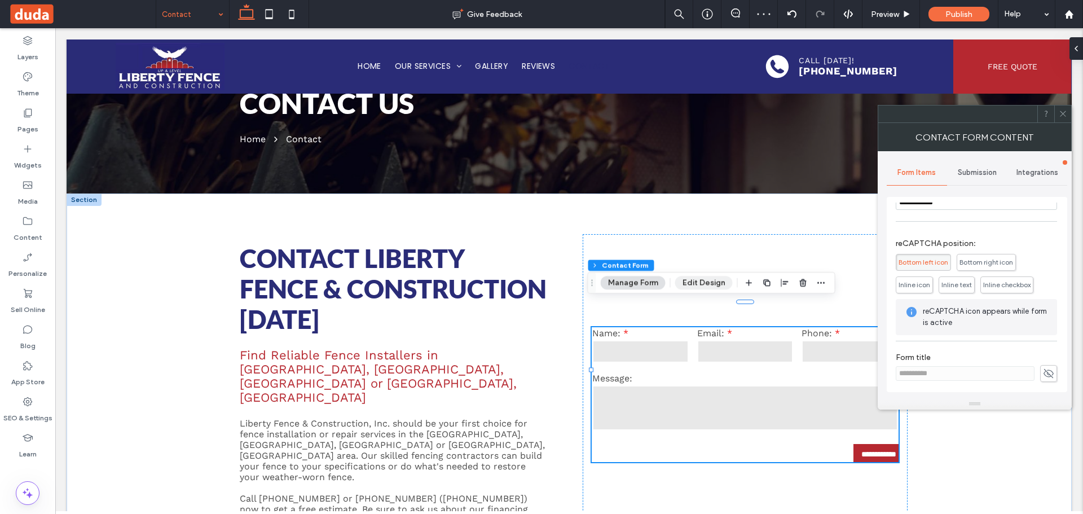
click at [713, 276] on button "Edit Design" at bounding box center [704, 283] width 58 height 14
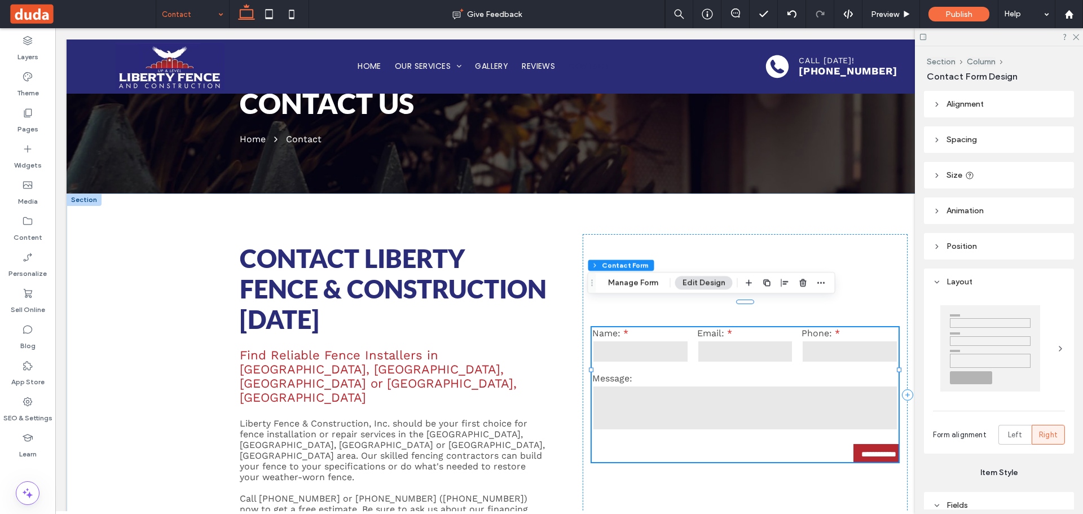
click at [710, 278] on button "Edit Design" at bounding box center [704, 283] width 58 height 14
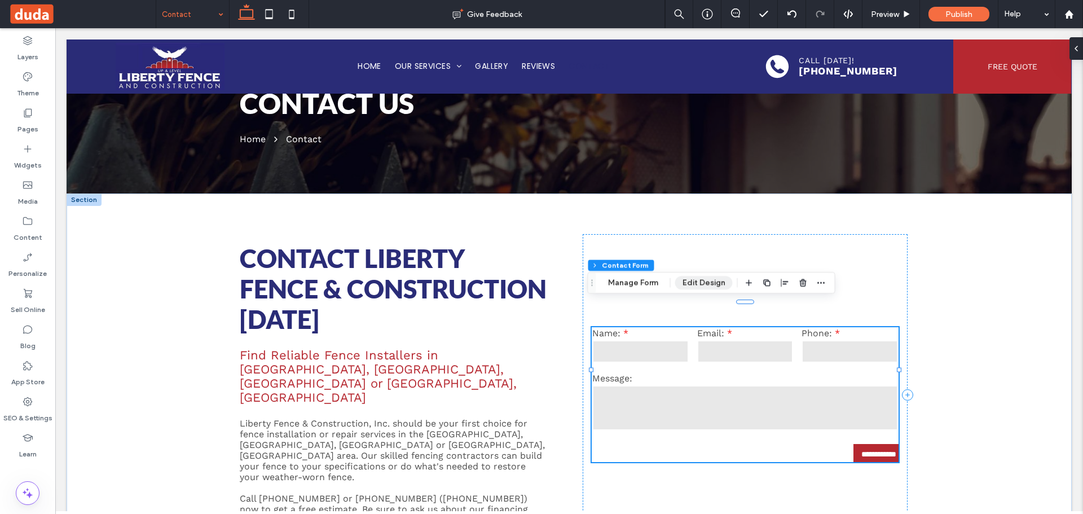
click at [710, 278] on button "Edit Design" at bounding box center [704, 283] width 58 height 14
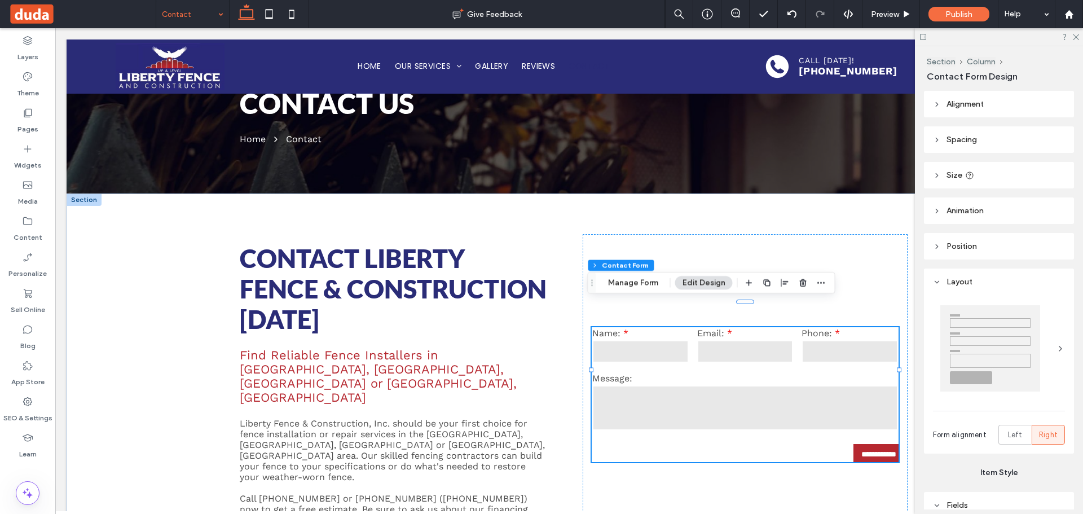
scroll to position [113, 0]
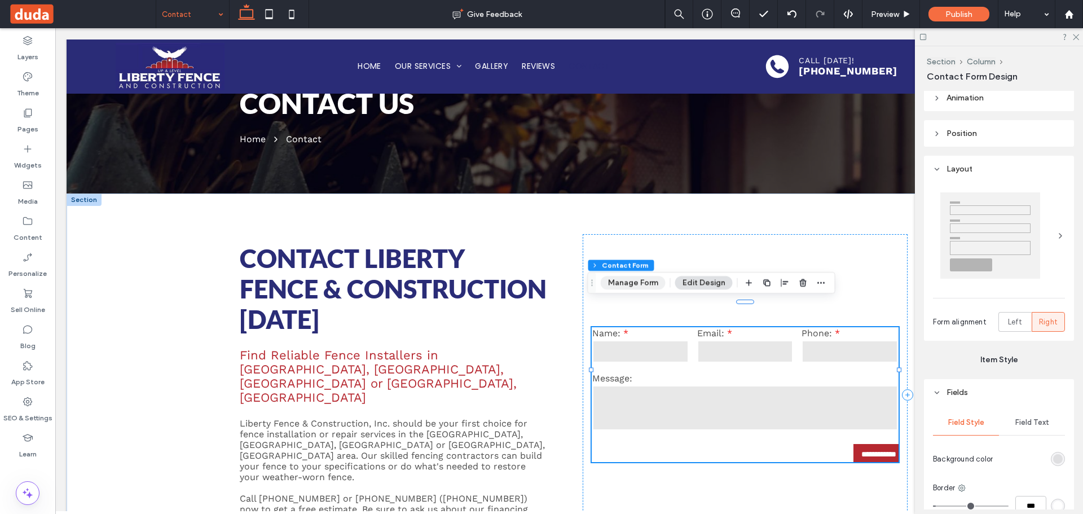
click at [629, 281] on button "Manage Form" at bounding box center [632, 283] width 65 height 14
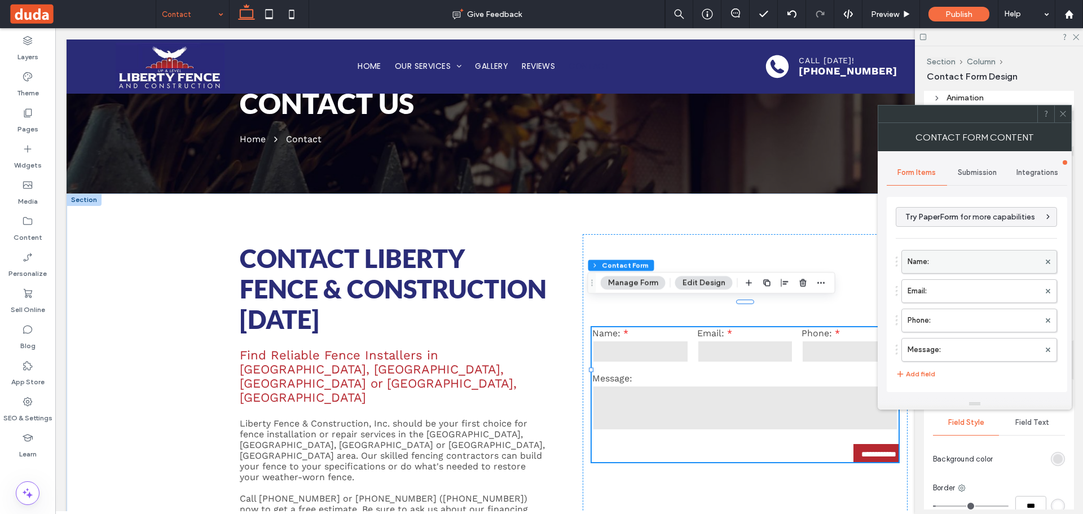
click at [947, 265] on label "Name:" at bounding box center [973, 261] width 132 height 23
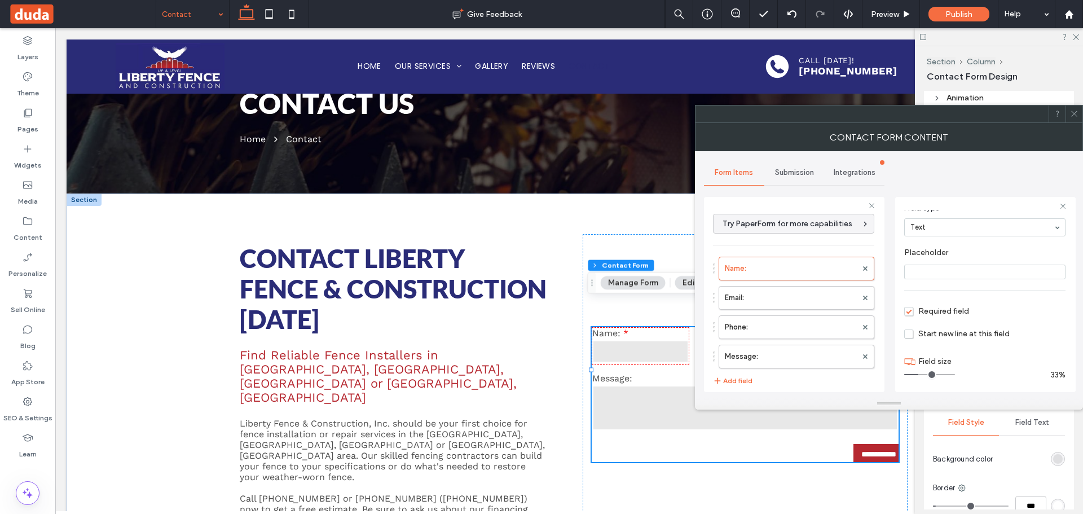
scroll to position [79, 0]
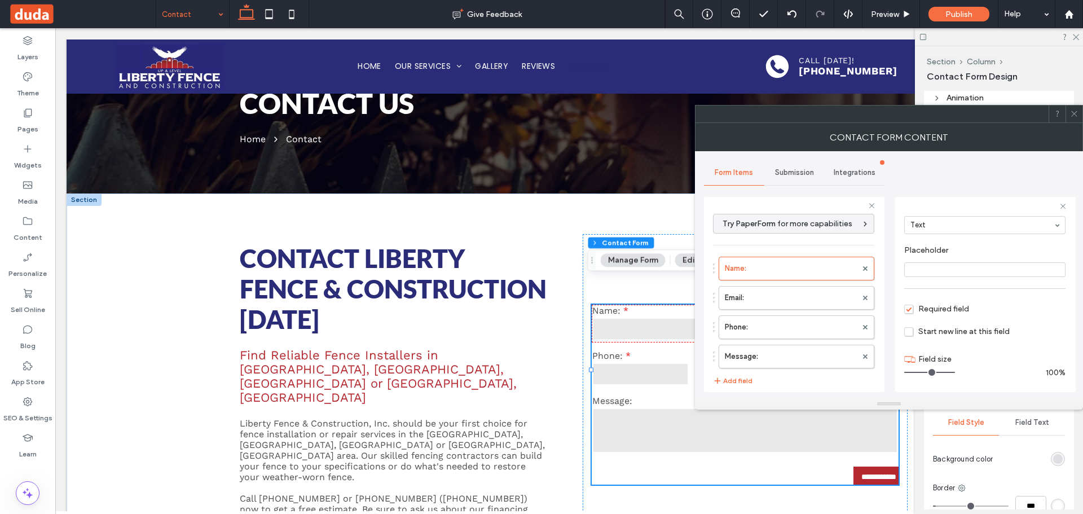
drag, startPoint x: 927, startPoint y: 374, endPoint x: 942, endPoint y: 360, distance: 21.1
click at [955, 373] on input "range" at bounding box center [929, 372] width 51 height 1
click at [795, 297] on label "Email:" at bounding box center [790, 297] width 132 height 23
drag, startPoint x: 923, startPoint y: 372, endPoint x: 903, endPoint y: 349, distance: 30.8
click at [955, 373] on input "range" at bounding box center [929, 372] width 51 height 1
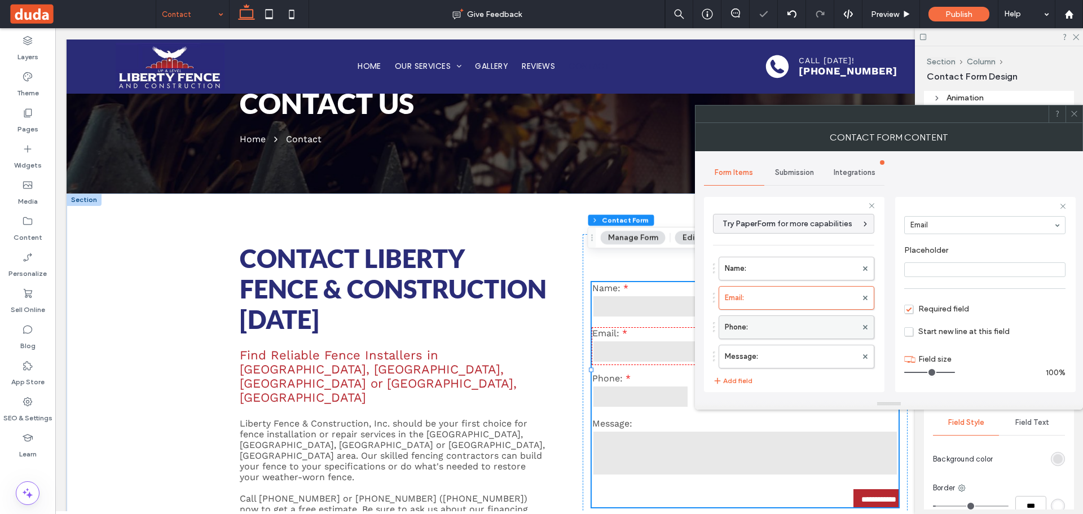
click at [783, 319] on label "Phone:" at bounding box center [790, 327] width 132 height 23
drag, startPoint x: 1050, startPoint y: 385, endPoint x: 916, endPoint y: 371, distance: 134.4
click at [955, 373] on input "range" at bounding box center [929, 372] width 51 height 1
click at [819, 356] on label "Message:" at bounding box center [790, 356] width 132 height 23
type input "**"
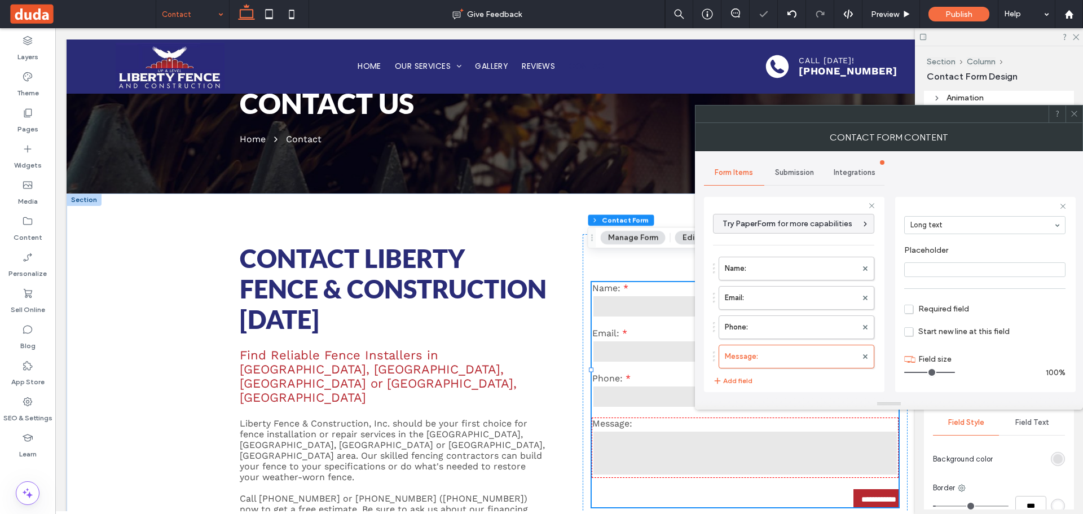
drag, startPoint x: 1014, startPoint y: 378, endPoint x: 1080, endPoint y: 375, distance: 66.0
click at [955, 373] on input "range" at bounding box center [929, 372] width 51 height 1
click at [1073, 118] on span at bounding box center [1074, 113] width 8 height 17
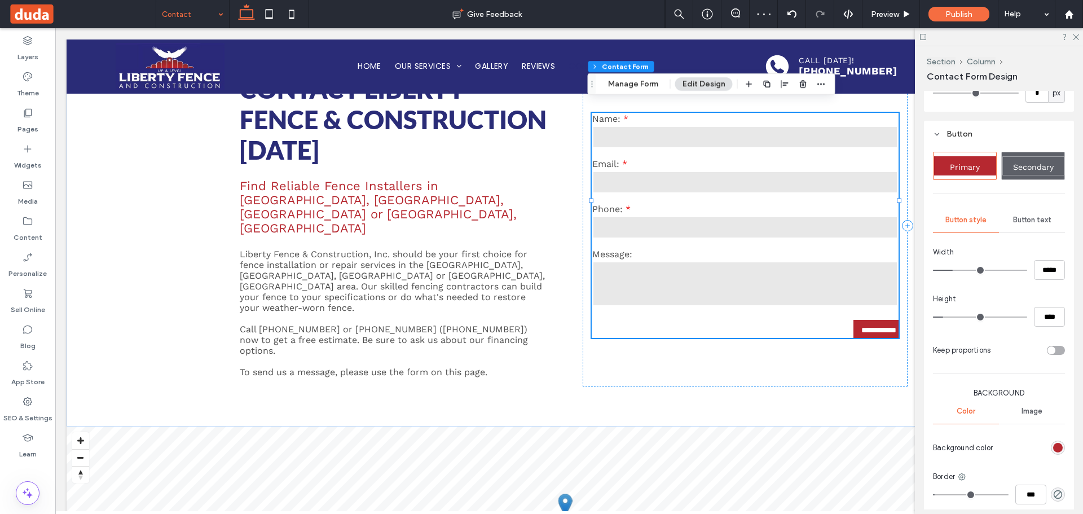
scroll to position [677, 0]
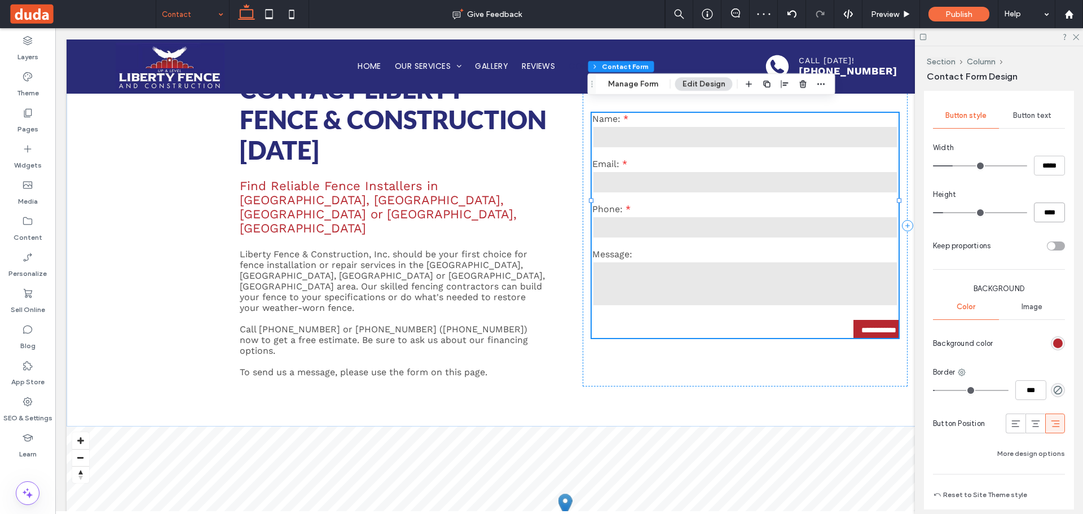
click at [1044, 211] on input "****" at bounding box center [1048, 212] width 31 height 20
type input "**"
type input "****"
drag, startPoint x: 1036, startPoint y: 164, endPoint x: 1023, endPoint y: 162, distance: 13.1
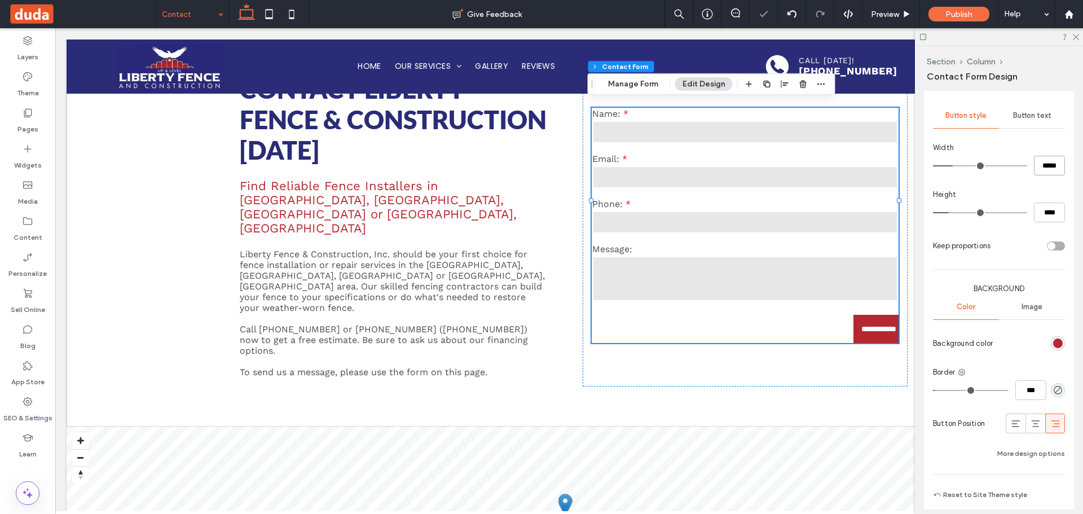
click at [1024, 162] on div "*****" at bounding box center [999, 166] width 132 height 20
type input "***"
type input "*****"
drag, startPoint x: 189, startPoint y: 14, endPoint x: 184, endPoint y: 23, distance: 10.6
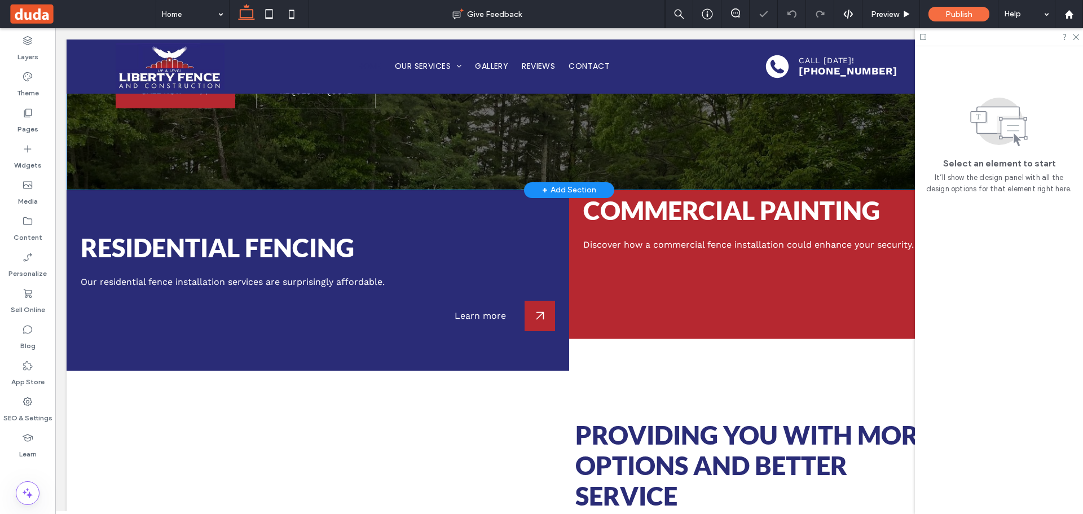
scroll to position [226, 0]
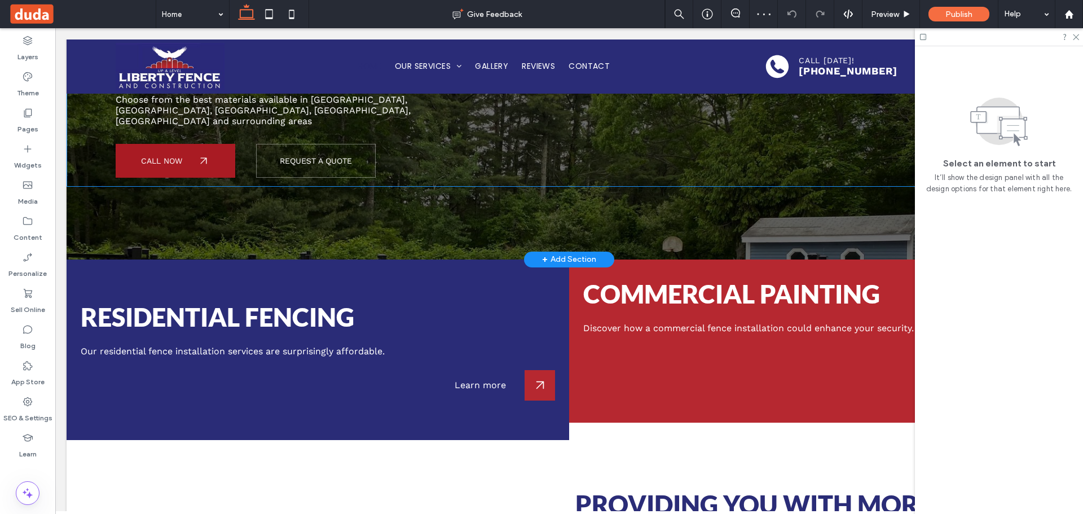
click at [175, 150] on link "Call Now" at bounding box center [176, 161] width 120 height 34
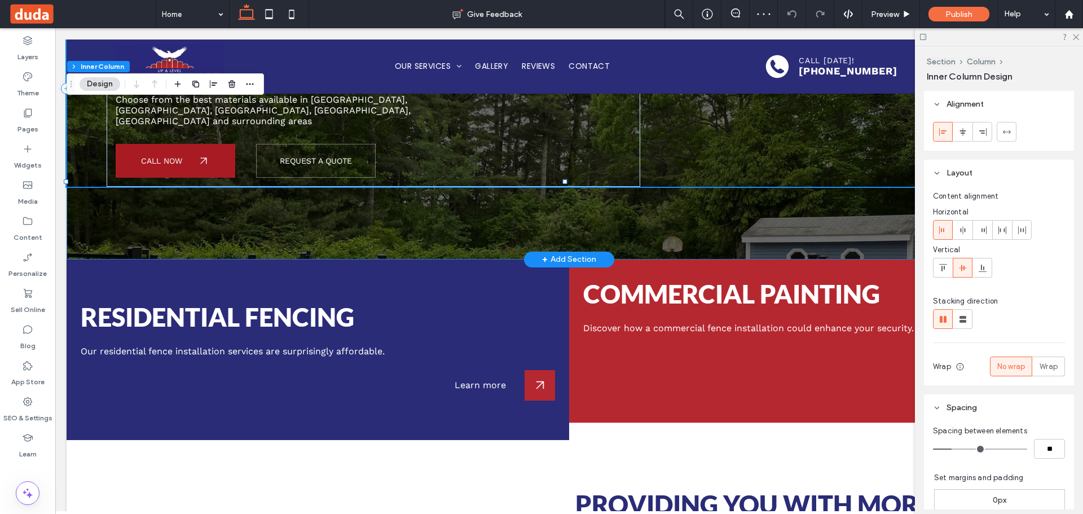
click at [175, 150] on link "Call Now" at bounding box center [176, 161] width 120 height 34
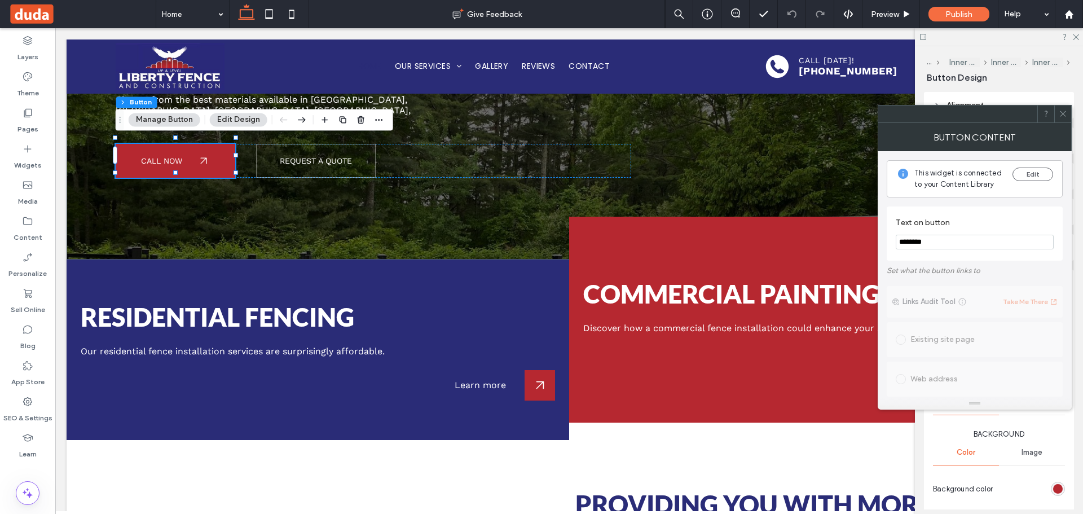
click at [1064, 115] on icon at bounding box center [1062, 113] width 8 height 8
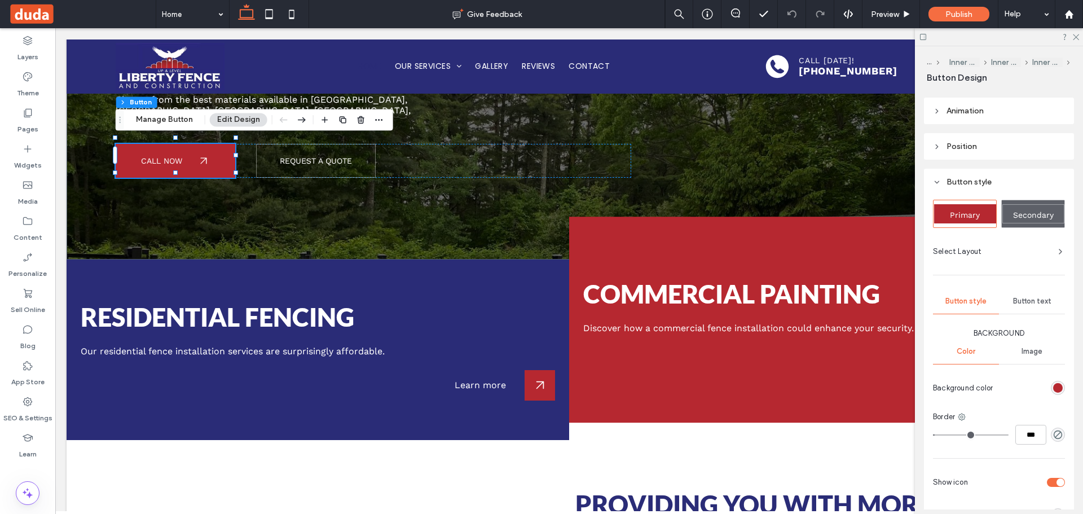
scroll to position [0, 0]
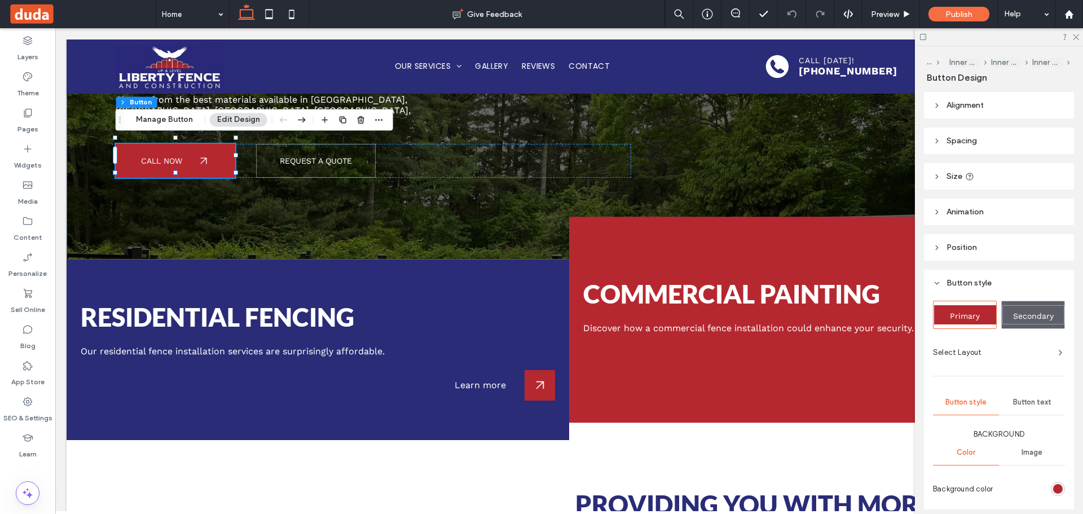
click at [1009, 178] on header "Size" at bounding box center [999, 176] width 150 height 26
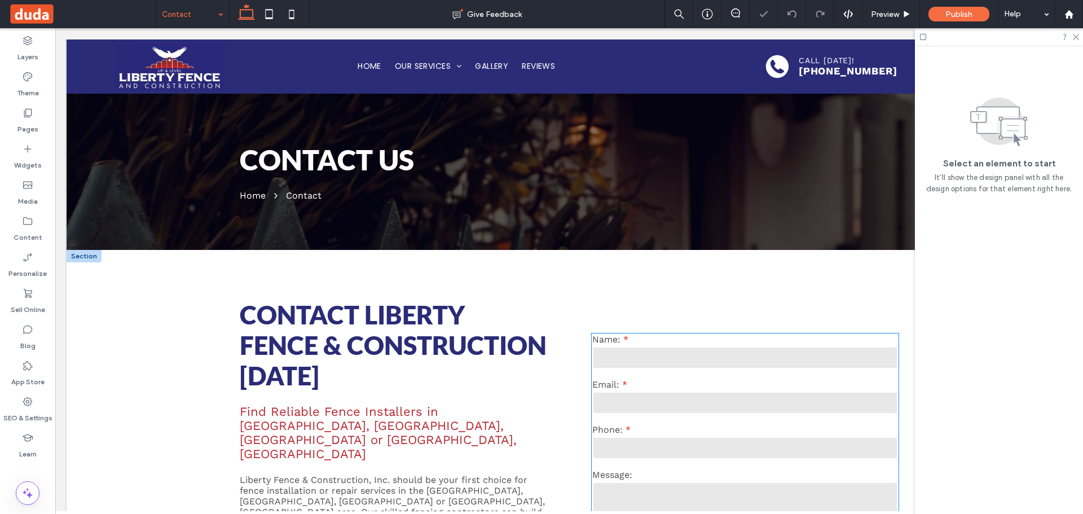
click at [744, 334] on label "Name:" at bounding box center [745, 339] width 306 height 11
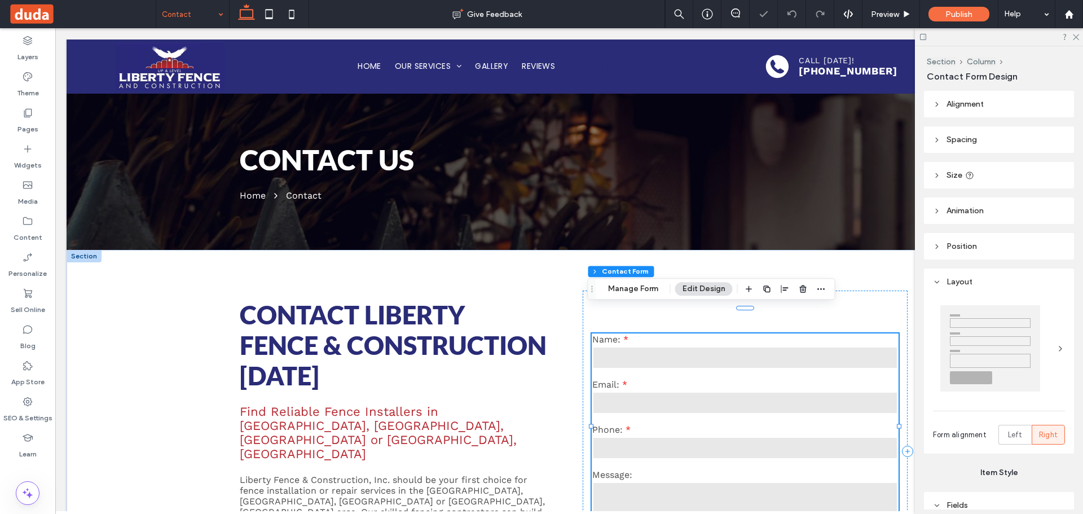
type input "*"
type input "***"
type input "*"
type input "***"
click at [749, 346] on input "text" at bounding box center [745, 357] width 306 height 23
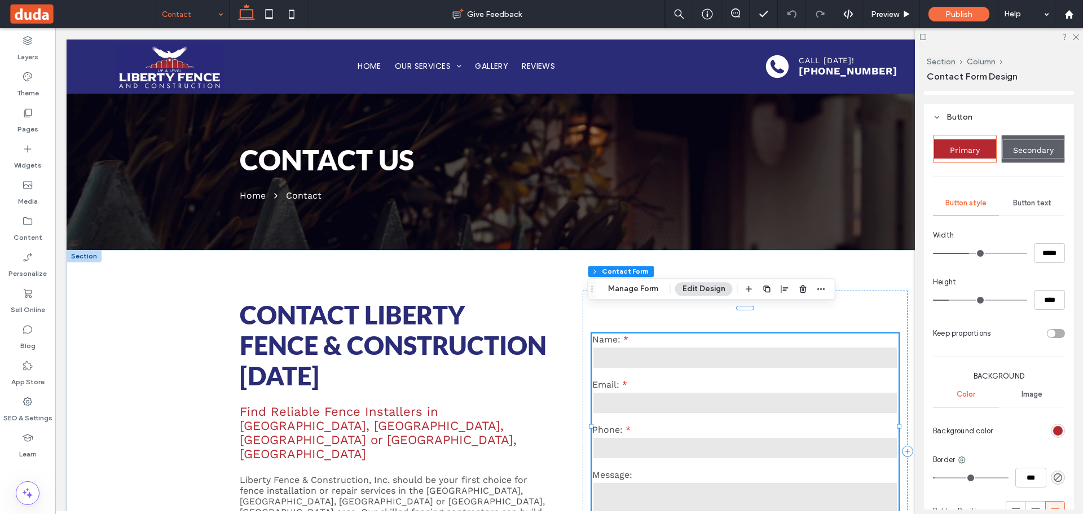
scroll to position [733, 0]
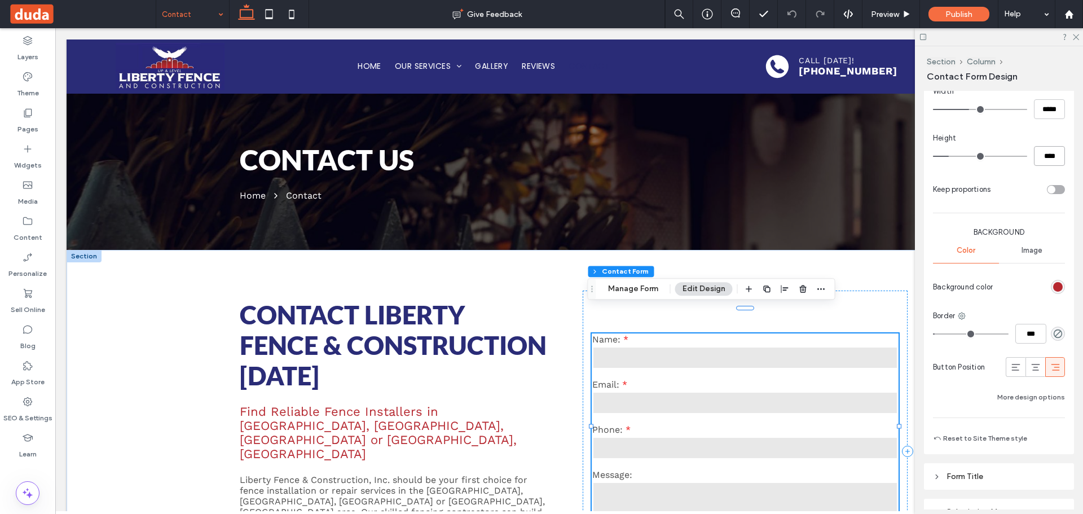
click at [1041, 152] on input "****" at bounding box center [1048, 156] width 31 height 20
type input "**"
type input "****"
click at [638, 285] on button "Manage Form" at bounding box center [632, 286] width 65 height 14
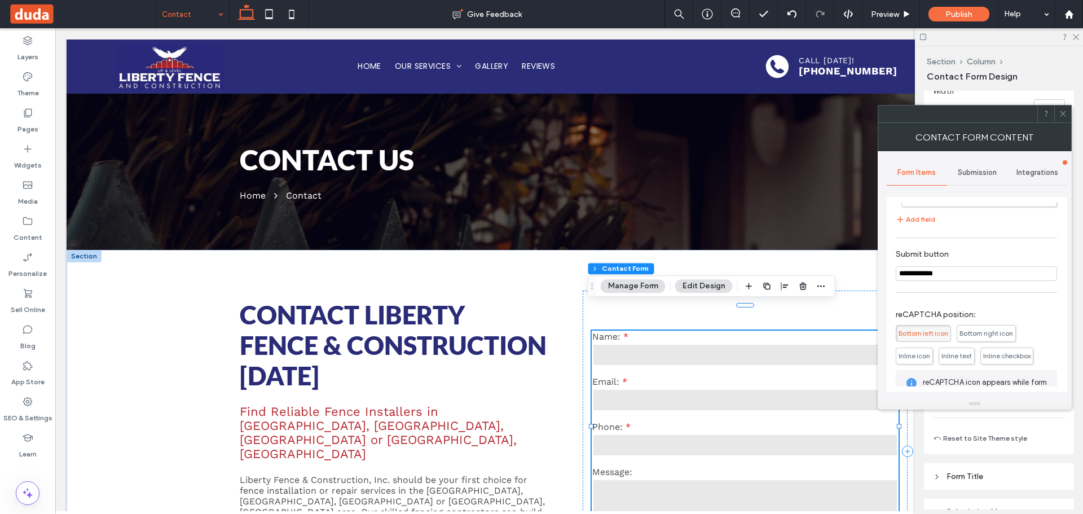
scroll to position [59, 0]
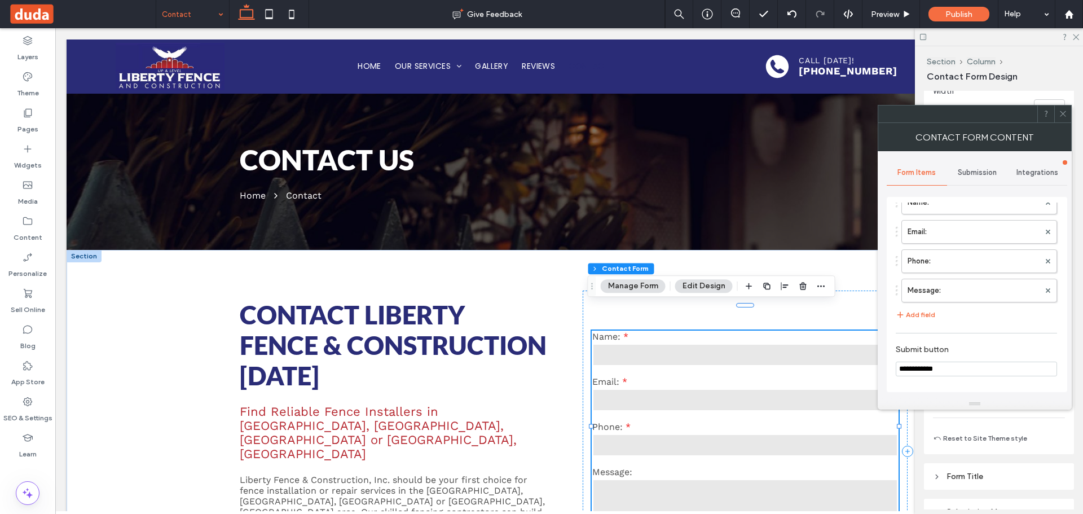
drag, startPoint x: 1023, startPoint y: 394, endPoint x: 775, endPoint y: 360, distance: 250.4
type input "*"
type input "***"
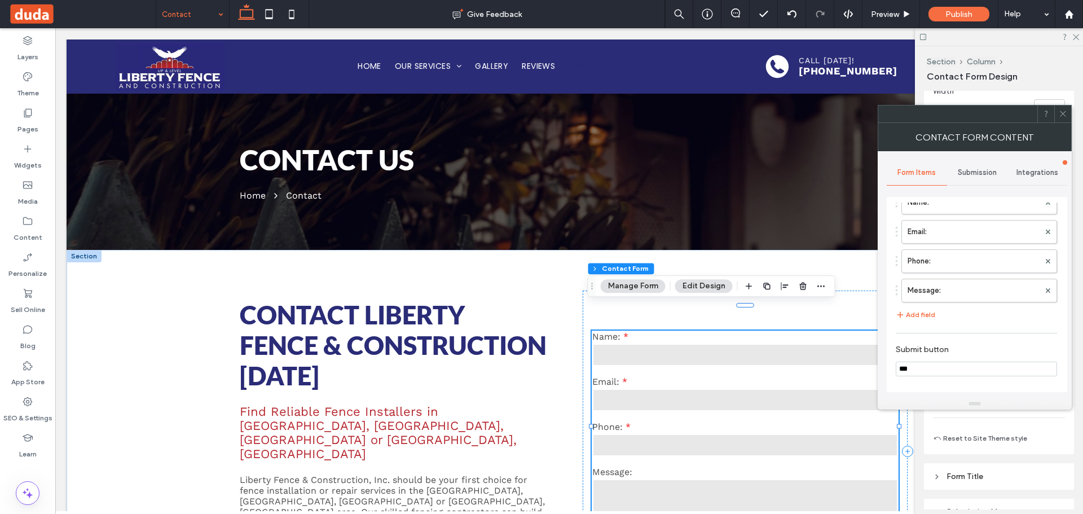
type input "****"
type input "*****"
type input "******"
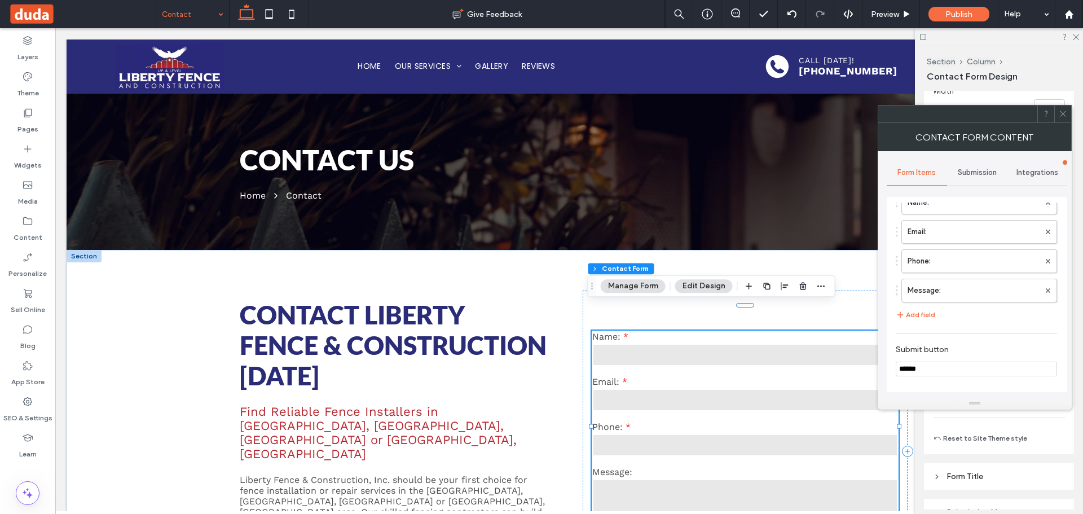
type input "******"
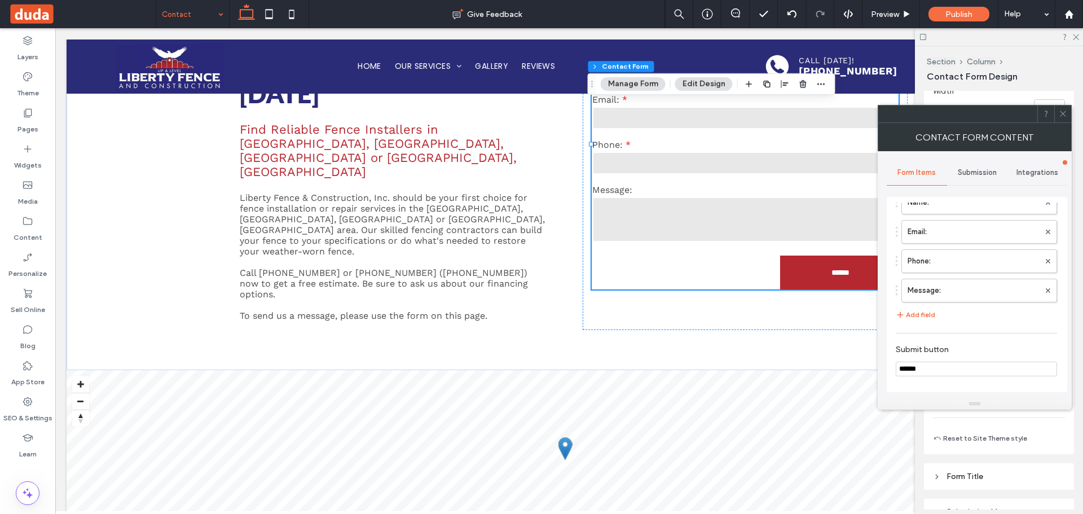
scroll to position [228, 0]
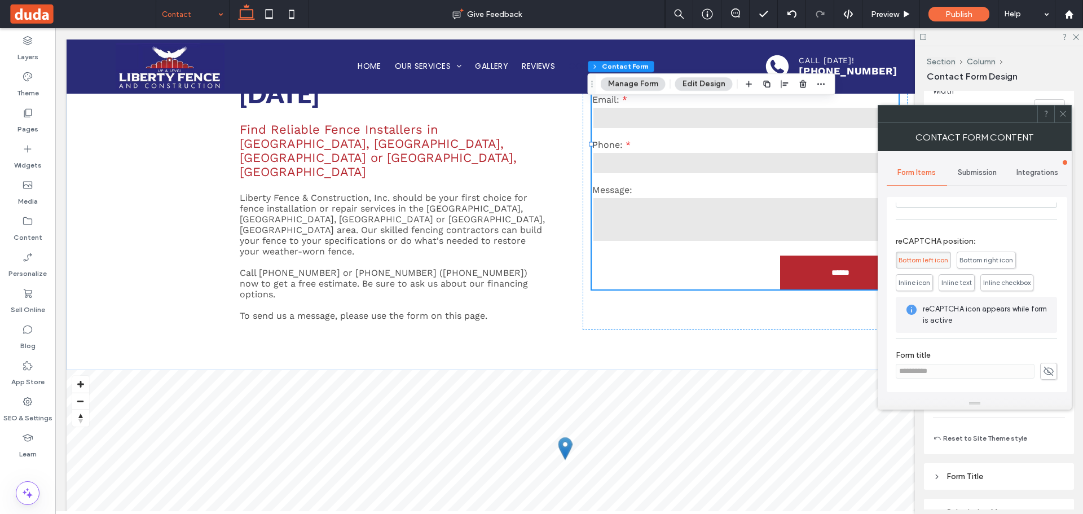
type input "******"
click at [709, 91] on div "Section Column Contact Form Manage Form Edit Design" at bounding box center [711, 83] width 248 height 21
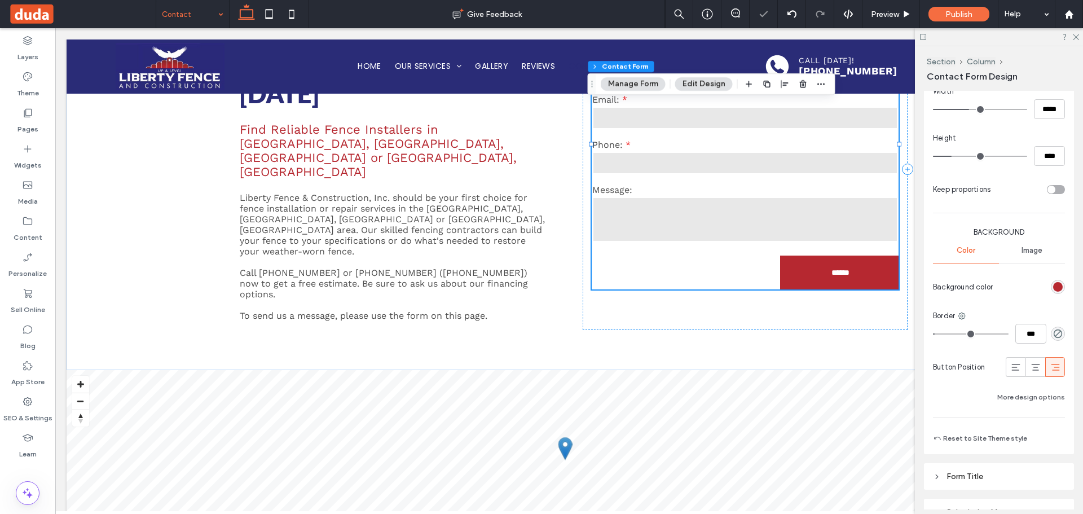
click at [708, 85] on button "Edit Design" at bounding box center [704, 84] width 58 height 14
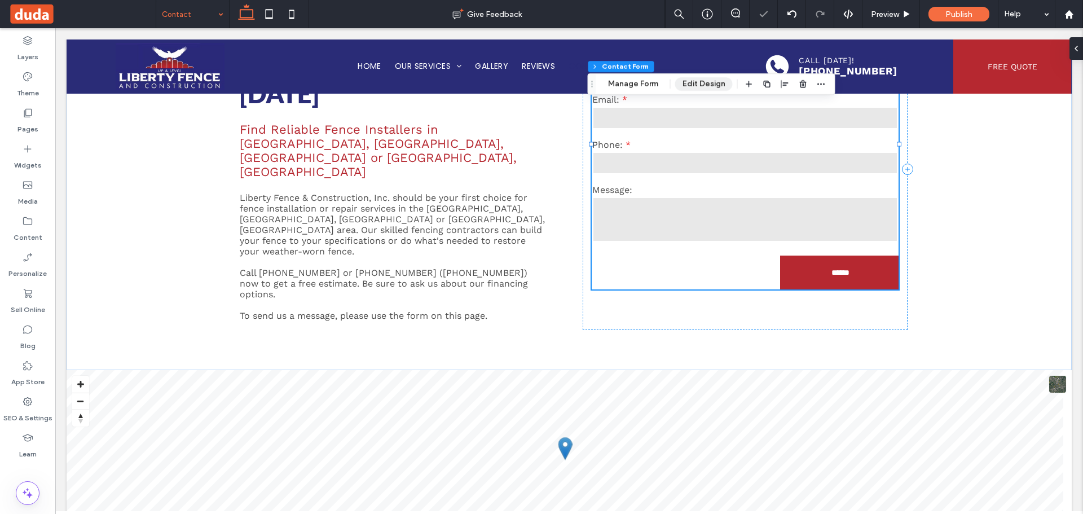
click at [708, 85] on button "Edit Design" at bounding box center [704, 84] width 58 height 14
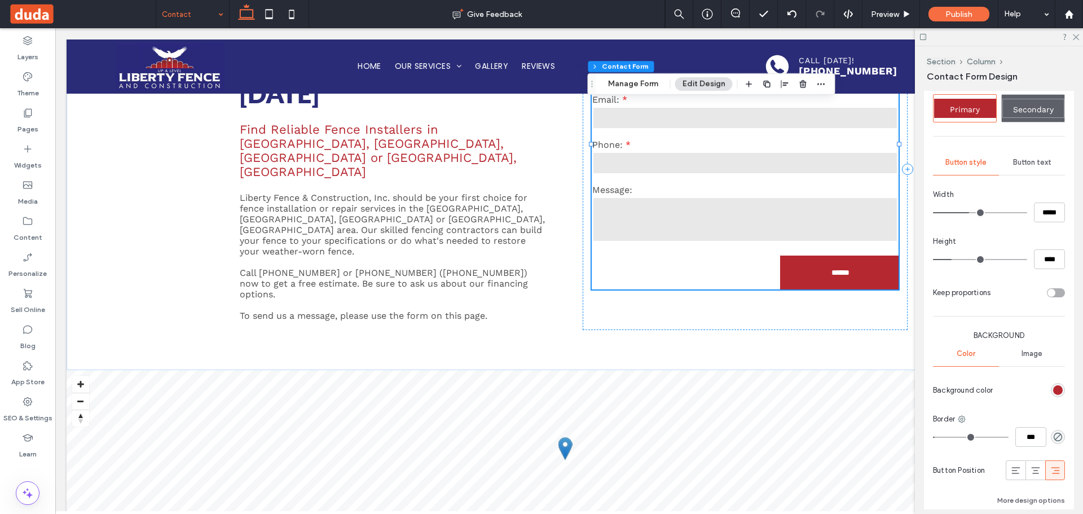
scroll to position [859, 0]
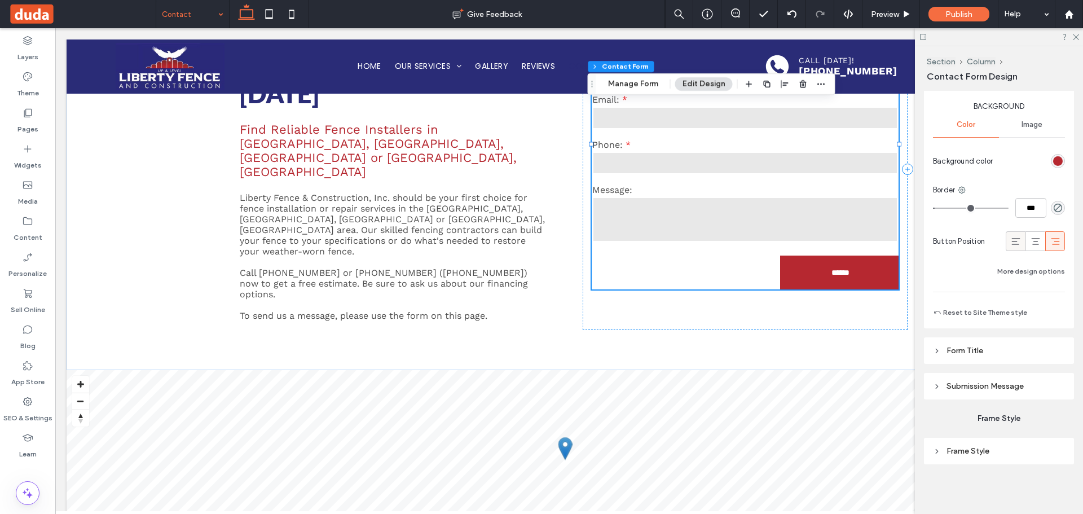
click at [1011, 241] on use at bounding box center [1015, 241] width 8 height 7
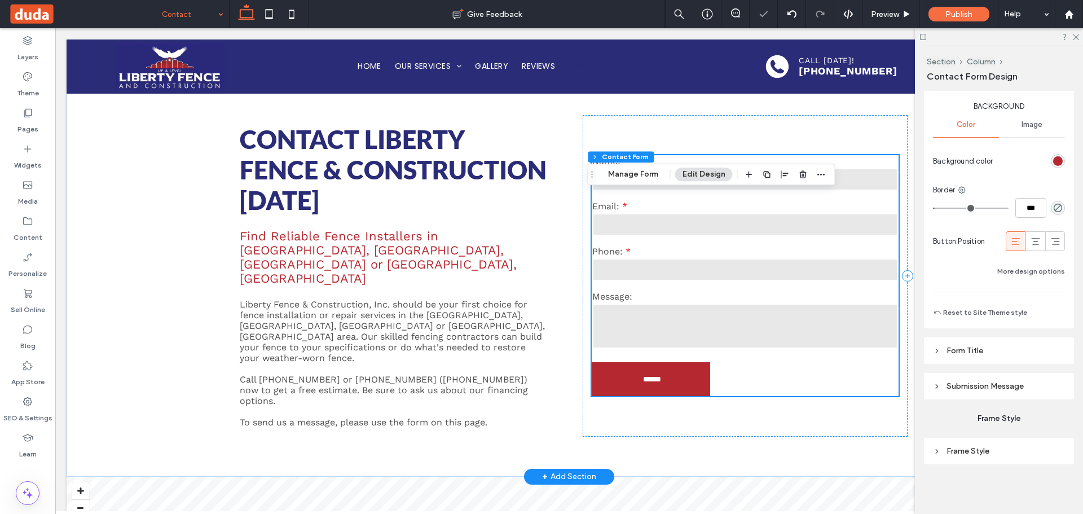
scroll to position [56, 0]
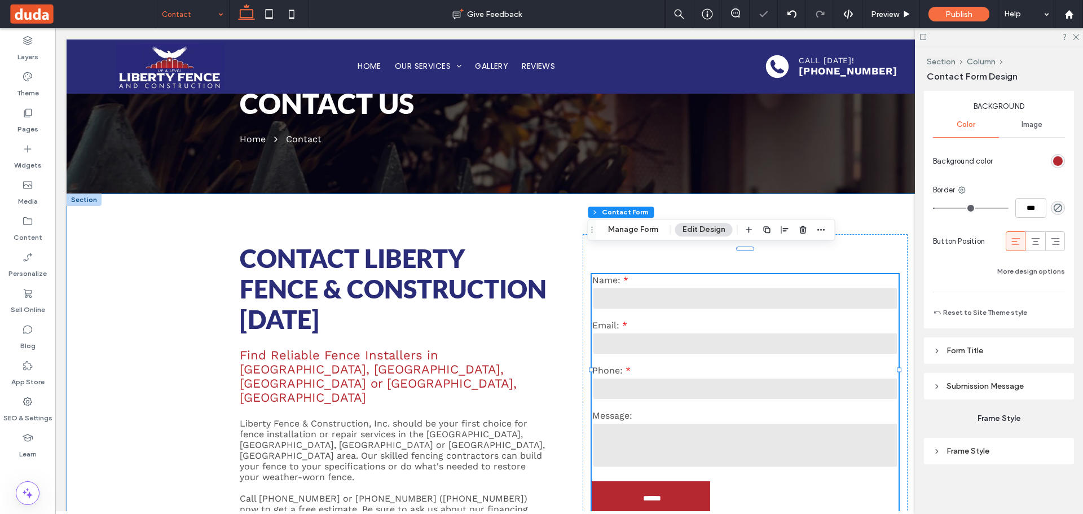
click at [181, 329] on div "Contact Liberty Fence & Construction today Find Reliable Fence Installers in So…" at bounding box center [569, 394] width 1005 height 402
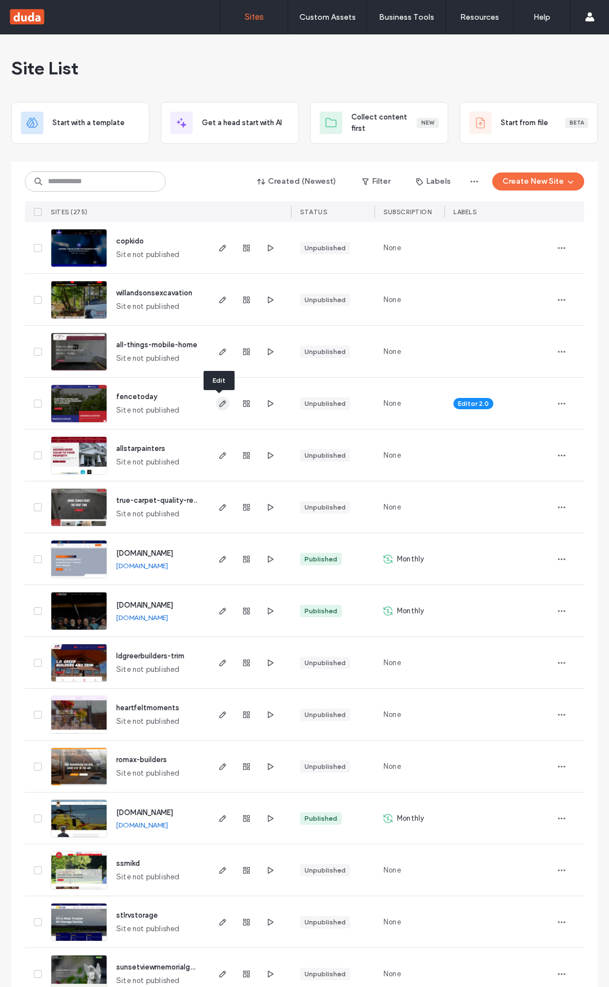
click at [216, 402] on span "button" at bounding box center [223, 404] width 14 height 14
